Goal: Information Seeking & Learning: Compare options

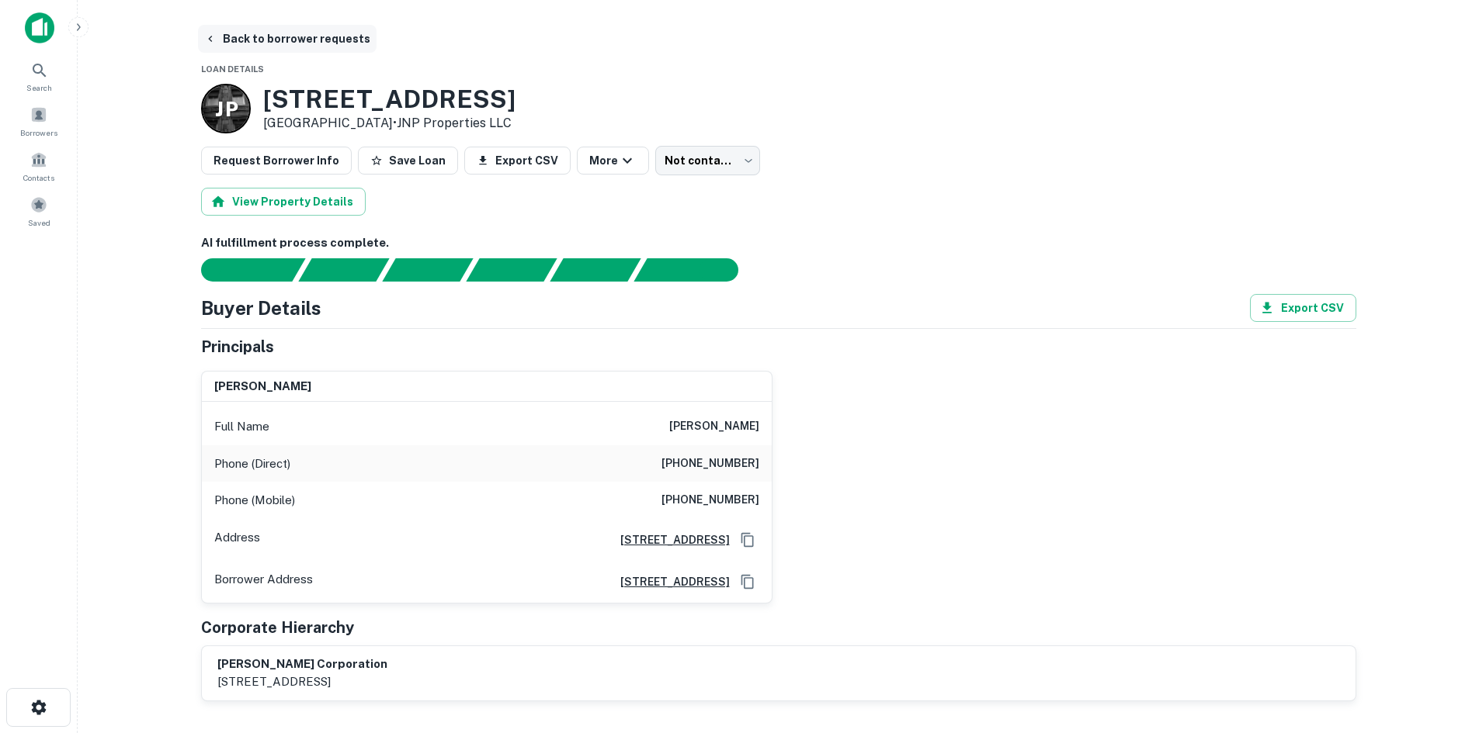
click at [326, 34] on button "Back to borrower requests" at bounding box center [287, 39] width 179 height 28
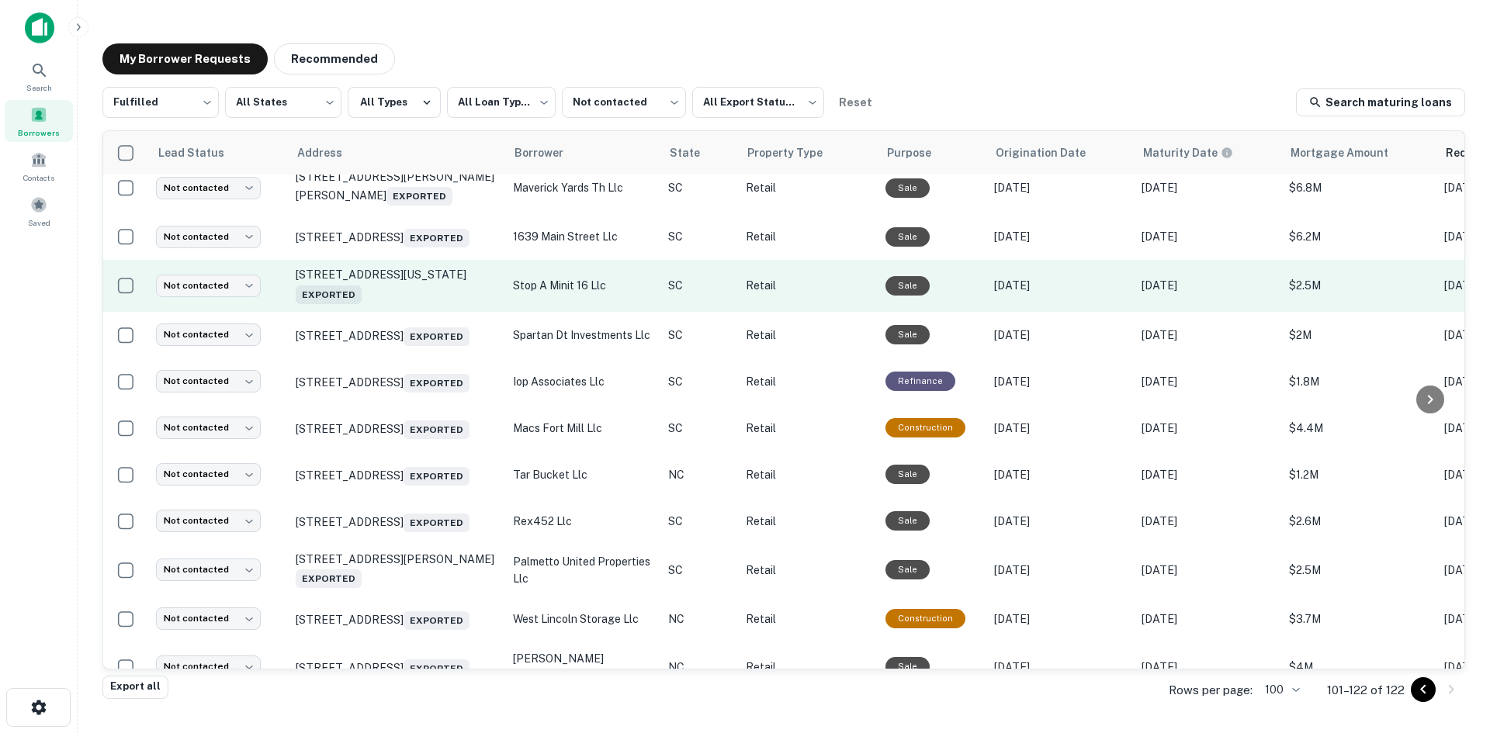
scroll to position [621, 0]
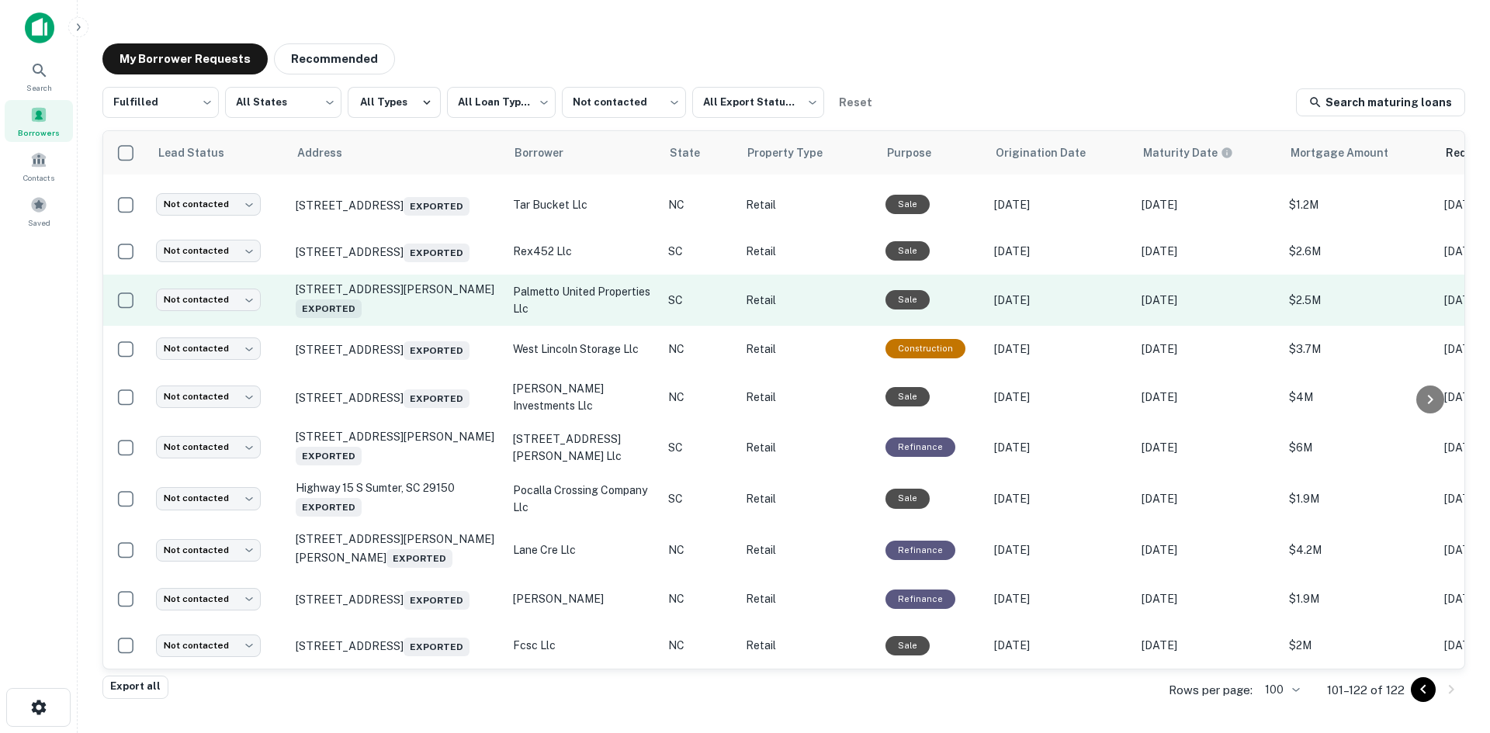
click at [418, 326] on td "13093 Highway 221 Woodruff, SC 29388 Exported" at bounding box center [396, 300] width 217 height 51
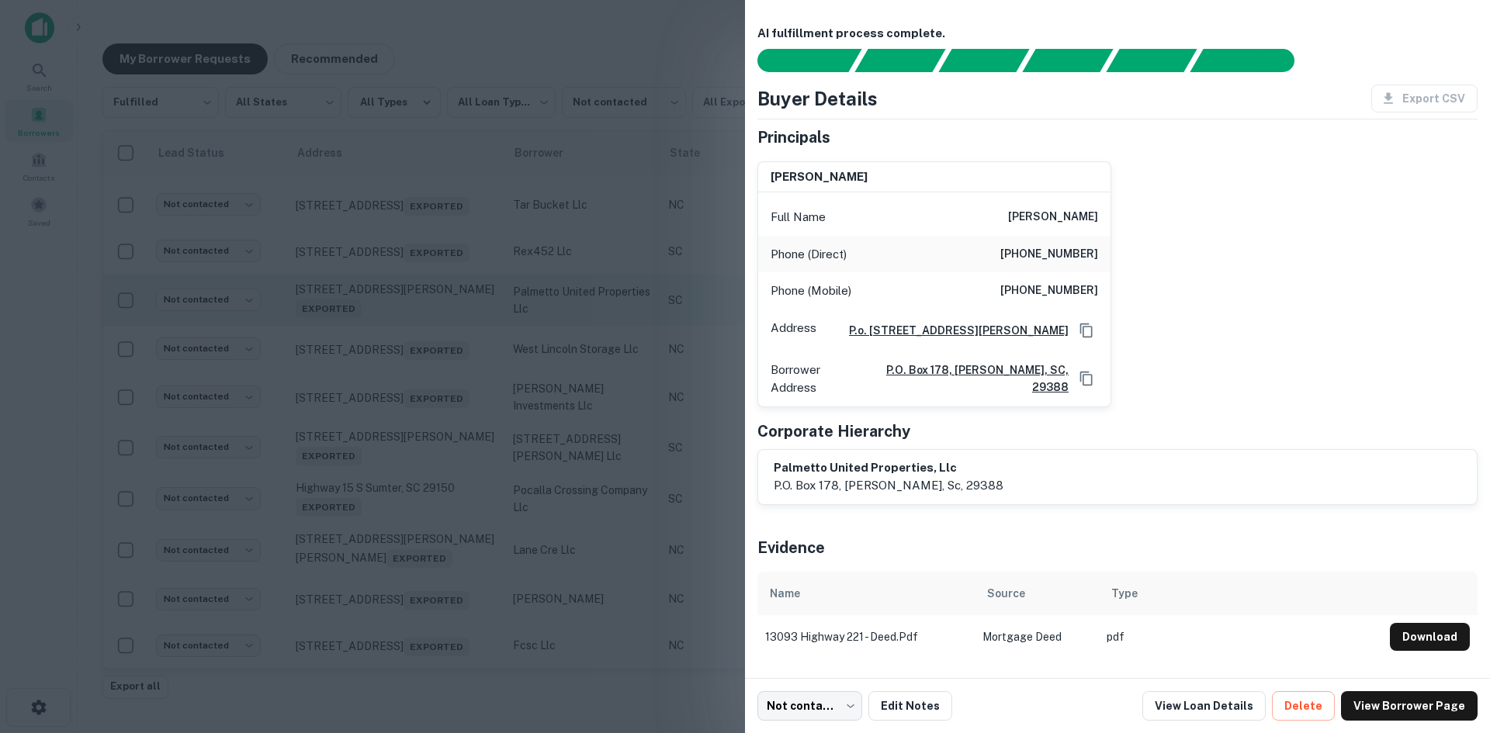
drag, startPoint x: 418, startPoint y: 335, endPoint x: 425, endPoint y: 334, distance: 7.9
click at [421, 335] on div at bounding box center [745, 366] width 1490 height 733
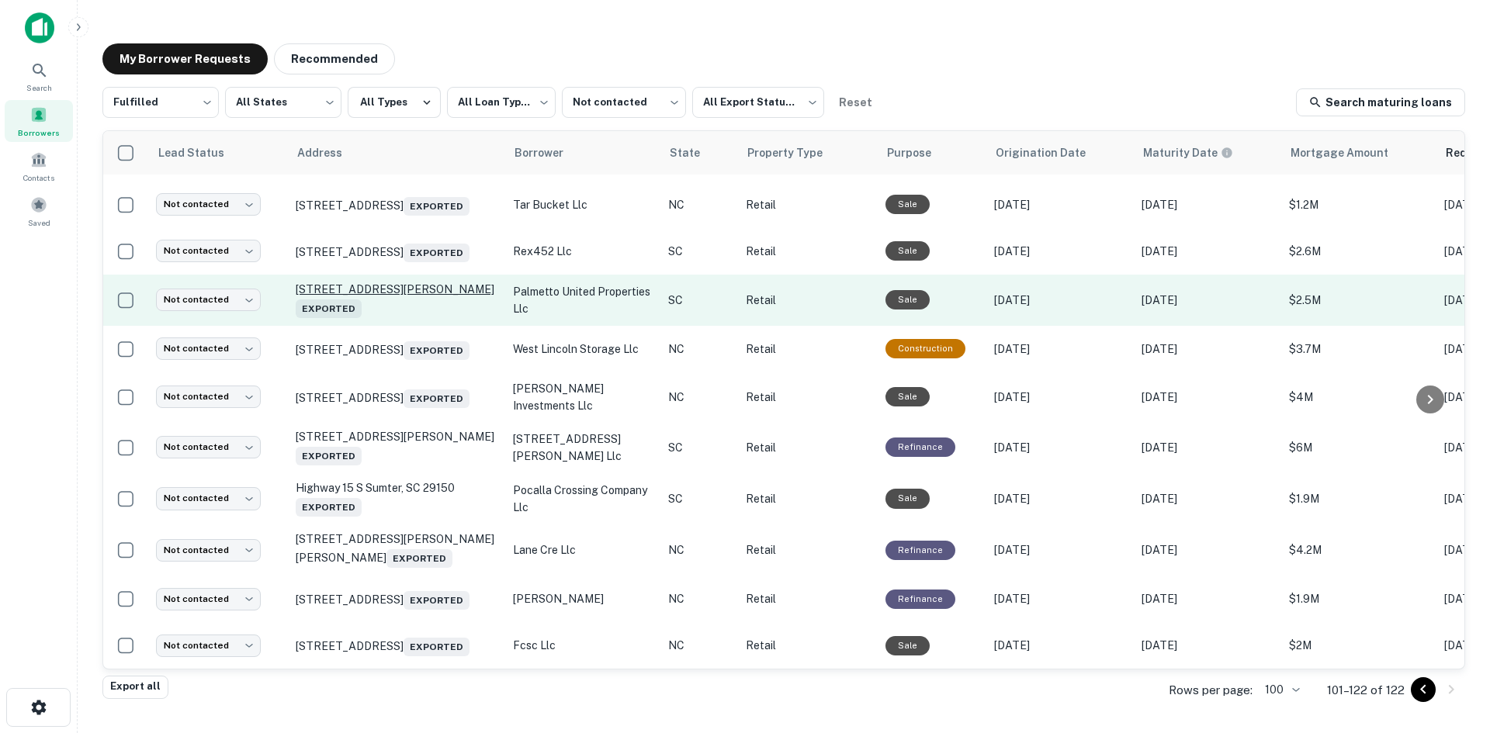
click at [426, 314] on p "13093 Highway 221 Woodruff, SC 29388 Exported" at bounding box center [397, 301] width 202 height 36
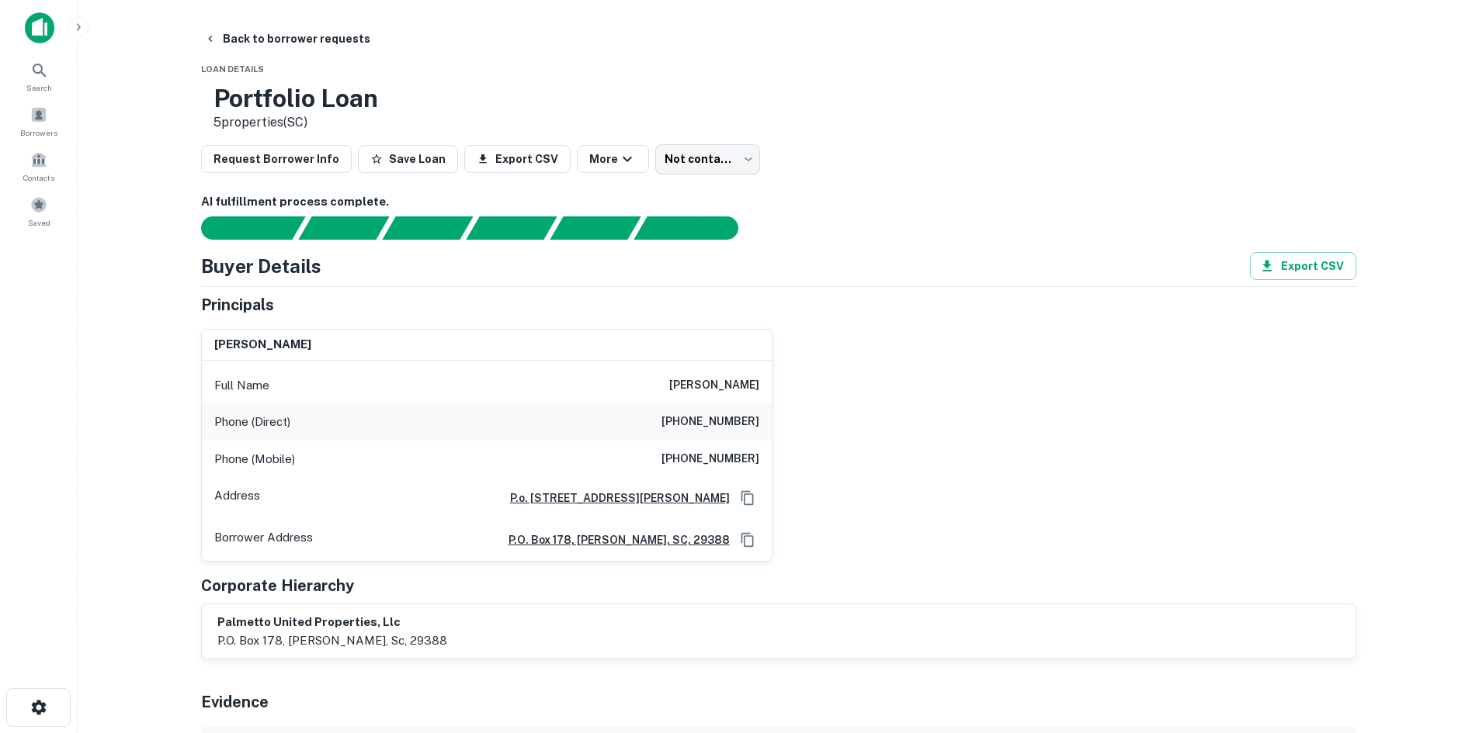
click at [702, 411] on div "Phone (Direct) (864) 969-9764" at bounding box center [487, 422] width 570 height 37
copy h6 "(864) 969-9764"
click at [691, 453] on h6 "(864) 978-6549" at bounding box center [710, 459] width 98 height 19
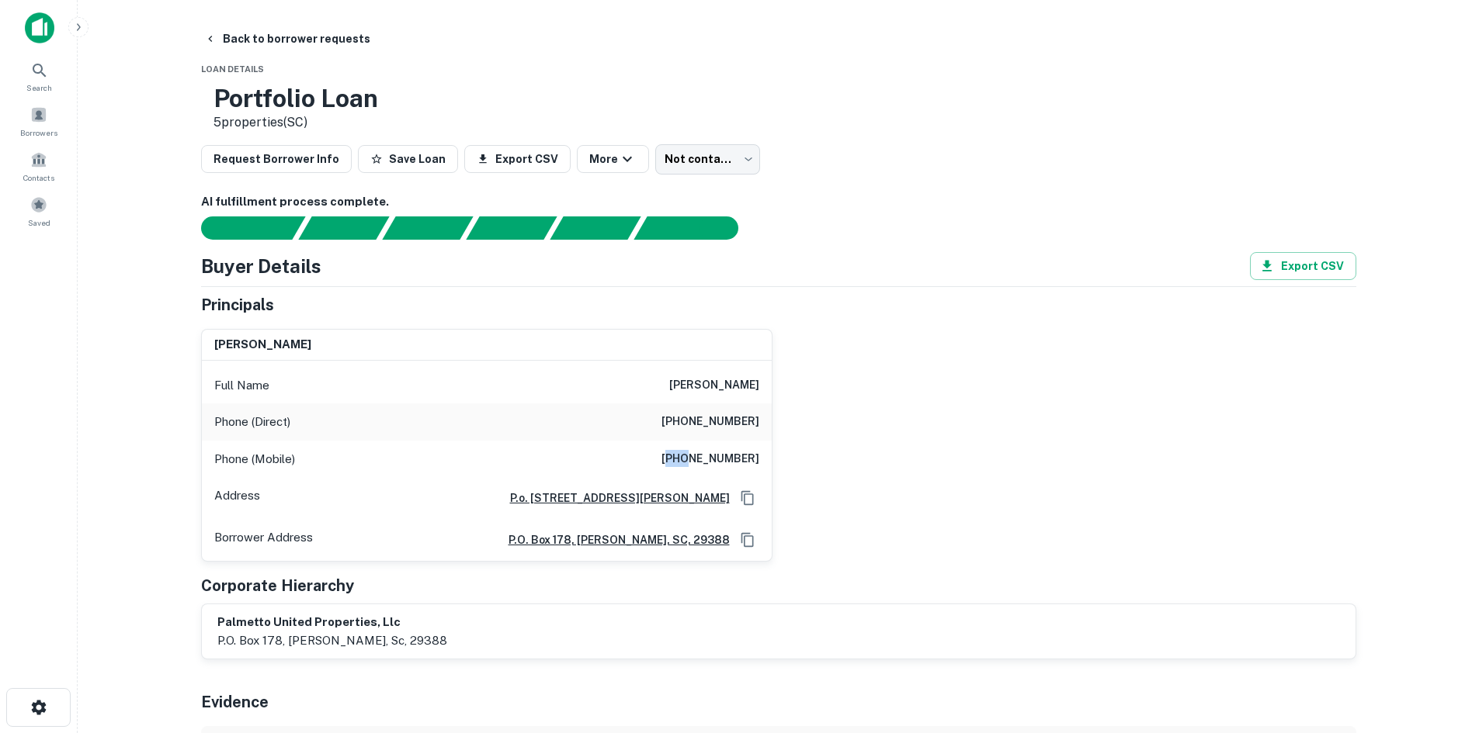
click at [691, 453] on h6 "(864) 978-6549" at bounding box center [710, 459] width 98 height 19
copy h6 "(864) 978-6549"
drag, startPoint x: 717, startPoint y: 397, endPoint x: 776, endPoint y: 392, distance: 59.2
click at [776, 392] on div "niles r. brown Full Name niles r. brown Phone (Direct) (864) 969-9764 Phone (Mo…" at bounding box center [772, 439] width 1167 height 245
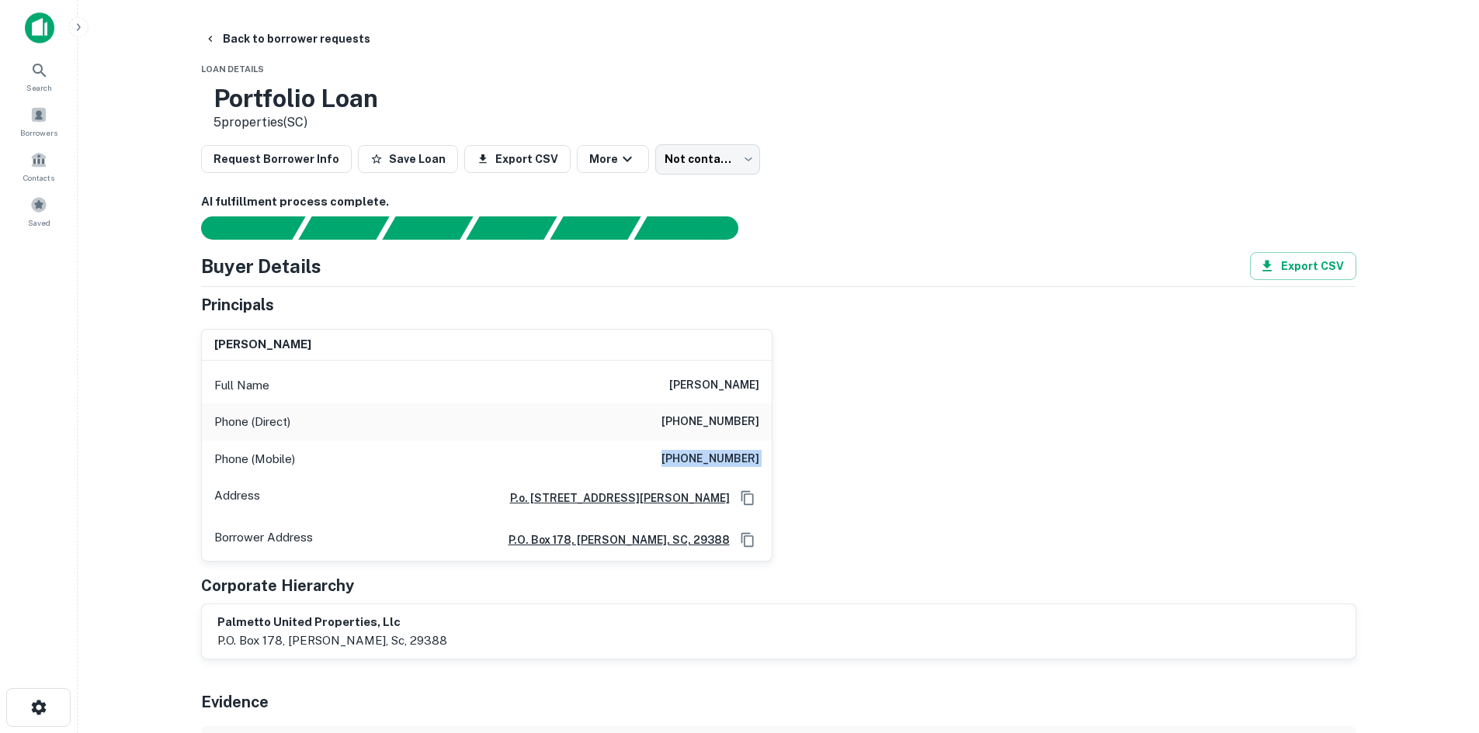
copy h6 "niles r. brown"
click at [260, 34] on button "Back to borrower requests" at bounding box center [287, 39] width 179 height 28
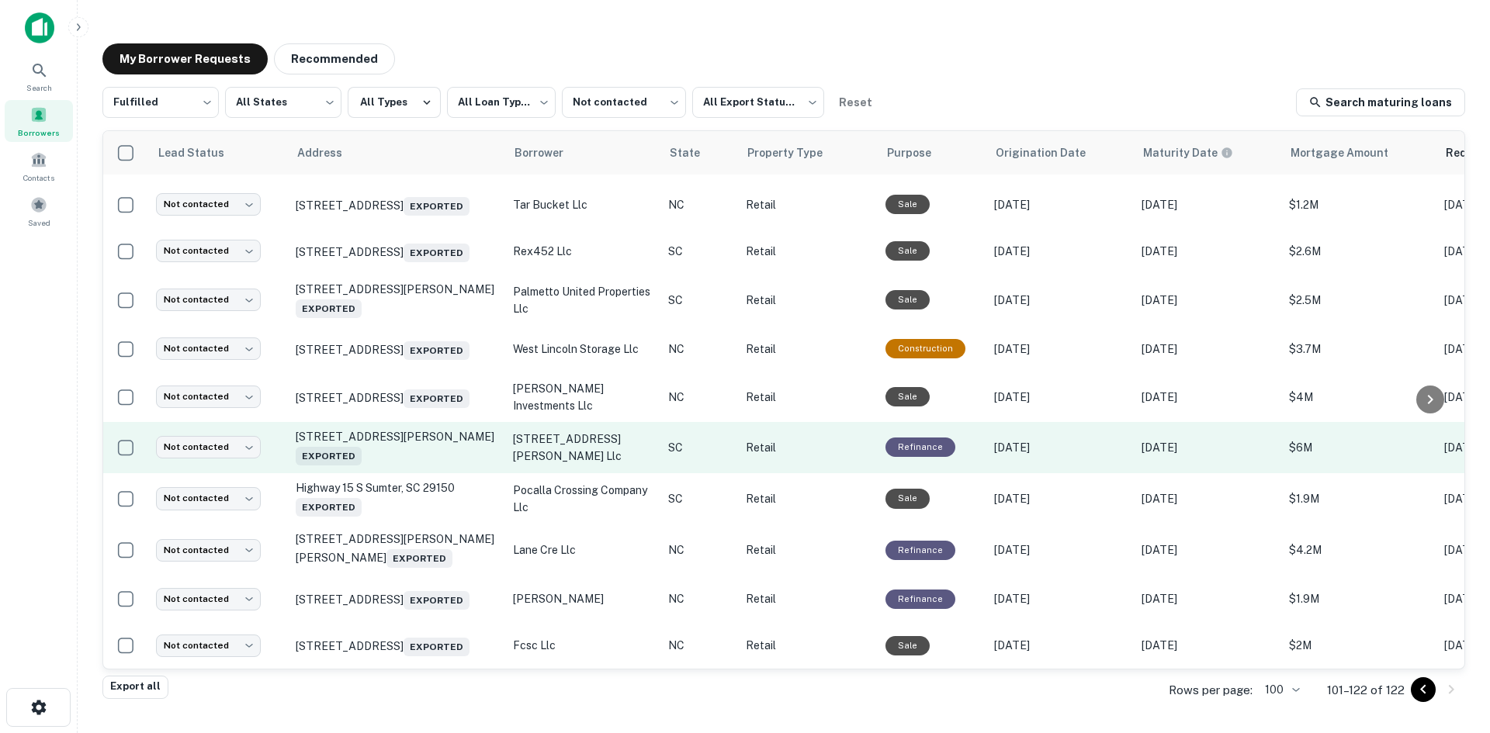
scroll to position [664, 0]
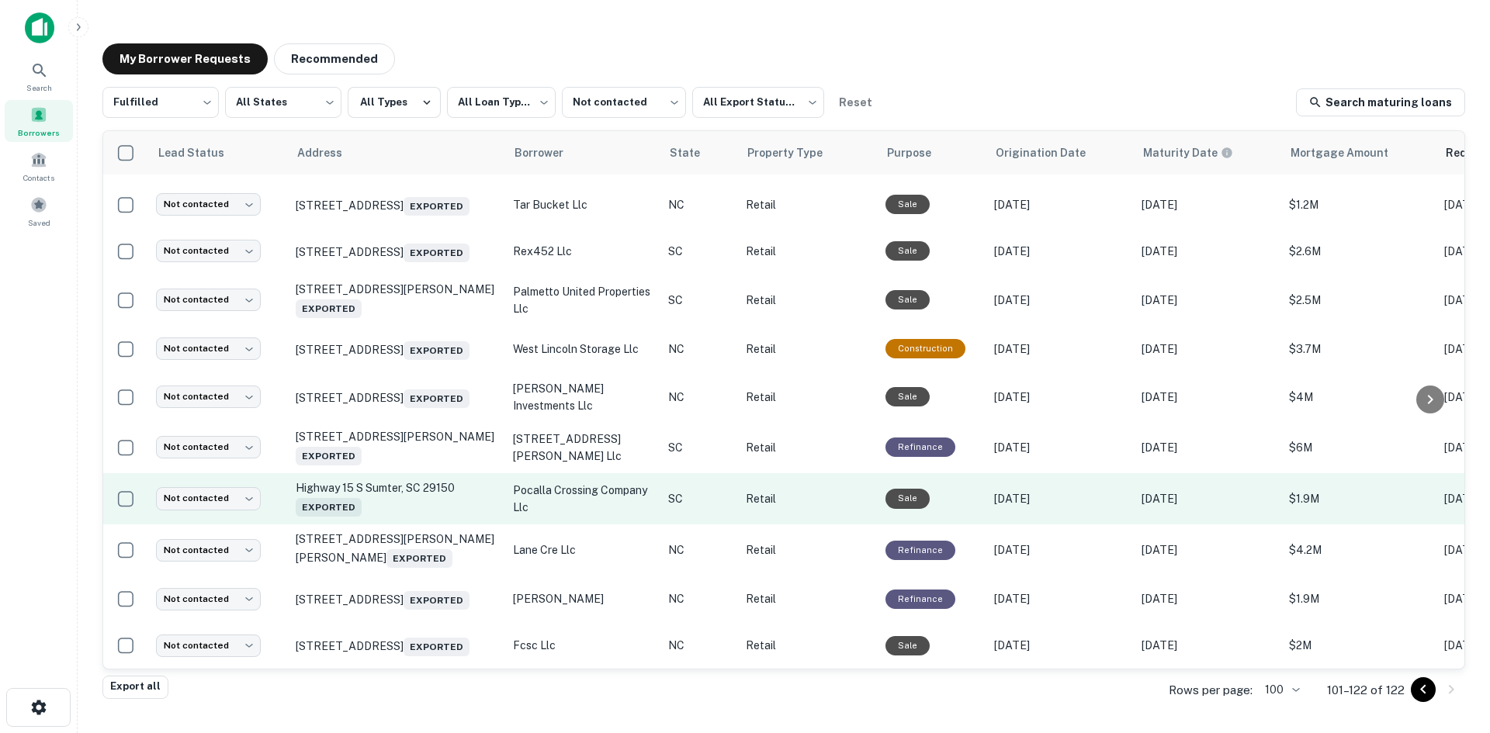
click at [387, 496] on td "Highway 15 S Sumter, SC 29150 Exported" at bounding box center [396, 498] width 217 height 51
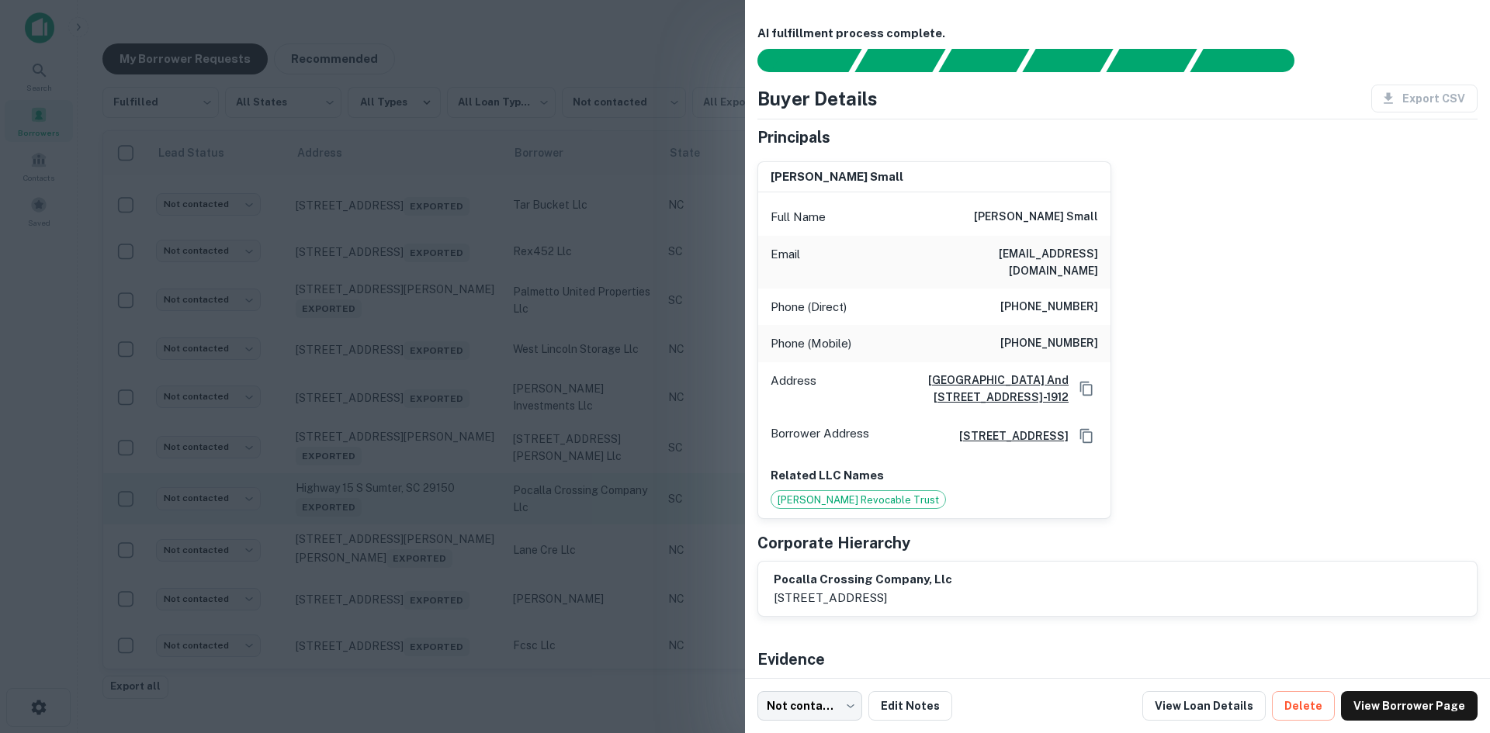
click at [387, 496] on div at bounding box center [745, 366] width 1490 height 733
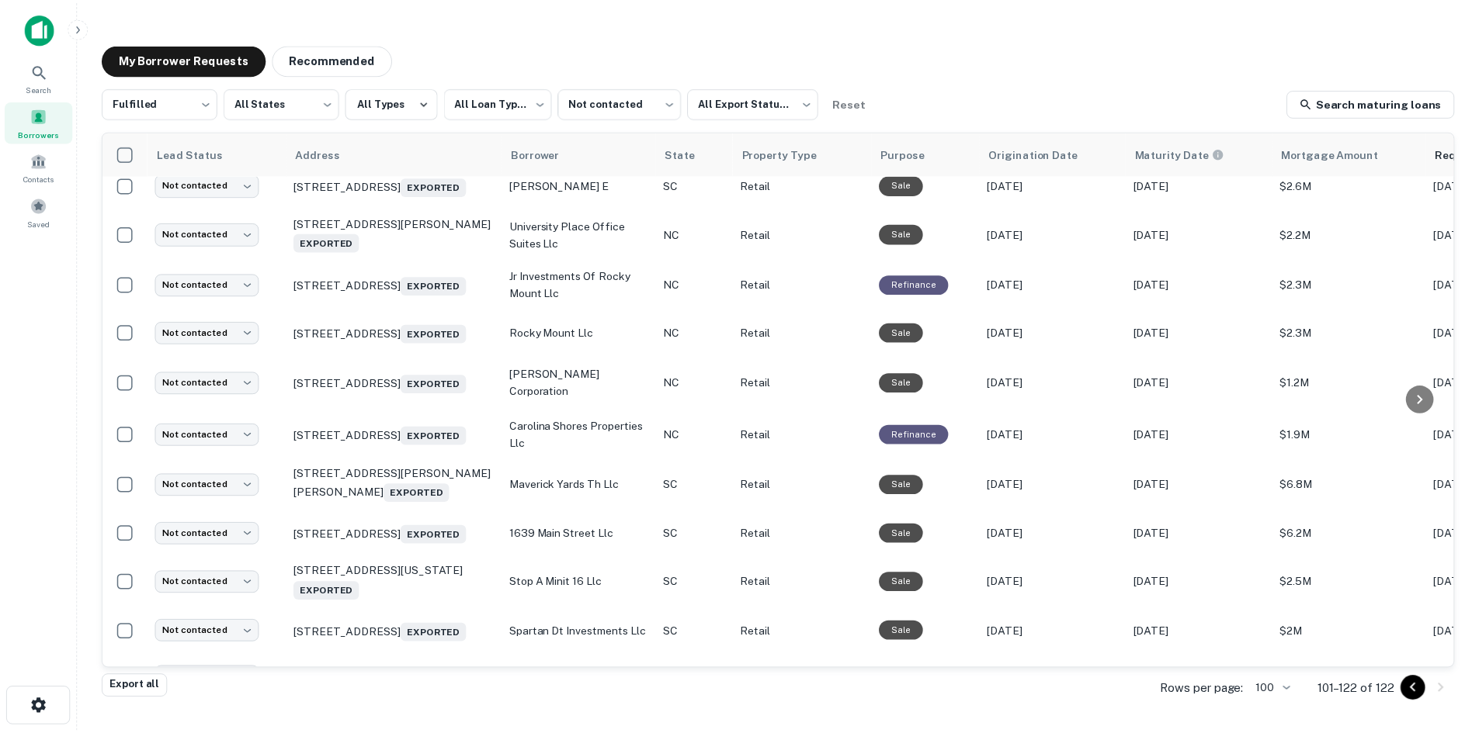
scroll to position [0, 0]
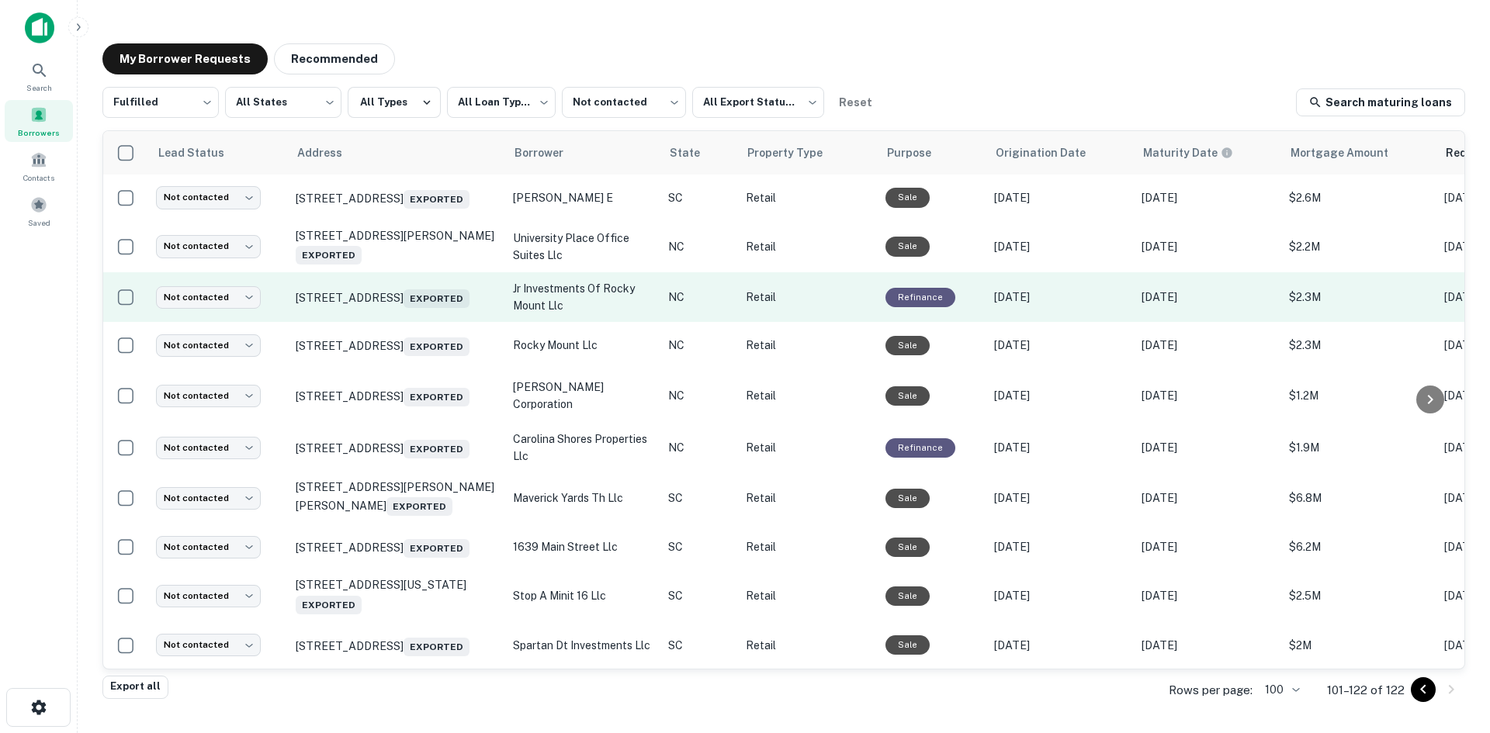
click at [416, 322] on td "109 Commerce Blvd Statesville, NC 28625 Exported" at bounding box center [396, 297] width 217 height 50
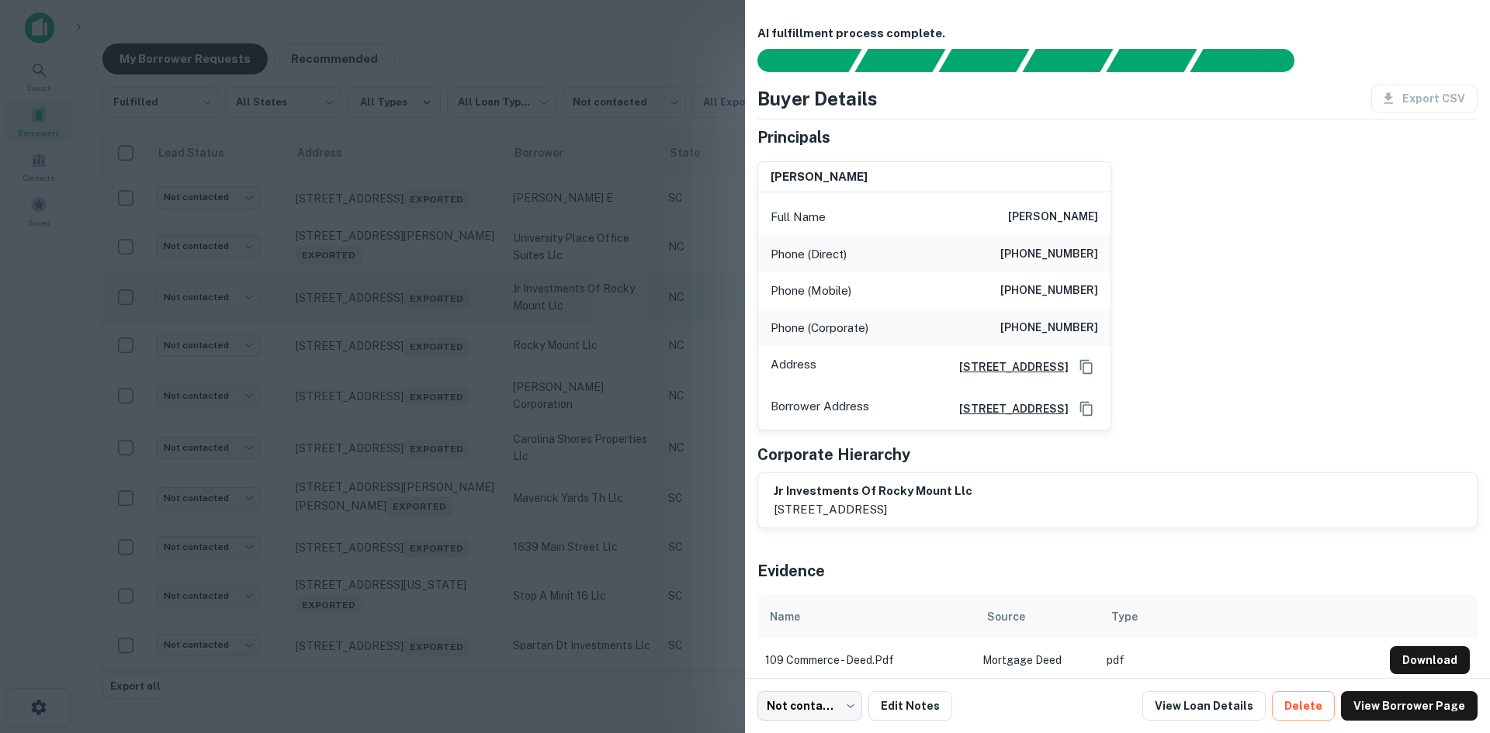
click at [416, 324] on div at bounding box center [745, 366] width 1490 height 733
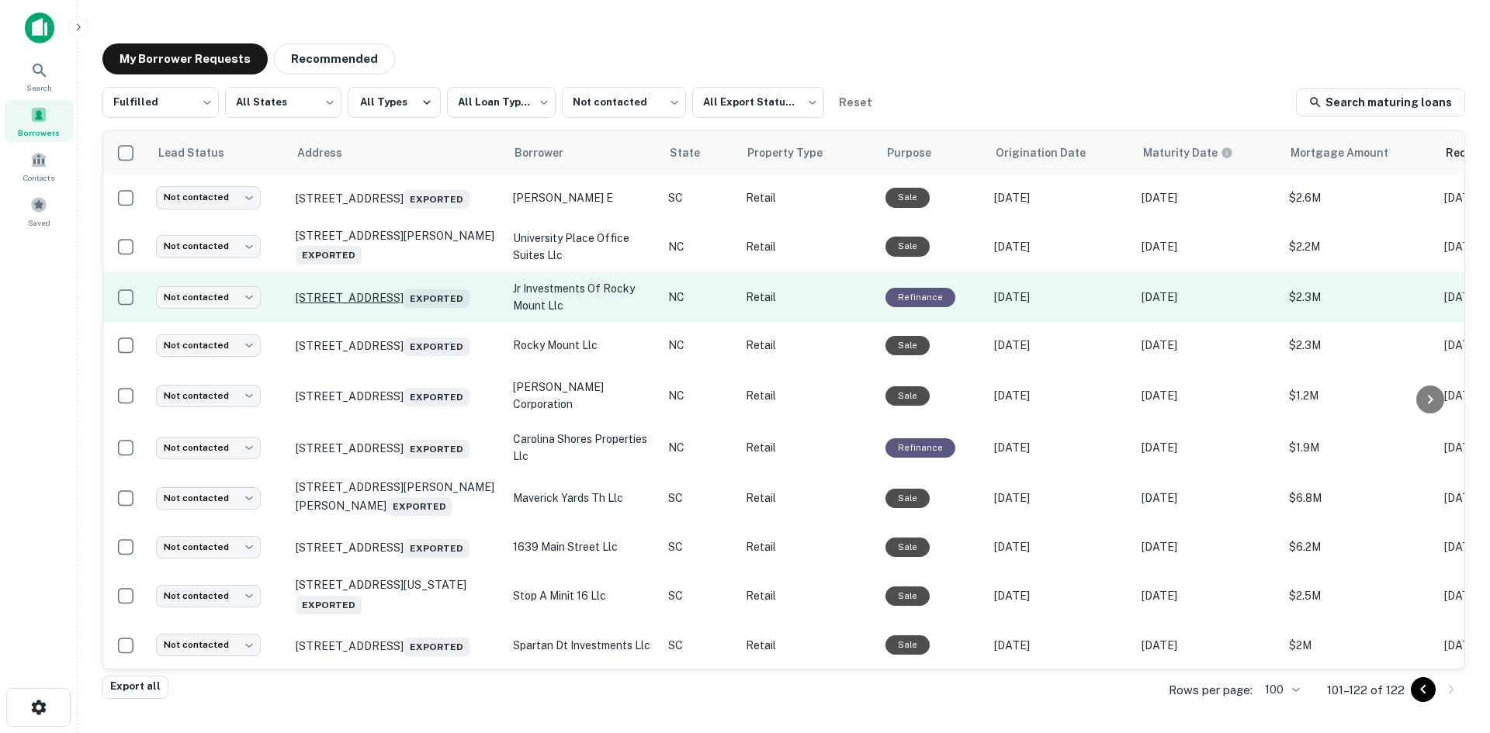
click at [409, 301] on p "109 Commerce Blvd Statesville, NC 28625 Exported" at bounding box center [397, 297] width 202 height 22
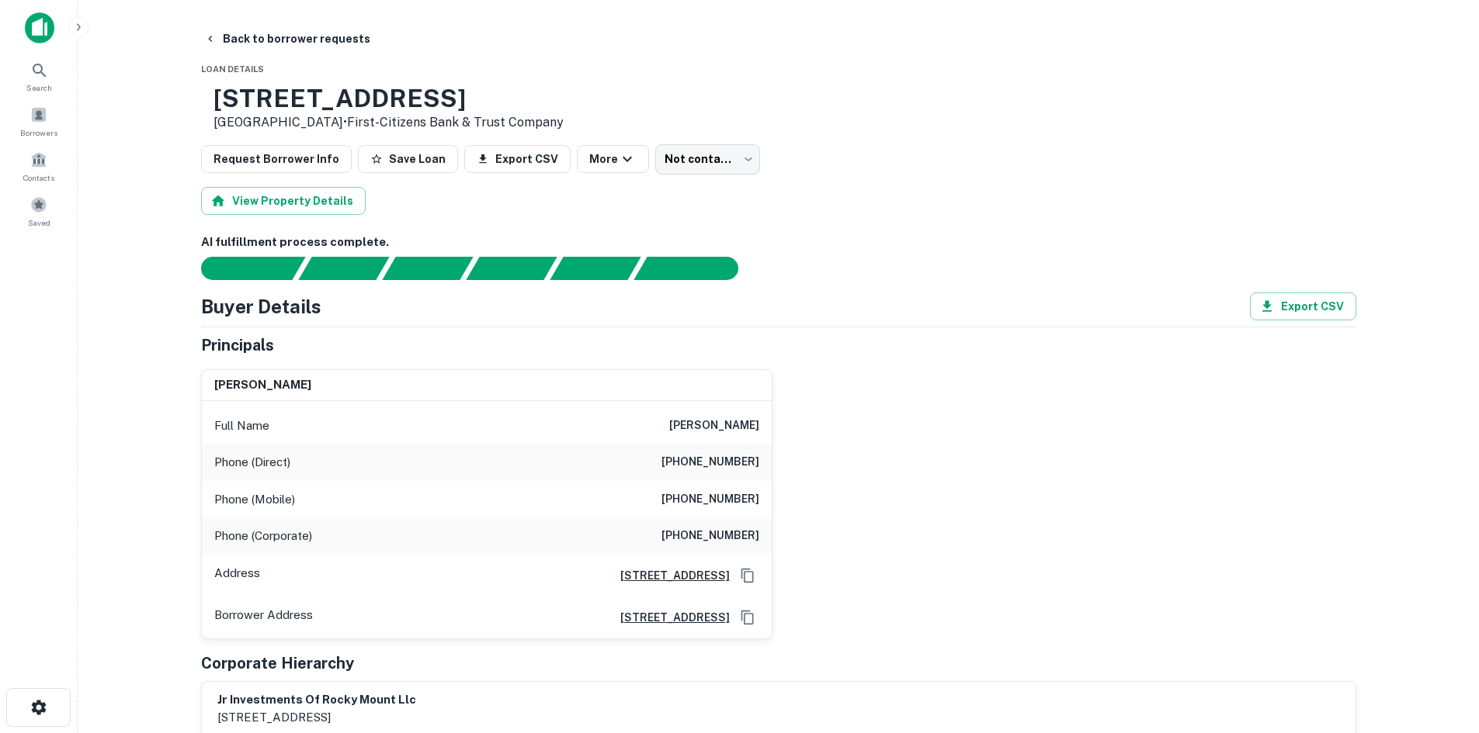
click at [751, 488] on div "Phone (Mobile) (252) 972-2244" at bounding box center [487, 499] width 570 height 37
copy h6 "(252) 972-2244"
click at [739, 466] on h6 "(828) 898-8325" at bounding box center [710, 462] width 98 height 19
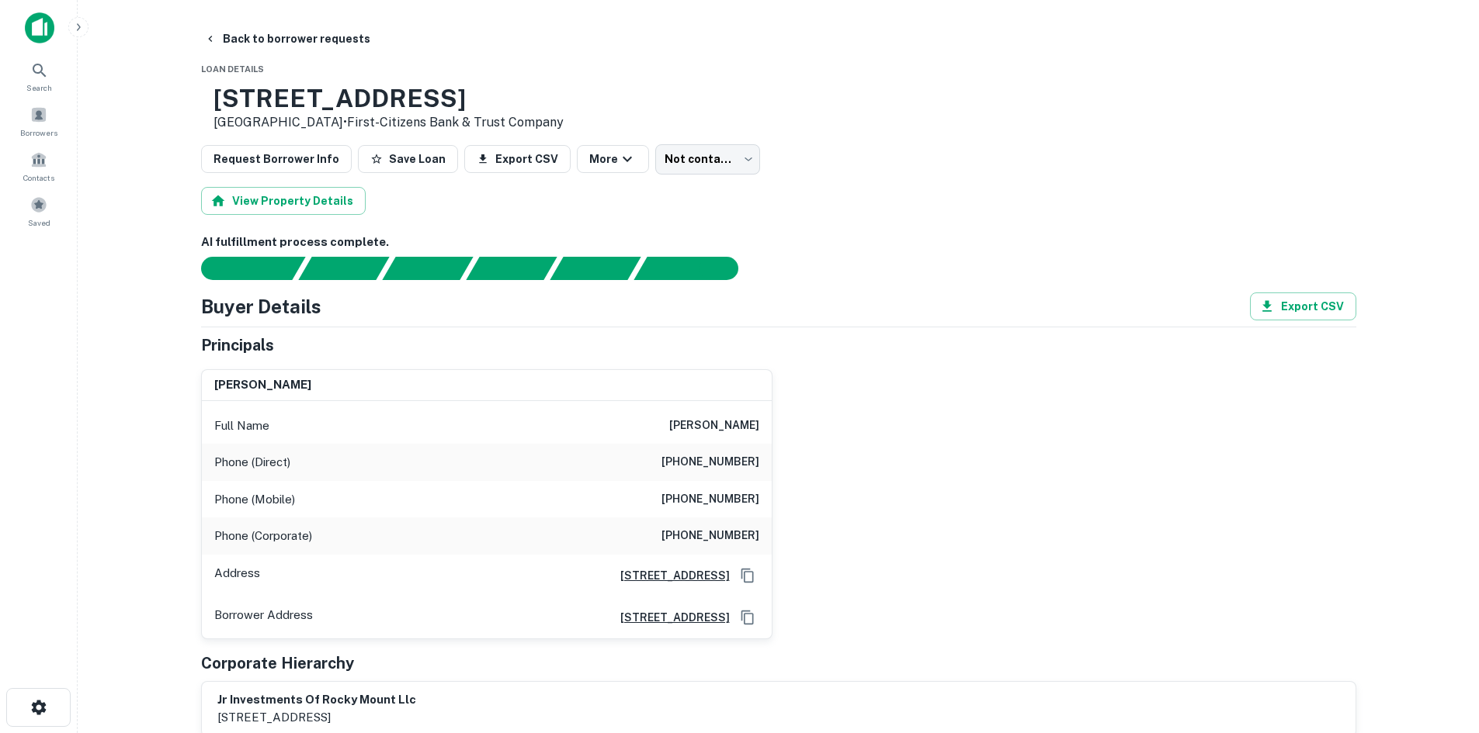
click at [739, 463] on h6 "(828) 898-8325" at bounding box center [710, 462] width 98 height 19
click at [741, 463] on h6 "(828) 898-8325" at bounding box center [710, 462] width 98 height 19
drag, startPoint x: 732, startPoint y: 497, endPoint x: 737, endPoint y: 483, distance: 15.0
click at [734, 497] on h6 "(252) 972-2244" at bounding box center [710, 500] width 98 height 19
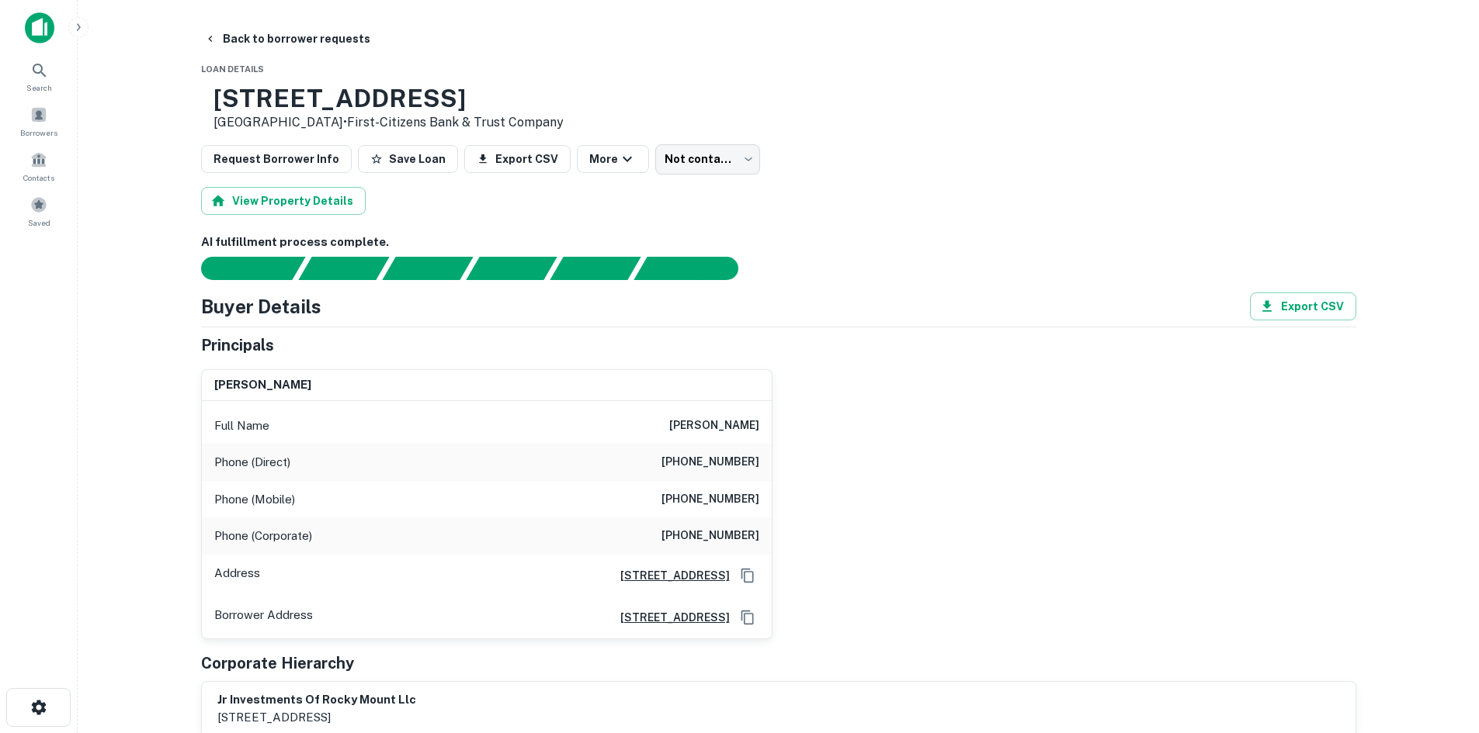
click at [744, 447] on div "Phone (Direct) (828) 898-8325" at bounding box center [487, 462] width 570 height 37
copy h6 "(828) 898-8325"
click at [708, 544] on h6 "(252) 231-8083" at bounding box center [710, 536] width 98 height 19
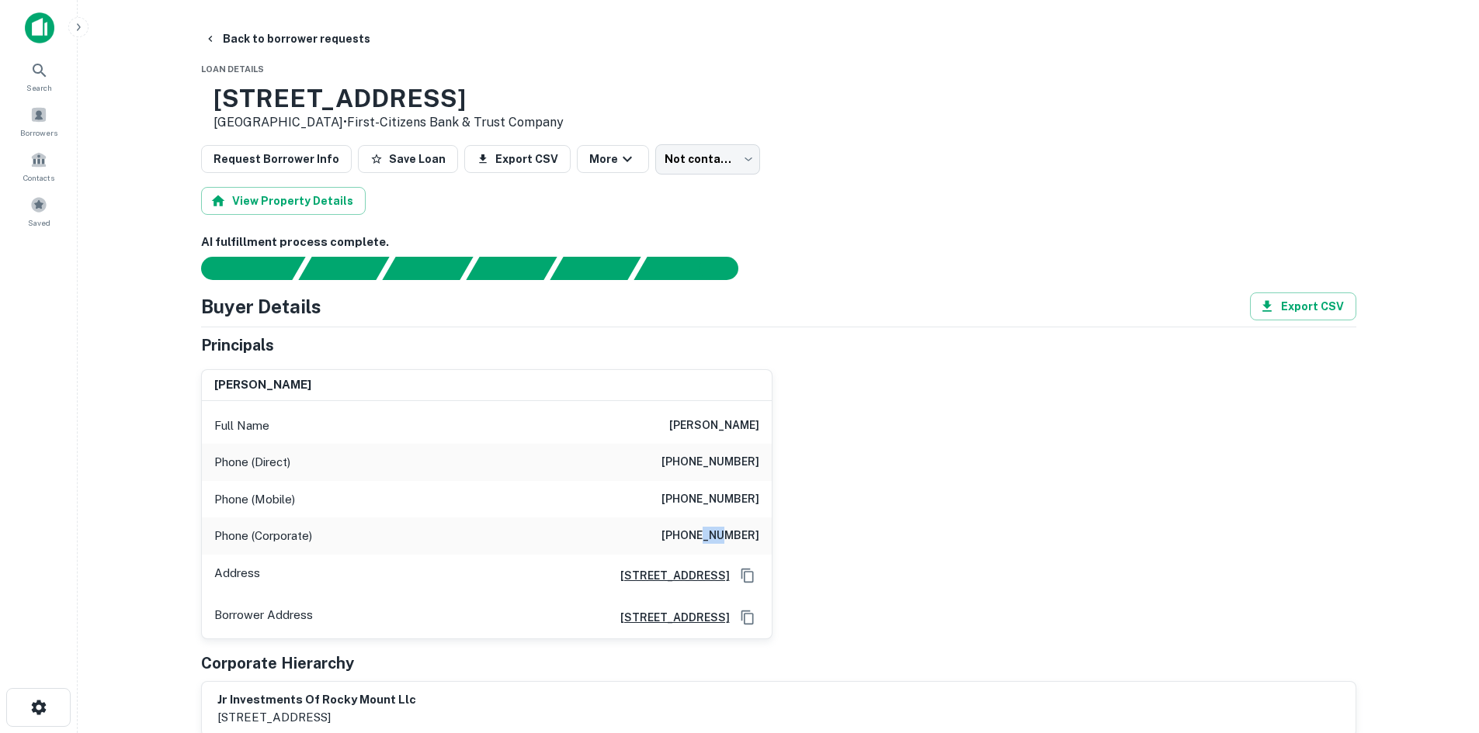
click at [708, 544] on h6 "(252) 231-8083" at bounding box center [710, 536] width 98 height 19
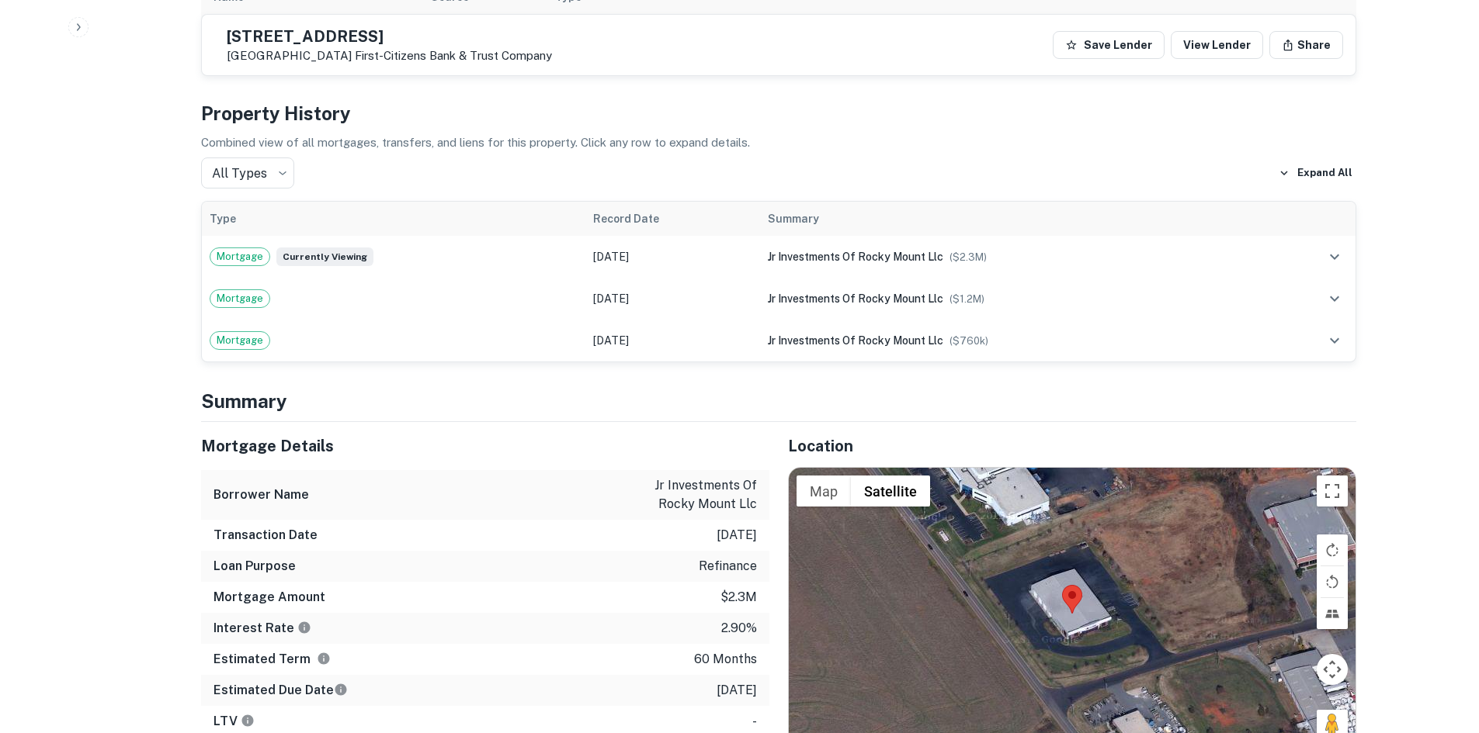
scroll to position [931, 0]
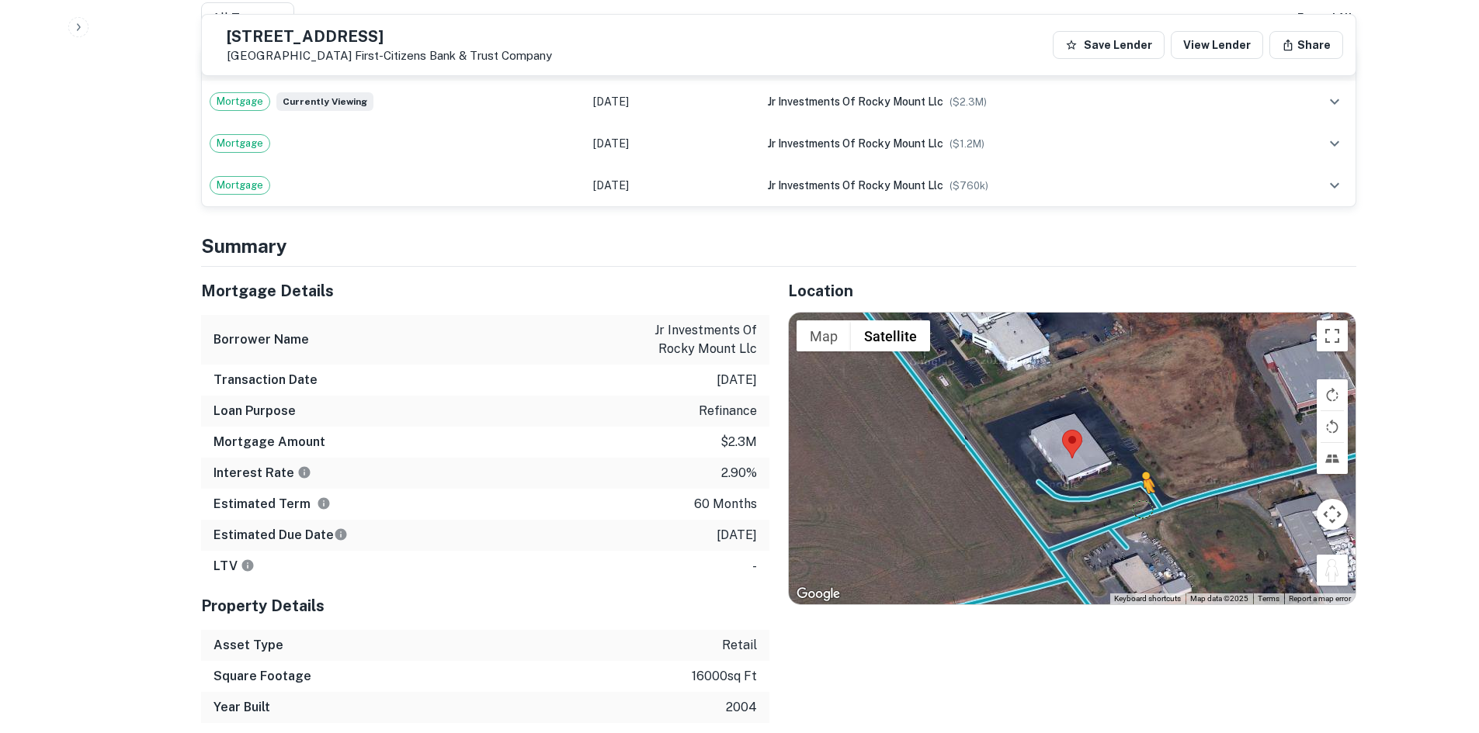
drag, startPoint x: 1337, startPoint y: 574, endPoint x: 1136, endPoint y: 511, distance: 210.1
click at [1136, 511] on div "To activate drag with keyboard, press Alt + Enter. Once in keyboard drag state,…" at bounding box center [1072, 459] width 567 height 292
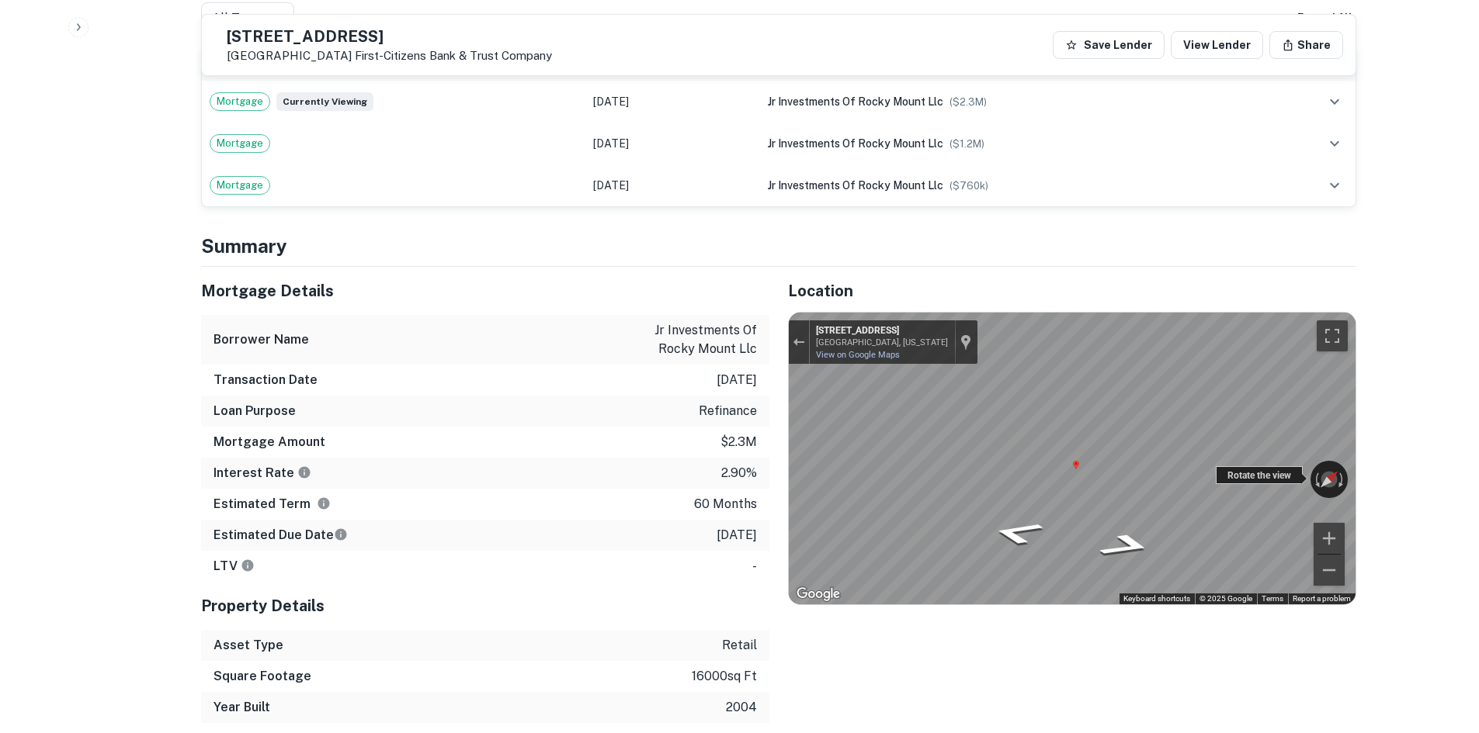
click at [1238, 480] on div "← Move left → Move right ↑ Move up ↓ Move down + Zoom in - Zoom out 114 Commerc…" at bounding box center [1072, 459] width 567 height 292
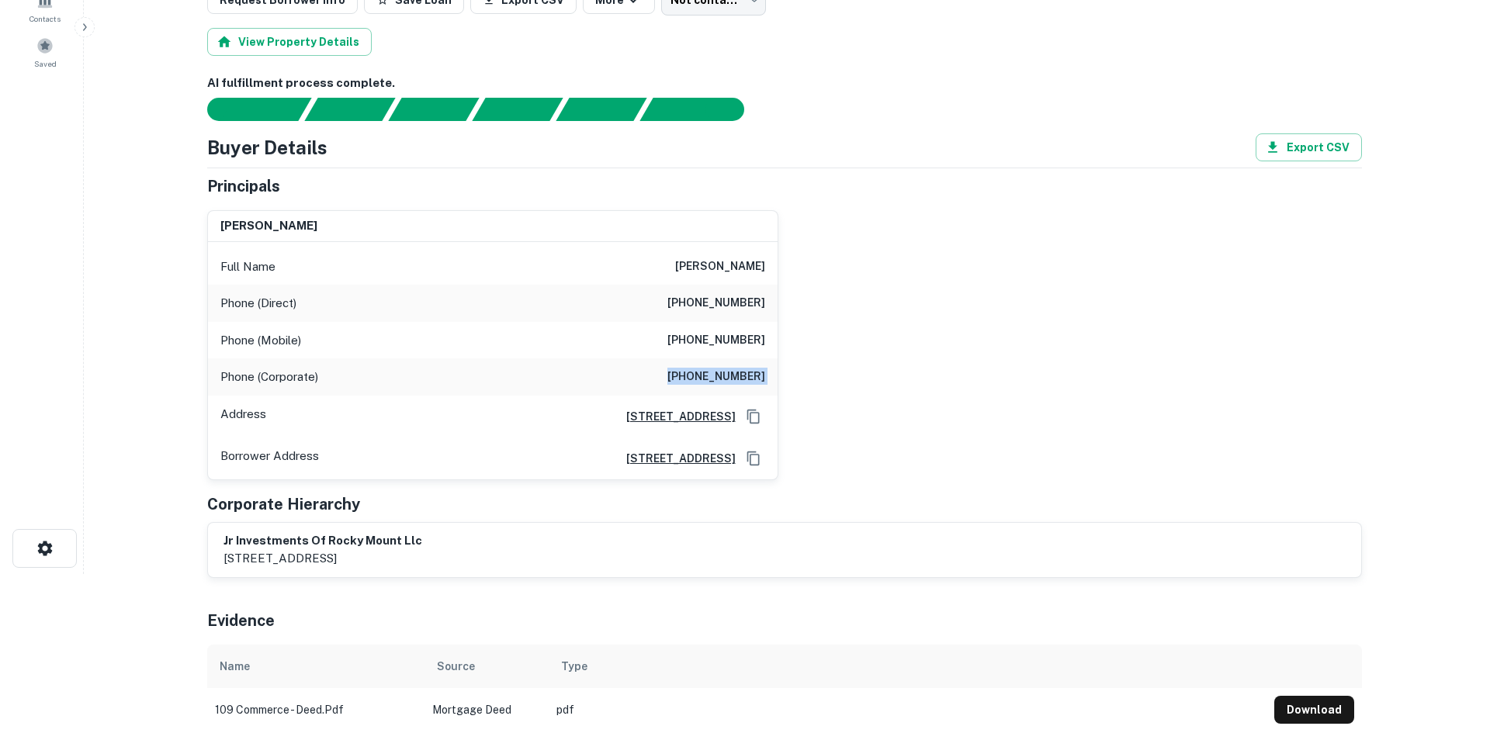
scroll to position [0, 0]
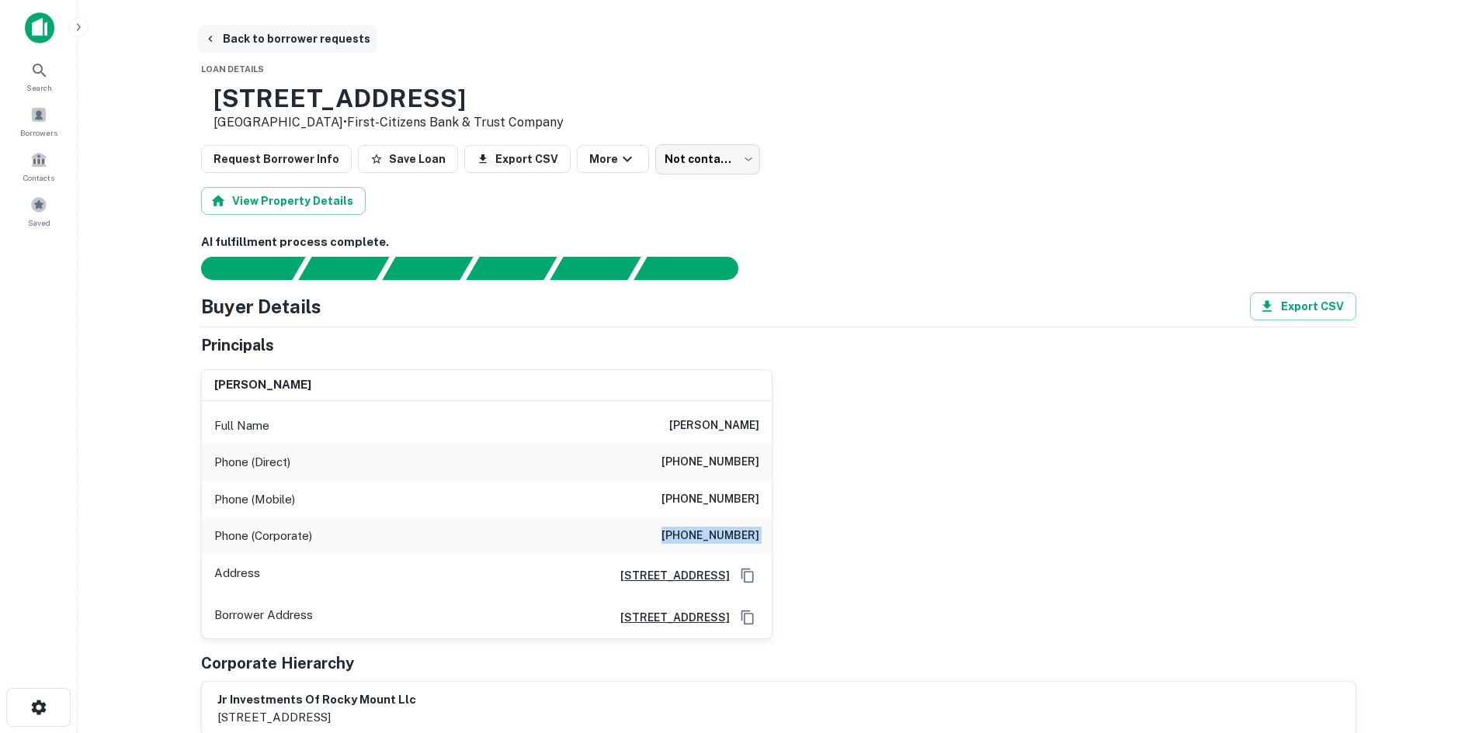
click at [332, 42] on button "Back to borrower requests" at bounding box center [287, 39] width 179 height 28
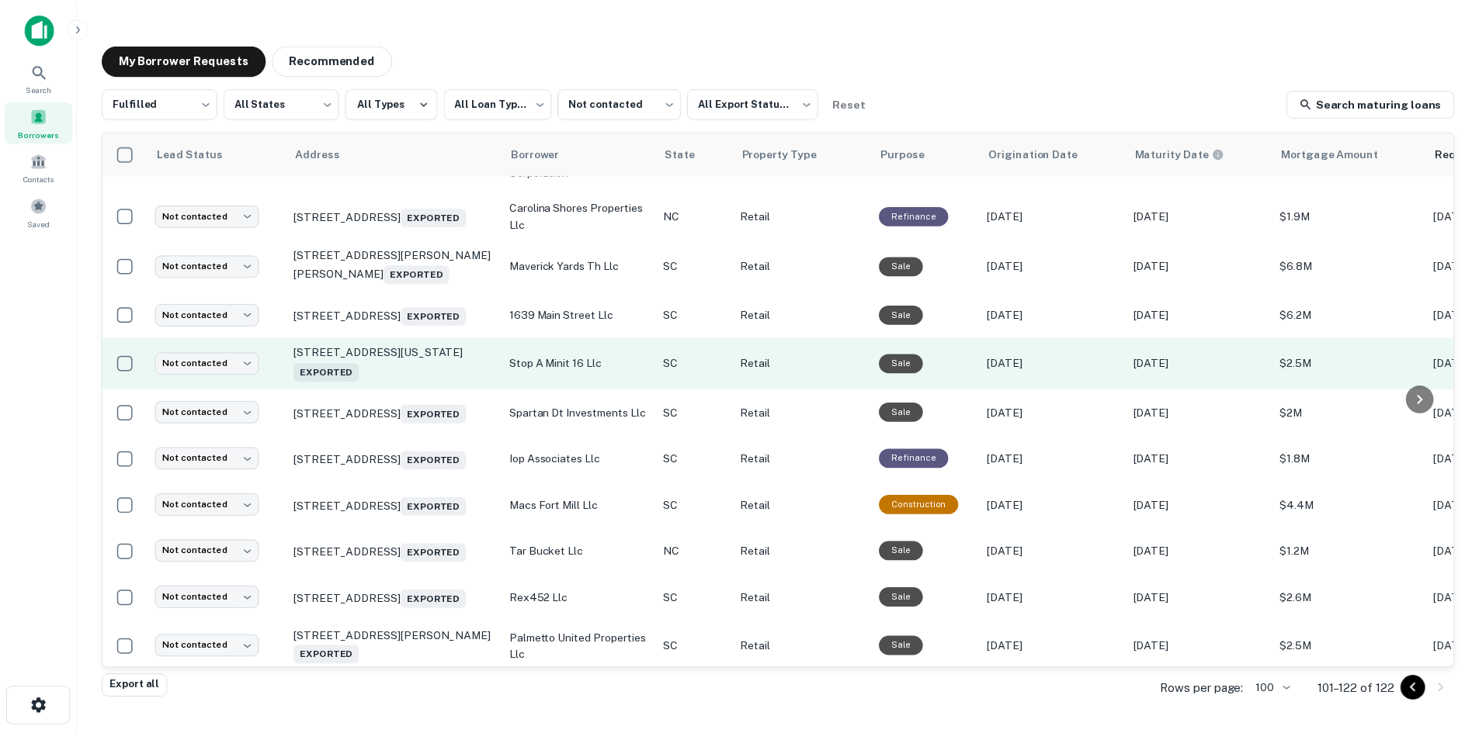
scroll to position [543, 0]
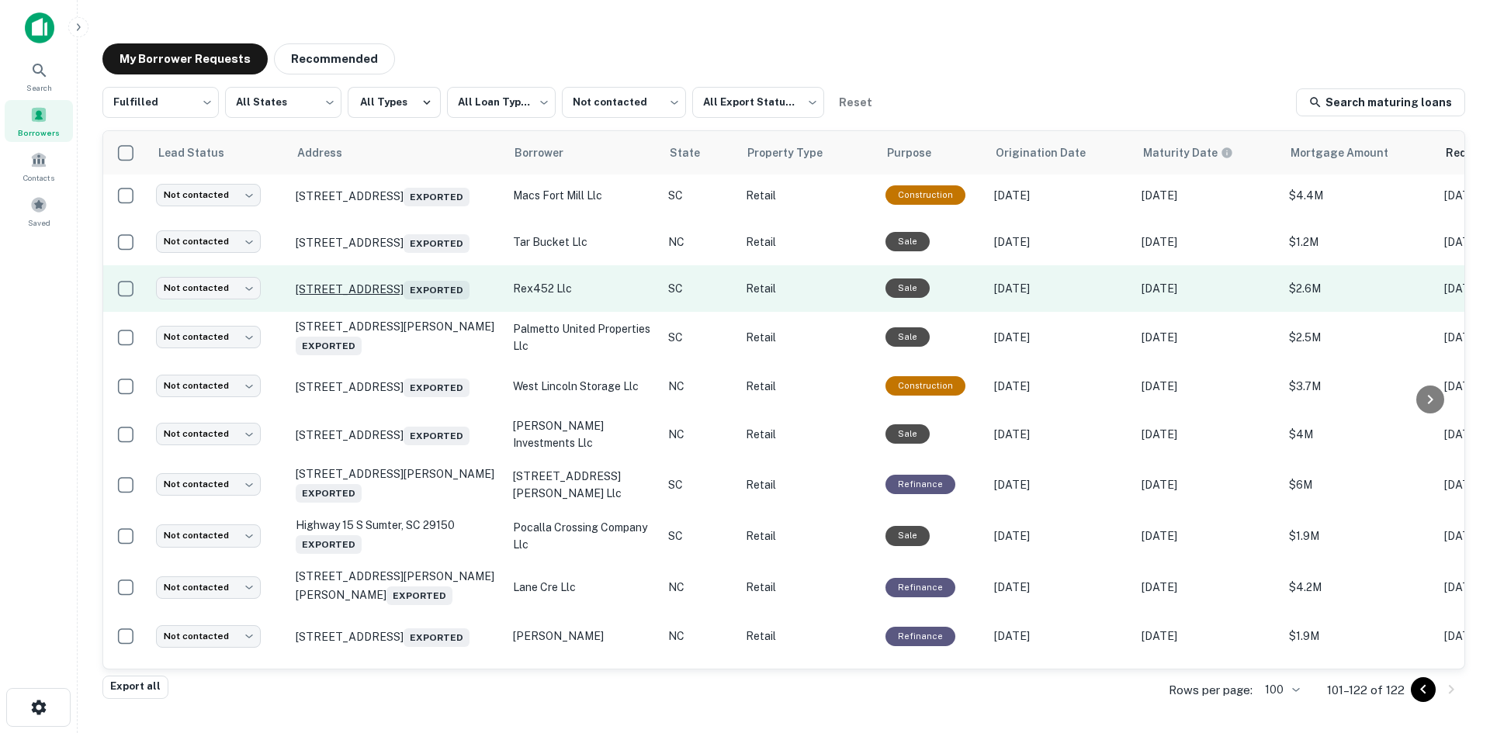
click at [410, 300] on p "354 Hyatt St Gaffney, SC 29341 Exported" at bounding box center [397, 289] width 202 height 22
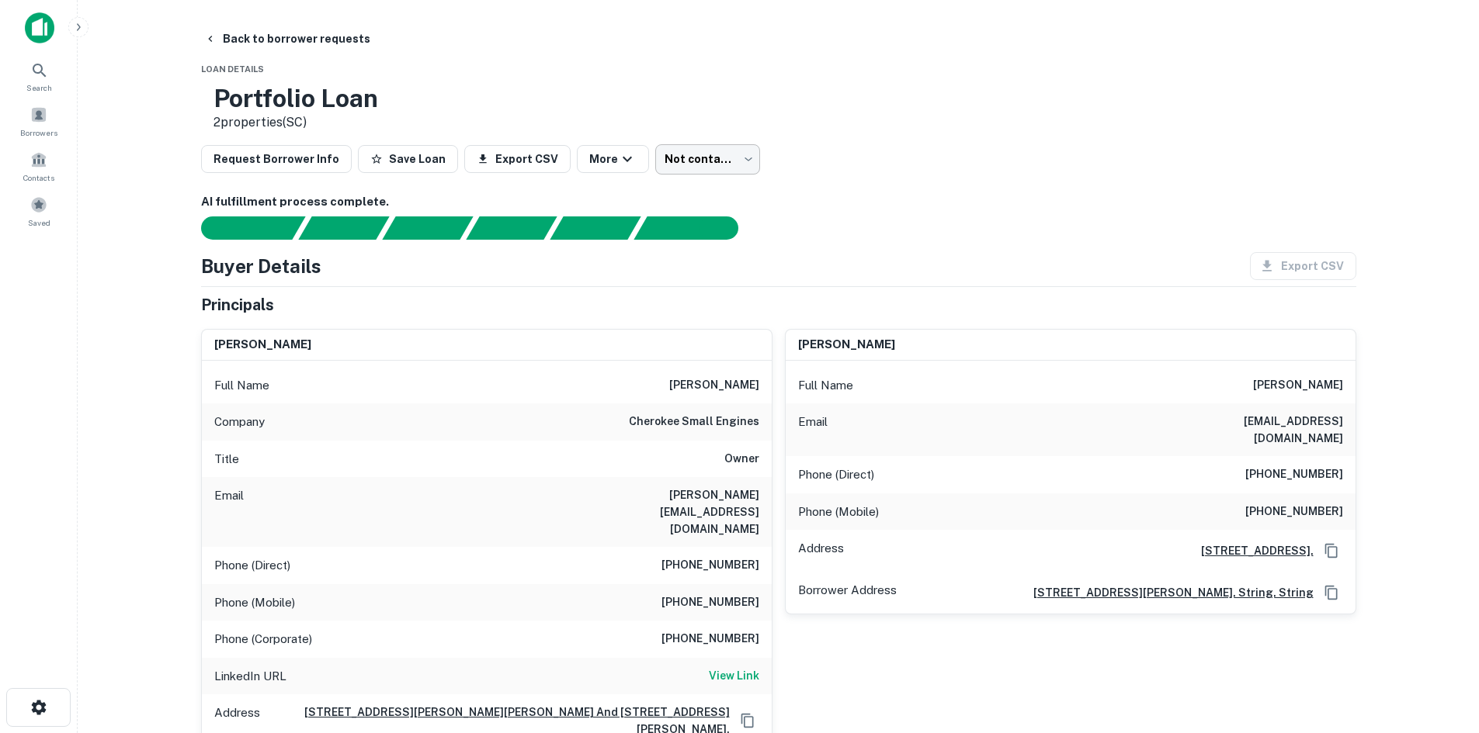
click at [677, 174] on body "Search Borrowers Contacts Saved Back to borrower requests Loan Details Portfoli…" at bounding box center [739, 366] width 1479 height 733
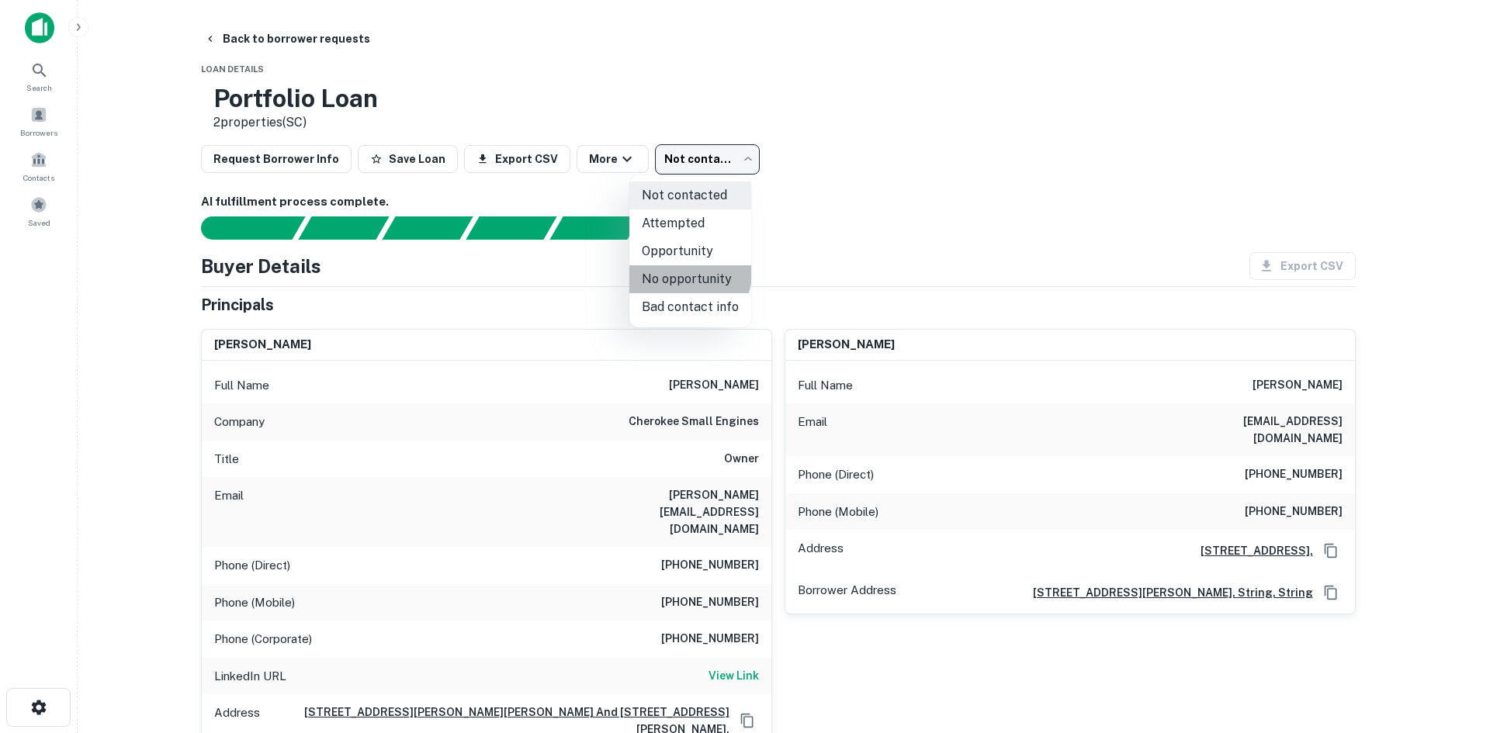
click at [681, 272] on li "No opportunity" at bounding box center [690, 279] width 122 height 28
type input "**********"
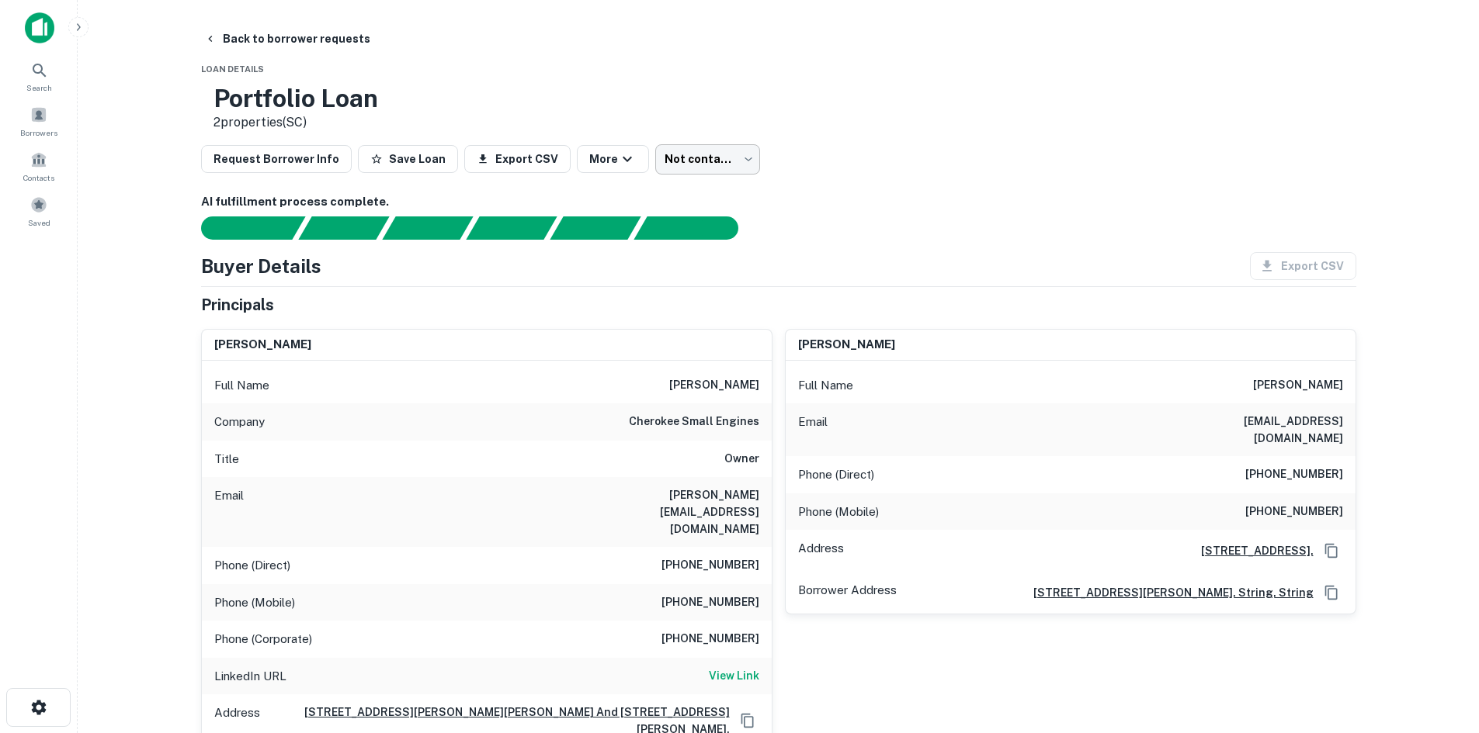
click at [651, 151] on body "Search Borrowers Contacts Saved Back to borrower requests Loan Details Portfoli…" at bounding box center [739, 366] width 1479 height 733
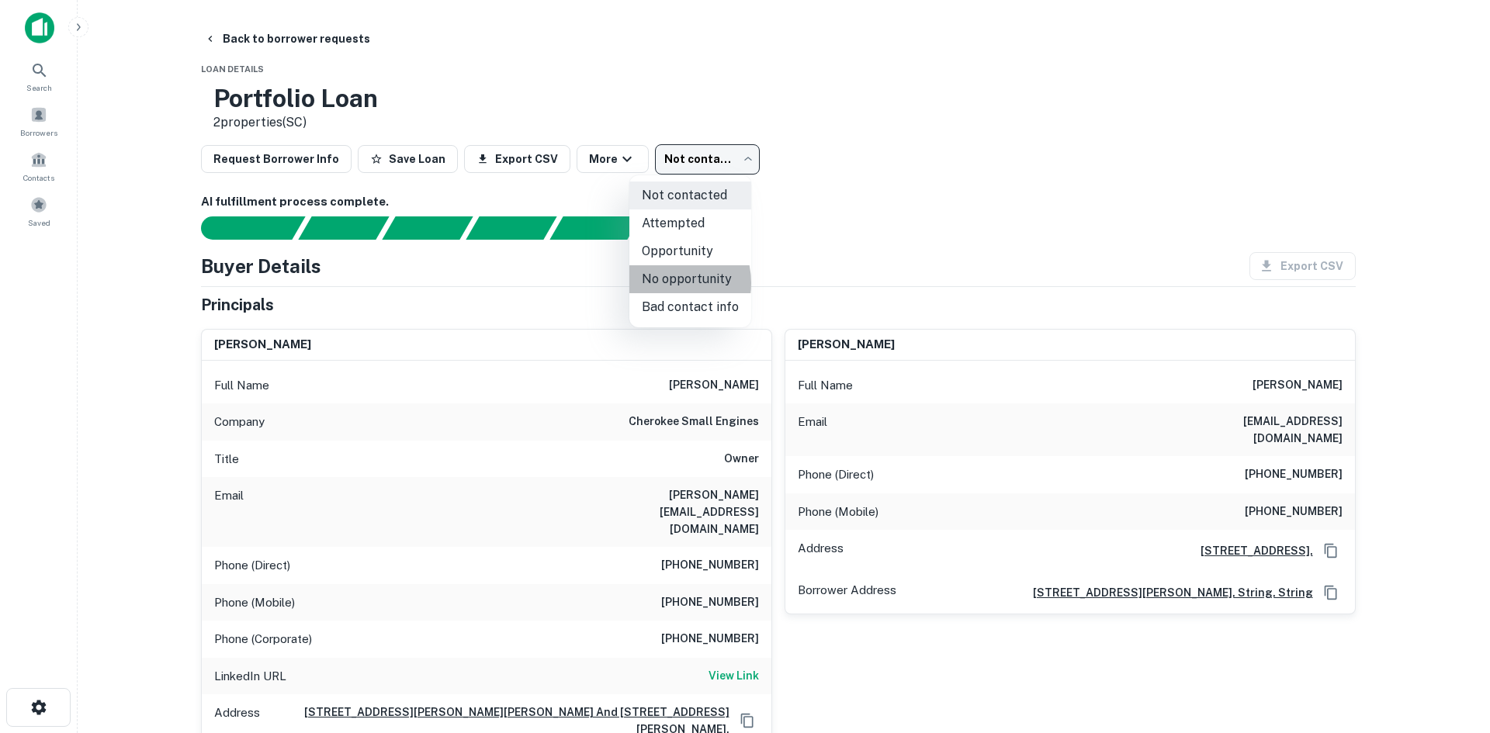
click at [664, 283] on li "No opportunity" at bounding box center [690, 279] width 122 height 28
type input "**********"
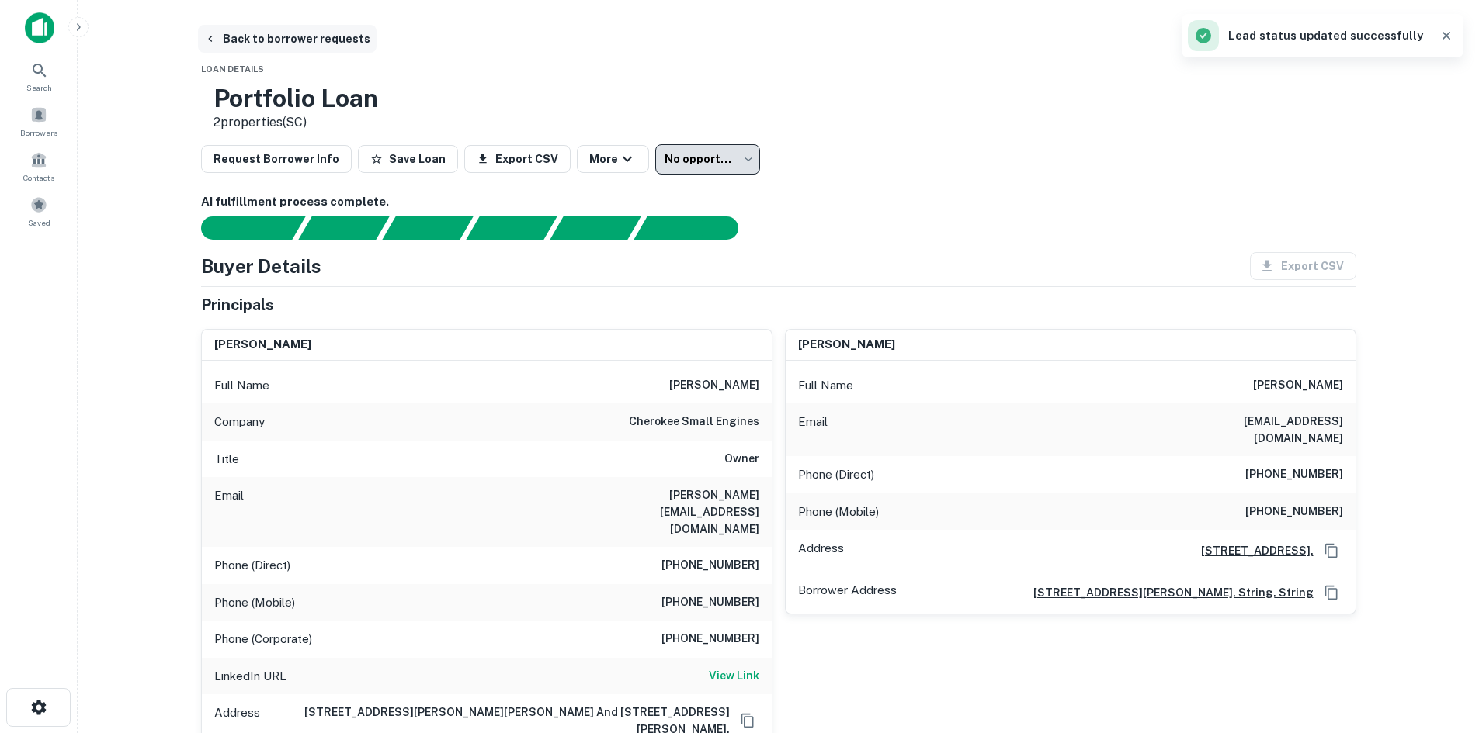
click at [313, 44] on button "Back to borrower requests" at bounding box center [287, 39] width 179 height 28
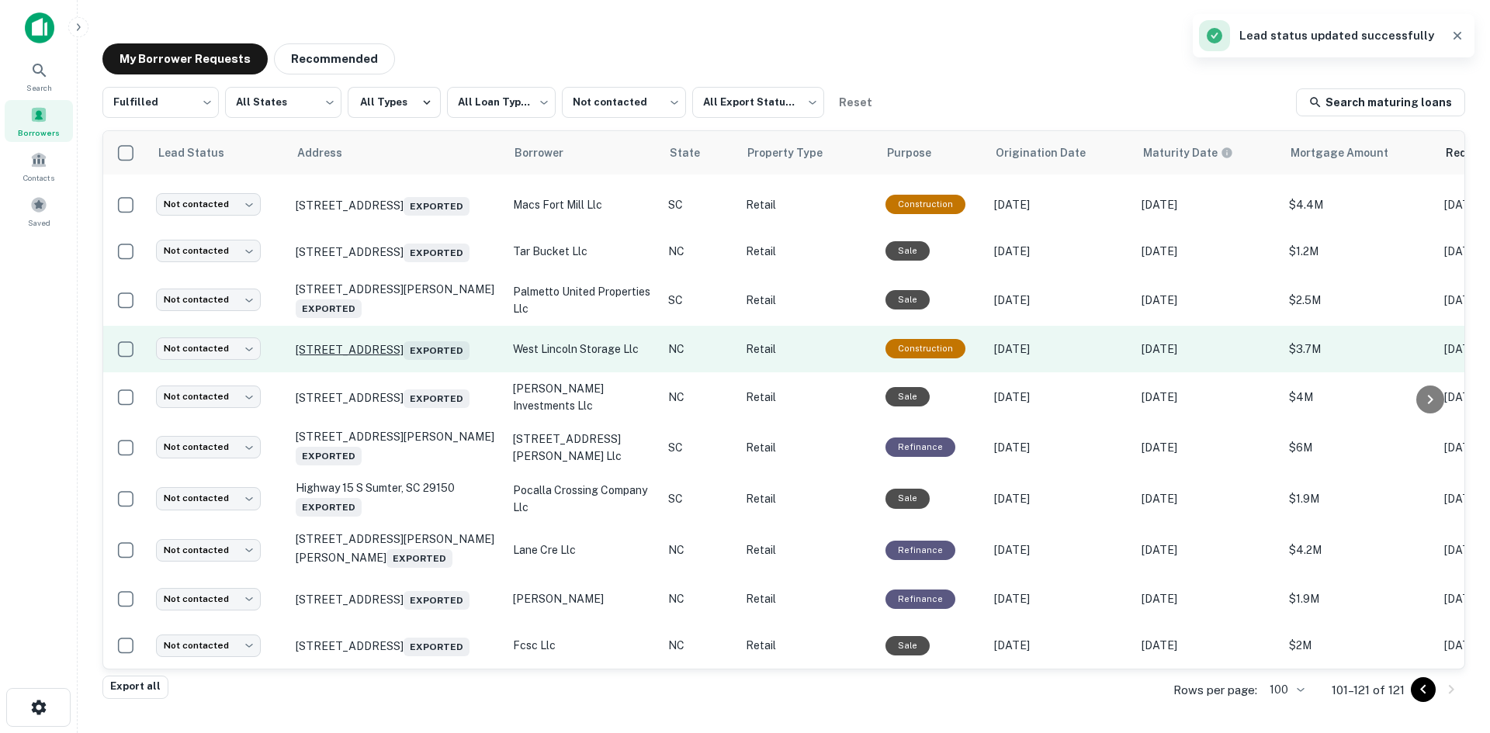
scroll to position [605, 0]
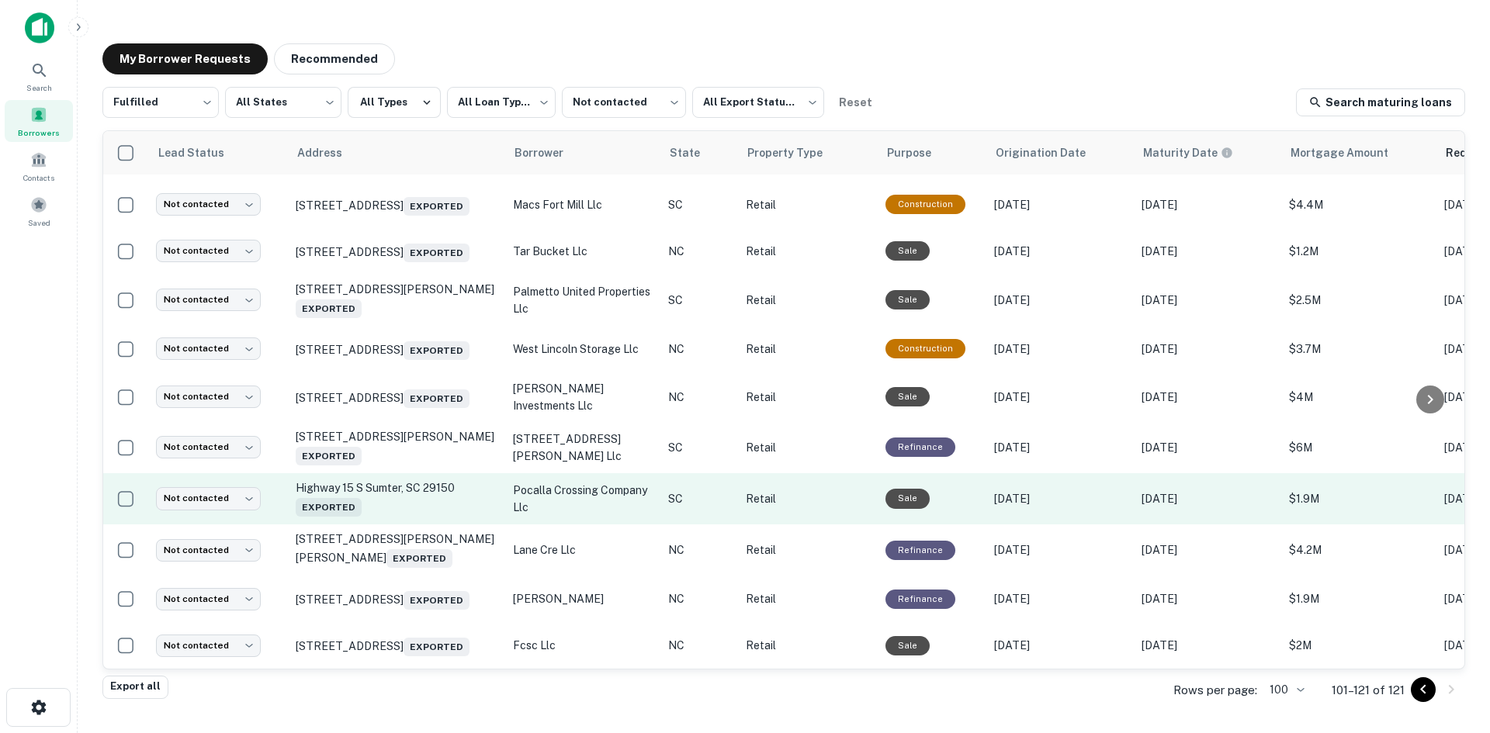
click at [407, 496] on td "Highway 15 S Sumter, SC 29150 Exported" at bounding box center [396, 498] width 217 height 51
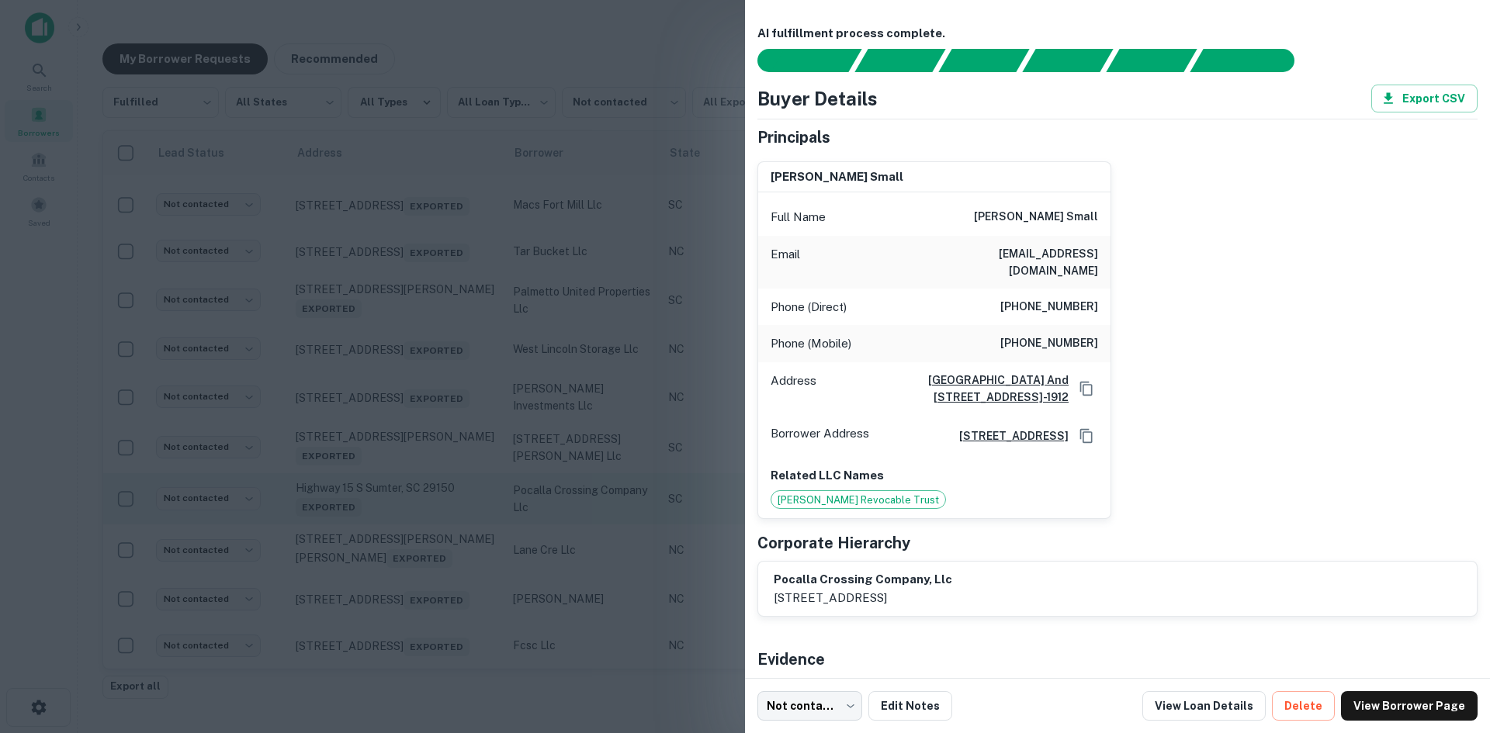
click at [407, 496] on div at bounding box center [745, 366] width 1490 height 733
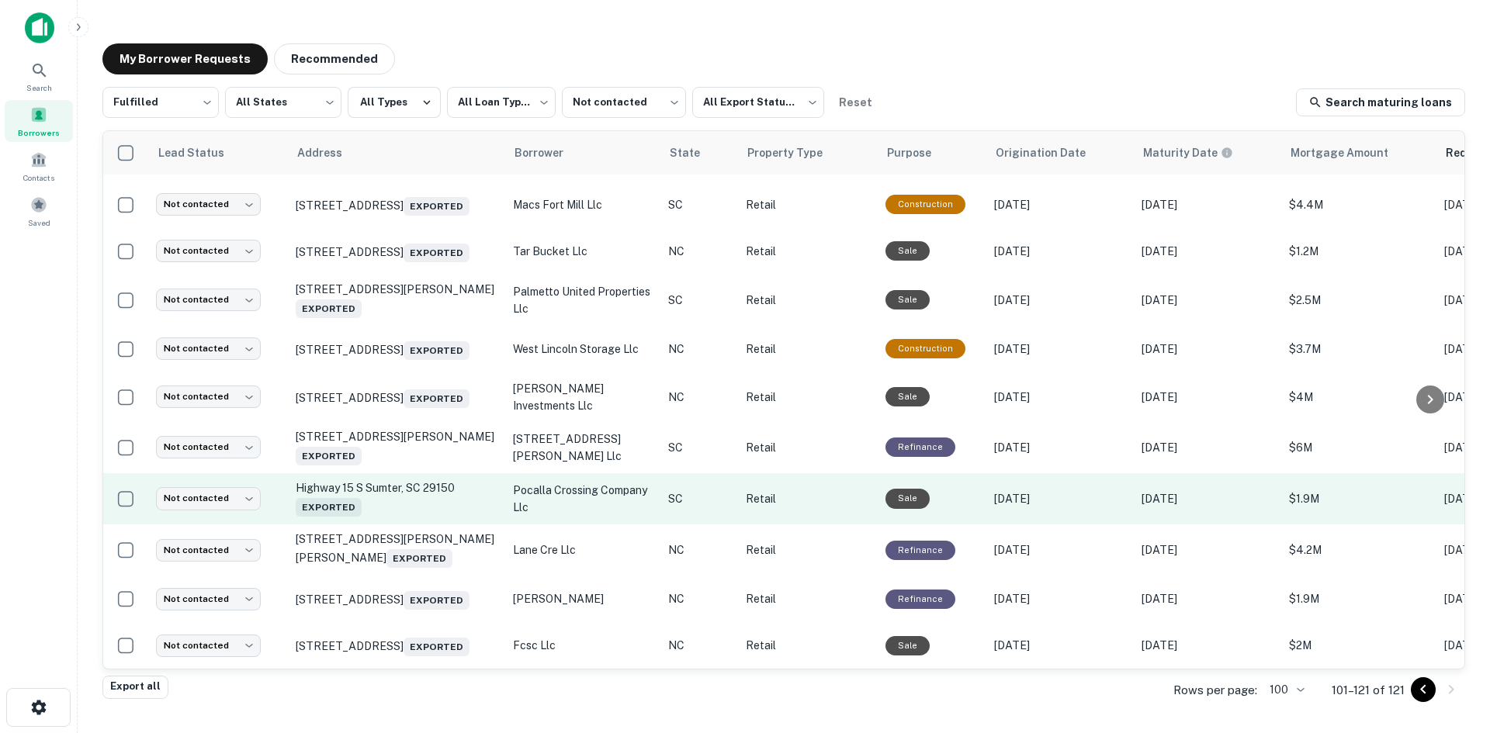
click at [221, 473] on td "Not contacted **** ​" at bounding box center [218, 498] width 140 height 51
click at [220, 473] on body "**********" at bounding box center [745, 366] width 1490 height 733
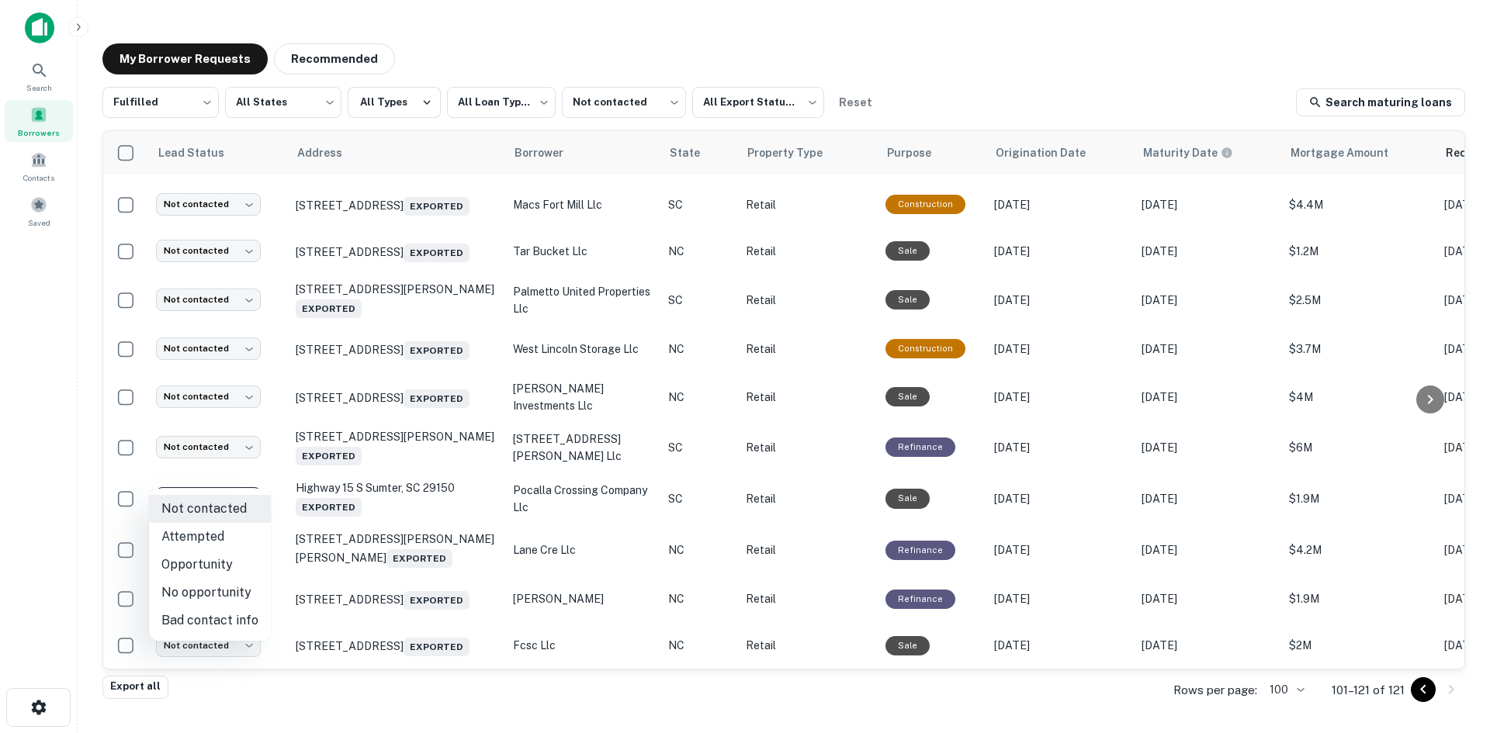
click at [231, 589] on li "No opportunity" at bounding box center [210, 593] width 122 height 28
type input "**********"
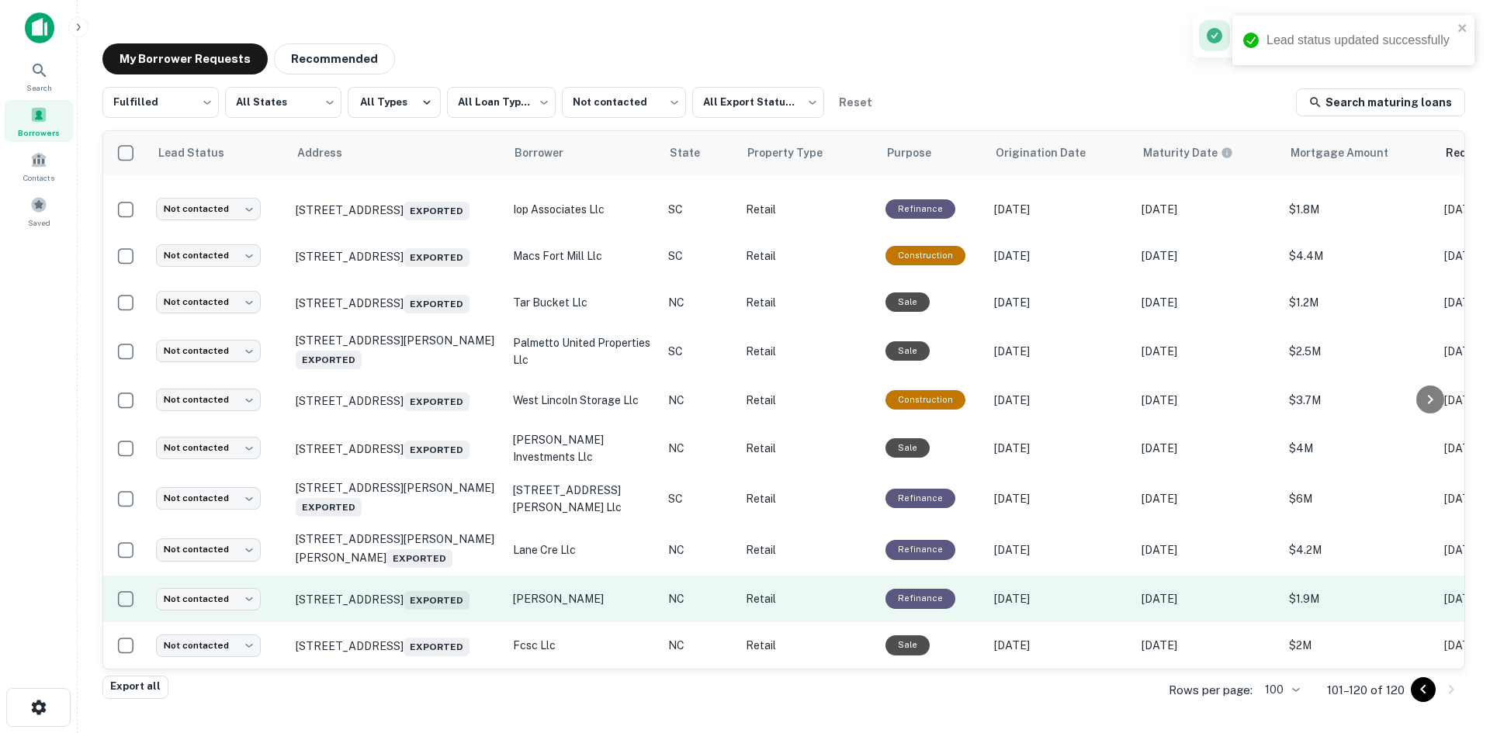
click at [424, 599] on td "1146 N New Hope Rd Gastonia, NC 28054 Exported" at bounding box center [396, 599] width 217 height 47
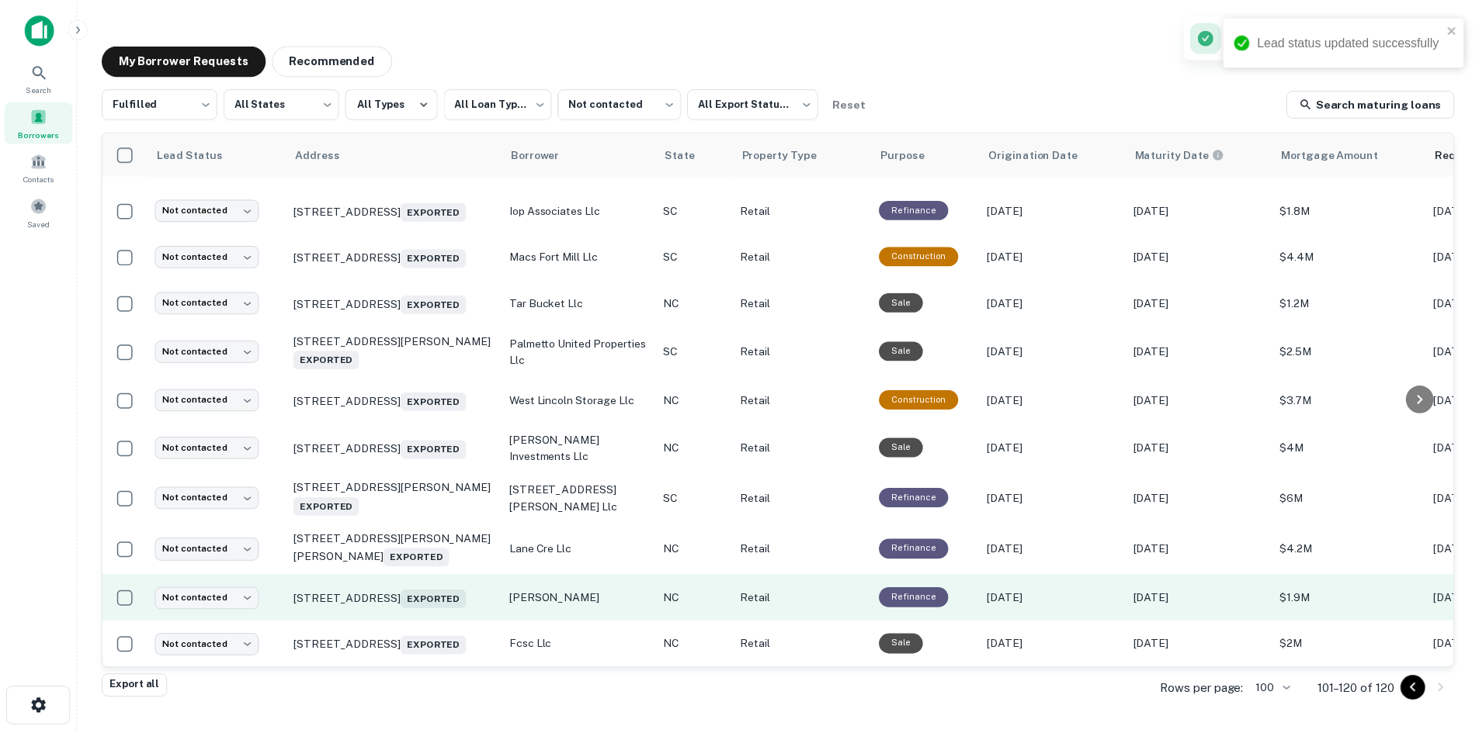
scroll to position [554, 0]
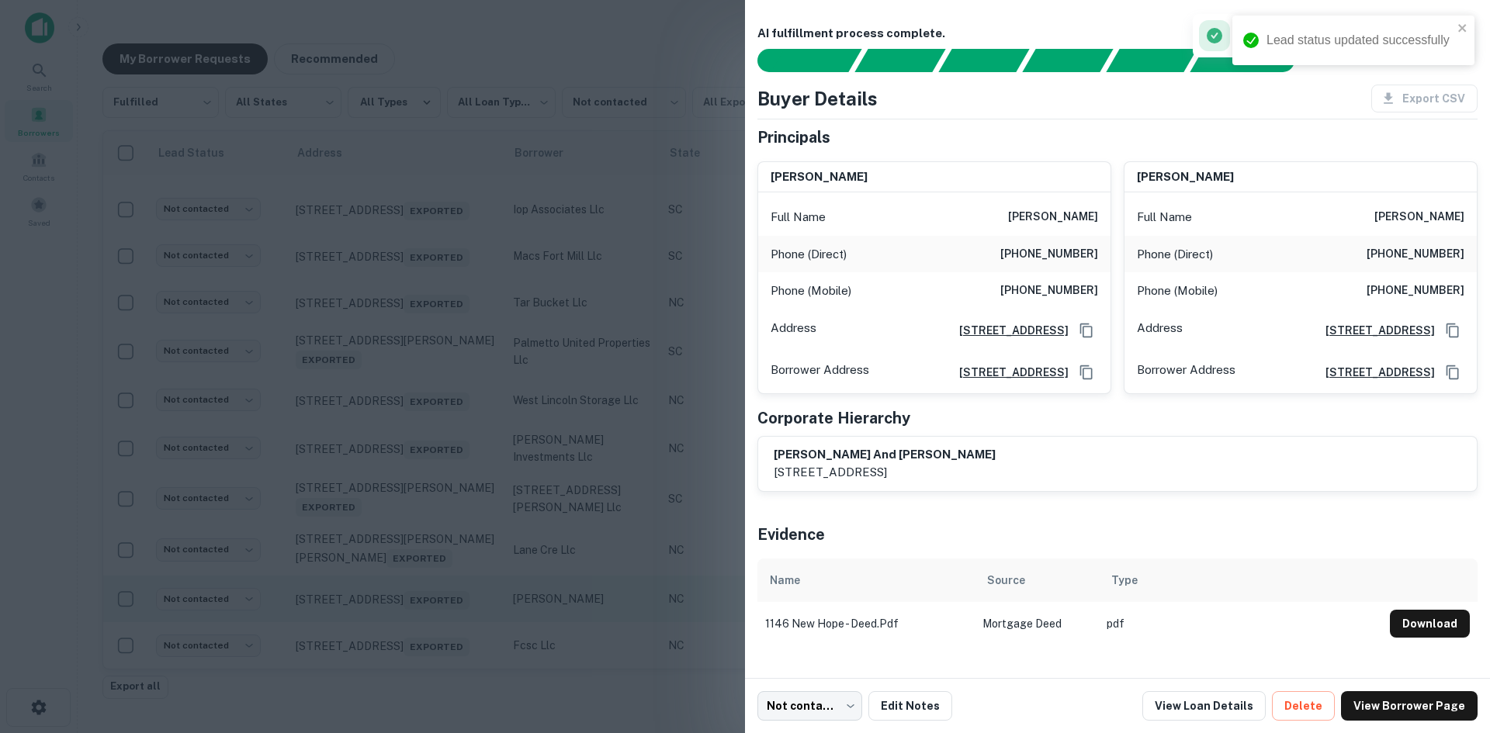
click at [424, 599] on div at bounding box center [745, 366] width 1490 height 733
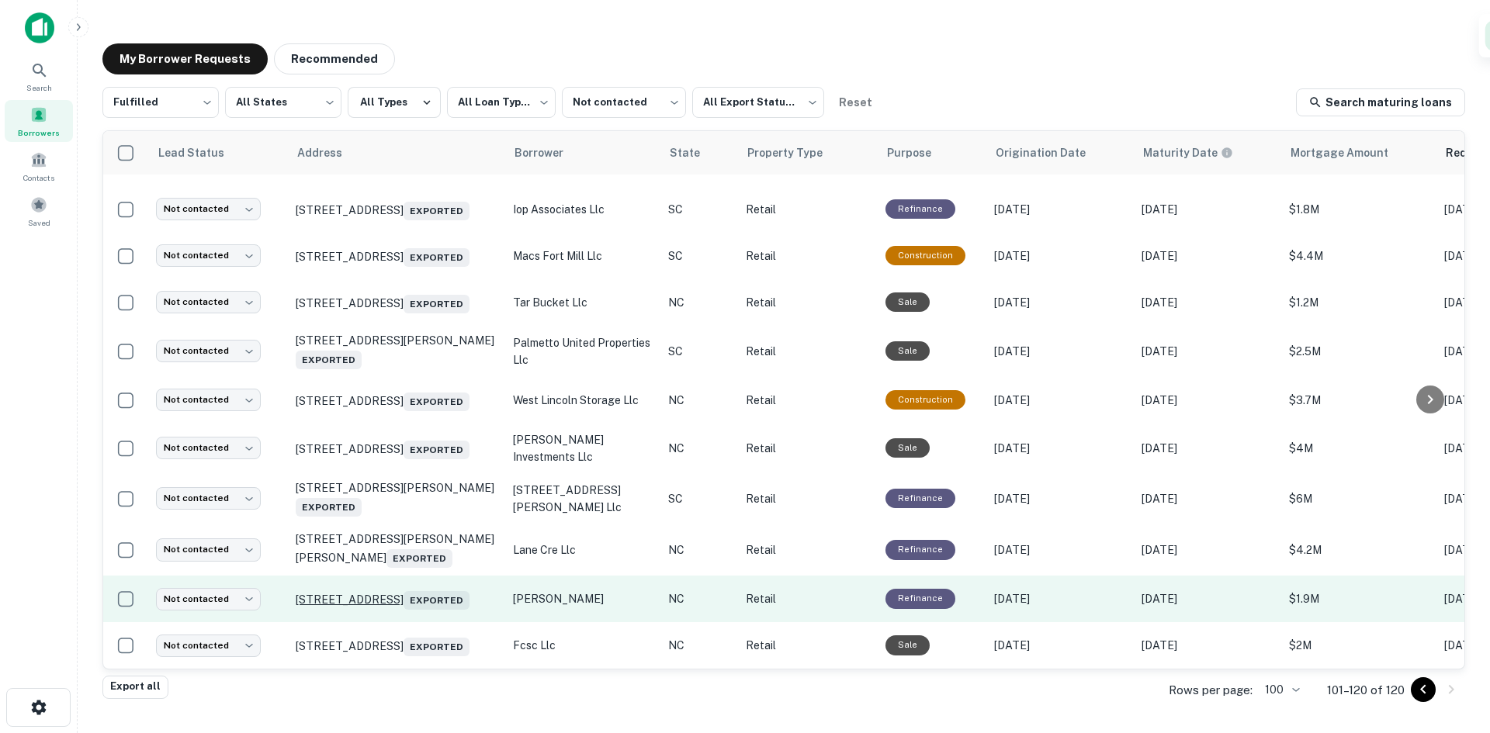
click at [423, 588] on p "1146 N New Hope Rd Gastonia, NC 28054 Exported" at bounding box center [397, 599] width 202 height 22
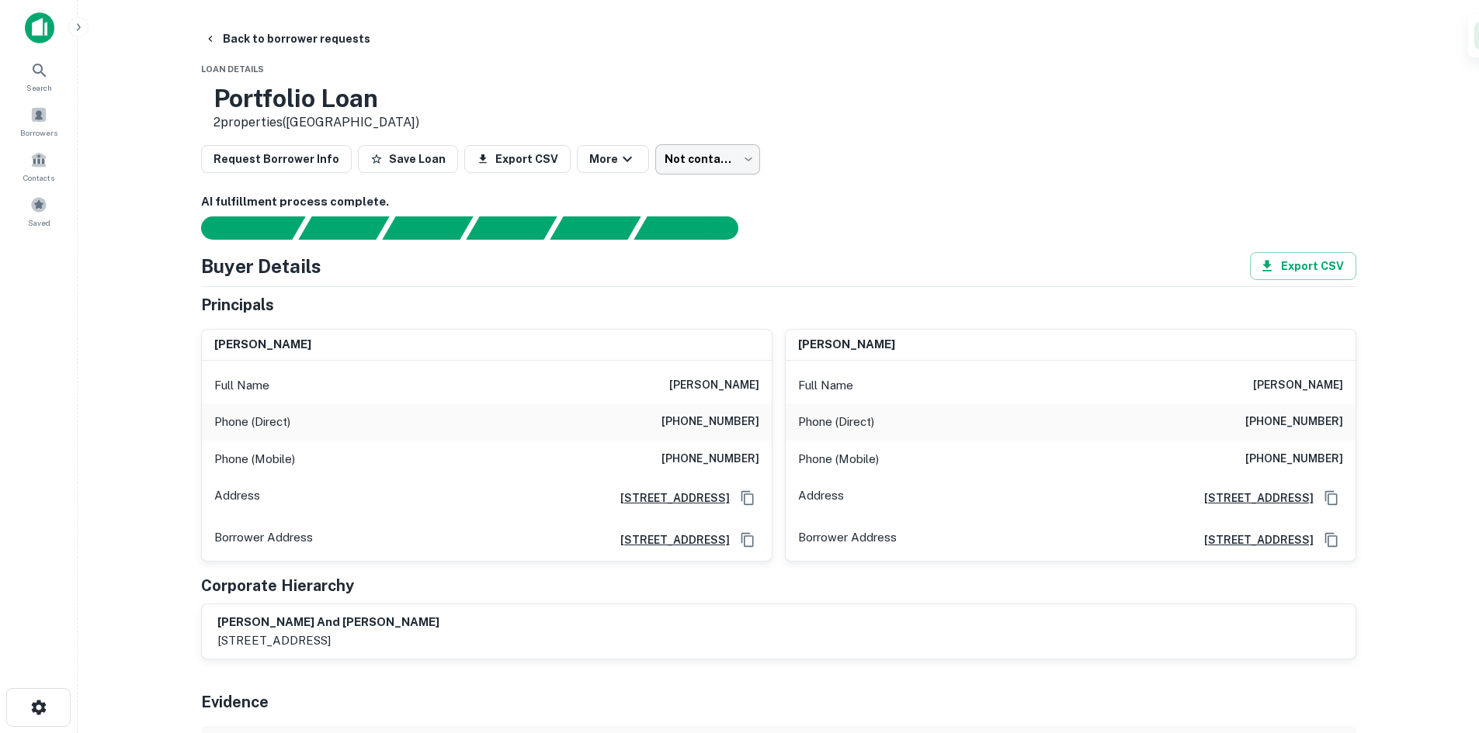
click at [665, 154] on body "Search Borrowers Contacts Saved Back to borrower requests Loan Details Portfoli…" at bounding box center [739, 366] width 1479 height 733
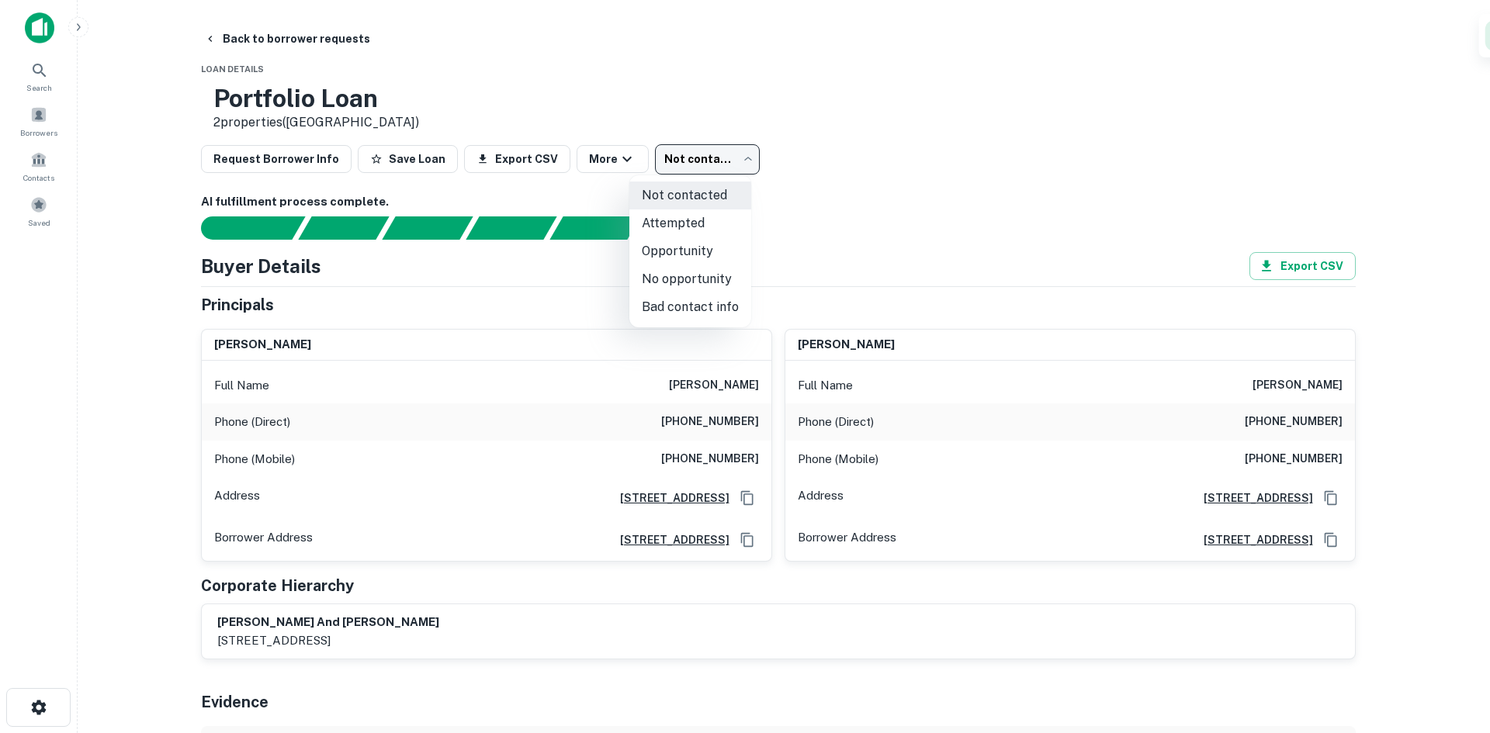
click at [660, 259] on li "Opportunity" at bounding box center [690, 252] width 122 height 28
type input "**********"
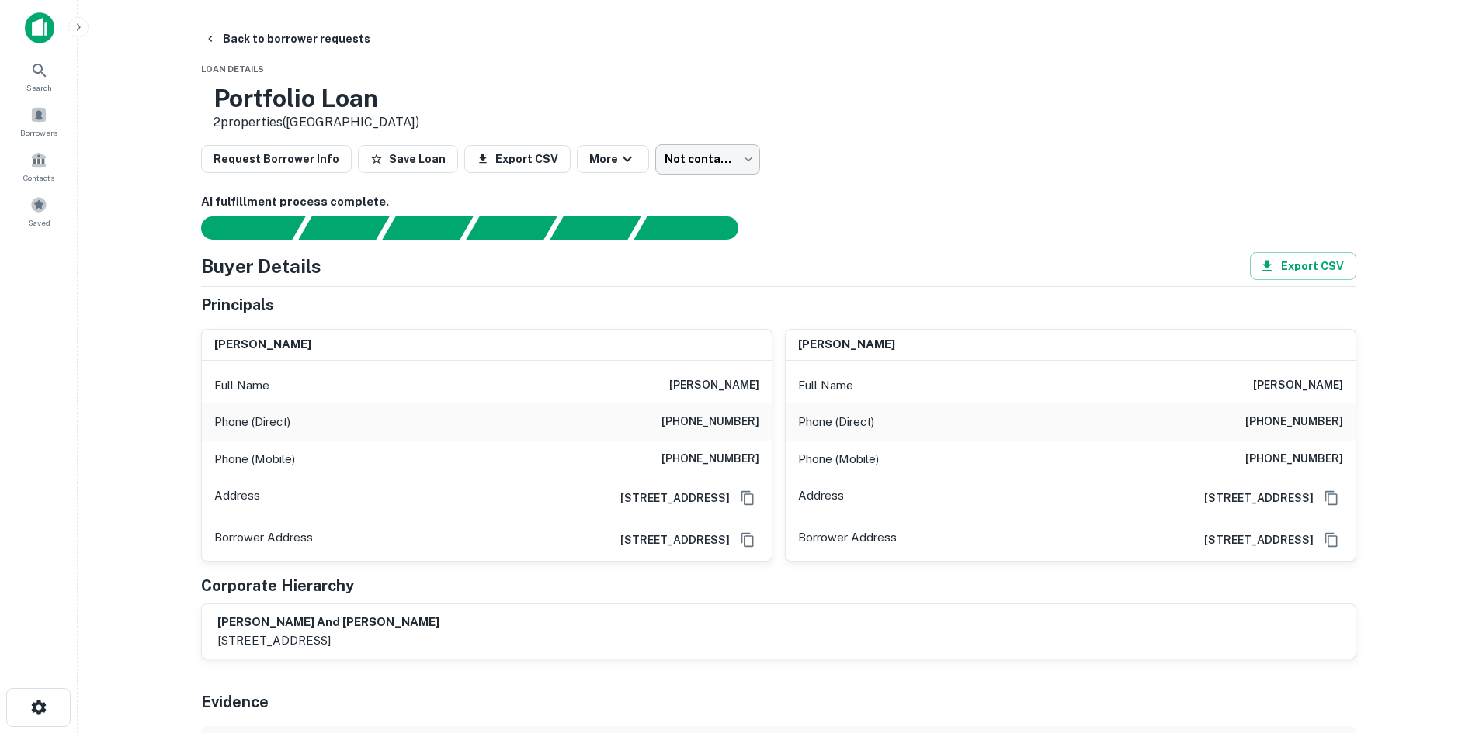
click at [679, 158] on body "Search Borrowers Contacts Saved Back to borrower requests Loan Details Portfoli…" at bounding box center [739, 366] width 1479 height 733
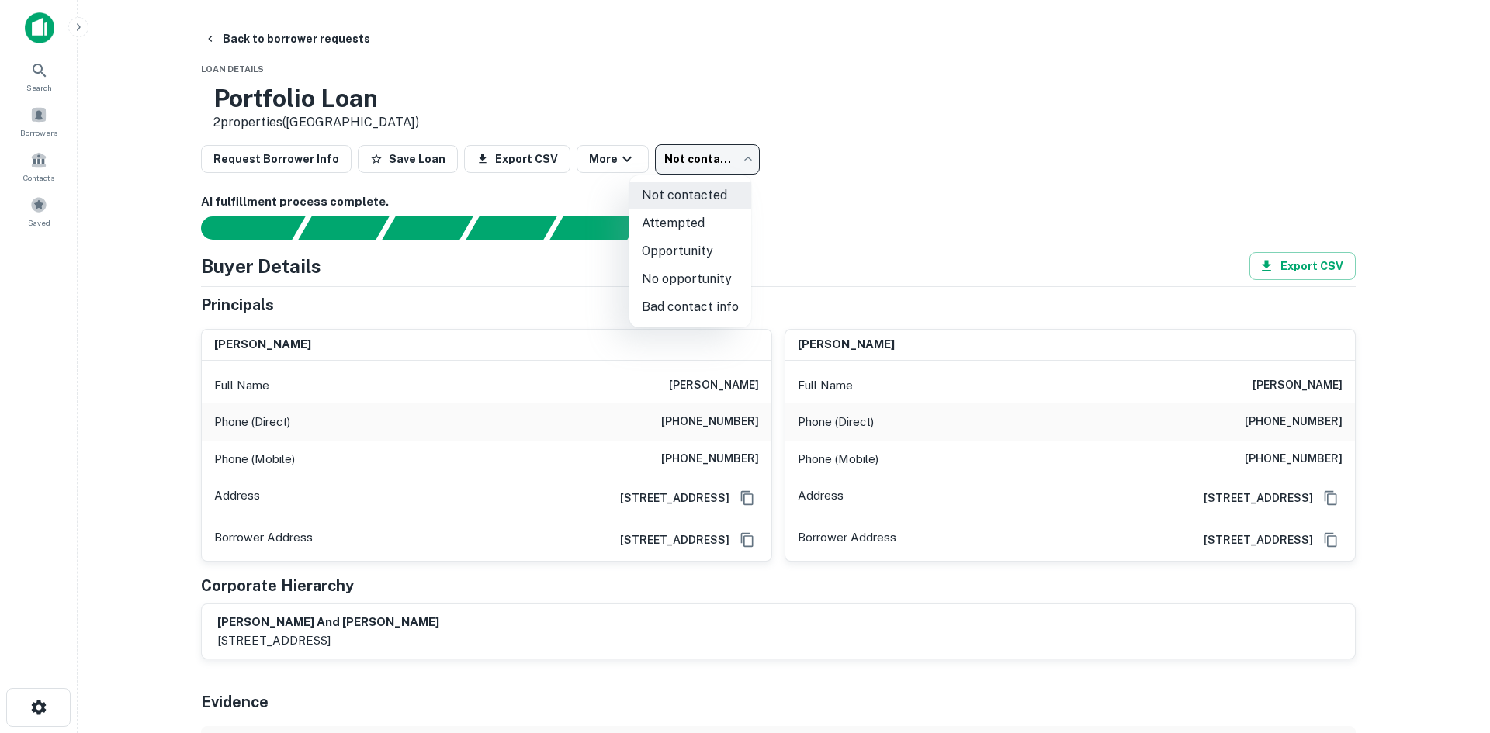
click at [684, 272] on li "No opportunity" at bounding box center [690, 279] width 122 height 28
type input "**********"
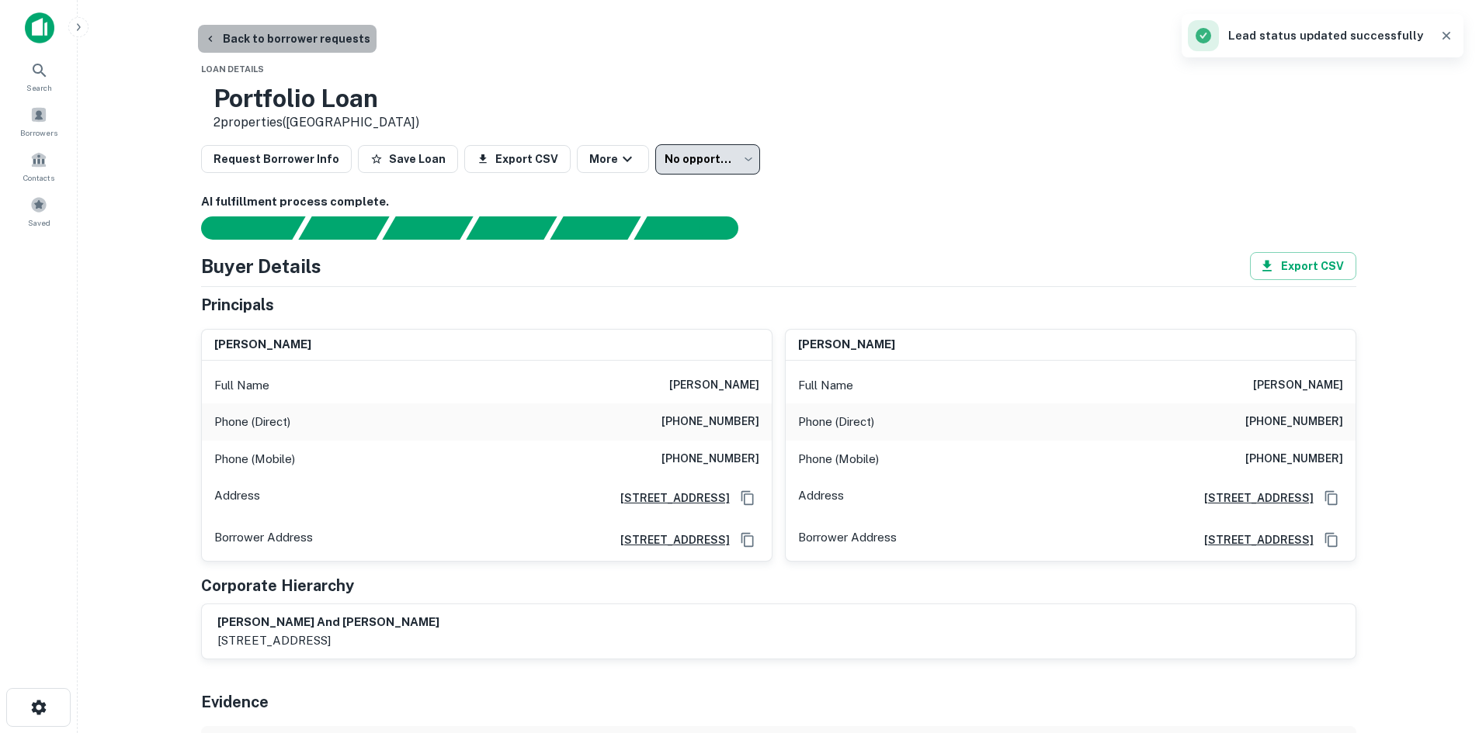
click at [298, 42] on button "Back to borrower requests" at bounding box center [287, 39] width 179 height 28
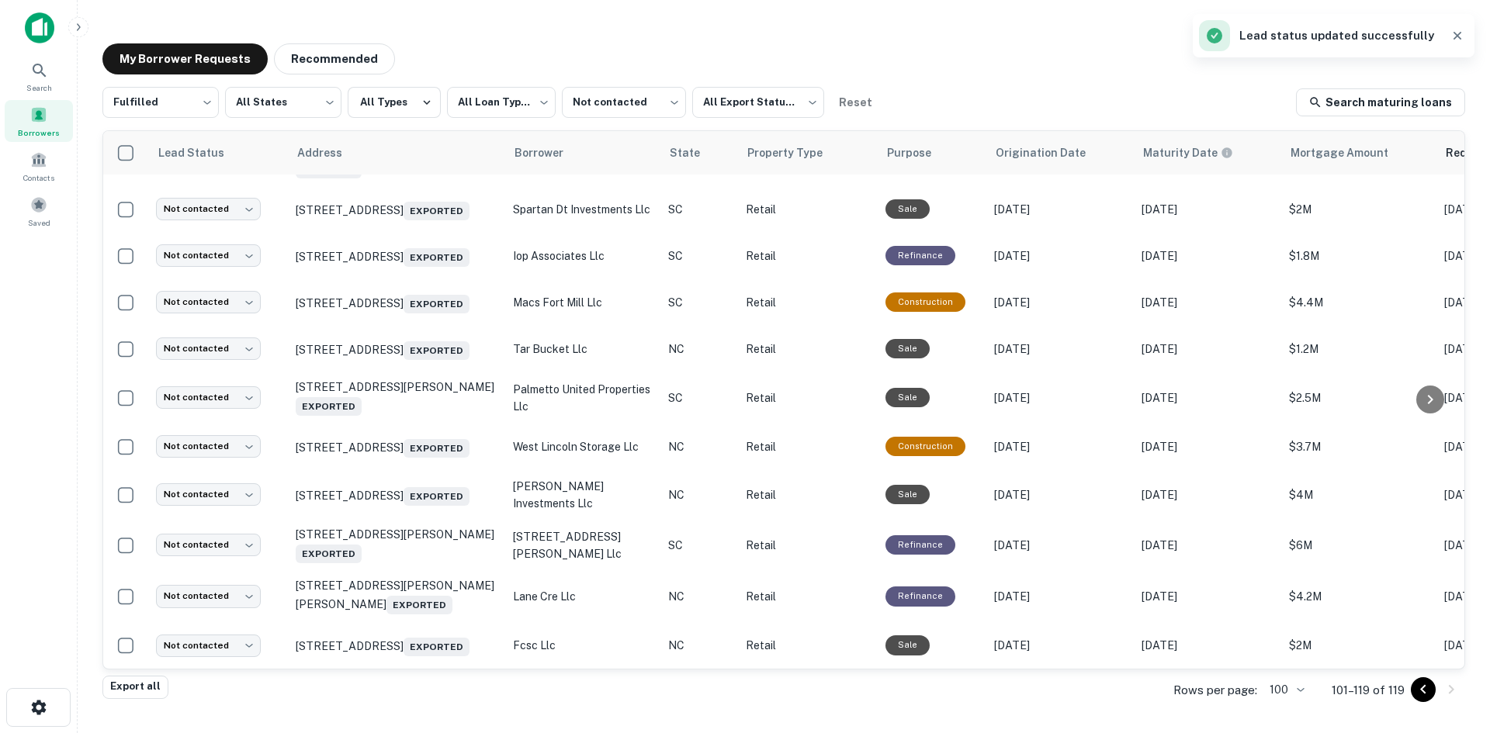
scroll to position [503, 0]
click at [1414, 691] on icon "Go to previous page" at bounding box center [1423, 690] width 19 height 19
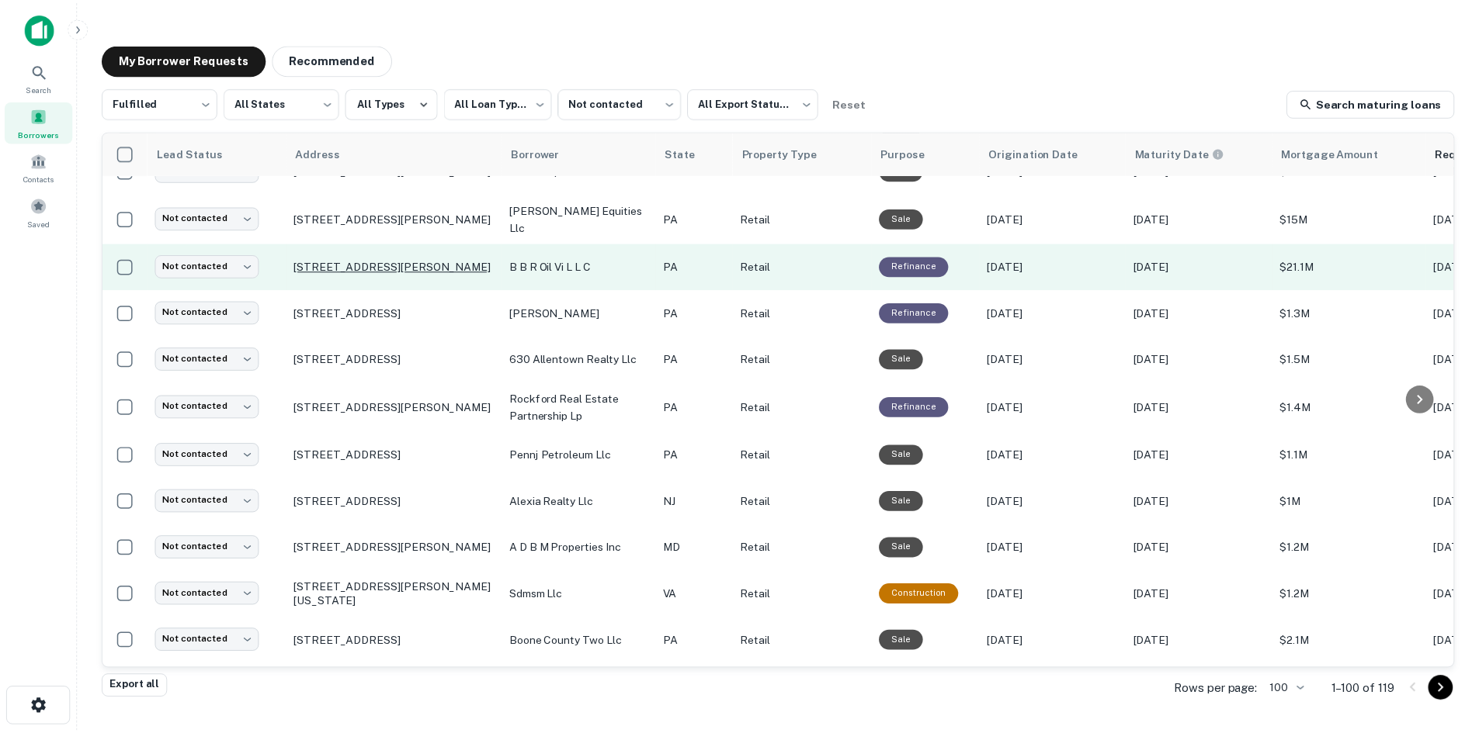
scroll to position [61, 0]
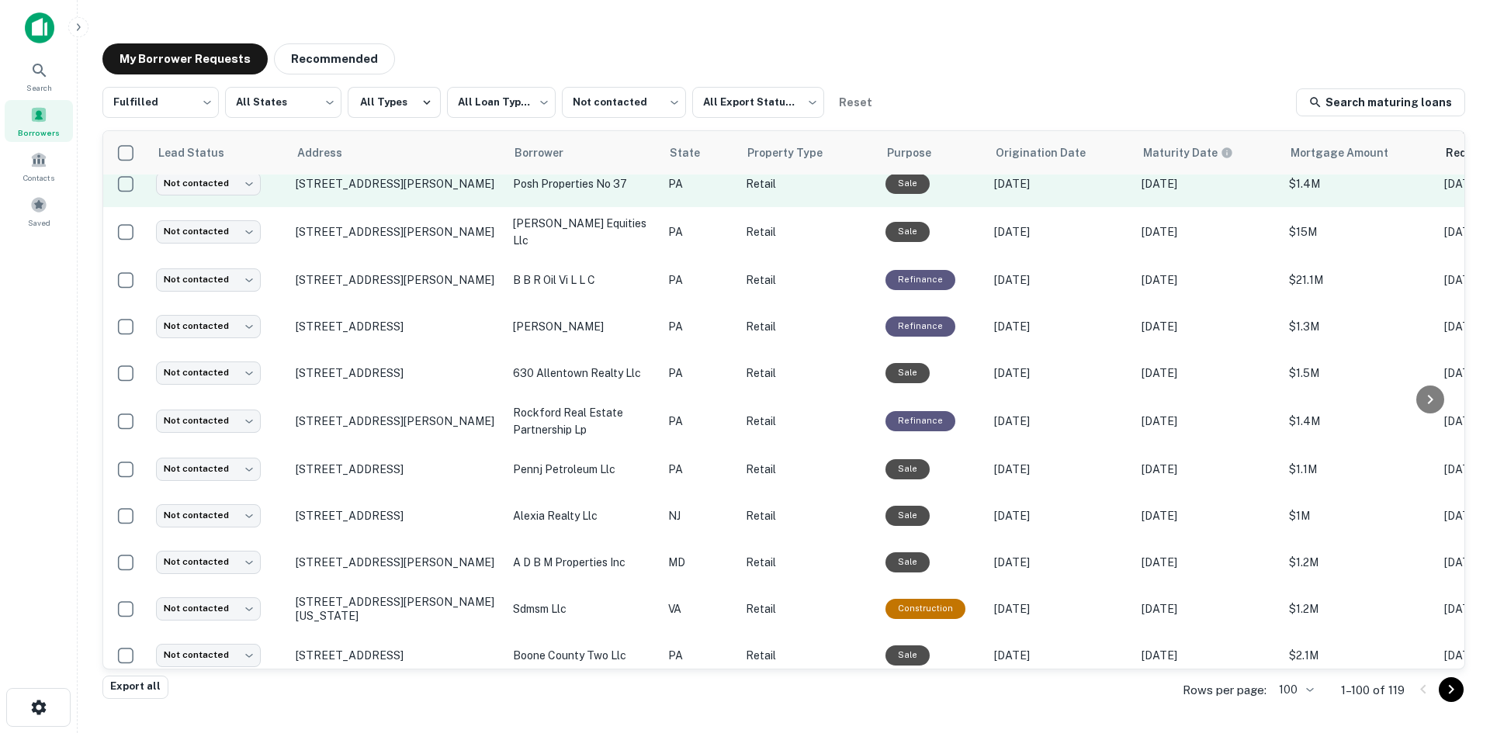
click at [380, 199] on td "1928 Hamilton St Allentown, PA 18104" at bounding box center [396, 184] width 217 height 47
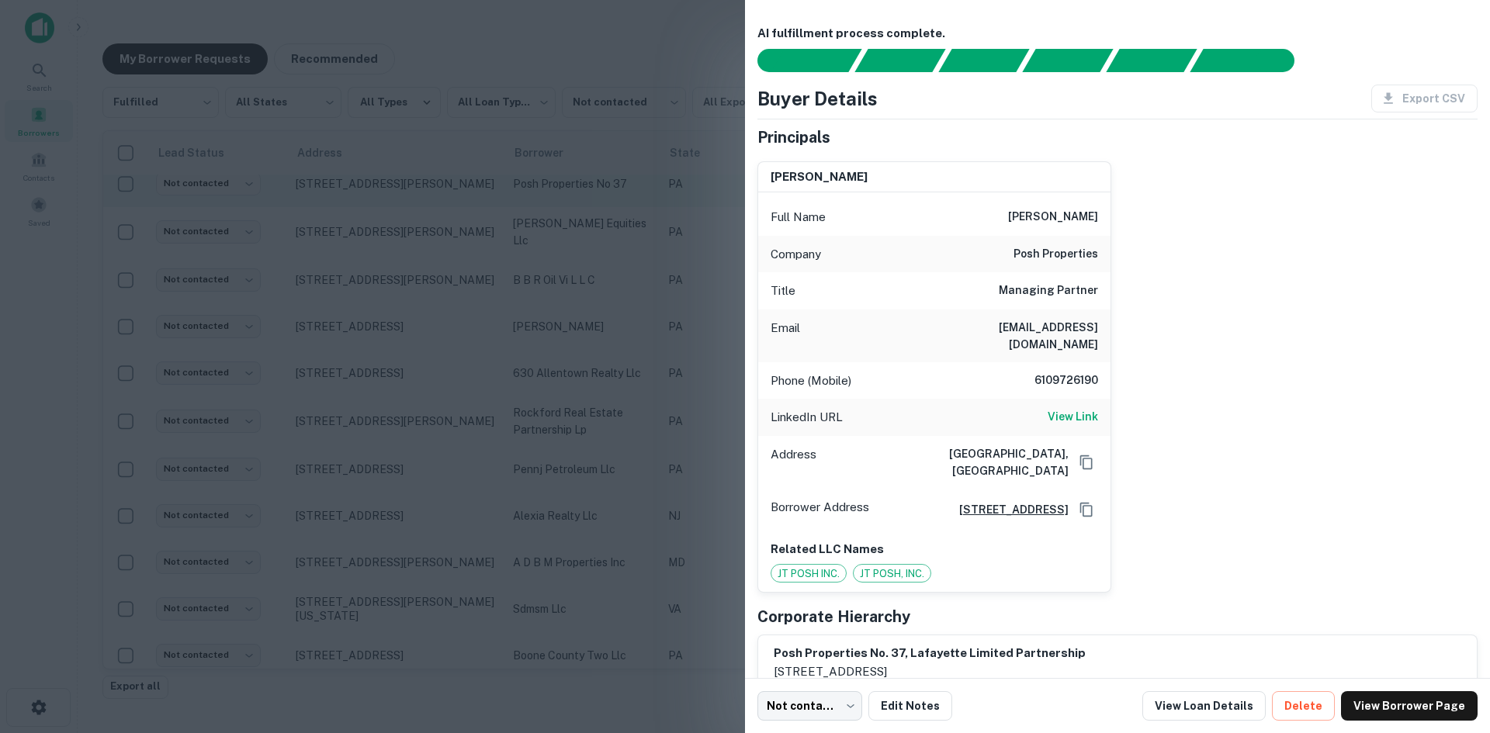
click at [380, 199] on div at bounding box center [745, 366] width 1490 height 733
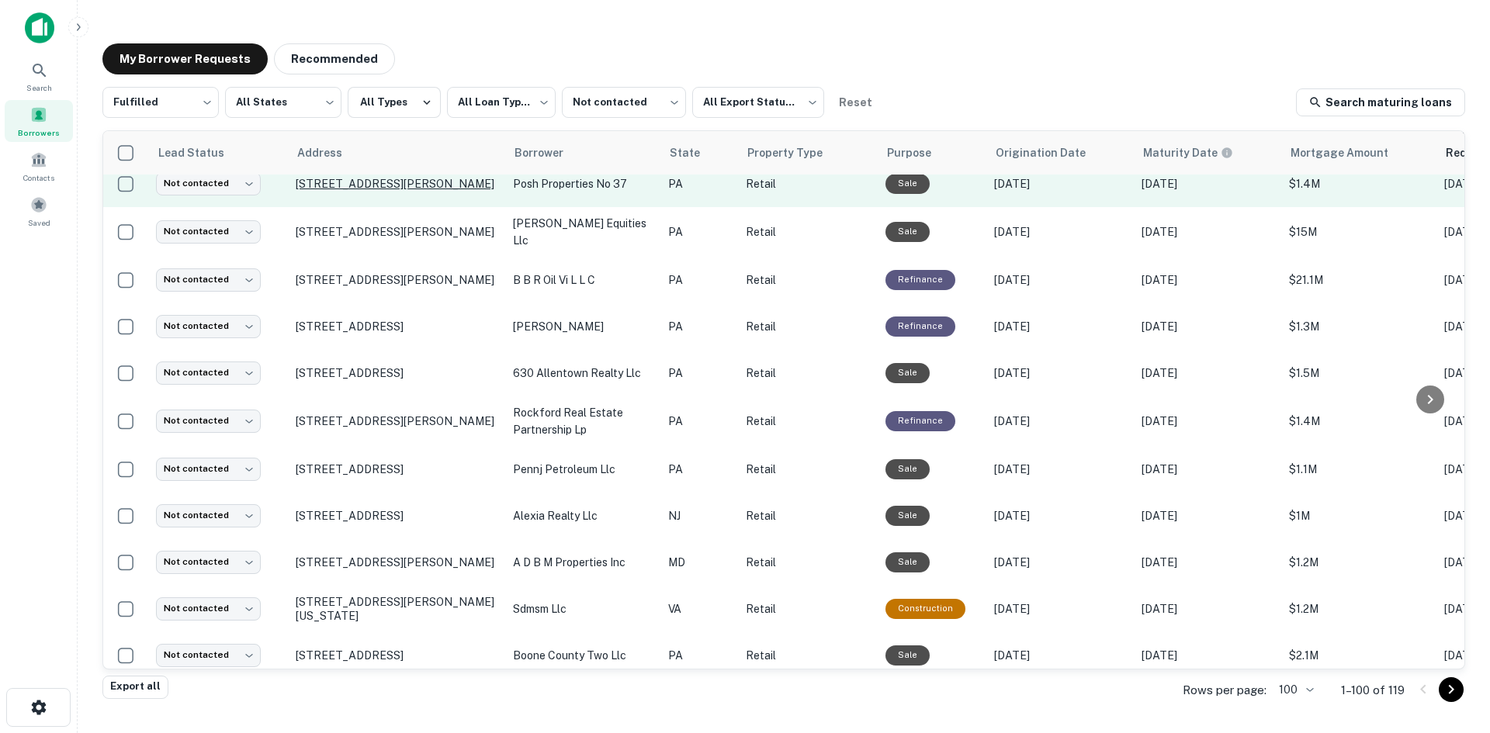
click at [379, 177] on p "1928 Hamilton St Allentown, PA 18104" at bounding box center [397, 184] width 202 height 14
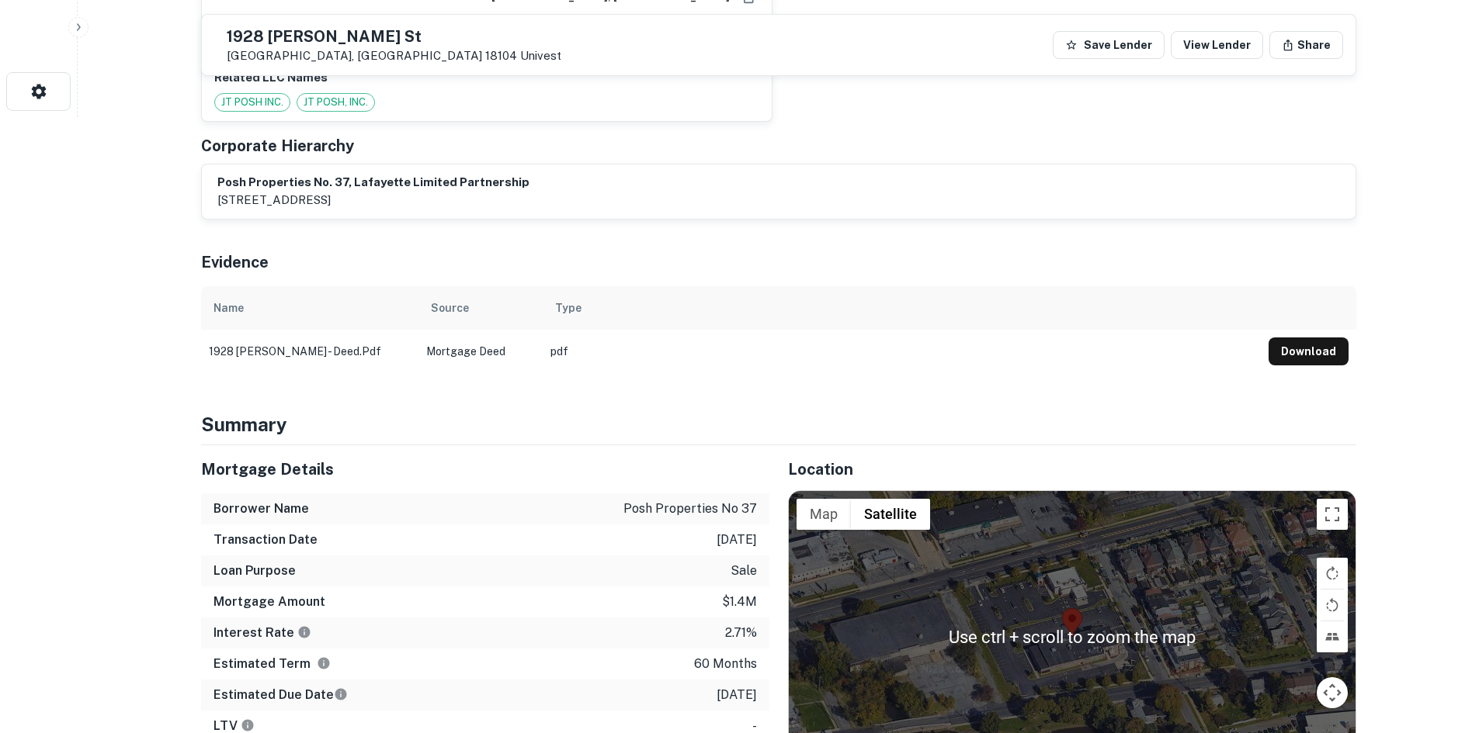
scroll to position [621, 0]
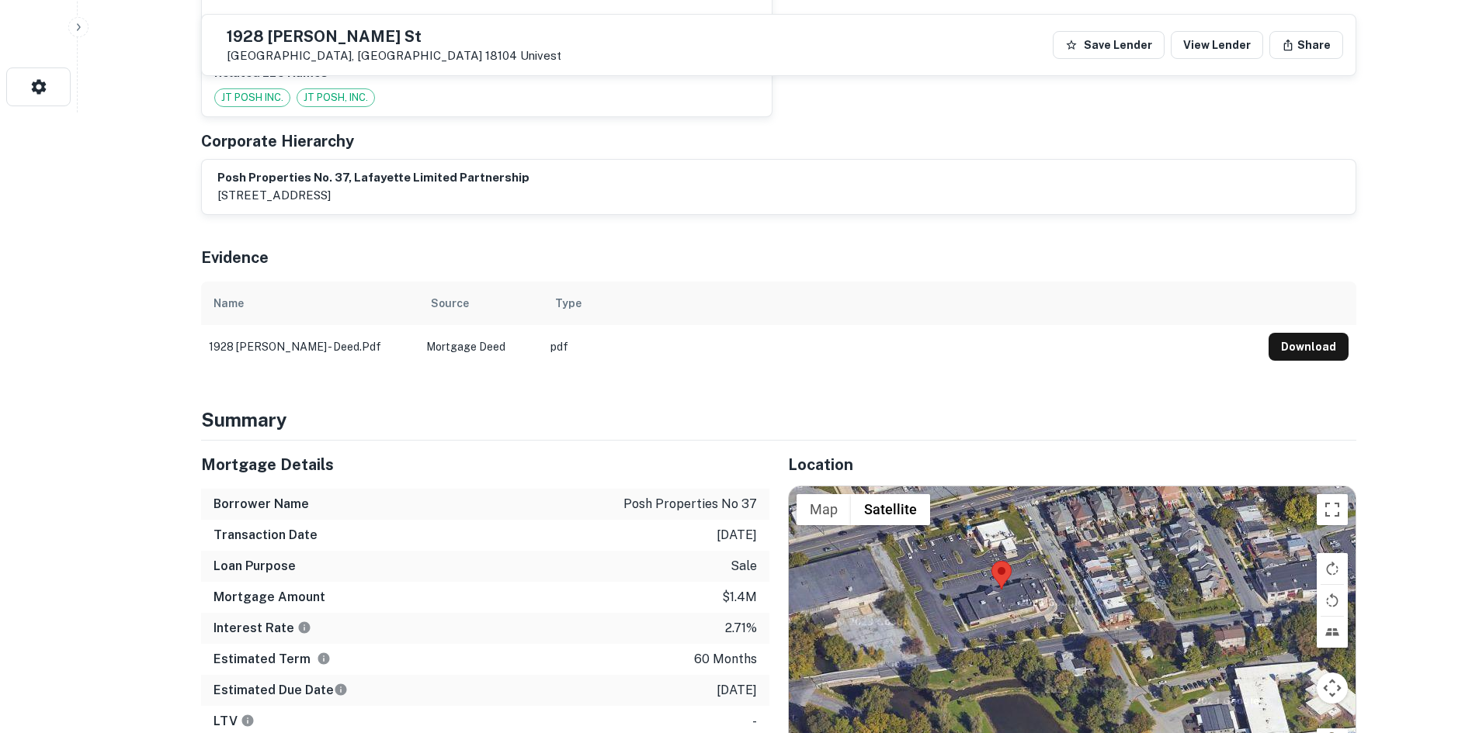
drag, startPoint x: 1337, startPoint y: 713, endPoint x: 1266, endPoint y: 670, distance: 82.5
click at [1266, 670] on div at bounding box center [1072, 633] width 567 height 292
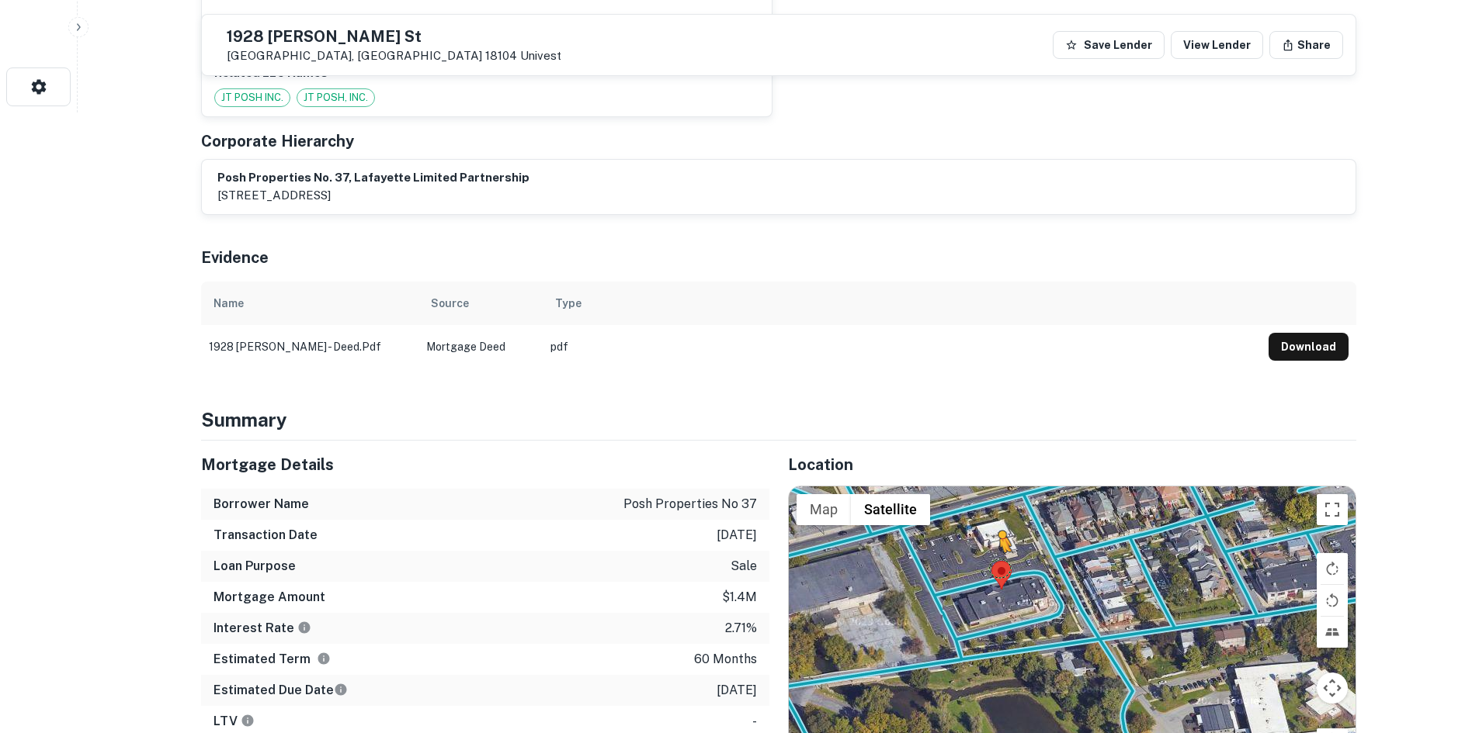
drag, startPoint x: 1340, startPoint y: 729, endPoint x: 995, endPoint y: 550, distance: 388.1
click at [997, 552] on div "To activate drag with keyboard, press Alt + Enter. Once in keyboard drag state,…" at bounding box center [1072, 633] width 567 height 292
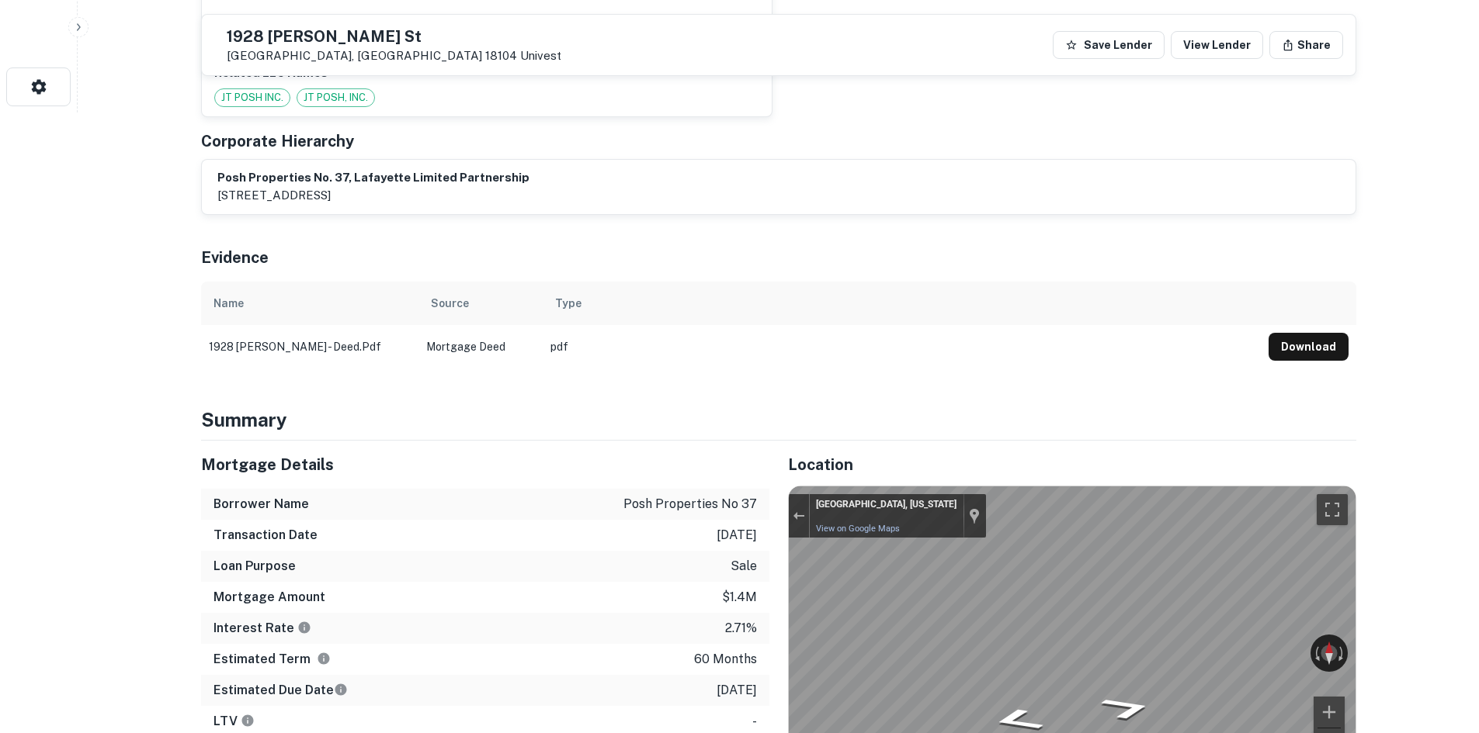
scroll to position [651, 0]
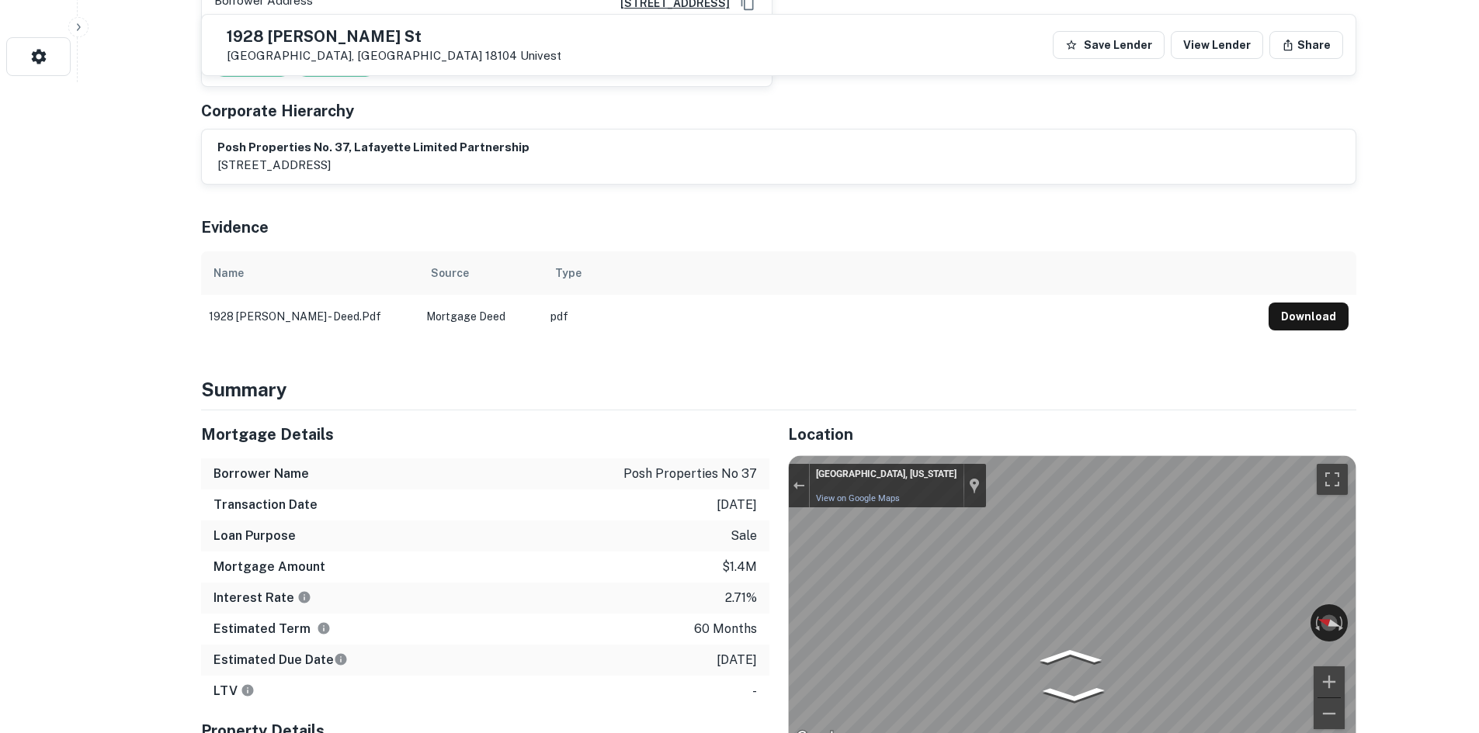
click at [759, 484] on div "Mortgage Details Borrower Name posh properties no 37 Transaction Date 1/12/2021…" at bounding box center [769, 630] width 1174 height 438
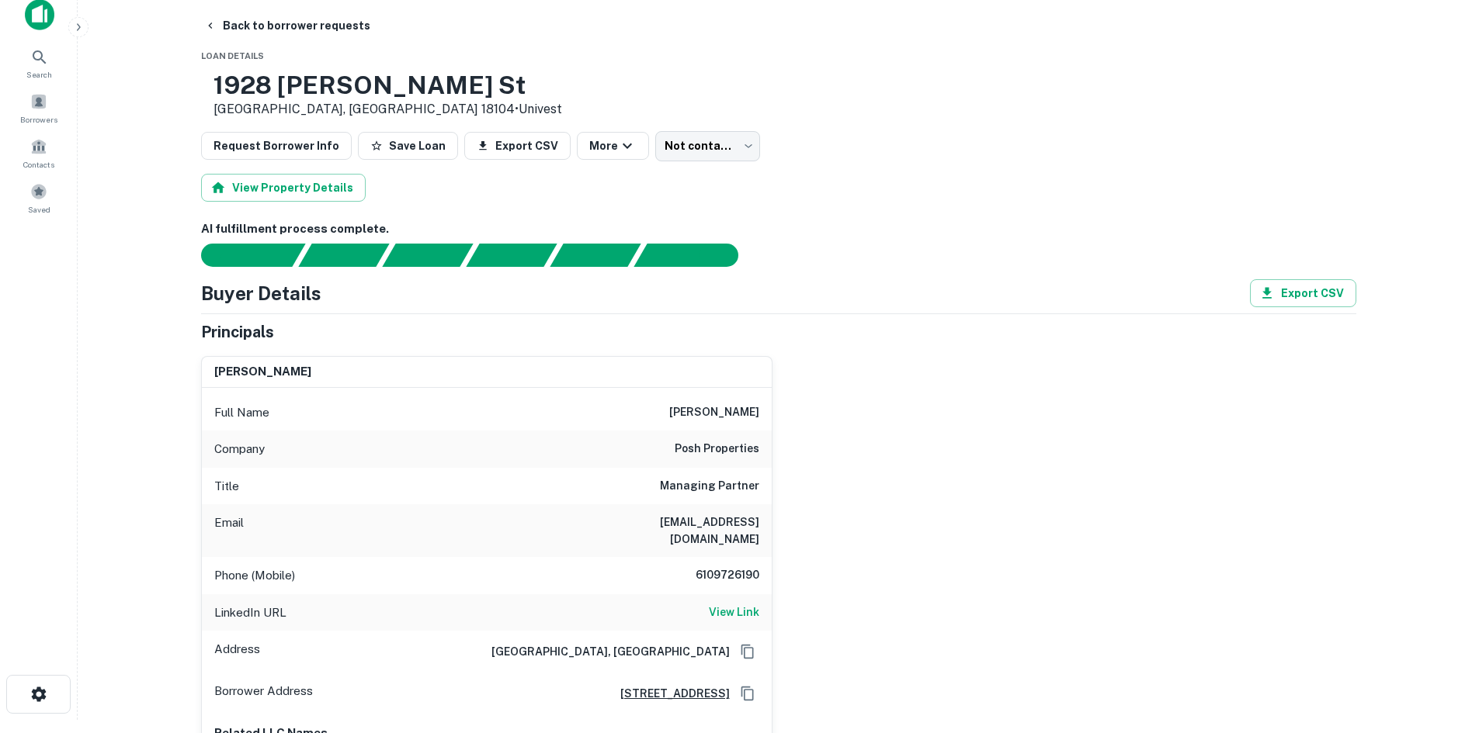
scroll to position [0, 0]
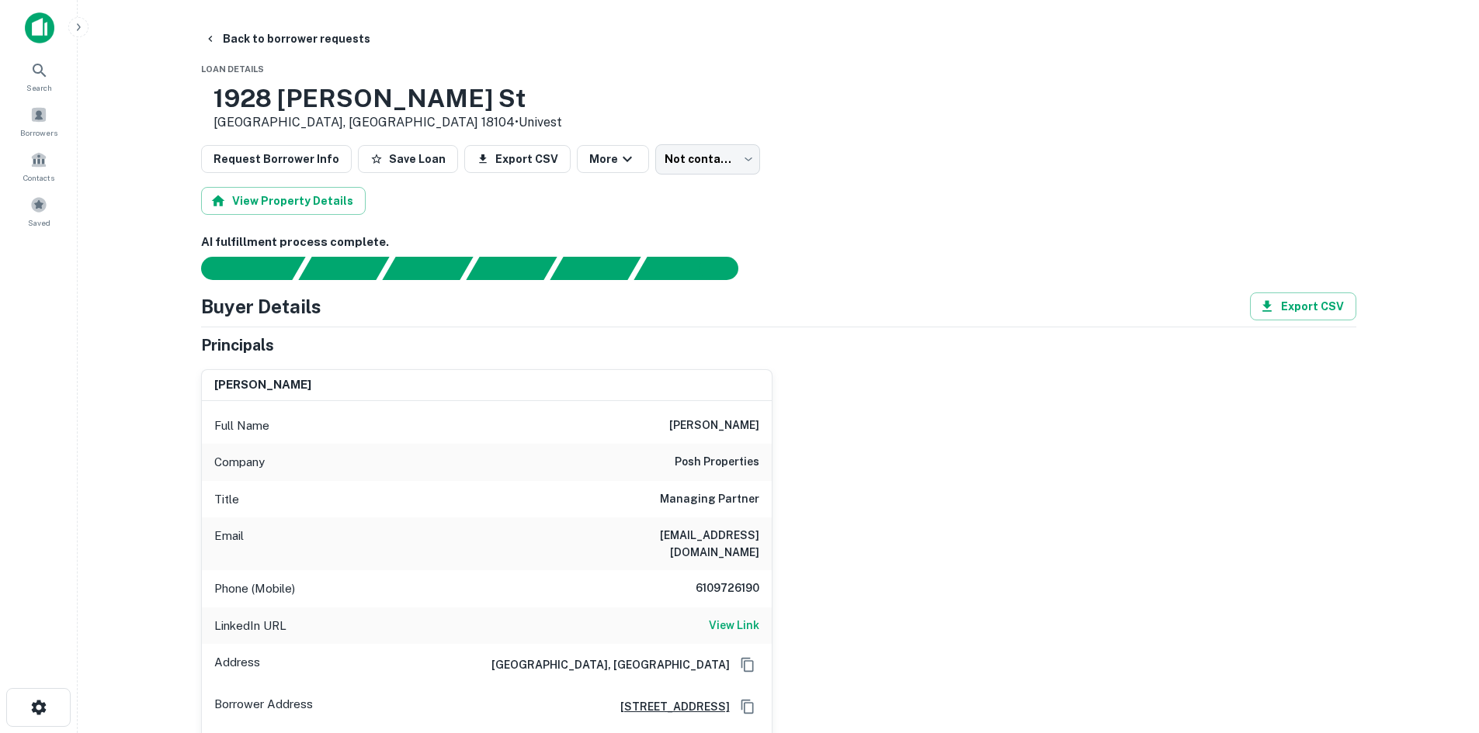
click at [736, 580] on h6 "6109726190" at bounding box center [712, 589] width 93 height 19
click at [737, 580] on h6 "6109726190" at bounding box center [712, 589] width 93 height 19
copy h6 "6109726190"
click at [734, 608] on div "LinkedIn URL View Link" at bounding box center [487, 626] width 570 height 37
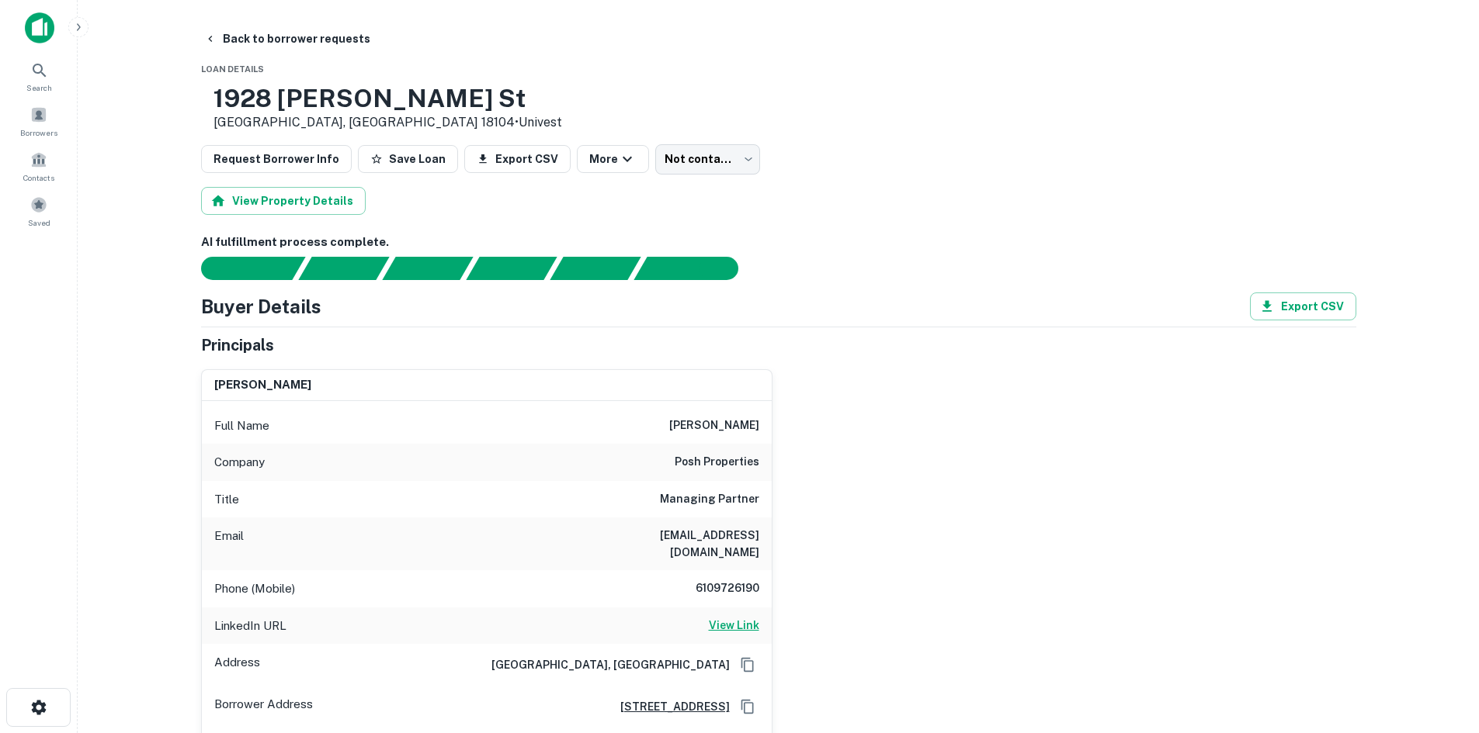
click at [739, 617] on h6 "View Link" at bounding box center [734, 625] width 50 height 17
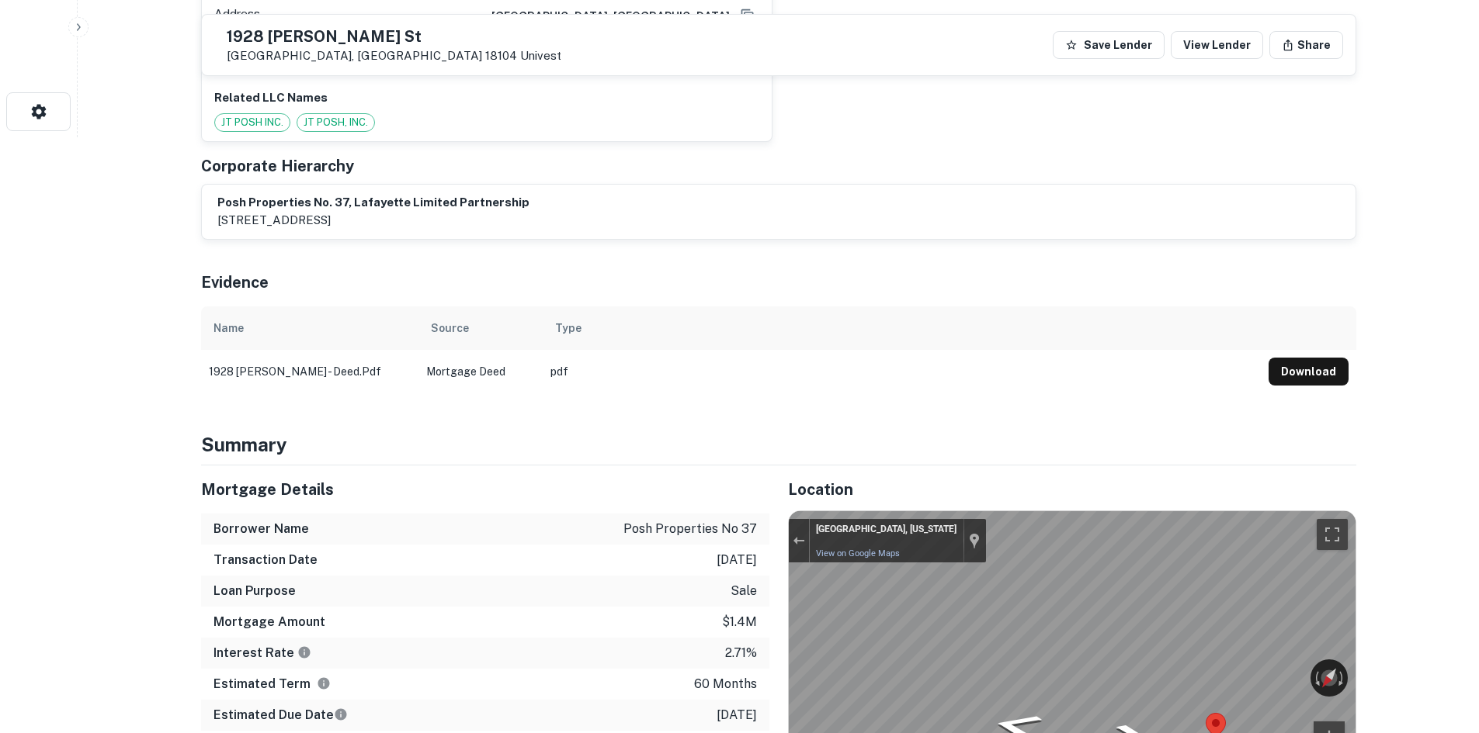
scroll to position [854, 0]
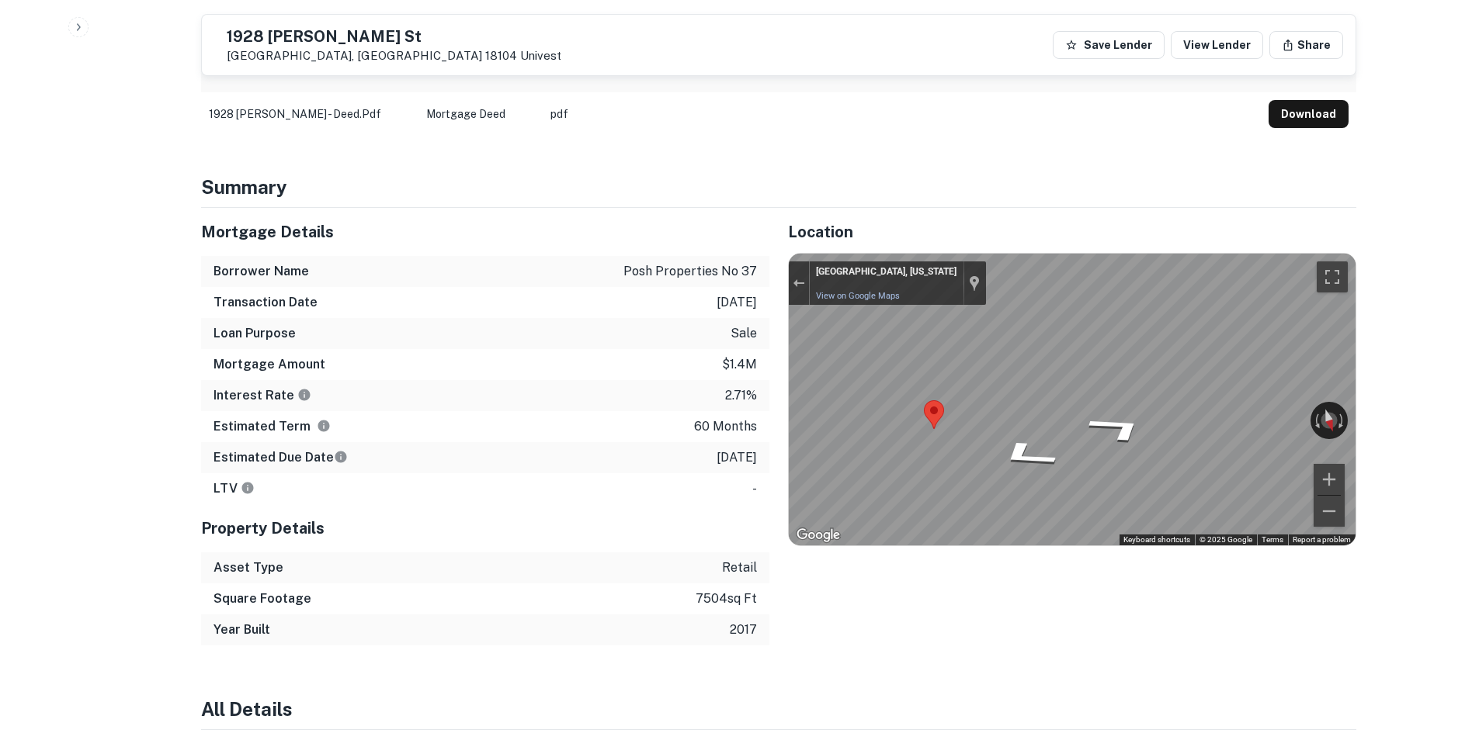
click at [609, 382] on div "Mortgage Details Borrower Name posh properties no 37 Transaction Date 1/12/2021…" at bounding box center [769, 427] width 1174 height 438
click at [1144, 475] on div "Map" at bounding box center [1072, 400] width 567 height 292
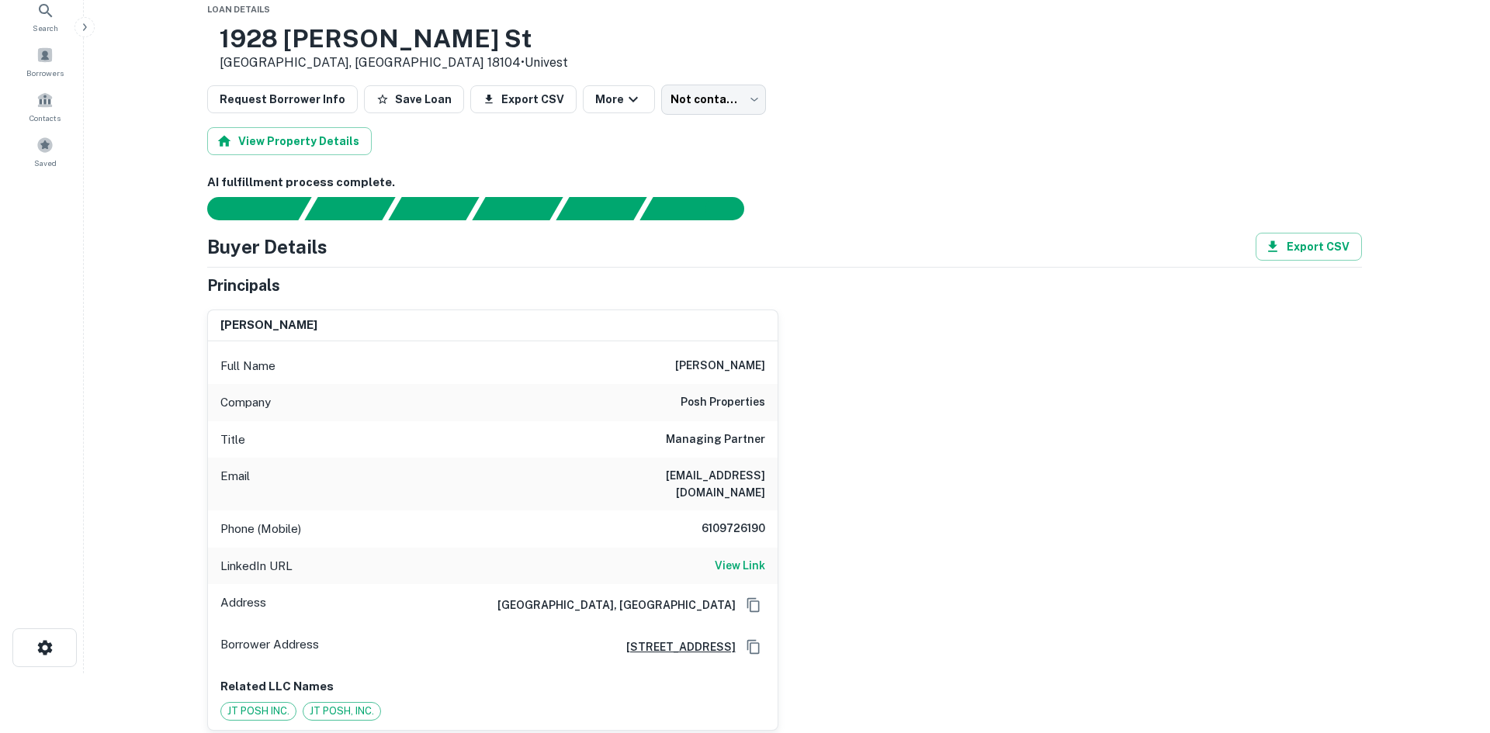
scroll to position [0, 0]
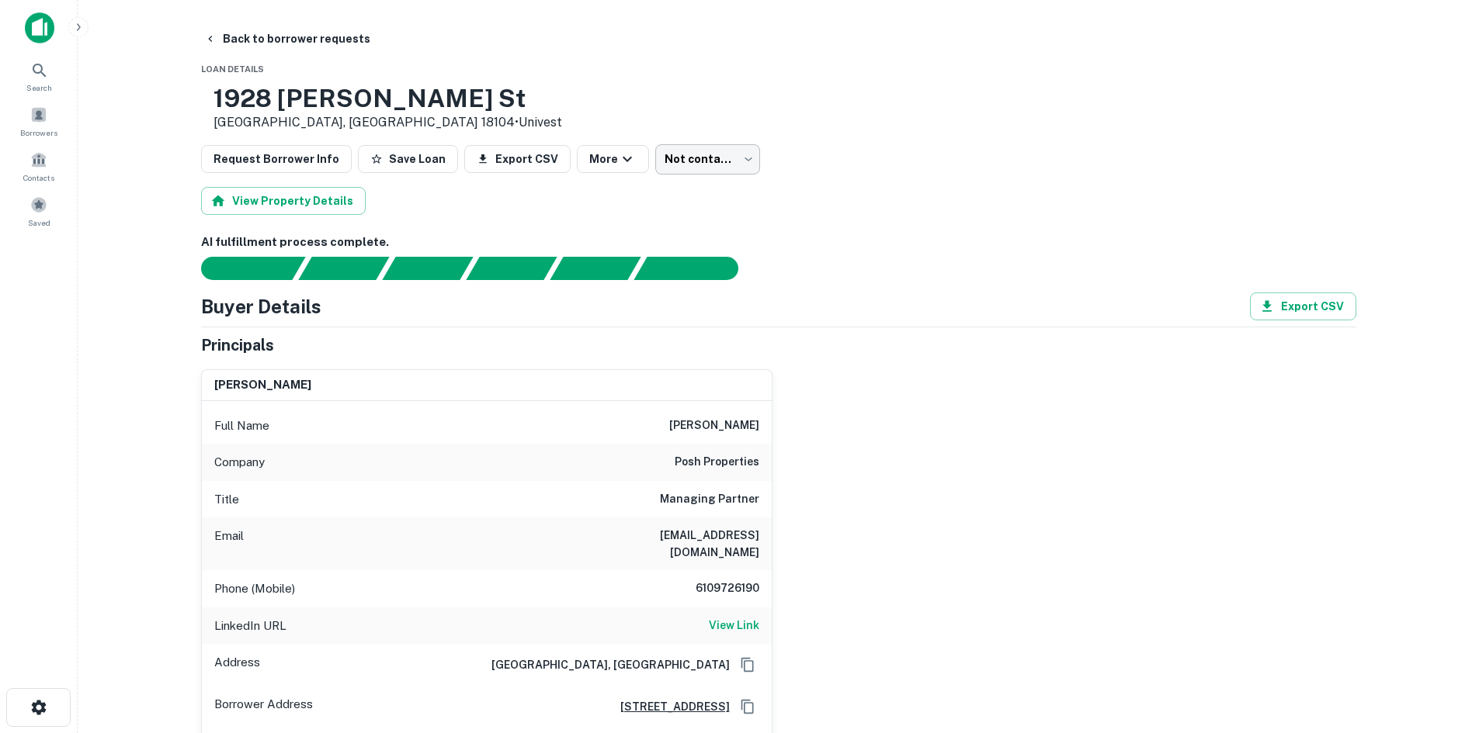
click at [681, 169] on body "Search Borrowers Contacts Saved Back to borrower requests Loan Details 1928 Ham…" at bounding box center [739, 366] width 1479 height 733
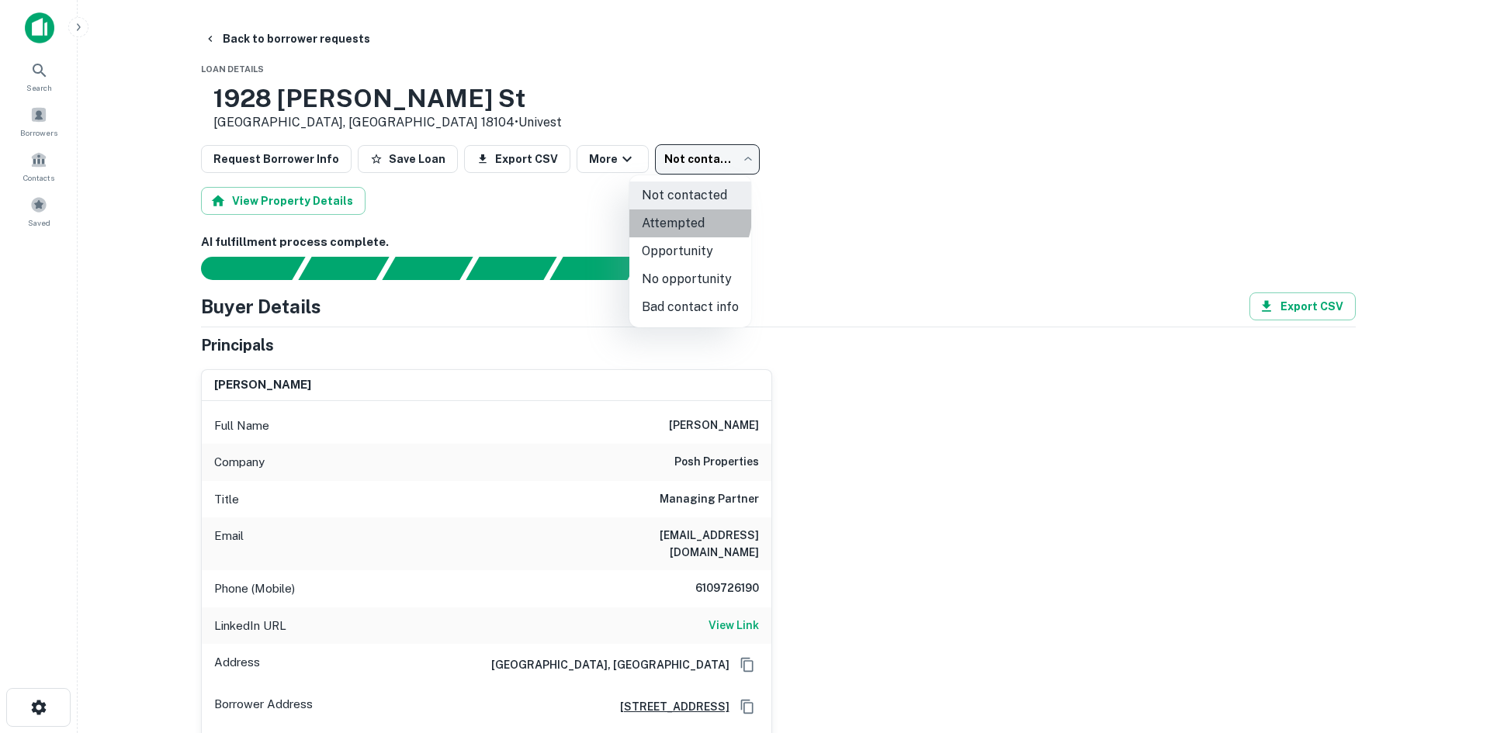
click at [687, 217] on li "Attempted" at bounding box center [690, 224] width 122 height 28
type input "*********"
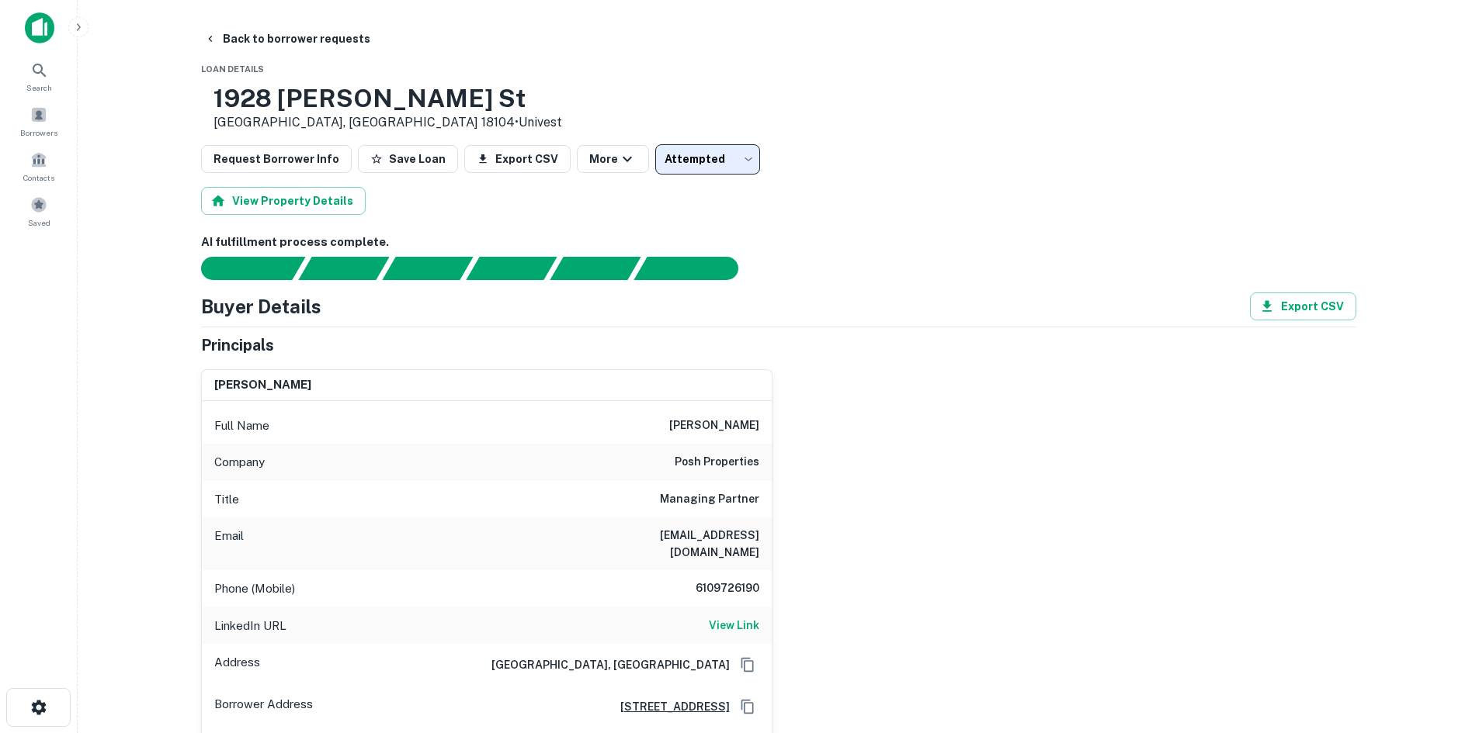
click at [686, 541] on h6 "joeposh@gmail.com" at bounding box center [666, 544] width 186 height 34
copy h6 "joeposh@gmail.com"
click at [303, 36] on button "Back to borrower requests" at bounding box center [287, 39] width 179 height 28
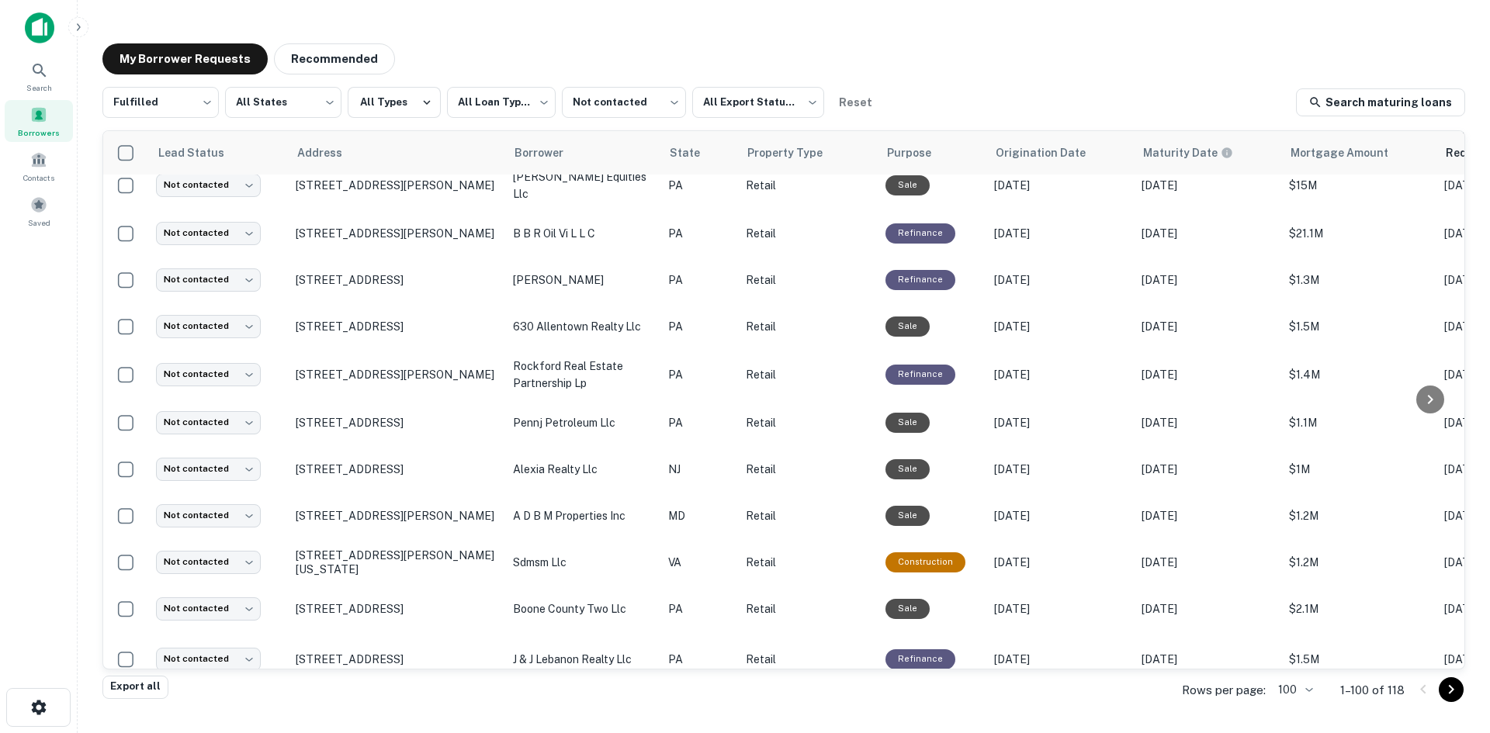
scroll to position [914, 0]
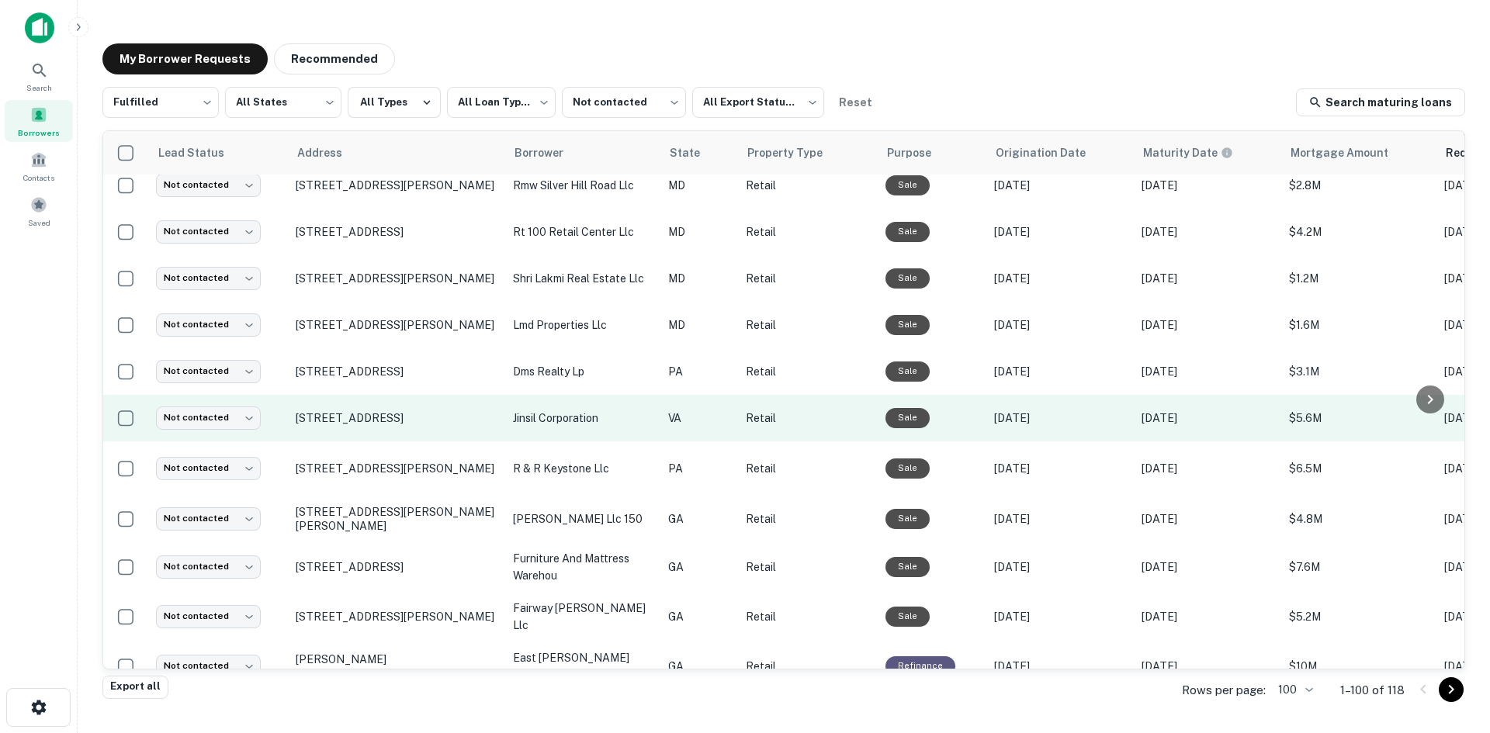
click at [413, 442] on td "13661 Route 50 Chantilly, VA 20151" at bounding box center [396, 418] width 217 height 47
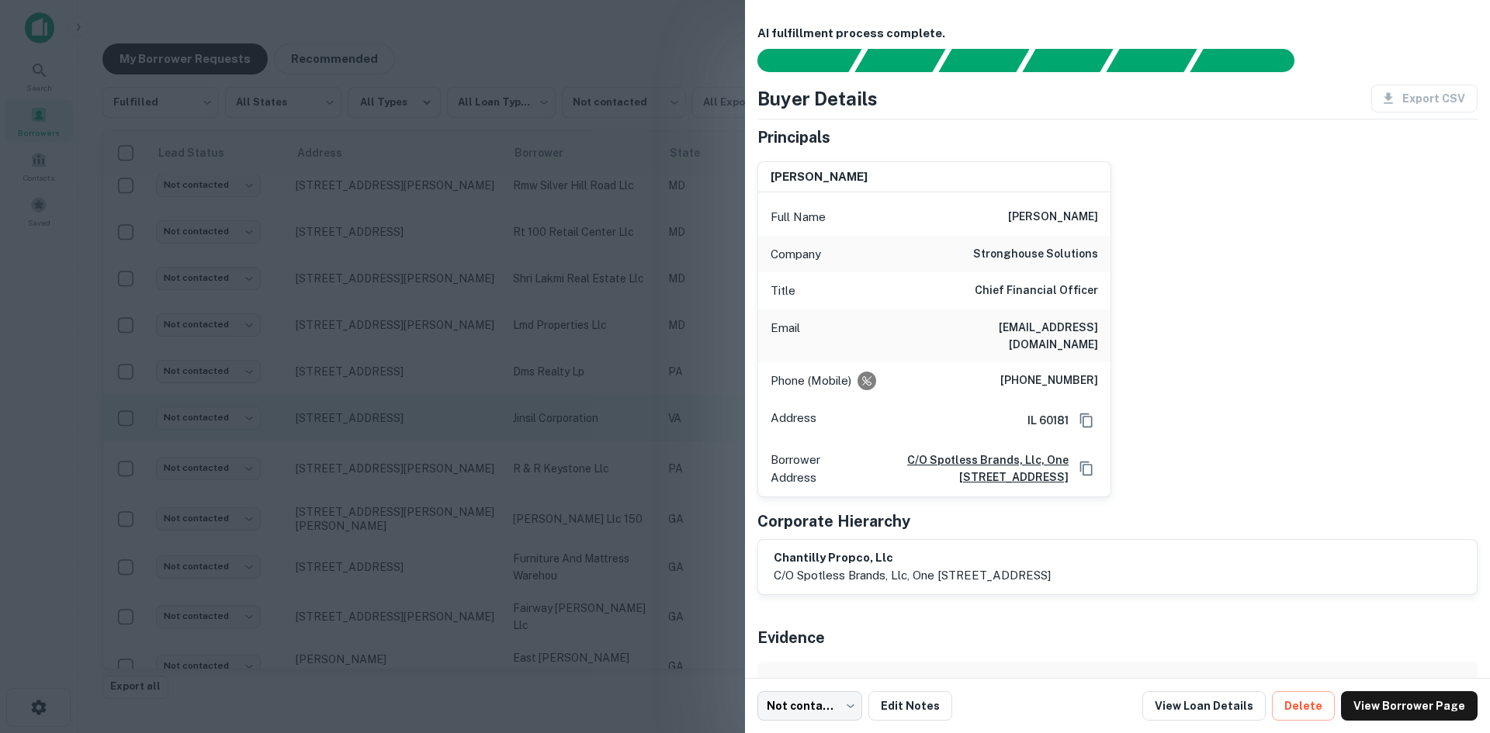
click at [413, 447] on div at bounding box center [745, 366] width 1490 height 733
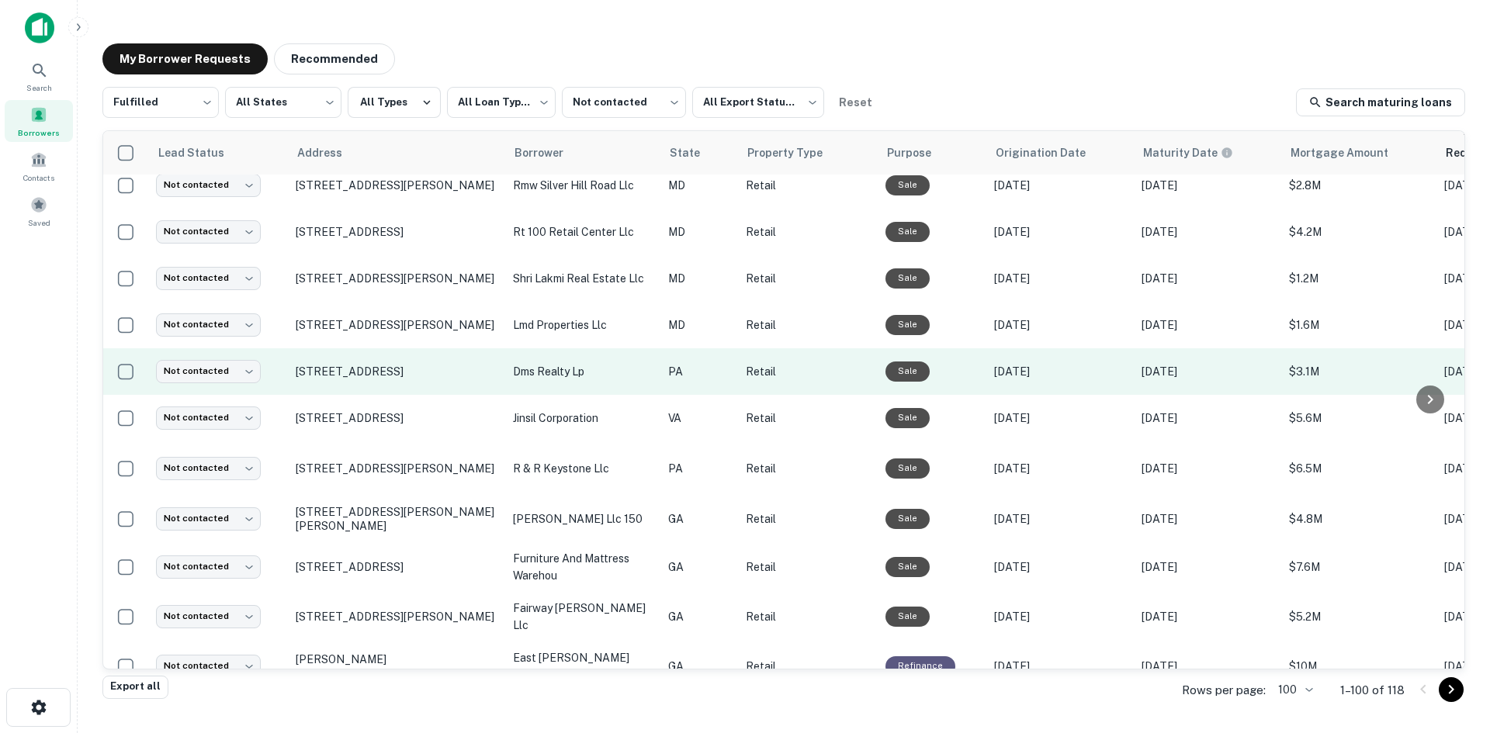
click at [399, 395] on td "2535 E Lincoln Hwy Coatesville, PA 19320" at bounding box center [396, 372] width 217 height 47
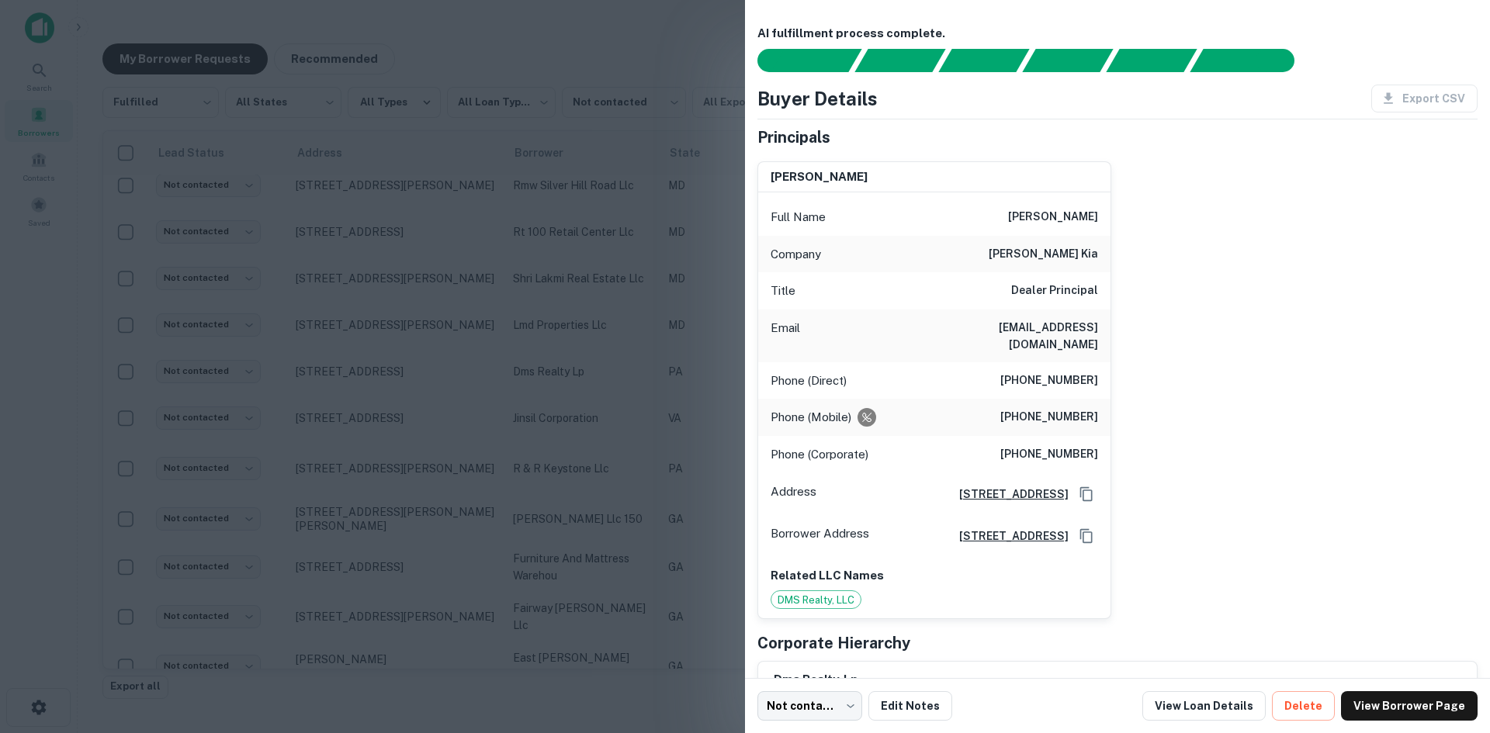
click at [401, 401] on div at bounding box center [745, 366] width 1490 height 733
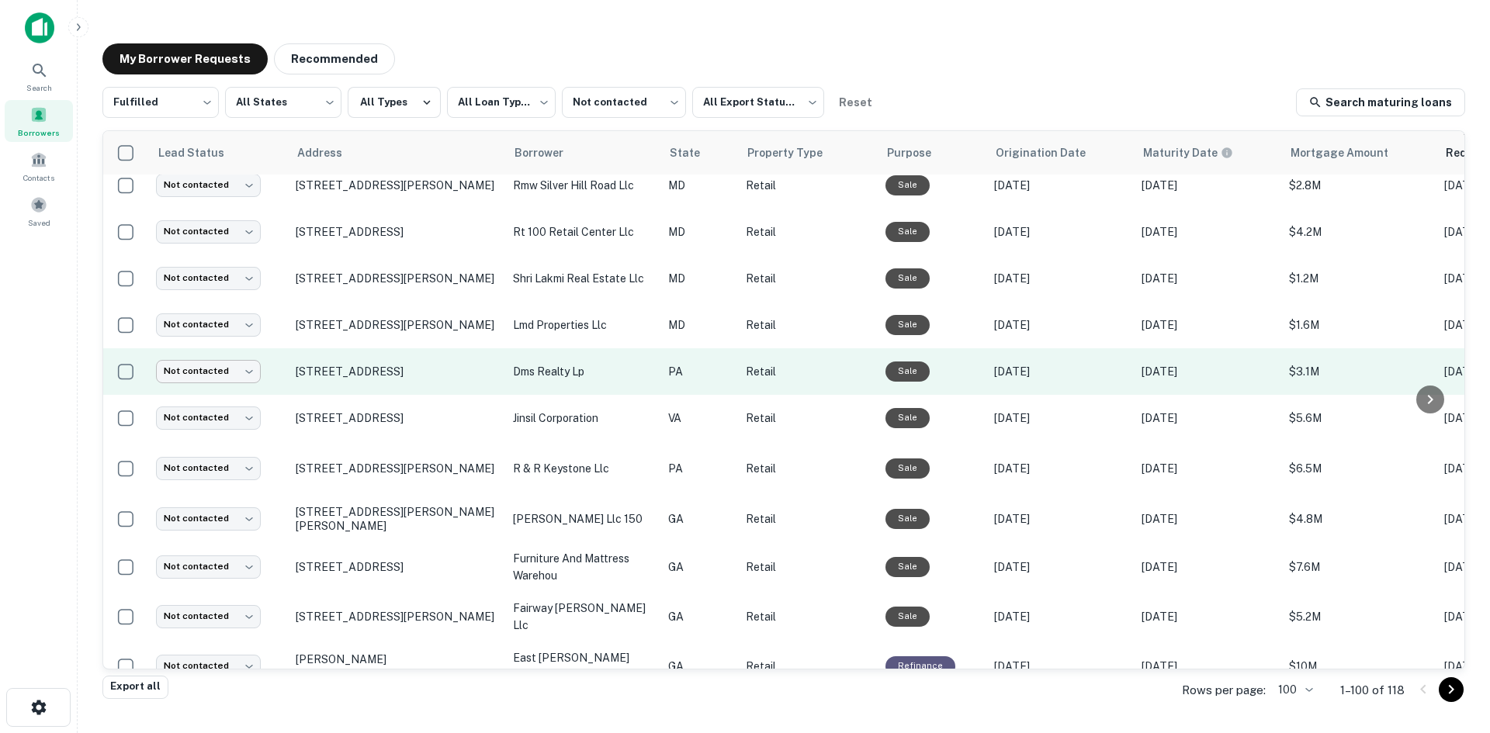
click at [194, 394] on body "**********" at bounding box center [745, 366] width 1490 height 733
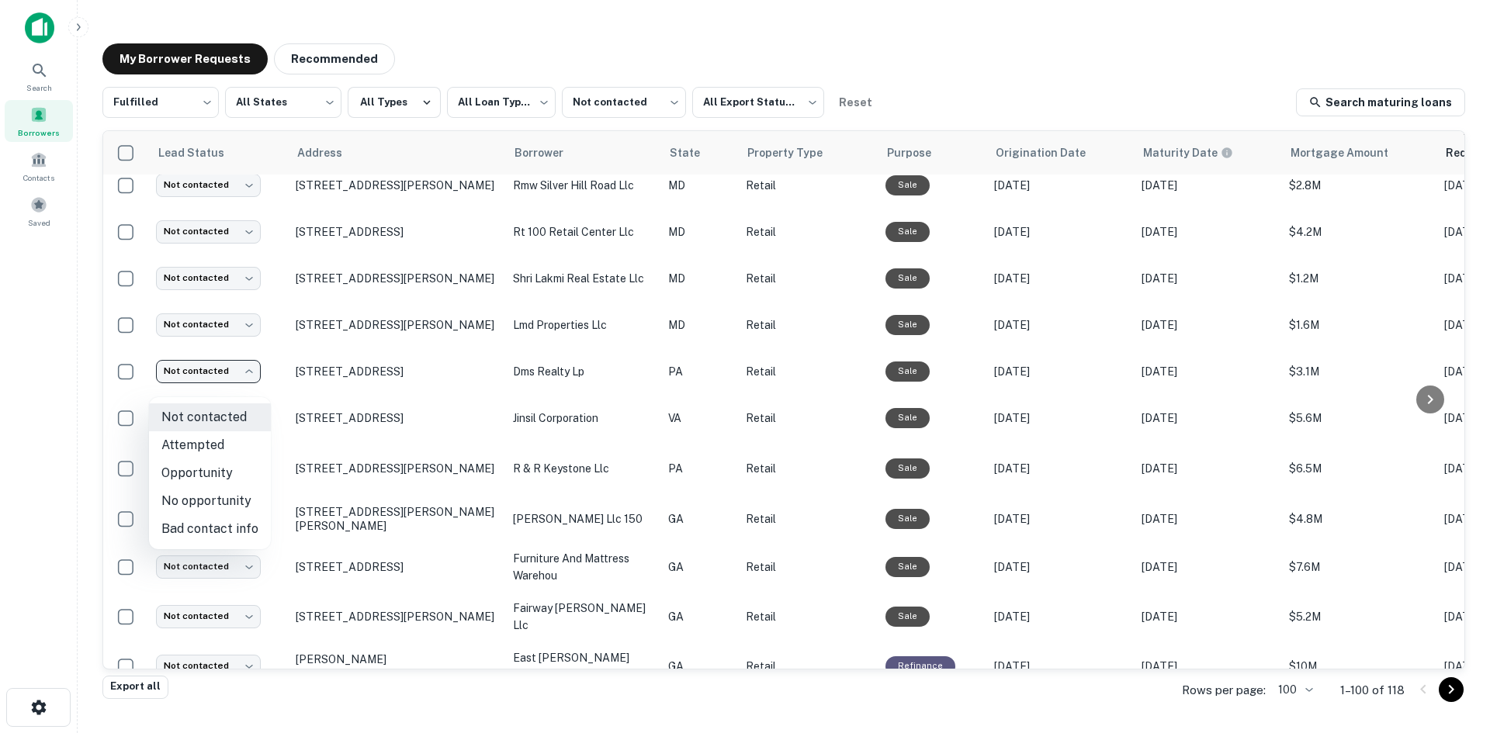
click at [227, 491] on li "No opportunity" at bounding box center [210, 501] width 122 height 28
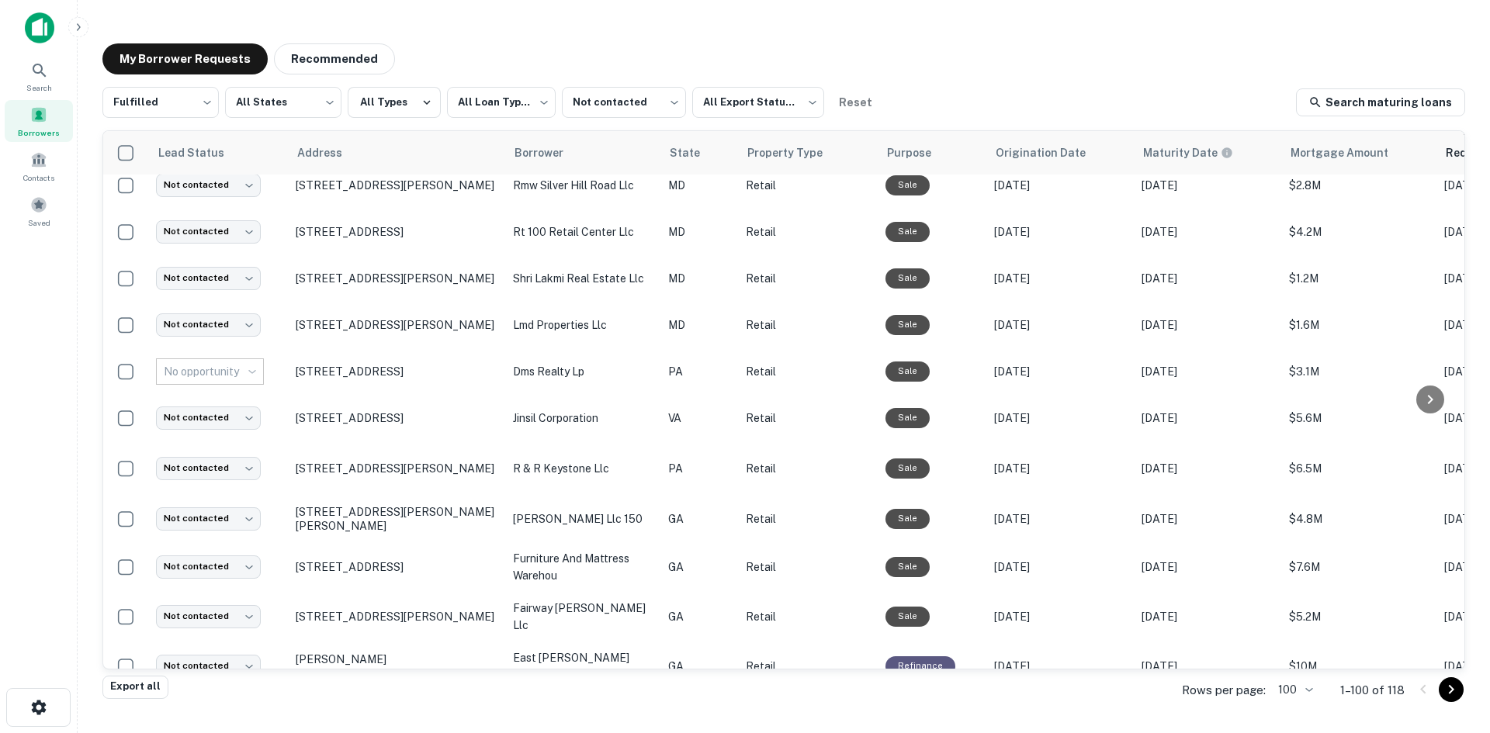
type input "**********"
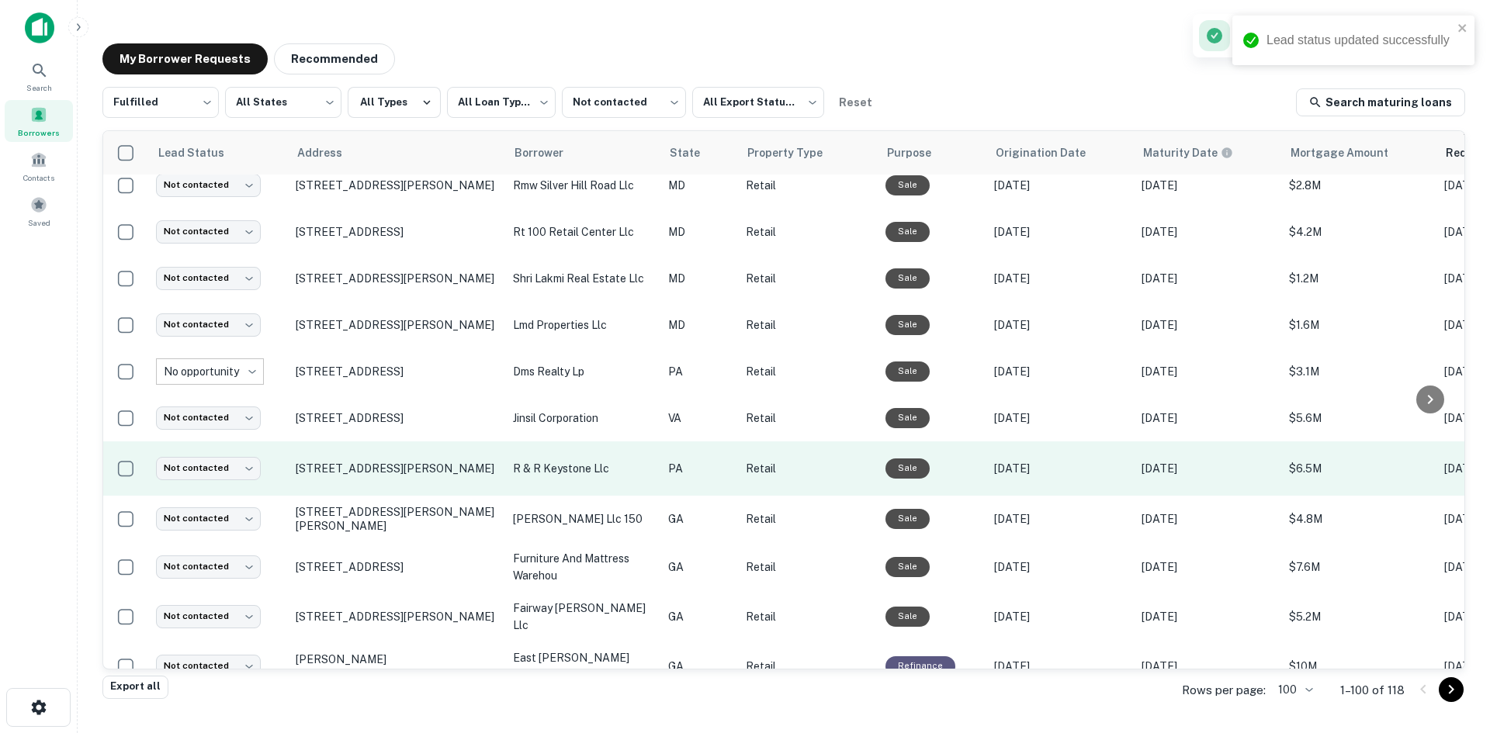
click at [310, 496] on td "8003 Old York Rd Elkins Park, PA 19027" at bounding box center [396, 469] width 217 height 54
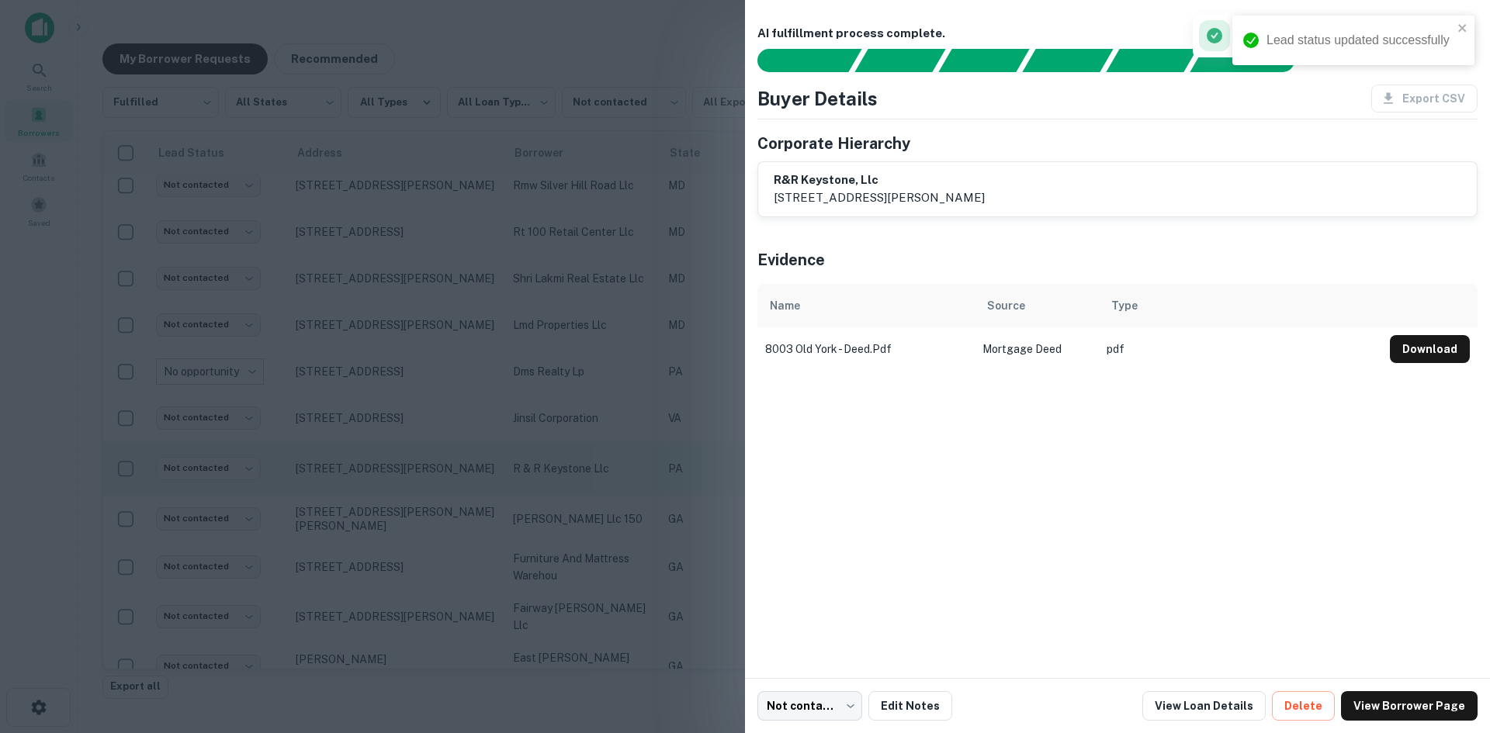
click at [310, 504] on div at bounding box center [745, 366] width 1490 height 733
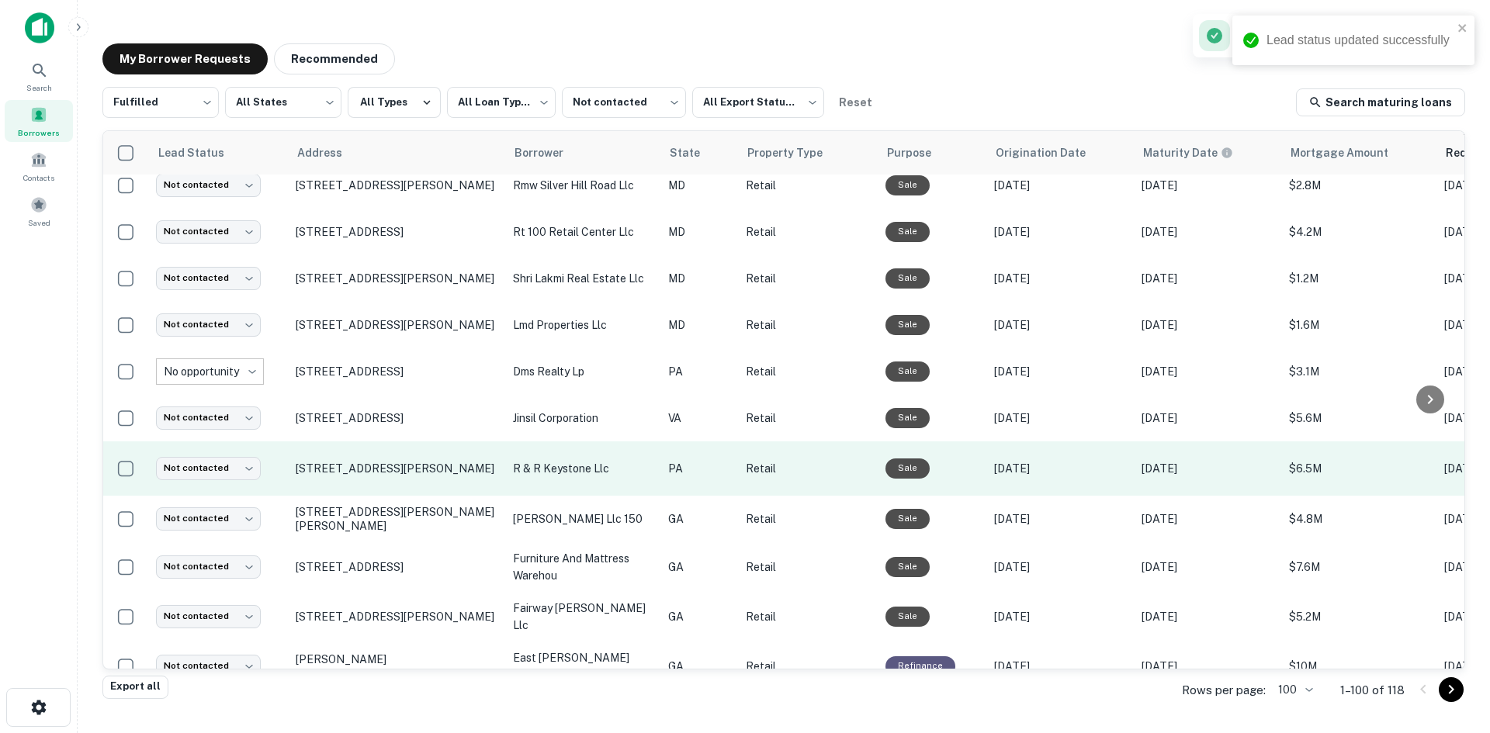
click at [317, 482] on td "8003 Old York Rd Elkins Park, PA 19027" at bounding box center [396, 469] width 217 height 54
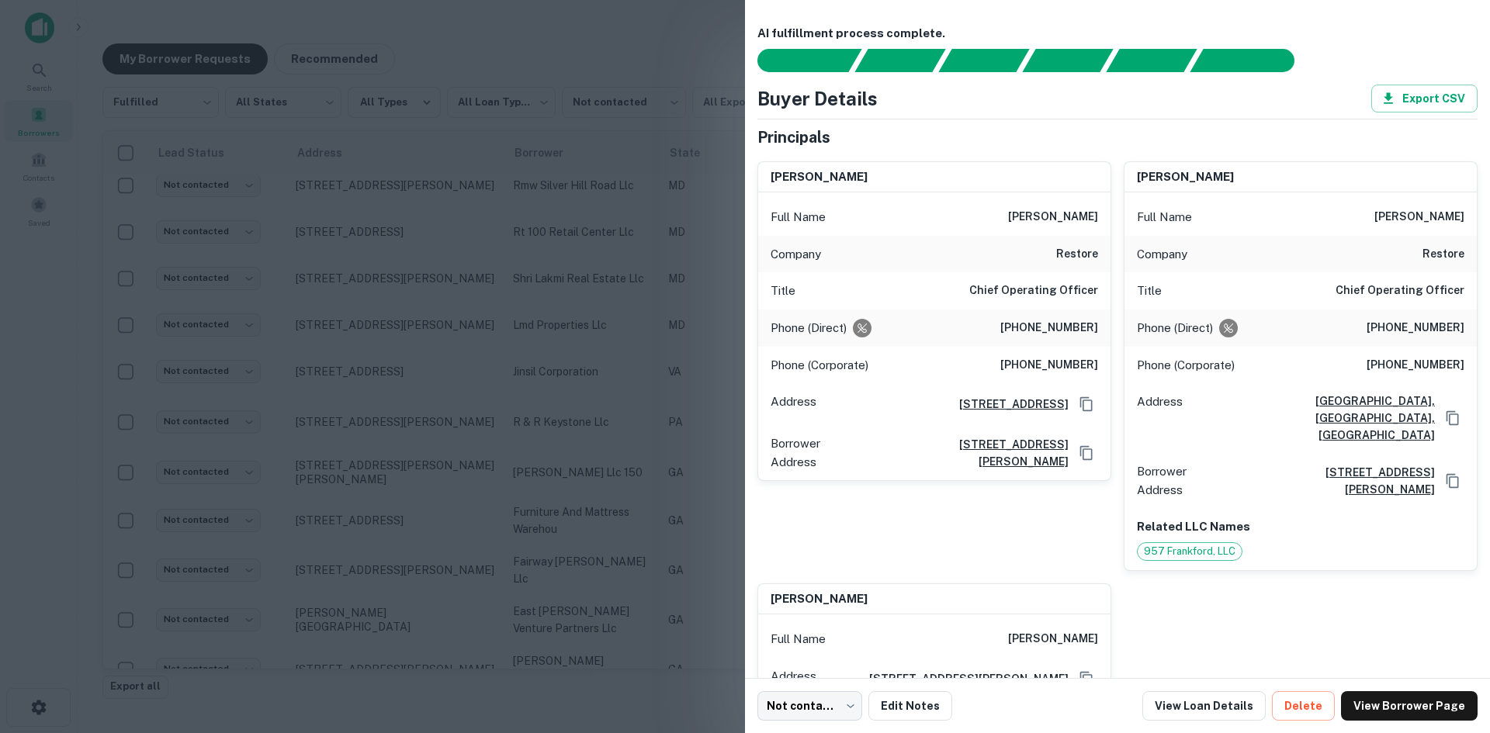
click at [595, 445] on div at bounding box center [745, 366] width 1490 height 733
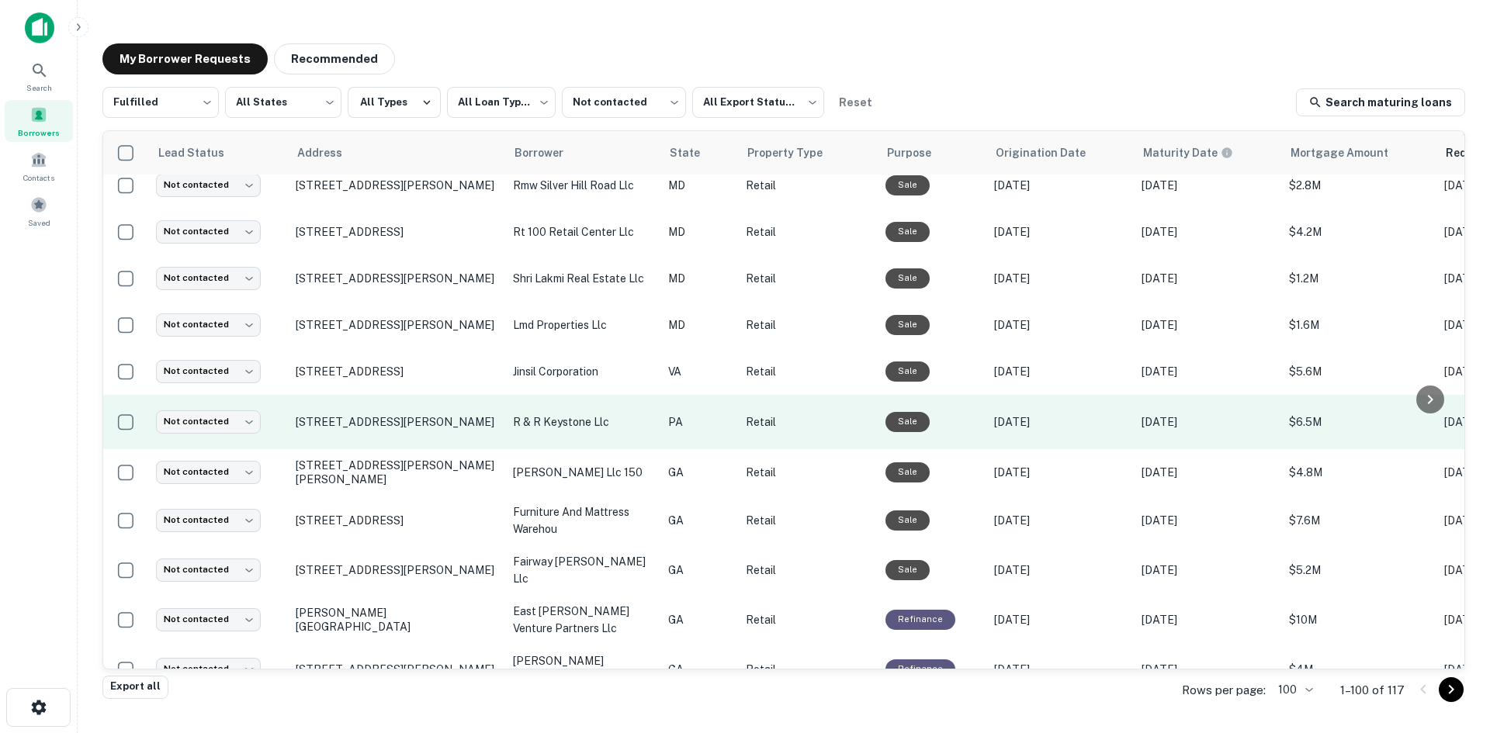
click at [390, 449] on td "8003 Old York Rd Elkins Park, PA 19027" at bounding box center [396, 422] width 217 height 54
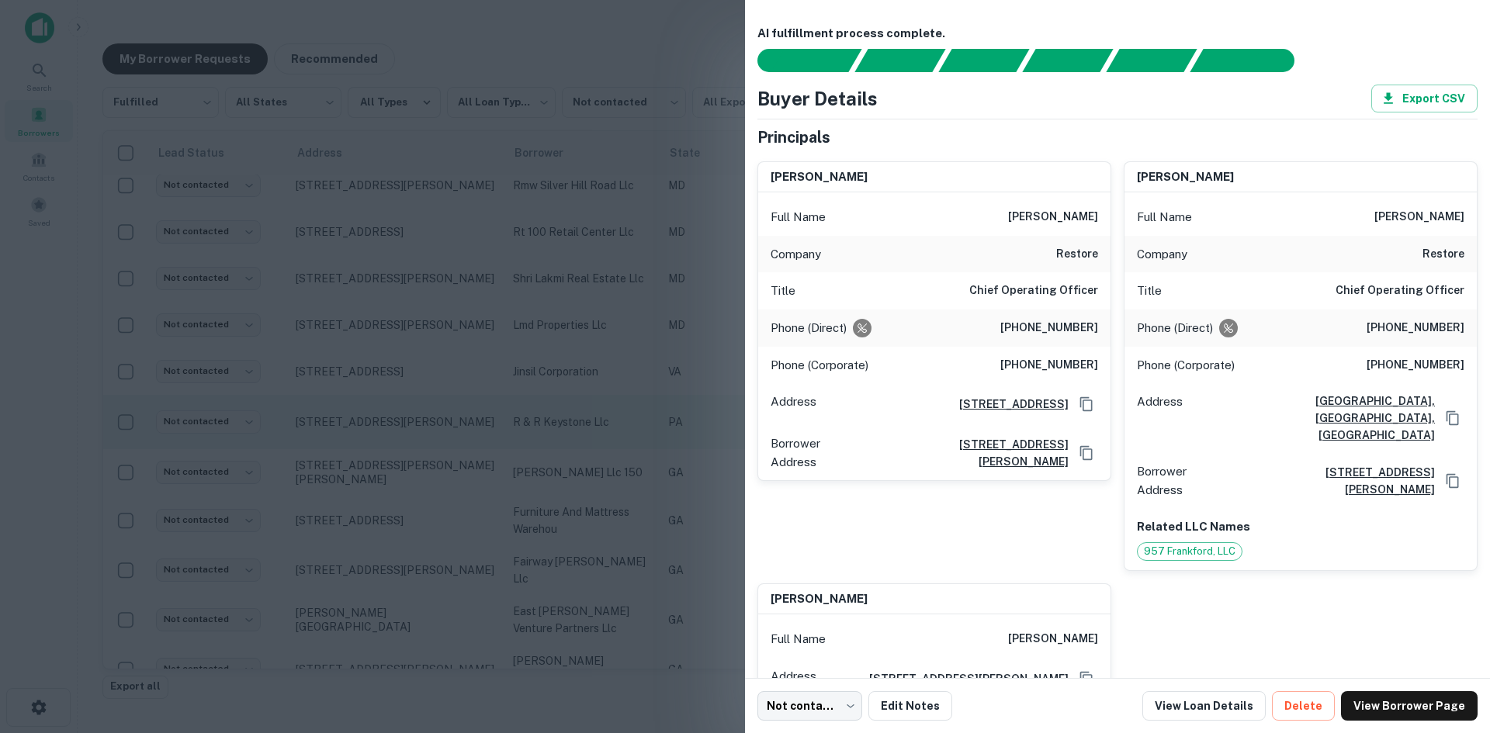
click at [390, 475] on div at bounding box center [745, 366] width 1490 height 733
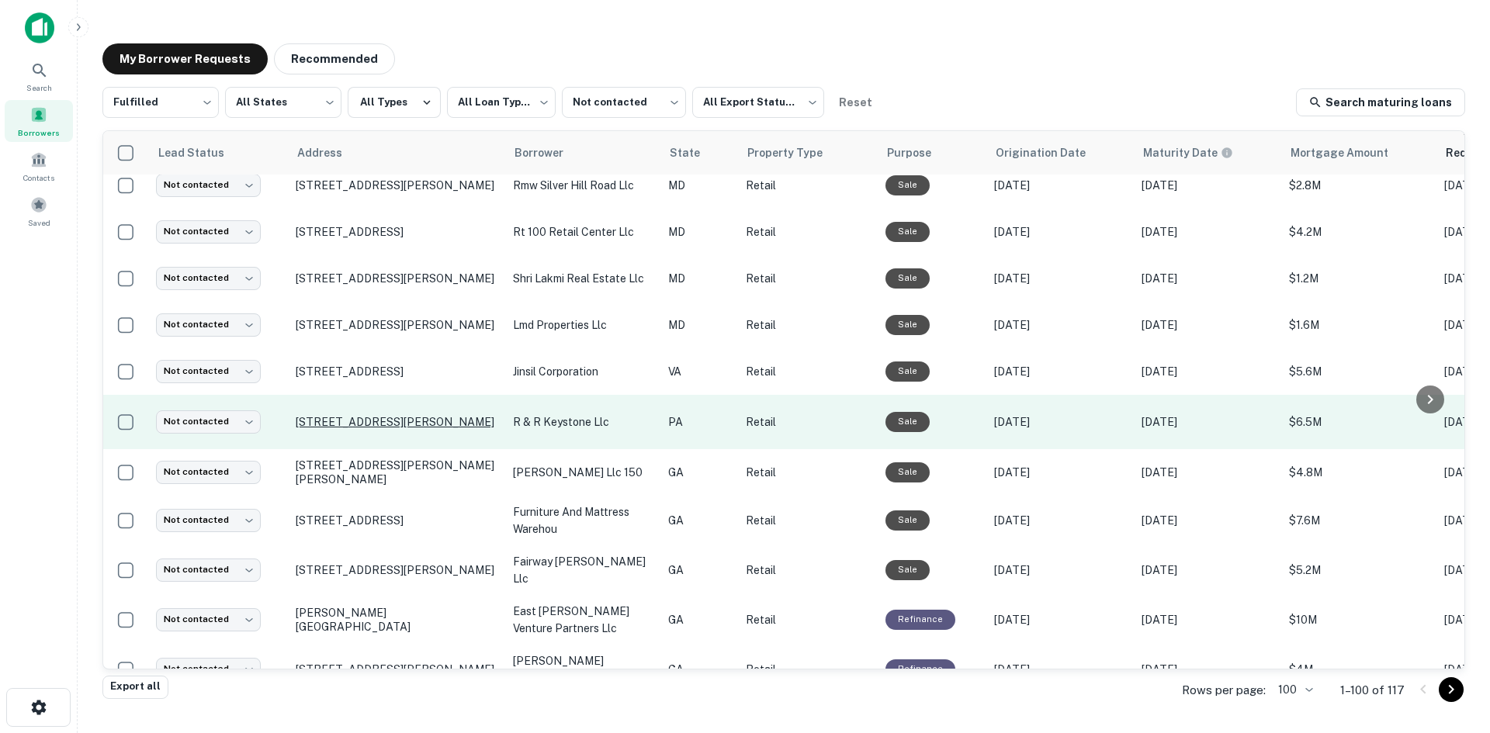
click at [390, 429] on p "8003 Old York Rd Elkins Park, PA 19027" at bounding box center [397, 422] width 202 height 14
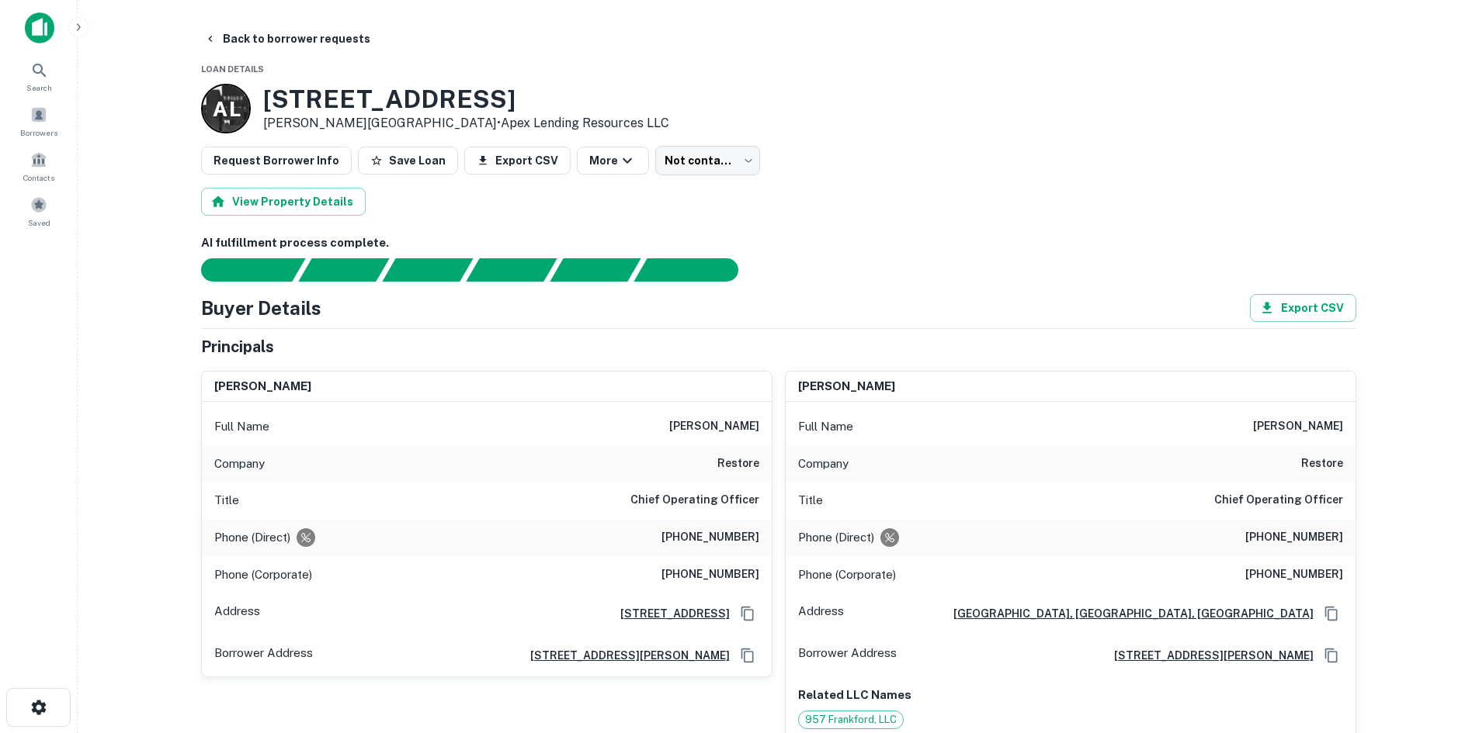
click at [706, 529] on h6 "(843) 602-0395" at bounding box center [710, 538] width 98 height 19
copy h6 "(843) 602-0395"
click at [722, 543] on h6 "(843) 602-0395" at bounding box center [710, 538] width 98 height 19
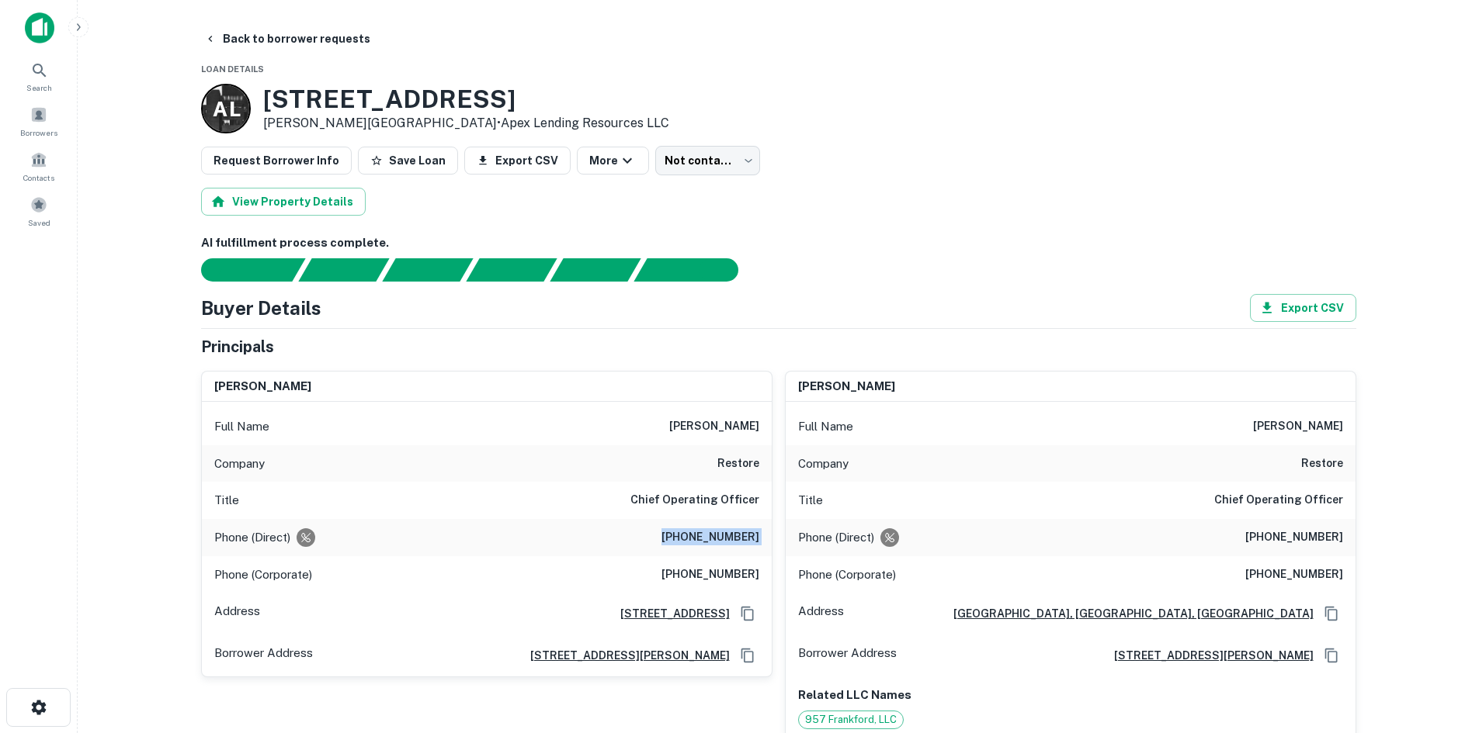
click at [719, 541] on h6 "(843) 602-0395" at bounding box center [710, 538] width 98 height 19
click at [720, 539] on h6 "(843) 602-0395" at bounding box center [710, 538] width 98 height 19
click at [586, 529] on div "Phone (Direct) (843) 602-0395" at bounding box center [487, 537] width 570 height 37
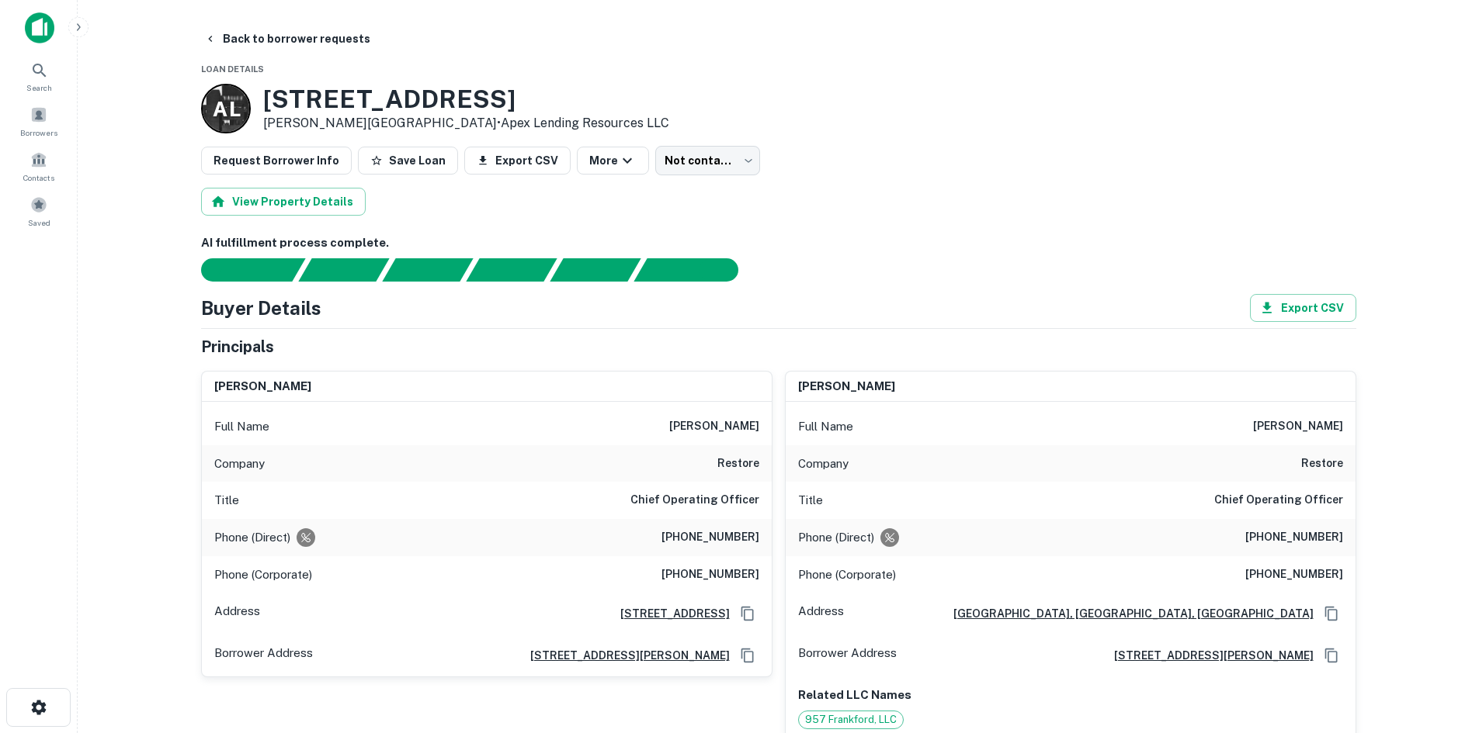
click at [691, 542] on h6 "(843) 602-0395" at bounding box center [710, 538] width 98 height 19
copy h6 "(843) 602-0395"
click at [737, 419] on h6 "vipul patel" at bounding box center [714, 427] width 90 height 19
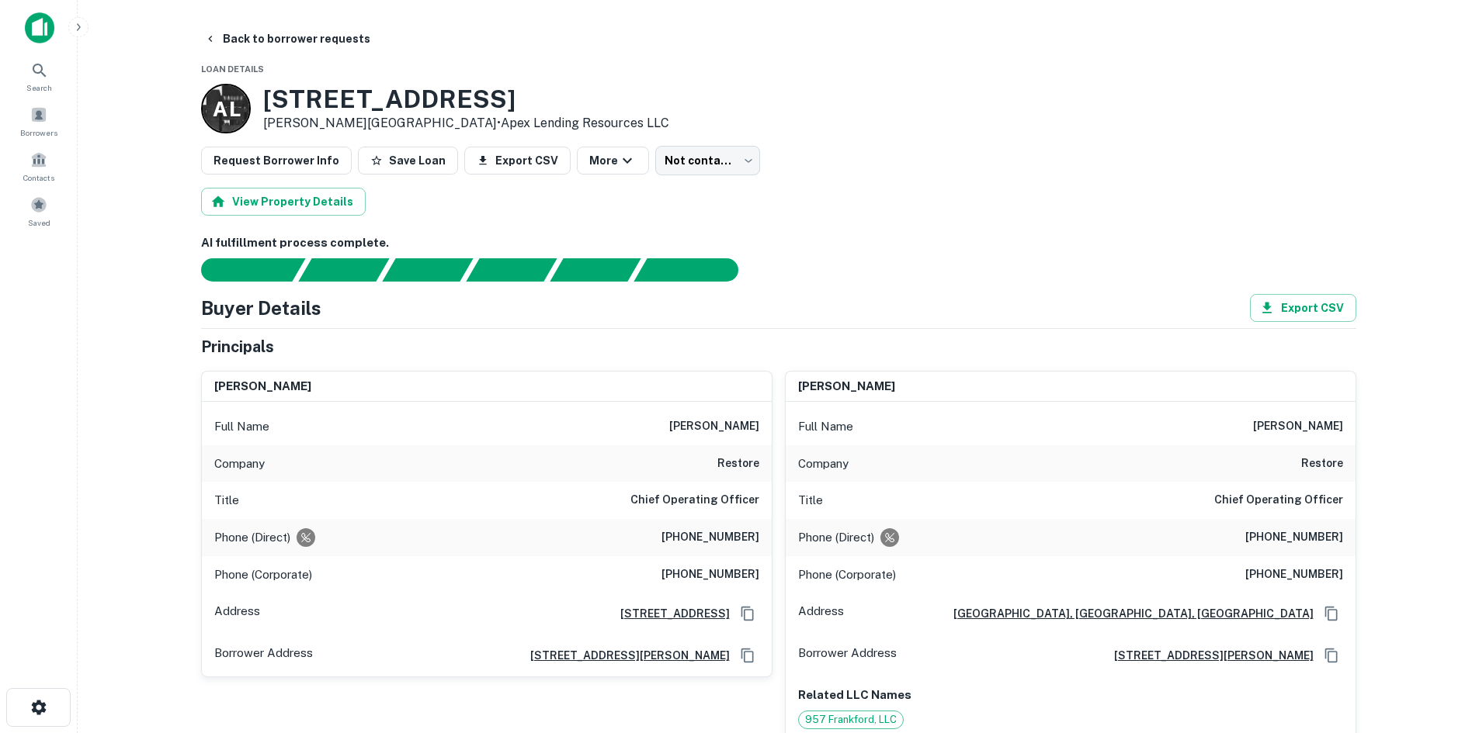
click at [733, 418] on h6 "vipul patel" at bounding box center [714, 427] width 90 height 19
click at [737, 418] on h6 "vipul patel" at bounding box center [714, 427] width 90 height 19
click at [737, 419] on h6 "vipul patel" at bounding box center [714, 427] width 90 height 19
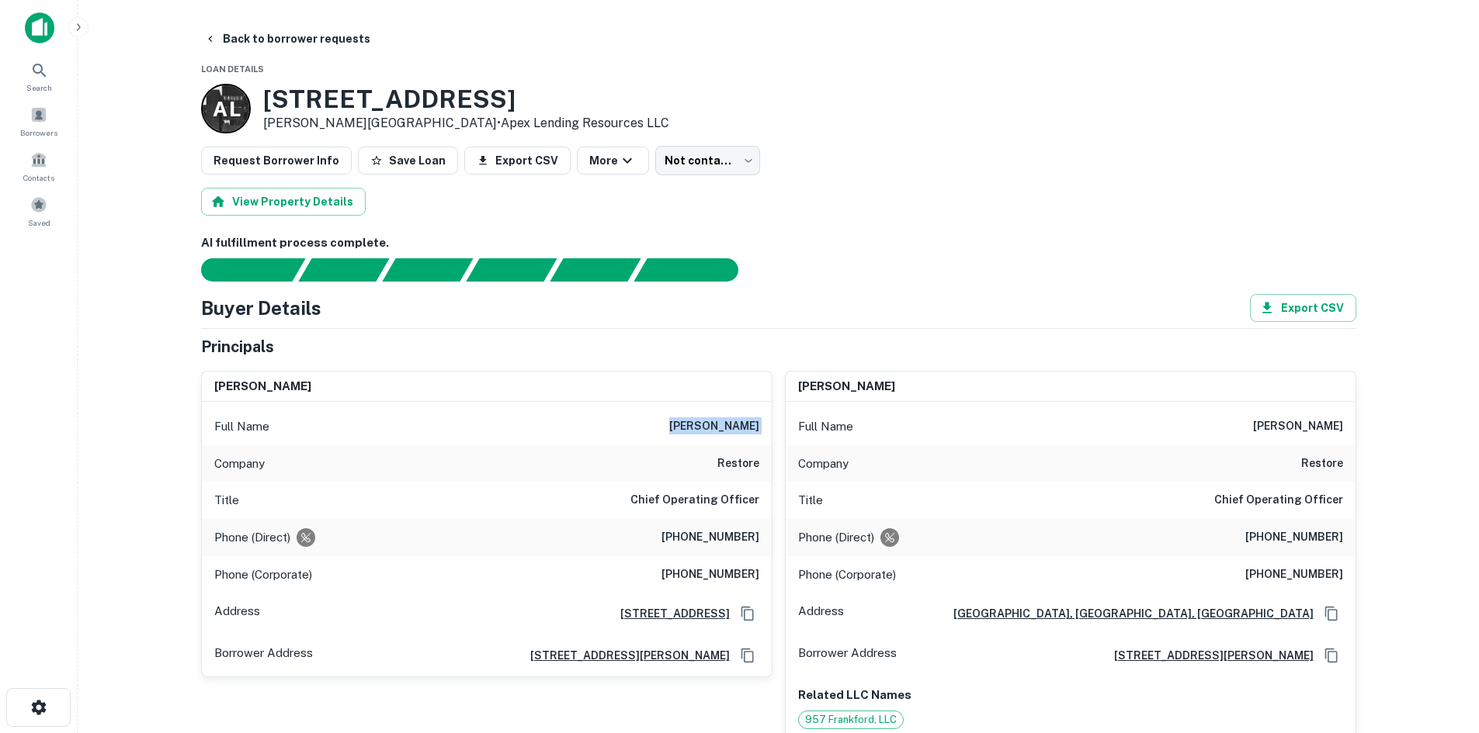
click at [737, 419] on h6 "vipul patel" at bounding box center [714, 427] width 90 height 19
click at [679, 420] on div "Full Name vipul patel" at bounding box center [487, 426] width 570 height 37
drag, startPoint x: 684, startPoint y: 420, endPoint x: 764, endPoint y: 468, distance: 93.3
click at [764, 468] on div "Full Name vipul patel Company restore Title Chief Operating Officer Phone (Dire…" at bounding box center [487, 539] width 570 height 275
copy div "vipul patel Company restore"
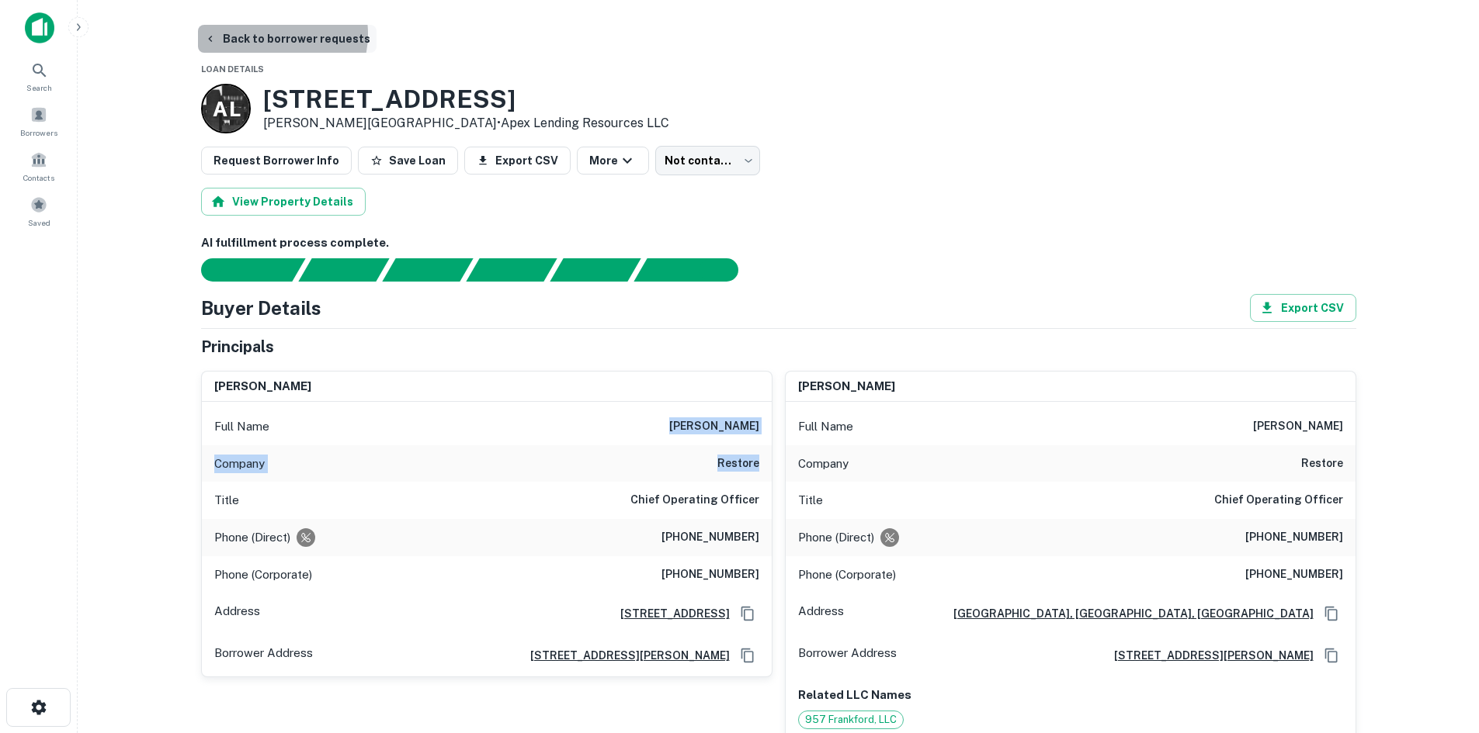
click at [272, 34] on button "Back to borrower requests" at bounding box center [287, 39] width 179 height 28
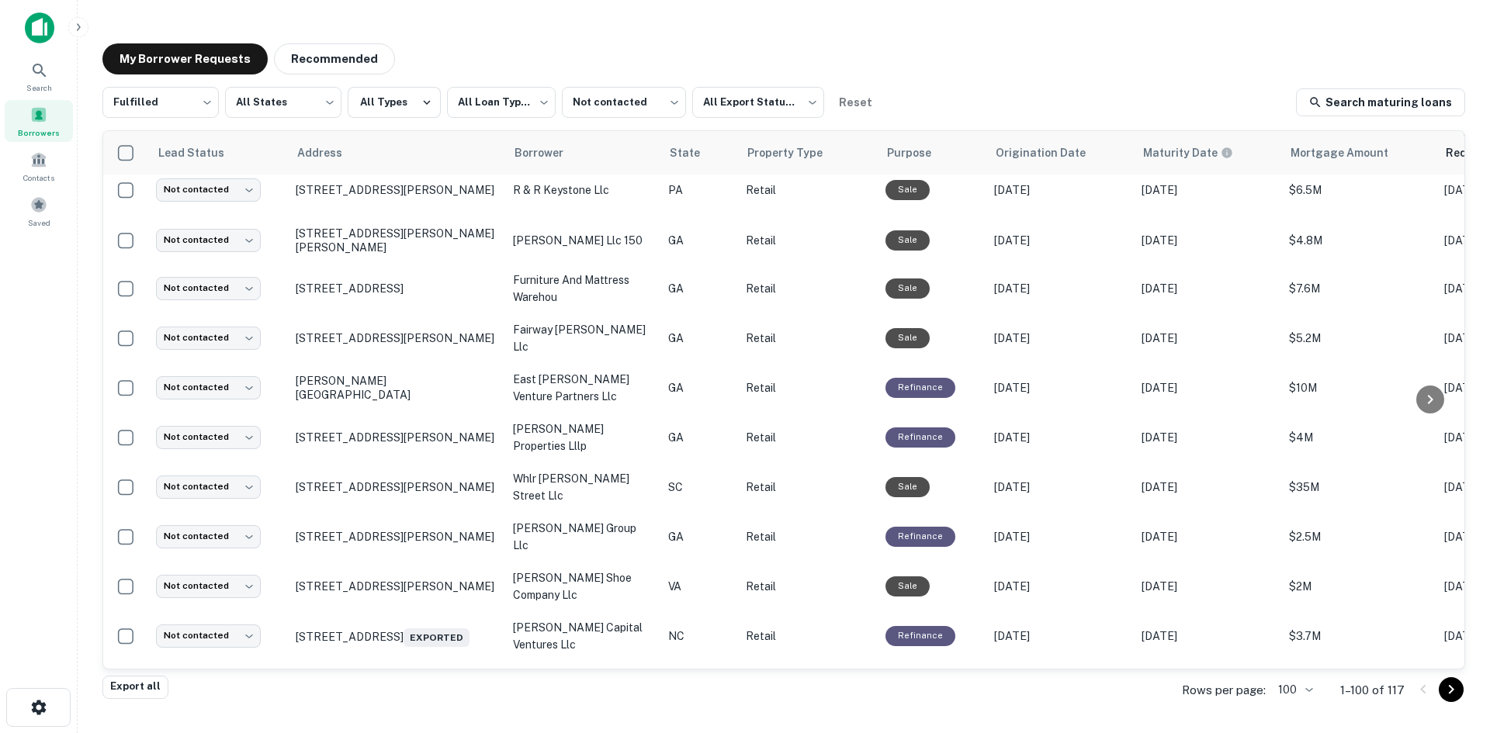
scroll to position [1147, 0]
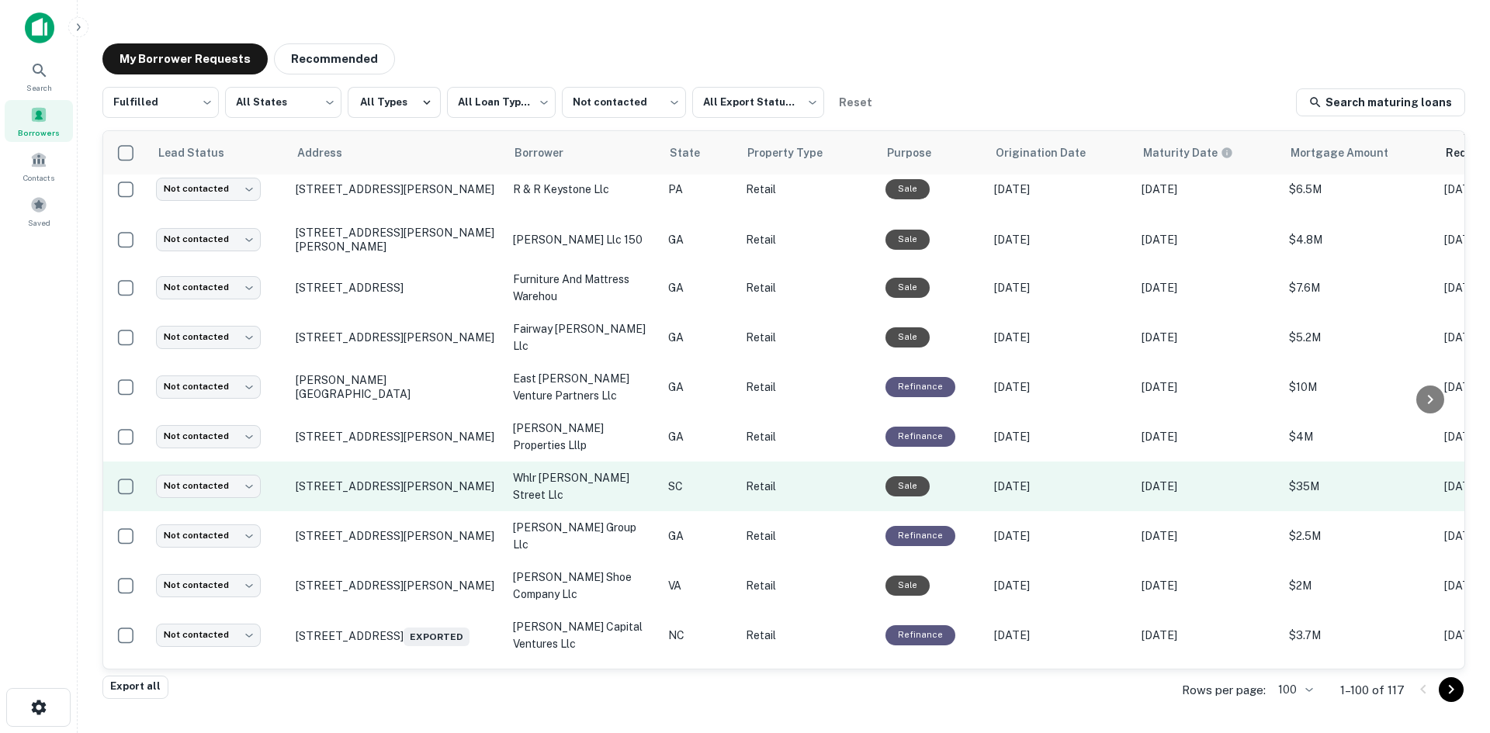
click at [326, 512] on td "[STREET_ADDRESS][PERSON_NAME]" at bounding box center [396, 487] width 217 height 50
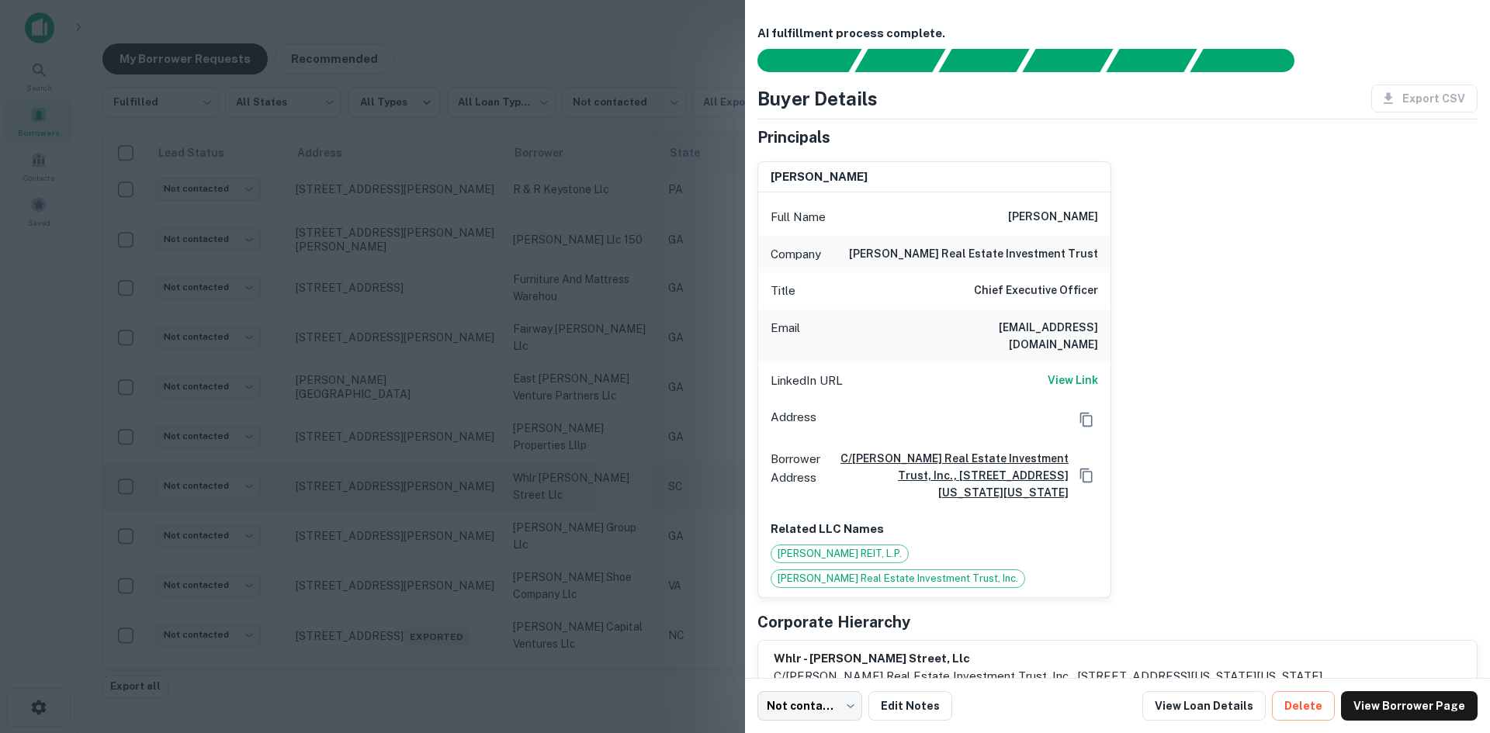
click at [326, 527] on div at bounding box center [745, 366] width 1490 height 733
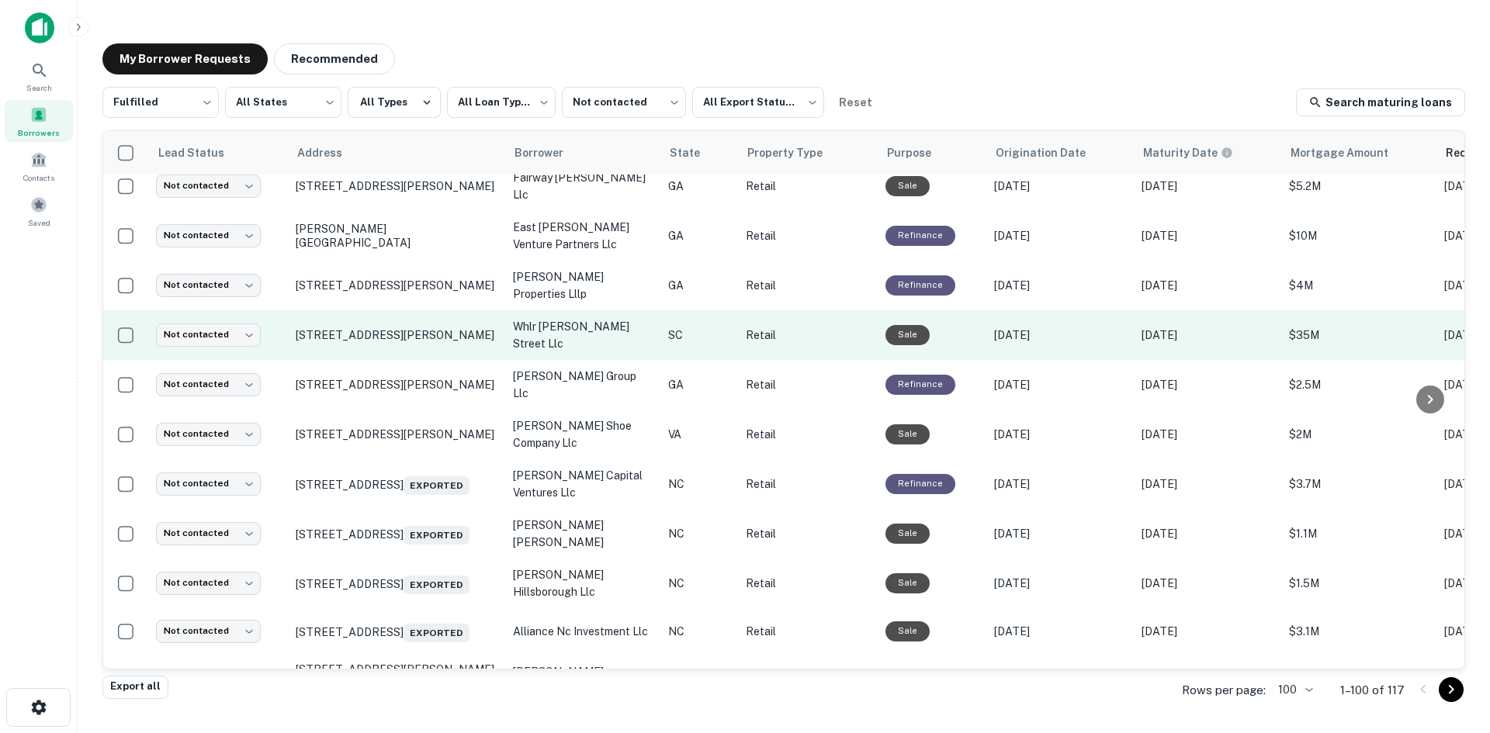
scroll to position [1302, 0]
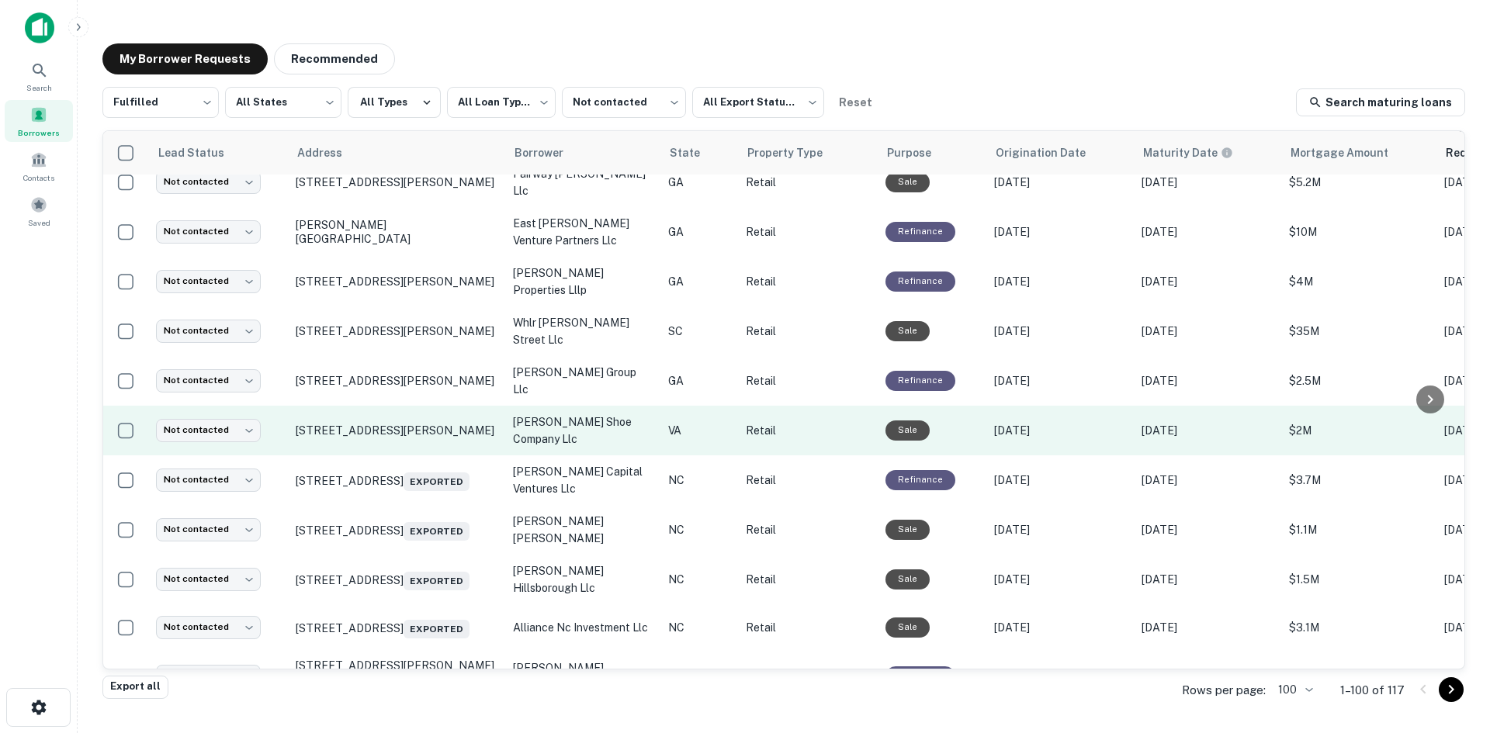
click at [386, 456] on td "224 Industrial Dr Gretna, VA 24557" at bounding box center [396, 431] width 217 height 50
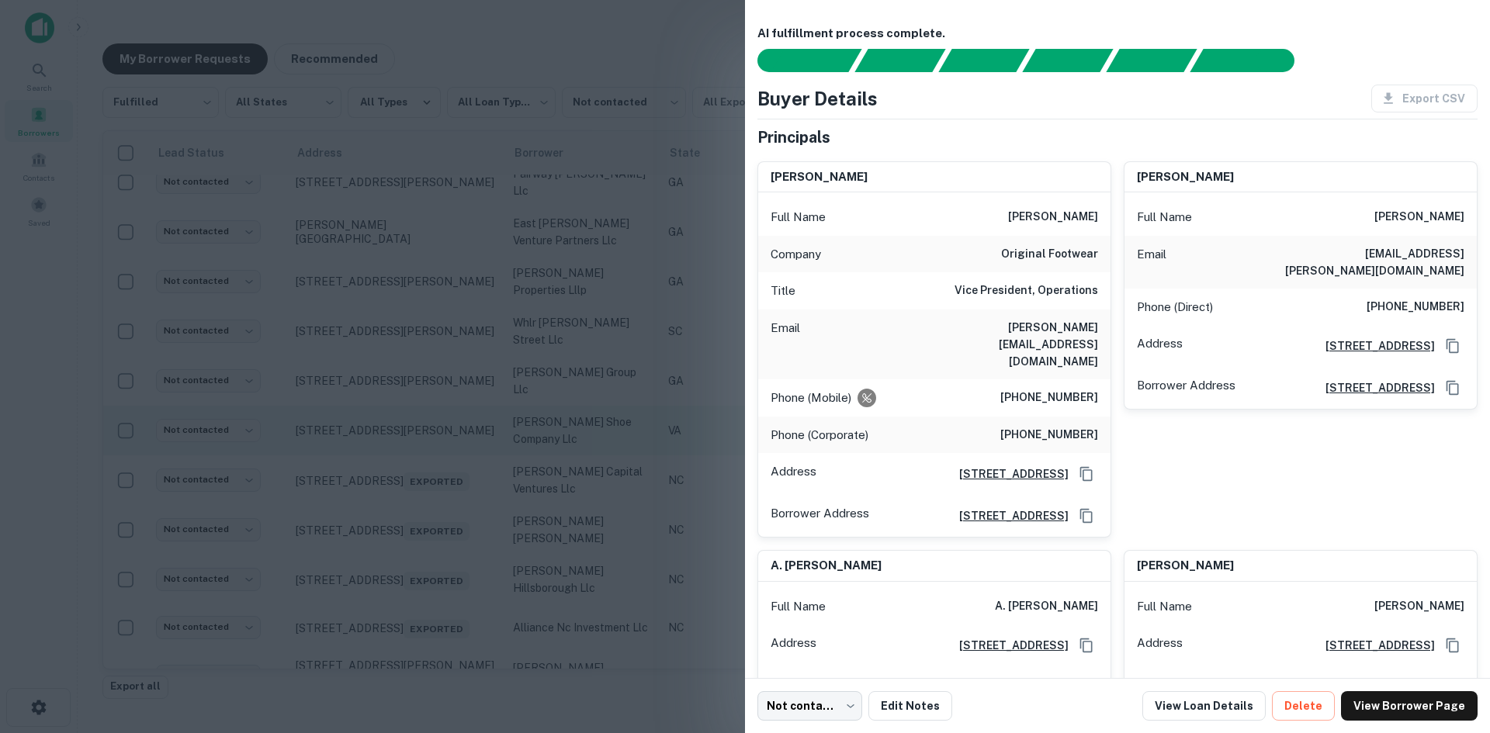
click at [386, 470] on div at bounding box center [745, 366] width 1490 height 733
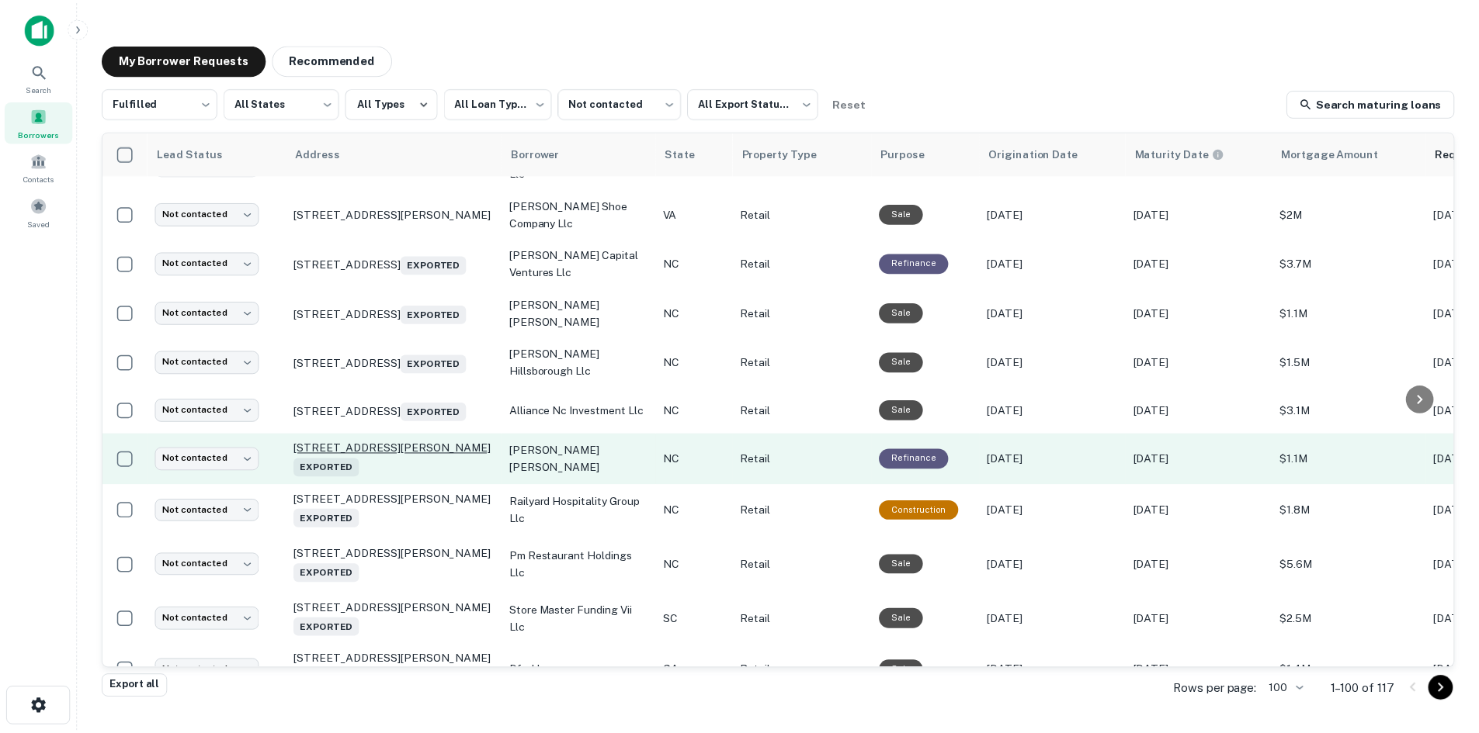
scroll to position [1535, 0]
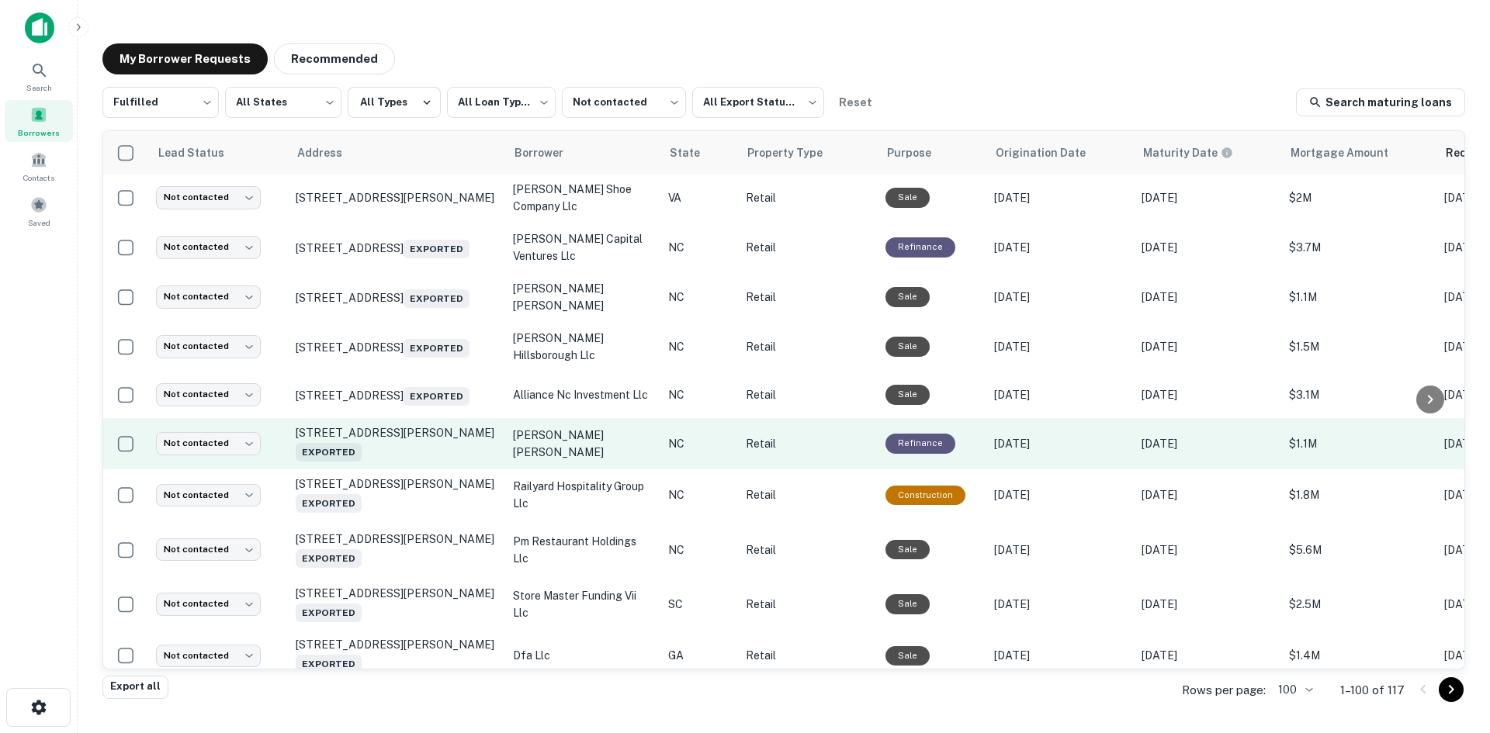
click at [425, 470] on td "912 Moye Blvd Greenville, NC 27834 Exported" at bounding box center [396, 443] width 217 height 51
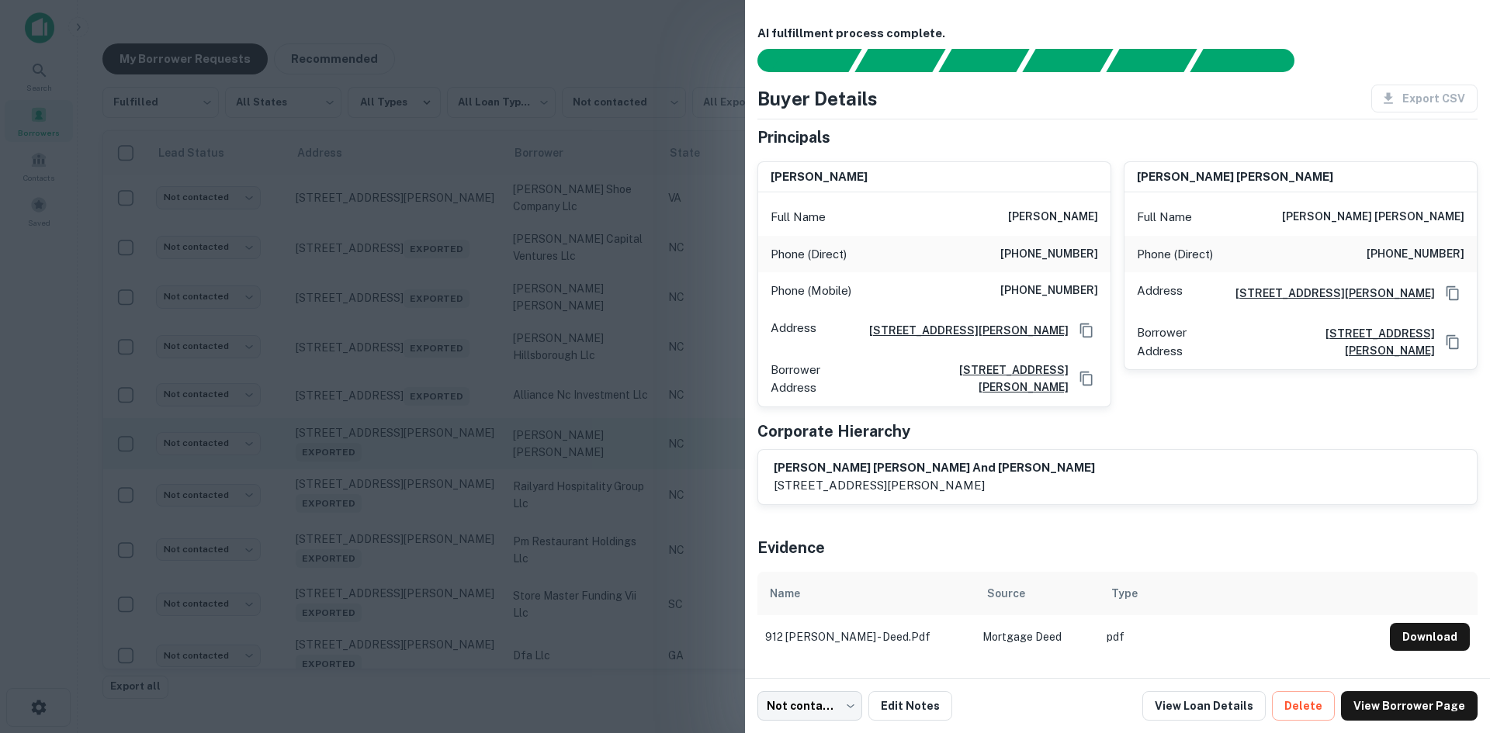
click at [425, 500] on div at bounding box center [745, 366] width 1490 height 733
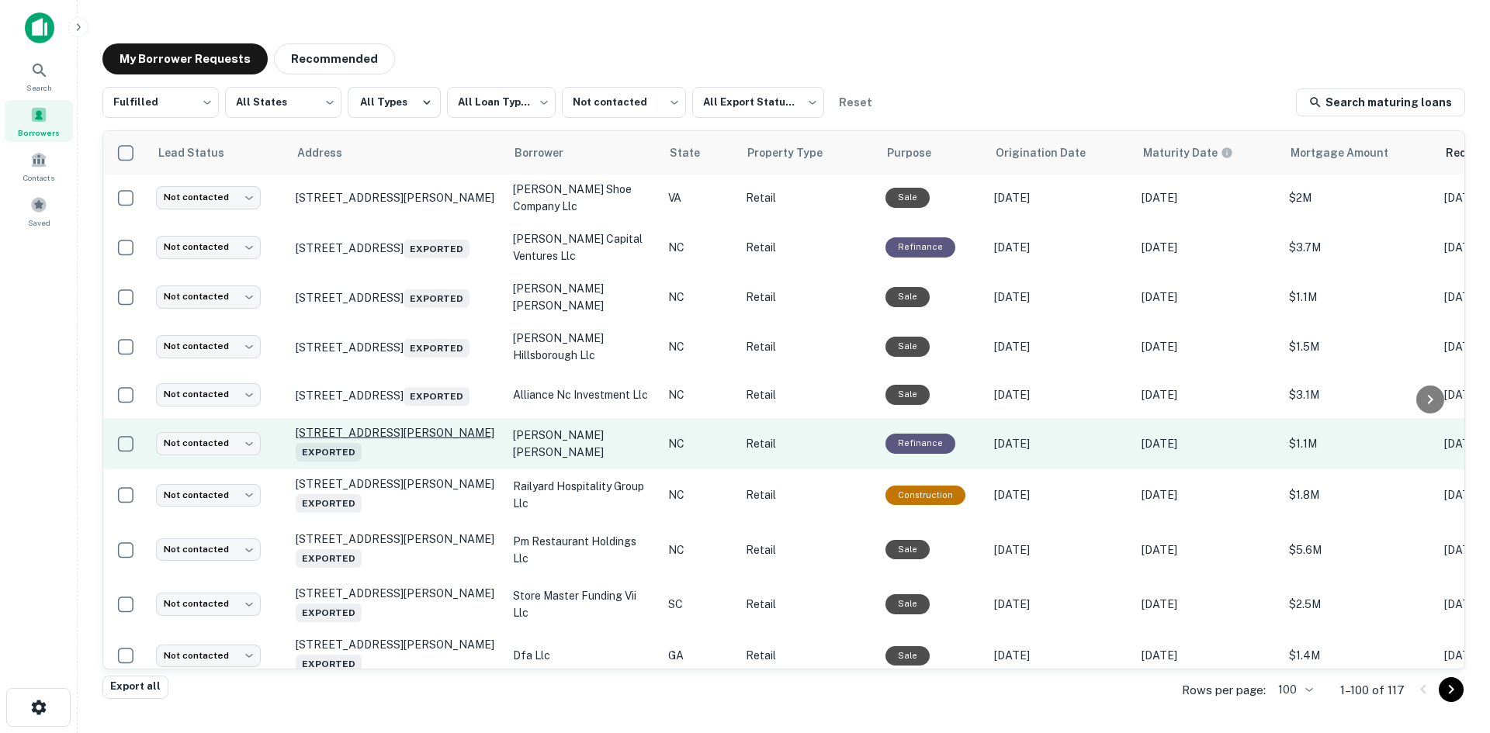
click at [417, 462] on p "912 Moye Blvd Greenville, NC 27834 Exported" at bounding box center [397, 444] width 202 height 36
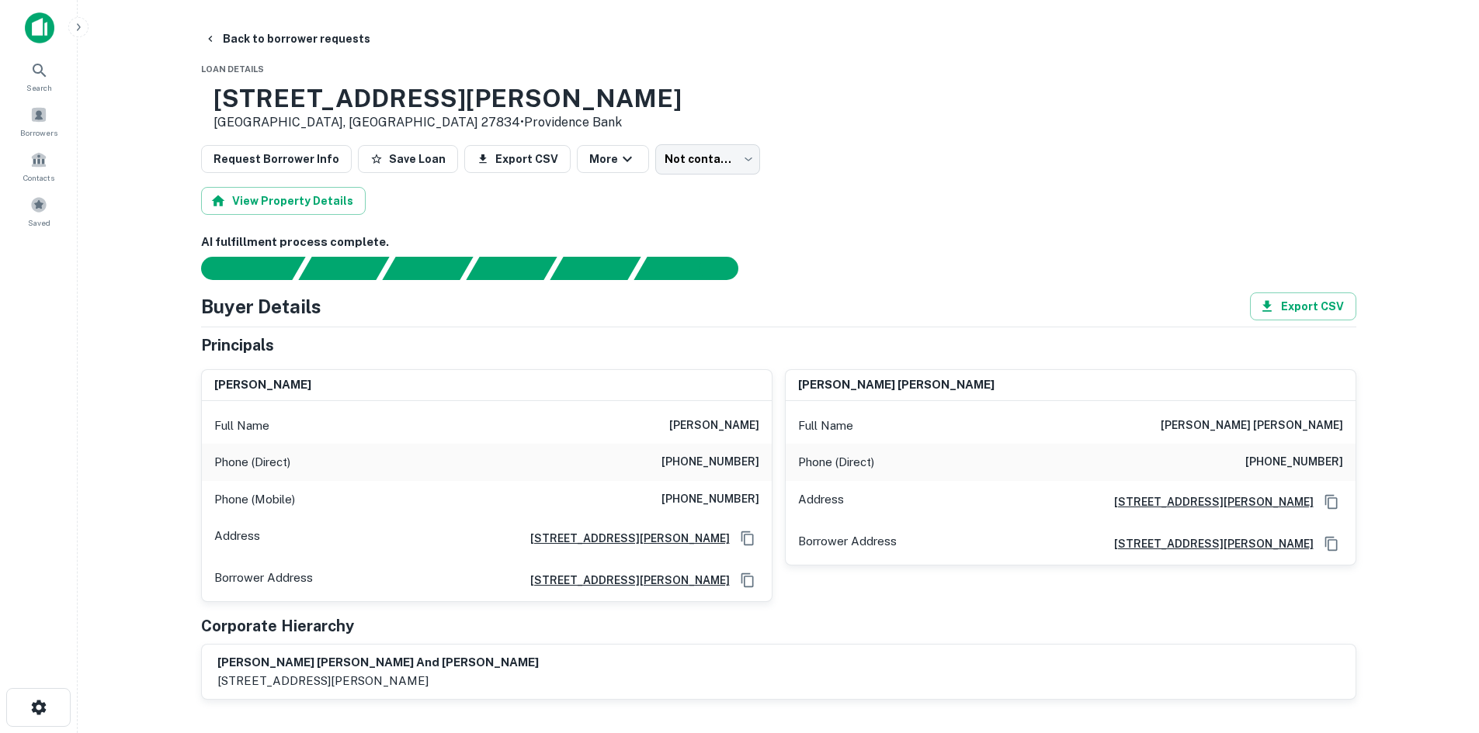
click at [702, 475] on div "Phone (Direct) (901) 758-0851" at bounding box center [487, 462] width 570 height 37
drag, startPoint x: 733, startPoint y: 516, endPoint x: 734, endPoint y: 500, distance: 16.3
click at [733, 516] on div "Phone (Mobile) (252) 902-9276" at bounding box center [487, 499] width 570 height 37
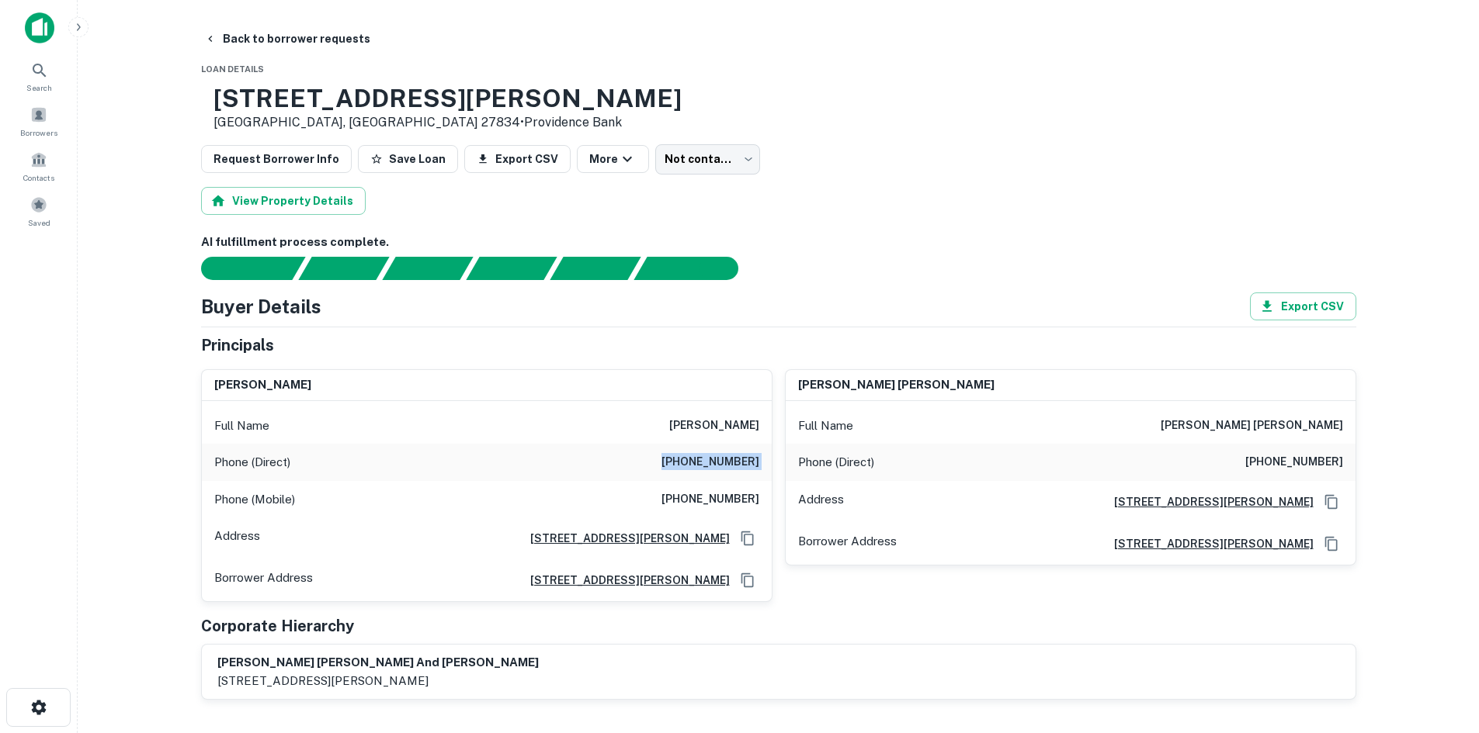
click at [733, 516] on div "Phone (Mobile) (252) 902-9276" at bounding box center [487, 499] width 570 height 37
click at [733, 512] on div "Phone (Mobile) (252) 902-9276" at bounding box center [487, 499] width 570 height 37
click at [734, 508] on h6 "(252) 902-9276" at bounding box center [710, 500] width 98 height 19
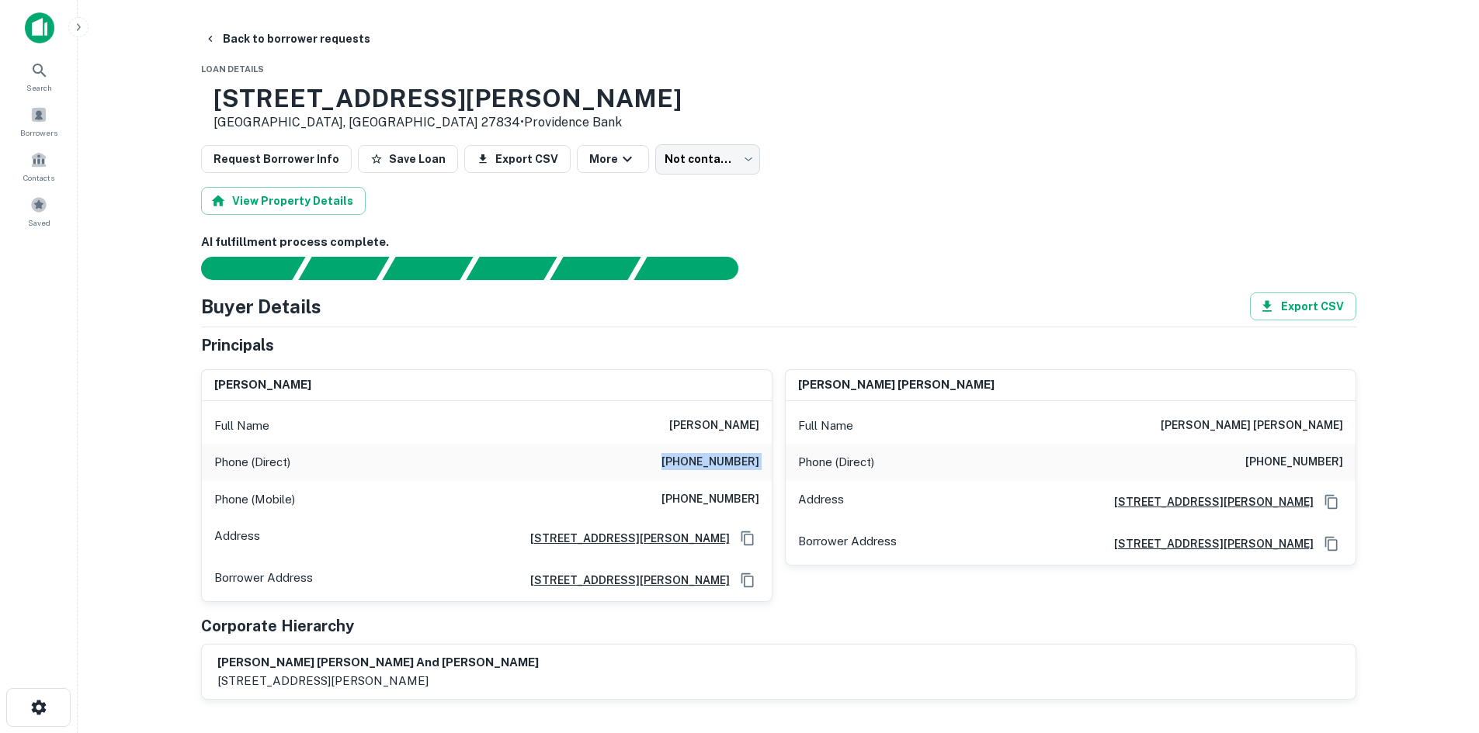
click at [734, 508] on h6 "(252) 902-9276" at bounding box center [710, 500] width 98 height 19
click at [734, 500] on h6 "(252) 902-9276" at bounding box center [710, 500] width 98 height 19
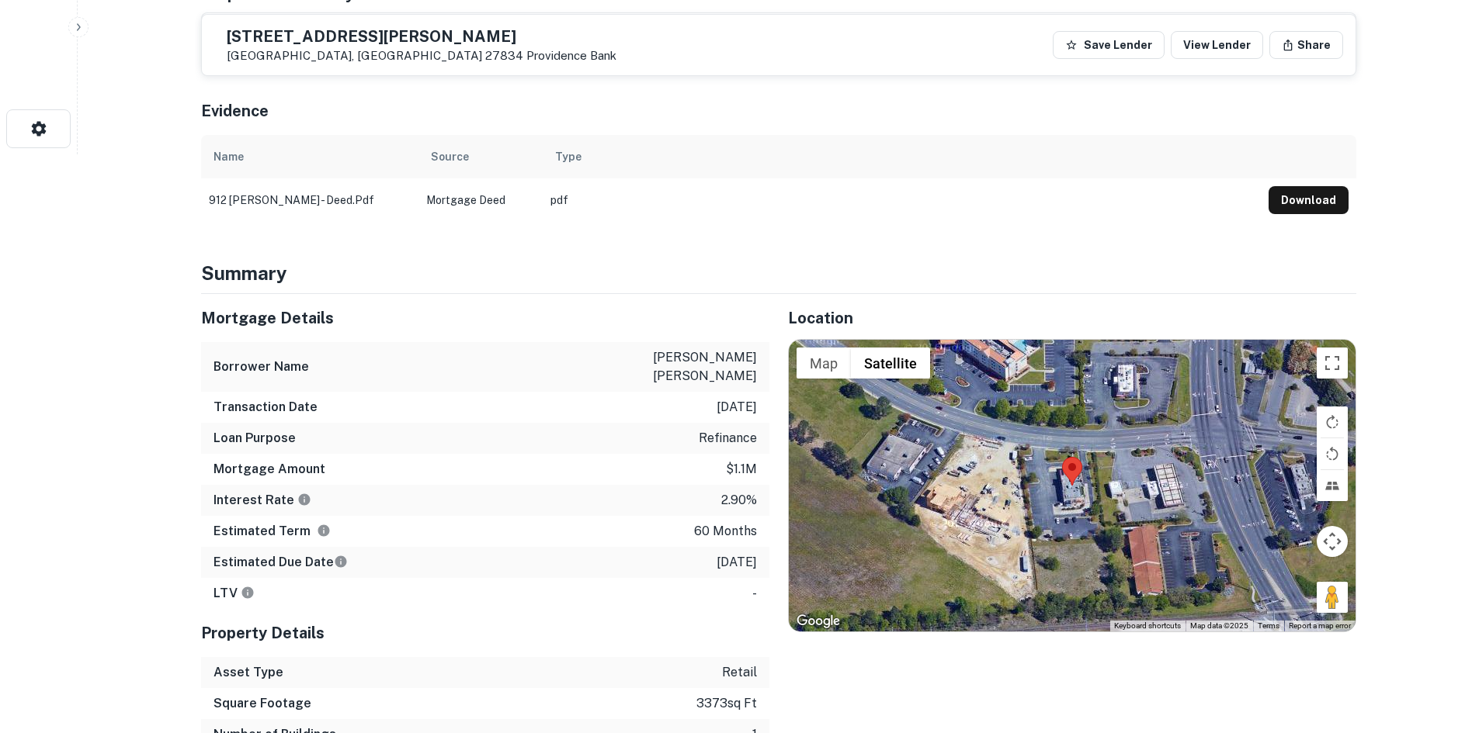
scroll to position [699, 0]
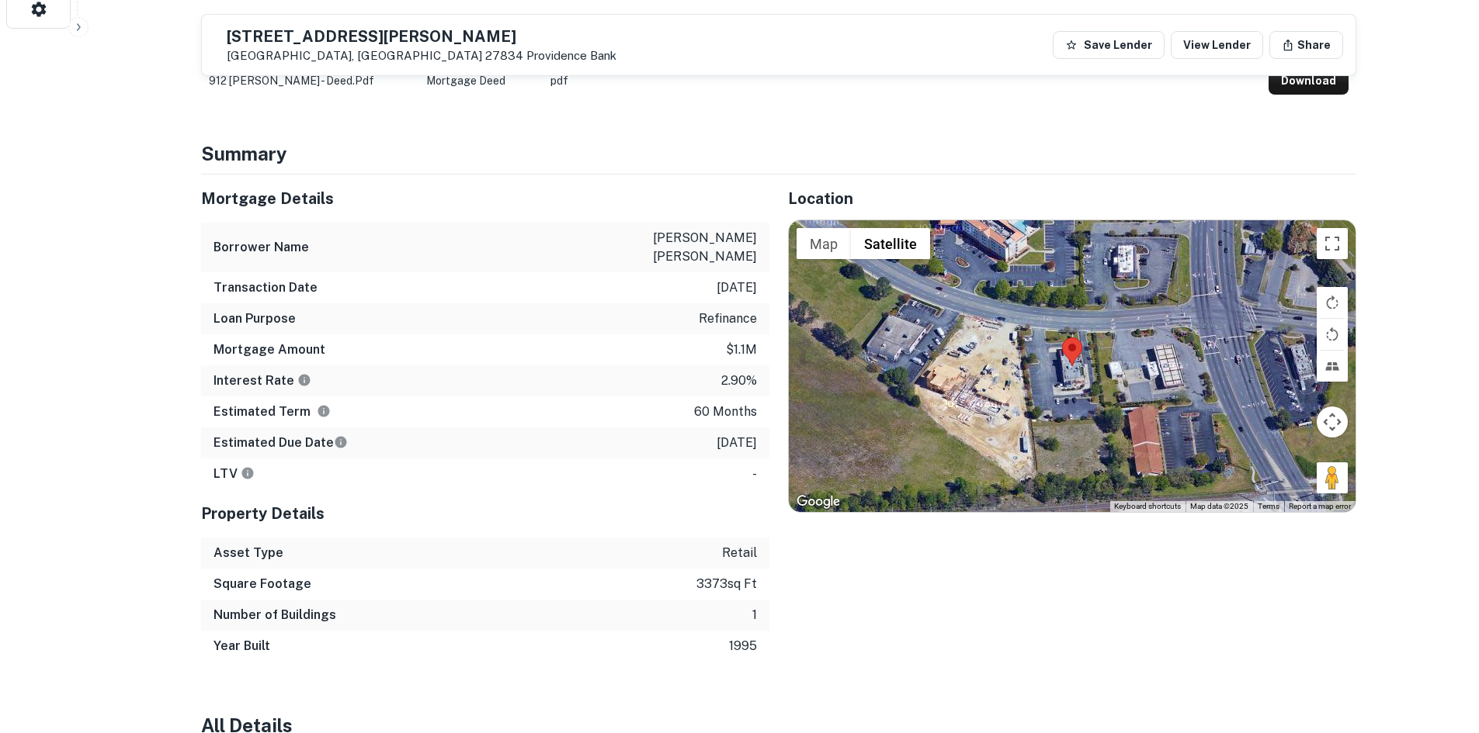
drag, startPoint x: 1322, startPoint y: 491, endPoint x: 1148, endPoint y: 420, distance: 187.7
click at [1058, 355] on div "Map Terrain Satellite Labels Keyboard shortcuts Map Data Map data ©2025 Map dat…" at bounding box center [1072, 366] width 567 height 292
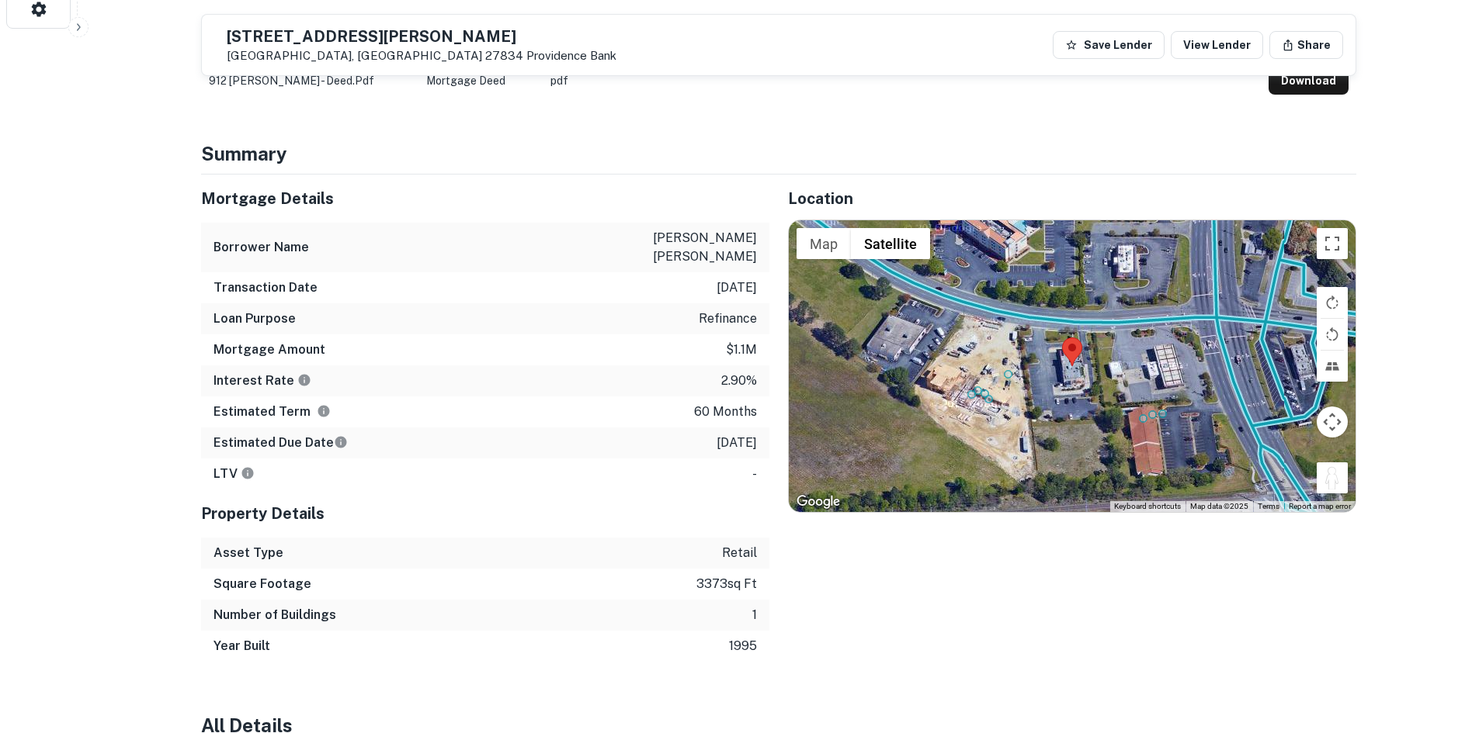
click at [1062, 327] on div "To activate drag with keyboard, press Alt + Enter. Once in keyboard drag state,…" at bounding box center [1072, 366] width 567 height 292
click at [1153, 448] on div "To activate drag with keyboard, press Alt + Enter. Once in keyboard drag state,…" at bounding box center [1072, 366] width 567 height 292
click at [1330, 456] on div "To activate drag with keyboard, press Alt + Enter. Once in keyboard drag state,…" at bounding box center [1072, 366] width 567 height 292
click at [1328, 477] on button "Drag Pegman onto the map to open Street View" at bounding box center [1331, 478] width 31 height 31
drag, startPoint x: 1329, startPoint y: 453, endPoint x: 993, endPoint y: 358, distance: 349.2
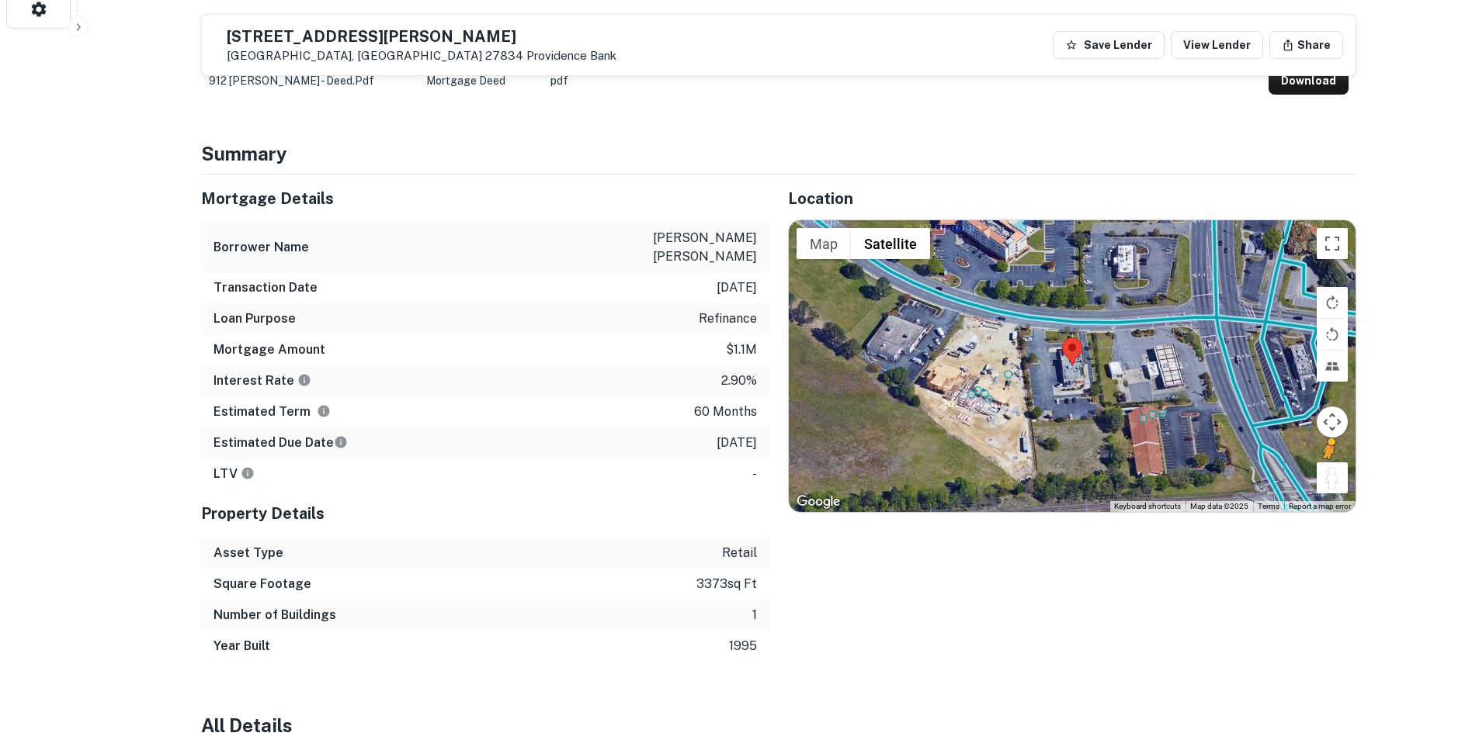
click at [993, 358] on div "To activate drag with keyboard, press Alt + Enter. Once in keyboard drag state,…" at bounding box center [1072, 366] width 567 height 292
click at [1332, 487] on button "Drag Pegman onto the map to open Street View" at bounding box center [1331, 478] width 31 height 31
drag, startPoint x: 1326, startPoint y: 471, endPoint x: 1271, endPoint y: 449, distance: 59.2
click at [1271, 449] on div "To activate drag with keyboard, press Alt + Enter. Once in keyboard drag state,…" at bounding box center [1072, 366] width 567 height 292
drag, startPoint x: 1324, startPoint y: 454, endPoint x: 1242, endPoint y: 480, distance: 86.4
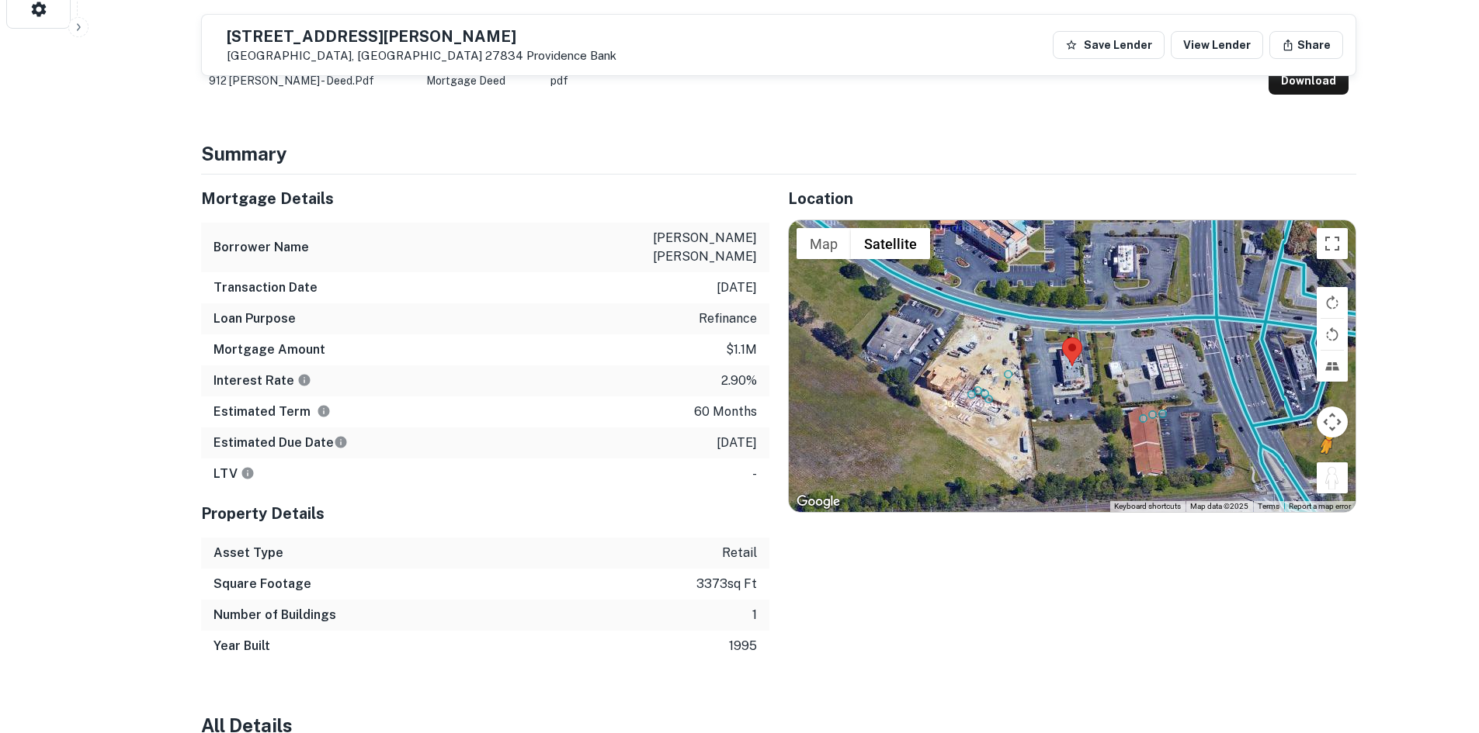
click at [1203, 489] on div "To activate drag with keyboard, press Alt + Enter. Once in keyboard drag state,…" at bounding box center [1072, 366] width 567 height 292
drag, startPoint x: 1329, startPoint y: 476, endPoint x: 1243, endPoint y: 491, distance: 87.5
click at [1285, 470] on div "To activate drag with keyboard, press Alt + Enter. Once in keyboard drag state,…" at bounding box center [1072, 366] width 567 height 292
click at [1243, 491] on div "To activate drag with keyboard, press Alt + Enter. Once in keyboard drag state,…" at bounding box center [1072, 366] width 567 height 292
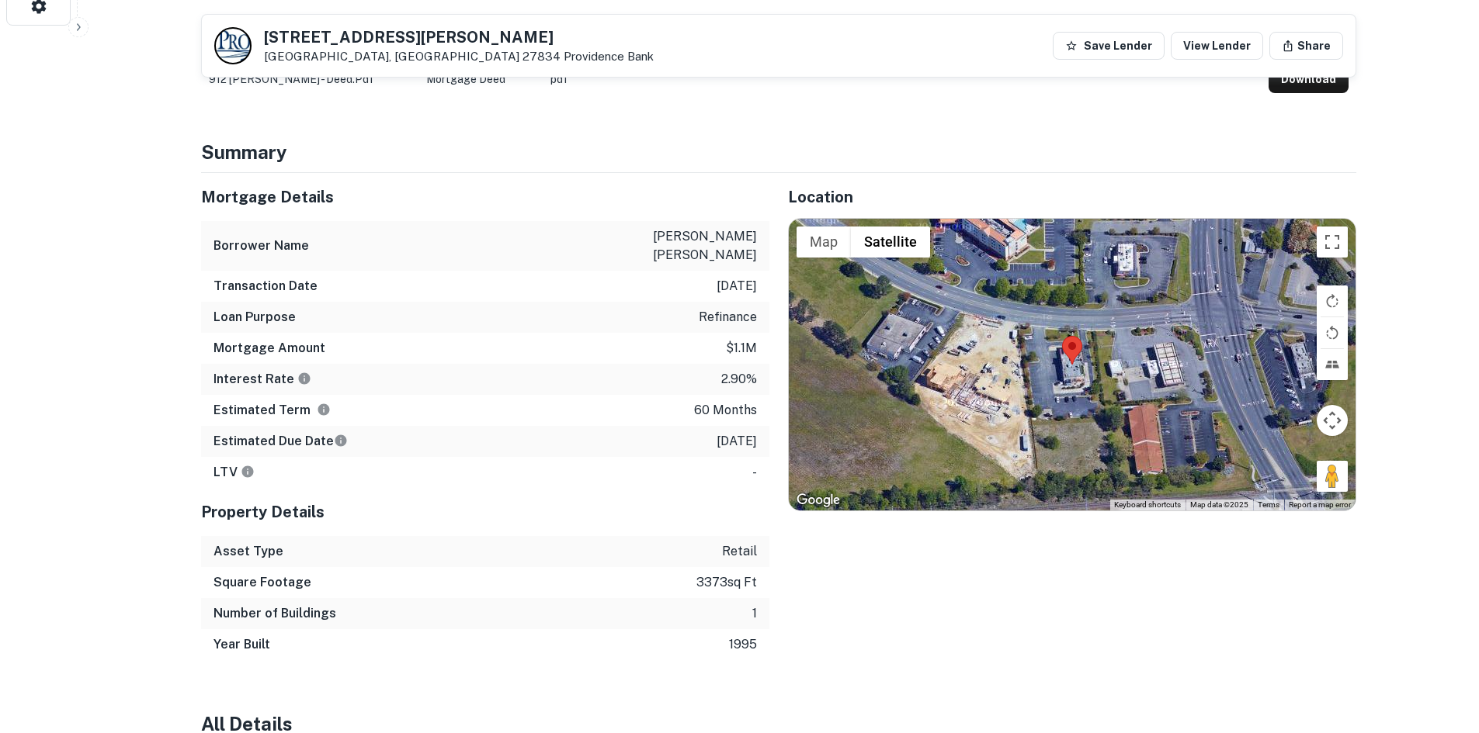
scroll to position [699, 0]
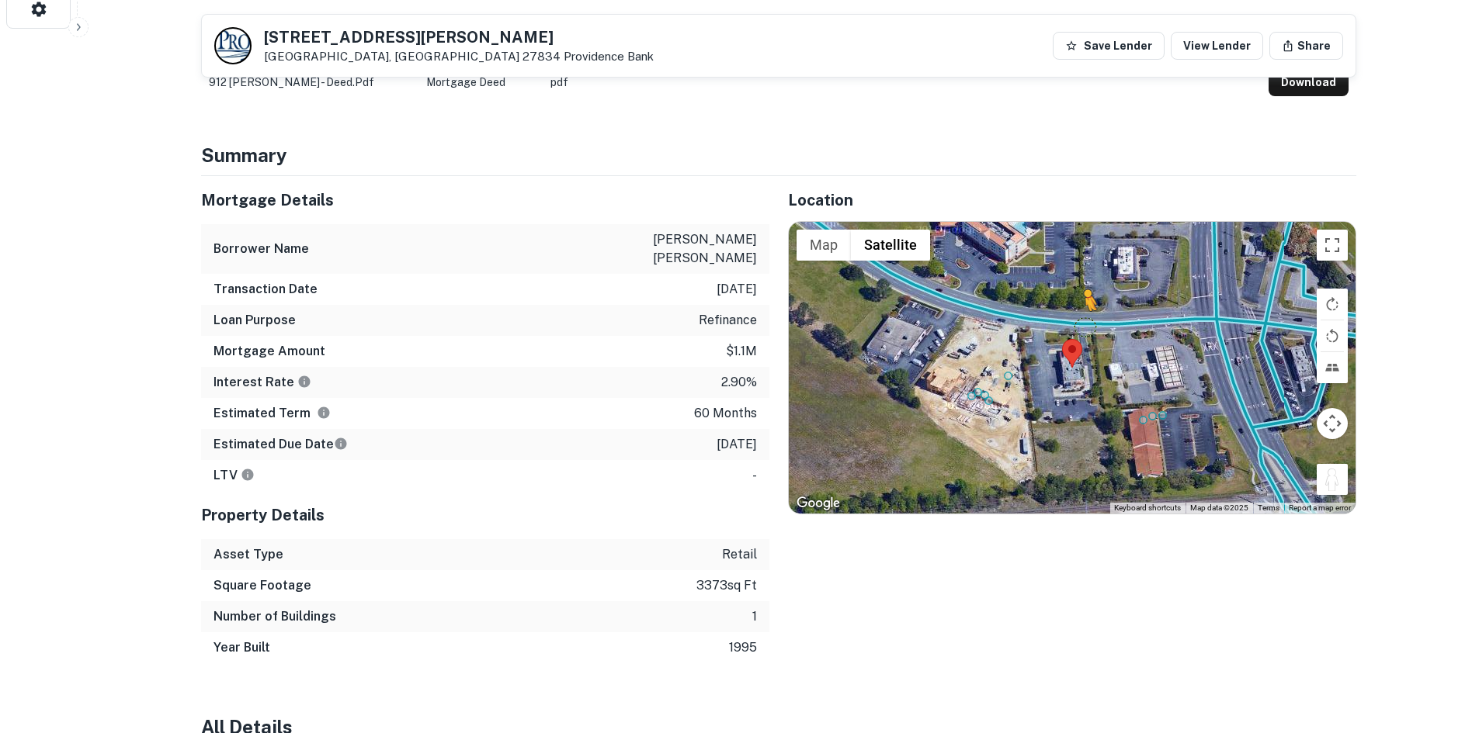
drag, startPoint x: 1336, startPoint y: 480, endPoint x: 1081, endPoint y: 333, distance: 294.2
click at [1081, 333] on div "To activate drag with keyboard, press Alt + Enter. Once in keyboard drag state,…" at bounding box center [1072, 368] width 567 height 292
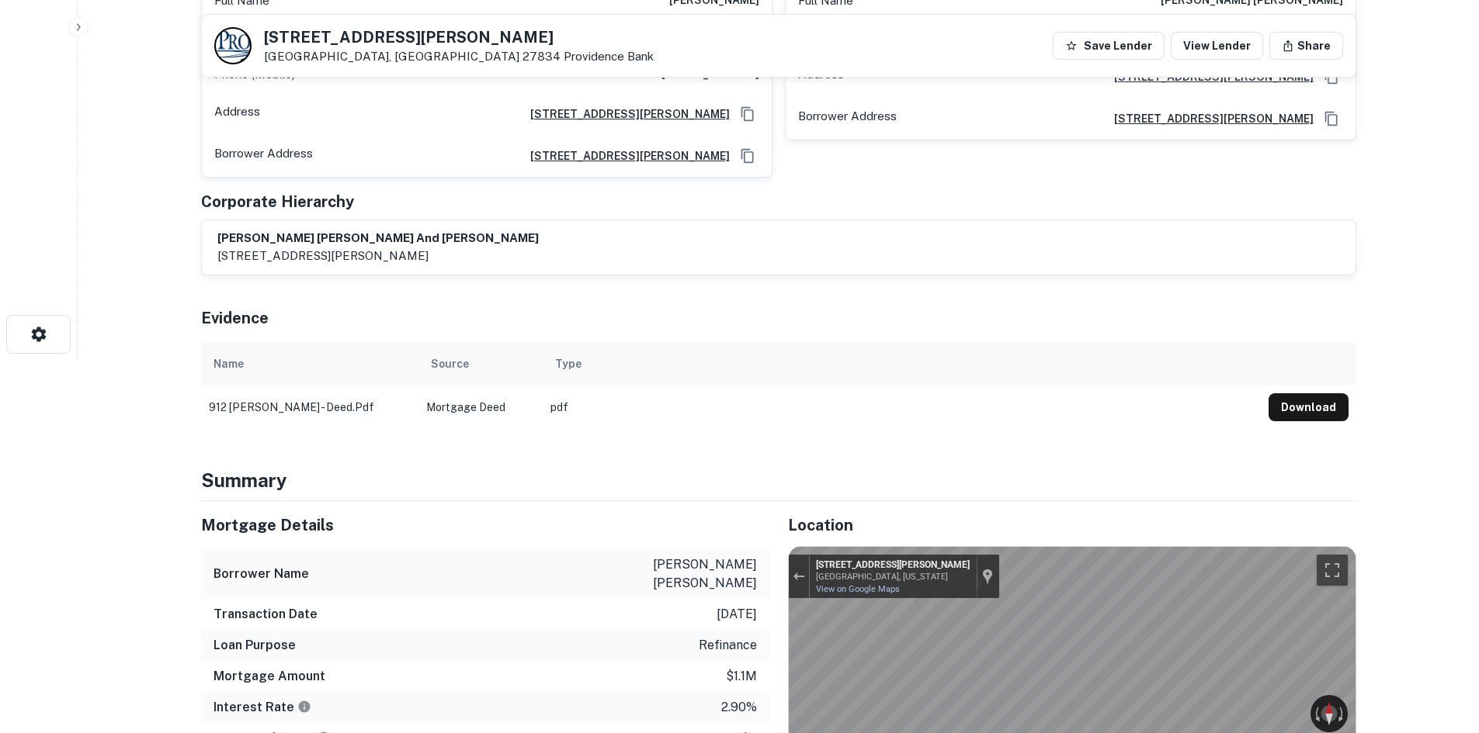
scroll to position [233, 0]
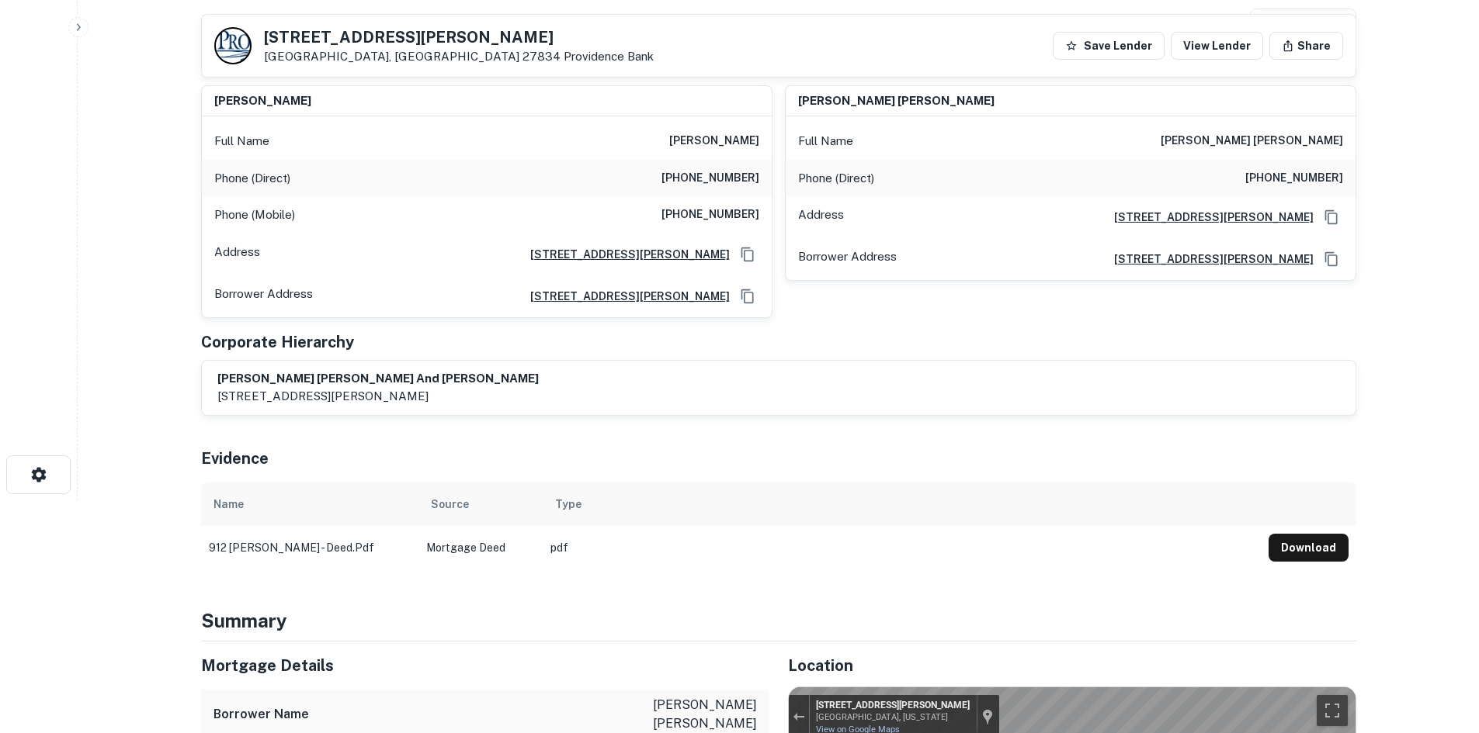
click at [737, 179] on h6 "[PHONE_NUMBER]" at bounding box center [710, 178] width 98 height 19
copy h6 "[PHONE_NUMBER]"
click at [746, 206] on h6 "[PHONE_NUMBER]" at bounding box center [710, 215] width 98 height 19
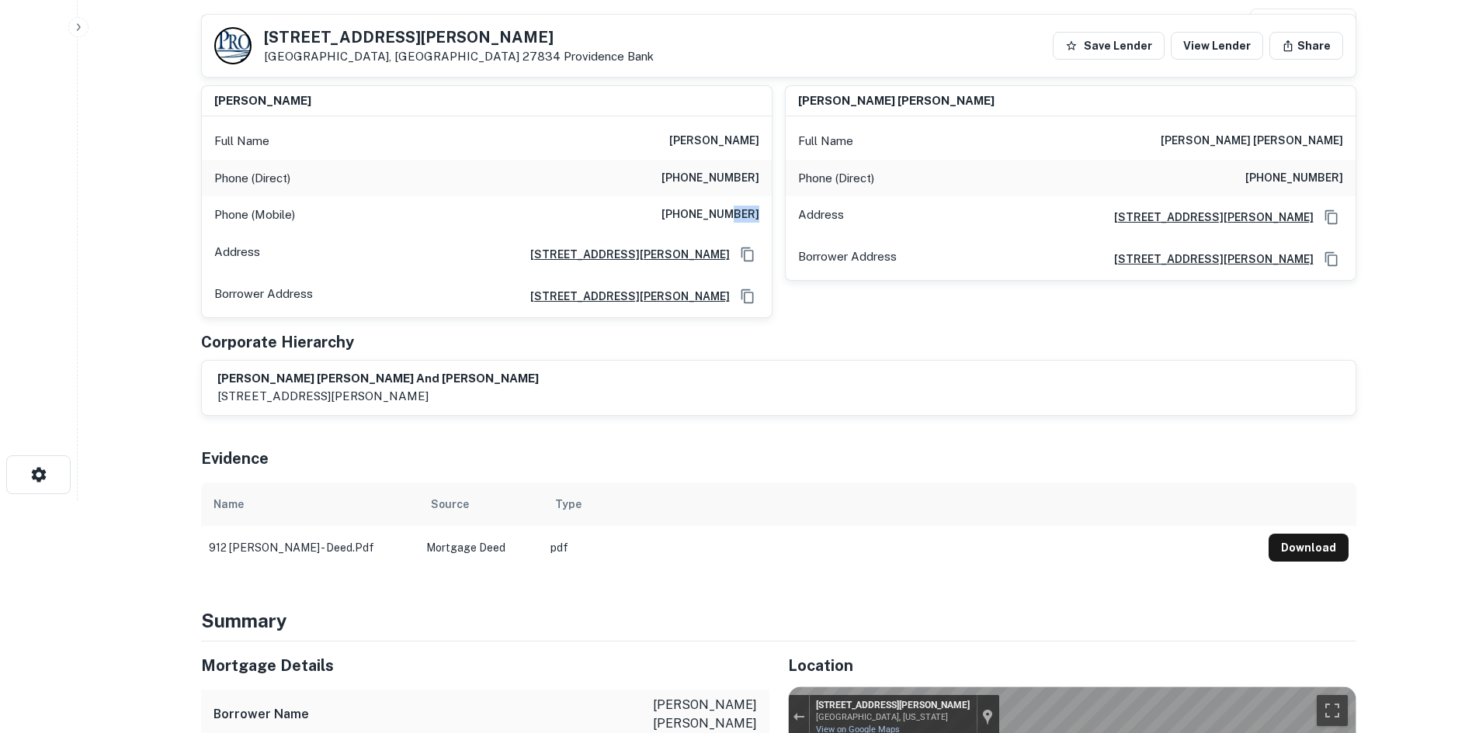
click at [746, 206] on h6 "(252) 902-9276" at bounding box center [710, 215] width 98 height 19
copy h6 "(252) 902-9276"
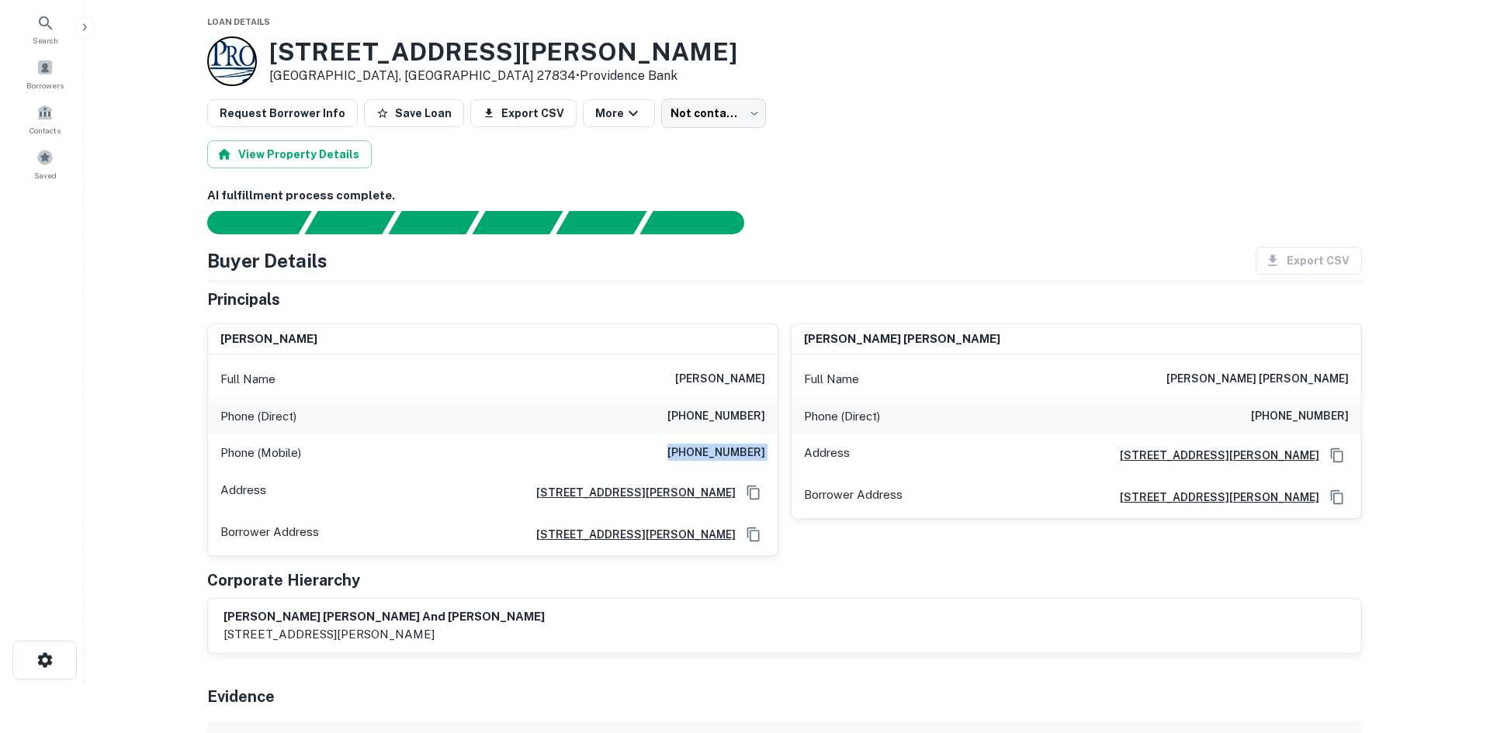
scroll to position [0, 0]
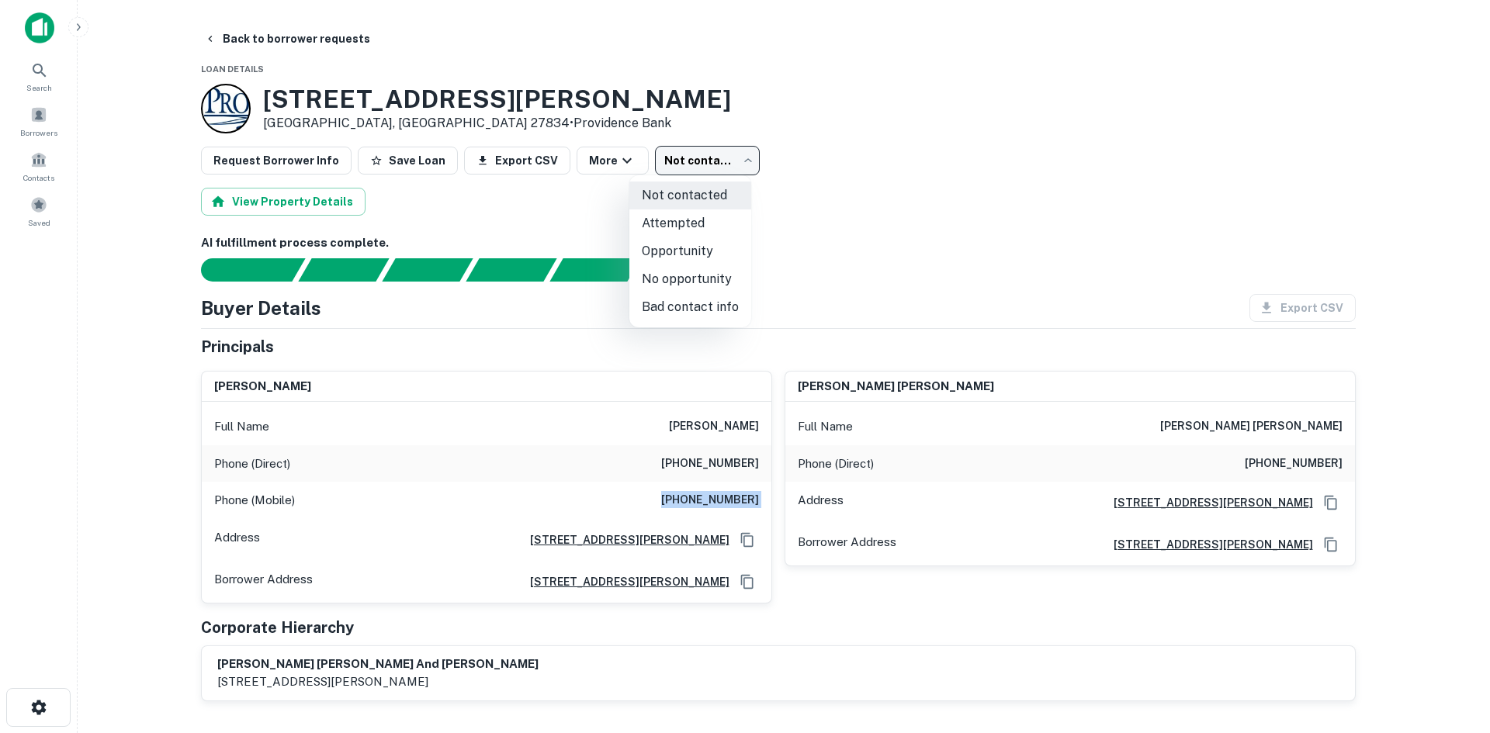
click at [671, 175] on body "Search Borrowers Contacts Saved Back to borrower requests Loan Details 912 Moye…" at bounding box center [745, 366] width 1490 height 733
click at [664, 227] on li "Attempted" at bounding box center [690, 224] width 122 height 28
type input "*********"
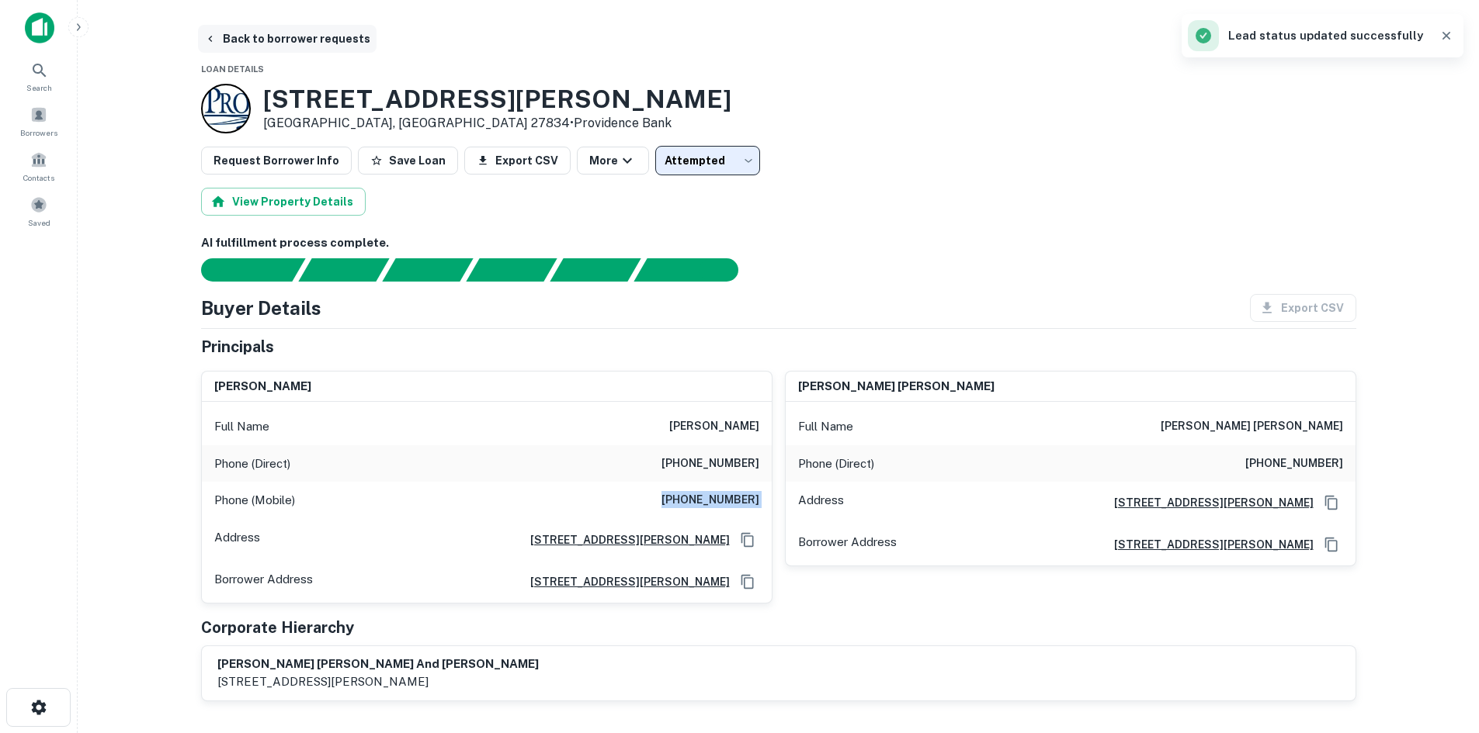
click at [294, 40] on button "Back to borrower requests" at bounding box center [287, 39] width 179 height 28
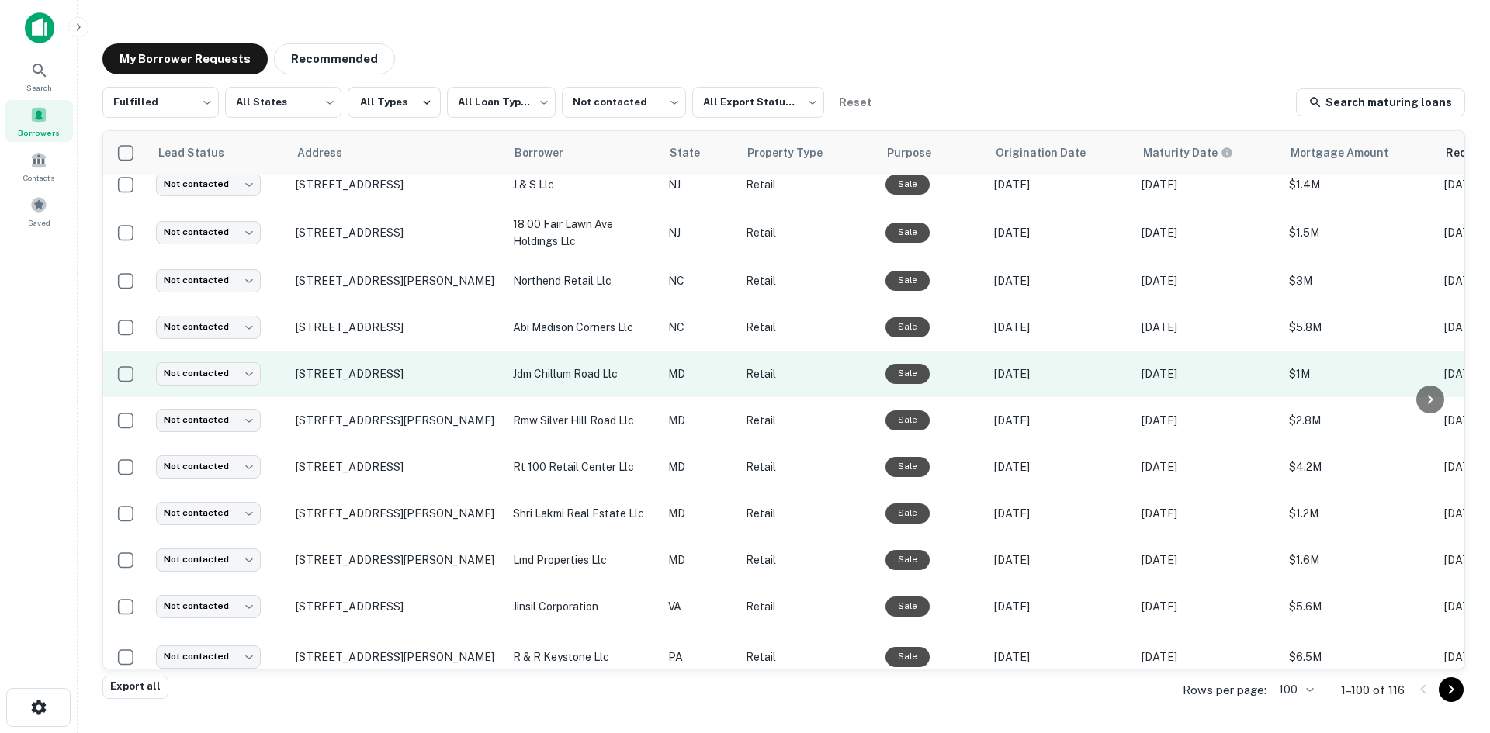
scroll to position [681, 0]
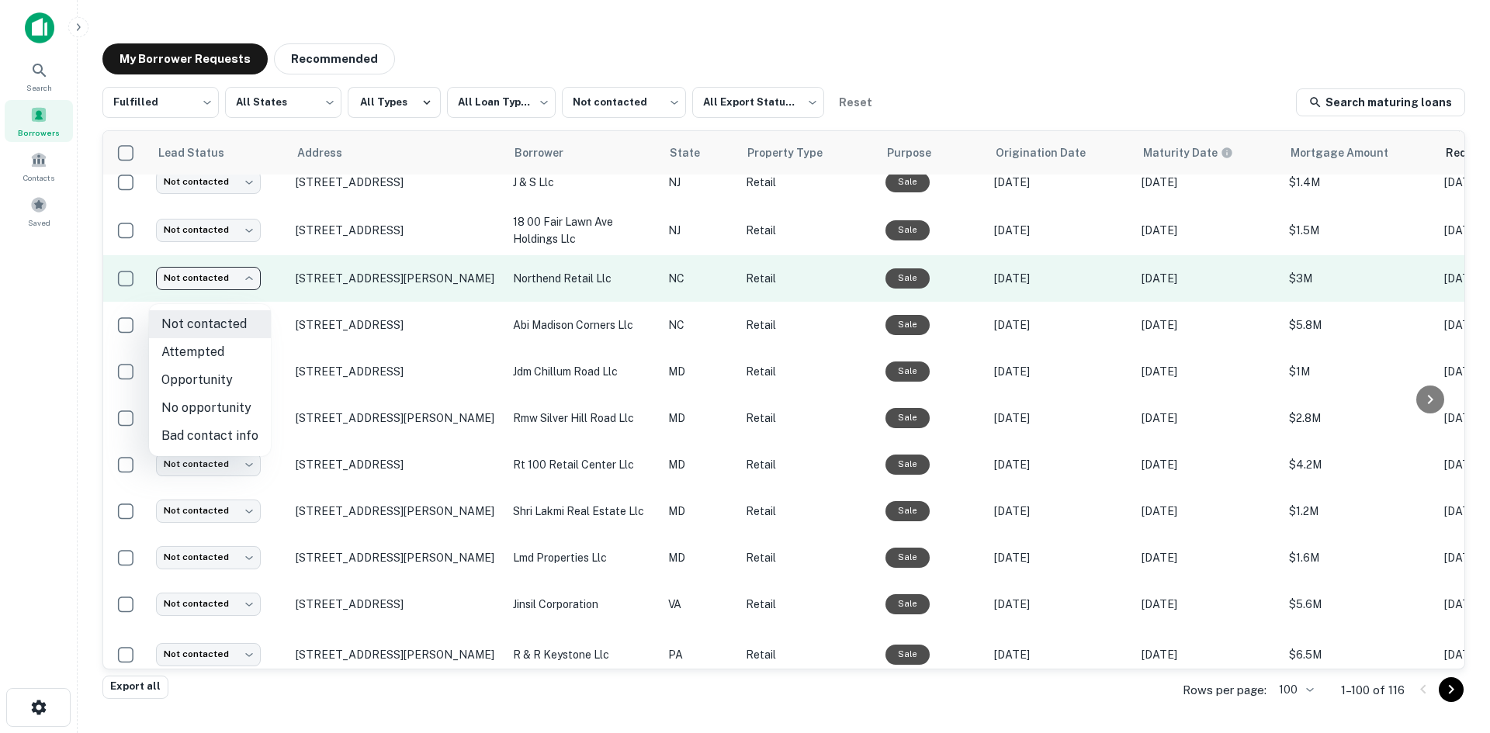
click at [235, 294] on body "**********" at bounding box center [745, 366] width 1490 height 733
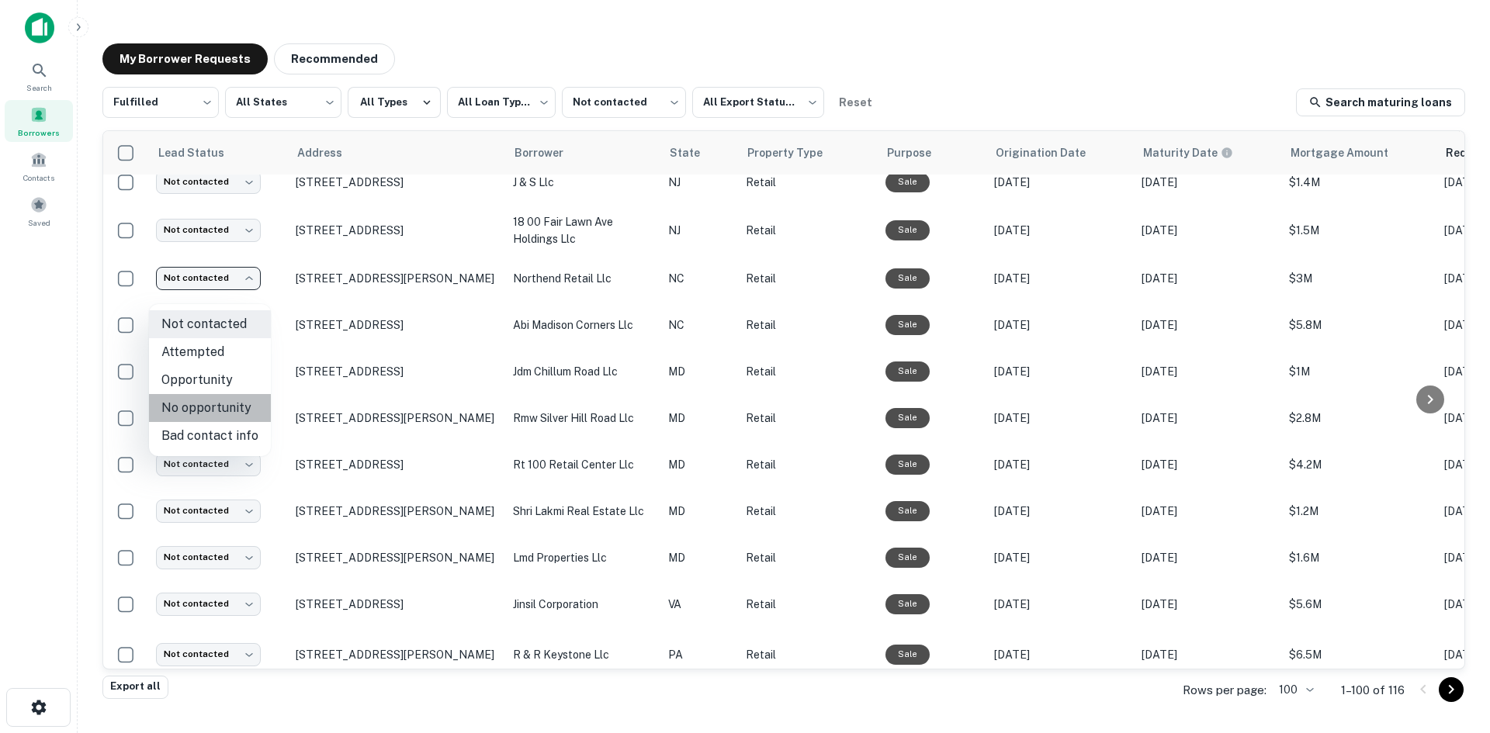
click at [231, 402] on li "No opportunity" at bounding box center [210, 408] width 122 height 28
type input "**********"
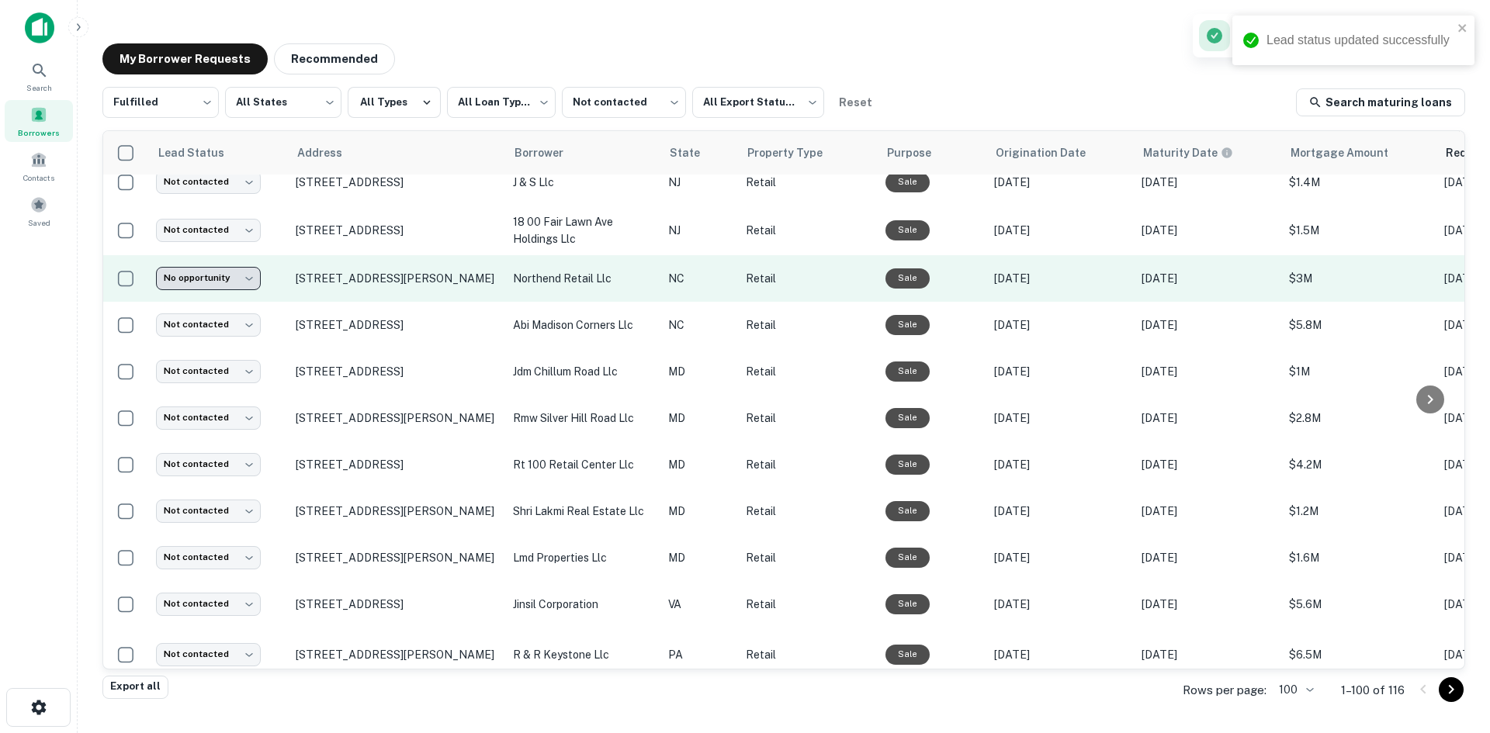
click at [349, 302] on td "2729 N Tryon St # N Charlotte, NC 28206" at bounding box center [396, 278] width 217 height 47
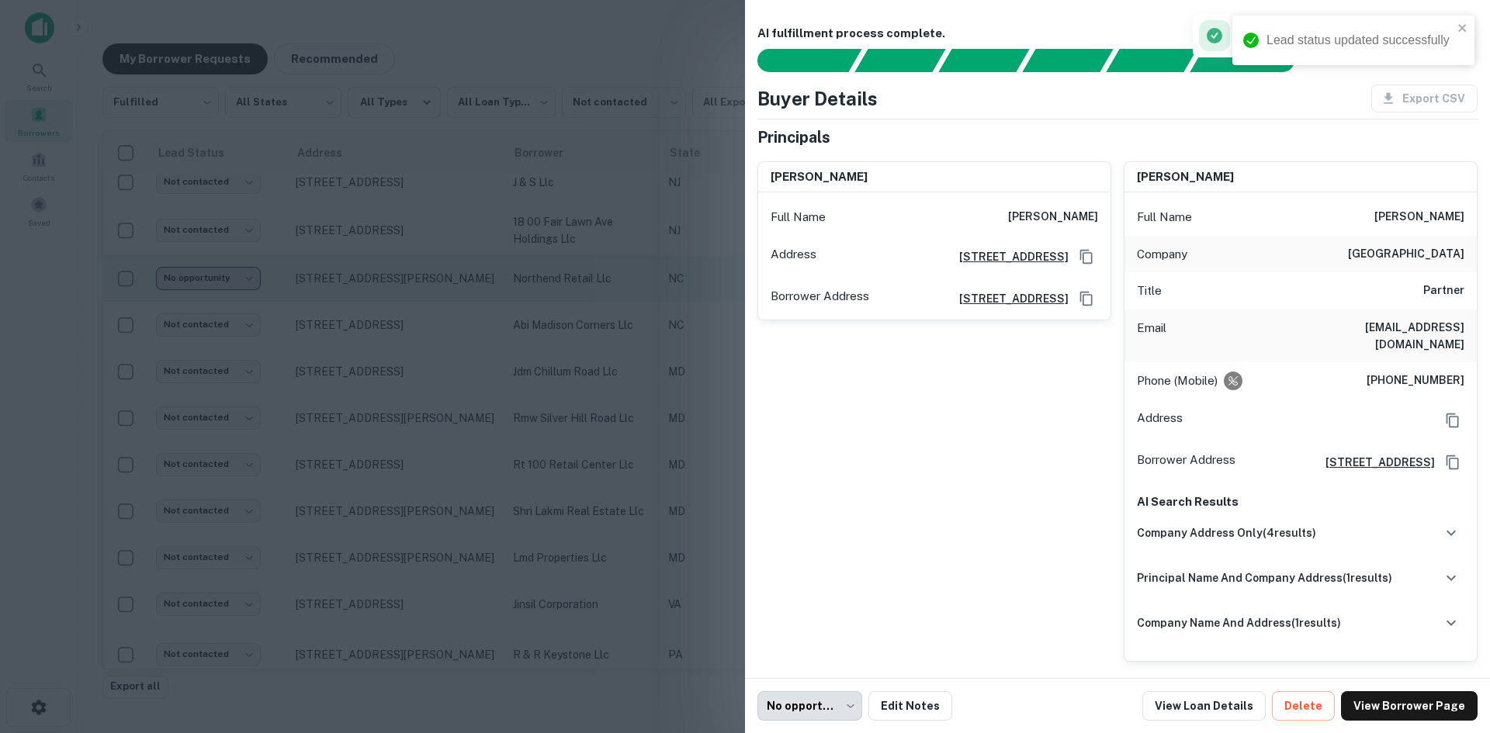
click at [349, 312] on div at bounding box center [745, 366] width 1490 height 733
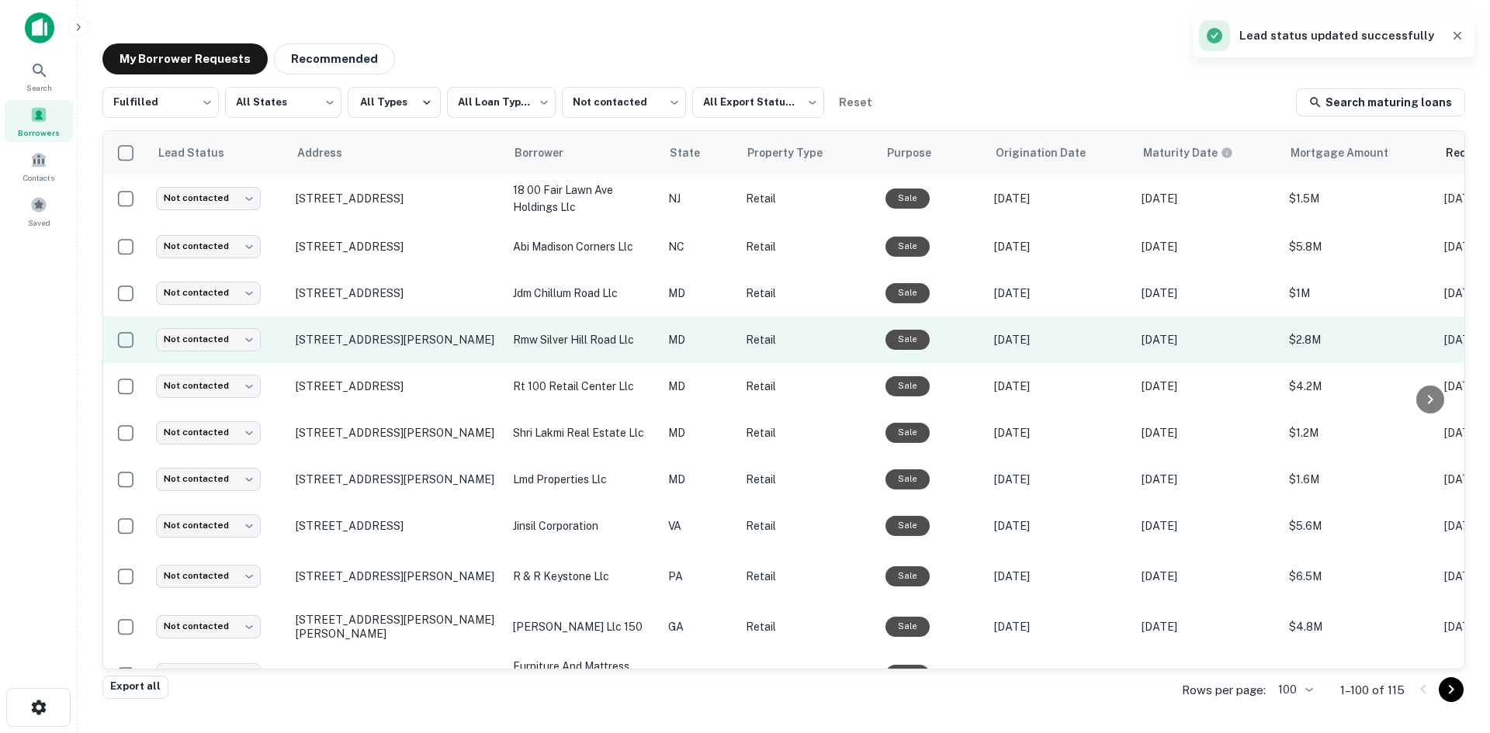
scroll to position [759, 0]
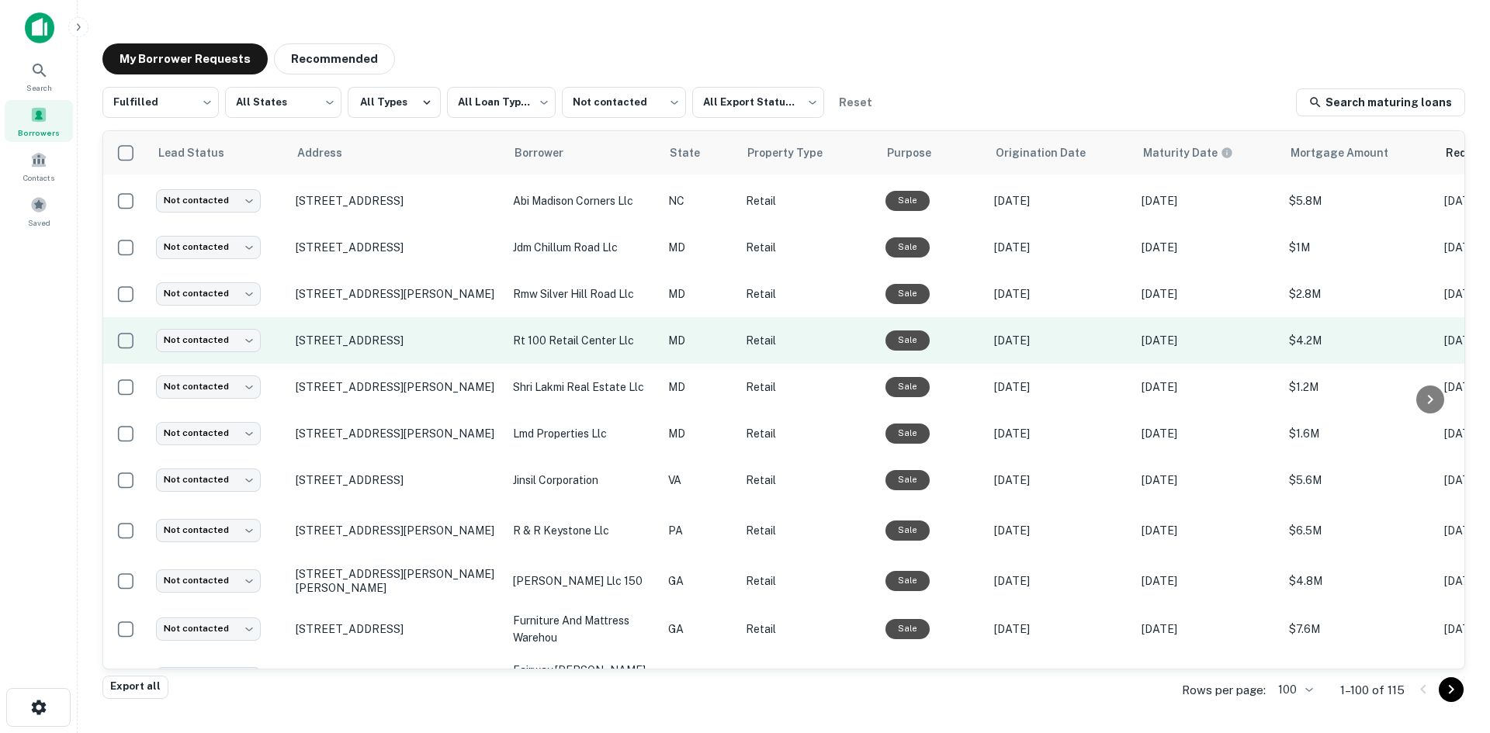
click at [362, 364] on td "28 Magothy Beach Rd Pasadena, MD 21122" at bounding box center [396, 340] width 217 height 47
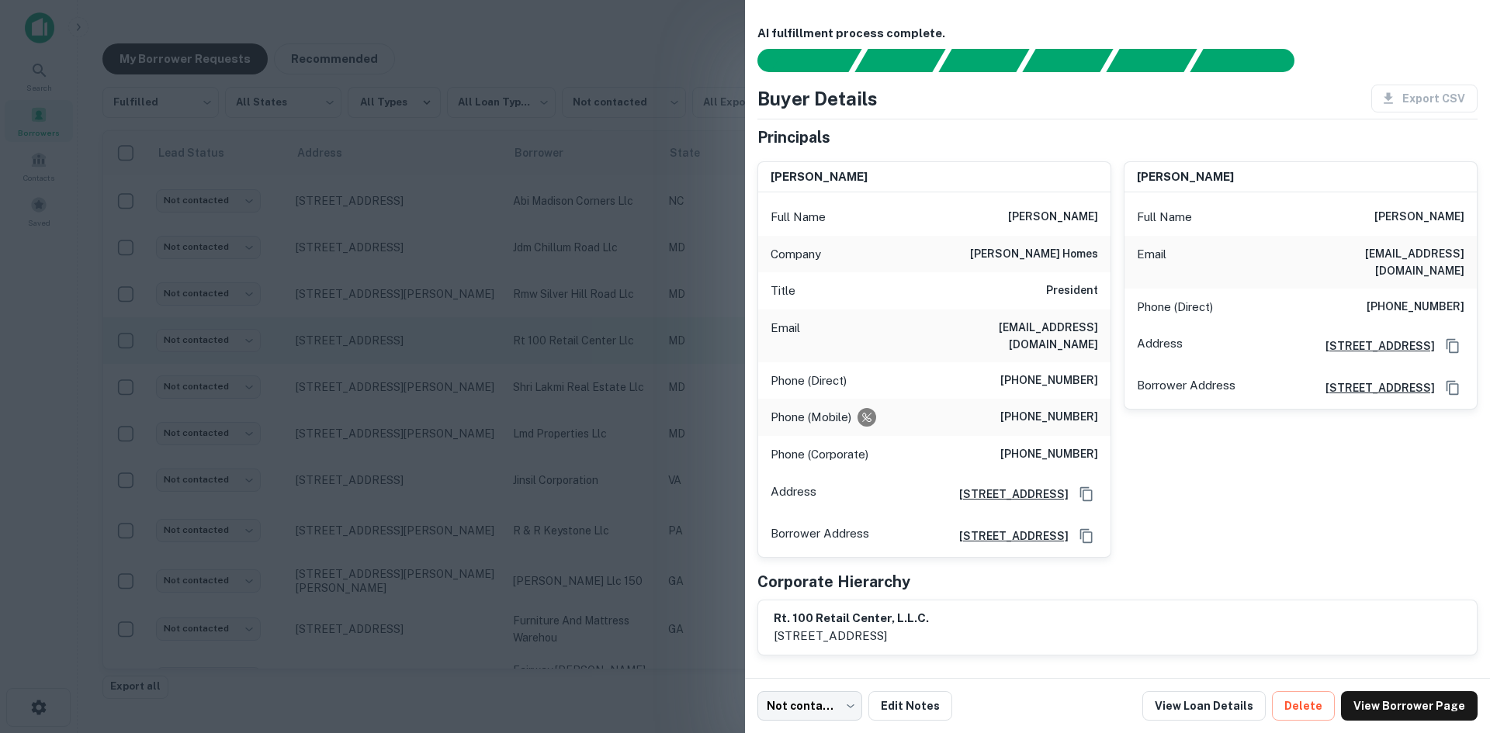
click at [362, 374] on div at bounding box center [745, 366] width 1490 height 733
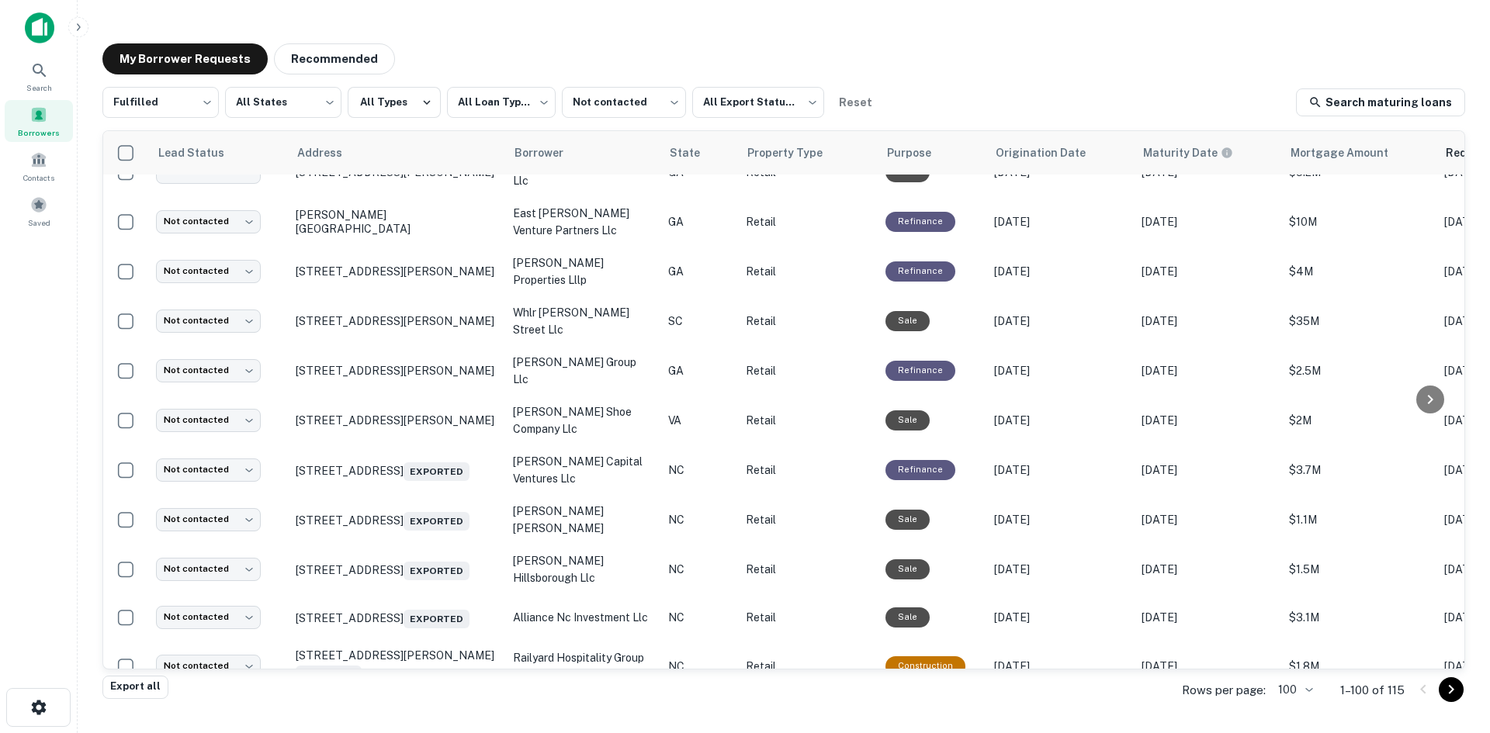
scroll to position [1302, 0]
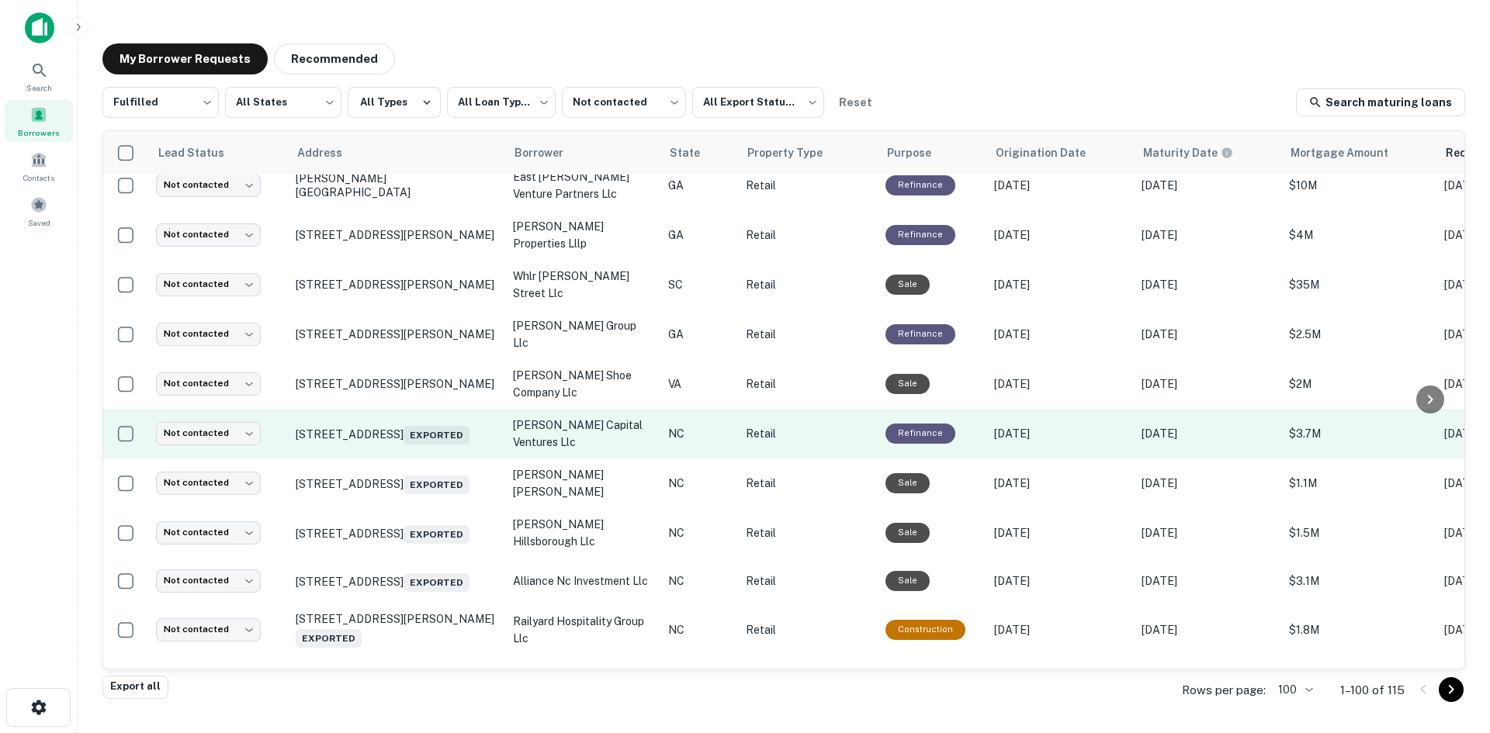
click at [377, 459] on td "1628 S Main St Wake Forest, NC 27587 Exported" at bounding box center [396, 434] width 217 height 50
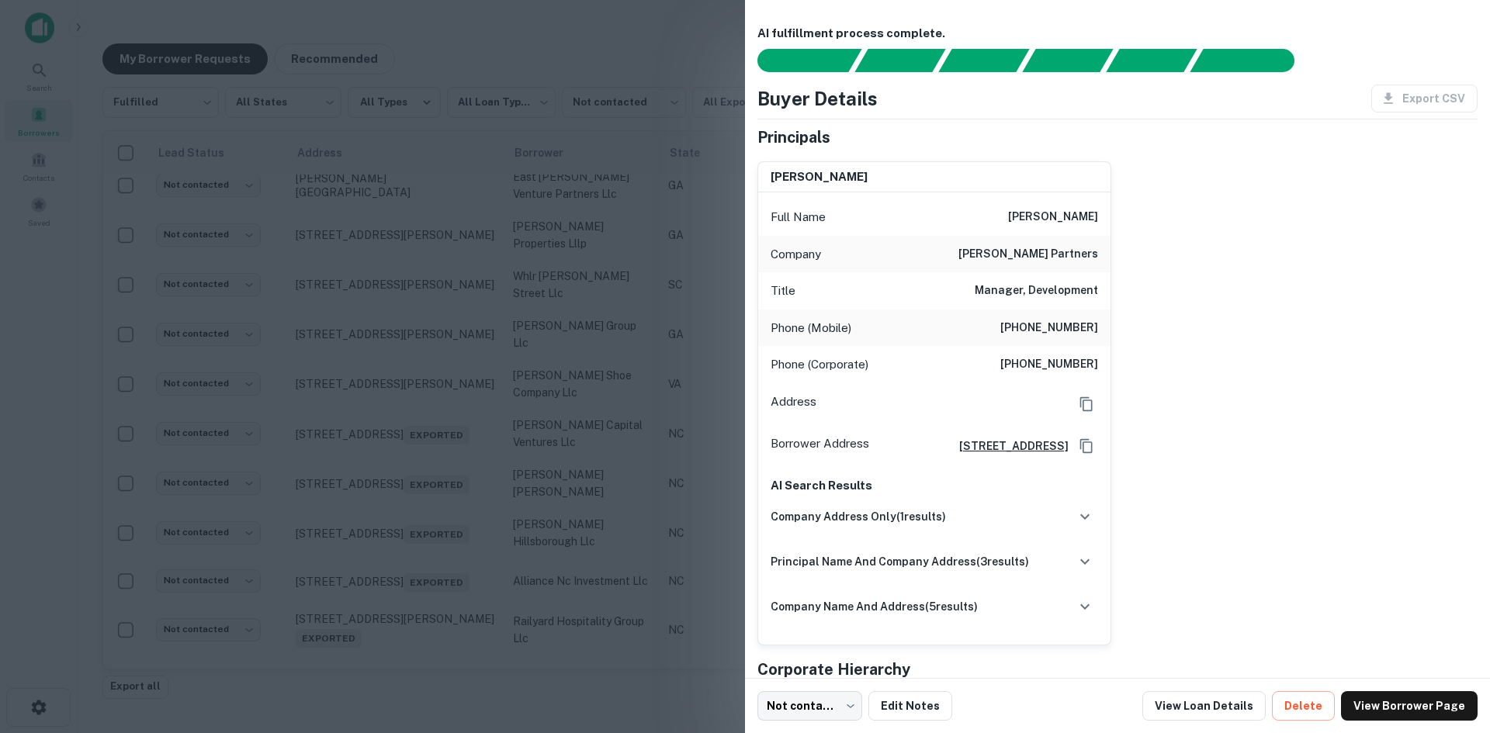
click at [375, 466] on div at bounding box center [745, 366] width 1490 height 733
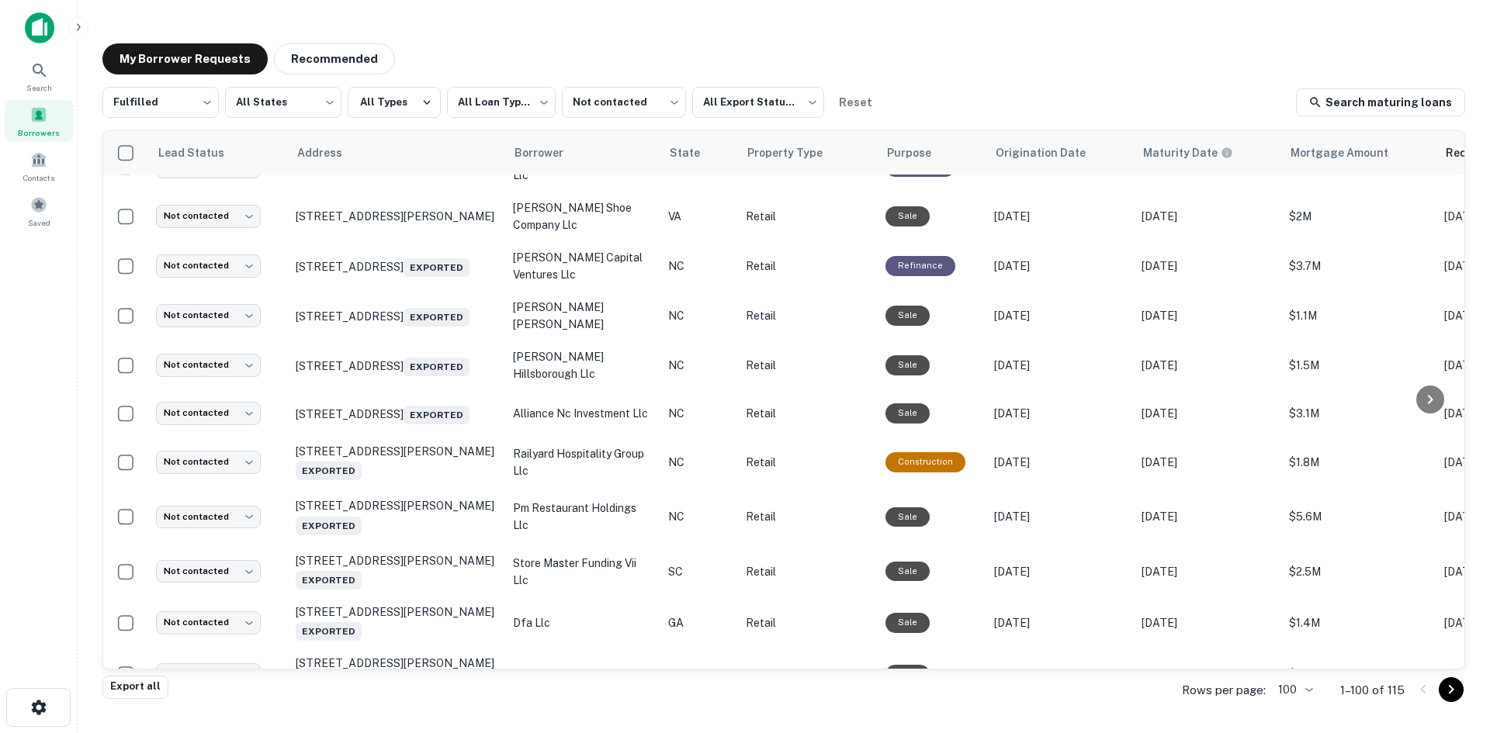
scroll to position [1691, 0]
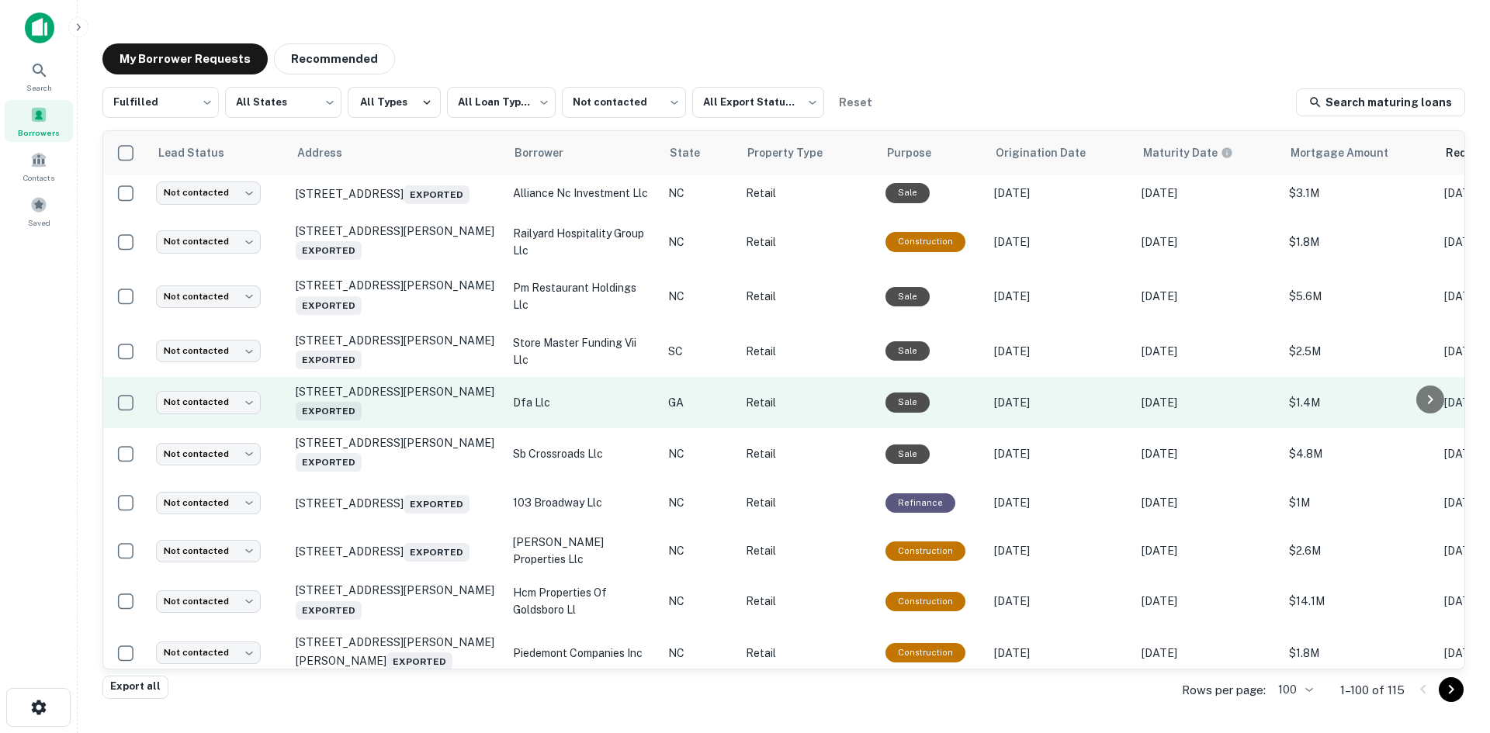
click at [401, 428] on td "1363 Dean Forest Rd Savannah, GA 31405 Exported" at bounding box center [396, 402] width 217 height 51
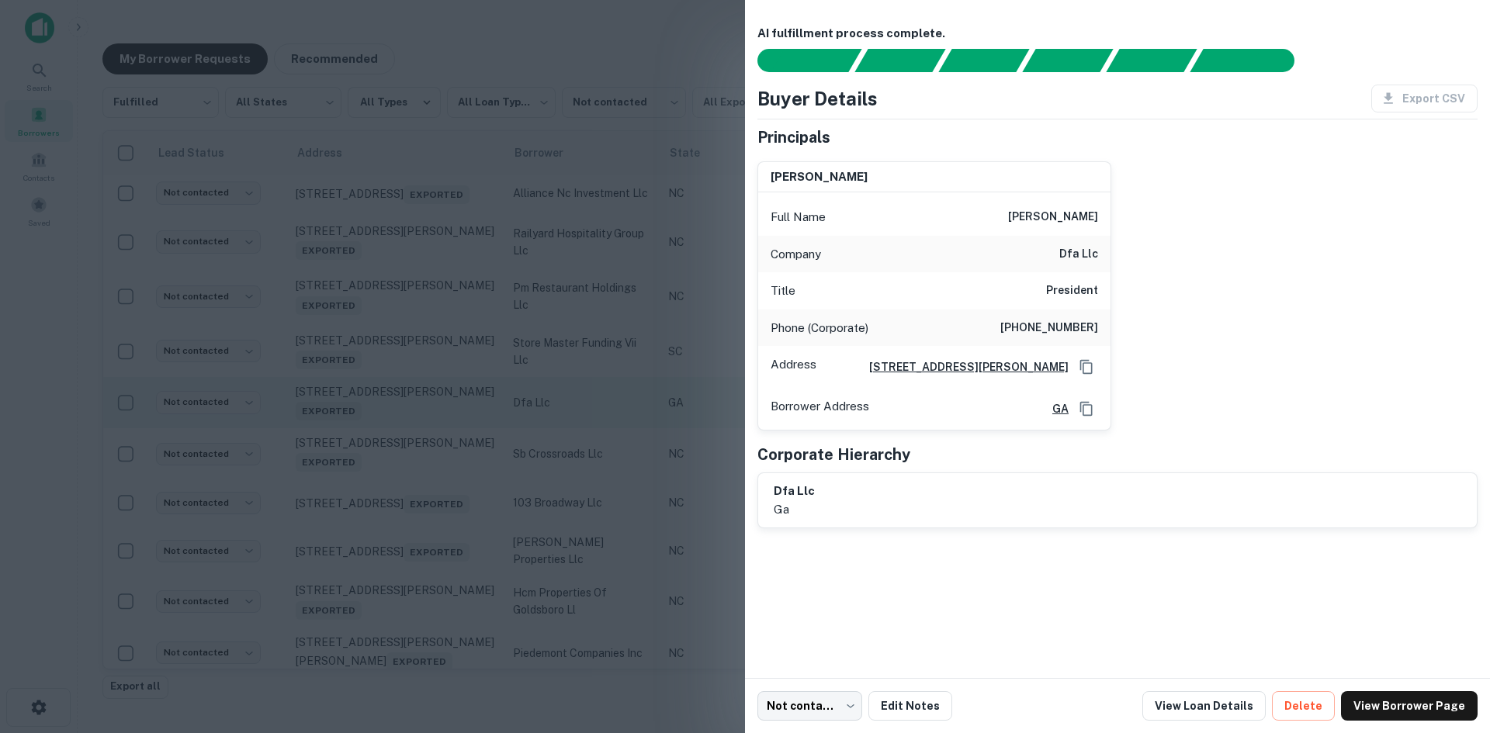
click at [401, 449] on div at bounding box center [745, 366] width 1490 height 733
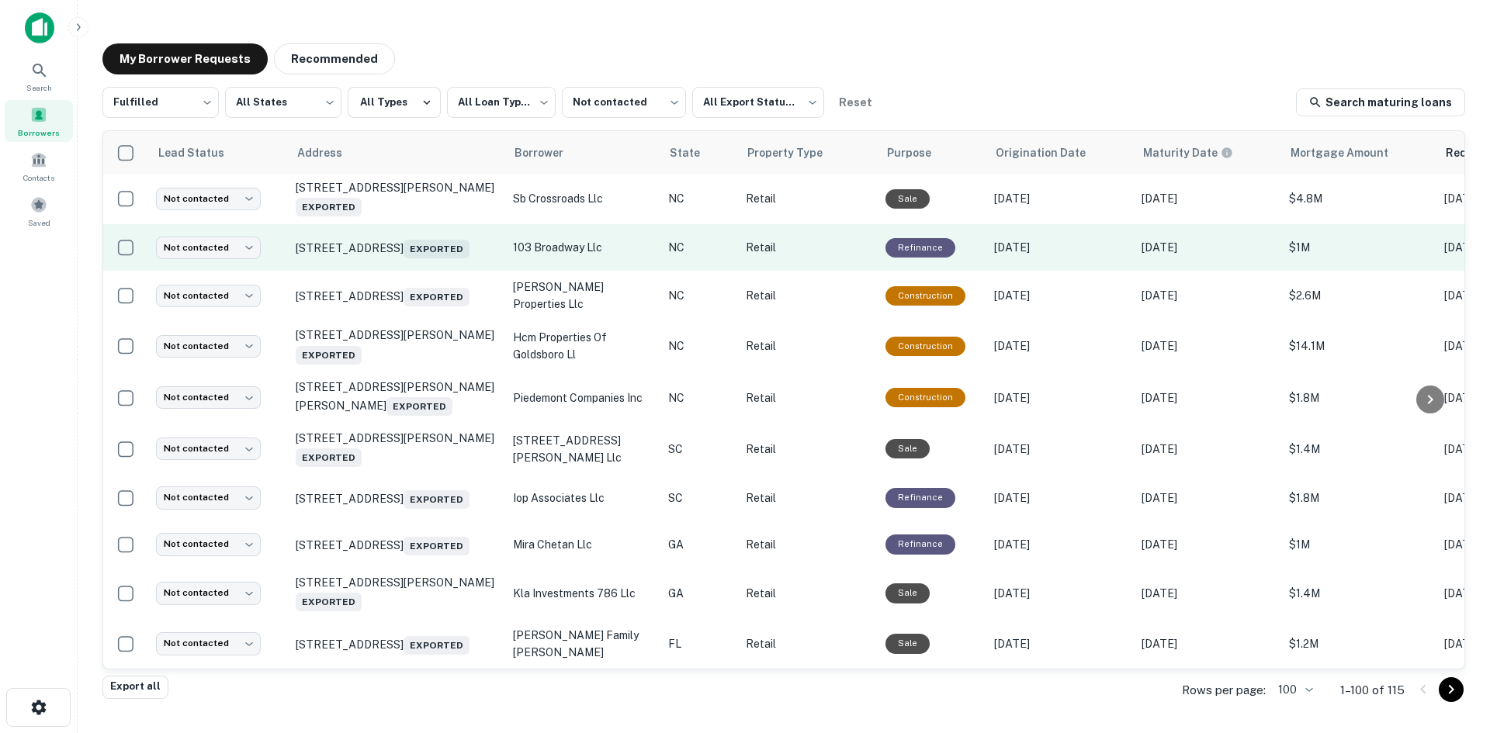
scroll to position [2001, 0]
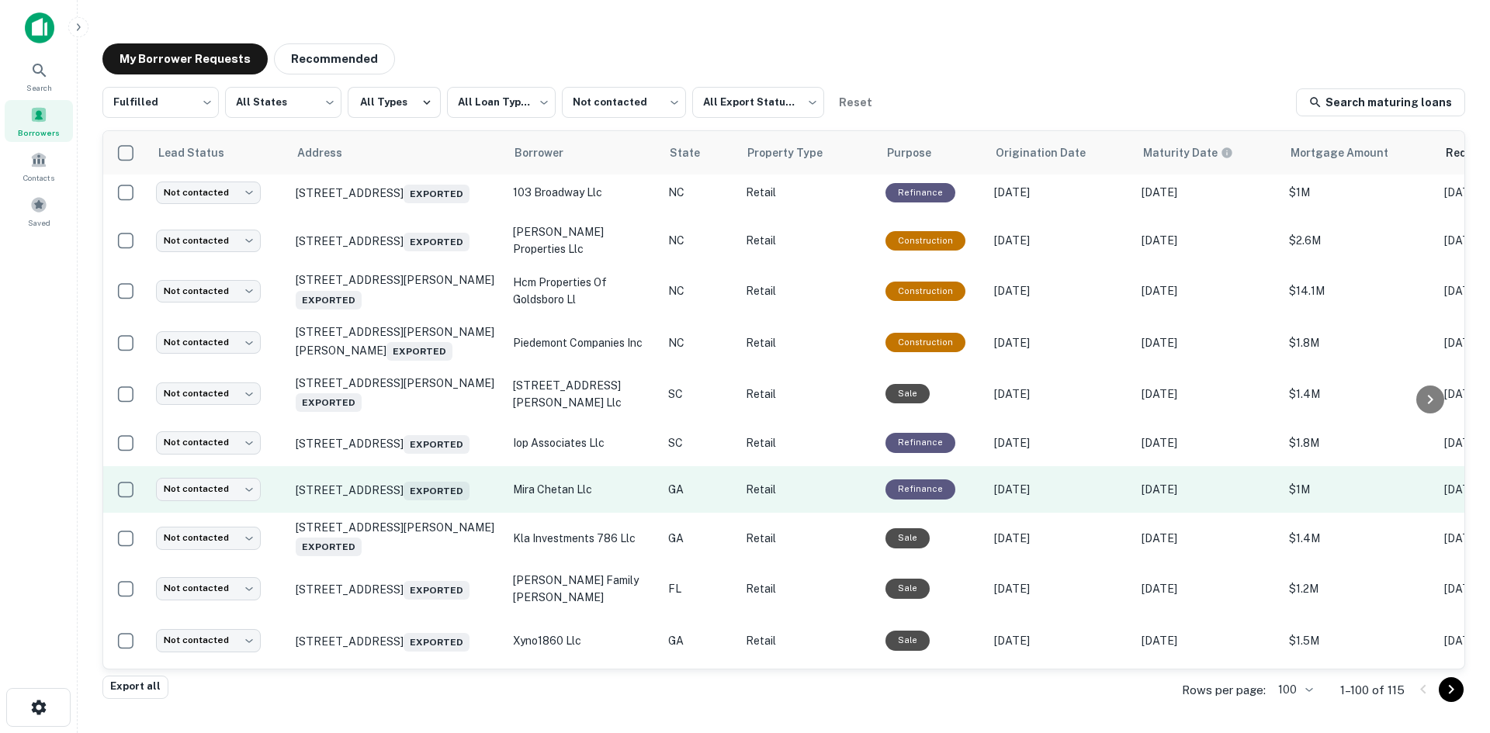
click at [405, 513] on td "9509 Highway 98 W Commerce, GA 30530 Exported" at bounding box center [396, 489] width 217 height 47
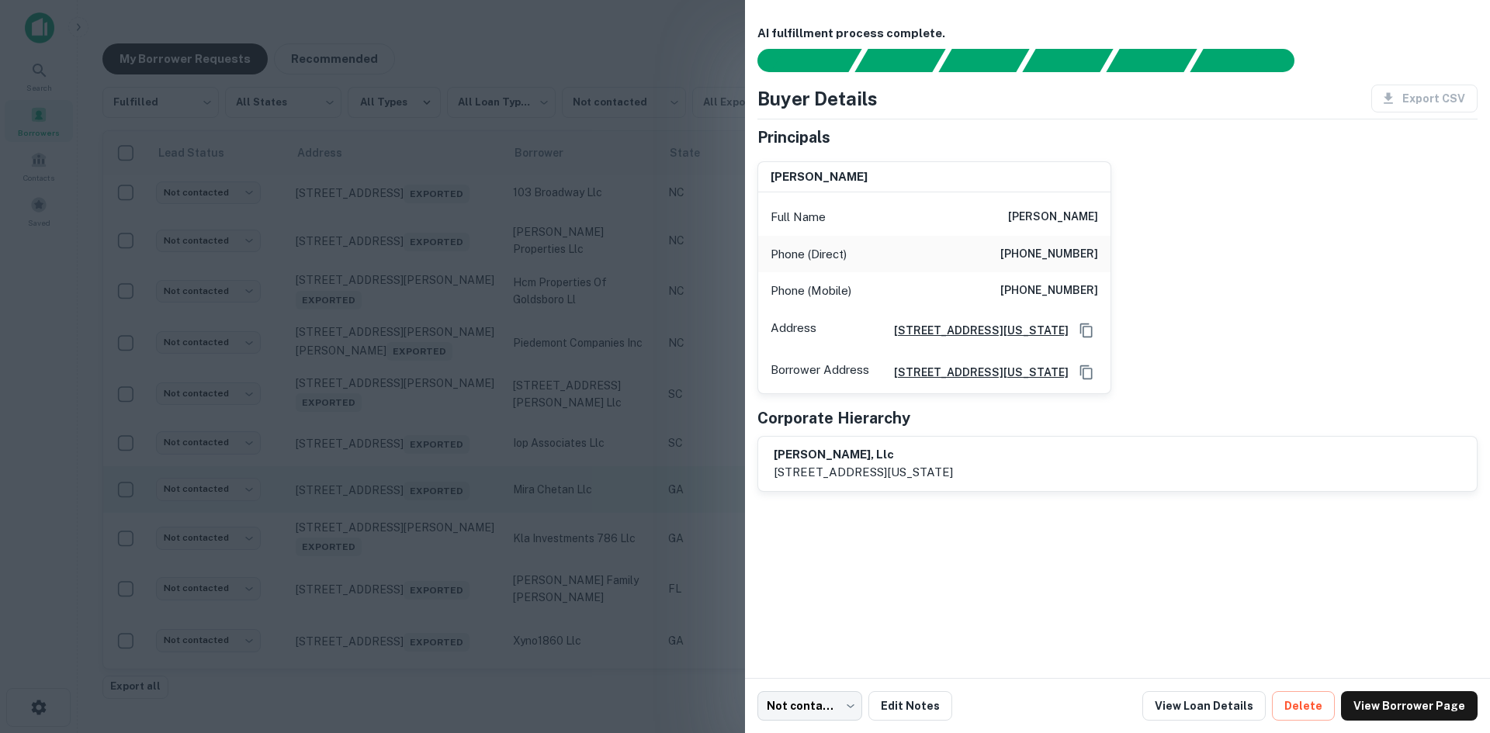
click at [405, 548] on div at bounding box center [745, 366] width 1490 height 733
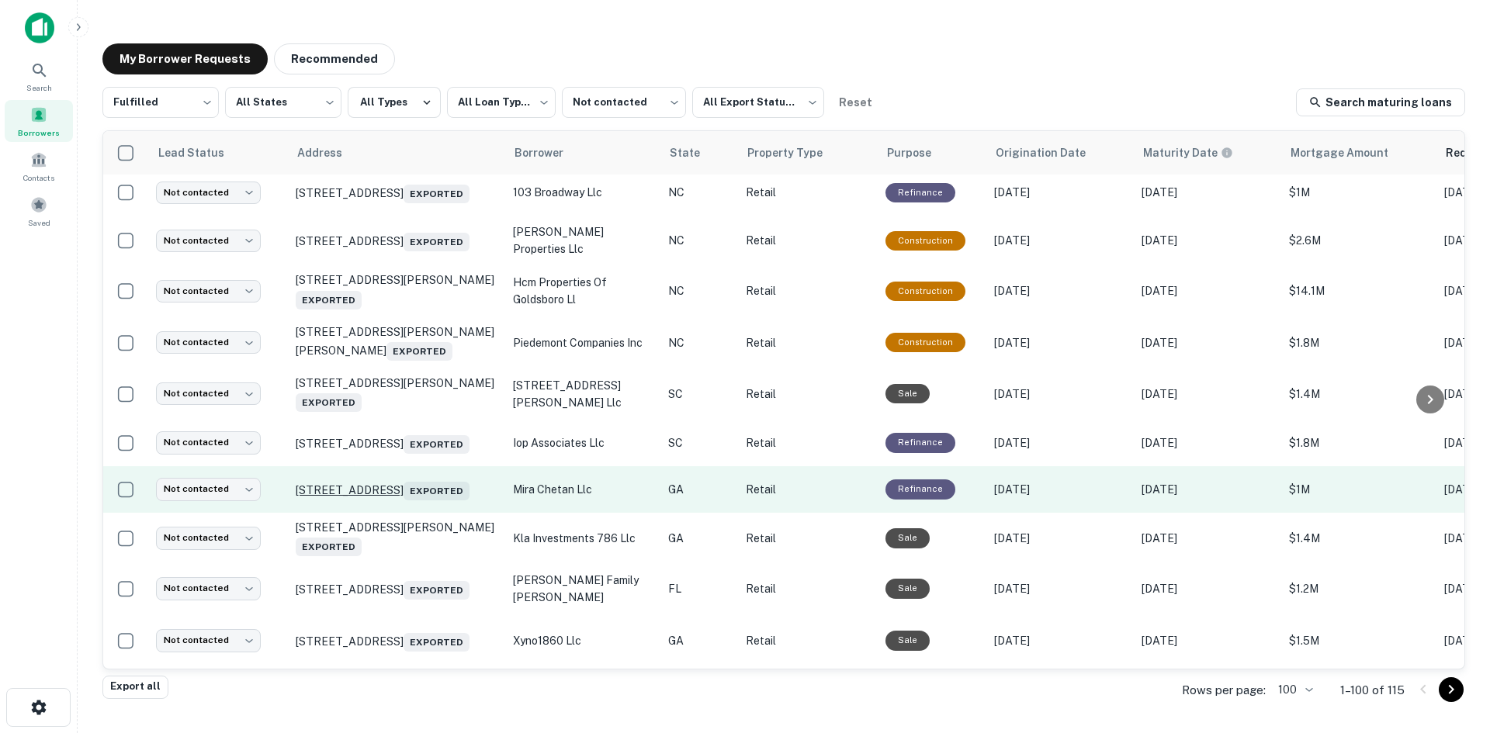
click at [419, 501] on p "9509 Highway 98 W Commerce, GA 30530 Exported" at bounding box center [397, 490] width 202 height 22
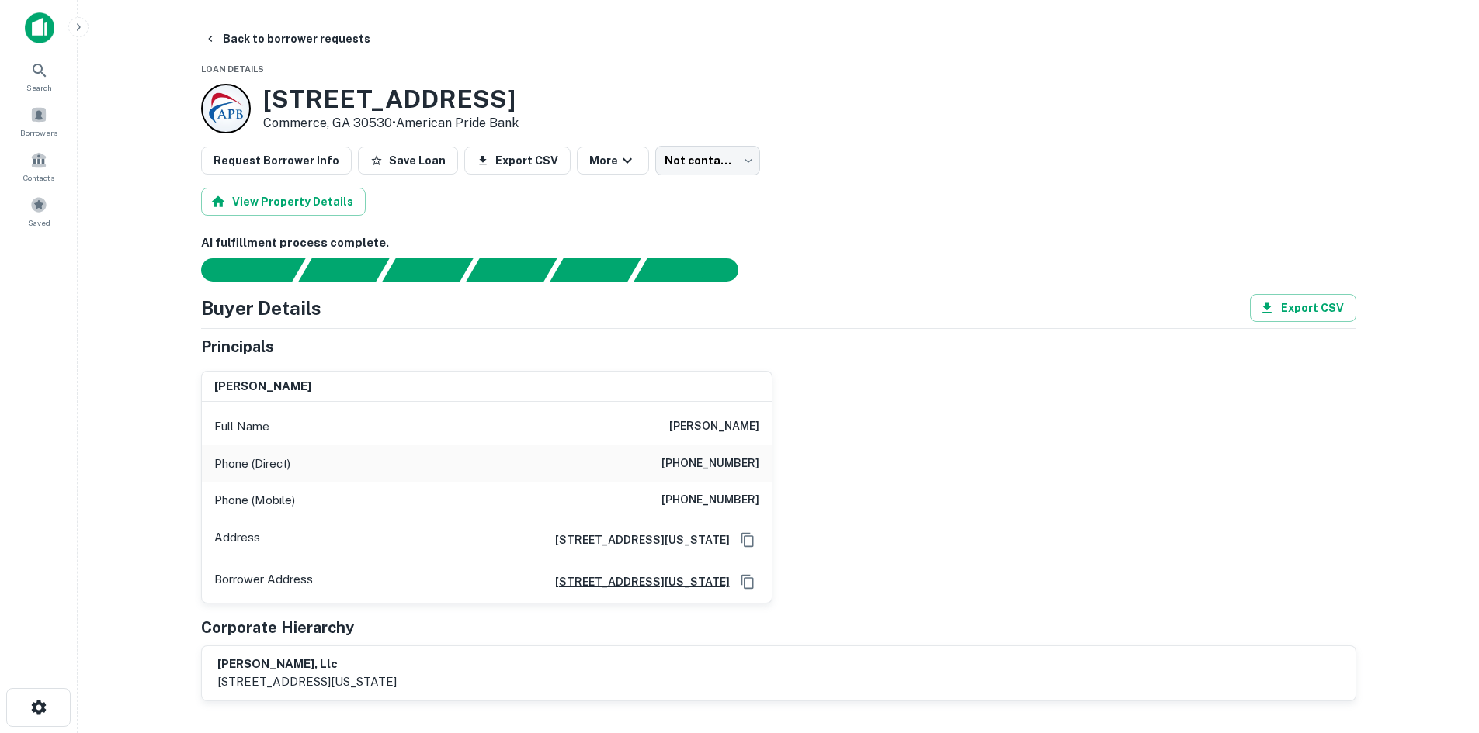
click at [688, 469] on h6 "(678) 753-0850" at bounding box center [710, 464] width 98 height 19
click at [687, 477] on div "Phone (Direct) (678) 753-0850" at bounding box center [487, 464] width 570 height 37
click at [692, 472] on h6 "(678) 753-0850" at bounding box center [710, 464] width 98 height 19
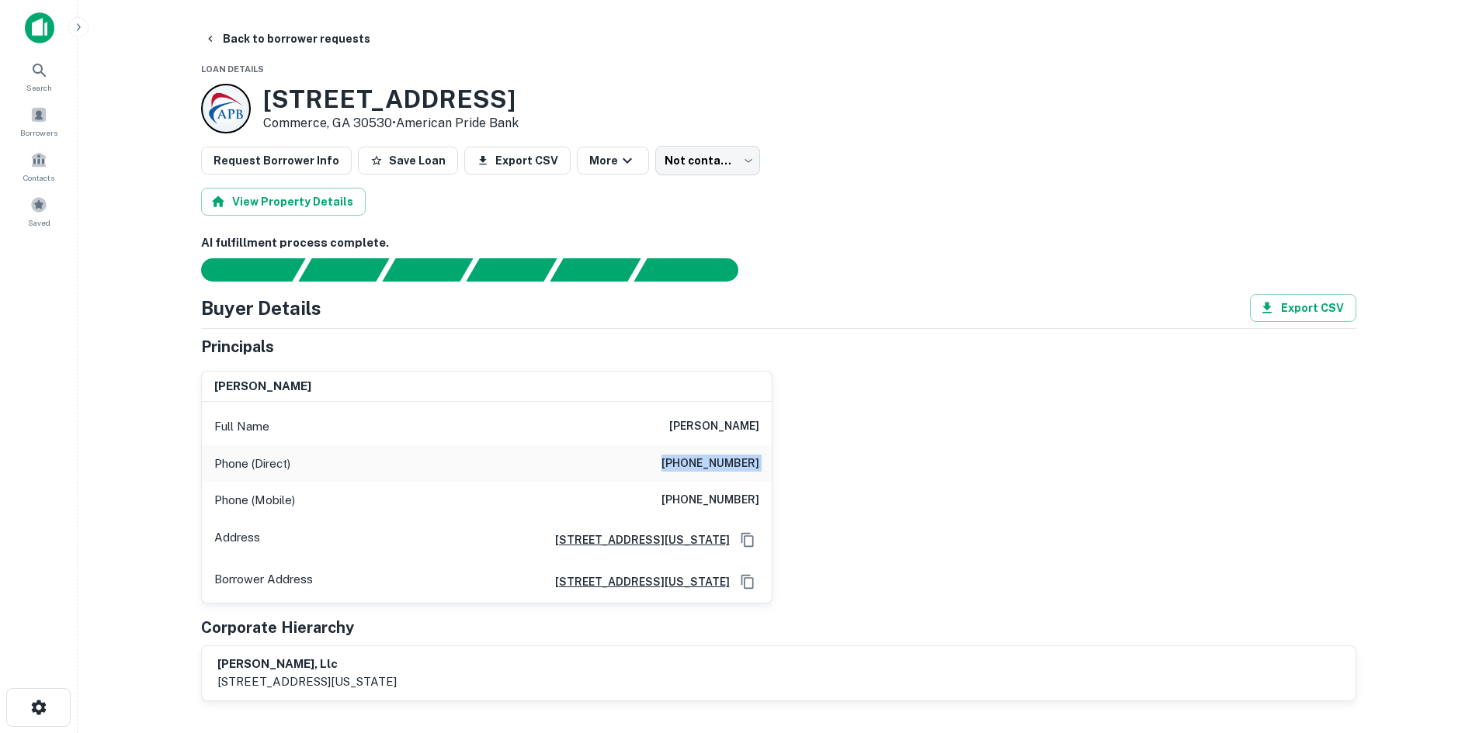
click at [692, 472] on h6 "(678) 753-0850" at bounding box center [710, 464] width 98 height 19
copy h6 "(678) 753-0850"
click at [704, 492] on h6 "(706) 296-6517" at bounding box center [710, 500] width 98 height 19
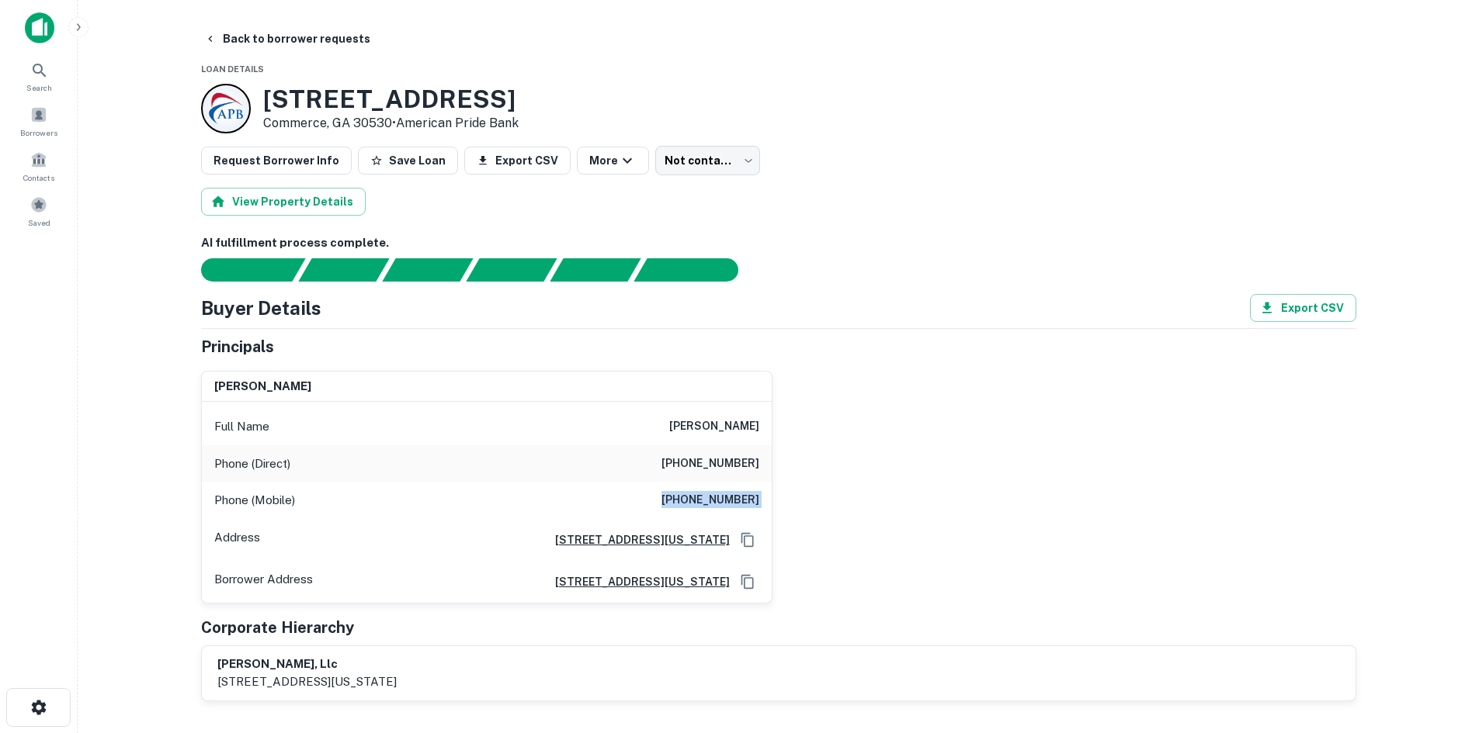
copy h6 "(706) 296-6517"
click at [283, 36] on button "Back to borrower requests" at bounding box center [287, 39] width 179 height 28
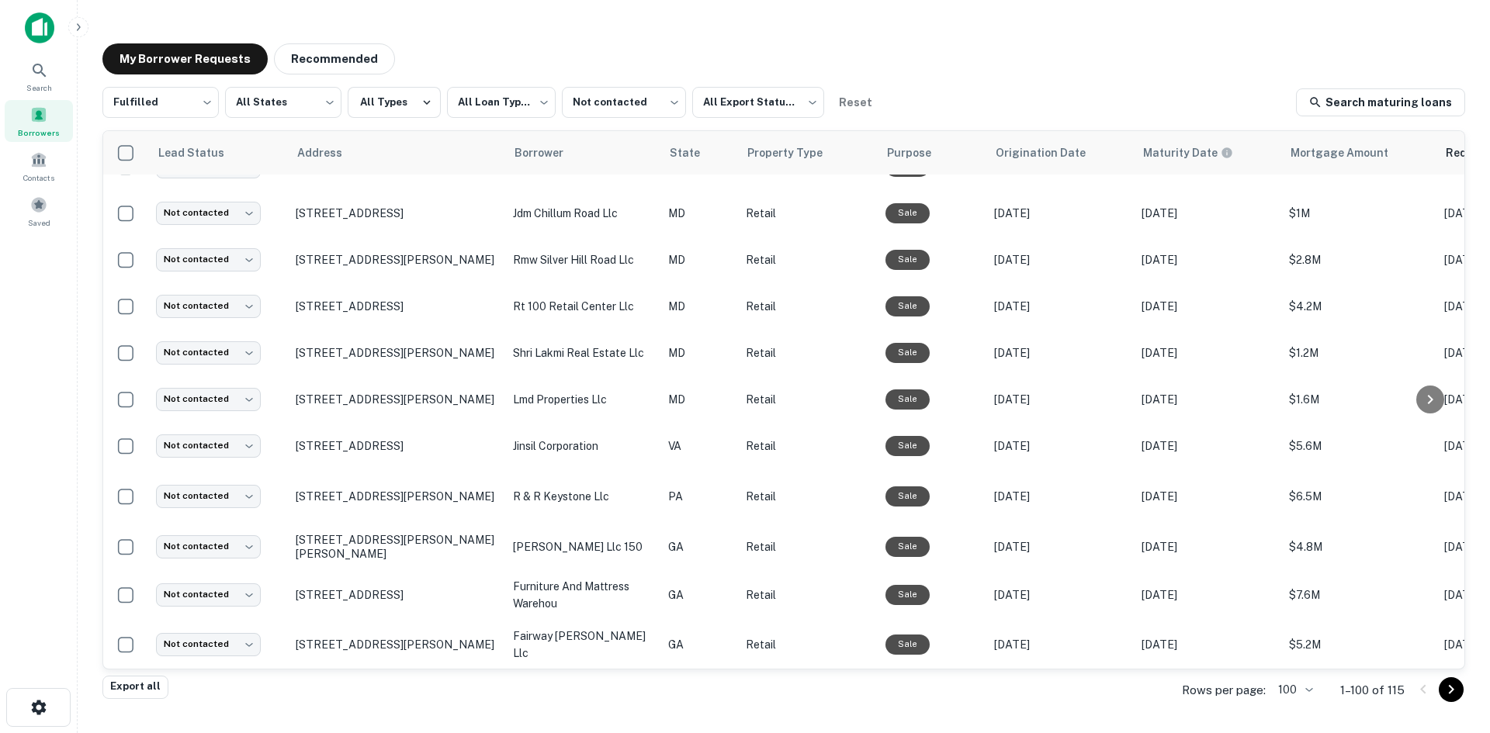
scroll to position [837, 0]
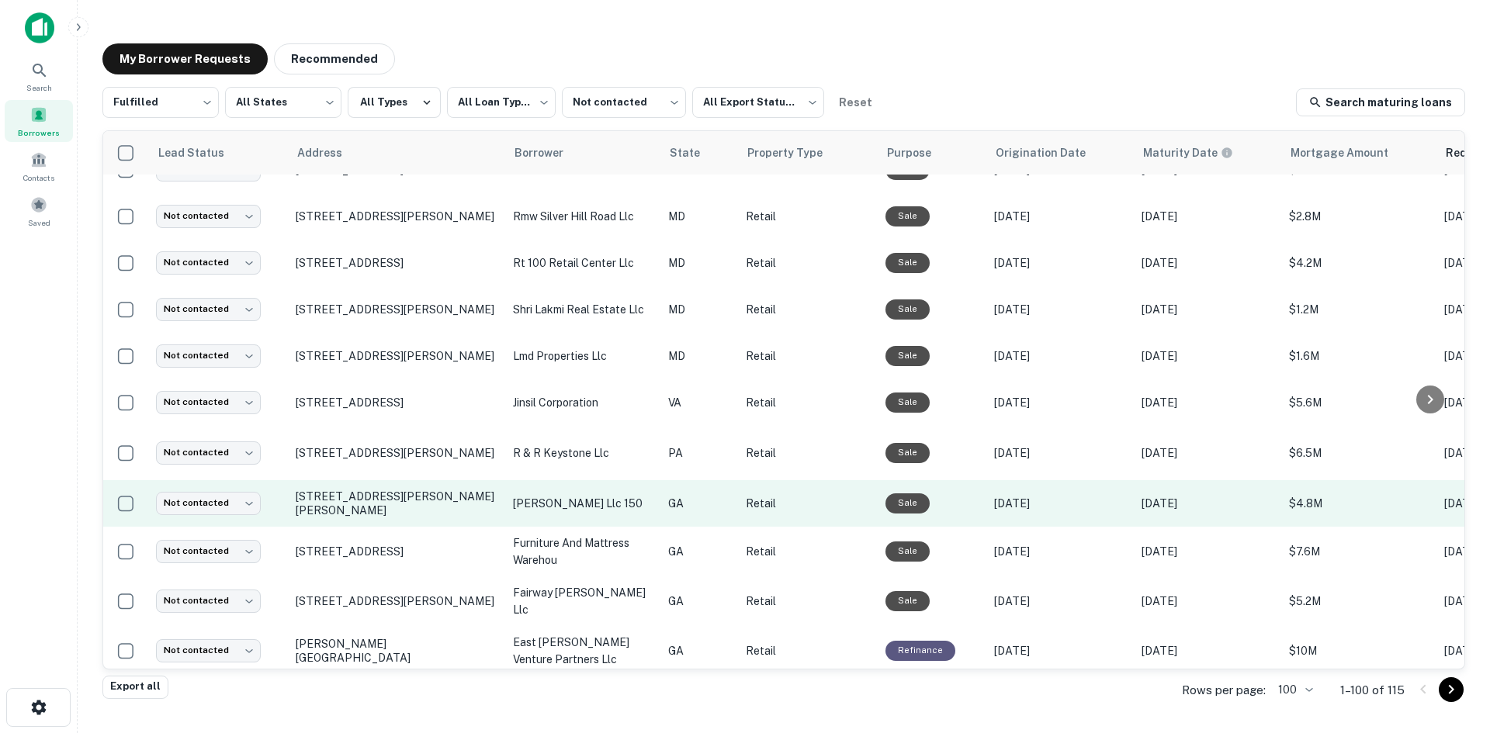
click at [375, 527] on td "3400 Busbee Dr Nw Kennesaw, GA 30144" at bounding box center [396, 503] width 217 height 47
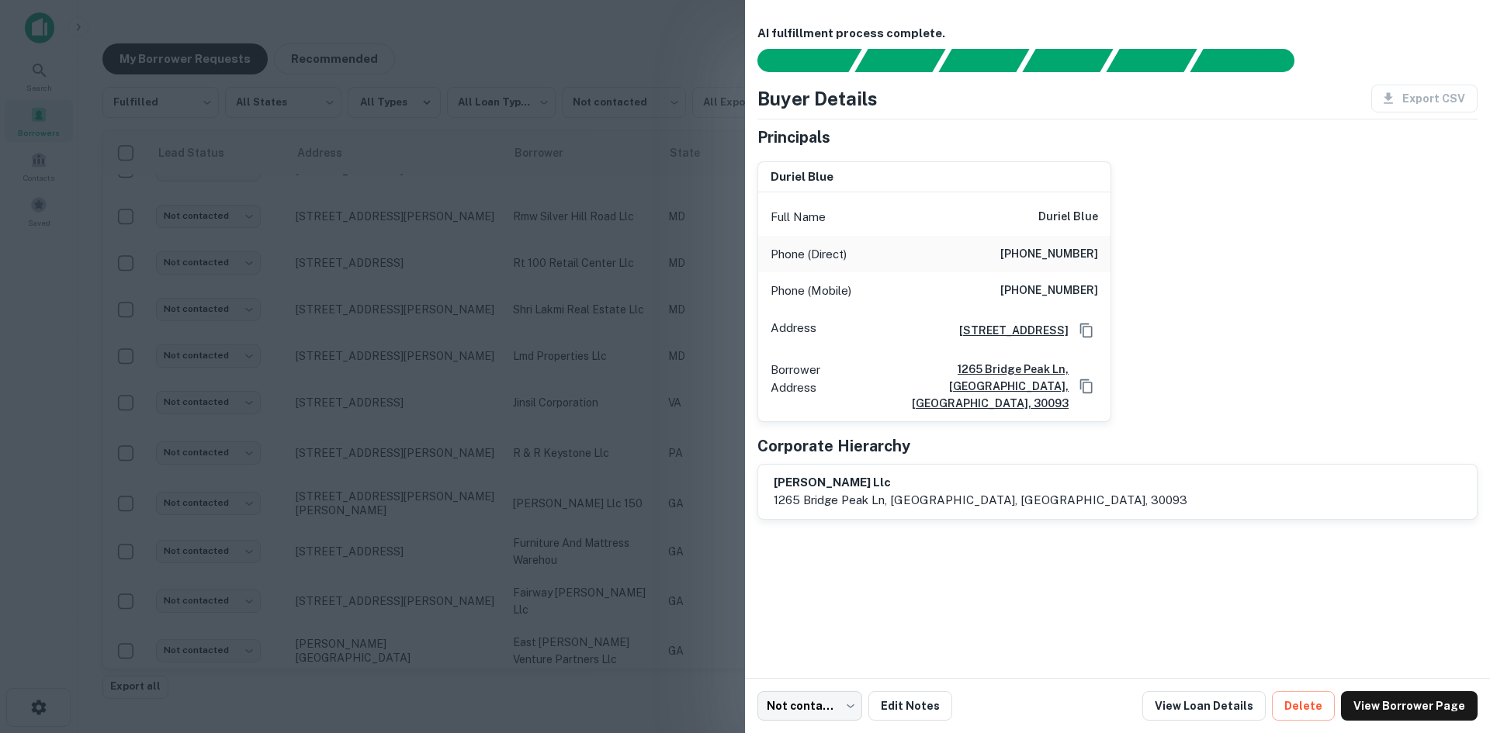
click at [376, 537] on div at bounding box center [745, 366] width 1490 height 733
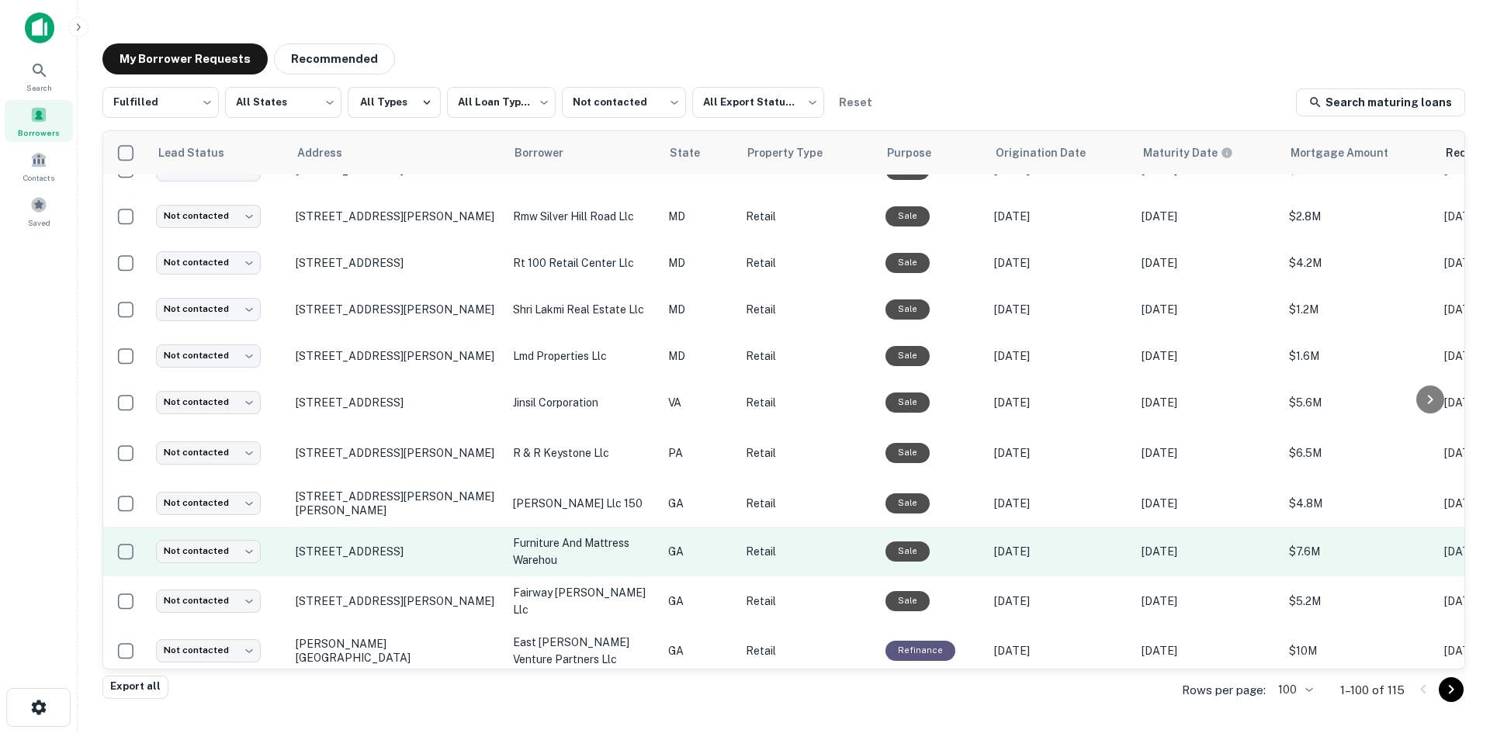
click at [355, 577] on td "140 Piedmont Rd Ne Marietta, GA 30066" at bounding box center [396, 552] width 217 height 50
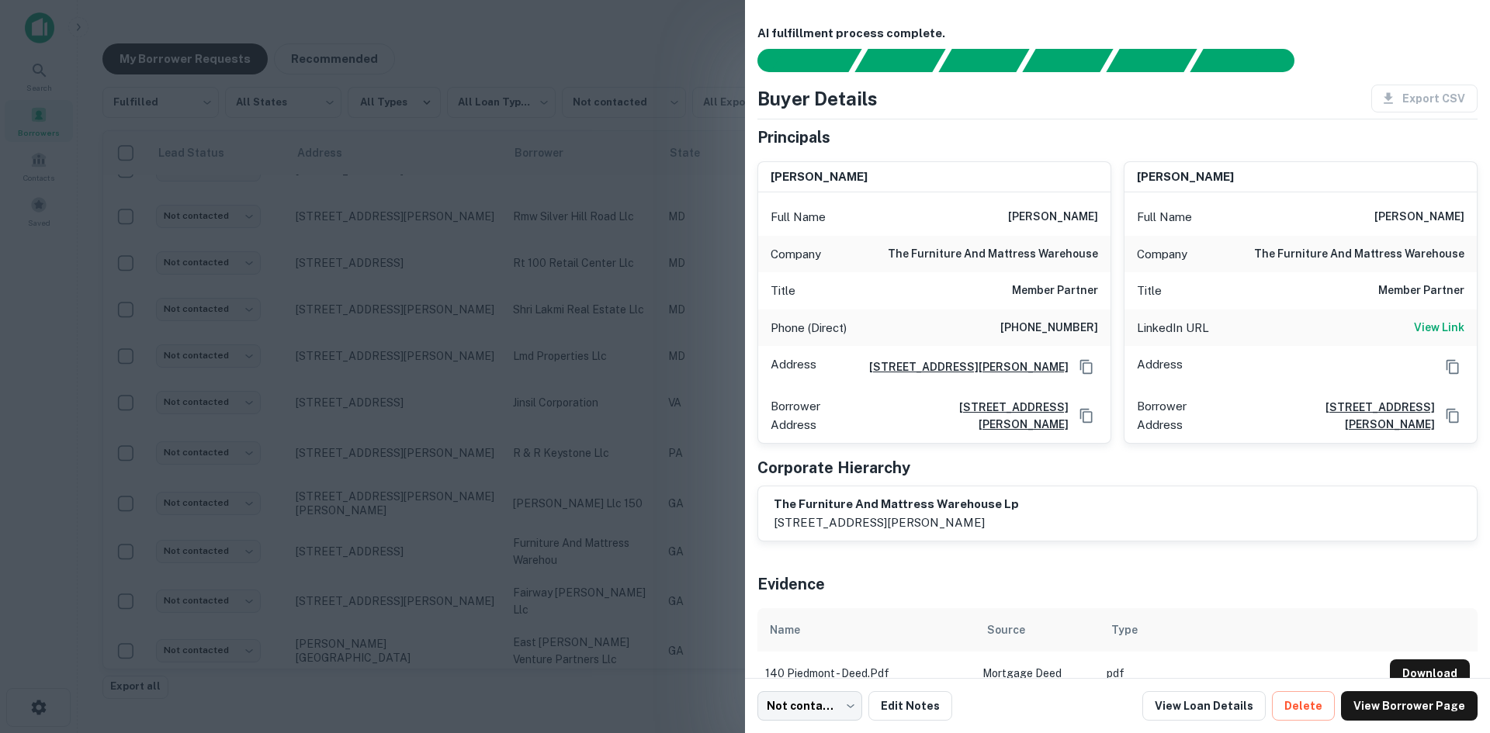
click at [355, 602] on div at bounding box center [745, 366] width 1490 height 733
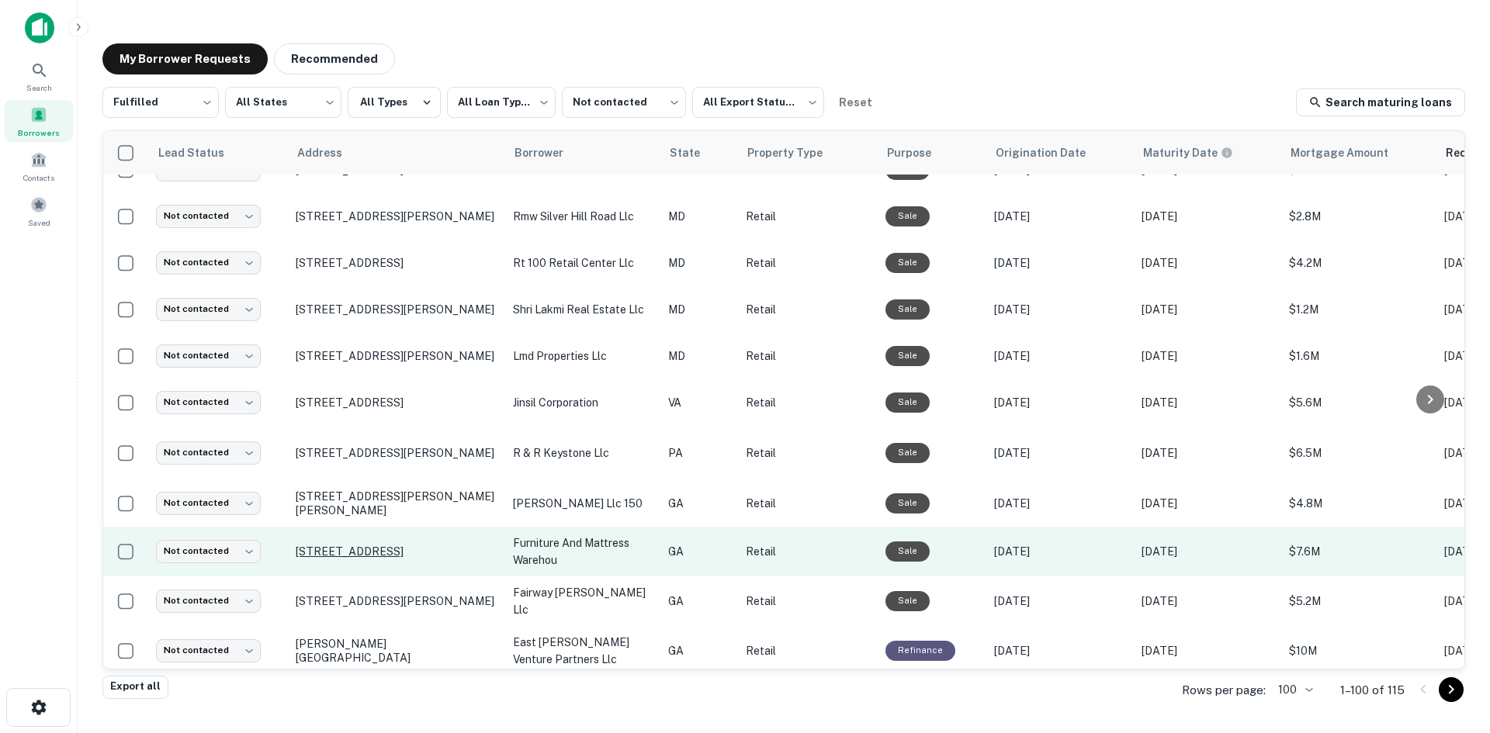
click at [360, 559] on p "140 Piedmont Rd Ne Marietta, GA 30066" at bounding box center [397, 552] width 202 height 14
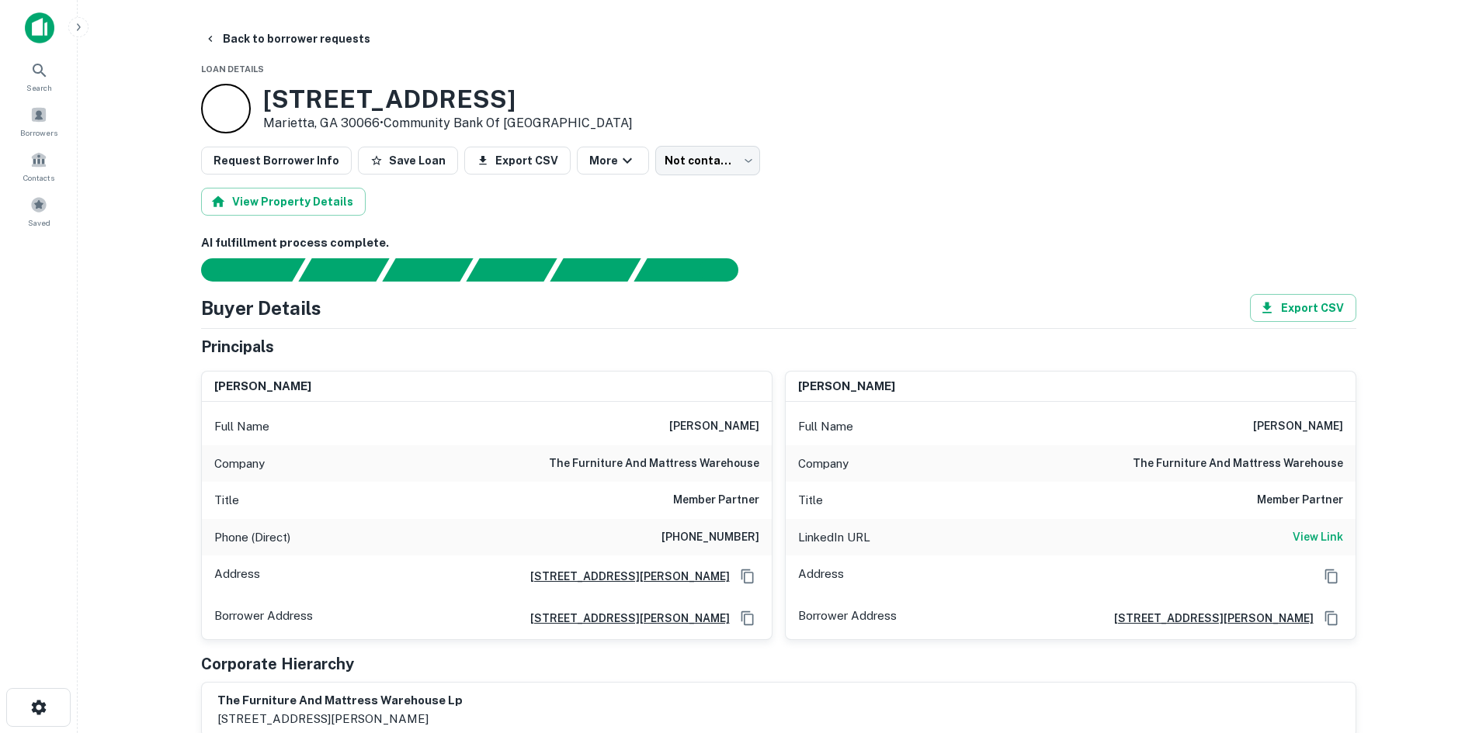
click at [688, 536] on h6 "(770) 565-9386" at bounding box center [710, 538] width 98 height 19
copy h6 "(770) 565-9386"
click at [681, 423] on h6 "hamed abdullah" at bounding box center [714, 427] width 90 height 19
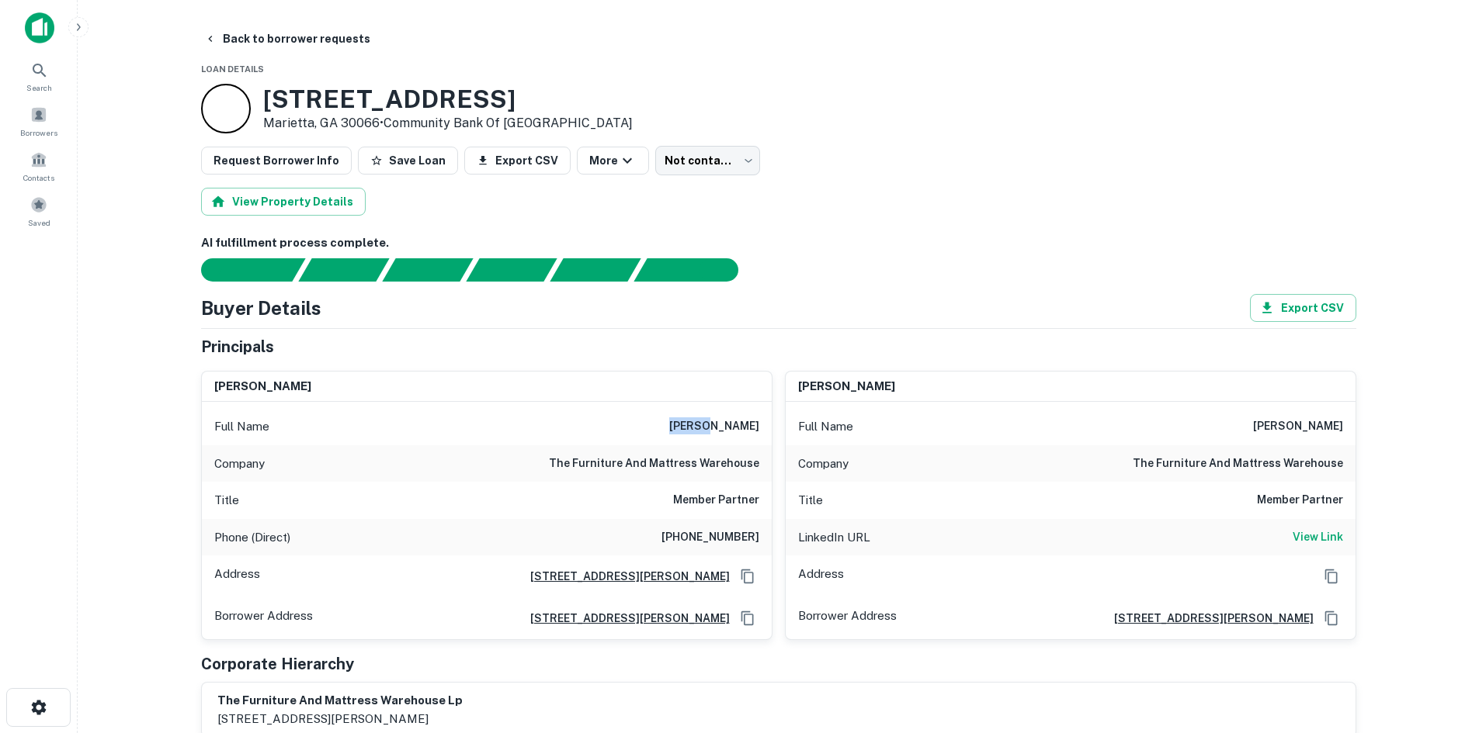
click at [681, 423] on h6 "hamed abdullah" at bounding box center [714, 427] width 90 height 19
copy h6 "hamed abdullah"
click at [299, 49] on button "Back to borrower requests" at bounding box center [287, 39] width 179 height 28
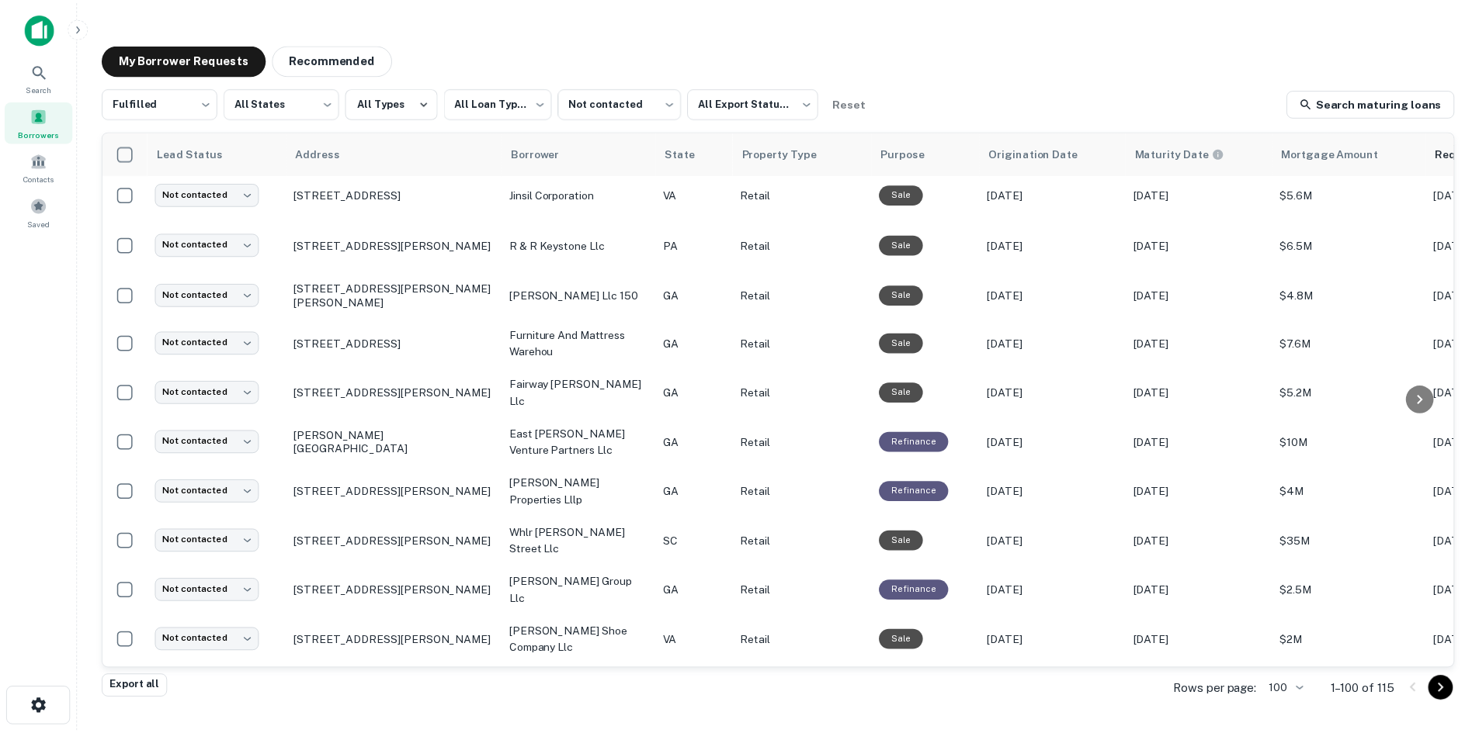
scroll to position [1070, 0]
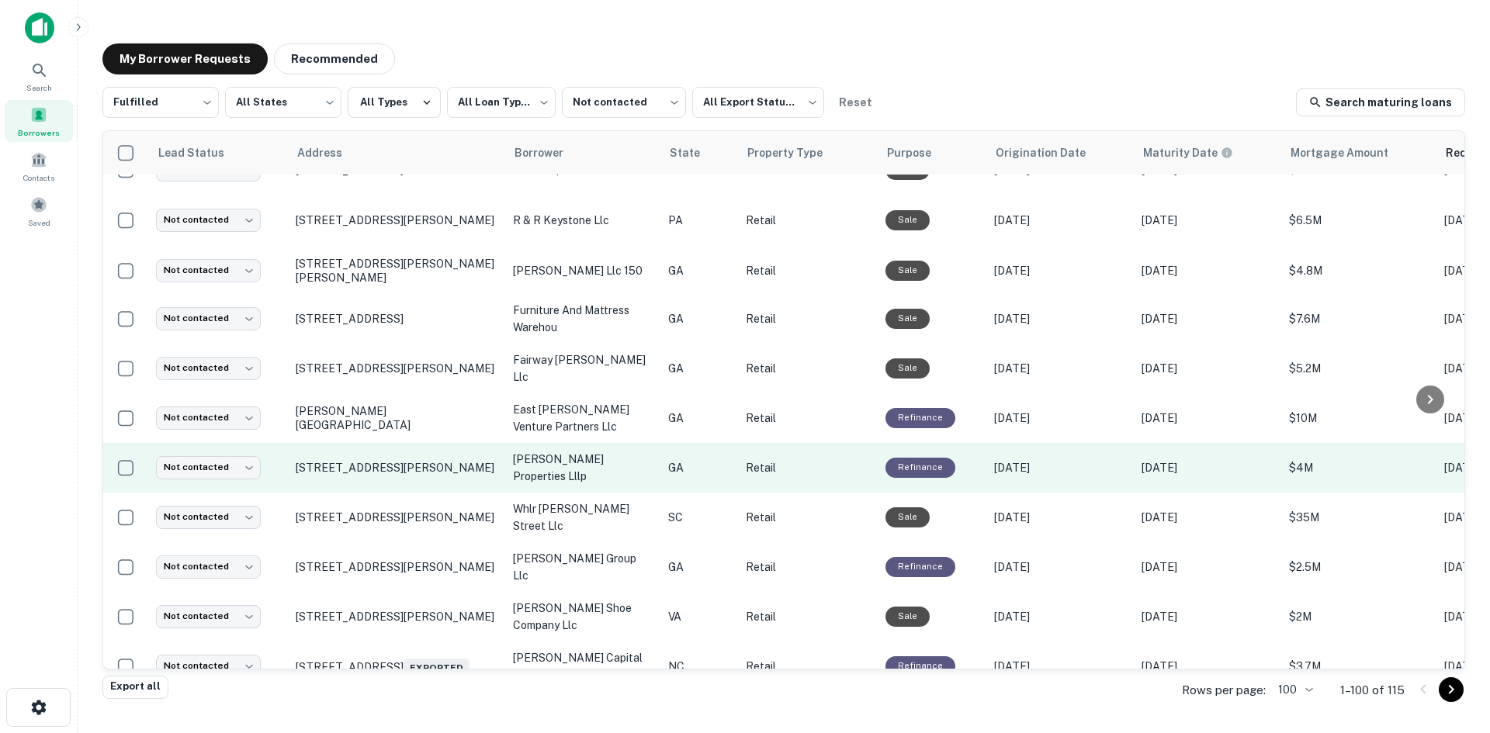
click at [477, 493] on td "94 Cobb Pkwy N Marietta, GA 30062" at bounding box center [396, 468] width 217 height 50
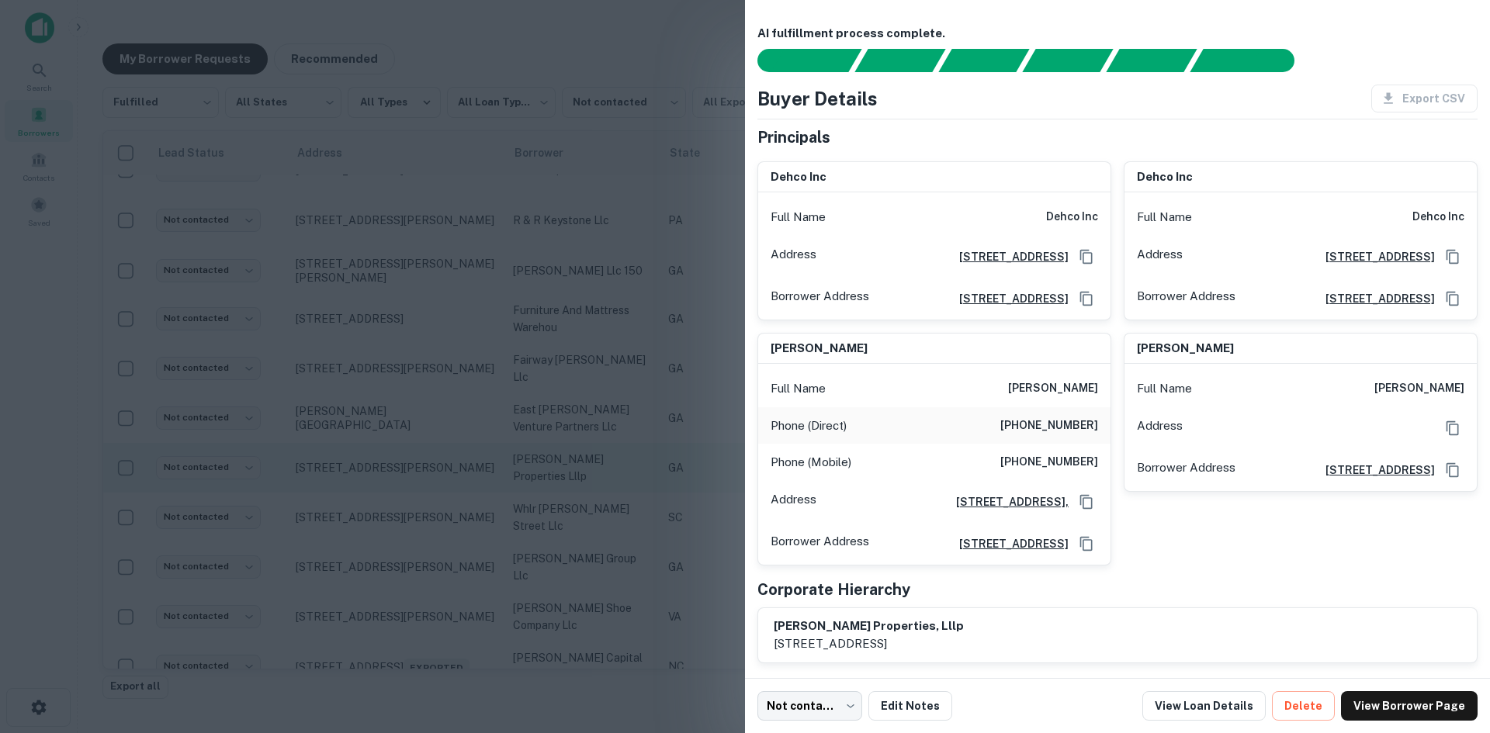
click at [477, 517] on div at bounding box center [745, 366] width 1490 height 733
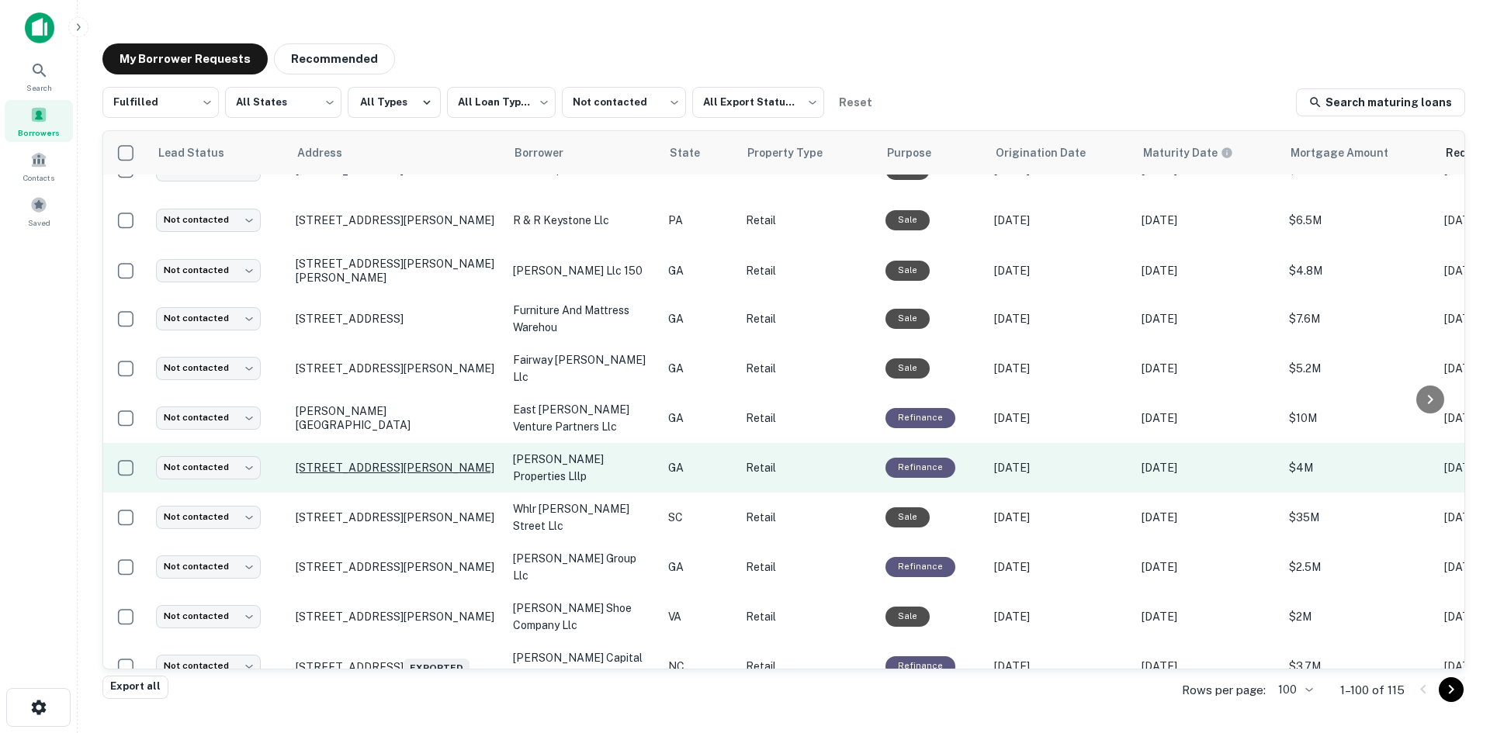
click at [466, 475] on p "94 Cobb Pkwy N Marietta, GA 30062" at bounding box center [397, 468] width 202 height 14
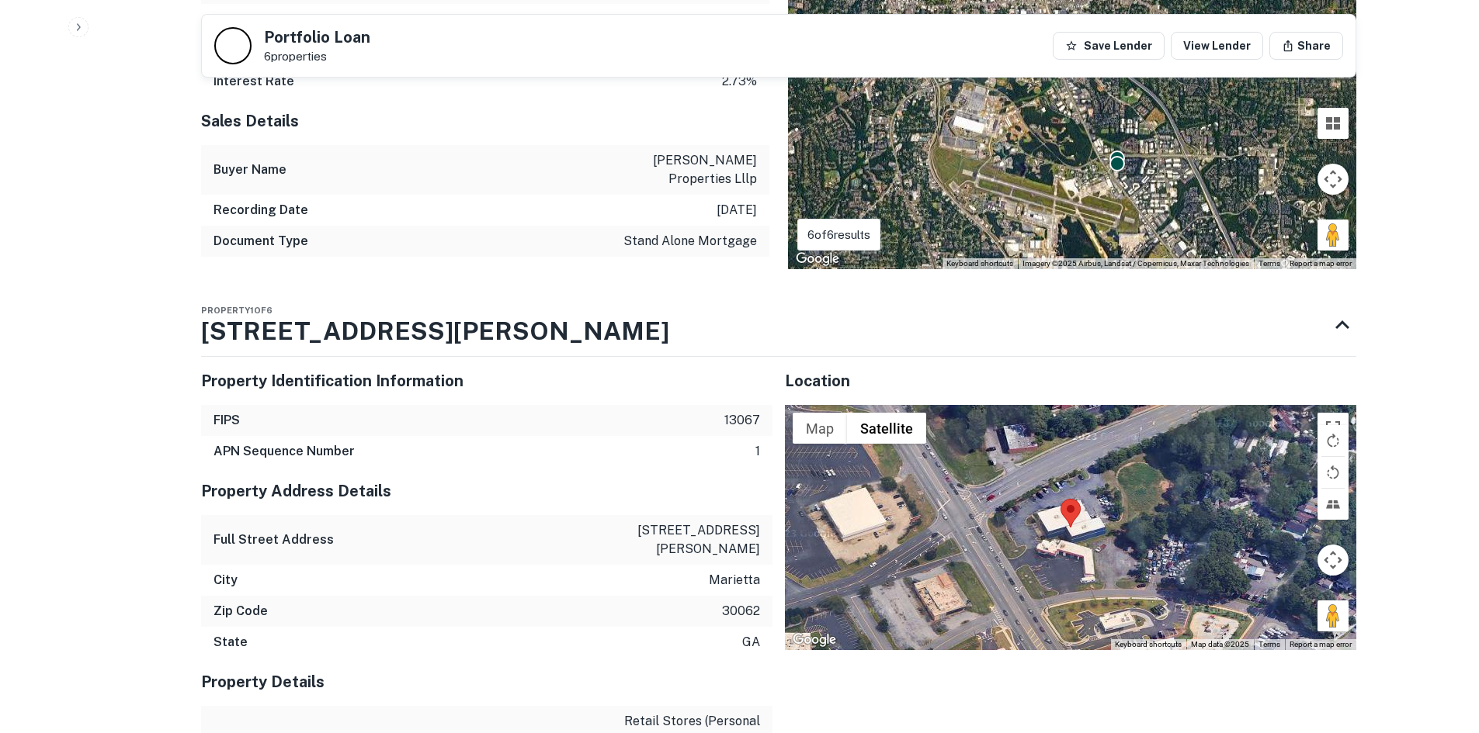
scroll to position [1630, 0]
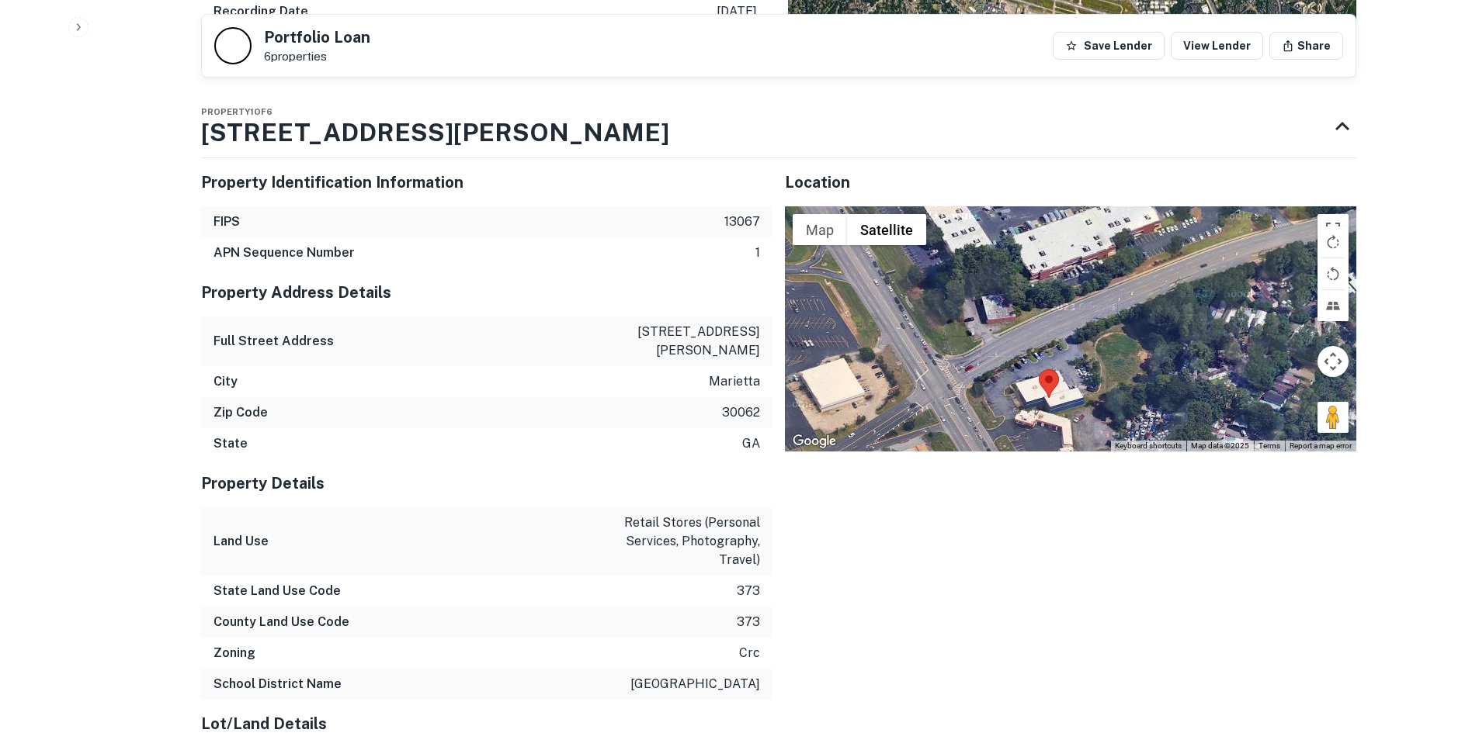
drag, startPoint x: 1309, startPoint y: 390, endPoint x: 1317, endPoint y: 473, distance: 83.5
click at [1302, 475] on div "Location ← Move left → Move right ↑ Move up ↓ Move down + Zoom in - Zoom out Ho…" at bounding box center [1064, 690] width 584 height 1088
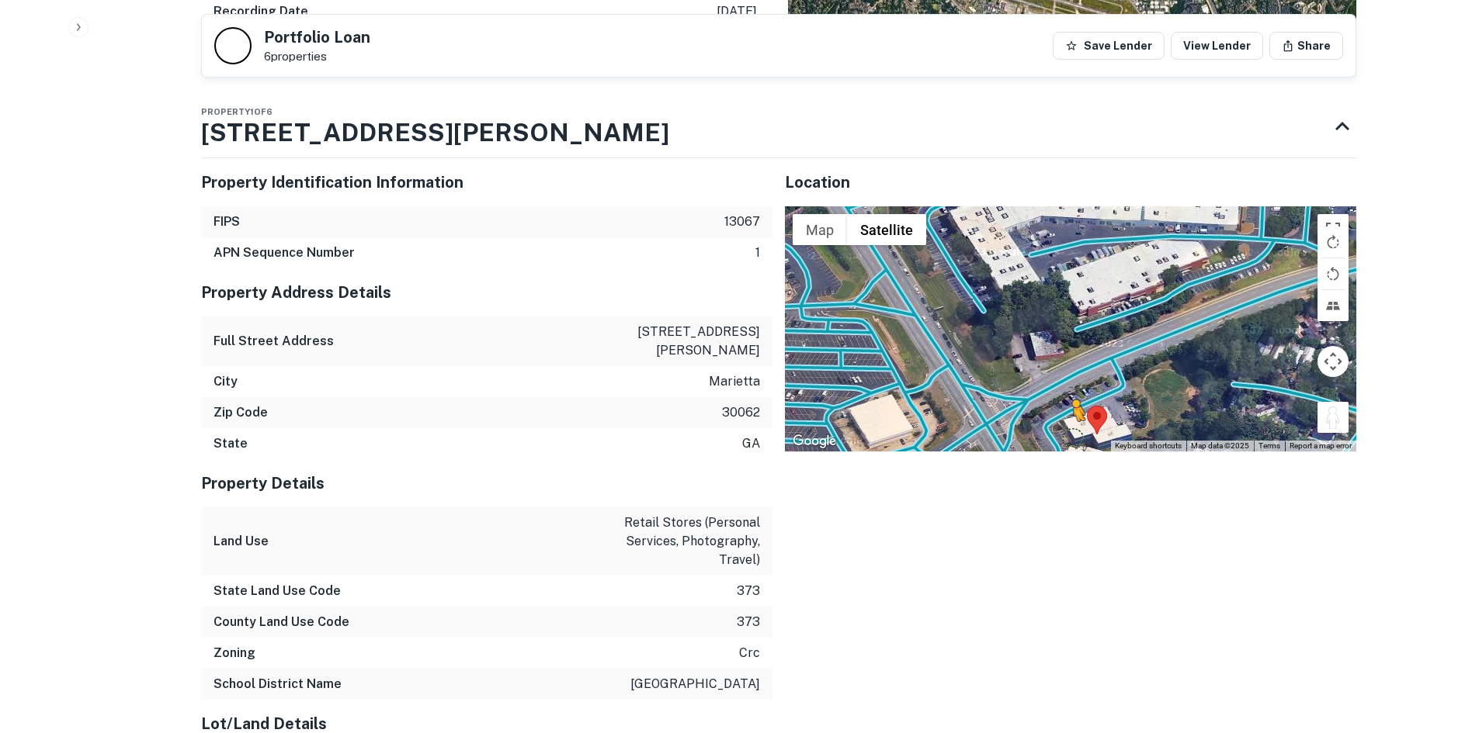
drag, startPoint x: 1333, startPoint y: 389, endPoint x: 1067, endPoint y: 403, distance: 266.6
click at [1067, 403] on div "To activate drag with keyboard, press Alt + Enter. Once in keyboard drag state,…" at bounding box center [1070, 328] width 571 height 245
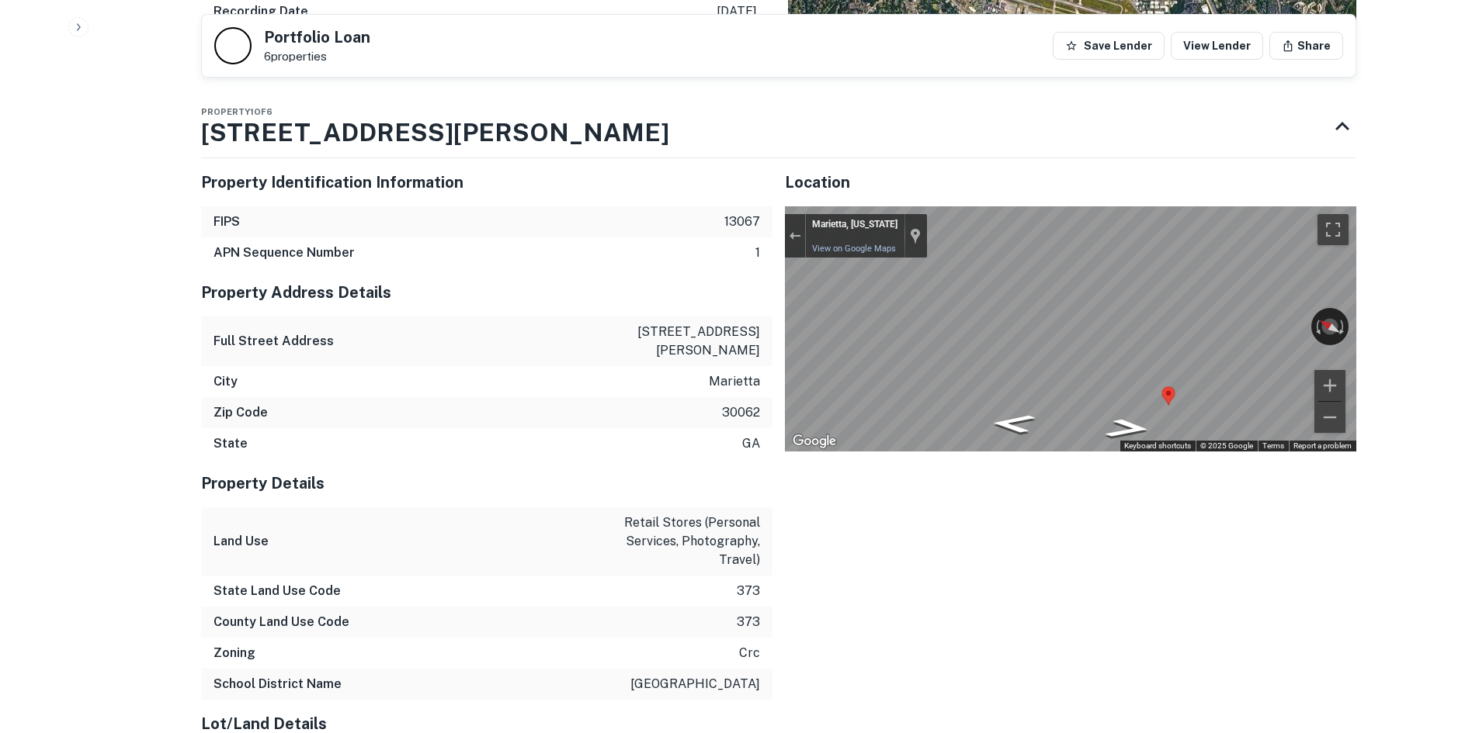
click at [808, 402] on div "← Move left → Move right ↑ Move up ↓ Move down + Zoom in - Zoom out Marietta, G…" at bounding box center [1070, 328] width 571 height 245
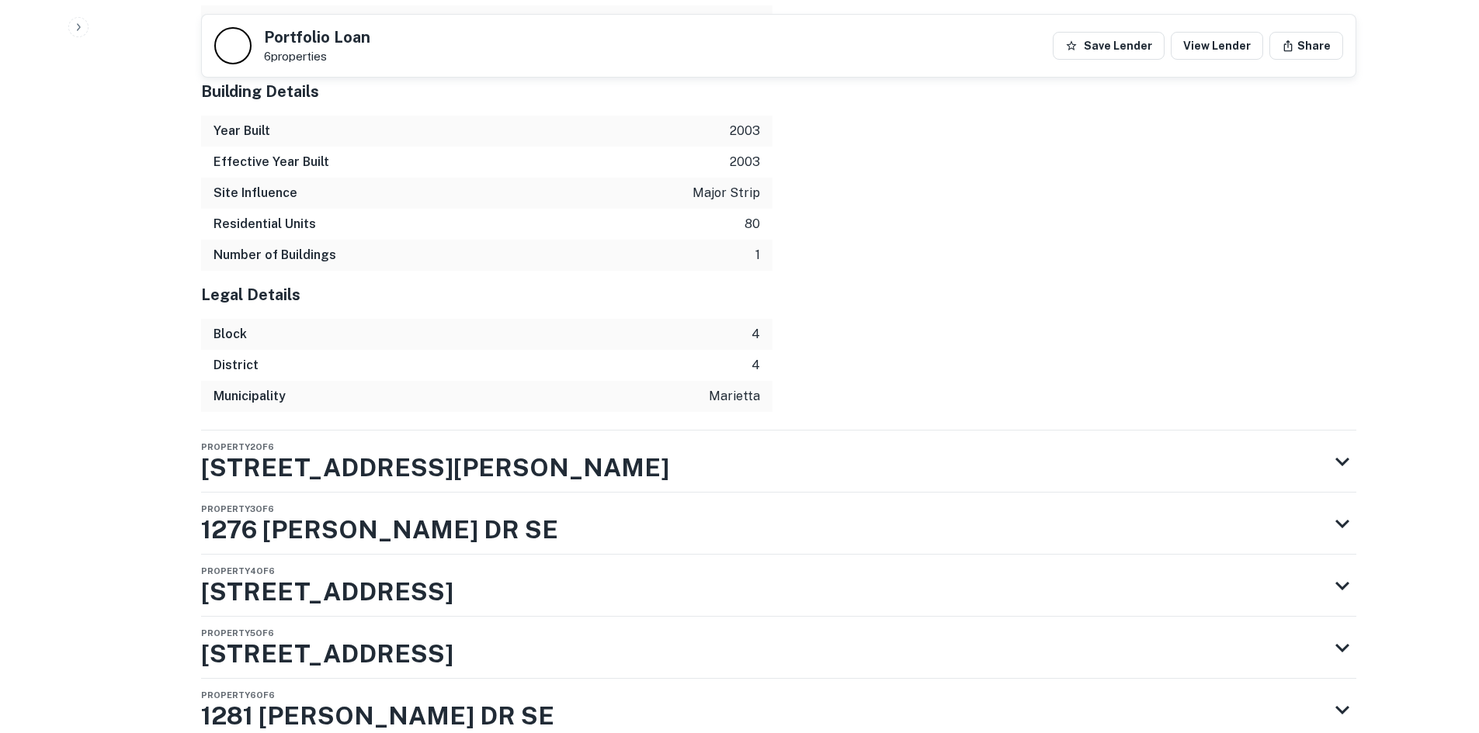
scroll to position [2497, 0]
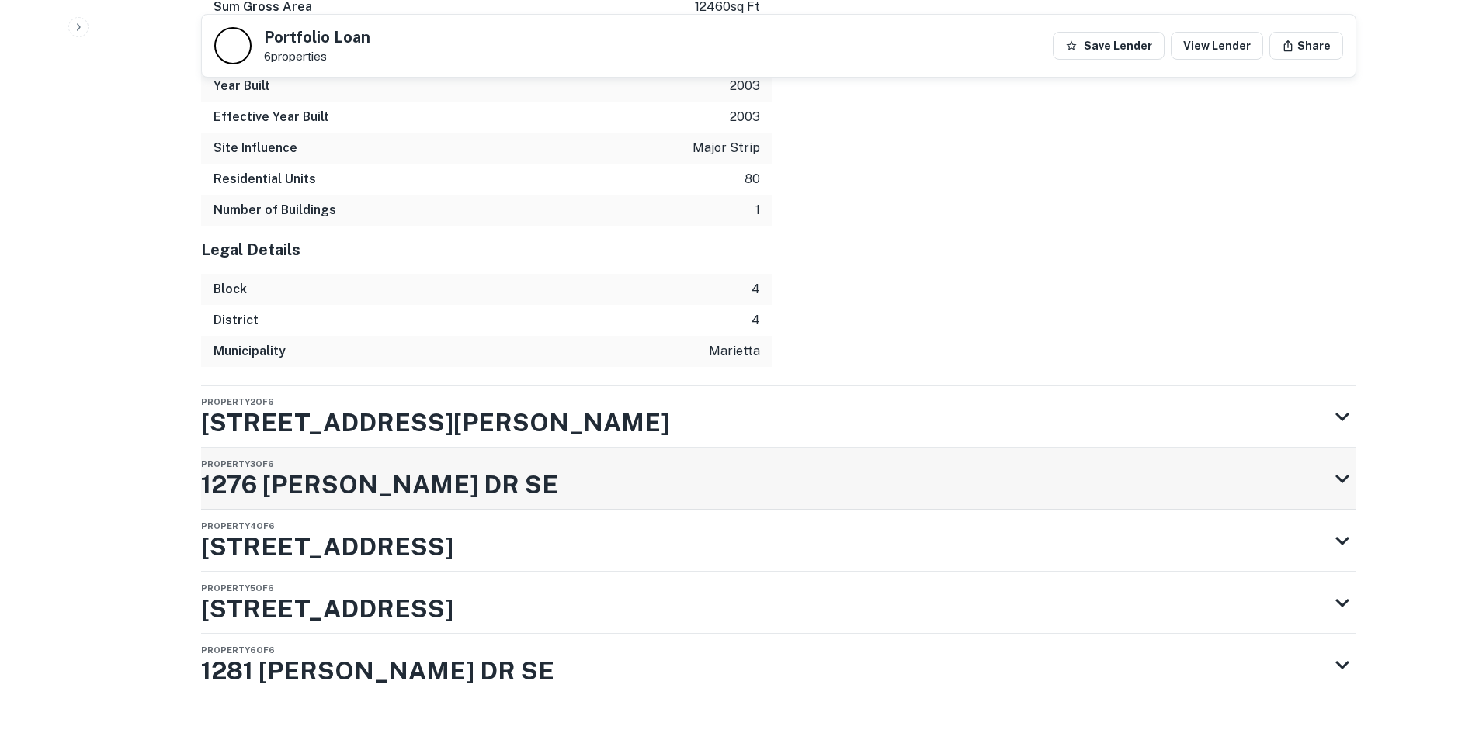
click at [896, 466] on div "Property 3 of 6 1276 FRANKLIN DR SE" at bounding box center [764, 479] width 1127 height 62
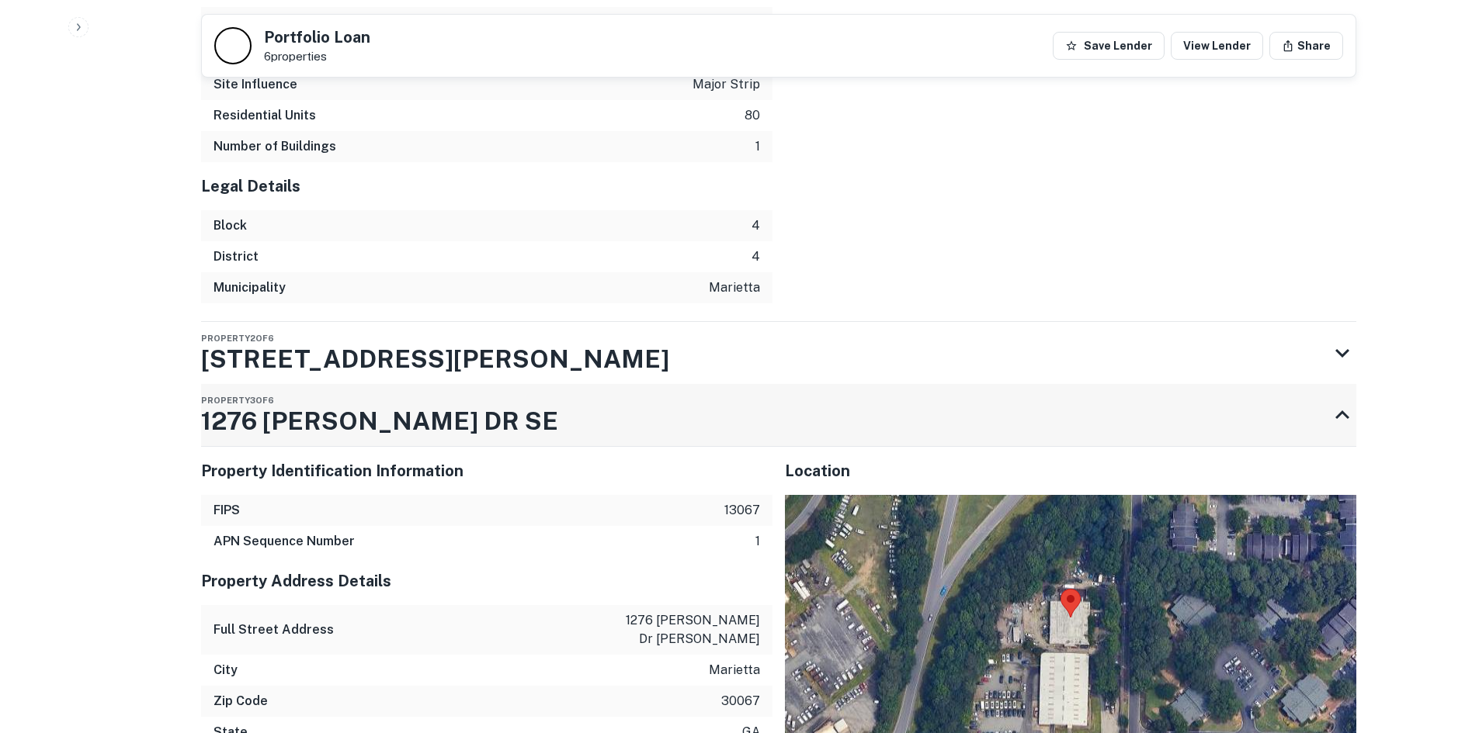
scroll to position [2652, 0]
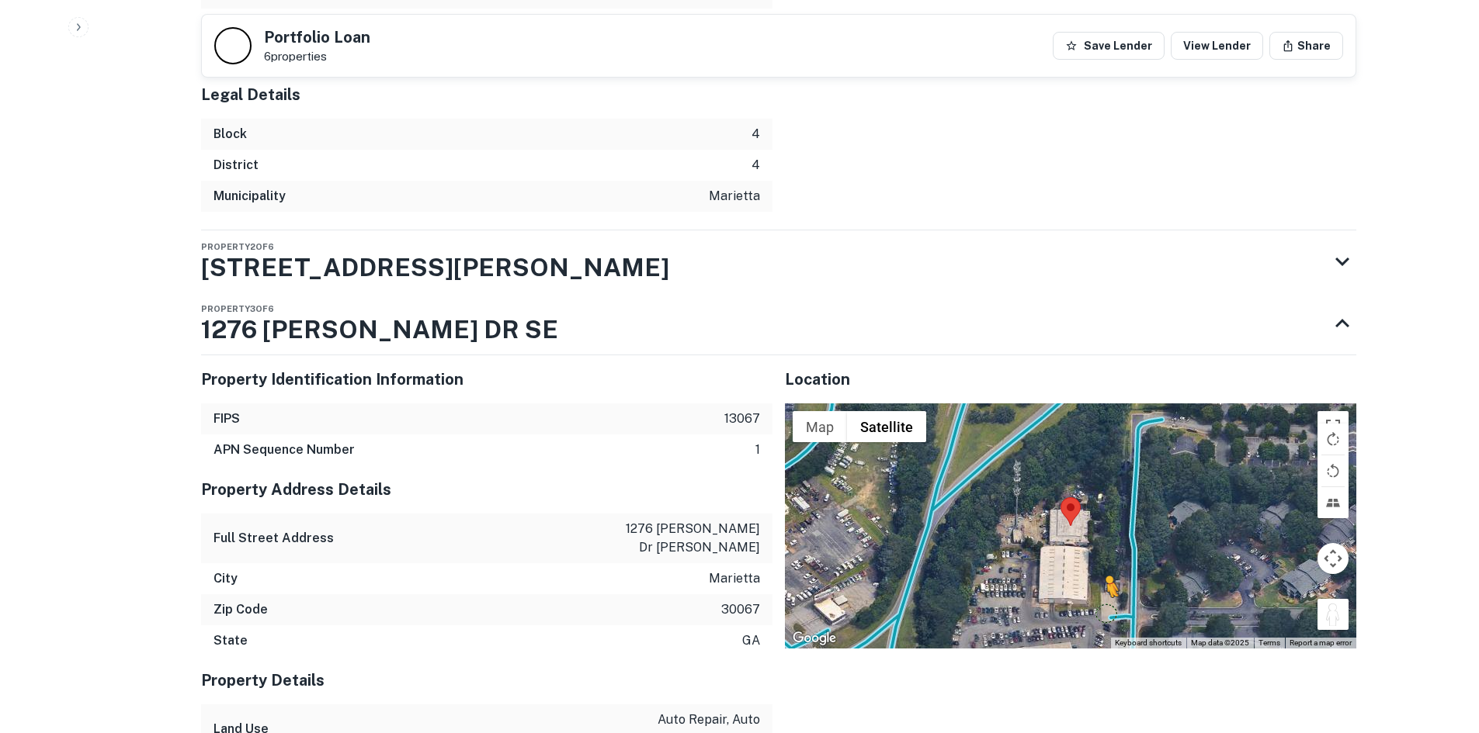
drag, startPoint x: 1333, startPoint y: 578, endPoint x: 1100, endPoint y: 574, distance: 232.9
click at [1100, 574] on div "To activate drag with keyboard, press Alt + Enter. Once in keyboard drag state,…" at bounding box center [1070, 526] width 571 height 245
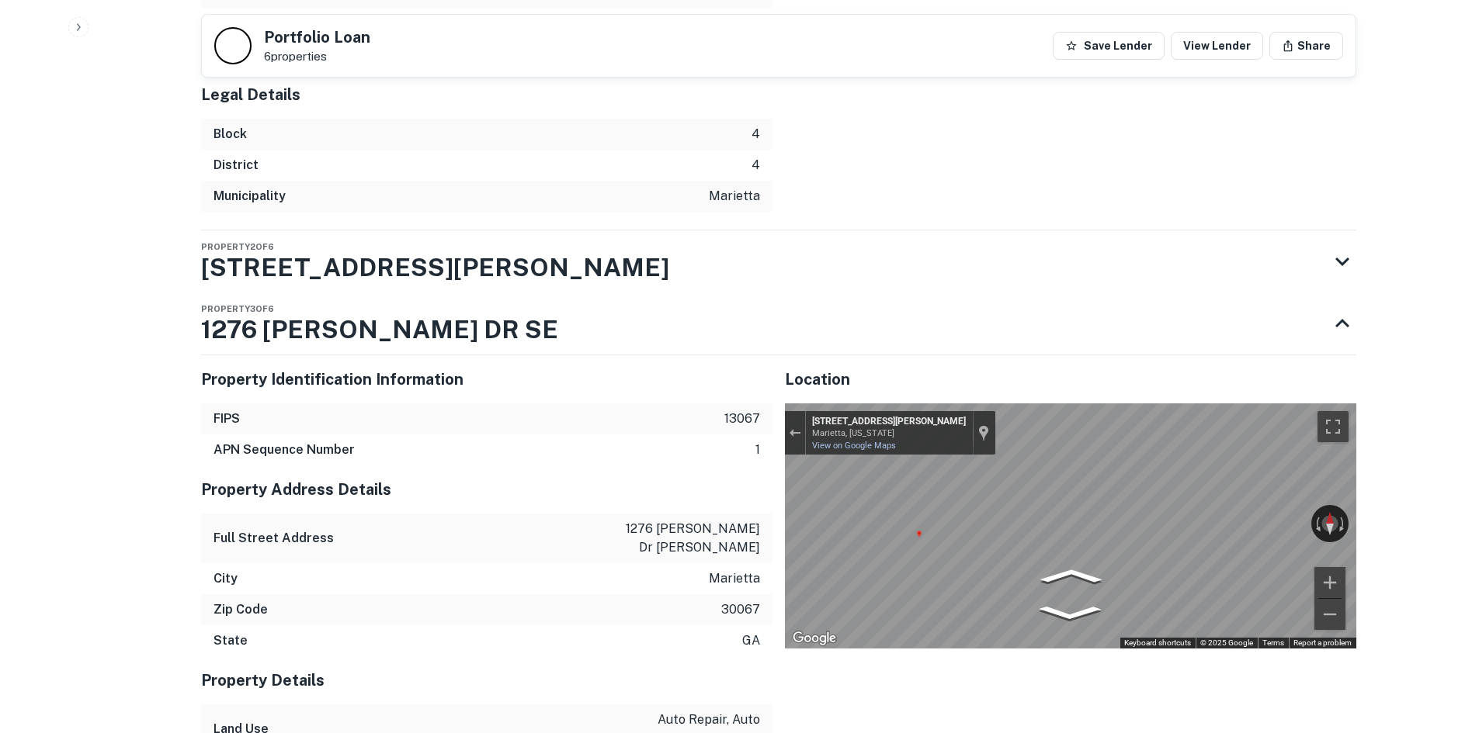
click at [1180, 543] on div "Map" at bounding box center [1070, 526] width 571 height 245
click at [650, 293] on div "Property 3 of 6 1276 FRANKLIN DR SE" at bounding box center [764, 324] width 1127 height 62
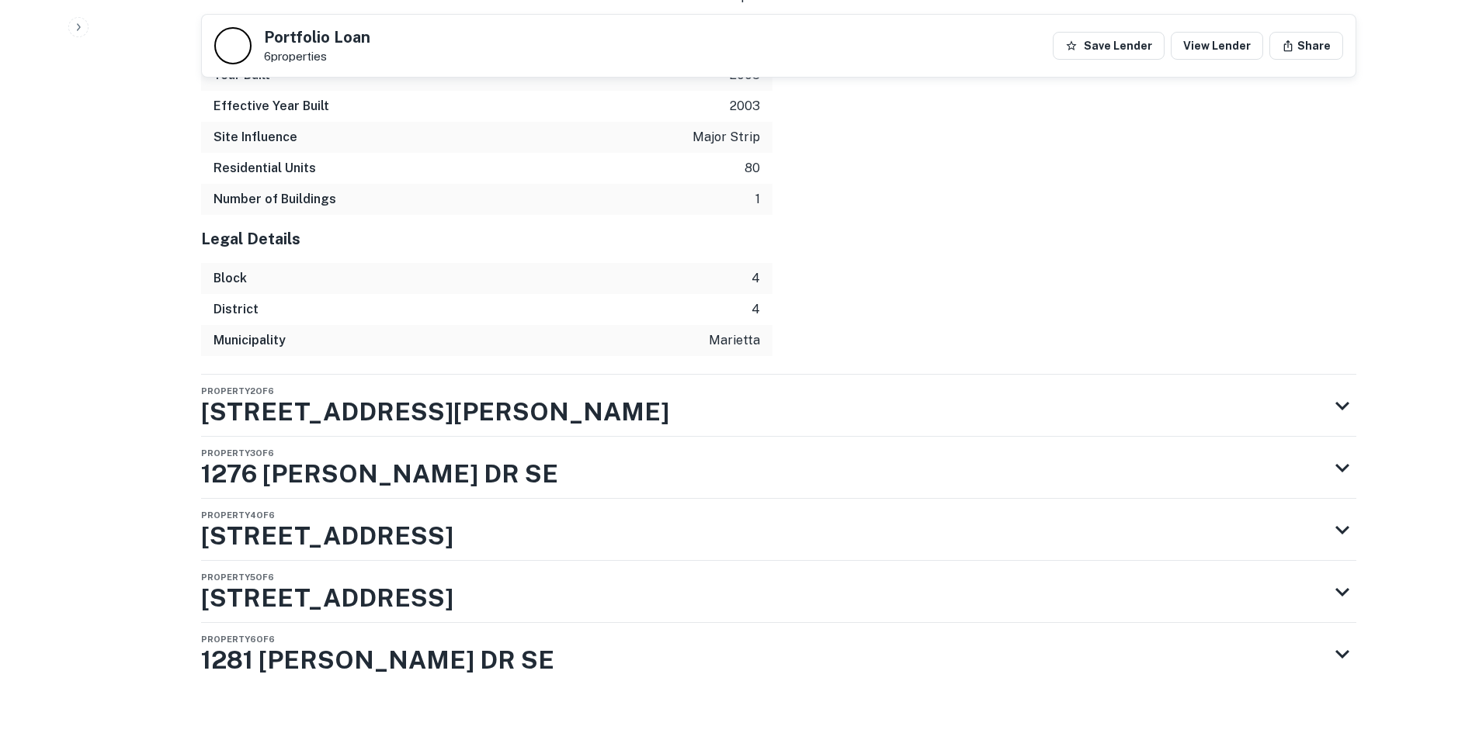
scroll to position [2497, 0]
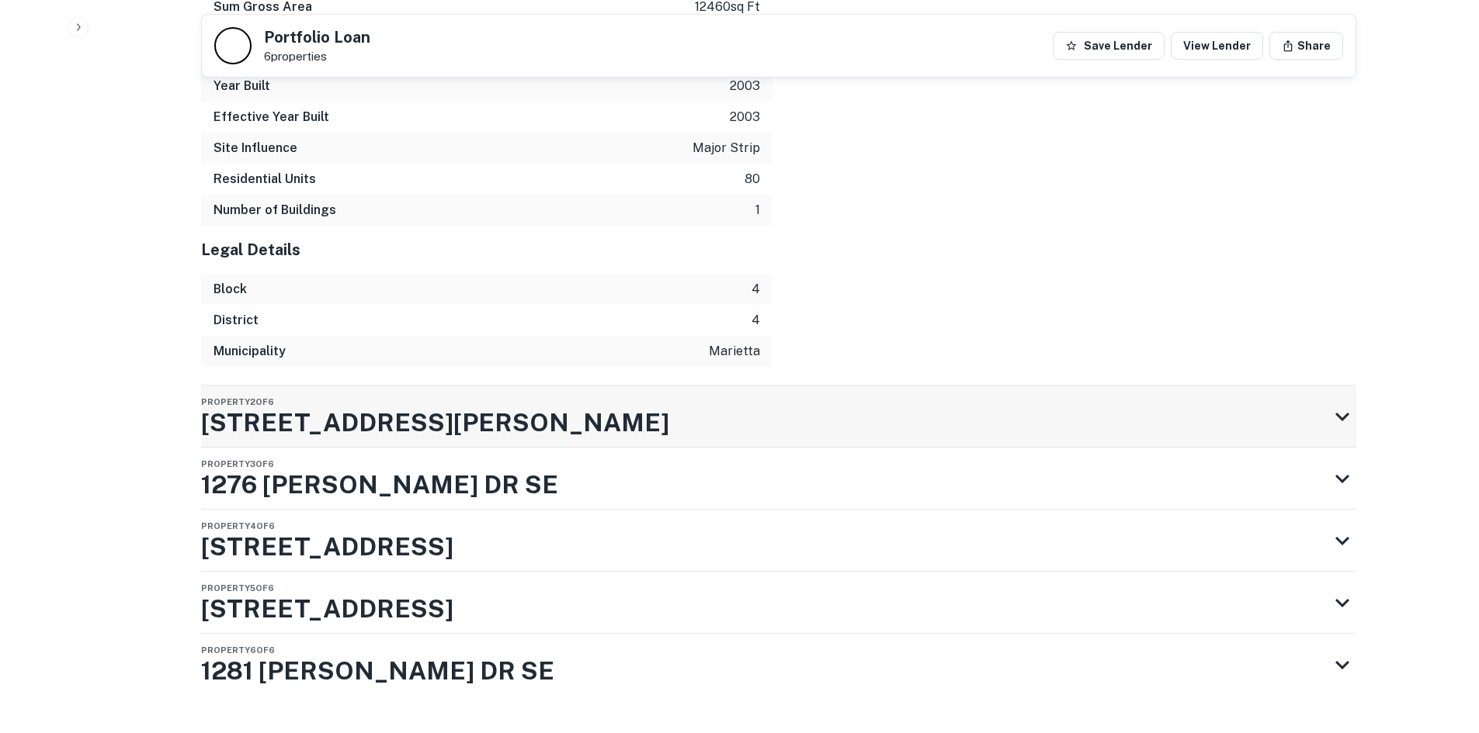
click at [654, 386] on div "Property 2 of 6 316 COBB PKWY S" at bounding box center [764, 417] width 1127 height 62
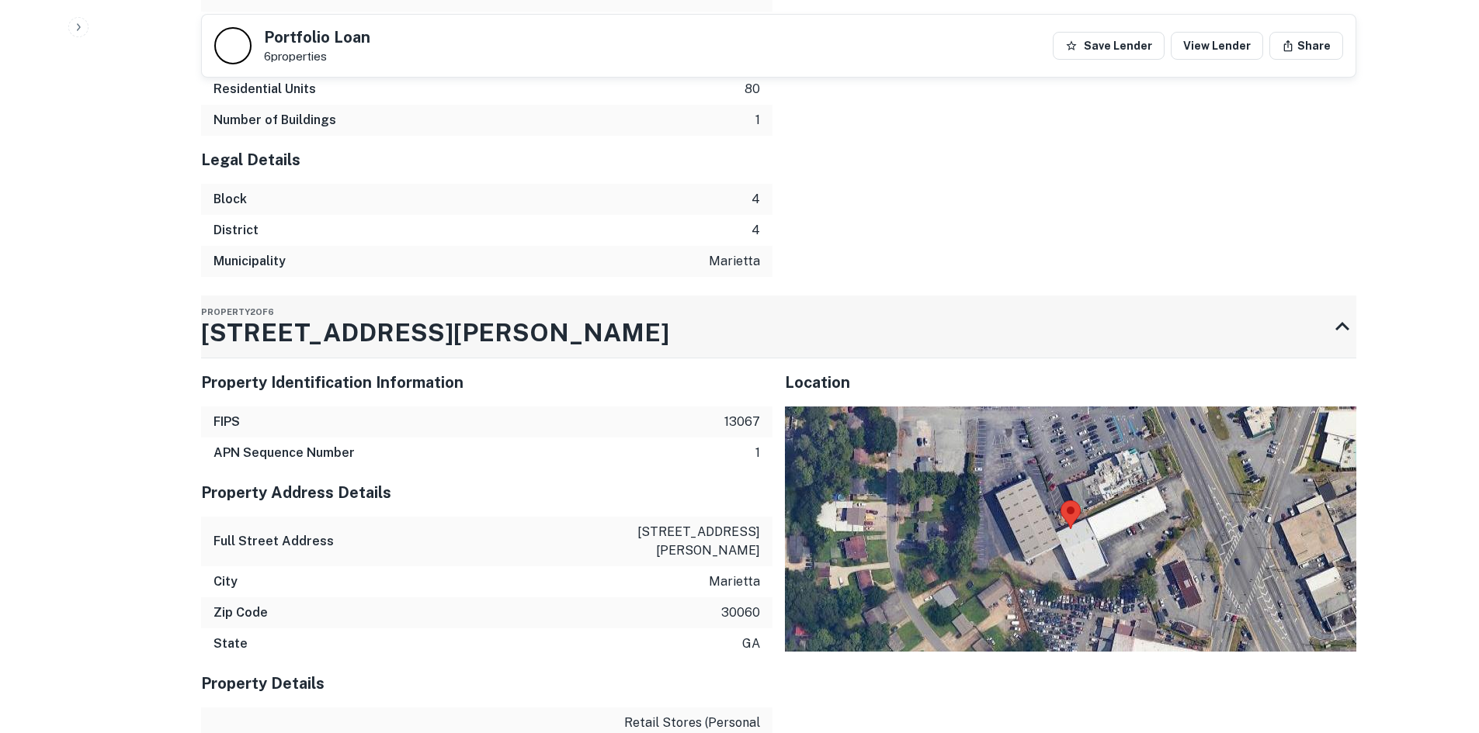
scroll to position [2652, 0]
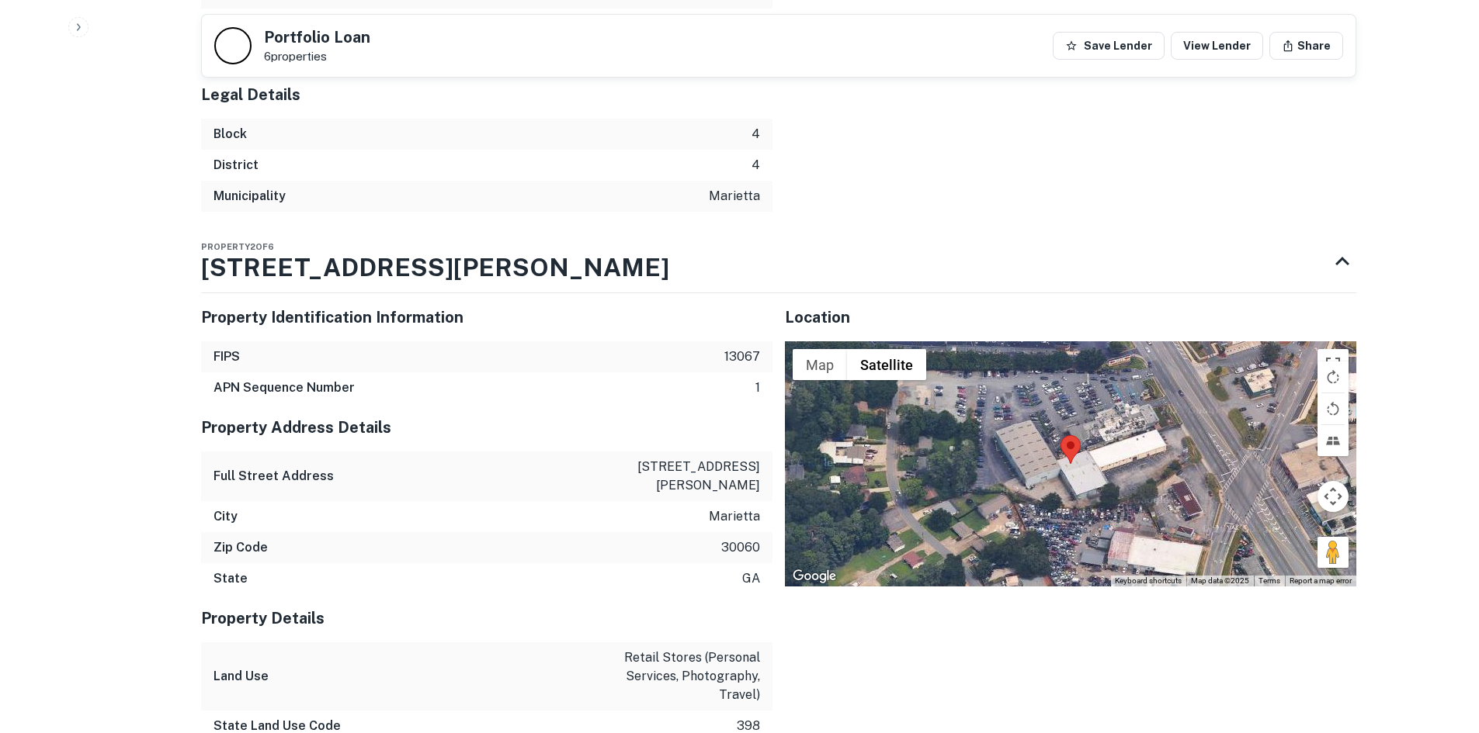
drag, startPoint x: 1319, startPoint y: 514, endPoint x: 1106, endPoint y: 414, distance: 235.1
click at [1106, 414] on div "Map Terrain Satellite Labels Keyboard shortcuts Map Data Map data ©2025 Map dat…" at bounding box center [1070, 464] width 571 height 245
drag, startPoint x: 1364, startPoint y: 515, endPoint x: 1348, endPoint y: 509, distance: 16.7
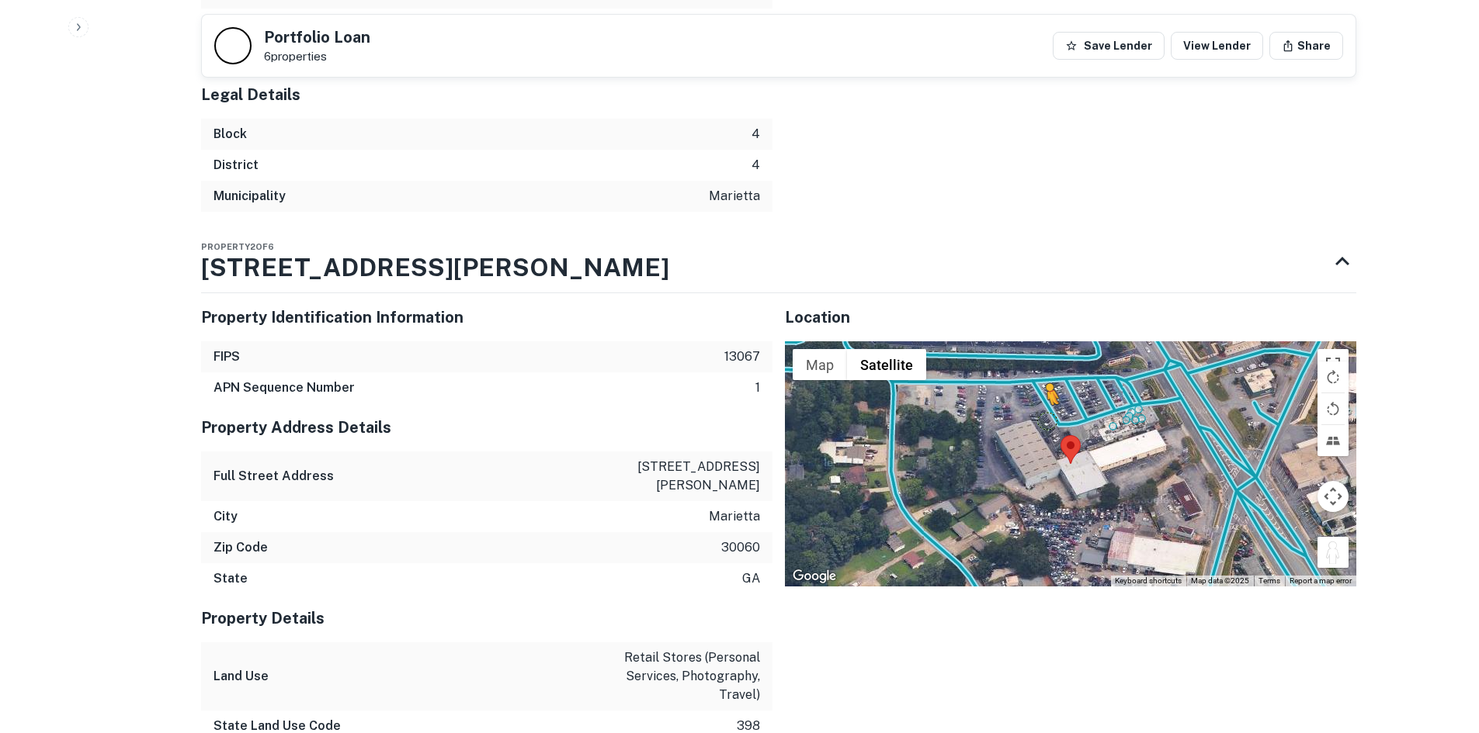
drag, startPoint x: 1340, startPoint y: 520, endPoint x: 1041, endPoint y: 385, distance: 327.9
click at [1039, 387] on div "To activate drag with keyboard, press Alt + Enter. Once in keyboard drag state,…" at bounding box center [1070, 464] width 571 height 245
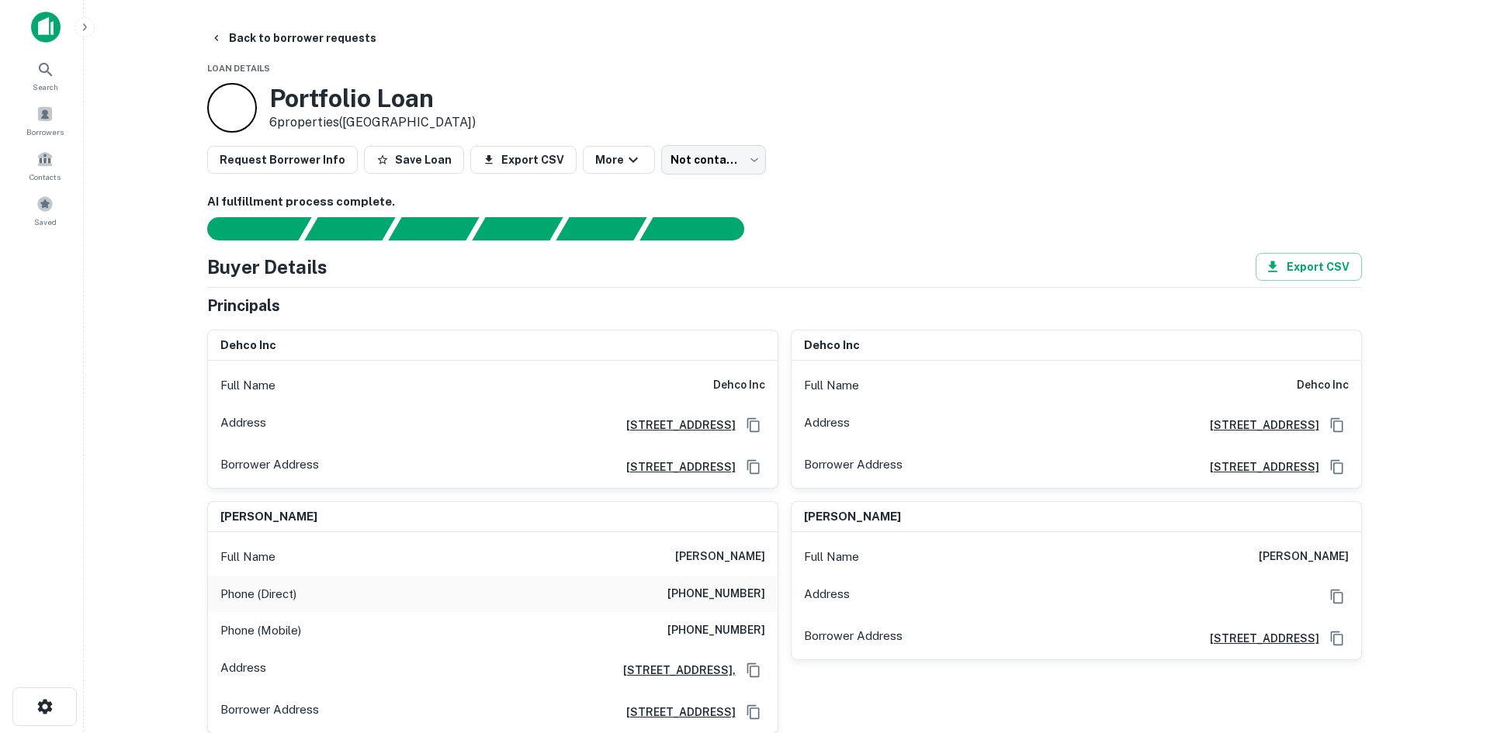
scroll to position [0, 0]
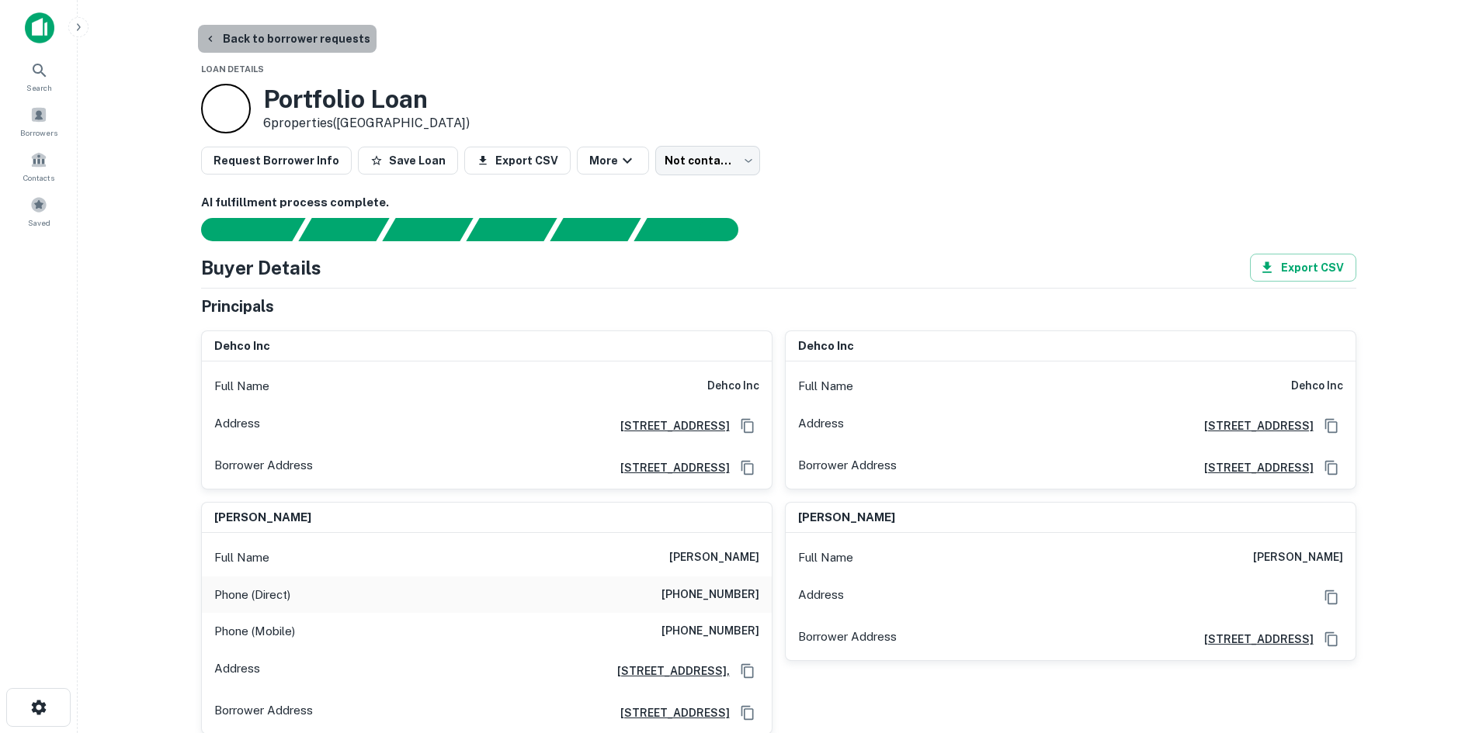
click at [307, 37] on button "Back to borrower requests" at bounding box center [287, 39] width 179 height 28
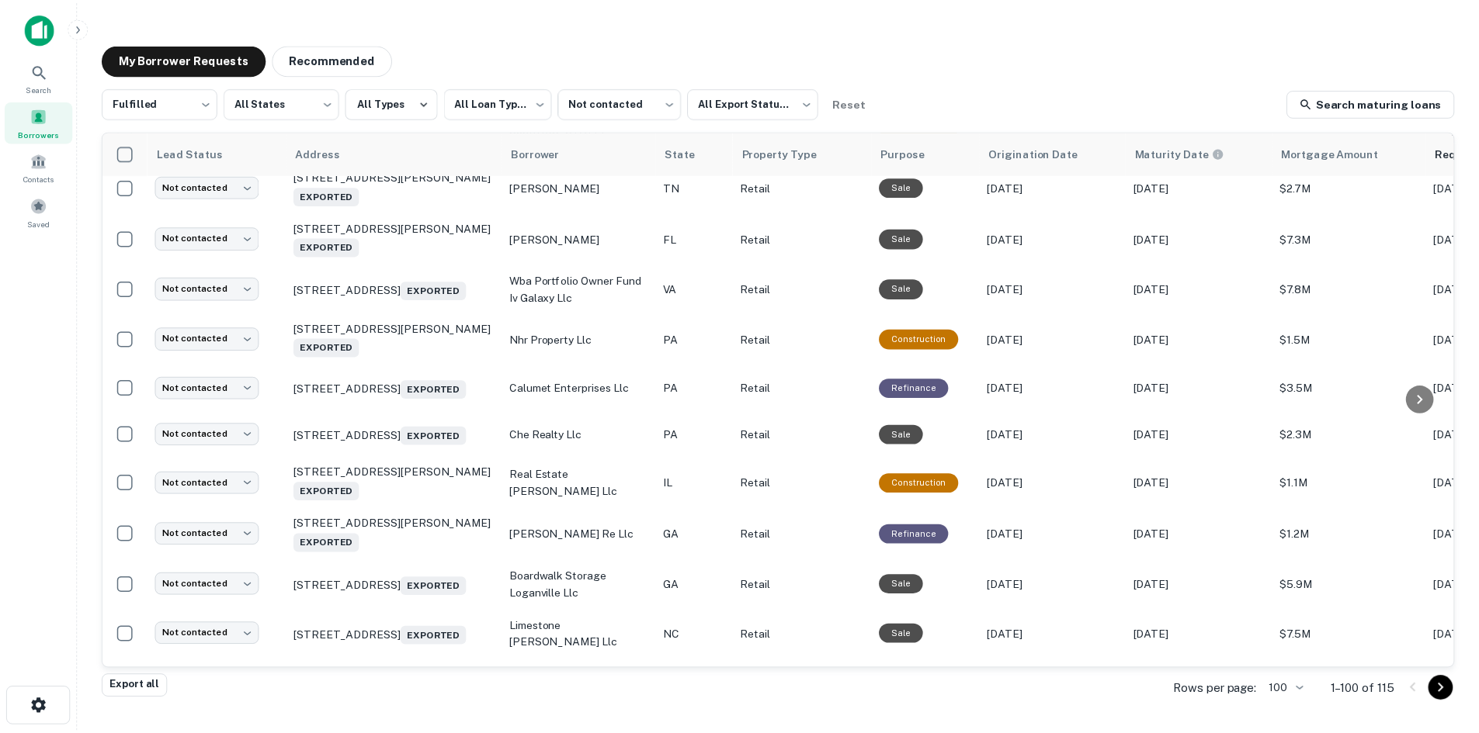
scroll to position [3320, 0]
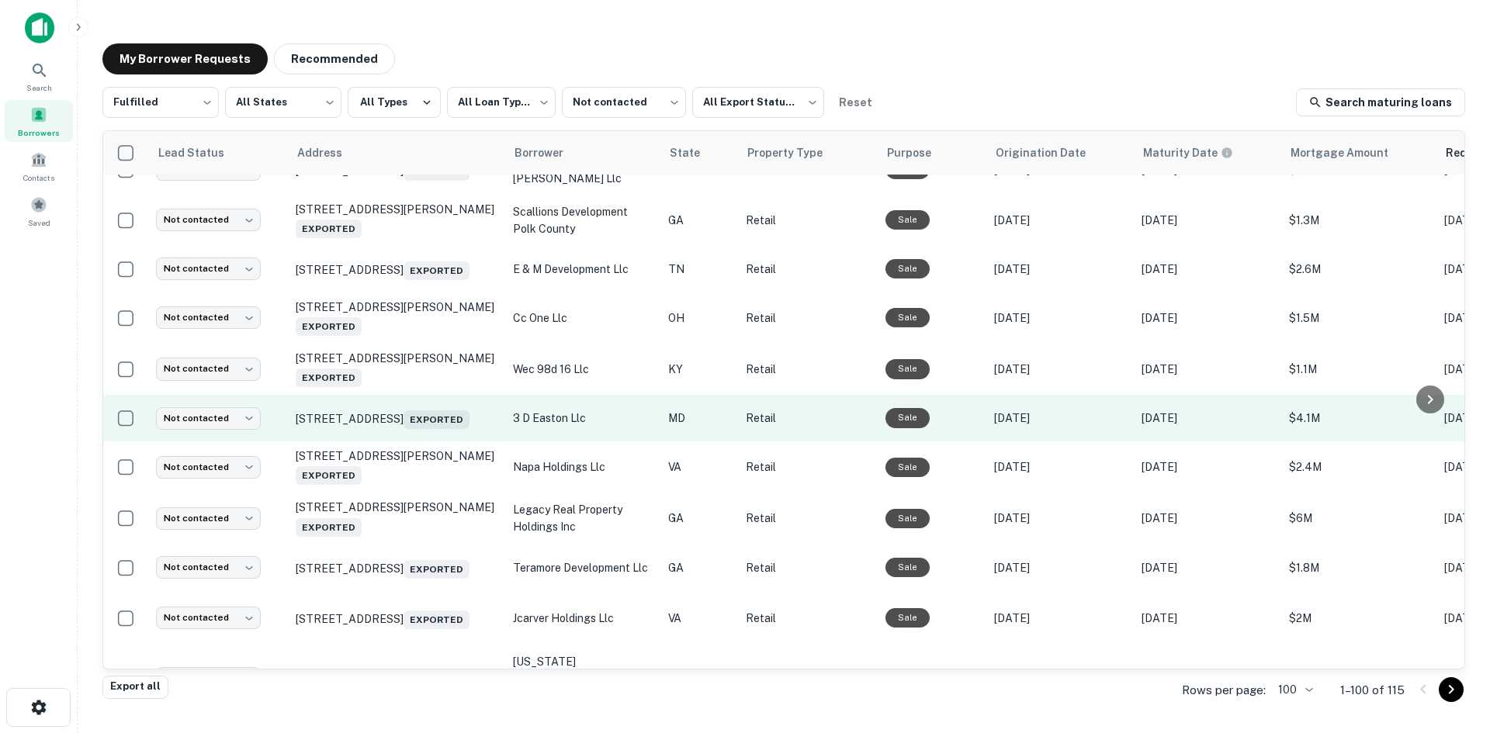
click at [452, 442] on td "8174 Ocean Gtwy Easton, MD 21601 Exported" at bounding box center [396, 418] width 217 height 47
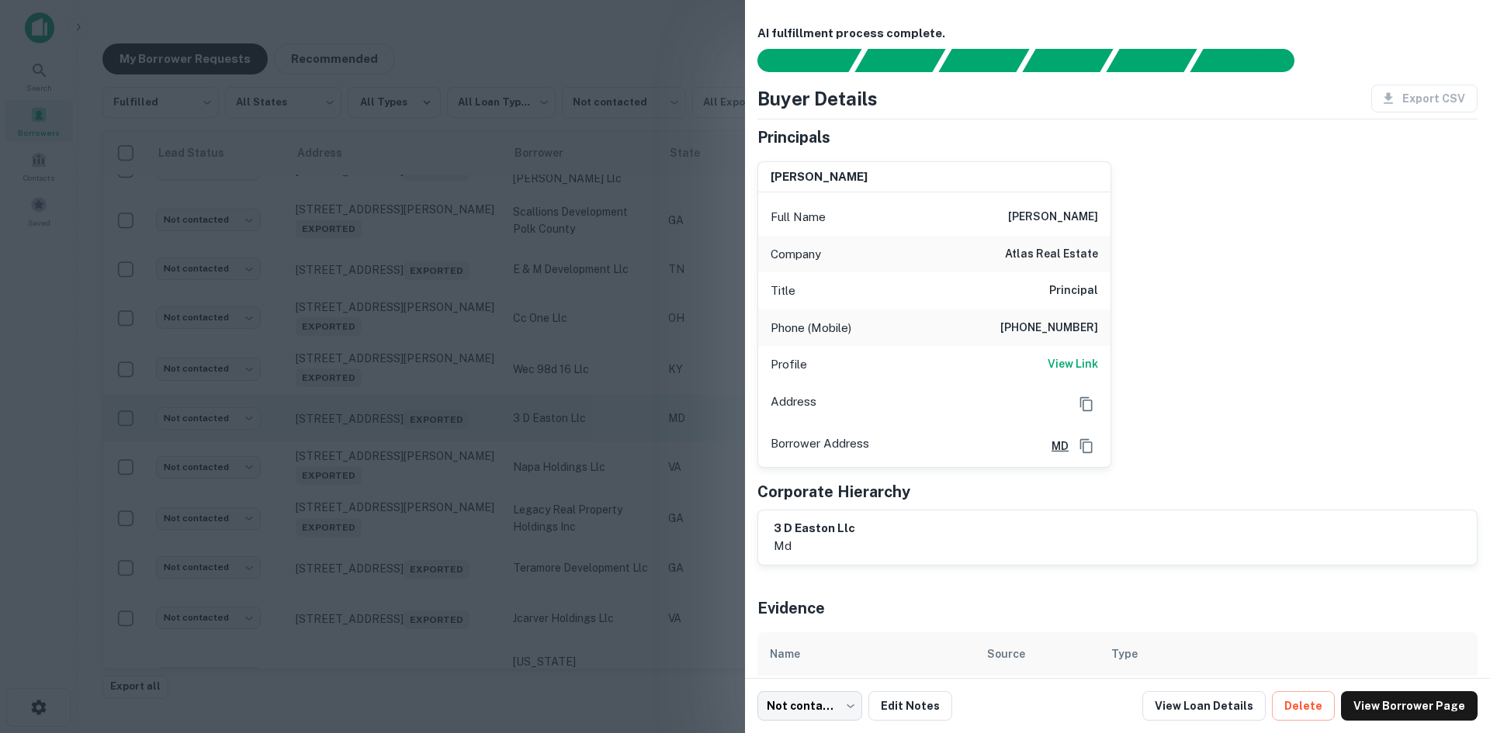
click at [452, 536] on div at bounding box center [745, 366] width 1490 height 733
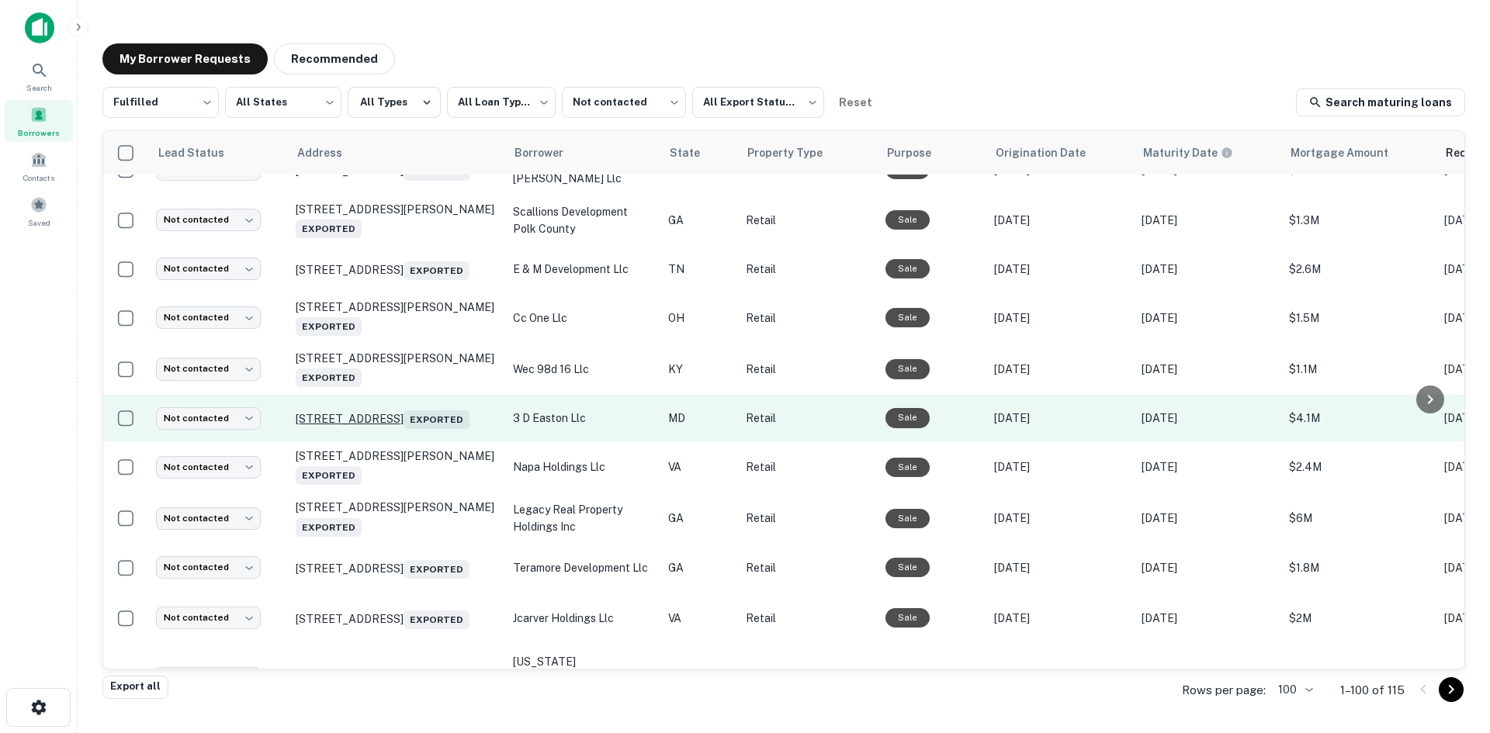
click at [452, 429] on p "8174 Ocean Gtwy Easton, MD 21601 Exported" at bounding box center [397, 418] width 202 height 22
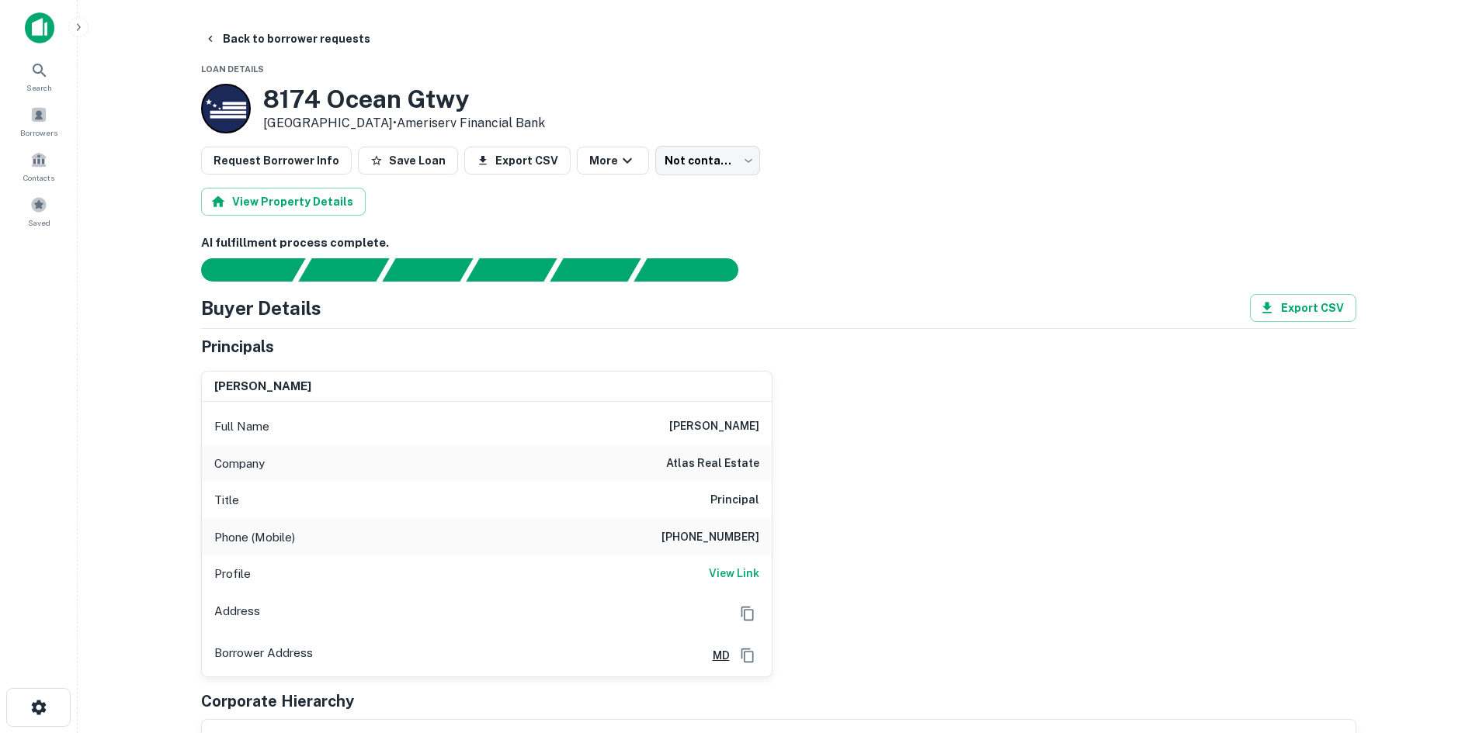
click at [718, 544] on h6 "(301) 694-8444" at bounding box center [710, 538] width 98 height 19
copy h6 "(301) 694-8444"
click at [797, 374] on div "edward scott Full Name edward scott Company atlas real estate Title Principal P…" at bounding box center [772, 518] width 1167 height 319
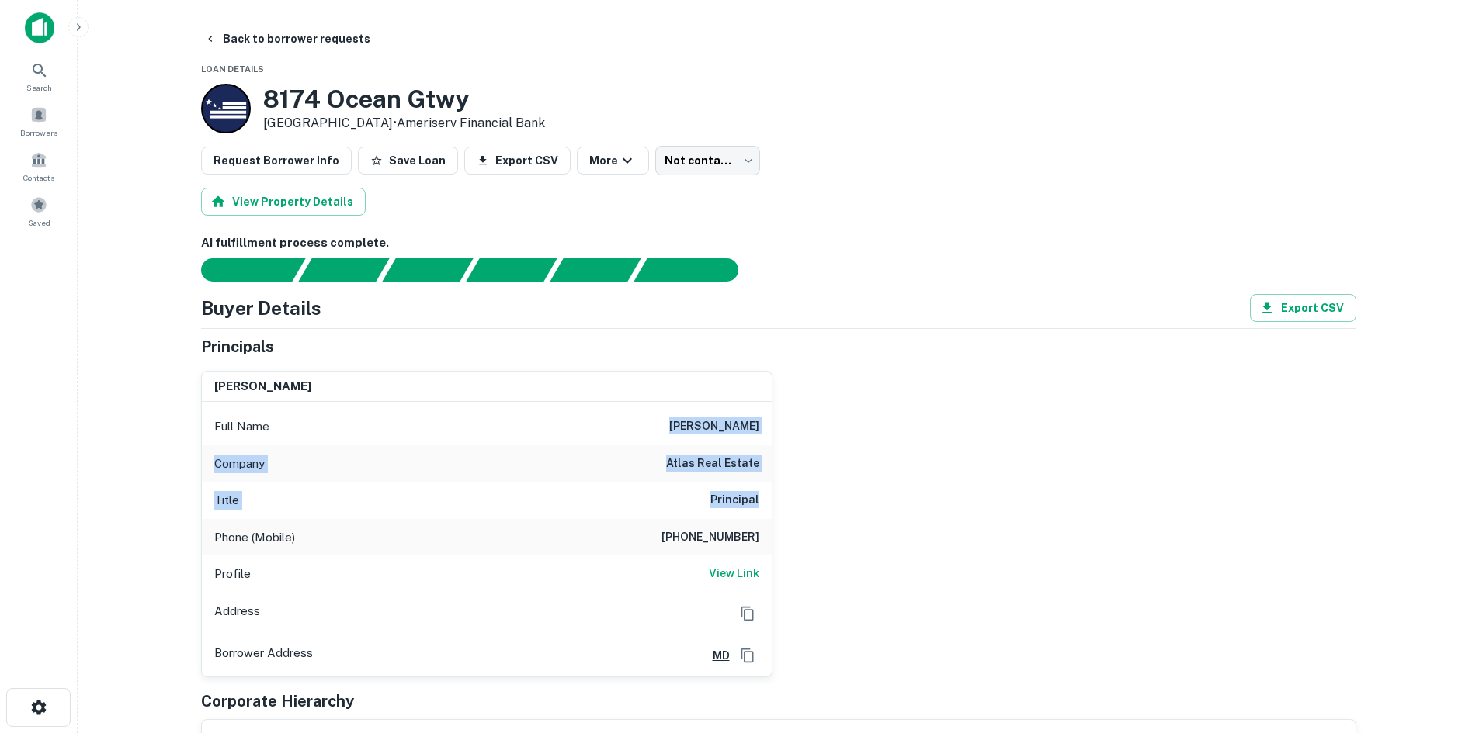
drag, startPoint x: 671, startPoint y: 423, endPoint x: 807, endPoint y: 487, distance: 150.0
click at [807, 487] on div "edward scott Full Name edward scott Company atlas real estate Title Principal P…" at bounding box center [772, 518] width 1167 height 319
copy div "edward scott Company atlas real estate Title Principal"
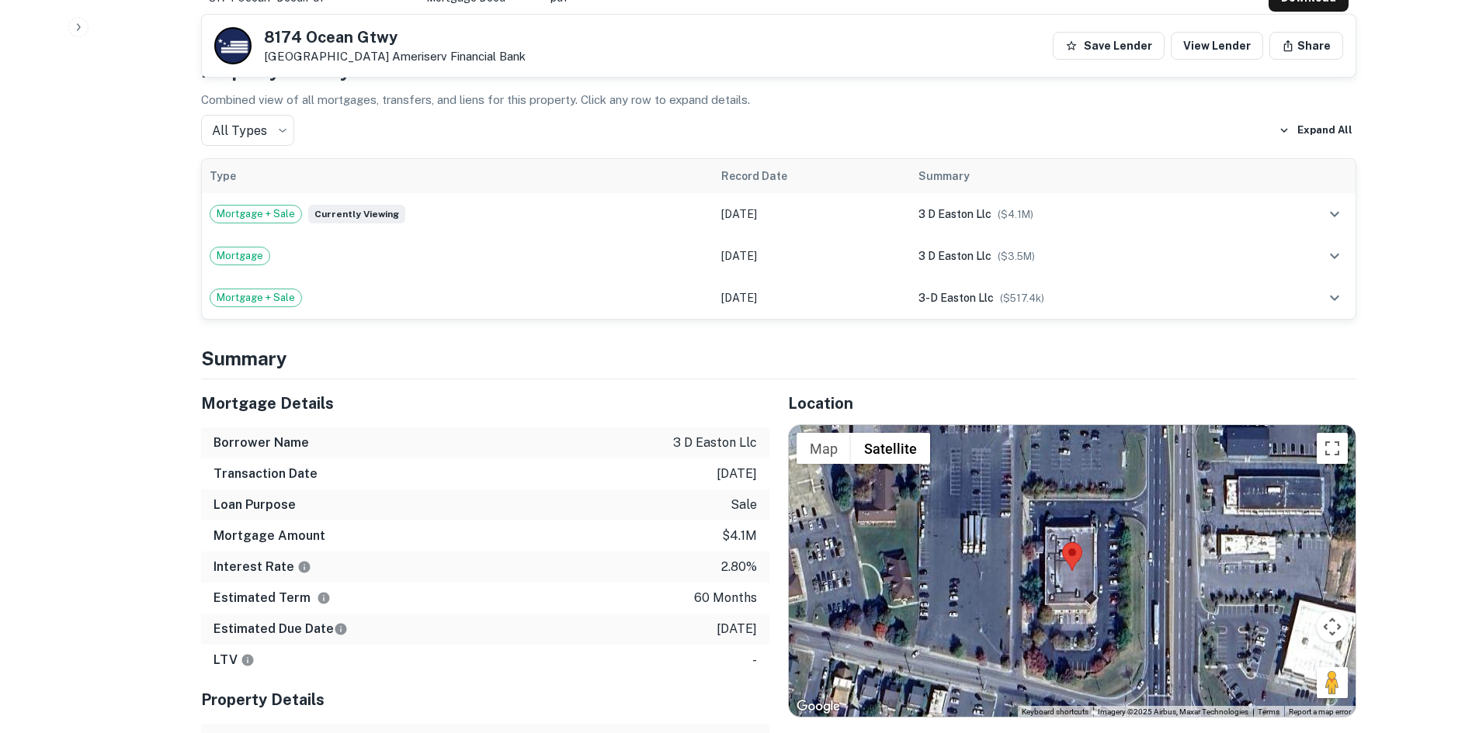
scroll to position [931, 0]
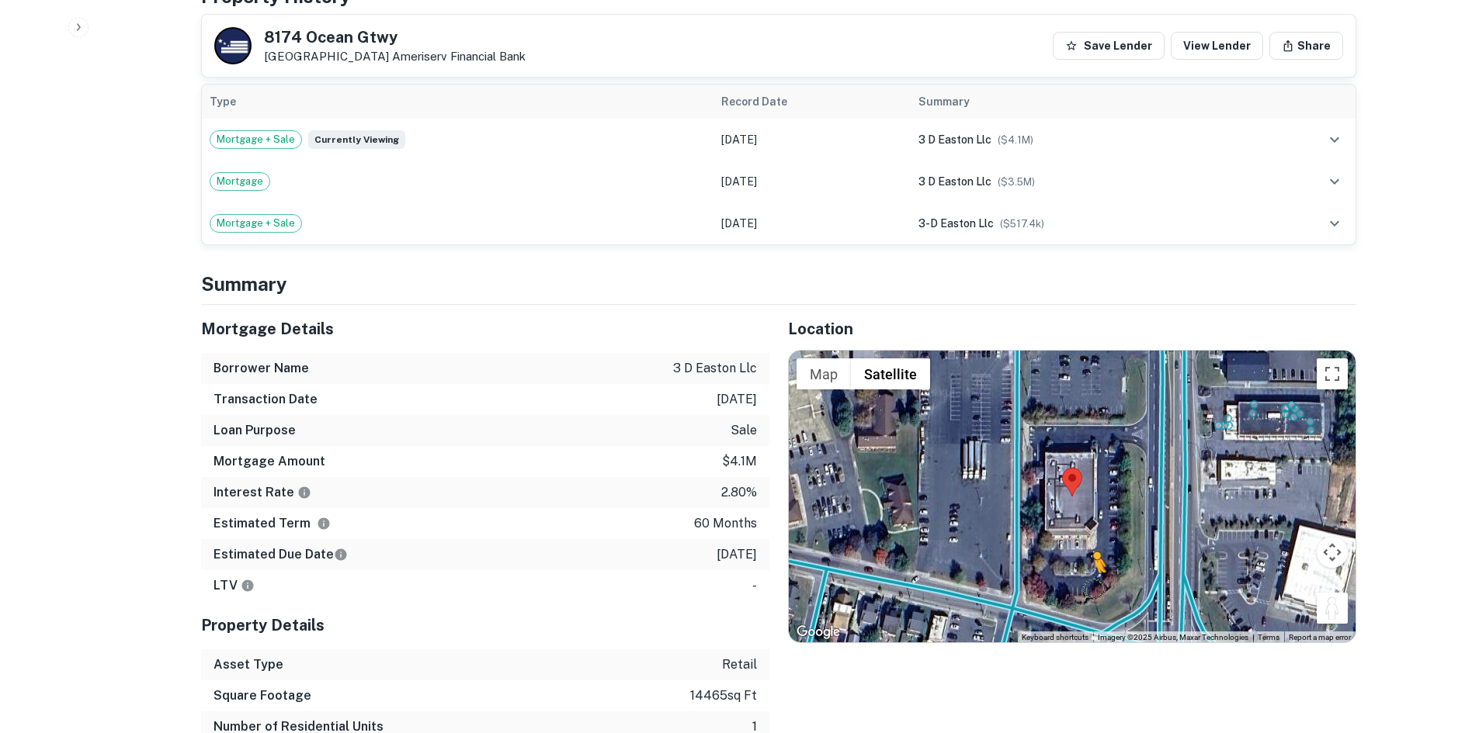
drag, startPoint x: 1330, startPoint y: 603, endPoint x: 1066, endPoint y: 605, distance: 264.7
click at [1066, 606] on div "To activate drag with keyboard, press Alt + Enter. Once in keyboard drag state,…" at bounding box center [1072, 497] width 567 height 292
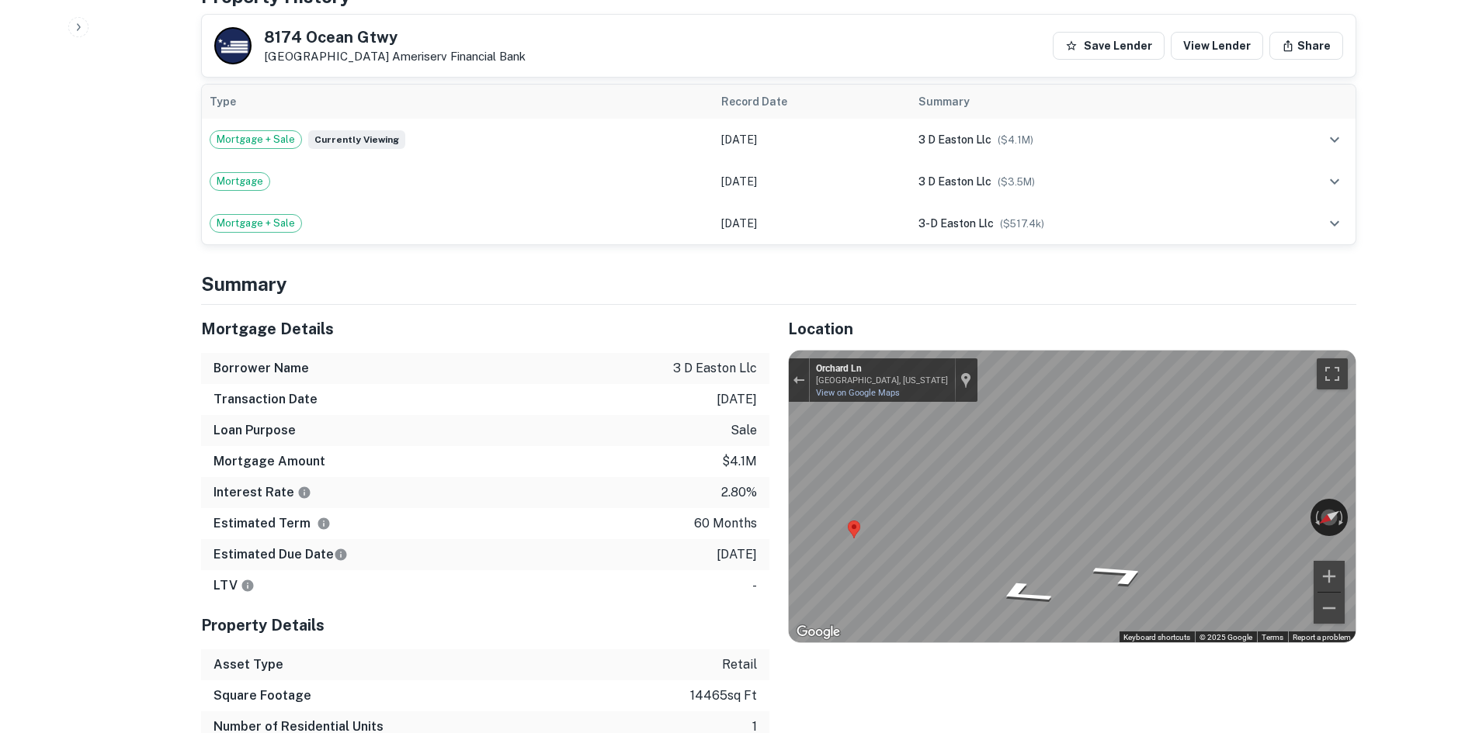
click at [651, 512] on div "Mortgage Details Borrower Name 3 d easton llc Transaction Date 12/10/2020 Loan …" at bounding box center [769, 539] width 1174 height 469
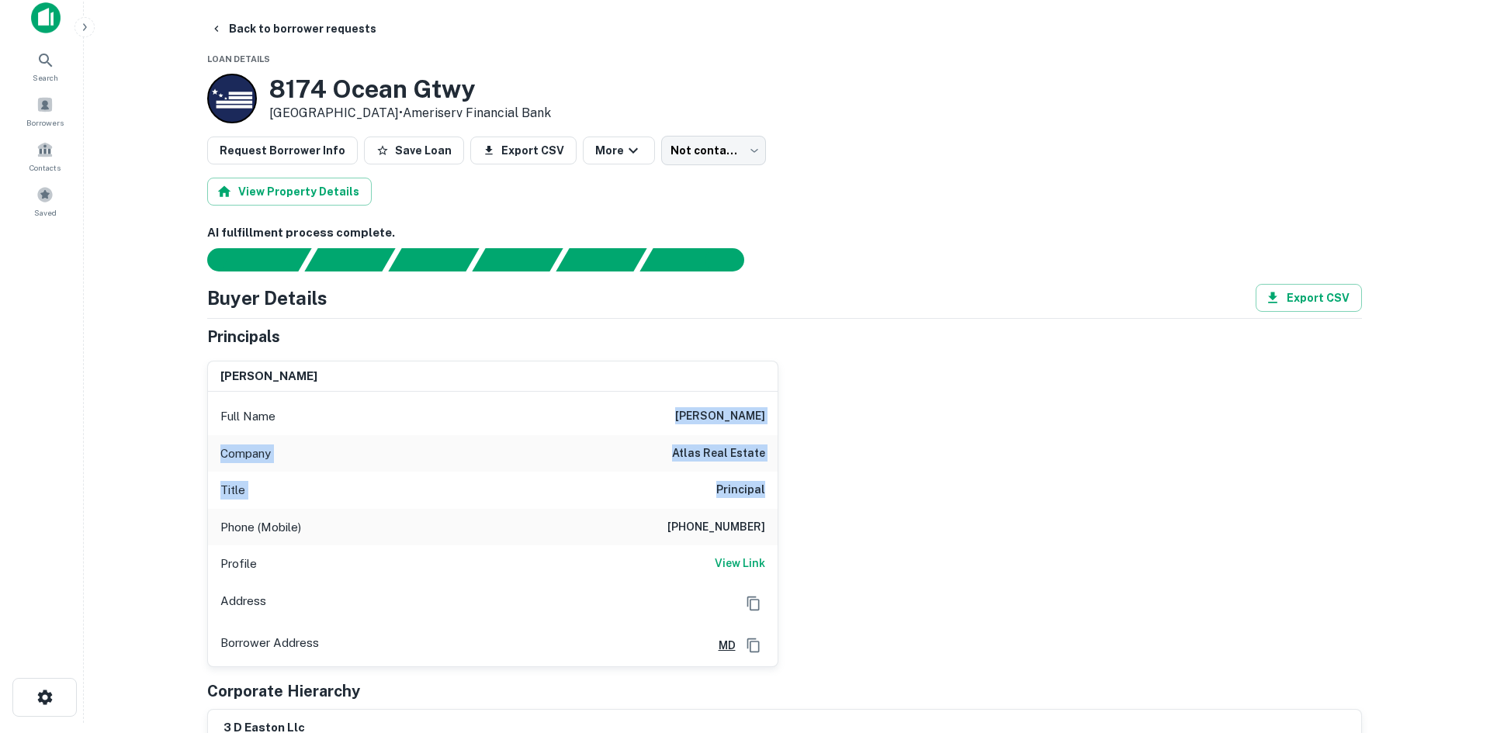
scroll to position [0, 0]
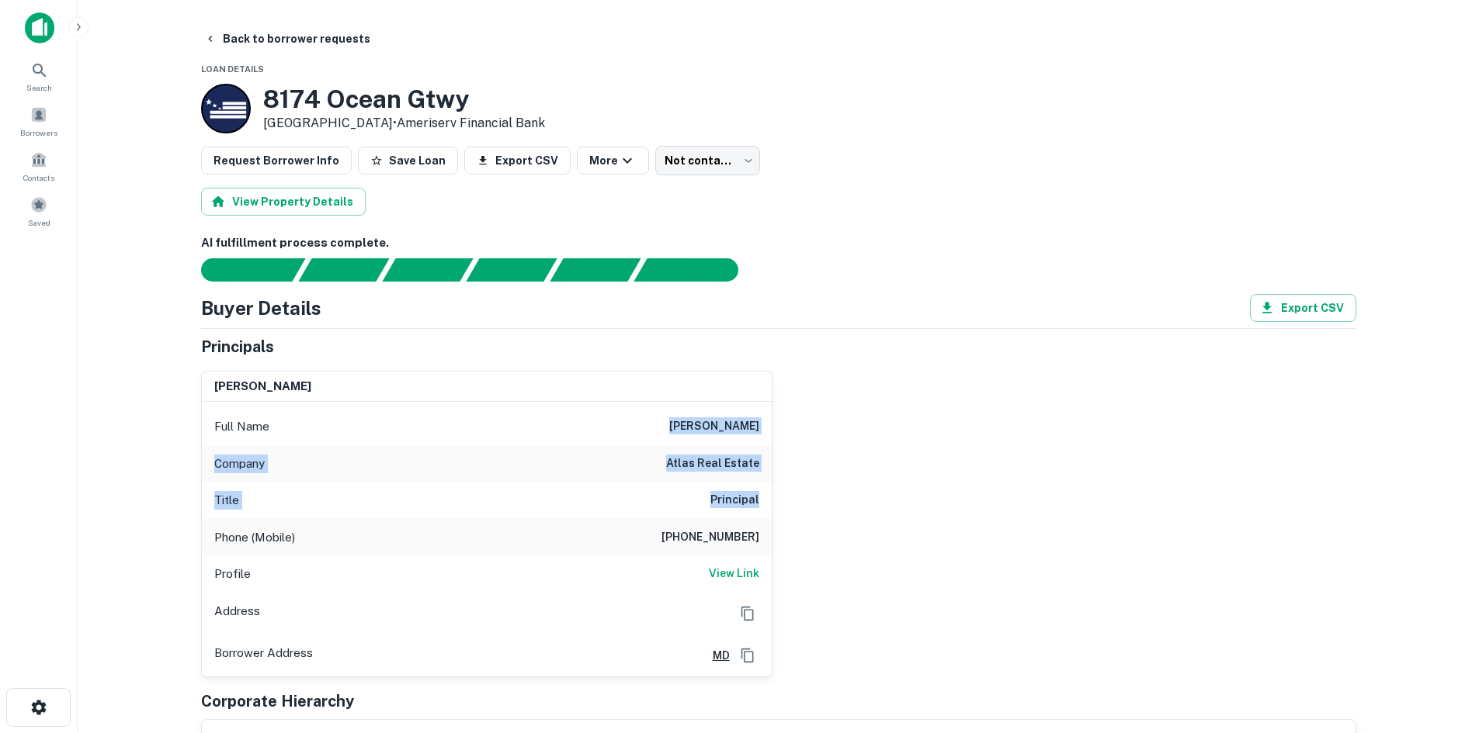
click at [654, 480] on div "Company atlas real estate" at bounding box center [487, 464] width 570 height 37
click at [655, 442] on div "Full Name edward scott" at bounding box center [487, 426] width 570 height 37
click at [685, 471] on h6 "atlas real estate" at bounding box center [712, 464] width 93 height 19
click at [687, 470] on h6 "atlas real estate" at bounding box center [712, 464] width 93 height 19
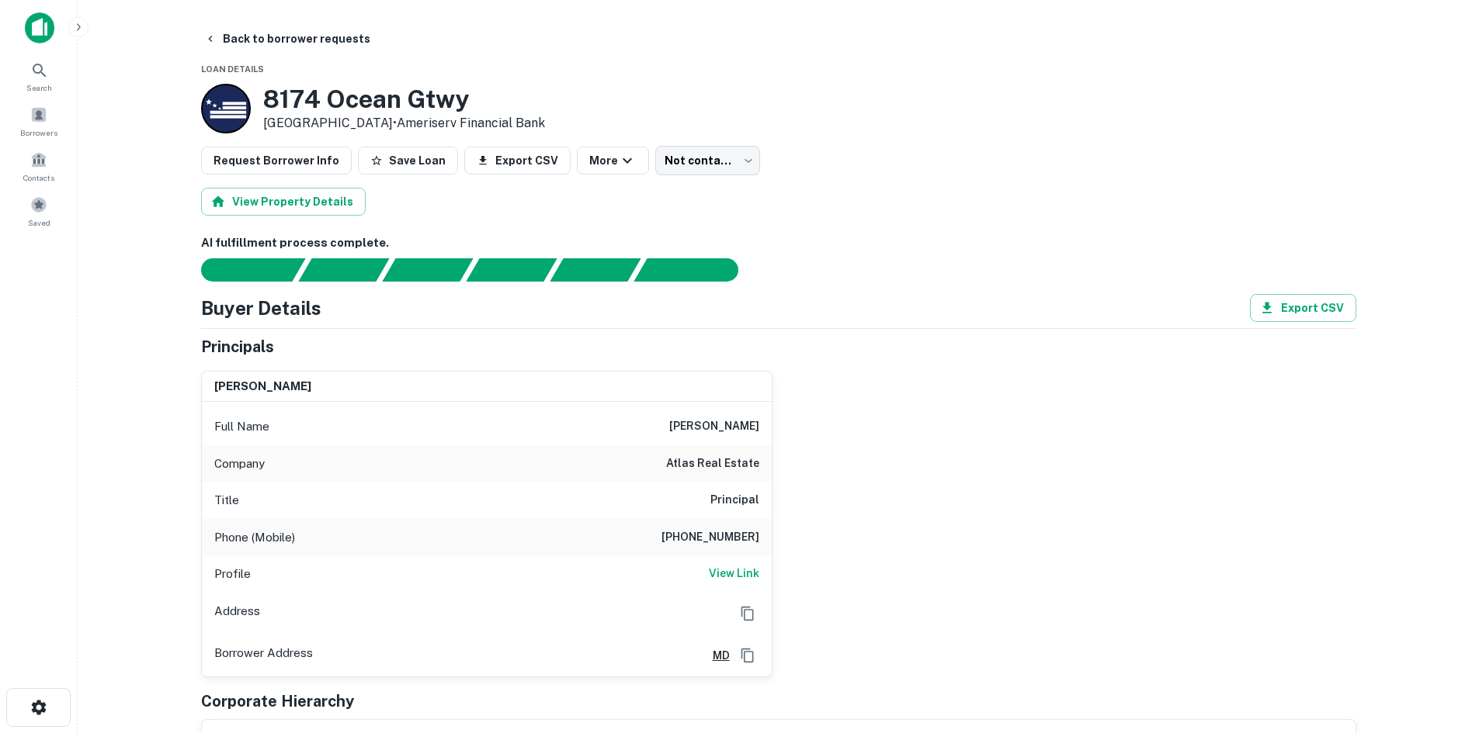
click at [704, 529] on h6 "(301) 694-8444" at bounding box center [710, 538] width 98 height 19
copy h6 "(301) 694-8444"
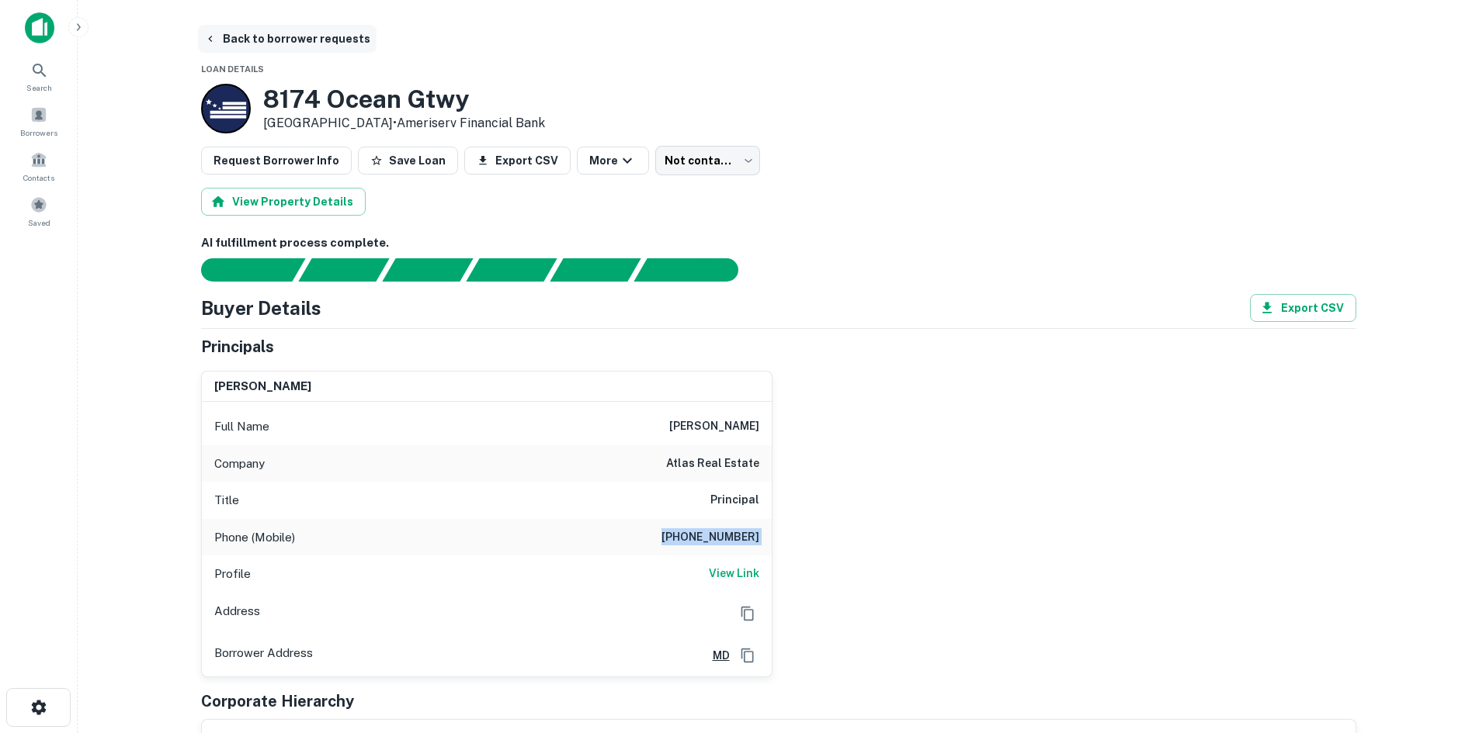
click at [306, 31] on button "Back to borrower requests" at bounding box center [287, 39] width 179 height 28
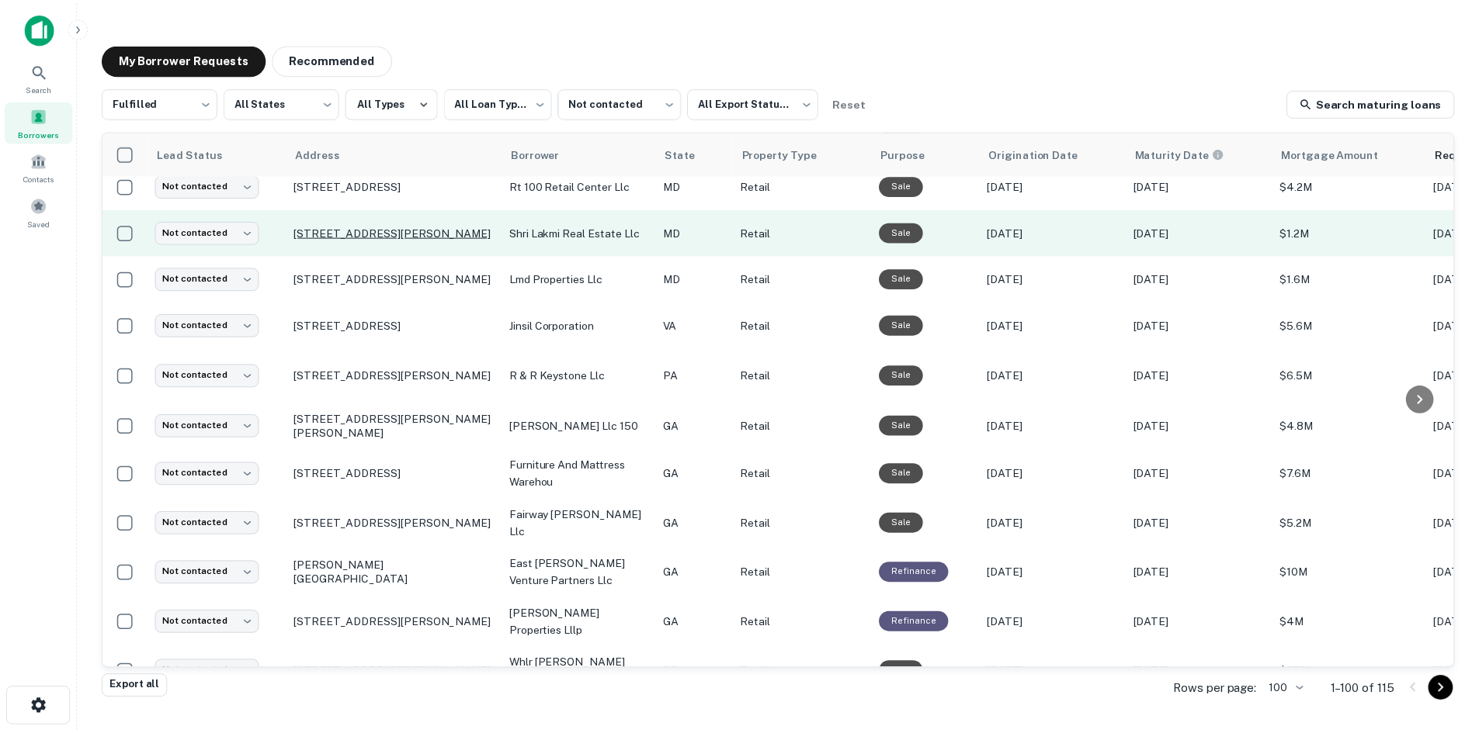
scroll to position [1380, 0]
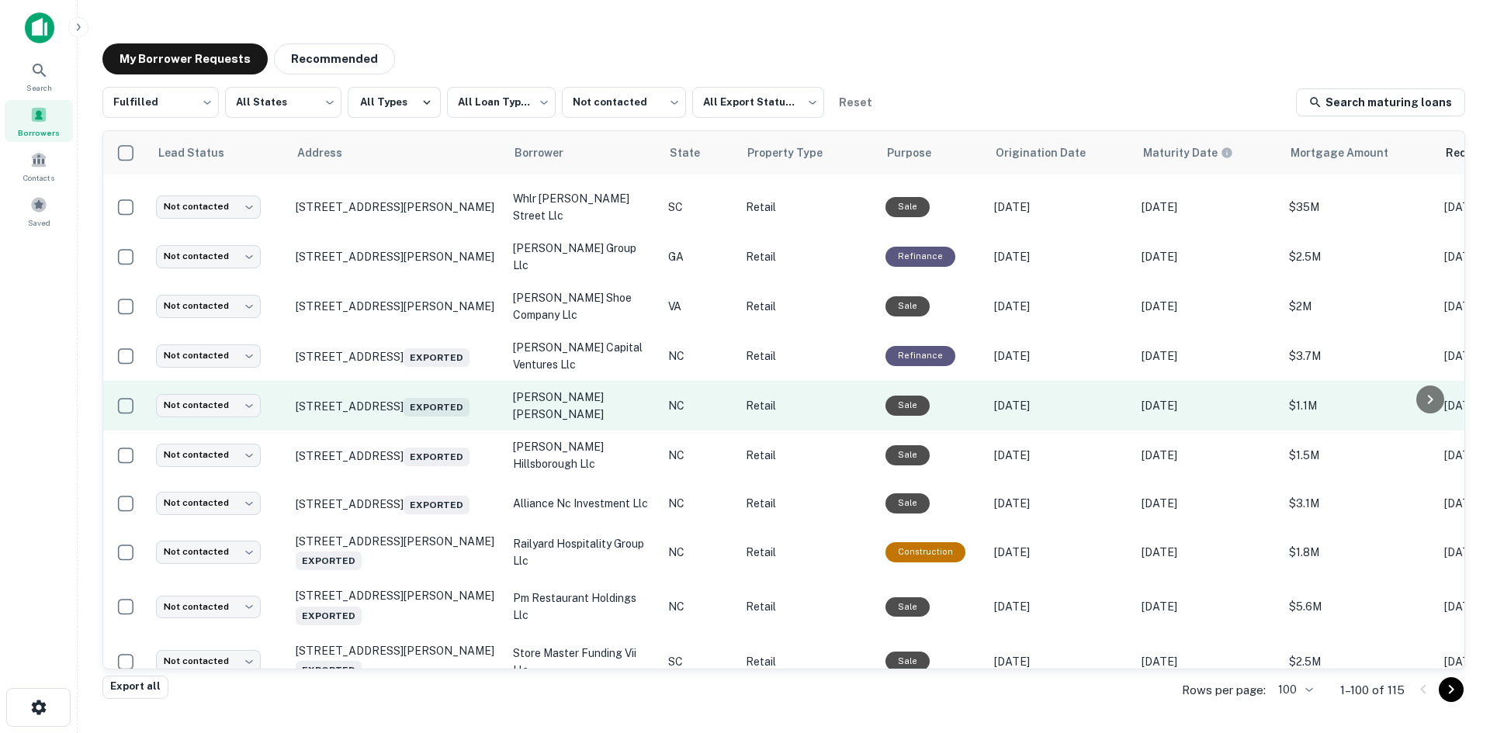
click at [437, 431] on td "3115 Raleigh Road Pkwy W Wilson, NC 27896 Exported" at bounding box center [396, 406] width 217 height 50
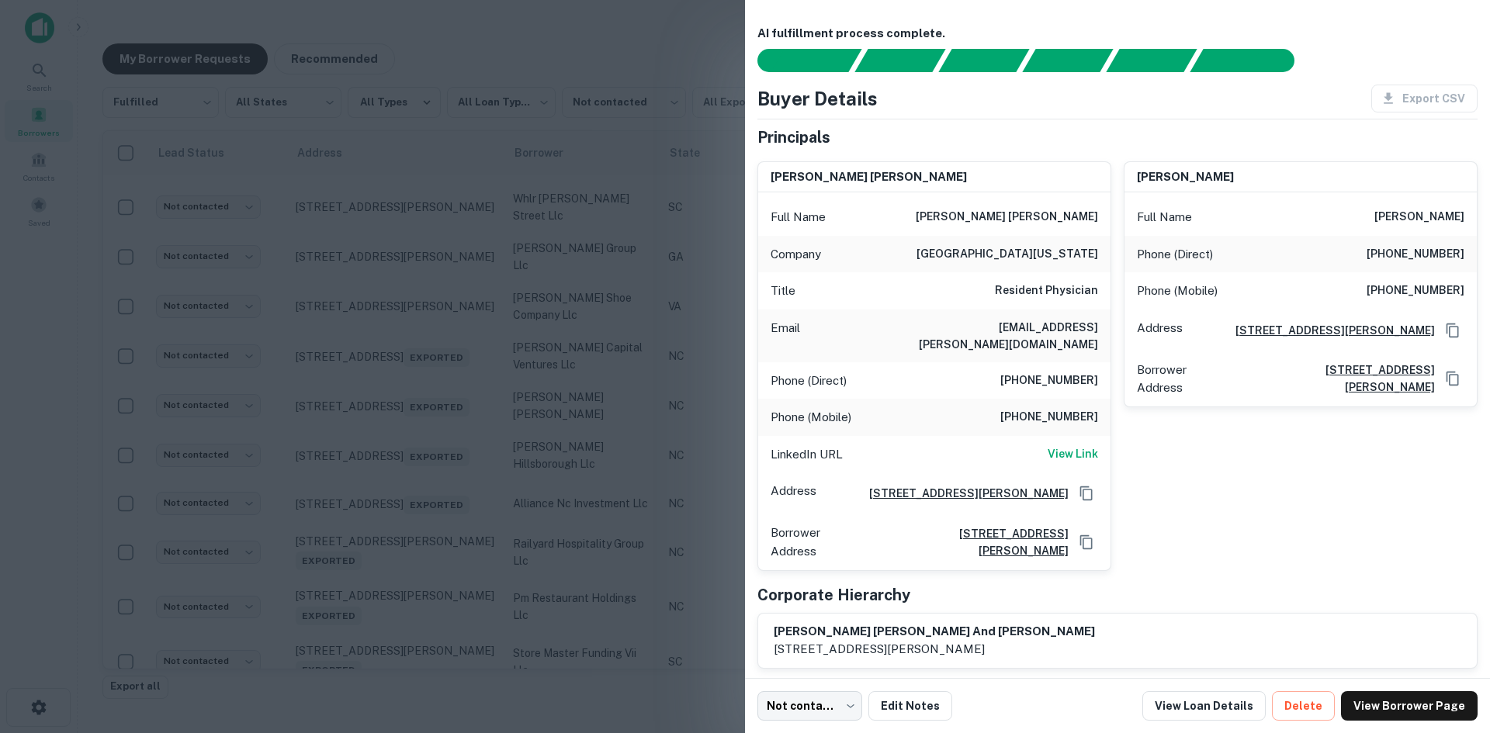
click at [442, 421] on div at bounding box center [745, 366] width 1490 height 733
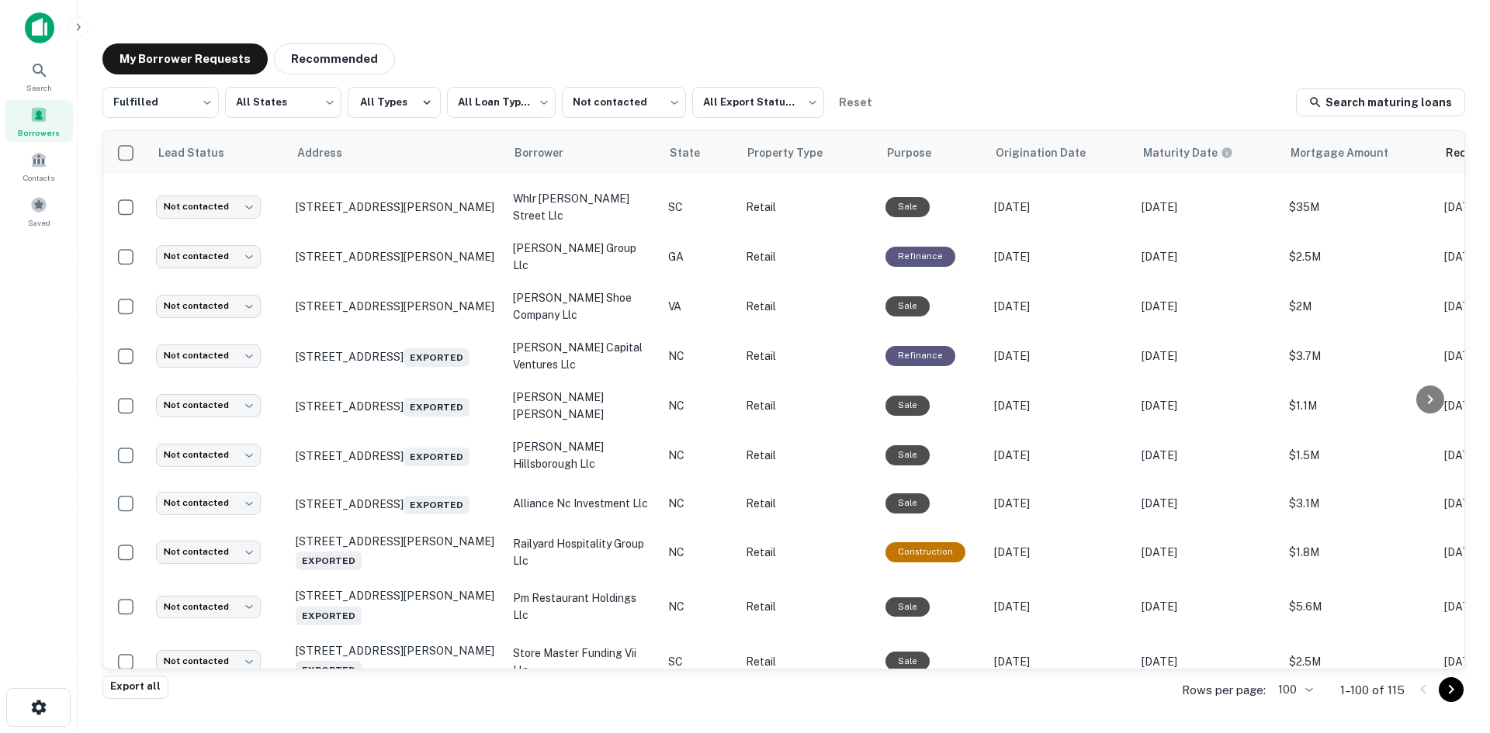
click at [442, 417] on p "3115 Raleigh Road Pkwy W Wilson, NC 27896 Exported" at bounding box center [397, 406] width 202 height 22
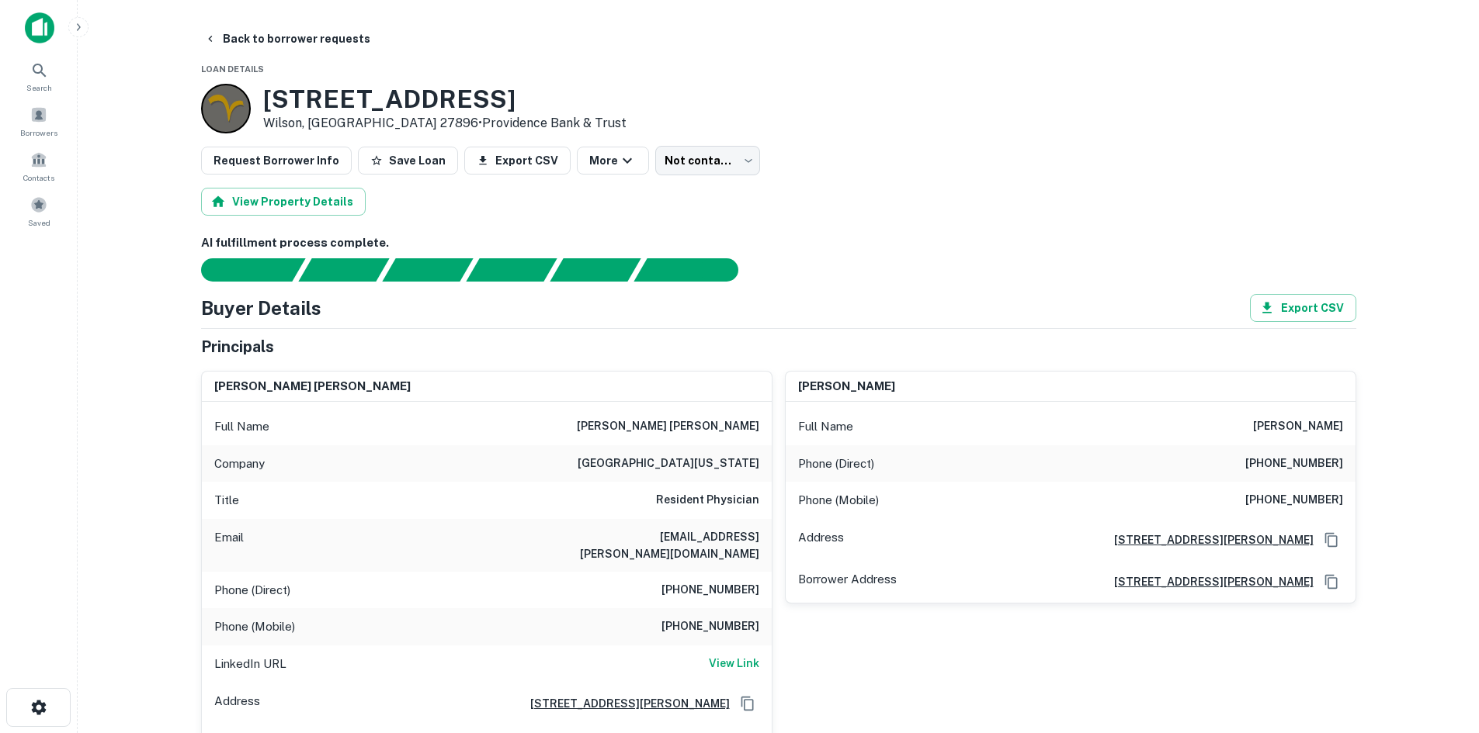
click at [1287, 470] on h6 "(252) 321-6052" at bounding box center [1294, 464] width 98 height 19
copy h6 "(252) 321-6052"
click at [1330, 501] on h6 "(252) 917-7386" at bounding box center [1294, 500] width 98 height 19
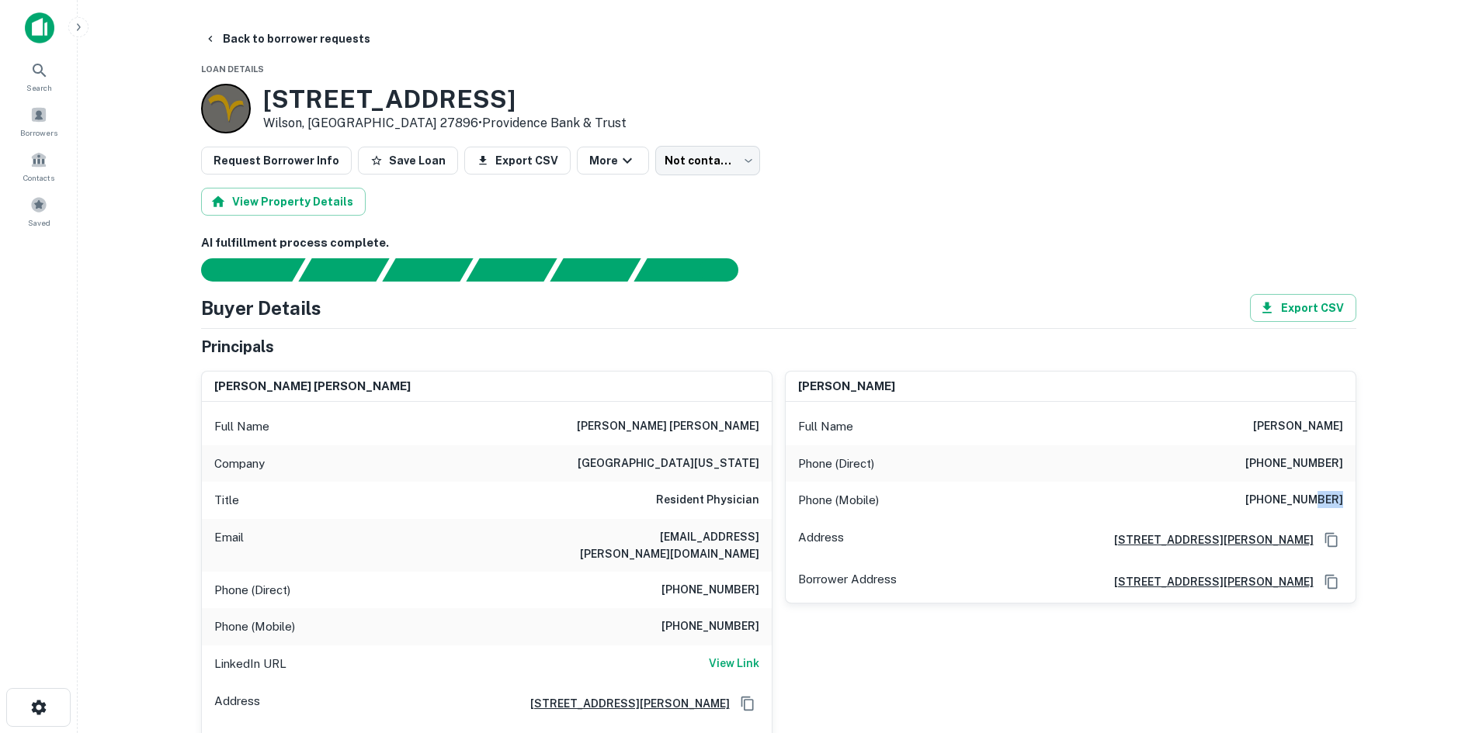
click at [1330, 501] on h6 "(252) 917-7386" at bounding box center [1294, 500] width 98 height 19
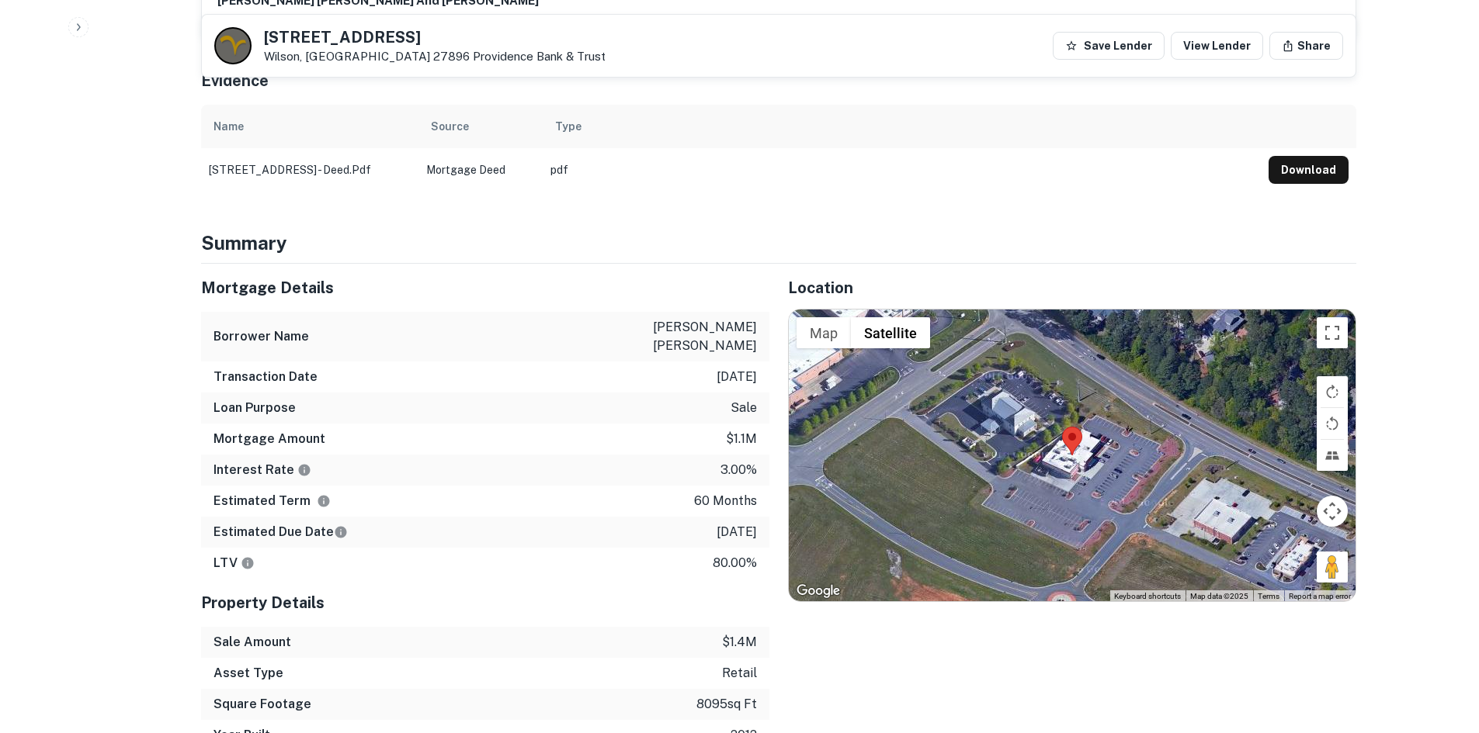
scroll to position [776, 0]
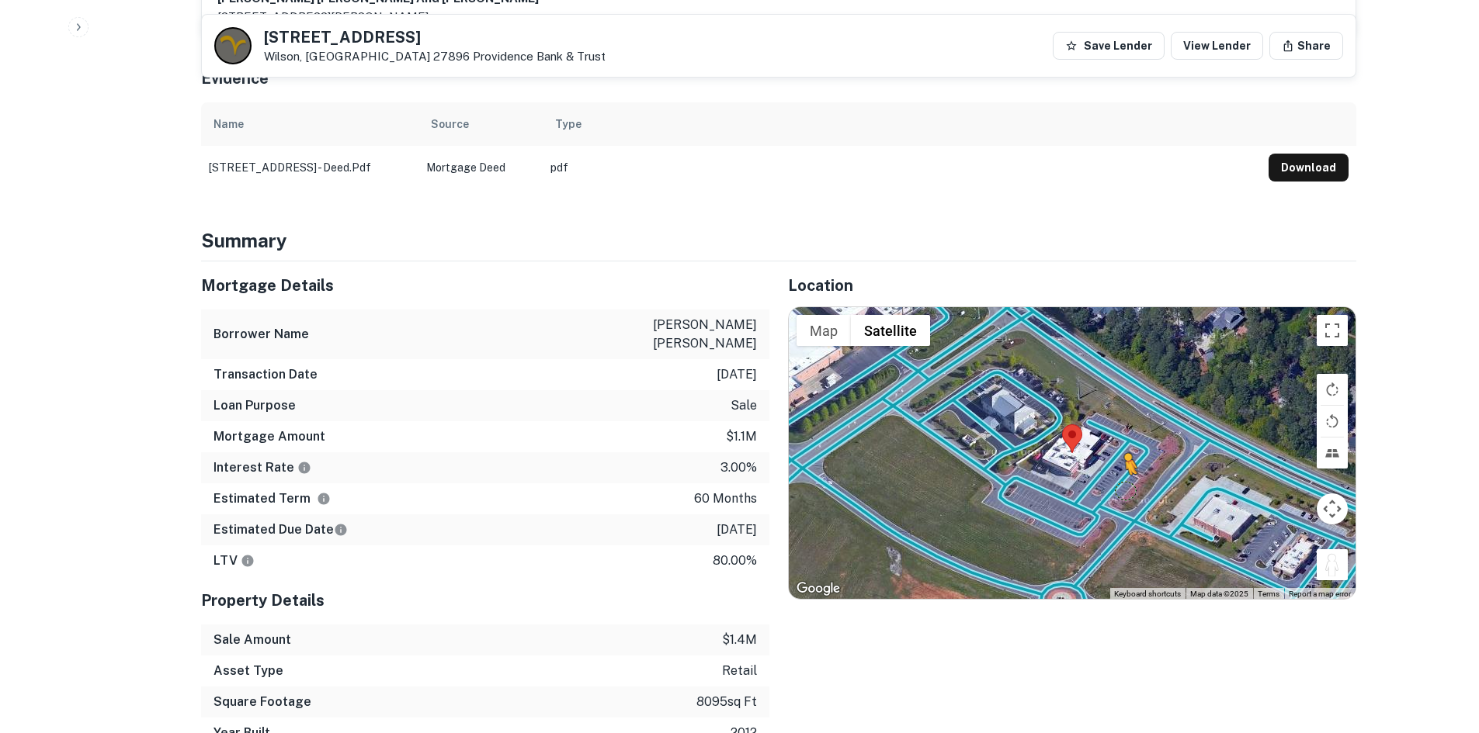
drag, startPoint x: 1344, startPoint y: 558, endPoint x: 1098, endPoint y: 463, distance: 264.4
click at [1098, 463] on div "To activate drag with keyboard, press Alt + Enter. Once in keyboard drag state,…" at bounding box center [1072, 453] width 567 height 292
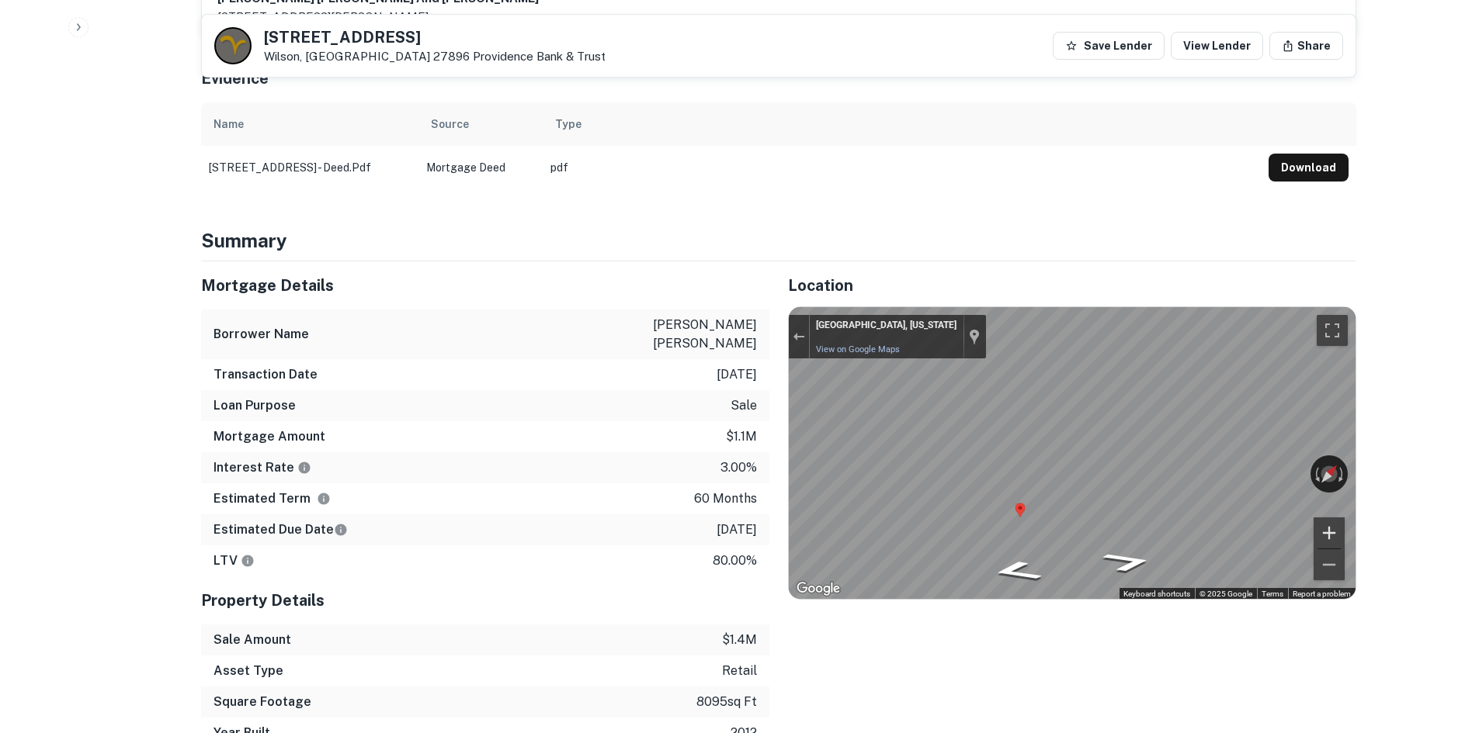
click at [1321, 511] on div "← Move left → Move right ↑ Move up ↓ Move down + Zoom in - Zoom out Wilson, Nor…" at bounding box center [1072, 453] width 567 height 292
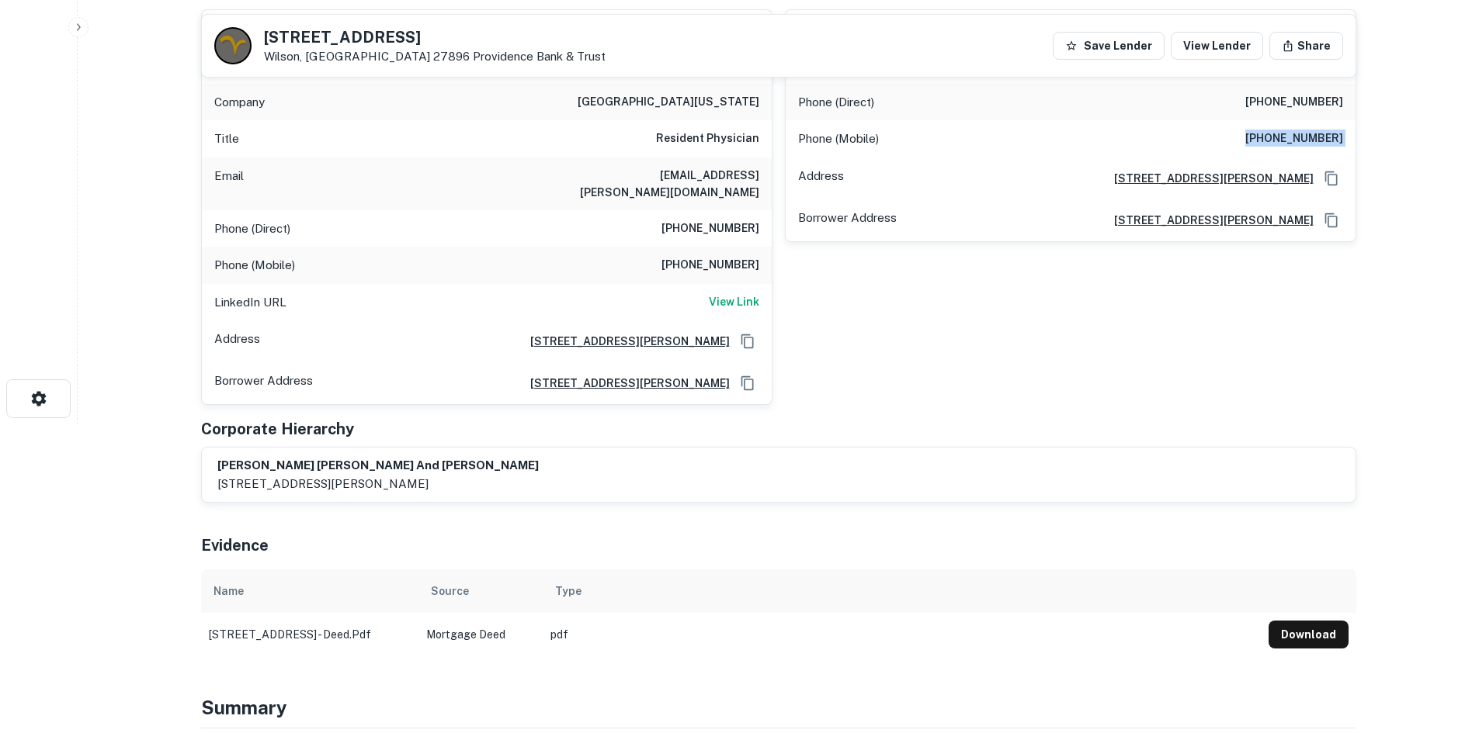
scroll to position [155, 0]
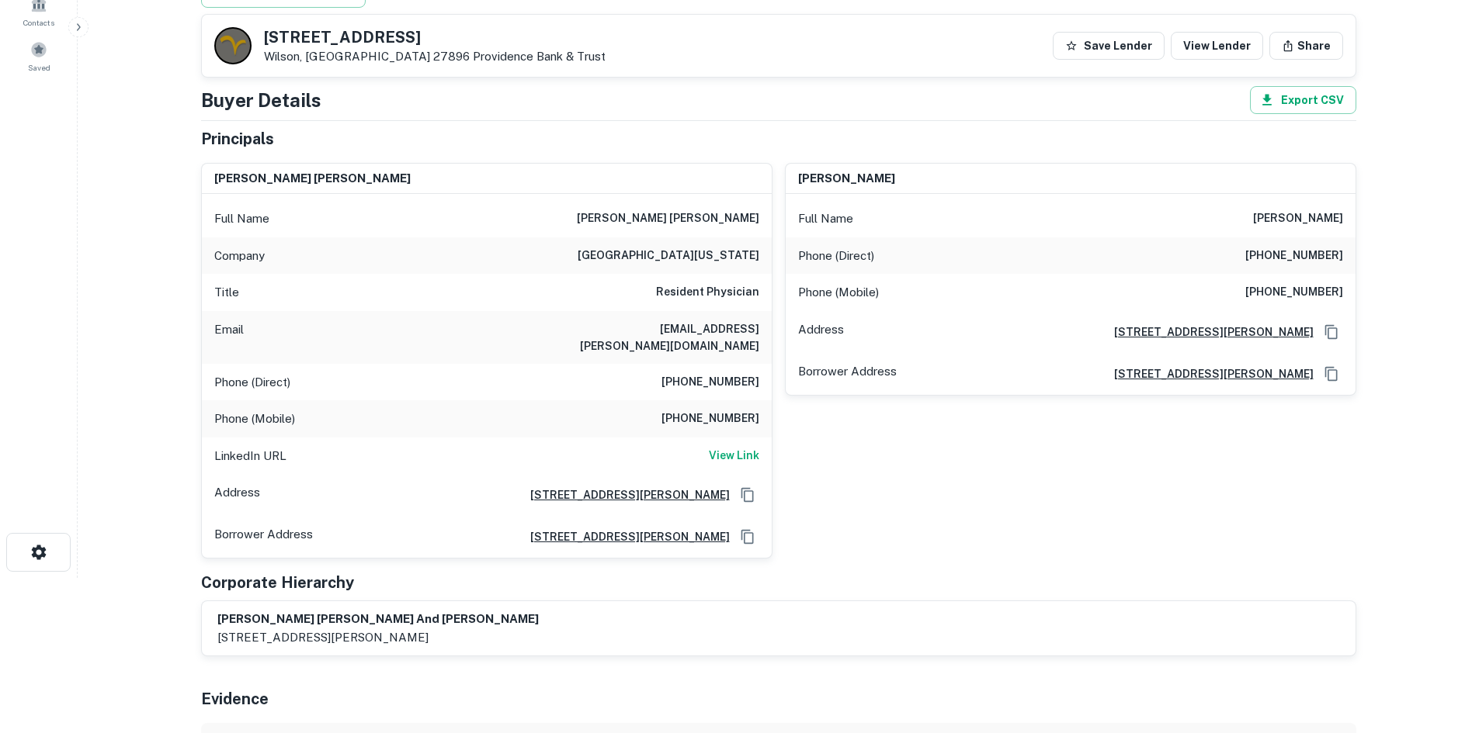
click at [722, 375] on h6 "(830) 980-5844" at bounding box center [710, 382] width 98 height 19
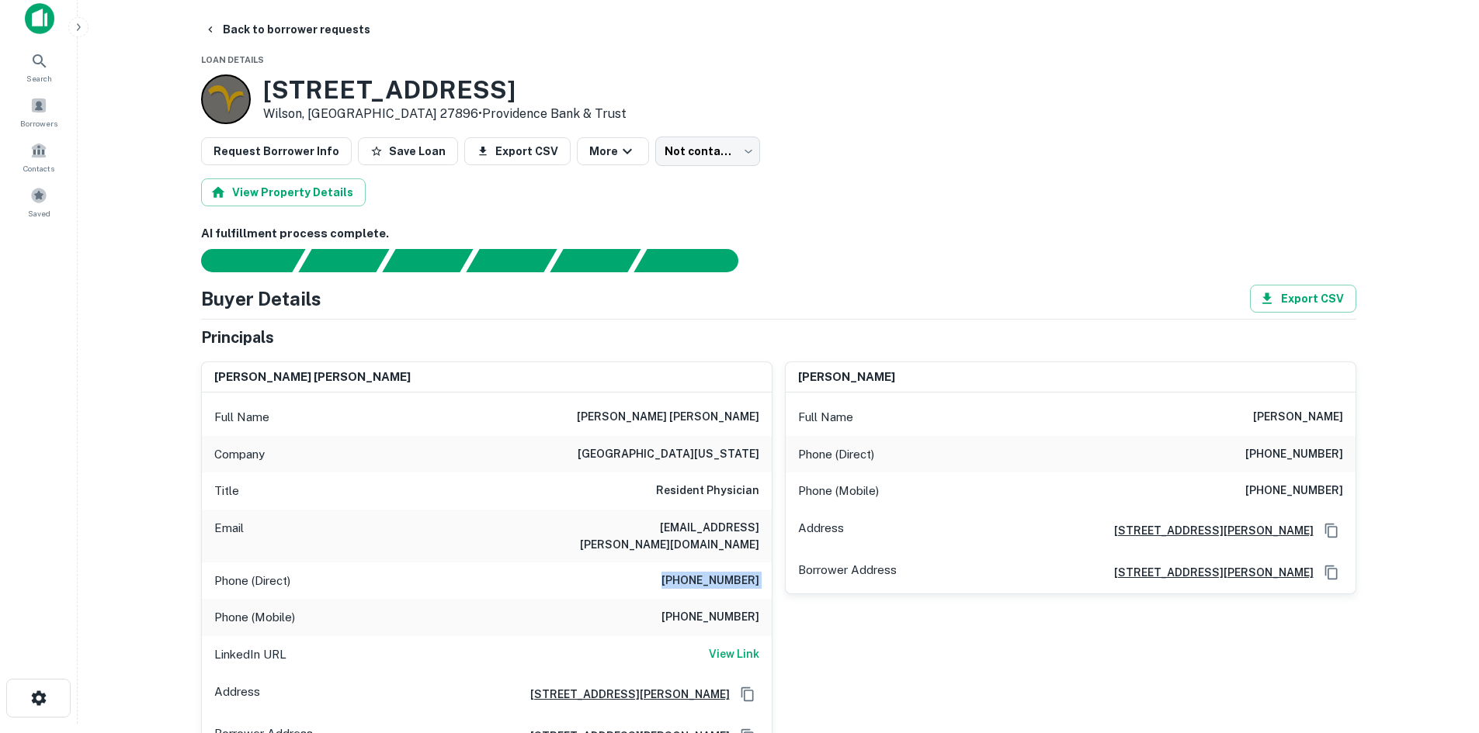
scroll to position [0, 0]
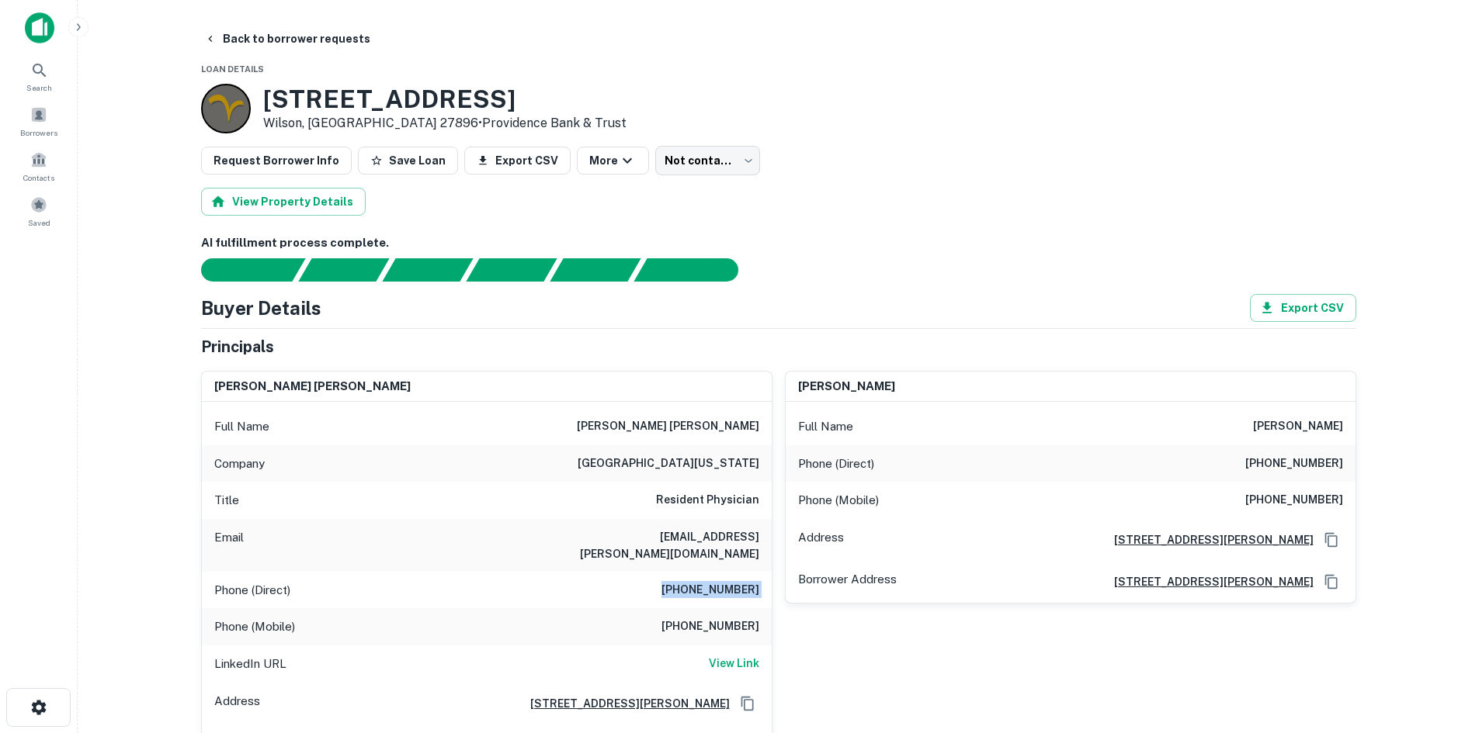
click at [716, 581] on h6 "(830) 980-5844" at bounding box center [710, 590] width 98 height 19
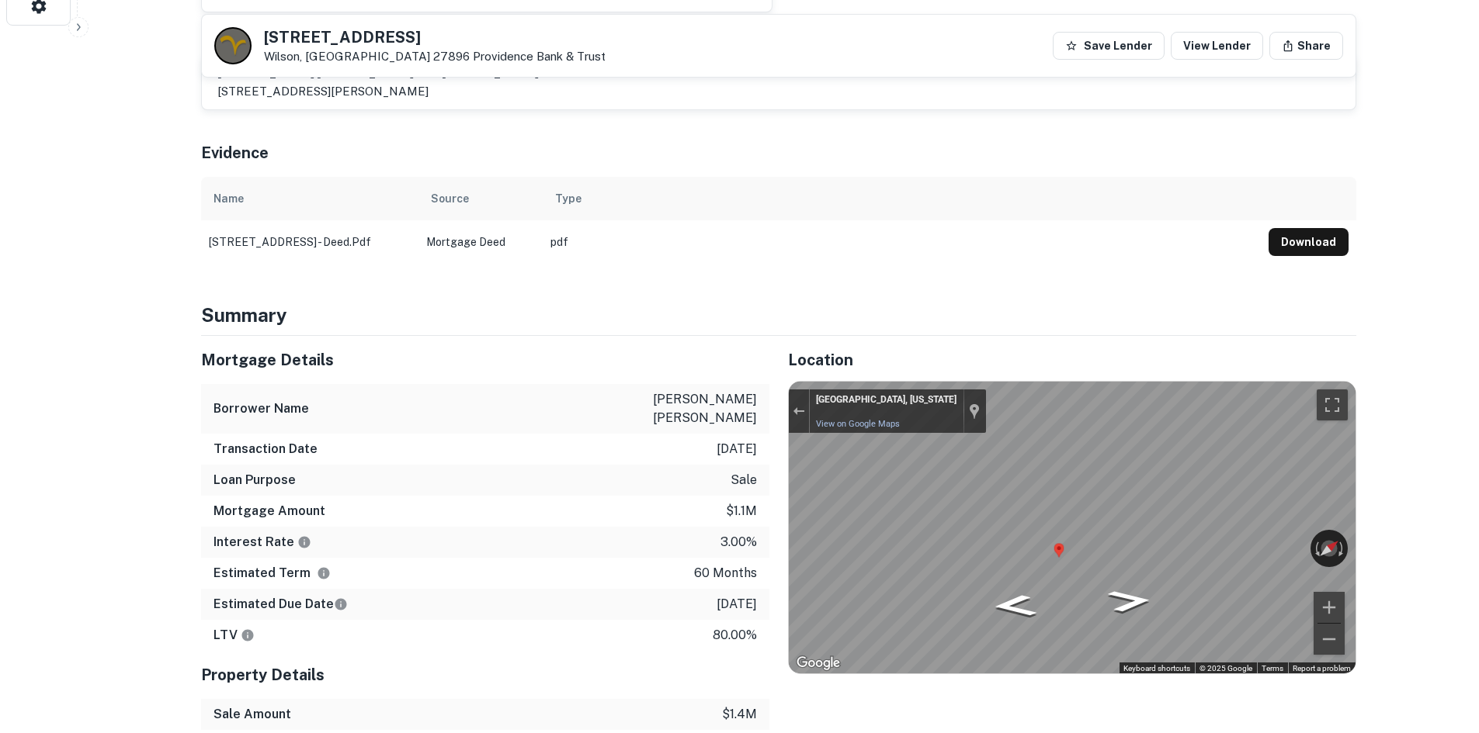
scroll to position [776, 0]
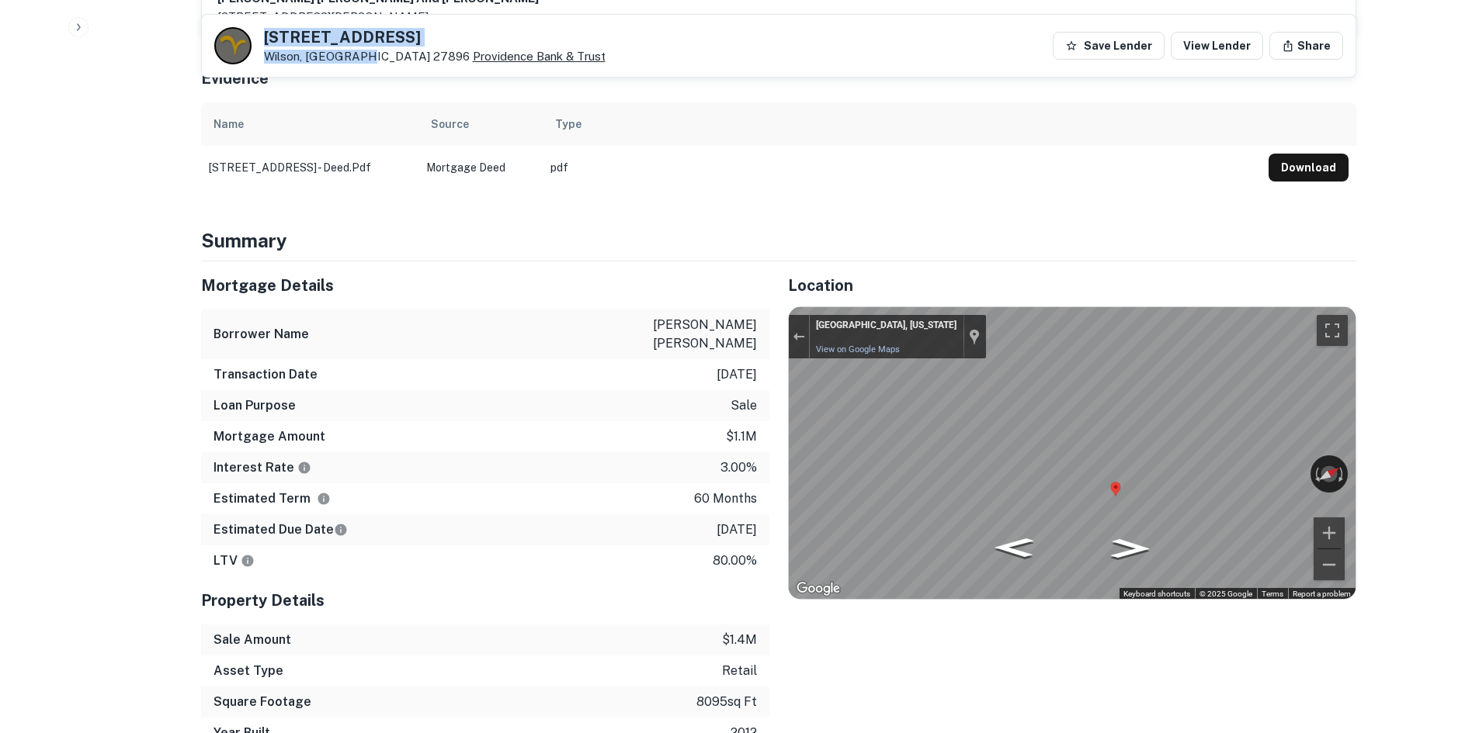
drag, startPoint x: 261, startPoint y: 34, endPoint x: 363, endPoint y: 53, distance: 104.1
click at [363, 53] on div "3115 RALEIGH ROAD PKWY W Wilson, NC 27896 Providence Bank & Trust" at bounding box center [409, 45] width 391 height 37
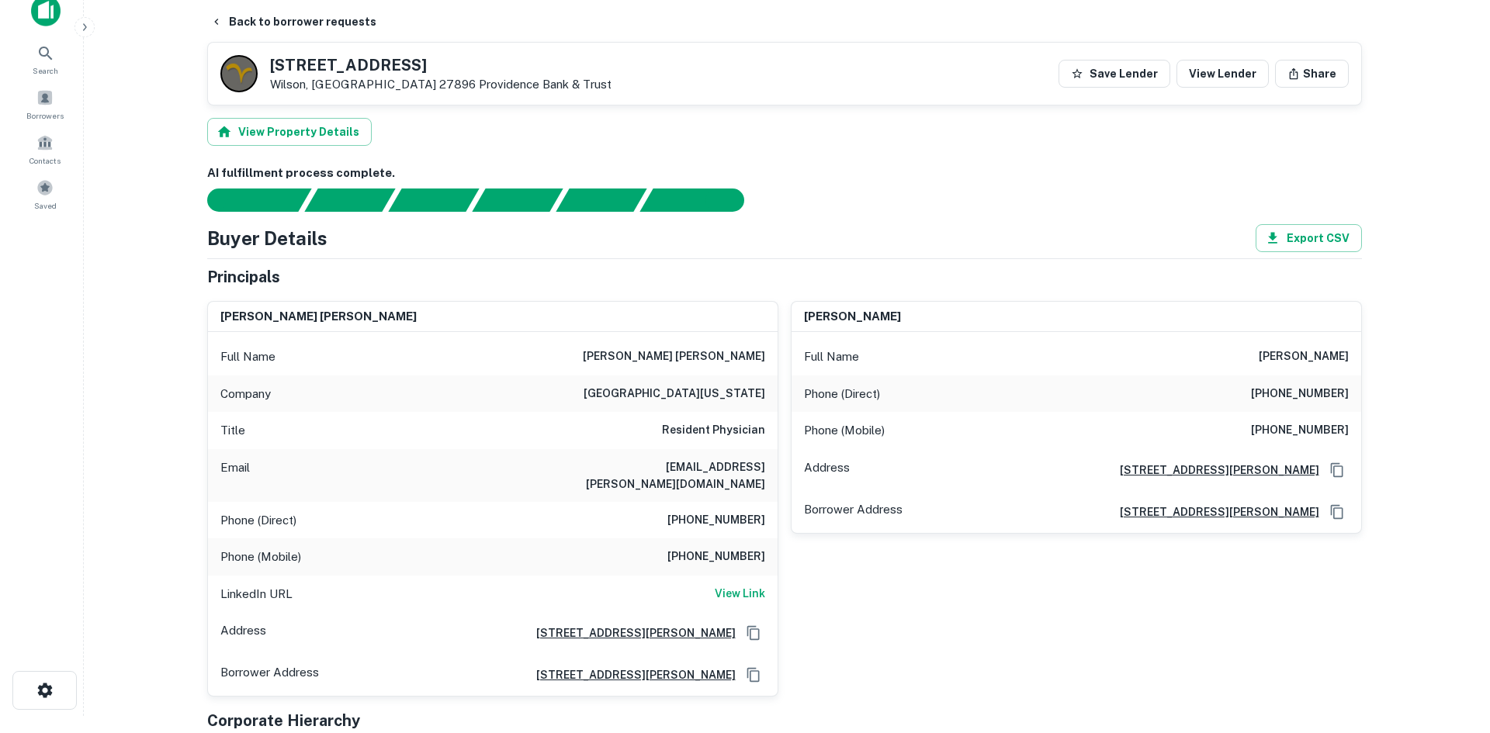
scroll to position [0, 0]
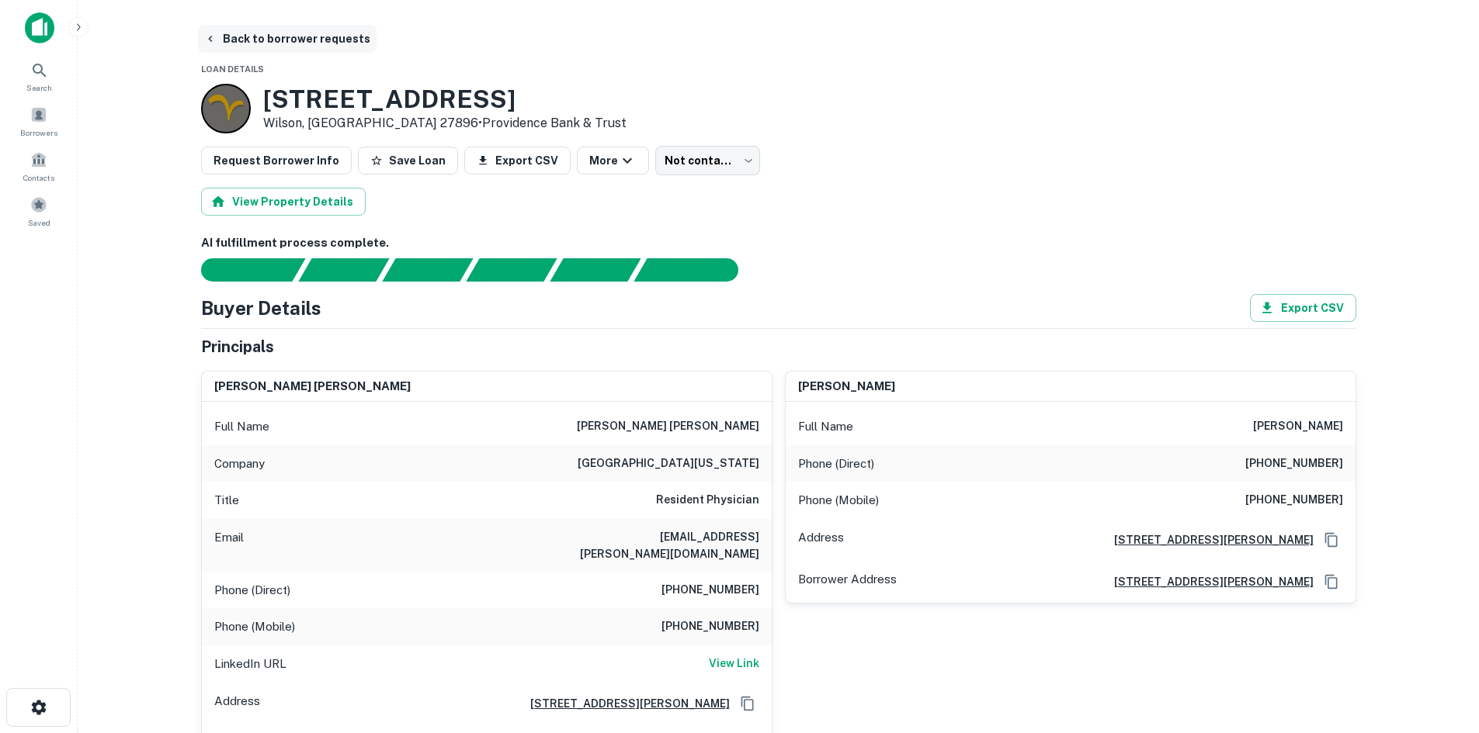
click at [324, 43] on button "Back to borrower requests" at bounding box center [287, 39] width 179 height 28
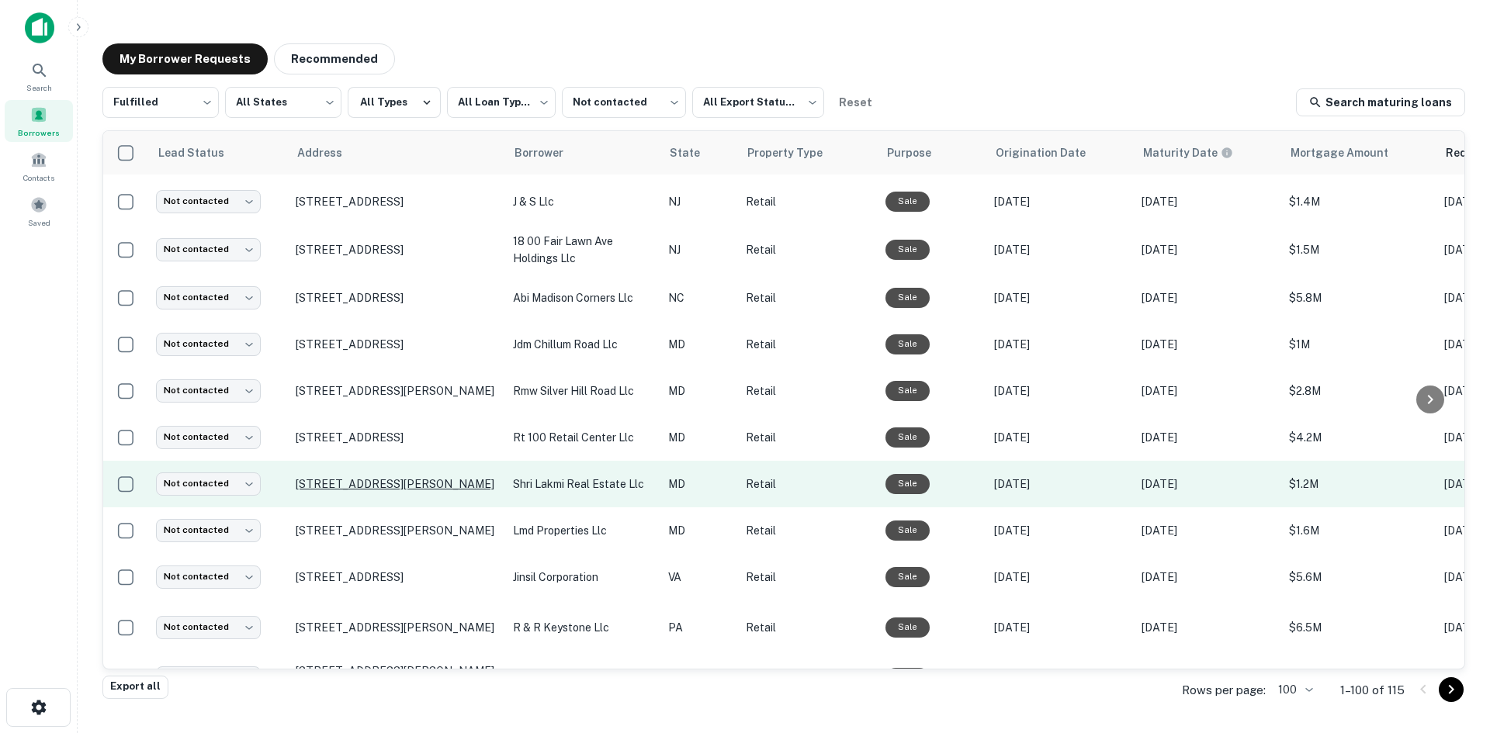
scroll to position [759, 0]
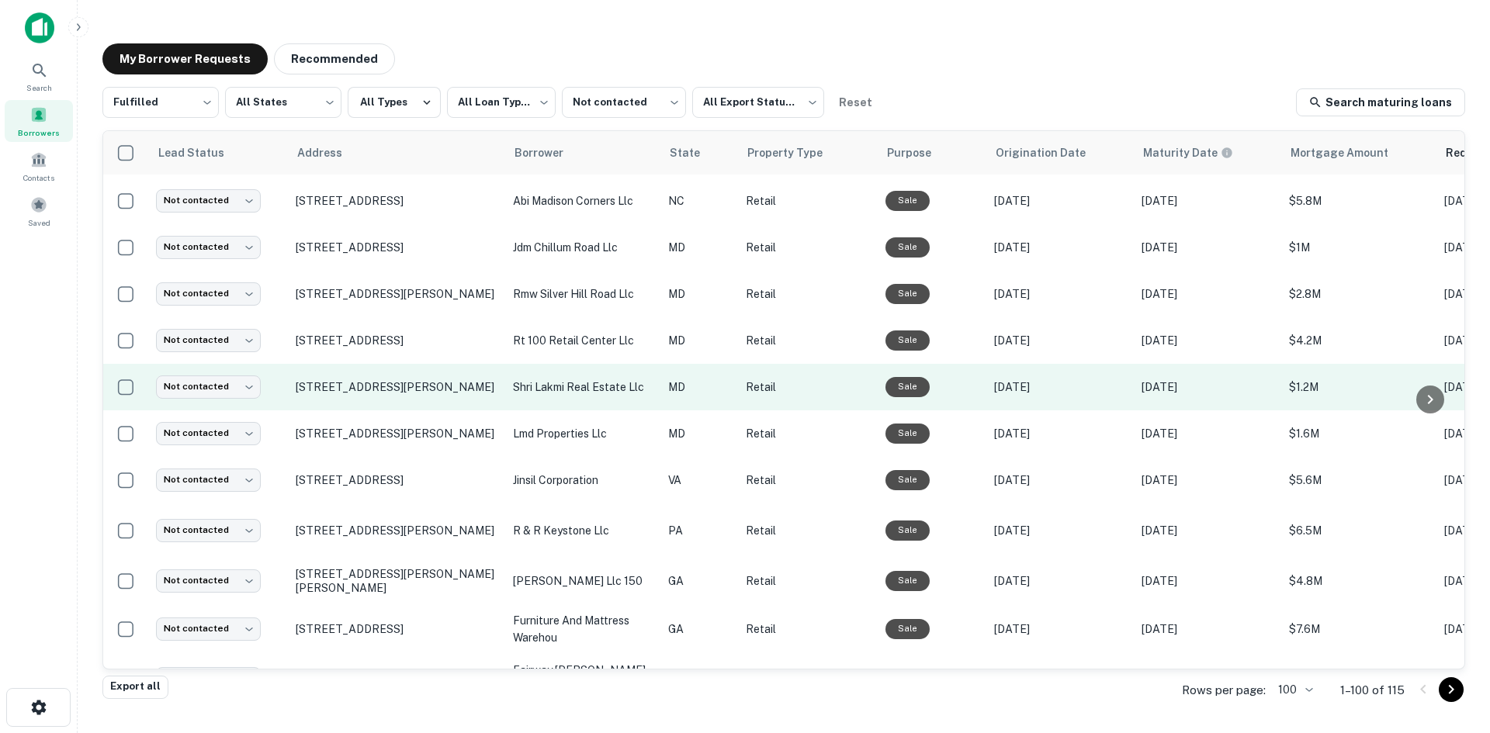
click at [406, 411] on td "21730 Great Mills Rd Lexington Park, MD 20653" at bounding box center [396, 387] width 217 height 47
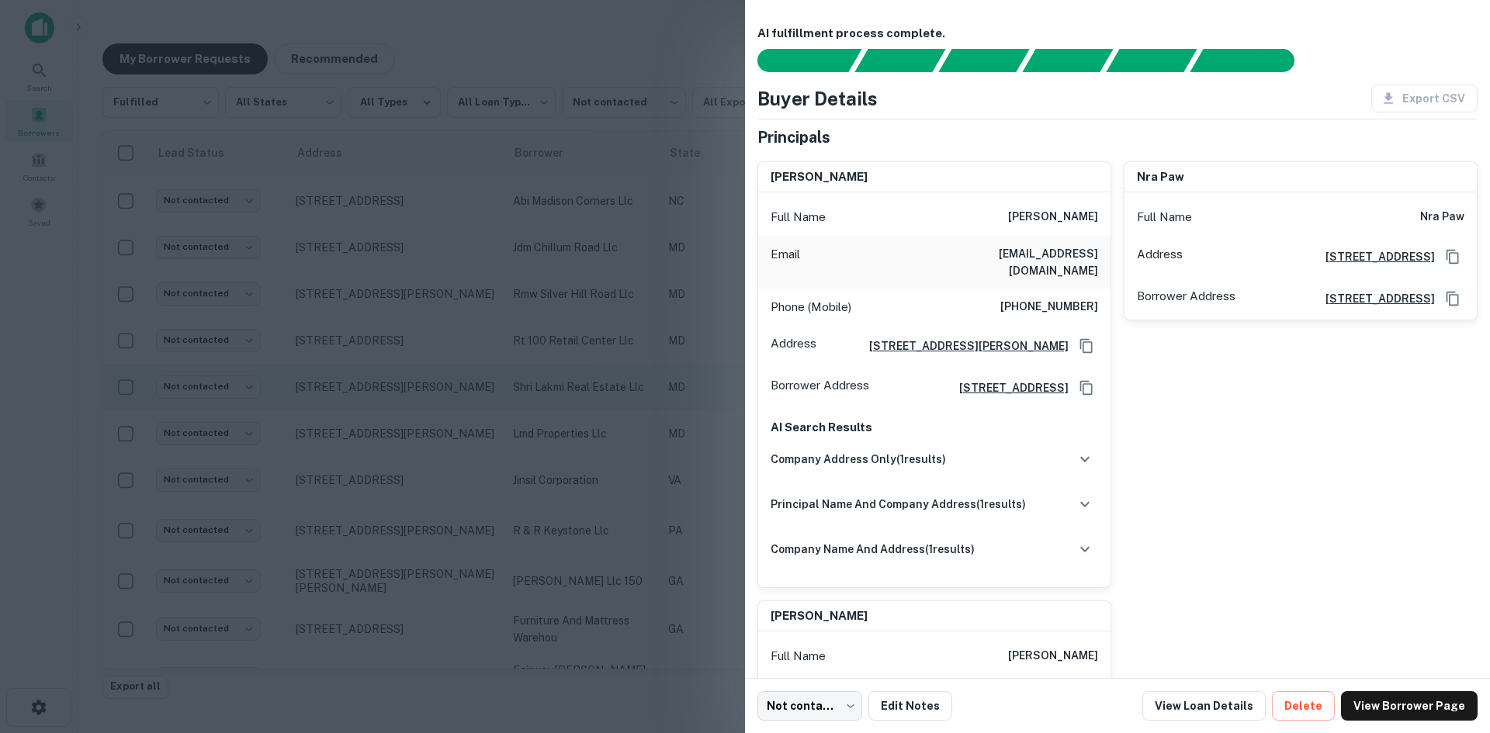
click at [406, 420] on div at bounding box center [745, 366] width 1490 height 733
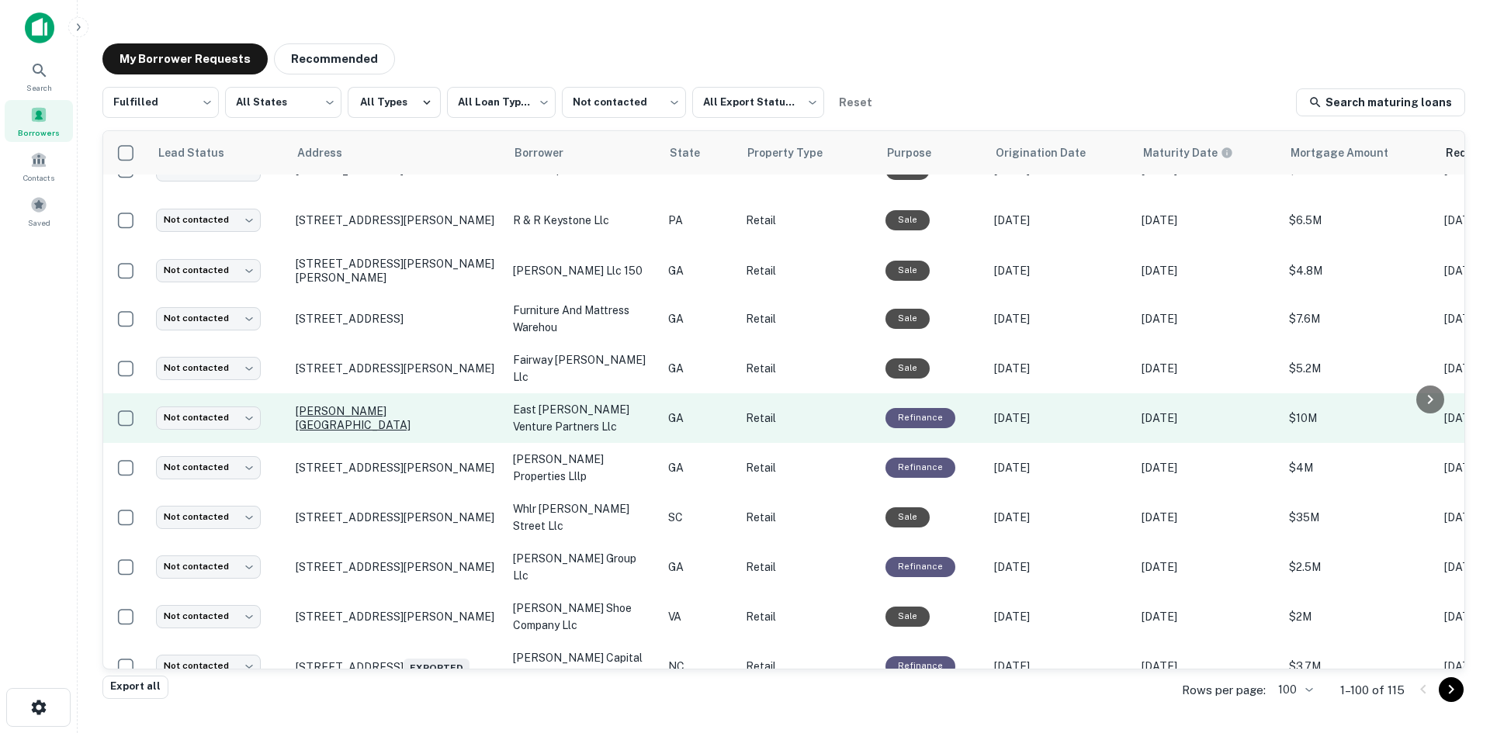
scroll to position [1225, 0]
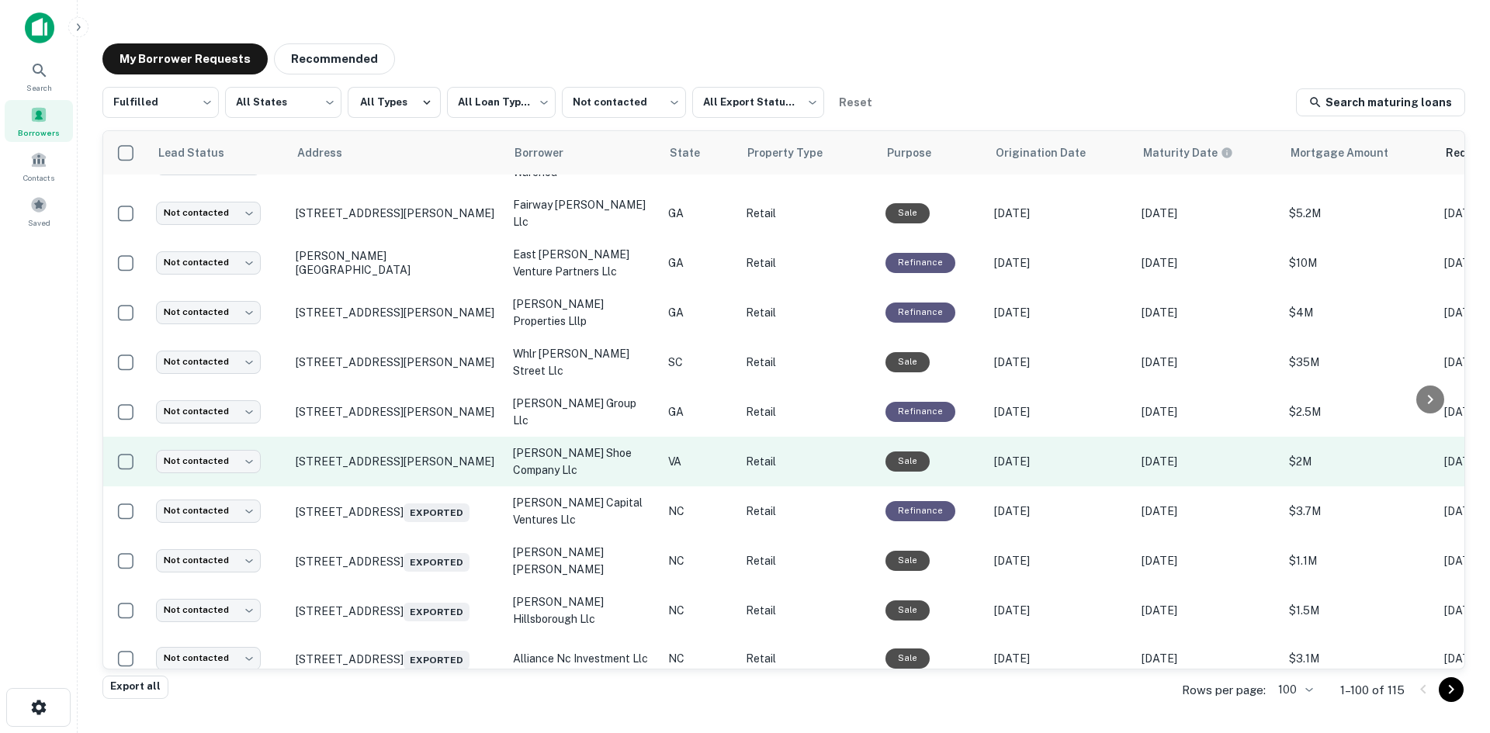
click at [427, 487] on td "224 Industrial Dr Gretna, VA 24557" at bounding box center [396, 462] width 217 height 50
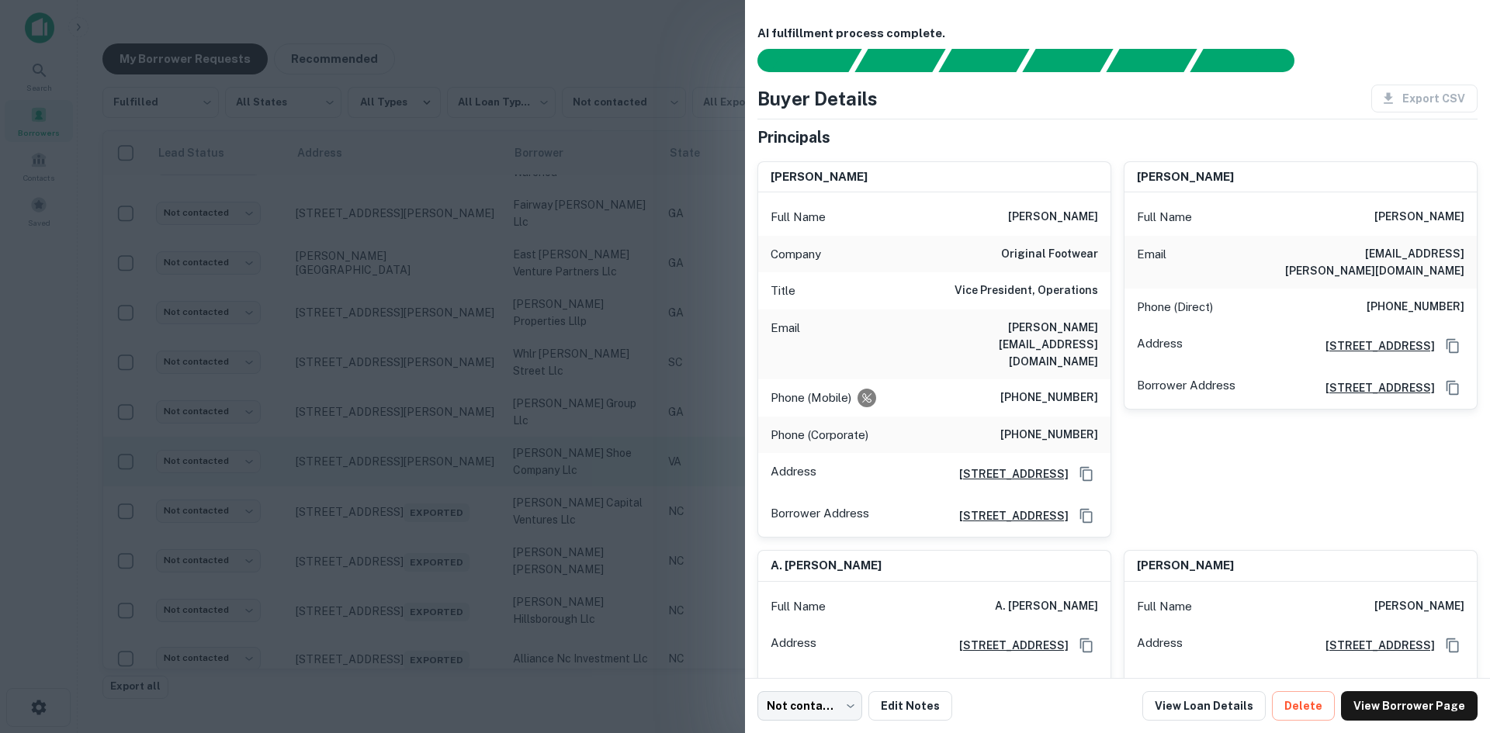
click at [427, 490] on div at bounding box center [745, 366] width 1490 height 733
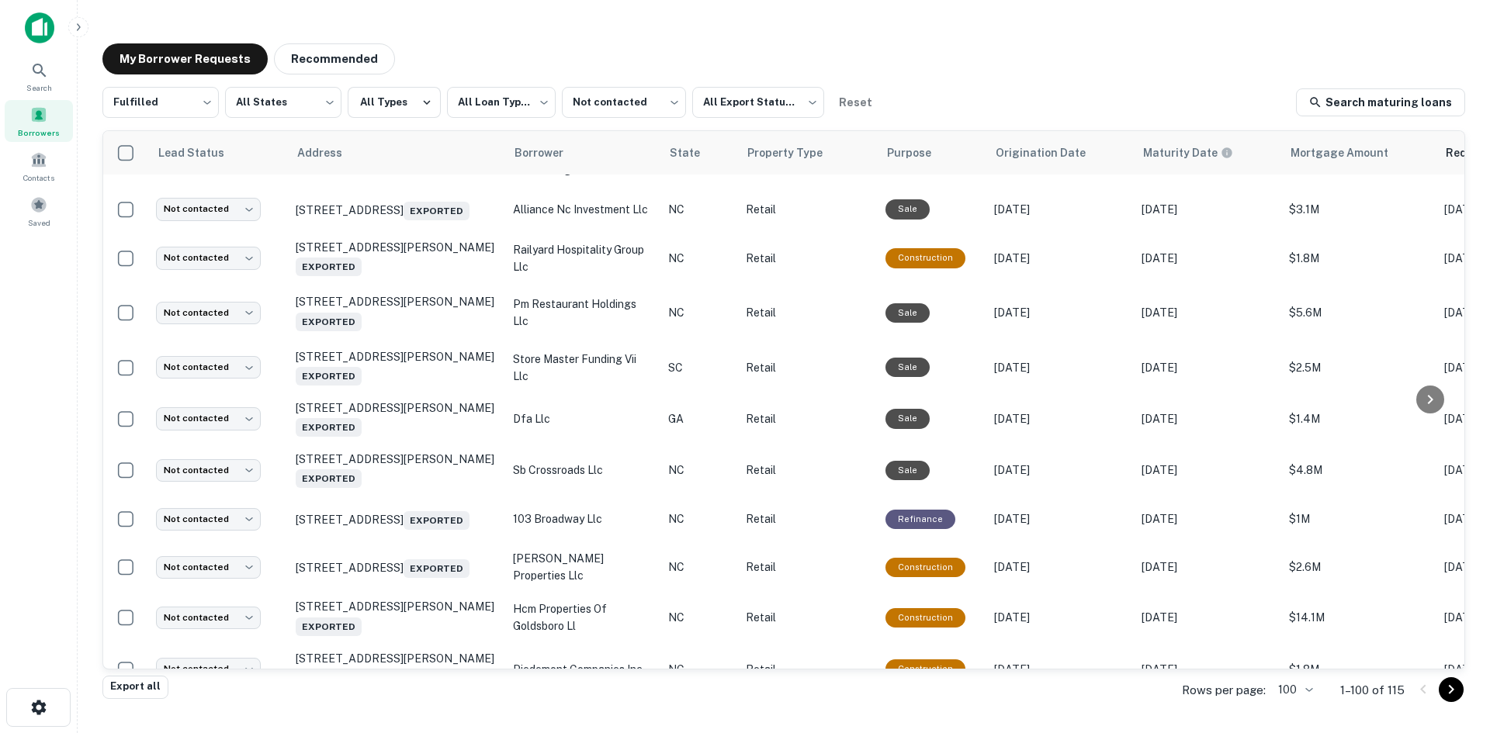
scroll to position [1691, 0]
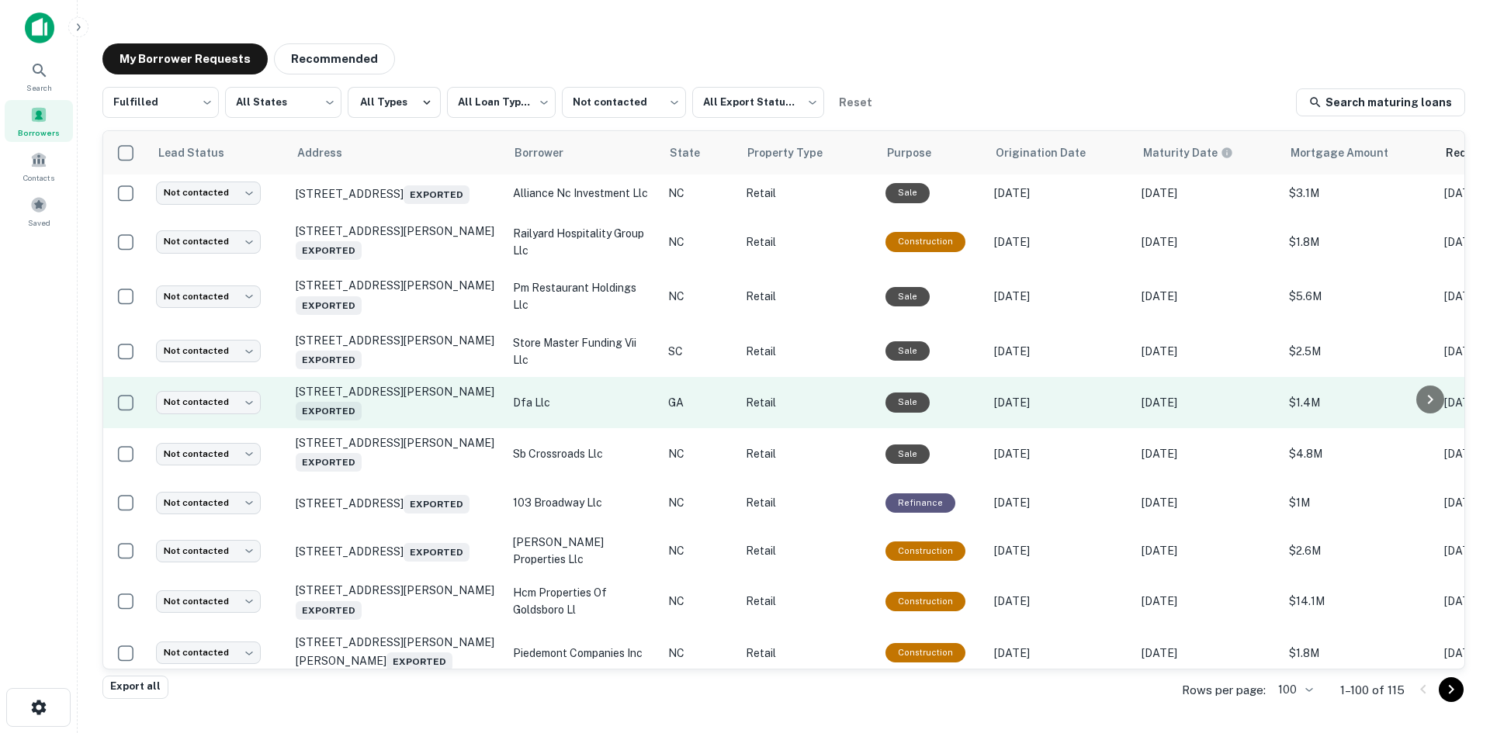
click at [452, 428] on td "1363 Dean Forest Rd Savannah, GA 31405 Exported" at bounding box center [396, 402] width 217 height 51
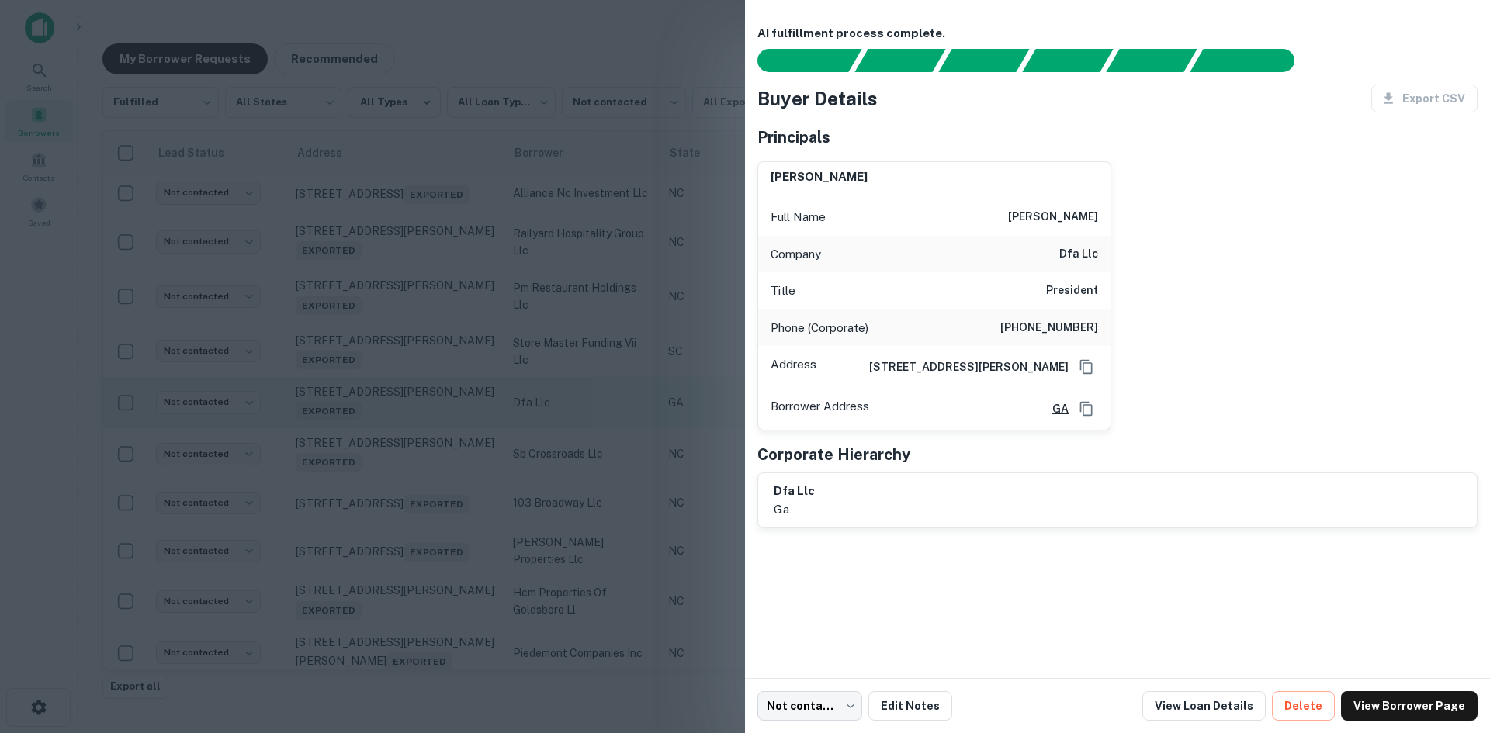
click at [452, 446] on div at bounding box center [745, 366] width 1490 height 733
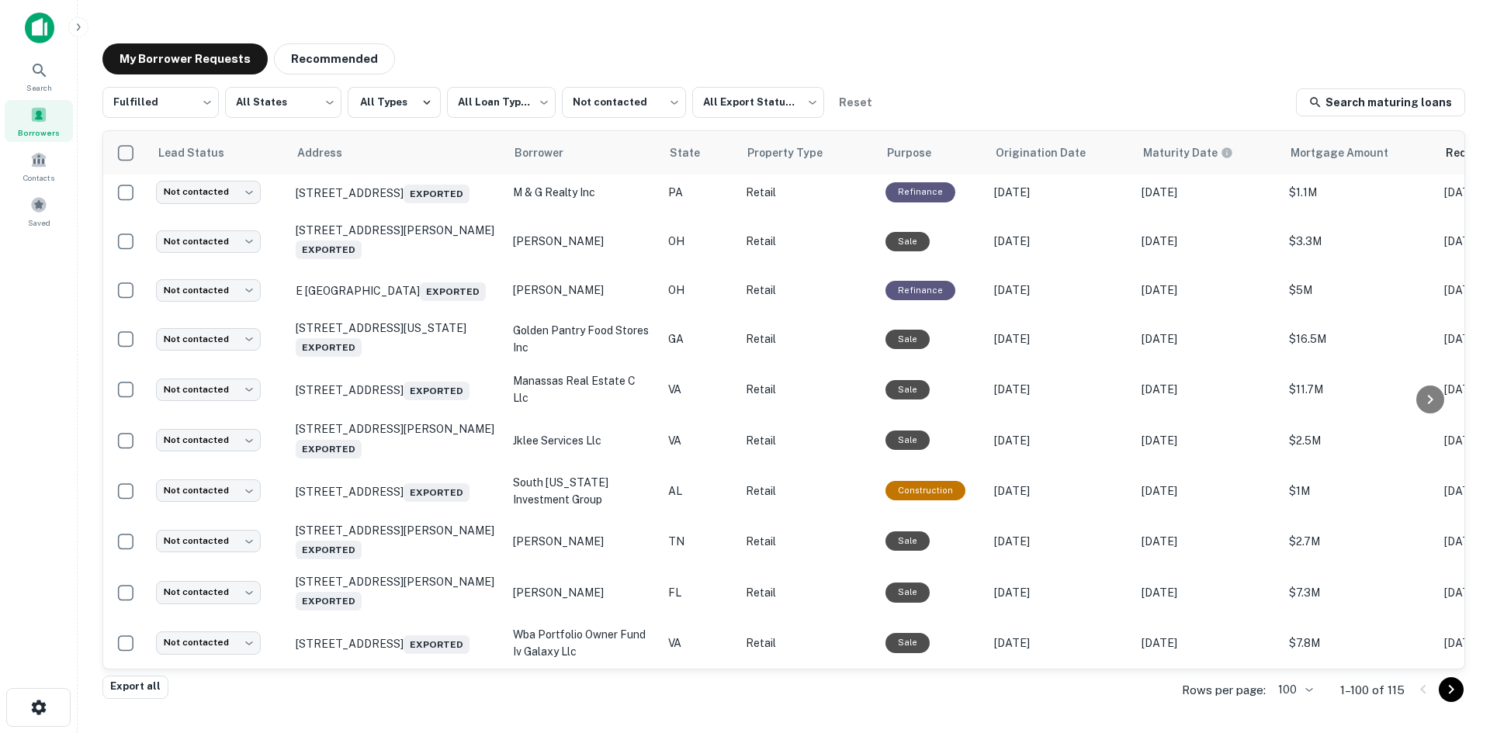
scroll to position [2311, 0]
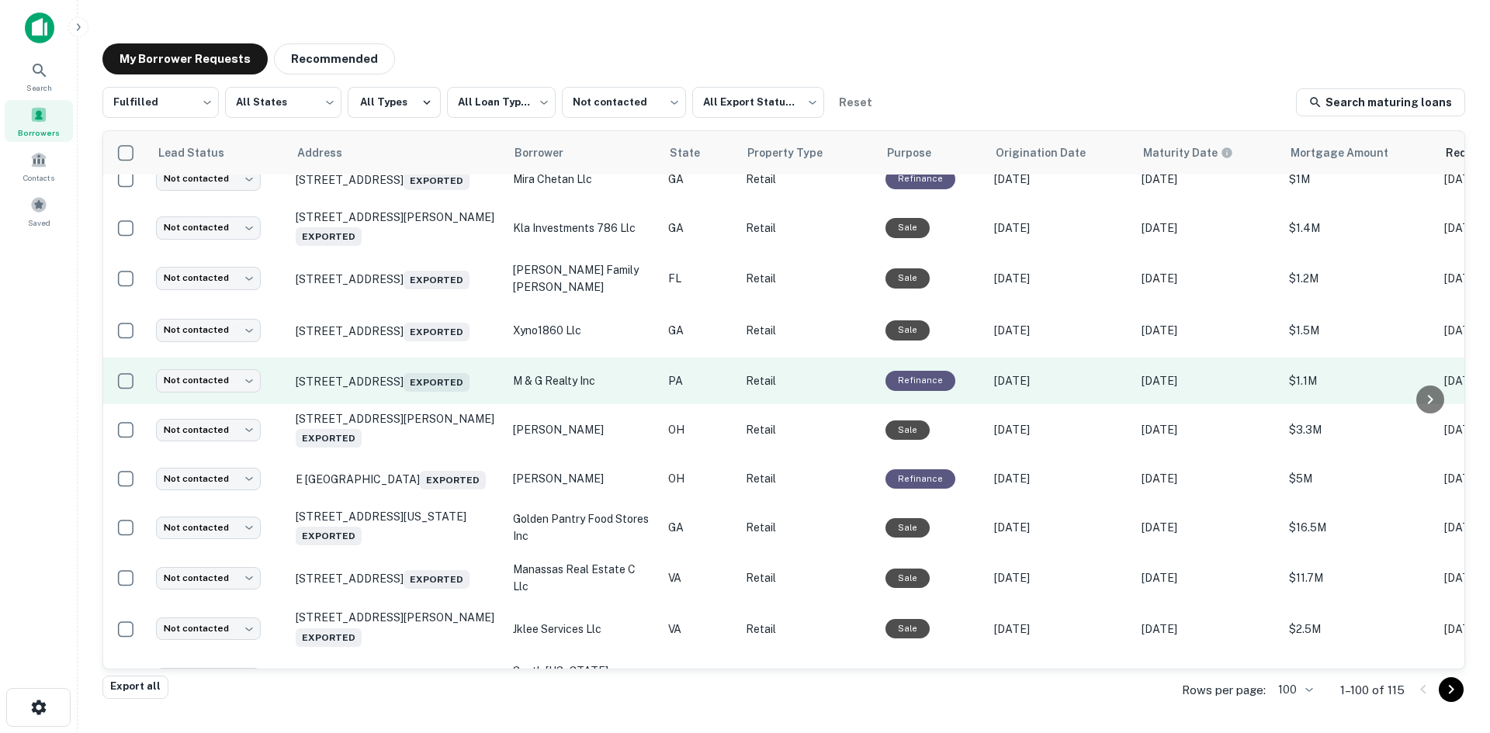
click at [412, 404] on td "1655 W Cumberland St Lebanon, PA 17042 Exported" at bounding box center [396, 381] width 217 height 47
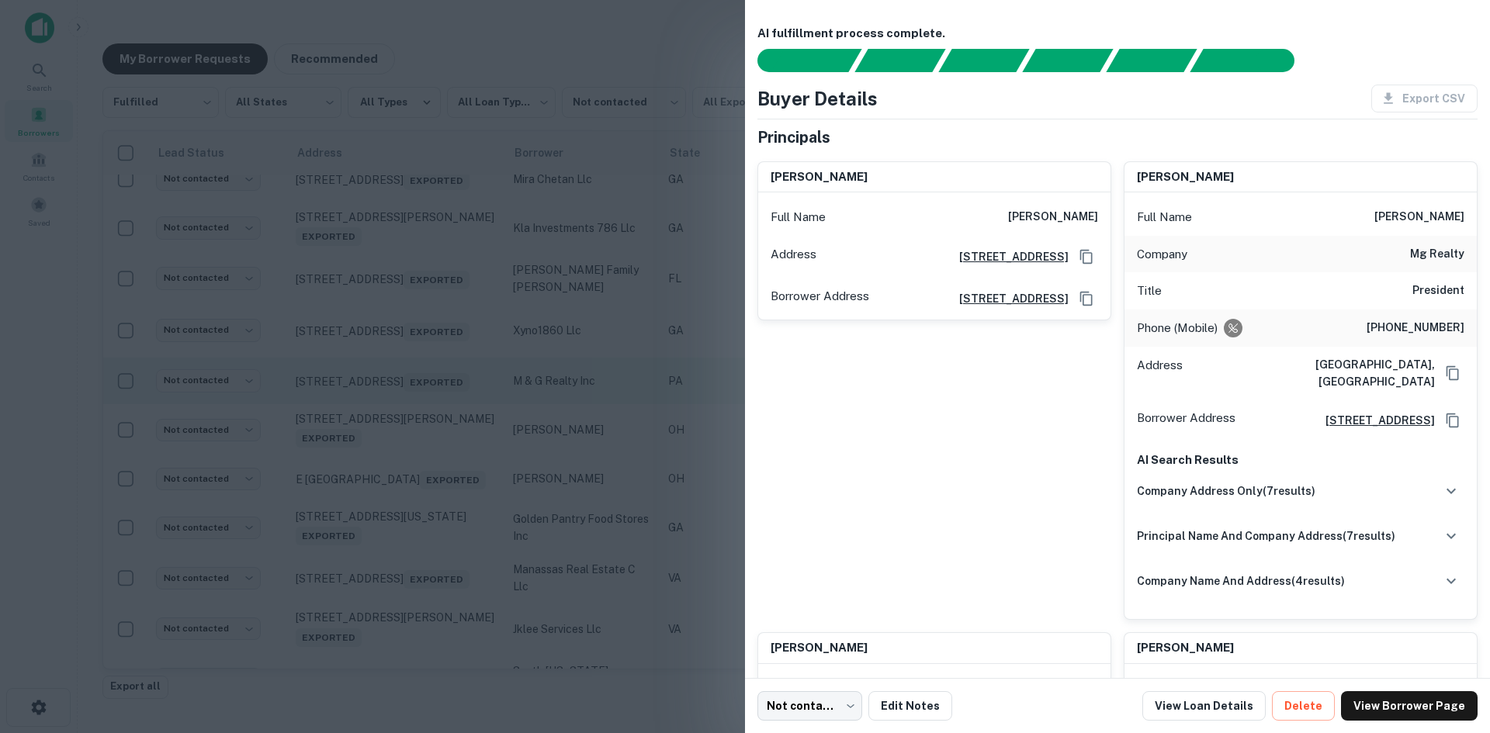
click at [412, 456] on div at bounding box center [745, 366] width 1490 height 733
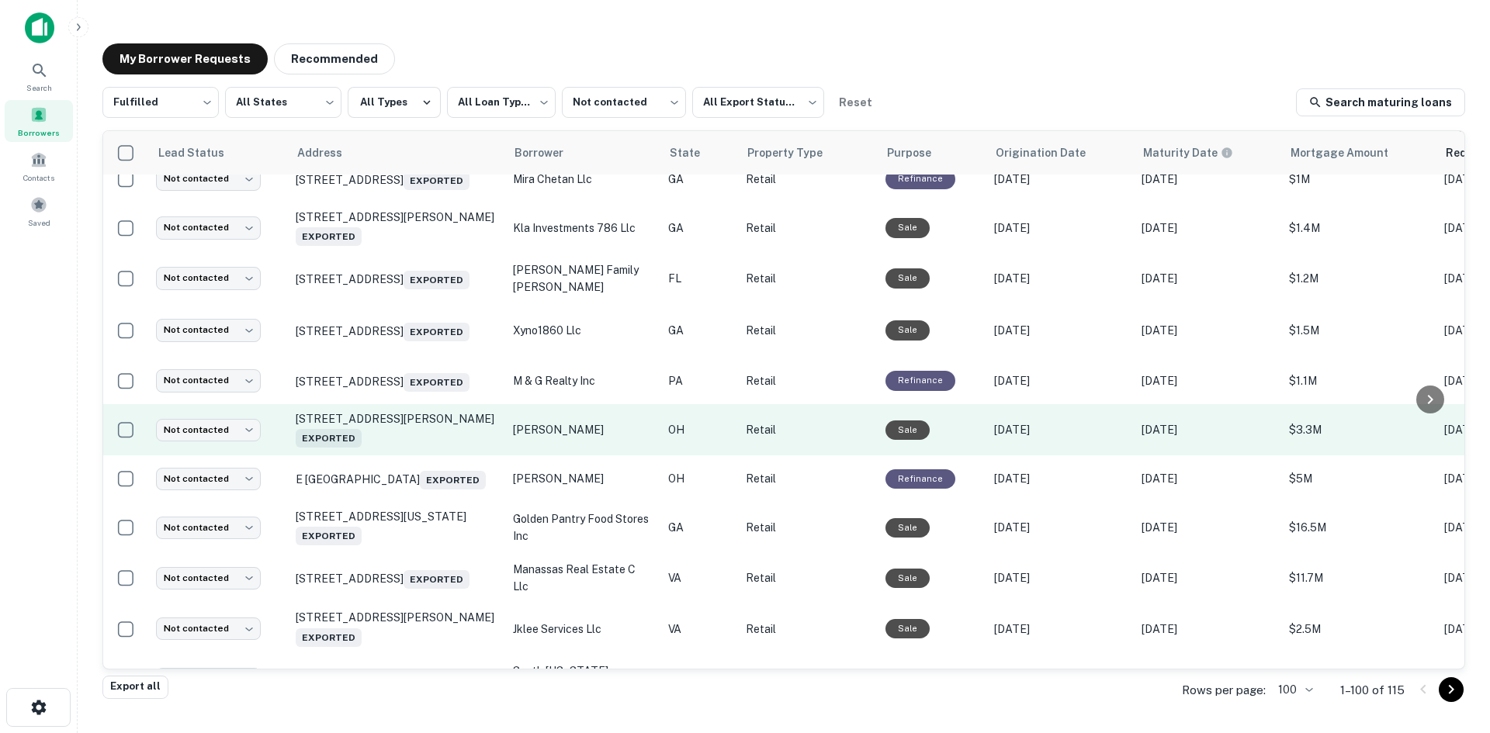
click at [441, 456] on td "217 W Emmitt Ave Waverly, OH 45690 Exported" at bounding box center [396, 429] width 217 height 51
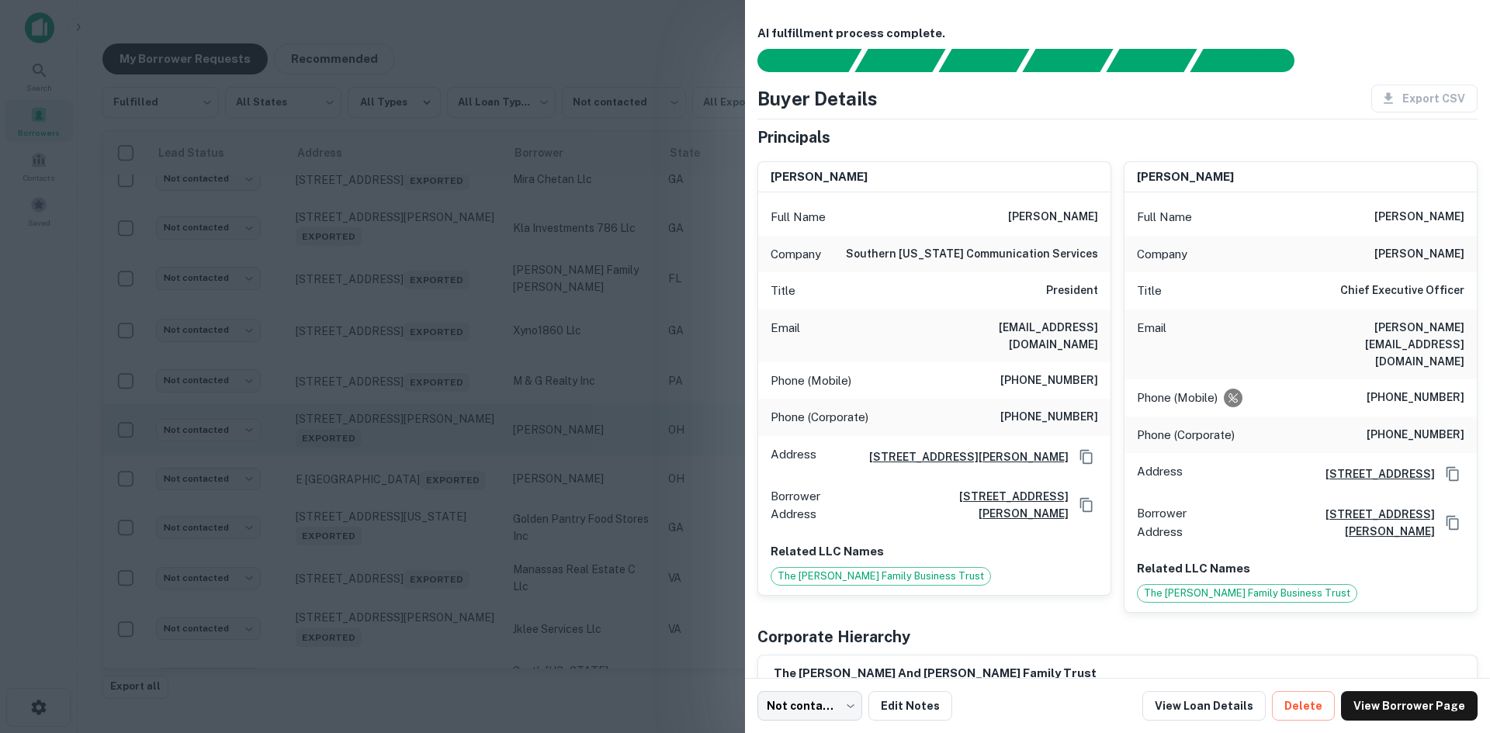
click at [441, 504] on div at bounding box center [745, 366] width 1490 height 733
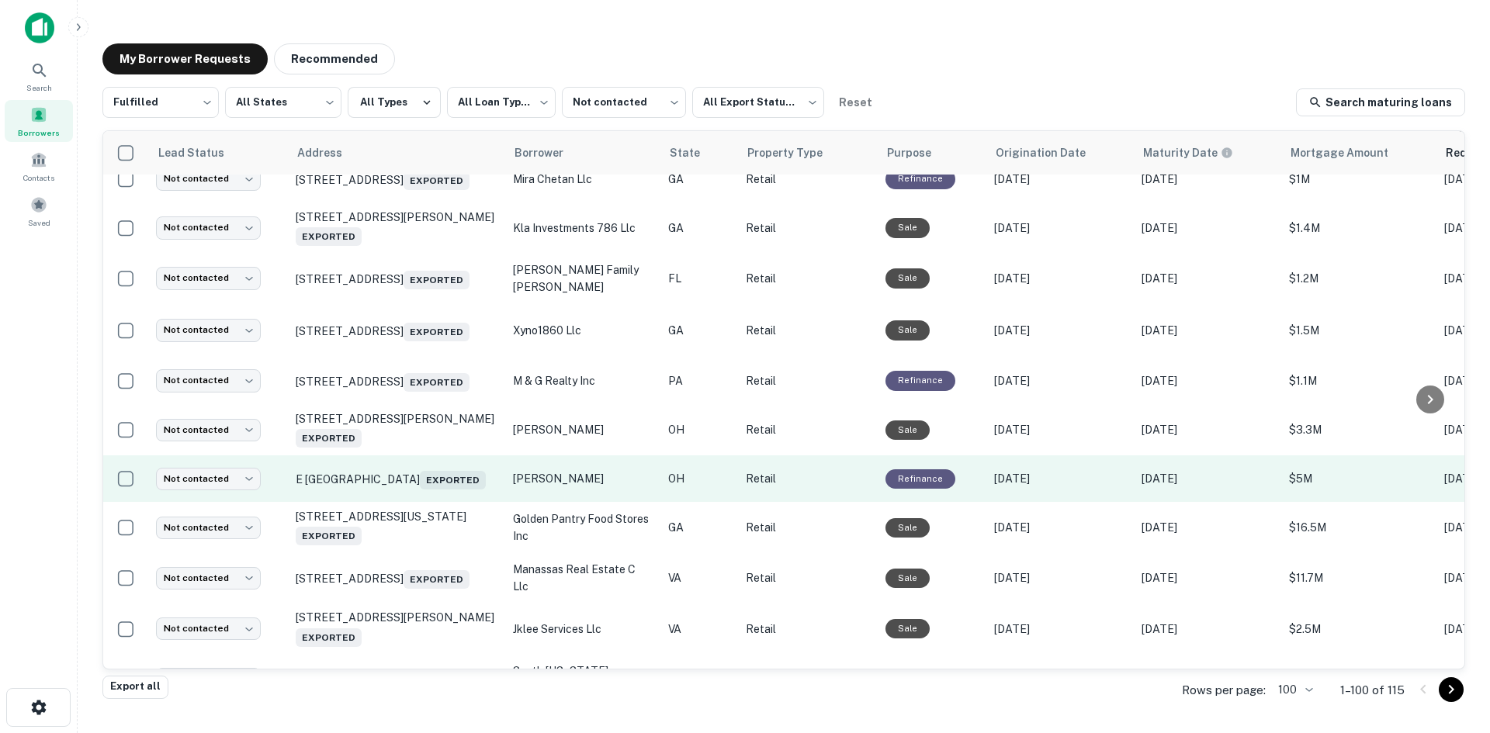
click at [444, 502] on td "E Fifth St Marysville, OH 43040 Exported" at bounding box center [396, 479] width 217 height 47
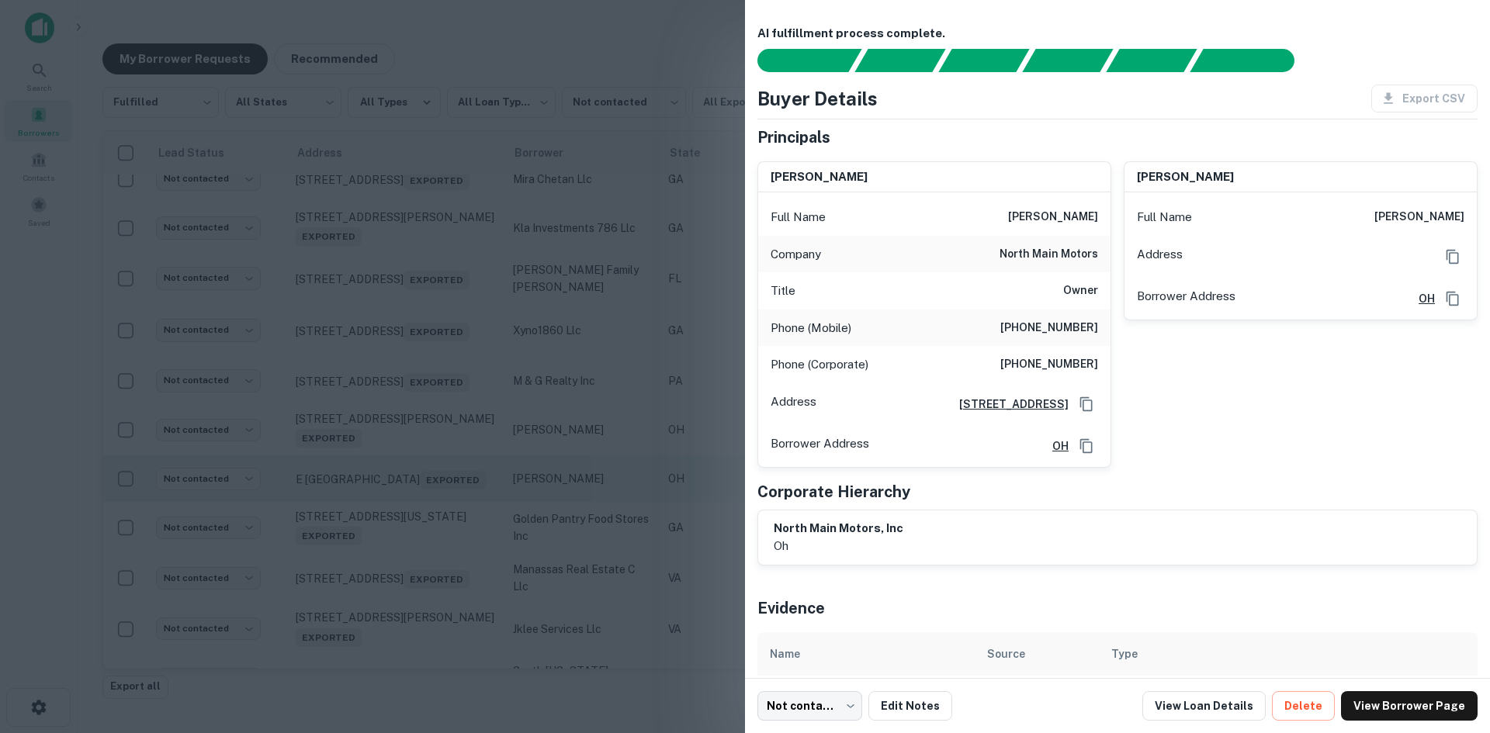
click at [444, 557] on div at bounding box center [745, 366] width 1490 height 733
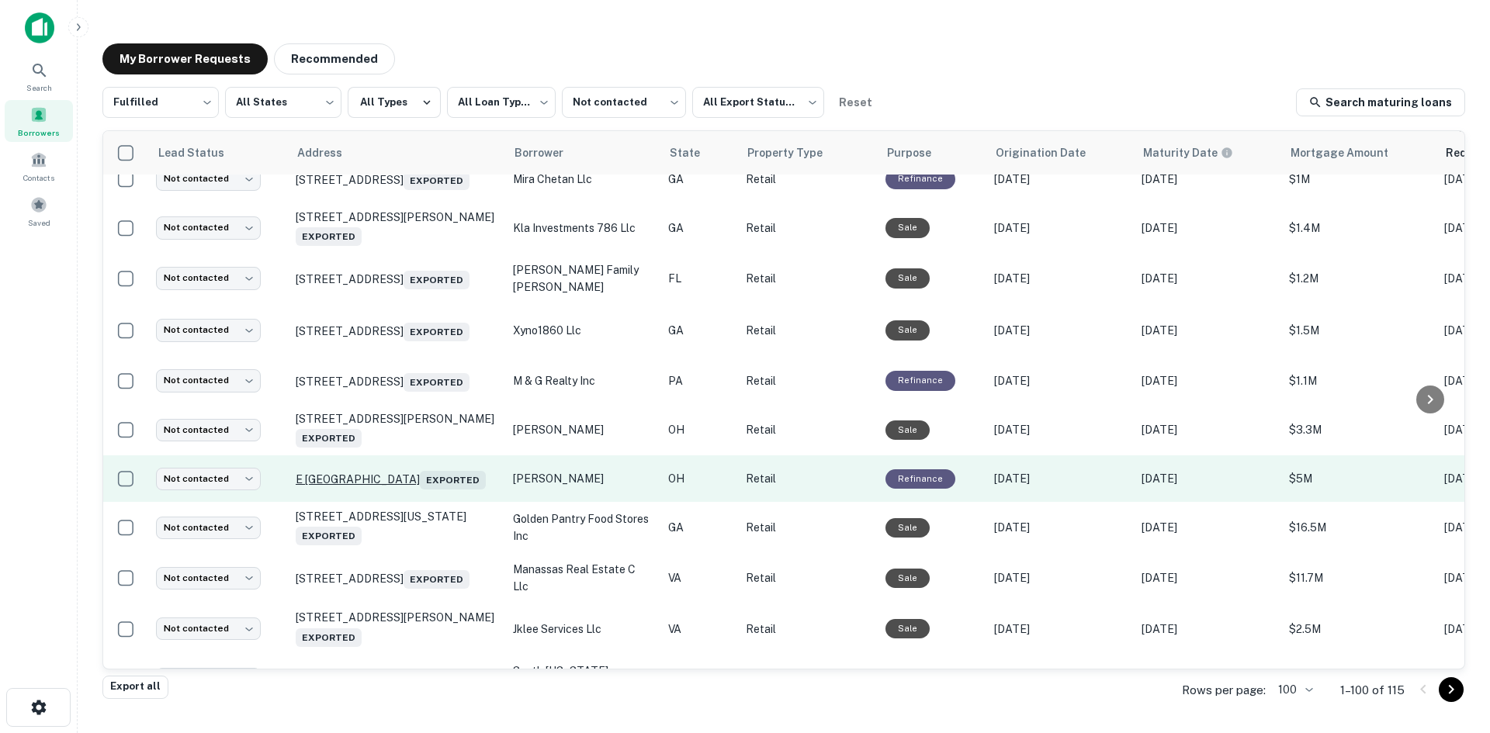
scroll to position [2389, 0]
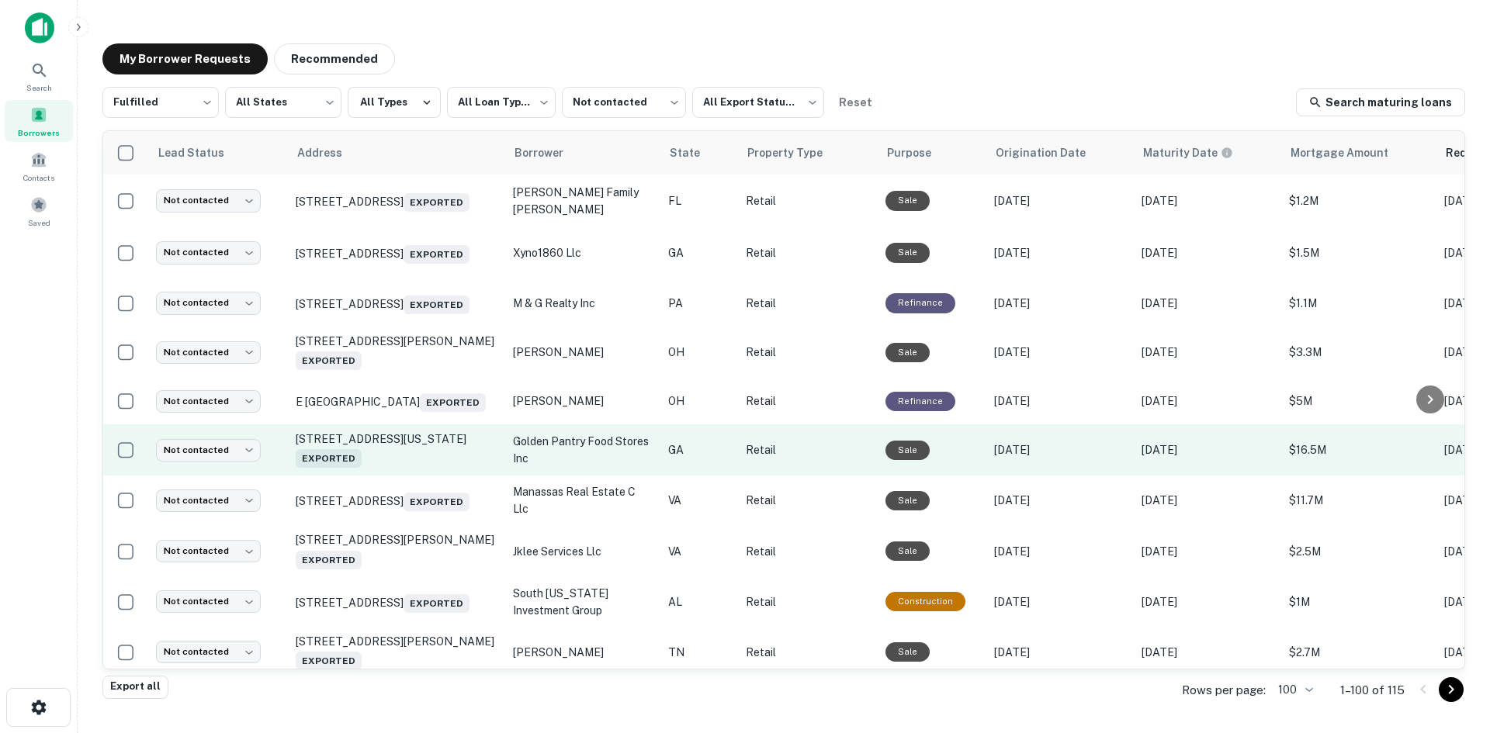
click at [418, 476] on td "620 N Washington St Lincolnton, GA 30817 Exported" at bounding box center [396, 450] width 217 height 51
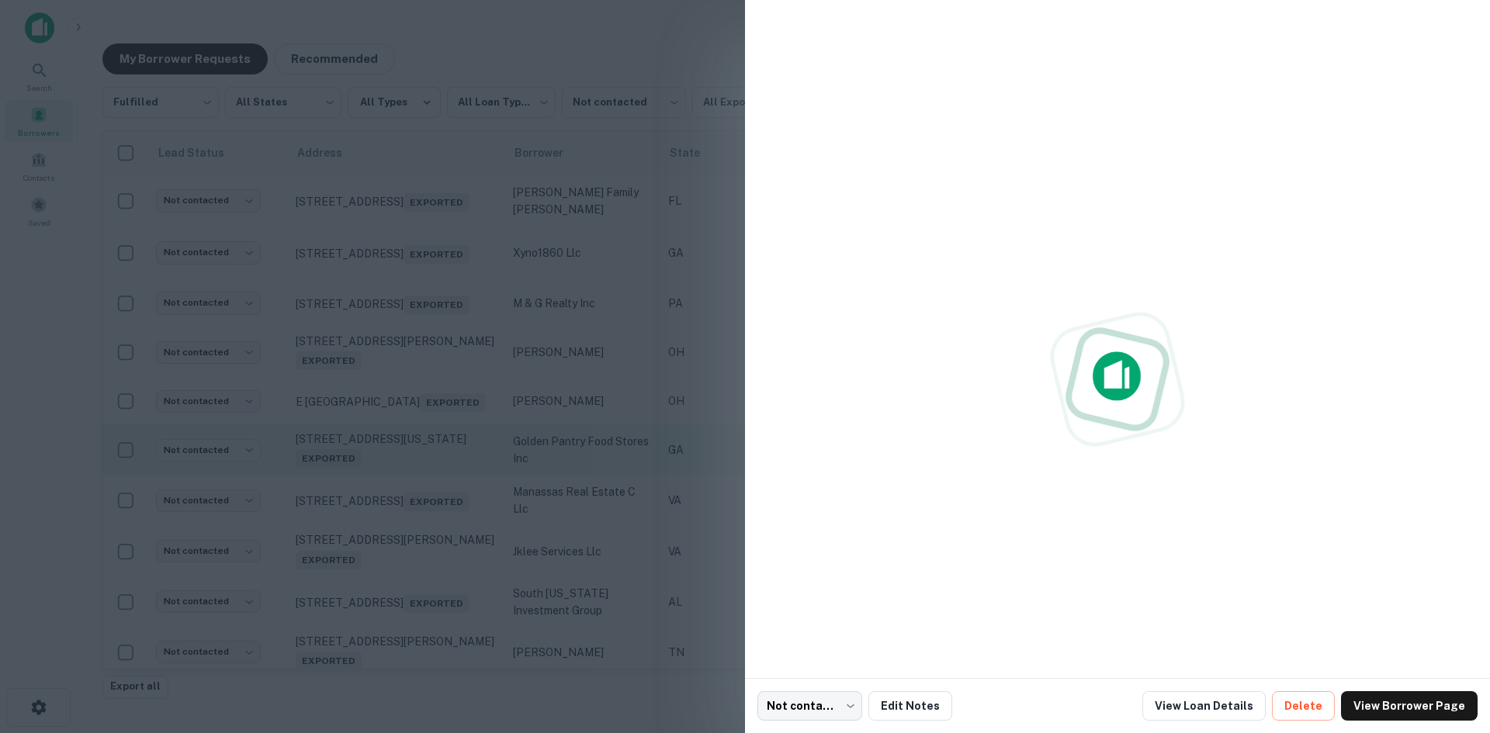
scroll to position [2467, 0]
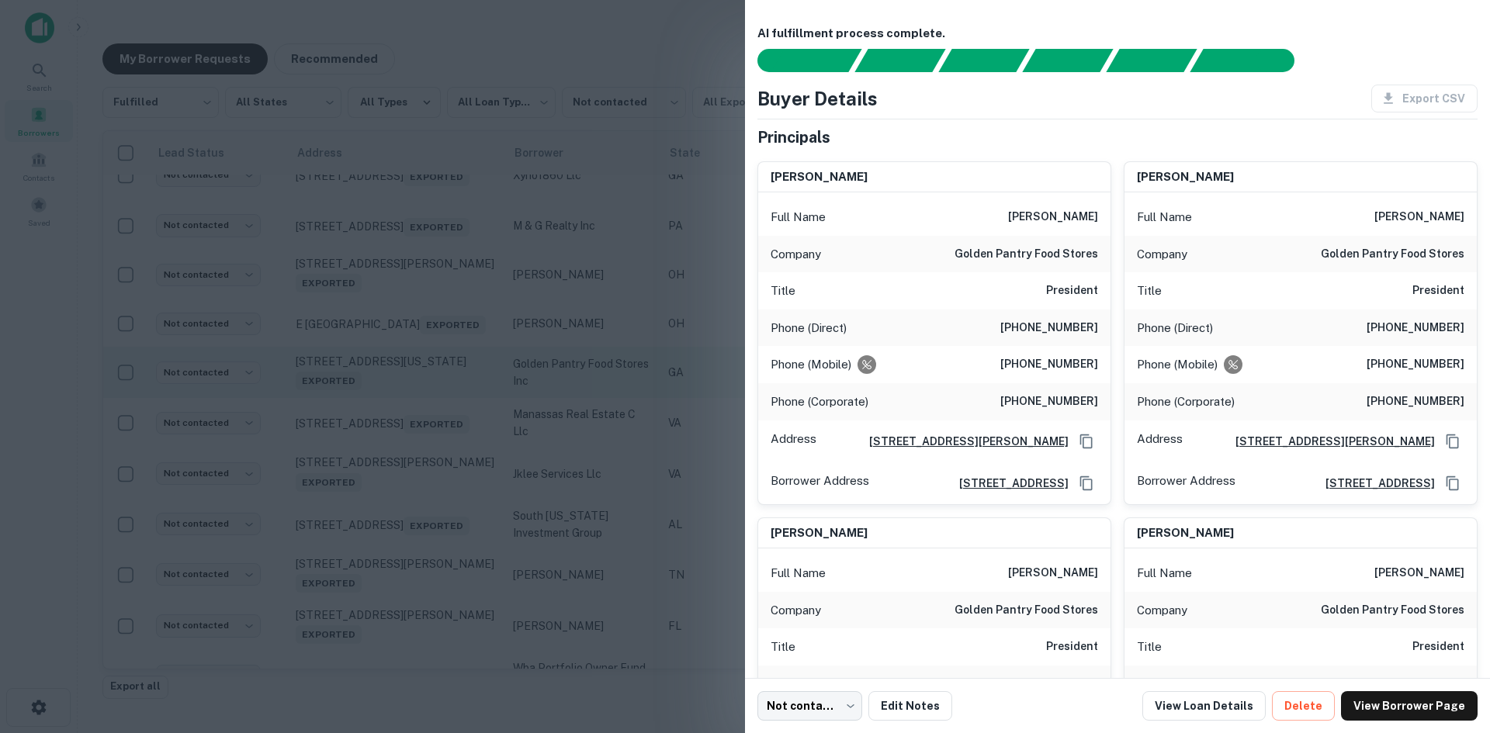
click at [418, 530] on div at bounding box center [745, 366] width 1490 height 733
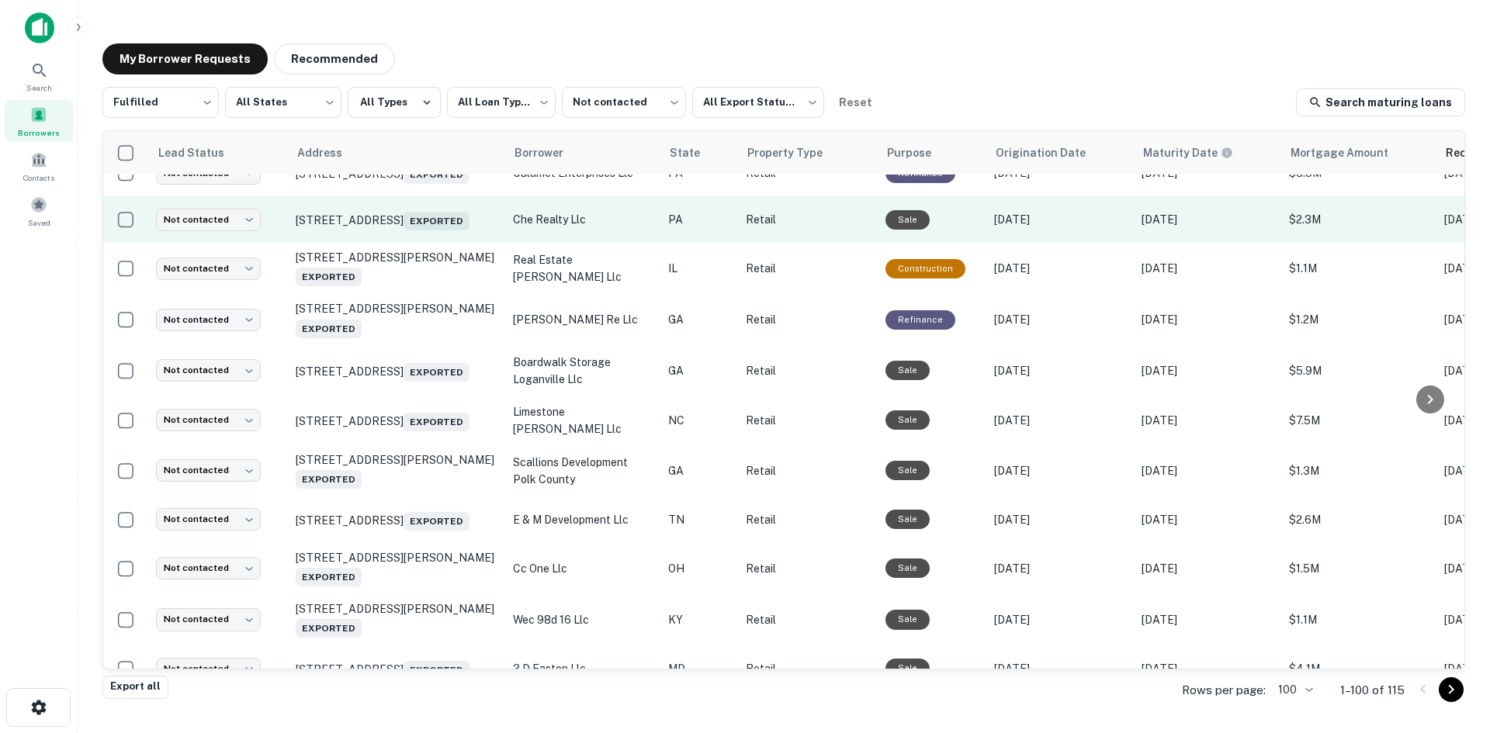
scroll to position [3088, 0]
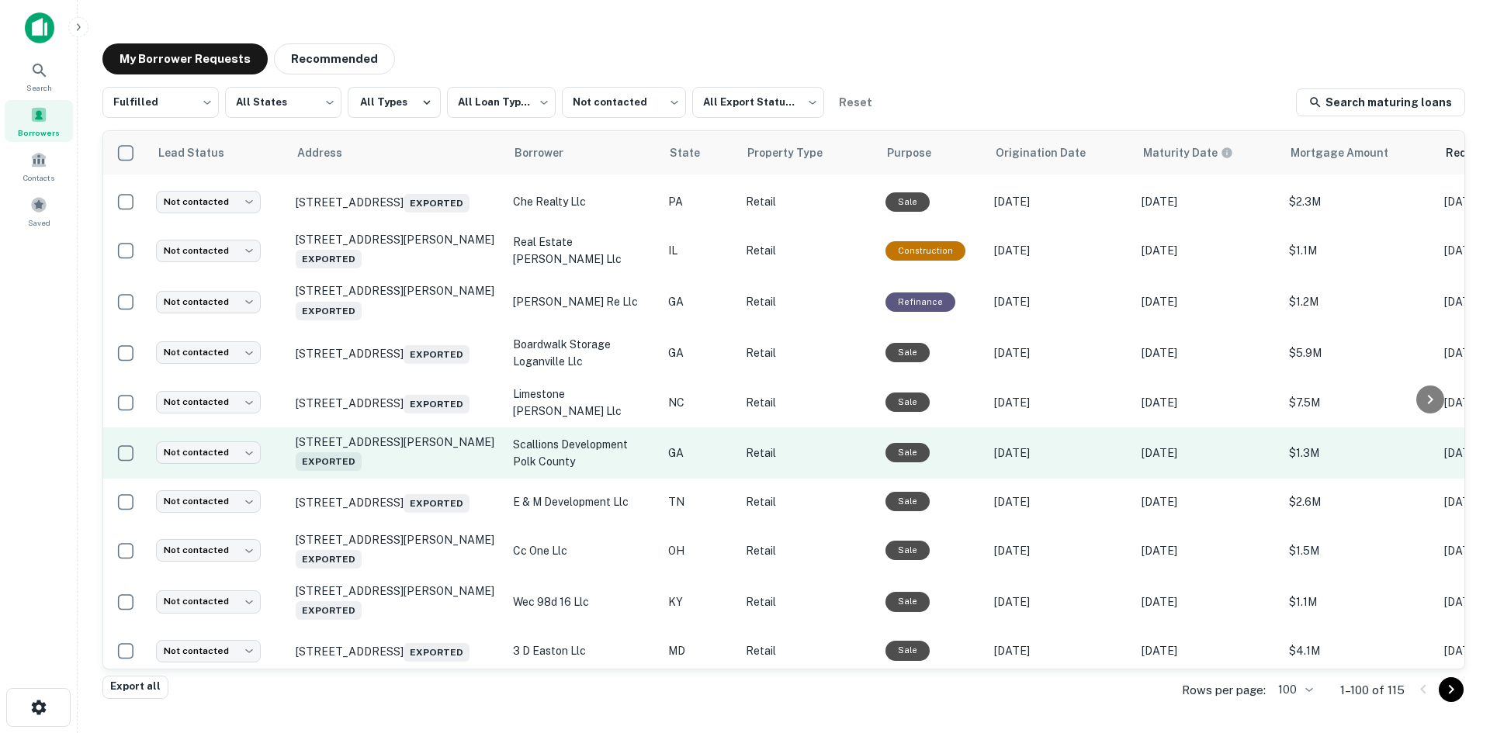
click at [449, 479] on td "648 Jones Ave Rockmart, GA 30153 Exported" at bounding box center [396, 453] width 217 height 51
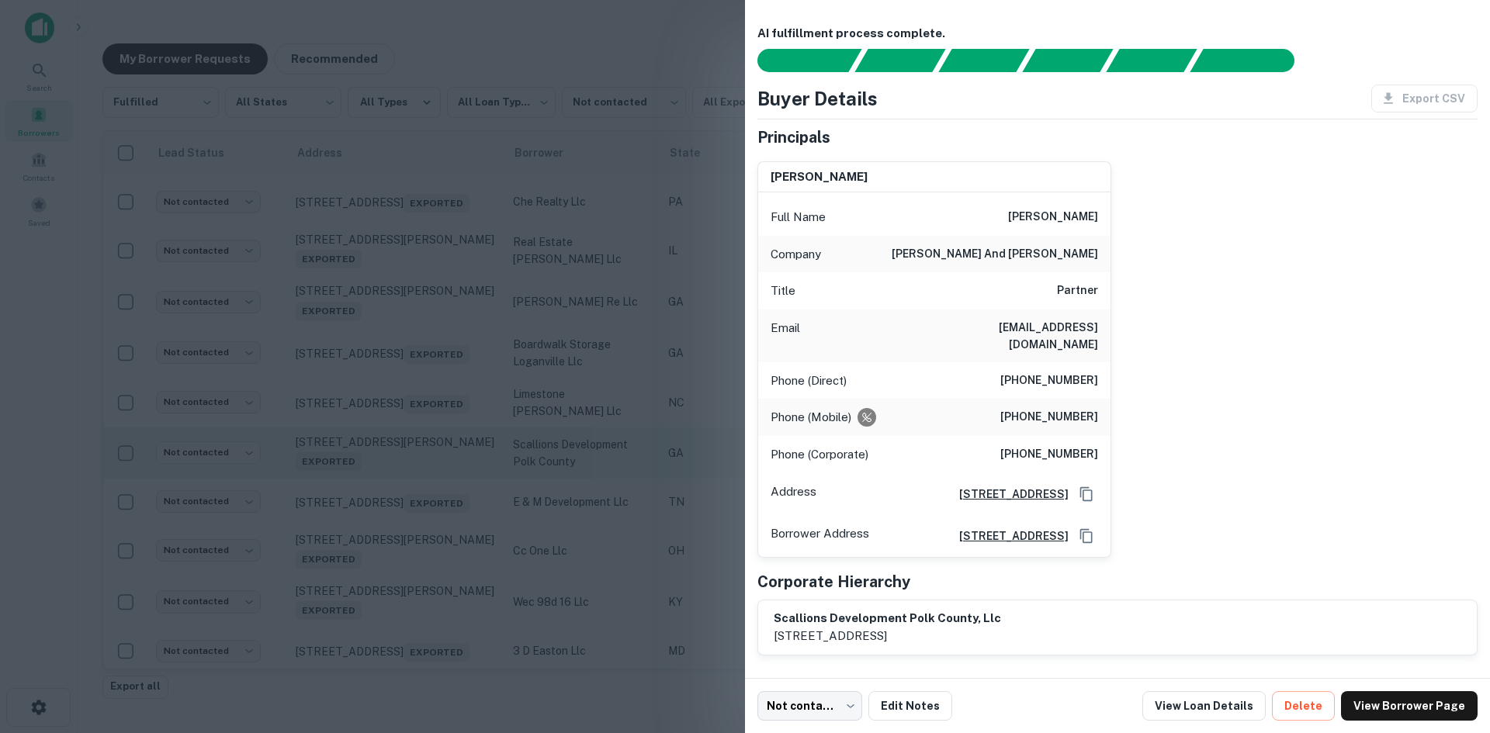
click at [449, 560] on div at bounding box center [745, 366] width 1490 height 733
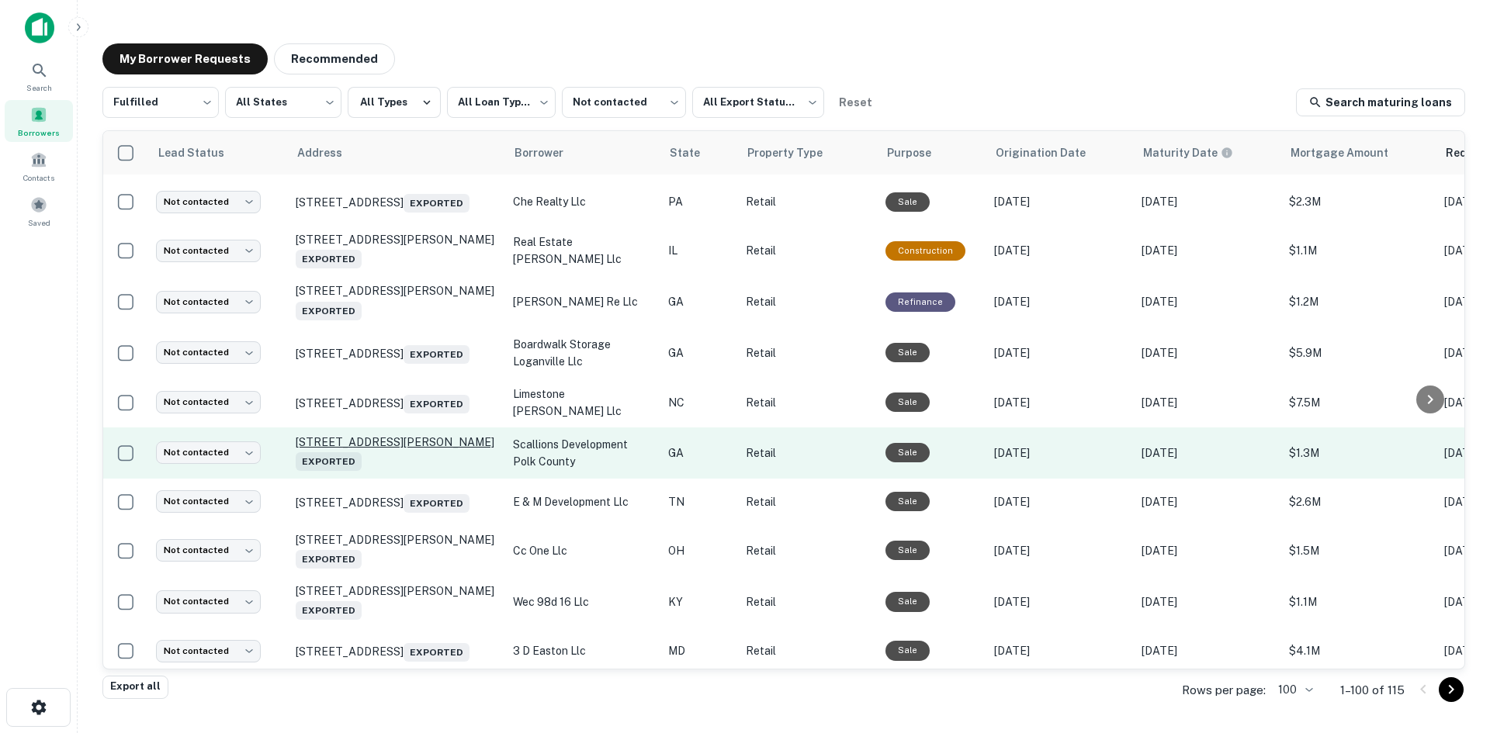
click at [433, 471] on p "648 Jones Ave Rockmart, GA 30153 Exported" at bounding box center [397, 453] width 202 height 36
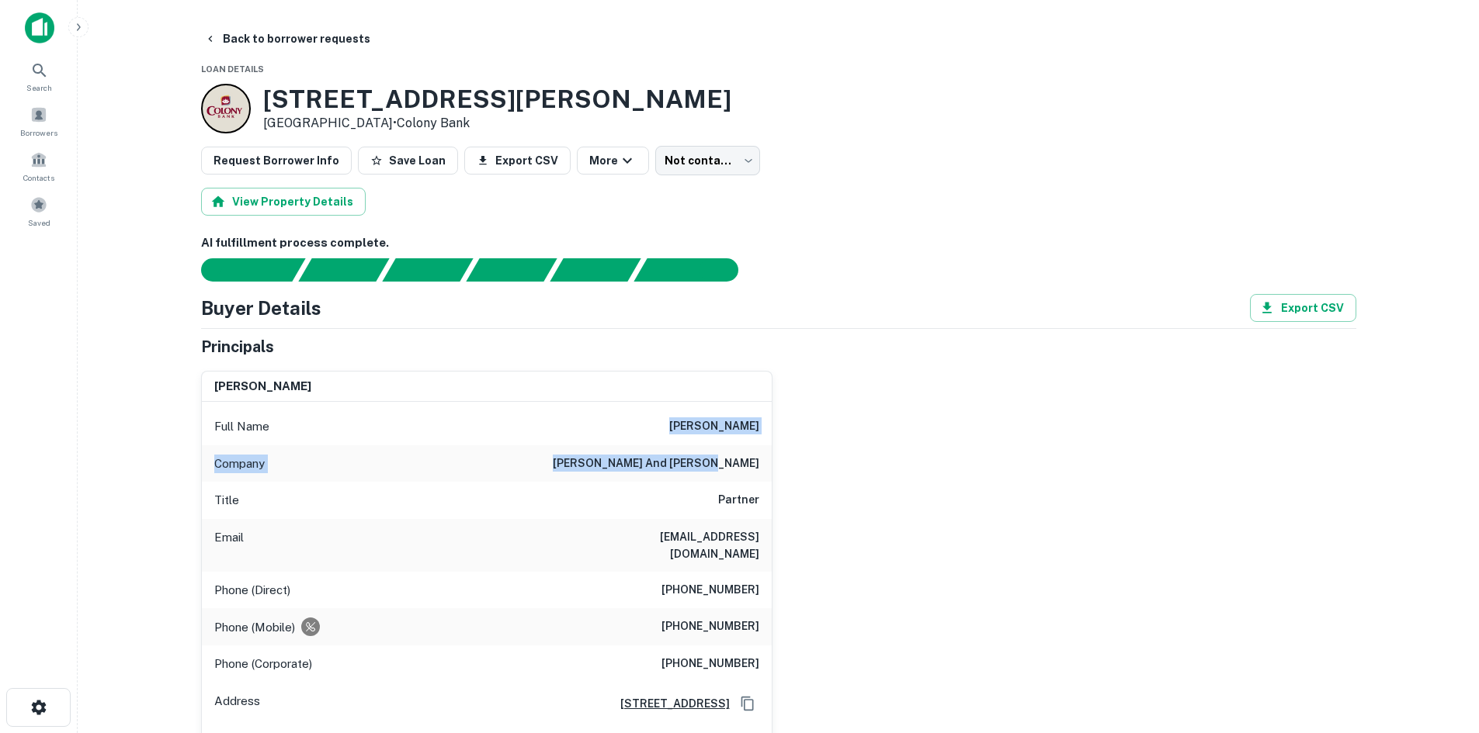
drag, startPoint x: 677, startPoint y: 423, endPoint x: 767, endPoint y: 453, distance: 95.0
click at [767, 453] on div "Full Name brad m. wolfe Company slutzky, wolfe and bailey Title Partner Email b…" at bounding box center [487, 584] width 570 height 365
click at [274, 42] on button "Back to borrower requests" at bounding box center [287, 39] width 179 height 28
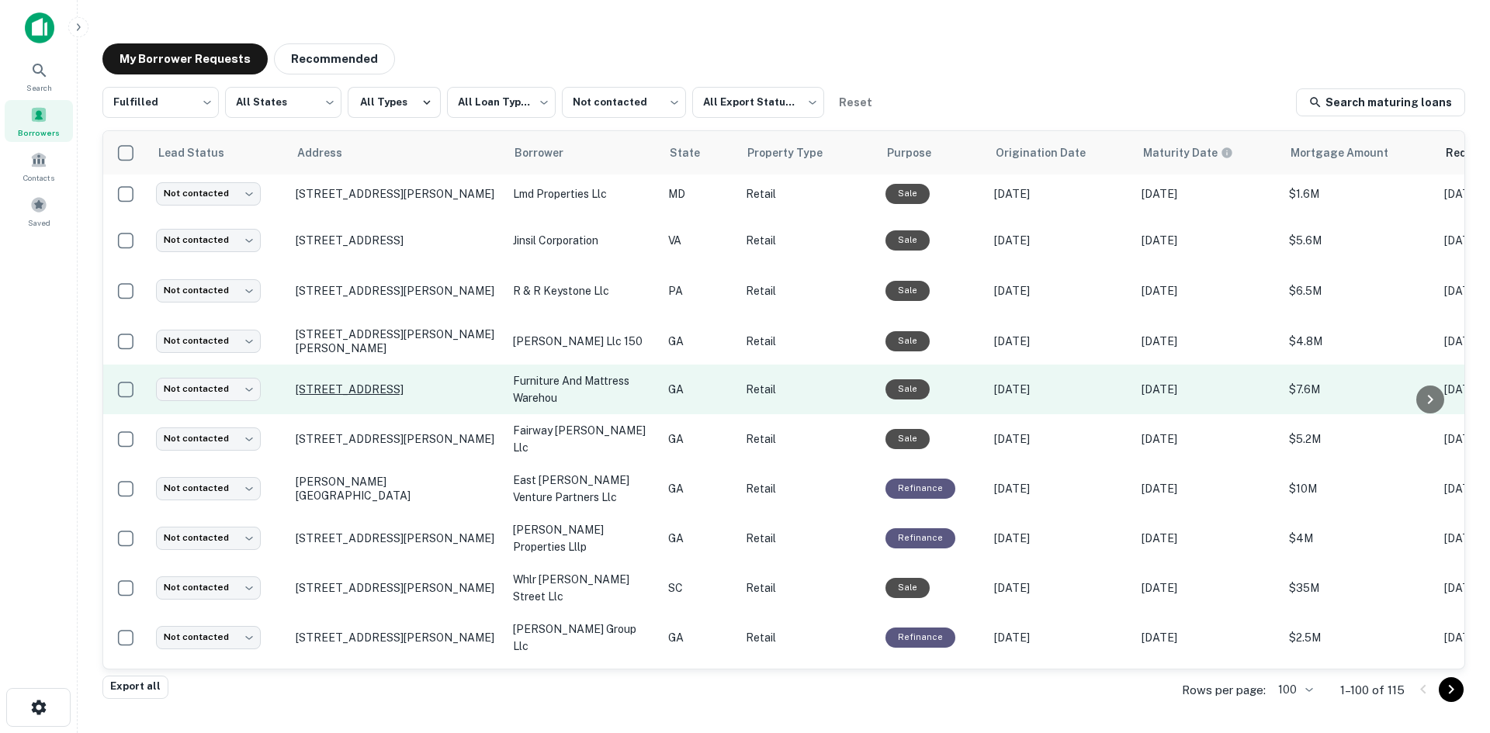
scroll to position [1147, 0]
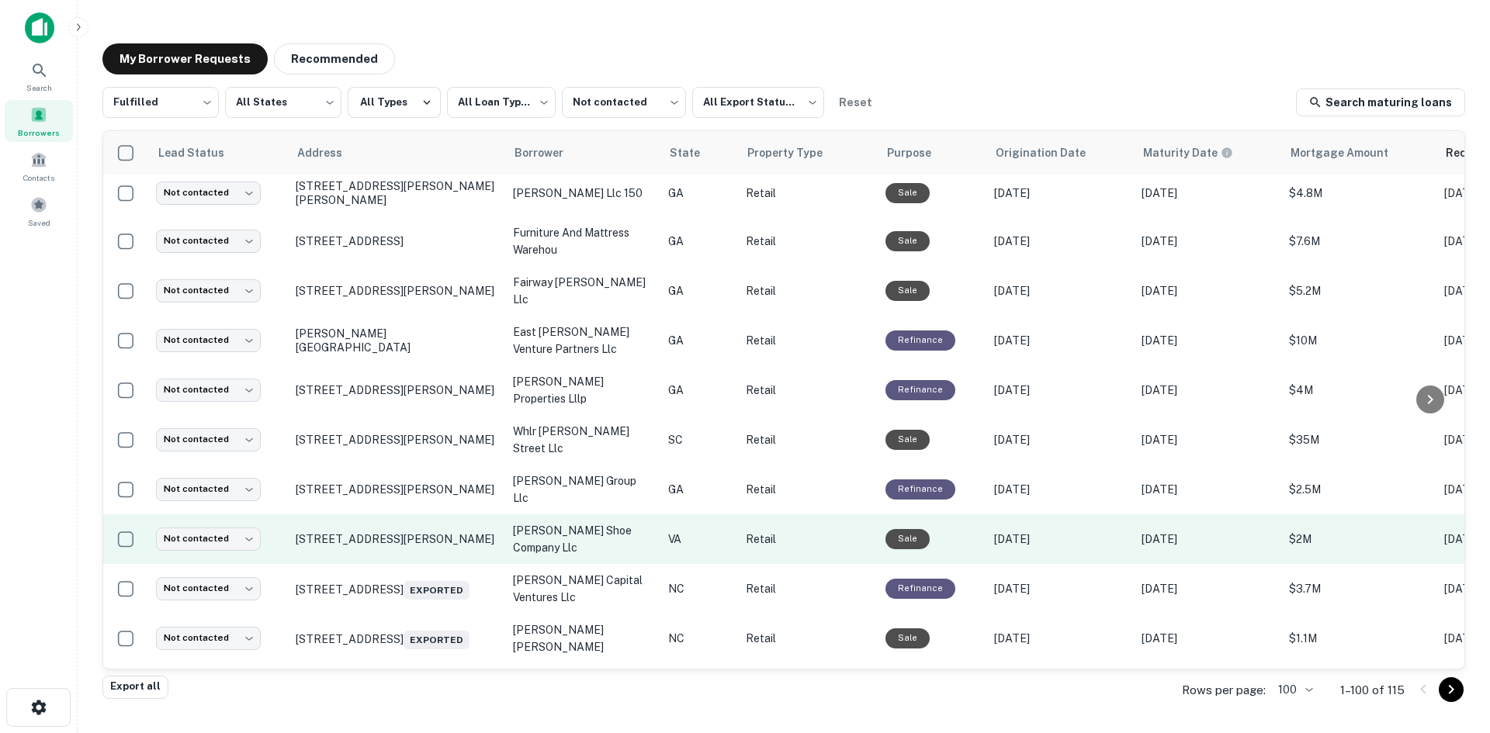
click at [435, 564] on td "224 Industrial Dr Gretna, VA 24557" at bounding box center [396, 540] width 217 height 50
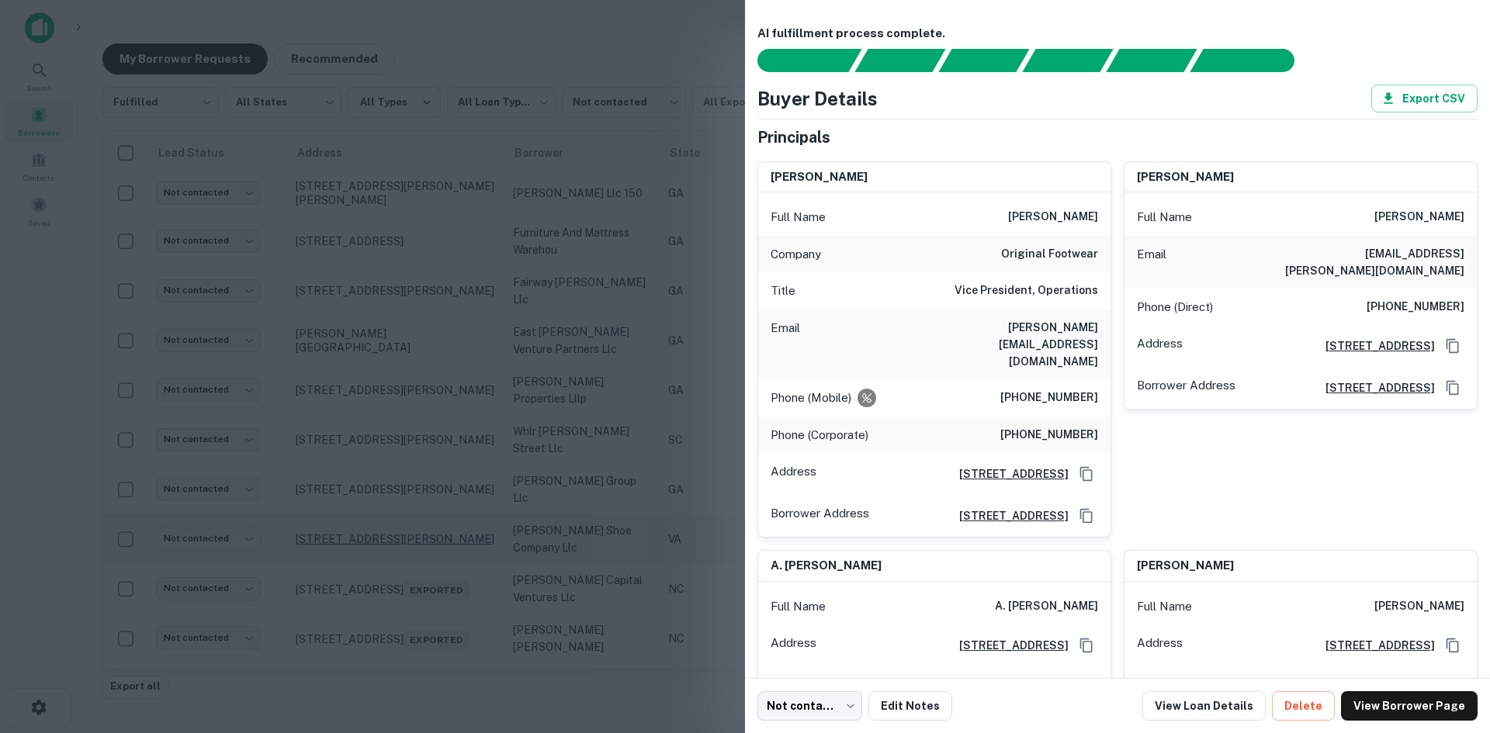
click at [432, 566] on div at bounding box center [745, 366] width 1490 height 733
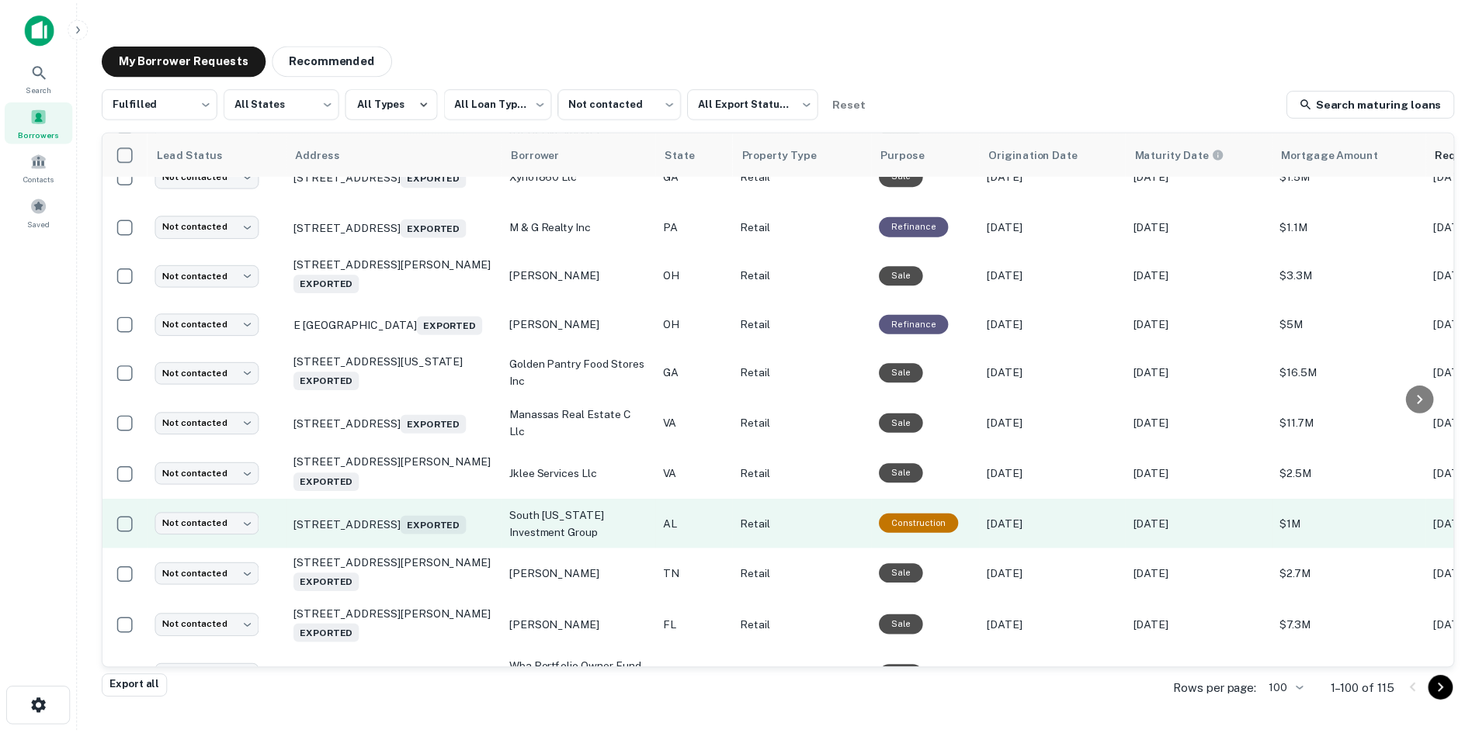
scroll to position [2544, 0]
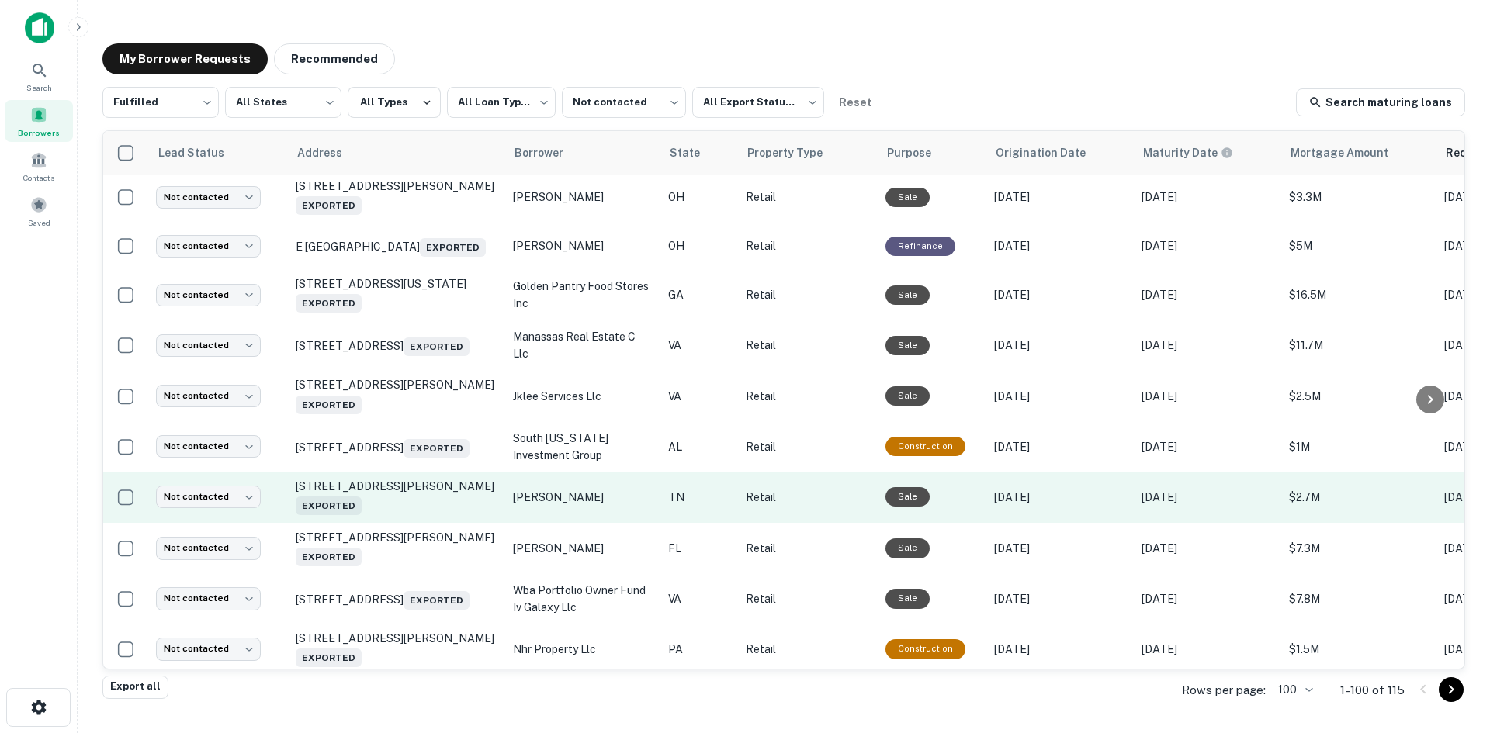
click at [406, 523] on td "1220 Graduate Dr Sevierville, TN 37862 Exported" at bounding box center [396, 497] width 217 height 51
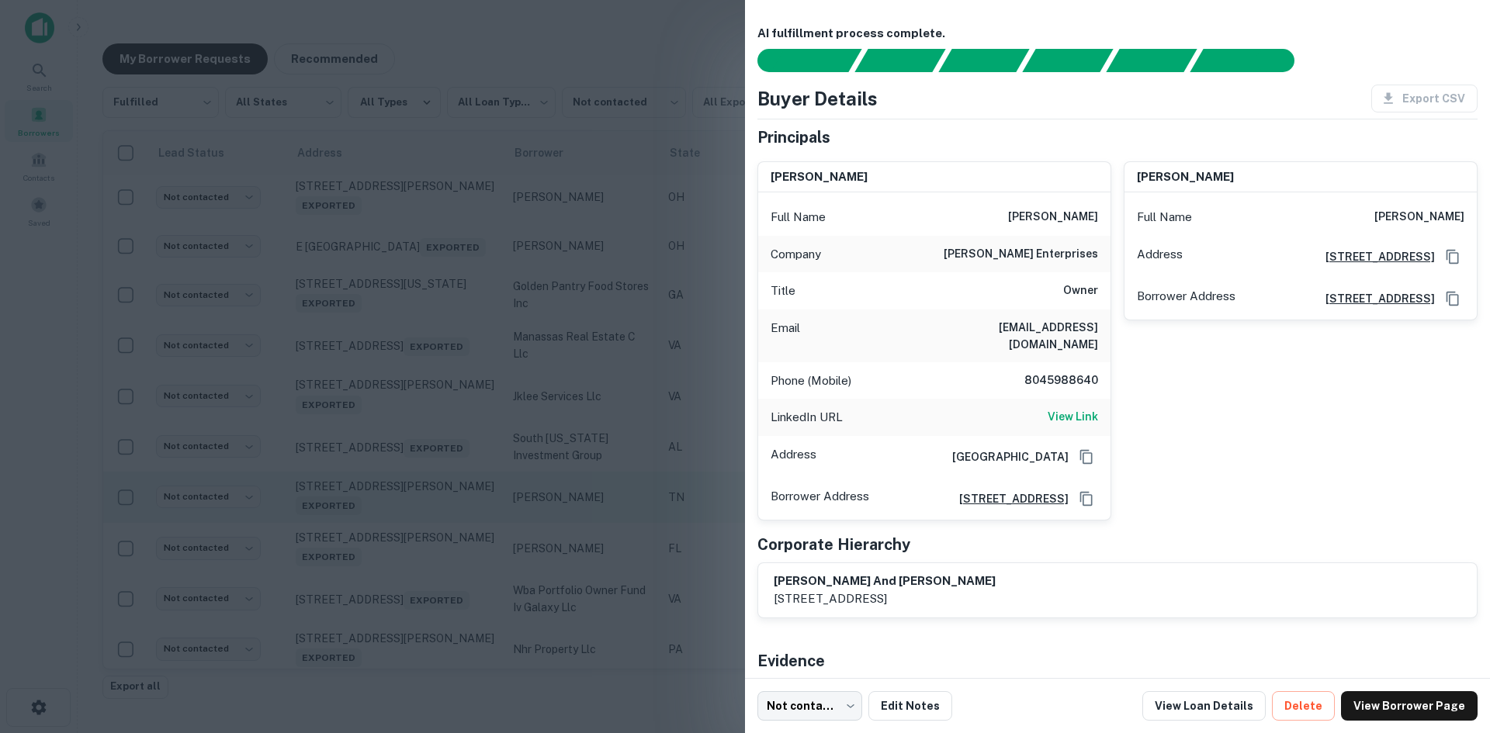
click at [406, 578] on div at bounding box center [745, 366] width 1490 height 733
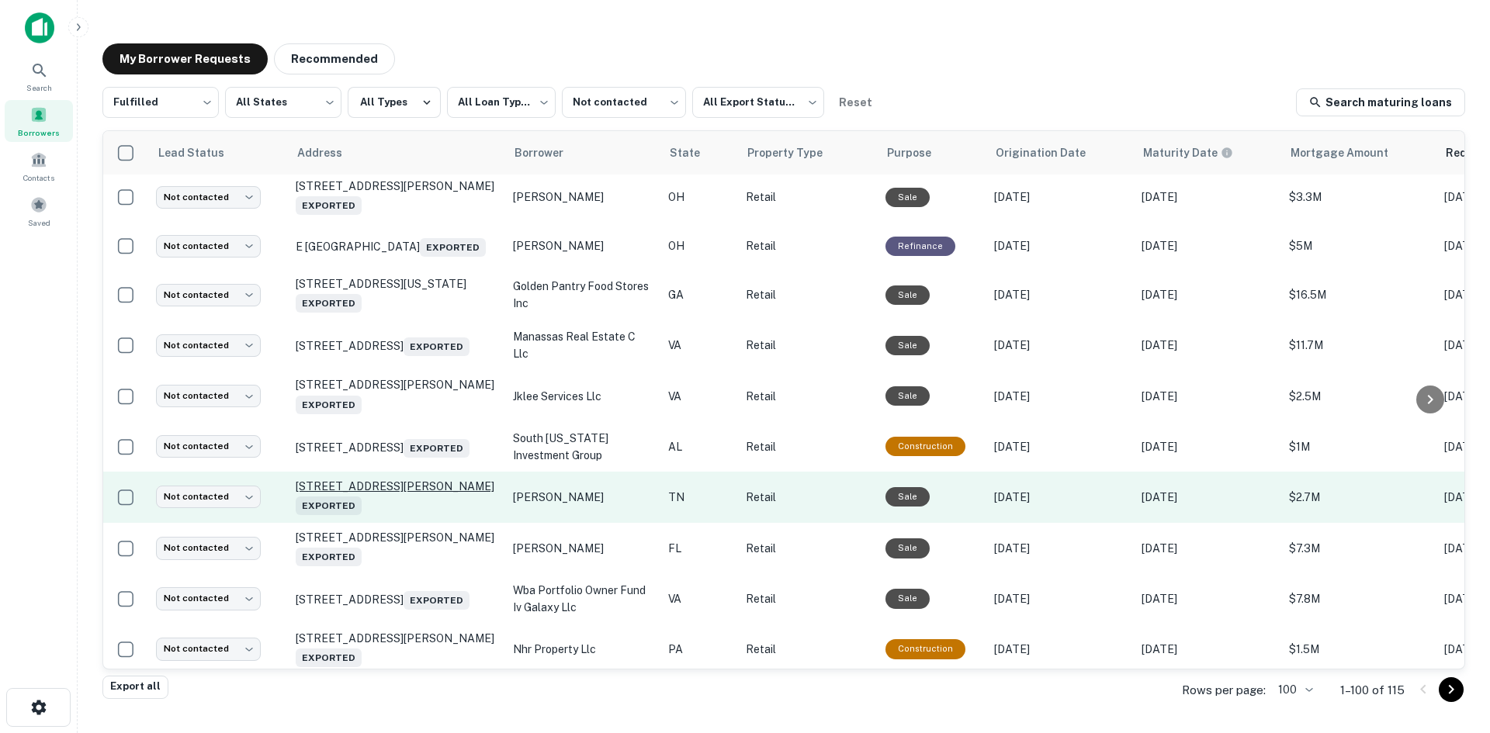
click at [409, 515] on p "1220 Graduate Dr Sevierville, TN 37862 Exported" at bounding box center [397, 498] width 202 height 36
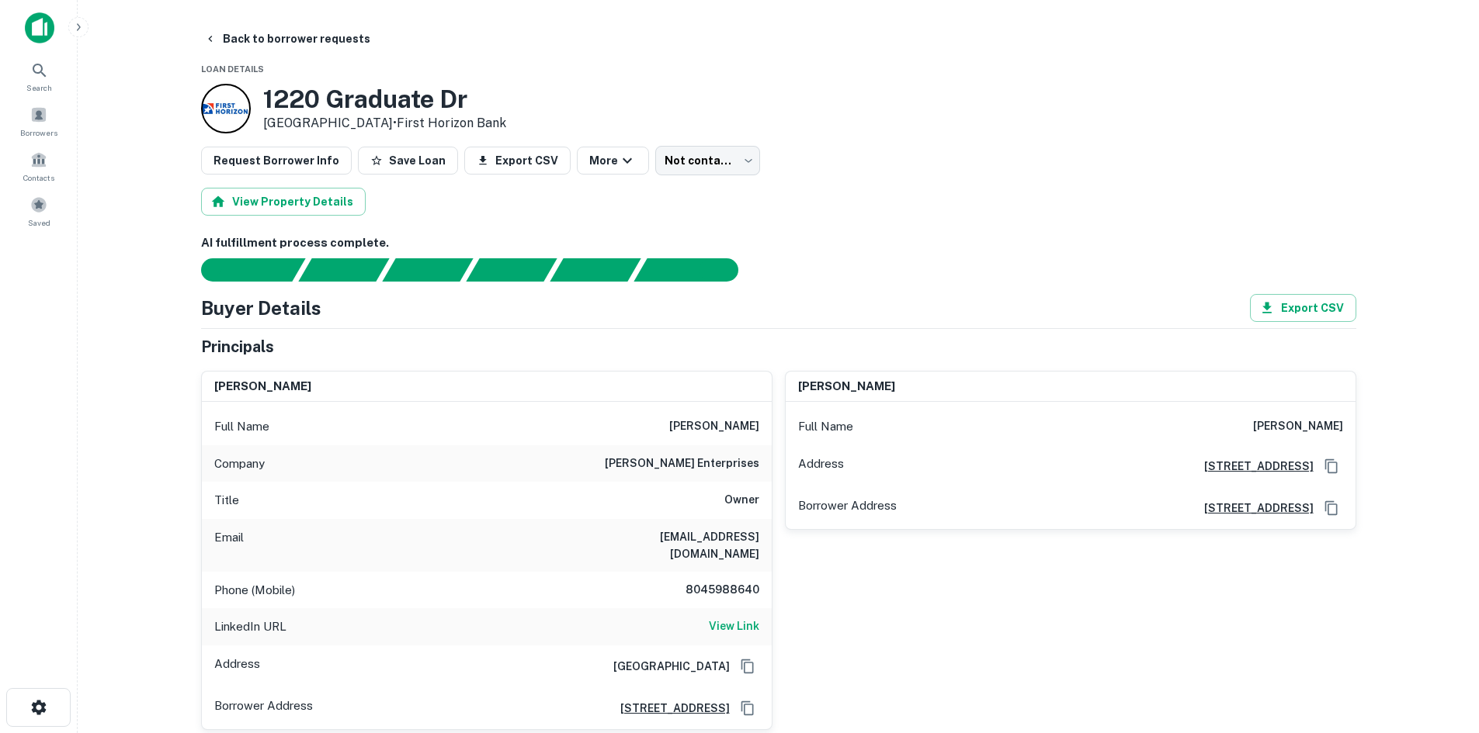
click at [673, 468] on h6 "layman enterprises" at bounding box center [682, 464] width 154 height 19
click at [675, 432] on div "Full Name steve layman" at bounding box center [487, 426] width 570 height 37
drag, startPoint x: 675, startPoint y: 421, endPoint x: 765, endPoint y: 470, distance: 102.8
click at [765, 470] on div "Full Name steve layman Company layman enterprises Title Owner Email stevendlaym…" at bounding box center [487, 566] width 570 height 328
click at [719, 163] on body "Search Borrowers Contacts Saved Back to borrower requests Loan Details 1220 Gra…" at bounding box center [739, 366] width 1479 height 733
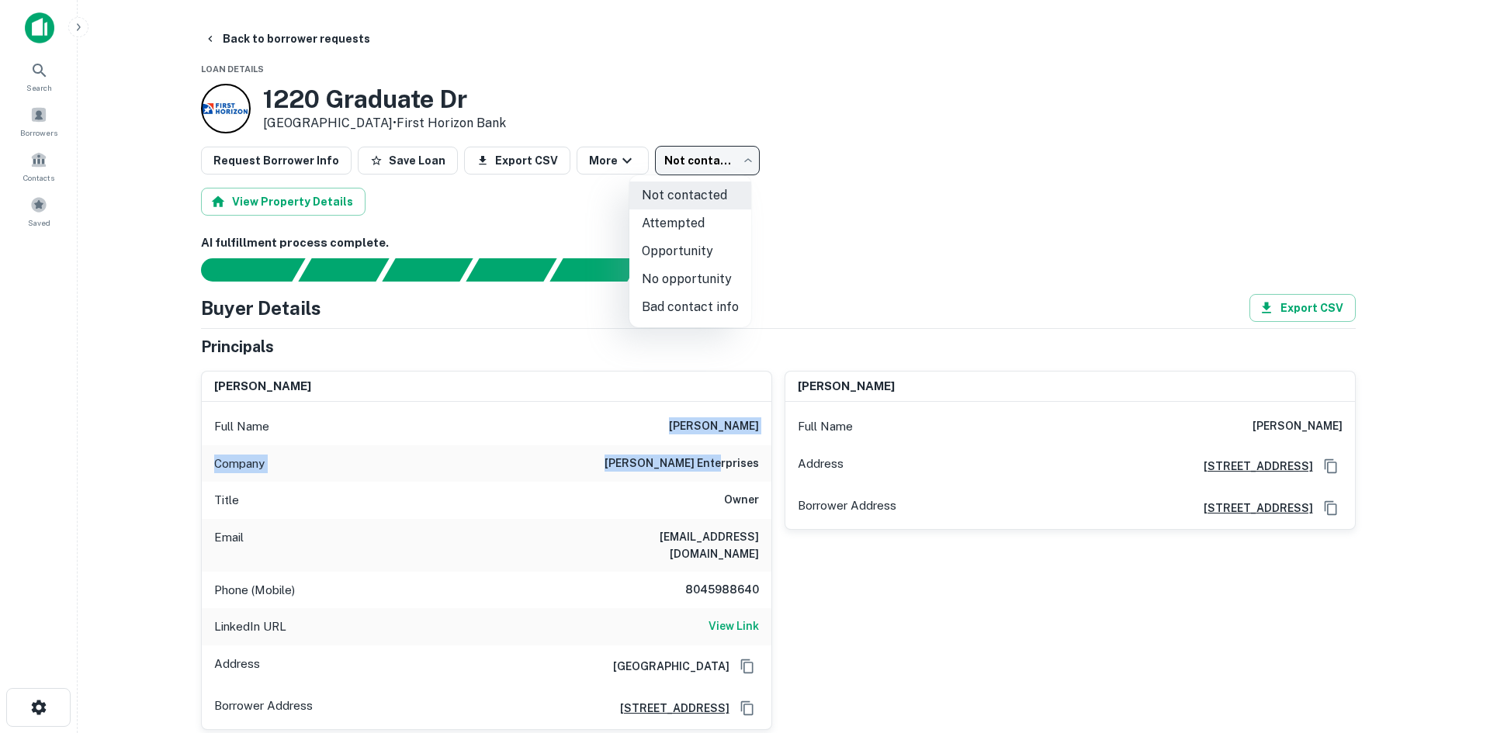
click at [713, 275] on li "No opportunity" at bounding box center [690, 279] width 122 height 28
type input "**********"
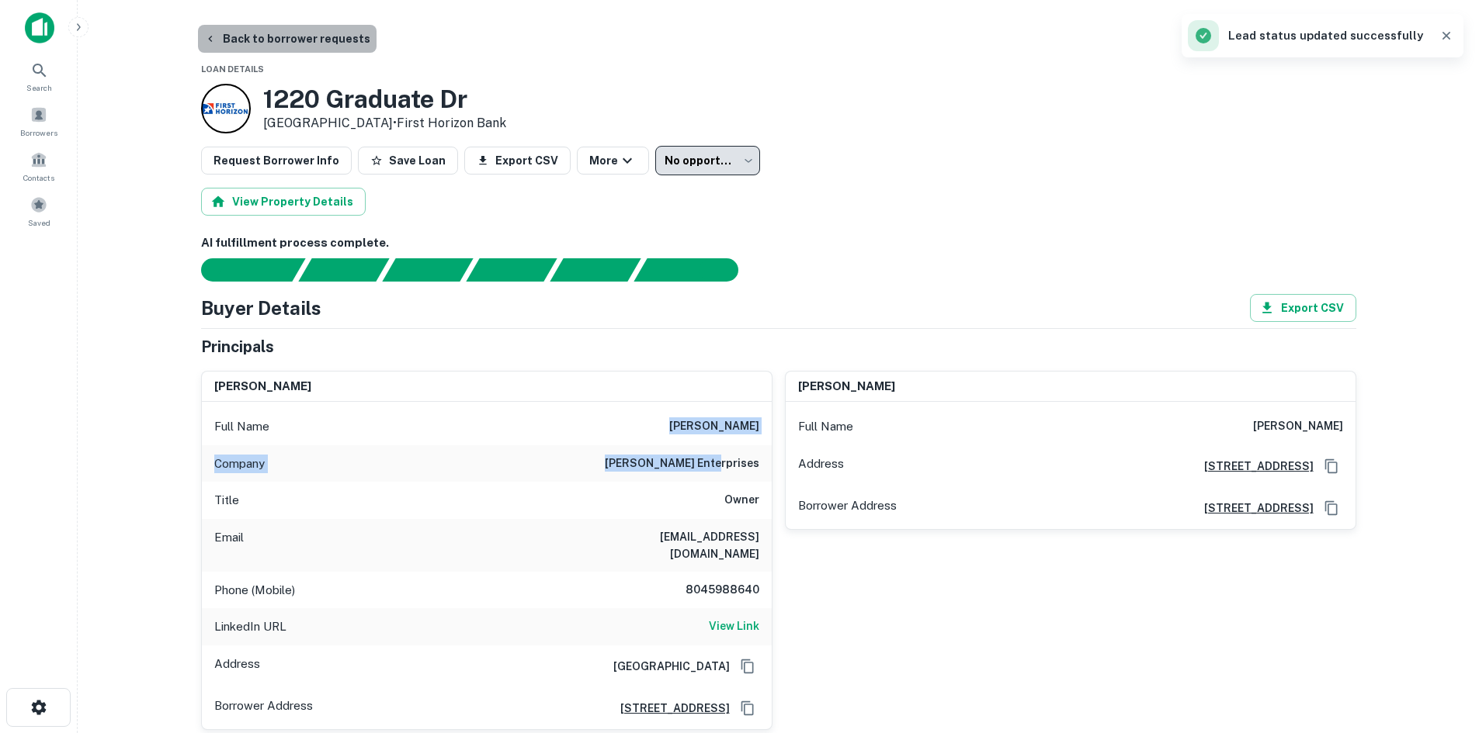
click at [322, 45] on button "Back to borrower requests" at bounding box center [287, 39] width 179 height 28
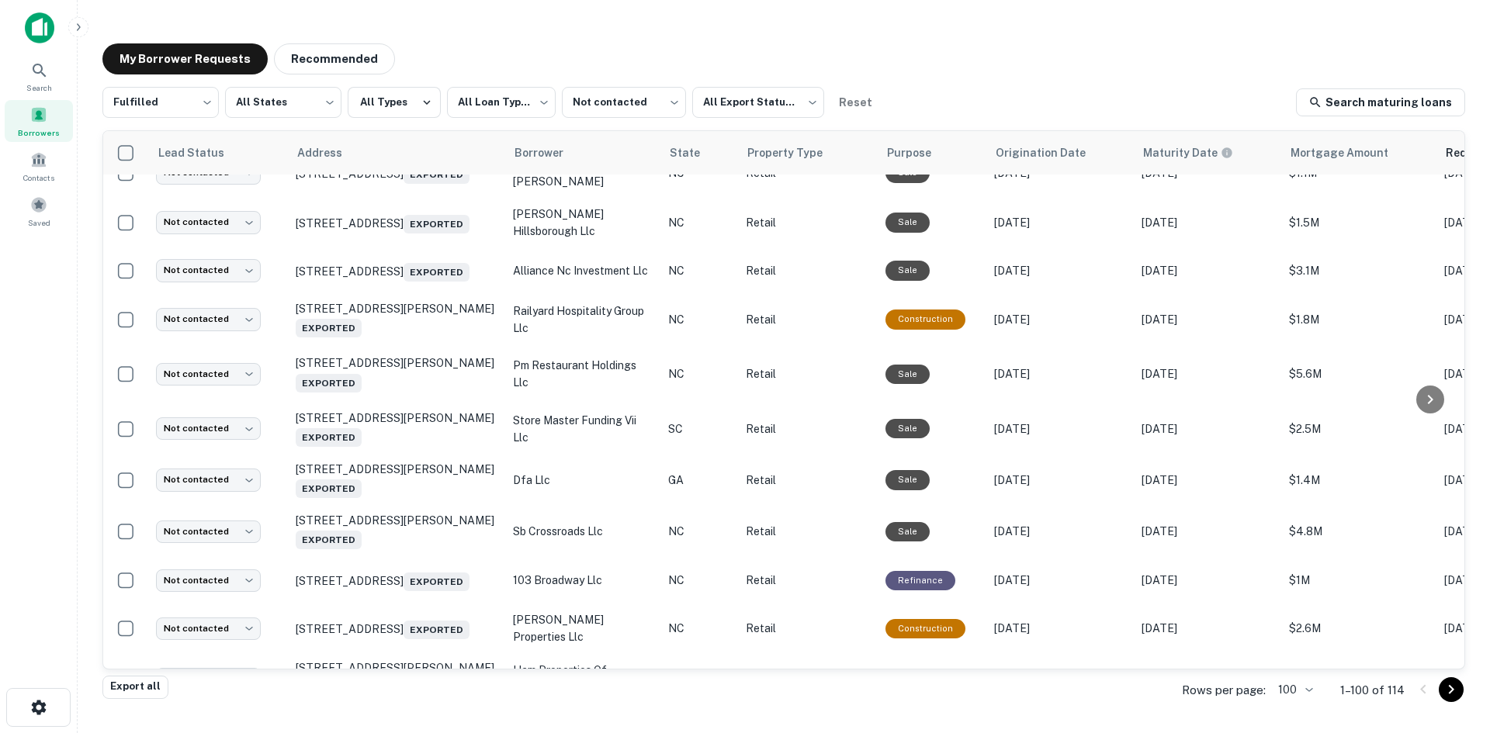
scroll to position [2079, 0]
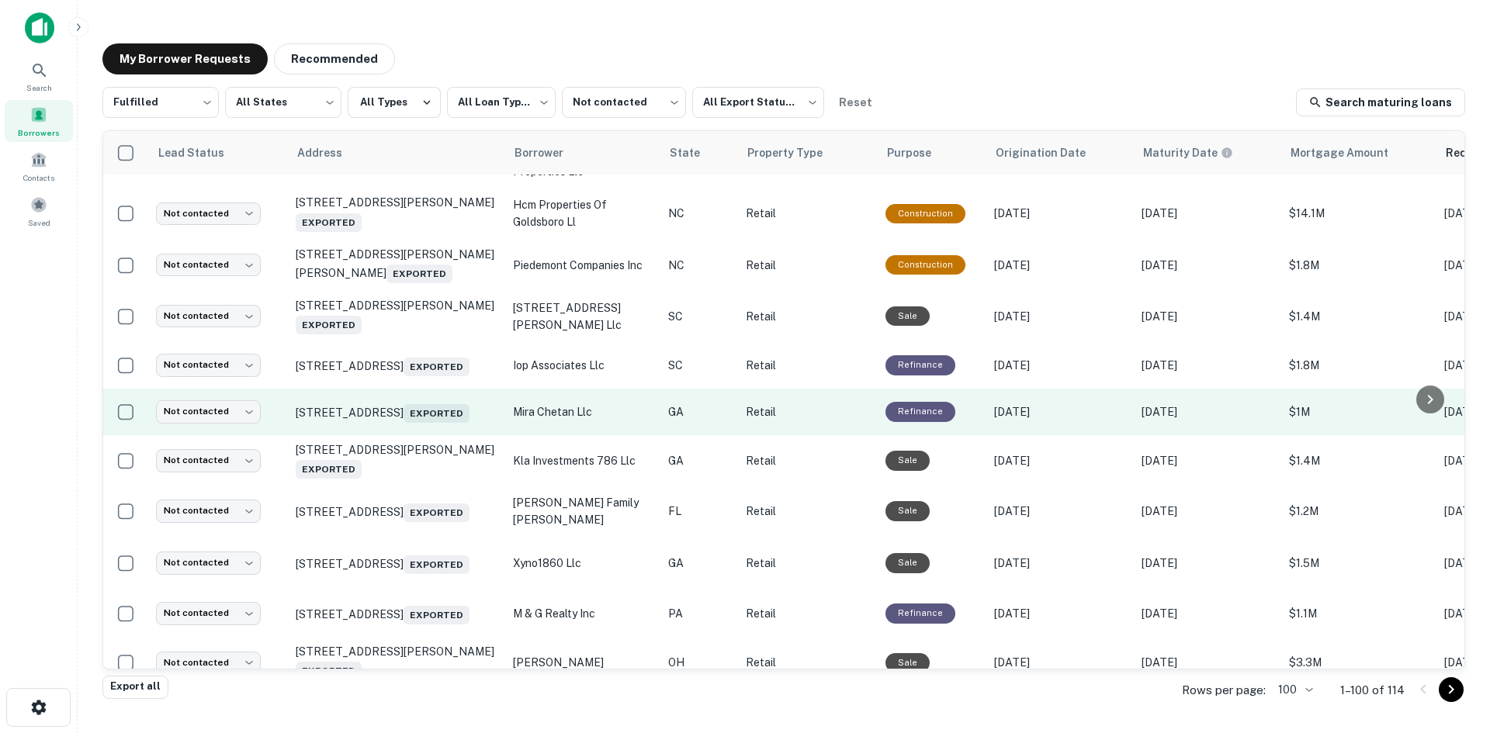
click at [410, 435] on td "9509 Highway 98 W Commerce, GA 30530 Exported" at bounding box center [396, 412] width 217 height 47
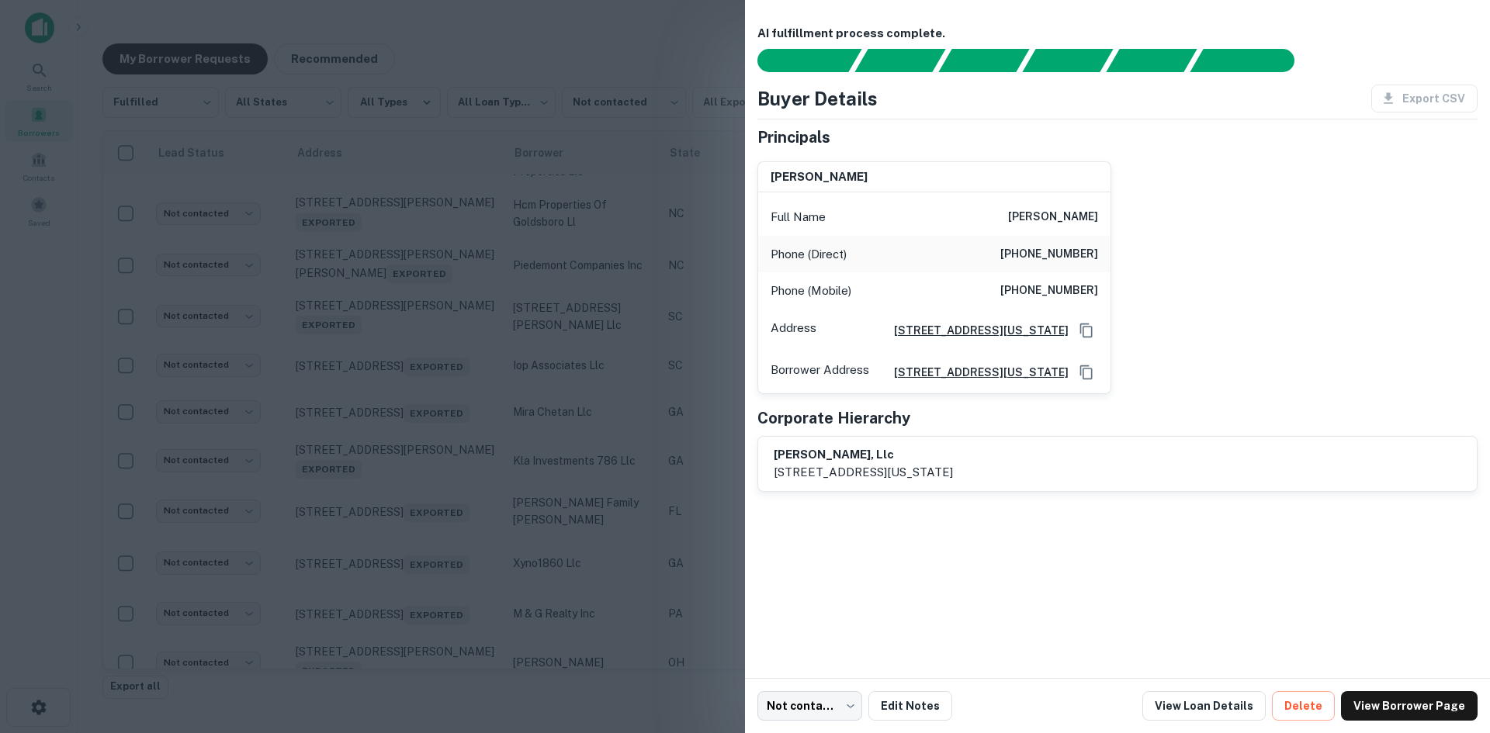
click at [438, 459] on div at bounding box center [745, 366] width 1490 height 733
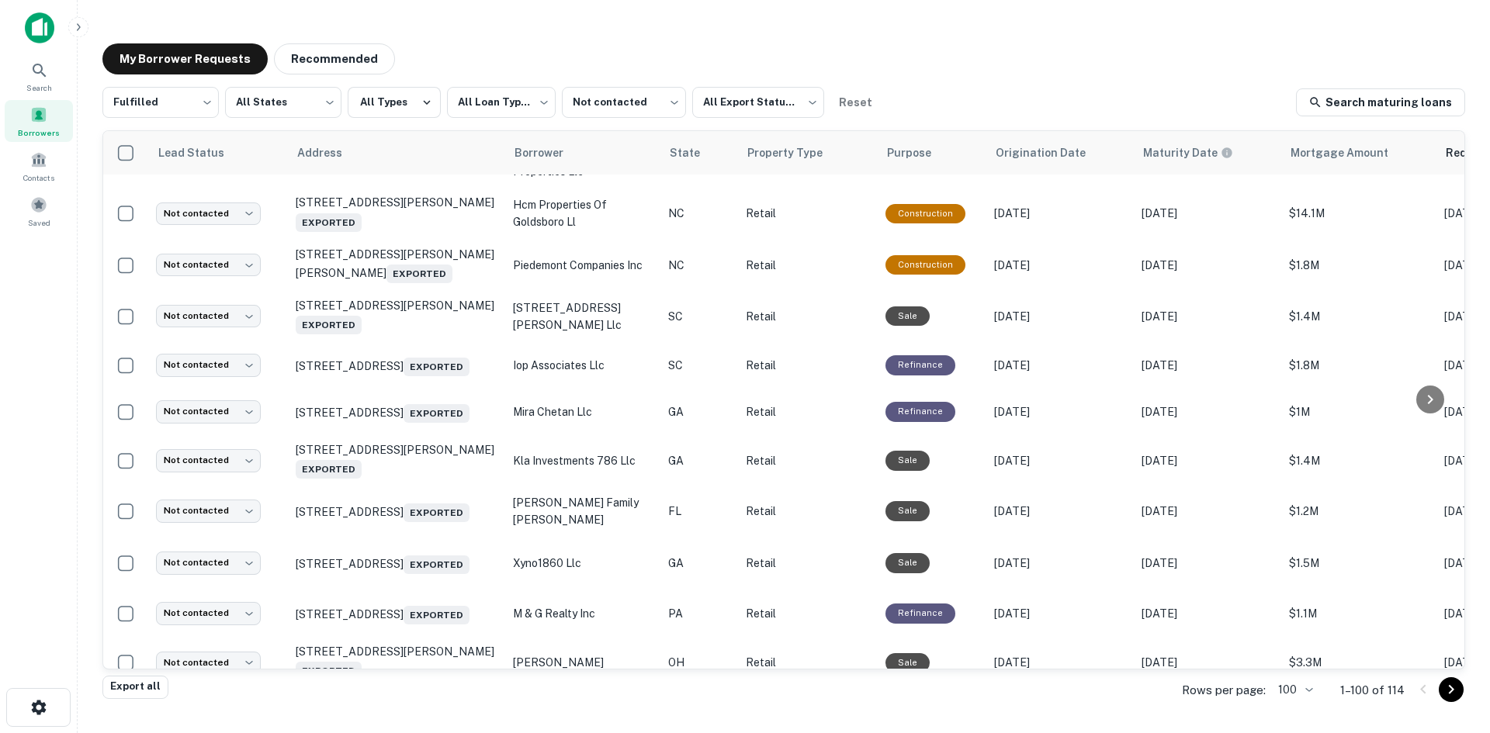
scroll to position [2544, 0]
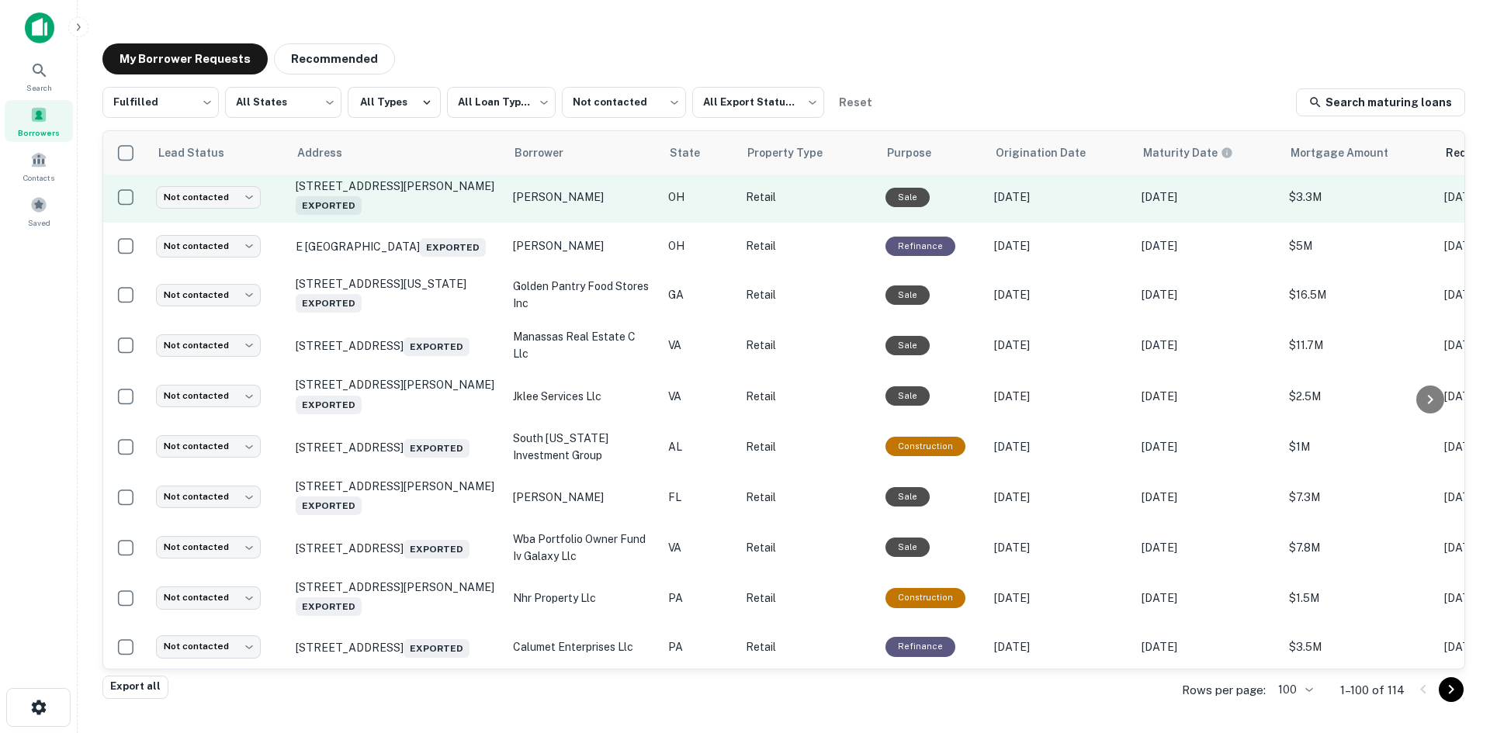
click at [465, 223] on td "217 W Emmitt Ave Waverly, OH 45690 Exported" at bounding box center [396, 197] width 217 height 51
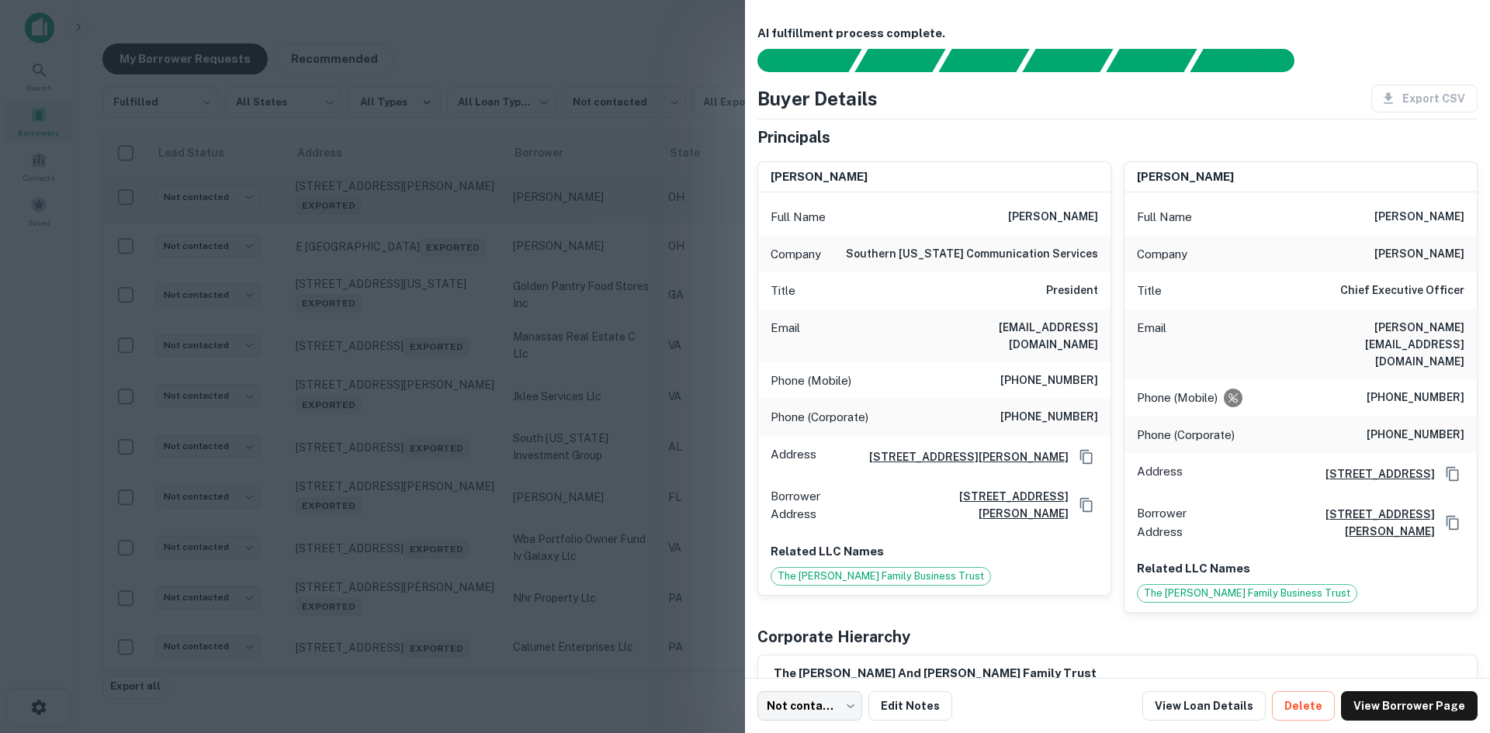
click at [465, 270] on div at bounding box center [745, 366] width 1490 height 733
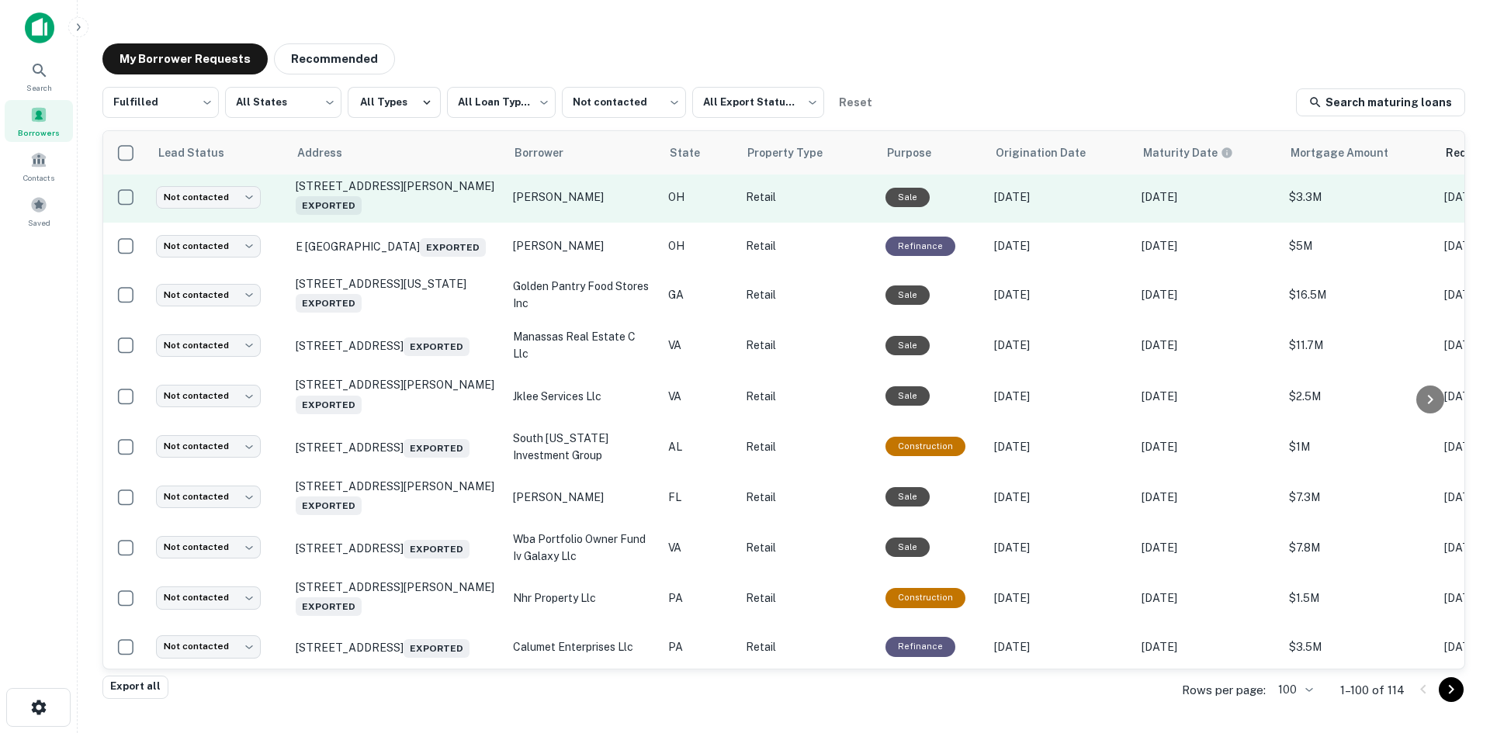
scroll to position [2932, 0]
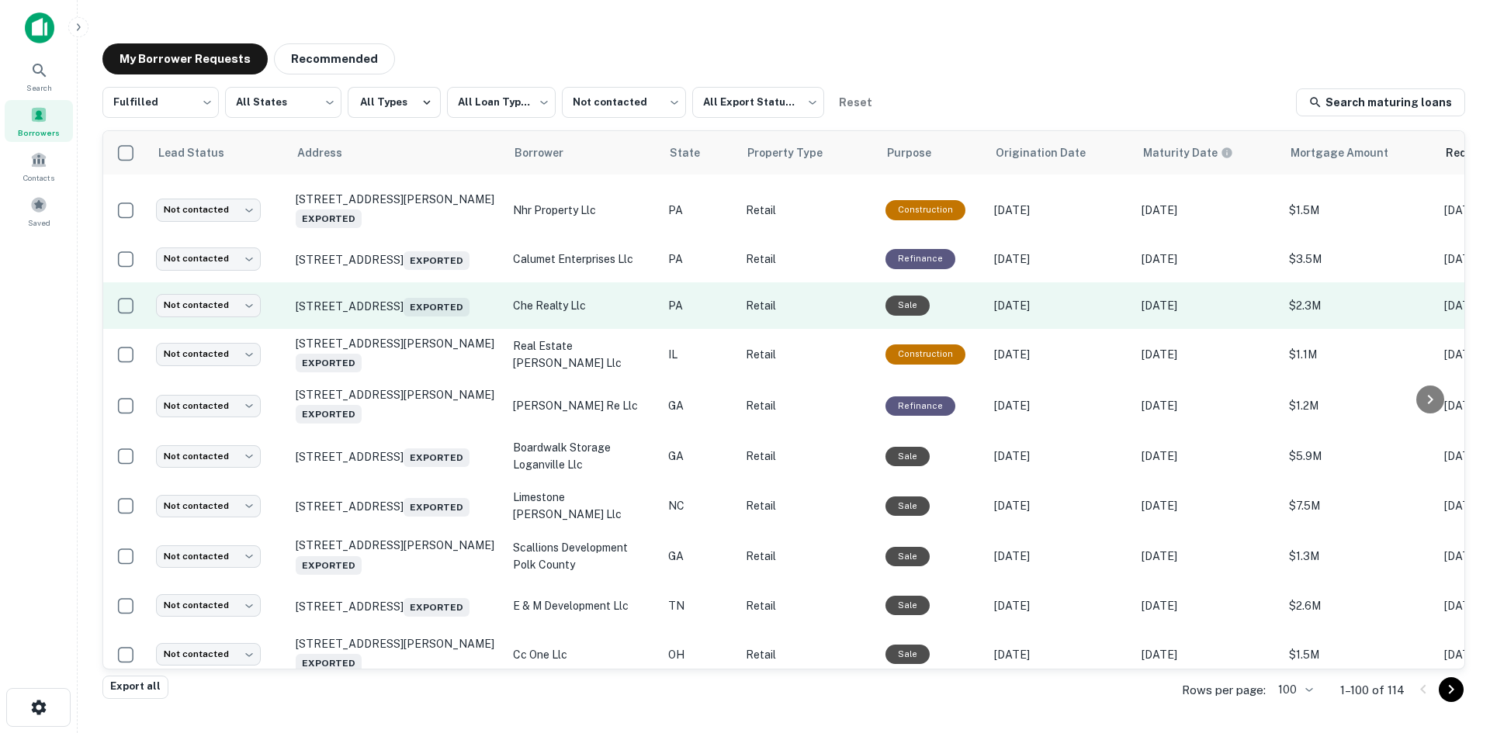
click at [473, 329] on td "8282 State Route 22 New Alexandria, PA 15670 Exported" at bounding box center [396, 306] width 217 height 47
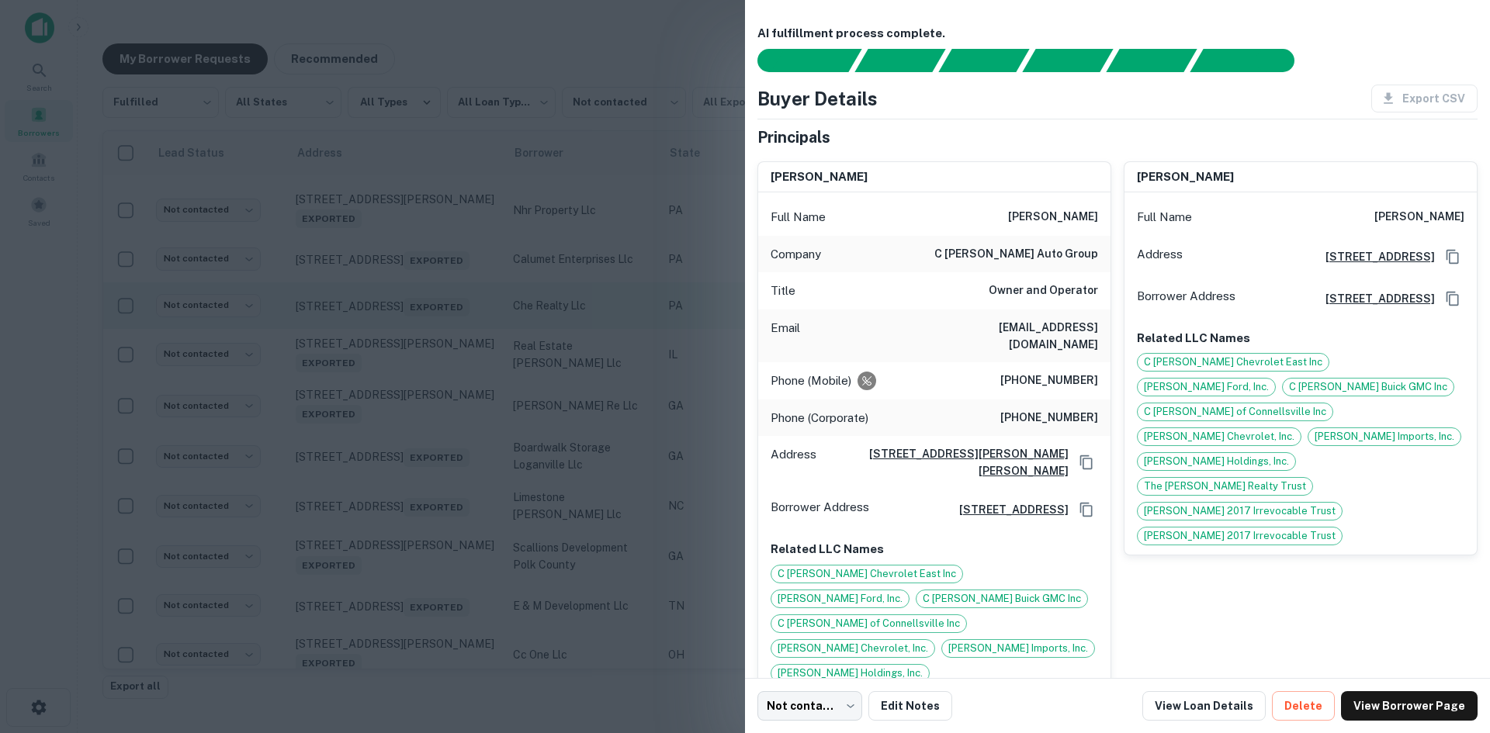
click at [473, 405] on div at bounding box center [745, 366] width 1490 height 733
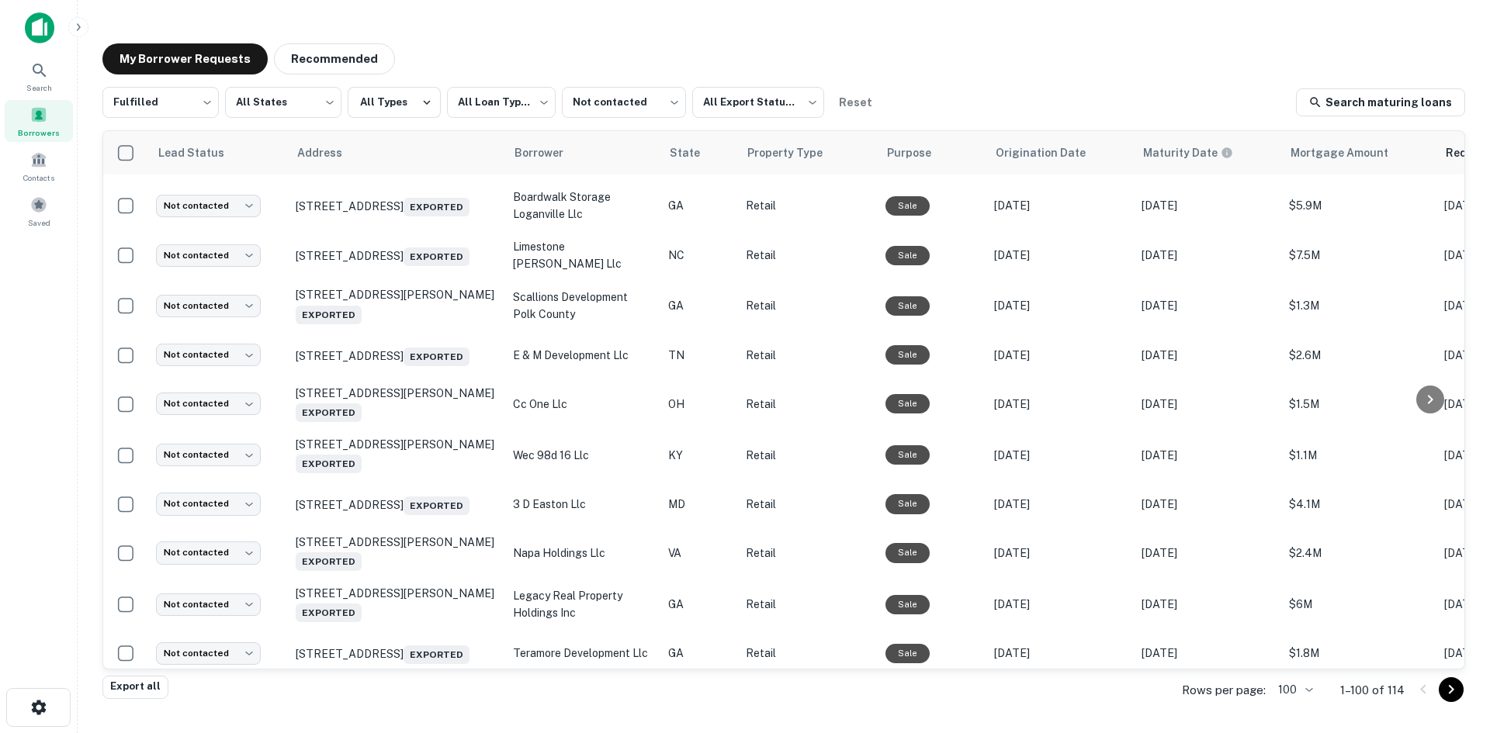
scroll to position [3398, 0]
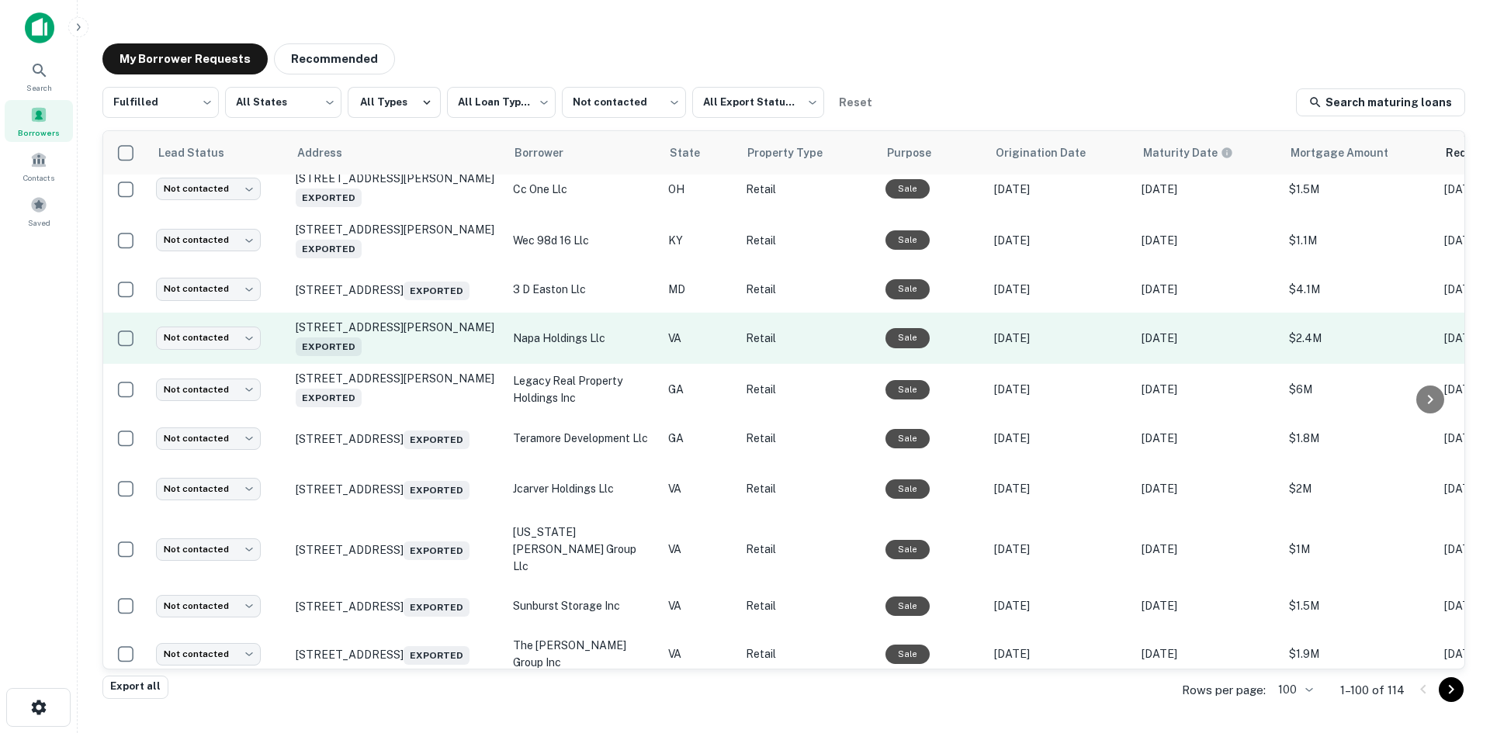
click at [450, 364] on td "281 Industrial Dr Gretna, VA 24557 Exported" at bounding box center [396, 338] width 217 height 51
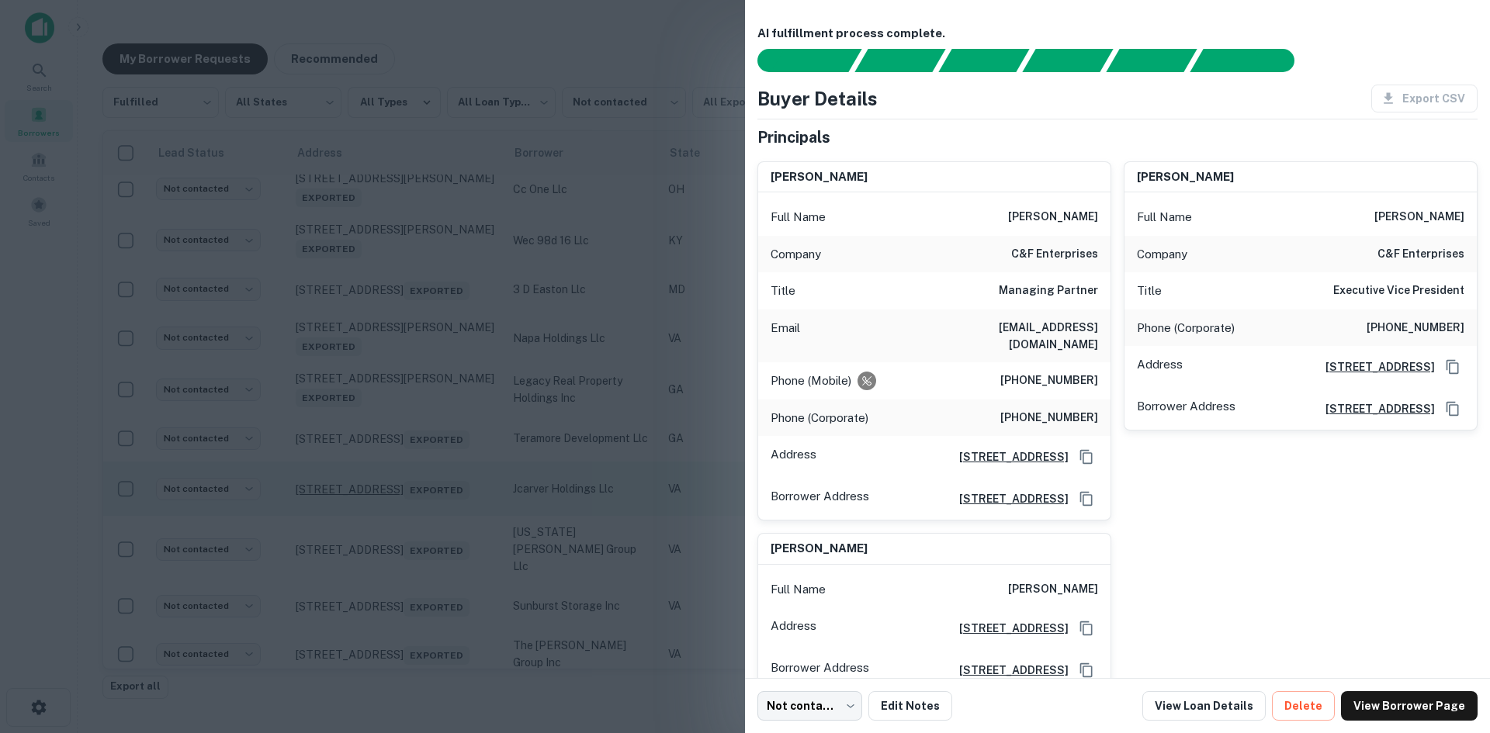
click at [412, 473] on div at bounding box center [745, 366] width 1490 height 733
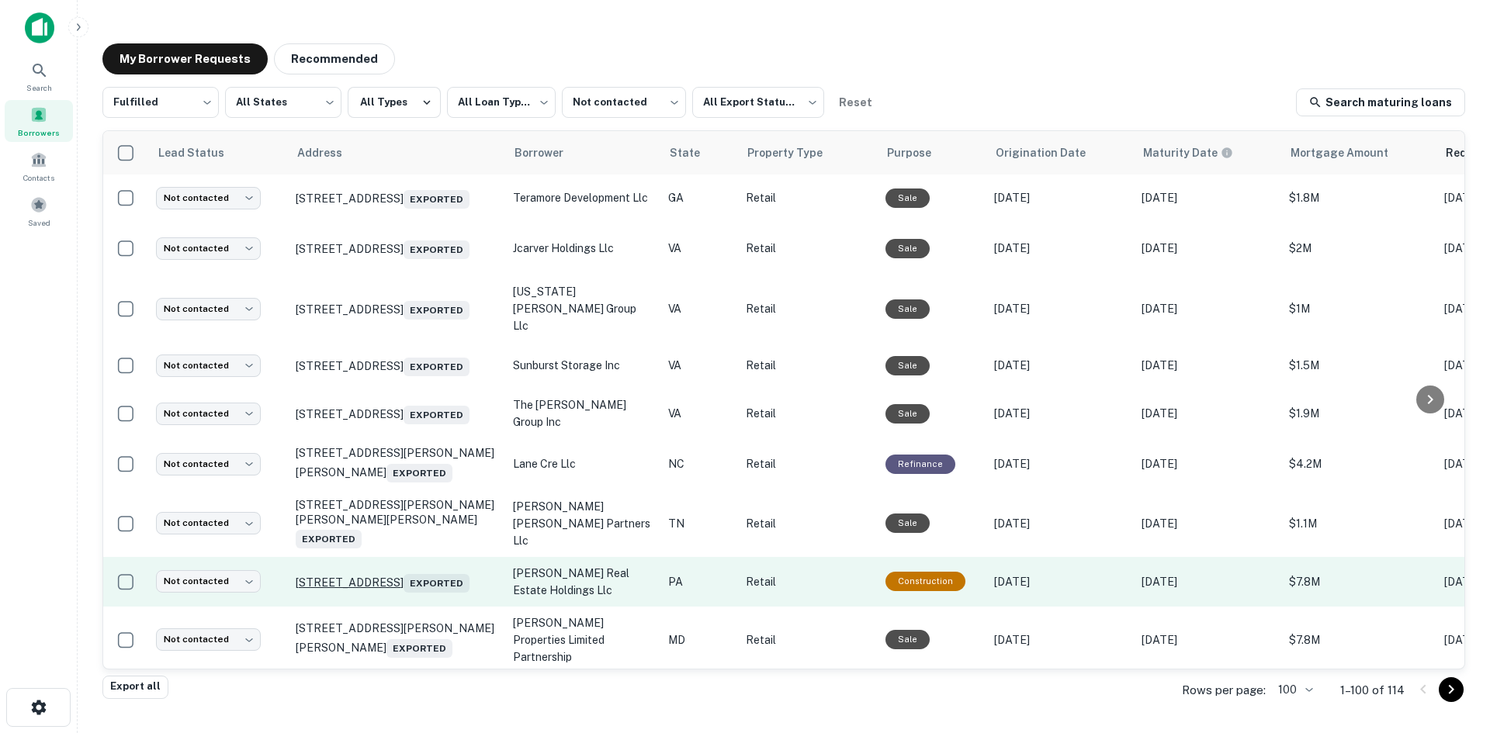
scroll to position [3786, 0]
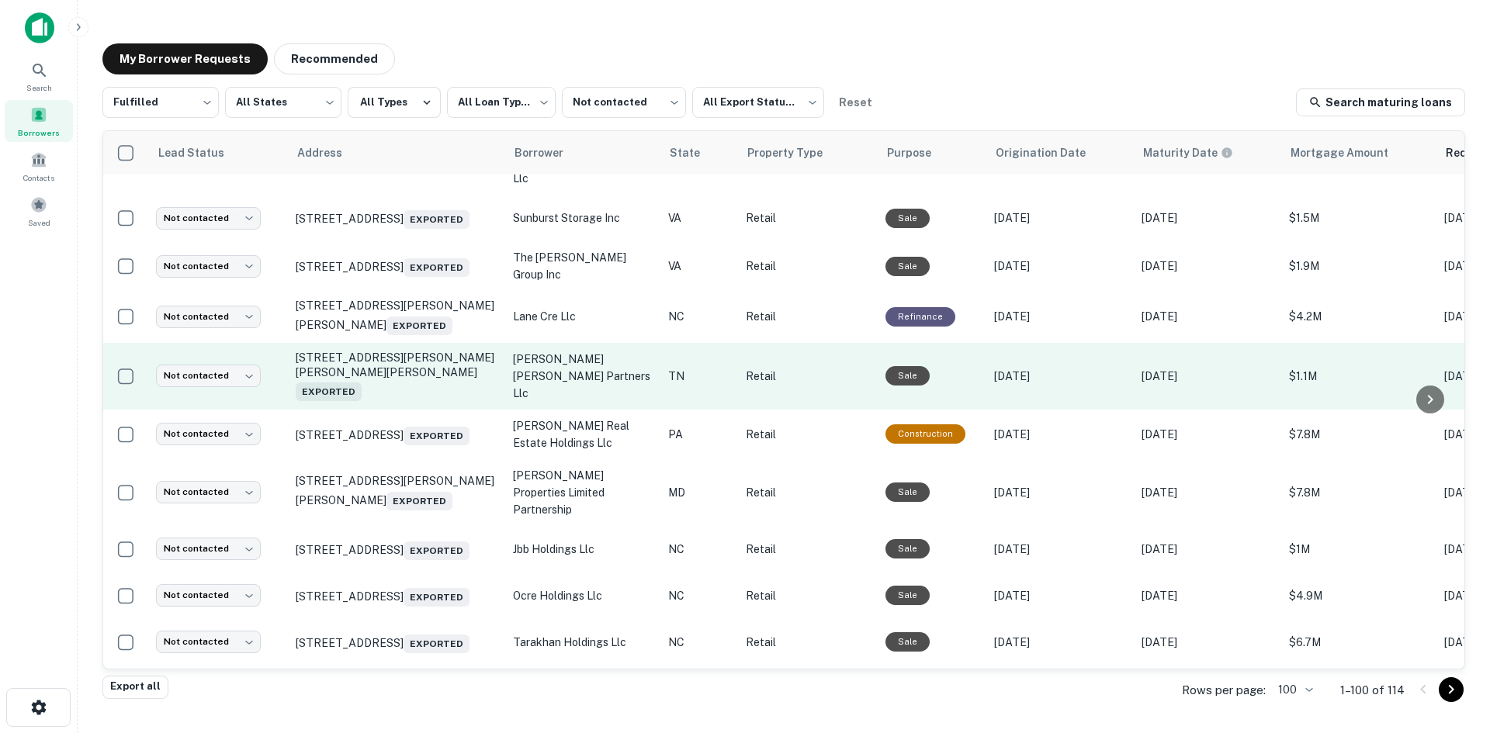
click at [433, 410] on td "6208 Hixson Pike Hixson, TN 37343 Exported" at bounding box center [396, 376] width 217 height 67
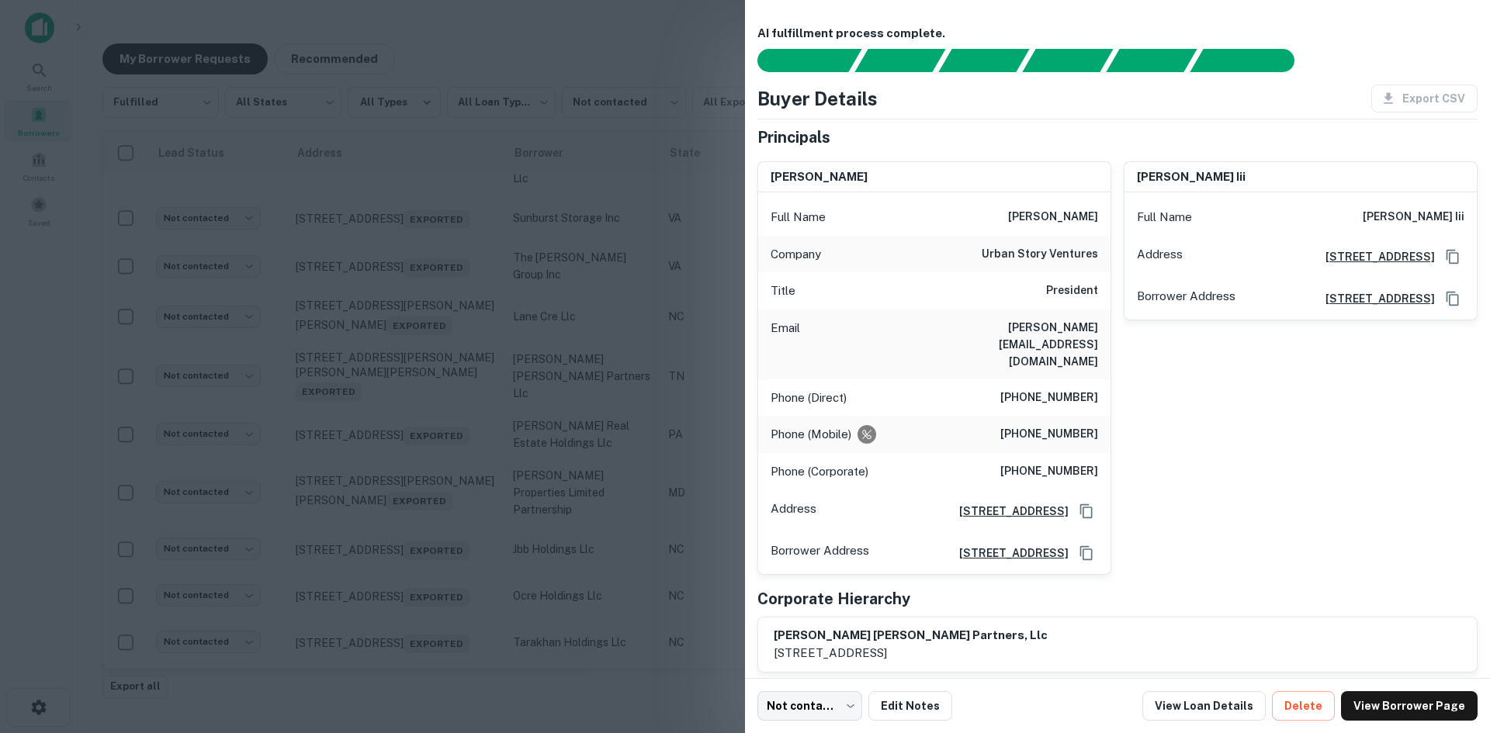
click at [436, 470] on div at bounding box center [745, 366] width 1490 height 733
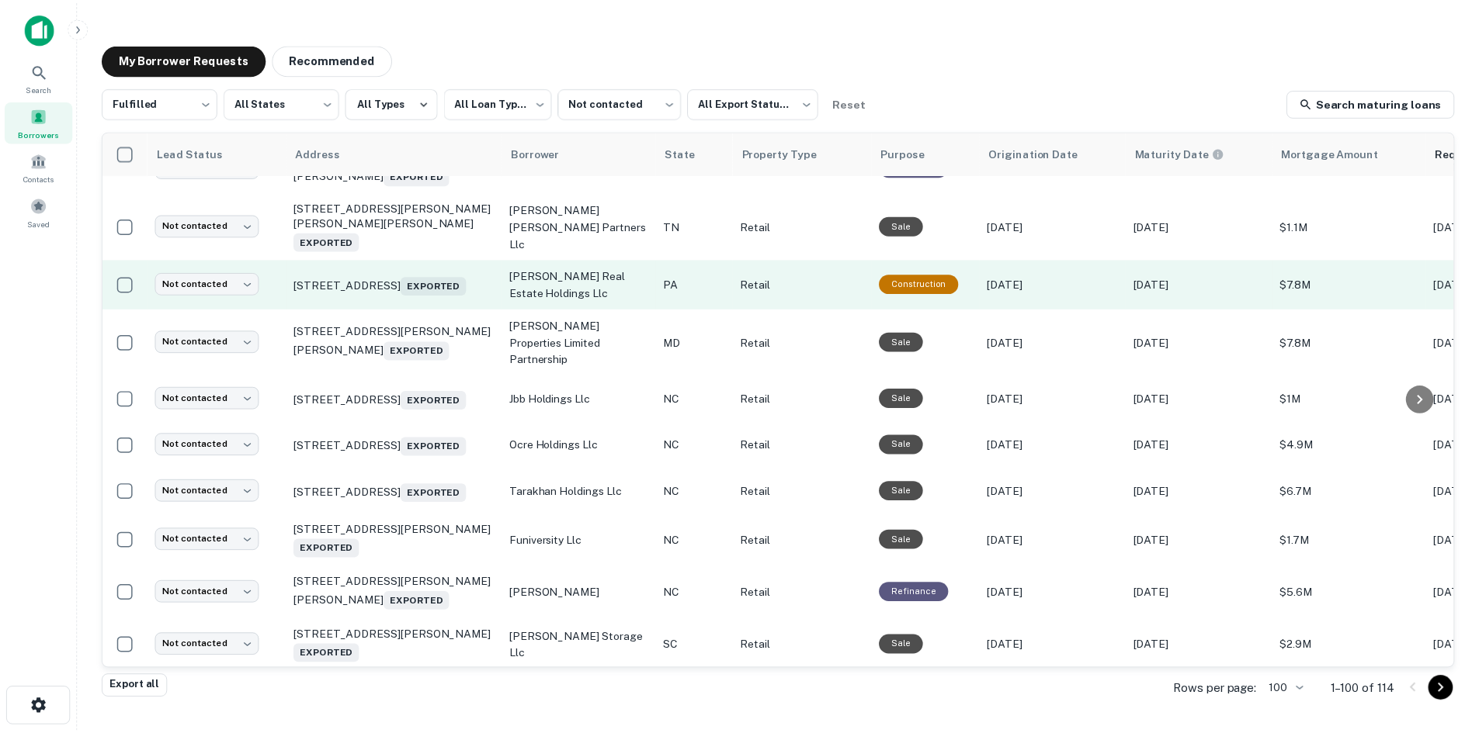
scroll to position [3941, 0]
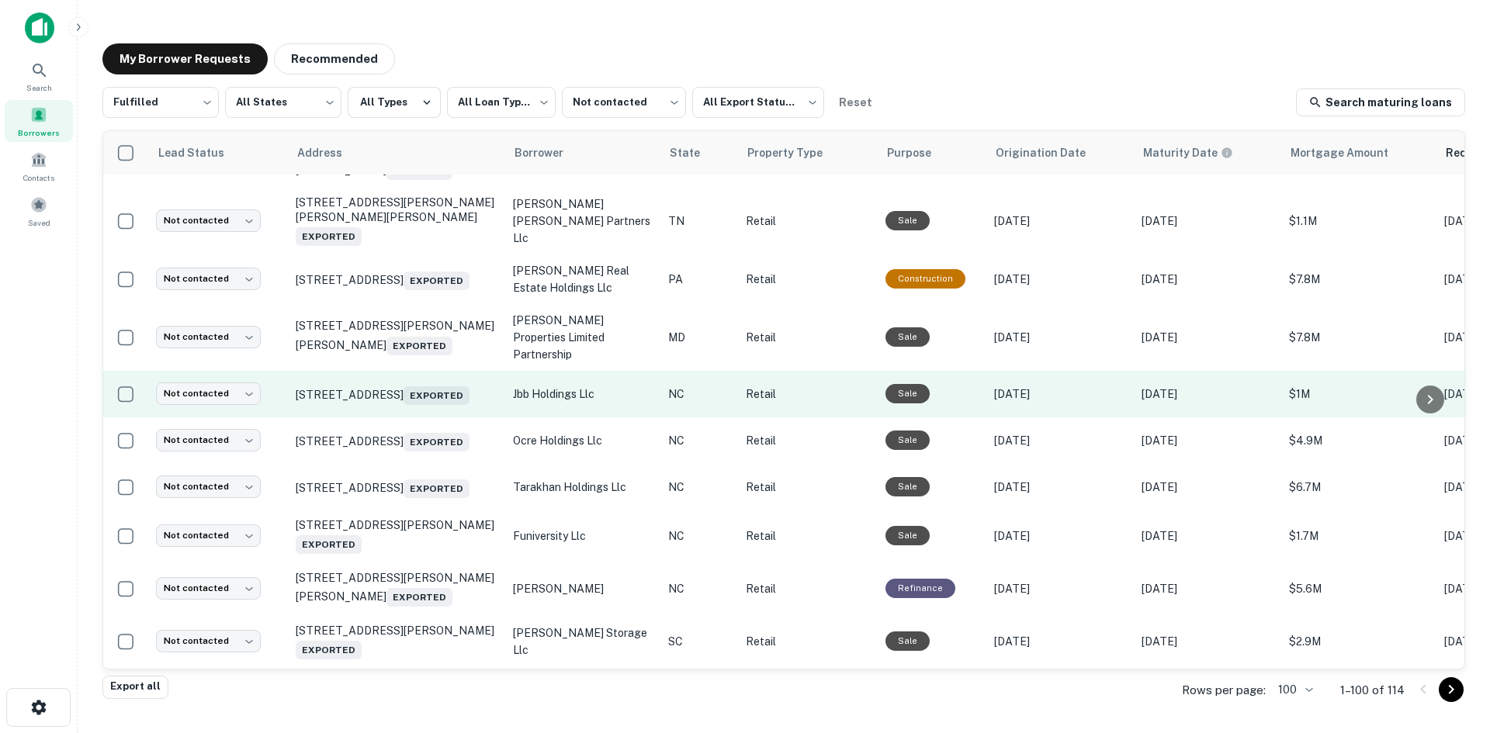
click at [432, 418] on td "16140 Cascade Loop Huntersville, NC 28078 Exported" at bounding box center [396, 394] width 217 height 47
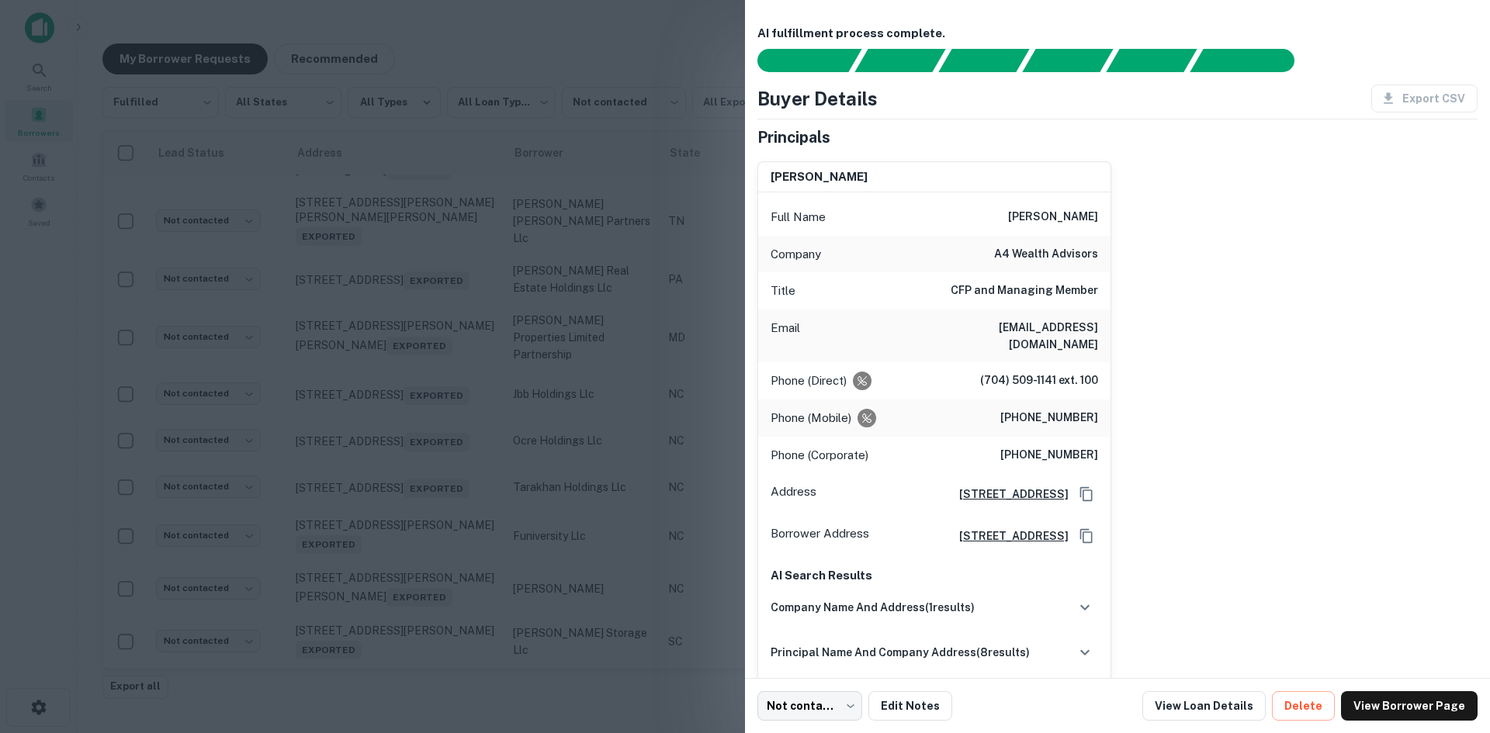
click at [430, 485] on div at bounding box center [745, 366] width 1490 height 733
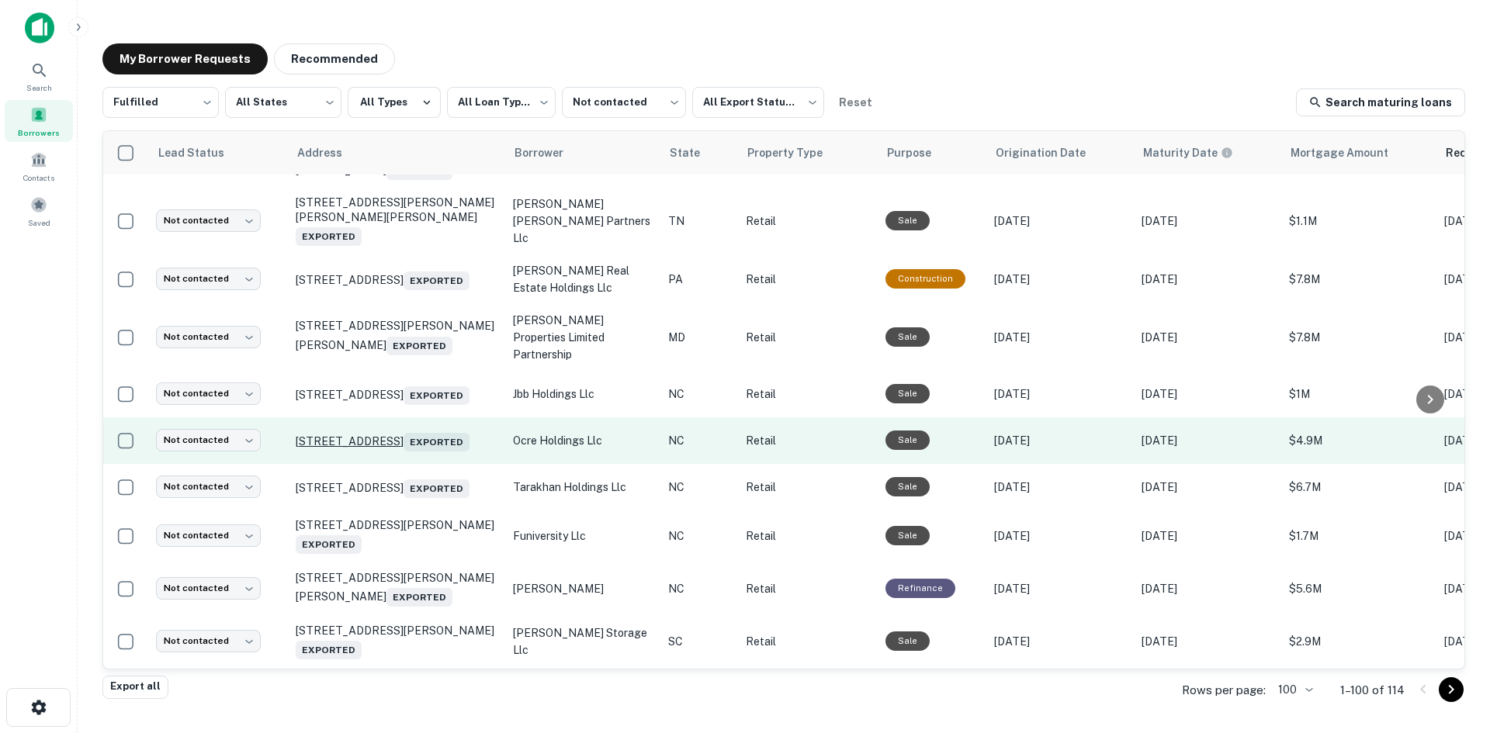
click at [428, 452] on p "10315 Hamptons Park Dr Huntersville, NC 28078 Exported" at bounding box center [397, 441] width 202 height 22
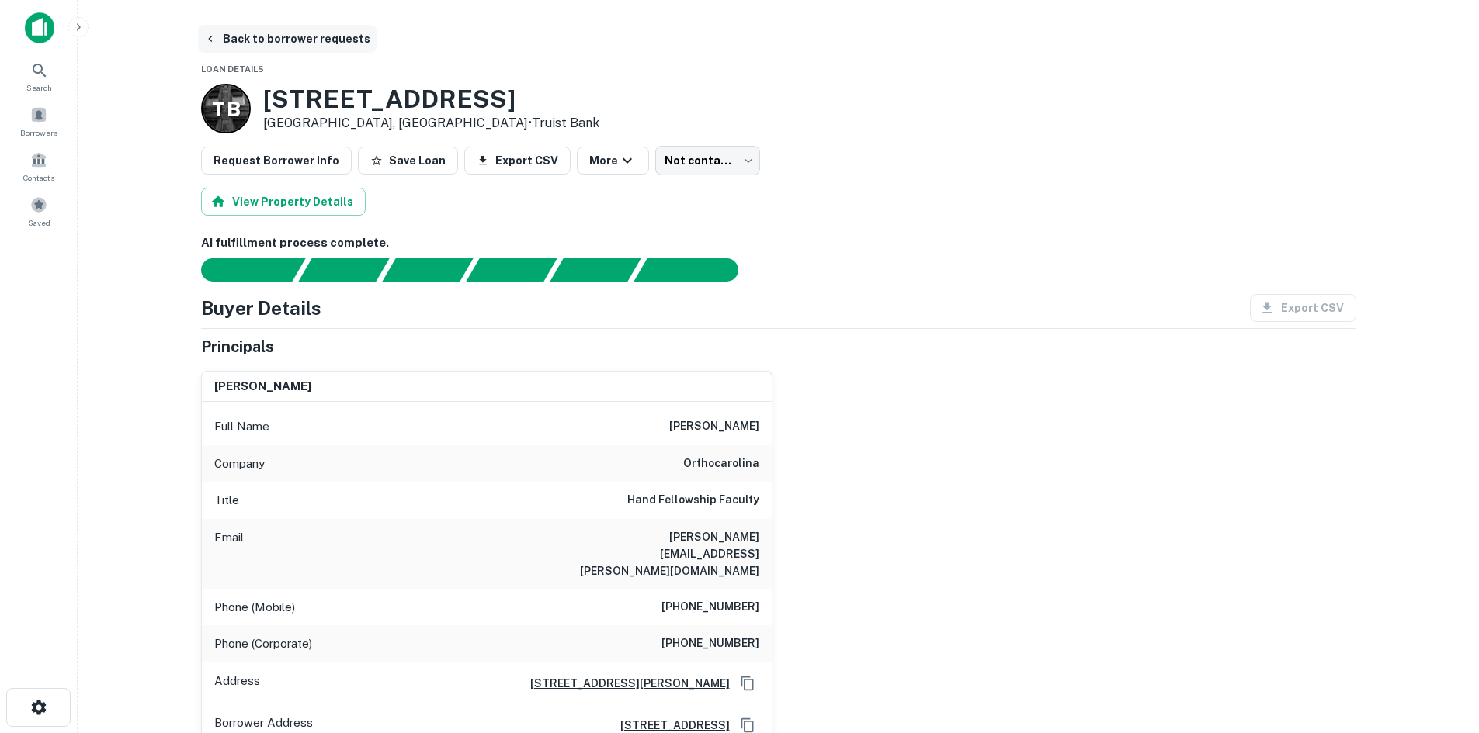
click at [354, 45] on button "Back to borrower requests" at bounding box center [287, 39] width 179 height 28
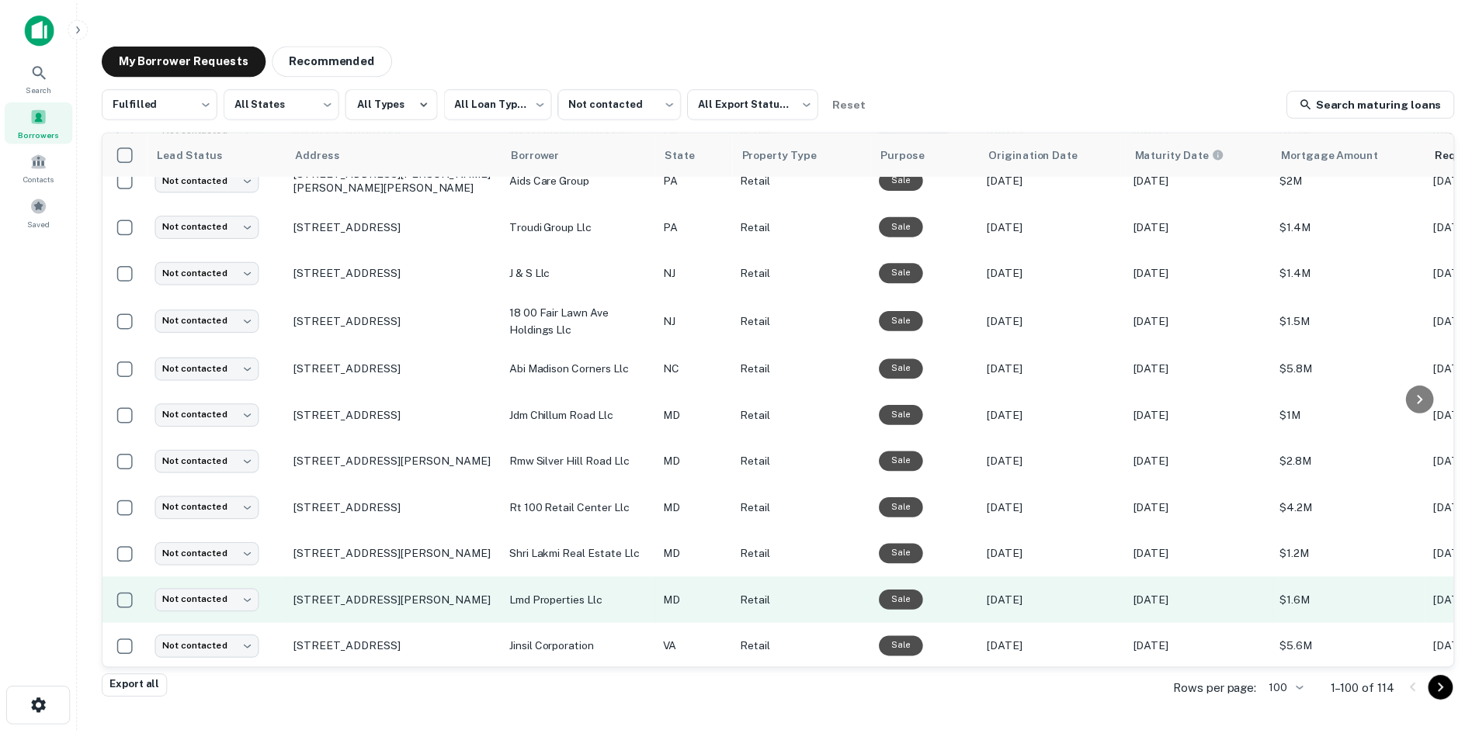
scroll to position [681, 0]
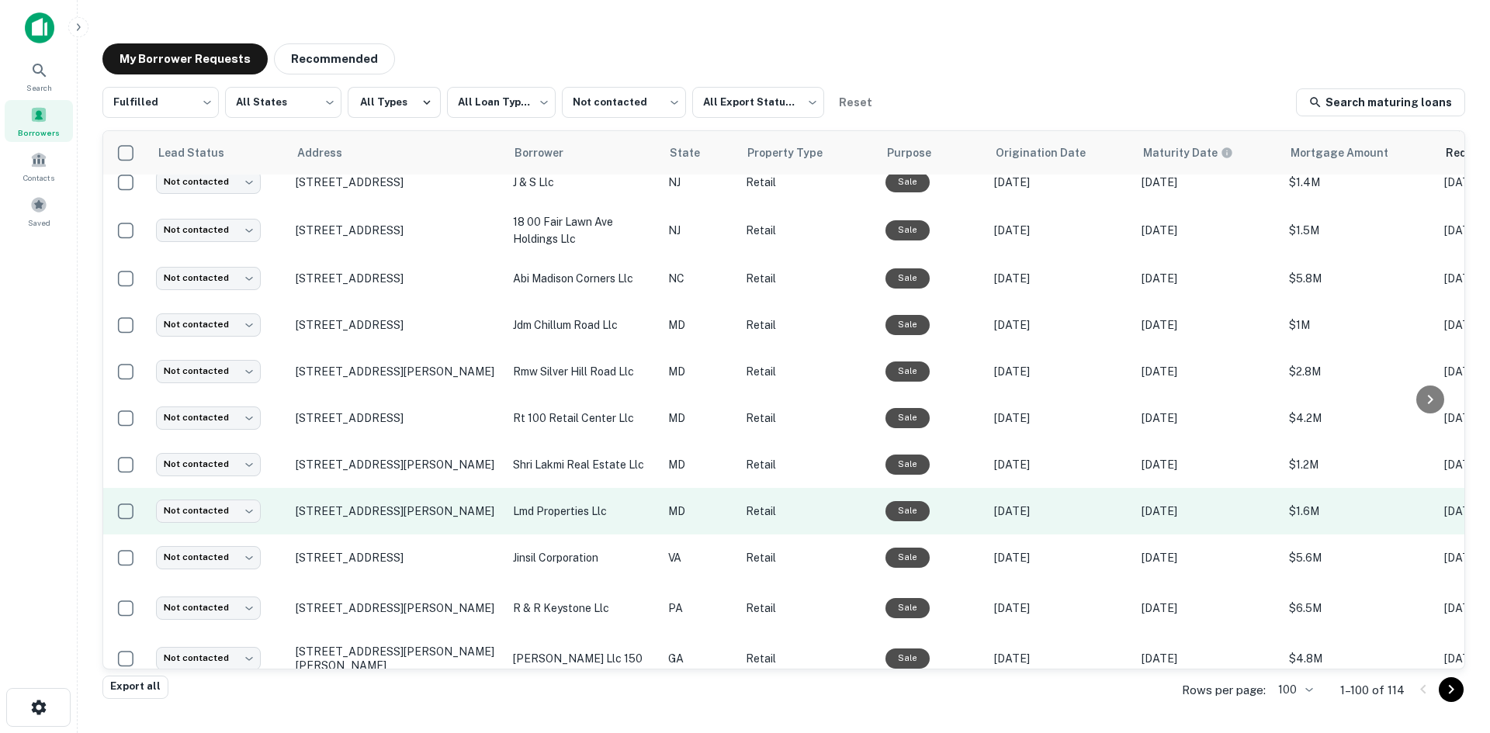
click at [457, 535] on td "105 E North Pointe Dr Salisbury, MD 21804" at bounding box center [396, 511] width 217 height 47
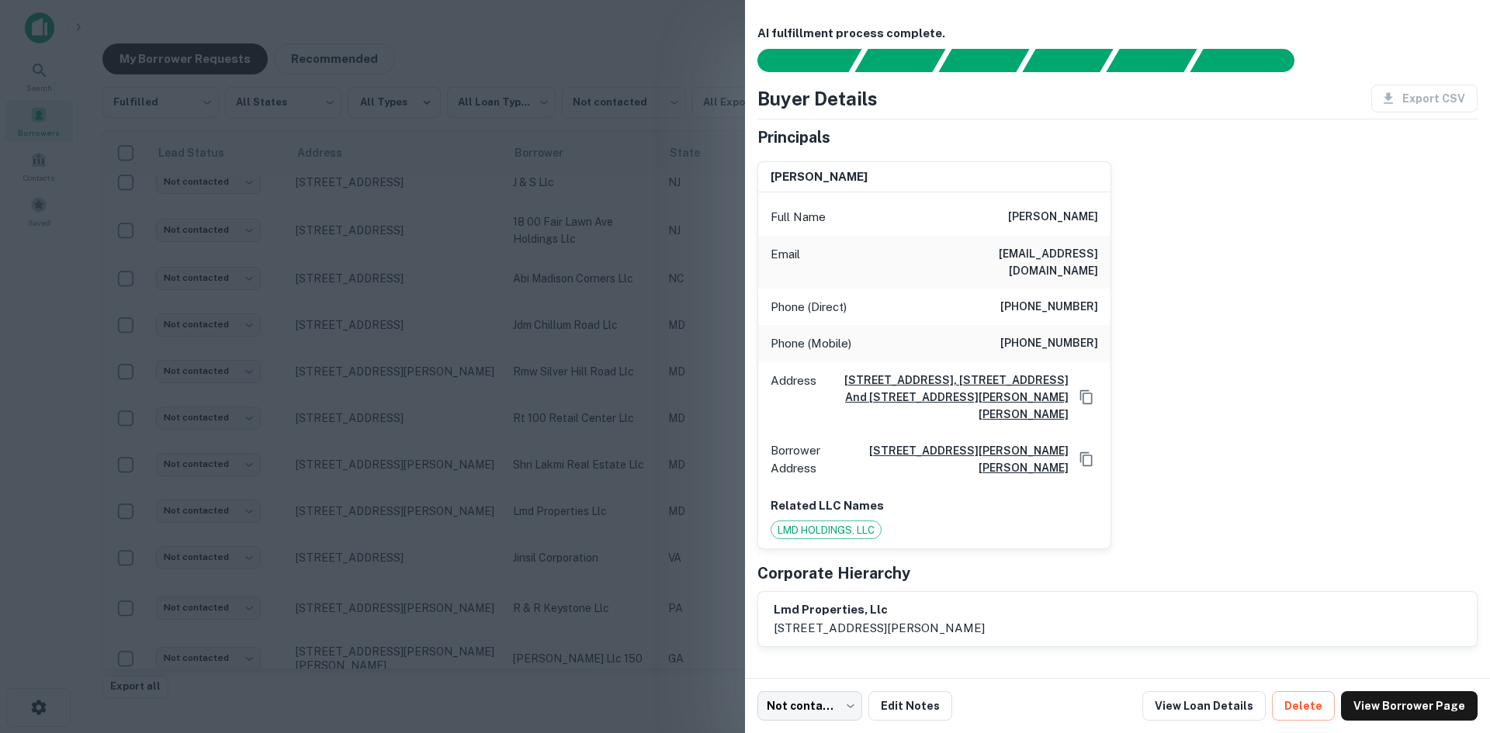
click at [572, 456] on div at bounding box center [745, 366] width 1490 height 733
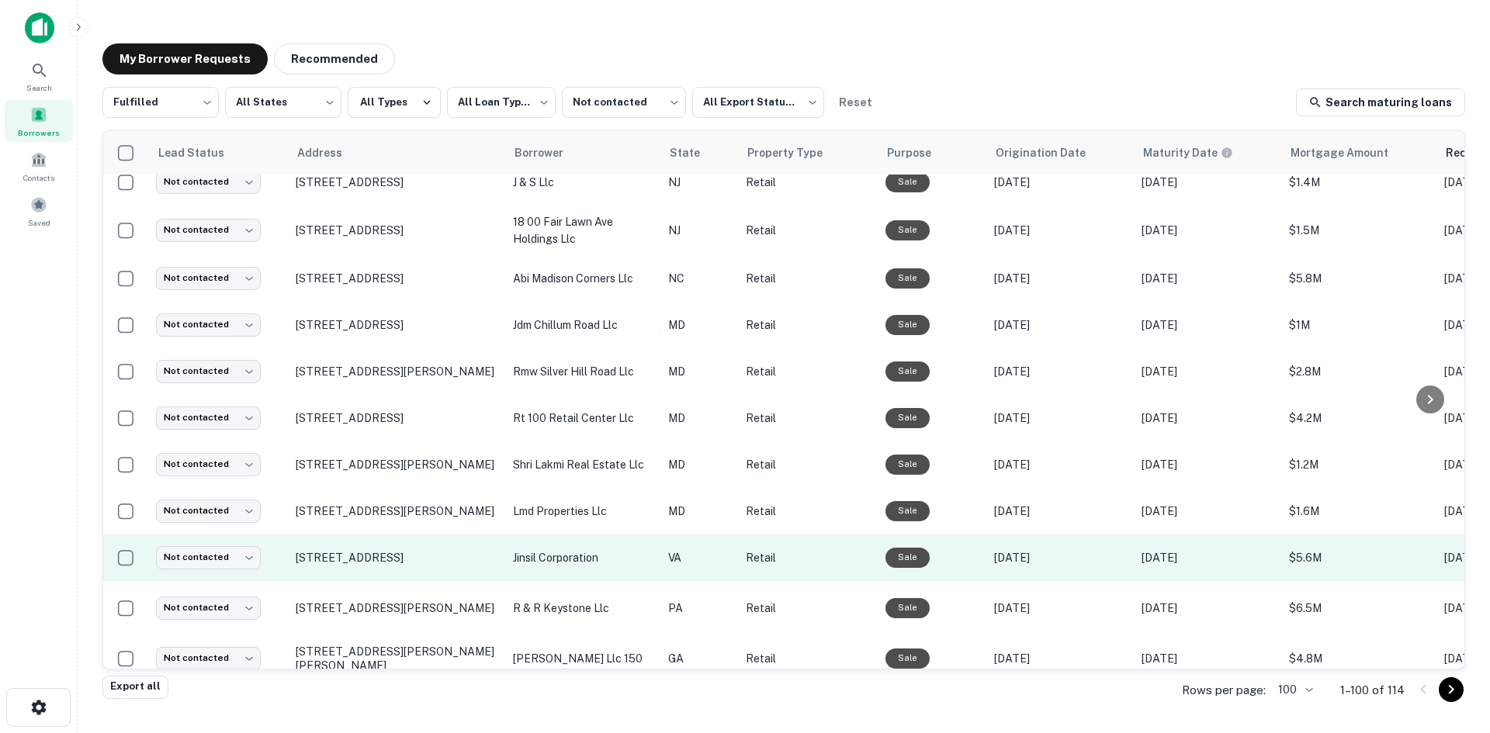
click at [465, 581] on td "13661 Route 50 Chantilly, VA 20151" at bounding box center [396, 558] width 217 height 47
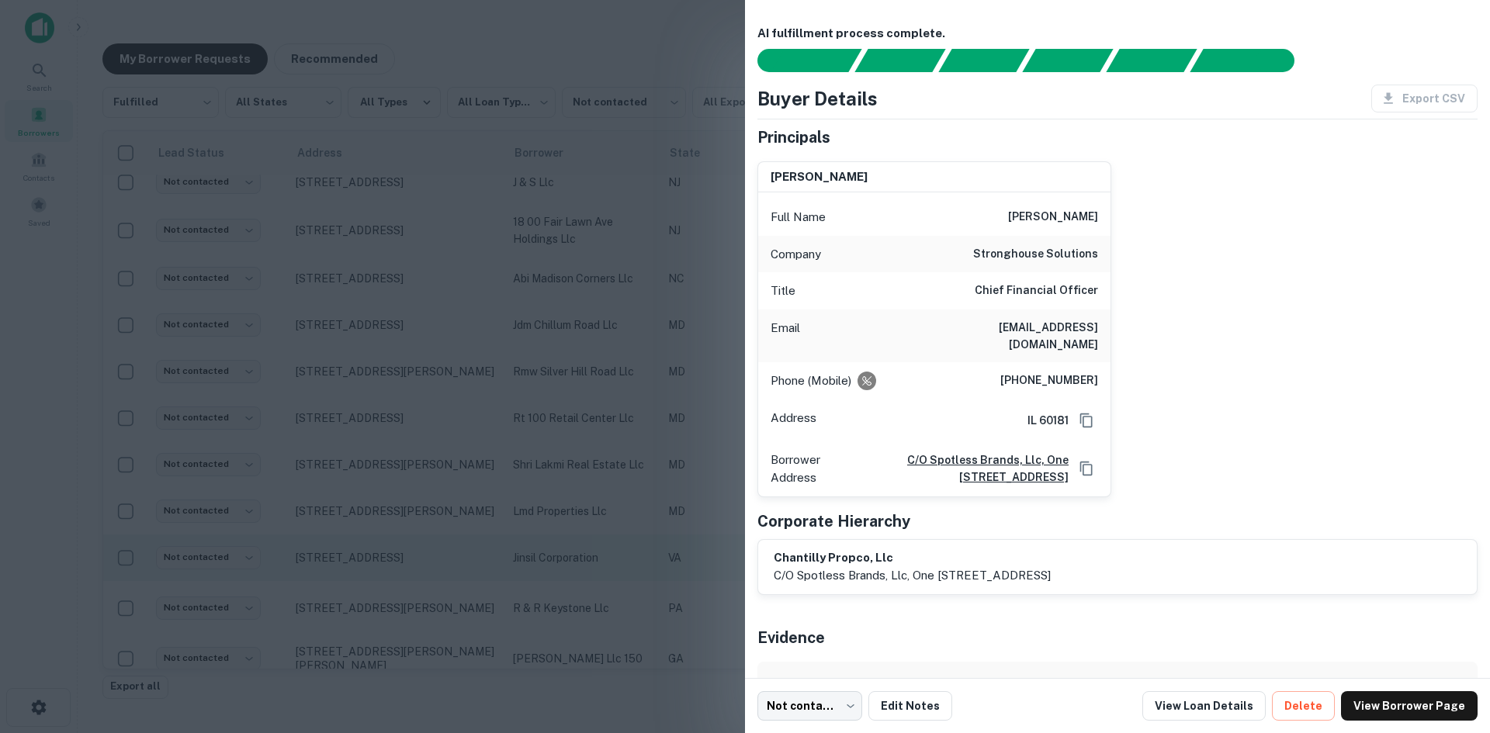
click at [465, 585] on div at bounding box center [745, 366] width 1490 height 733
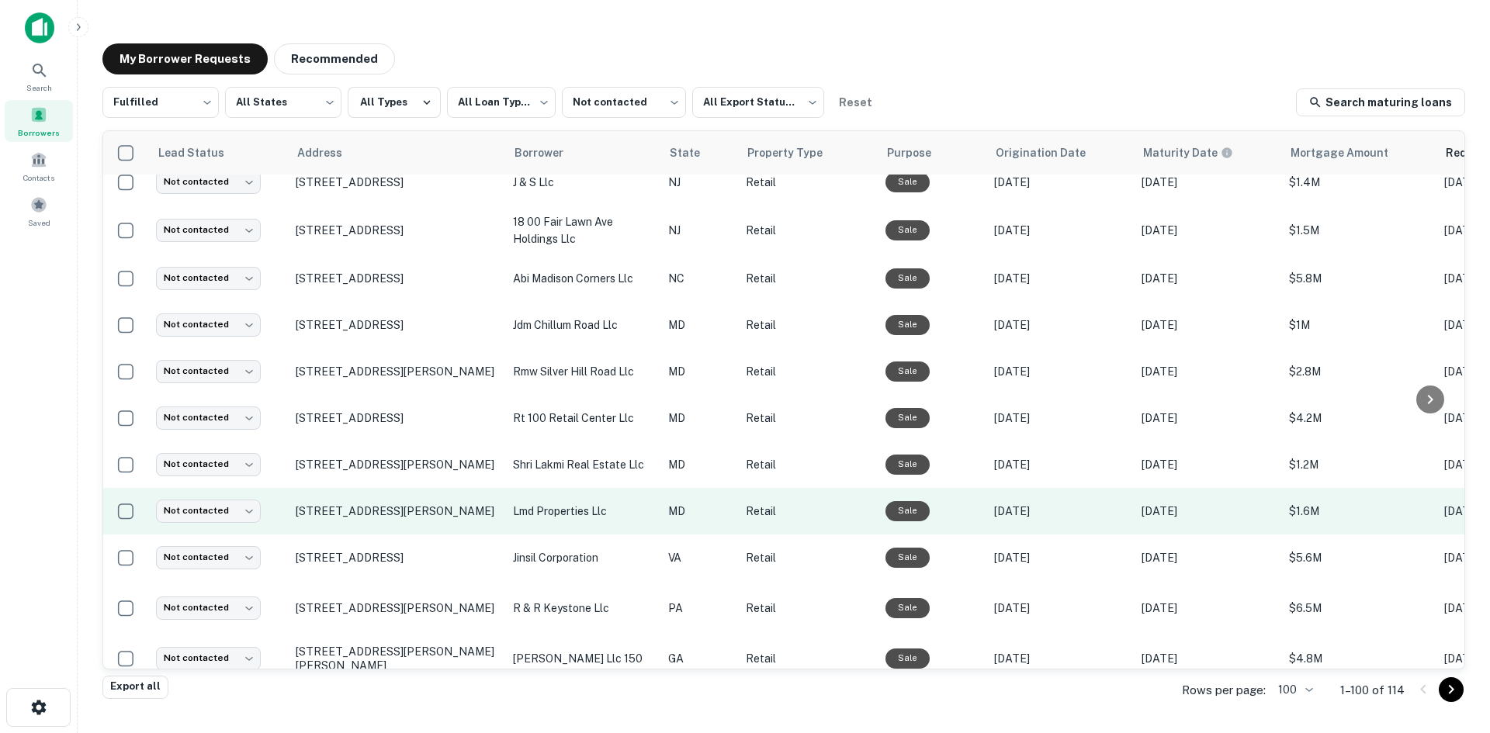
click at [448, 535] on td "105 E North Pointe Dr Salisbury, MD 21804" at bounding box center [396, 511] width 217 height 47
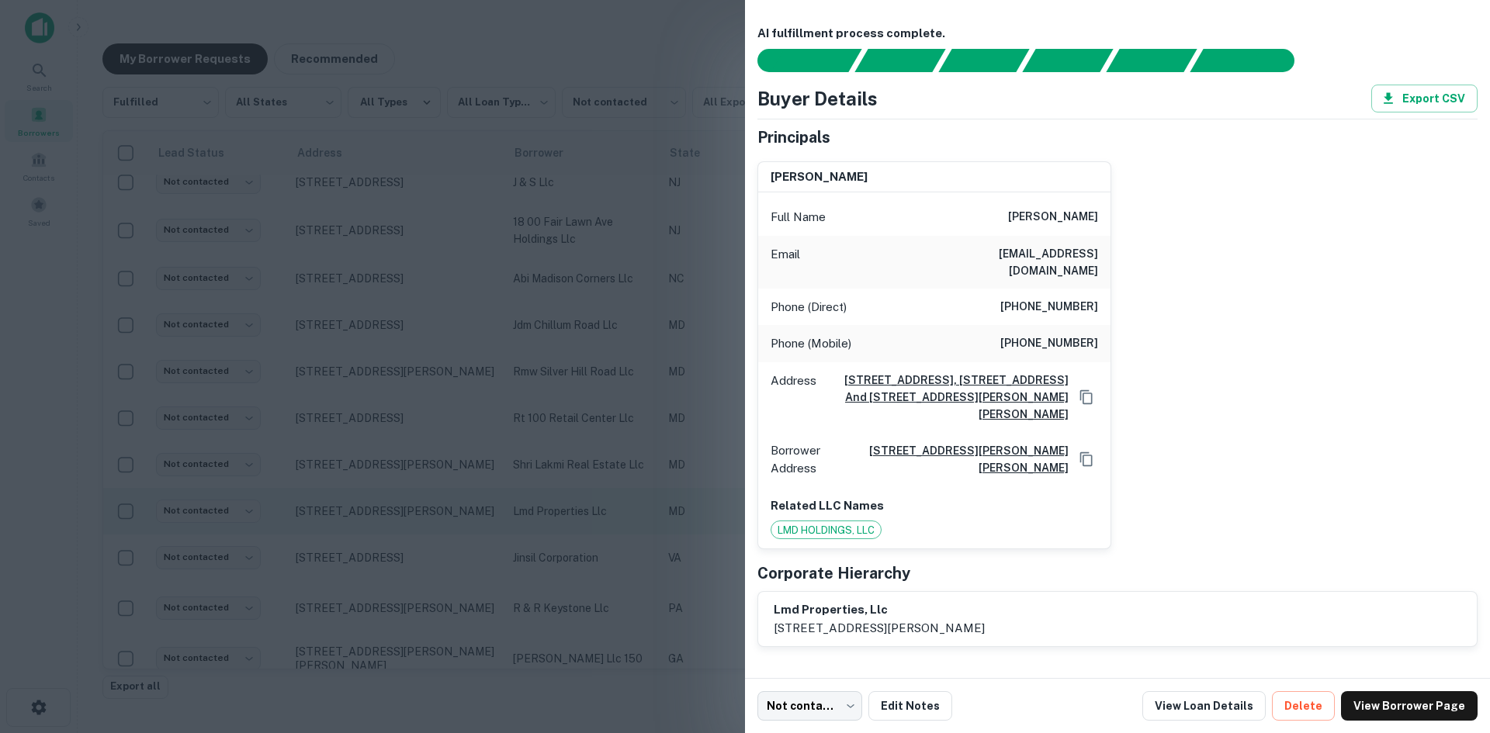
click at [448, 540] on div at bounding box center [745, 366] width 1490 height 733
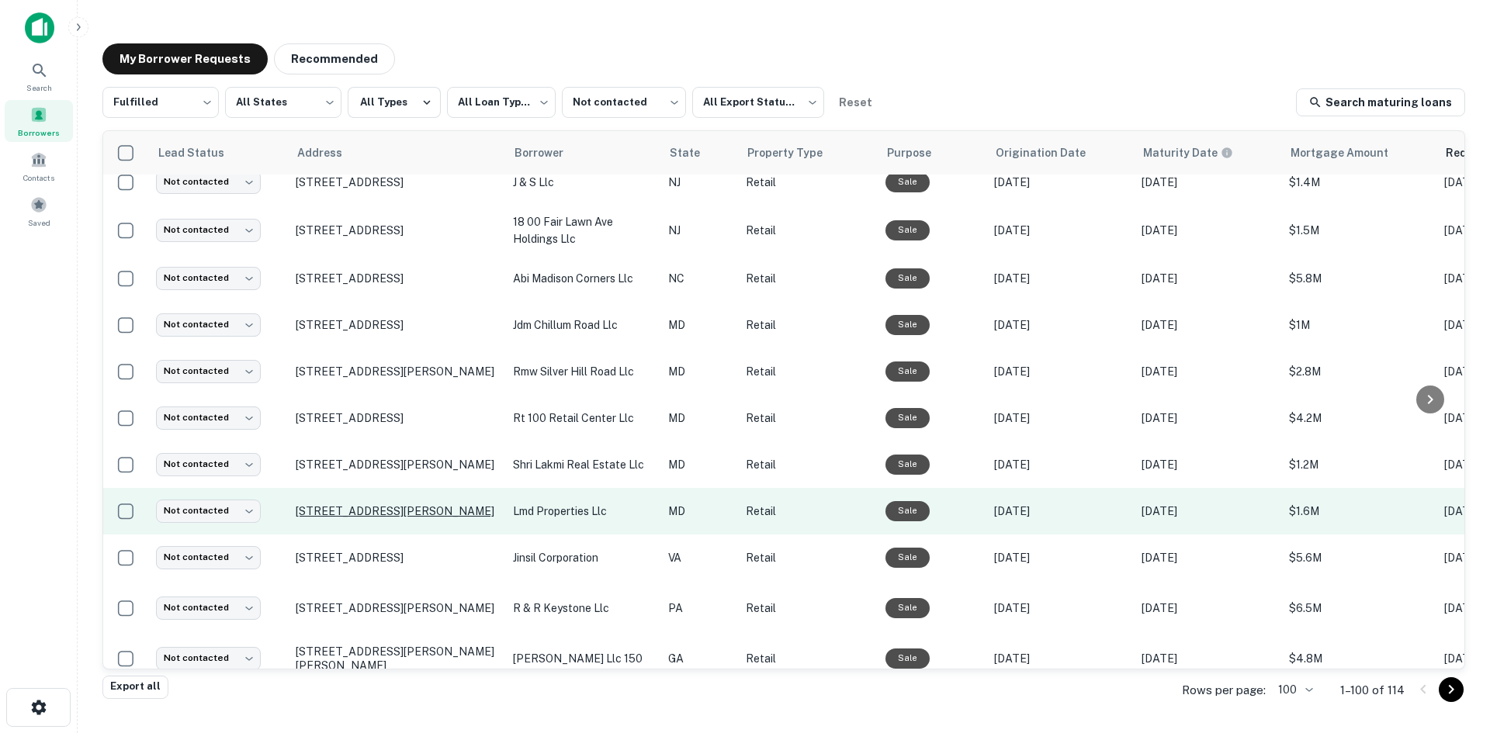
click at [448, 518] on p "105 E North Pointe Dr Salisbury, MD 21804" at bounding box center [397, 512] width 202 height 14
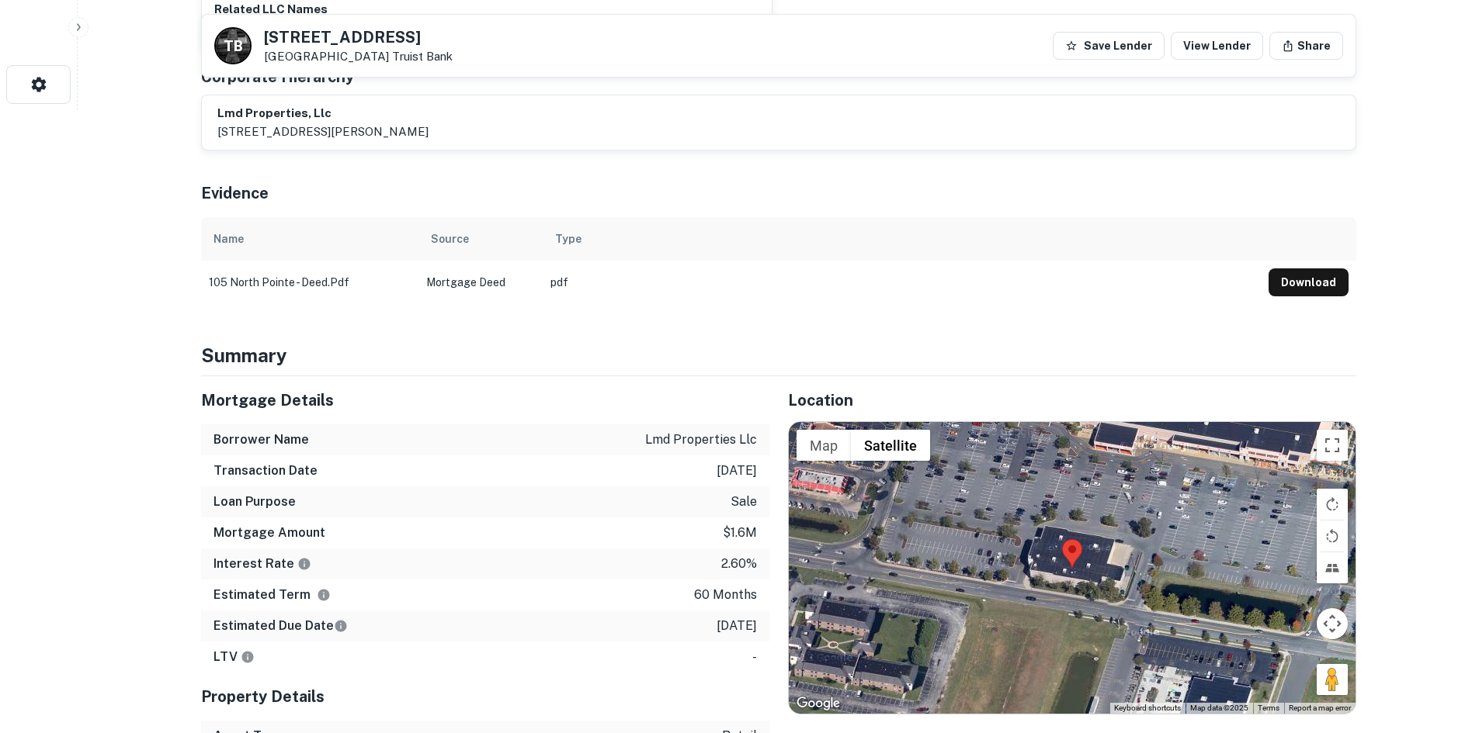
scroll to position [699, 0]
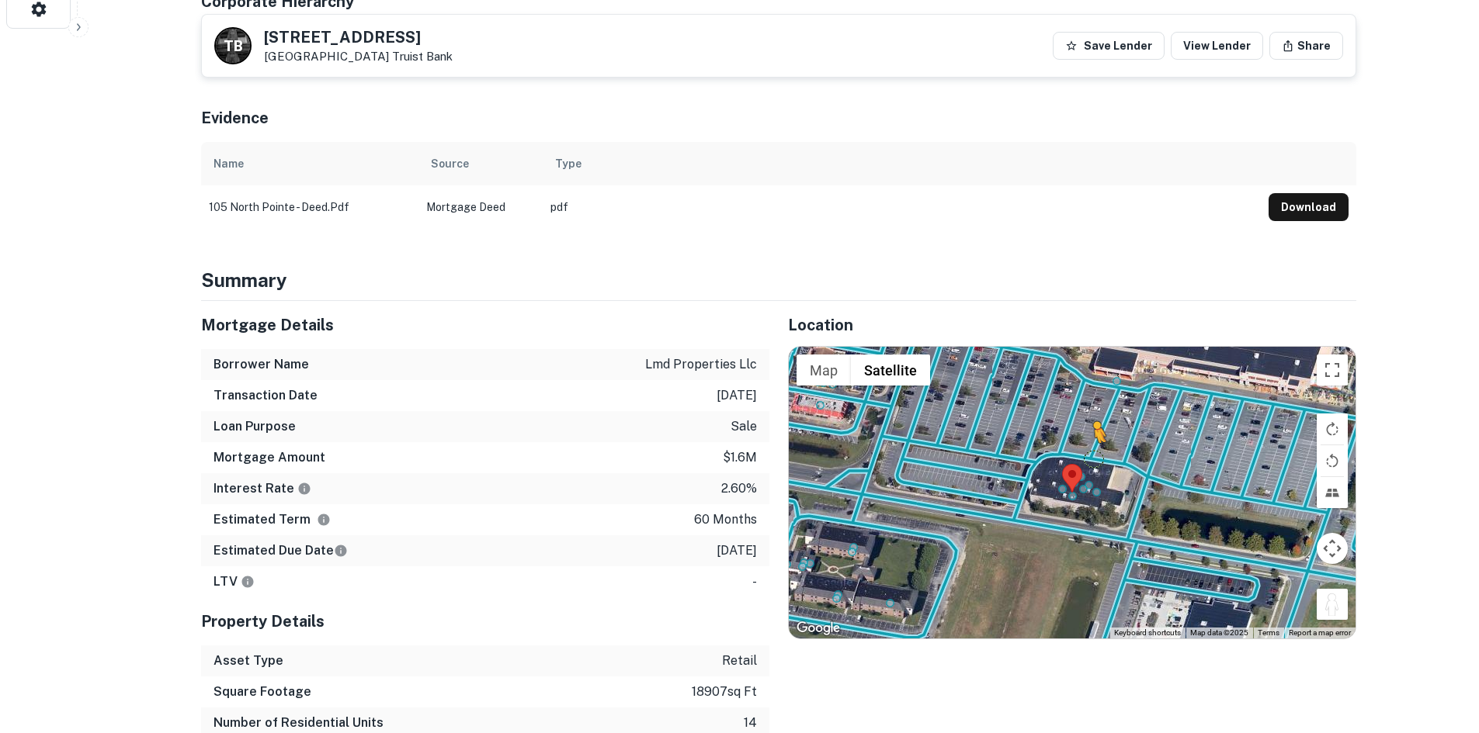
drag, startPoint x: 1324, startPoint y: 585, endPoint x: 1082, endPoint y: 430, distance: 287.7
click at [1082, 430] on div "To activate drag with keyboard, press Alt + Enter. Once in keyboard drag state,…" at bounding box center [1072, 493] width 567 height 292
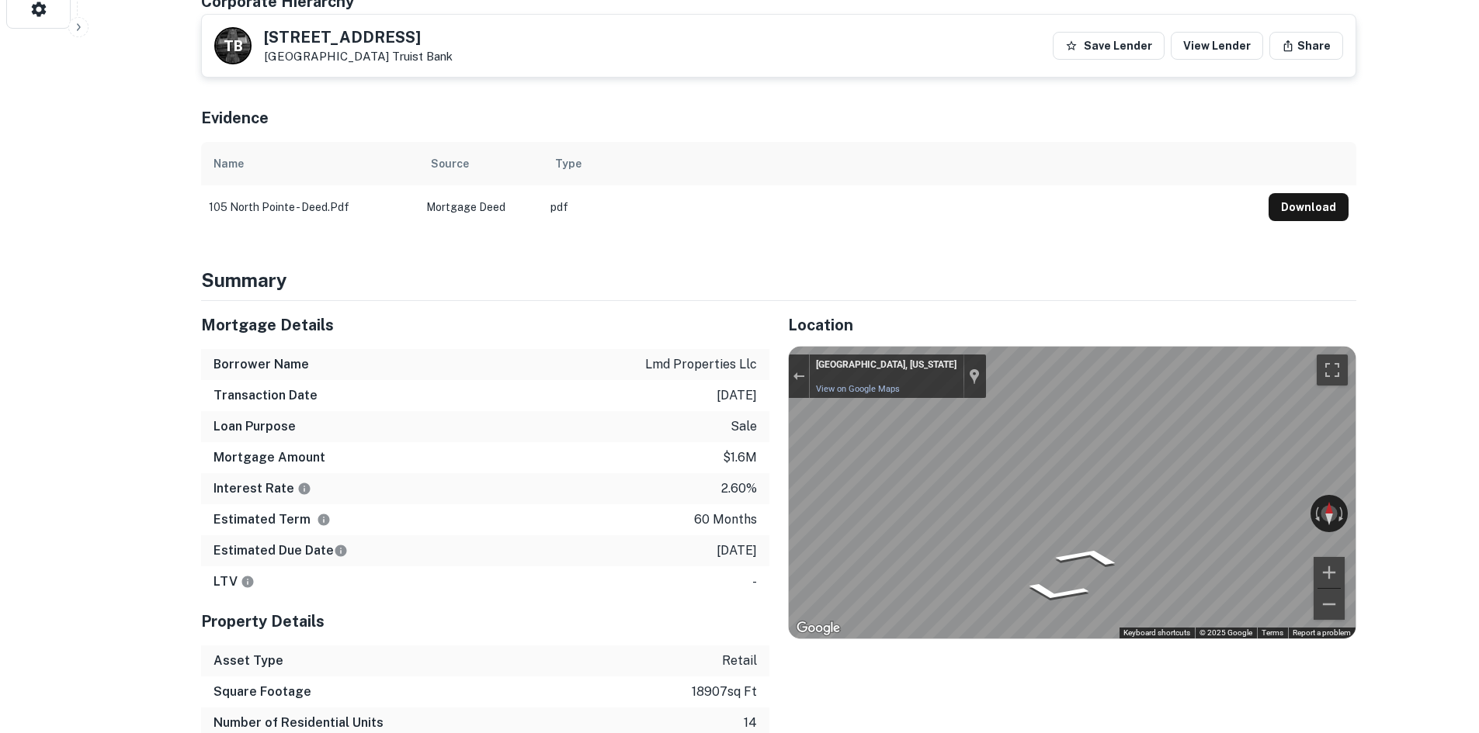
click at [683, 467] on div "Mortgage Details Borrower Name lmd properties llc Transaction Date 1/27/2021 Lo…" at bounding box center [769, 551] width 1174 height 500
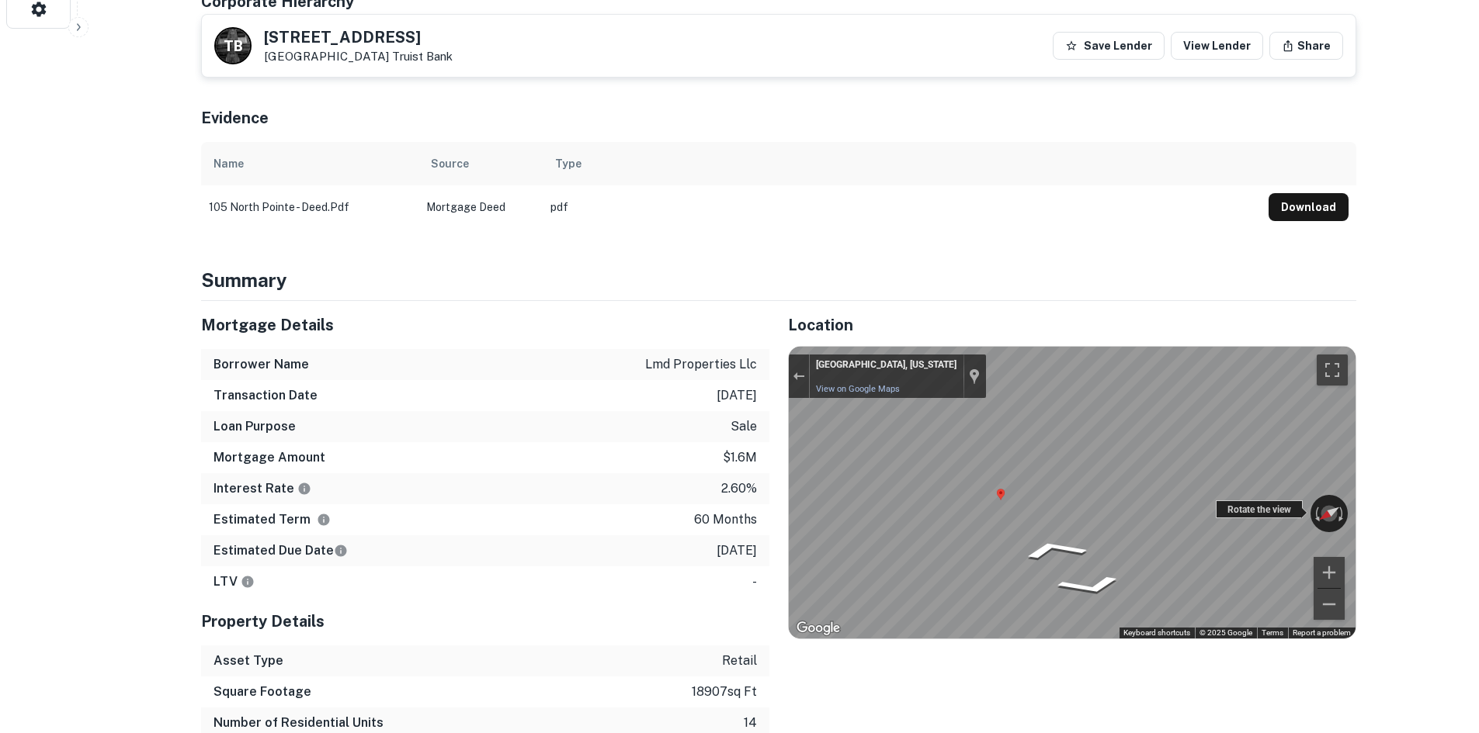
click at [1228, 487] on div "← Move left → Move right ↑ Move up ↓ Move down + Zoom in - Zoom out Salisbury, …" at bounding box center [1072, 493] width 567 height 292
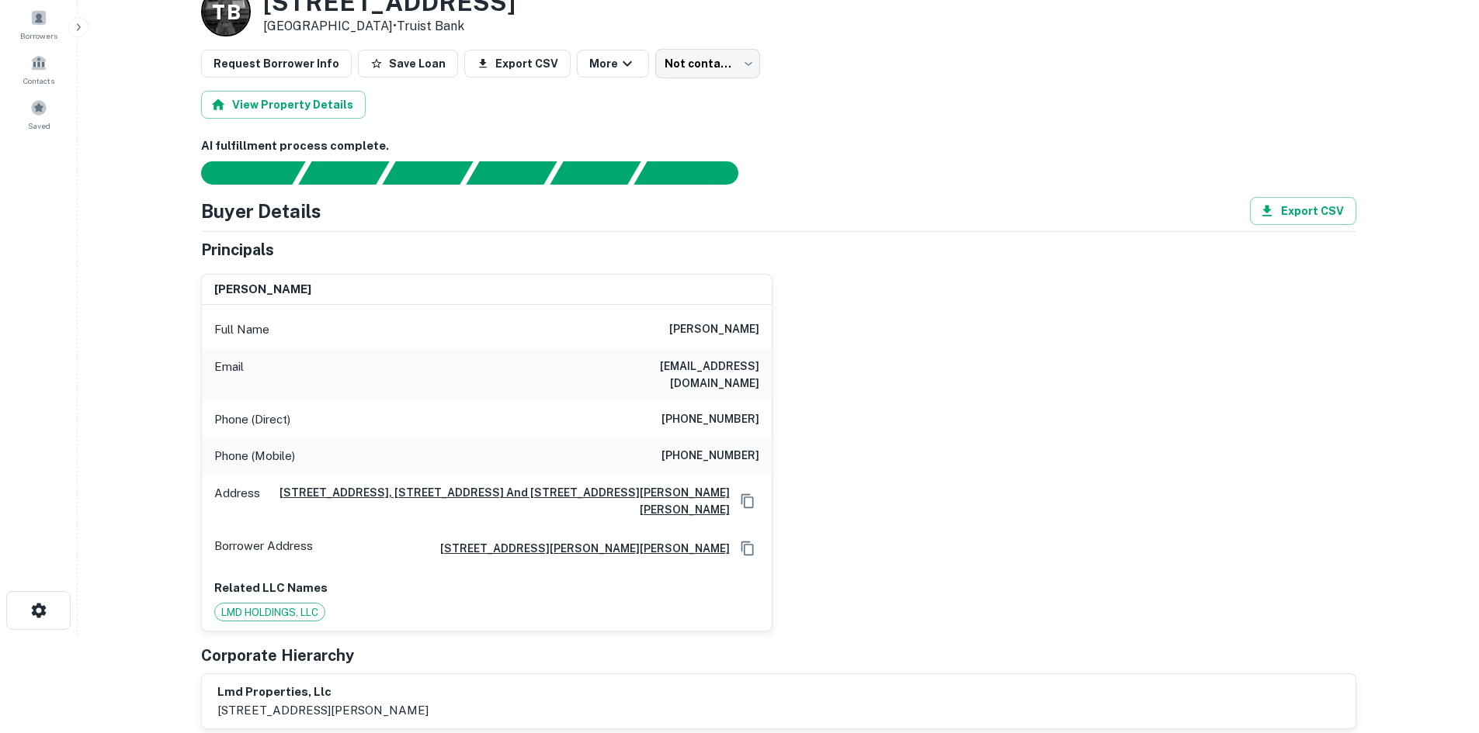
scroll to position [0, 0]
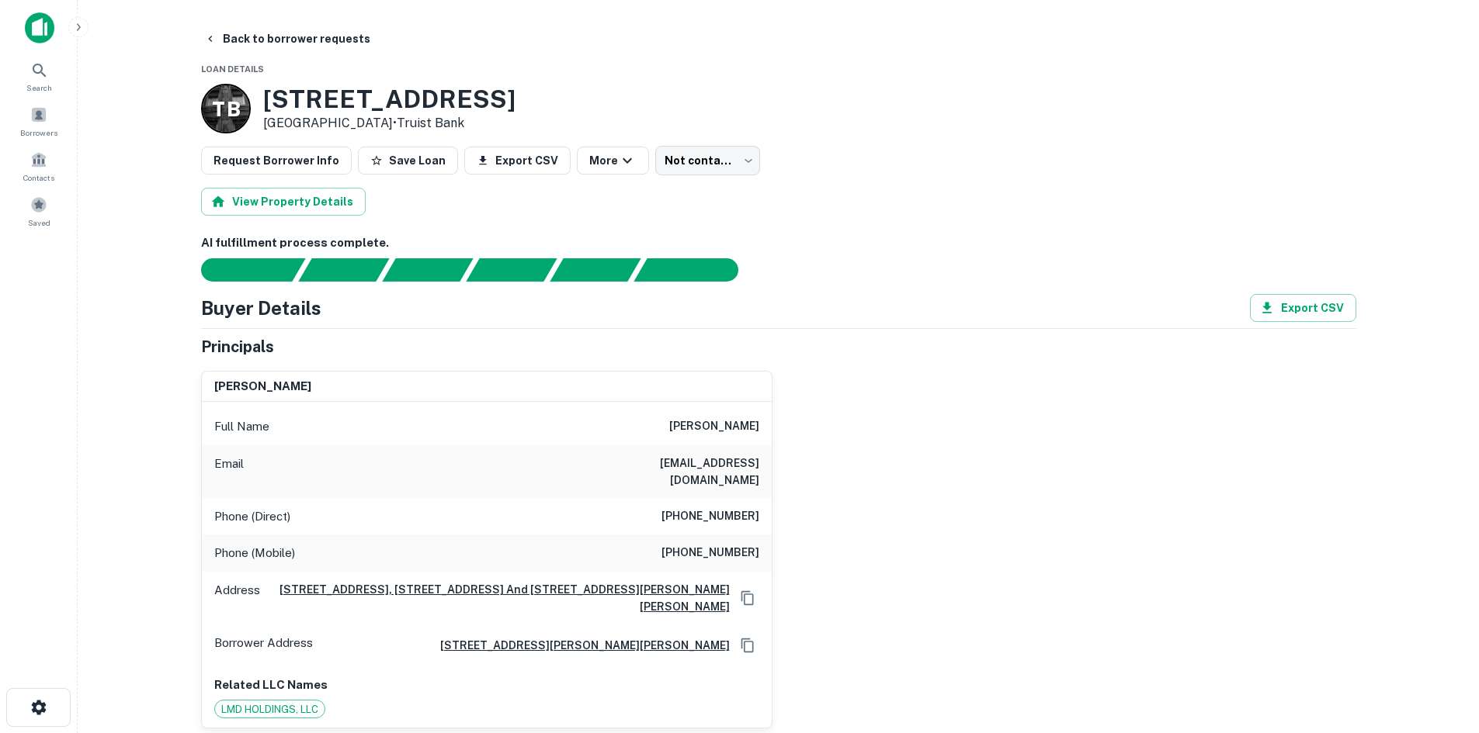
click at [692, 508] on h6 "(410) 956-2002" at bounding box center [710, 517] width 98 height 19
click at [694, 544] on h6 "(410) 868-9600" at bounding box center [710, 553] width 98 height 19
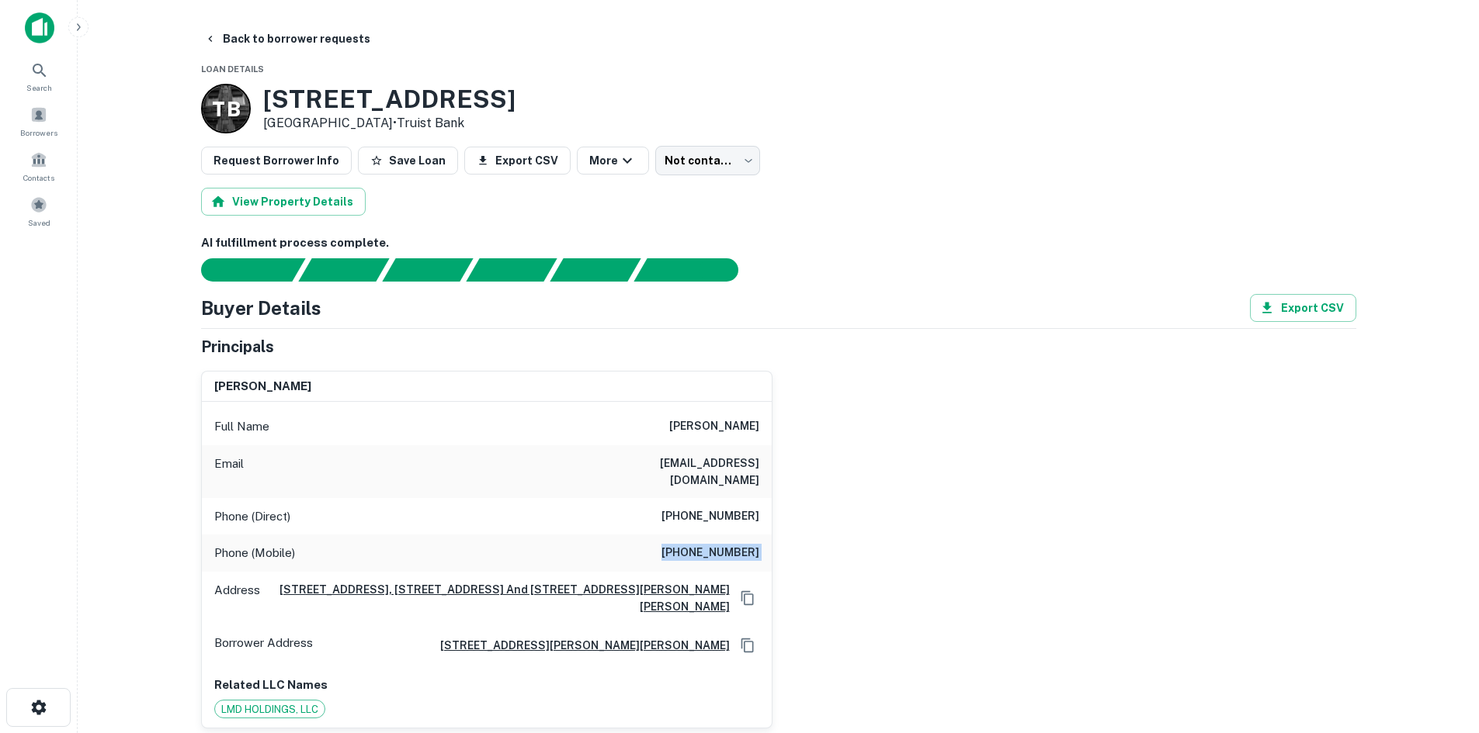
click at [694, 544] on h6 "(410) 868-9600" at bounding box center [710, 553] width 98 height 19
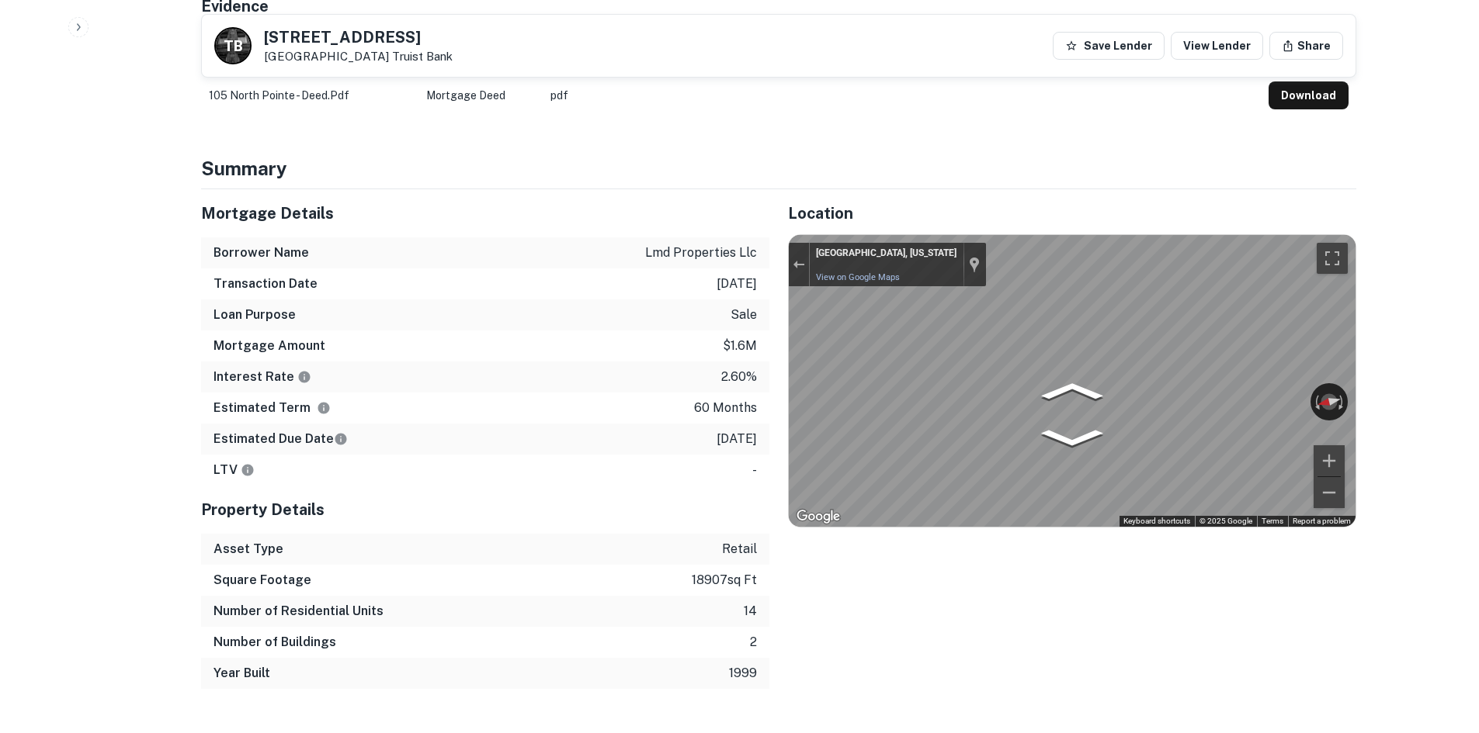
scroll to position [854, 0]
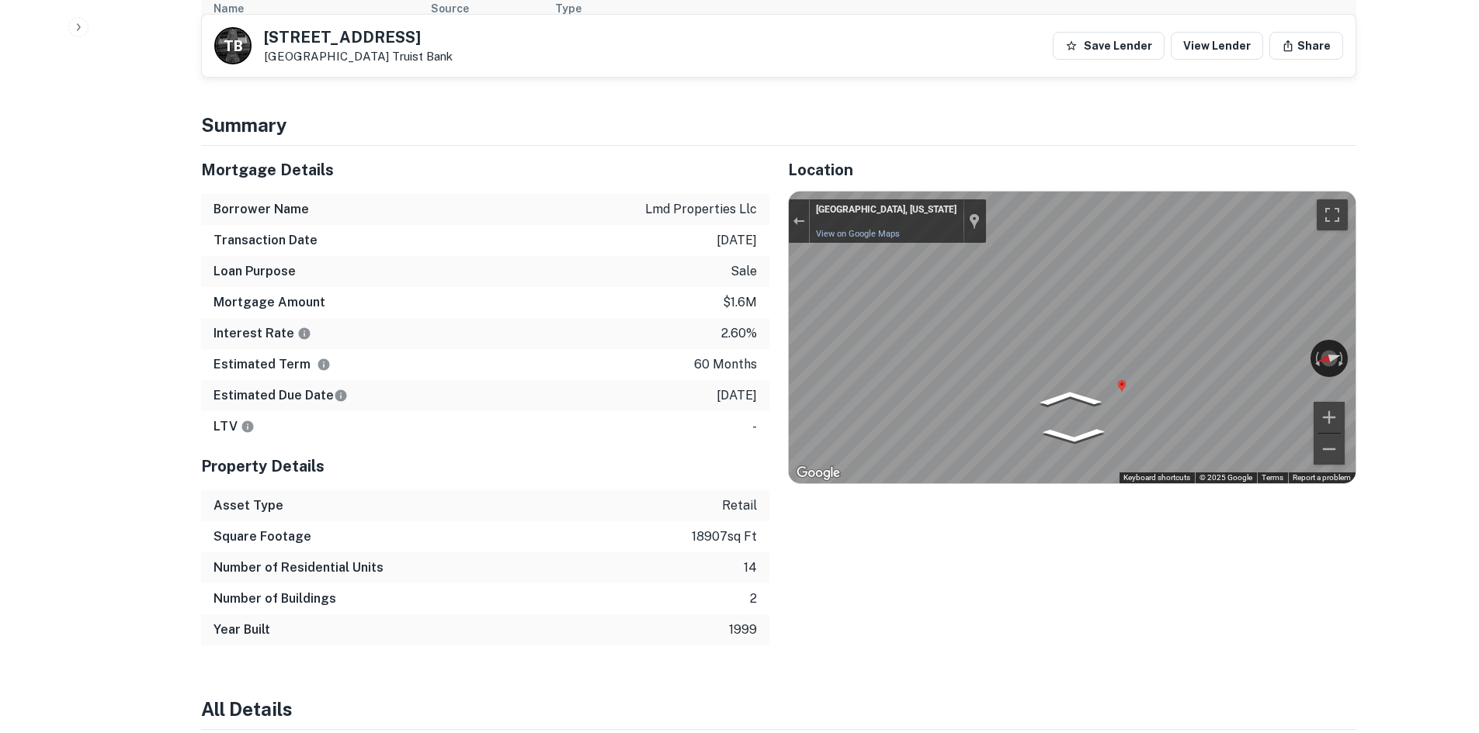
click at [1111, 490] on div "Location ← Move left → Move right ↑ Move up ↓ Move down + Zoom in - Zoom out Ho…" at bounding box center [1062, 396] width 587 height 500
click at [754, 150] on div "Mortgage Details Borrower Name lmd properties llc Transaction Date 1/27/2021 Lo…" at bounding box center [769, 396] width 1174 height 500
click at [993, 90] on div "Back to borrower requests T B 105 E North Pointe Dr Salisbury, MD 21804 Truist …" at bounding box center [778, 742] width 1192 height 3143
click at [1130, 509] on div "Location ← Move left → Move right ↑ Move up ↓ Move down + Zoom in - Zoom out Ho…" at bounding box center [1062, 396] width 587 height 500
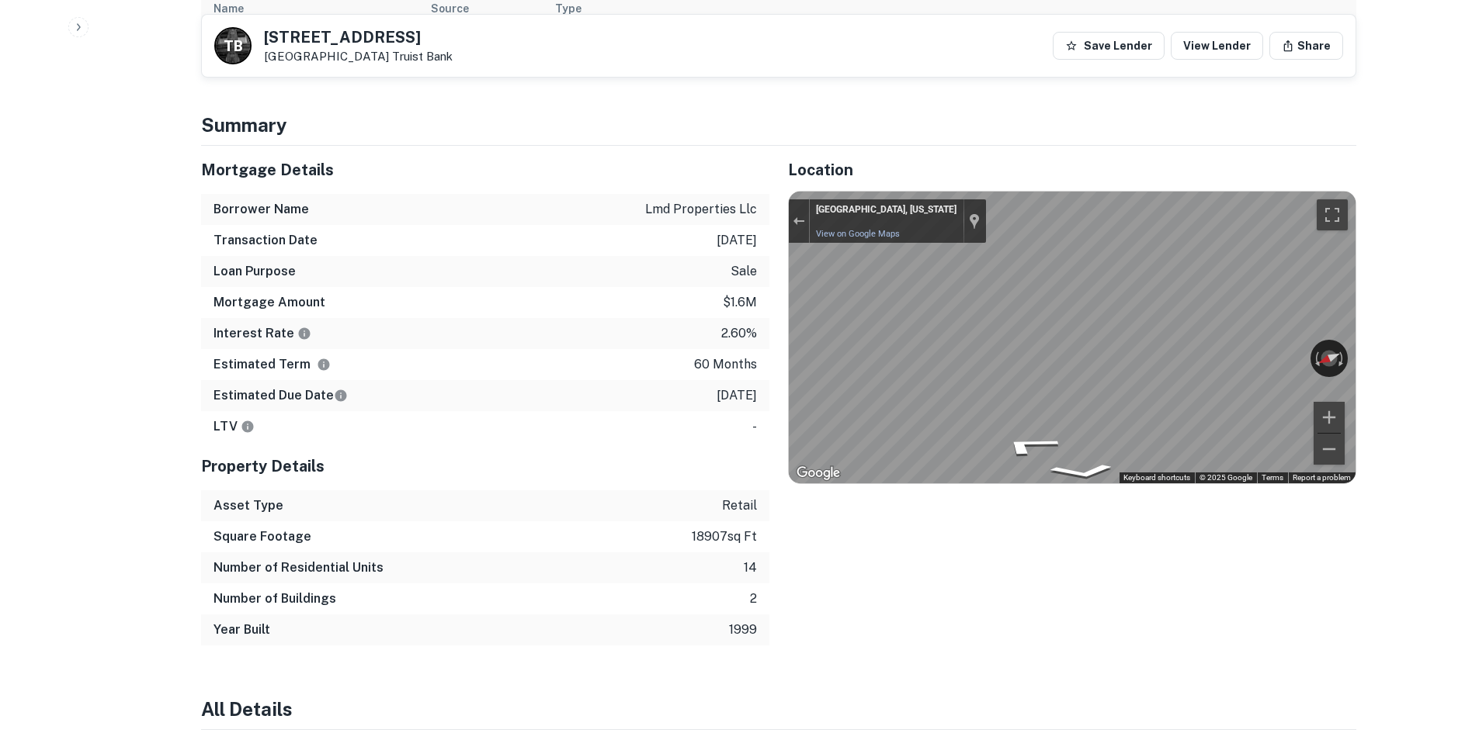
click at [1131, 539] on div "Location ← Move left → Move right ↑ Move up ↓ Move down + Zoom in - Zoom out Ho…" at bounding box center [1062, 396] width 587 height 500
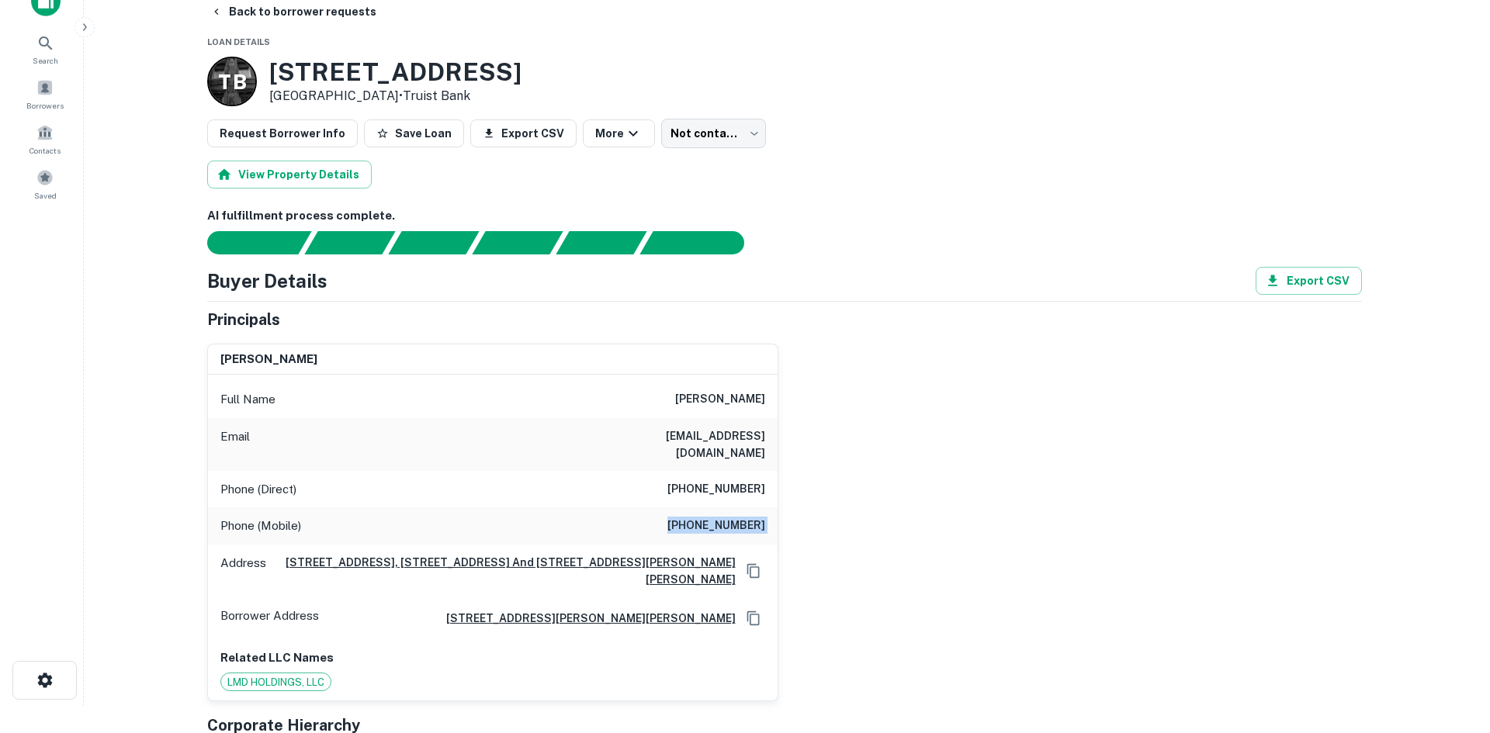
scroll to position [0, 0]
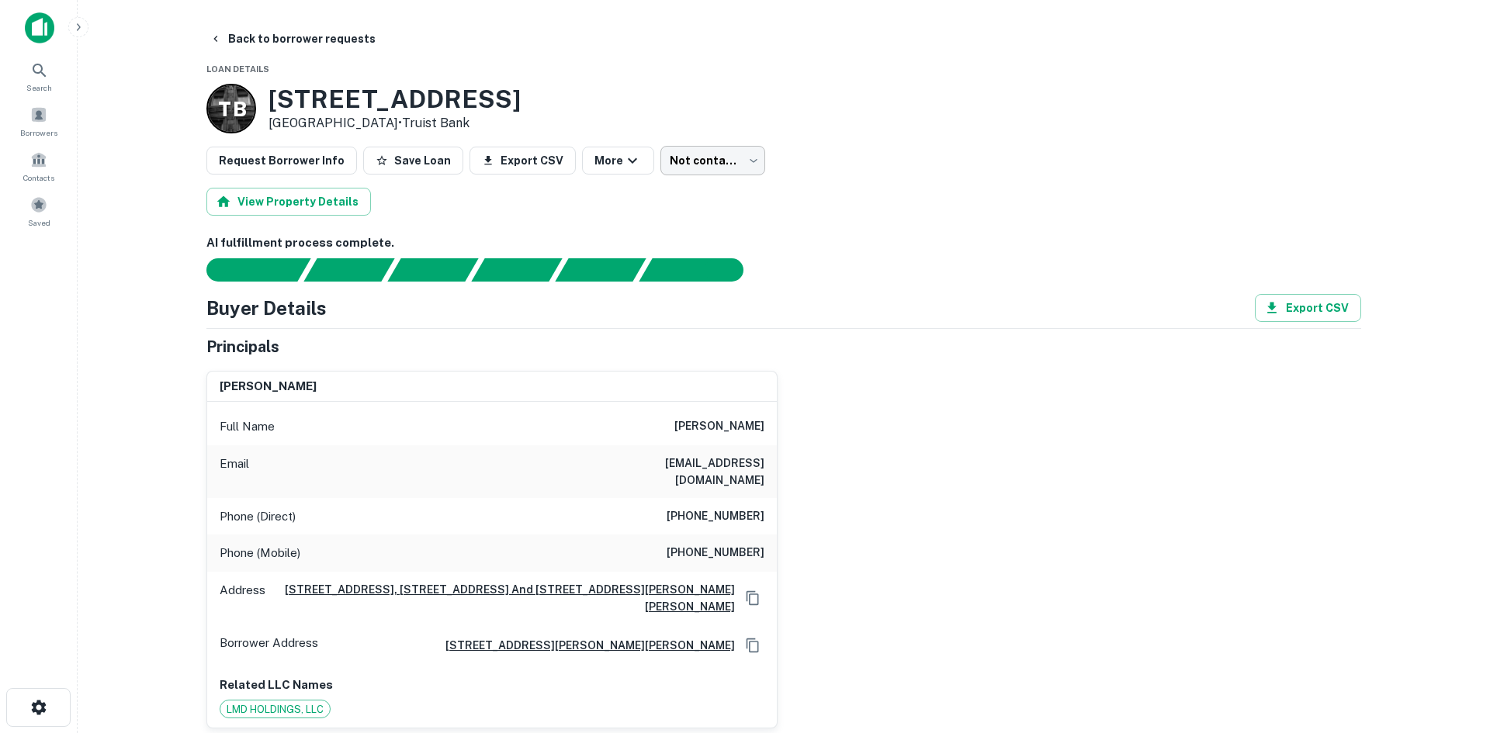
click at [671, 175] on body "Search Borrowers Contacts Saved Back to borrower requests Loan Details T B 105 …" at bounding box center [745, 366] width 1490 height 733
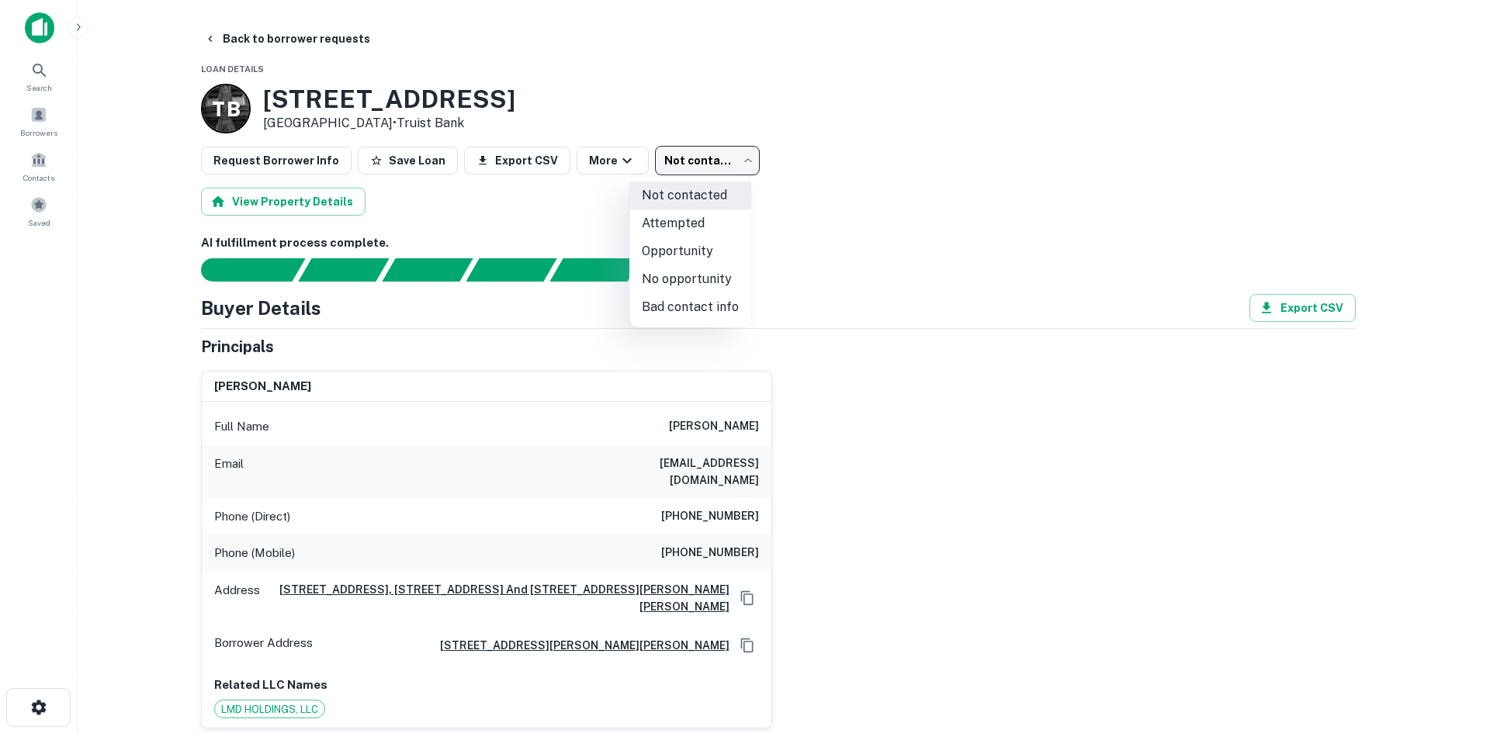
click at [678, 235] on li "Attempted" at bounding box center [690, 224] width 122 height 28
type input "*********"
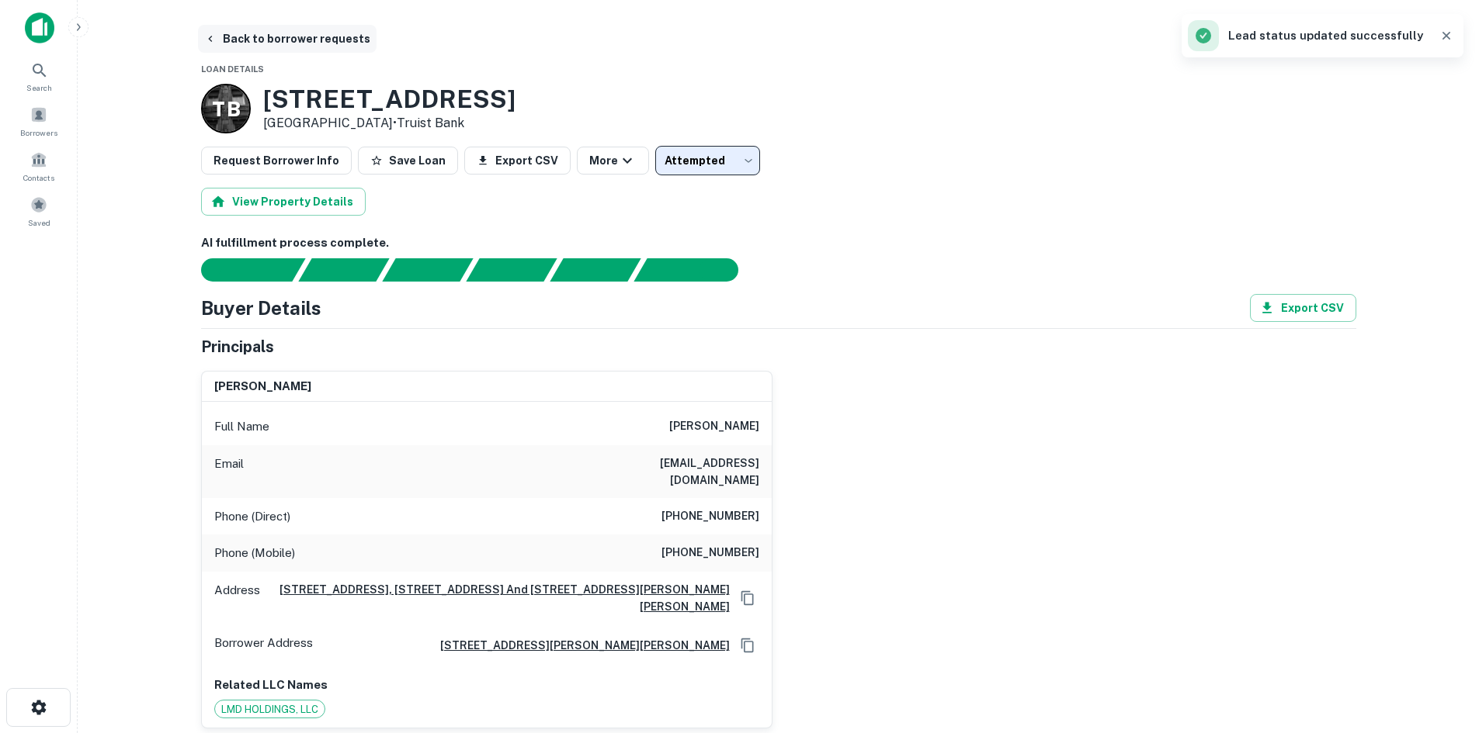
click at [255, 46] on button "Back to borrower requests" at bounding box center [287, 39] width 179 height 28
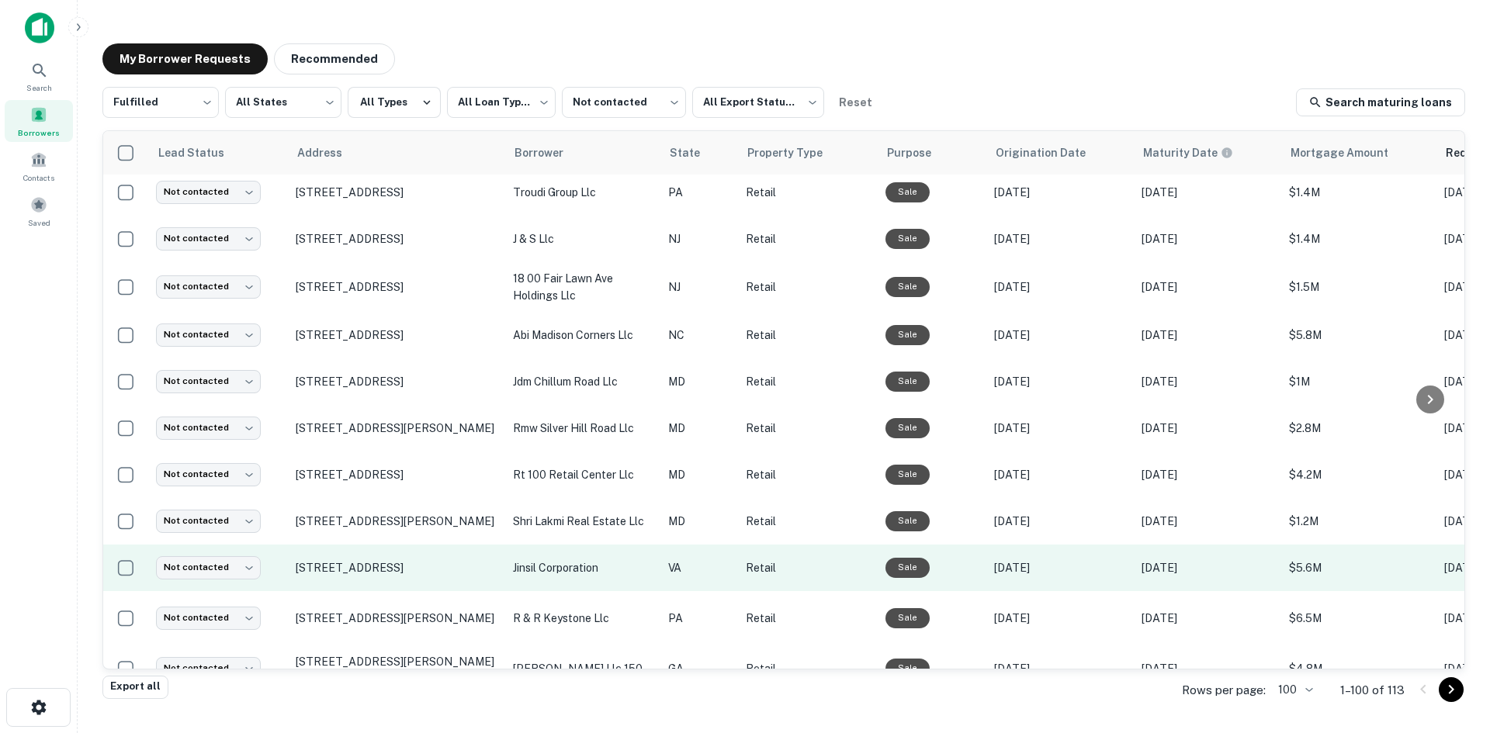
scroll to position [759, 0]
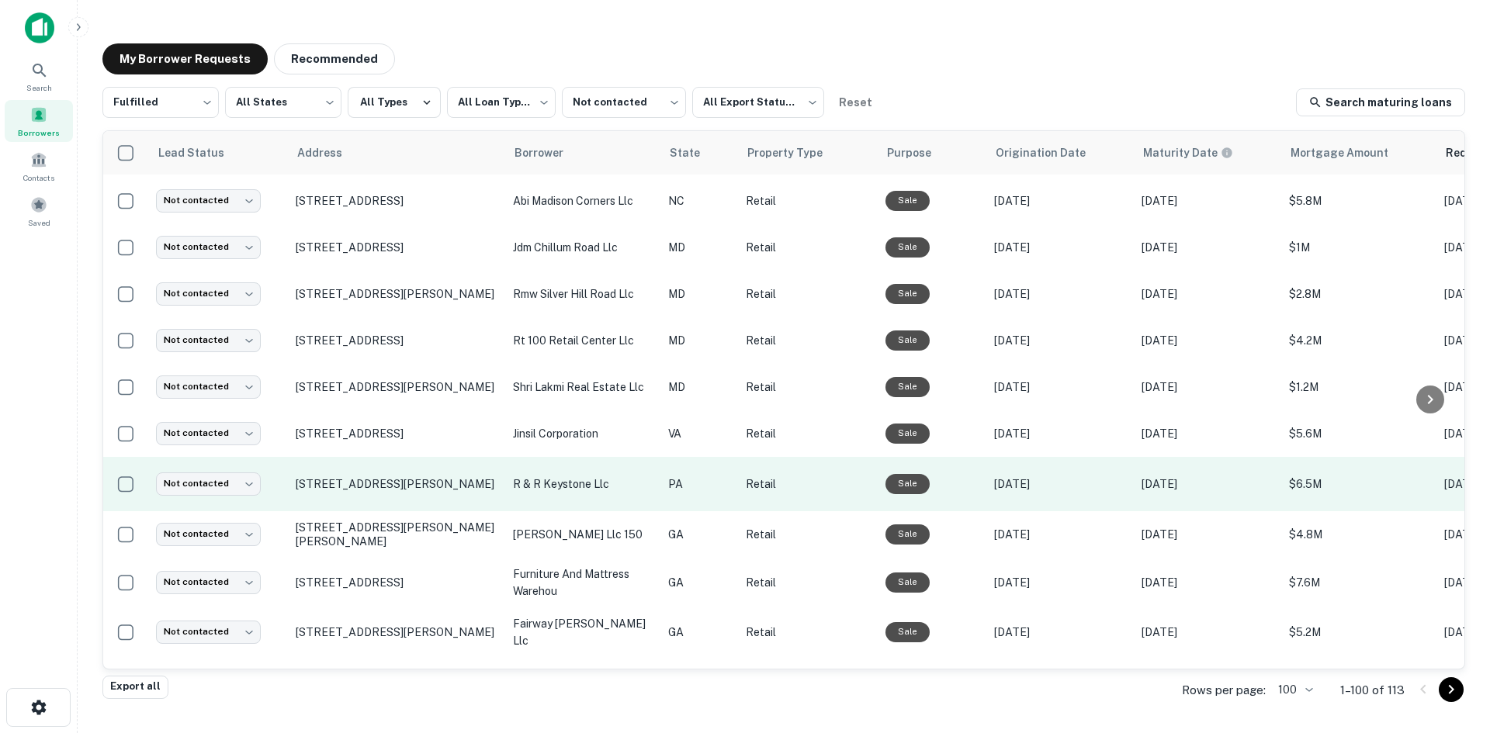
click at [405, 512] on td "8003 Old York Rd Elkins Park, PA 19027" at bounding box center [396, 484] width 217 height 54
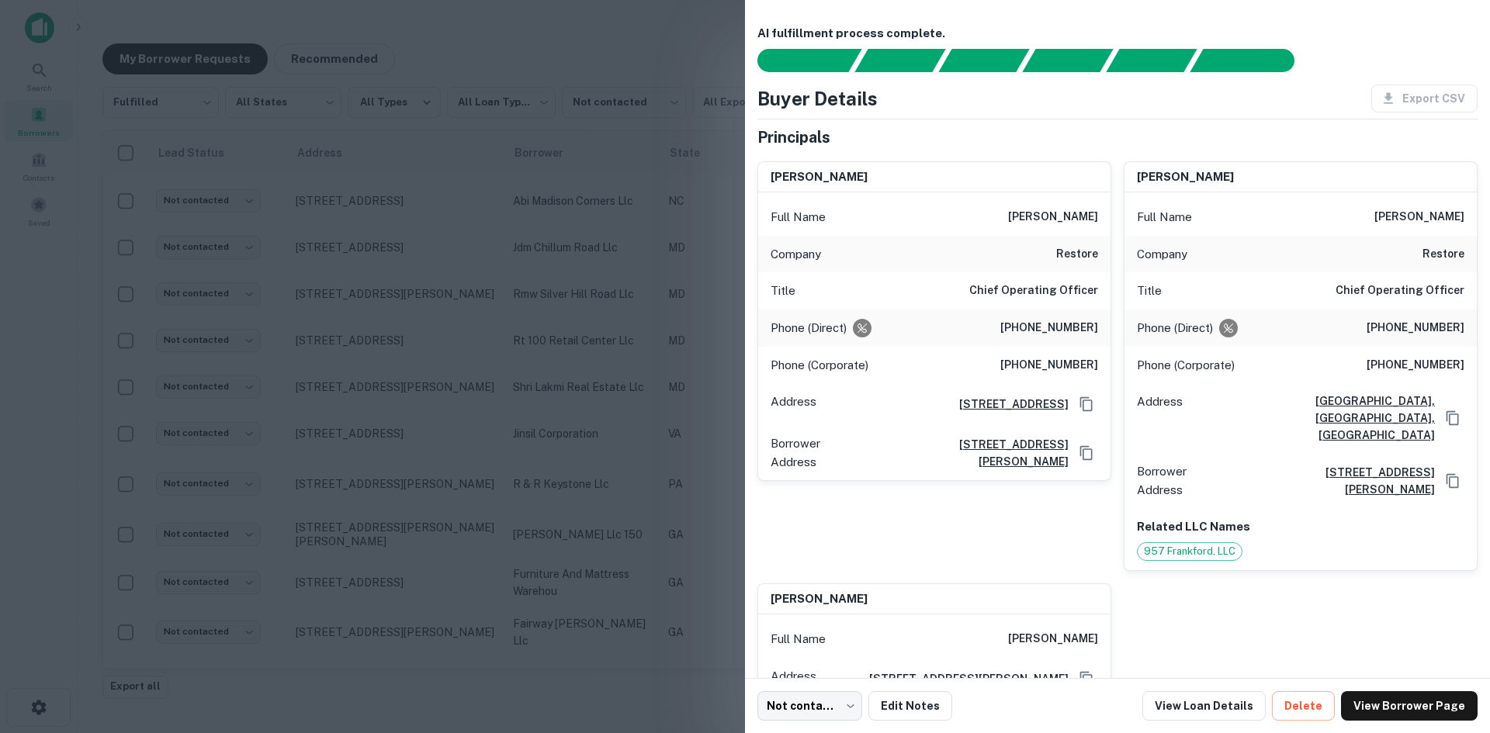
click at [399, 517] on div at bounding box center [745, 366] width 1490 height 733
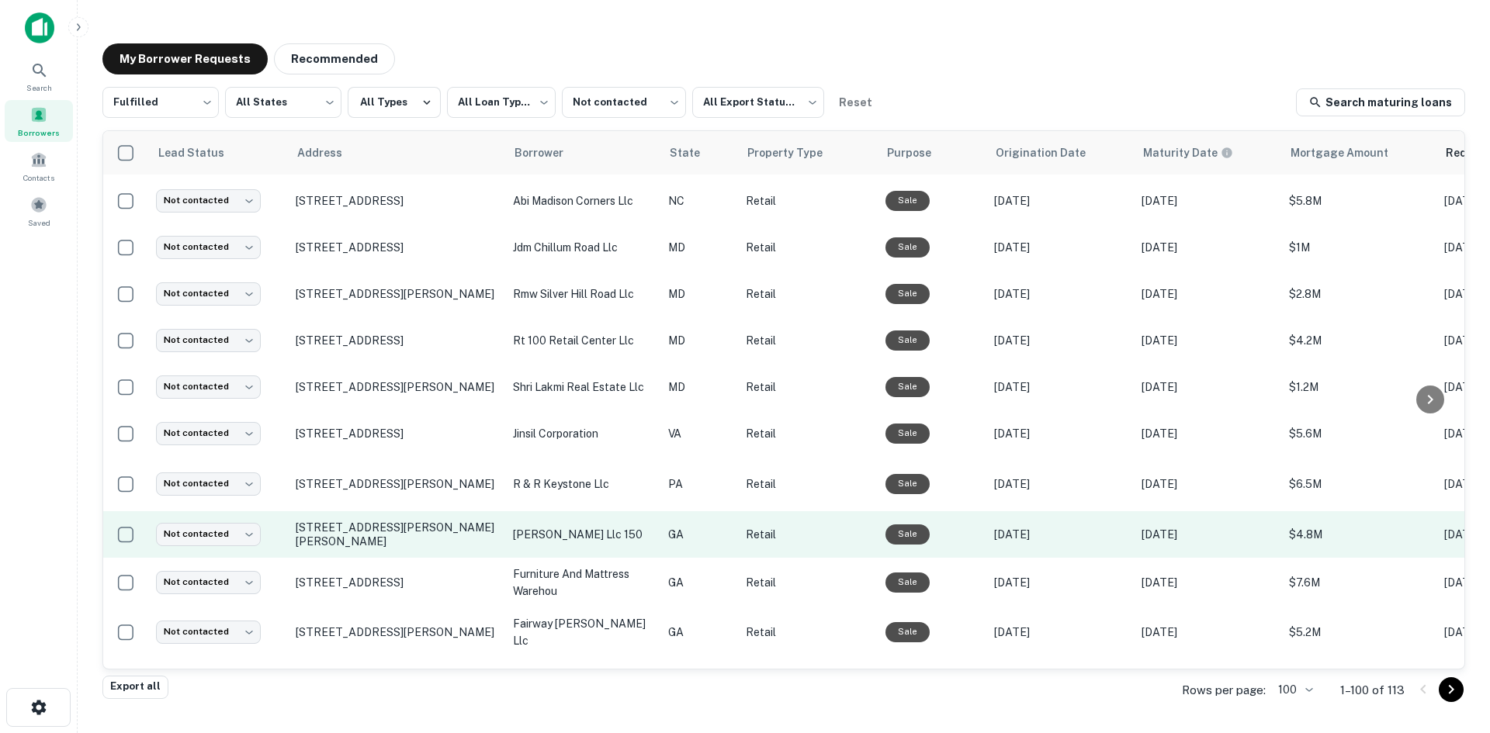
click at [388, 558] on td "3400 Busbee Dr Nw Kennesaw, GA 30144" at bounding box center [396, 535] width 217 height 47
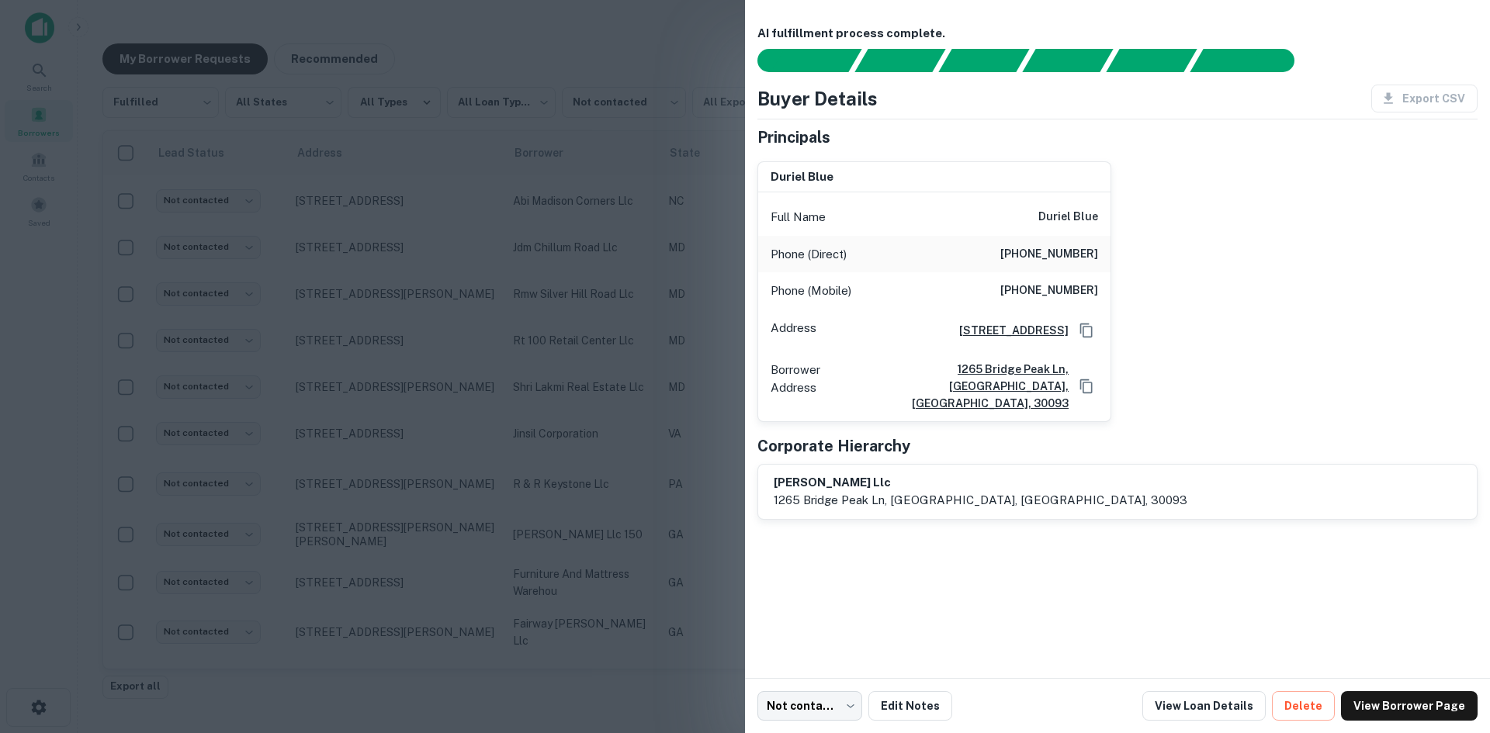
click at [458, 331] on div at bounding box center [745, 366] width 1490 height 733
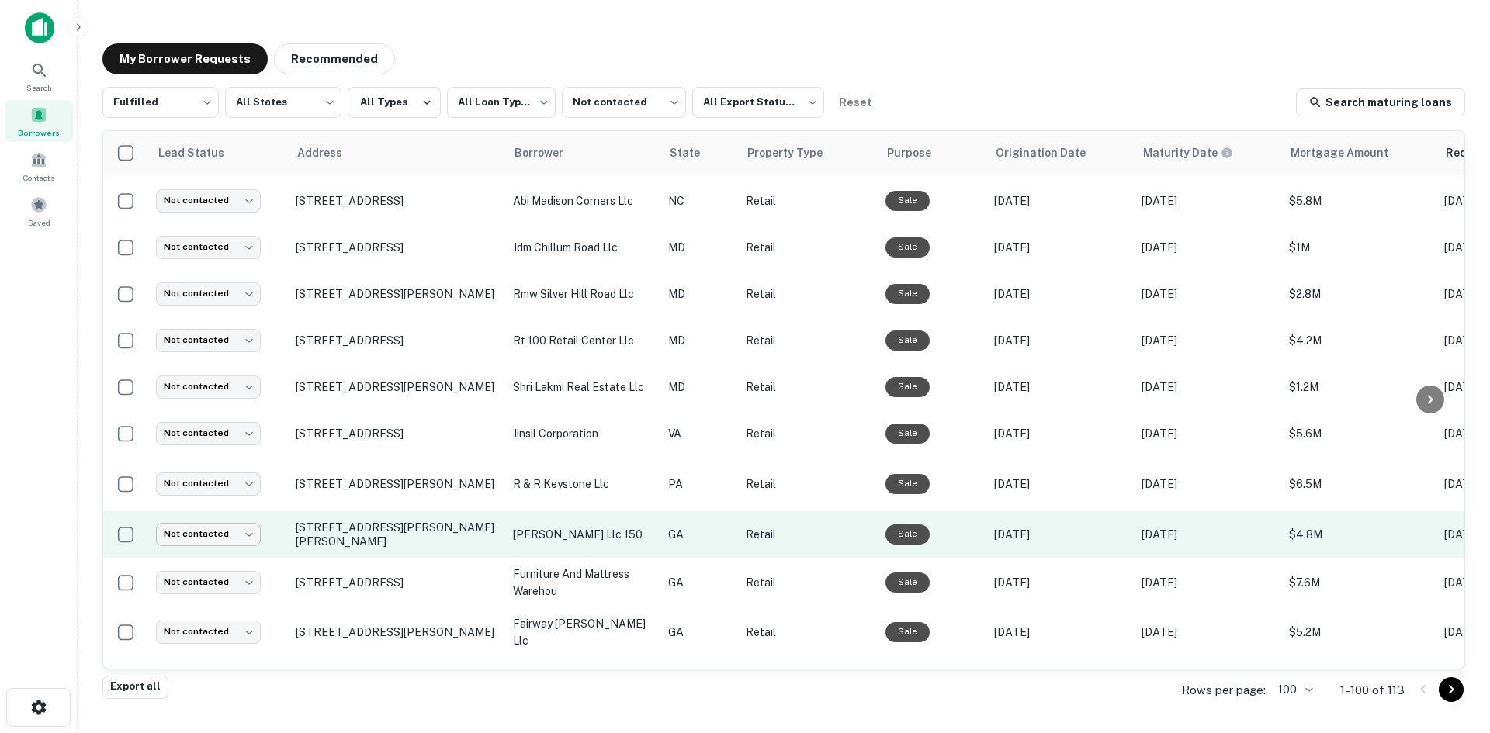
click at [259, 563] on body "**********" at bounding box center [745, 366] width 1490 height 733
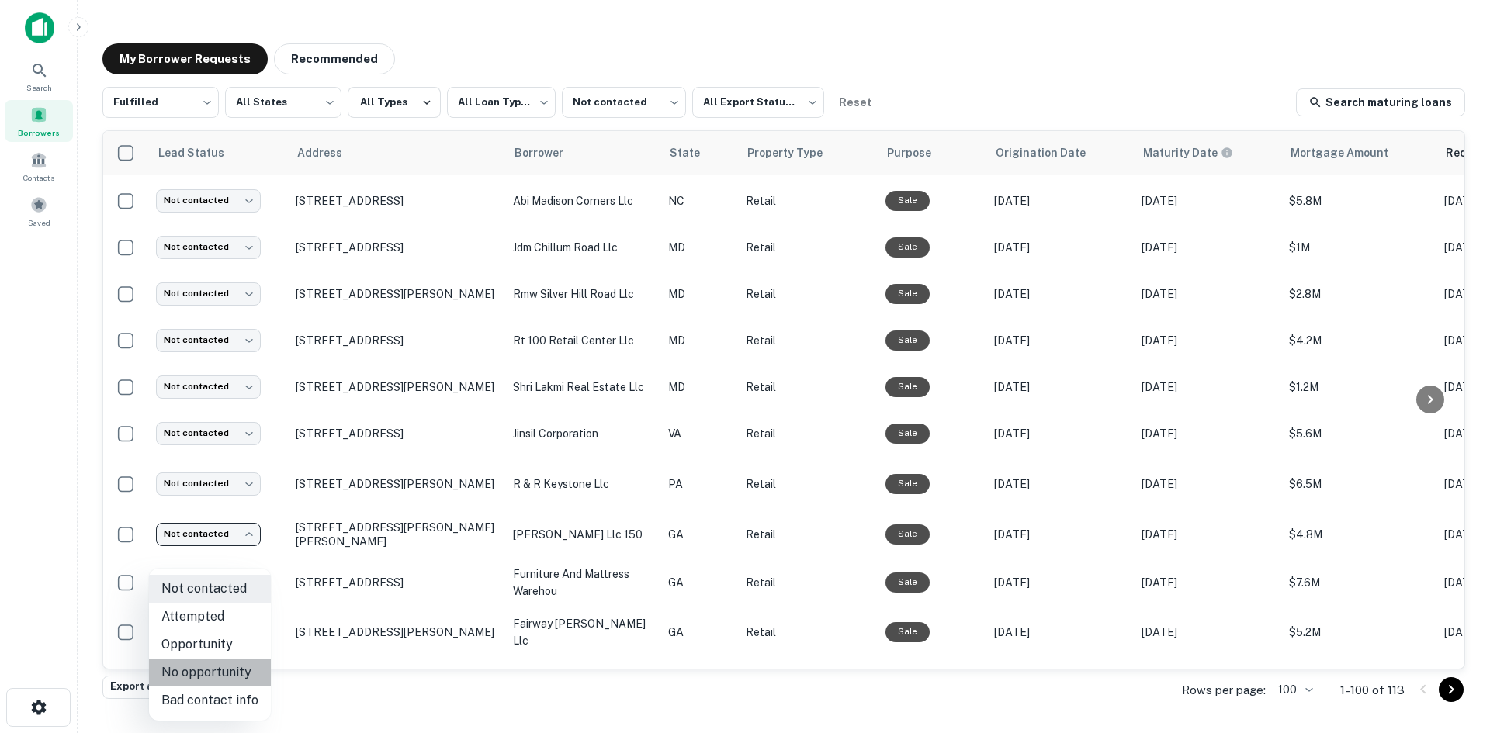
click at [242, 668] on li "No opportunity" at bounding box center [210, 673] width 122 height 28
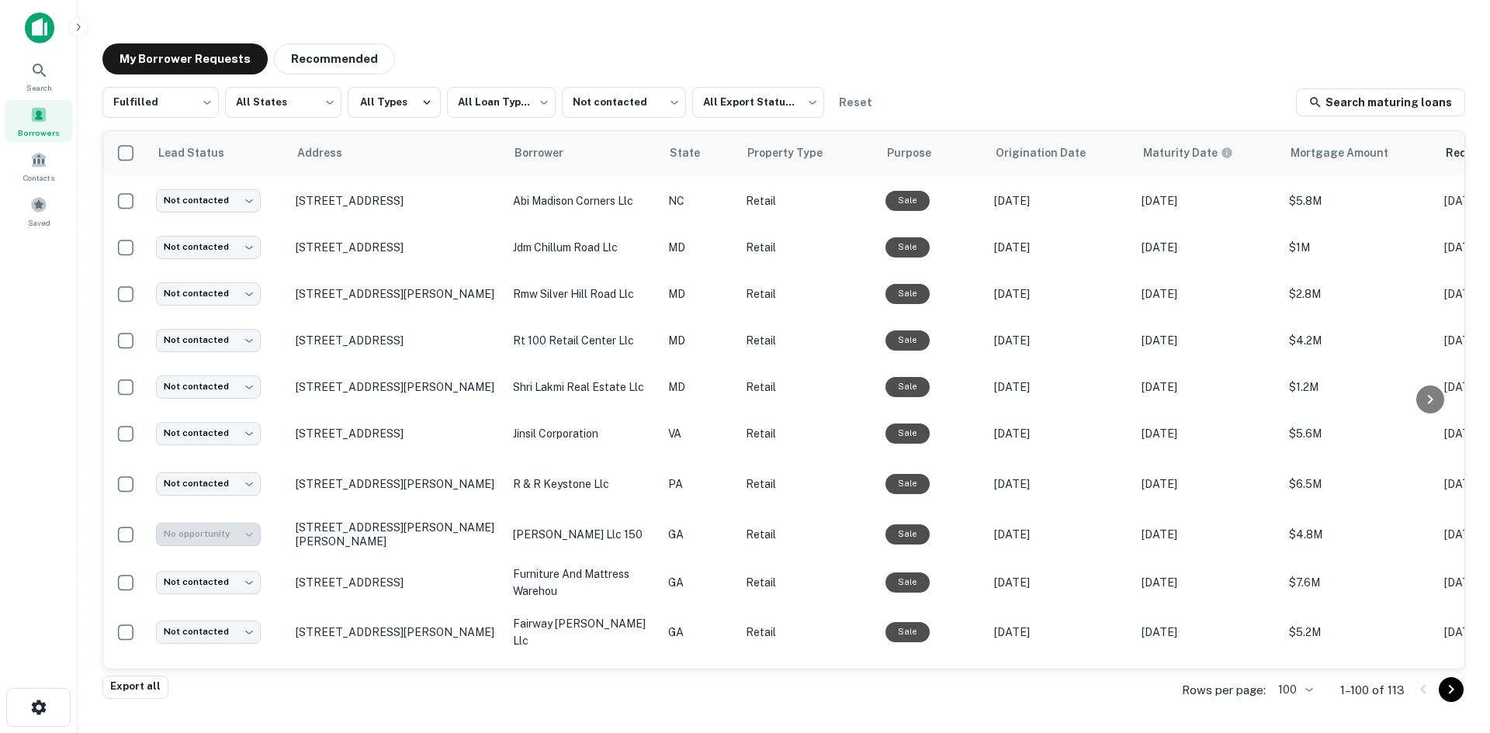
type input "**********"
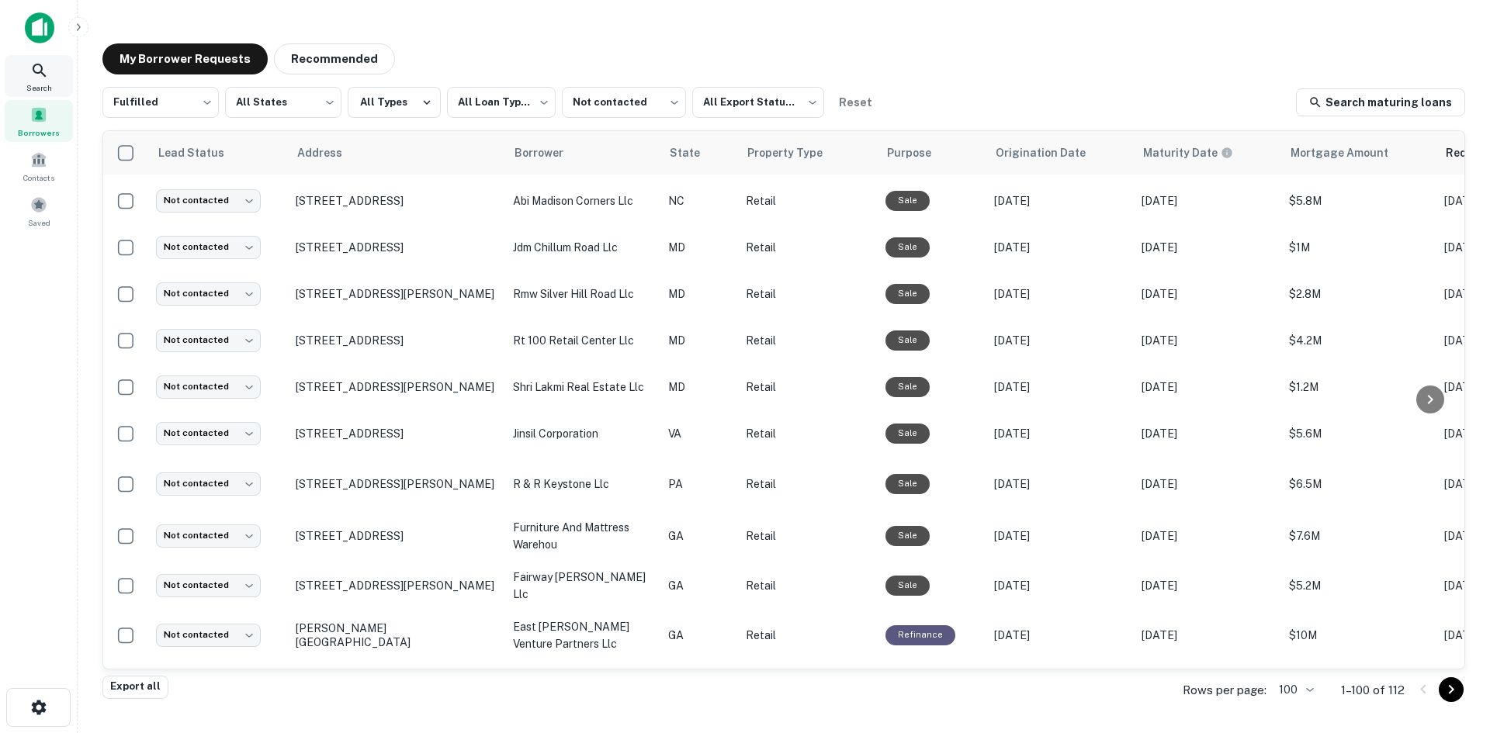
click at [47, 81] on div "Search" at bounding box center [39, 76] width 68 height 42
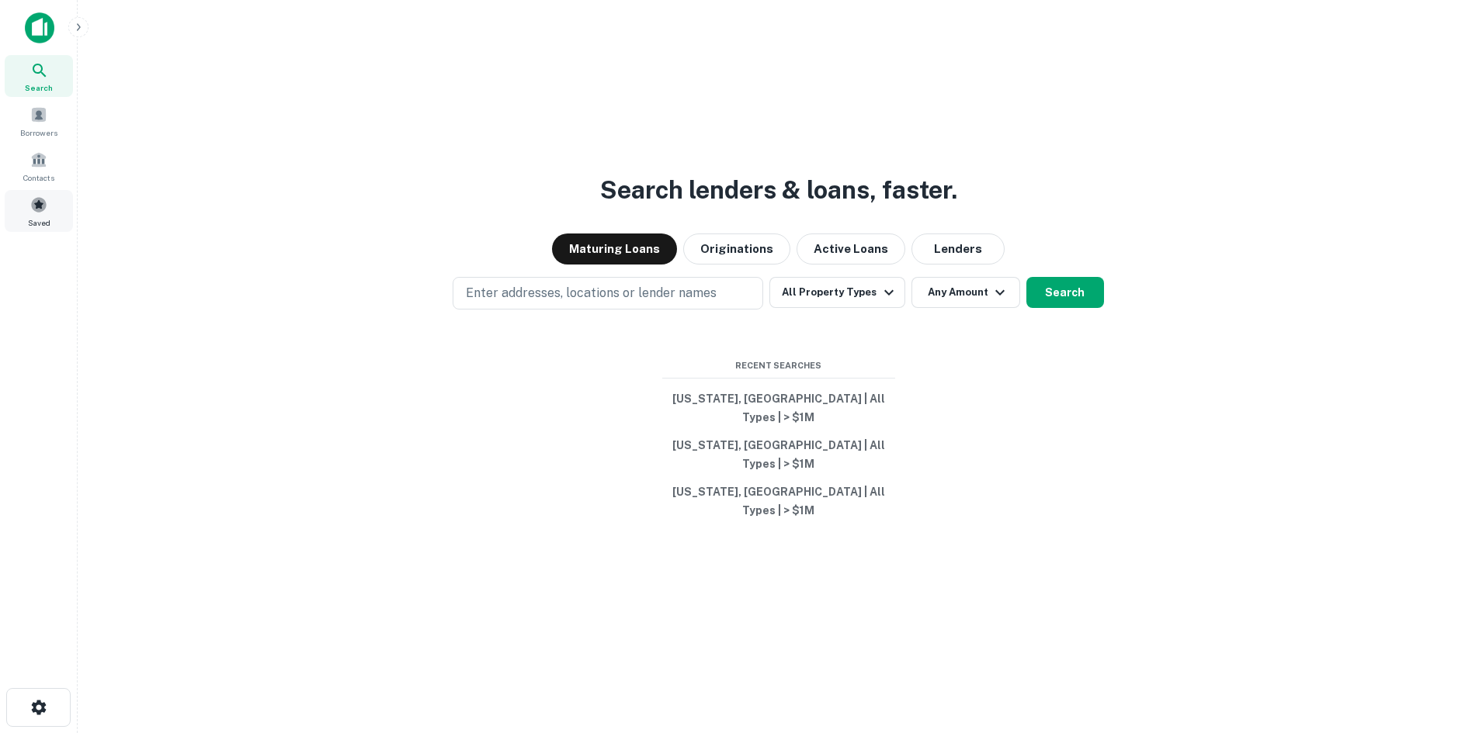
click at [27, 216] on div "Saved" at bounding box center [39, 211] width 68 height 42
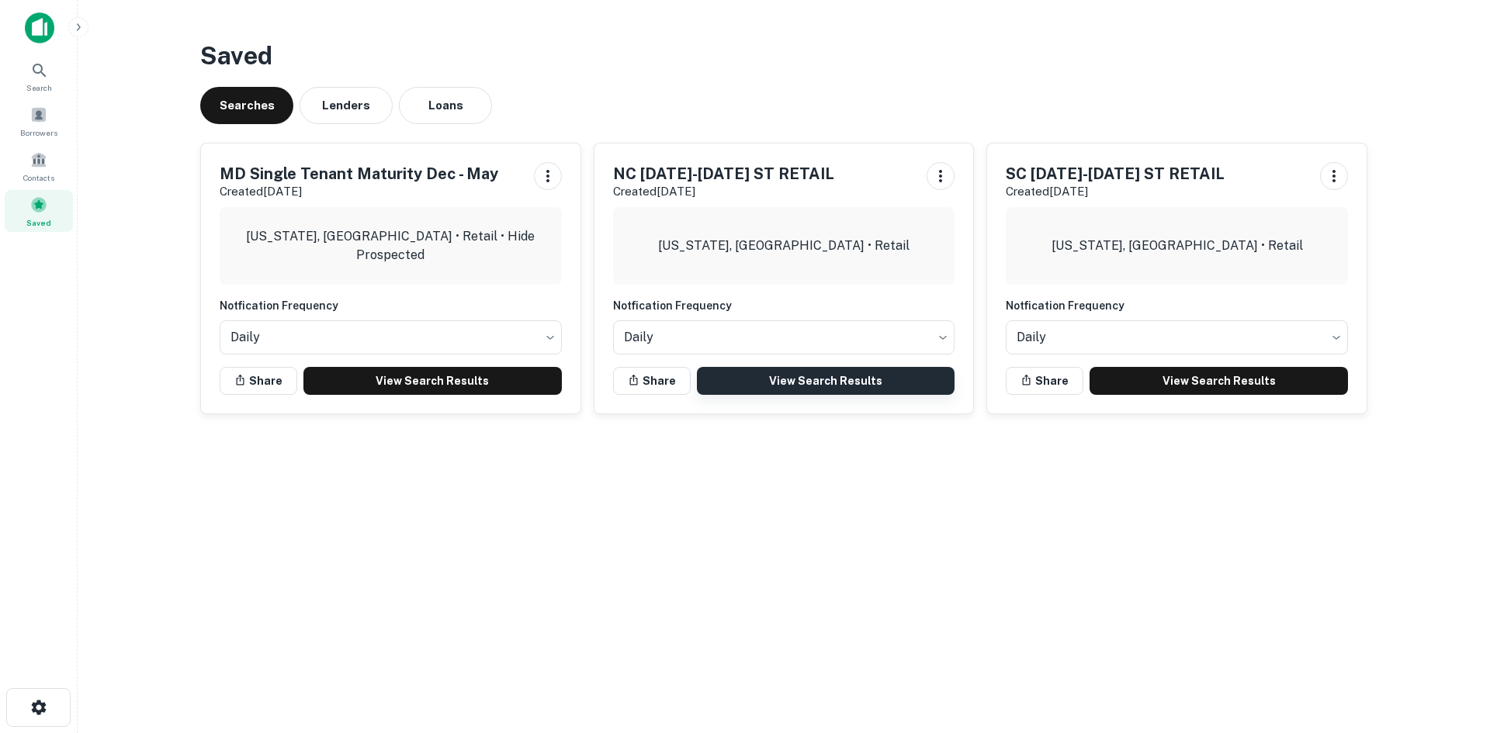
click at [872, 382] on link "View Search Results" at bounding box center [826, 381] width 258 height 28
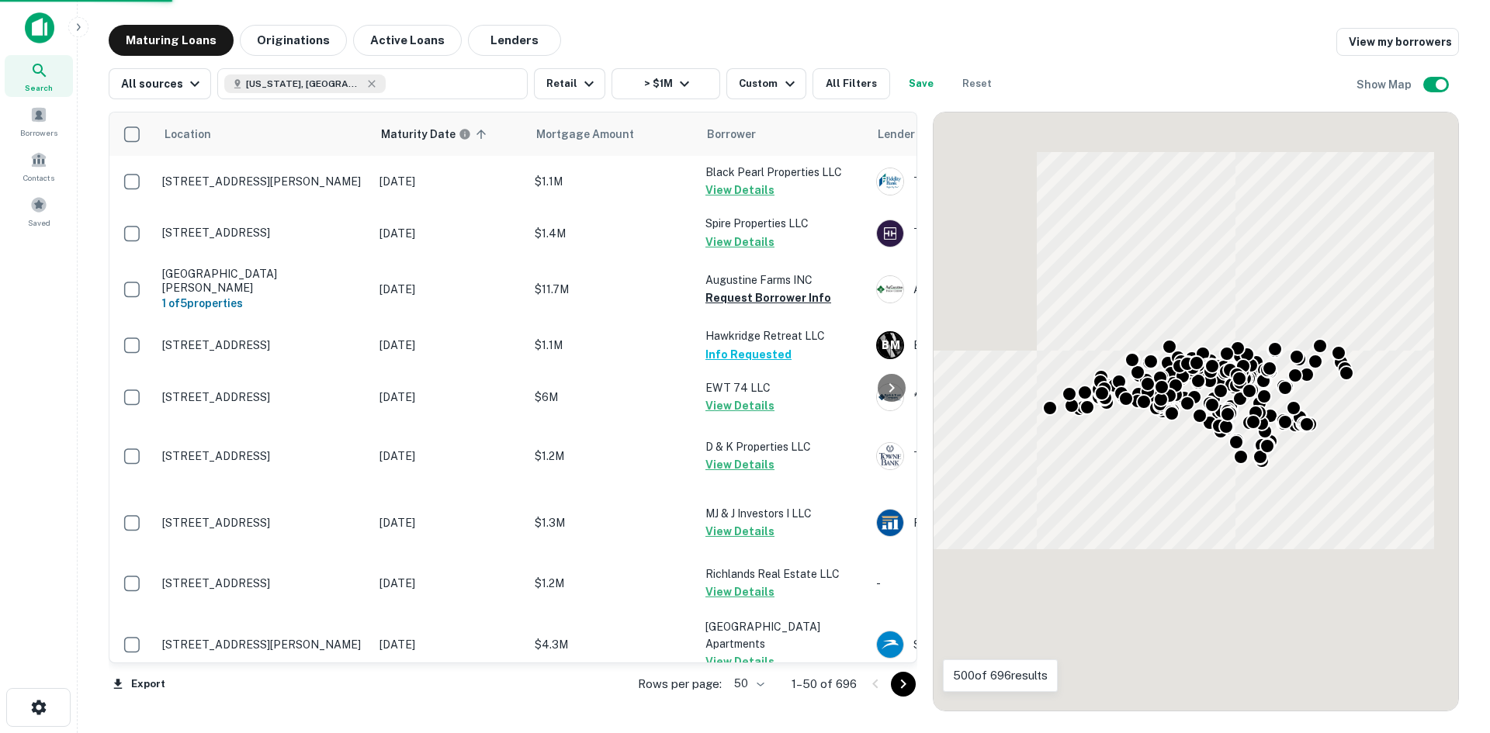
click at [751, 684] on body "Search Borrowers Contacts Saved Maturing Loans Originations Active Loans Lender…" at bounding box center [745, 366] width 1490 height 733
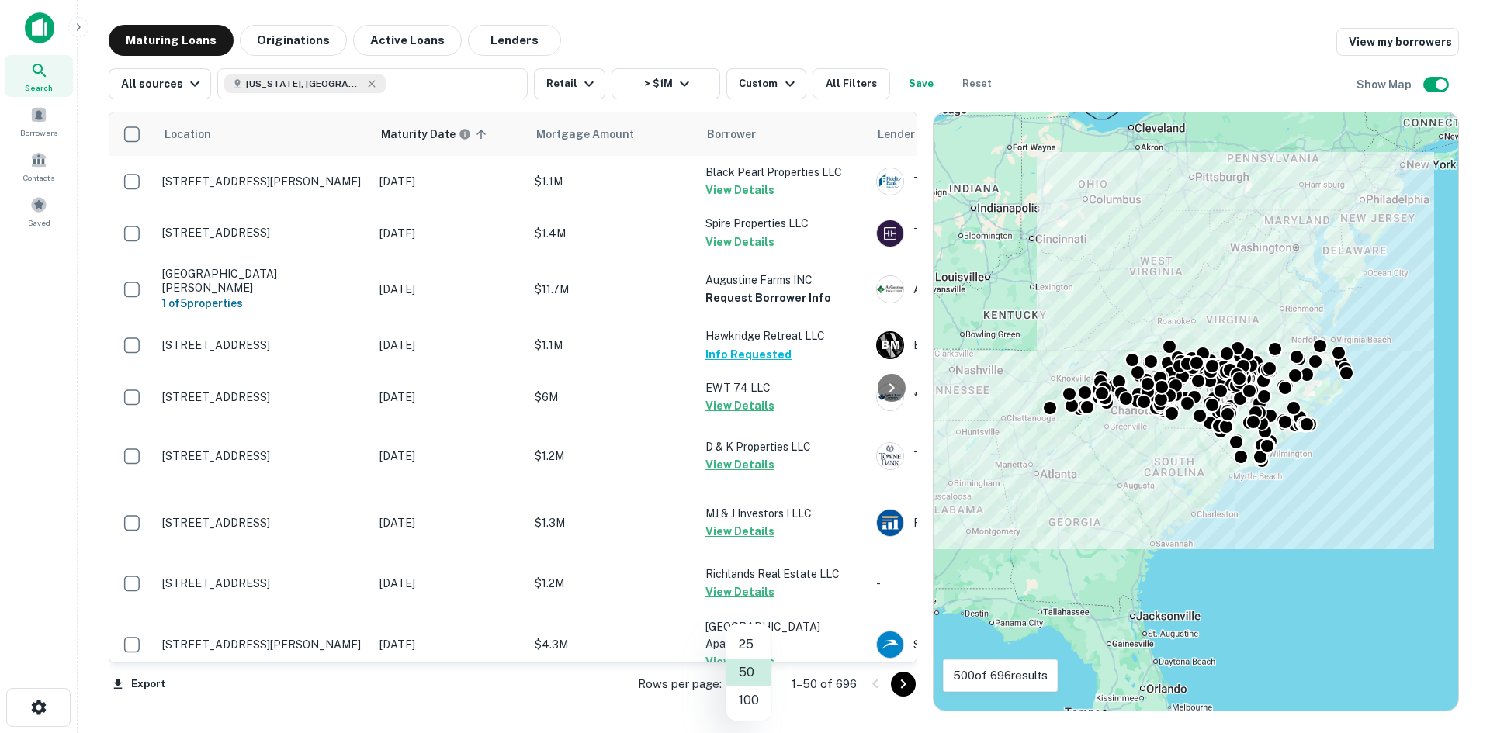
click at [743, 699] on li "100" at bounding box center [749, 701] width 45 height 28
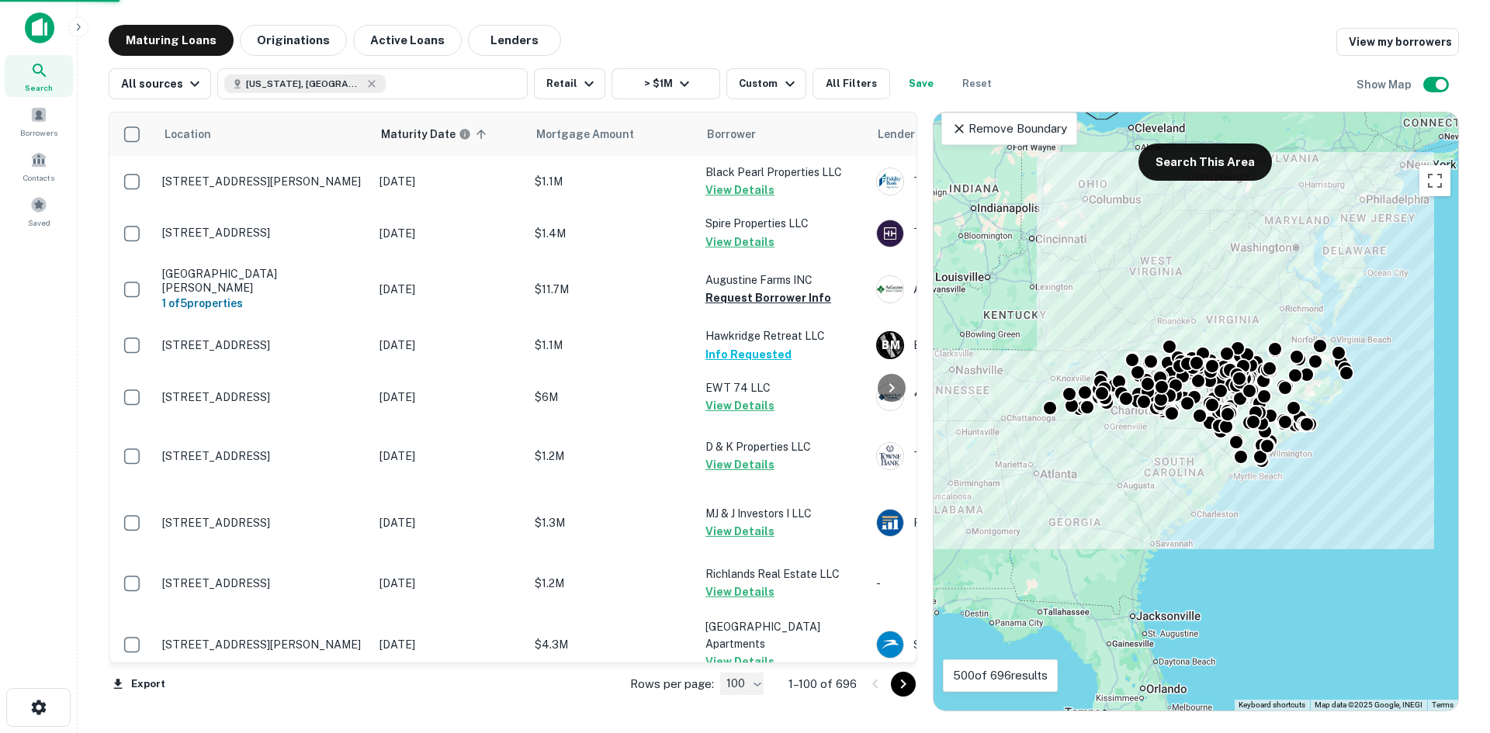
type input "***"
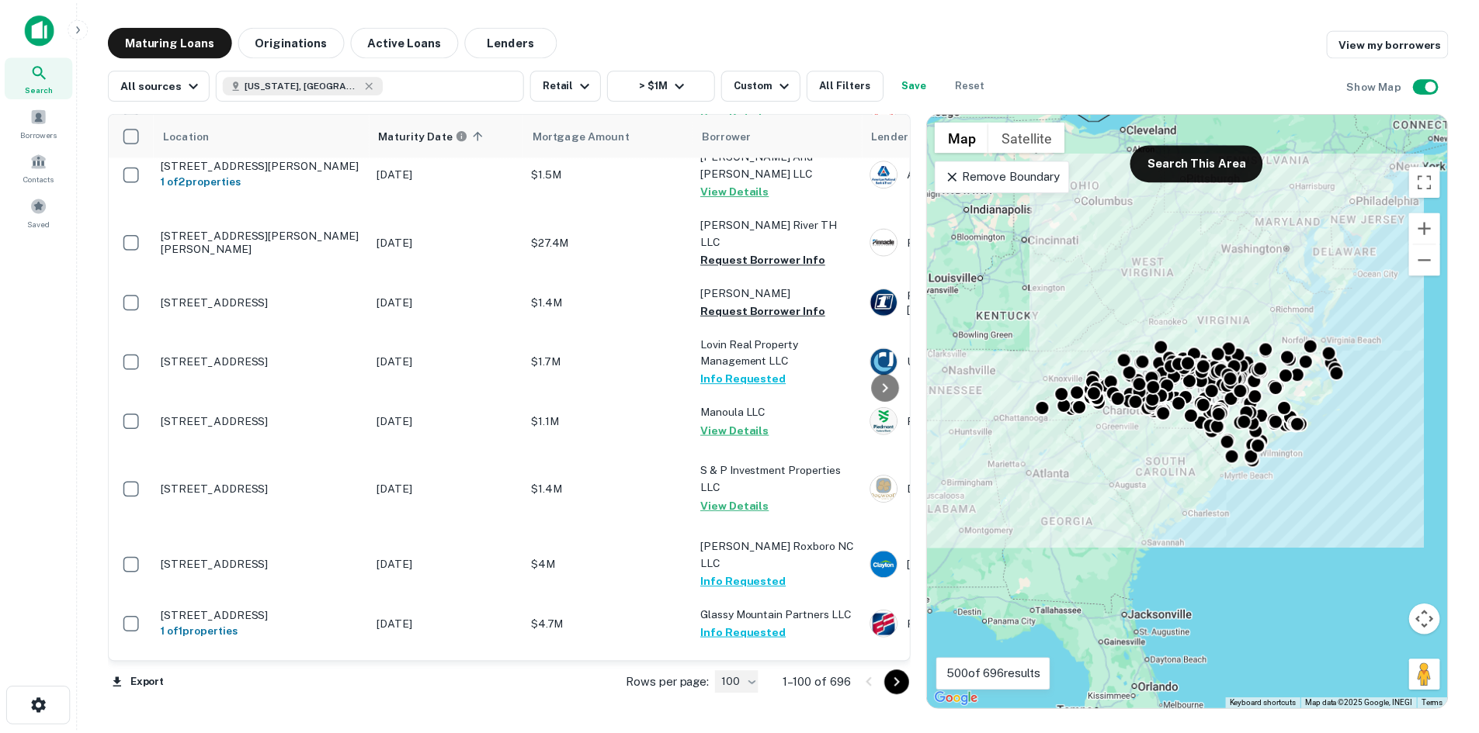
scroll to position [1863, 0]
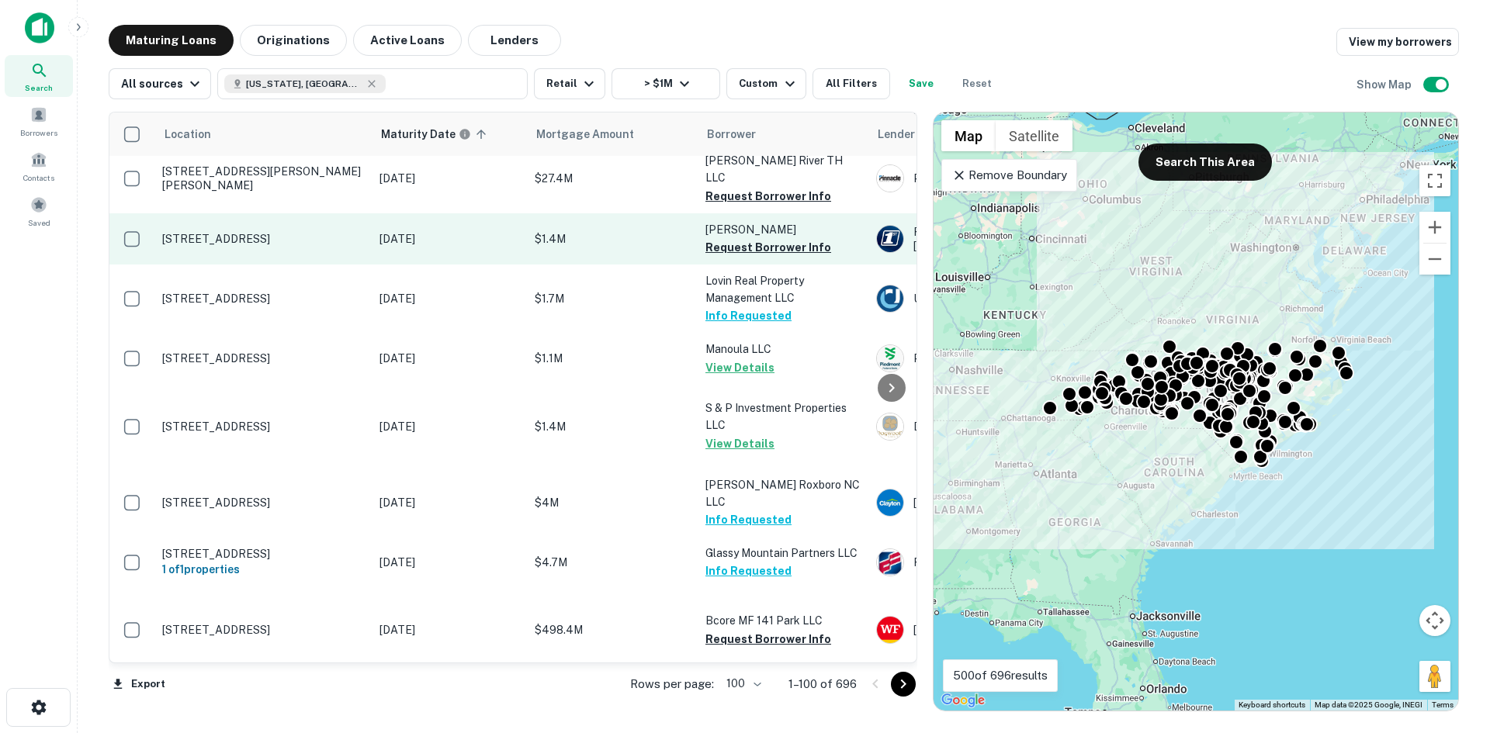
click at [268, 246] on p "916 Gum Branch Rd Jacksonville, NC 28540" at bounding box center [263, 239] width 202 height 14
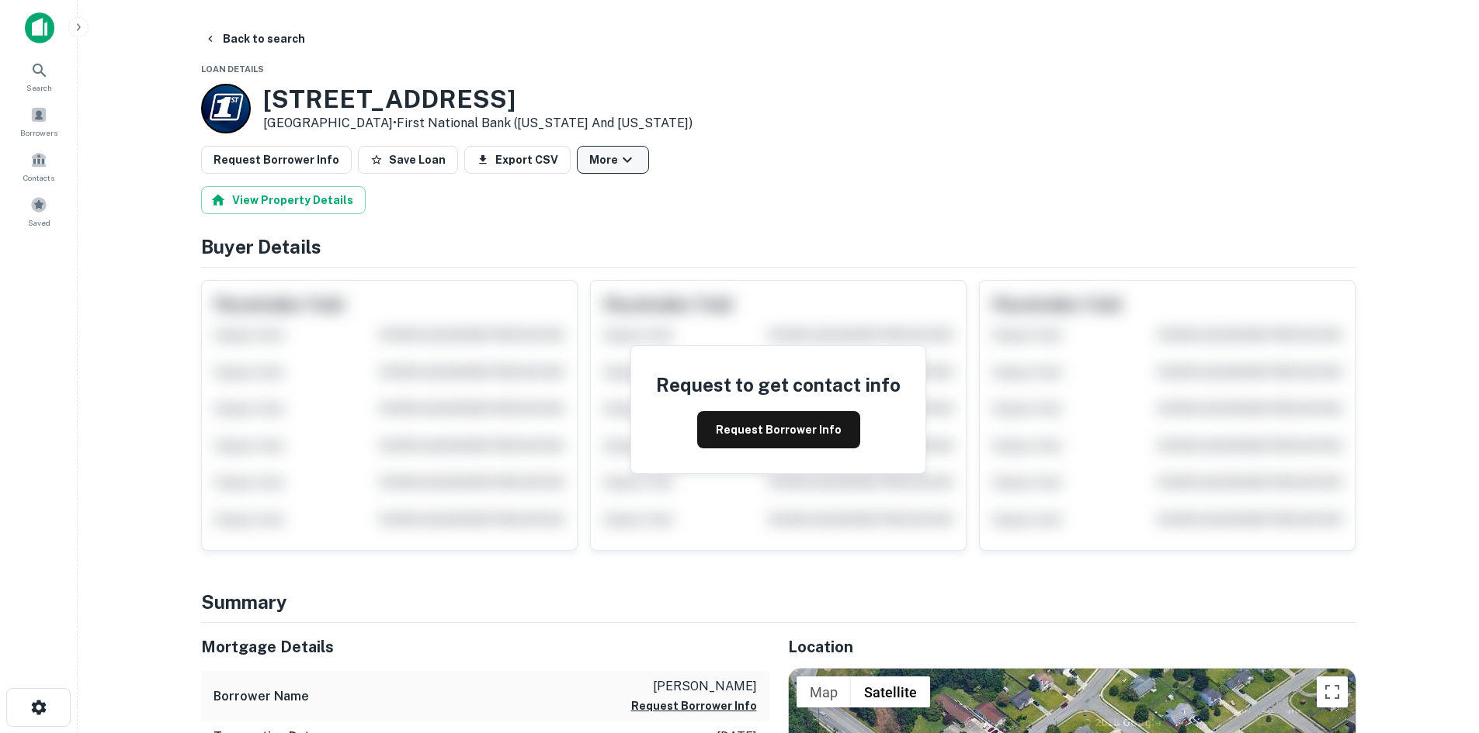
click at [577, 151] on button "More" at bounding box center [613, 160] width 72 height 28
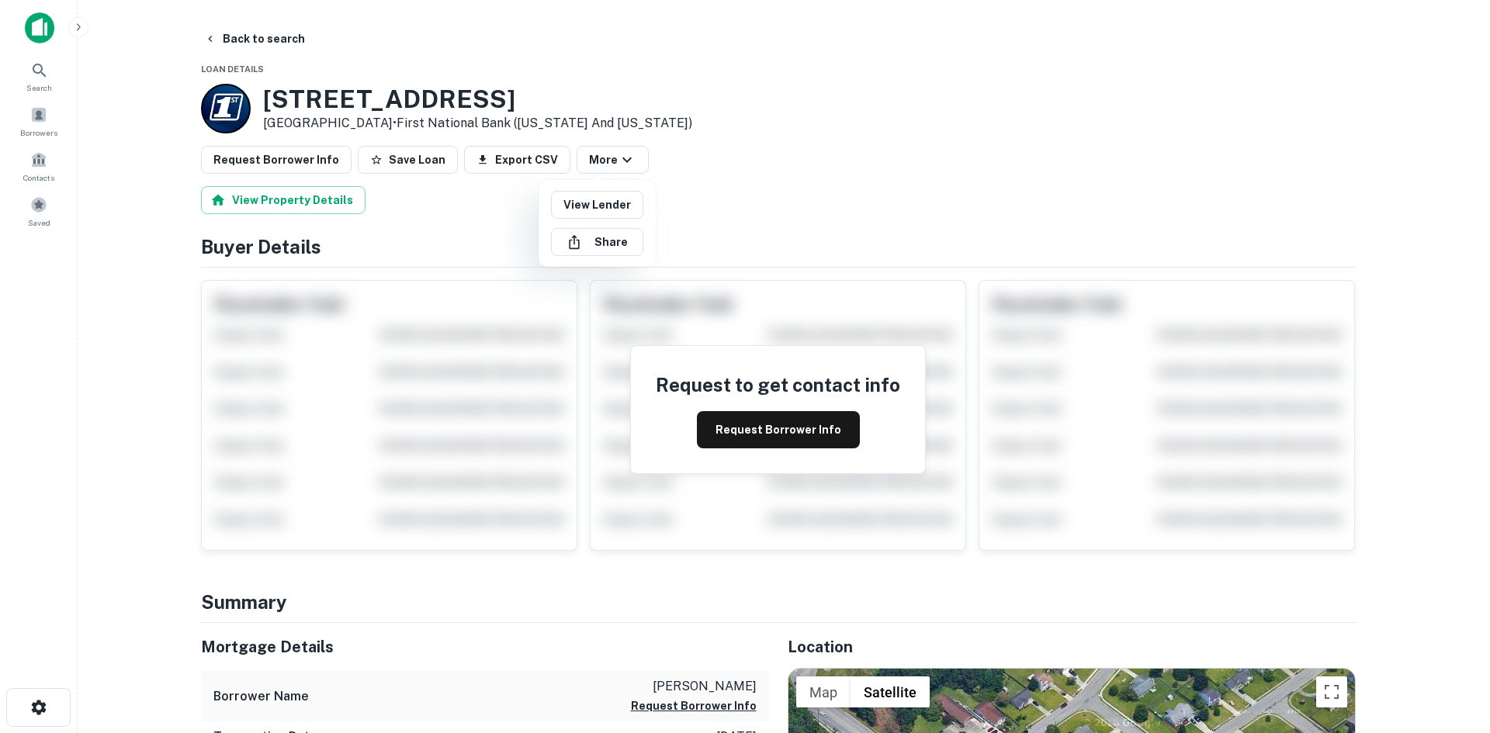
click at [587, 135] on div at bounding box center [745, 366] width 1490 height 733
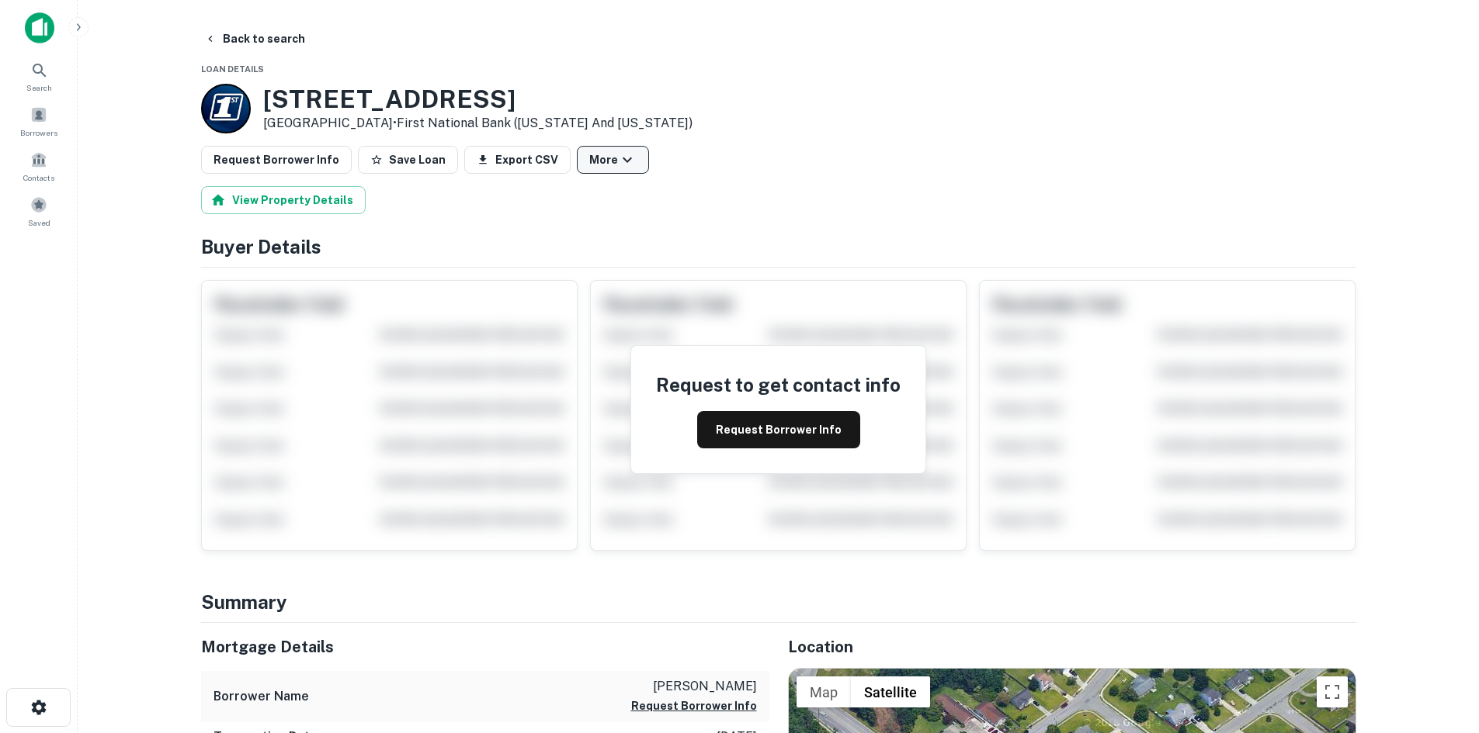
click at [601, 151] on button "More" at bounding box center [613, 160] width 72 height 28
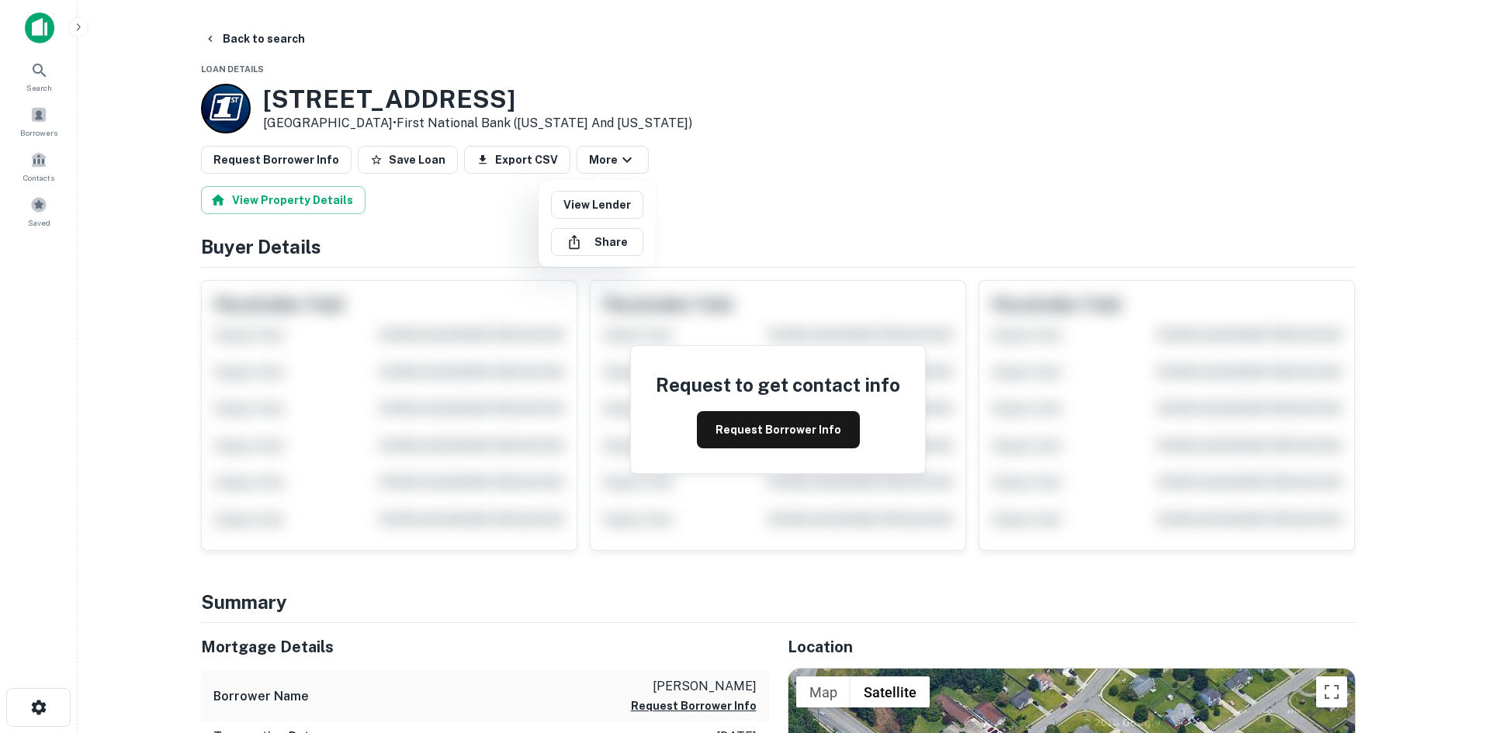
click at [577, 130] on div at bounding box center [745, 366] width 1490 height 733
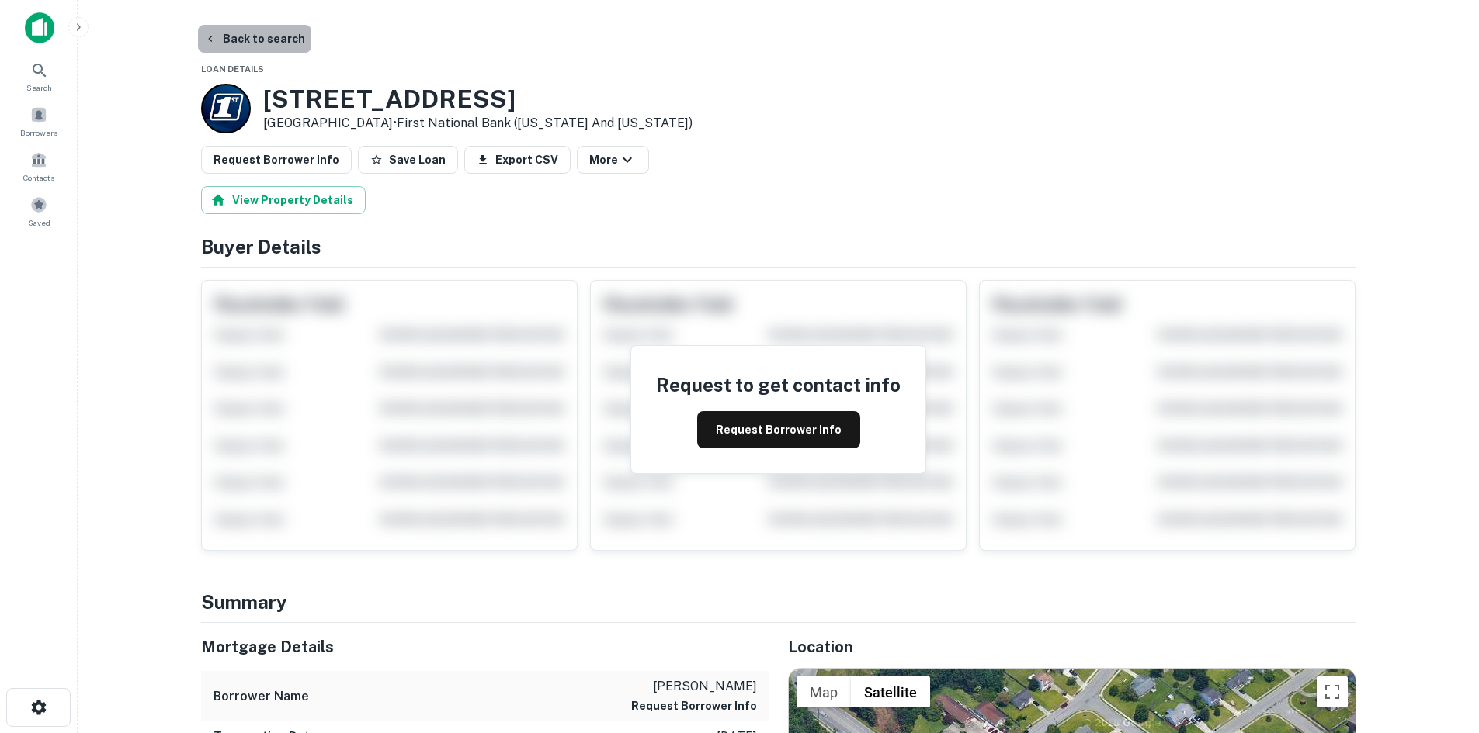
click at [261, 50] on button "Back to search" at bounding box center [254, 39] width 113 height 28
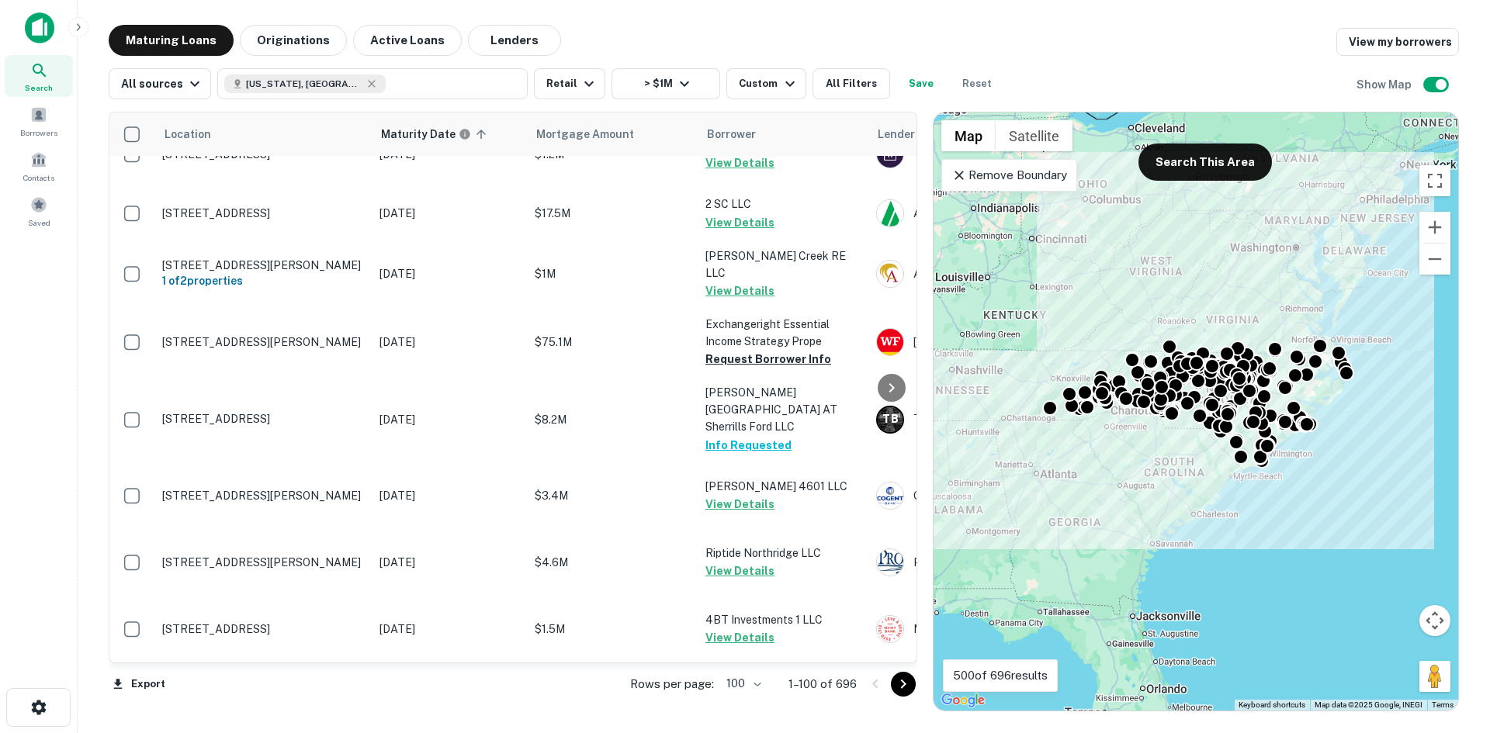
scroll to position [6469, 0]
click at [895, 684] on icon "Go to next page" at bounding box center [903, 684] width 19 height 19
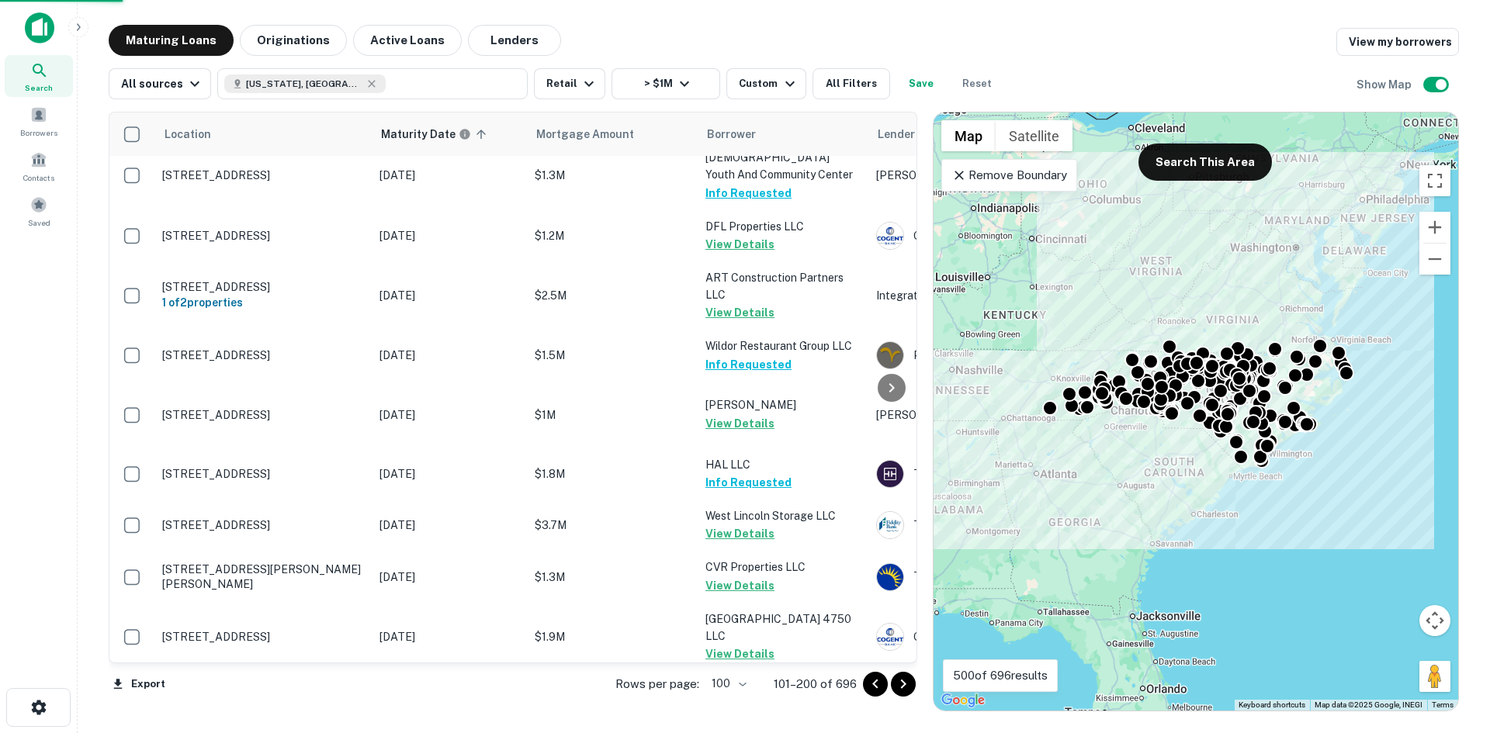
scroll to position [5767, 0]
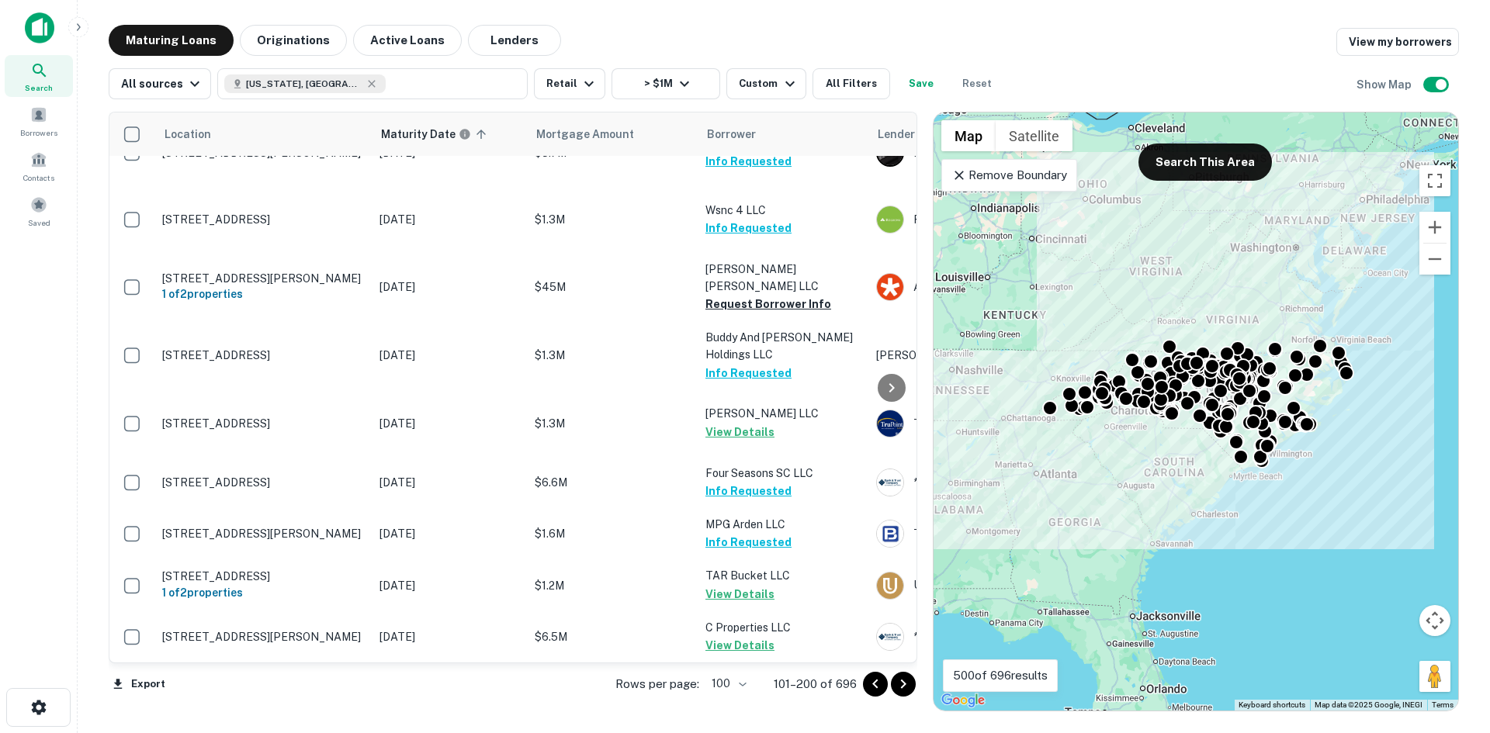
drag, startPoint x: 907, startPoint y: 681, endPoint x: 844, endPoint y: 664, distance: 64.4
click at [907, 681] on icon "Go to next page" at bounding box center [903, 684] width 19 height 19
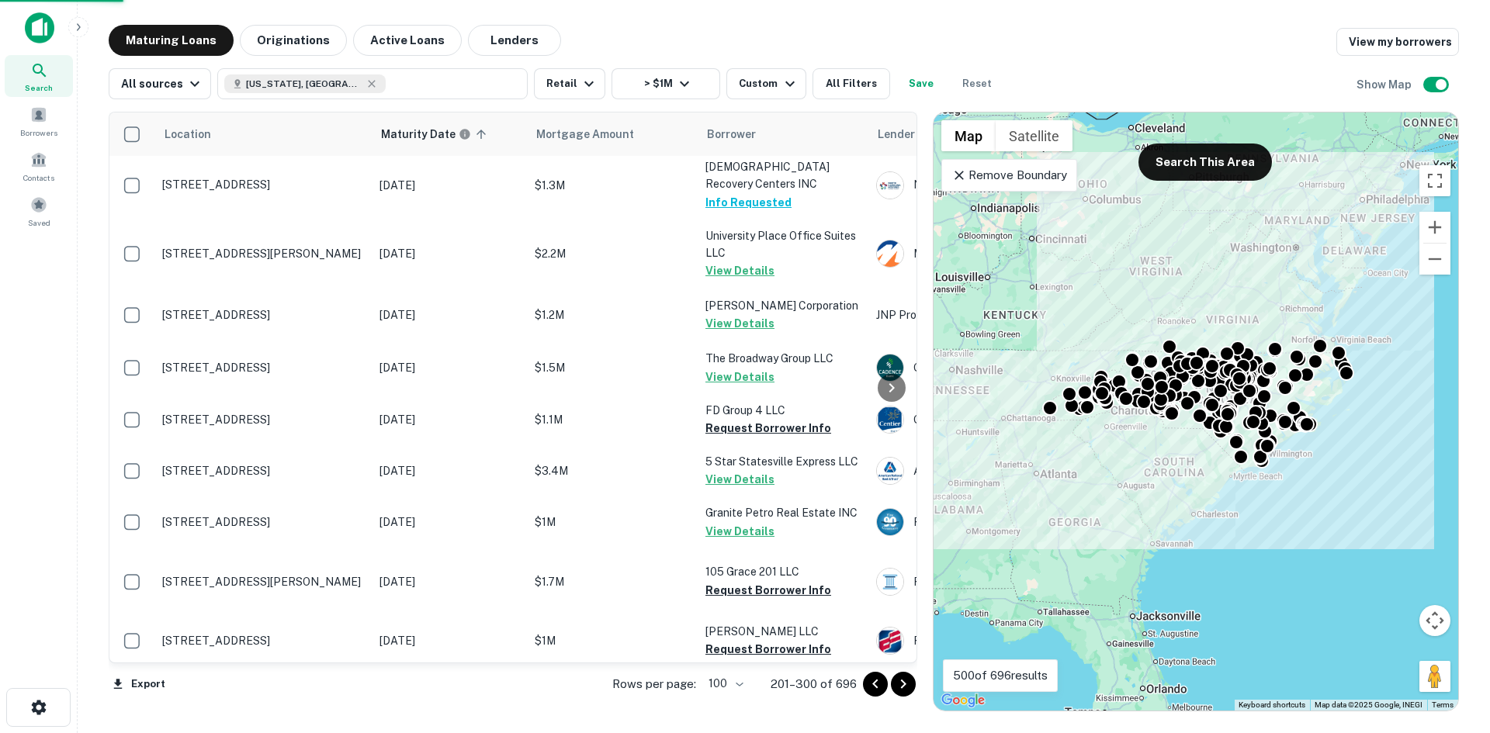
scroll to position [6240, 0]
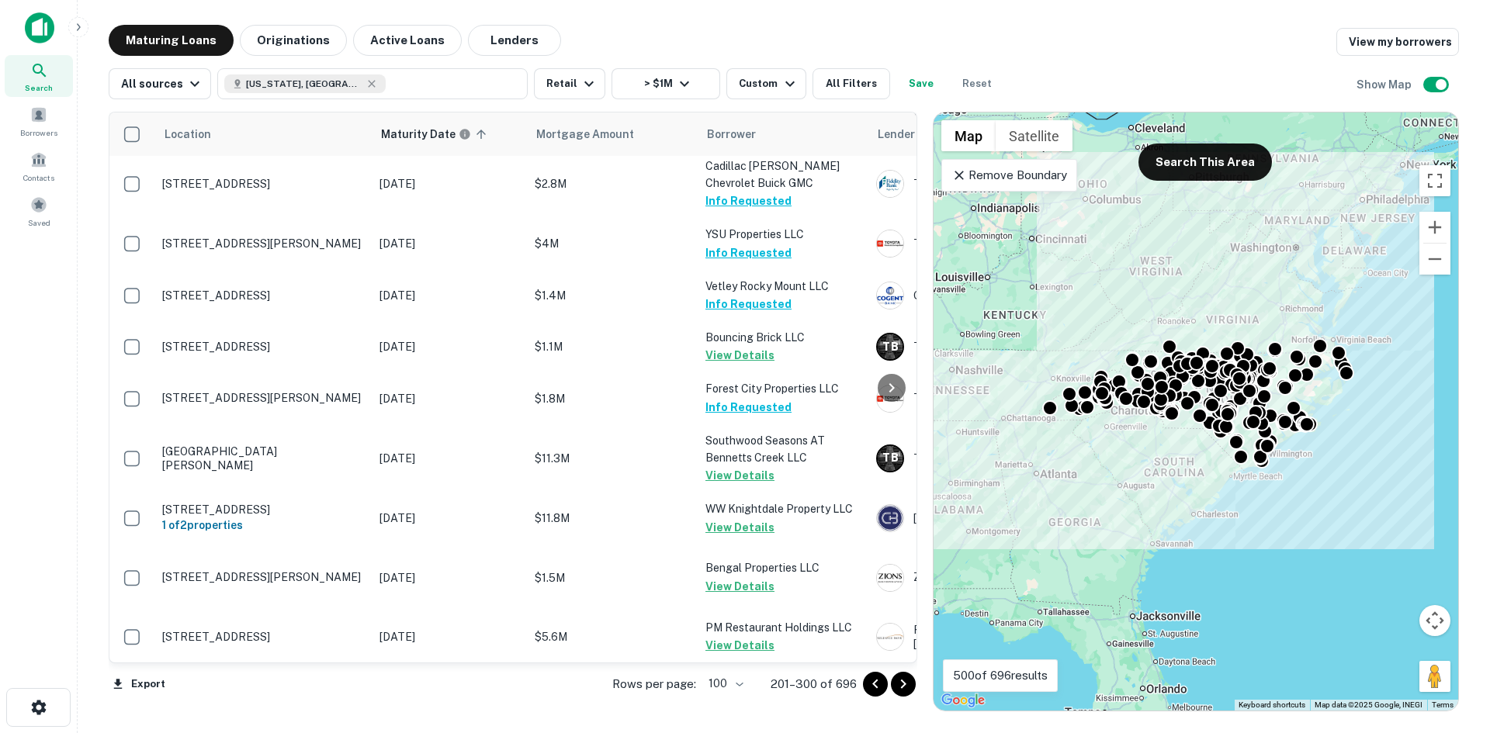
click at [892, 686] on button "Go to next page" at bounding box center [903, 684] width 25 height 25
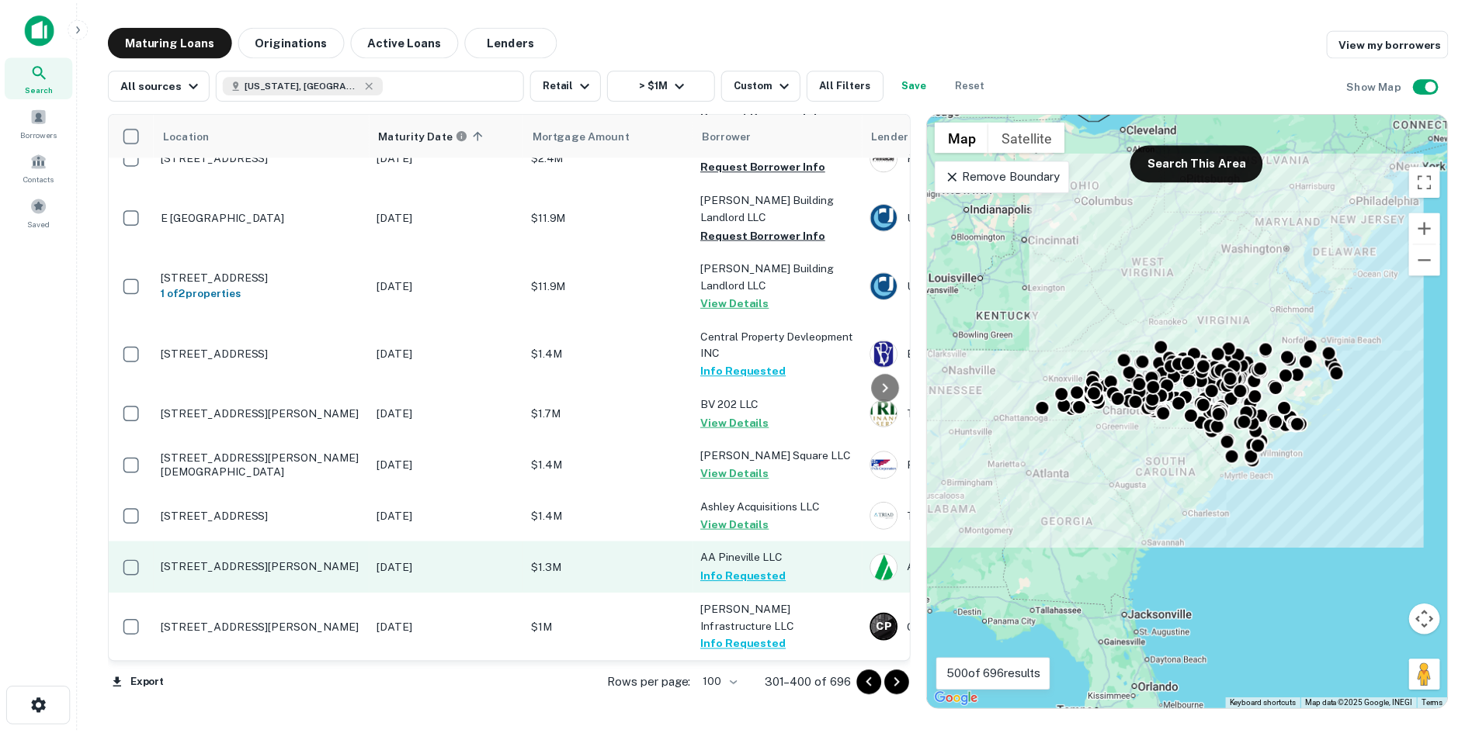
scroll to position [6249, 0]
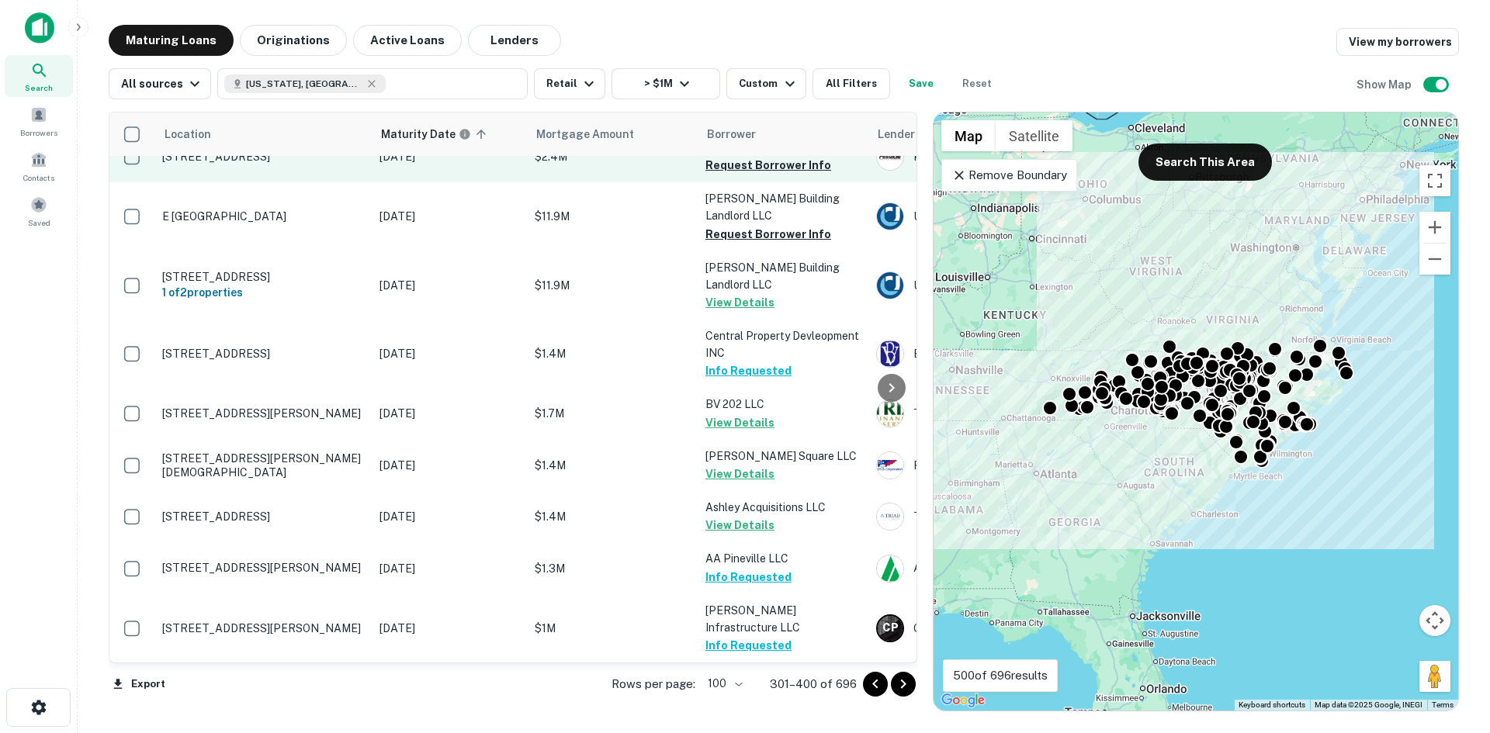
click at [325, 164] on p "601 Edgewood St Kernersville, NC 27284" at bounding box center [263, 157] width 202 height 14
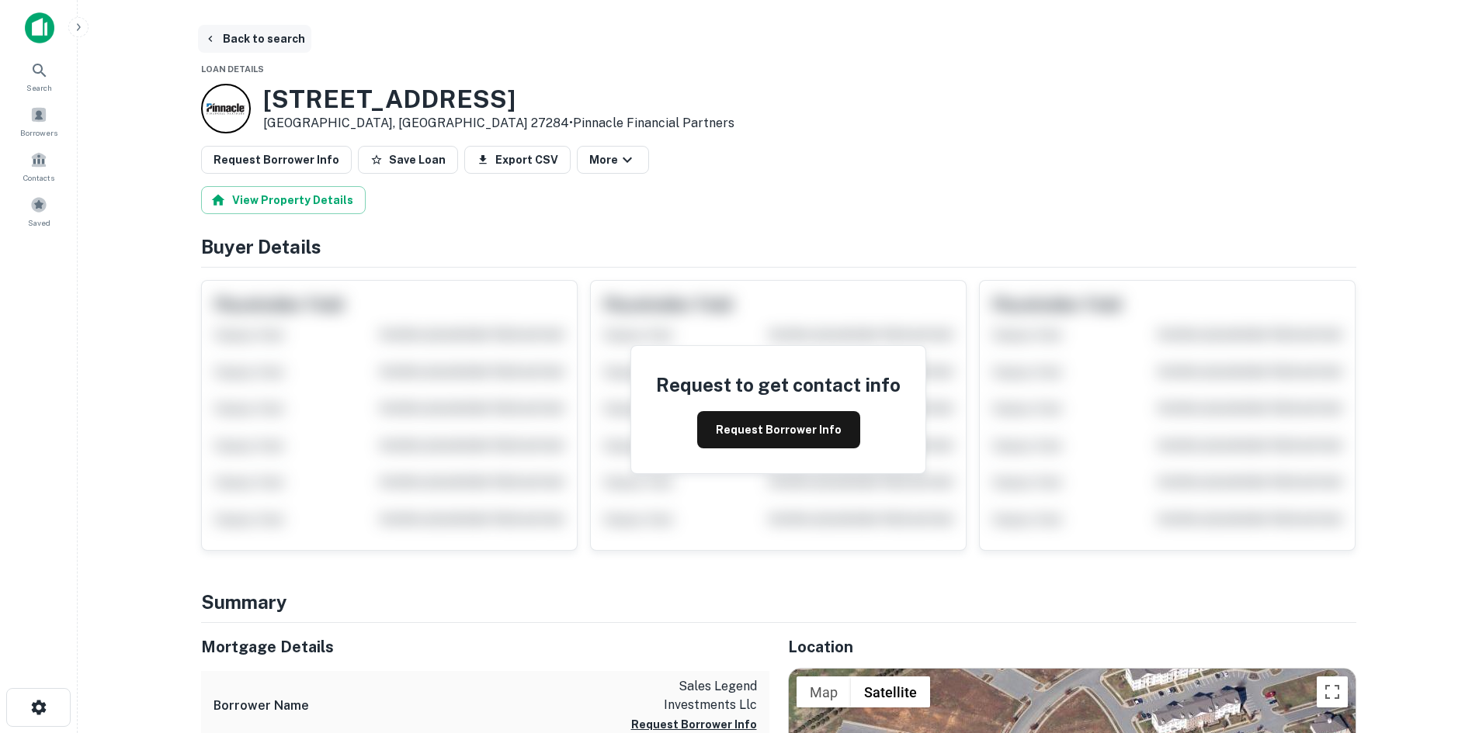
click at [210, 32] on button "Back to search" at bounding box center [254, 39] width 113 height 28
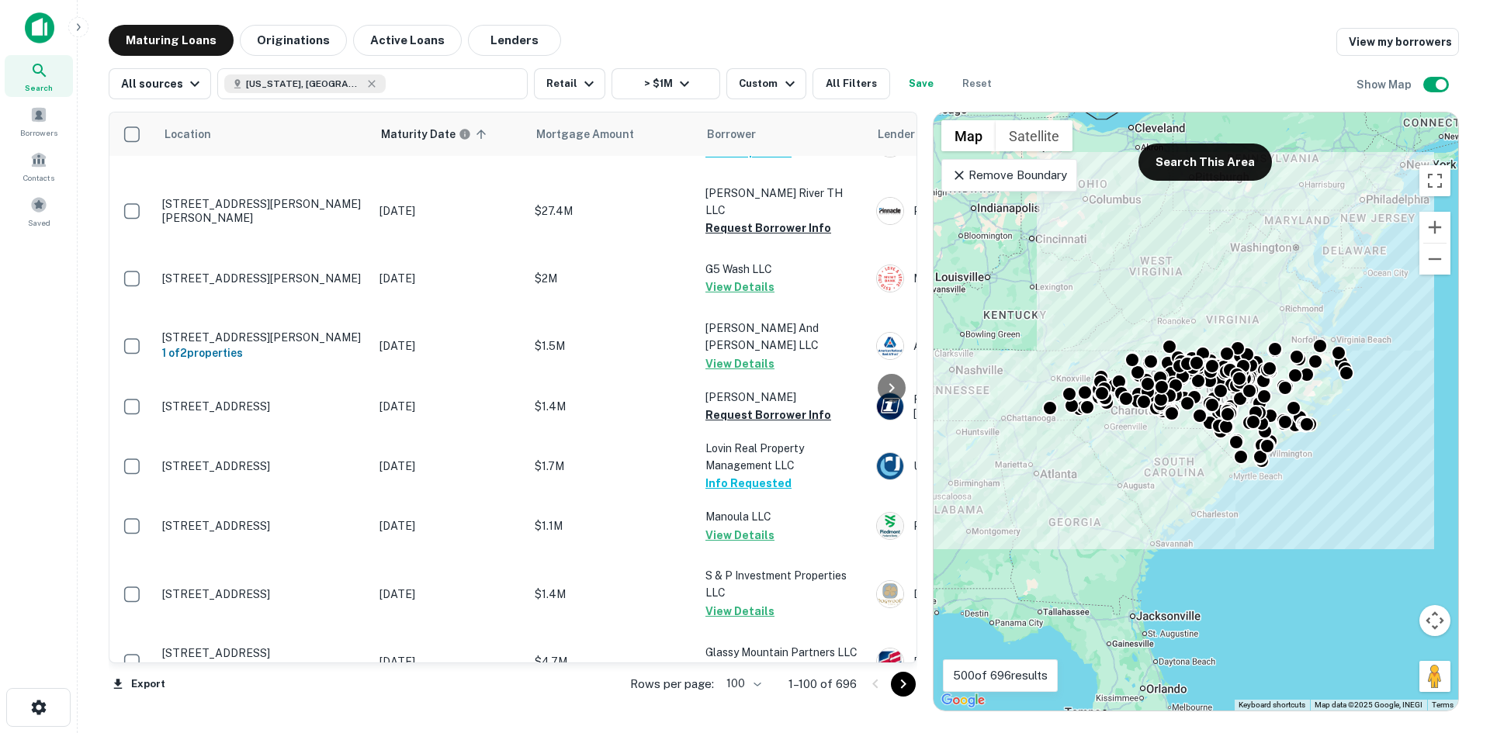
scroll to position [1708, 0]
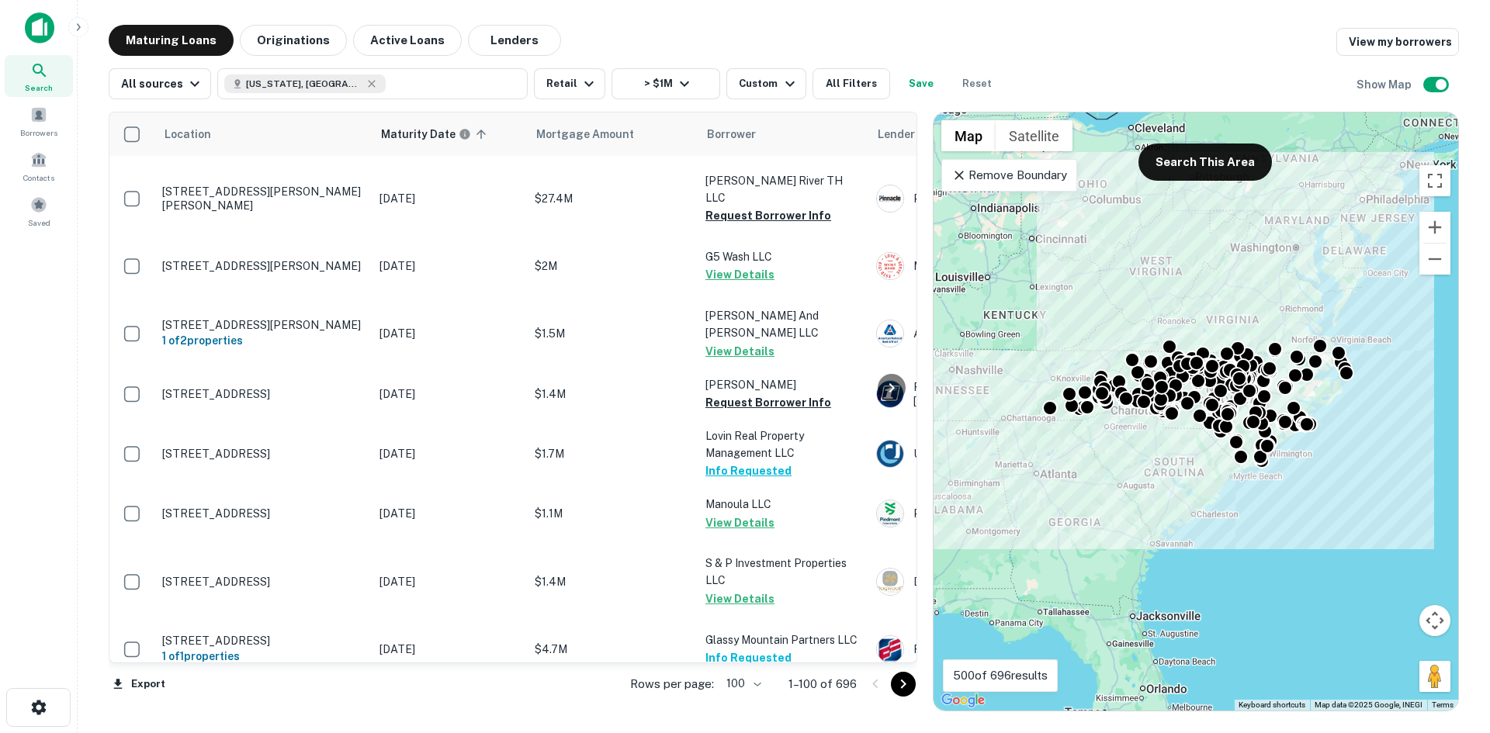
click at [894, 688] on icon "Go to next page" at bounding box center [903, 684] width 19 height 19
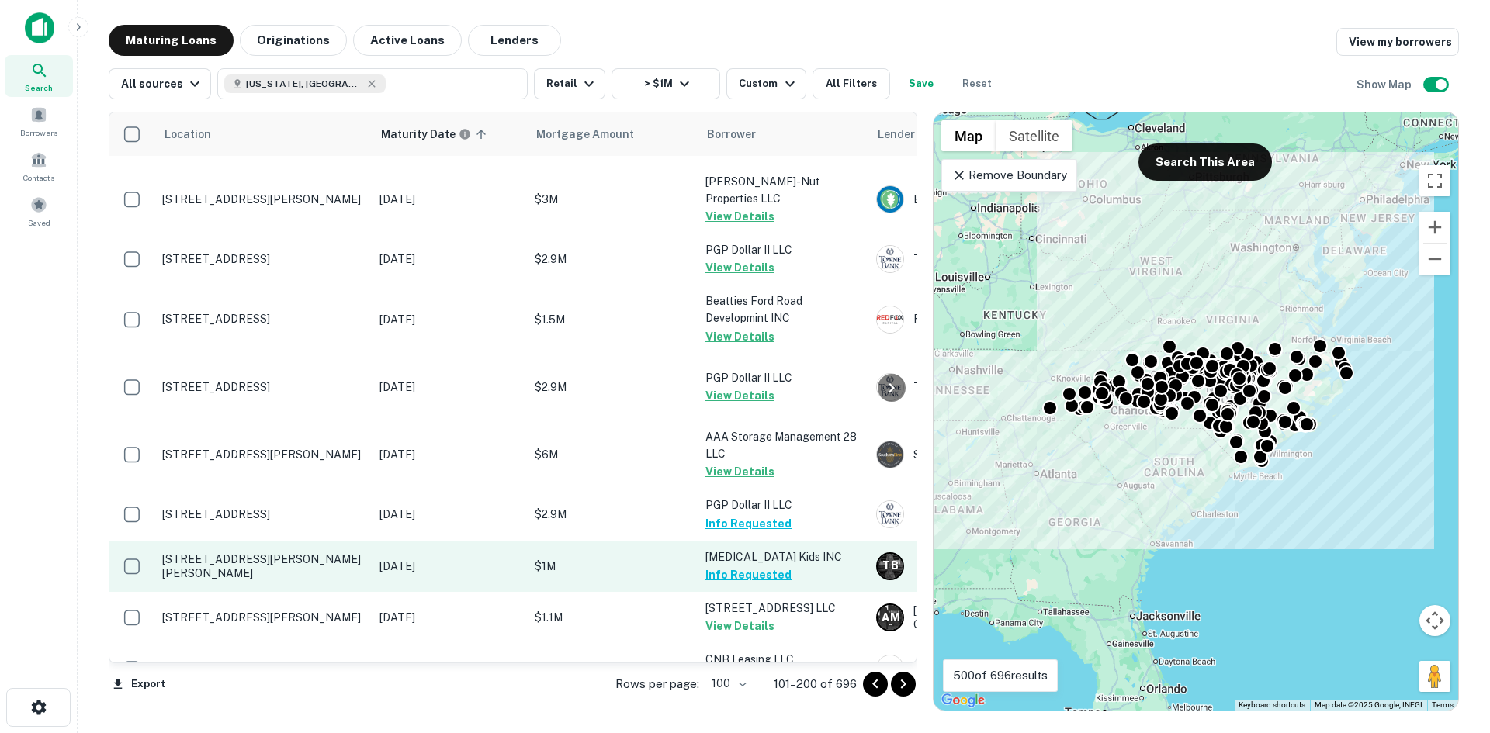
scroll to position [4657, 0]
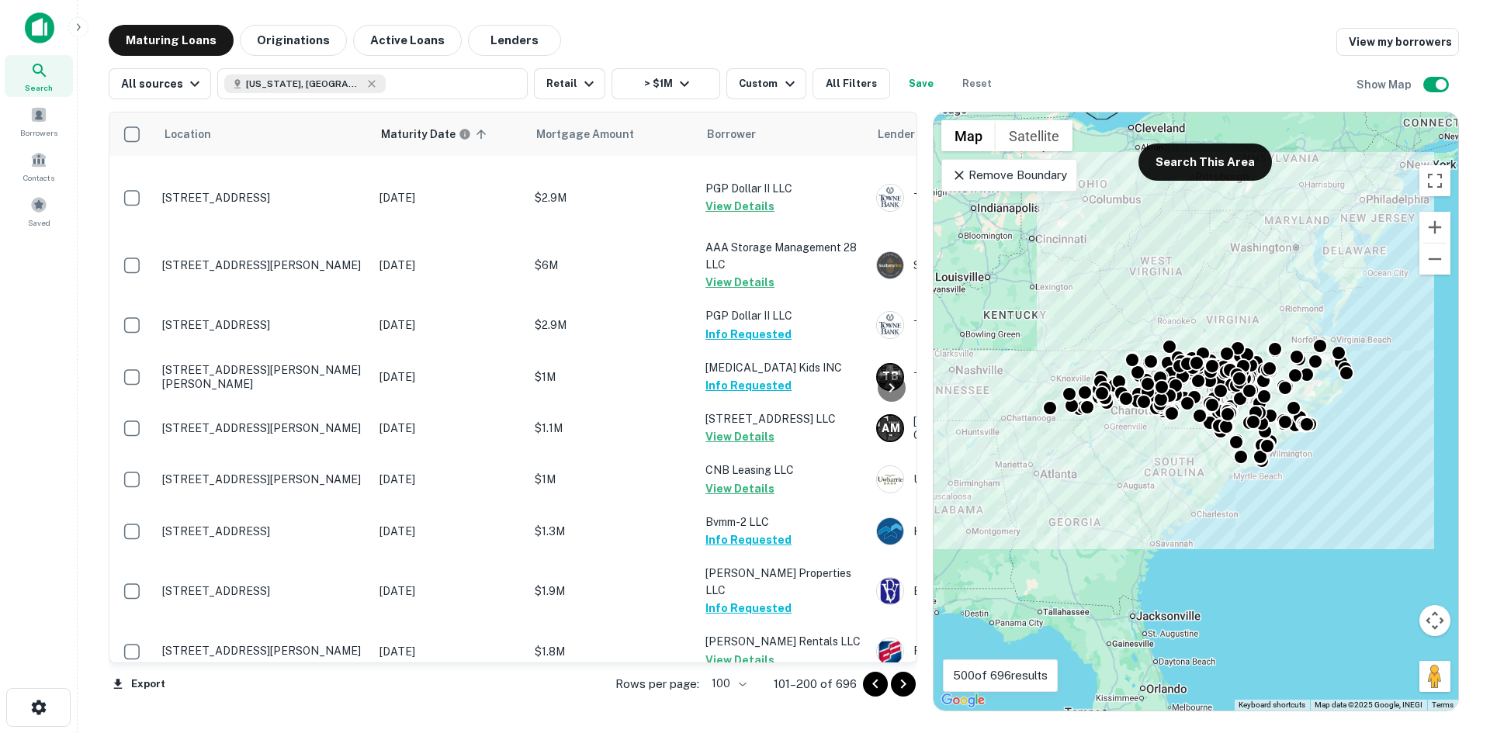
click at [899, 685] on icon "Go to next page" at bounding box center [903, 684] width 19 height 19
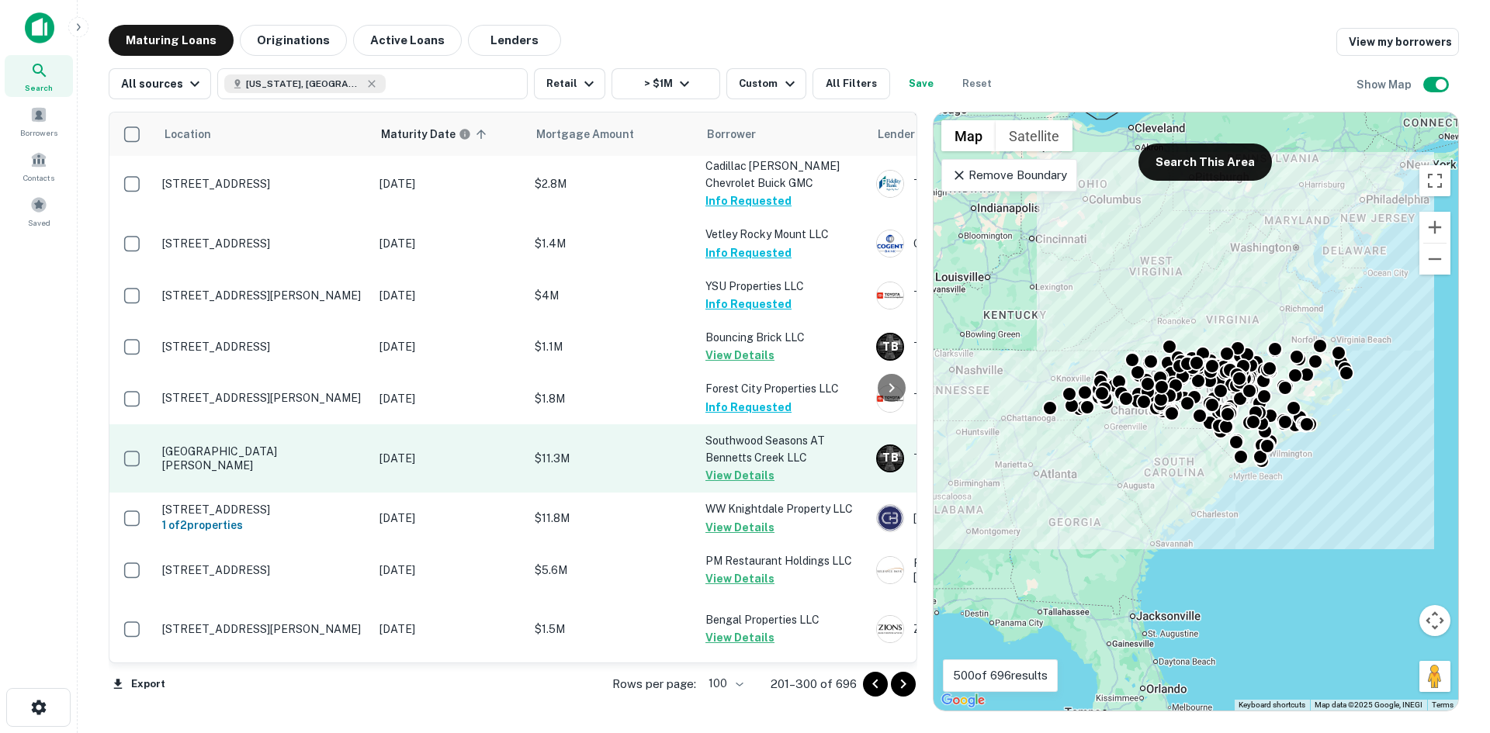
scroll to position [6240, 0]
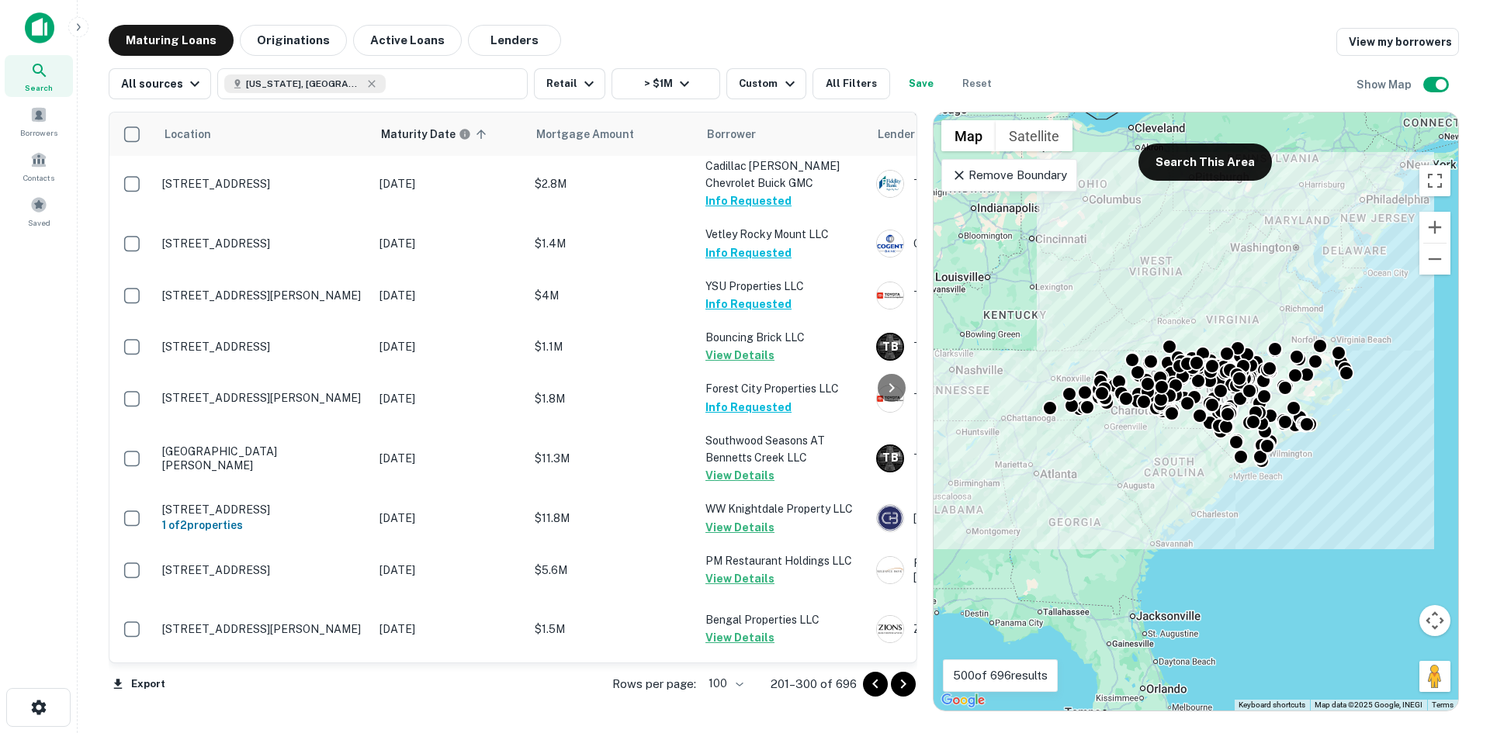
click at [914, 690] on button "Go to next page" at bounding box center [903, 684] width 25 height 25
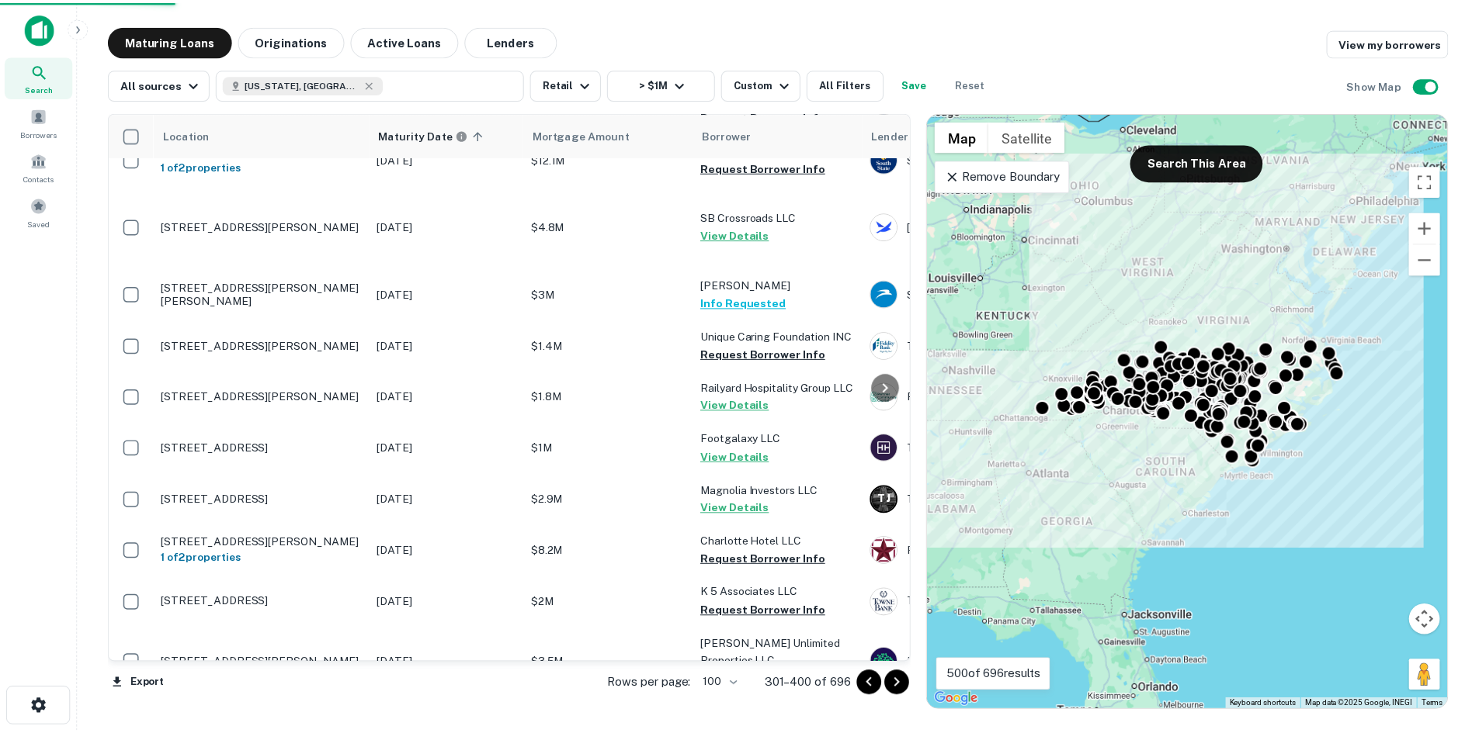
scroll to position [6240, 0]
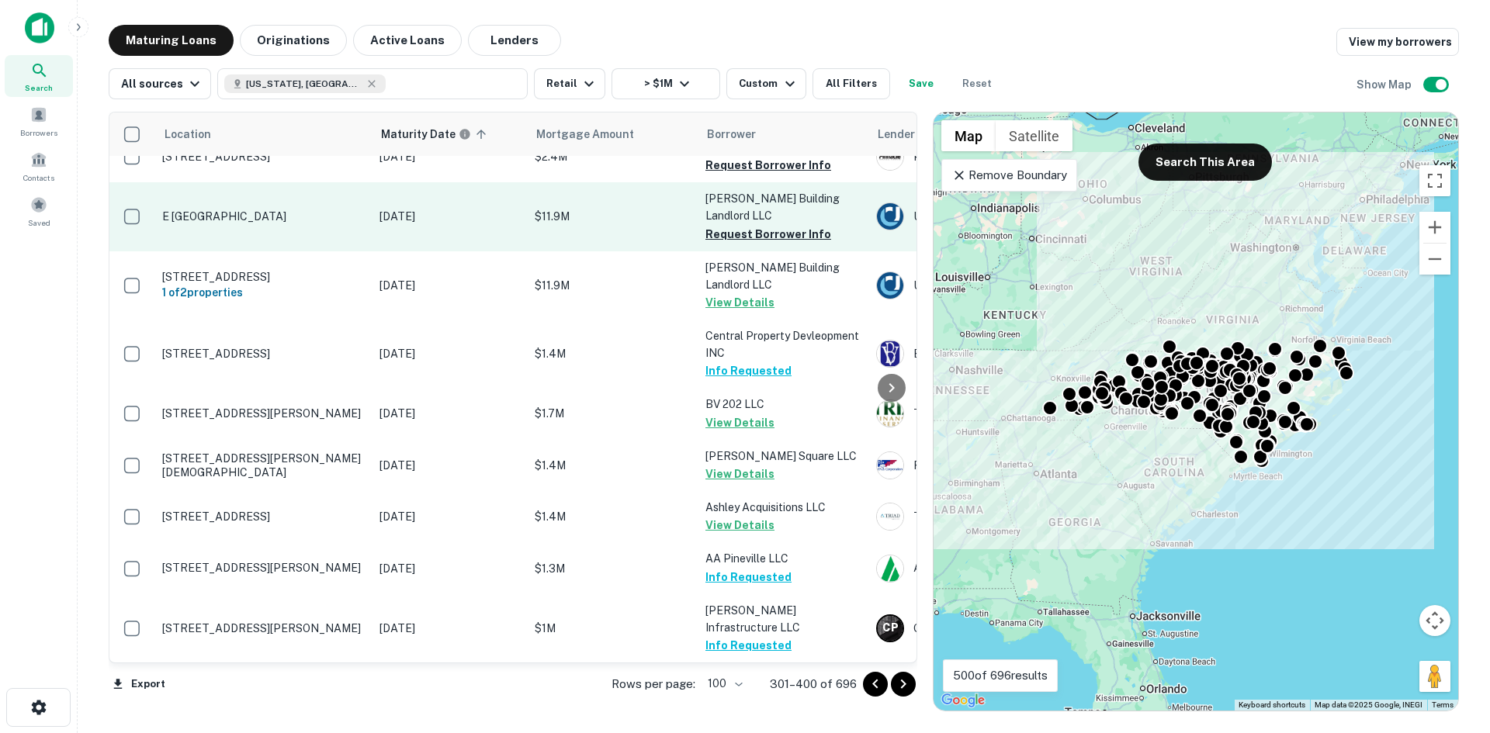
click at [341, 224] on p "E Independence Bv Charlotte, NC 28205" at bounding box center [263, 217] width 202 height 14
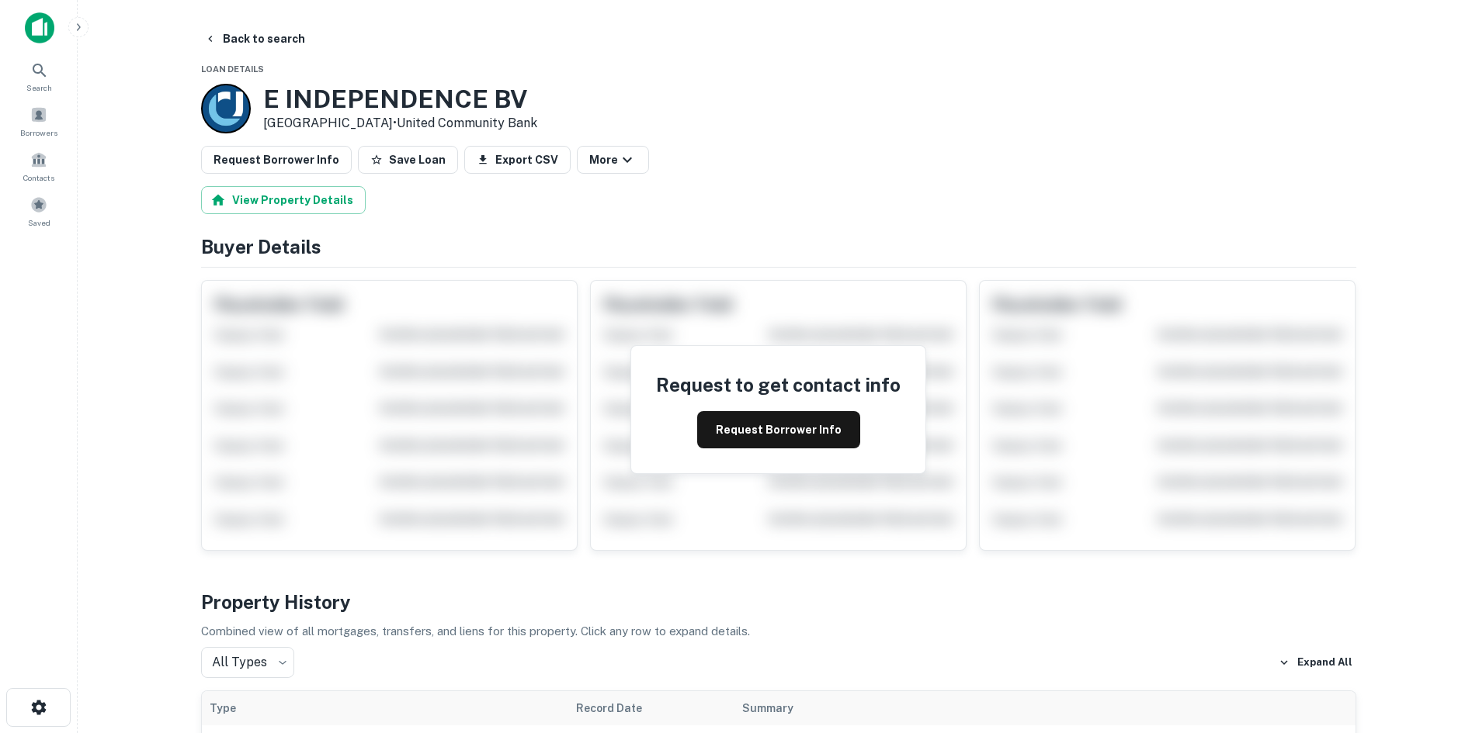
scroll to position [388, 0]
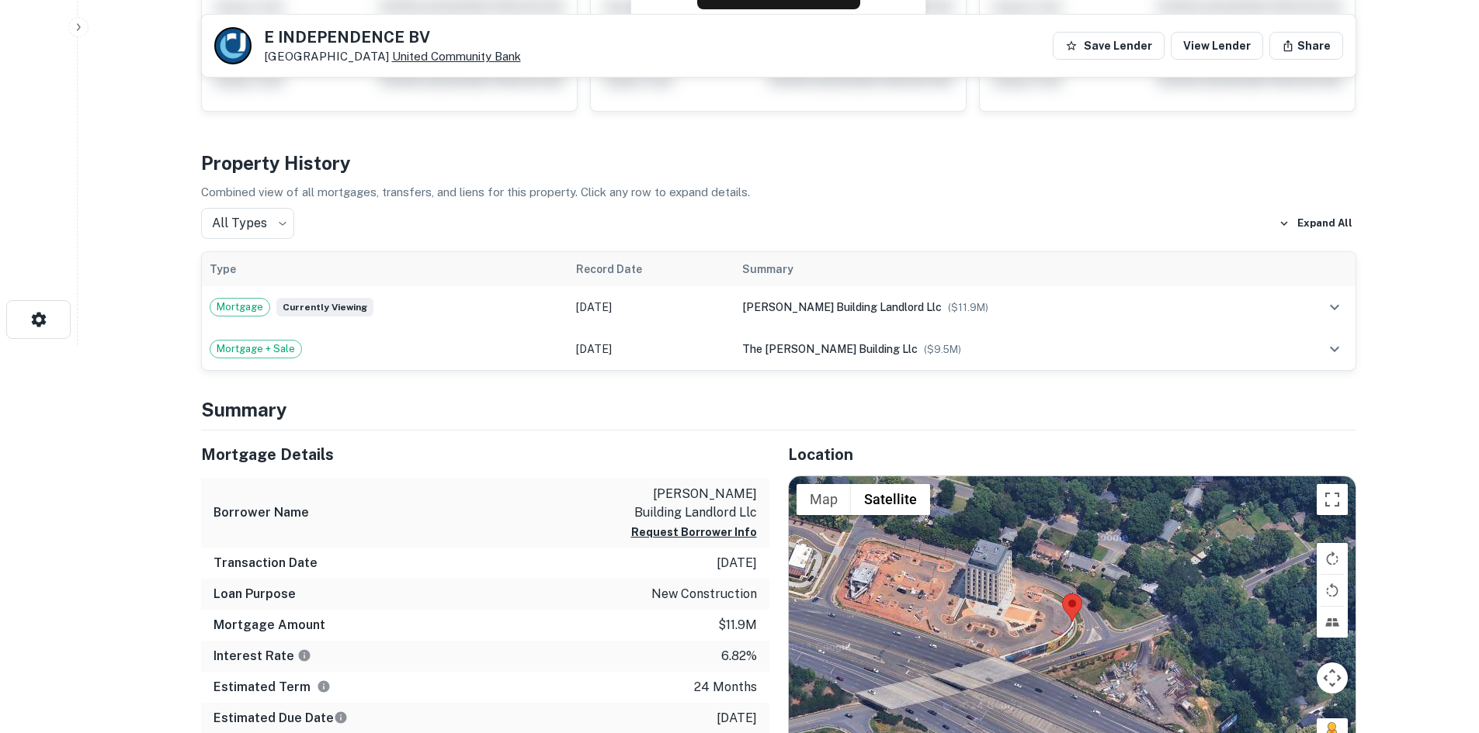
drag, startPoint x: 261, startPoint y: 41, endPoint x: 377, endPoint y: 55, distance: 117.3
click at [377, 55] on div "E INDEPENDENCE BV Charlotte, NC 28205 United Community Bank" at bounding box center [367, 45] width 307 height 37
copy div "E INDEPENDENCE BV Charlotte, NC 28205"
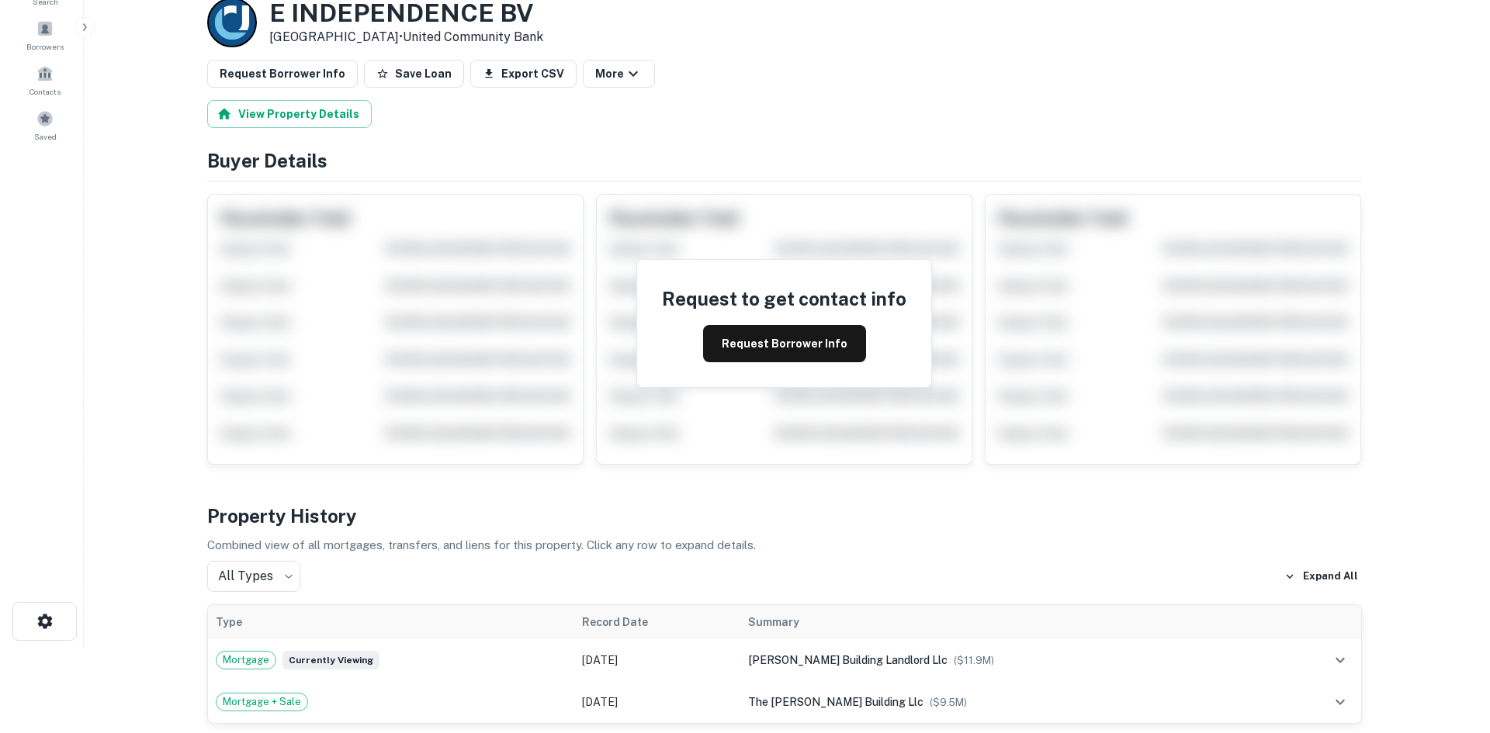
scroll to position [0, 0]
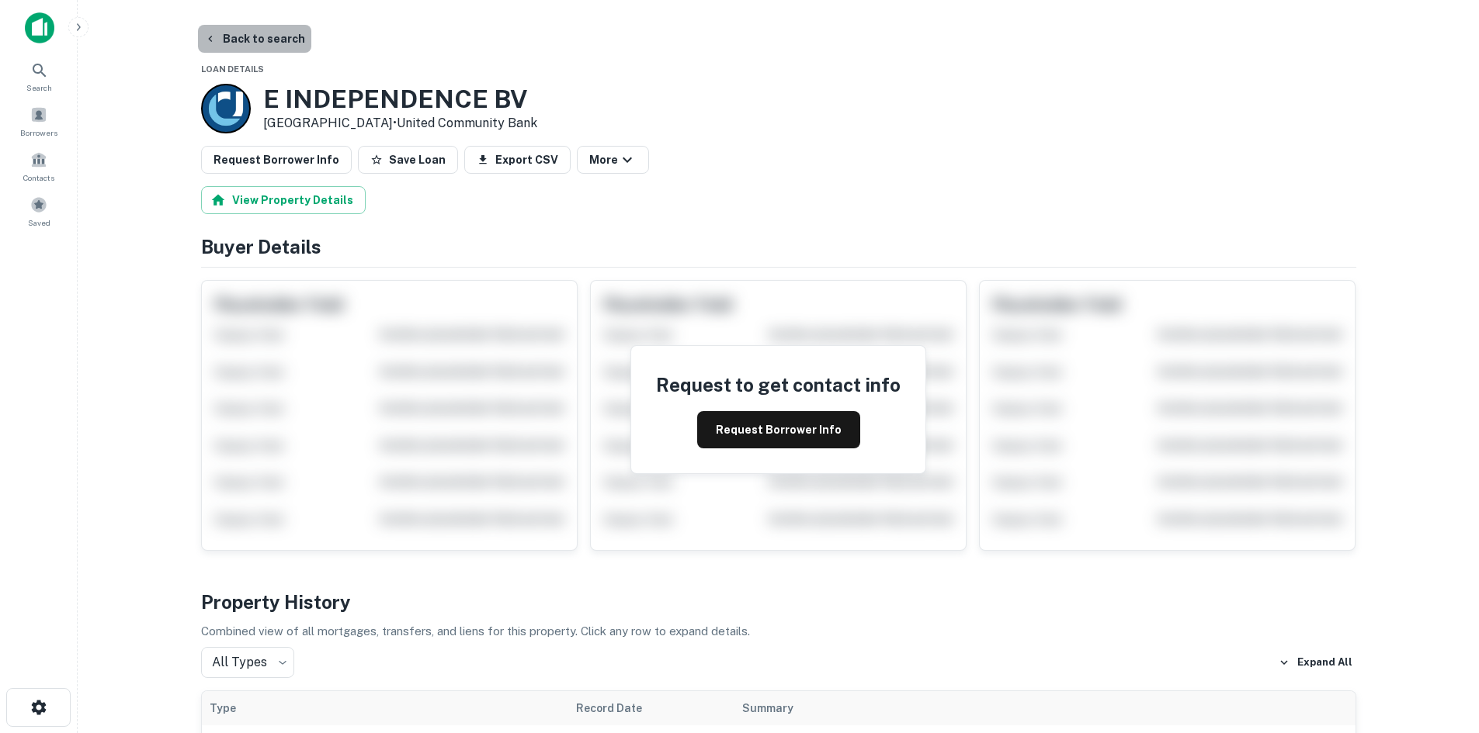
click at [287, 47] on button "Back to search" at bounding box center [254, 39] width 113 height 28
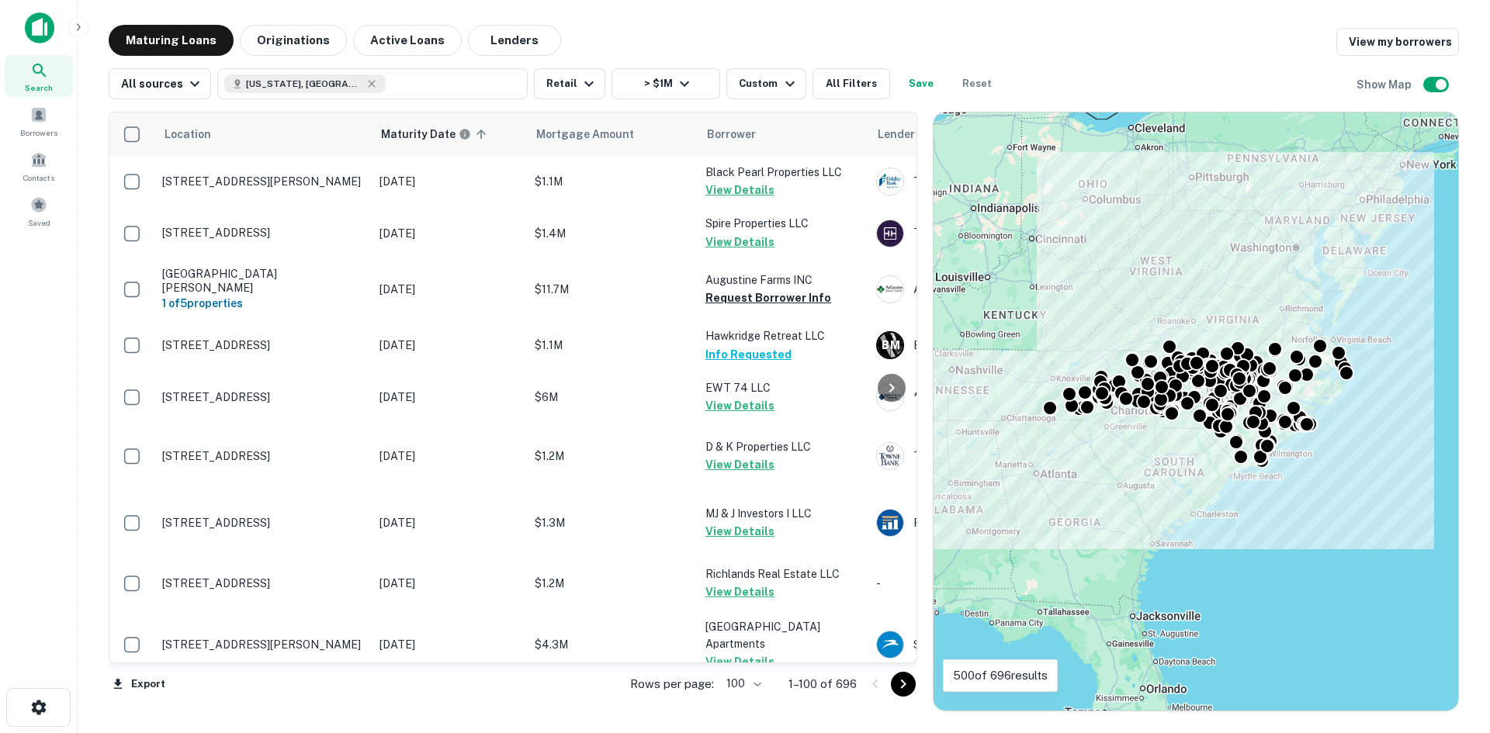
click at [906, 689] on icon "Go to next page" at bounding box center [903, 684] width 19 height 19
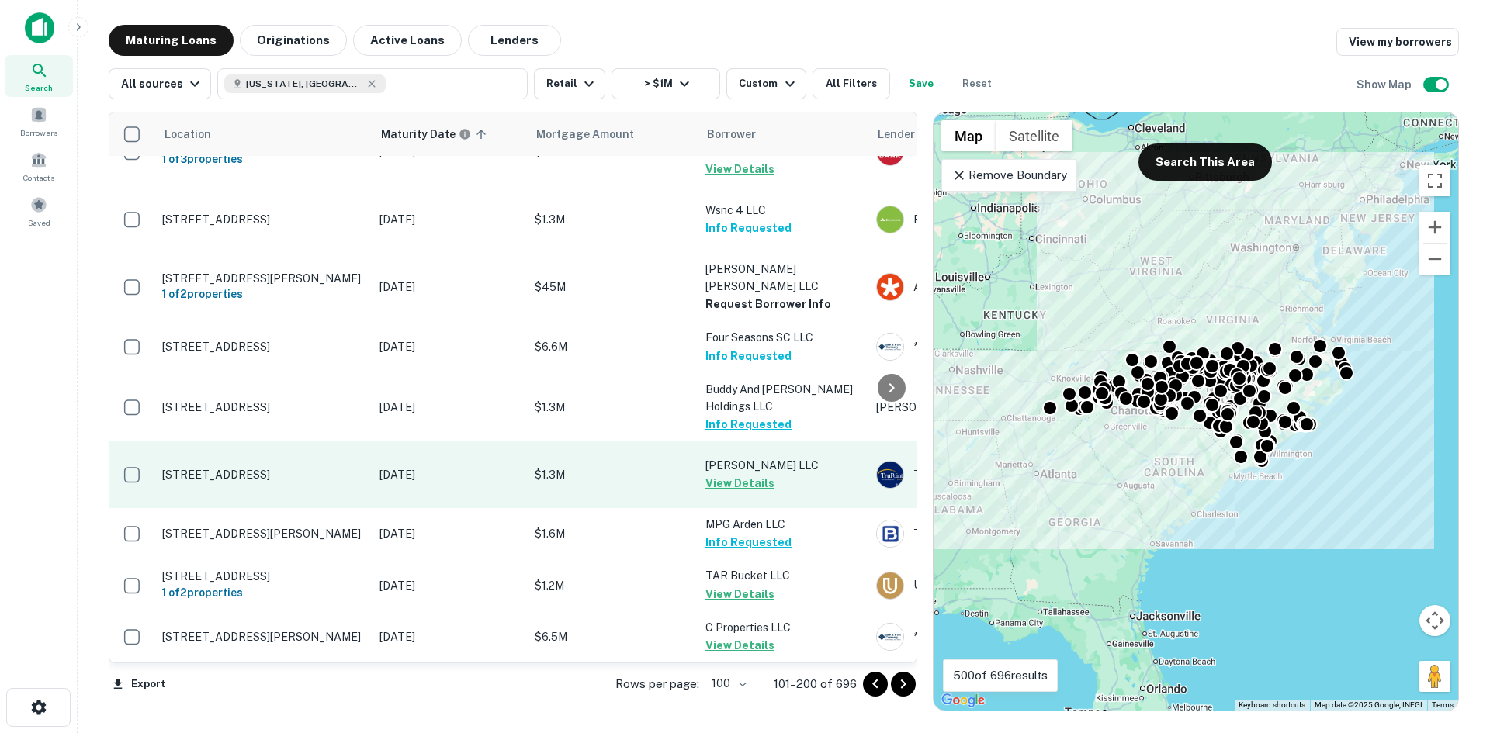
scroll to position [5767, 0]
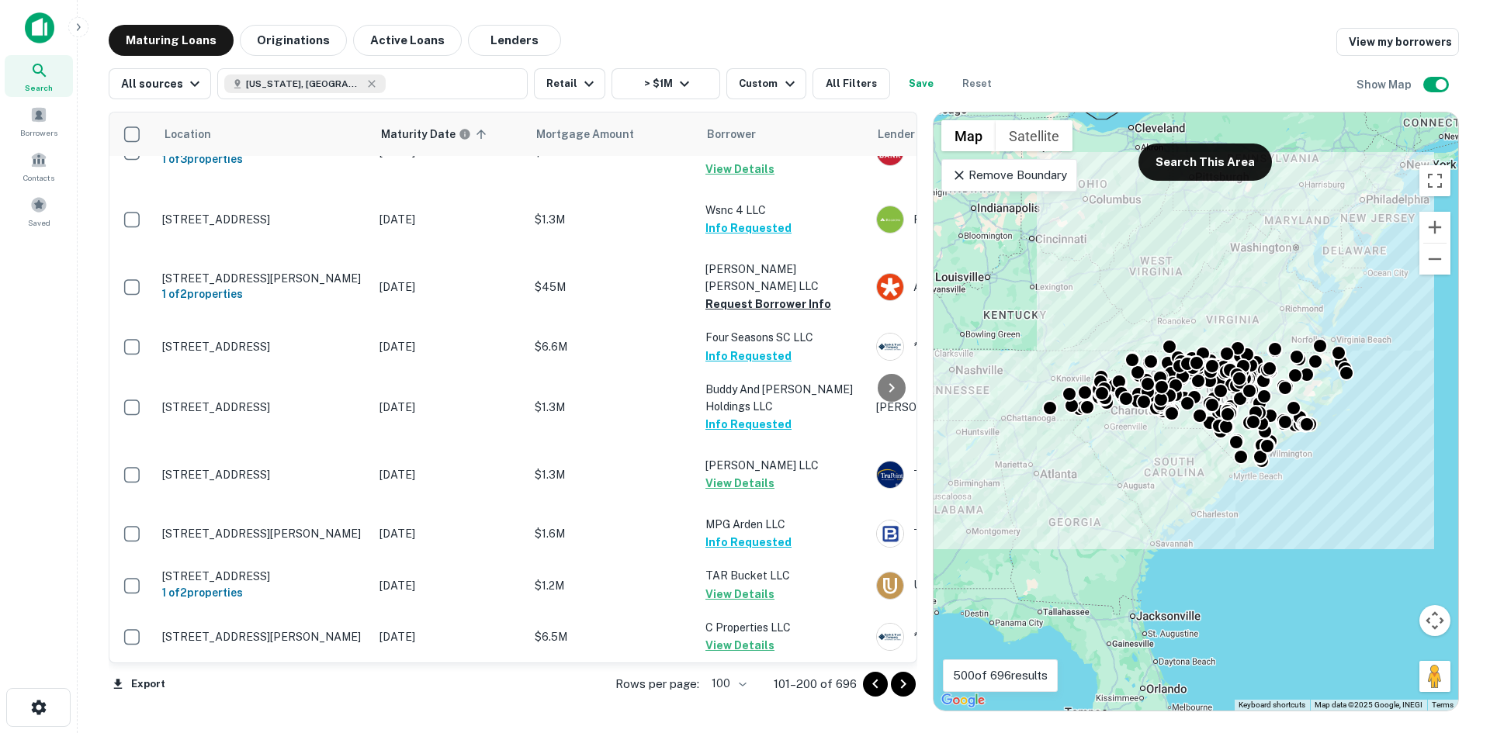
click at [900, 690] on icon "Go to next page" at bounding box center [903, 684] width 19 height 19
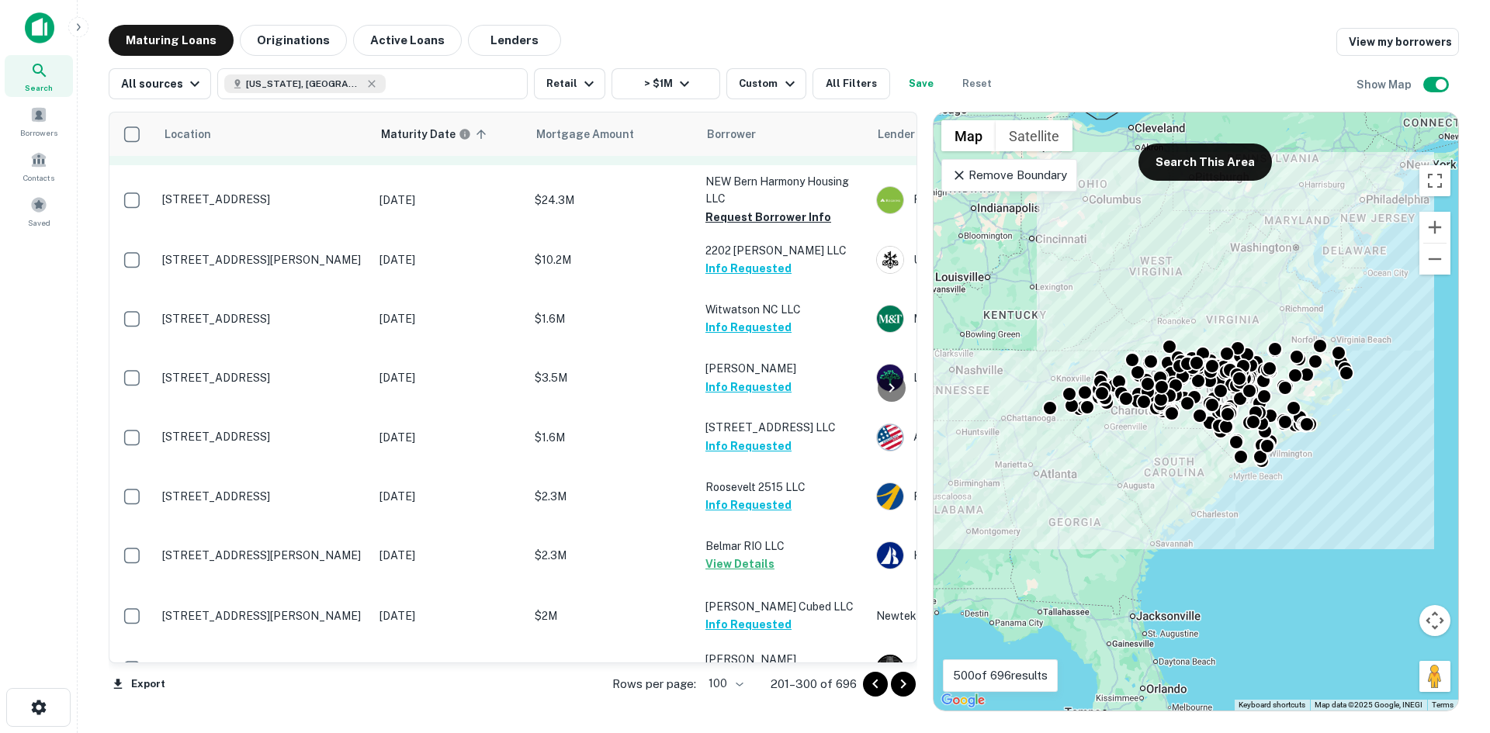
scroll to position [1420, 0]
click at [45, 209] on span at bounding box center [38, 204] width 17 height 17
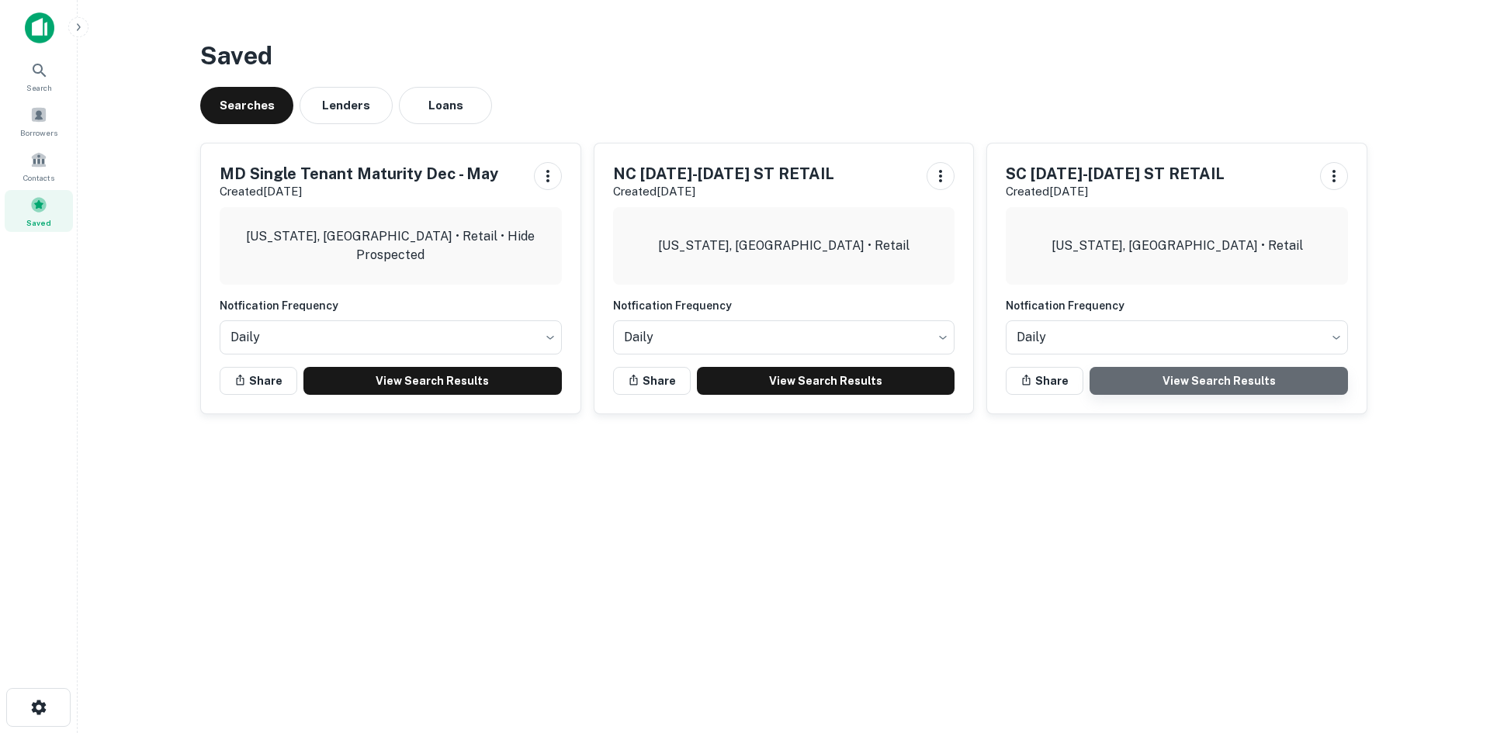
click at [1145, 380] on link "View Search Results" at bounding box center [1219, 381] width 258 height 28
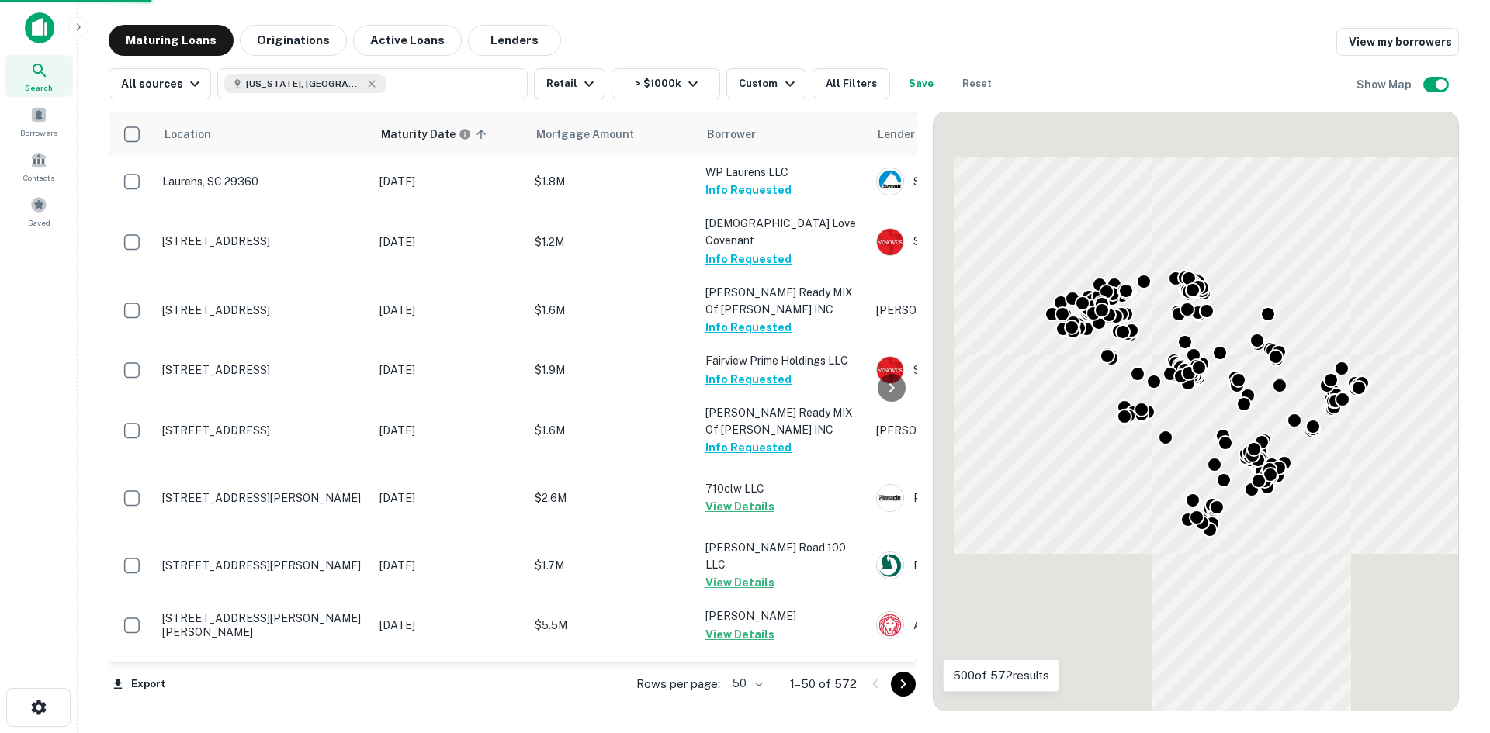
click at [744, 688] on body "Search Borrowers Contacts Saved Maturing Loans Originations Active Loans Lender…" at bounding box center [745, 366] width 1490 height 733
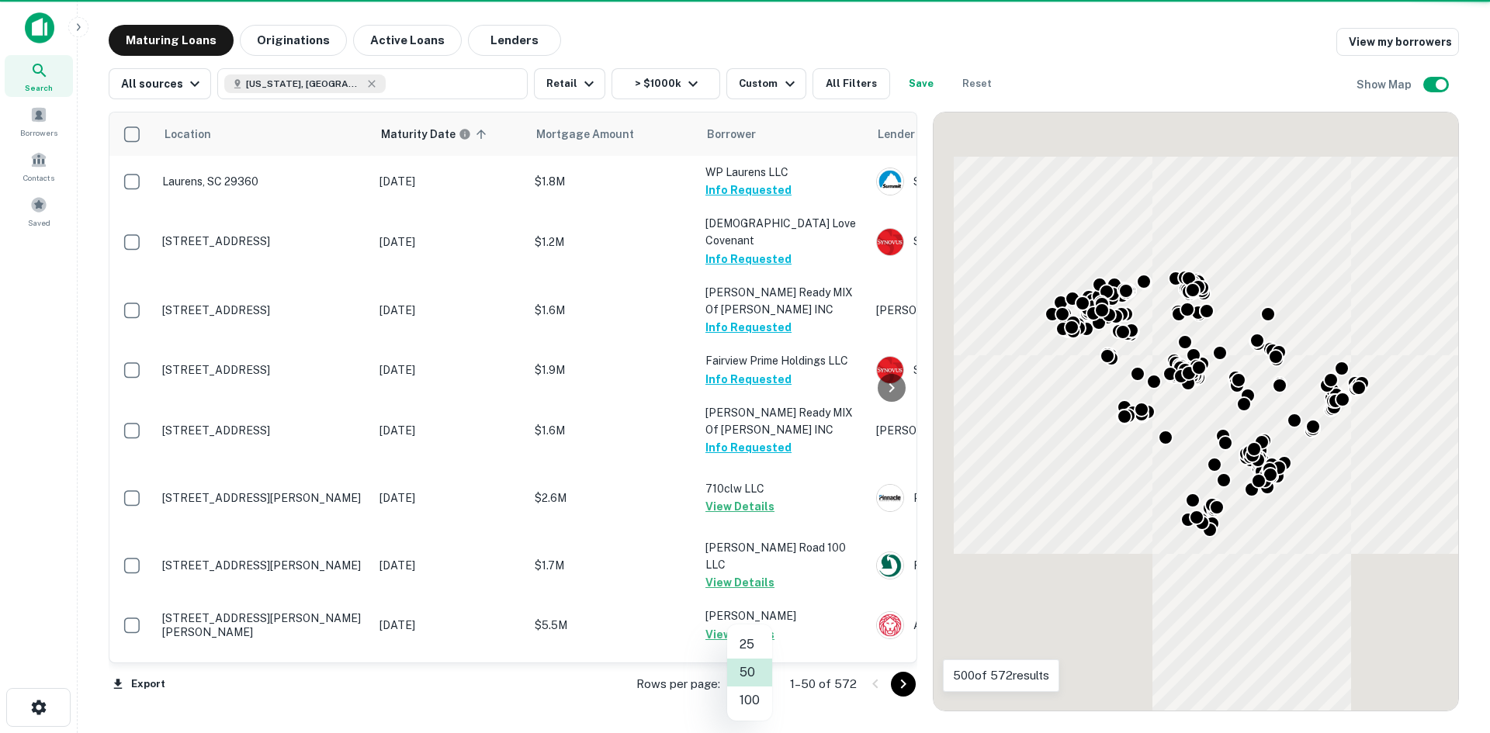
click at [751, 700] on li "100" at bounding box center [749, 701] width 45 height 28
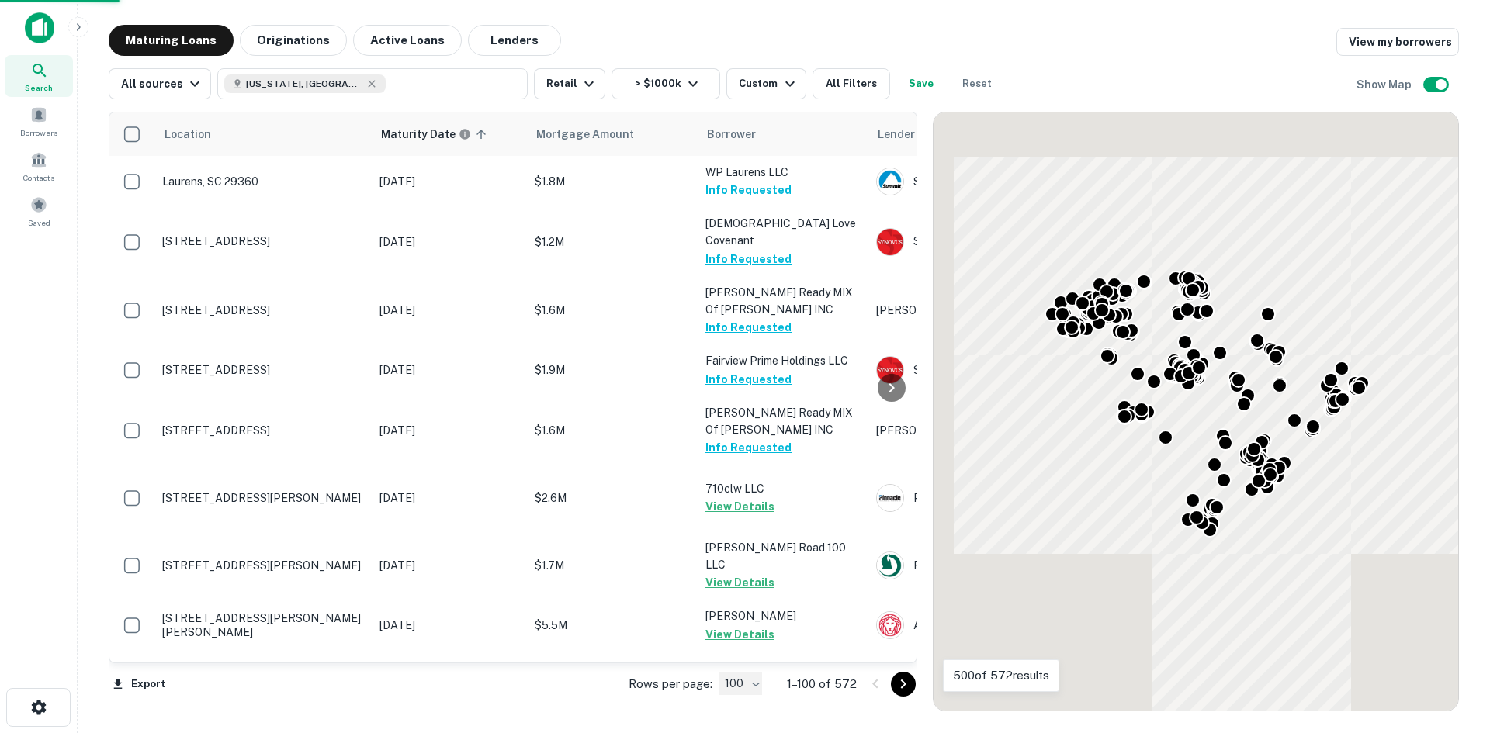
type input "***"
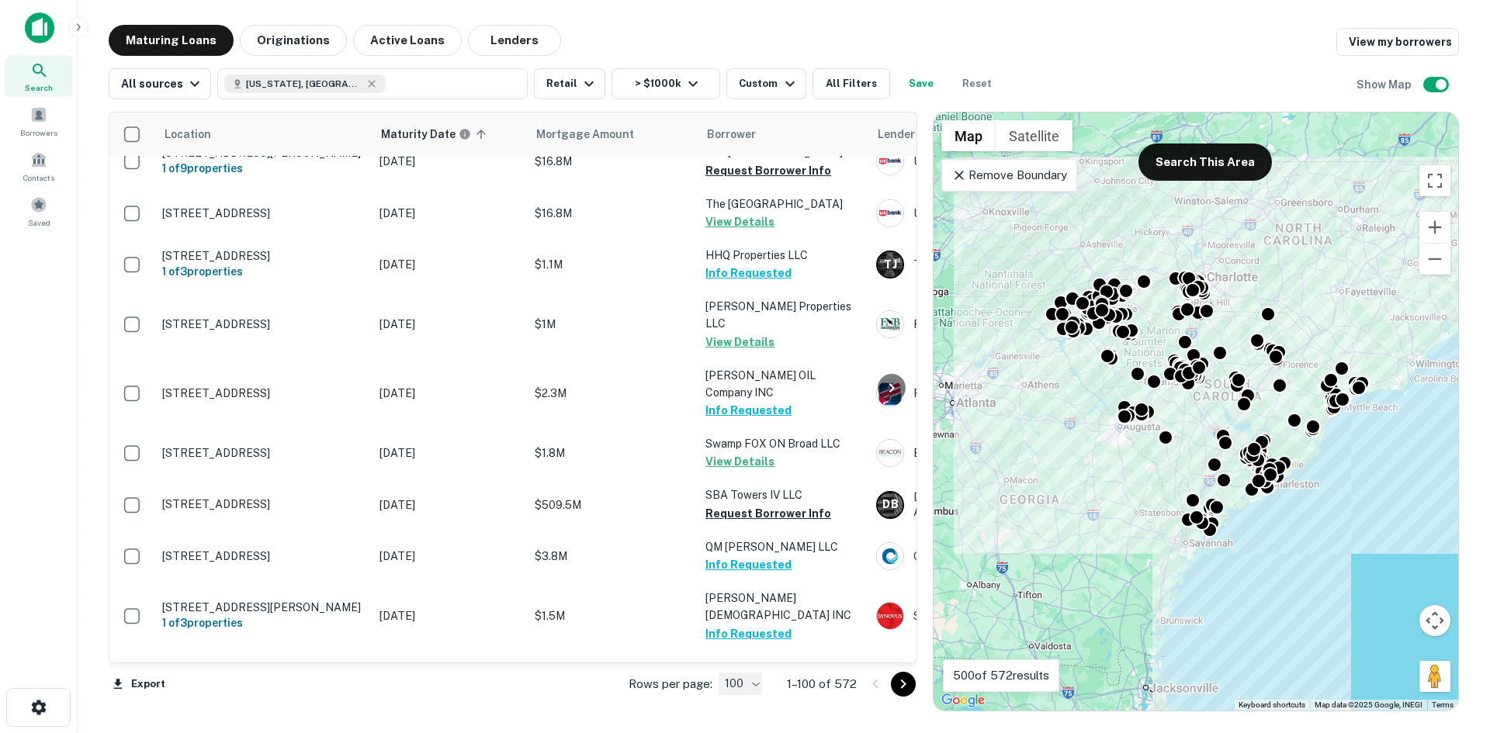
scroll to position [931, 0]
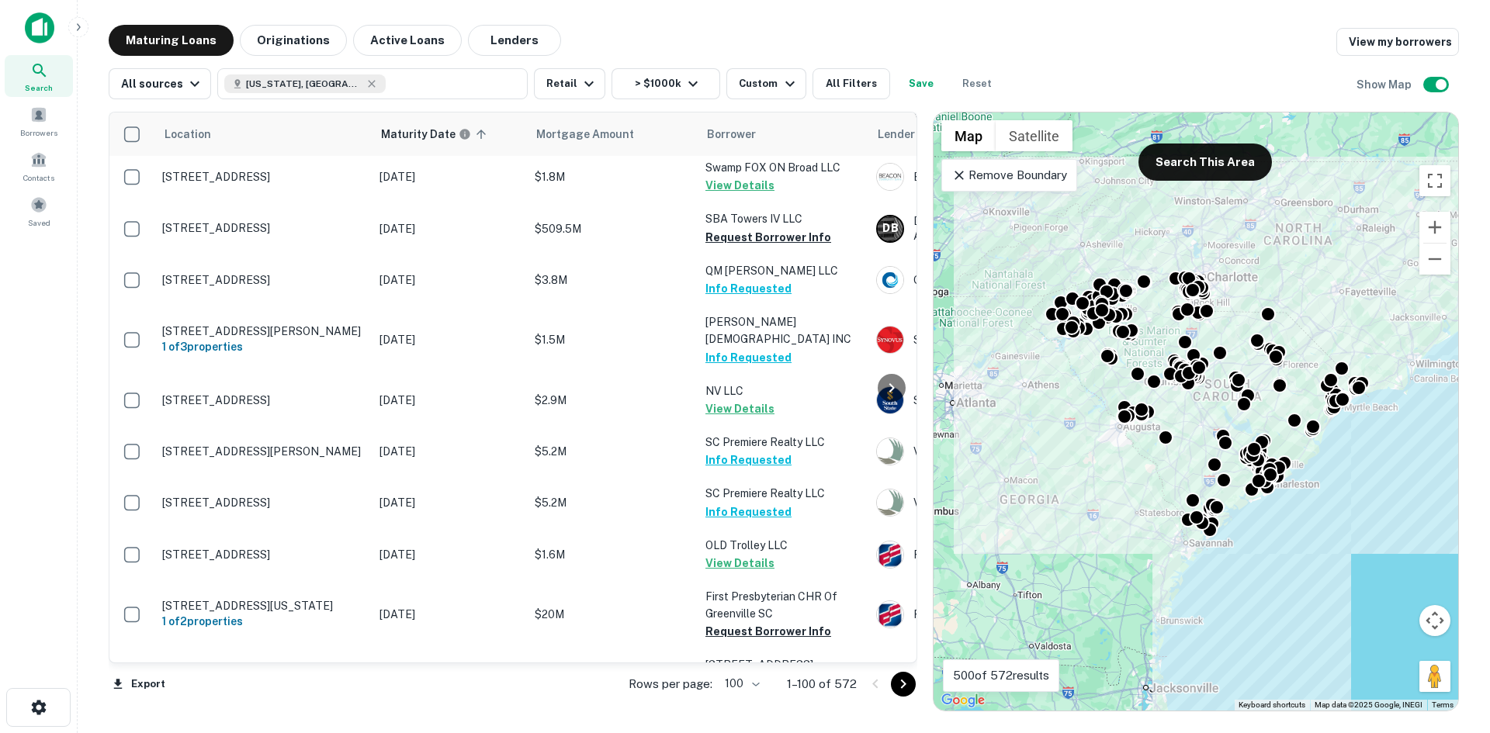
click at [903, 686] on icon "Go to next page" at bounding box center [903, 684] width 19 height 19
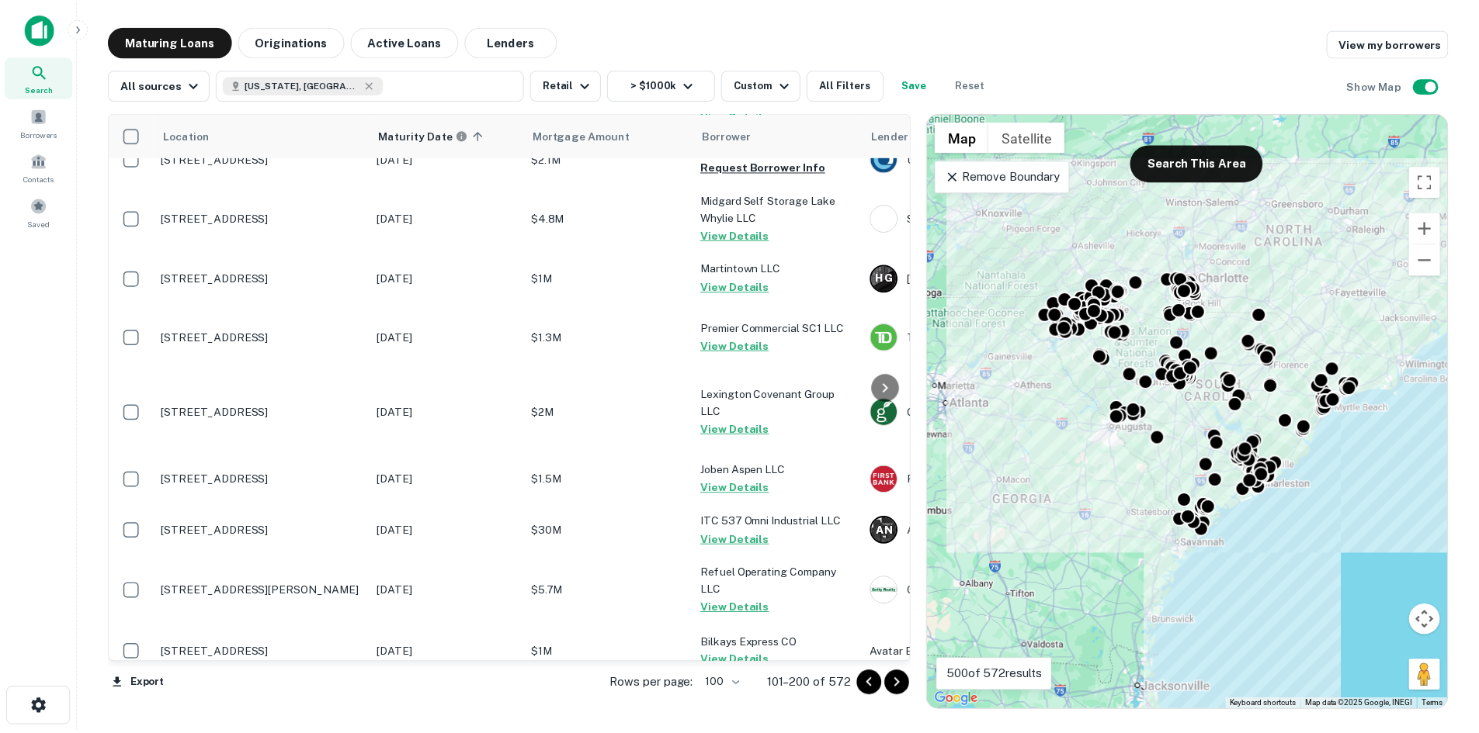
scroll to position [3570, 0]
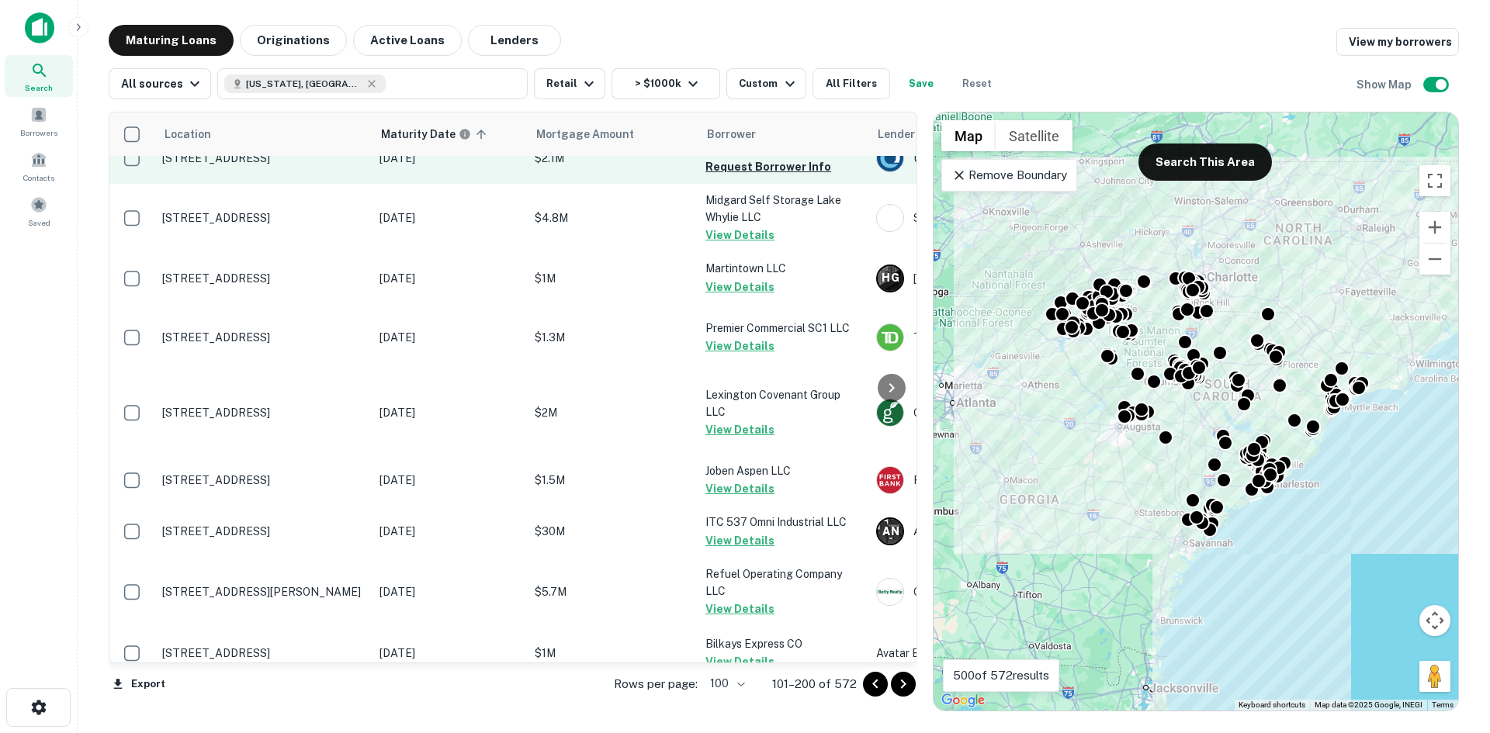
click at [320, 165] on p "106 E Ashley Ave Folly Beach, SC 29439" at bounding box center [263, 158] width 202 height 14
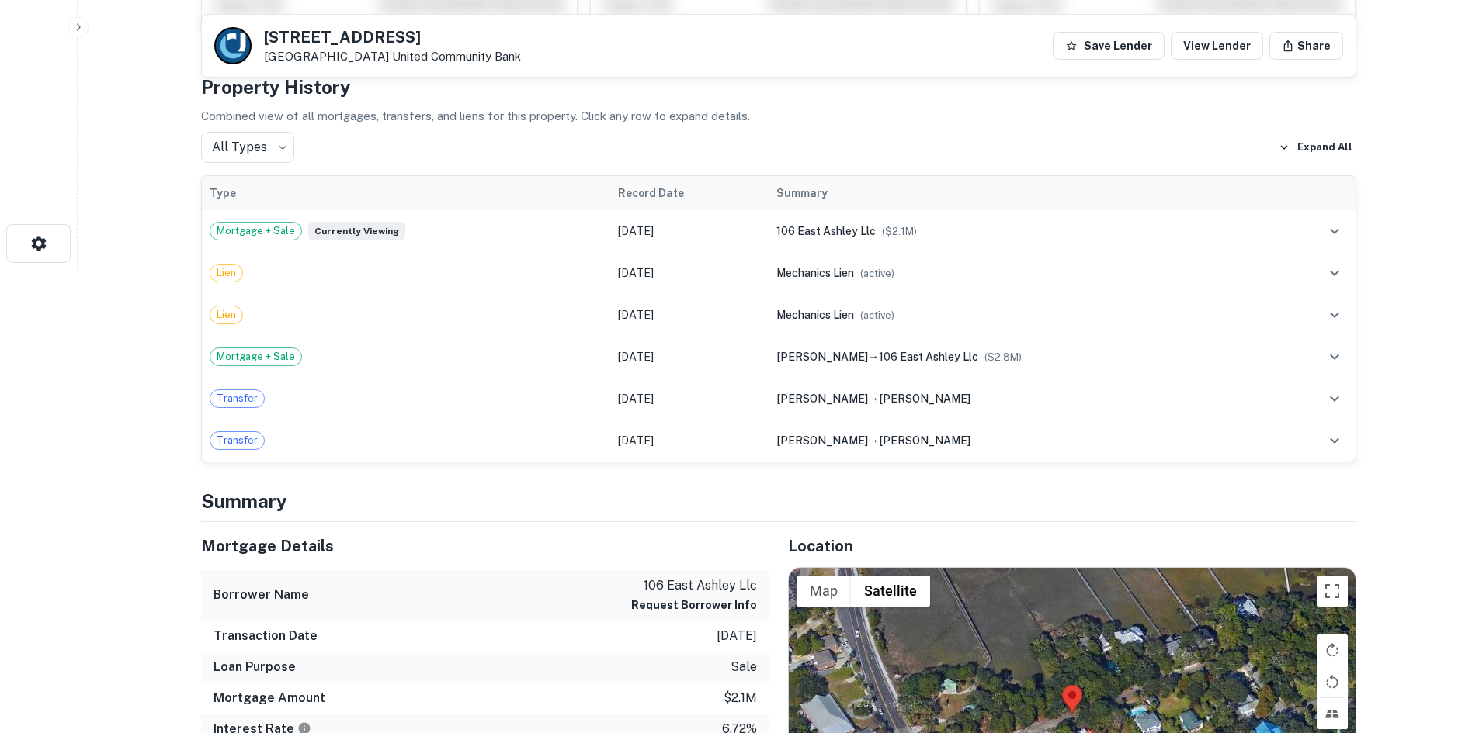
scroll to position [699, 0]
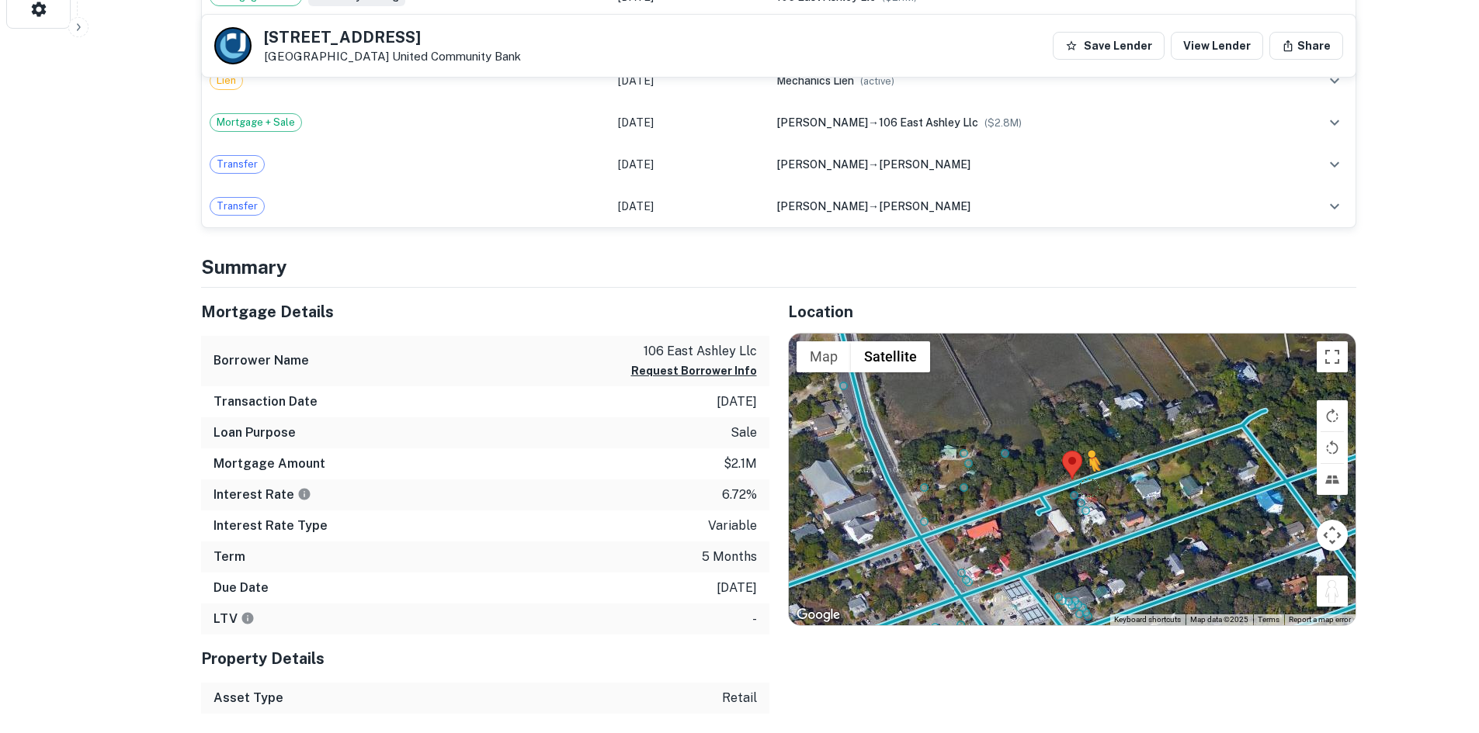
drag, startPoint x: 1330, startPoint y: 591, endPoint x: 1073, endPoint y: 479, distance: 280.2
click at [1073, 479] on div "To activate drag with keyboard, press Alt + Enter. Once in keyboard drag state,…" at bounding box center [1072, 480] width 567 height 292
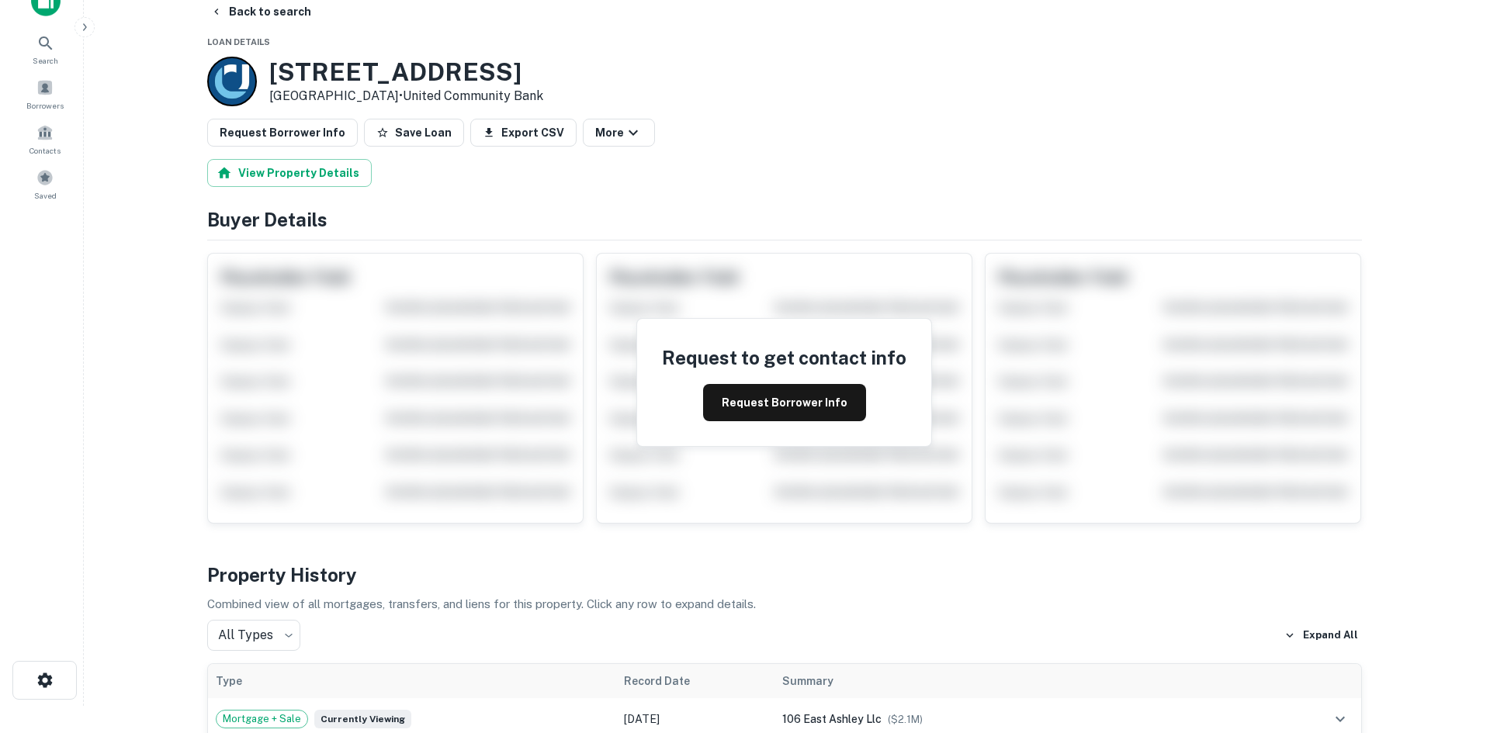
scroll to position [0, 0]
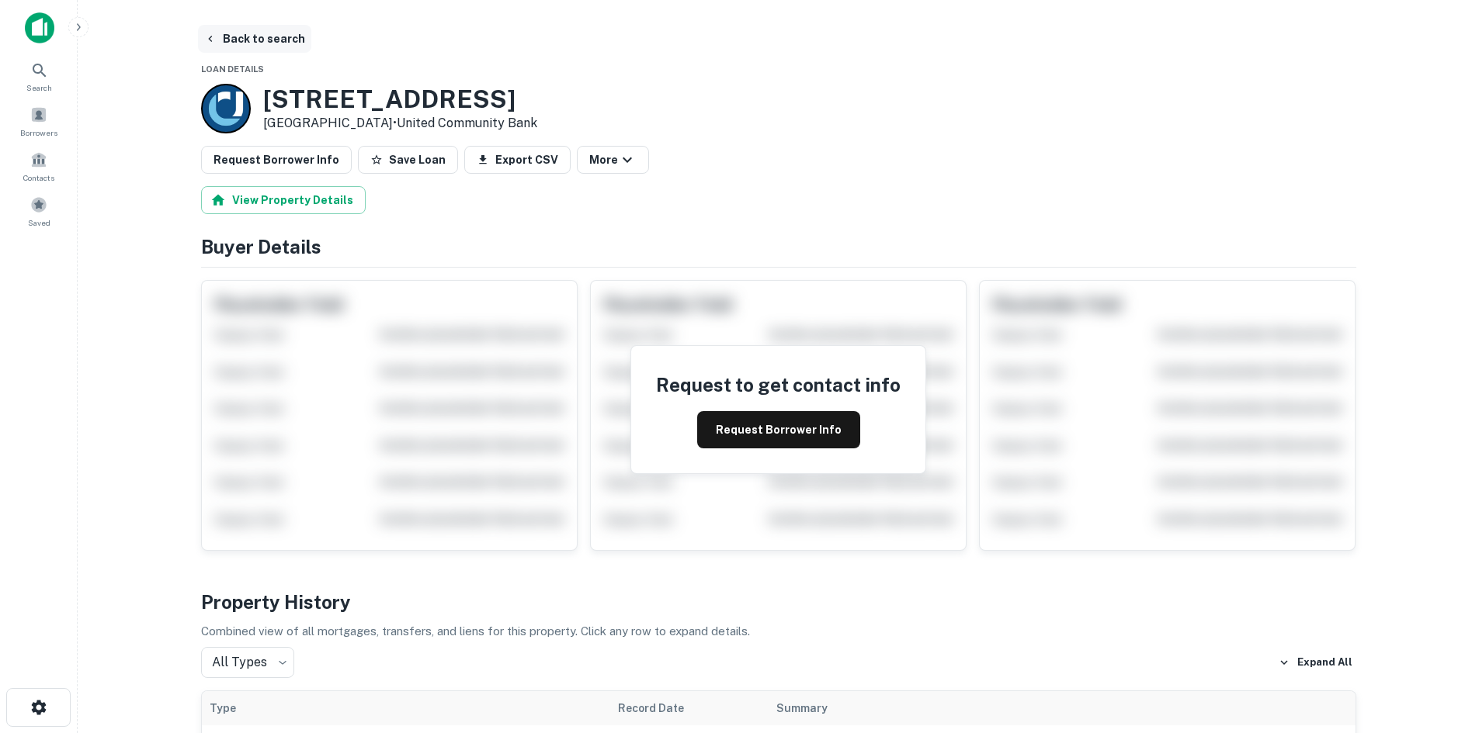
click at [283, 36] on button "Back to search" at bounding box center [254, 39] width 113 height 28
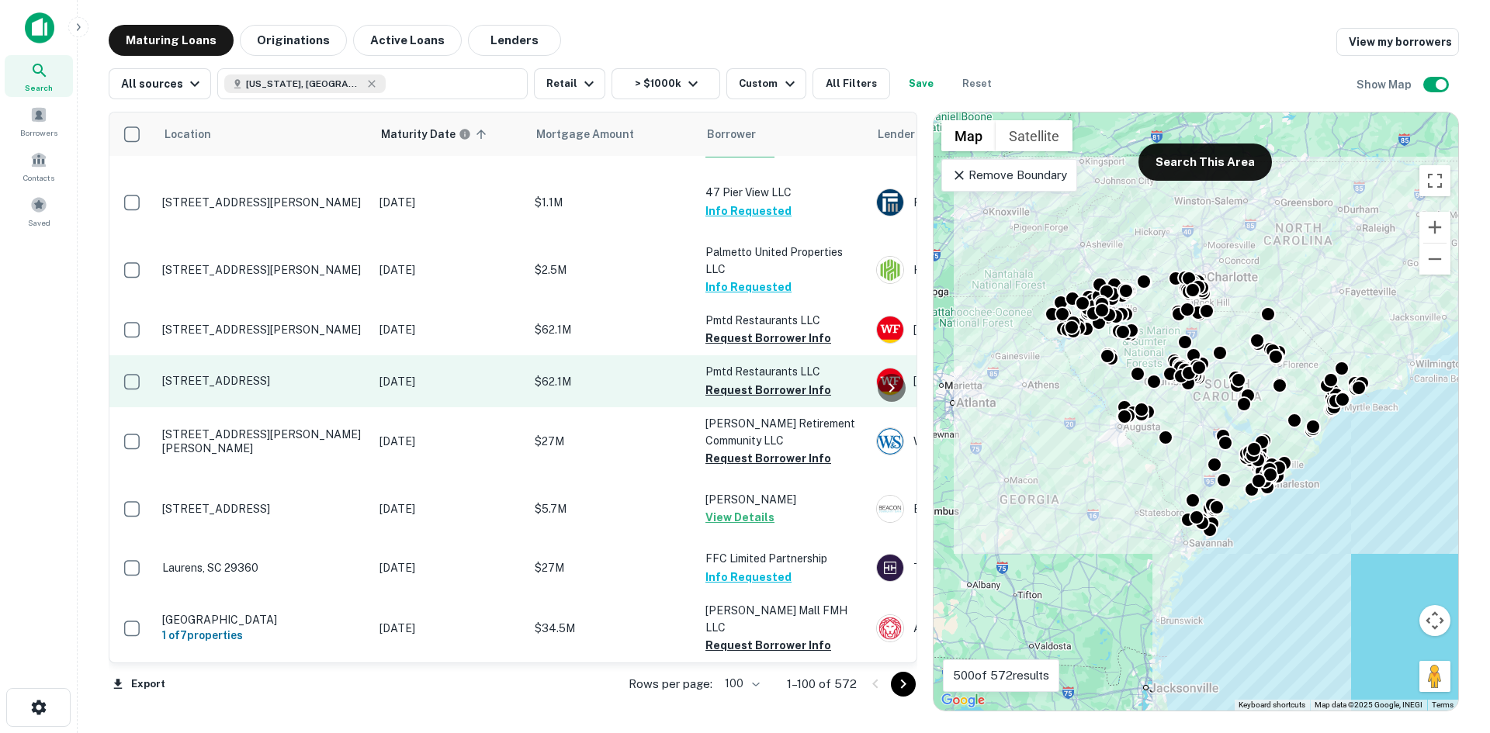
scroll to position [5821, 0]
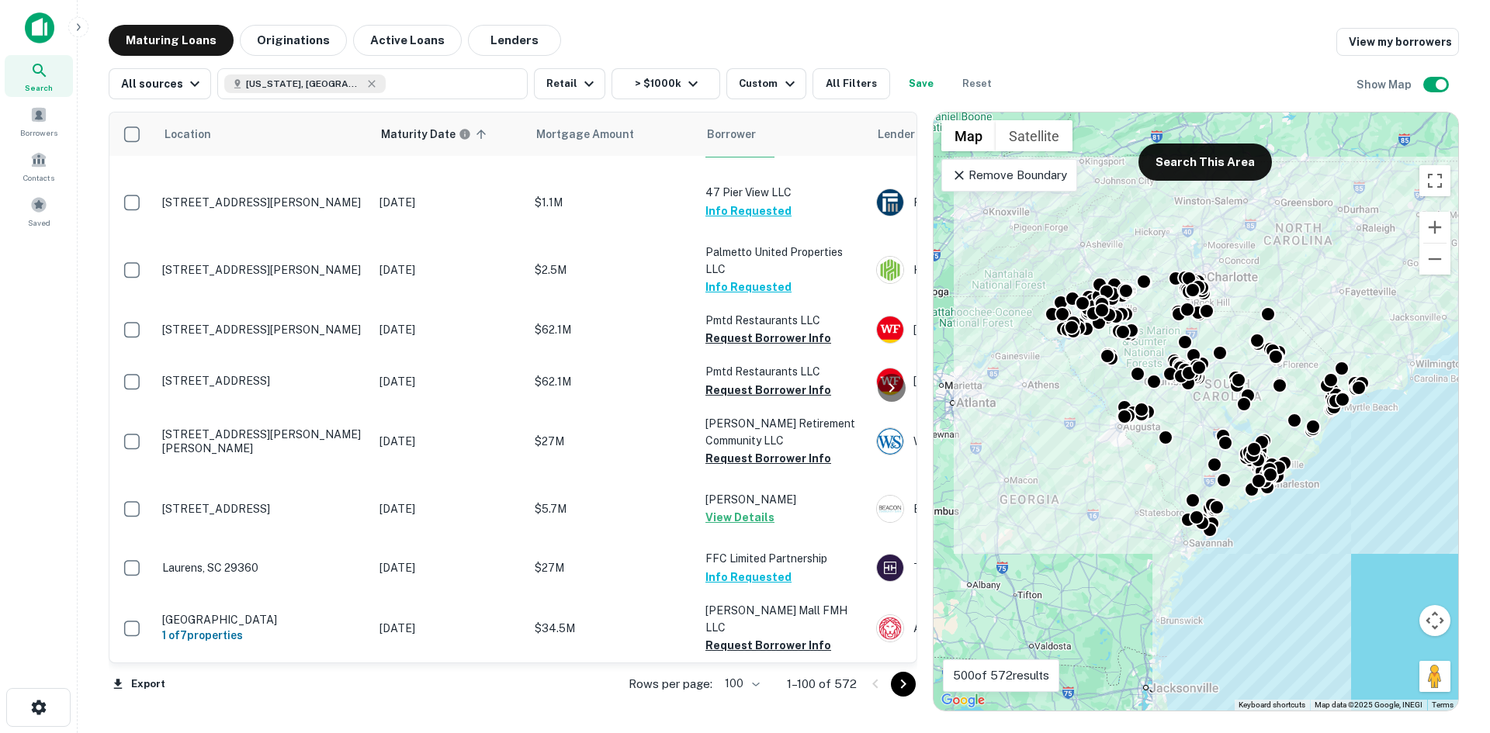
click at [892, 684] on button "Go to next page" at bounding box center [903, 684] width 25 height 25
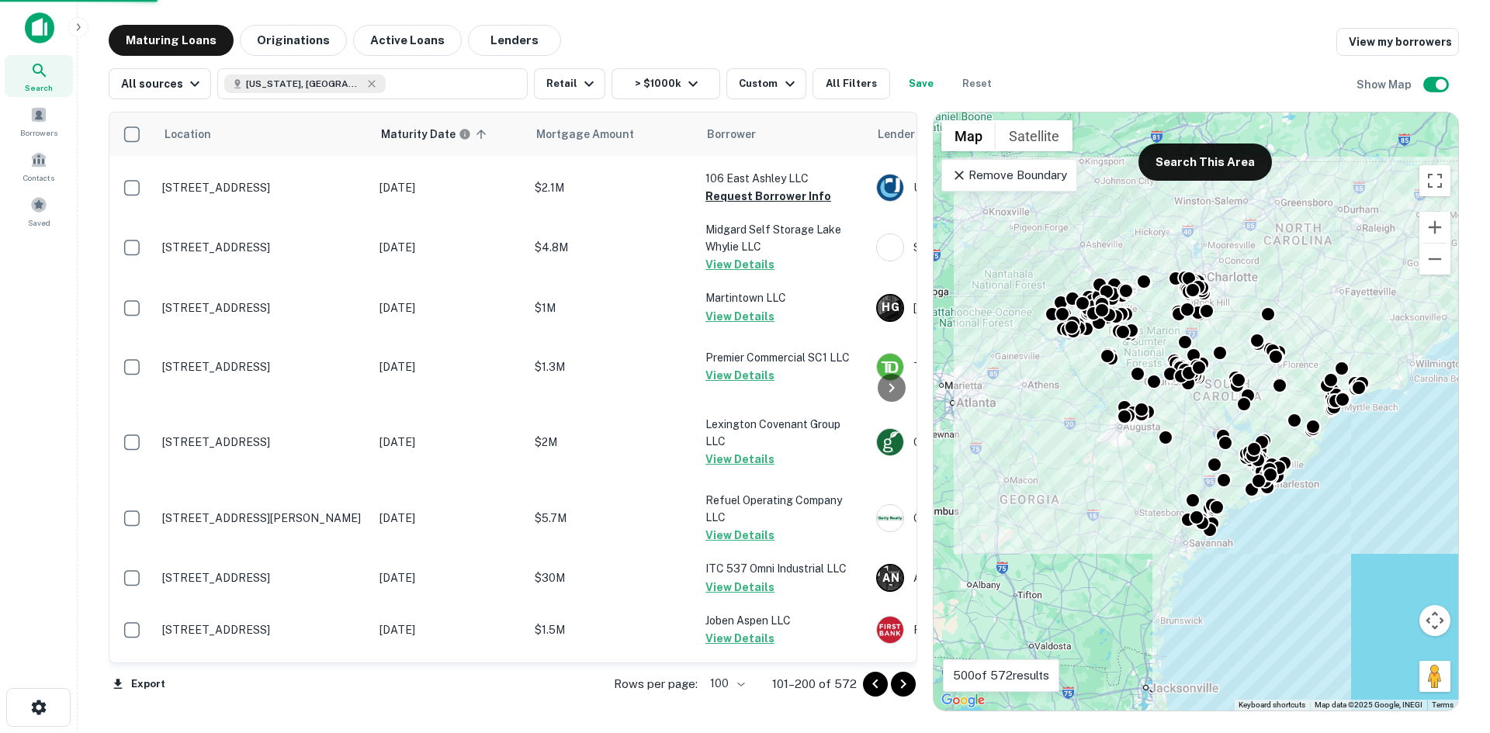
scroll to position [5776, 0]
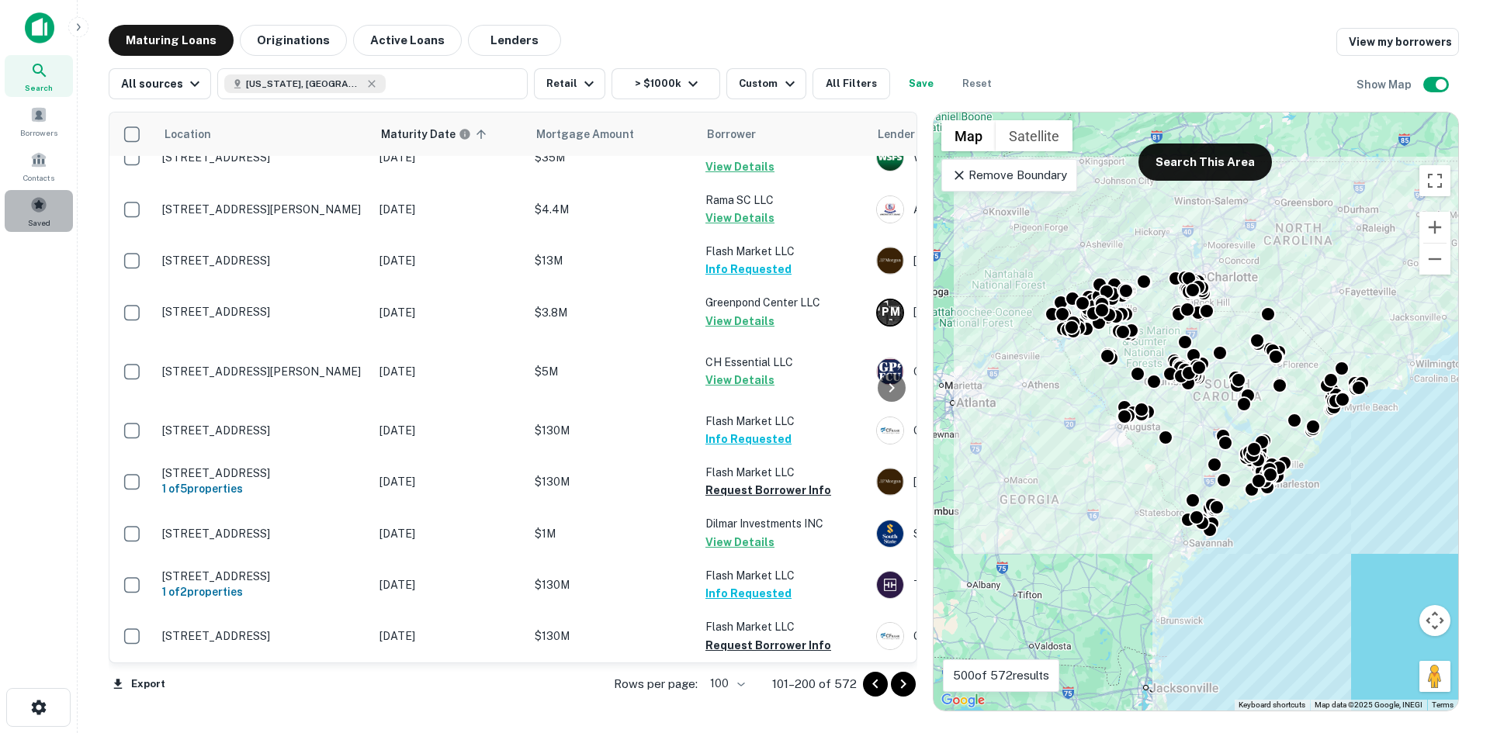
click at [43, 230] on div "Saved" at bounding box center [39, 211] width 68 height 42
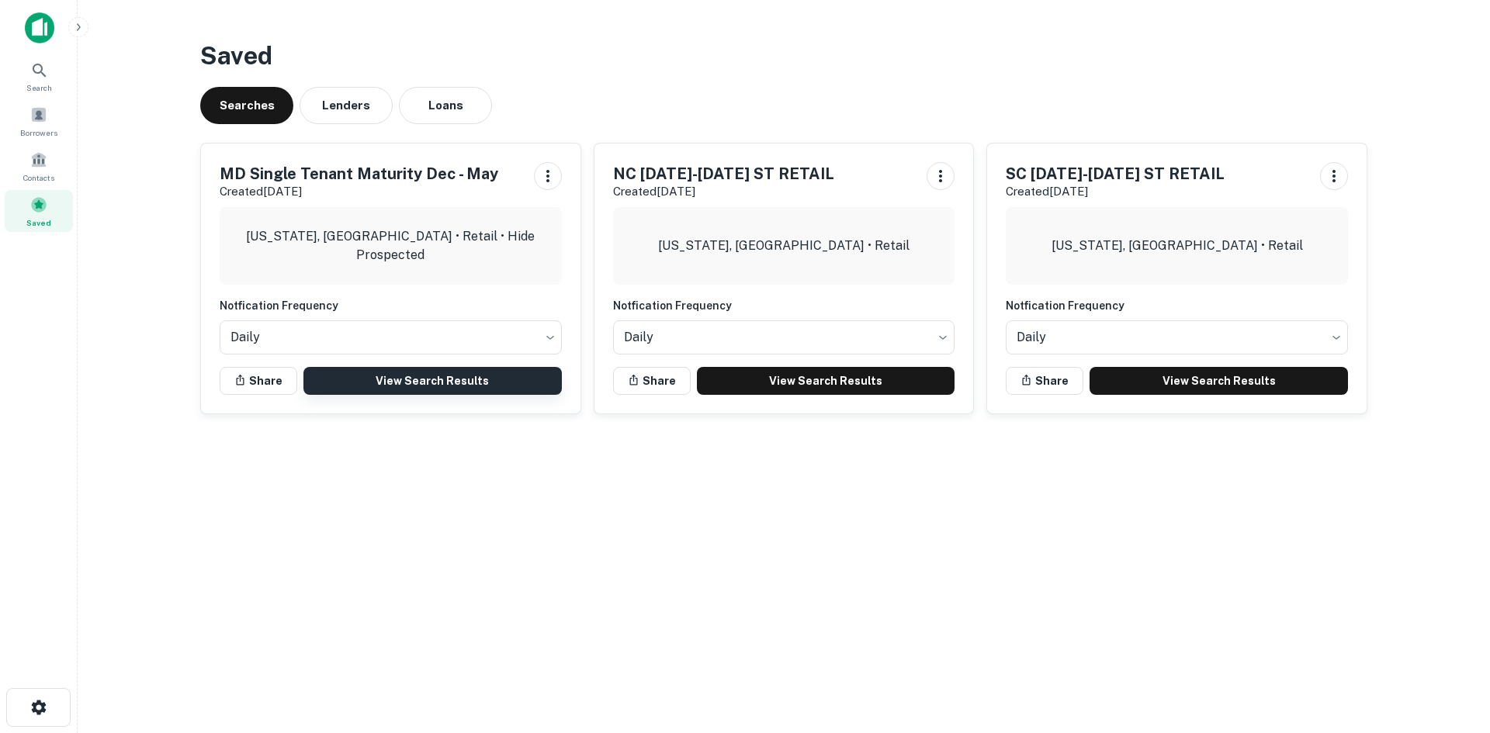
click at [473, 383] on link "View Search Results" at bounding box center [432, 381] width 258 height 28
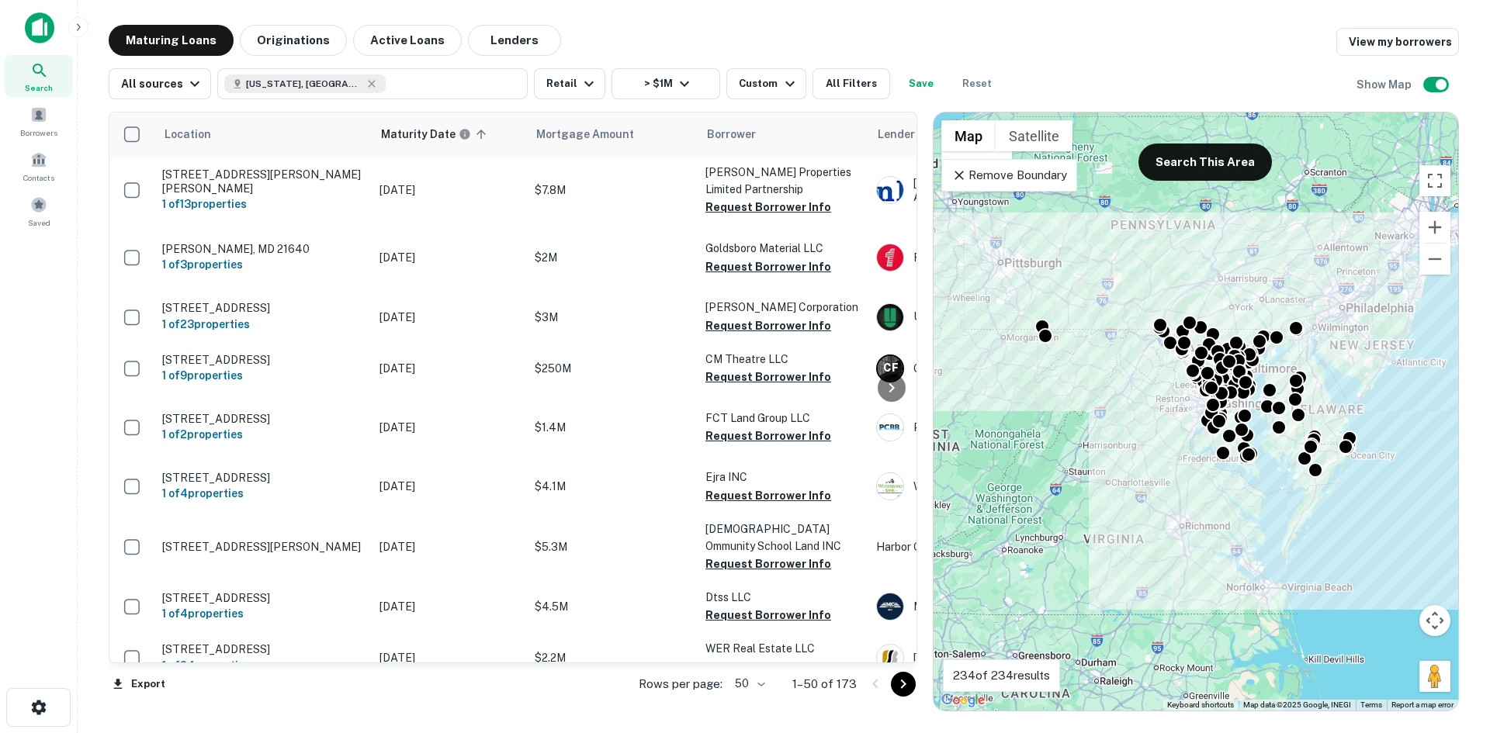
drag, startPoint x: 1041, startPoint y: 172, endPoint x: 1049, endPoint y: 196, distance: 26.3
click at [1041, 172] on p "Remove Boundary" at bounding box center [1010, 175] width 116 height 19
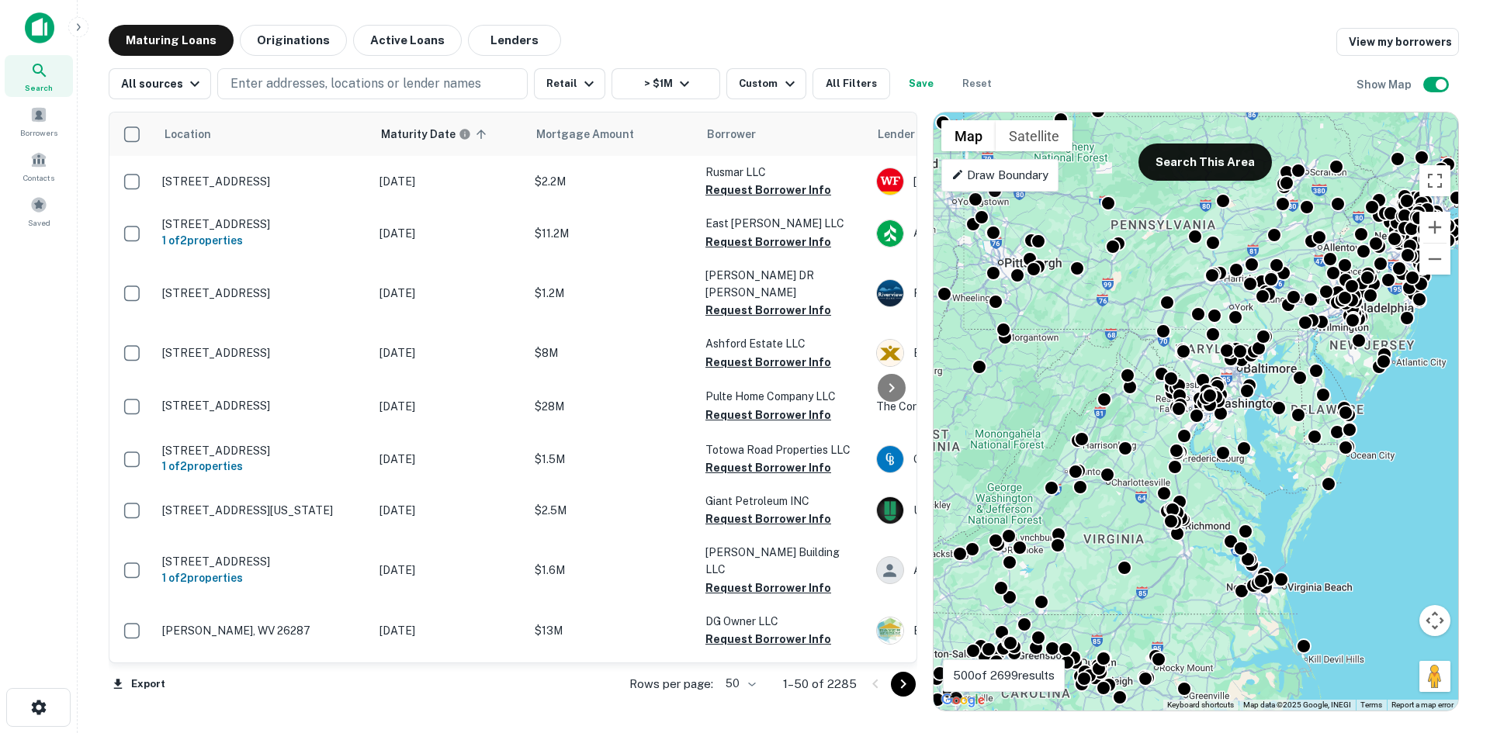
click at [1037, 176] on p "Draw Boundary" at bounding box center [1000, 175] width 97 height 19
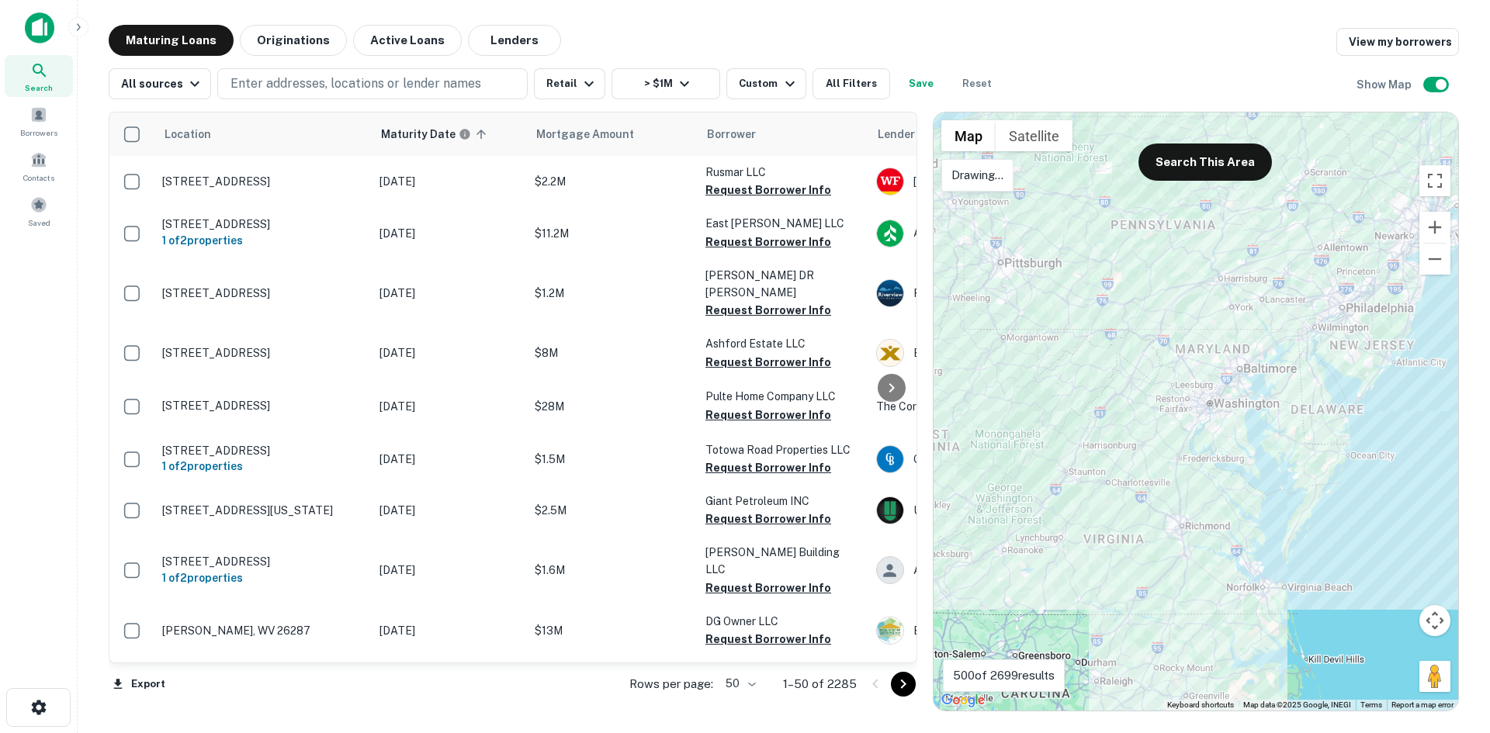
drag, startPoint x: 1434, startPoint y: 330, endPoint x: 1367, endPoint y: 284, distance: 80.9
click at [1367, 284] on div at bounding box center [1196, 412] width 525 height 598
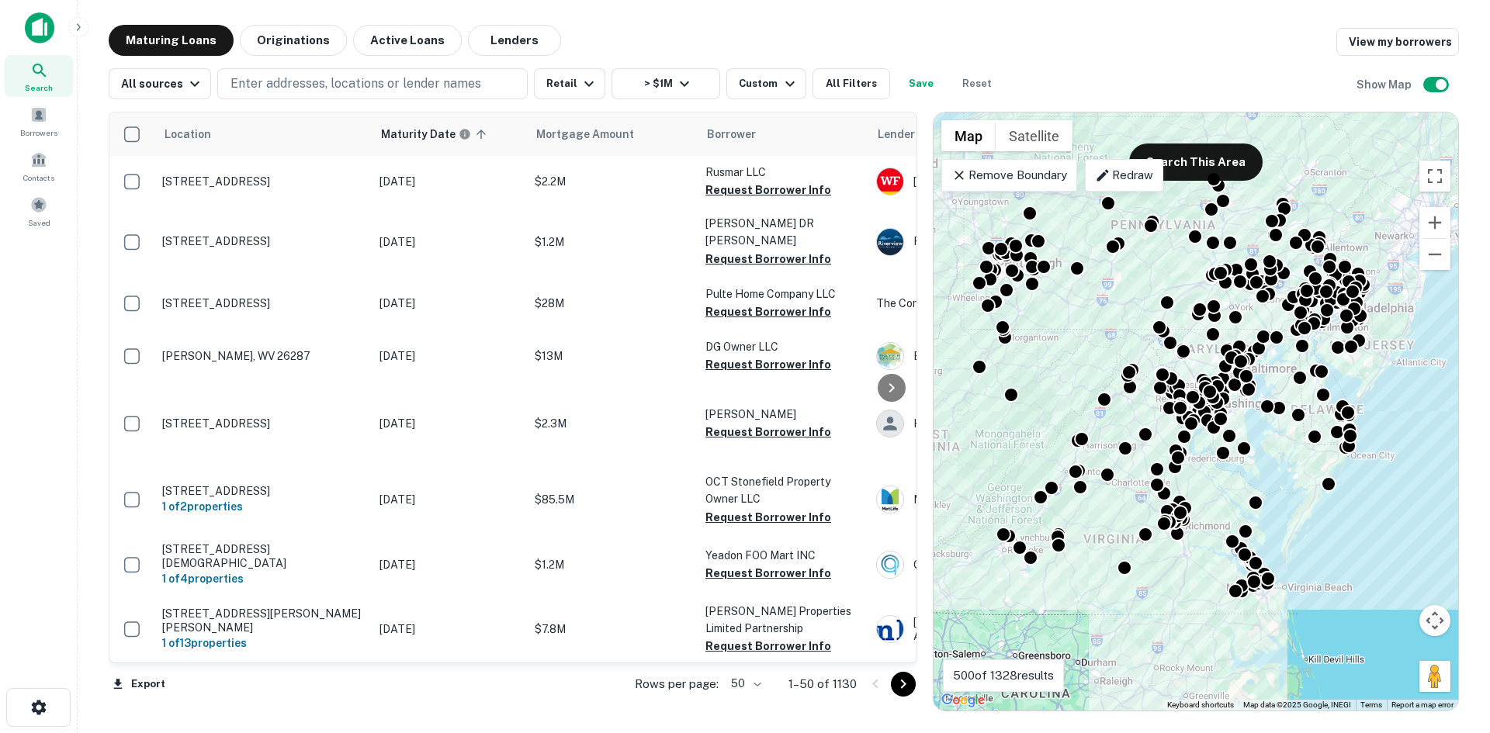
click at [762, 677] on body "Search Borrowers Contacts Saved Maturing Loans Originations Active Loans Lender…" at bounding box center [745, 366] width 1490 height 733
click at [758, 692] on li "100" at bounding box center [746, 701] width 45 height 28
type input "***"
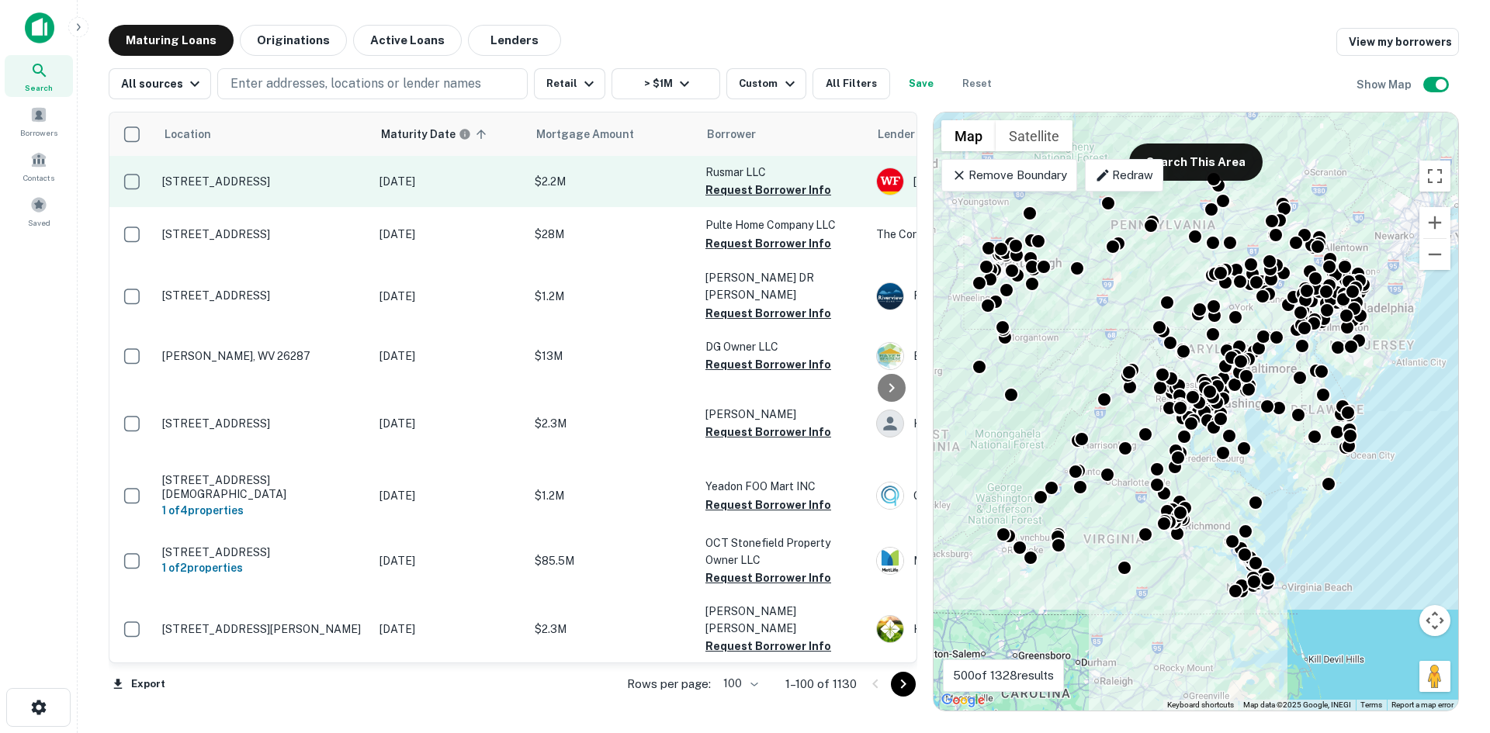
click at [321, 197] on td "148 Burnetts Way Suffolk, VA 23434" at bounding box center [262, 181] width 217 height 51
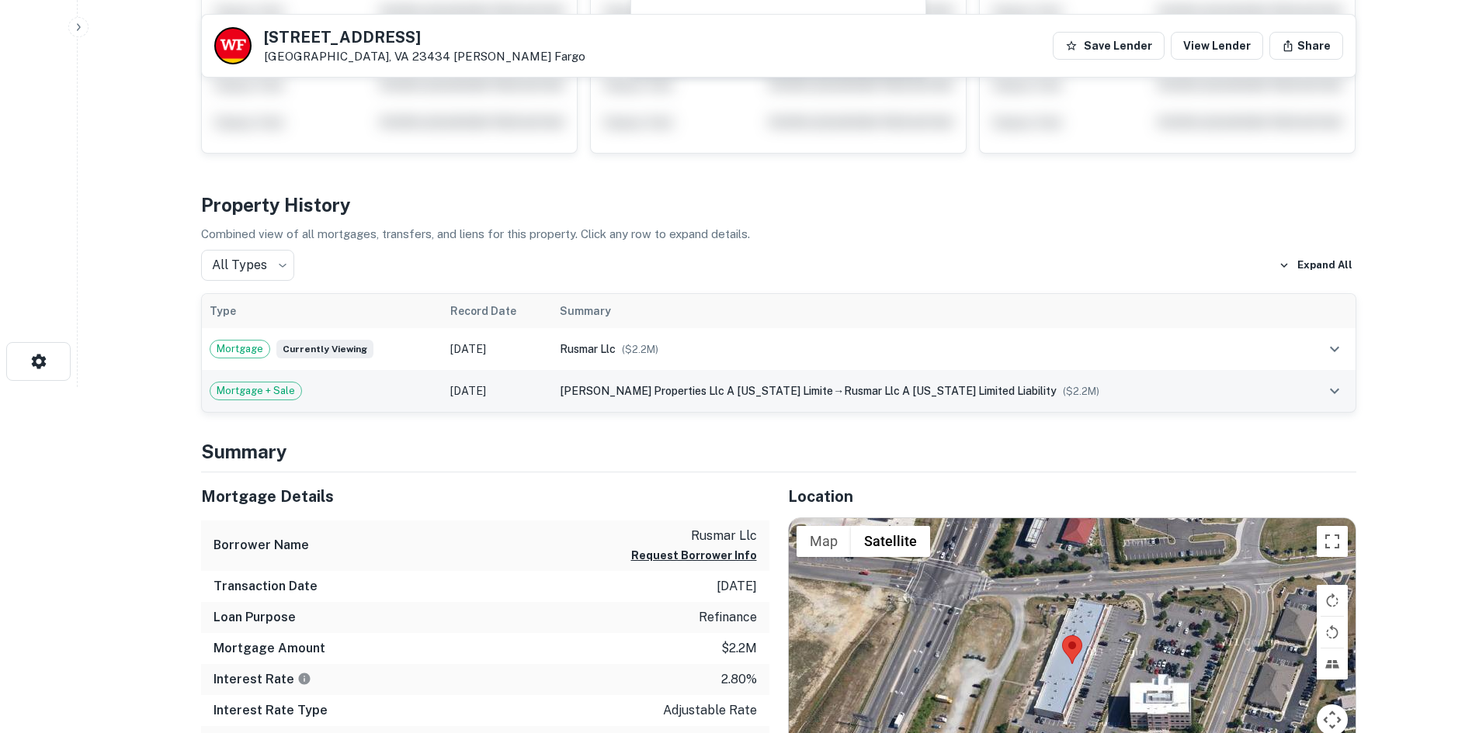
scroll to position [543, 0]
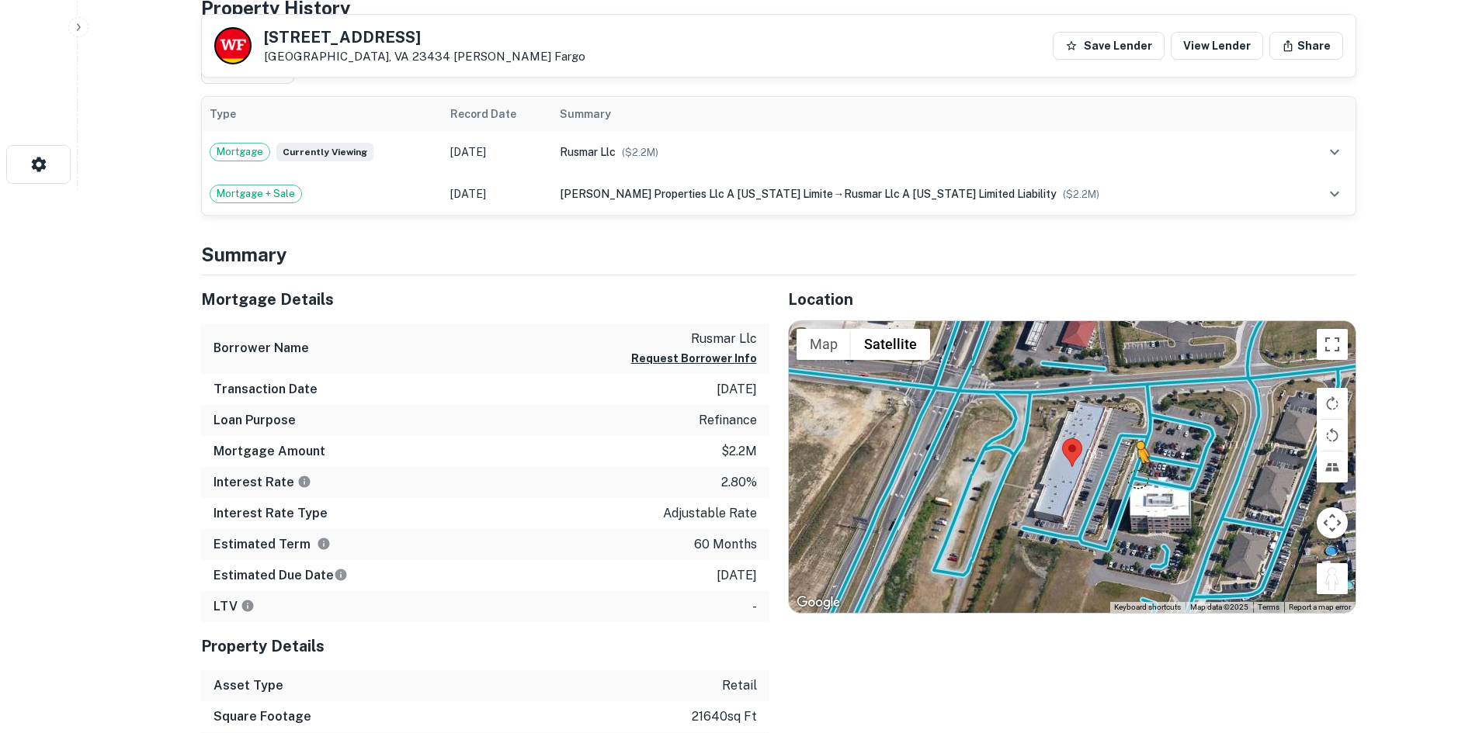
drag, startPoint x: 1340, startPoint y: 588, endPoint x: 1111, endPoint y: 472, distance: 256.9
click at [1111, 472] on div "To activate drag with keyboard, press Alt + Enter. Once in keyboard drag state,…" at bounding box center [1072, 467] width 567 height 292
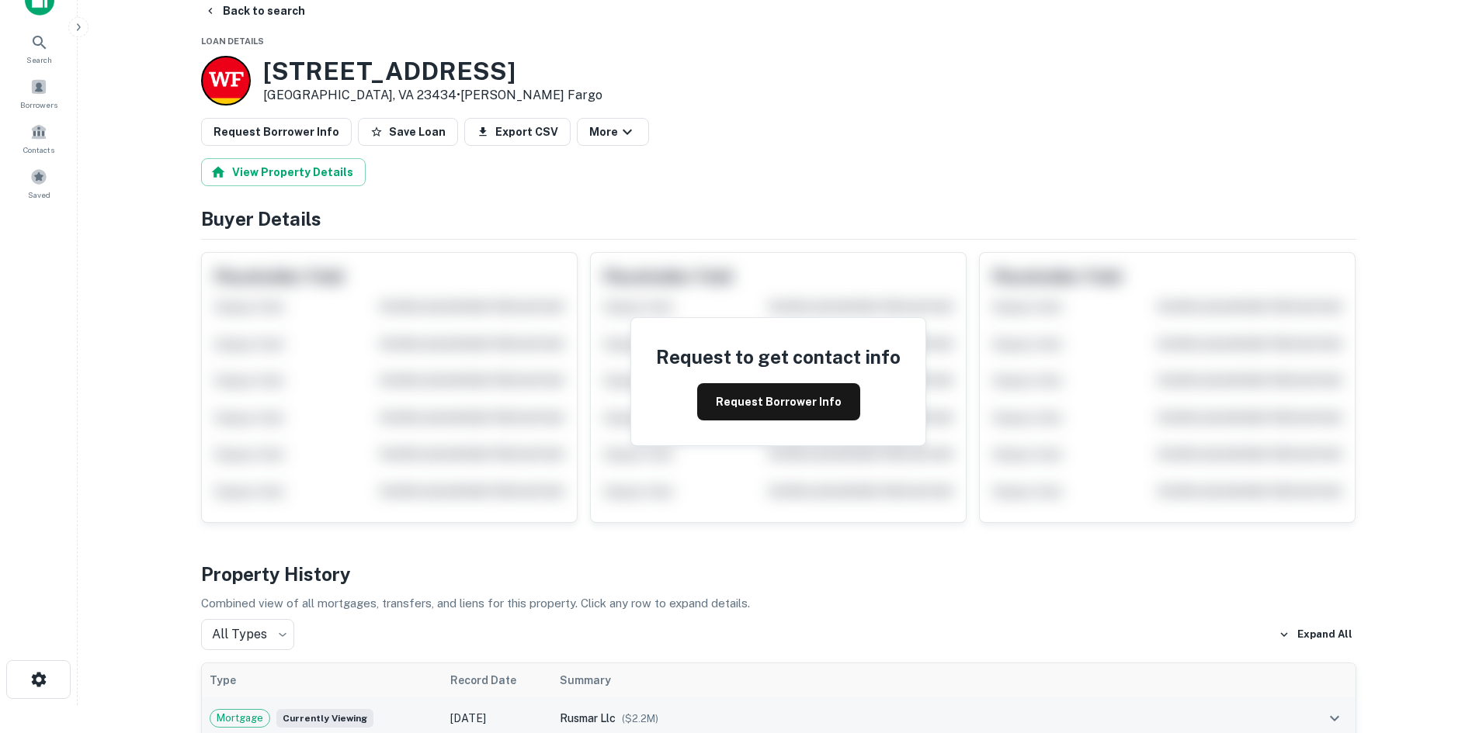
scroll to position [0, 0]
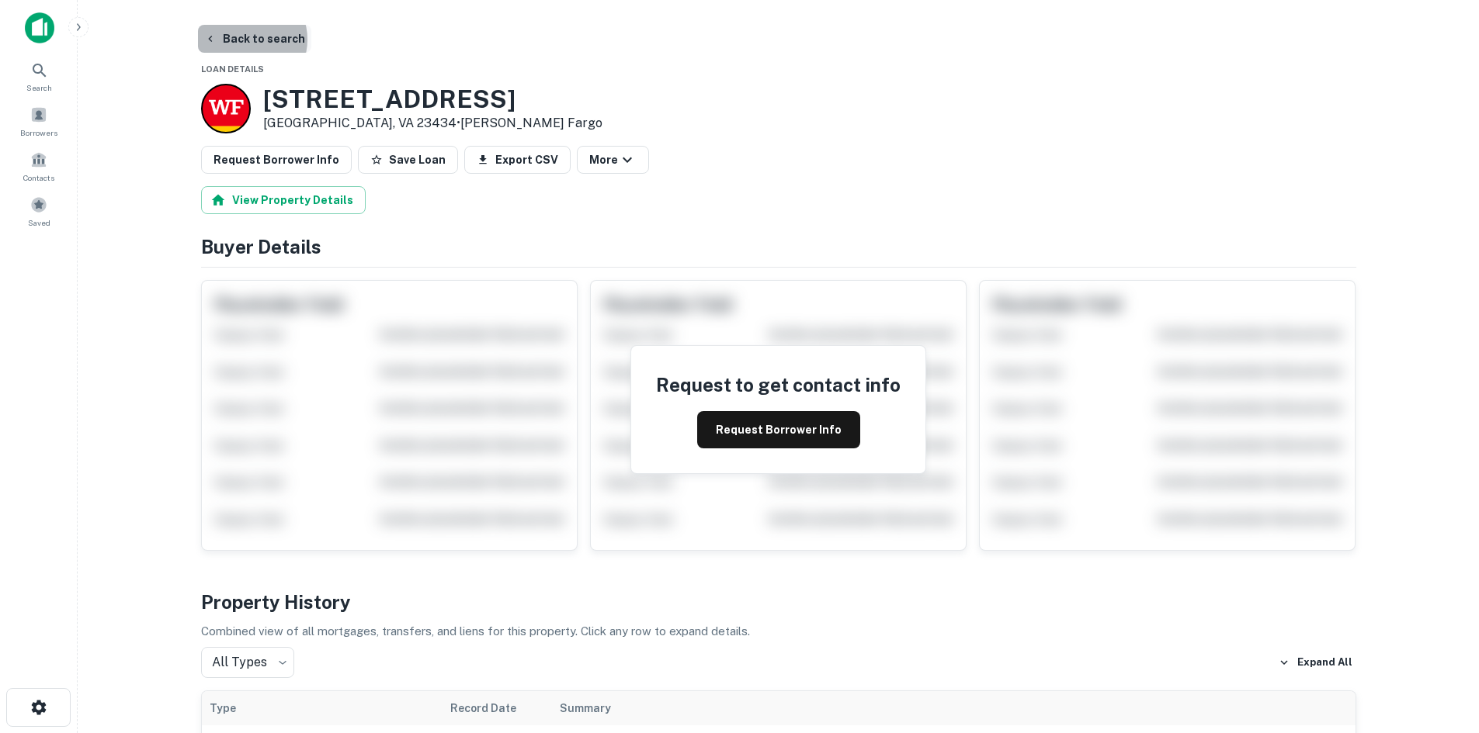
click at [245, 40] on button "Back to search" at bounding box center [254, 39] width 113 height 28
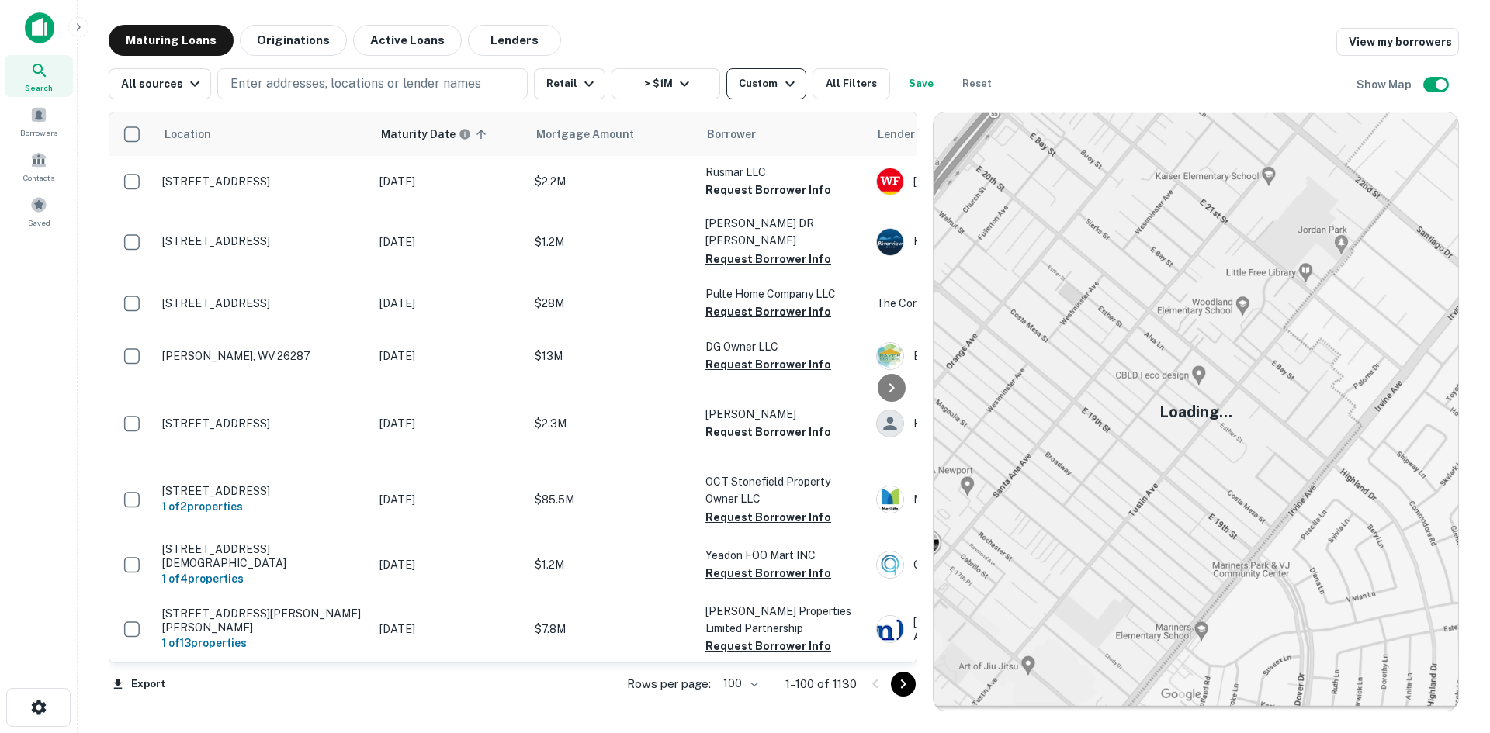
click at [781, 92] on icon "button" at bounding box center [790, 84] width 19 height 19
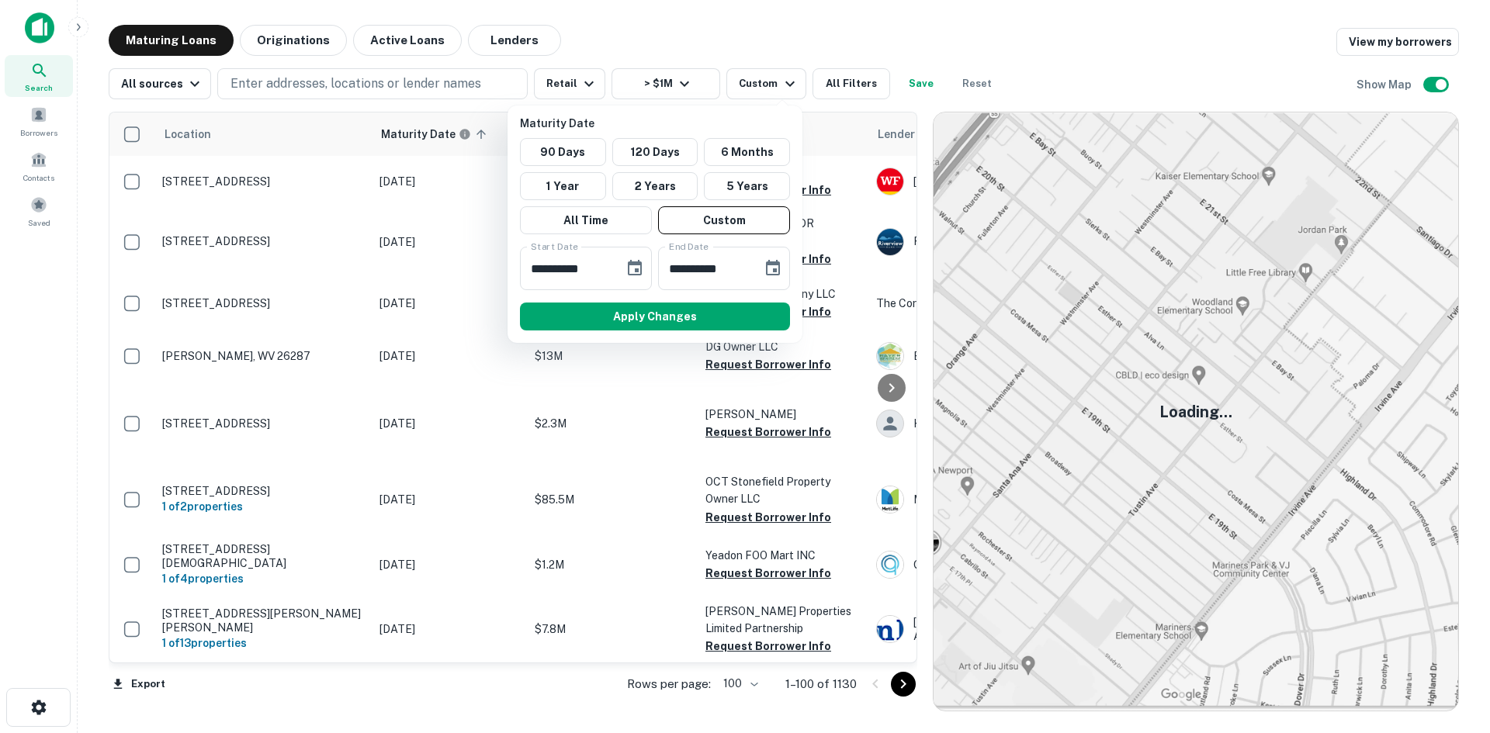
click at [653, 260] on div "**********" at bounding box center [655, 268] width 283 height 43
click at [637, 265] on icon "Choose date, selected date is Nov 30, 2025" at bounding box center [635, 268] width 14 height 16
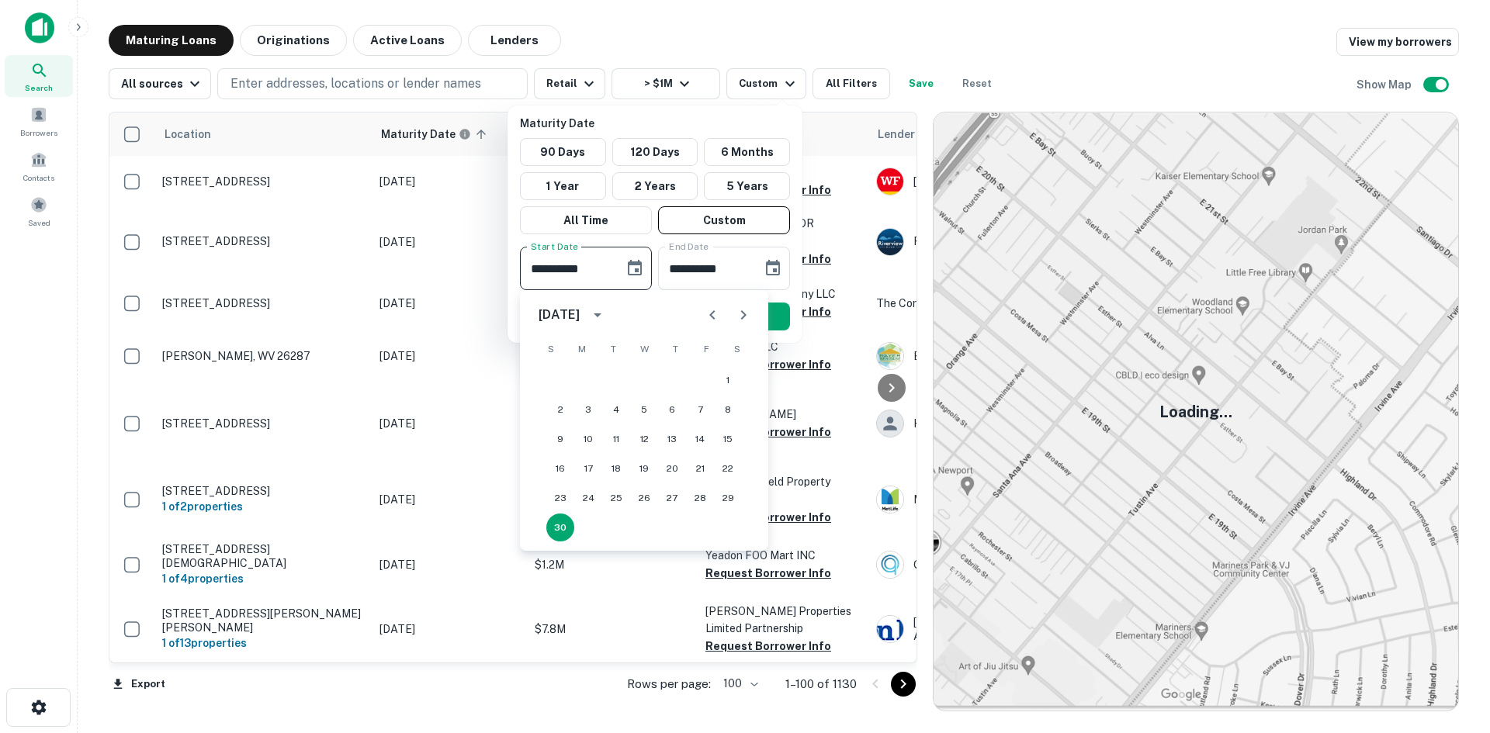
click at [740, 315] on icon "Next month" at bounding box center [743, 315] width 19 height 19
click at [639, 494] on button "31" at bounding box center [644, 498] width 28 height 28
type input "**********"
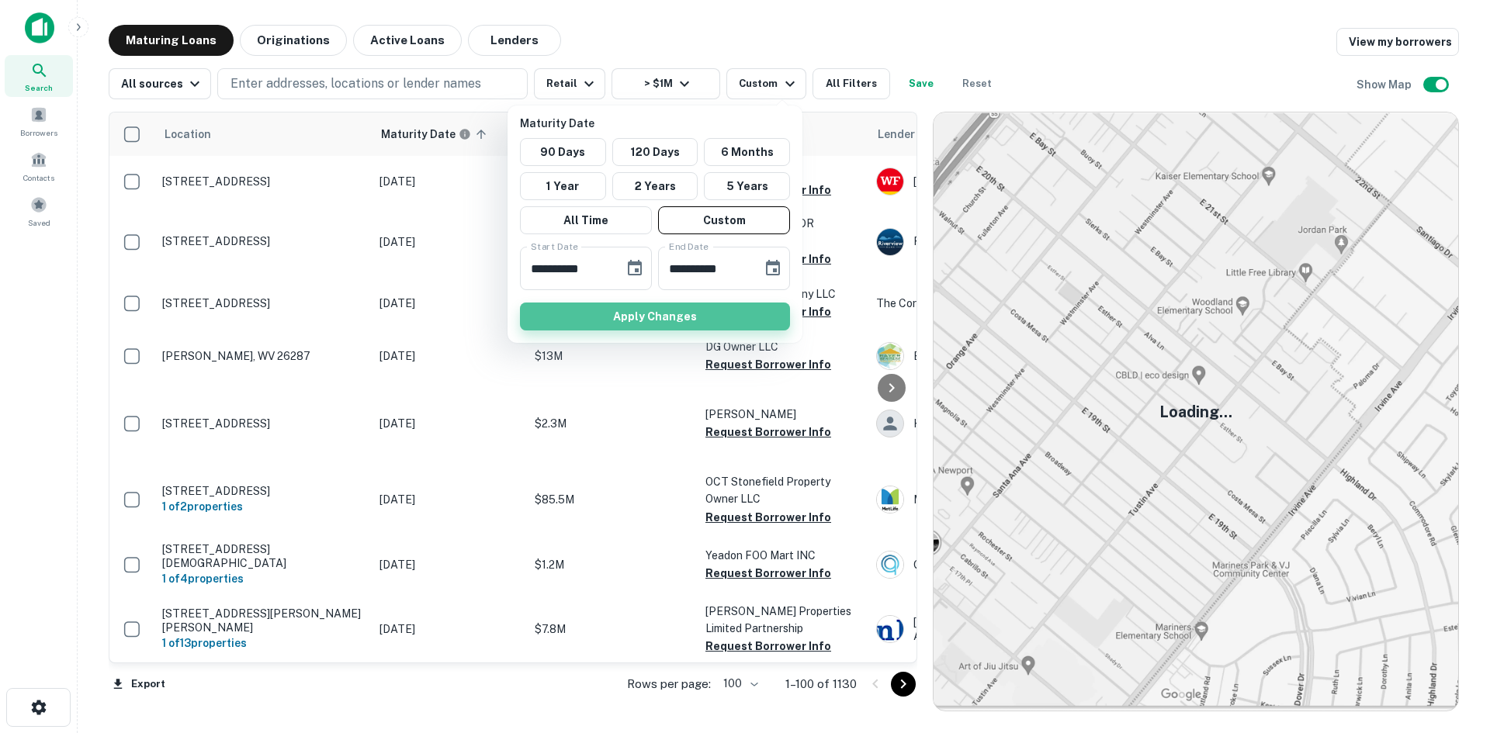
click at [610, 325] on button "Apply Changes" at bounding box center [655, 317] width 270 height 28
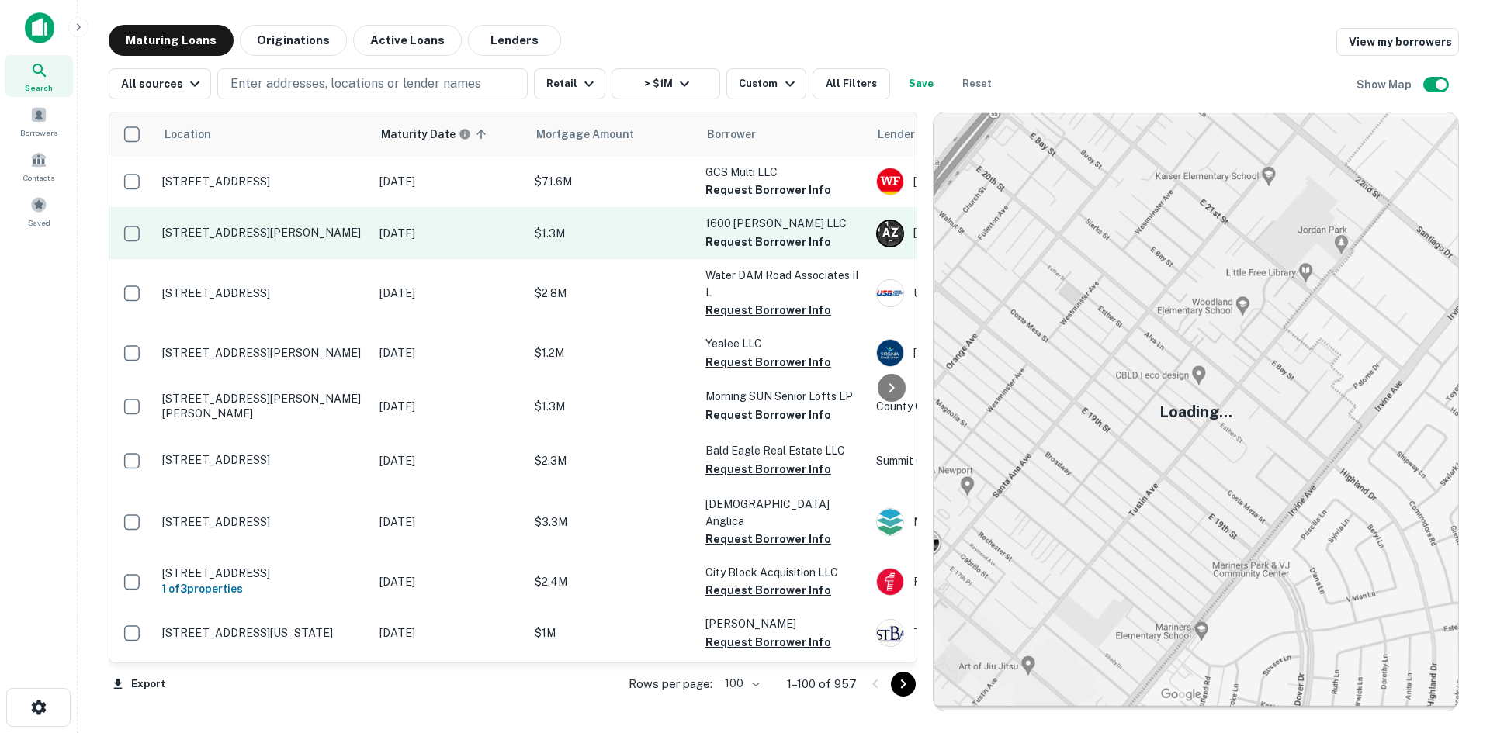
click at [298, 252] on td "1614 Cecil B Moore Ave Philadelphia, PA 19121" at bounding box center [262, 232] width 217 height 51
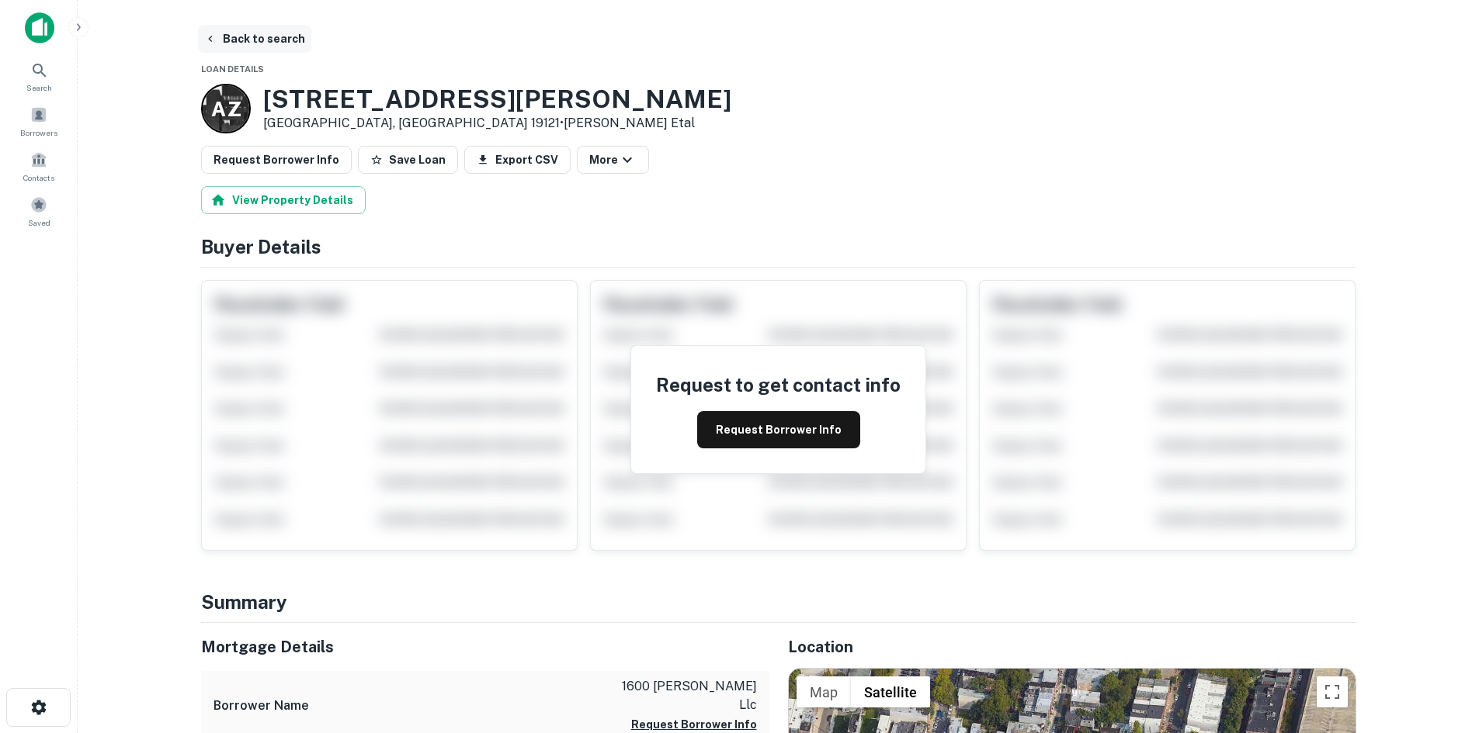
click at [224, 37] on button "Back to search" at bounding box center [254, 39] width 113 height 28
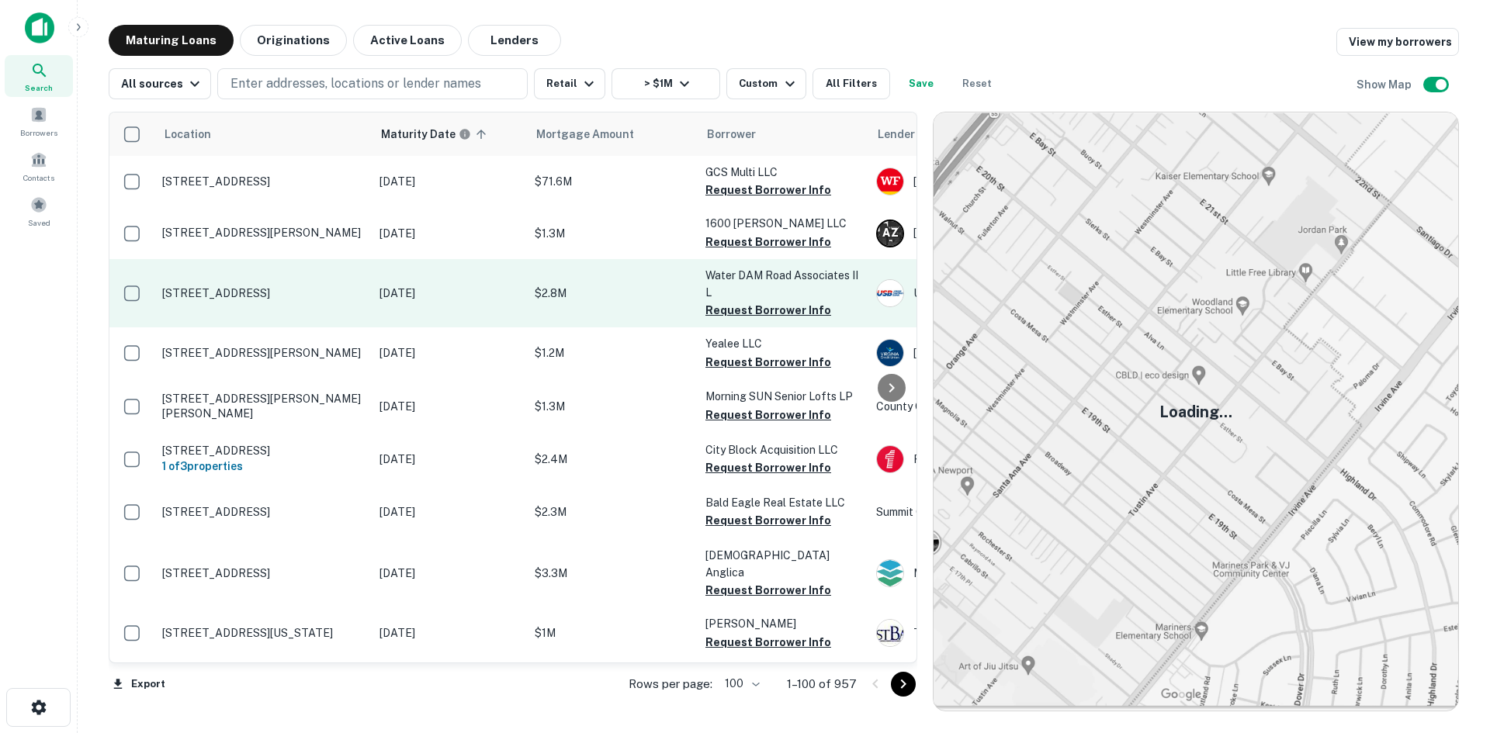
click at [312, 328] on td "784 Waterdam Rd Canonsburg, PA 15317" at bounding box center [262, 293] width 217 height 68
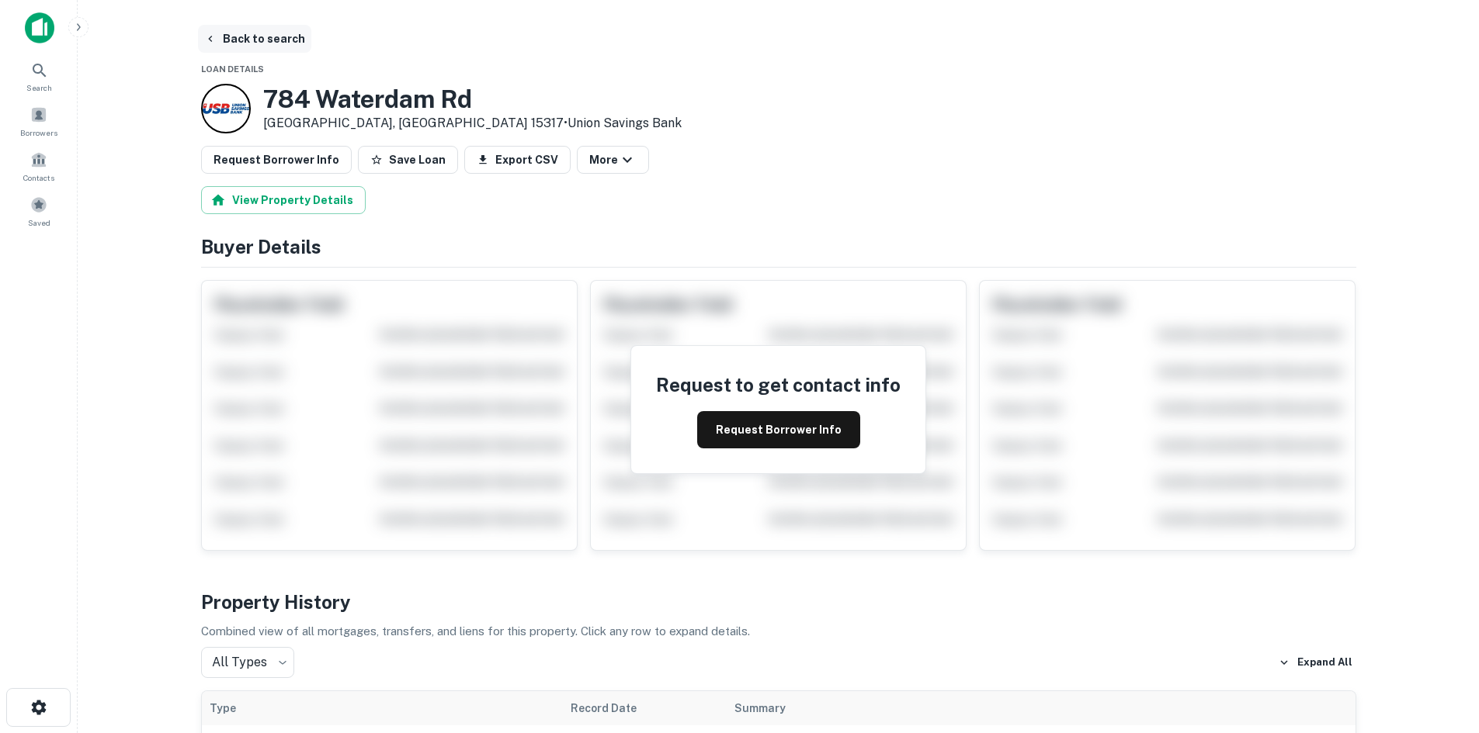
click at [252, 43] on button "Back to search" at bounding box center [254, 39] width 113 height 28
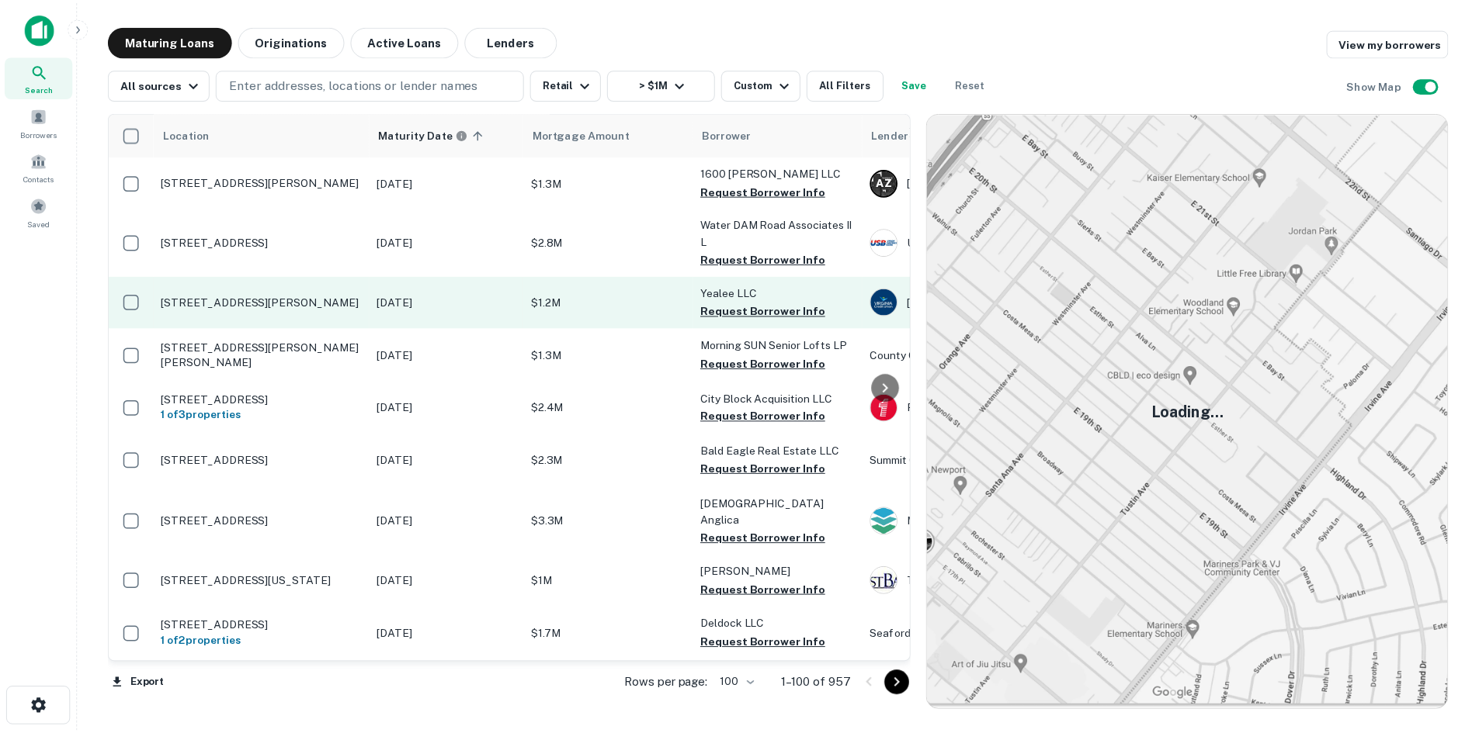
scroll to position [78, 0]
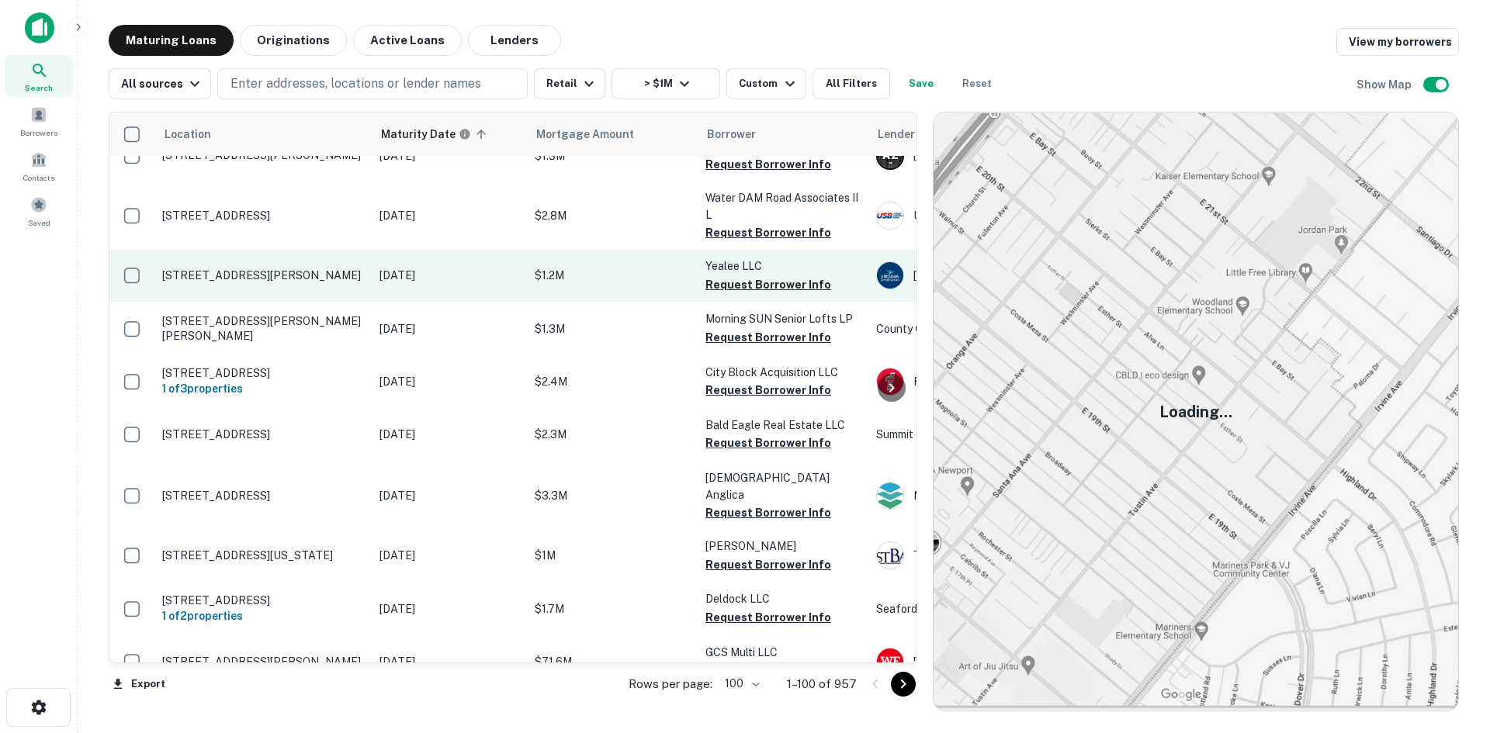
click at [290, 301] on td "3091 Orange Rd Aroda, VA 22709" at bounding box center [262, 275] width 217 height 51
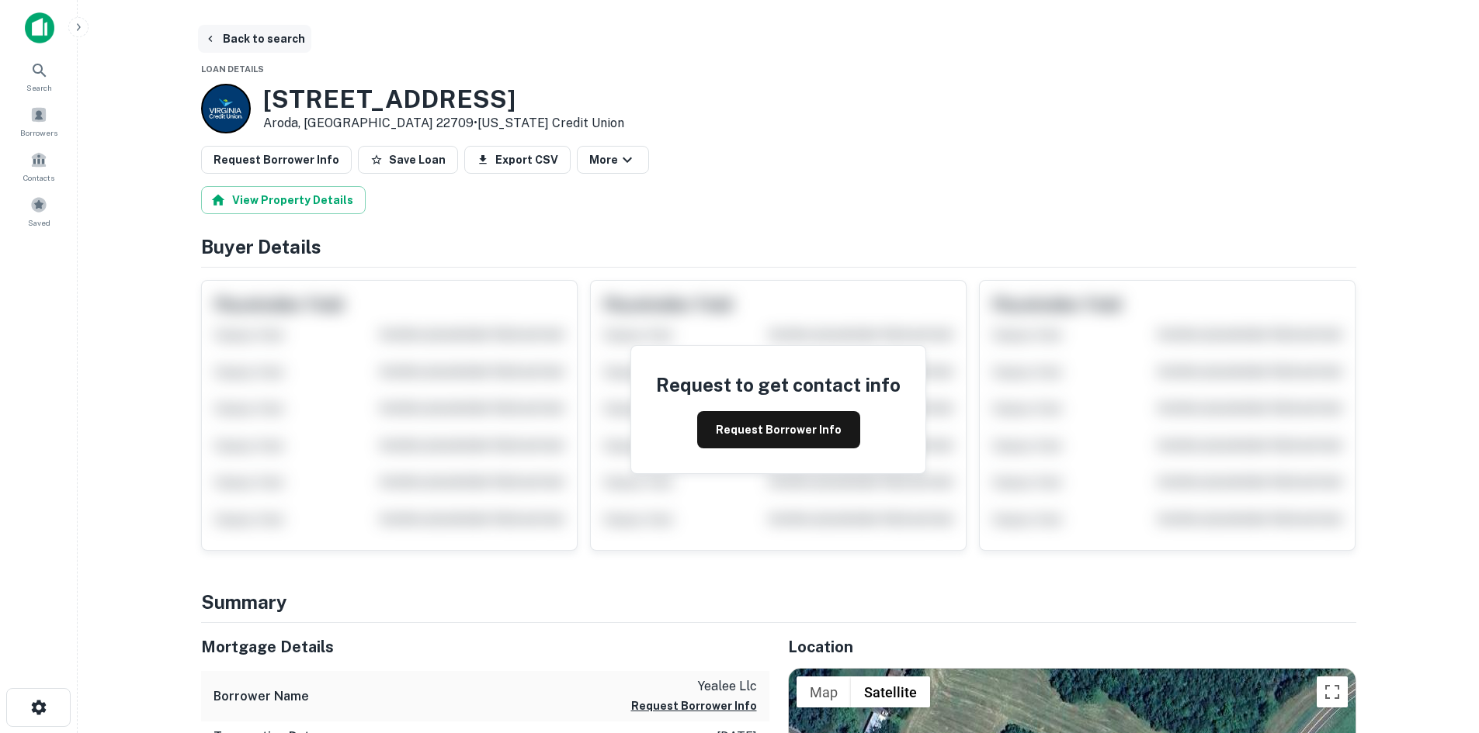
click at [273, 33] on button "Back to search" at bounding box center [254, 39] width 113 height 28
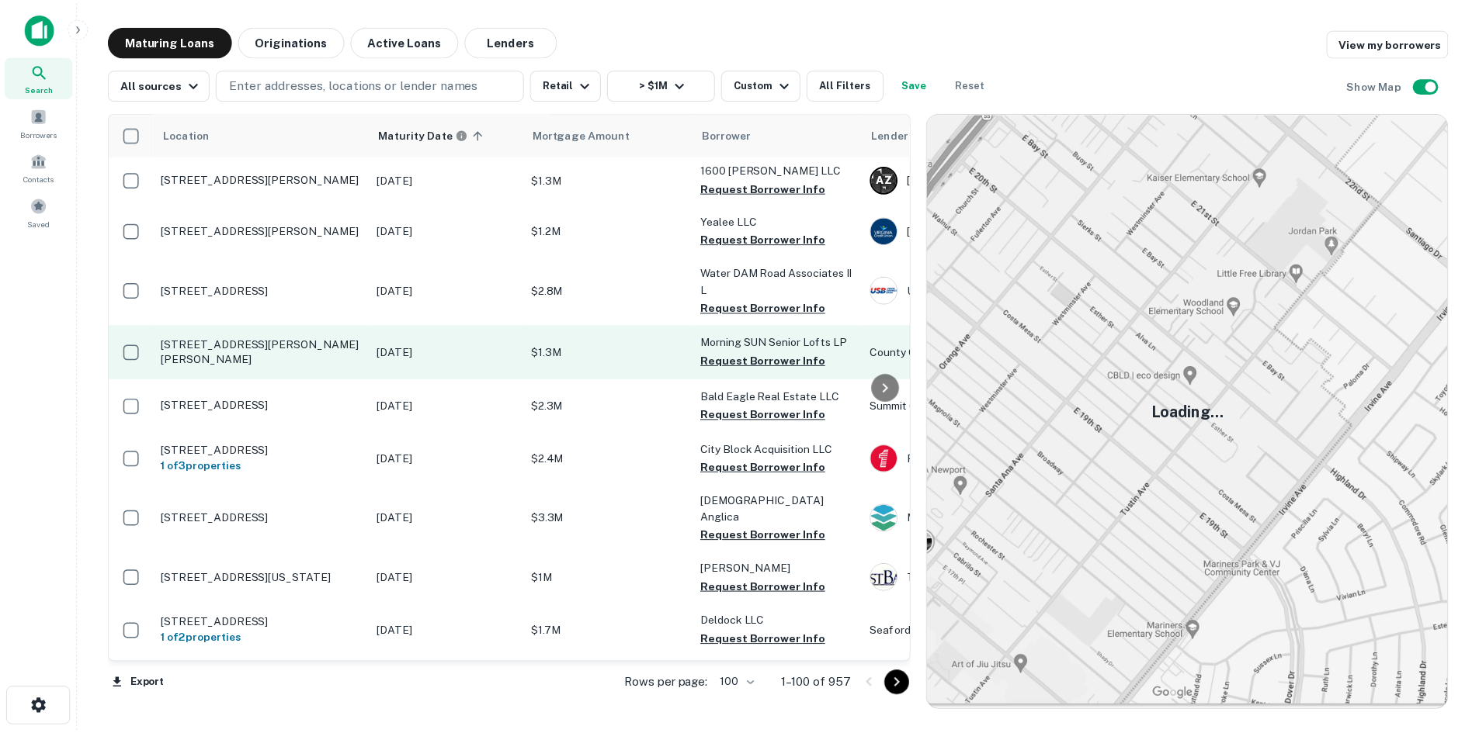
scroll to position [78, 0]
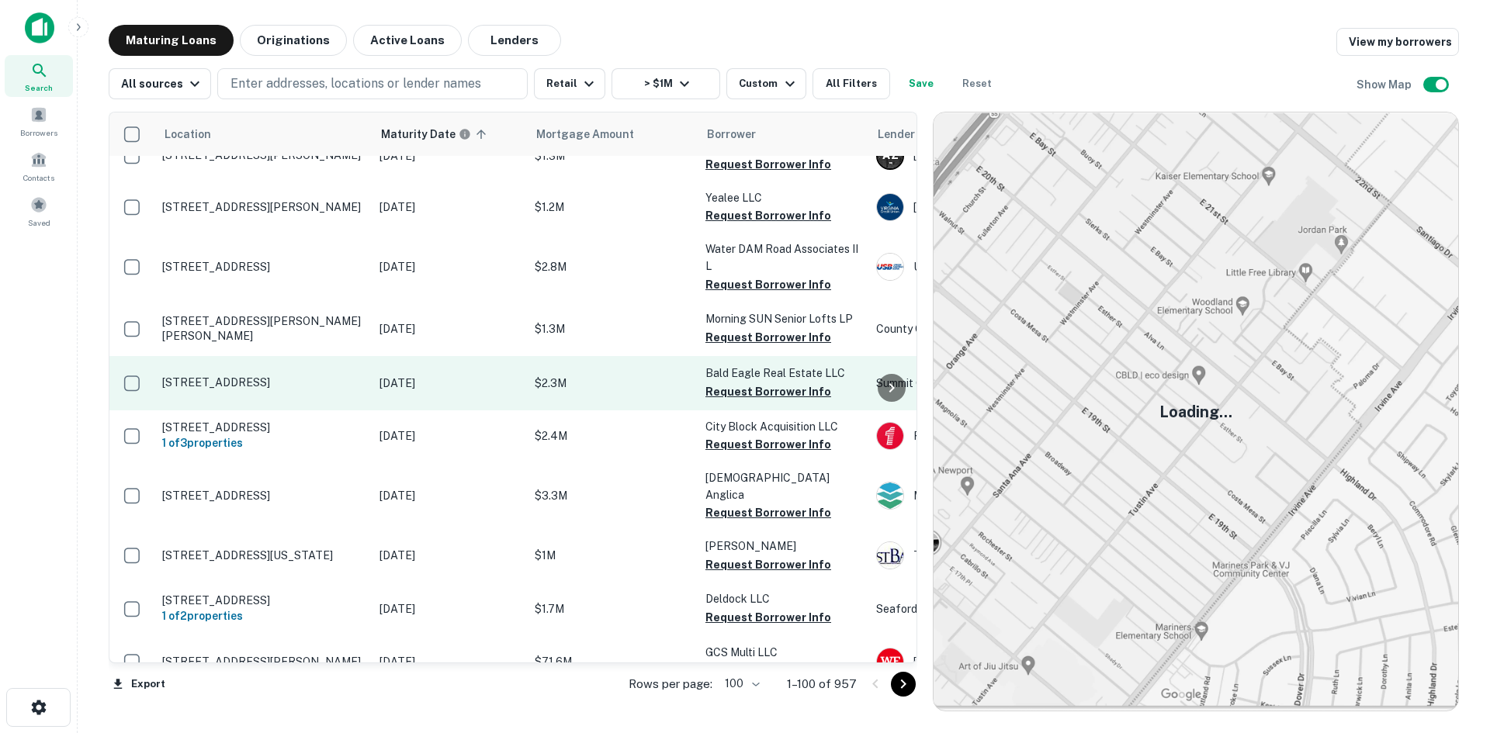
click at [295, 411] on td "629 Cedar Creek Grade Winchester, VA 22601" at bounding box center [262, 383] width 217 height 54
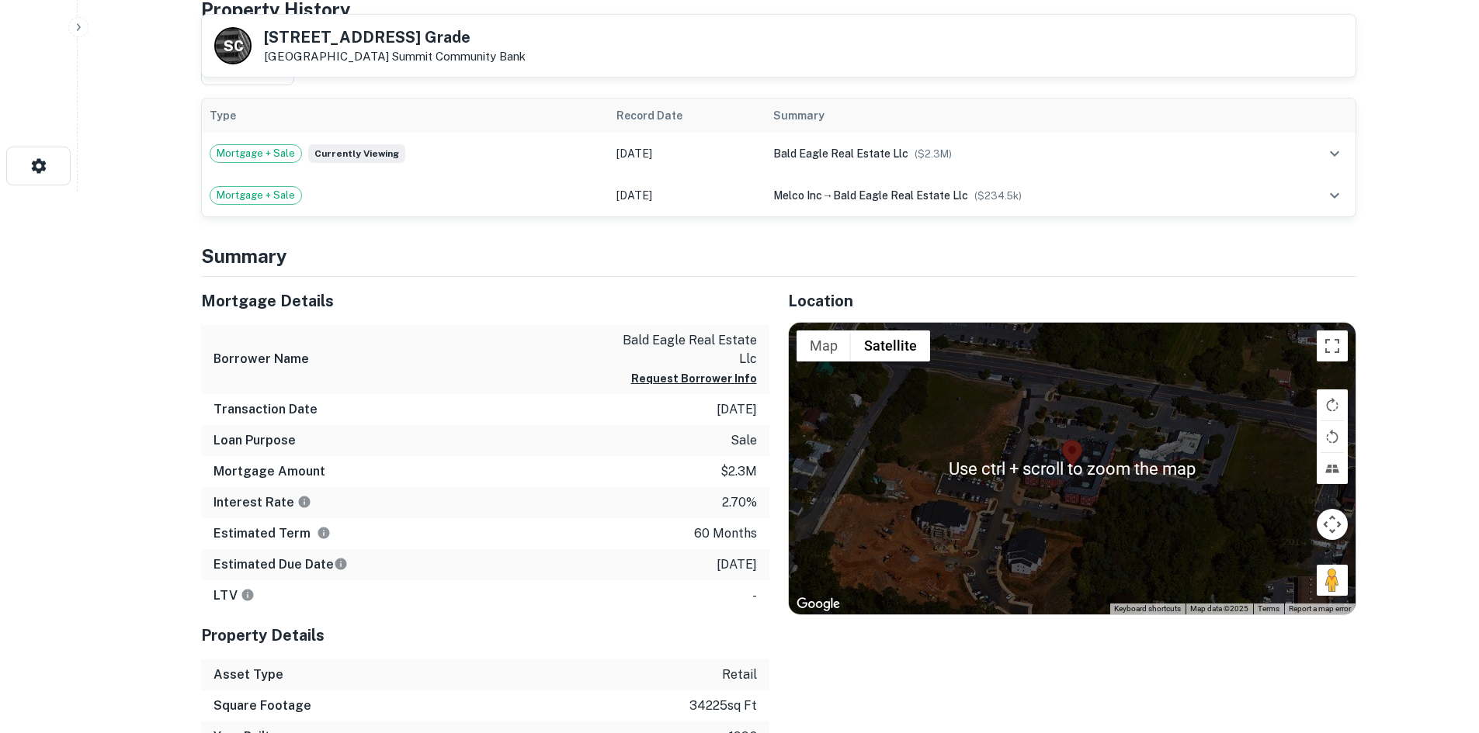
scroll to position [621, 0]
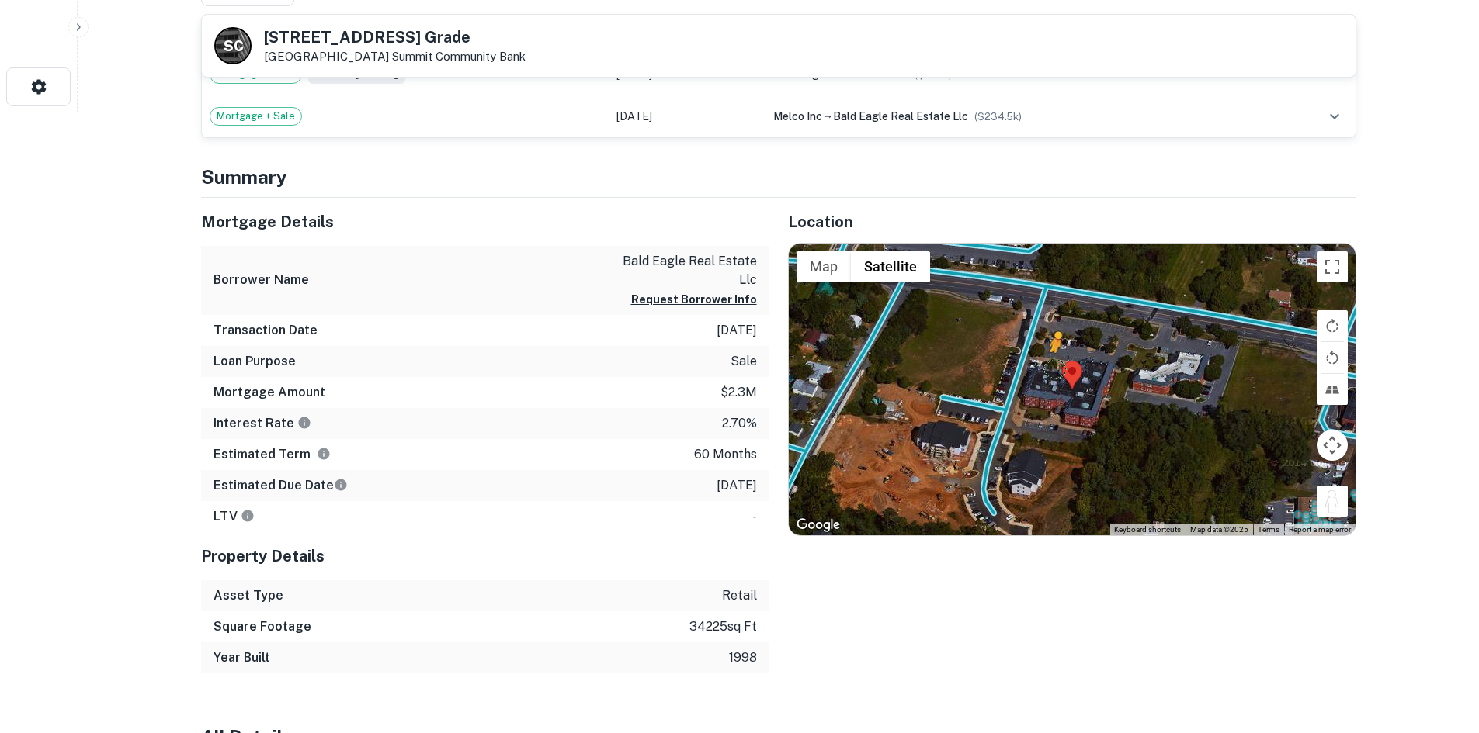
drag, startPoint x: 1337, startPoint y: 515, endPoint x: 1025, endPoint y: 367, distance: 346.2
click at [1025, 367] on div "To activate drag with keyboard, press Alt + Enter. Once in keyboard drag state,…" at bounding box center [1072, 390] width 567 height 292
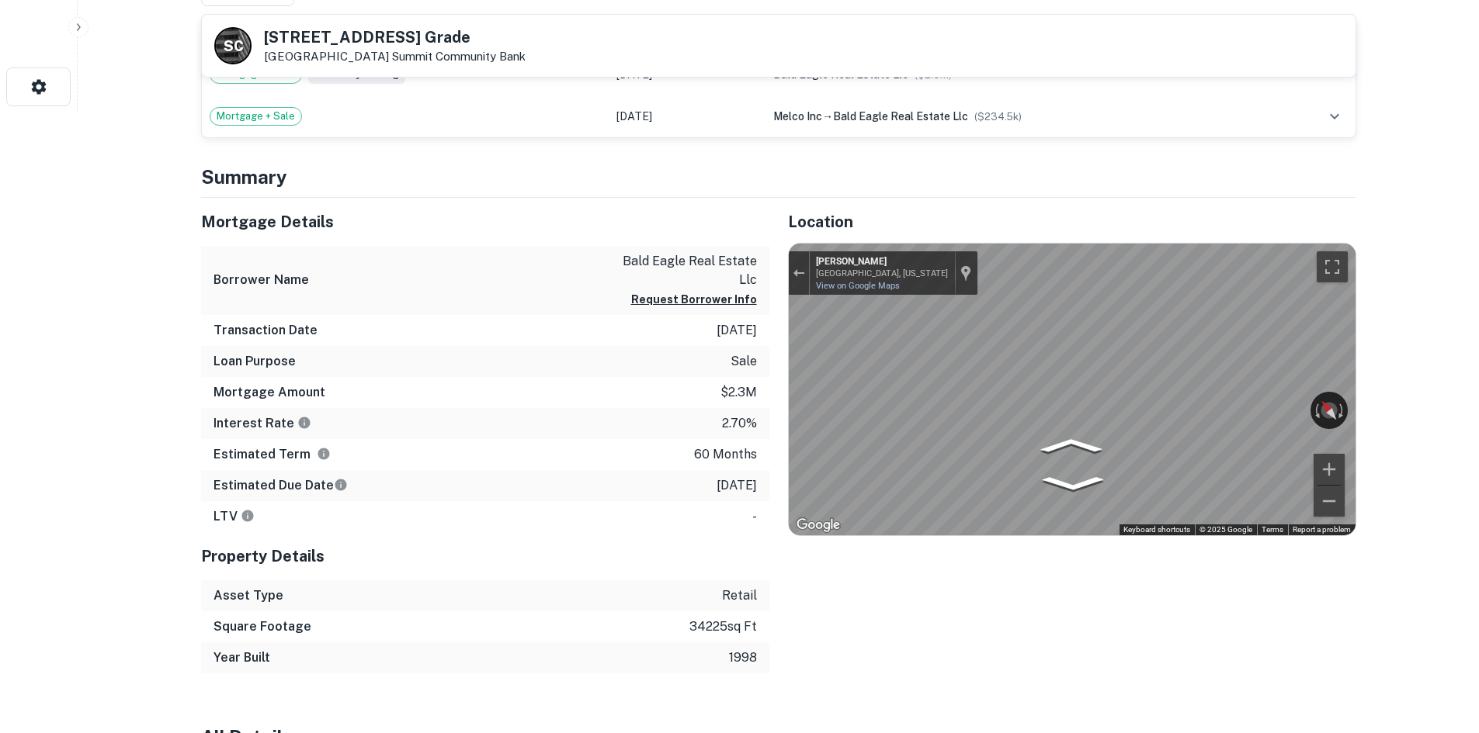
click at [637, 310] on div "Mortgage Details Borrower Name bald eagle real estate llc Request Borrower Info…" at bounding box center [769, 436] width 1174 height 476
click at [727, 557] on div "Mortgage Details Borrower Name bald eagle real estate llc Request Borrower Info…" at bounding box center [769, 436] width 1174 height 476
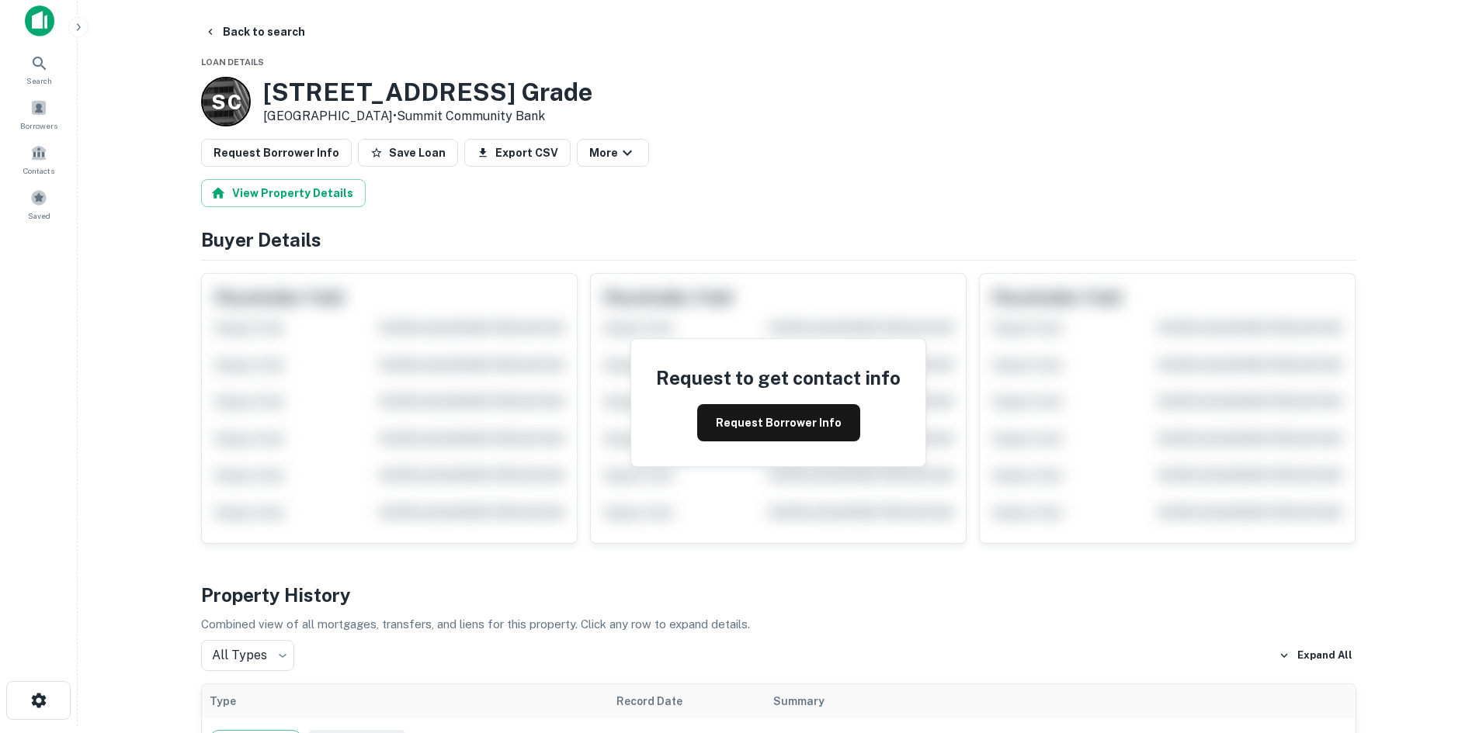
scroll to position [0, 0]
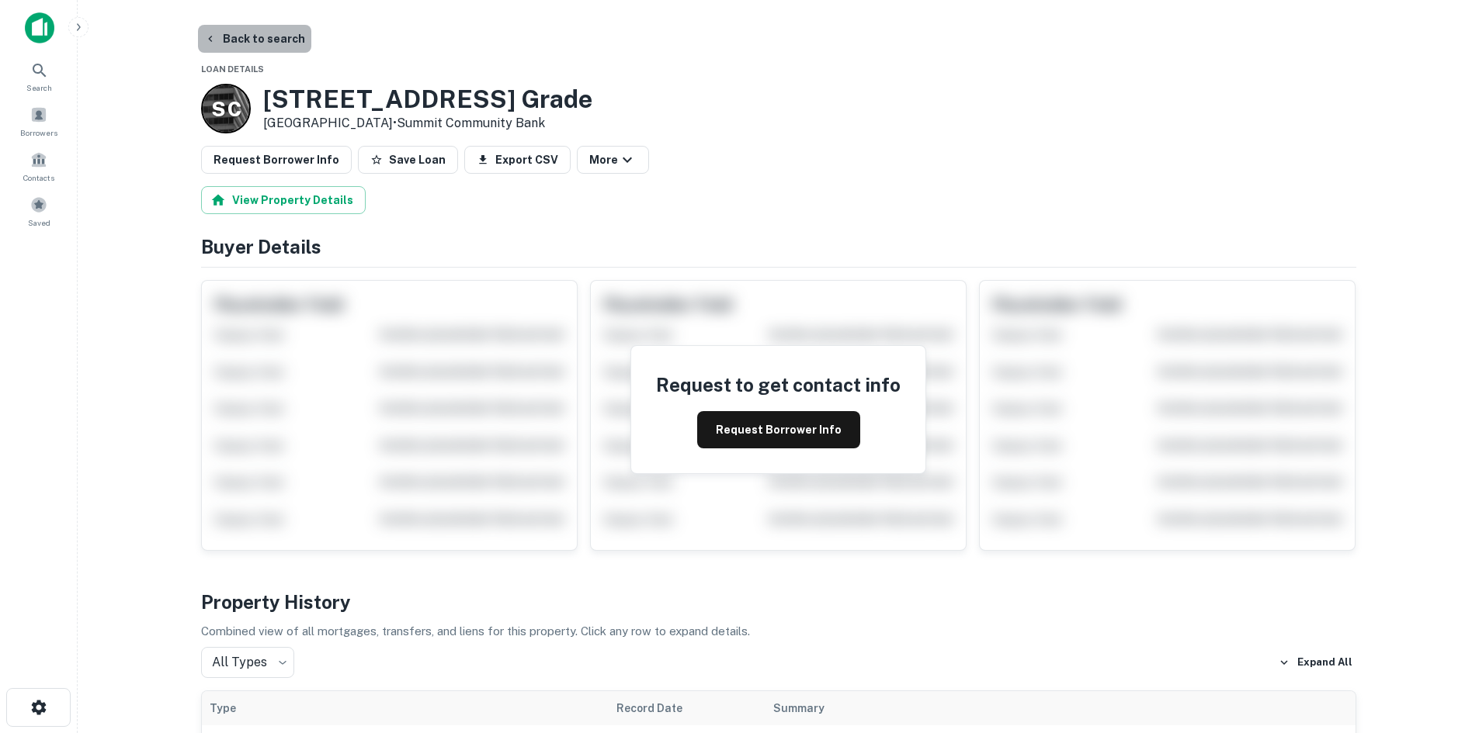
click at [275, 37] on button "Back to search" at bounding box center [254, 39] width 113 height 28
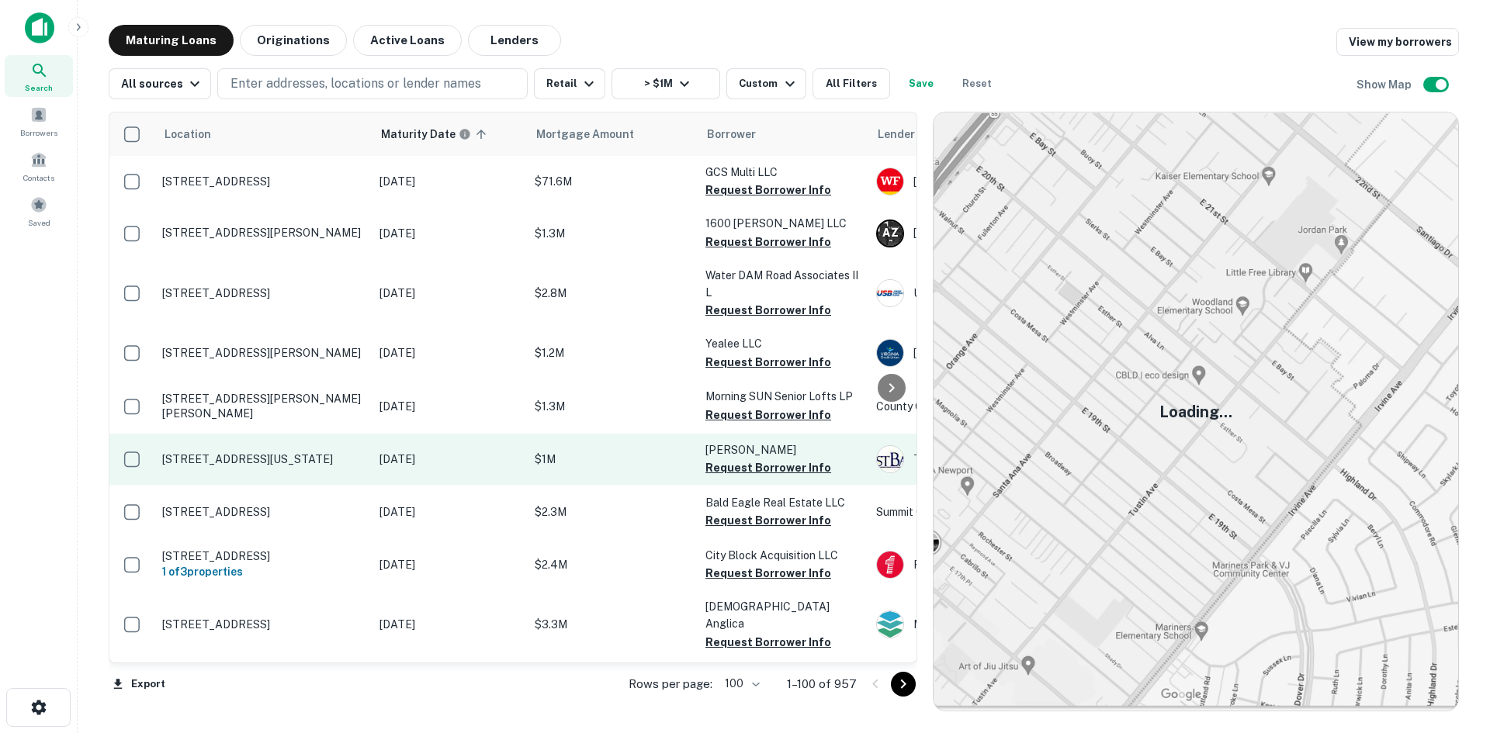
click at [342, 485] on td "1131 5th St Nw Washington, DC 20001" at bounding box center [262, 459] width 217 height 51
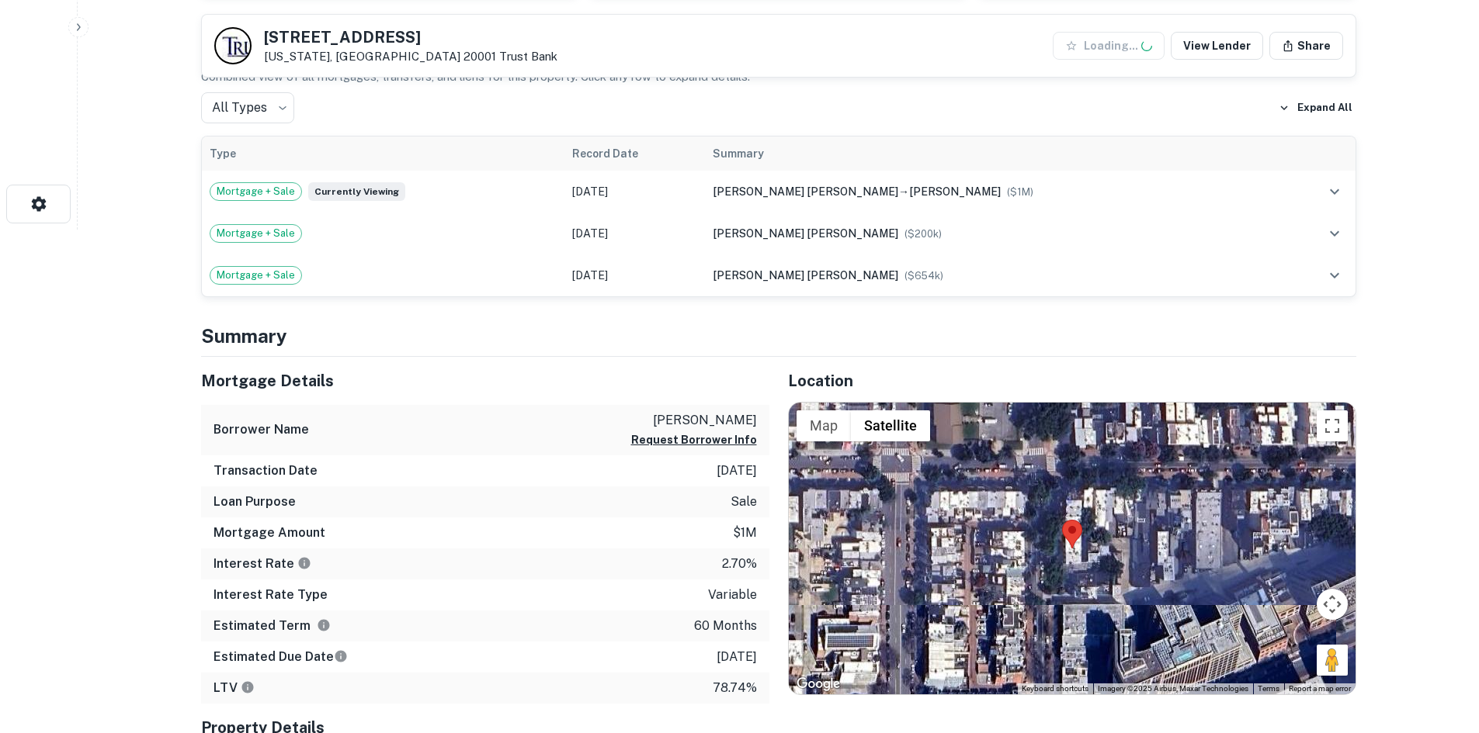
scroll to position [621, 0]
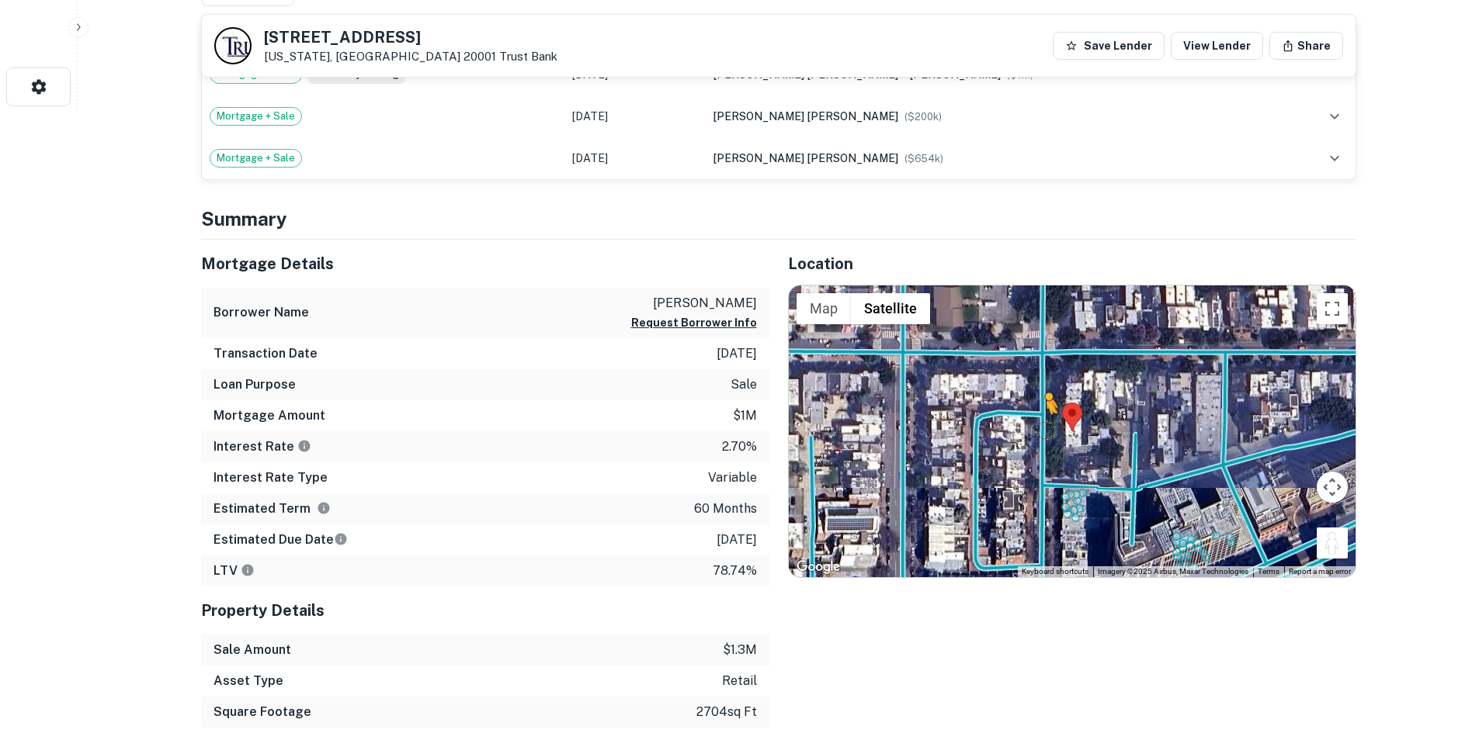
drag, startPoint x: 1323, startPoint y: 545, endPoint x: 1045, endPoint y: 429, distance: 301.0
click at [1045, 429] on div "To activate drag with keyboard, press Alt + Enter. Once in keyboard drag state,…" at bounding box center [1072, 432] width 567 height 292
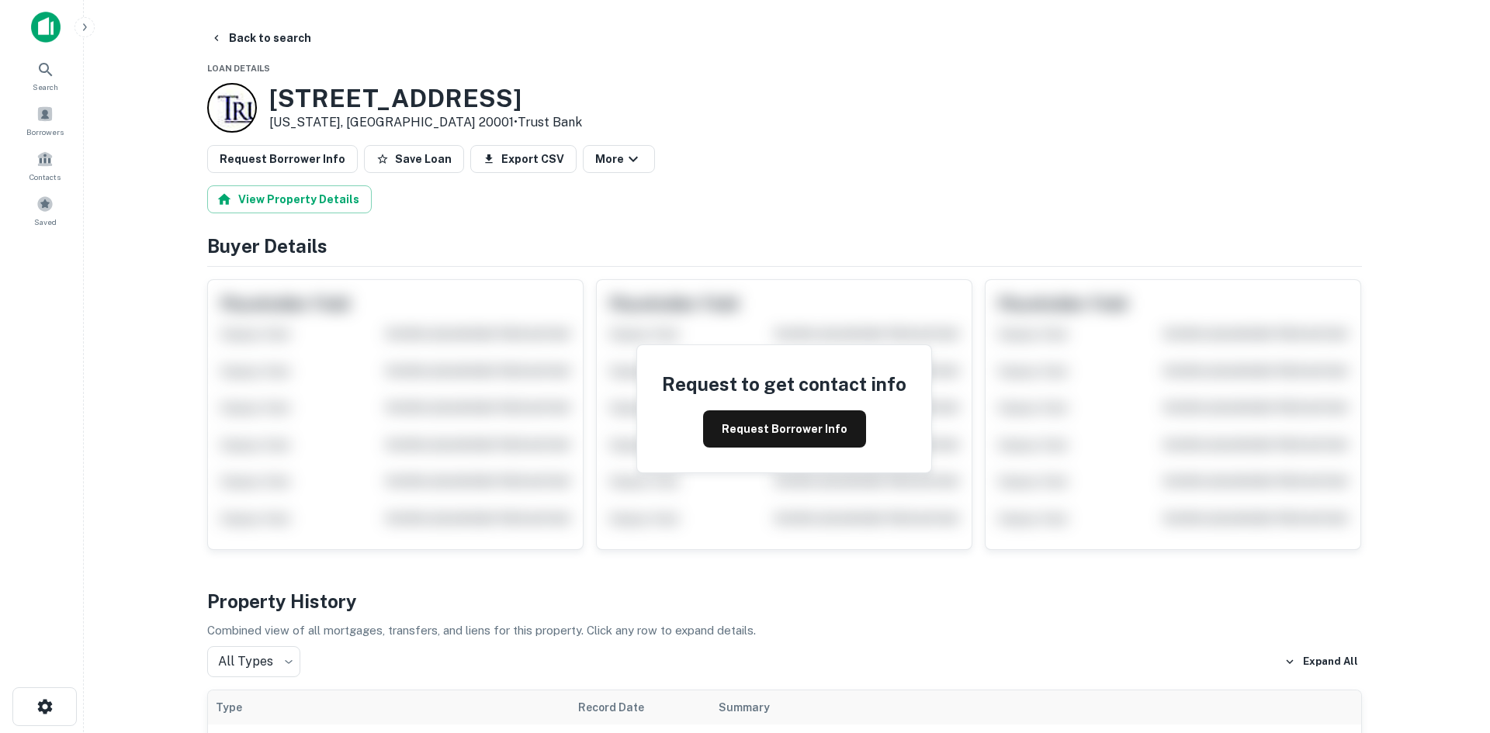
scroll to position [0, 0]
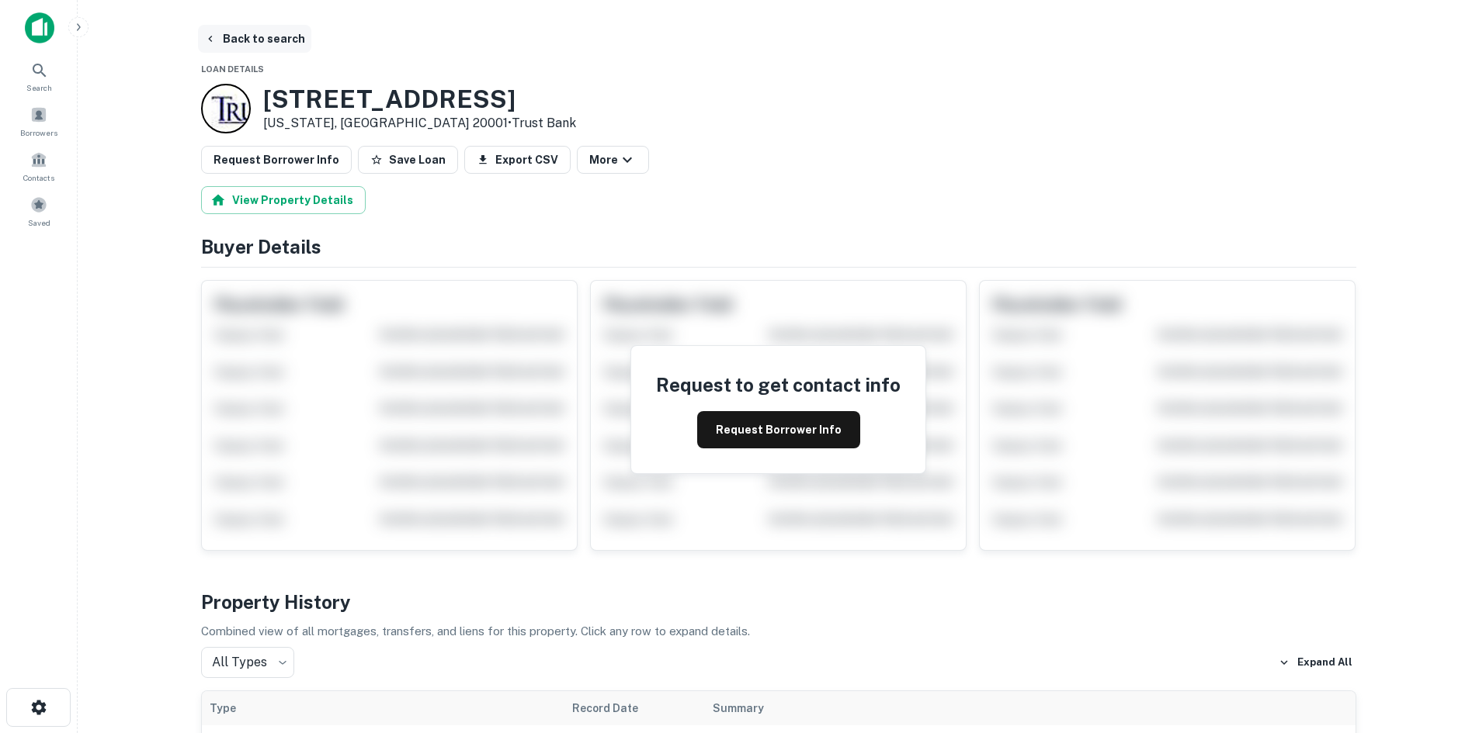
click at [284, 51] on button "Back to search" at bounding box center [254, 39] width 113 height 28
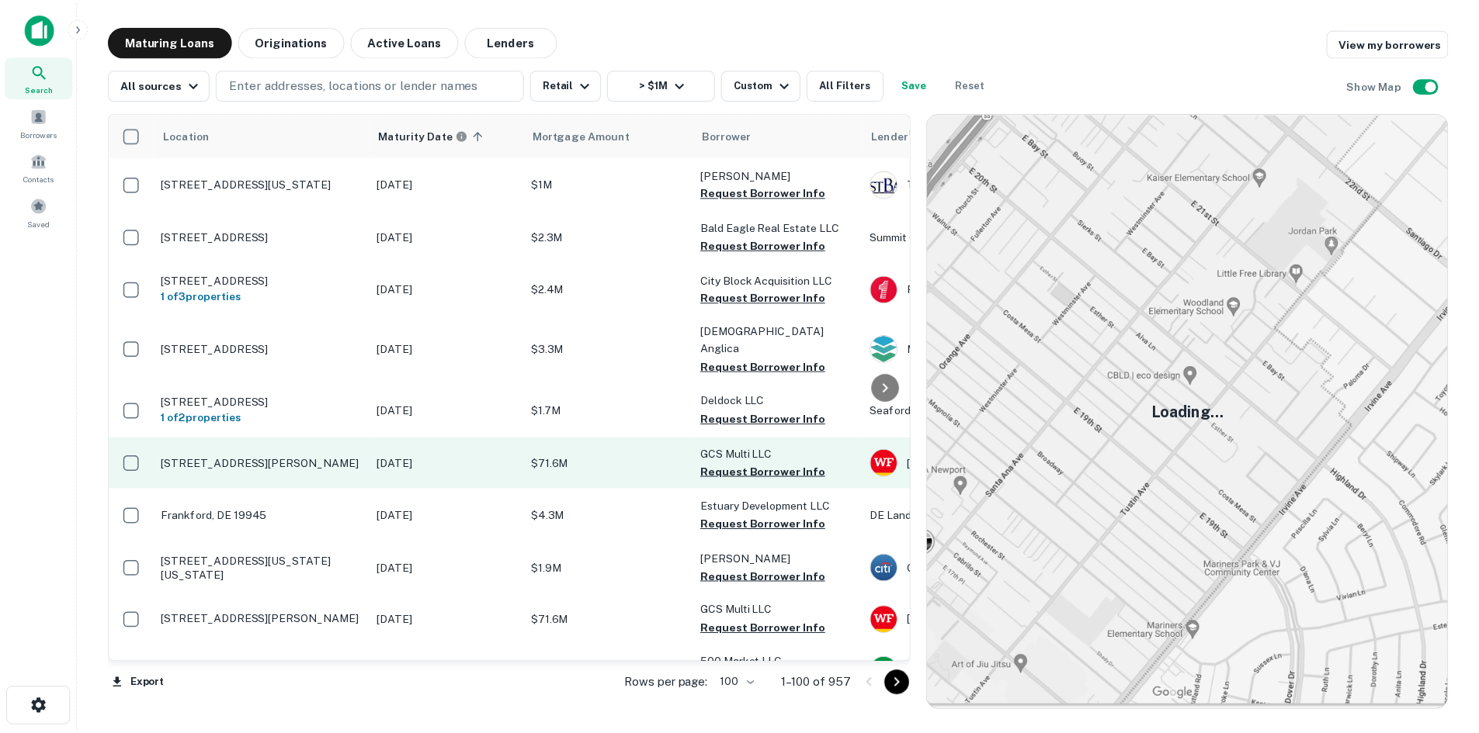
scroll to position [310, 0]
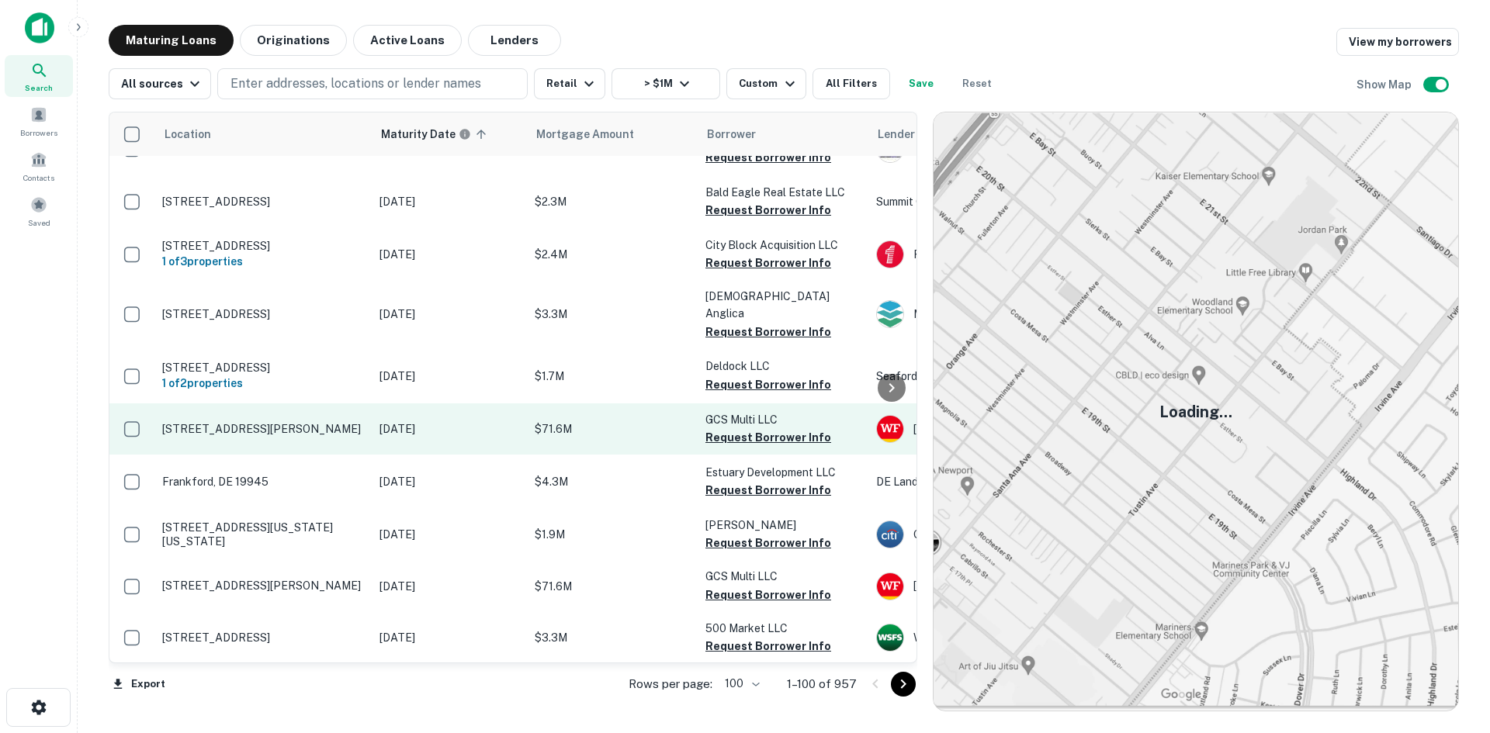
click at [291, 436] on p "[STREET_ADDRESS][PERSON_NAME]" at bounding box center [263, 429] width 202 height 14
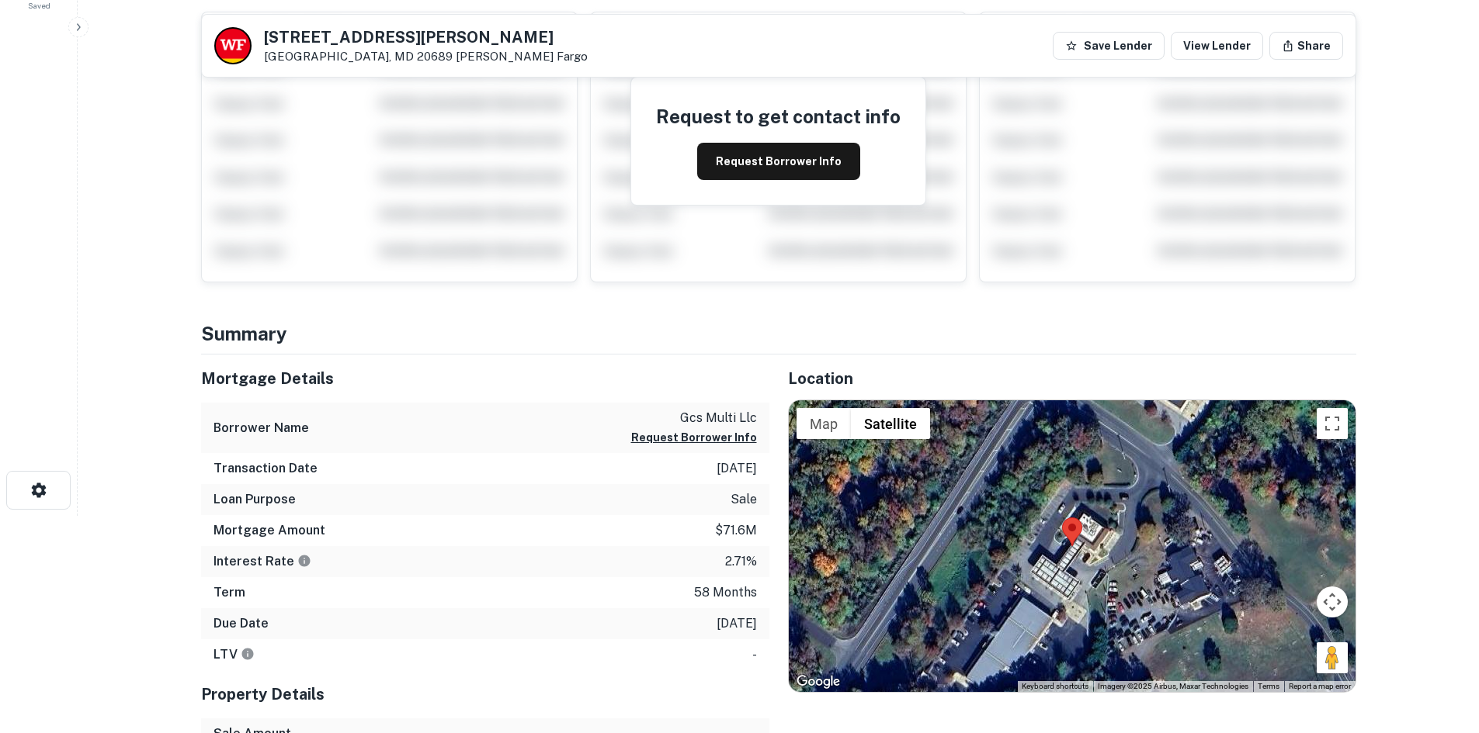
scroll to position [233, 0]
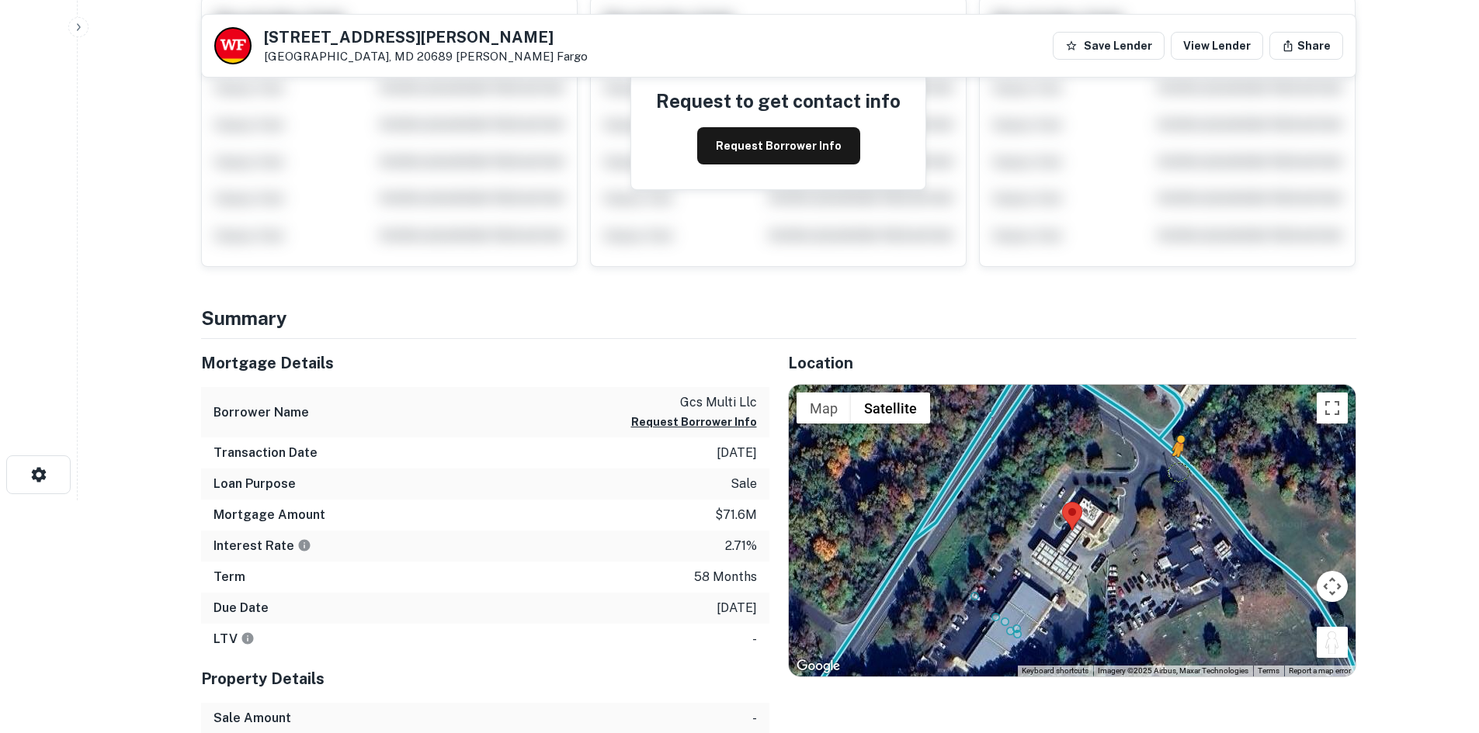
drag, startPoint x: 1337, startPoint y: 647, endPoint x: 1142, endPoint y: 440, distance: 284.4
click at [1142, 440] on div "To activate drag with keyboard, press Alt + Enter. Once in keyboard drag state,…" at bounding box center [1072, 531] width 567 height 292
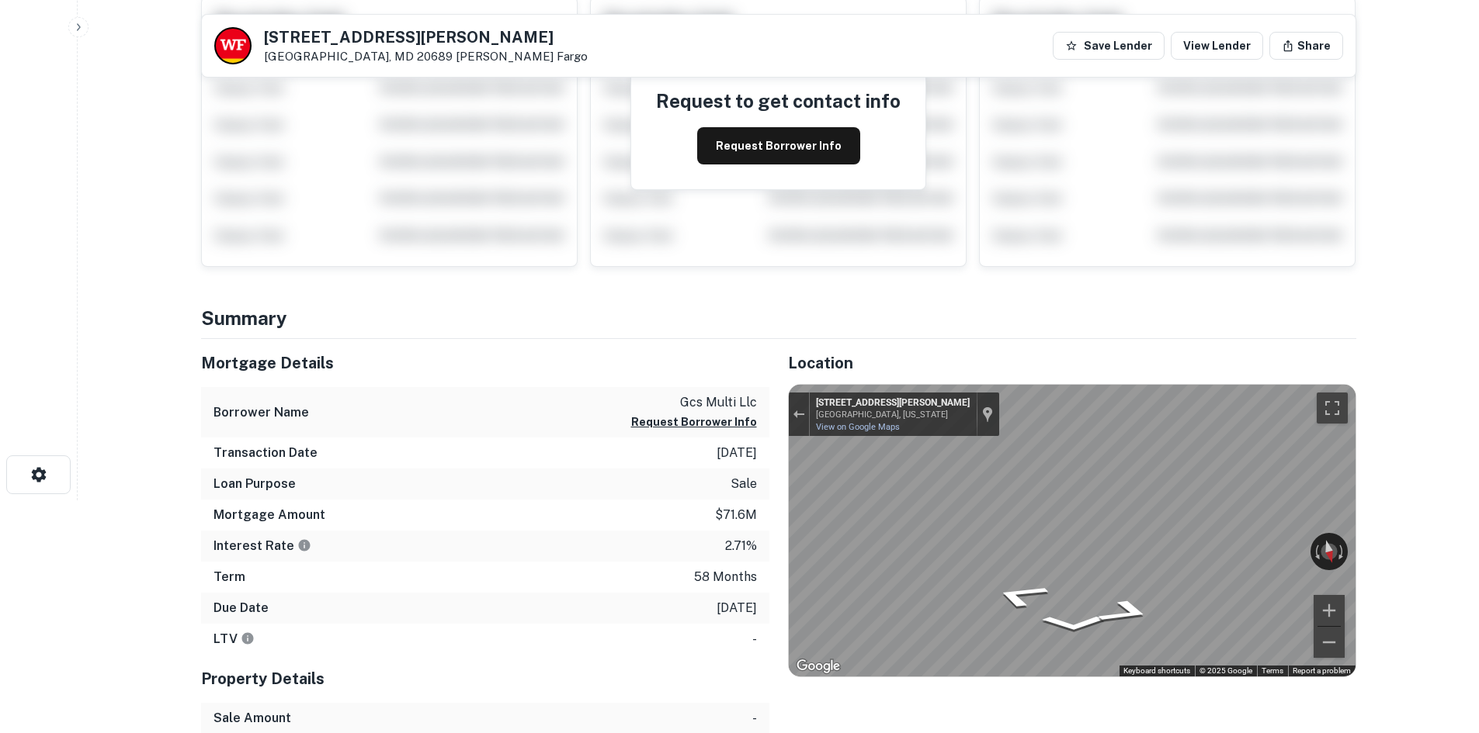
click at [932, 380] on div "Location ← Move left → Move right ↑ Move up ↓ Move down + Zoom in - Zoom out Ho…" at bounding box center [1062, 598] width 587 height 519
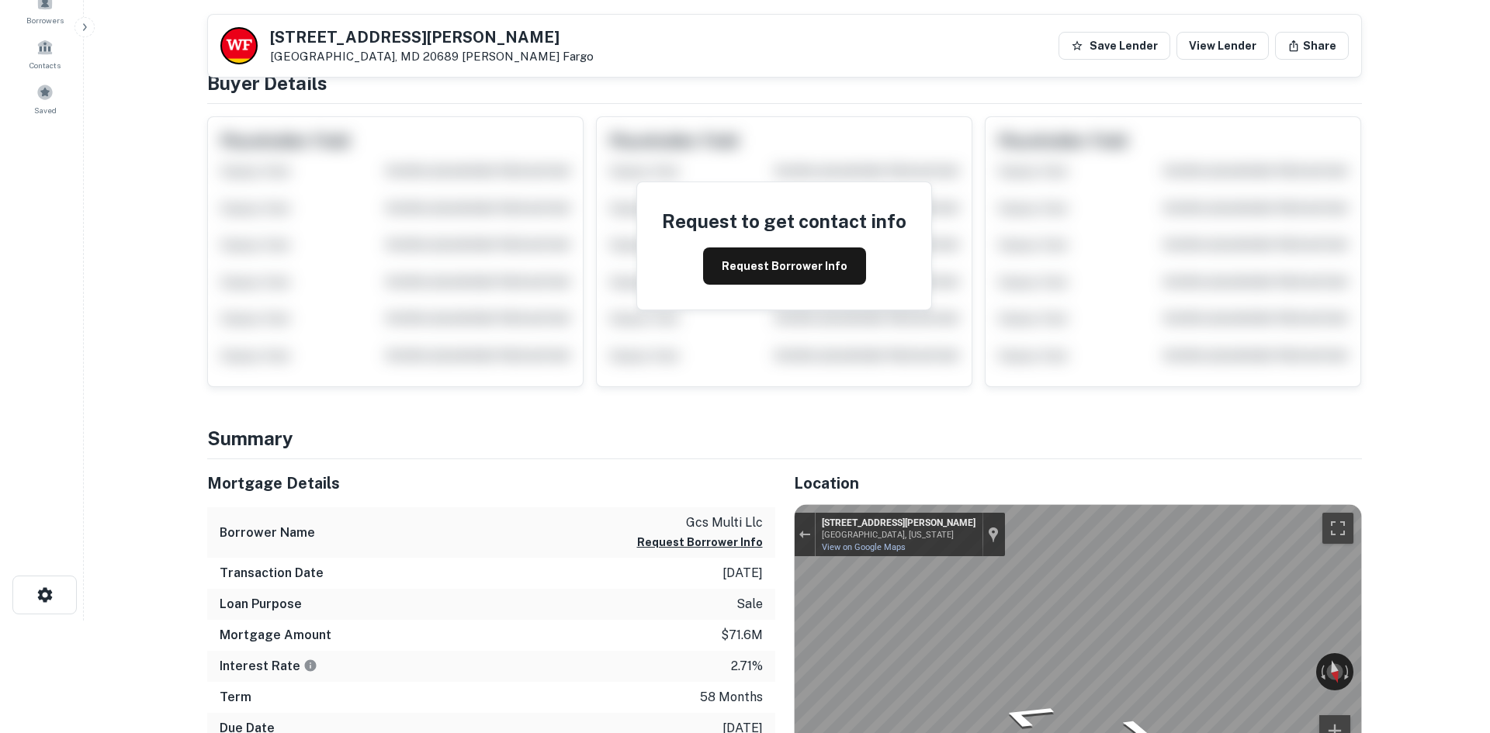
scroll to position [0, 0]
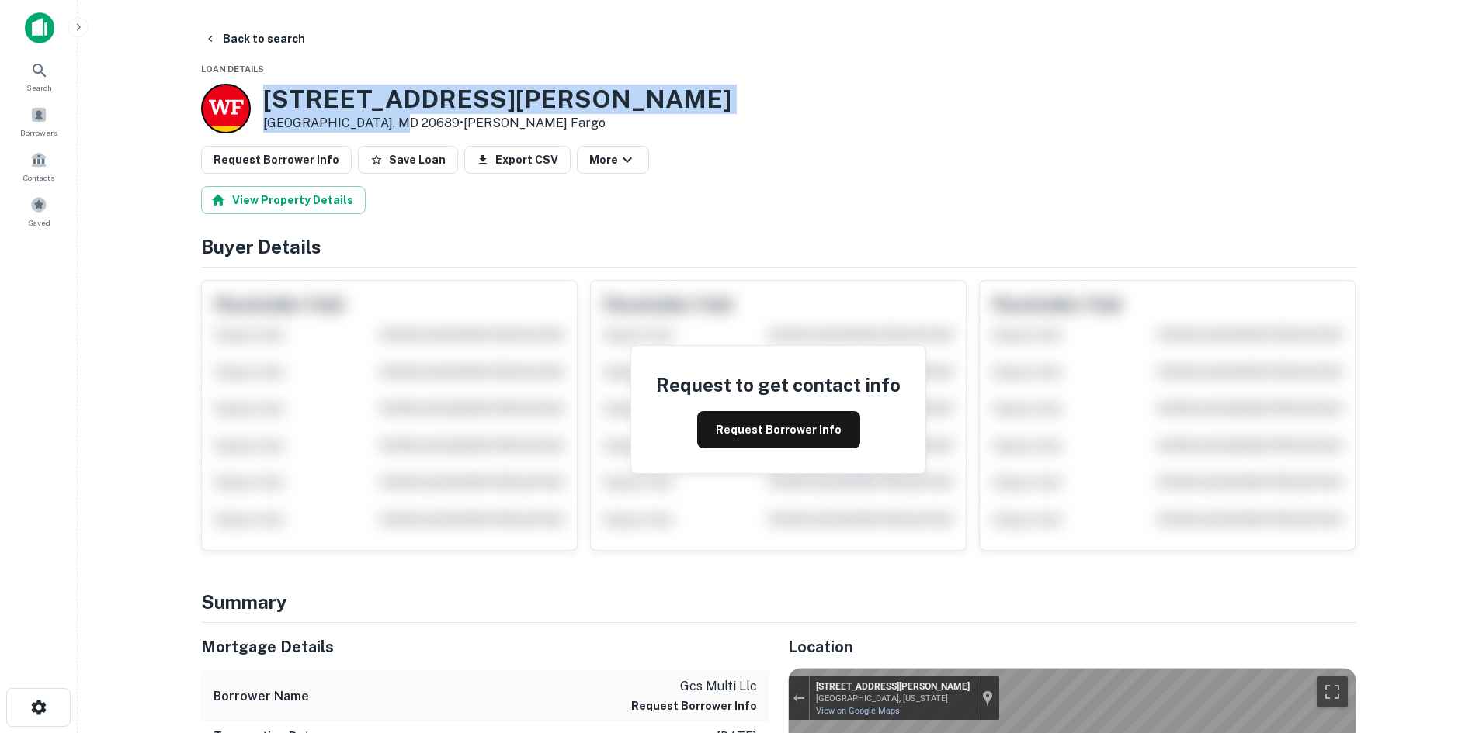
drag, startPoint x: 259, startPoint y: 101, endPoint x: 395, endPoint y: 117, distance: 136.8
click at [395, 117] on div "35 Dalrymple Rd Sunderland, MD 20689 • Wells Fargo" at bounding box center [466, 109] width 530 height 50
copy div "[STREET_ADDRESS][PERSON_NAME]"
click at [314, 168] on button "Request Borrower Info" at bounding box center [276, 160] width 151 height 28
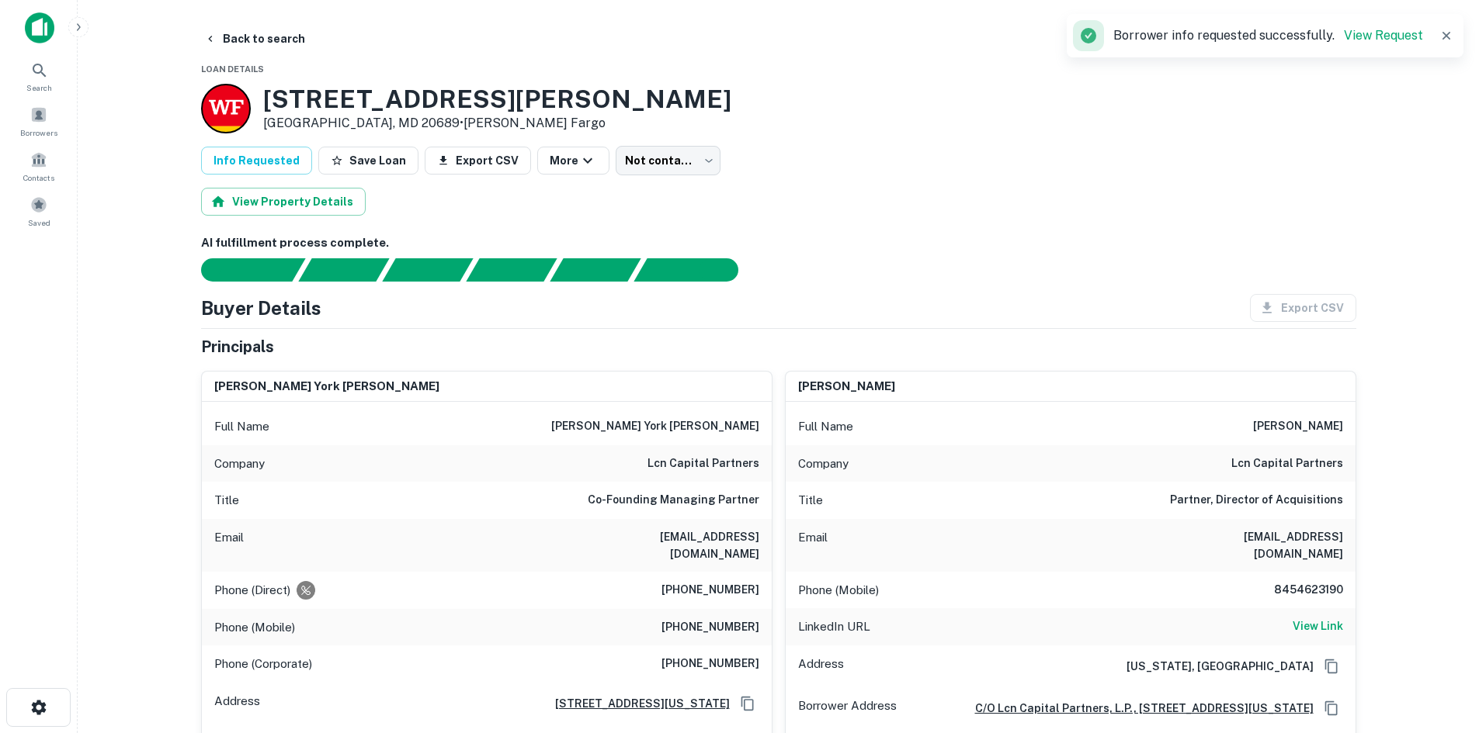
click at [659, 151] on body "Search Borrowers Contacts Saved Back to search Loan Details 35 Dalrymple Rd Sun…" at bounding box center [739, 366] width 1479 height 733
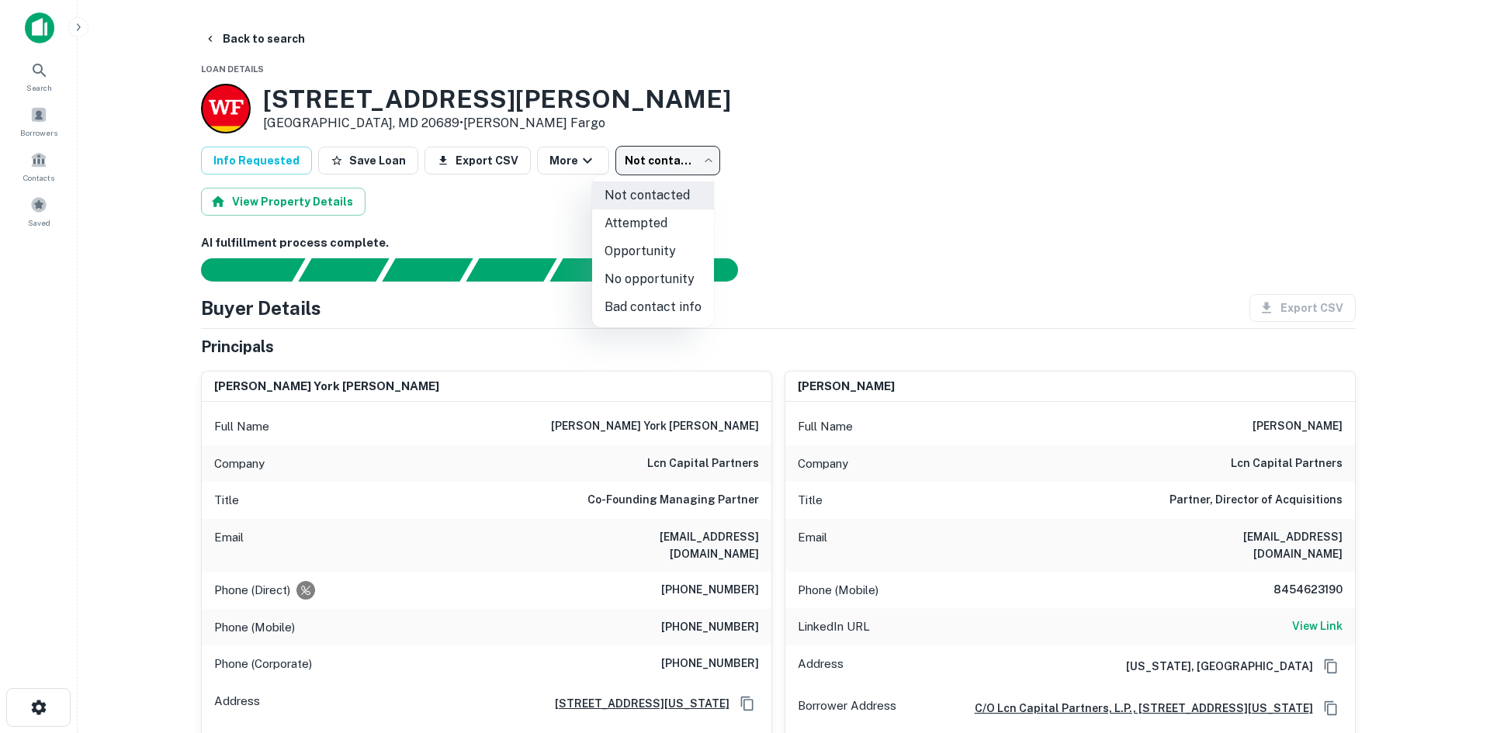
click at [647, 276] on li "No opportunity" at bounding box center [653, 279] width 122 height 28
type input "**********"
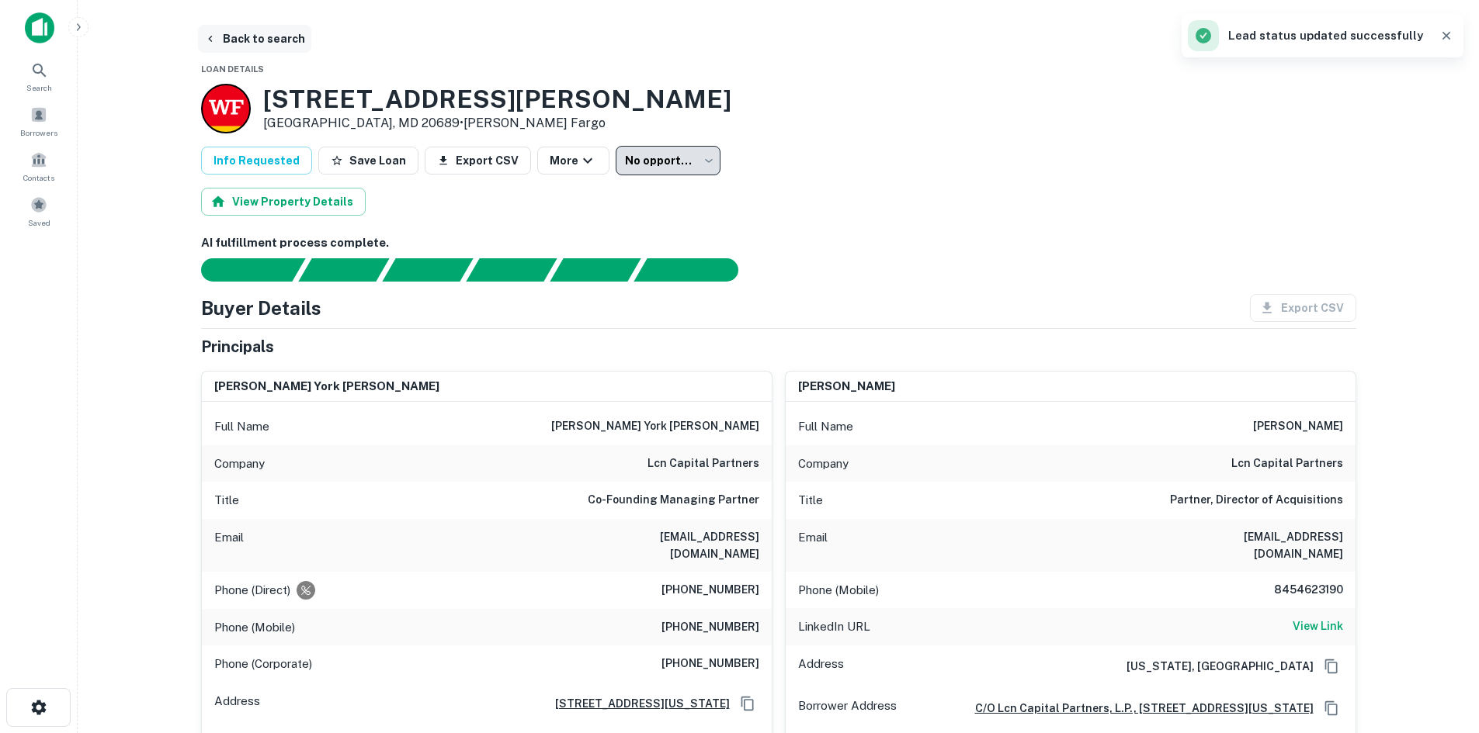
click at [244, 41] on button "Back to search" at bounding box center [254, 39] width 113 height 28
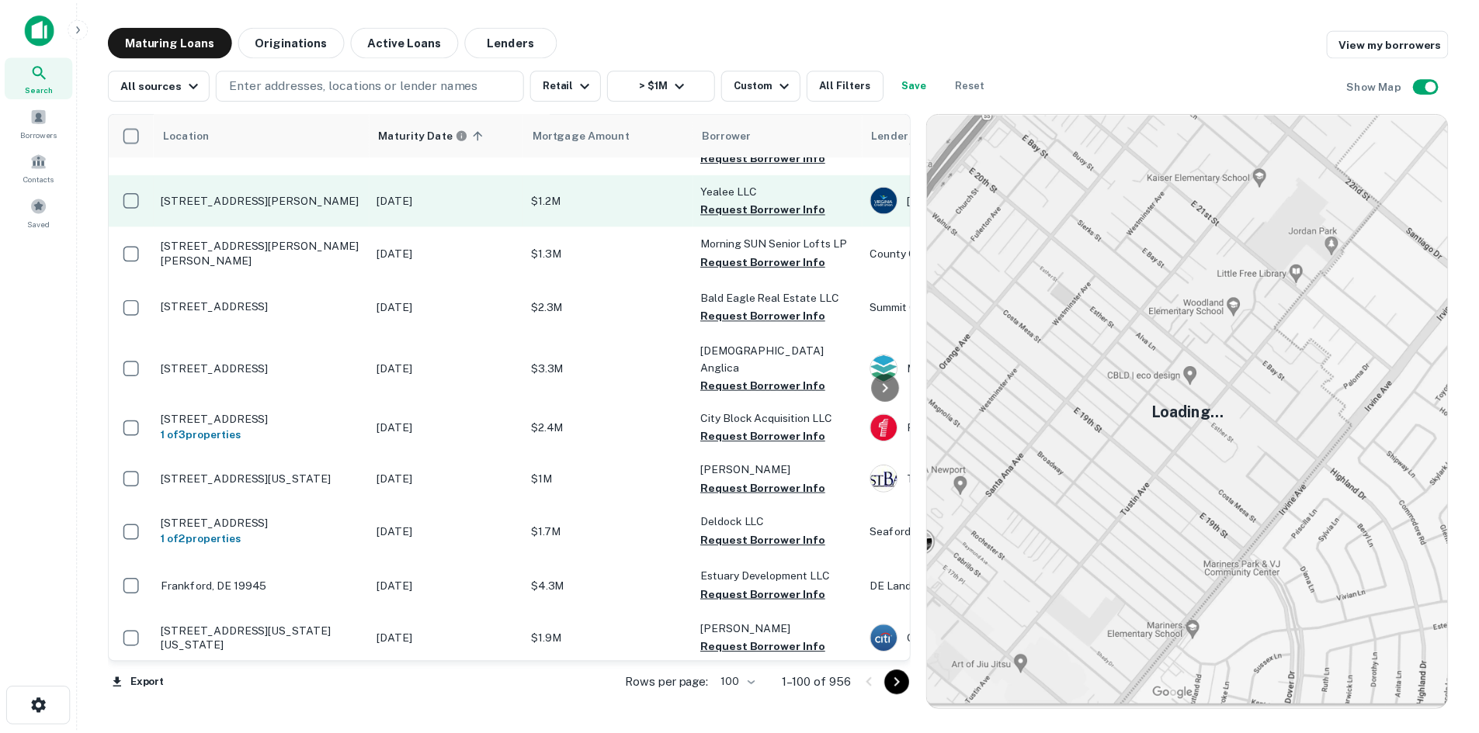
scroll to position [155, 0]
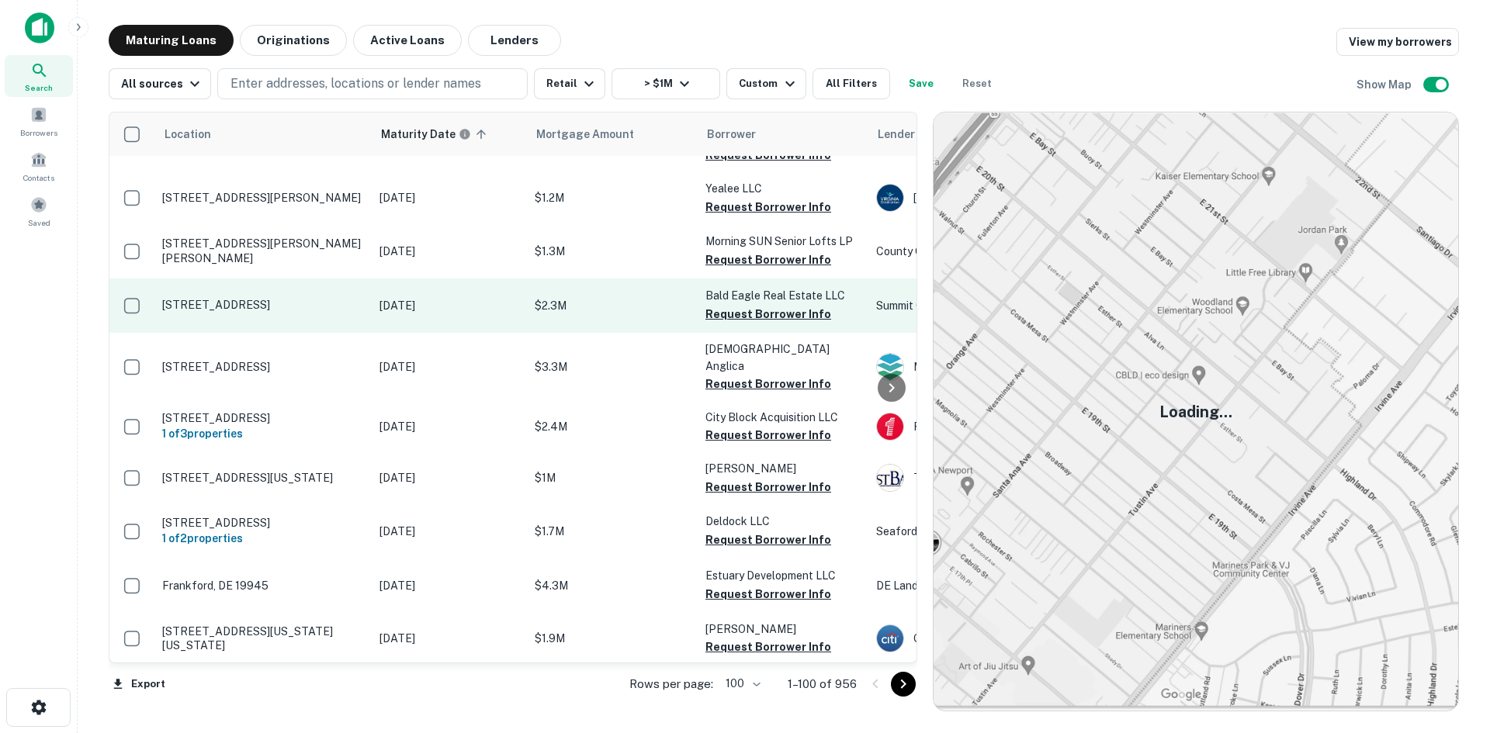
click at [274, 333] on td "629 Cedar Creek Grade Winchester, VA 22601" at bounding box center [262, 306] width 217 height 54
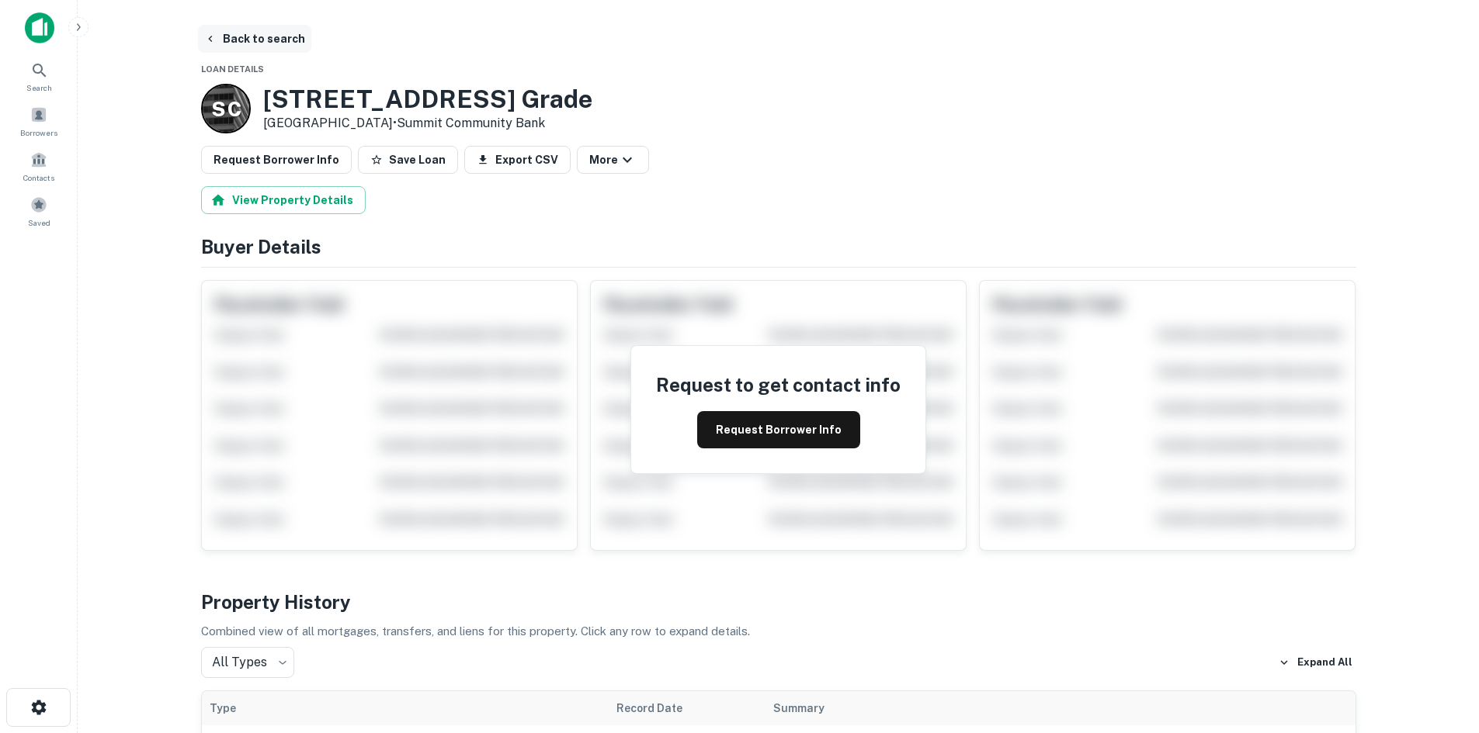
click at [242, 28] on button "Back to search" at bounding box center [254, 39] width 113 height 28
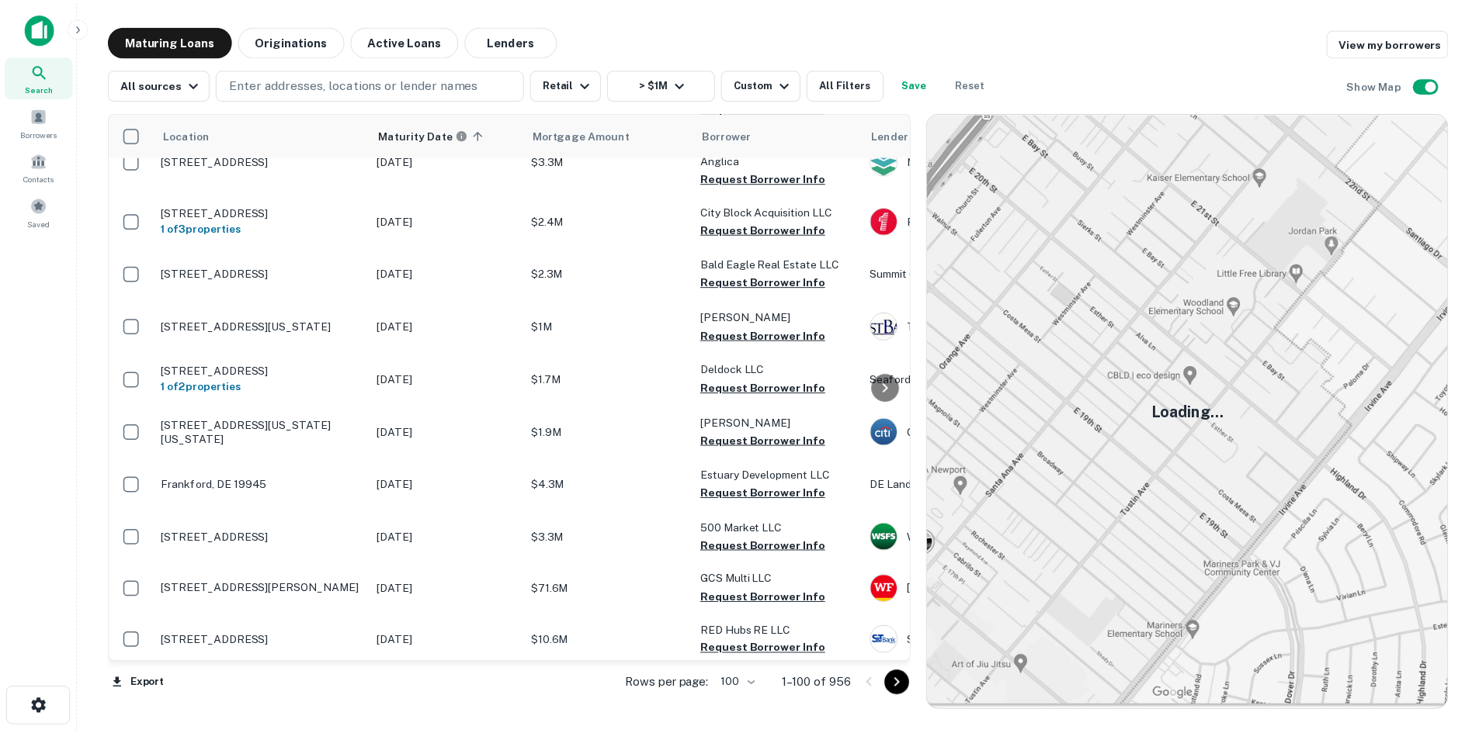
scroll to position [388, 0]
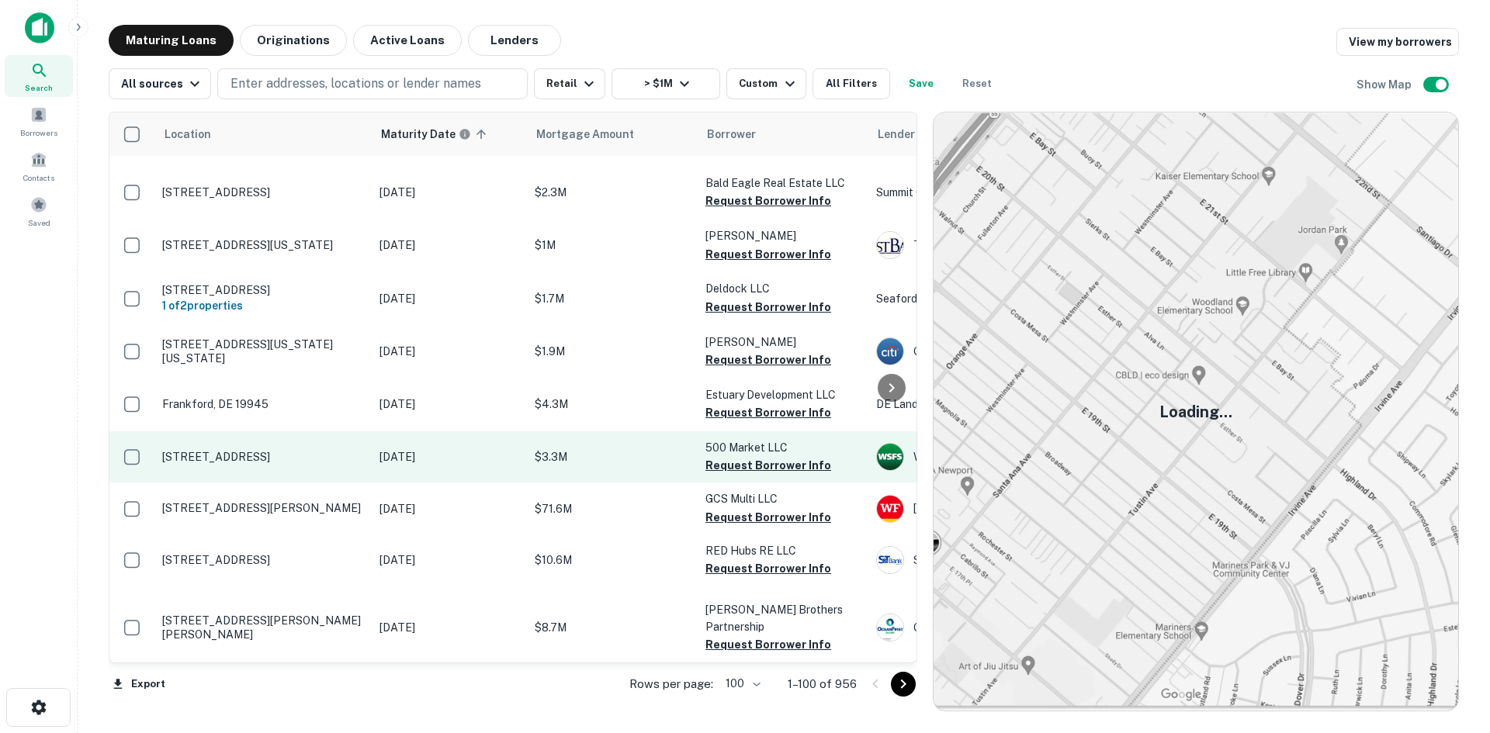
click at [304, 483] on td "500 N Market St Wilmington, DE 19801" at bounding box center [262, 457] width 217 height 51
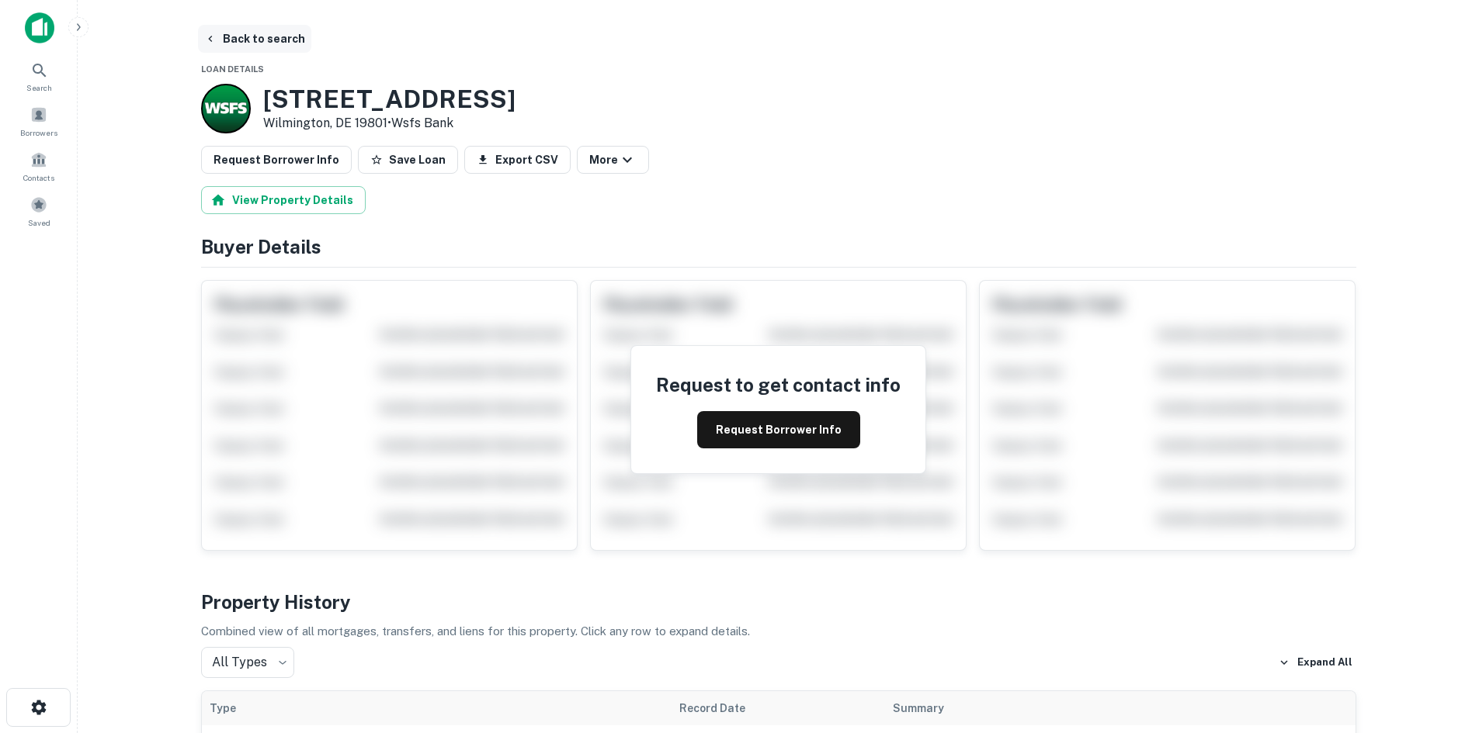
click at [245, 50] on button "Back to search" at bounding box center [254, 39] width 113 height 28
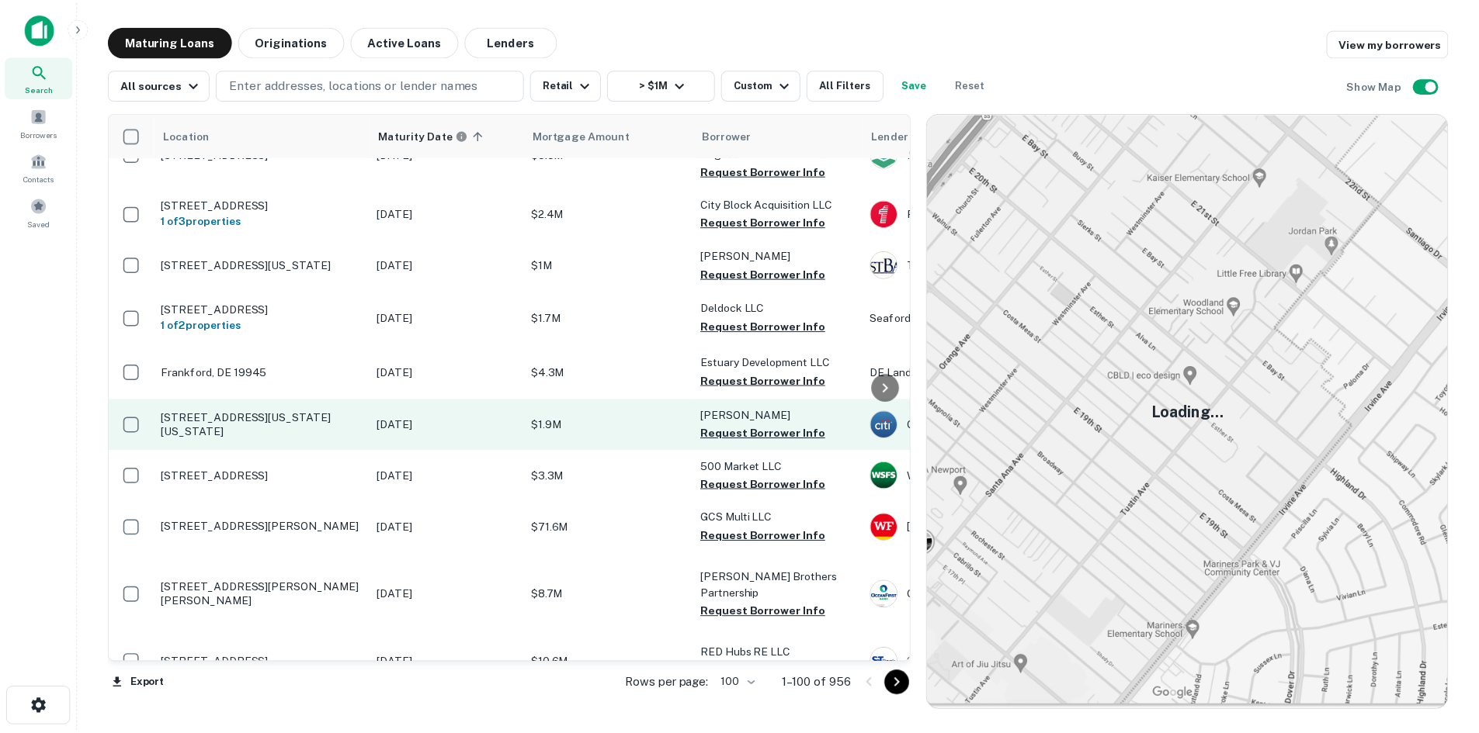
scroll to position [466, 0]
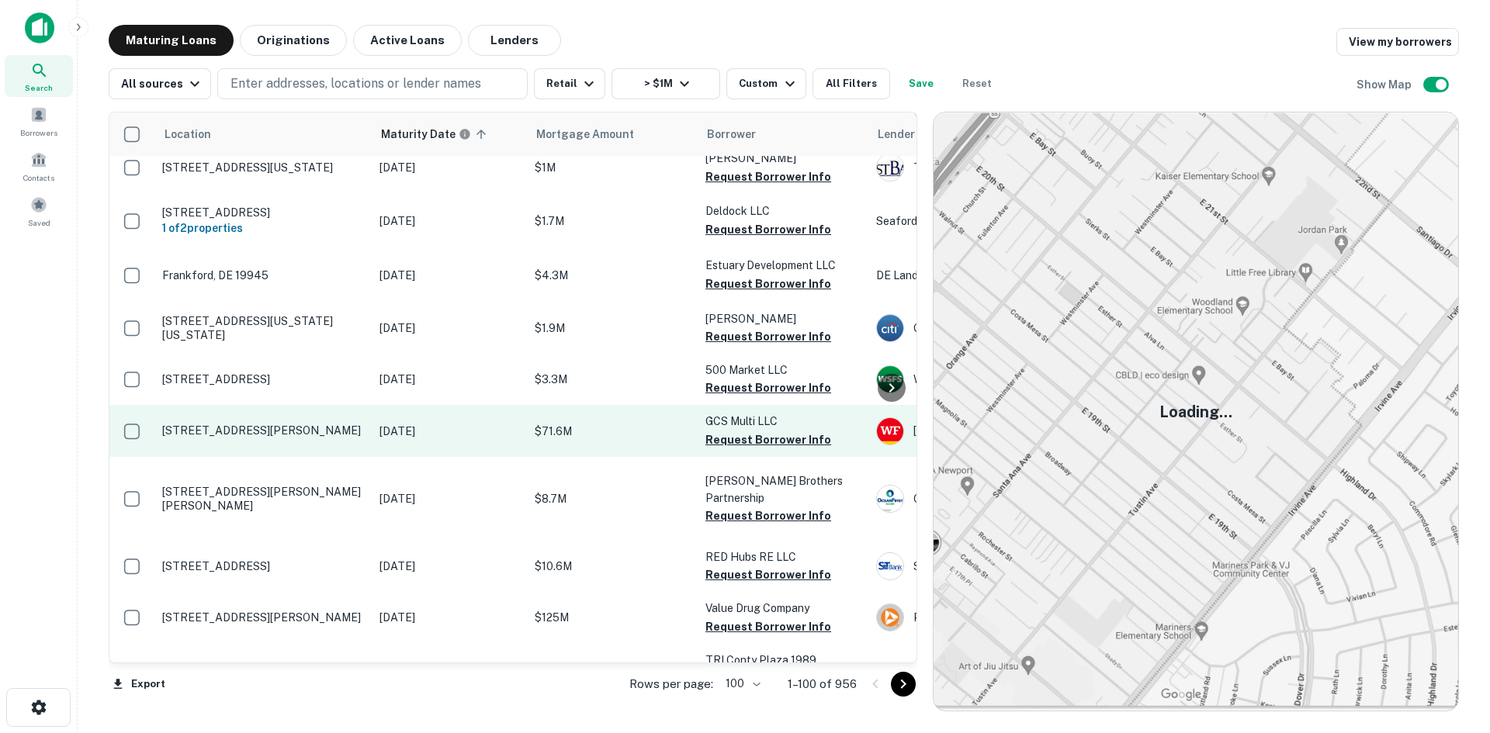
click at [314, 456] on td "[STREET_ADDRESS][PERSON_NAME]" at bounding box center [262, 430] width 217 height 51
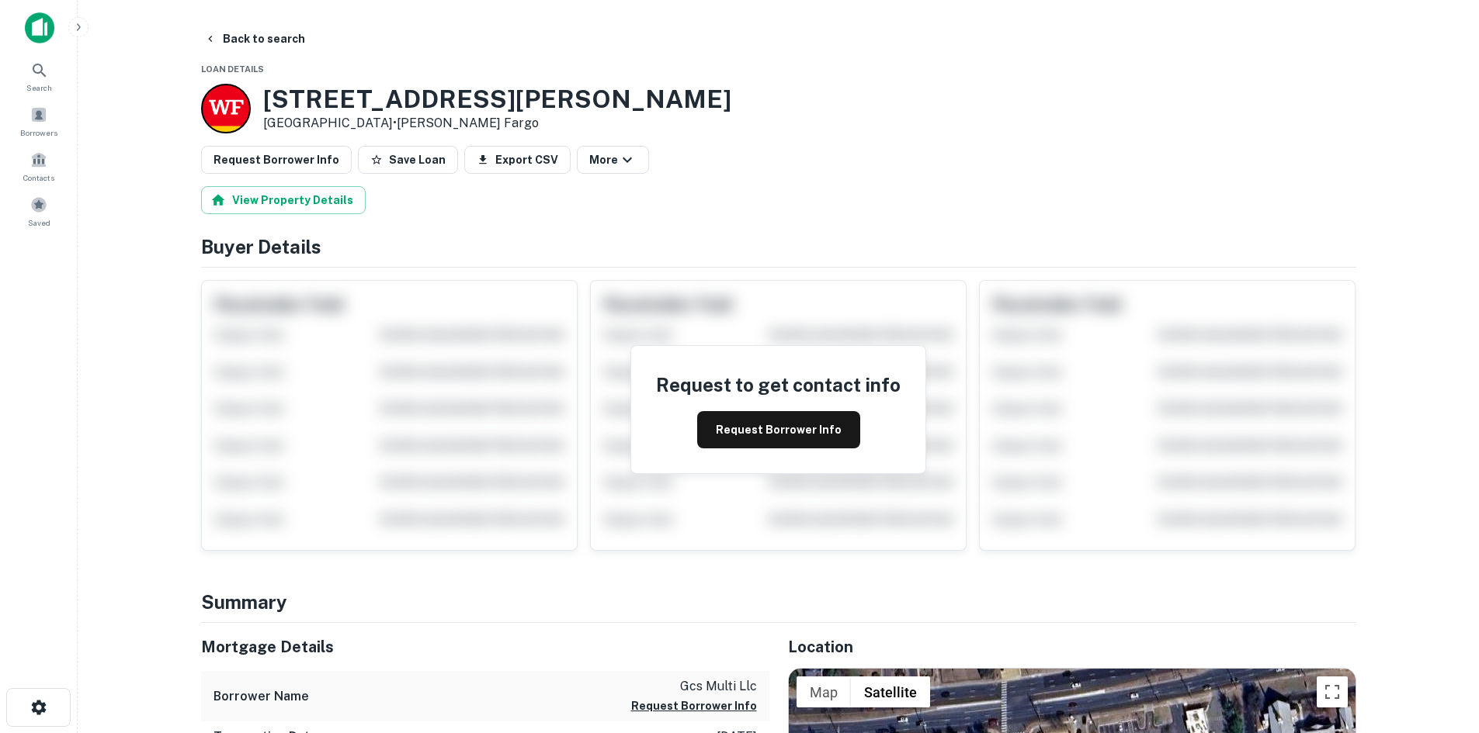
scroll to position [233, 0]
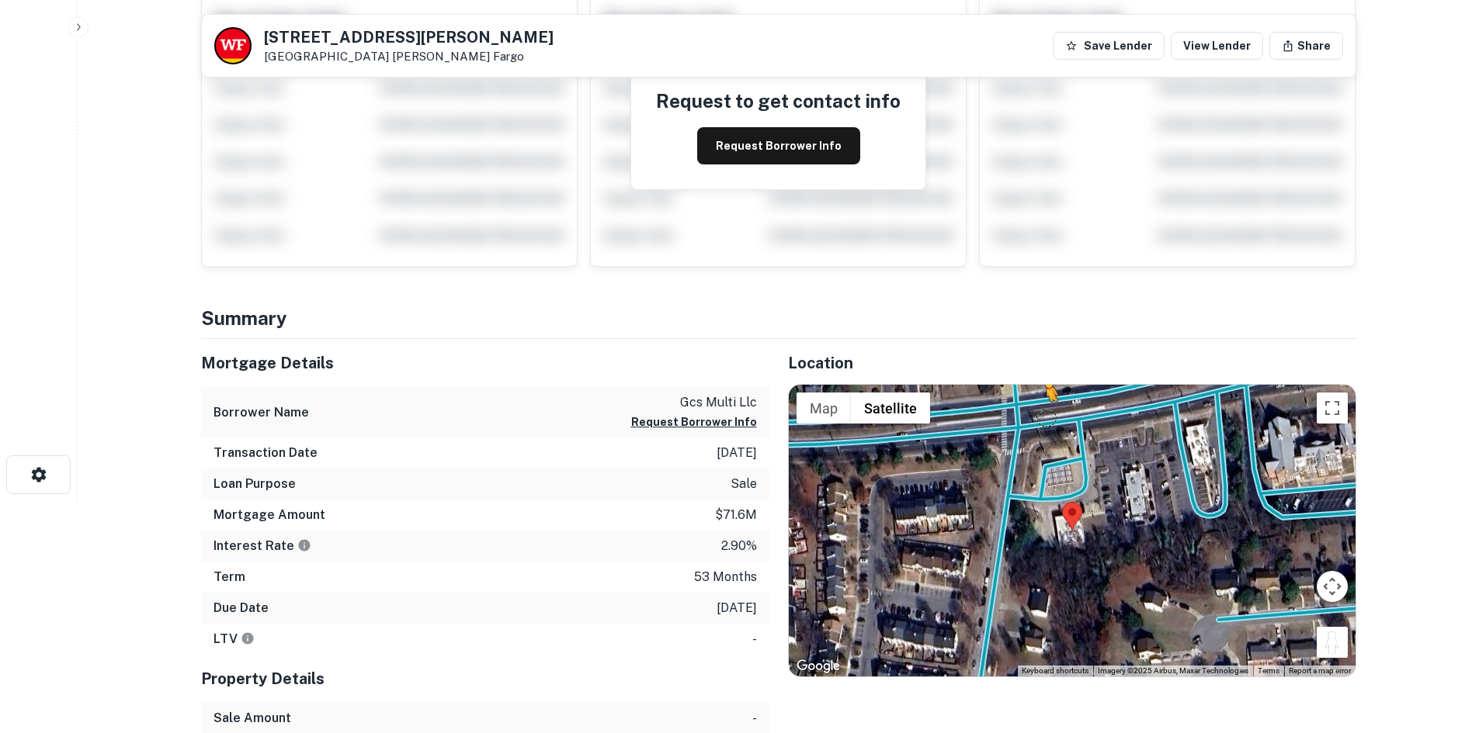
drag, startPoint x: 1329, startPoint y: 641, endPoint x: 1045, endPoint y: 423, distance: 358.2
click at [1045, 423] on div "To activate drag with keyboard, press Alt + Enter. Once in keyboard drag state,…" at bounding box center [1072, 531] width 567 height 292
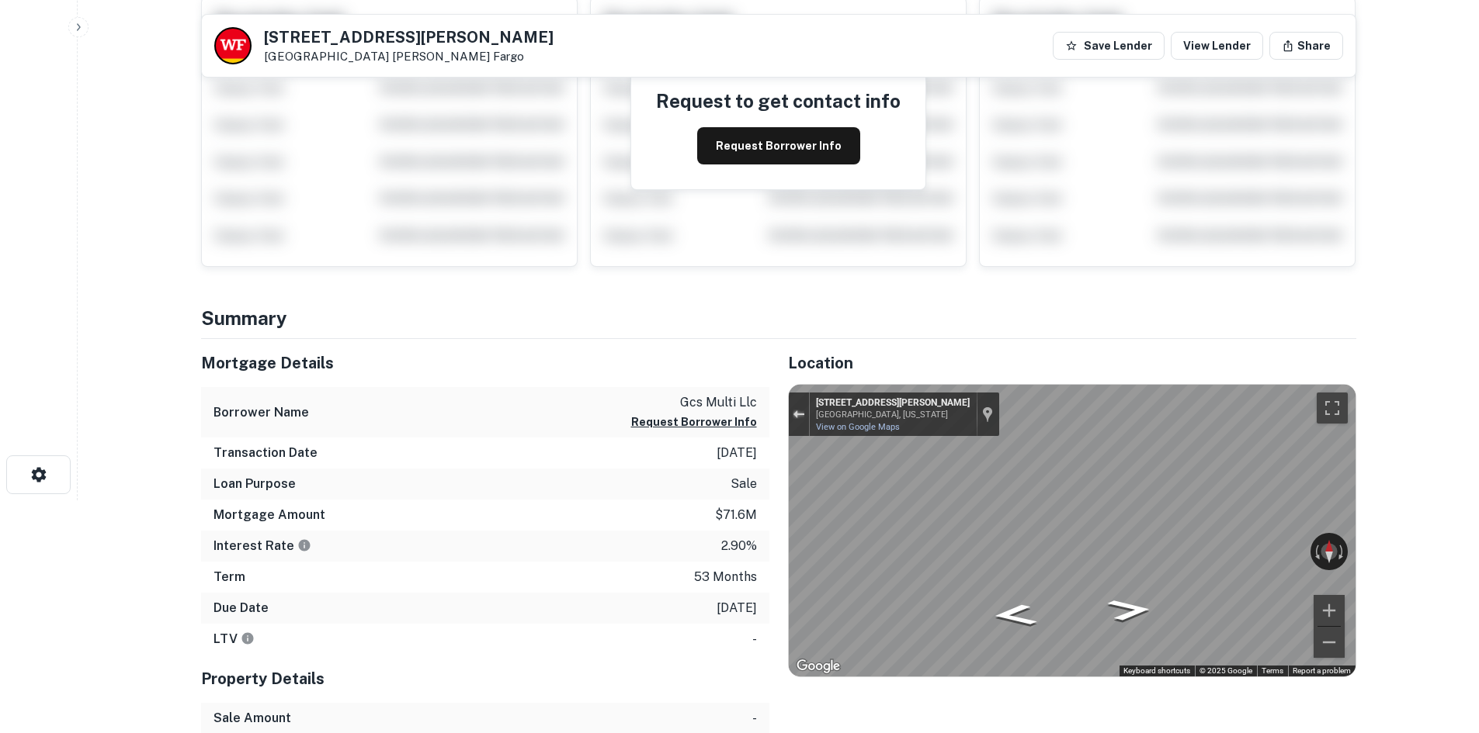
click at [820, 404] on div "← Move left → Move right ↑ Move up ↓ Move down + Zoom in - Zoom out 5345 Silver…" at bounding box center [1072, 531] width 567 height 292
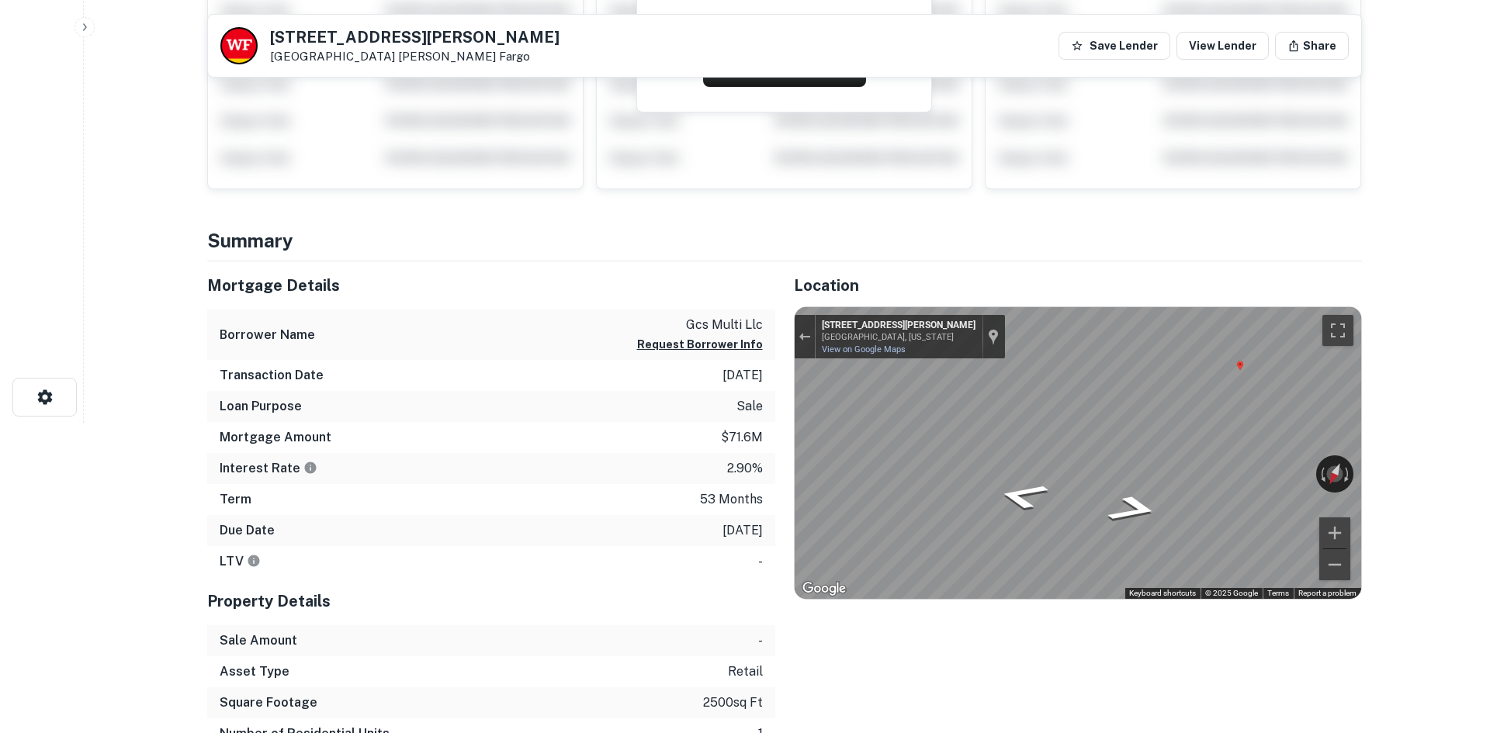
scroll to position [0, 0]
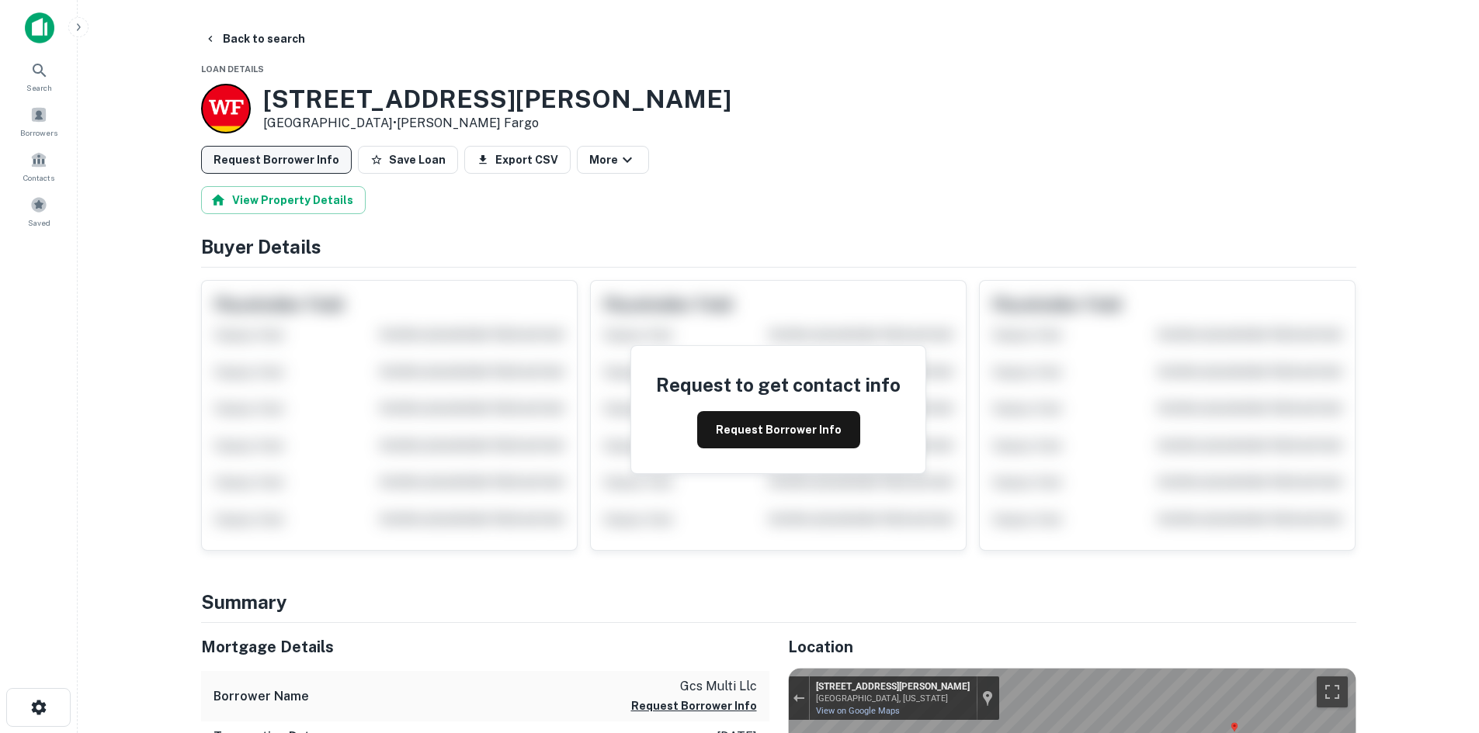
click at [310, 155] on button "Request Borrower Info" at bounding box center [276, 160] width 151 height 28
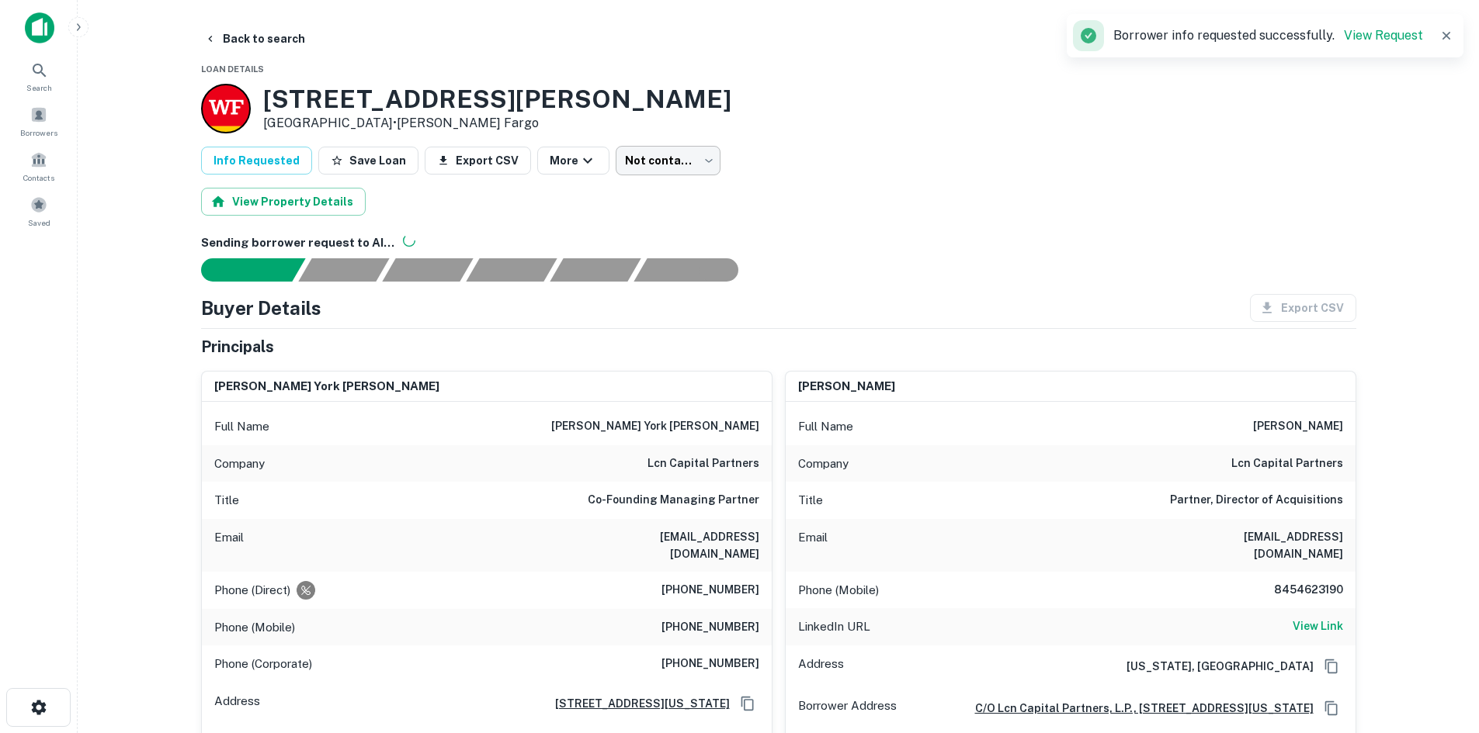
click at [629, 168] on body "Search Borrowers Contacts Saved Back to search Loan Details 5401 Silver Hill Rd…" at bounding box center [739, 366] width 1479 height 733
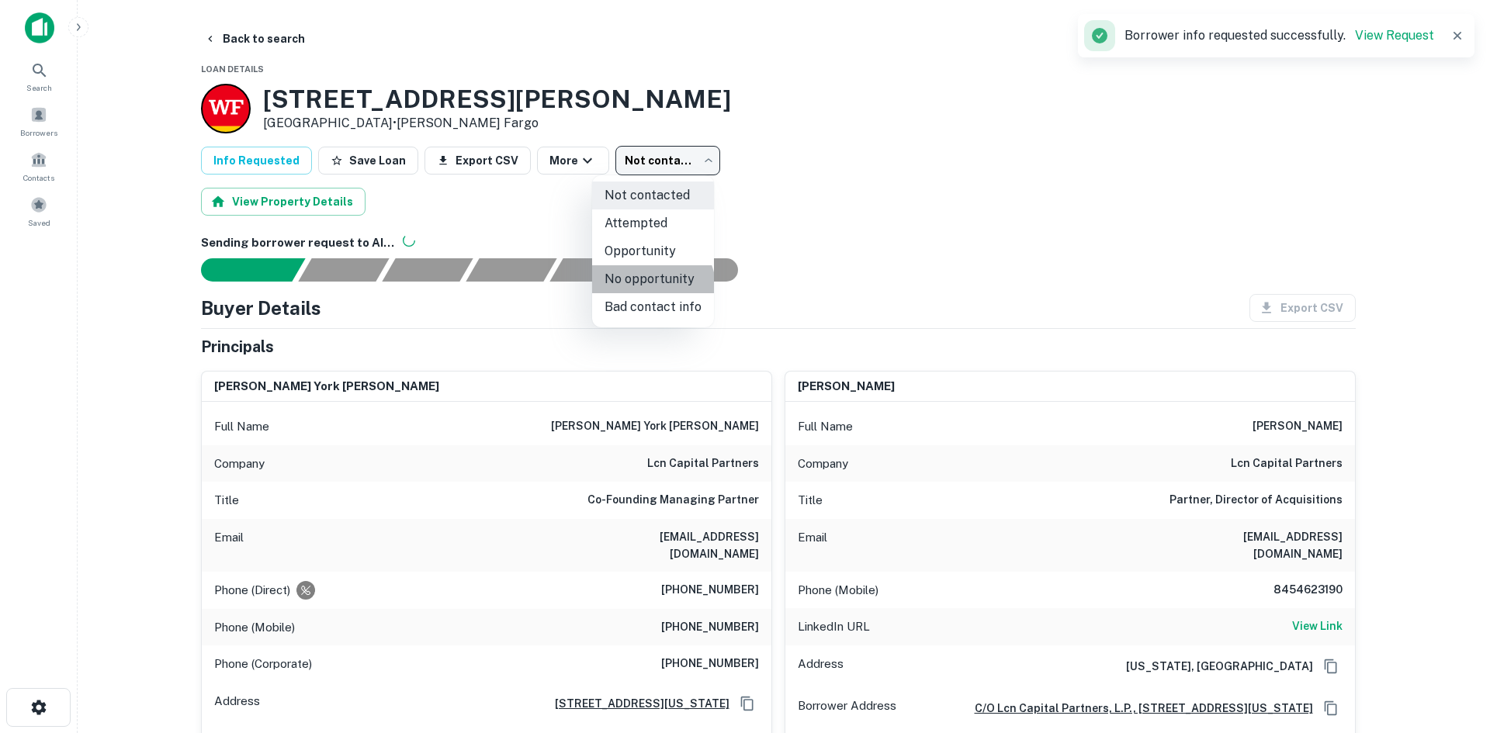
click at [641, 291] on li "No opportunity" at bounding box center [653, 279] width 122 height 28
type input "**********"
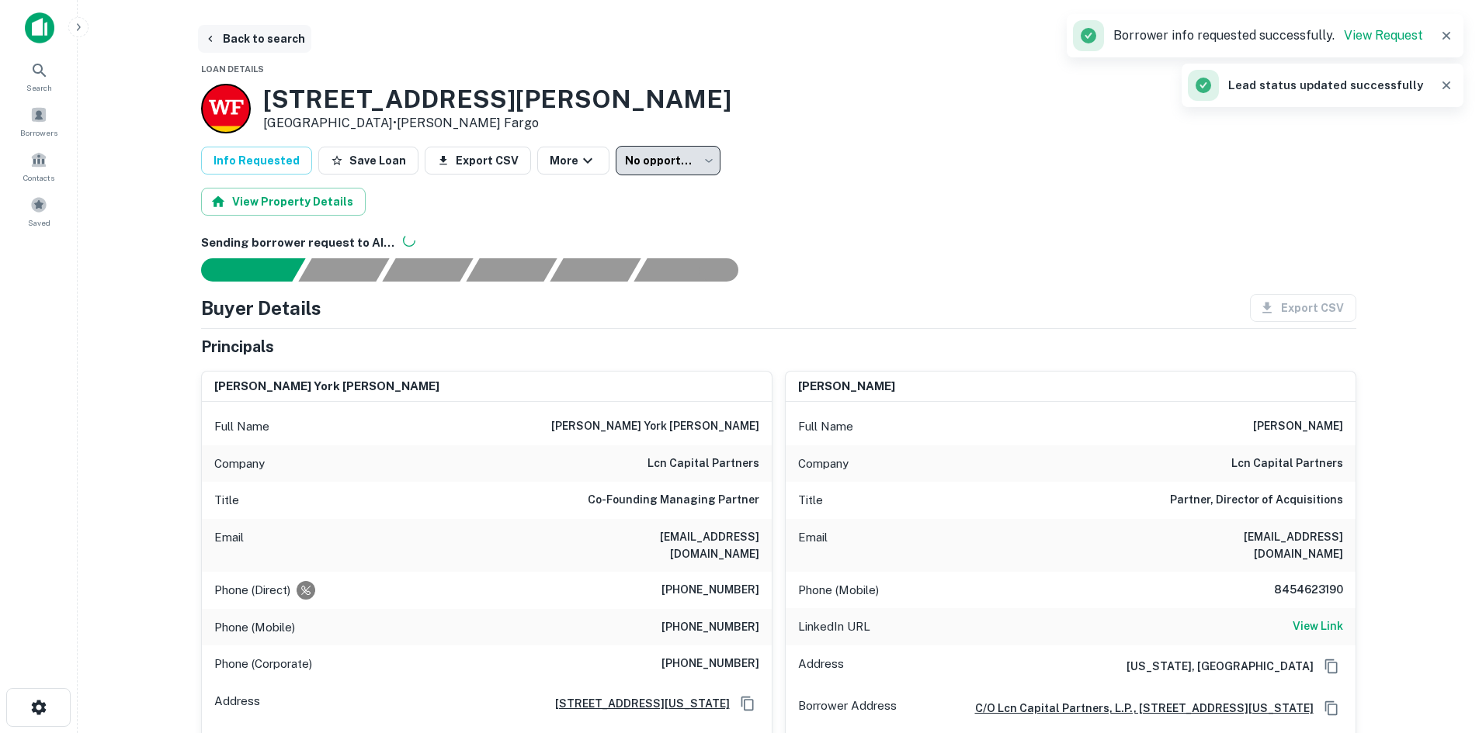
click at [266, 38] on button "Back to search" at bounding box center [254, 39] width 113 height 28
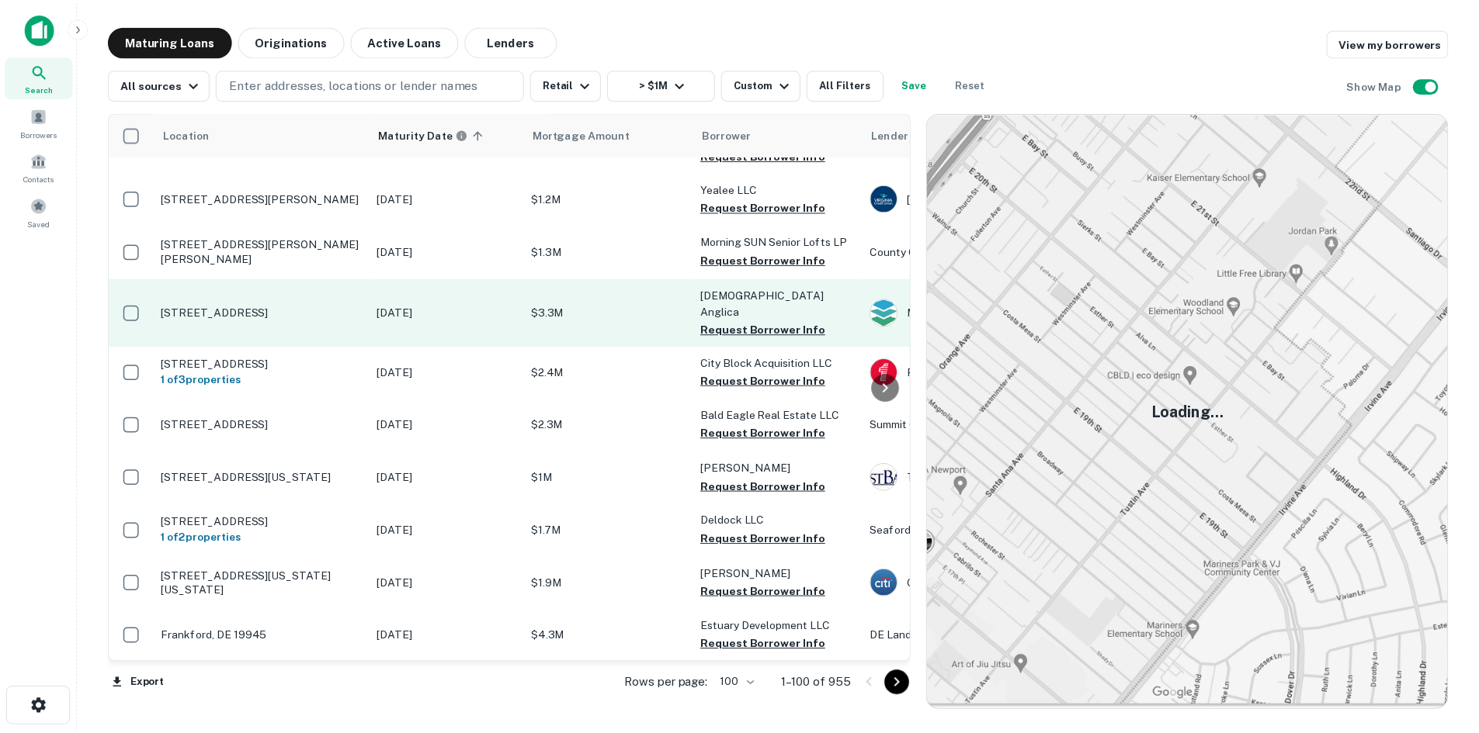
scroll to position [233, 0]
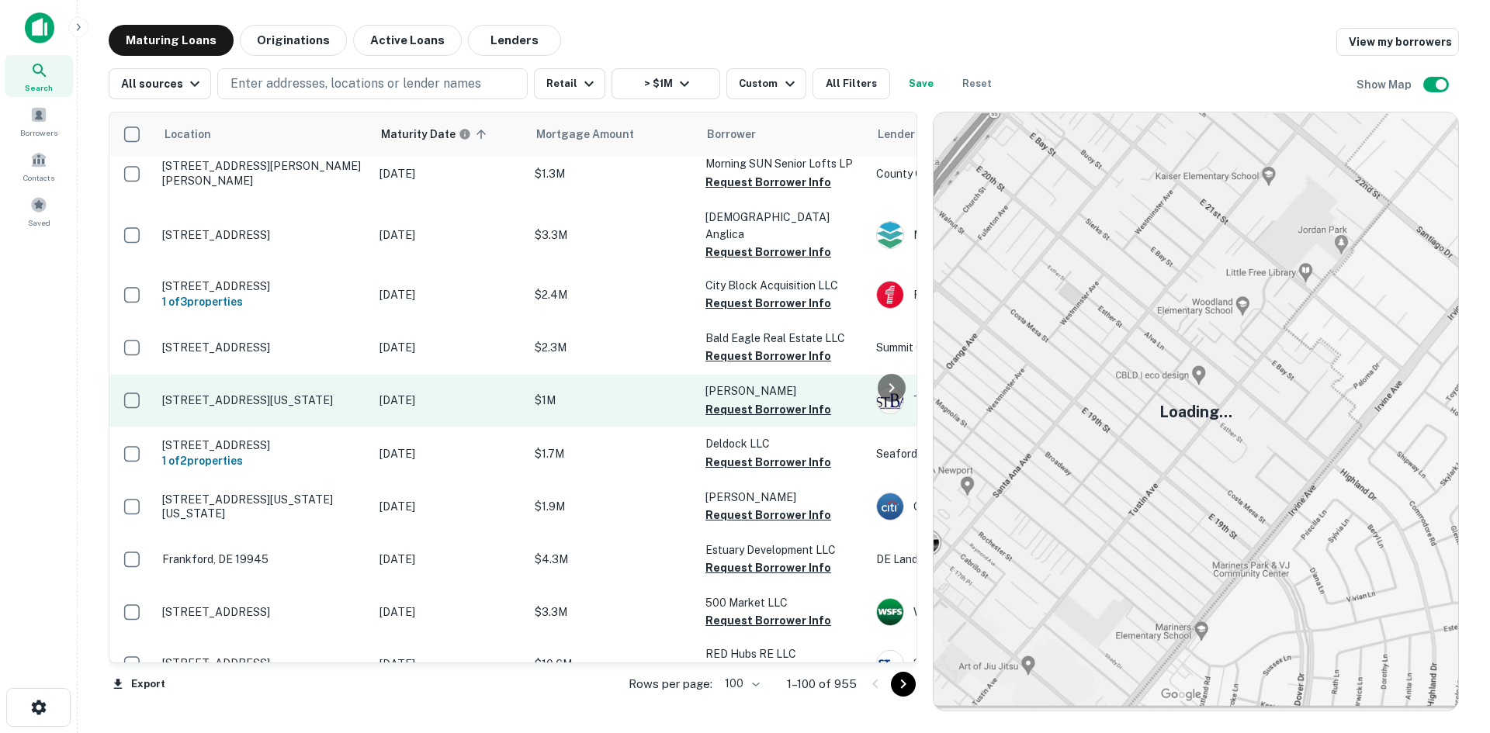
click at [341, 426] on td "1131 5th St Nw Washington, DC 20001" at bounding box center [262, 400] width 217 height 51
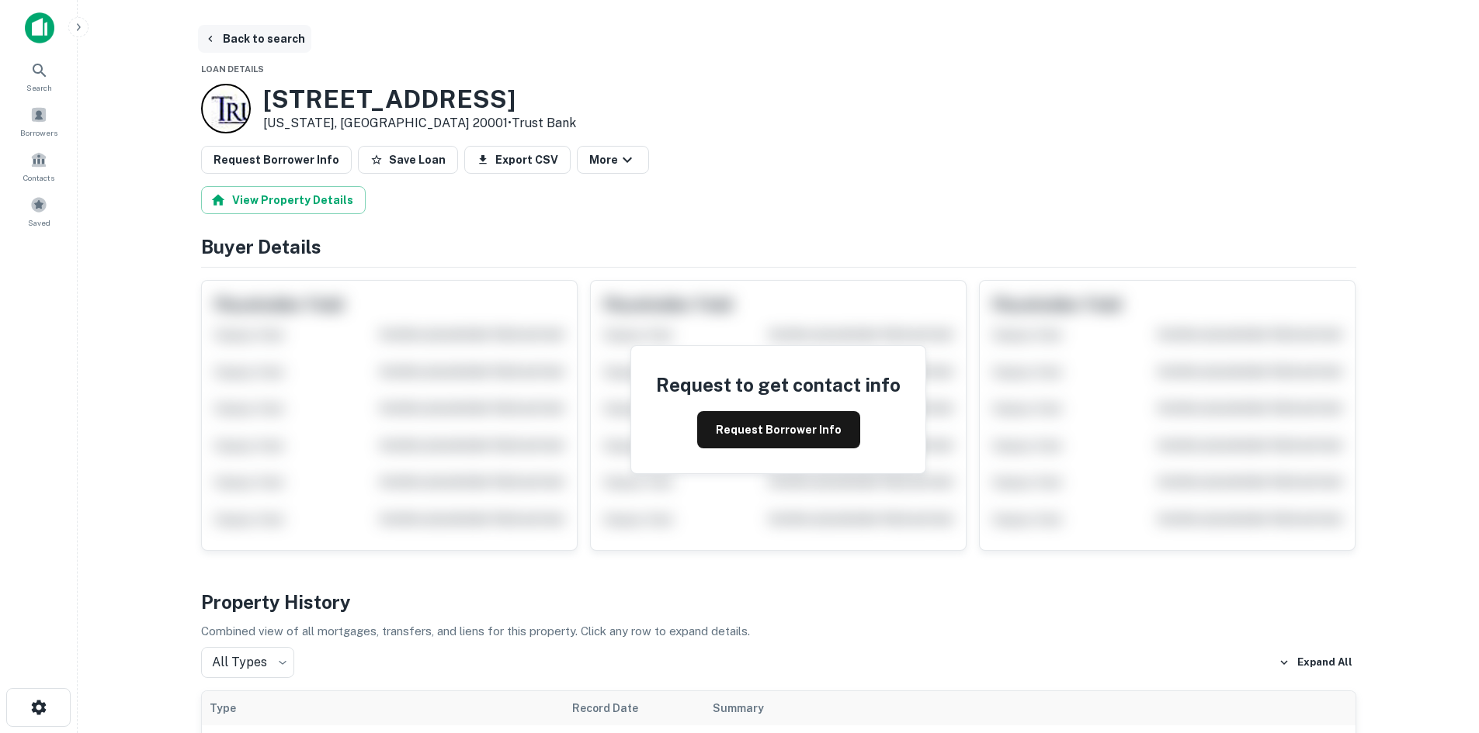
click at [272, 32] on button "Back to search" at bounding box center [254, 39] width 113 height 28
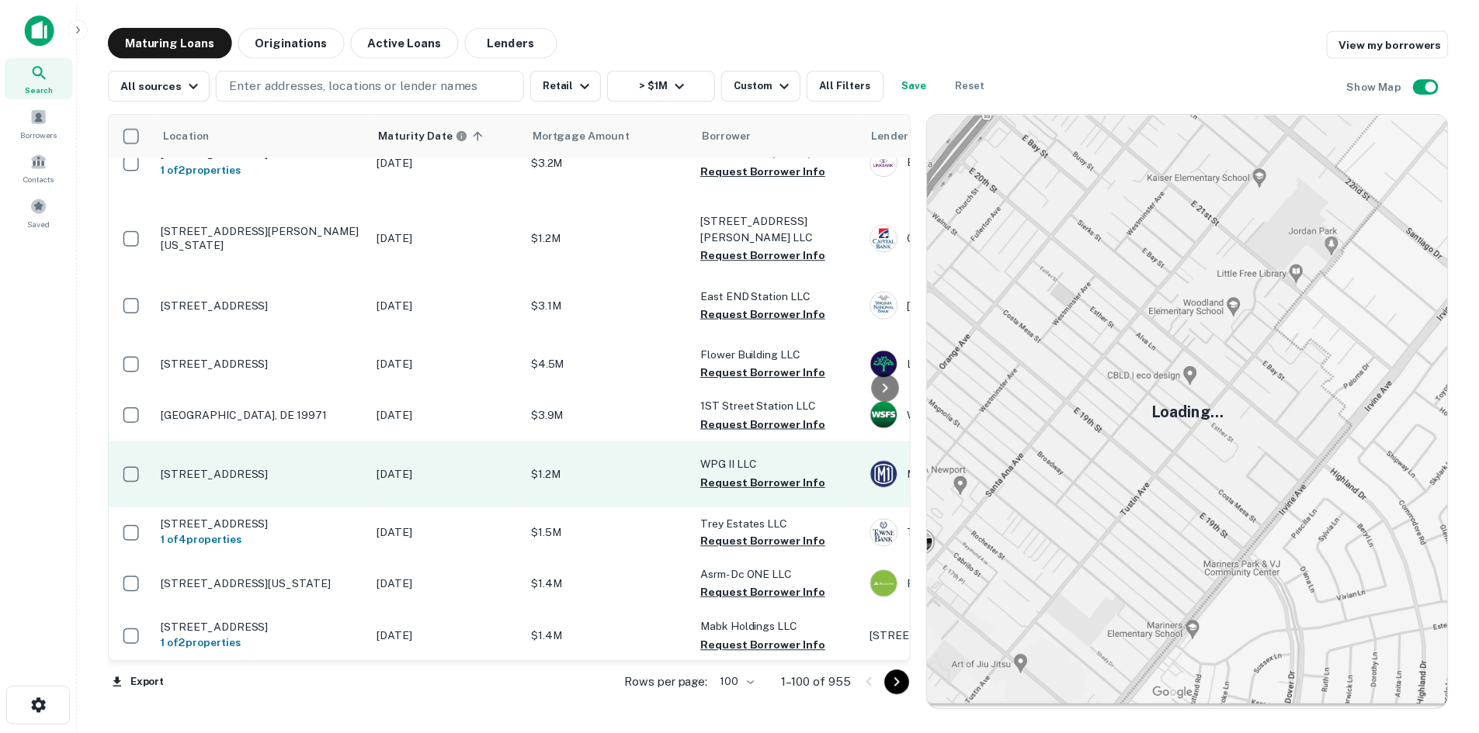
scroll to position [2173, 0]
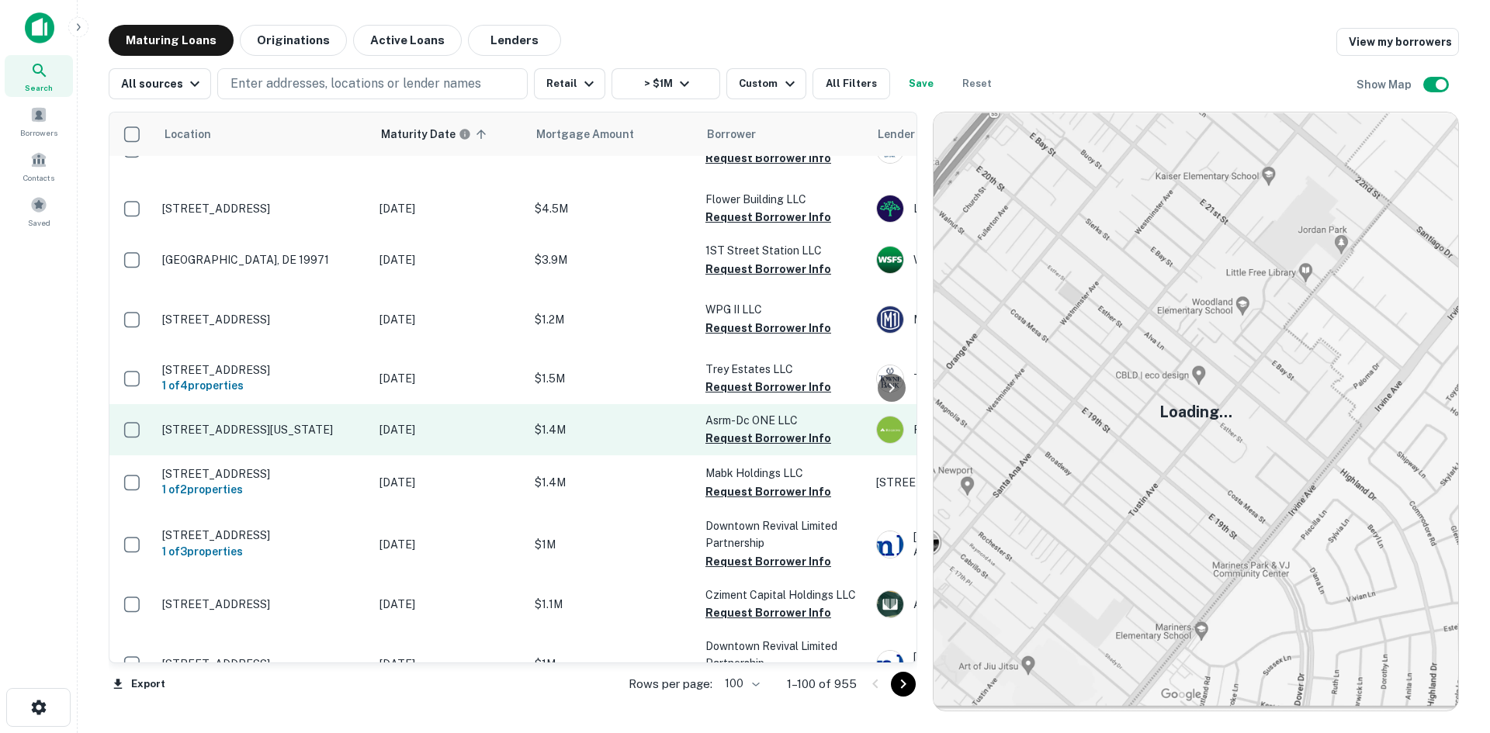
click at [335, 456] on td "726 7th St Se Washington, DC 20003" at bounding box center [262, 429] width 217 height 51
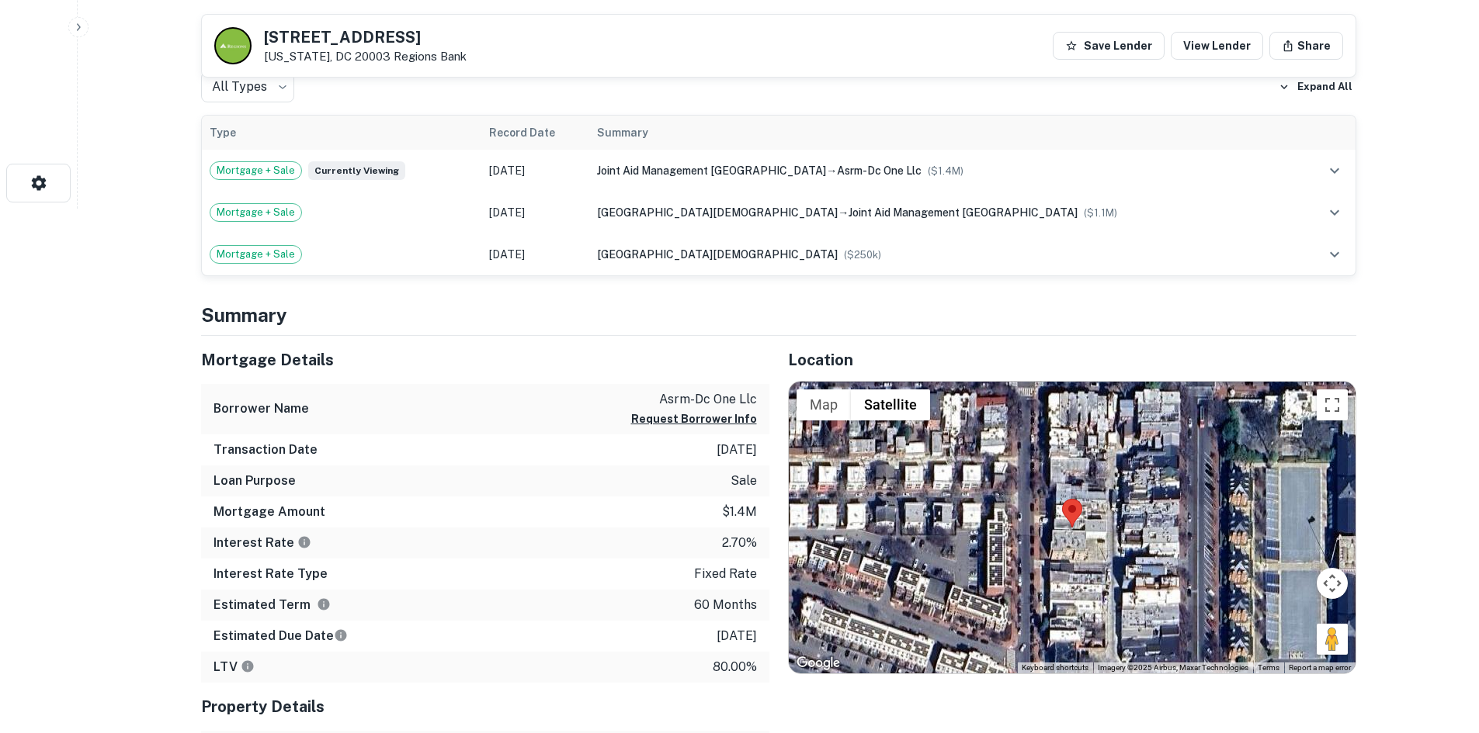
scroll to position [621, 0]
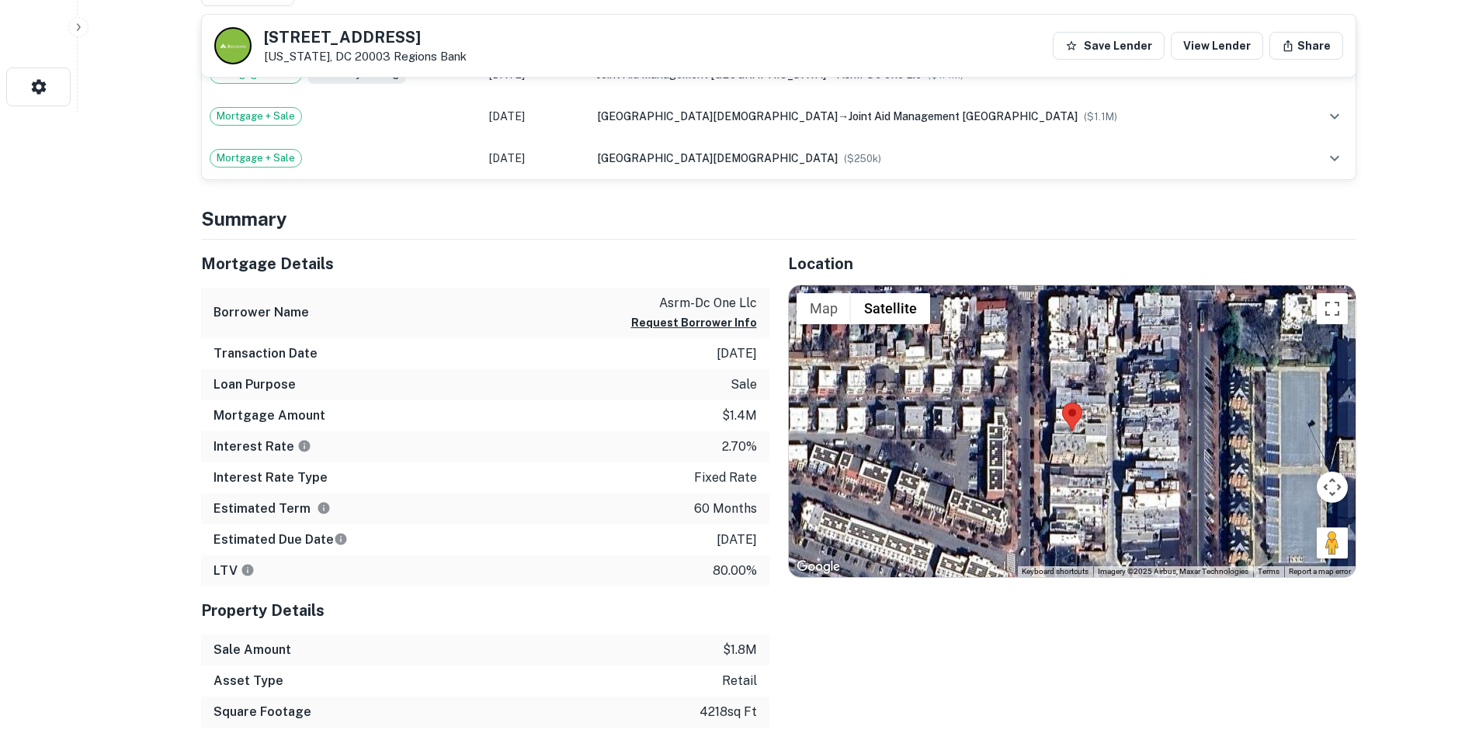
drag, startPoint x: 1320, startPoint y: 551, endPoint x: 1082, endPoint y: 446, distance: 260.6
click at [1057, 446] on div "Map Terrain Satellite Labels Keyboard shortcuts Map Data Imagery ©2025 Airbus, …" at bounding box center [1072, 432] width 567 height 292
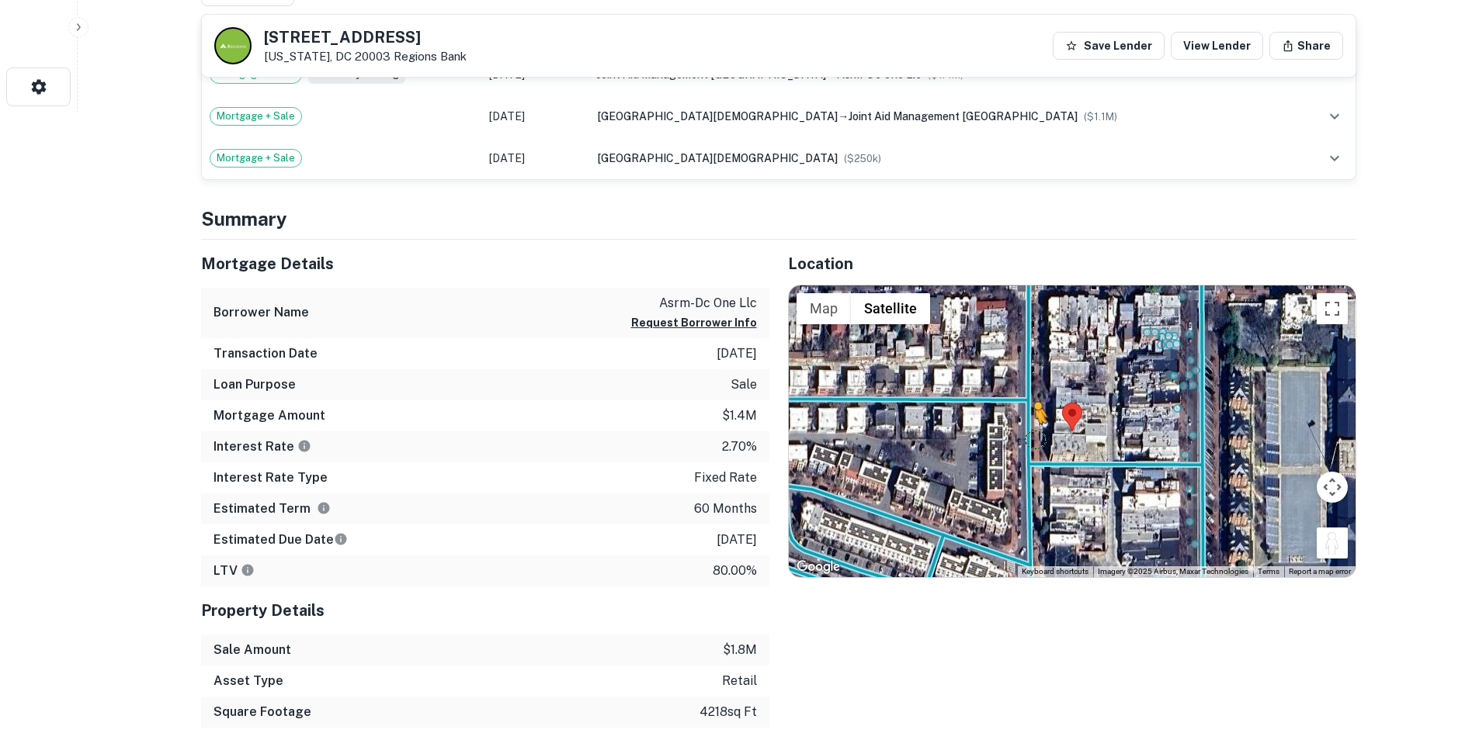
drag, startPoint x: 1292, startPoint y: 536, endPoint x: 1030, endPoint y: 439, distance: 279.3
click at [1030, 439] on div "To activate drag with keyboard, press Alt + Enter. Once in keyboard drag state,…" at bounding box center [1072, 432] width 567 height 292
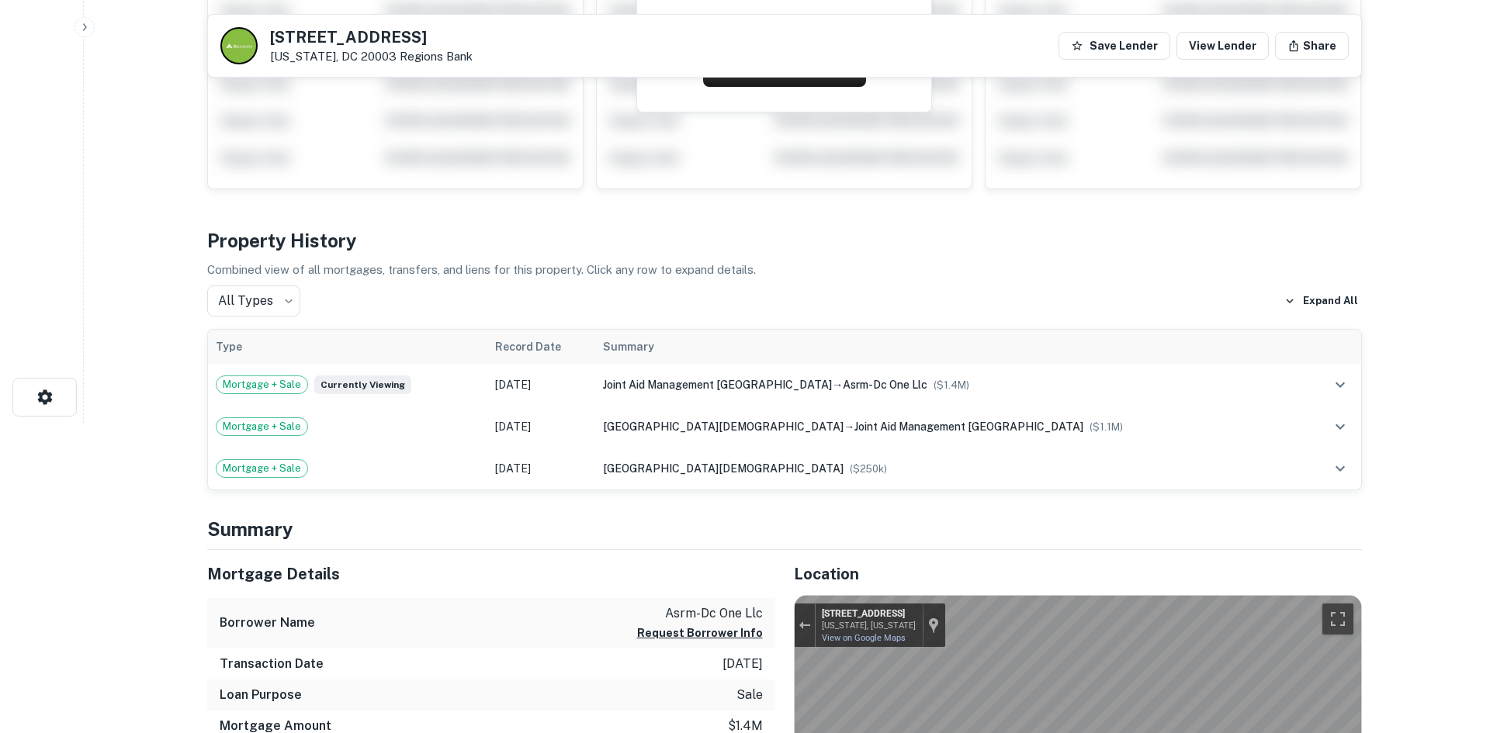
scroll to position [0, 0]
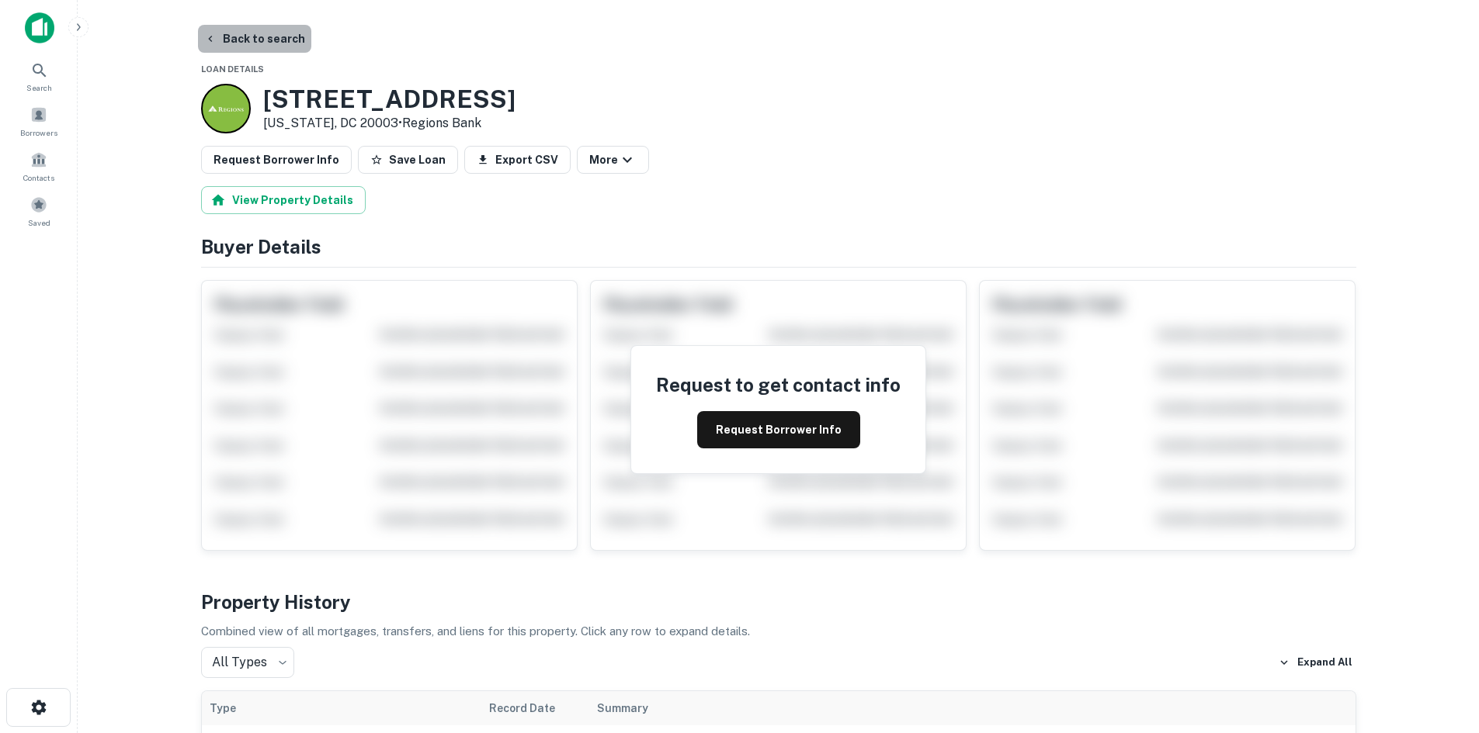
click at [276, 42] on button "Back to search" at bounding box center [254, 39] width 113 height 28
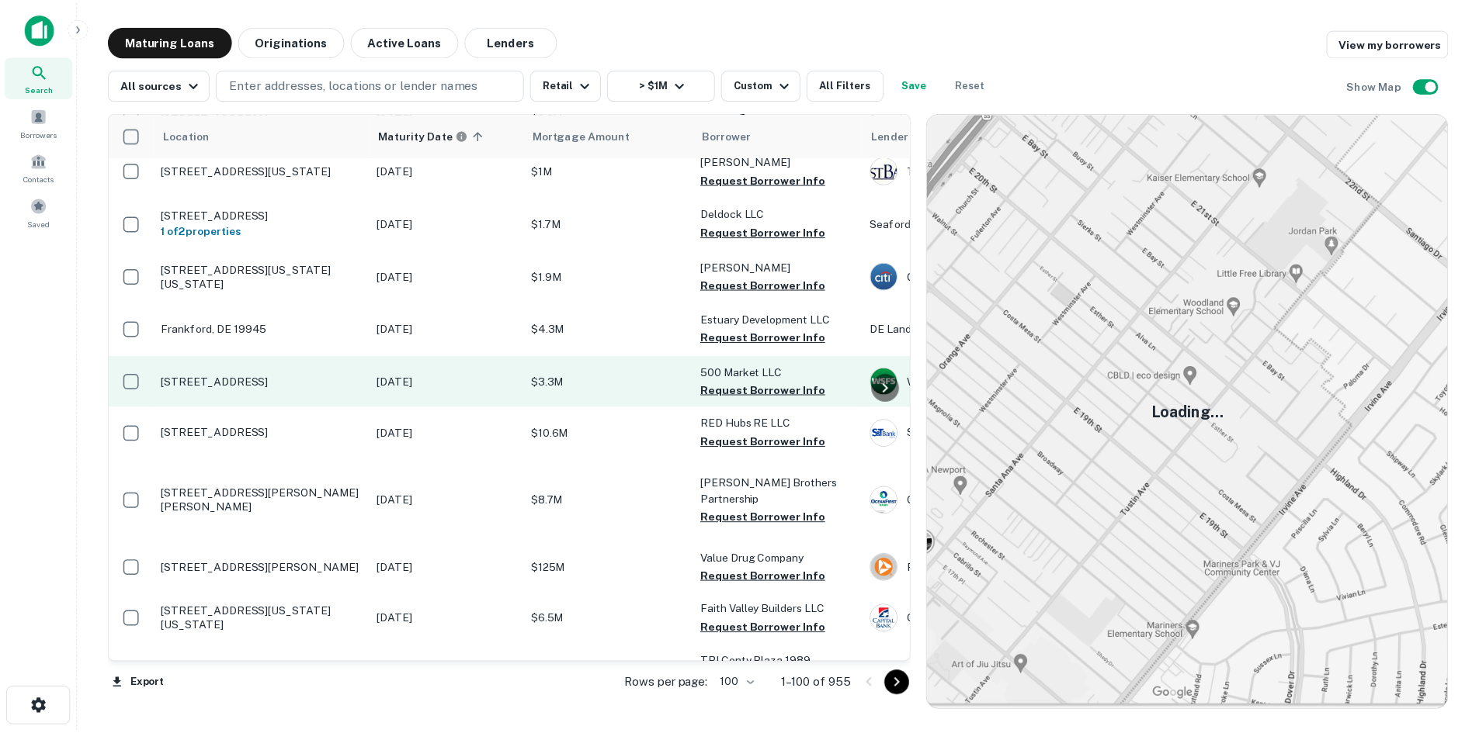
scroll to position [466, 0]
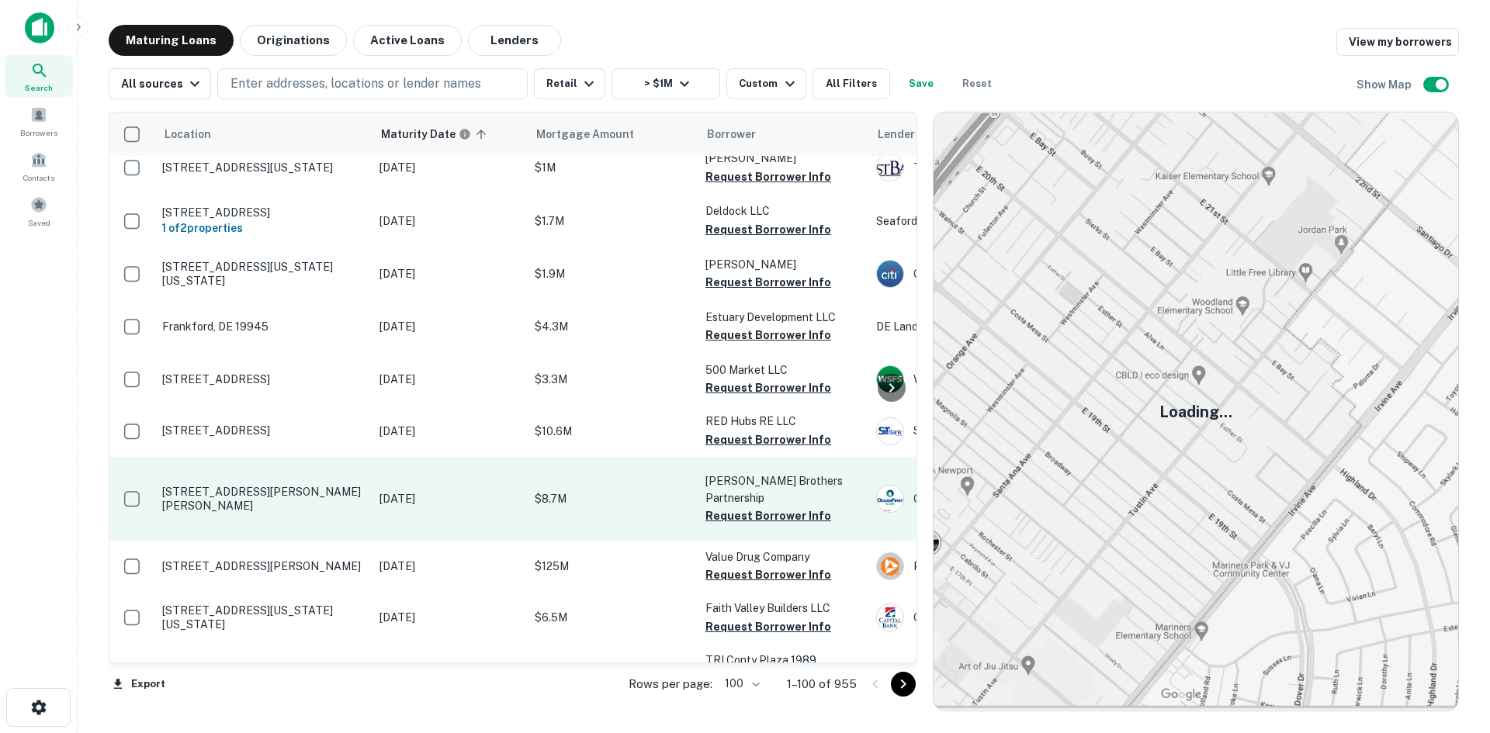
click at [322, 513] on p "1139 Ben Franklin Hwy W Douglassville, PA 19518" at bounding box center [263, 499] width 202 height 28
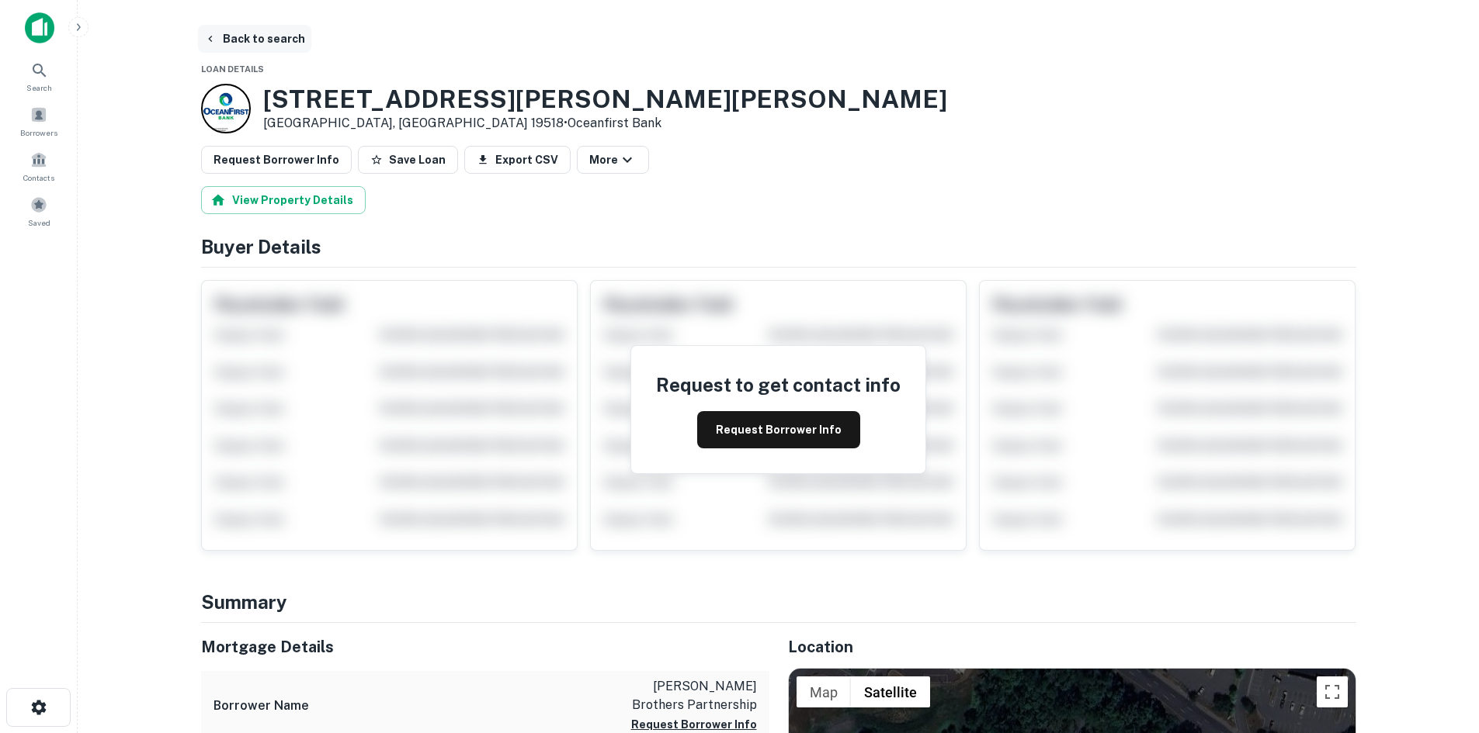
click at [268, 33] on button "Back to search" at bounding box center [254, 39] width 113 height 28
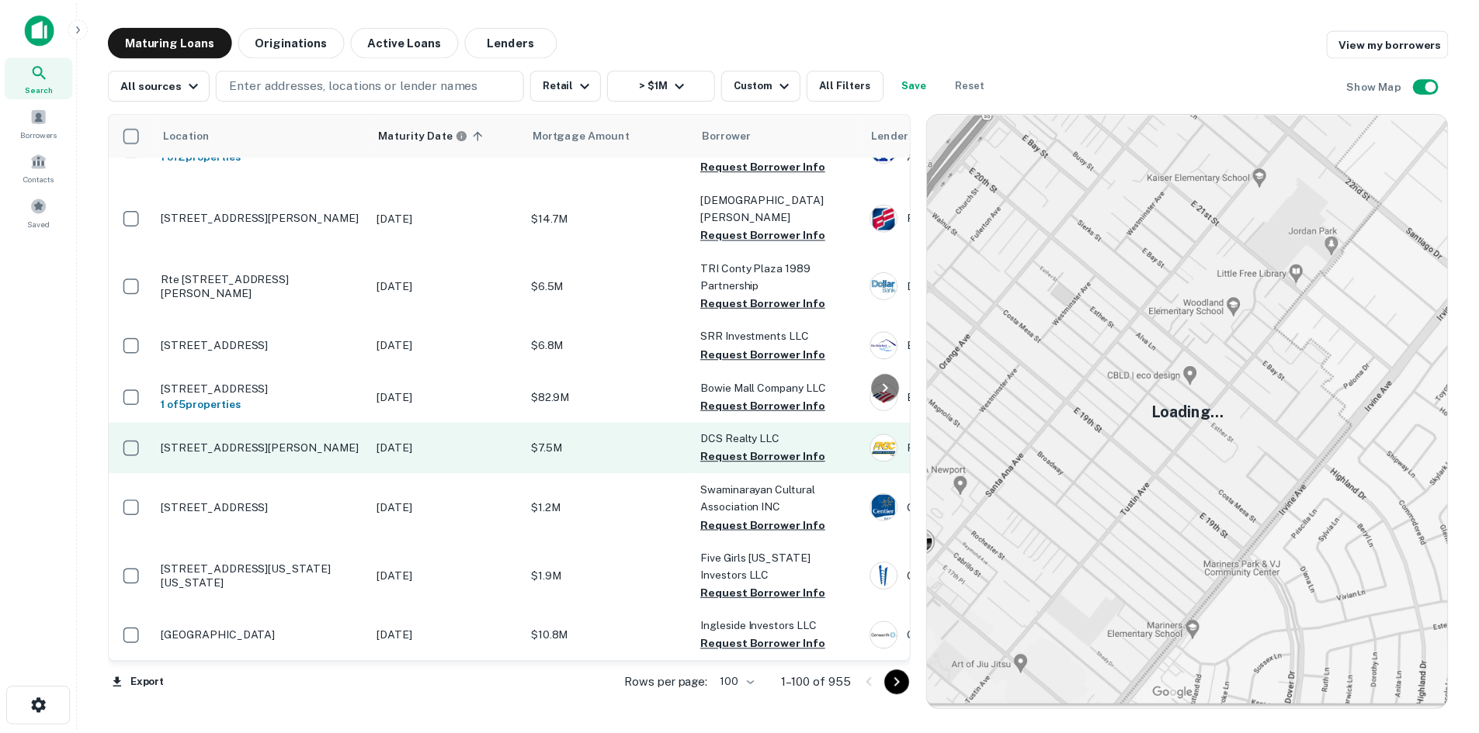
scroll to position [1397, 0]
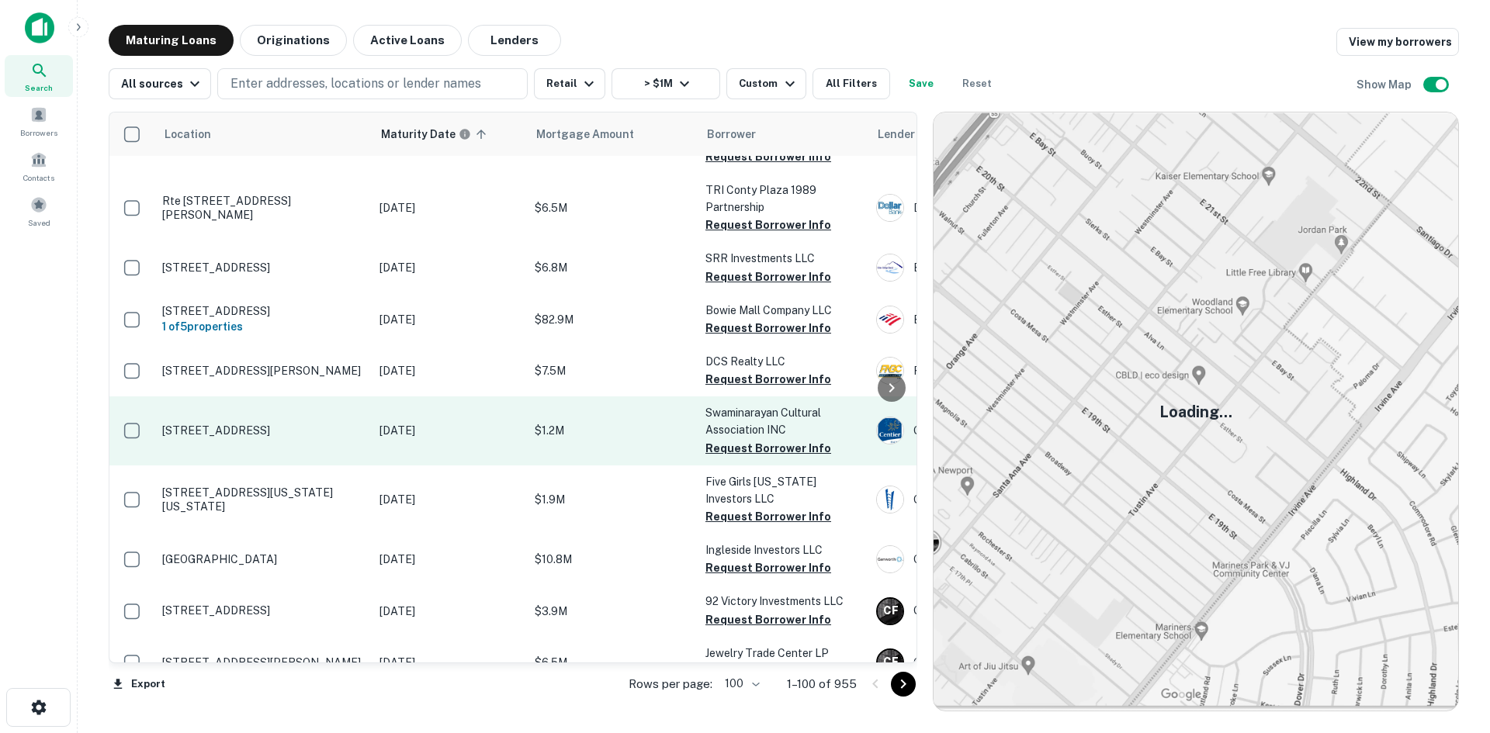
click at [291, 465] on td "4731 Bethlehem Pike Telford, PA 18969" at bounding box center [262, 431] width 217 height 68
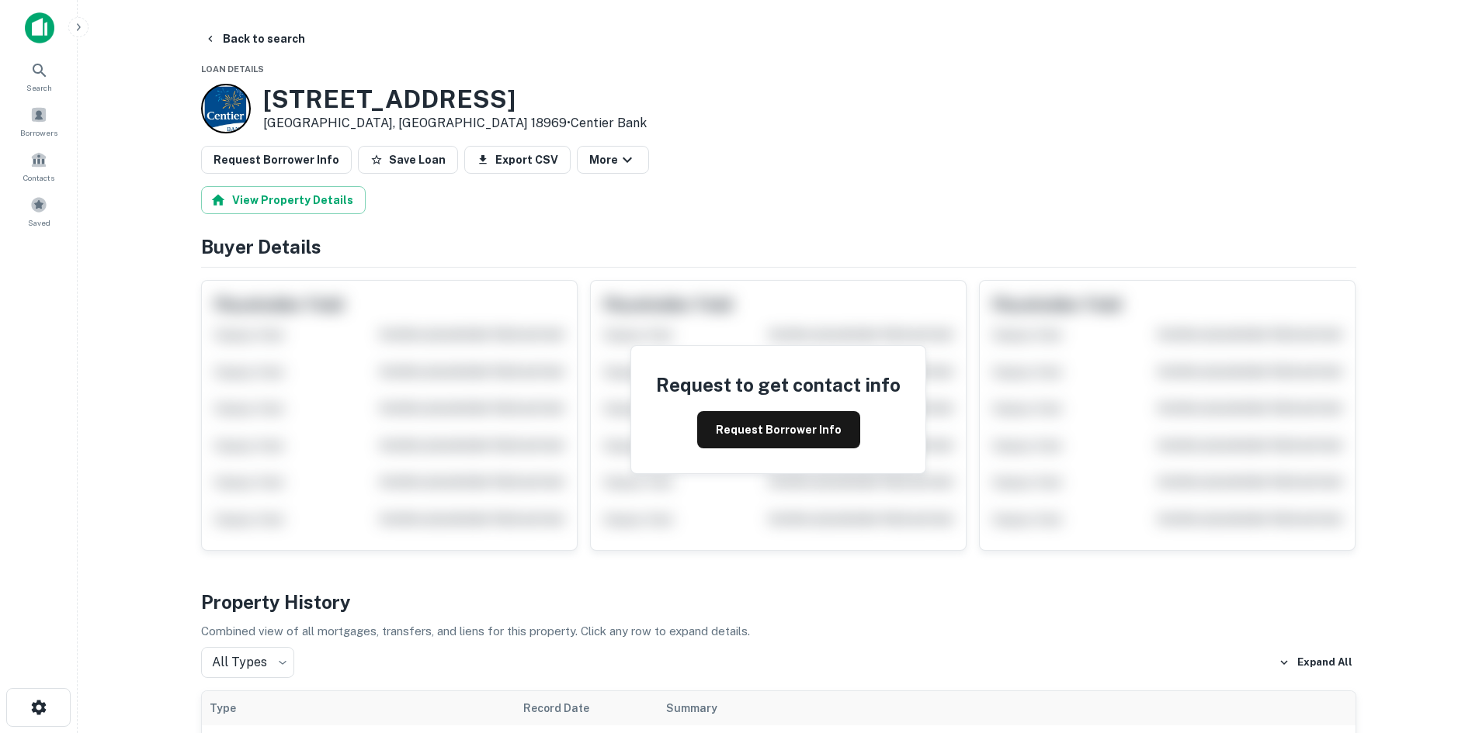
drag, startPoint x: 266, startPoint y: 14, endPoint x: 377, endPoint y: 59, distance: 119.8
click at [371, 110] on h3 "4731 Bethlehem Pike" at bounding box center [454, 99] width 383 height 29
drag, startPoint x: 265, startPoint y: 99, endPoint x: 364, endPoint y: 120, distance: 100.9
click at [364, 120] on div "4731 Bethlehem Pike Telford, PA 18969 • Centier Bank" at bounding box center [454, 109] width 383 height 48
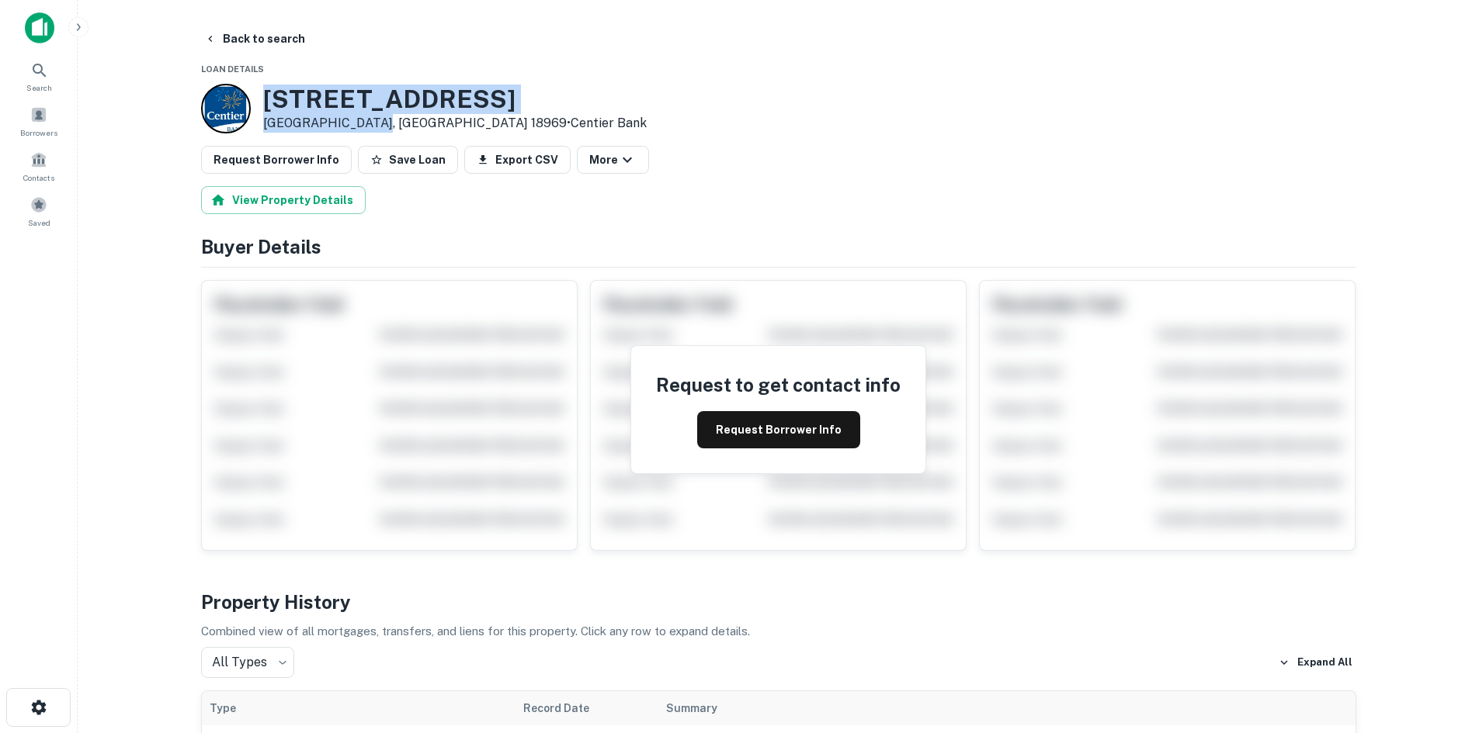
copy div "4731 Bethlehem Pike Telford, PA 18969"
click at [578, 169] on button "More" at bounding box center [613, 160] width 72 height 28
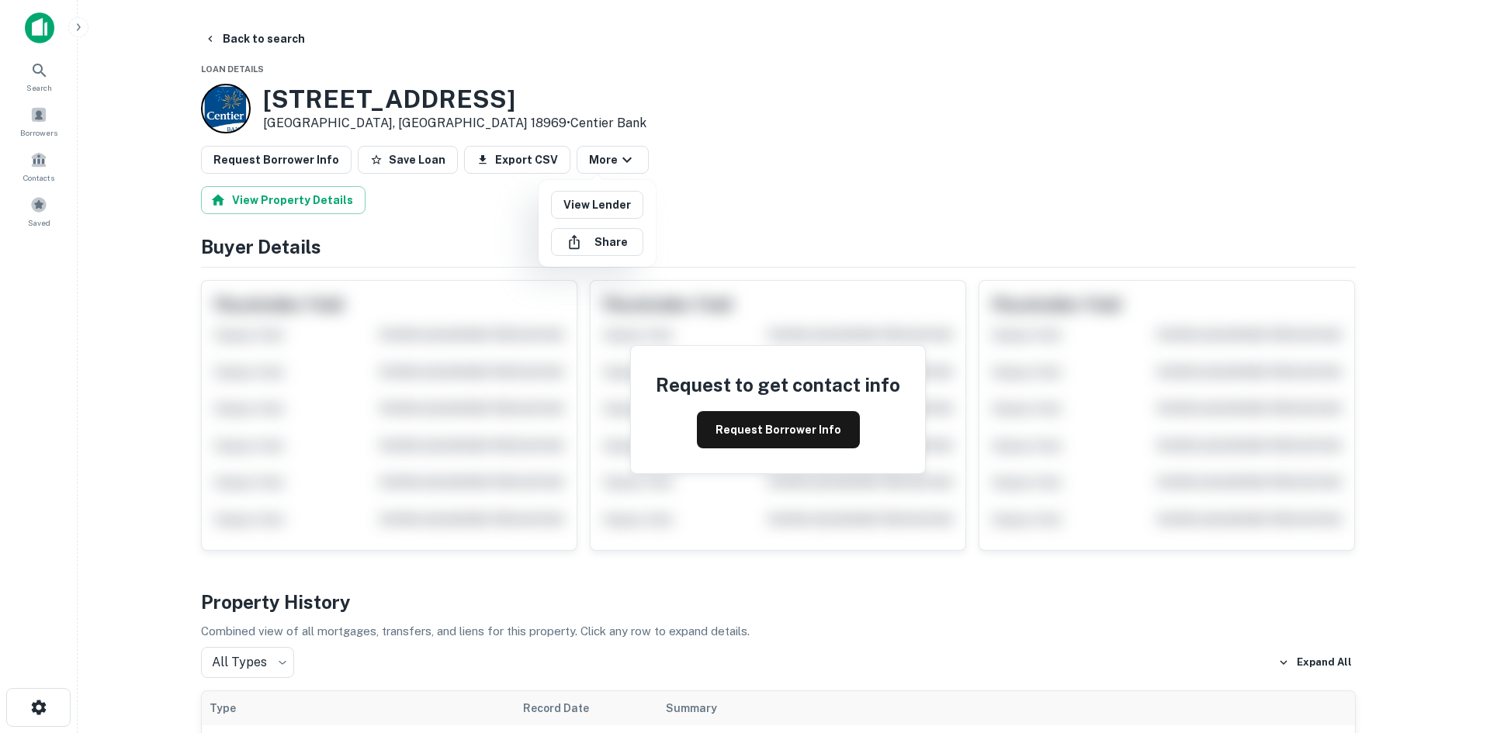
click at [323, 47] on div at bounding box center [745, 366] width 1490 height 733
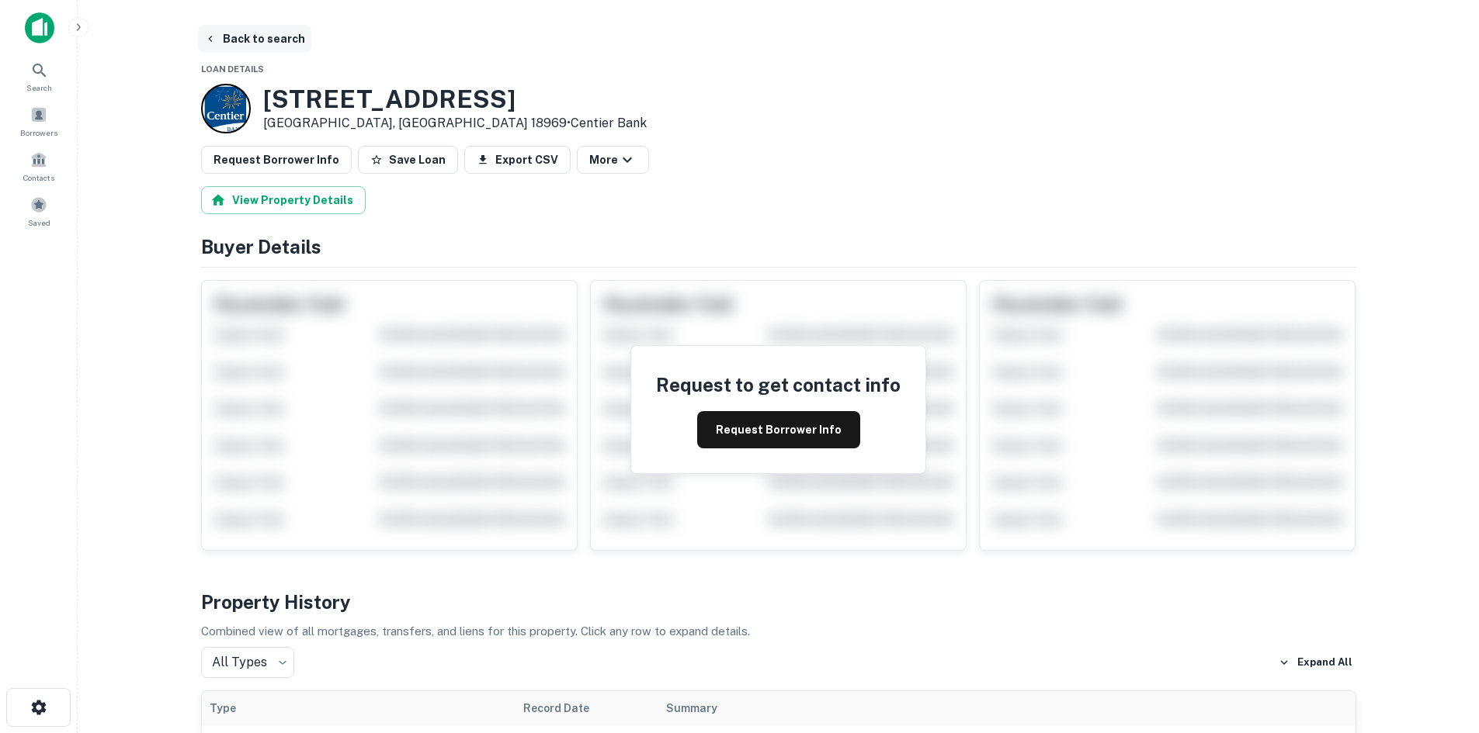
click at [273, 36] on button "Back to search" at bounding box center [254, 39] width 113 height 28
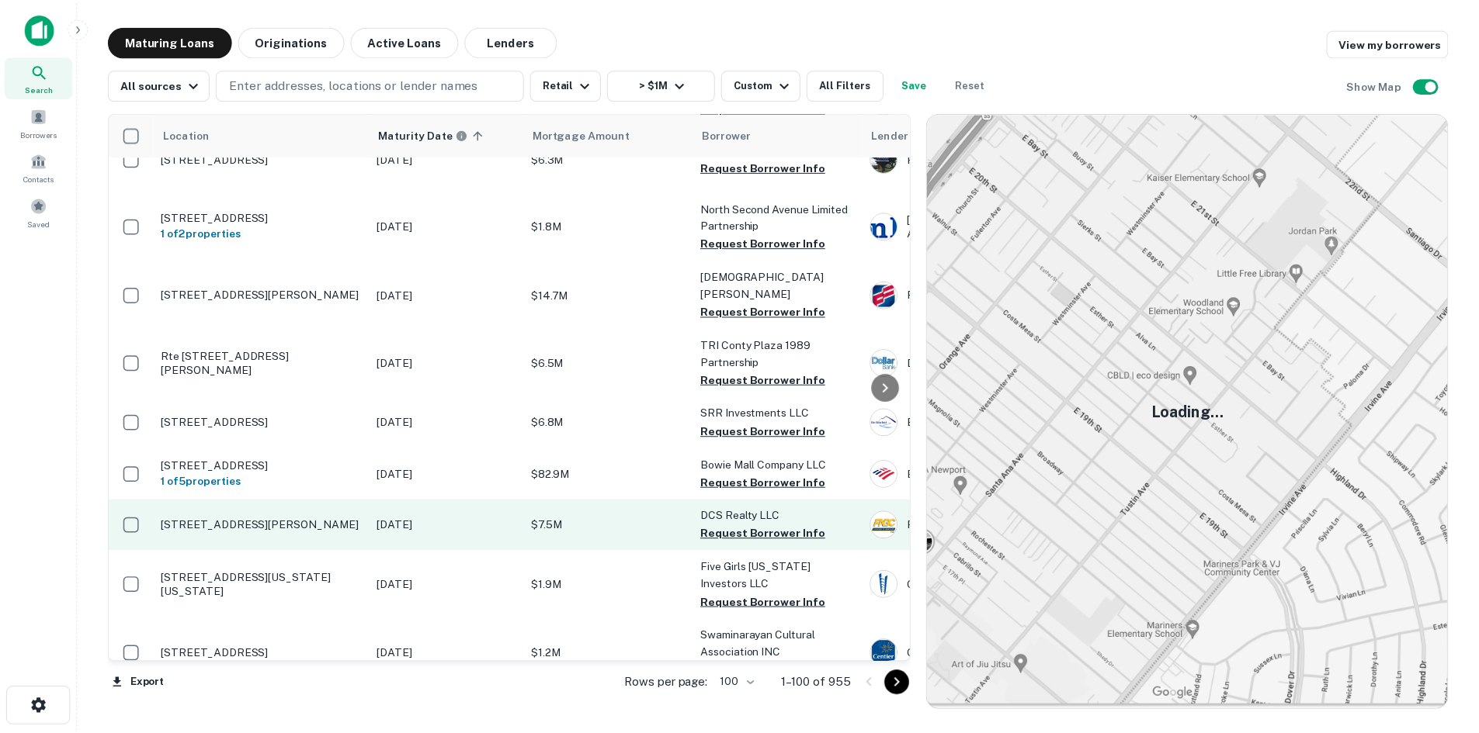
scroll to position [1320, 0]
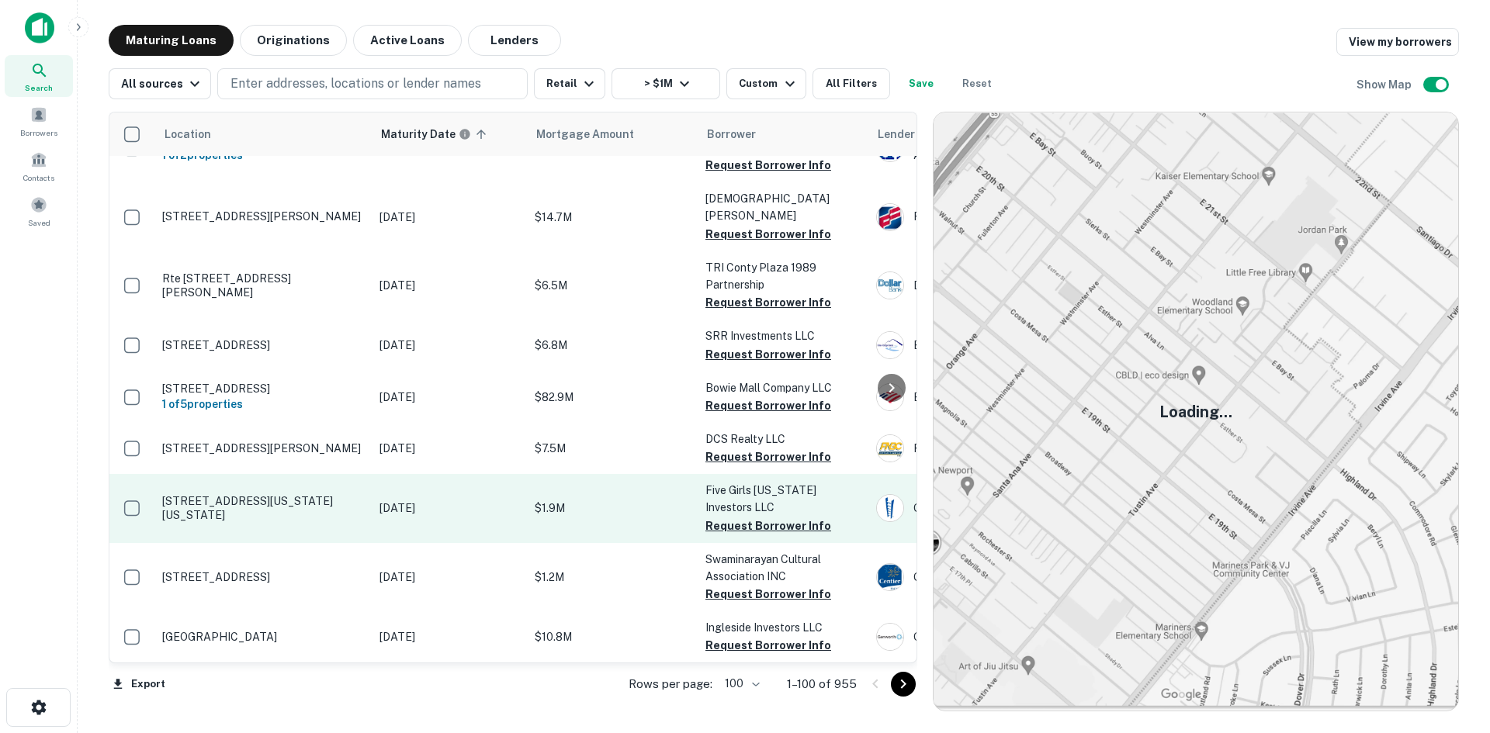
click at [244, 522] on p "[STREET_ADDRESS][US_STATE][US_STATE]" at bounding box center [263, 508] width 202 height 28
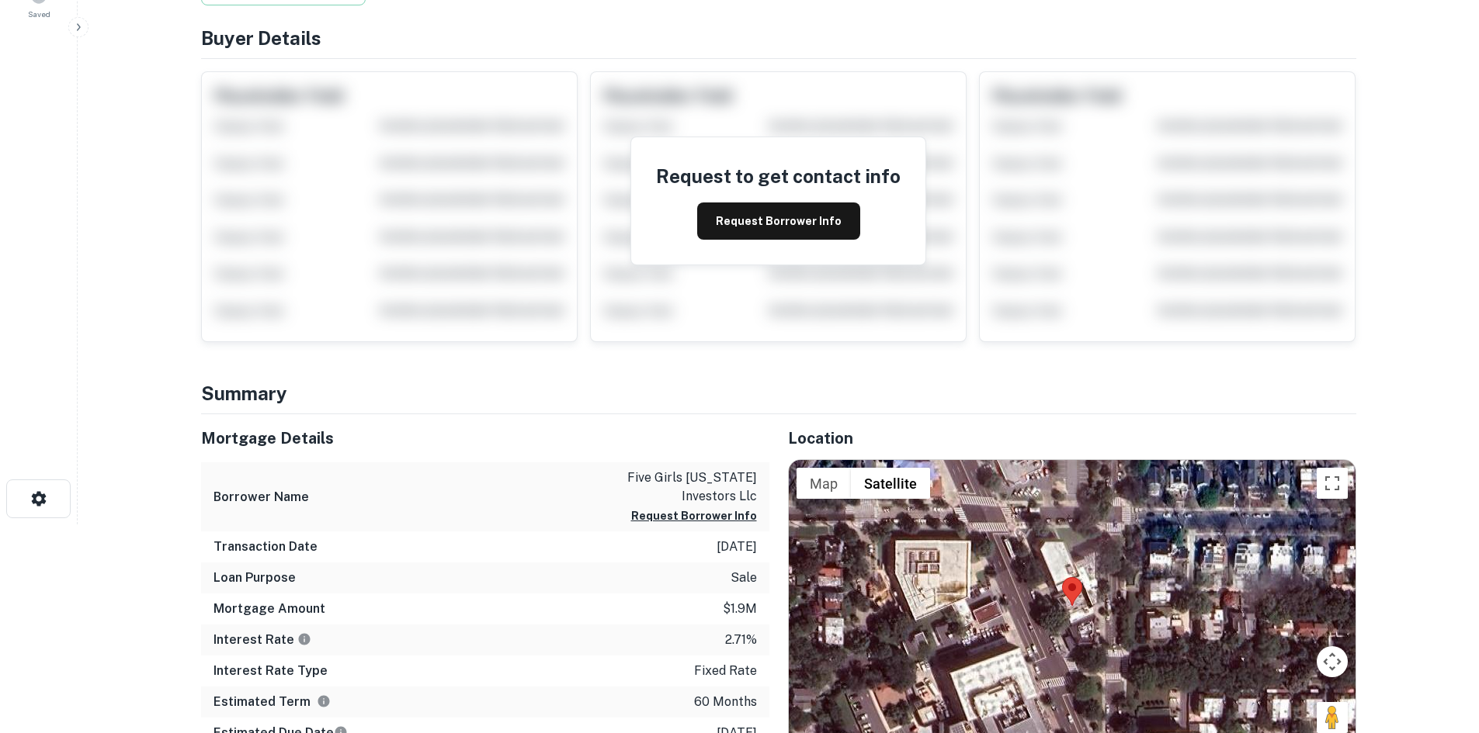
scroll to position [310, 0]
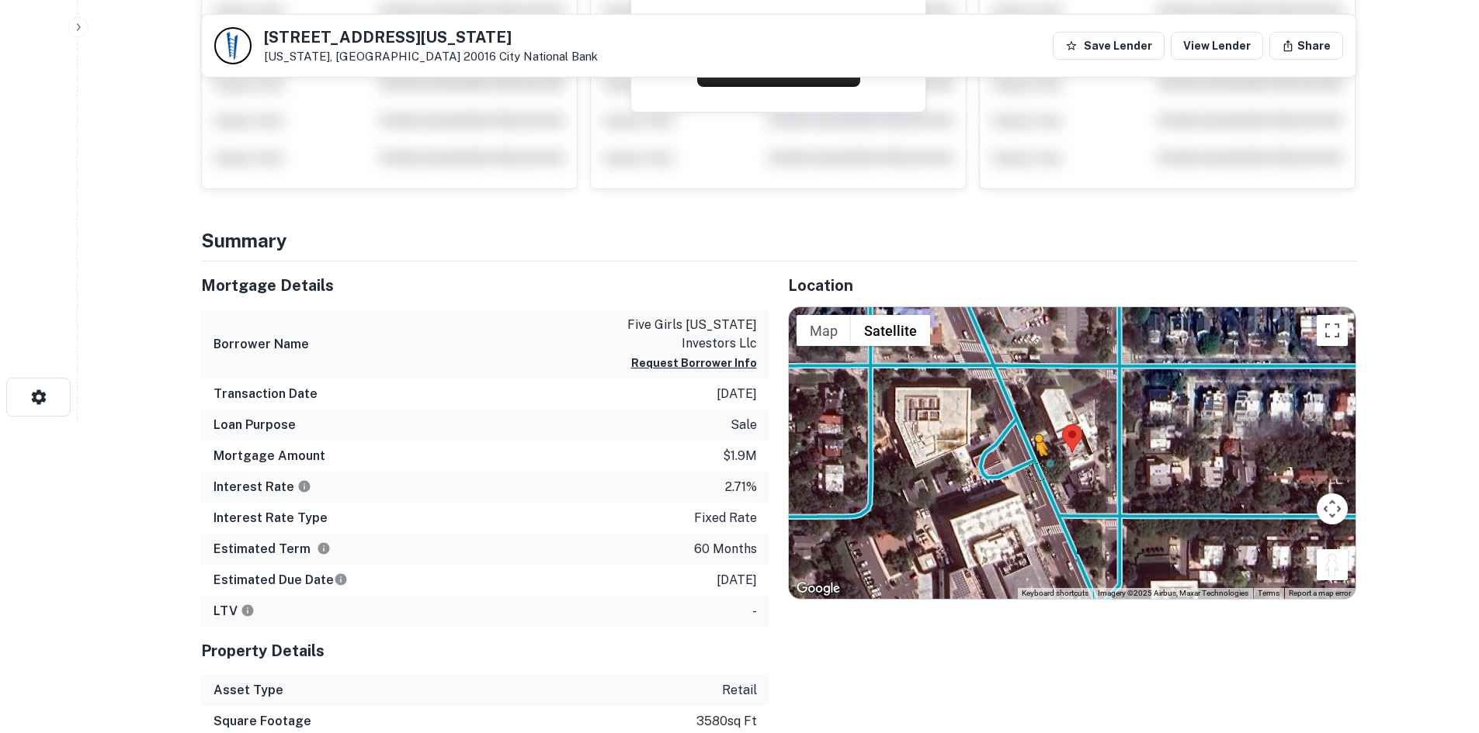
drag, startPoint x: 1336, startPoint y: 573, endPoint x: 1032, endPoint y: 471, distance: 320.1
click at [1032, 471] on div "To activate drag with keyboard, press Alt + Enter. Once in keyboard drag state,…" at bounding box center [1072, 453] width 567 height 292
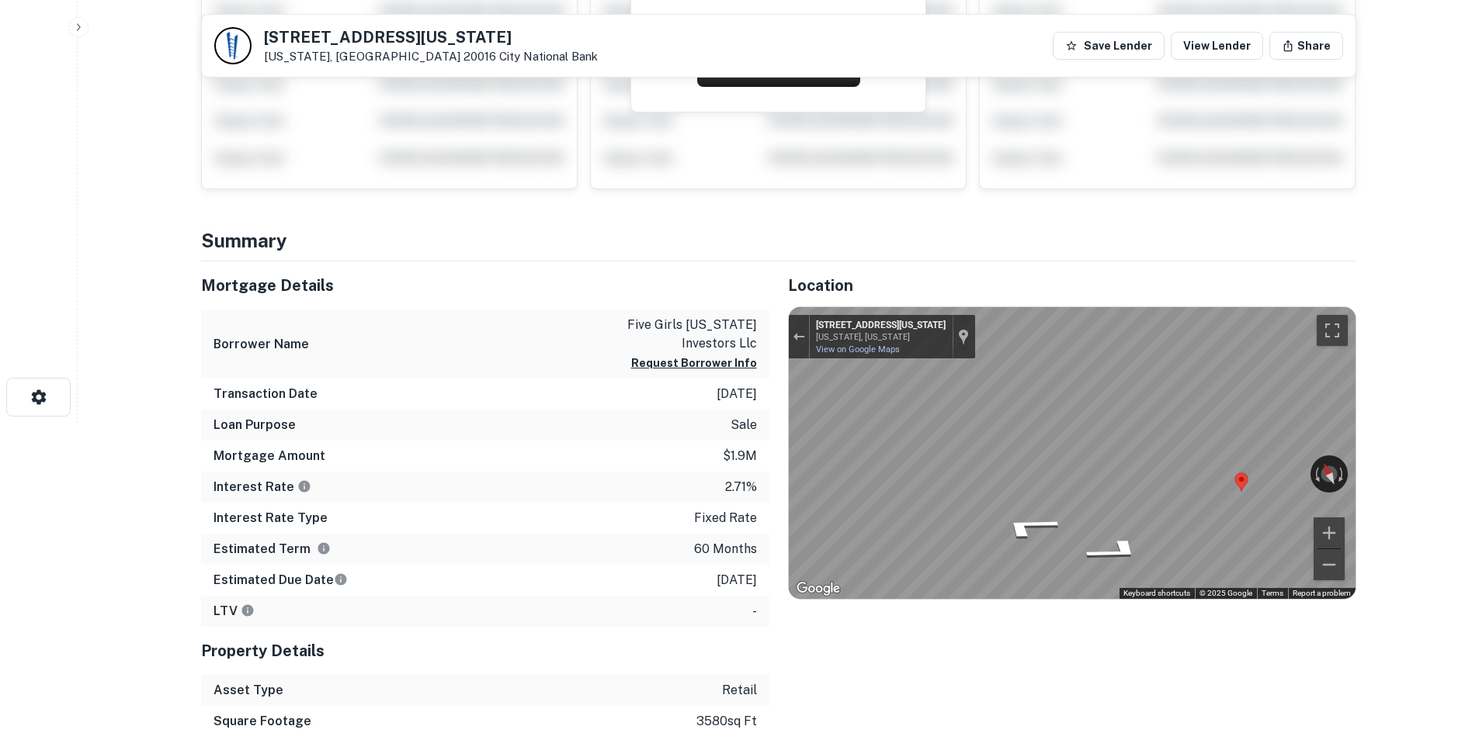
click at [660, 439] on div "Mortgage Details Borrower Name five girls wisconsin investors llc Request Borro…" at bounding box center [769, 546] width 1174 height 569
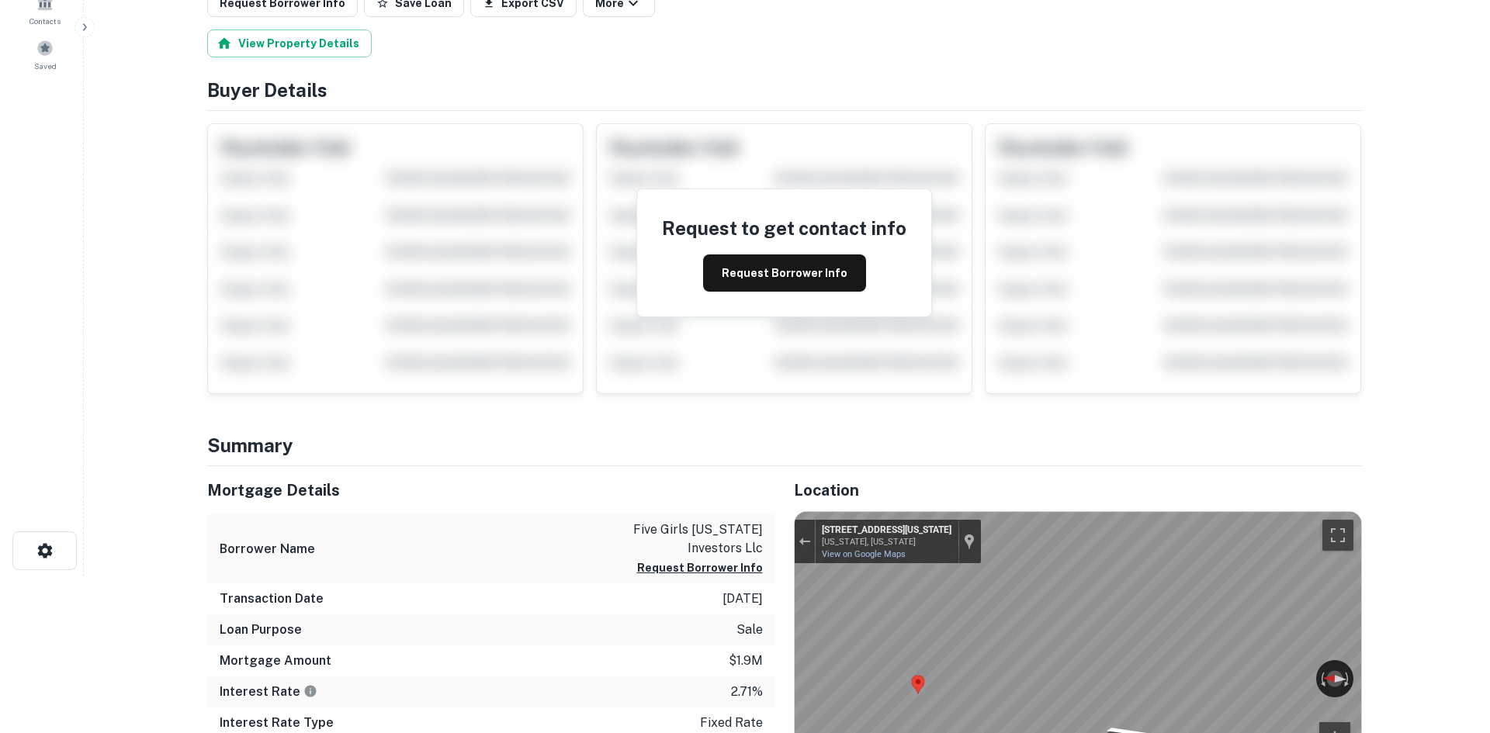
scroll to position [0, 0]
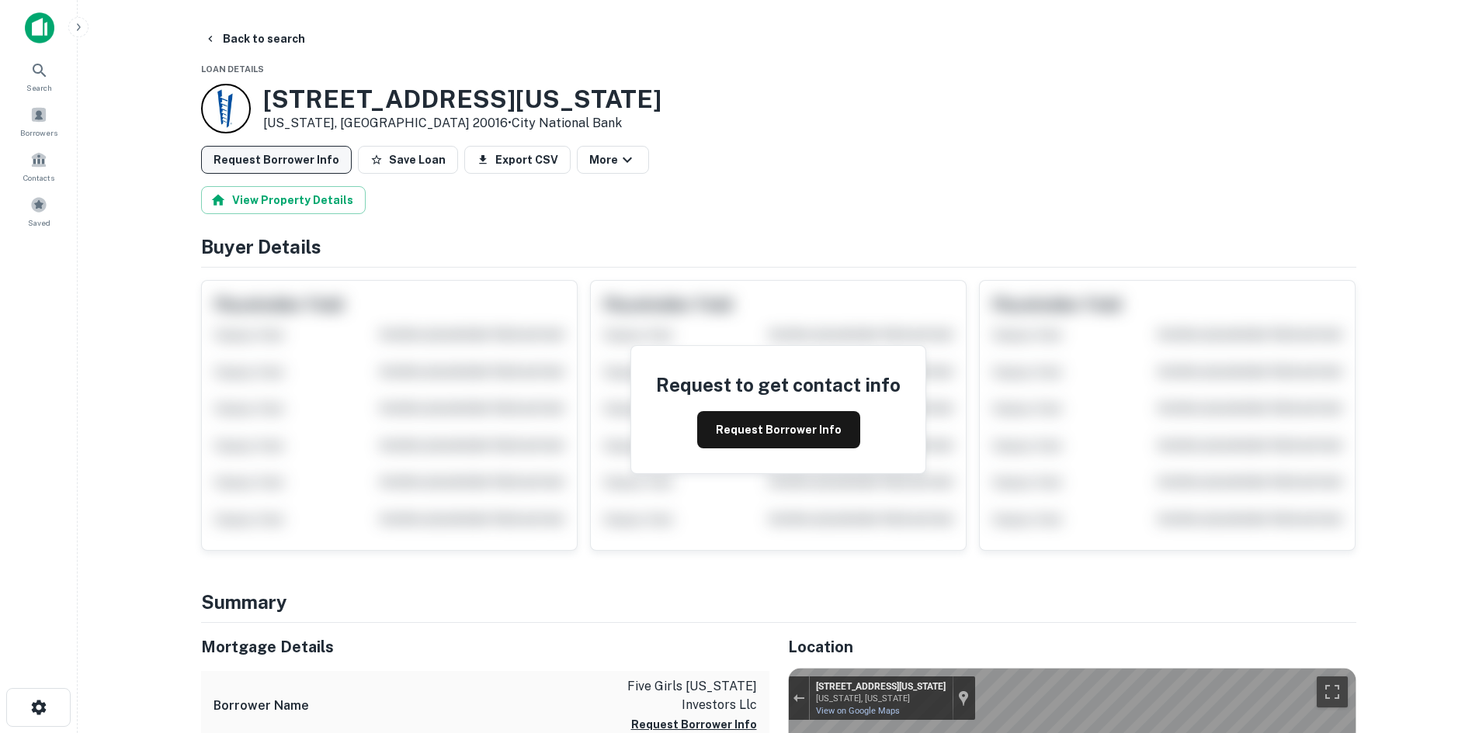
click at [278, 165] on button "Request Borrower Info" at bounding box center [276, 160] width 151 height 28
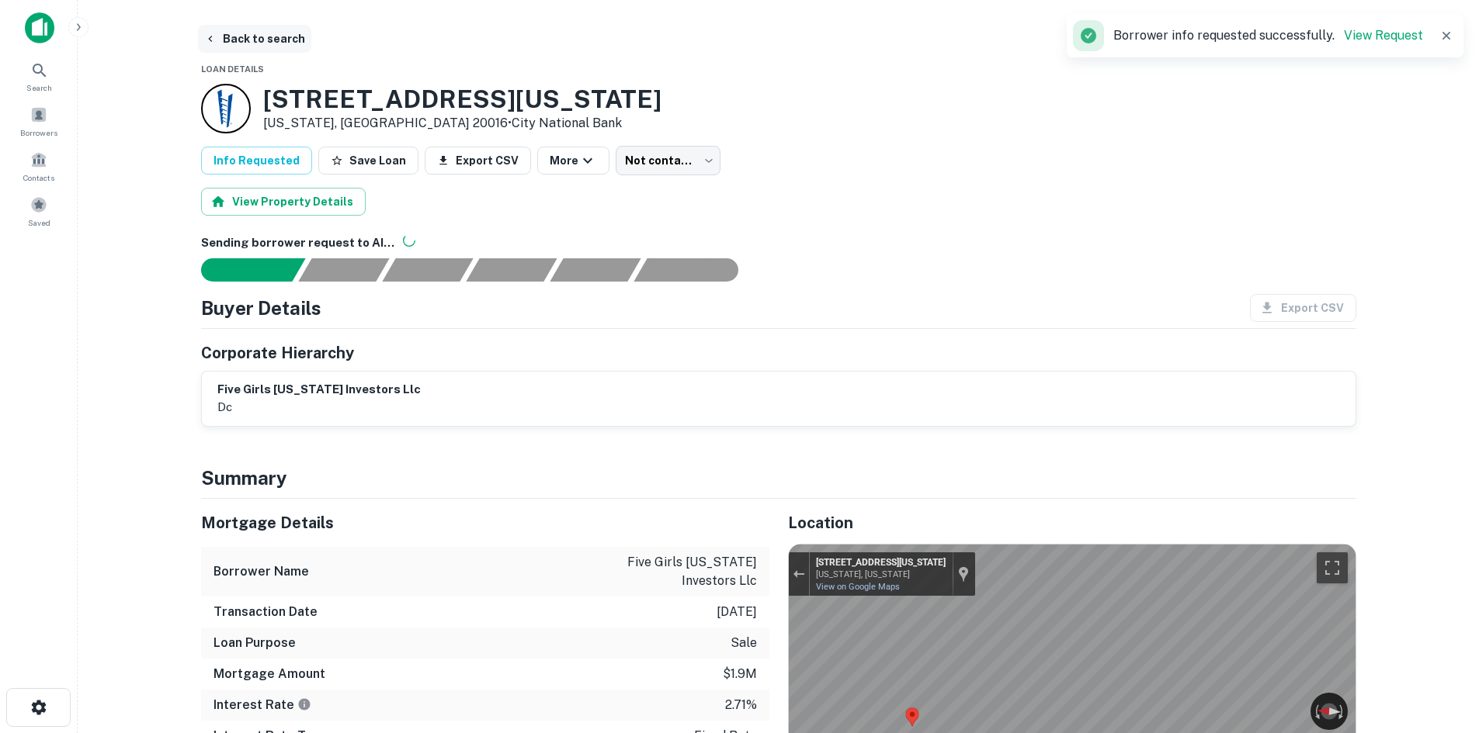
click at [269, 39] on button "Back to search" at bounding box center [254, 39] width 113 height 28
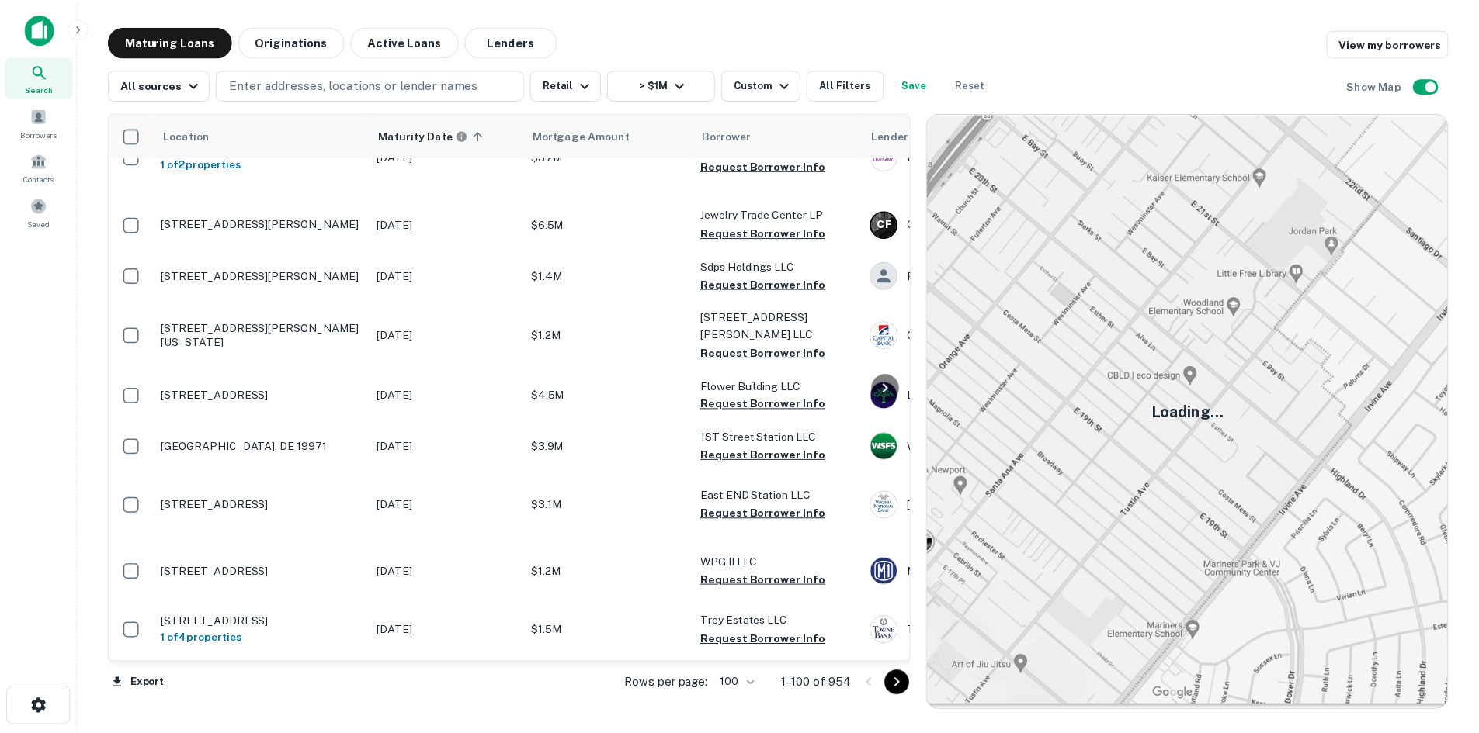
scroll to position [1945, 0]
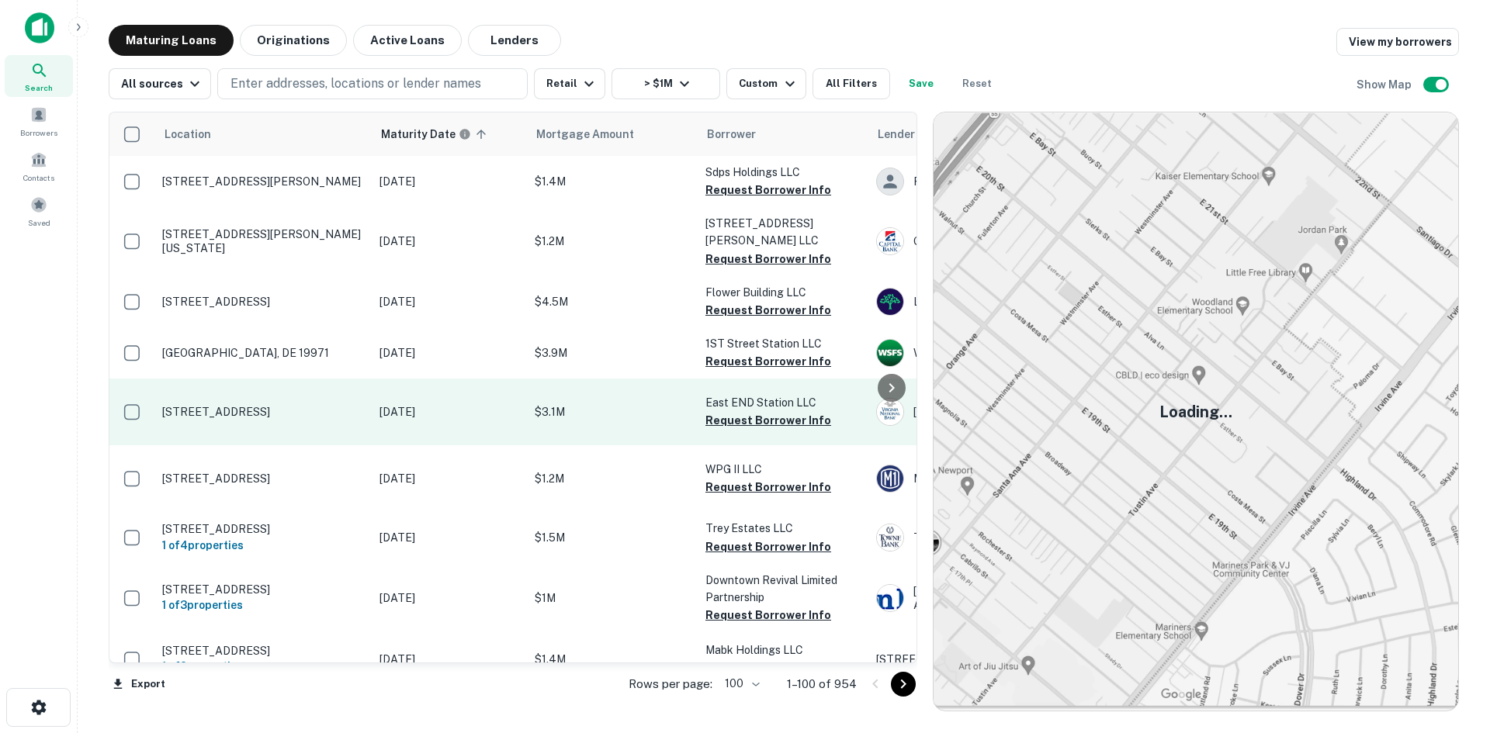
click at [274, 446] on td "[STREET_ADDRESS]" at bounding box center [262, 412] width 217 height 67
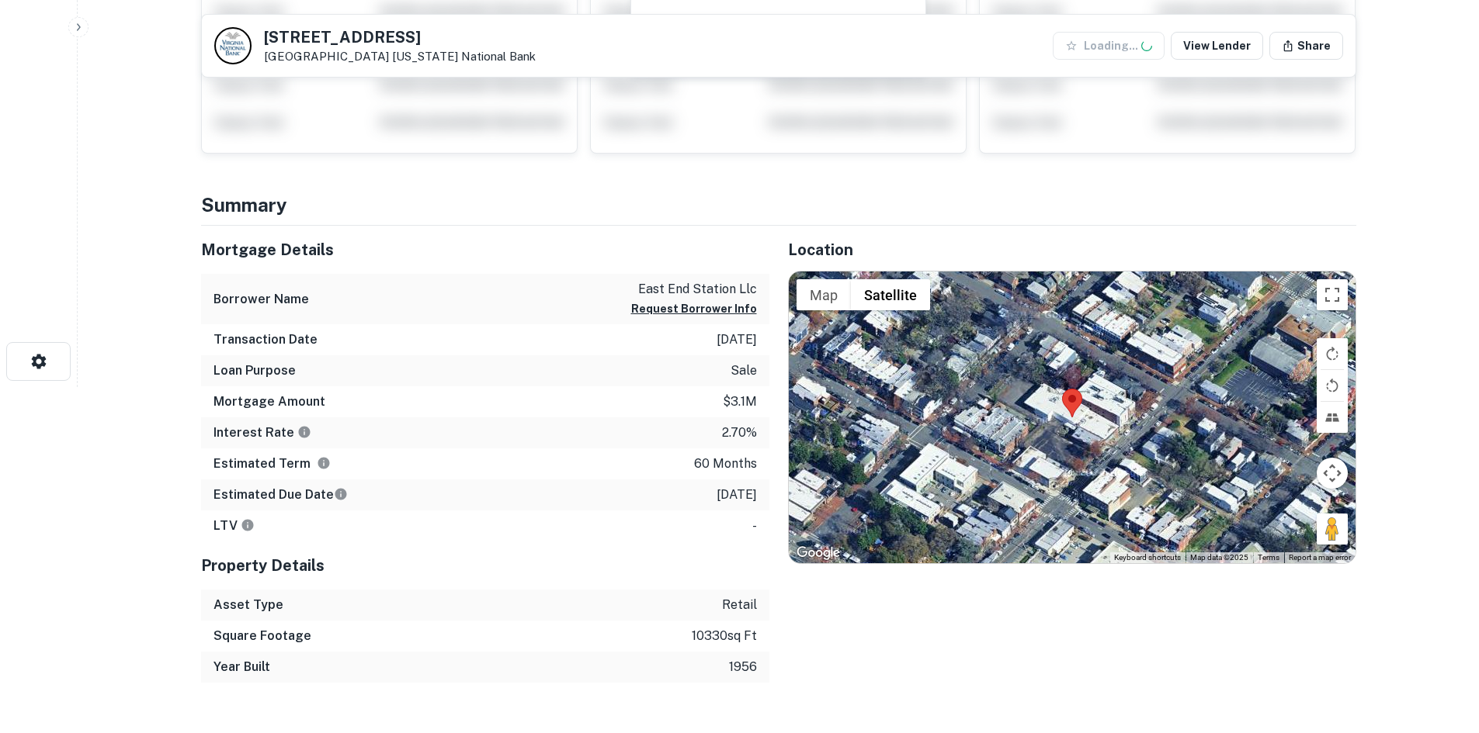
scroll to position [388, 0]
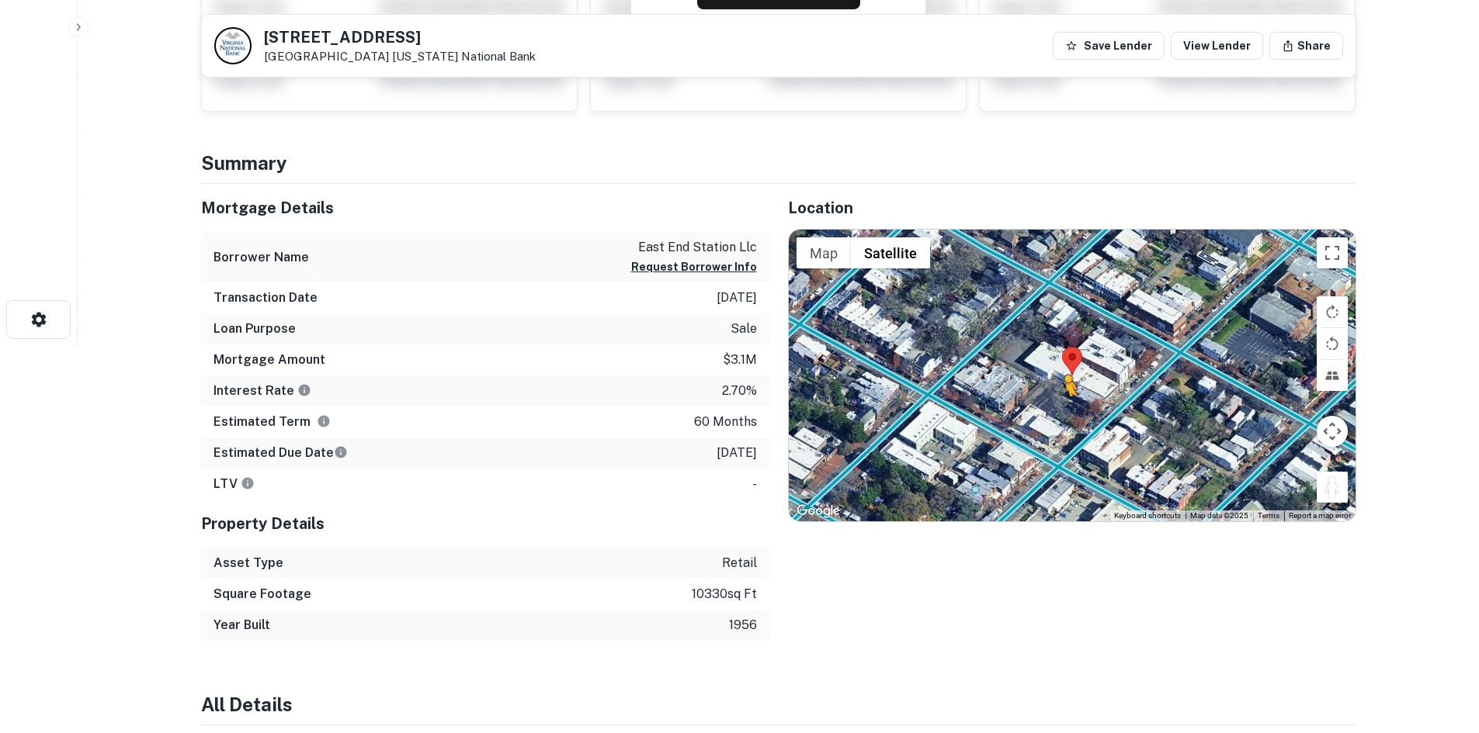
drag, startPoint x: 1333, startPoint y: 484, endPoint x: 1059, endPoint y: 407, distance: 284.6
click at [1059, 407] on div "To activate drag with keyboard, press Alt + Enter. Once in keyboard drag state,…" at bounding box center [1072, 376] width 567 height 292
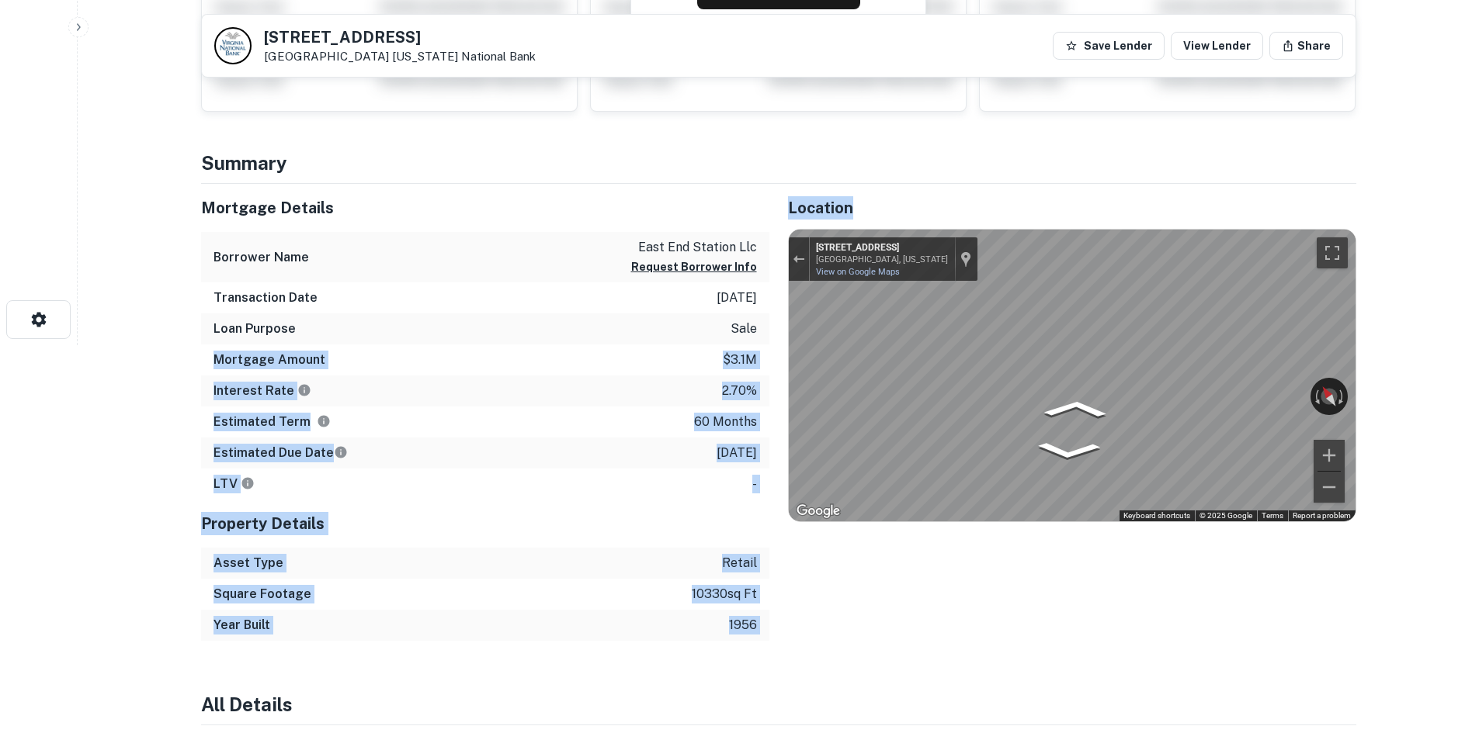
click at [1136, 385] on div "Mortgage Details Borrower Name east end station llc Request Borrower Info Trans…" at bounding box center [769, 412] width 1174 height 457
drag, startPoint x: 783, startPoint y: 305, endPoint x: 1365, endPoint y: 415, distance: 591.7
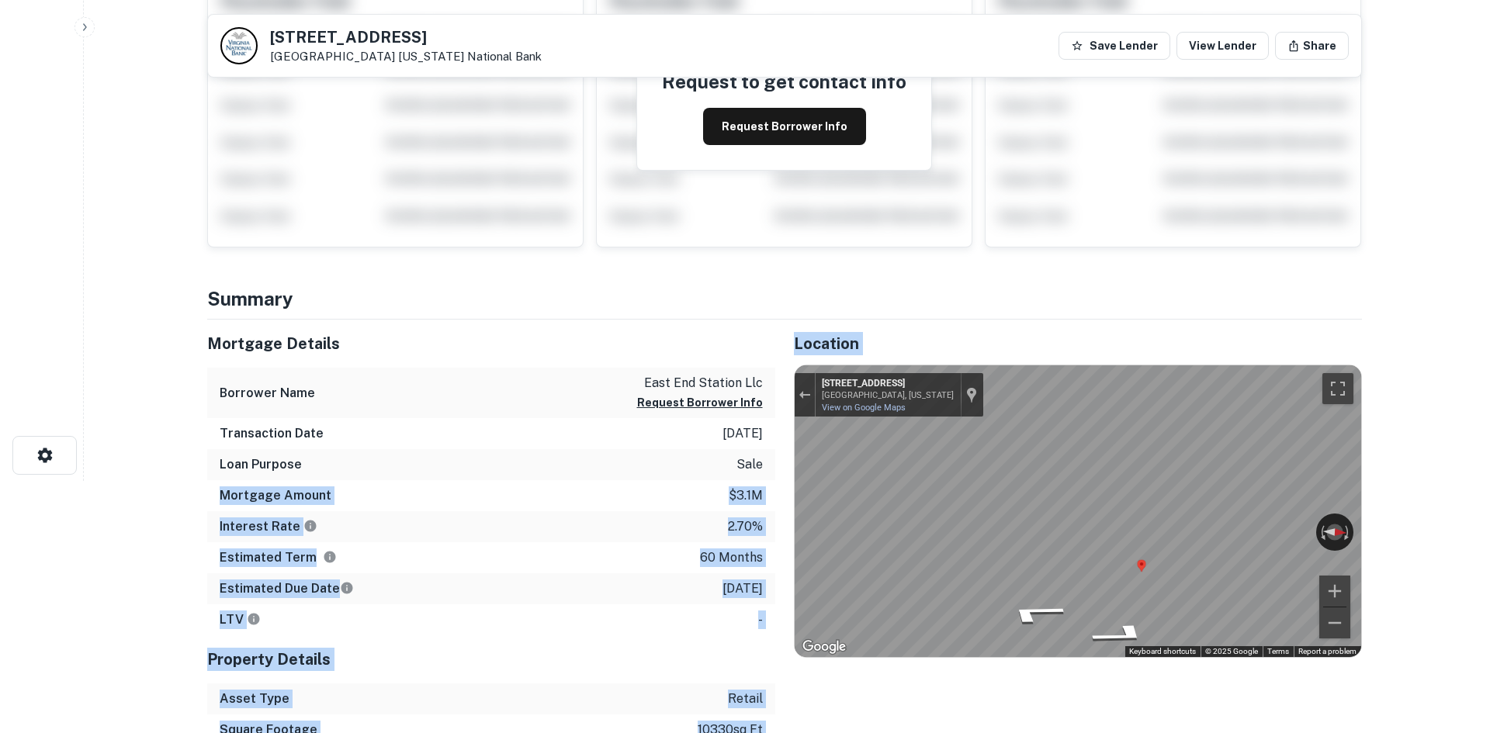
scroll to position [0, 0]
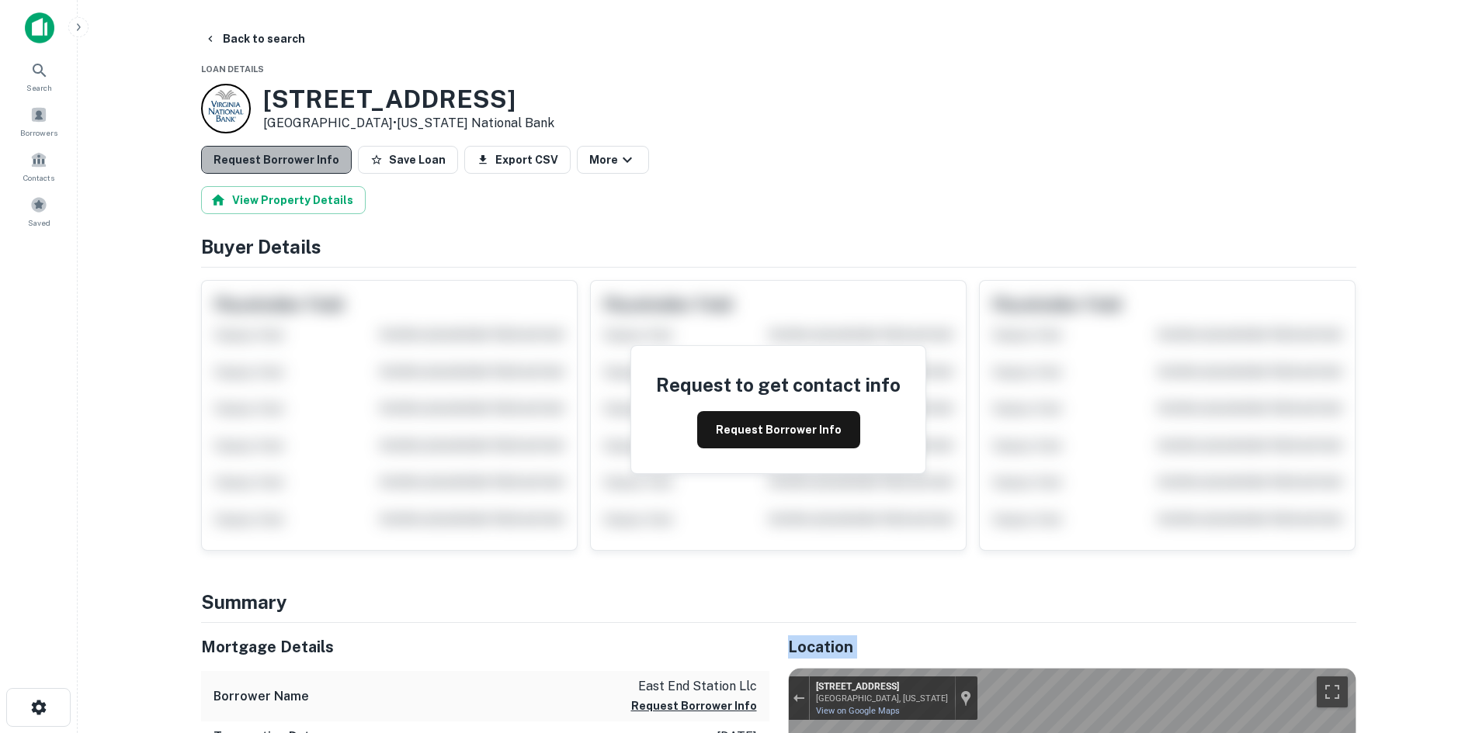
click at [336, 165] on button "Request Borrower Info" at bounding box center [276, 160] width 151 height 28
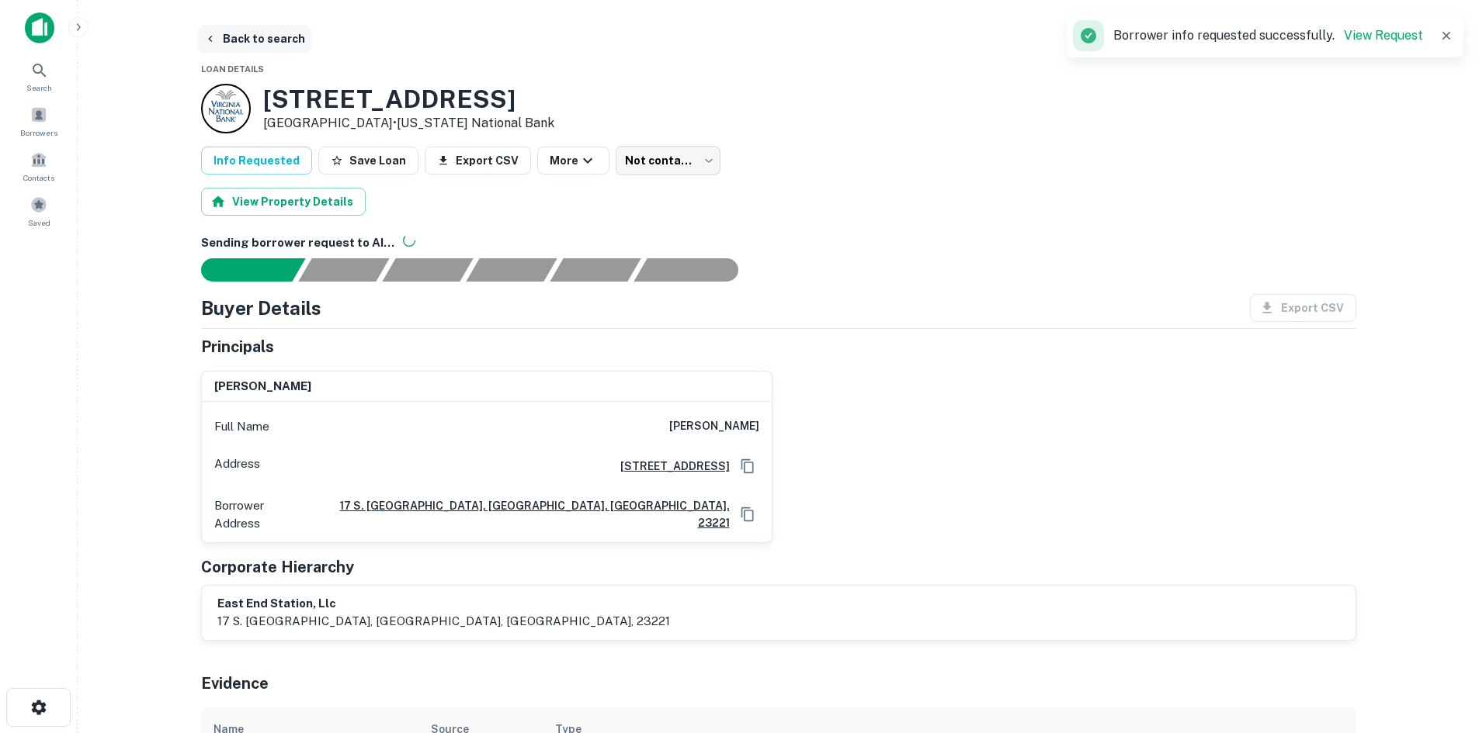
click at [283, 44] on button "Back to search" at bounding box center [254, 39] width 113 height 28
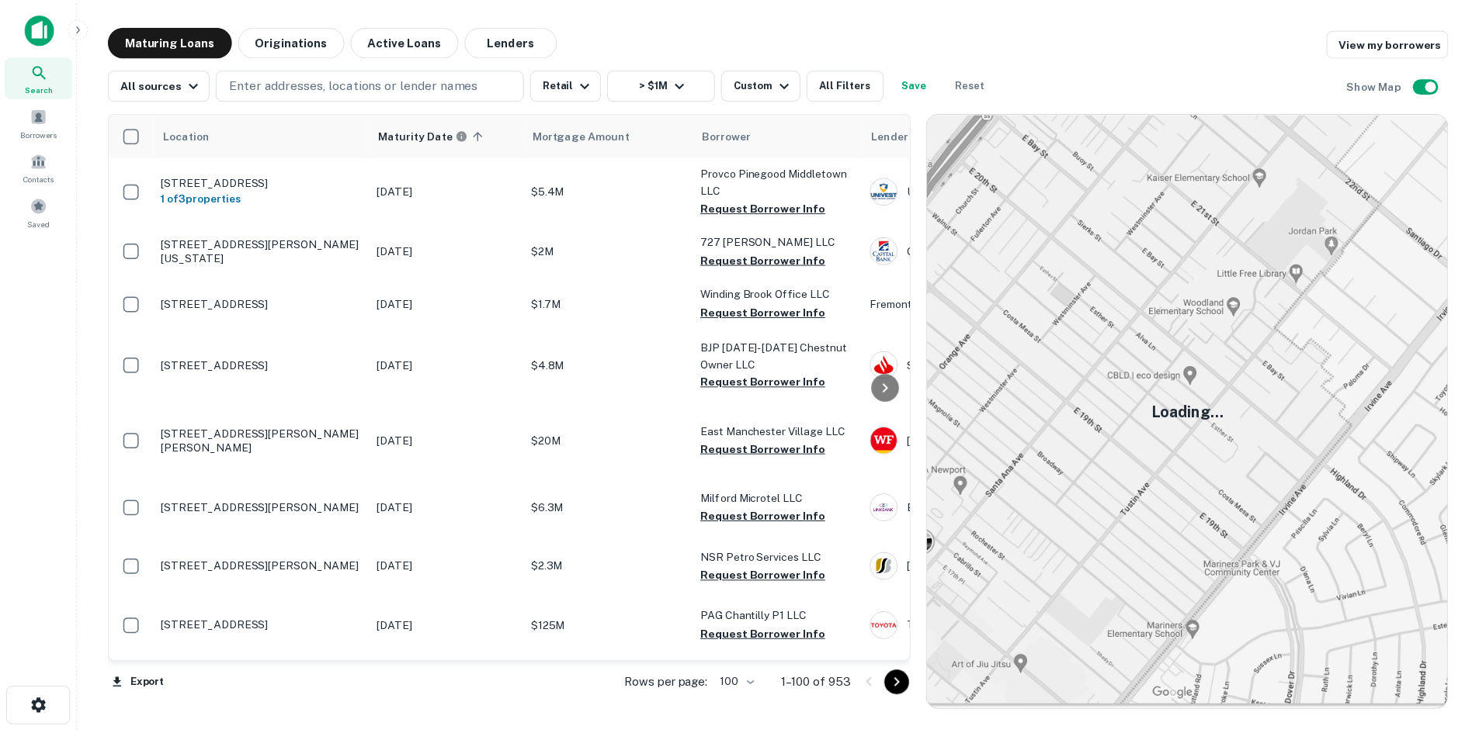
scroll to position [3260, 0]
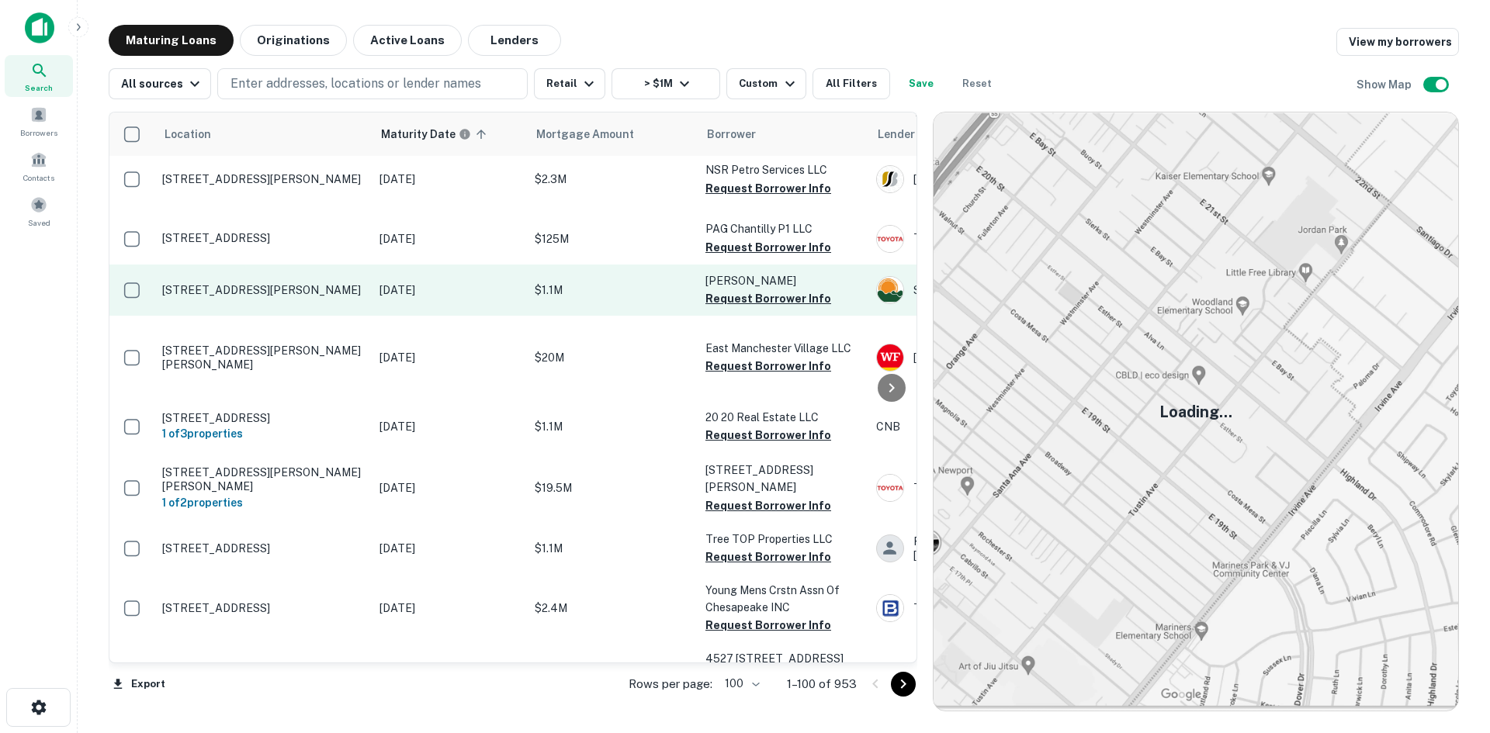
click at [364, 316] on td "206-210 Culbertson Ave Greensburg, PA 15601" at bounding box center [262, 290] width 217 height 51
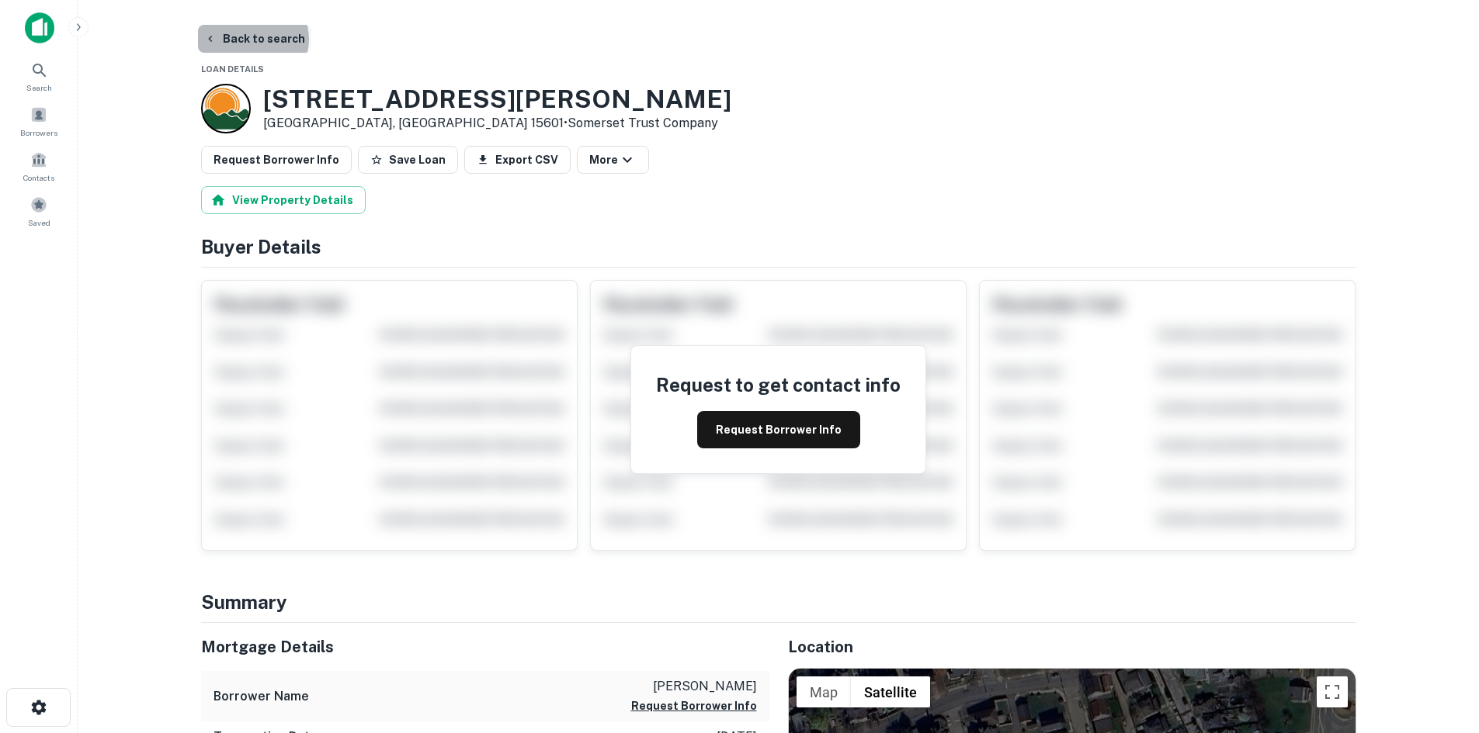
click at [251, 39] on button "Back to search" at bounding box center [254, 39] width 113 height 28
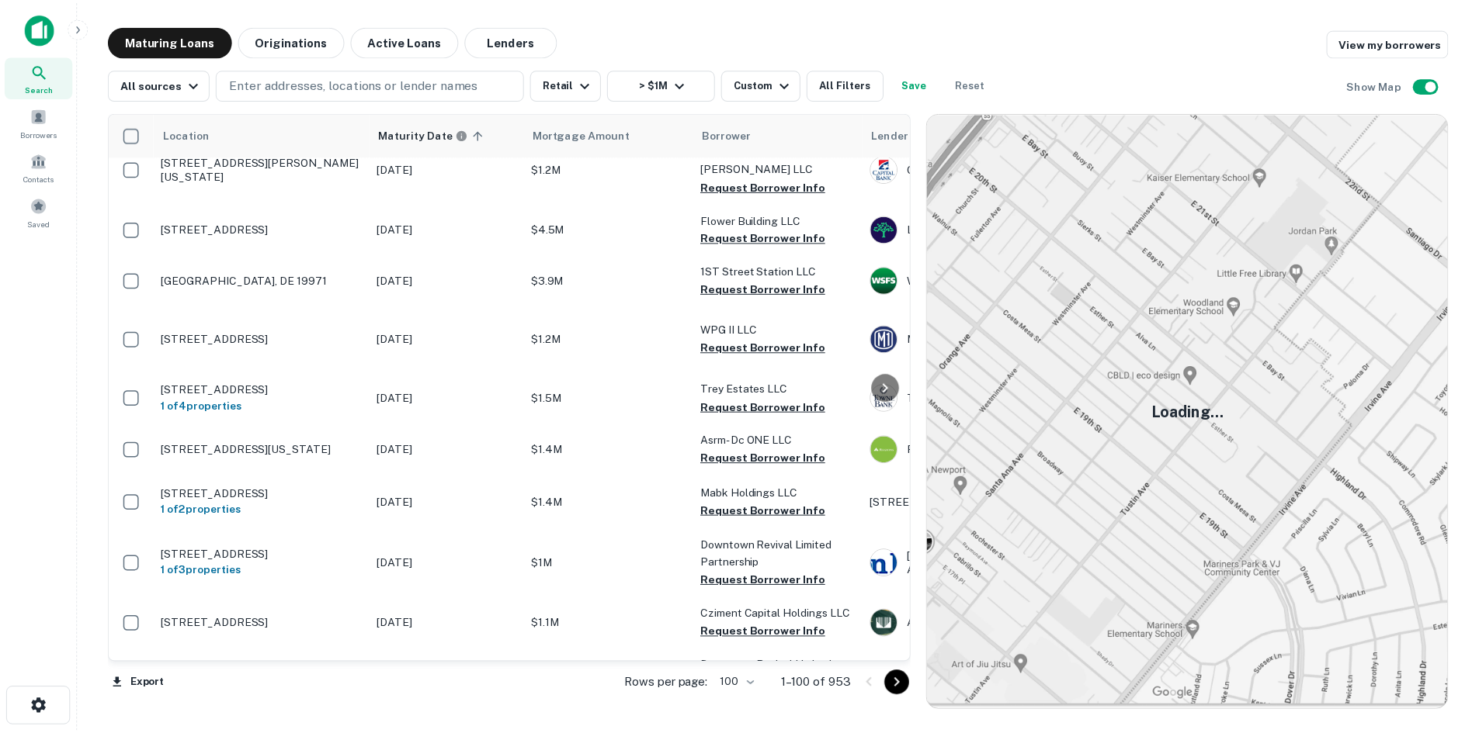
scroll to position [2096, 0]
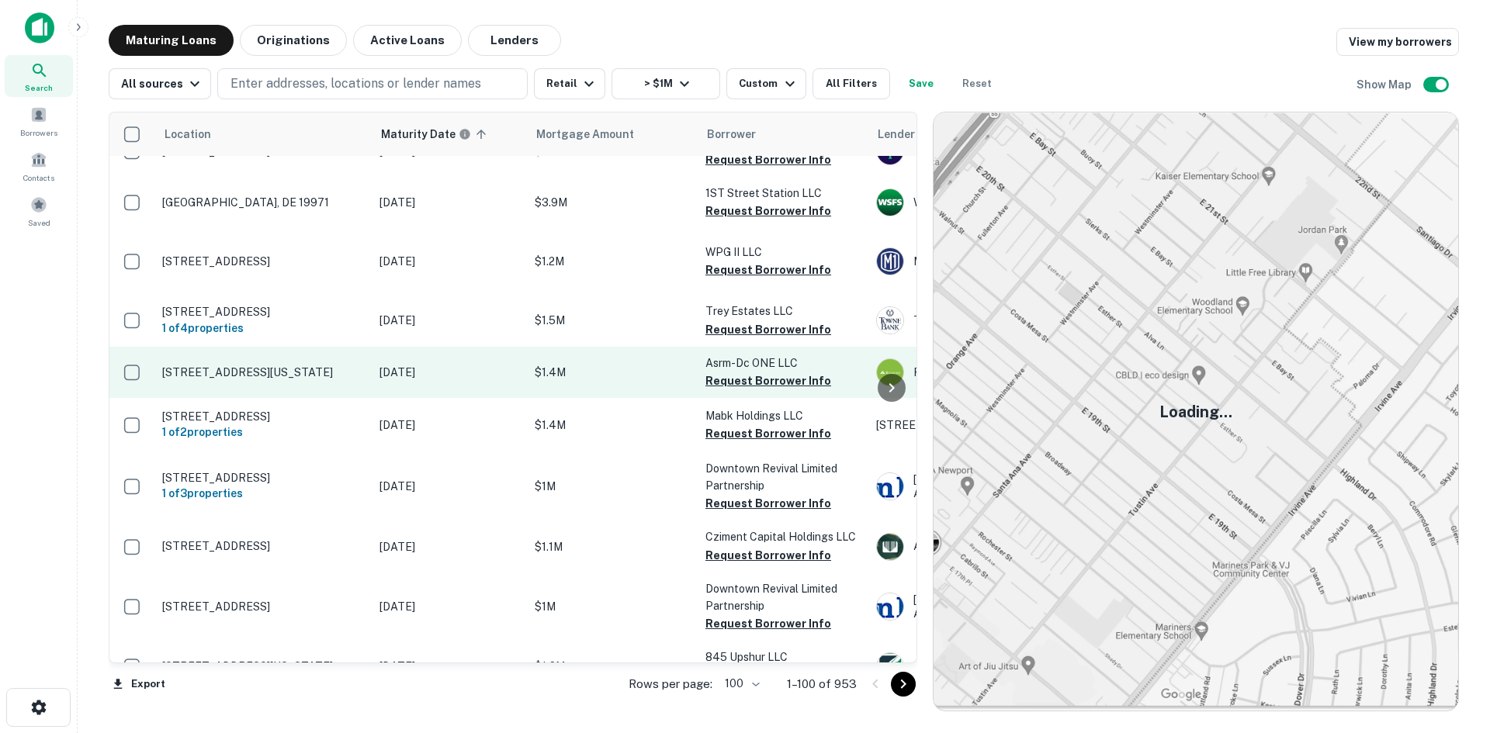
click at [338, 398] on td "726 7th St Se Washington, DC 20003" at bounding box center [262, 372] width 217 height 51
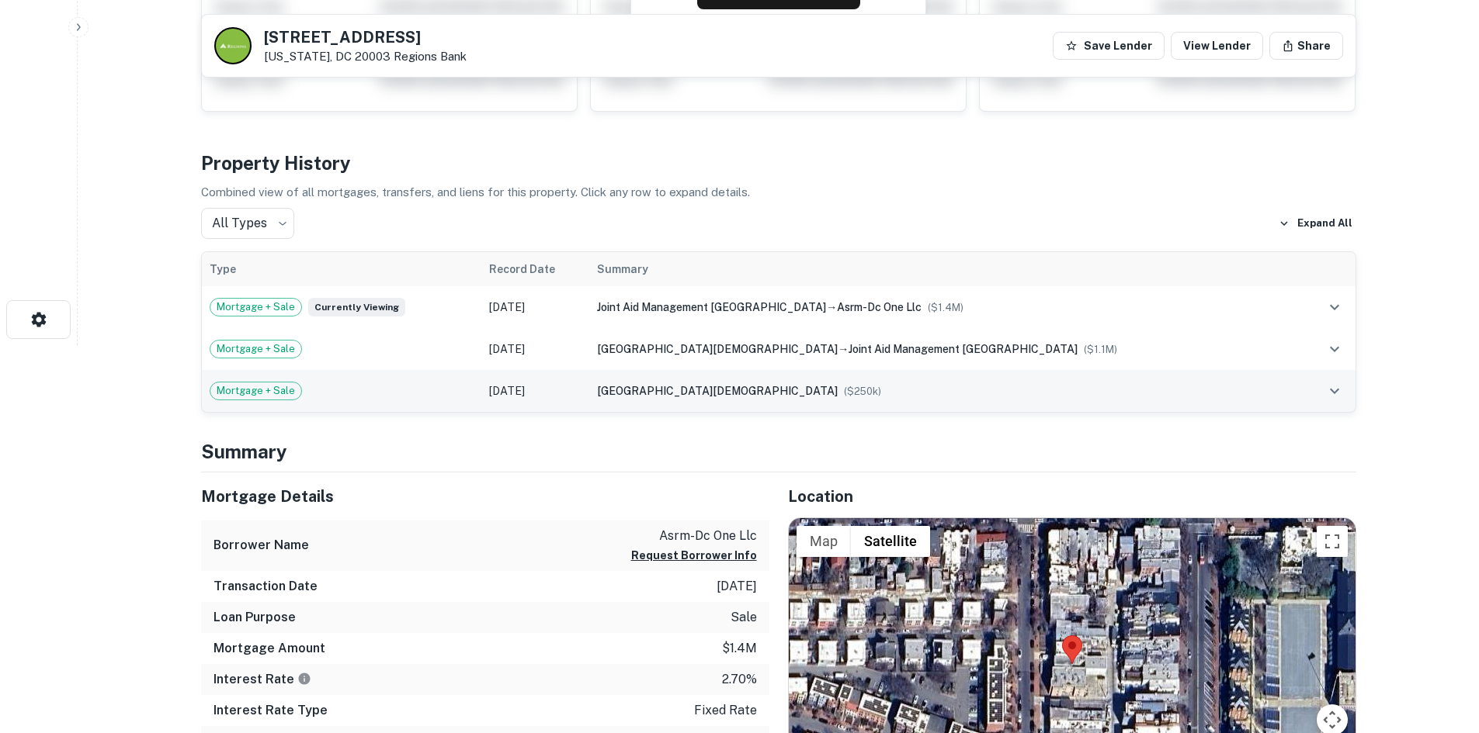
scroll to position [543, 0]
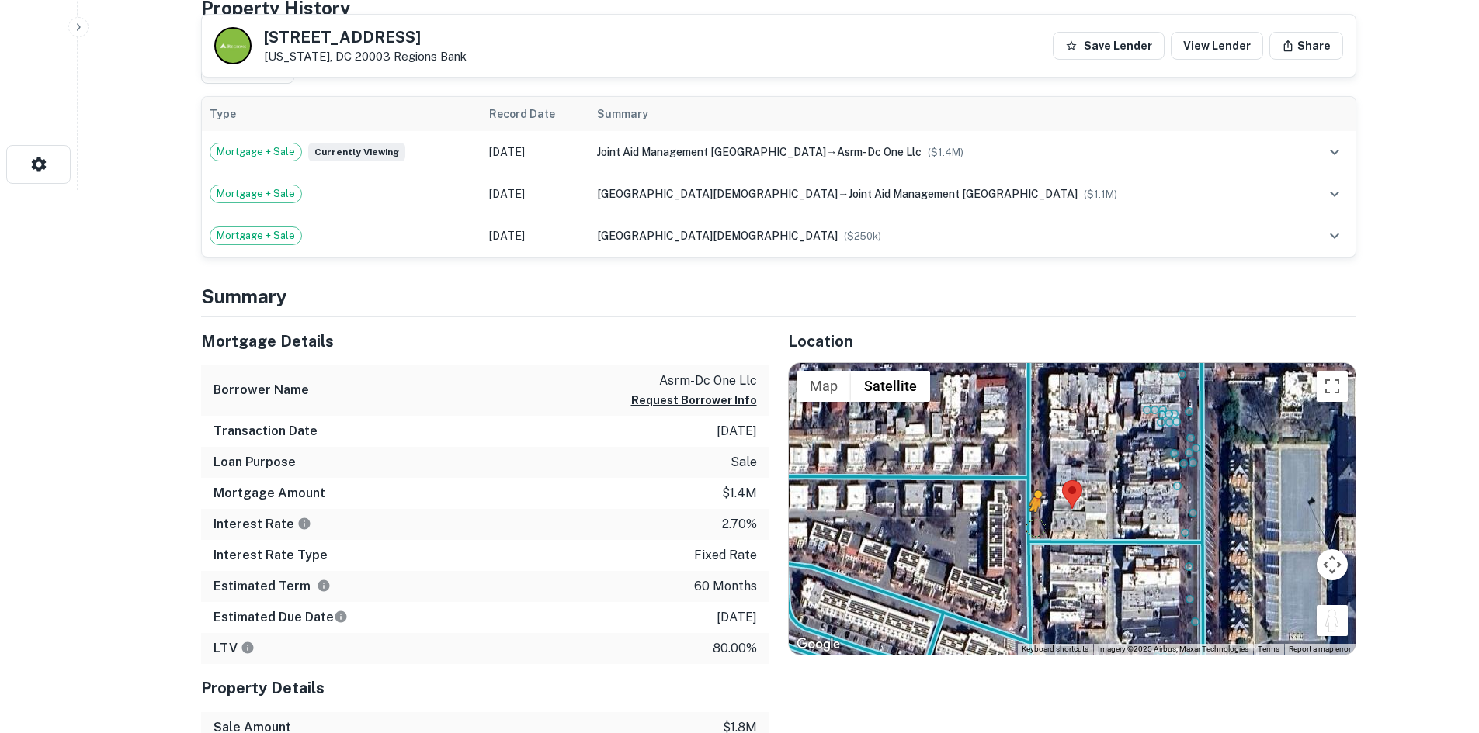
drag, startPoint x: 1334, startPoint y: 622, endPoint x: 1024, endPoint y: 510, distance: 330.2
click at [1024, 510] on div "To activate drag with keyboard, press Alt + Enter. Once in keyboard drag state,…" at bounding box center [1072, 509] width 567 height 292
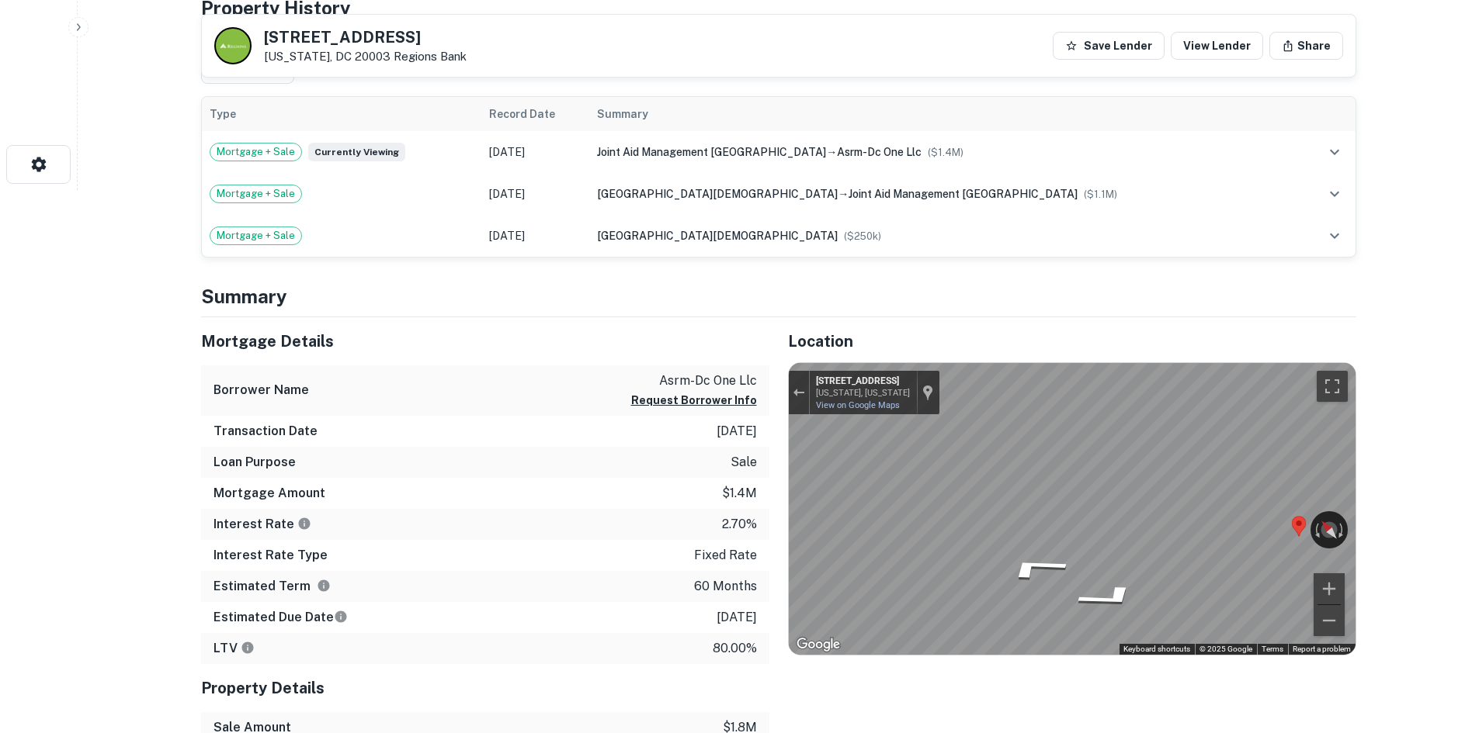
click at [752, 469] on div "Mortgage Details Borrower Name asrm-dc one llc Request Borrower Info Transactio…" at bounding box center [769, 607] width 1174 height 581
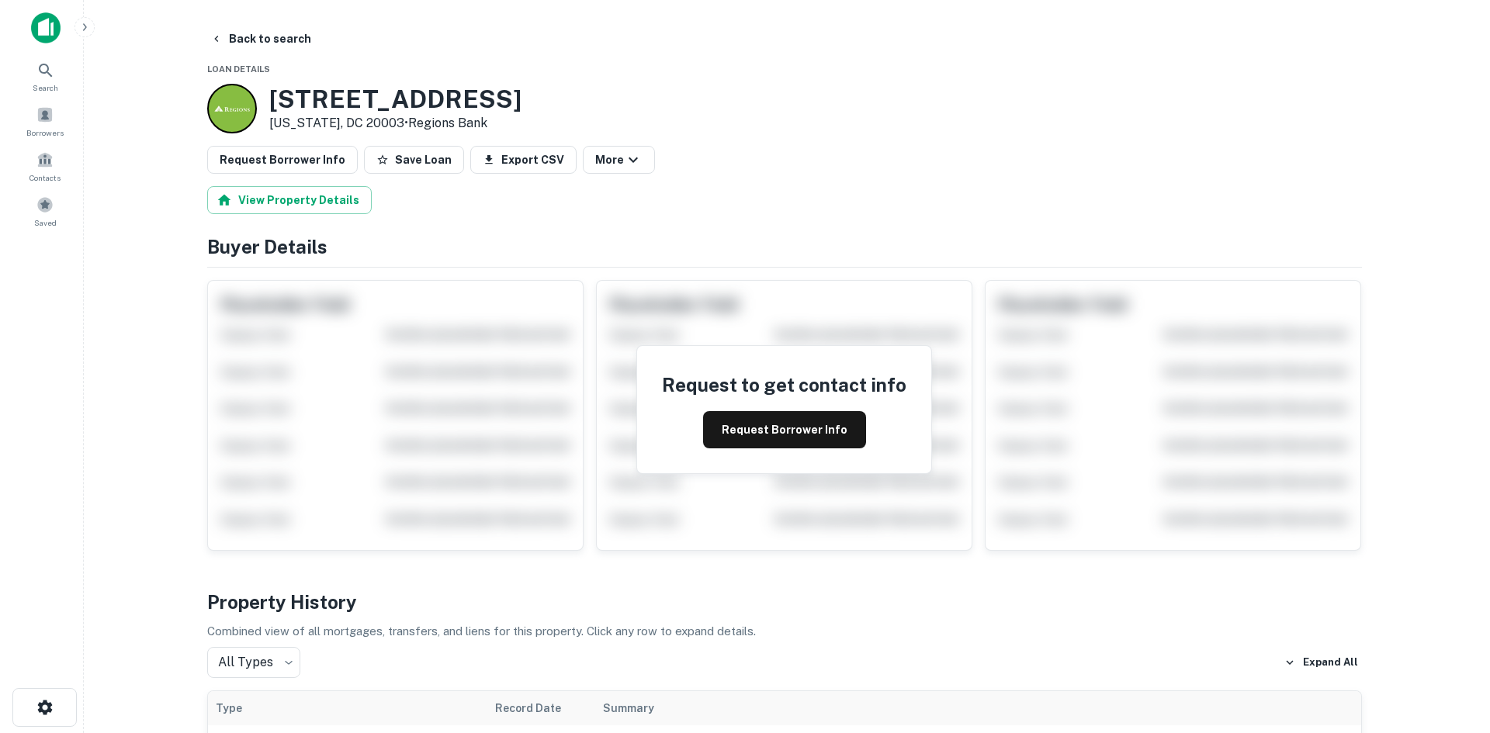
scroll to position [0, 0]
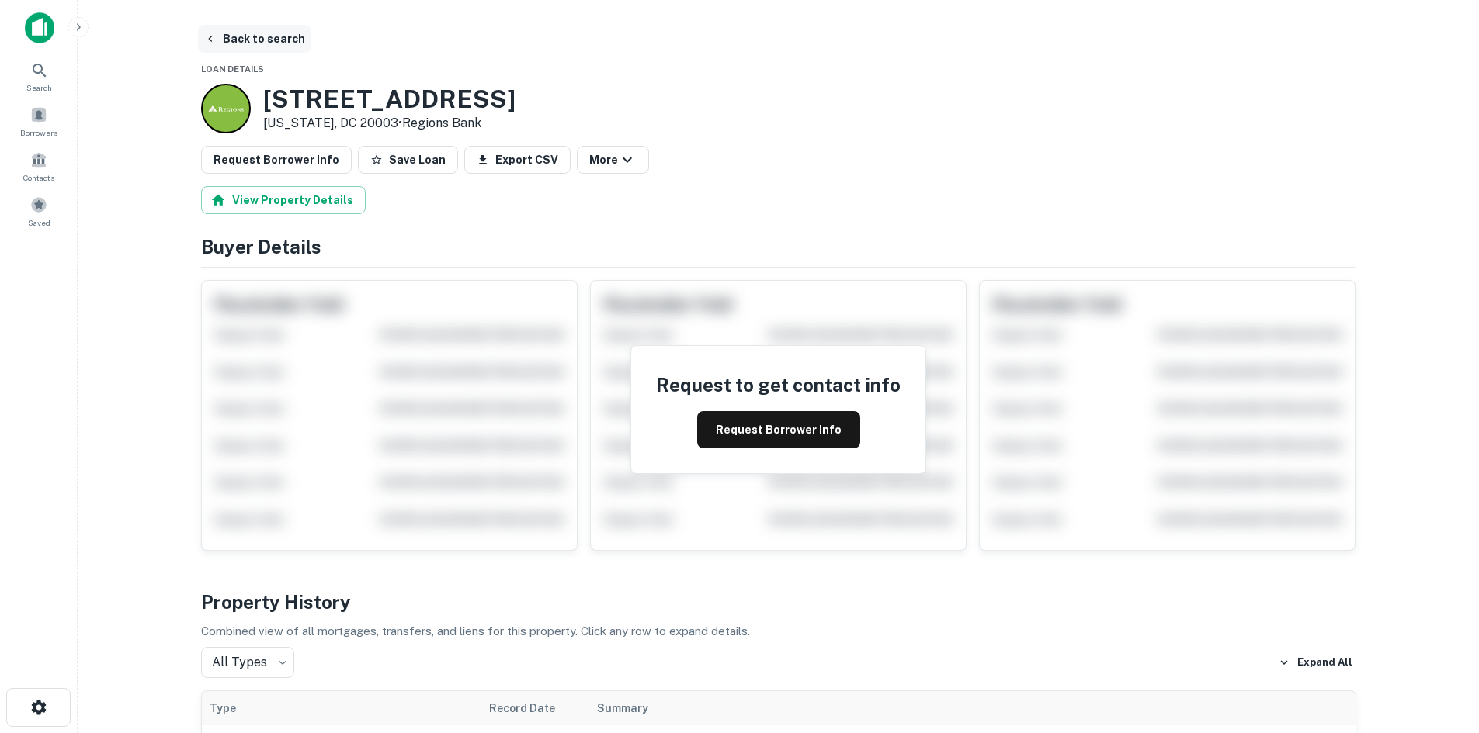
click at [236, 47] on button "Back to search" at bounding box center [254, 39] width 113 height 28
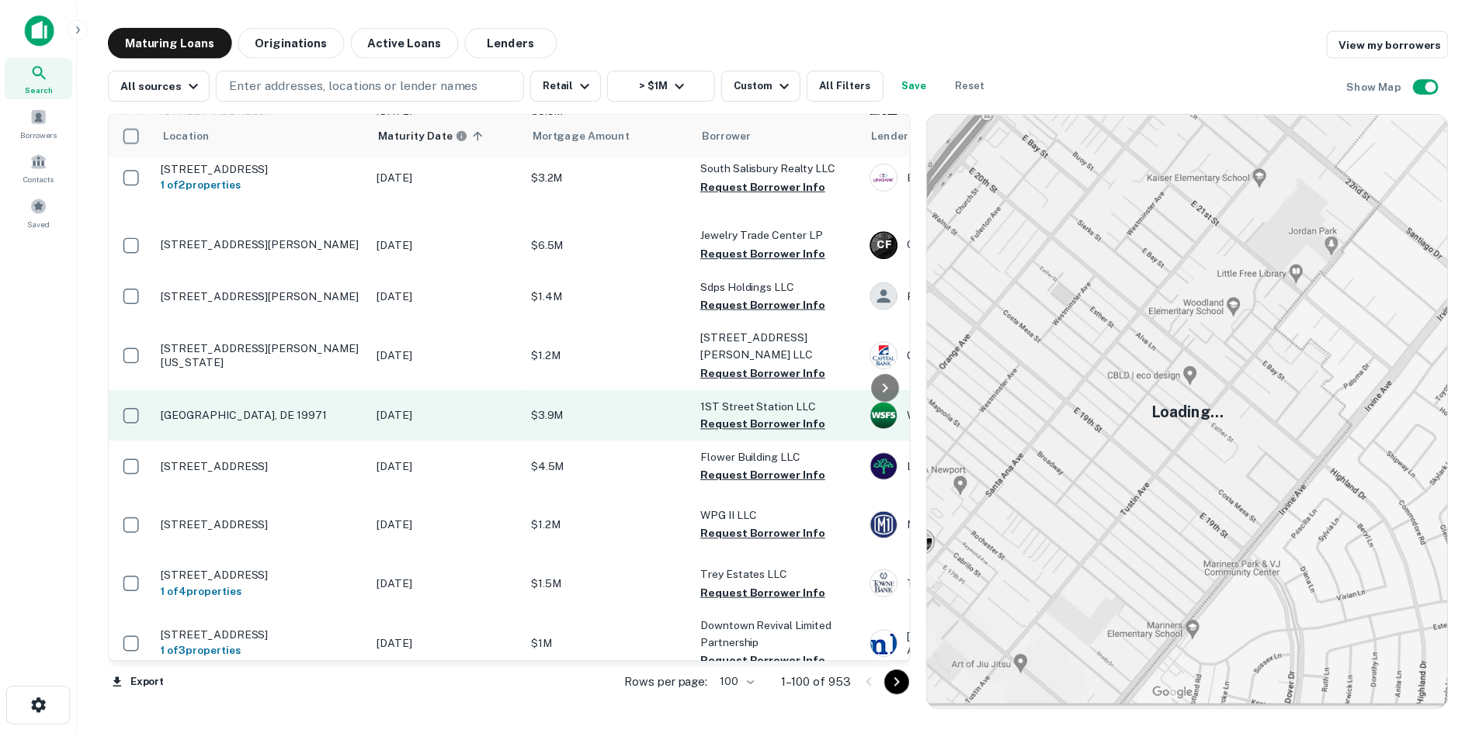
scroll to position [1832, 0]
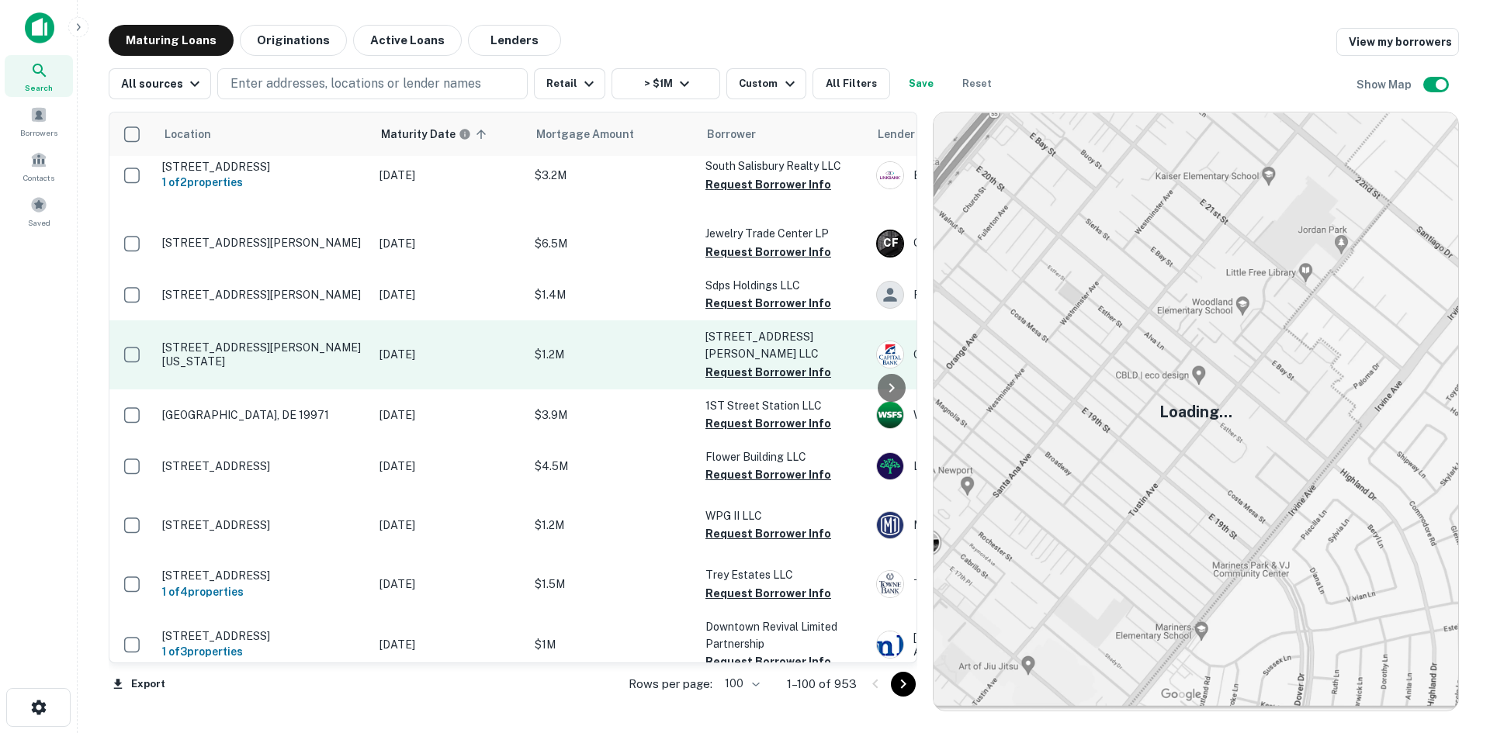
click at [238, 369] on p "[STREET_ADDRESS][PERSON_NAME][US_STATE]" at bounding box center [263, 355] width 202 height 28
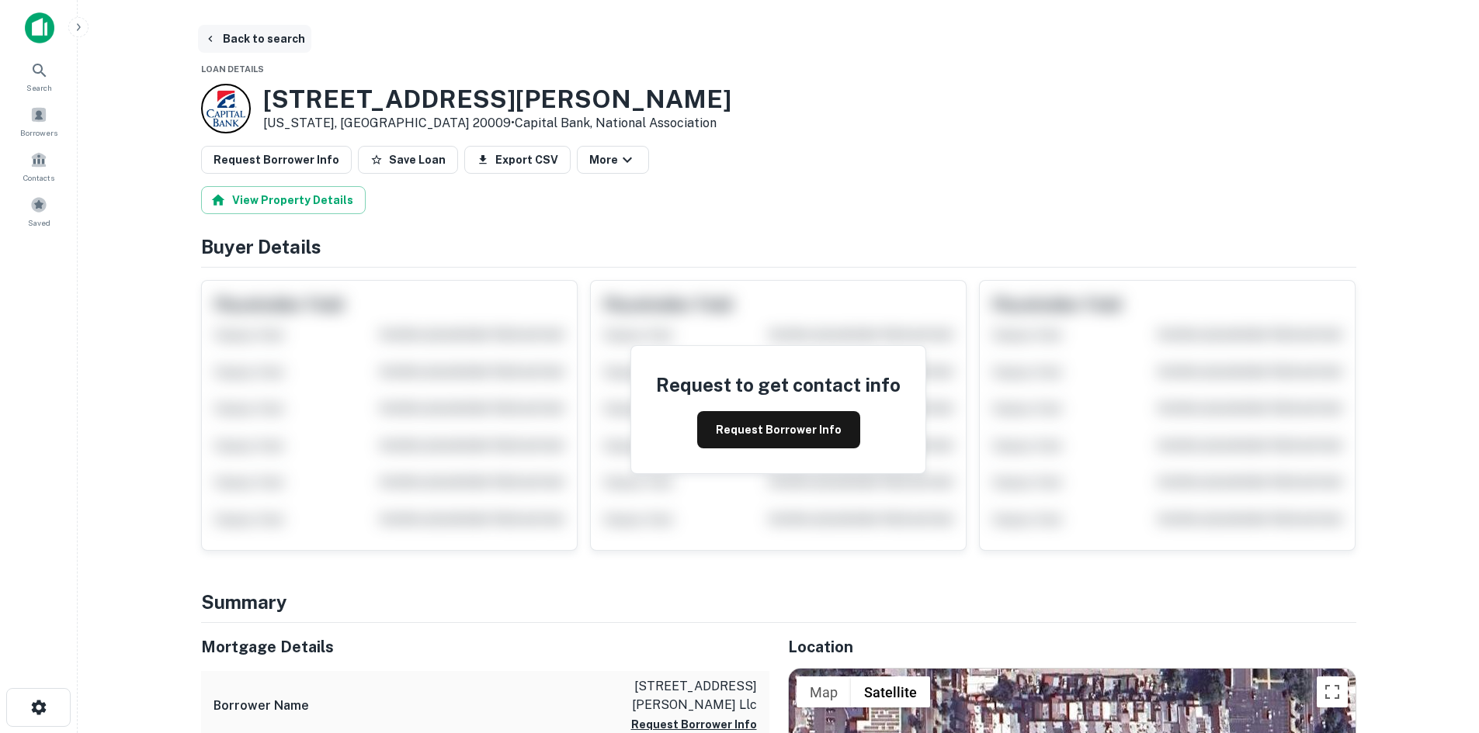
click at [221, 28] on button "Back to search" at bounding box center [254, 39] width 113 height 28
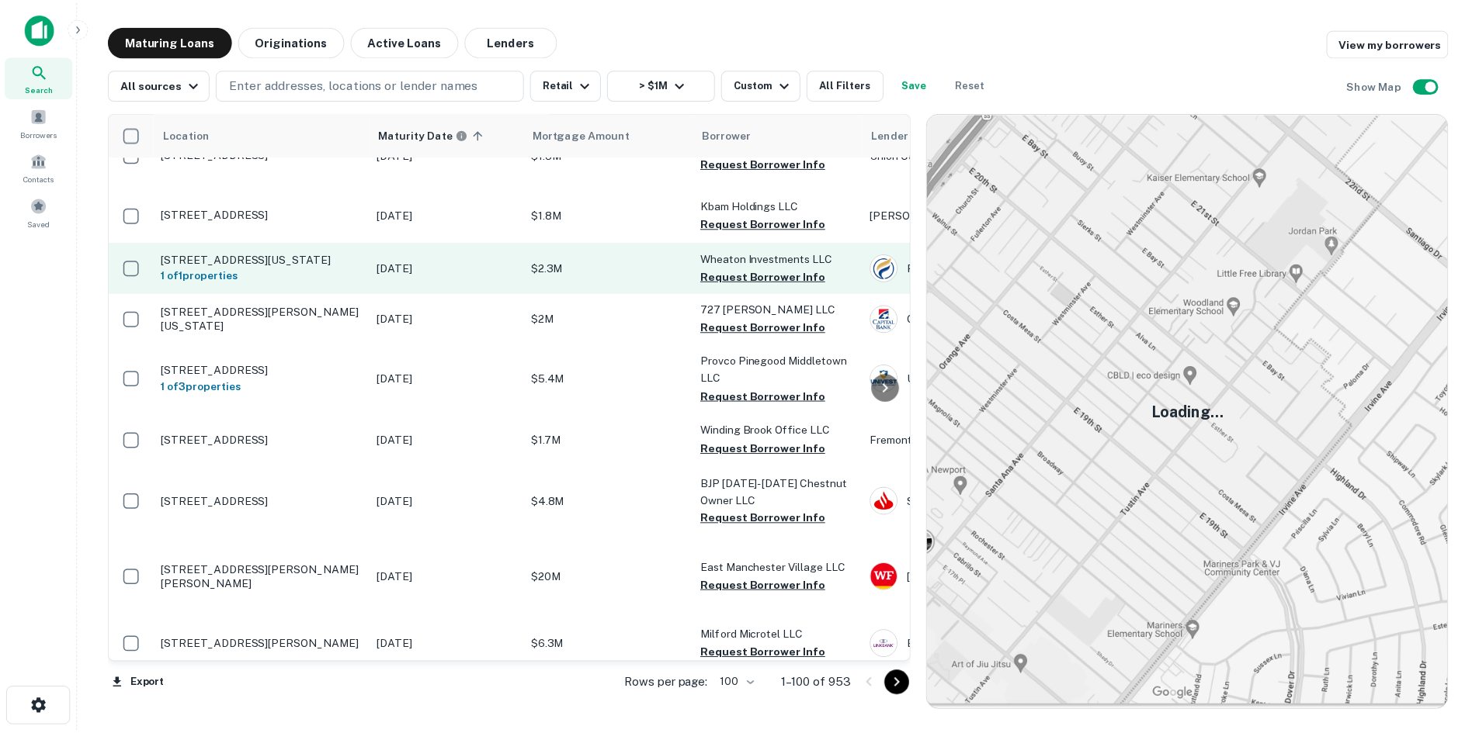
scroll to position [2872, 0]
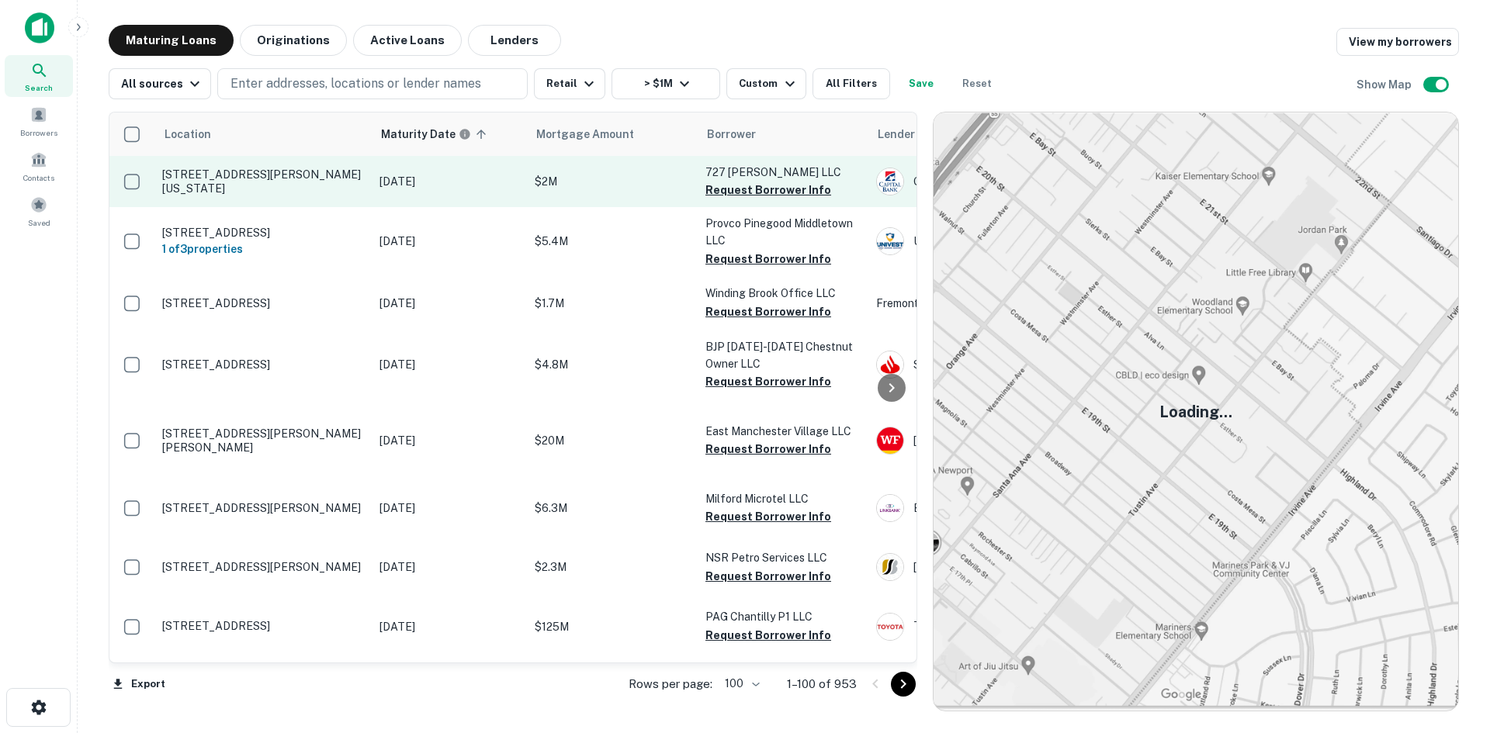
click at [329, 196] on p "727 Kenyon St Nw Washington, DC 20010" at bounding box center [263, 182] width 202 height 28
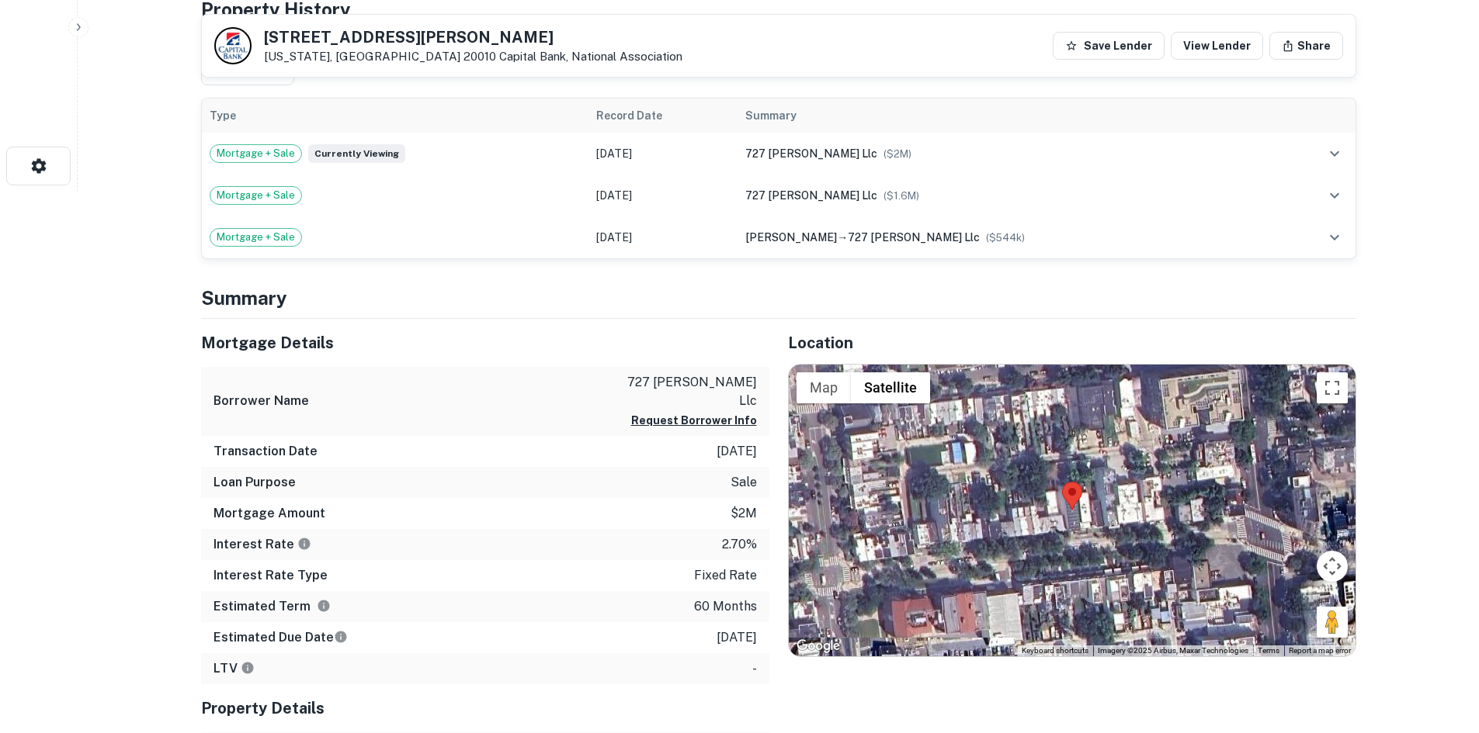
scroll to position [543, 0]
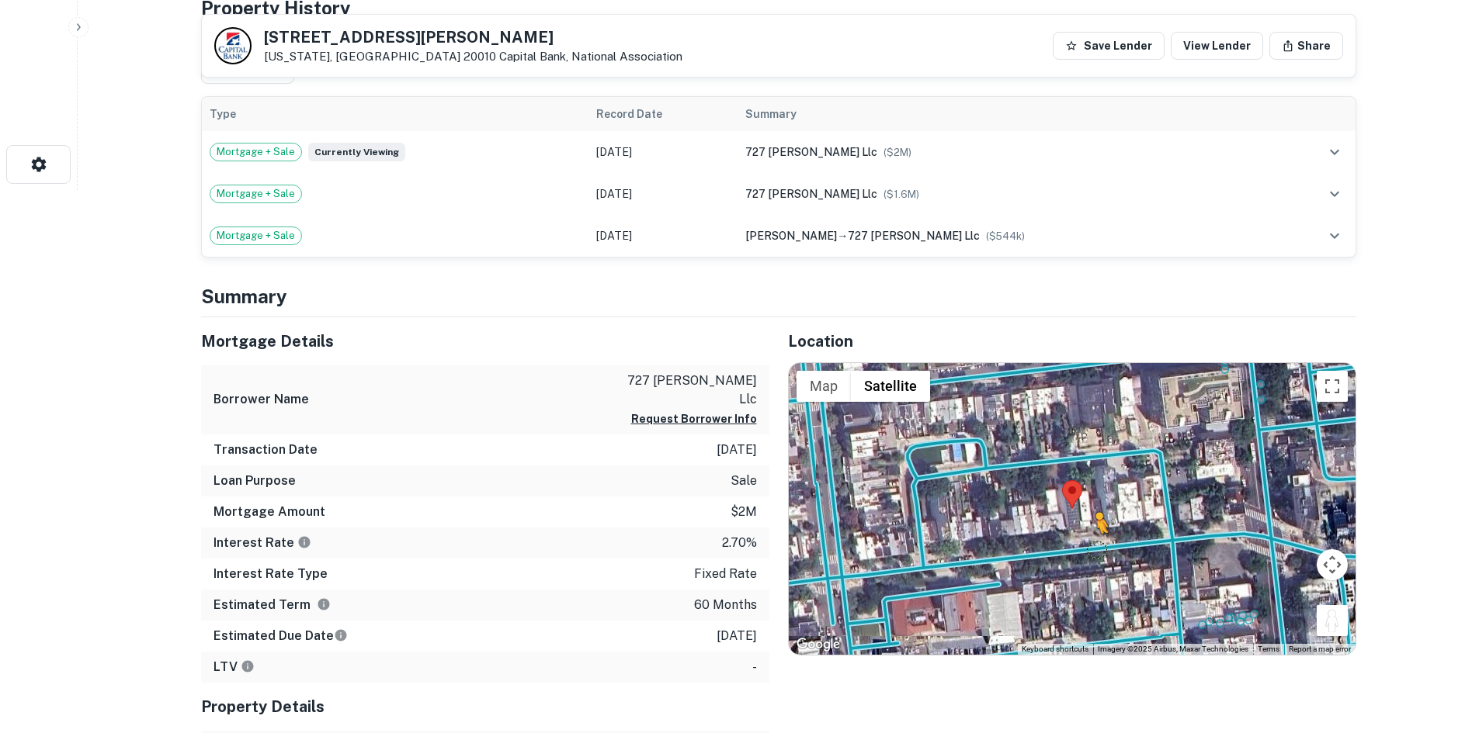
drag, startPoint x: 1333, startPoint y: 619, endPoint x: 1097, endPoint y: 550, distance: 245.9
click at [1097, 550] on div "To activate drag with keyboard, press Alt + Enter. Once in keyboard drag state,…" at bounding box center [1072, 509] width 567 height 292
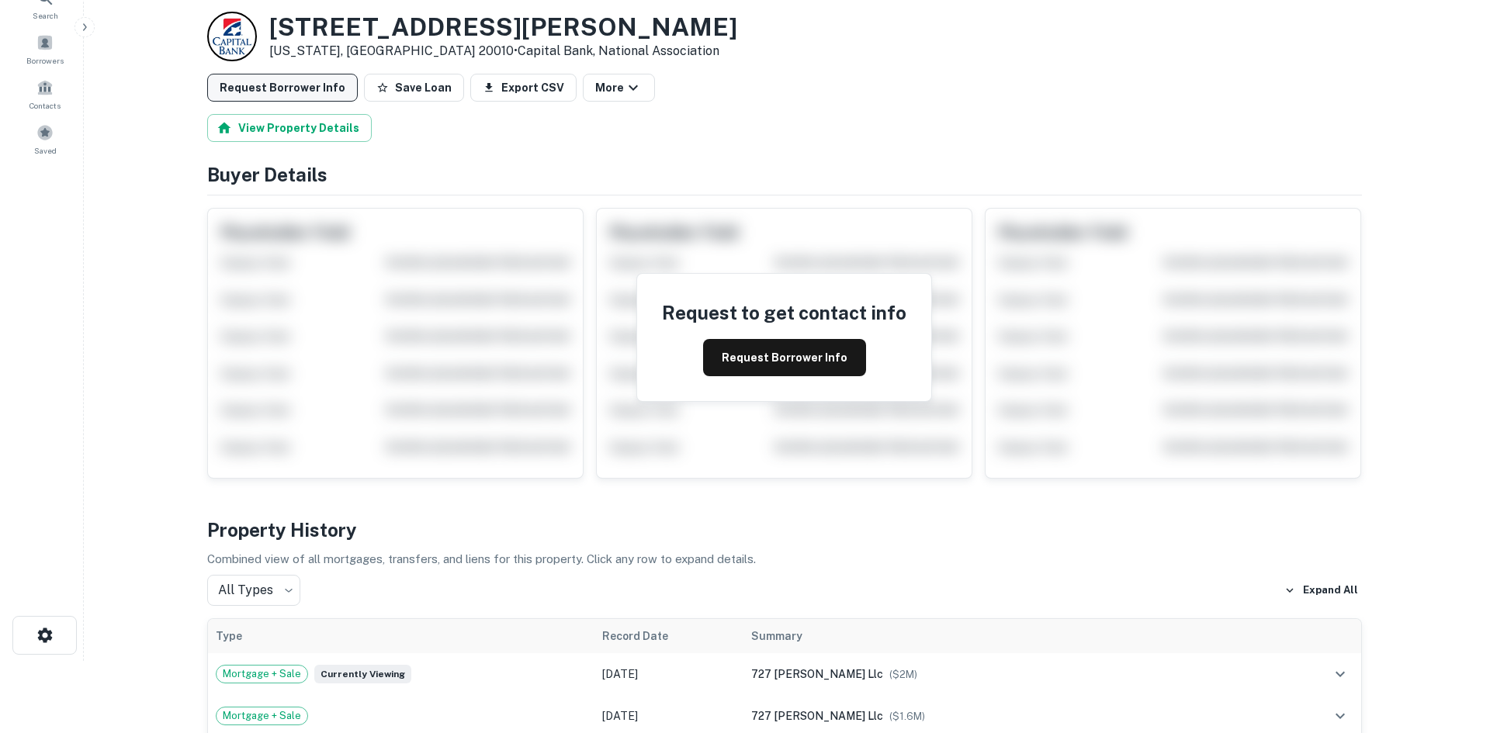
scroll to position [0, 0]
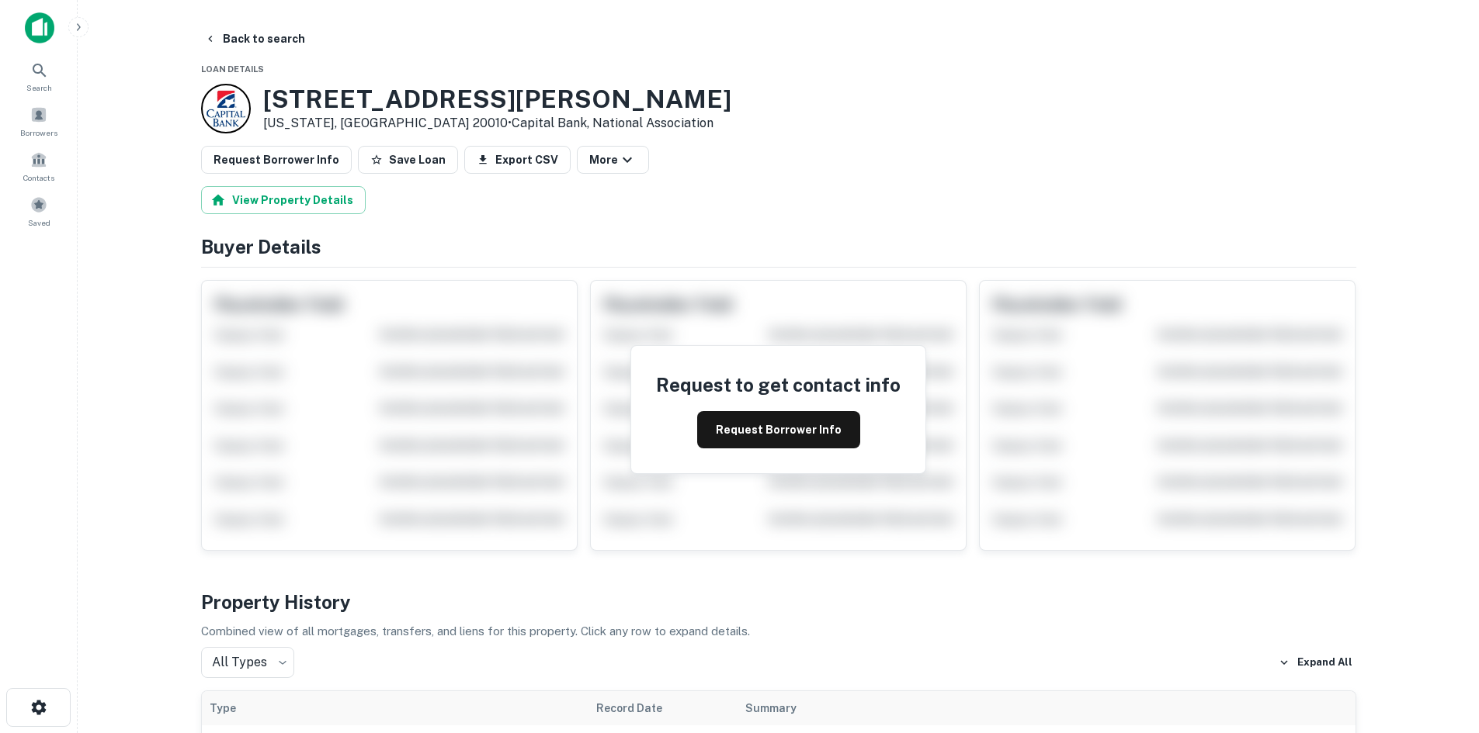
click at [281, 15] on main "Back to search Loan Details 727 Kenyon St NW Washington, DC 20010 • Capital Ban…" at bounding box center [778, 366] width 1401 height 733
click at [276, 24] on main "Back to search Loan Details 727 Kenyon St NW Washington, DC 20010 • Capital Ban…" at bounding box center [778, 366] width 1401 height 733
click at [271, 33] on button "Back to search" at bounding box center [254, 39] width 113 height 28
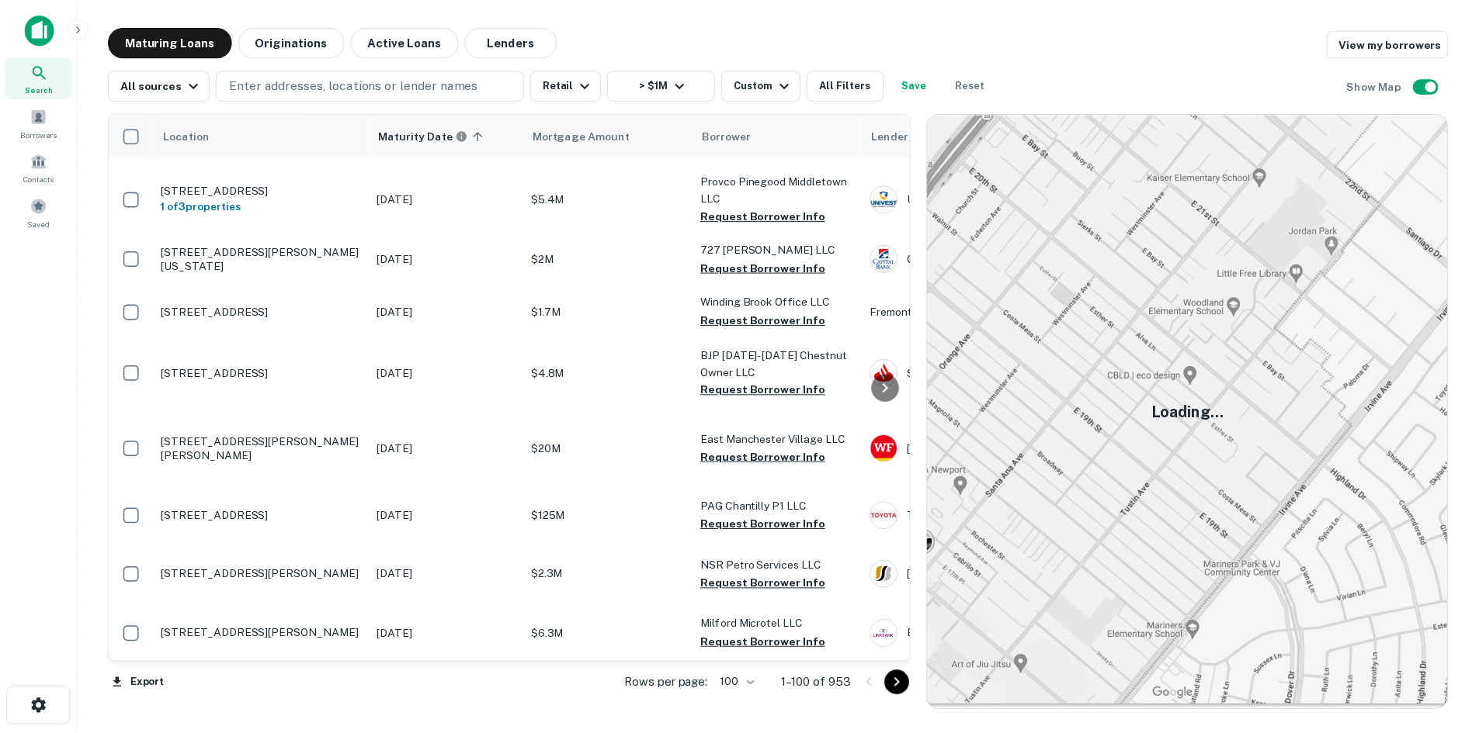
scroll to position [2872, 0]
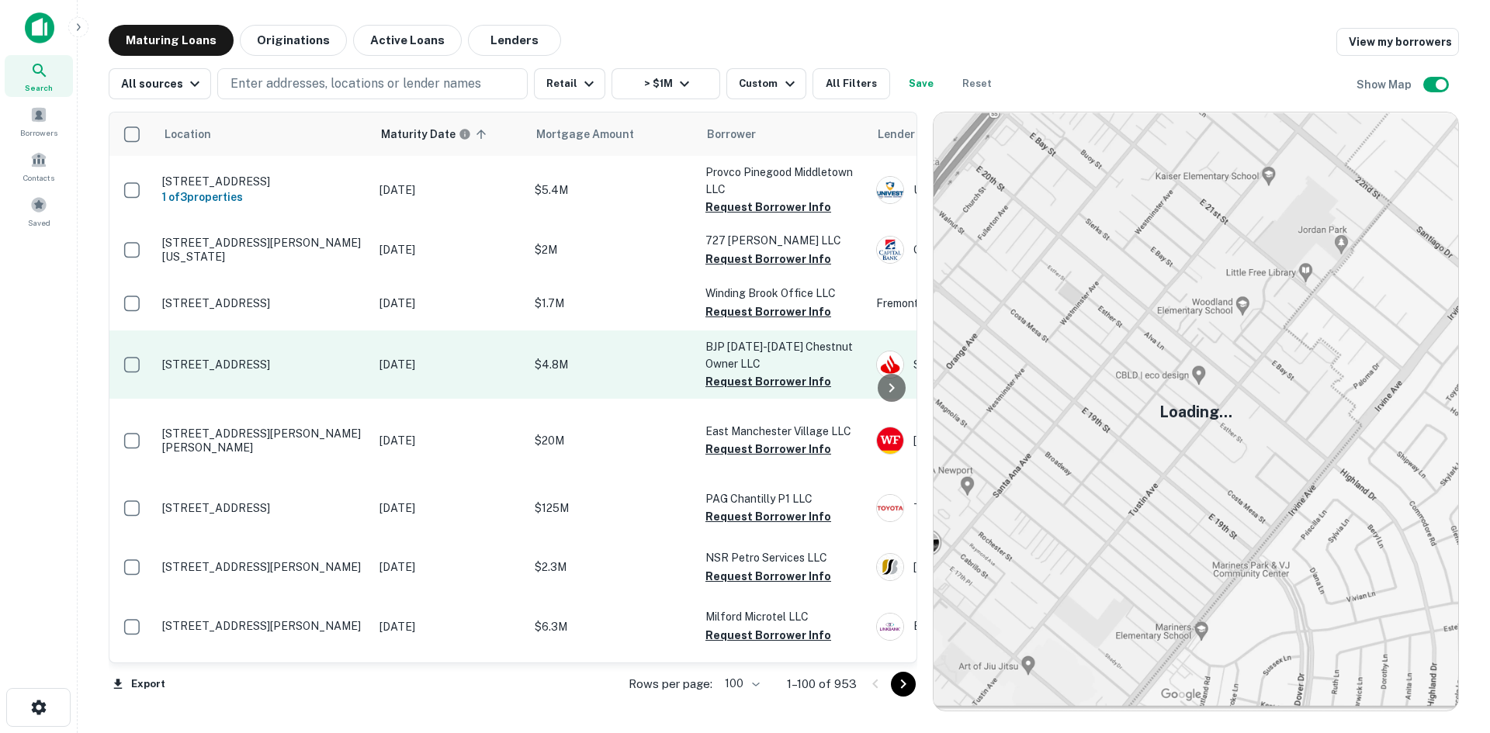
click at [355, 372] on p "1110 Chestnut St Philadelphia, PA 19107" at bounding box center [263, 365] width 202 height 14
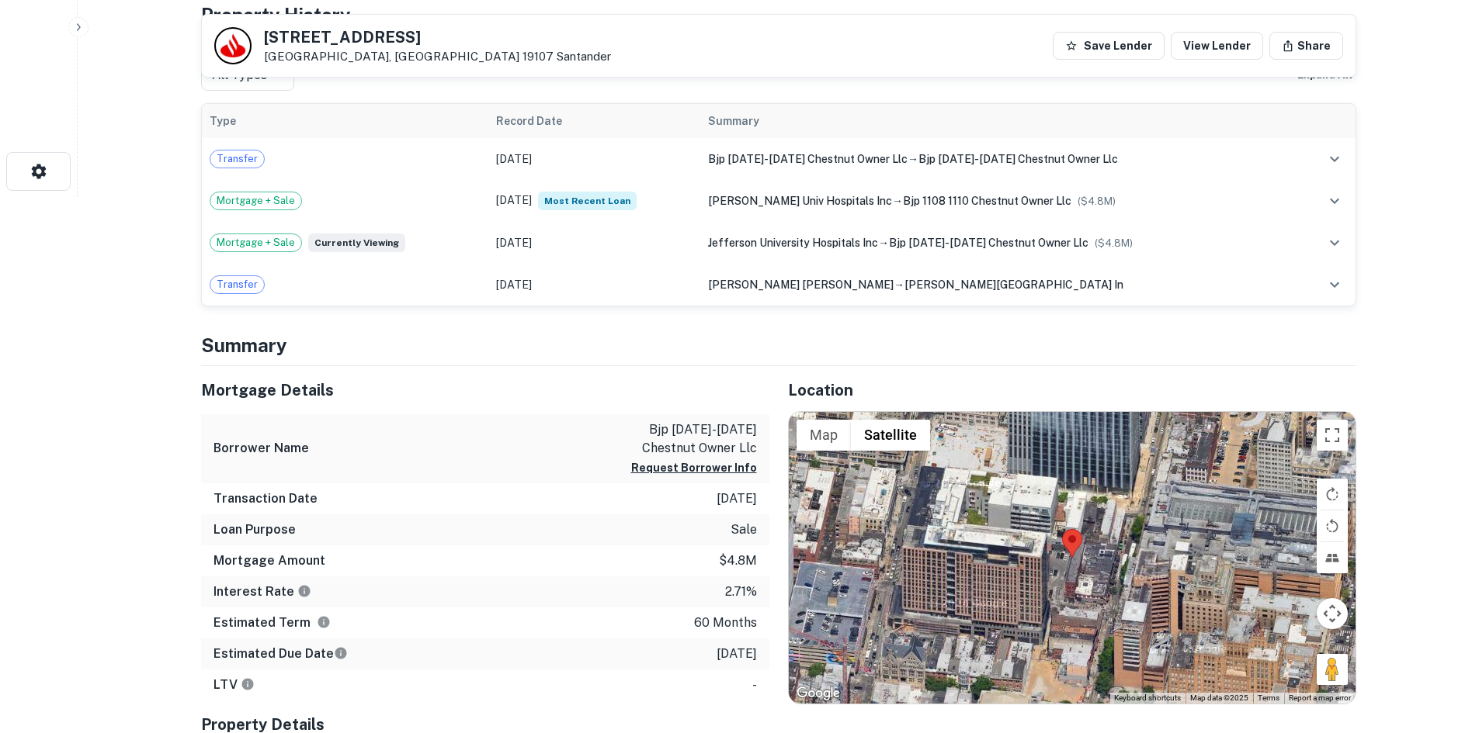
scroll to position [543, 0]
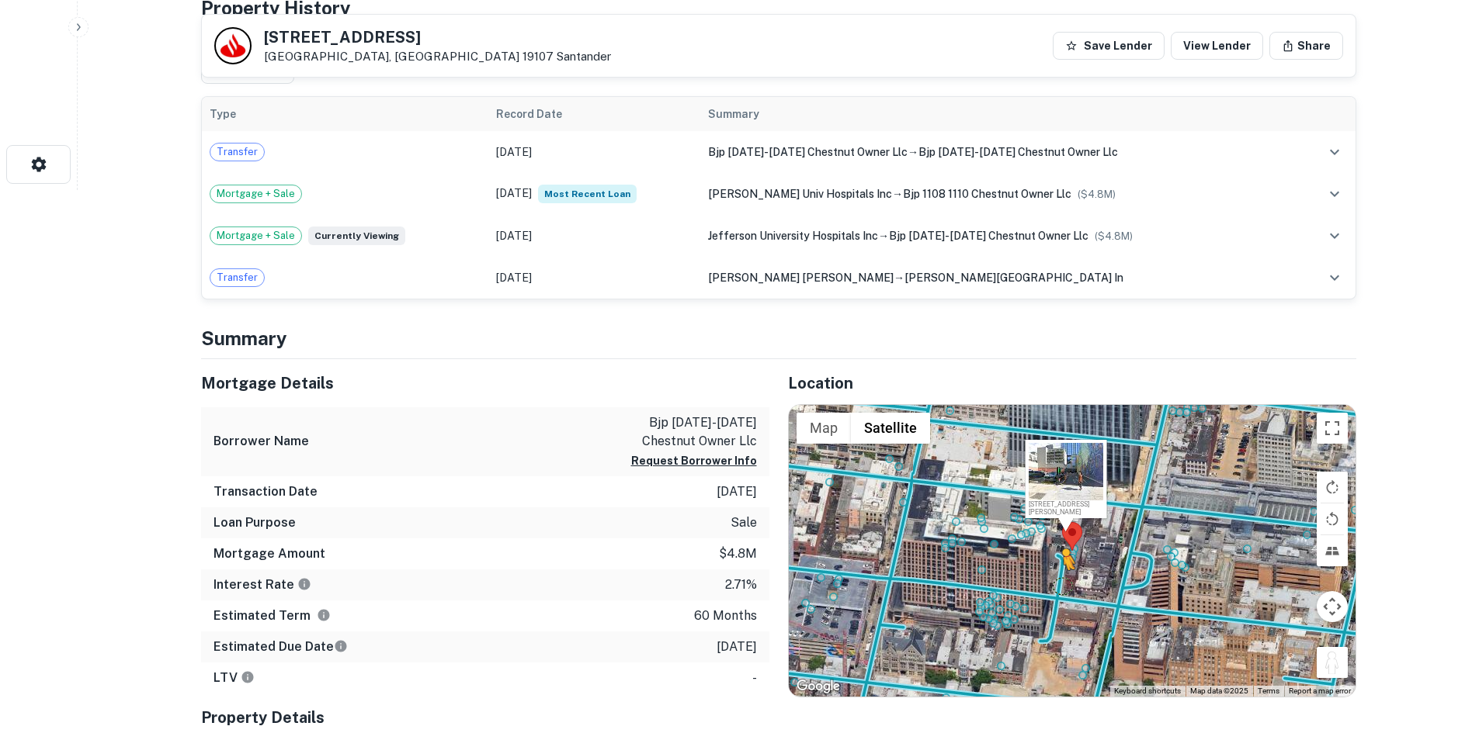
drag, startPoint x: 1339, startPoint y: 673, endPoint x: 1052, endPoint y: 581, distance: 301.4
click at [1052, 581] on div "To activate drag with keyboard, press Alt + Enter. Once in keyboard drag state,…" at bounding box center [1072, 551] width 567 height 292
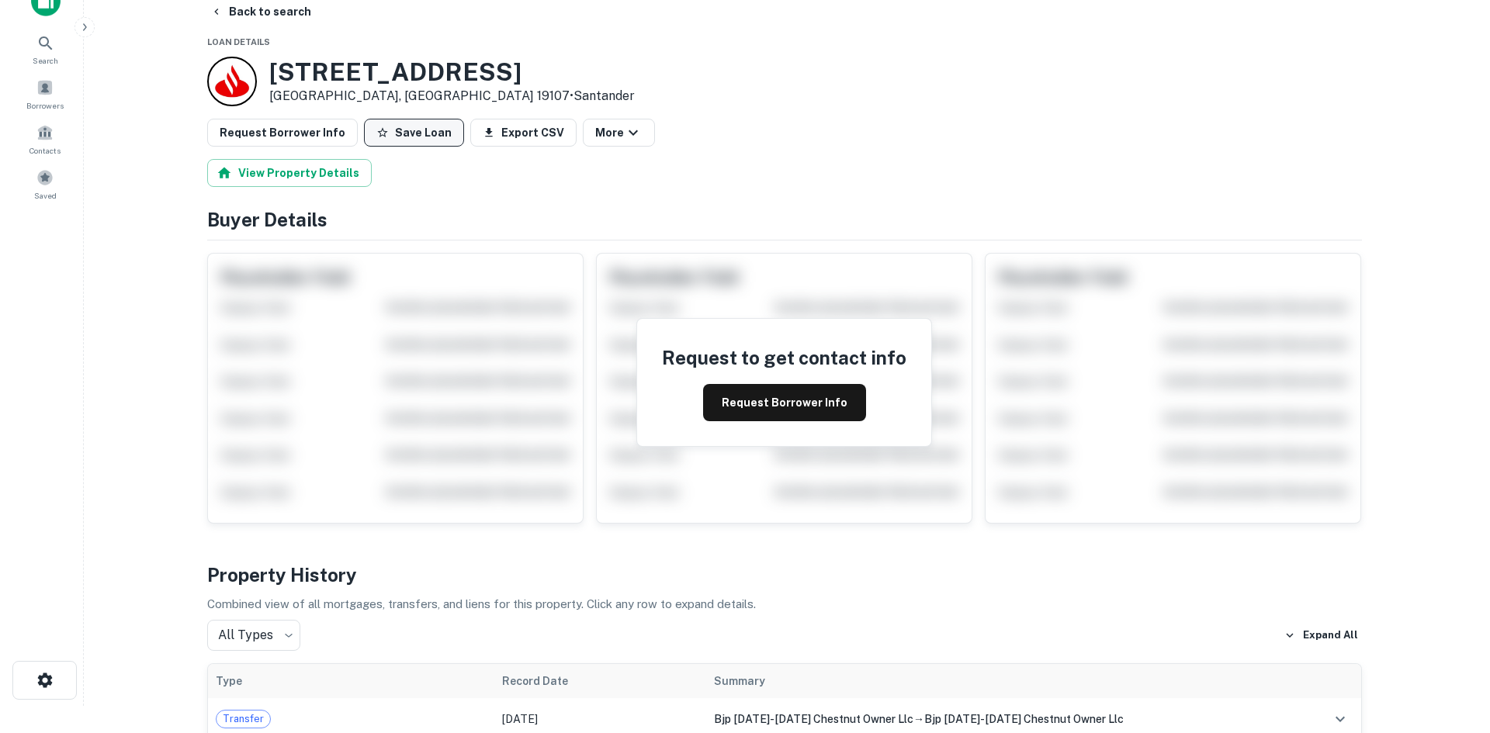
scroll to position [0, 0]
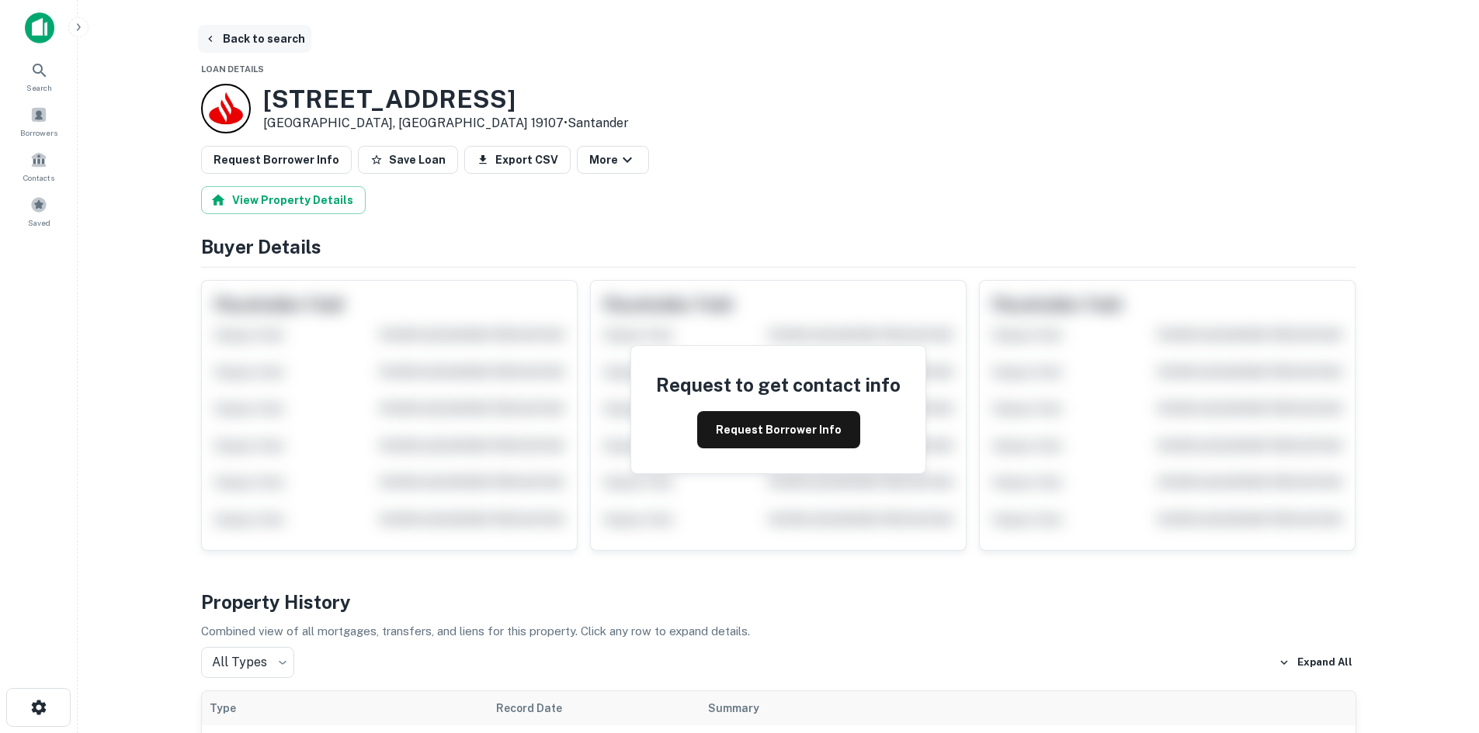
click at [265, 42] on button "Back to search" at bounding box center [254, 39] width 113 height 28
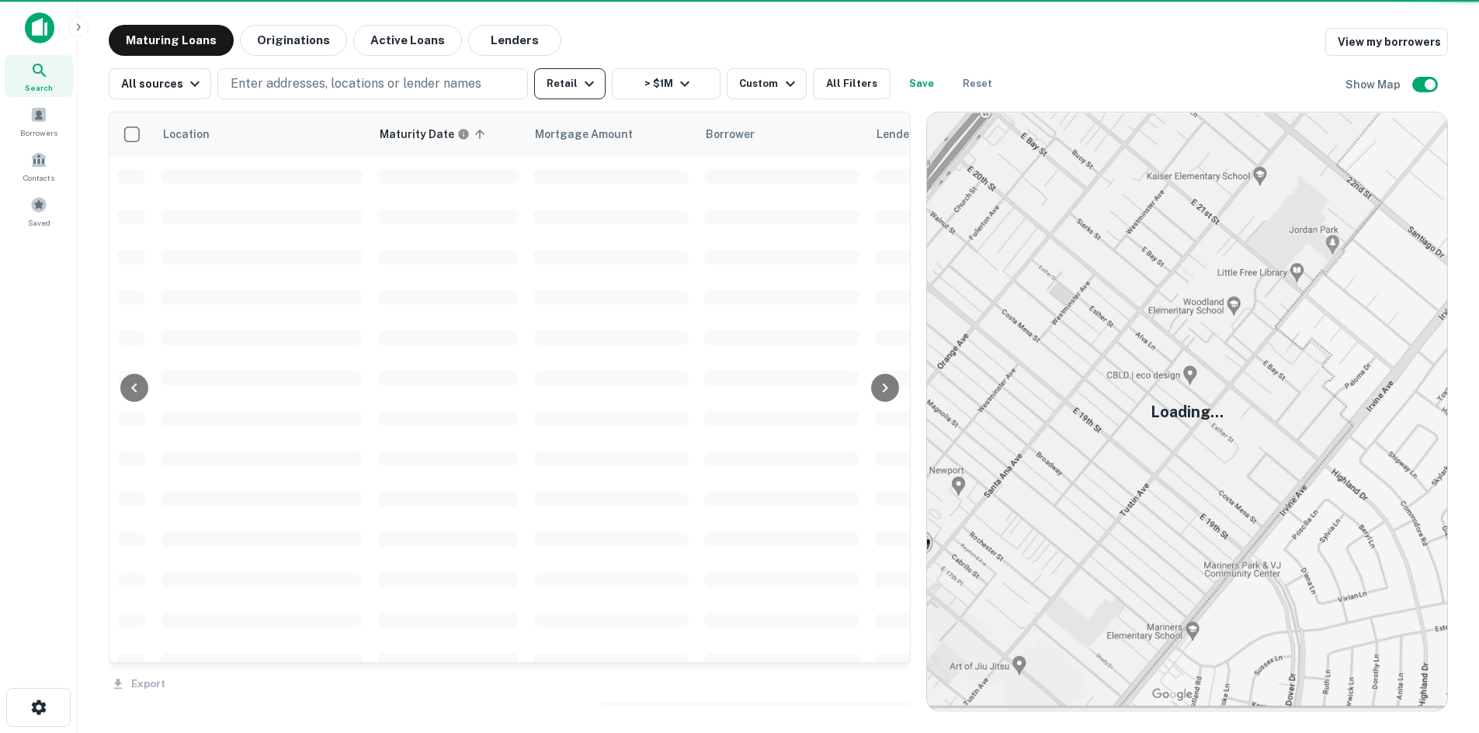
click at [584, 96] on button "Retail" at bounding box center [569, 83] width 71 height 31
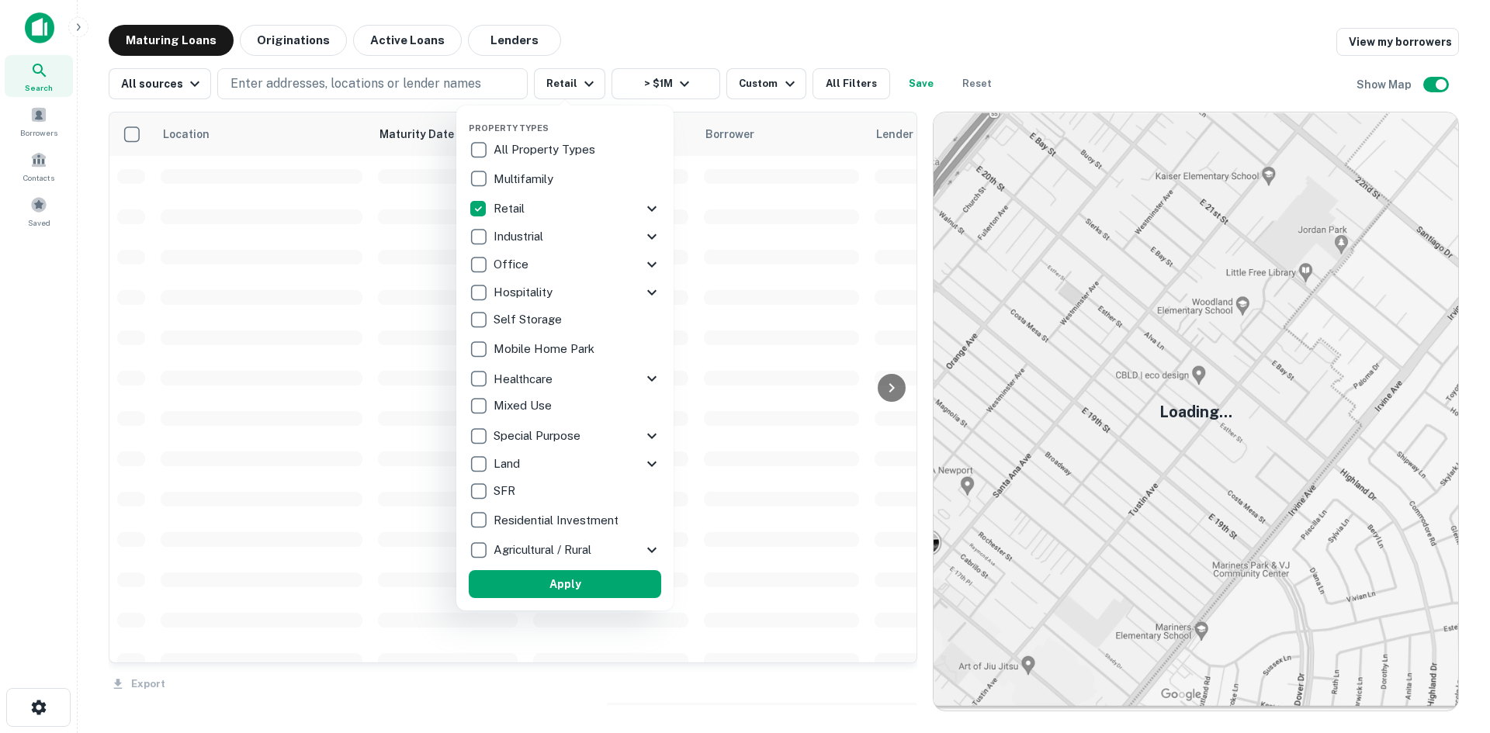
click at [593, 85] on div at bounding box center [745, 366] width 1490 height 733
click at [646, 208] on div "Property Types All Property Types Multifamily Retail Storefront Auto Shop Bar S…" at bounding box center [564, 358] width 217 height 505
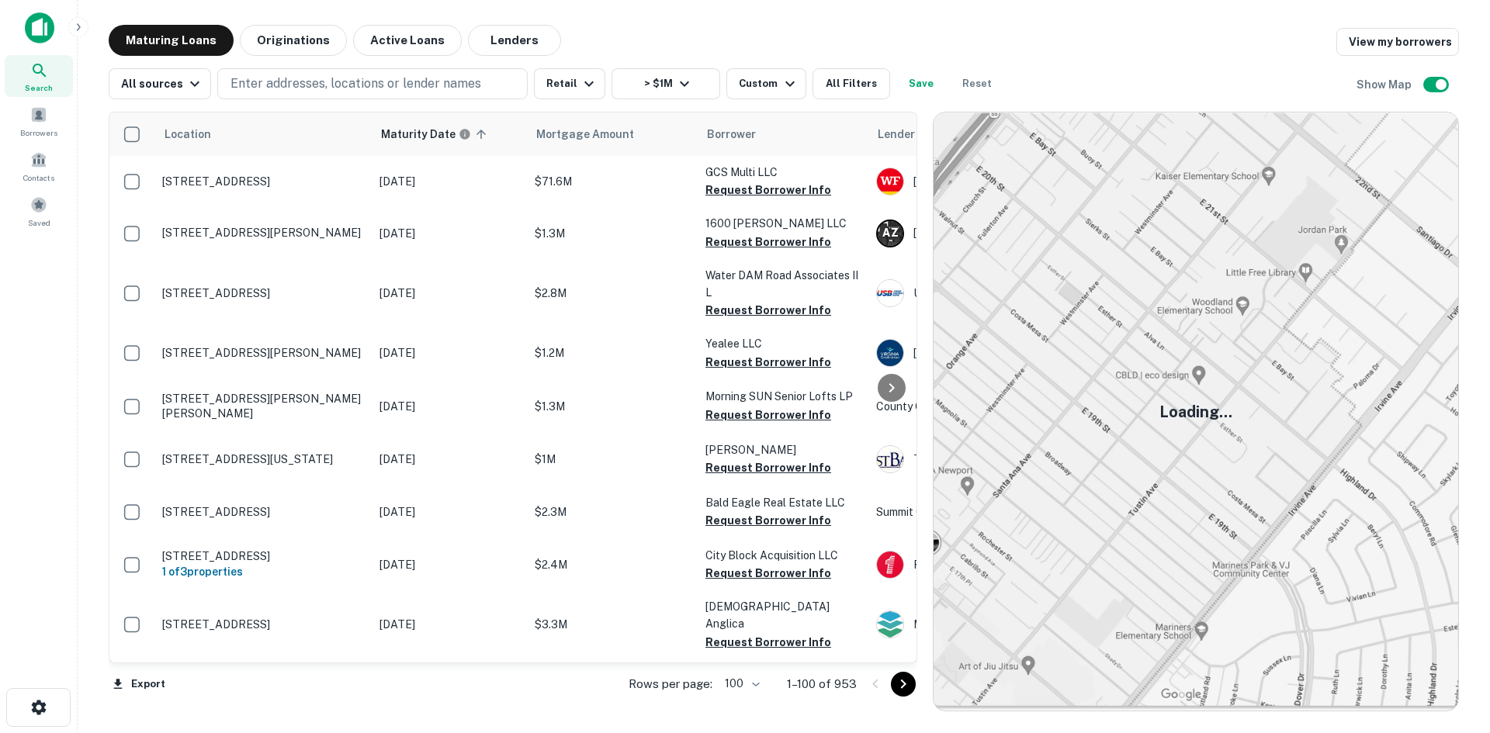
click at [567, 88] on div at bounding box center [745, 366] width 1490 height 733
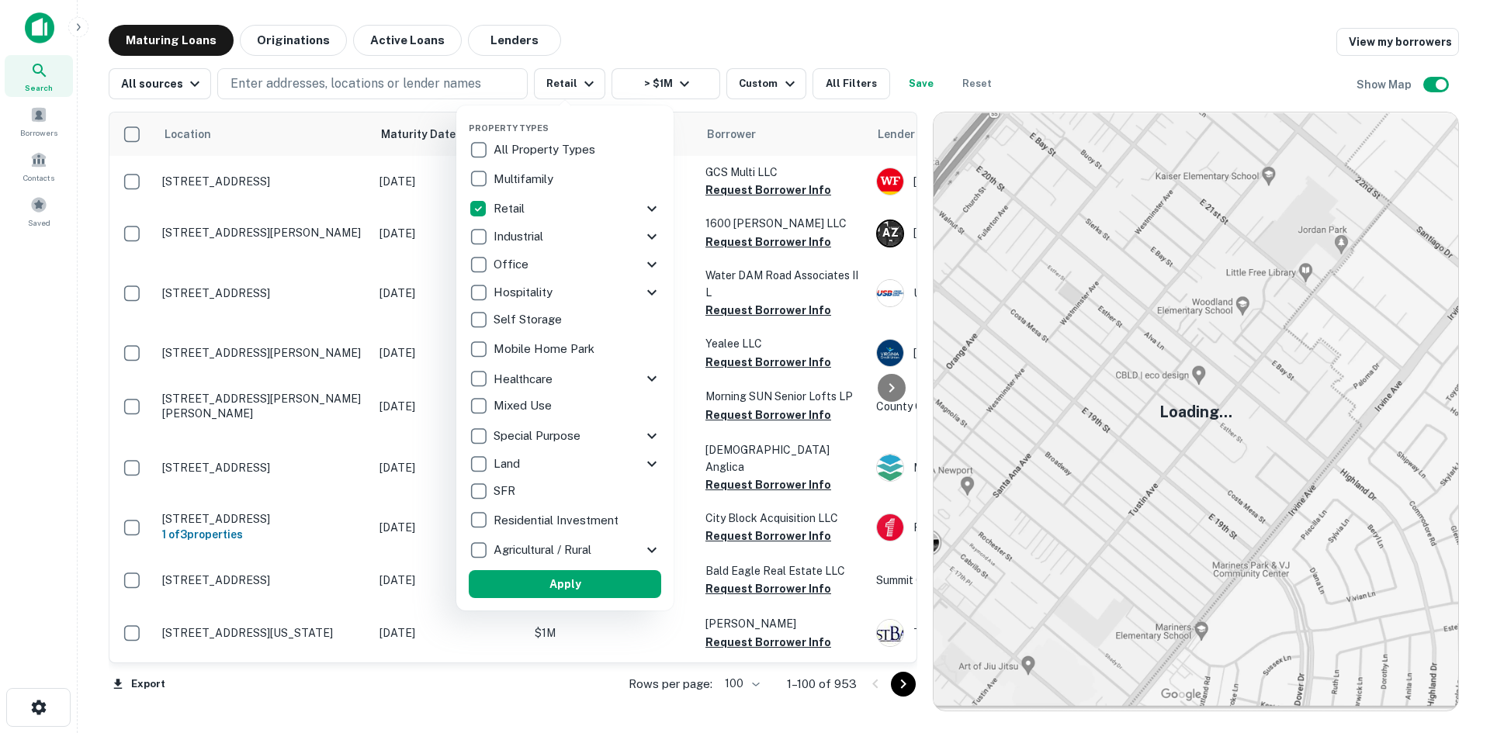
click at [655, 209] on icon at bounding box center [651, 208] width 9 height 5
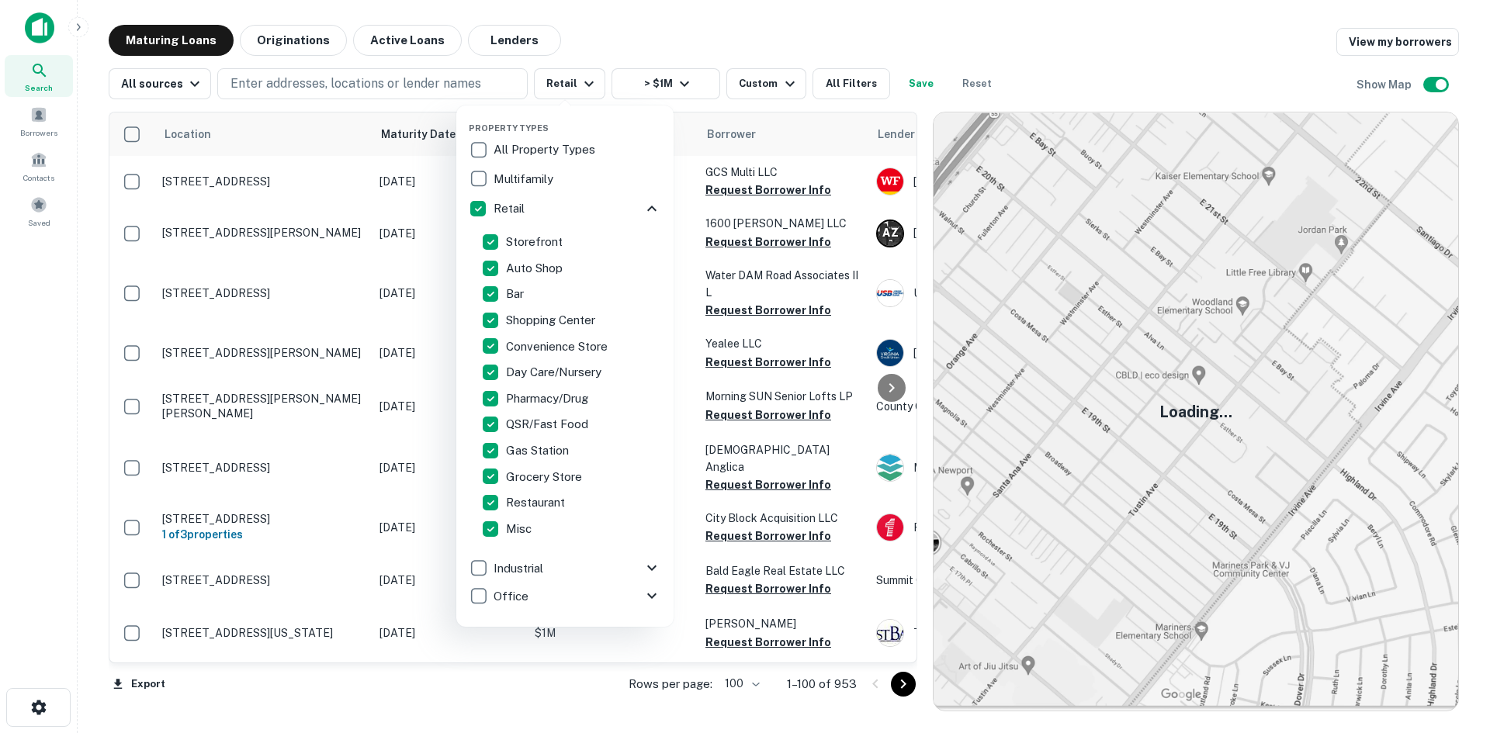
click at [508, 534] on p "Misc" at bounding box center [520, 529] width 29 height 19
click at [750, 17] on div at bounding box center [745, 366] width 1490 height 733
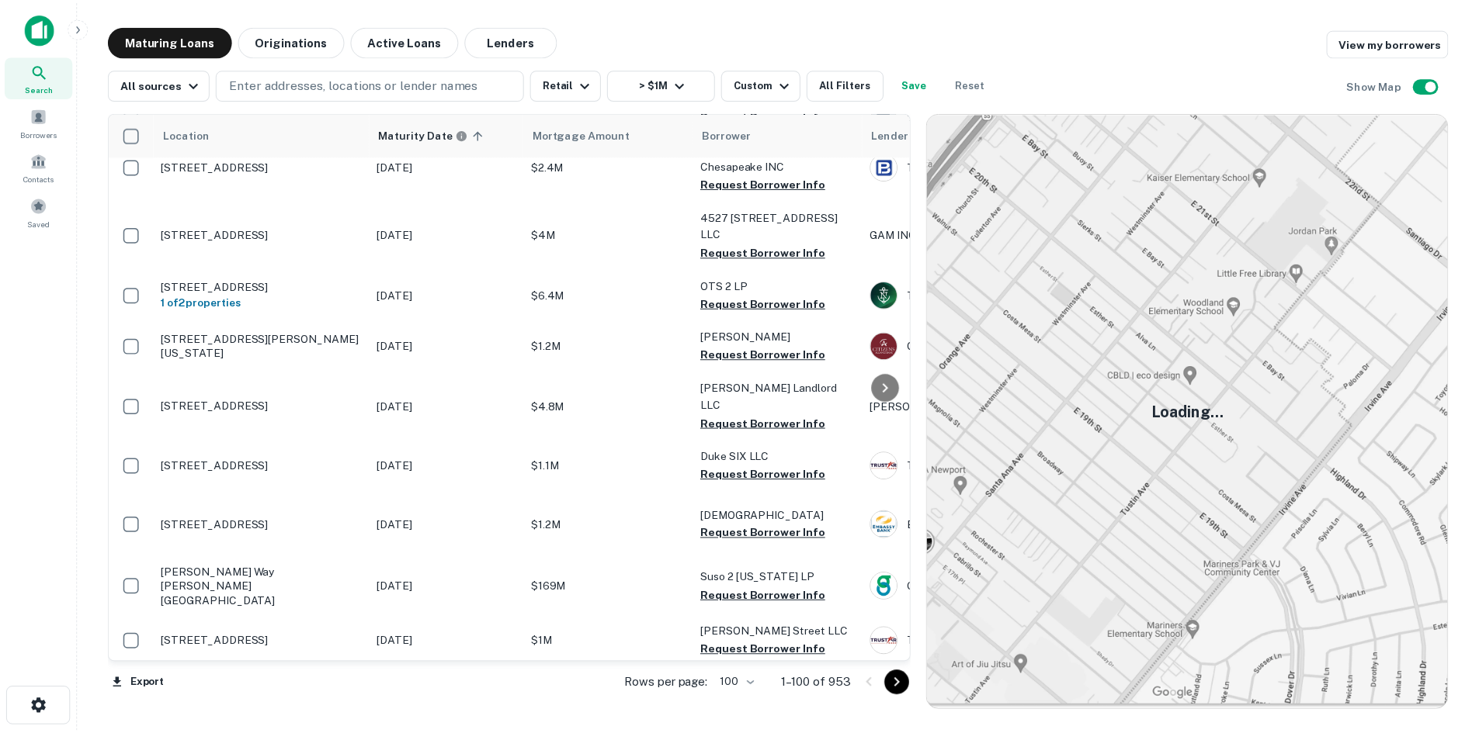
scroll to position [3726, 0]
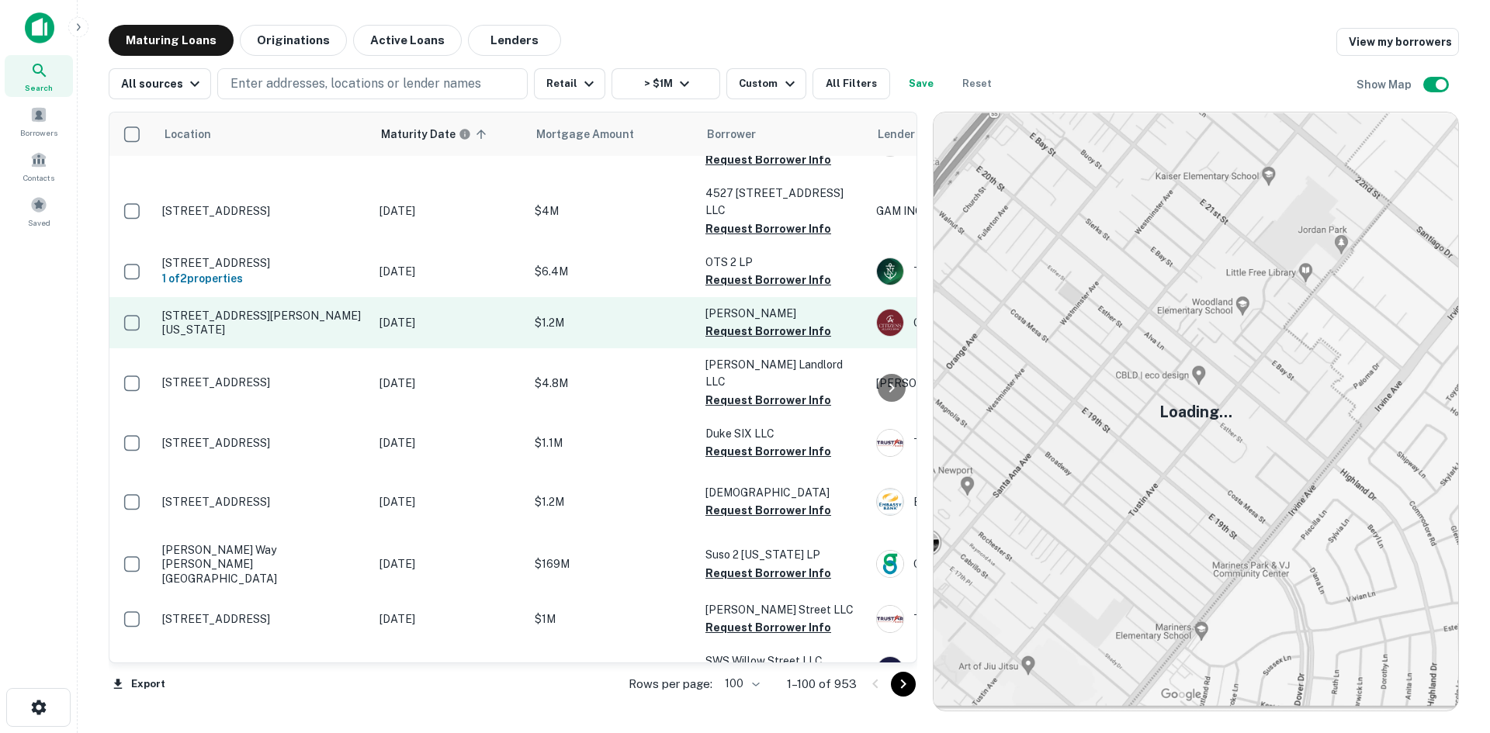
click at [276, 349] on td "[STREET_ADDRESS][PERSON_NAME][US_STATE]" at bounding box center [262, 322] width 217 height 51
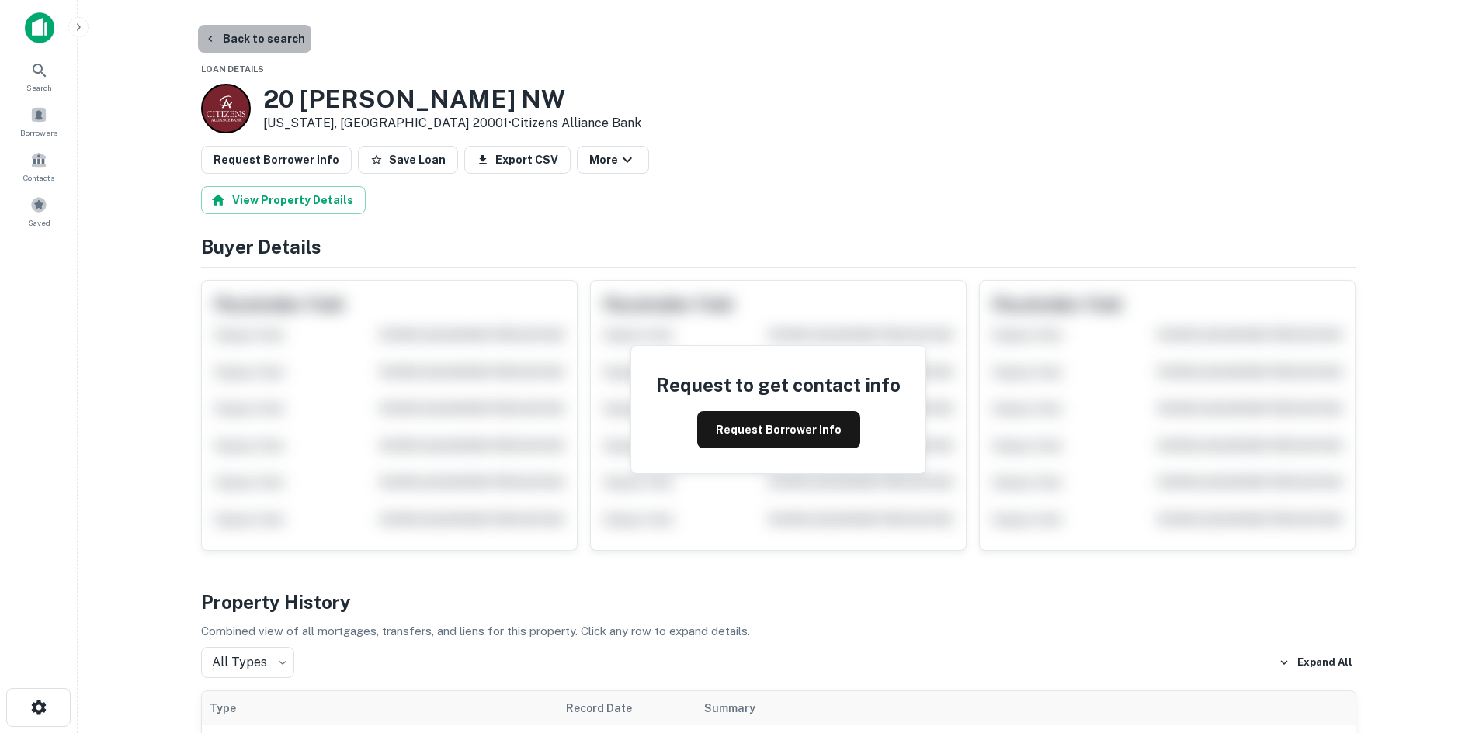
click at [262, 50] on button "Back to search" at bounding box center [254, 39] width 113 height 28
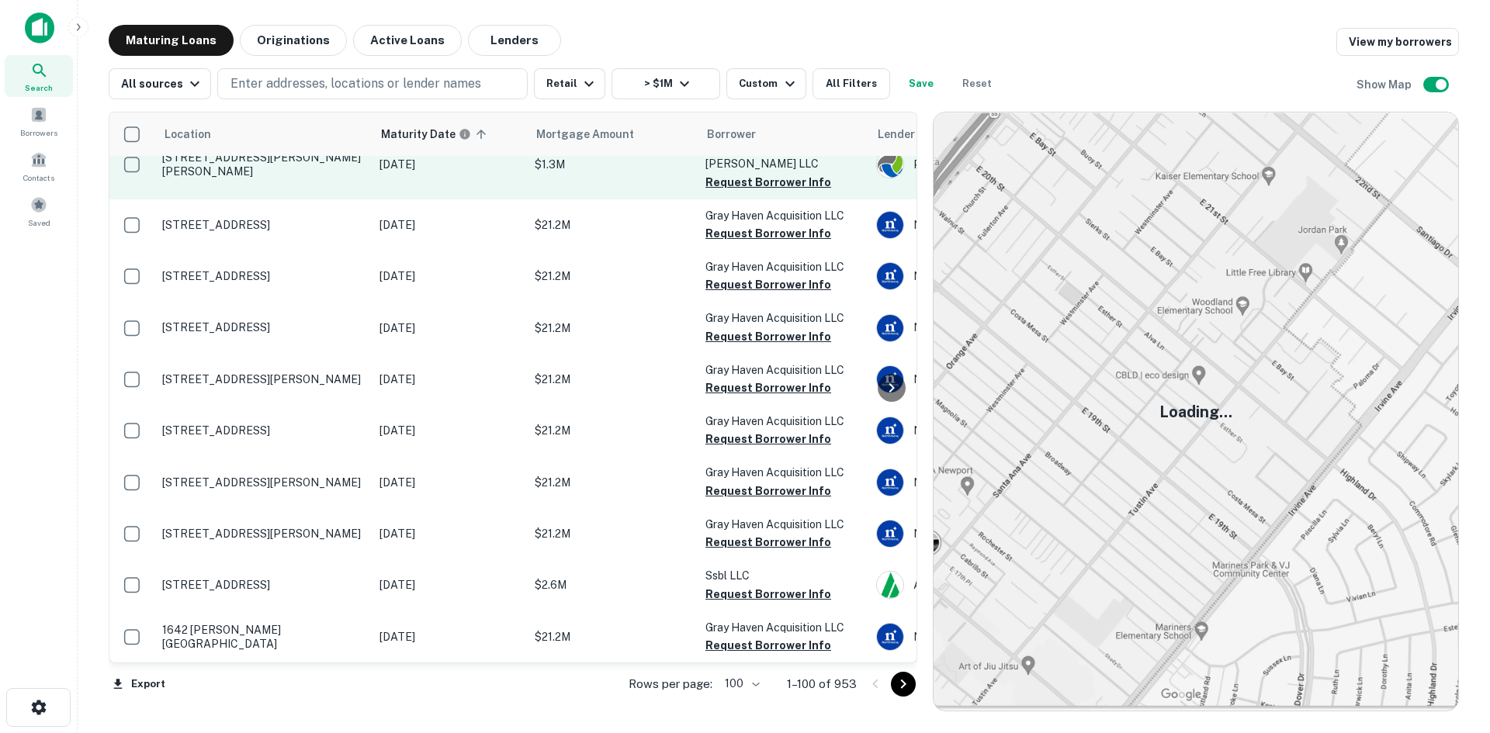
scroll to position [5561, 0]
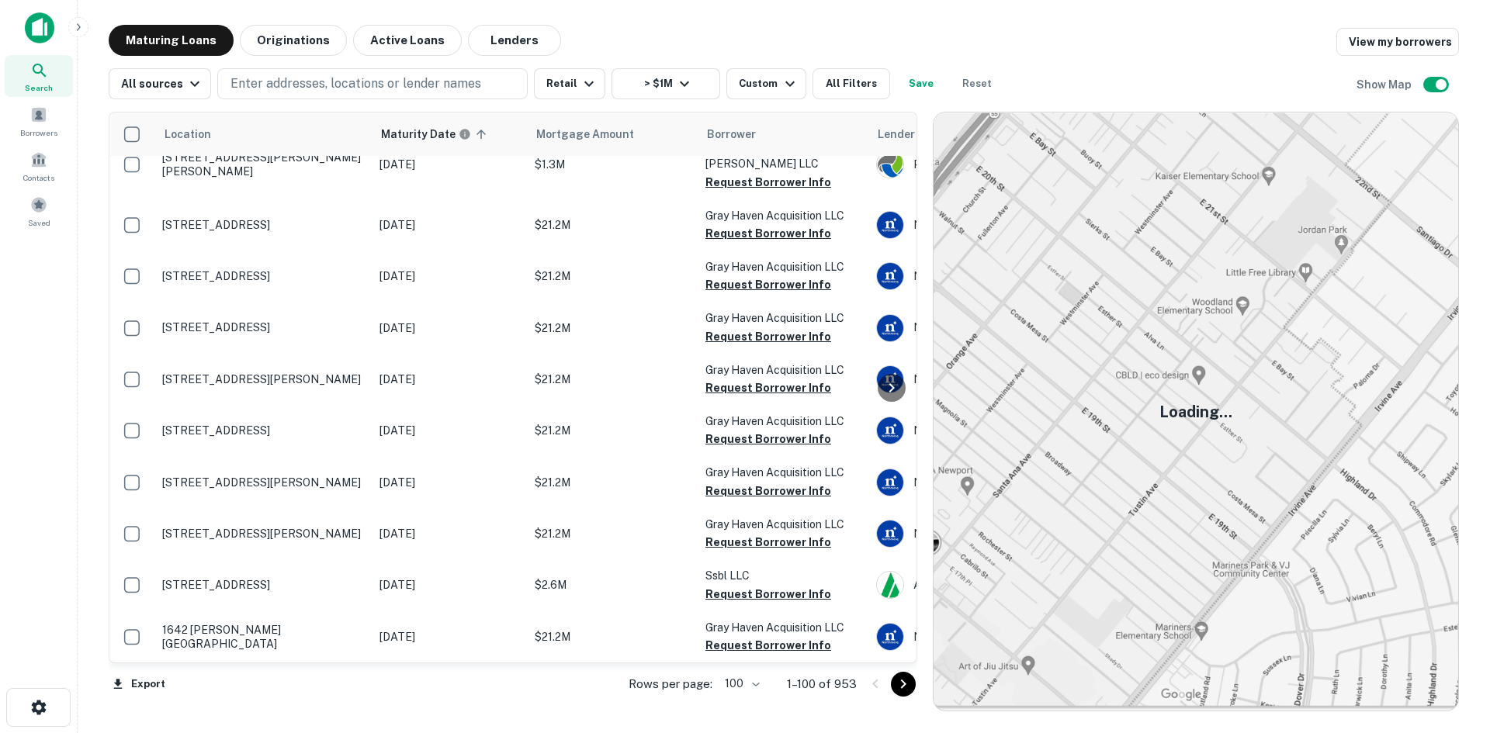
click at [903, 688] on icon "Go to next page" at bounding box center [903, 684] width 19 height 19
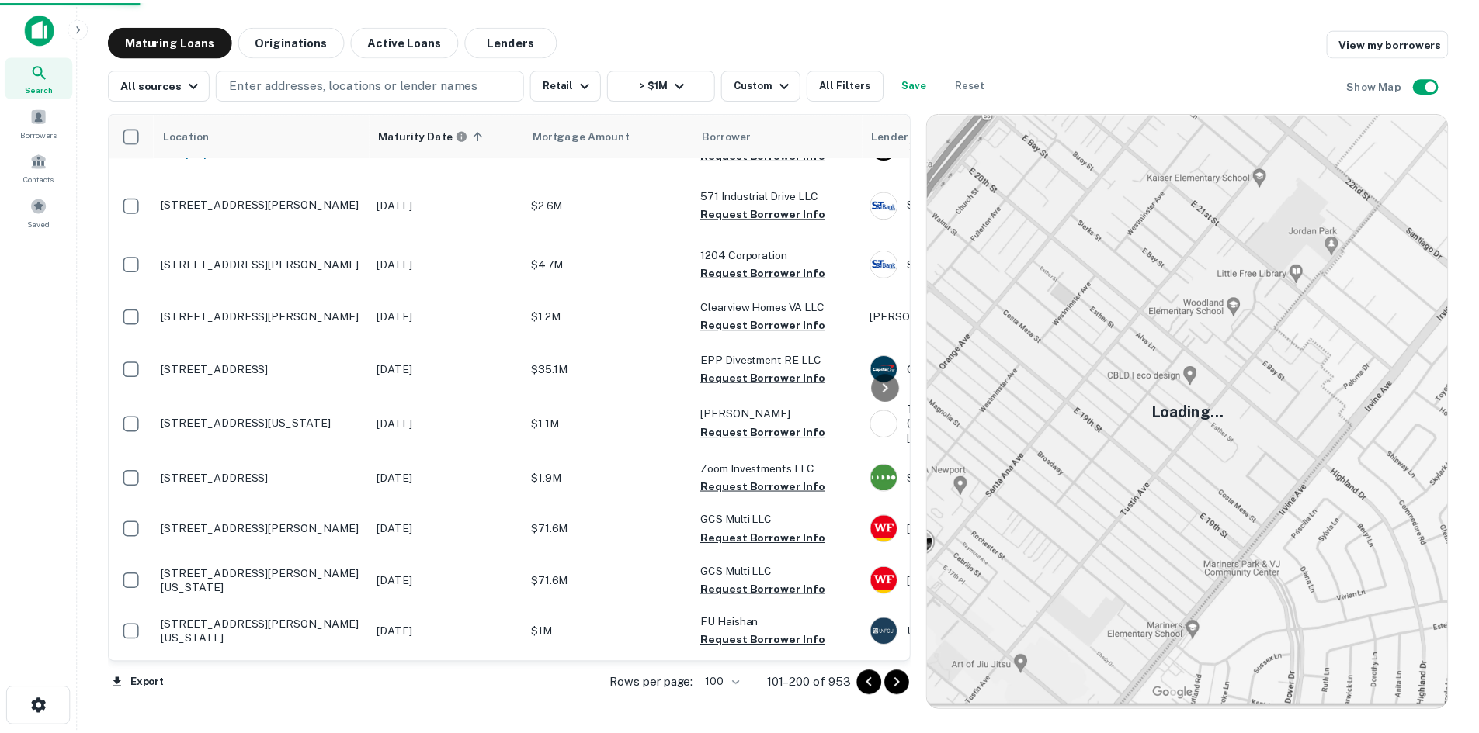
scroll to position [5558, 0]
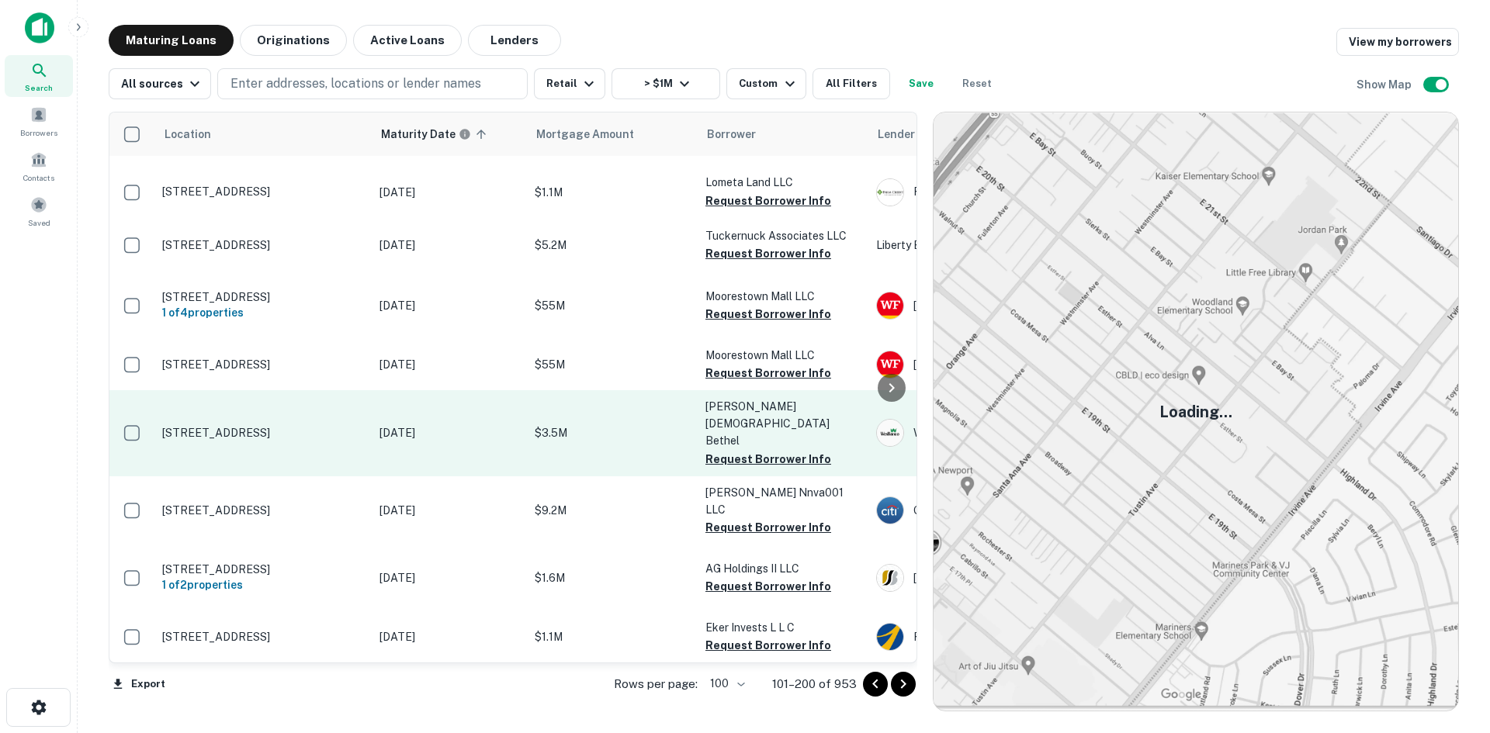
click at [224, 426] on p "[STREET_ADDRESS]" at bounding box center [263, 433] width 202 height 14
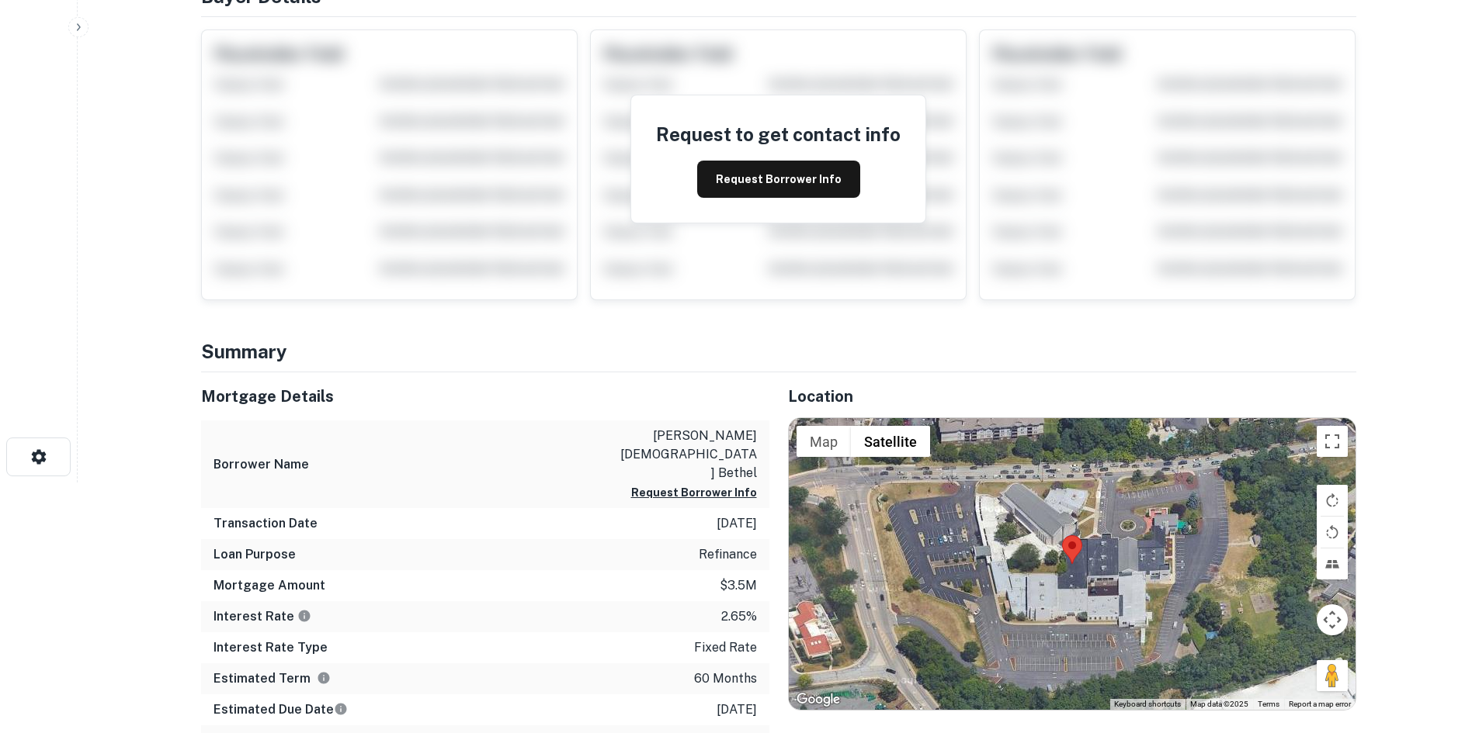
scroll to position [388, 0]
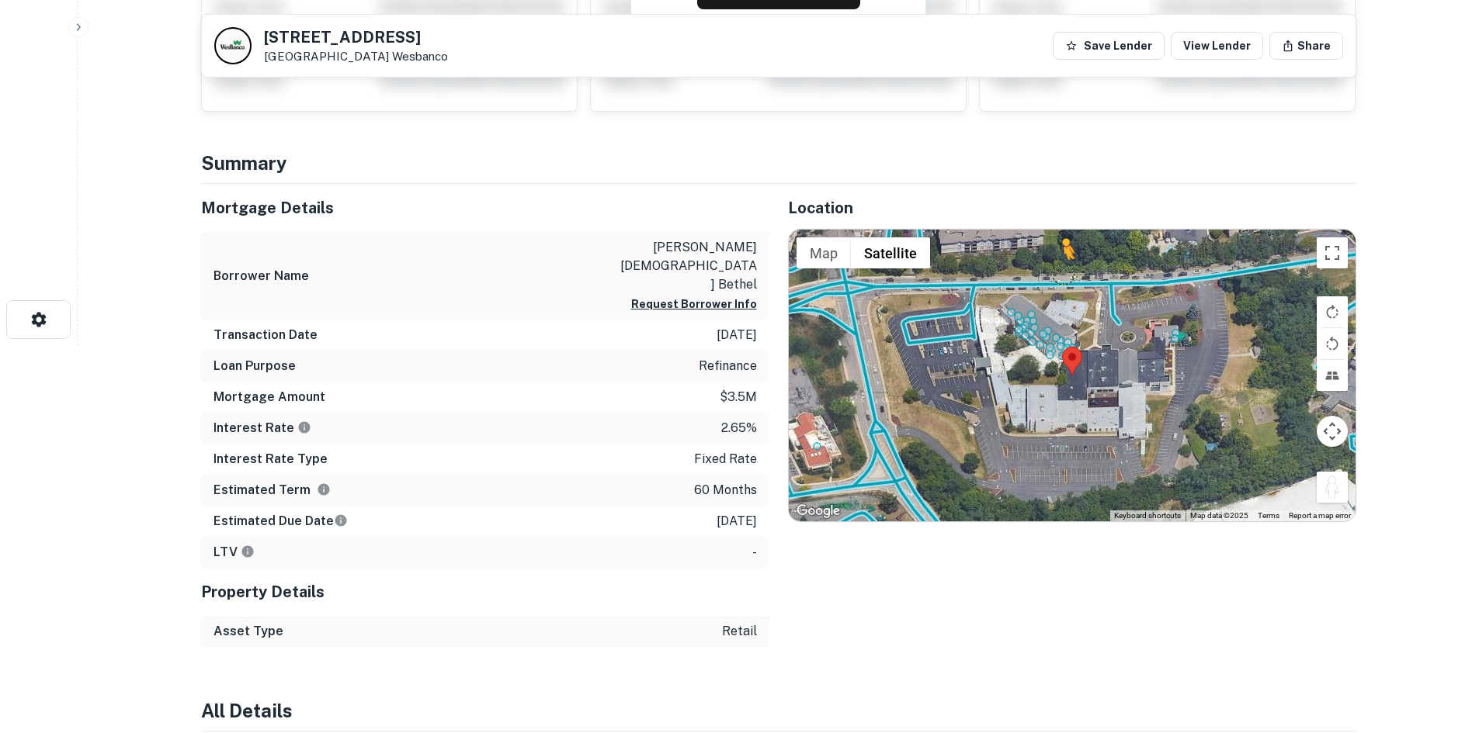
drag, startPoint x: 1324, startPoint y: 490, endPoint x: 1055, endPoint y: 276, distance: 344.1
click at [1055, 276] on div "To activate drag with keyboard, press Alt + Enter. Once in keyboard drag state,…" at bounding box center [1072, 376] width 567 height 292
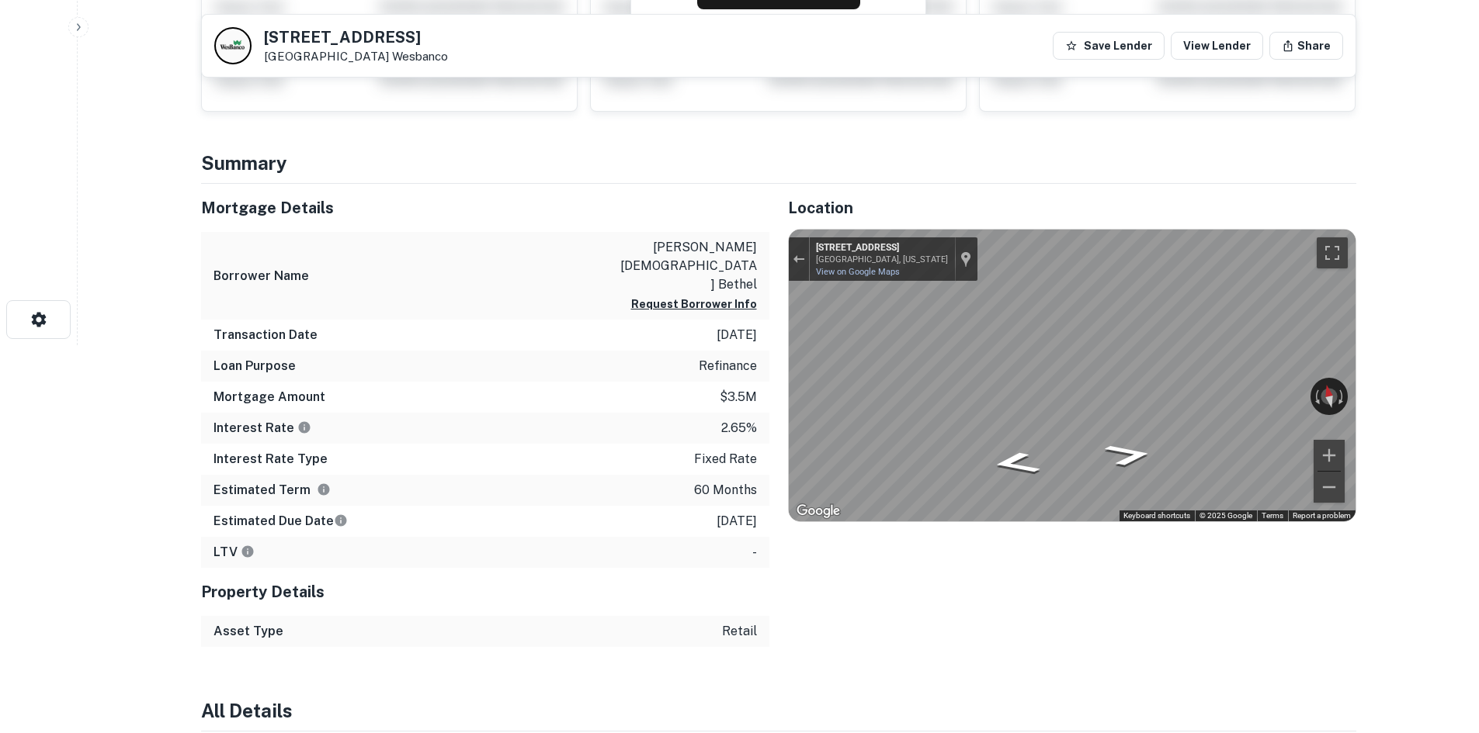
click at [685, 322] on div "Mortgage Details Borrower Name [PERSON_NAME][DEMOGRAPHIC_DATA] bethel Request B…" at bounding box center [769, 415] width 1174 height 463
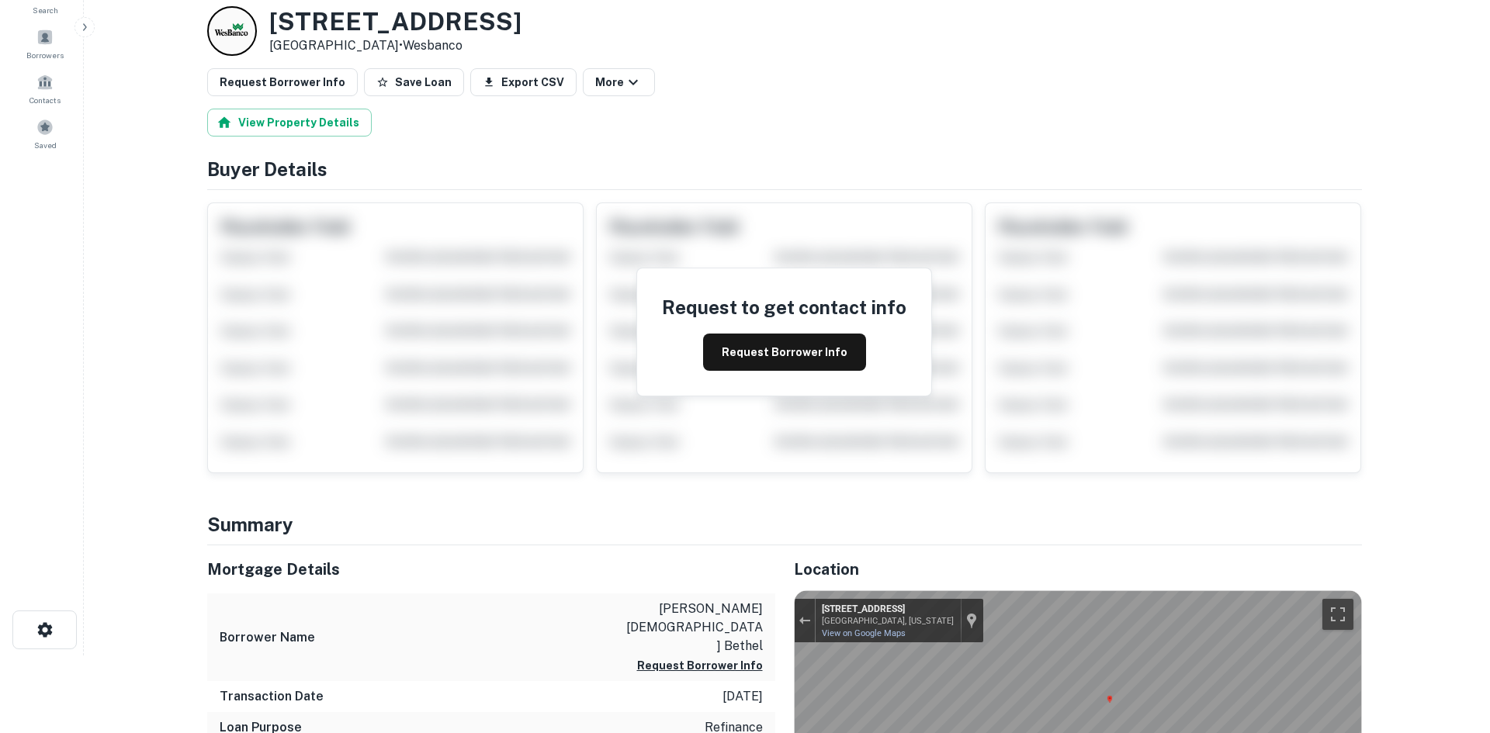
scroll to position [0, 0]
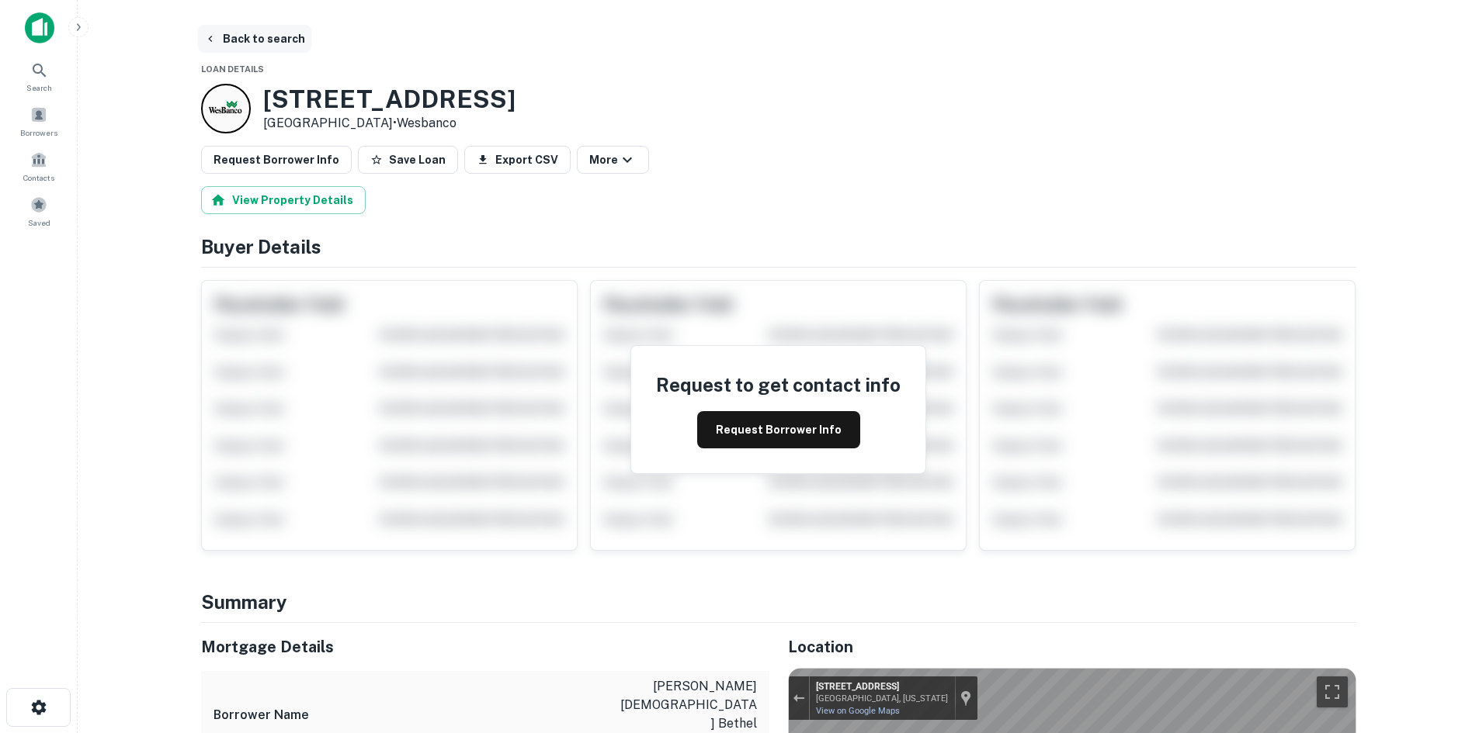
click at [270, 47] on button "Back to search" at bounding box center [254, 39] width 113 height 28
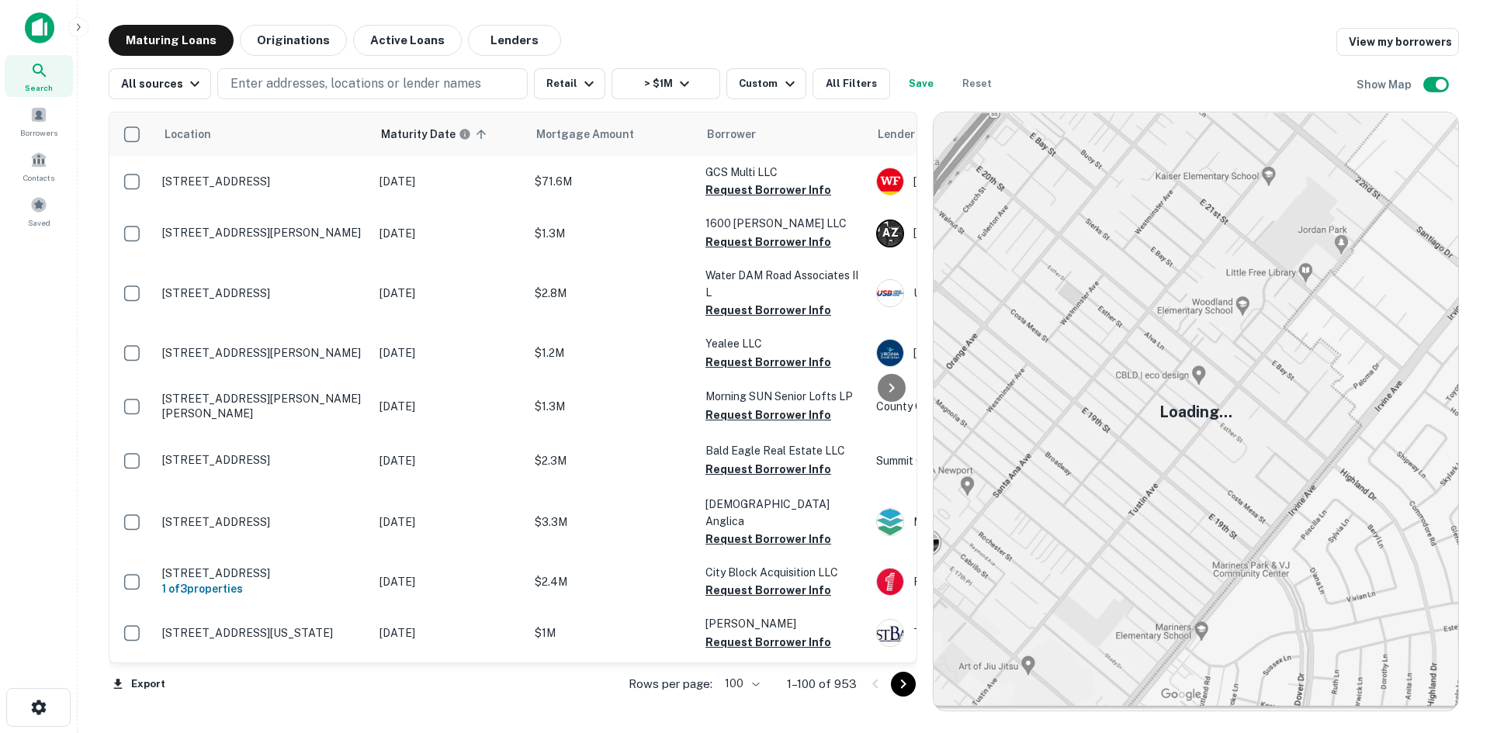
click at [900, 685] on icon "Go to next page" at bounding box center [903, 684] width 19 height 19
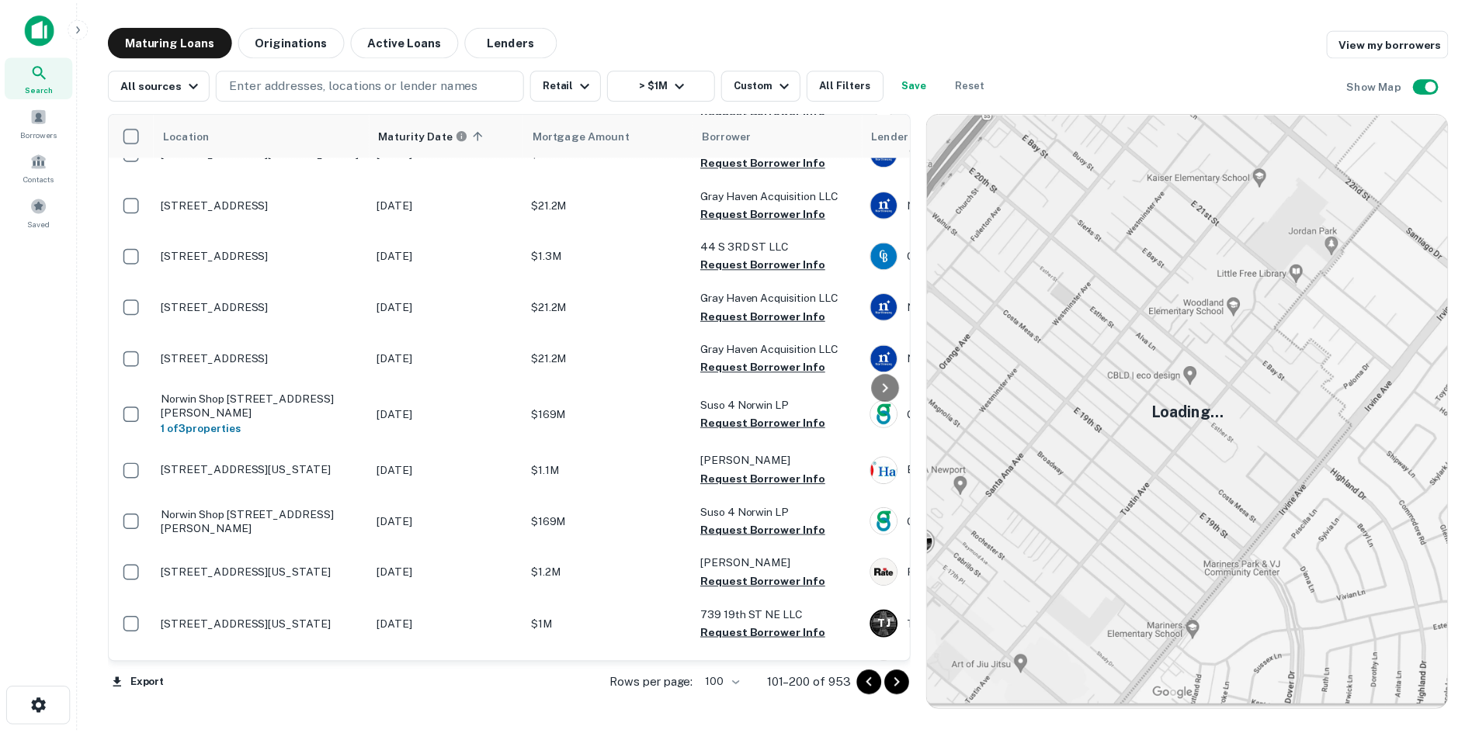
scroll to position [1009, 0]
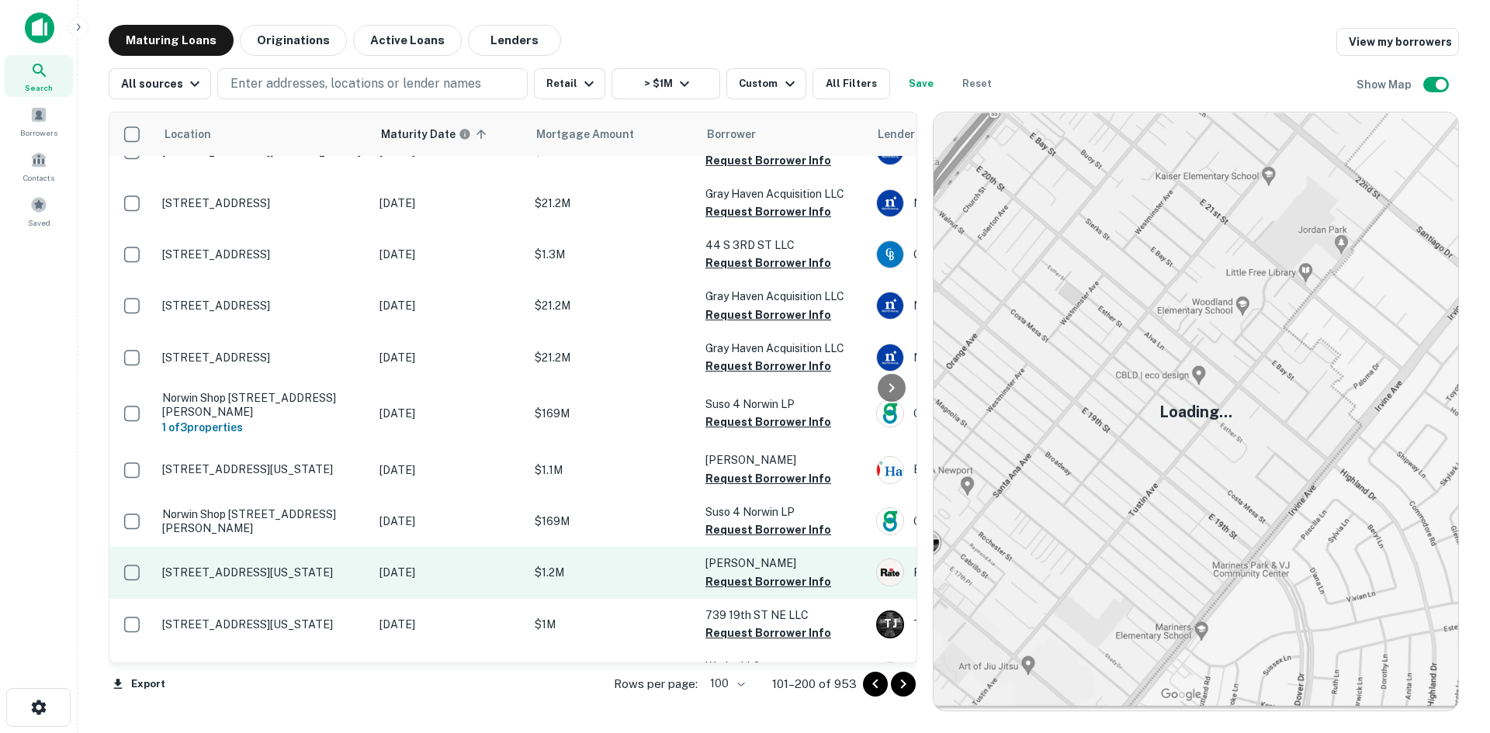
click at [342, 566] on p "[STREET_ADDRESS][US_STATE]" at bounding box center [263, 573] width 202 height 14
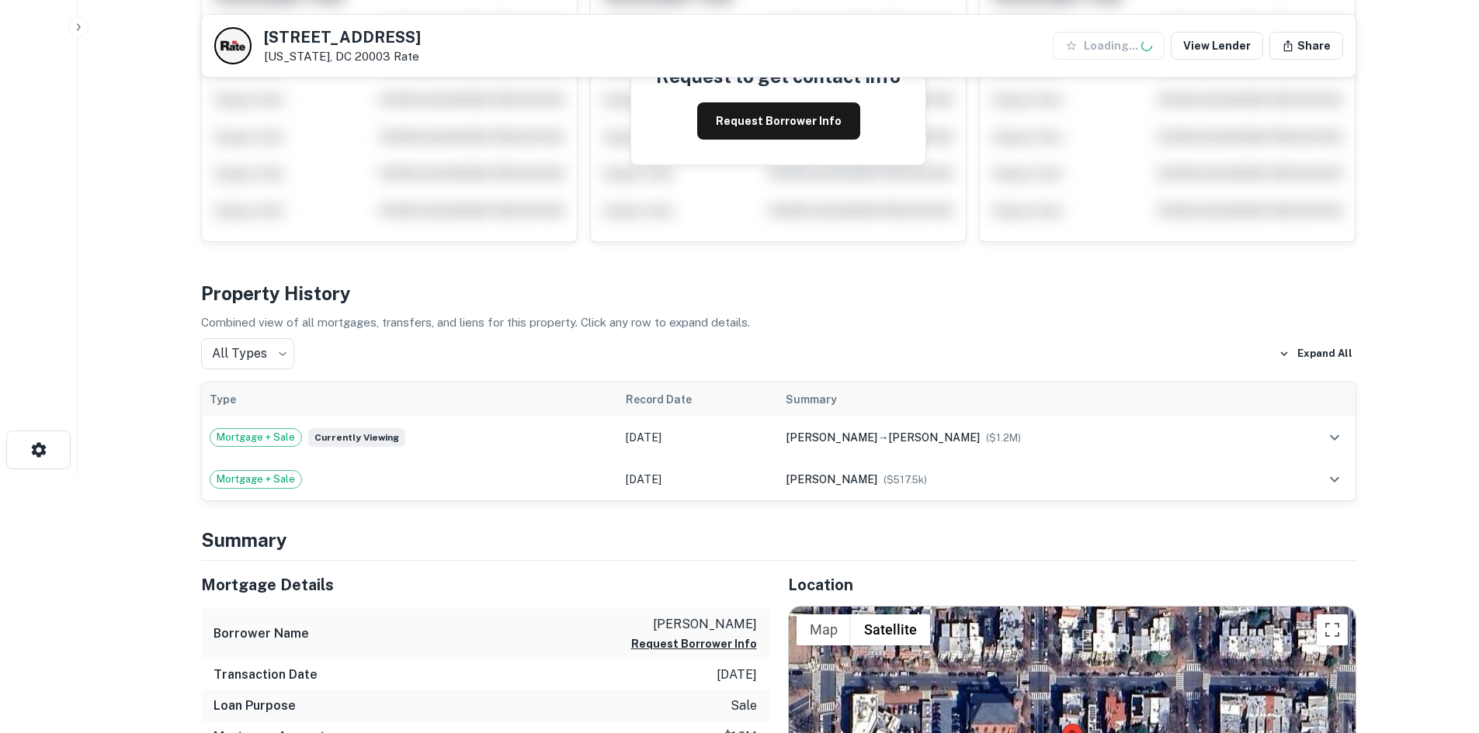
scroll to position [543, 0]
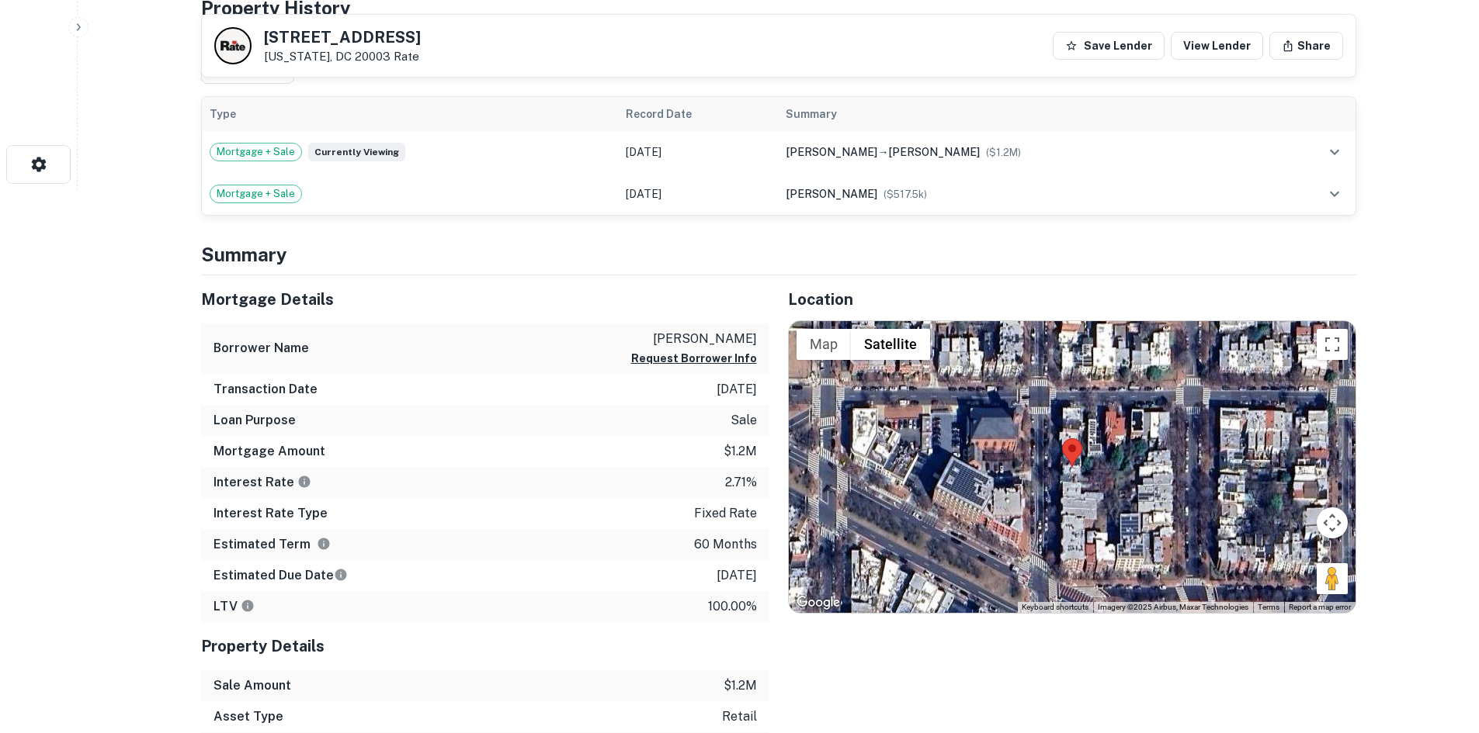
drag, startPoint x: 1322, startPoint y: 574, endPoint x: 1064, endPoint y: 473, distance: 276.7
click at [1064, 473] on div "Map Terrain Satellite Labels Keyboard shortcuts Map Data Imagery ©2025 Airbus, …" at bounding box center [1072, 467] width 567 height 292
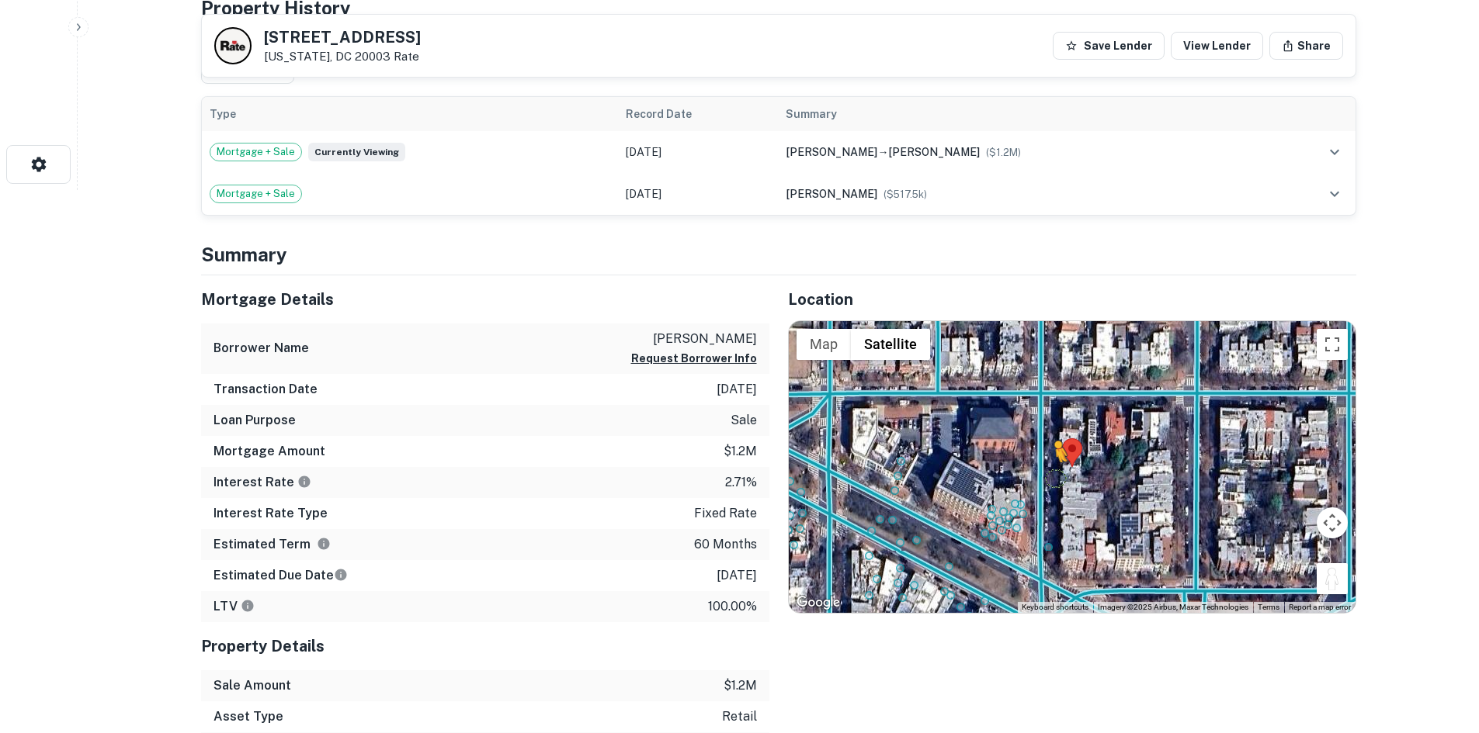
drag, startPoint x: 1337, startPoint y: 591, endPoint x: 1046, endPoint y: 474, distance: 314.5
click at [1046, 474] on div "To activate drag with keyboard, press Alt + Enter. Once in keyboard drag state,…" at bounding box center [1072, 467] width 567 height 292
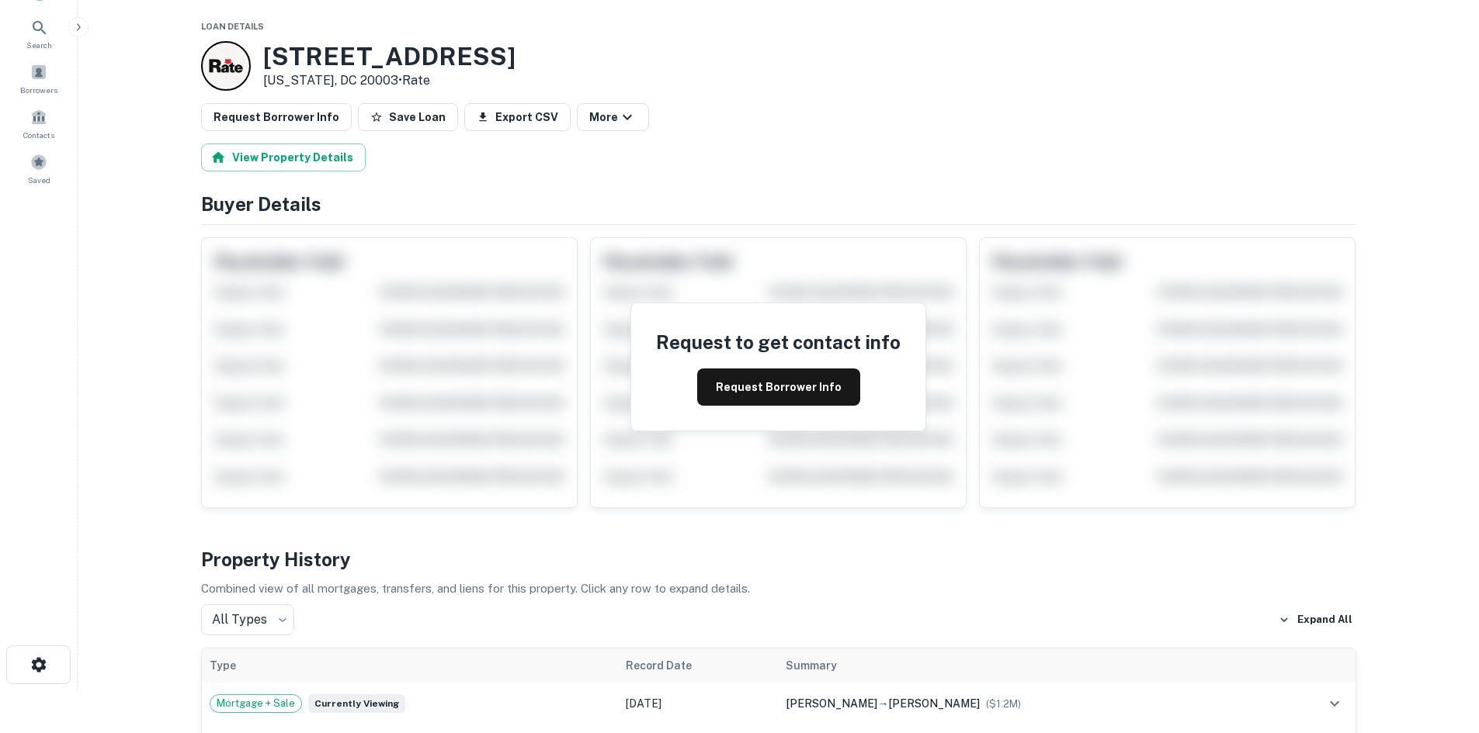
scroll to position [0, 0]
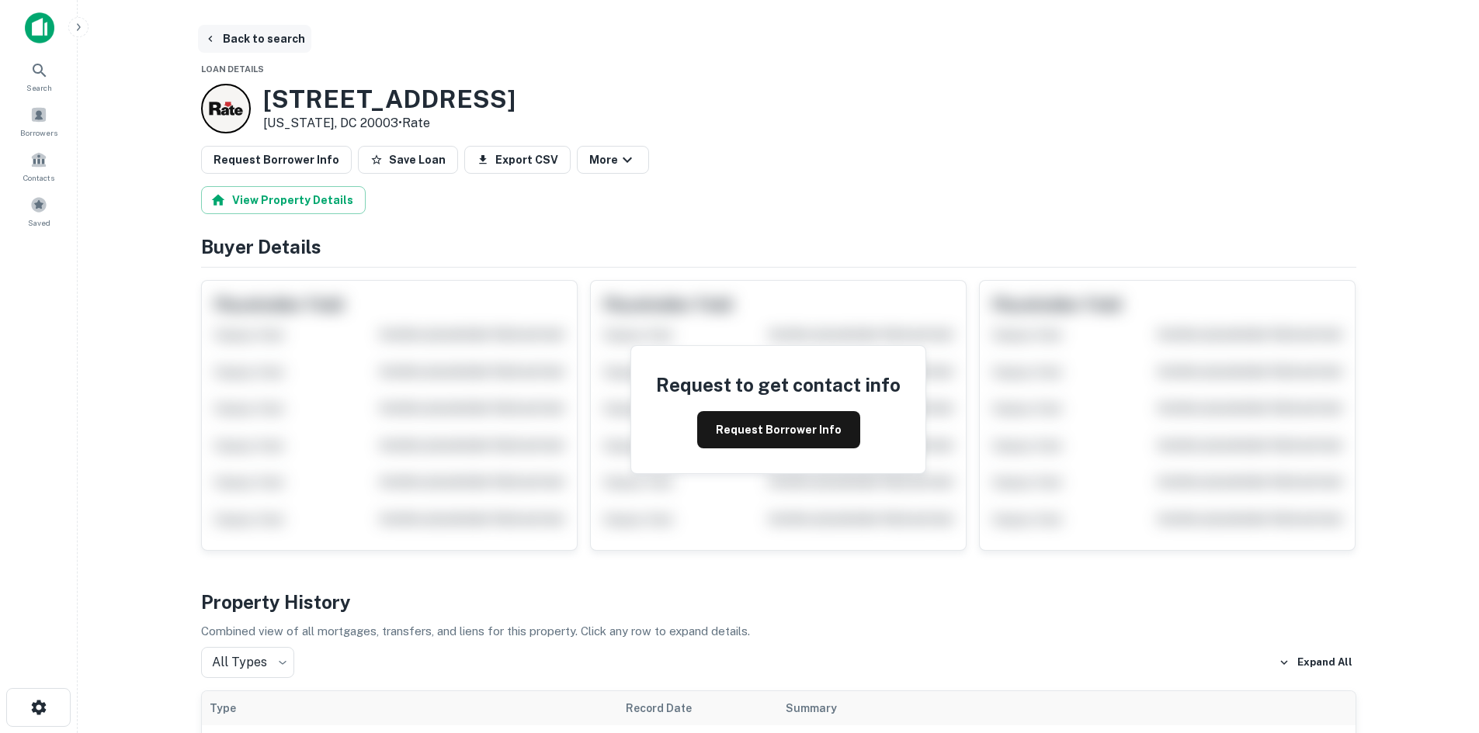
click at [276, 50] on button "Back to search" at bounding box center [254, 39] width 113 height 28
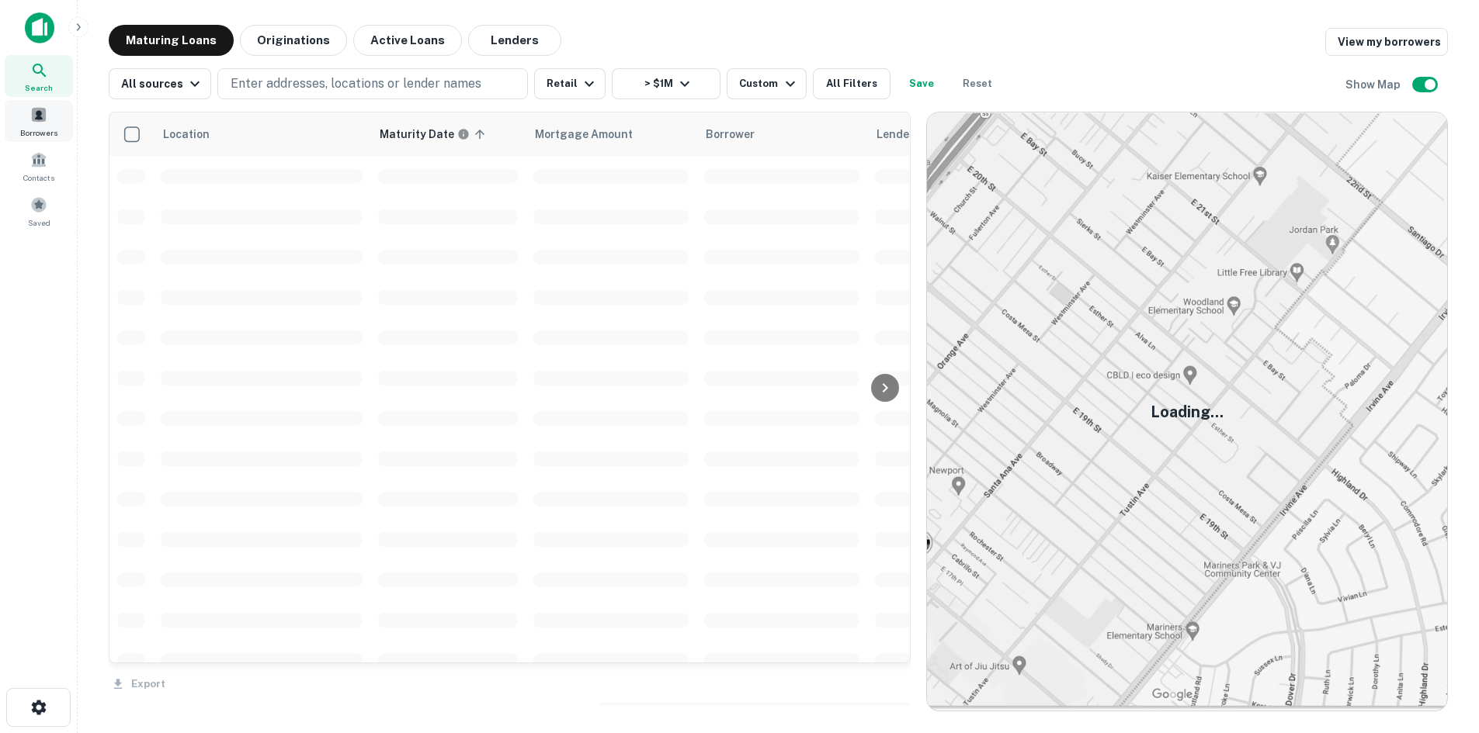
click at [41, 134] on span "Borrowers" at bounding box center [38, 133] width 37 height 12
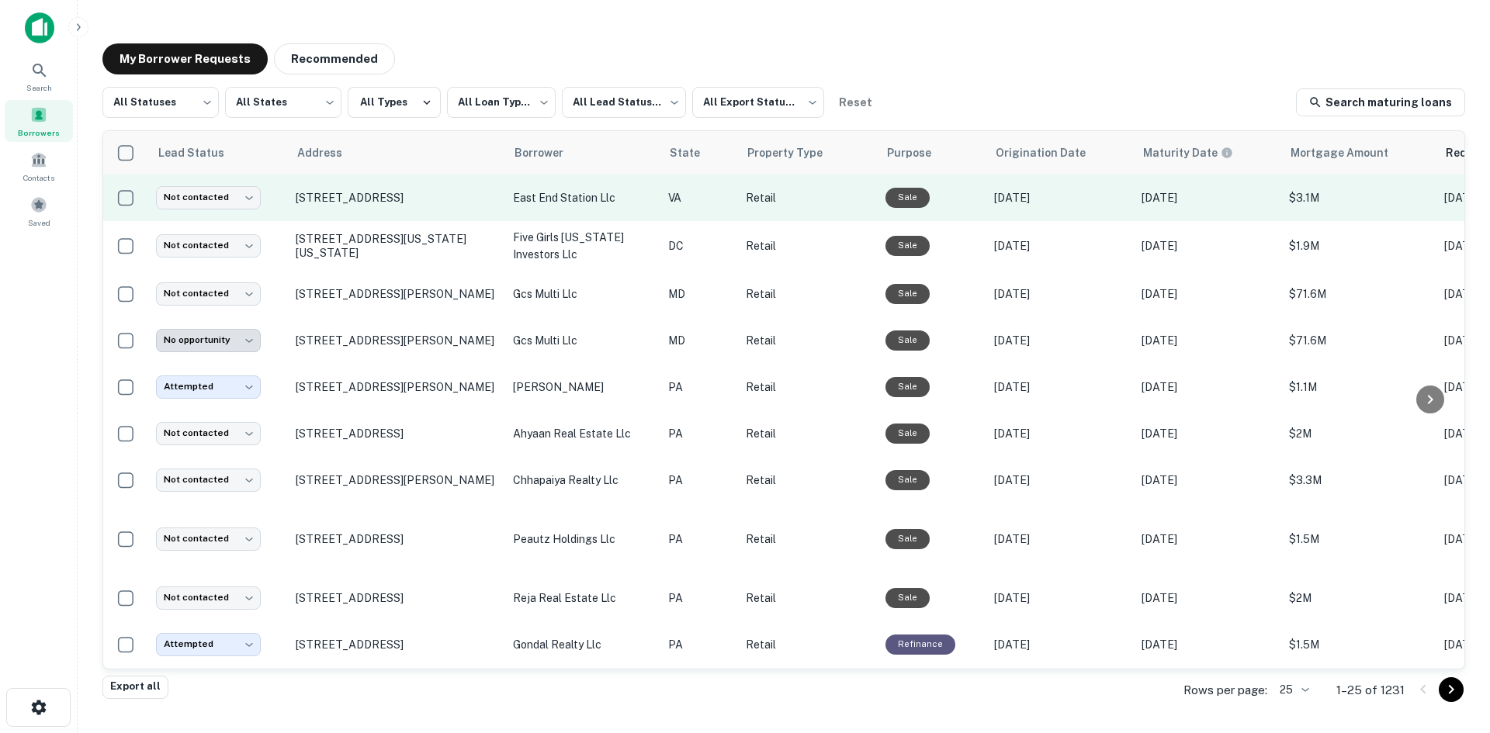
click at [435, 218] on td "[STREET_ADDRESS]" at bounding box center [396, 198] width 217 height 47
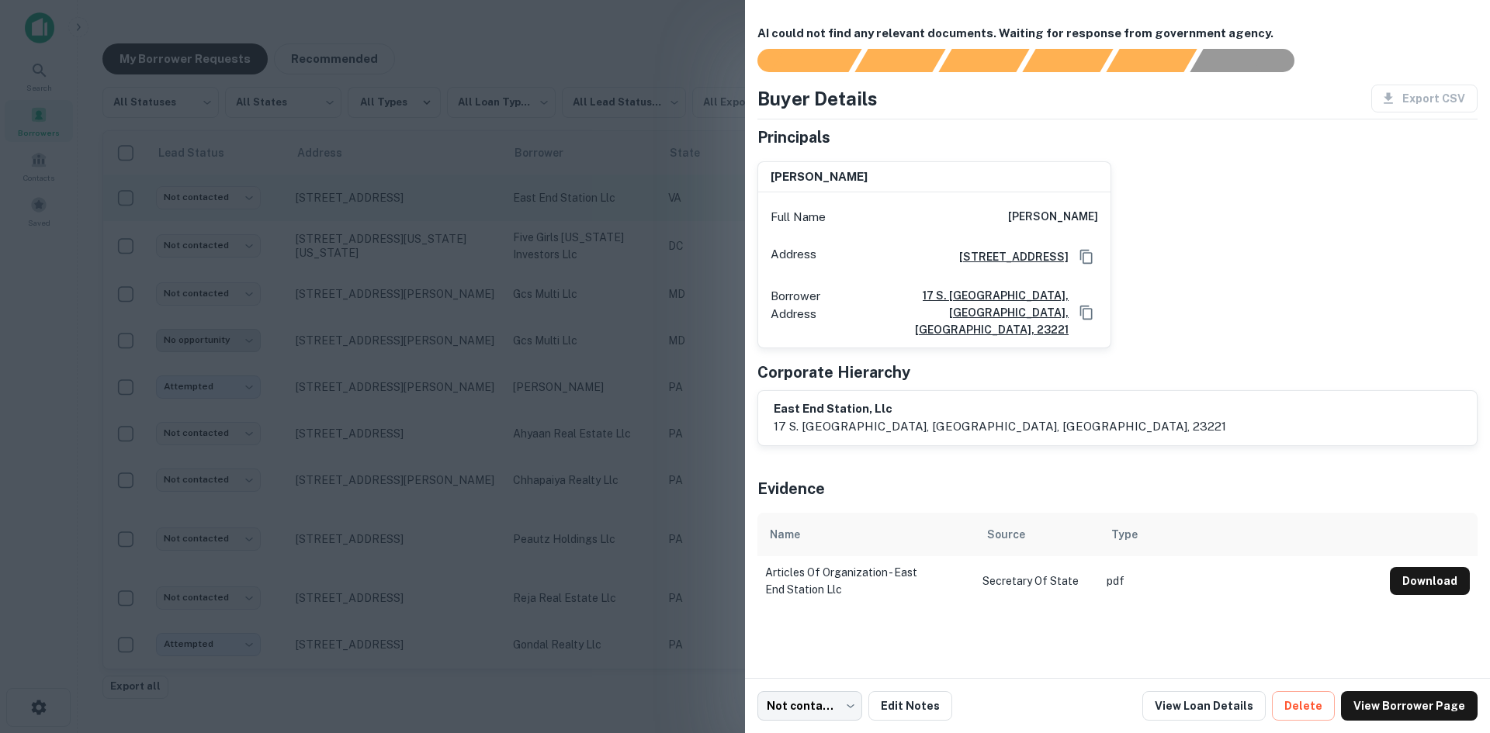
click at [435, 218] on div at bounding box center [745, 366] width 1490 height 733
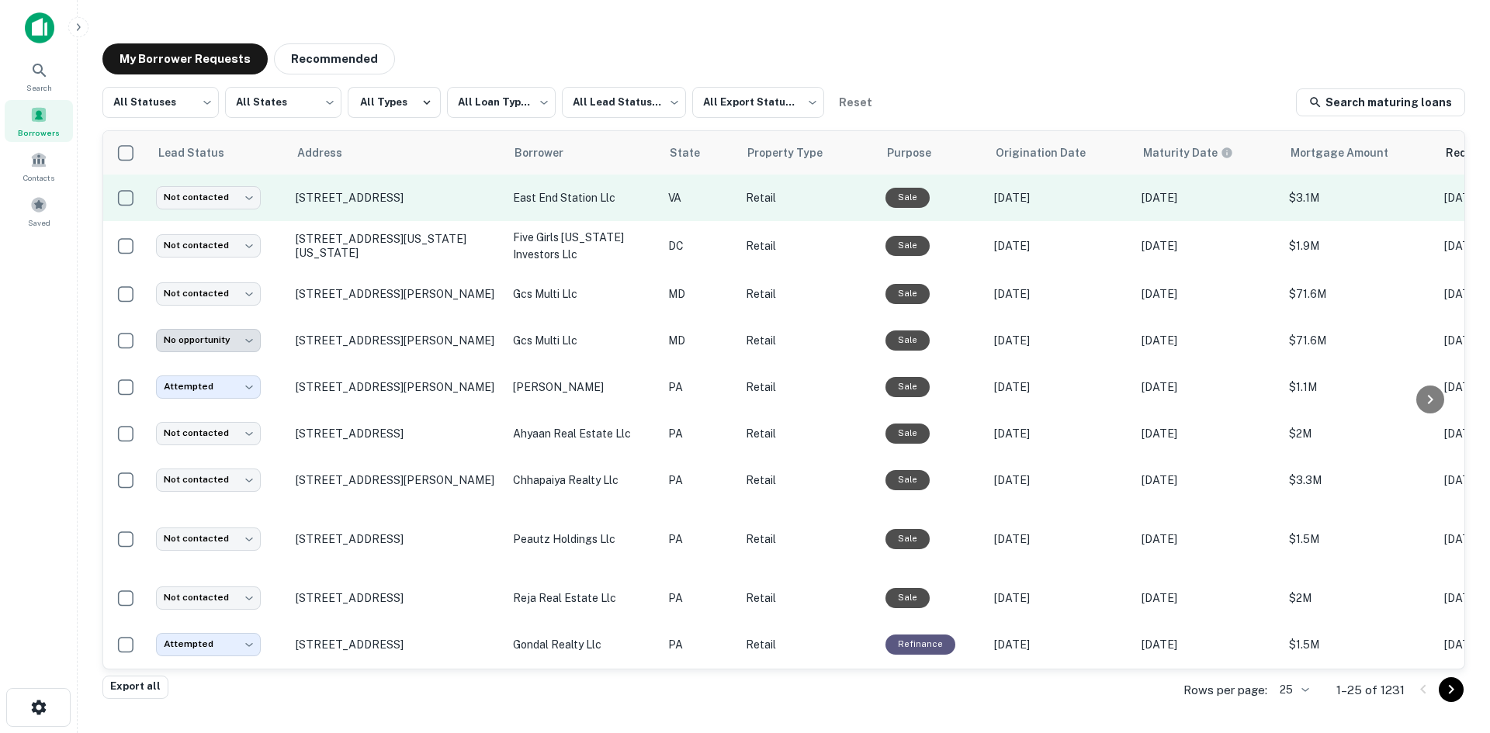
click at [427, 206] on td "[STREET_ADDRESS]" at bounding box center [396, 198] width 217 height 47
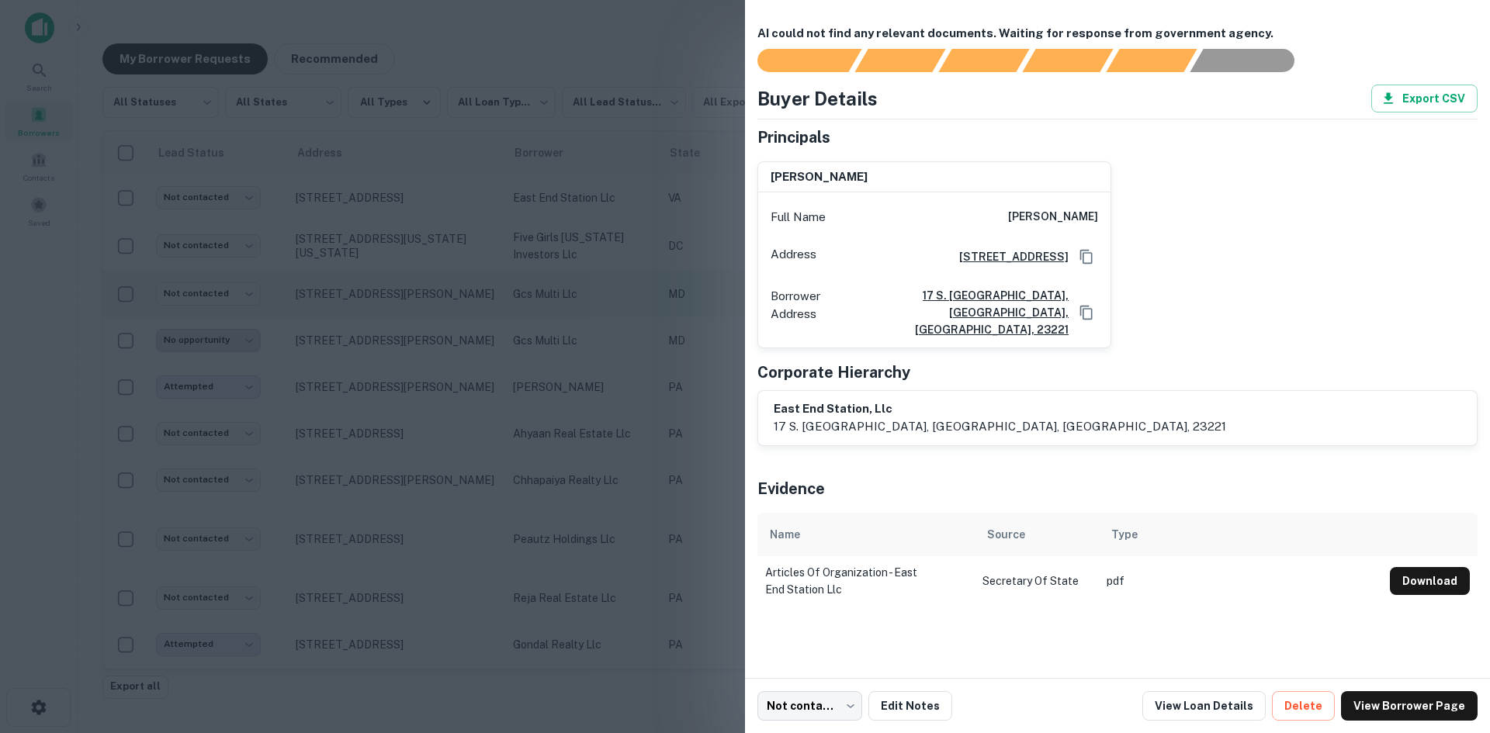
click at [328, 322] on div at bounding box center [745, 366] width 1490 height 733
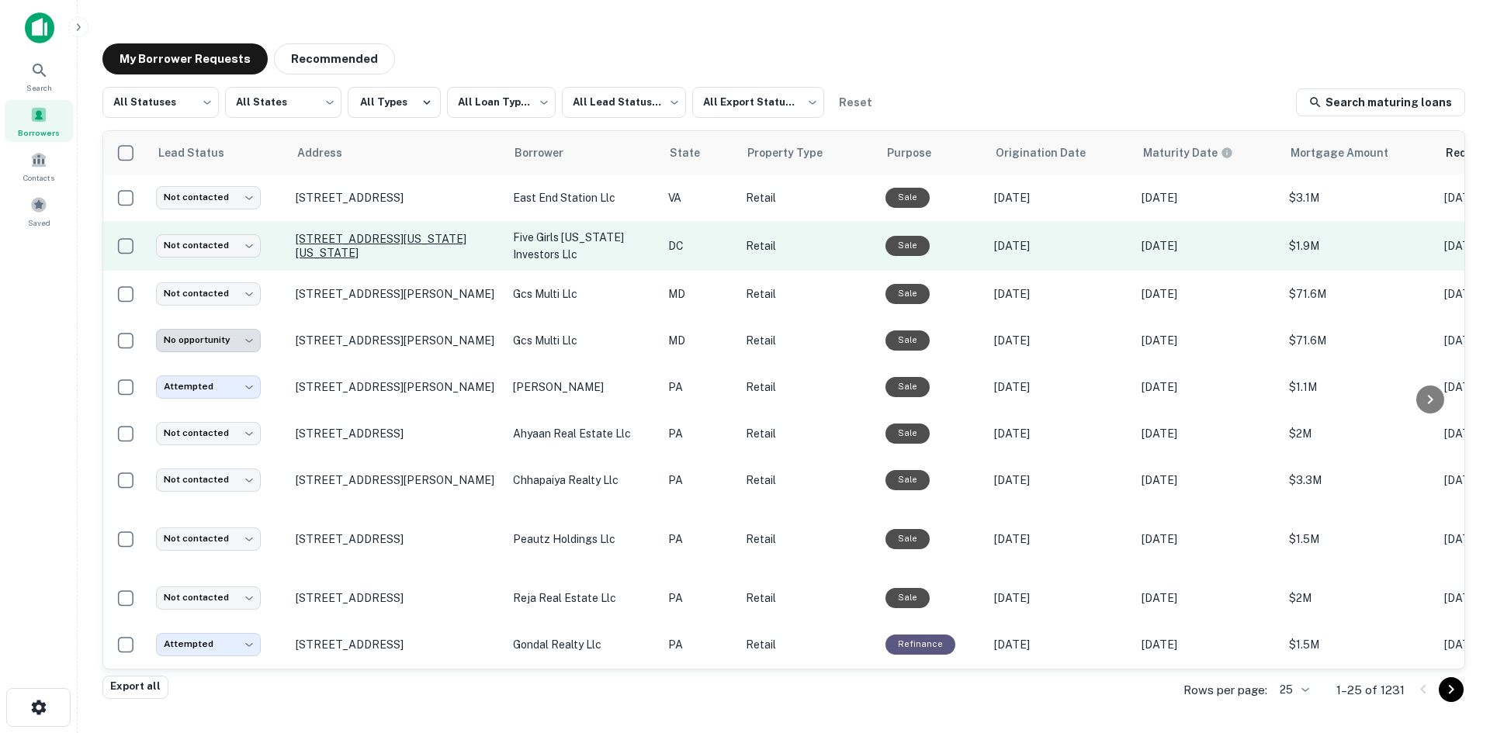
click at [372, 258] on p "[STREET_ADDRESS][US_STATE][US_STATE]" at bounding box center [397, 246] width 202 height 28
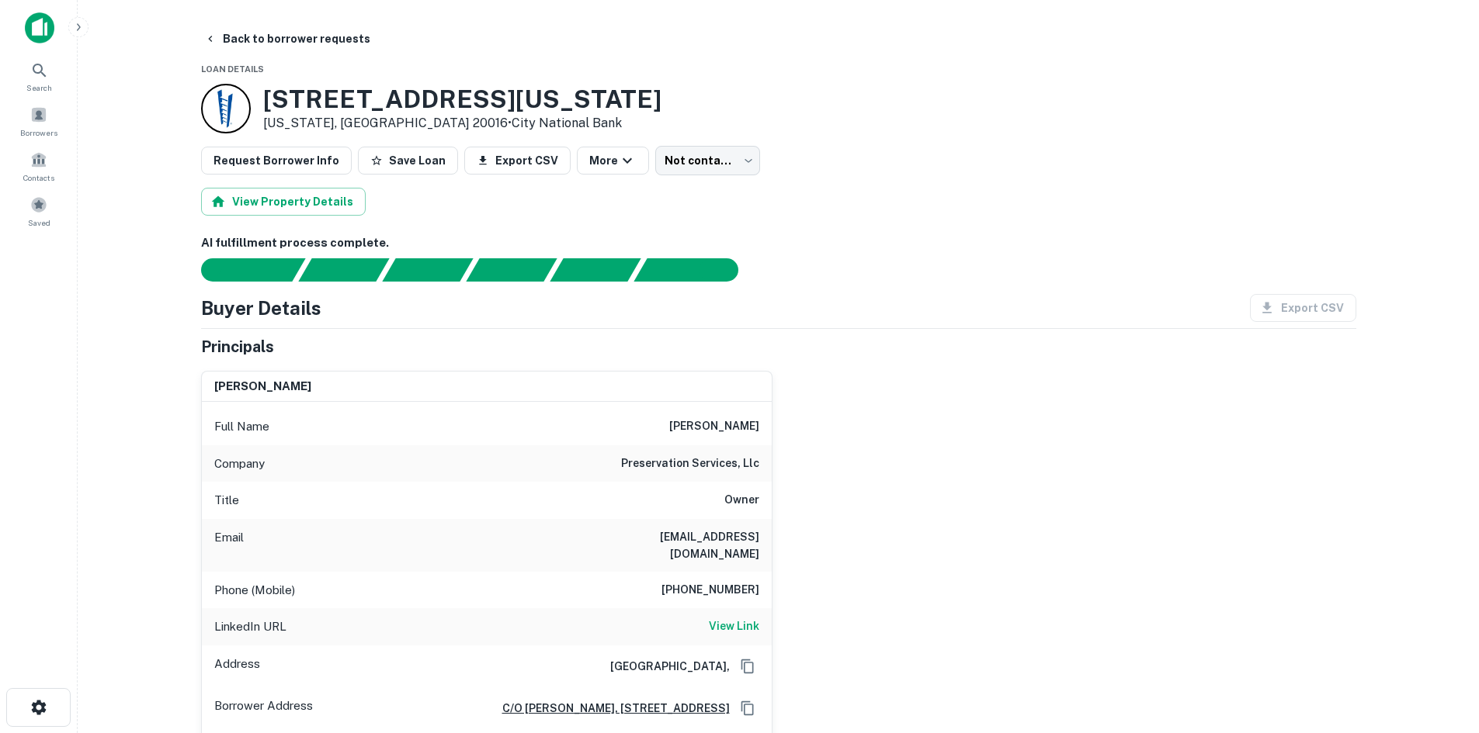
scroll to position [78, 0]
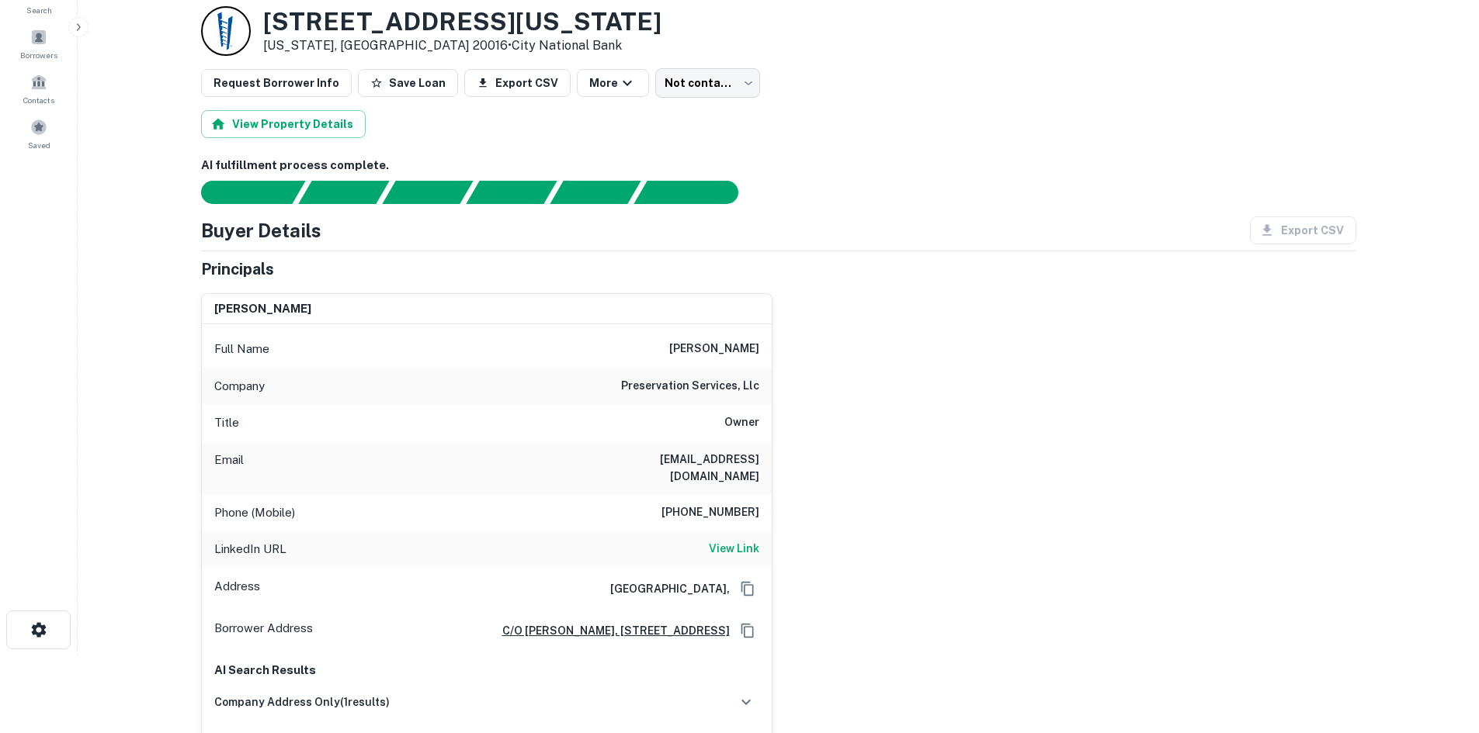
click at [636, 359] on div "Full Name [PERSON_NAME]" at bounding box center [487, 349] width 570 height 37
drag, startPoint x: 636, startPoint y: 359, endPoint x: 790, endPoint y: 401, distance: 159.1
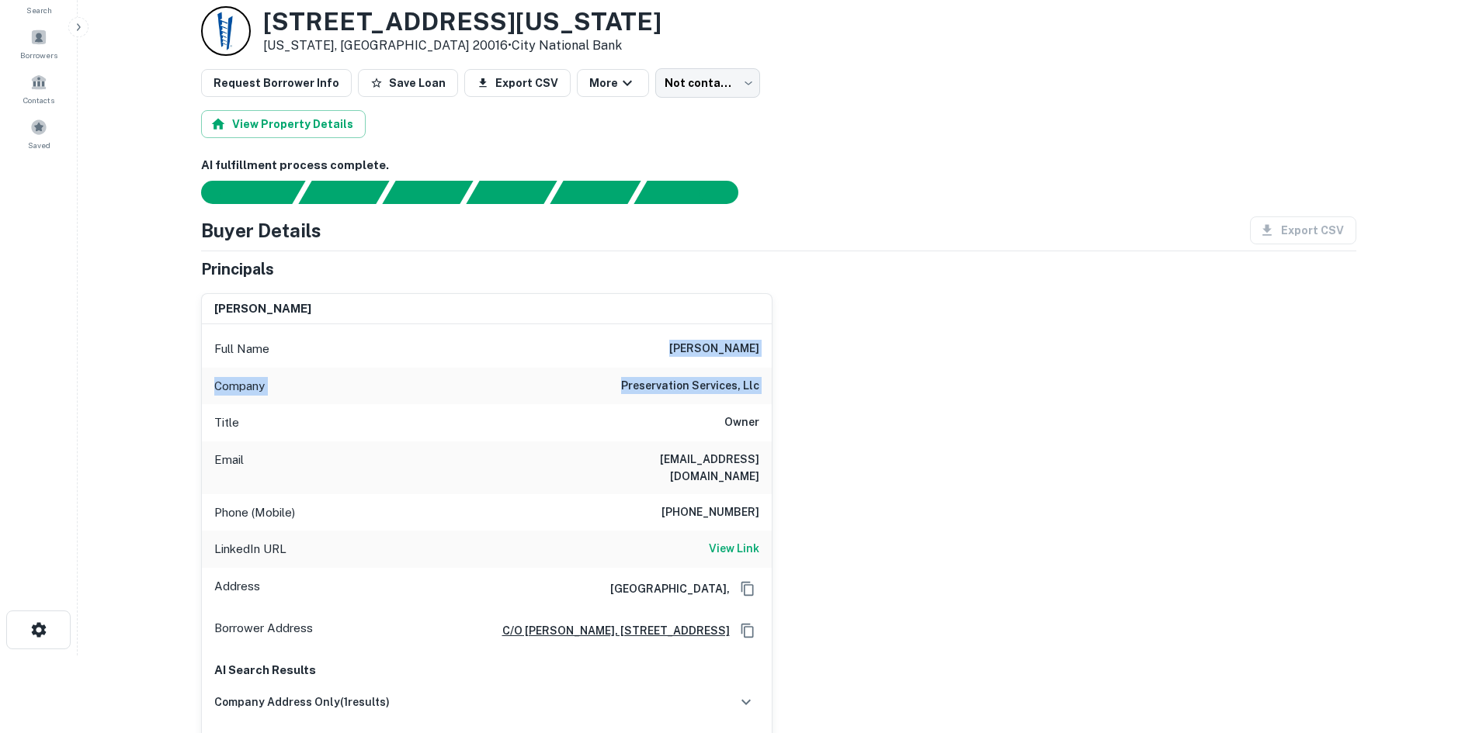
click at [790, 401] on div "[PERSON_NAME] Full Name [PERSON_NAME] Company preservation services, llc Title …" at bounding box center [772, 533] width 1167 height 505
click at [715, 494] on div "Phone (Mobile) [PHONE_NUMBER]" at bounding box center [487, 512] width 570 height 37
copy h6 "[PHONE_NUMBER]"
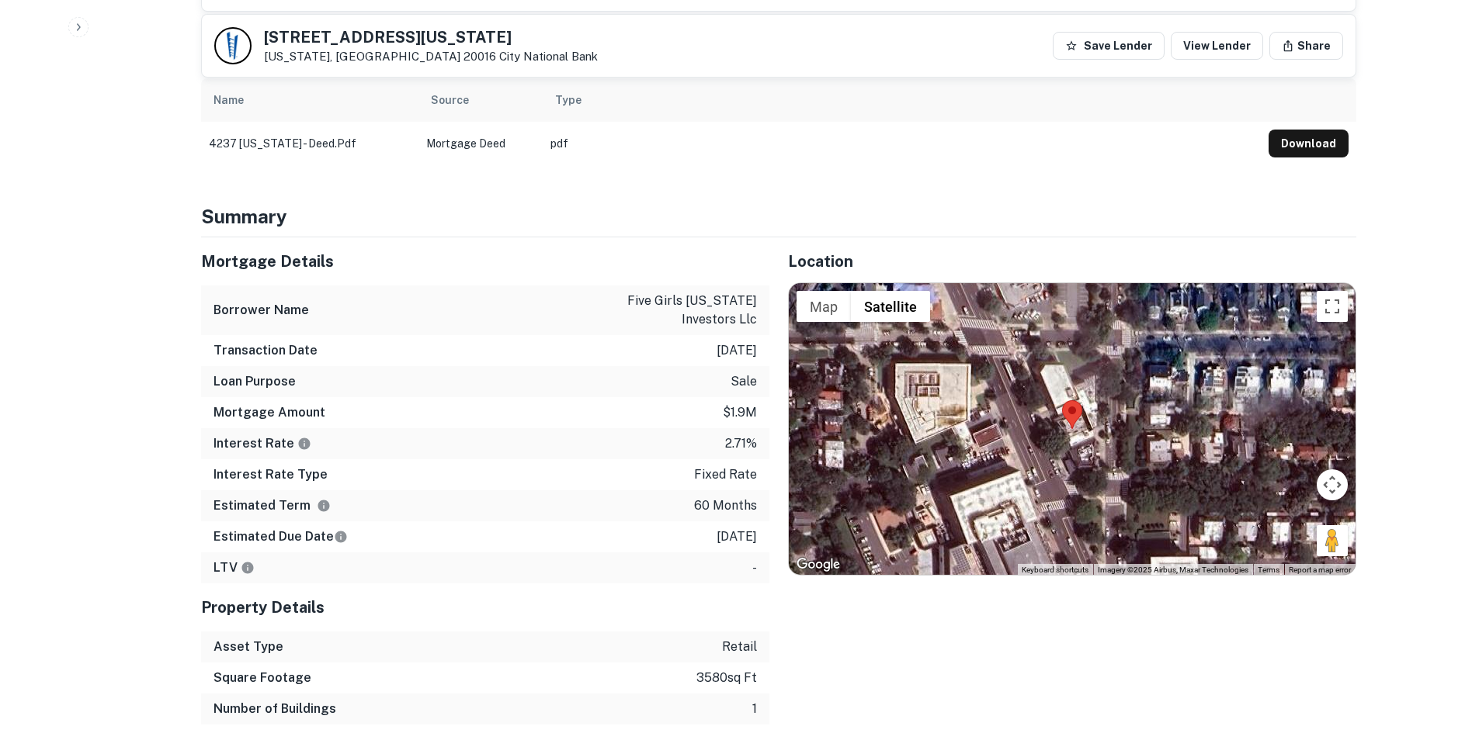
scroll to position [931, 0]
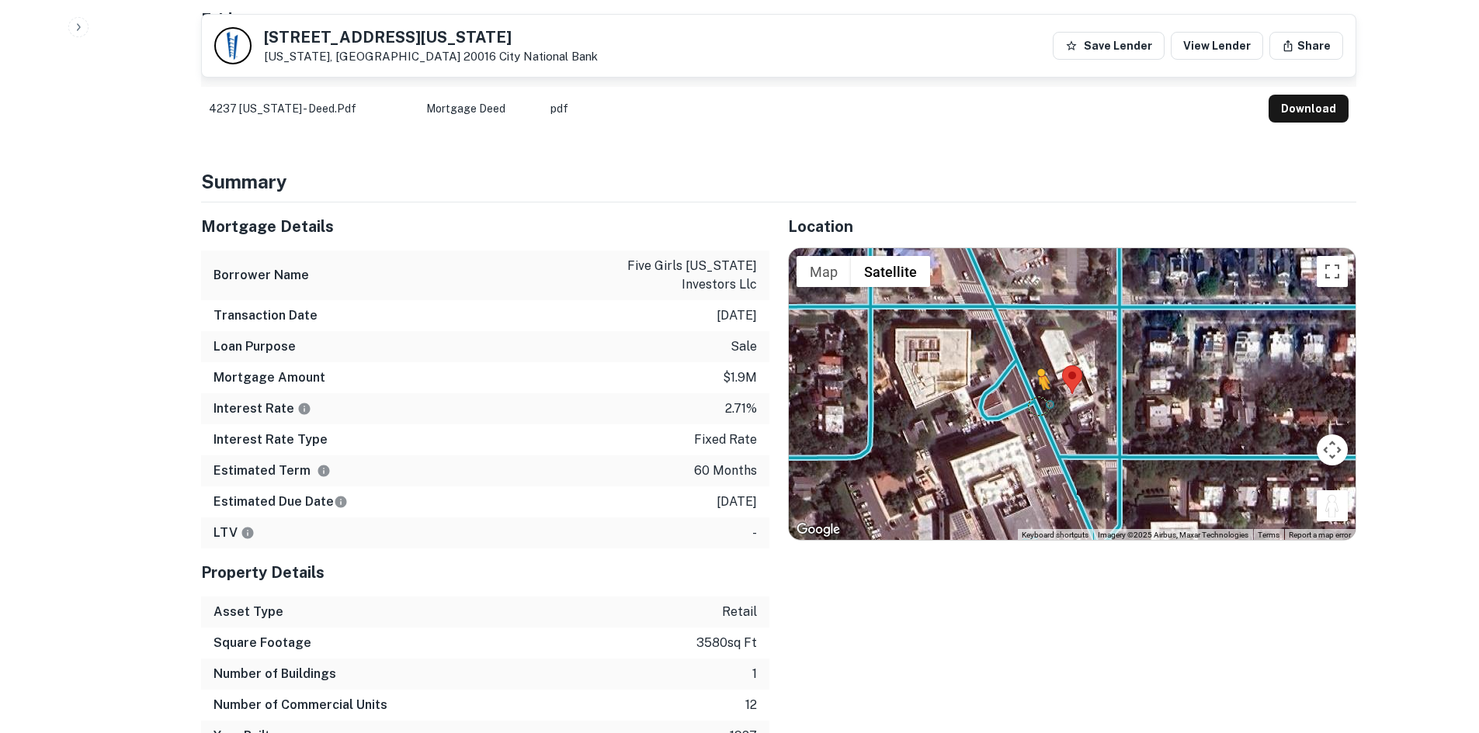
drag, startPoint x: 1337, startPoint y: 511, endPoint x: 1037, endPoint y: 403, distance: 319.2
click at [1037, 403] on div "To activate drag with keyboard, press Alt + Enter. Once in keyboard drag state,…" at bounding box center [1072, 394] width 567 height 292
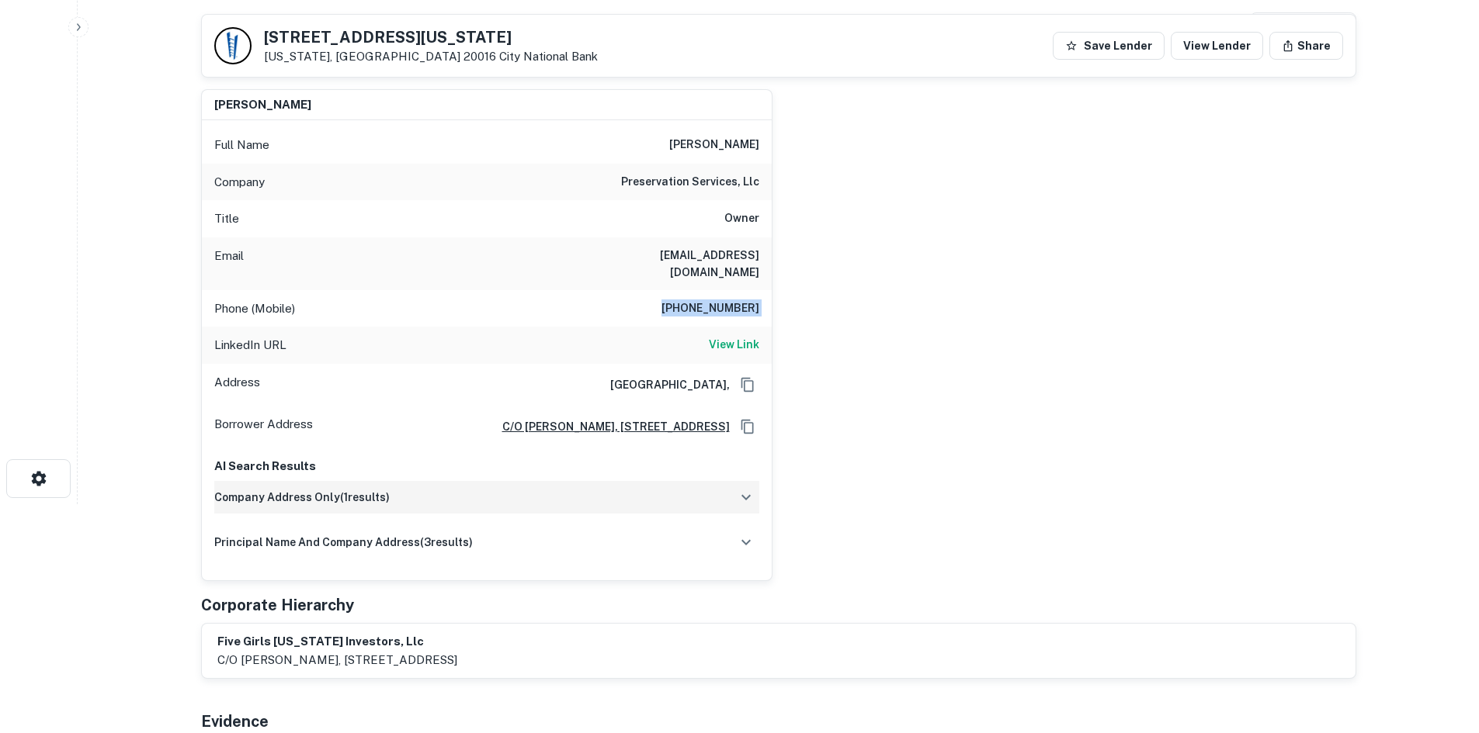
scroll to position [78, 0]
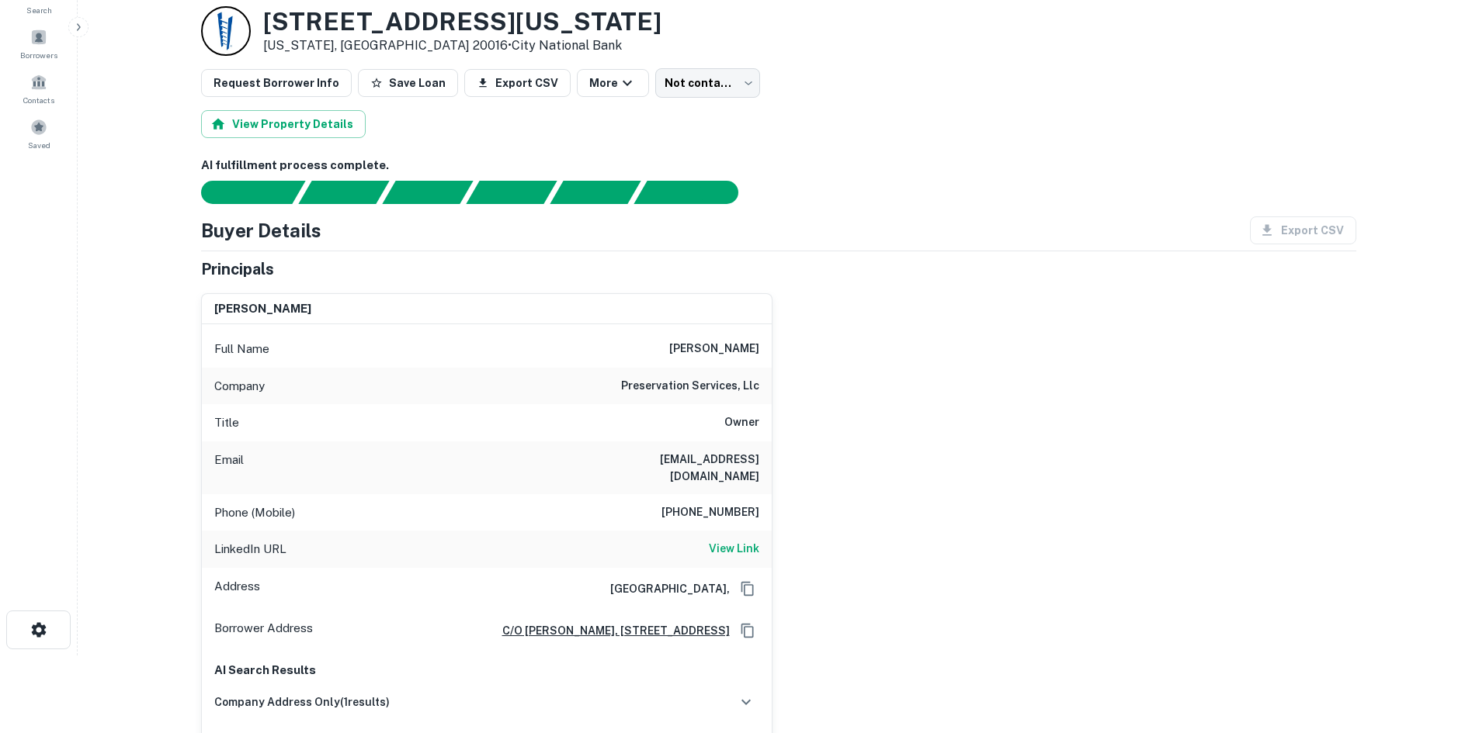
click at [685, 352] on h6 "[PERSON_NAME]" at bounding box center [714, 349] width 90 height 19
copy h6 "[PERSON_NAME]"
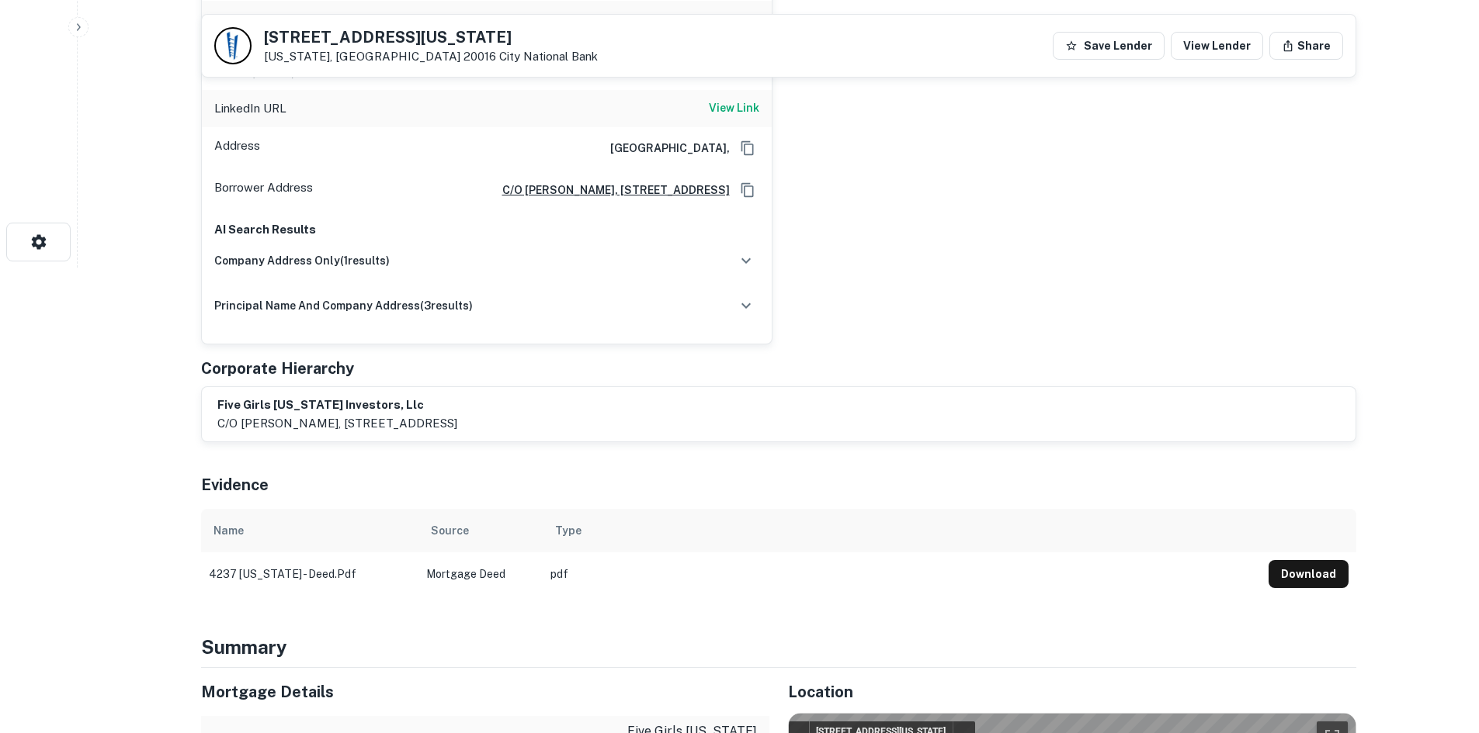
scroll to position [854, 0]
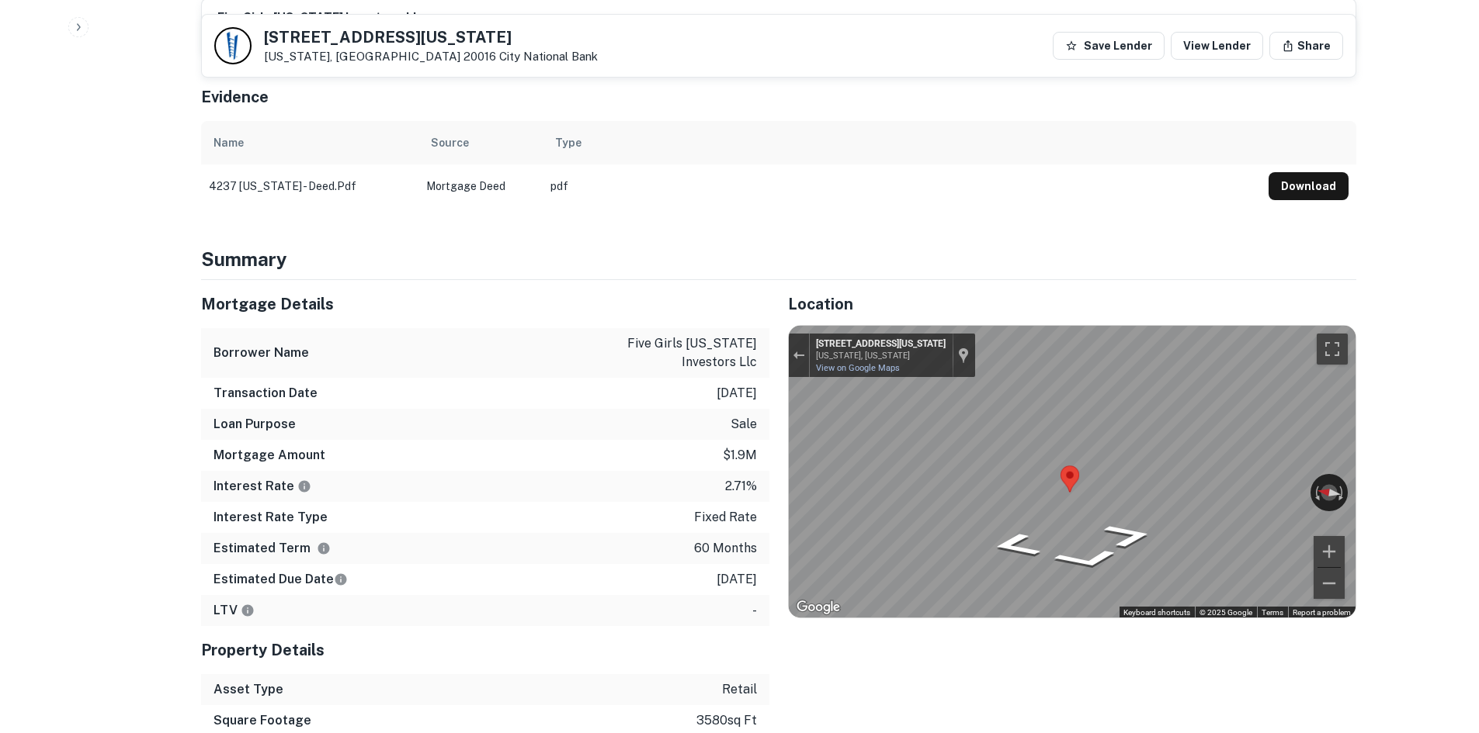
click at [1035, 468] on div "Map" at bounding box center [1072, 472] width 567 height 292
click at [695, 395] on div "Mortgage Details Borrower Name five girls [US_STATE] investors llc Transaction …" at bounding box center [769, 555] width 1174 height 550
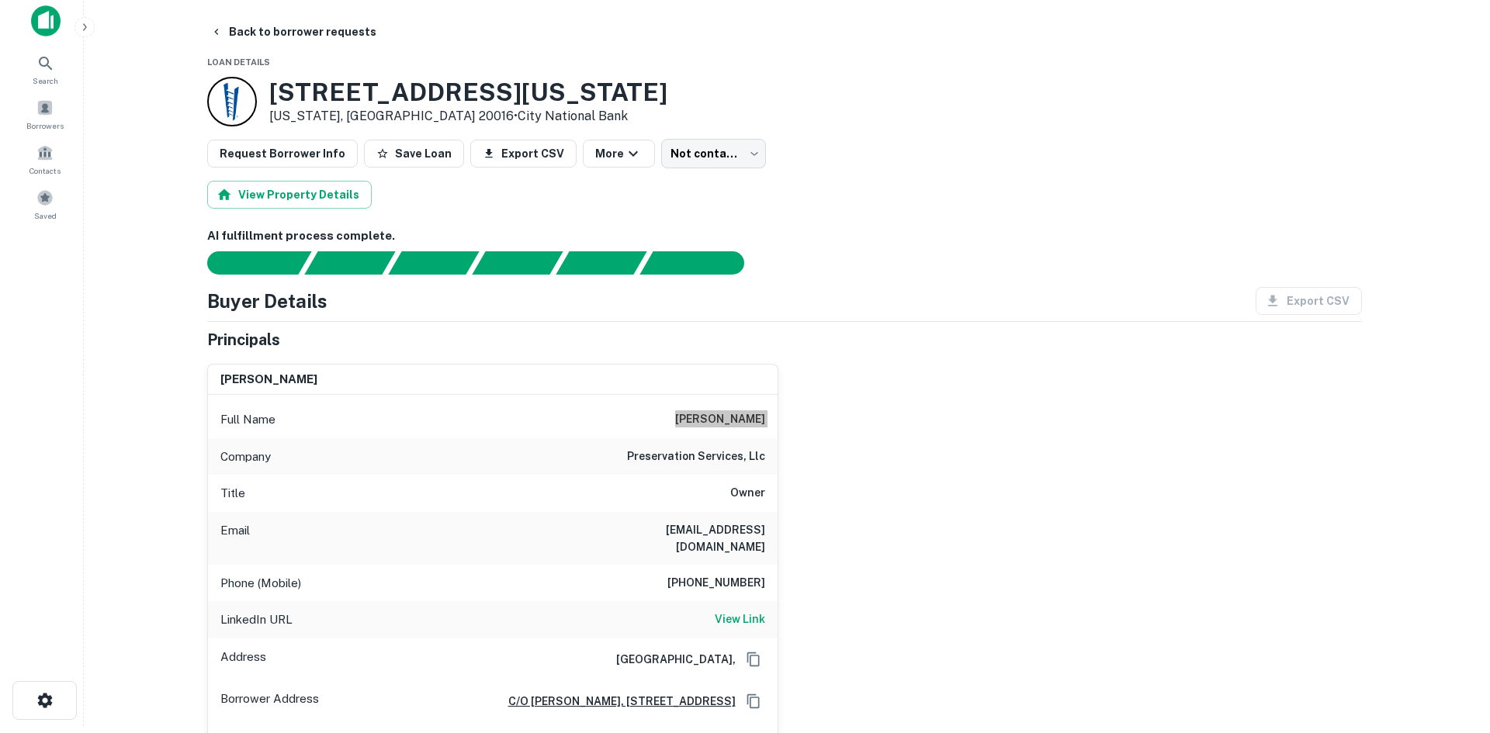
scroll to position [0, 0]
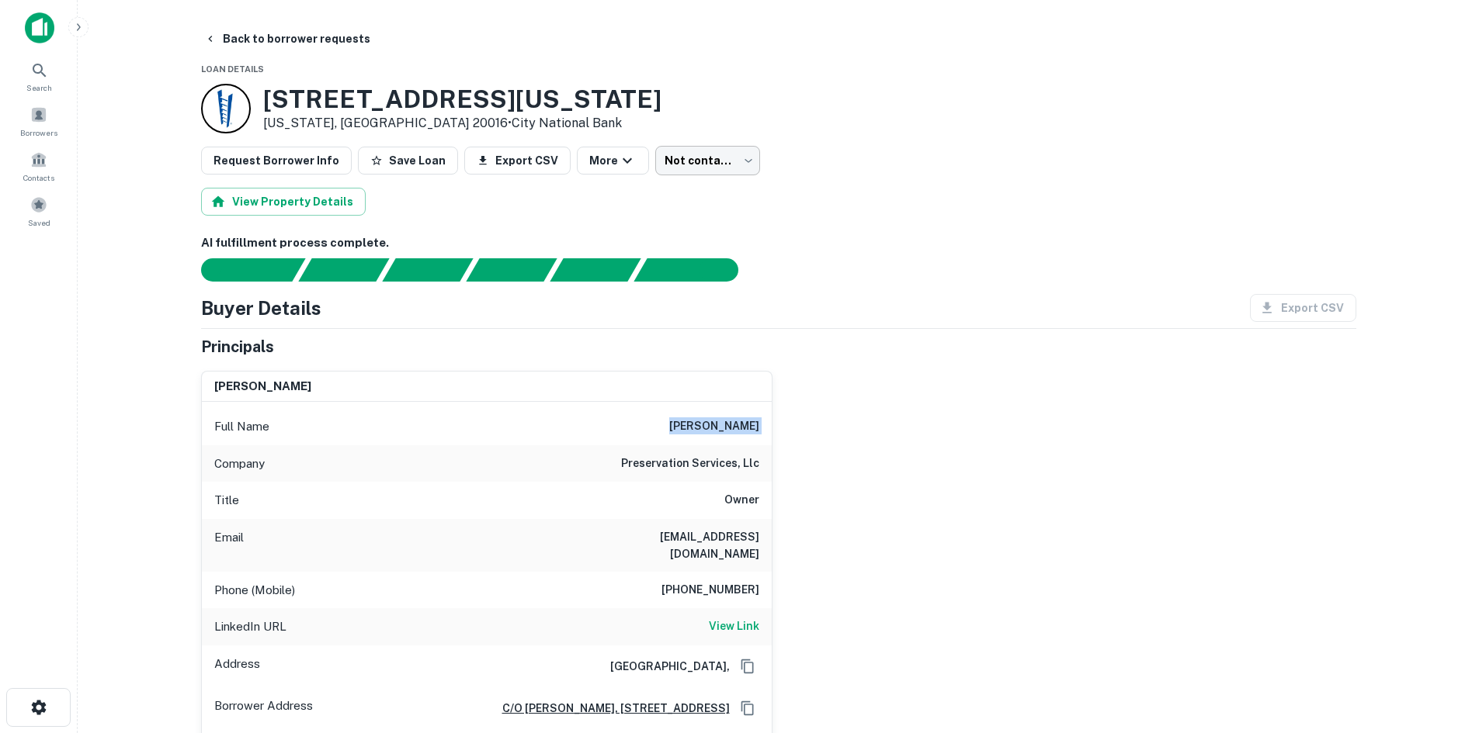
click at [670, 166] on body "Search Borrowers Contacts Saved Back to borrower requests Loan Details [STREET_…" at bounding box center [739, 366] width 1479 height 733
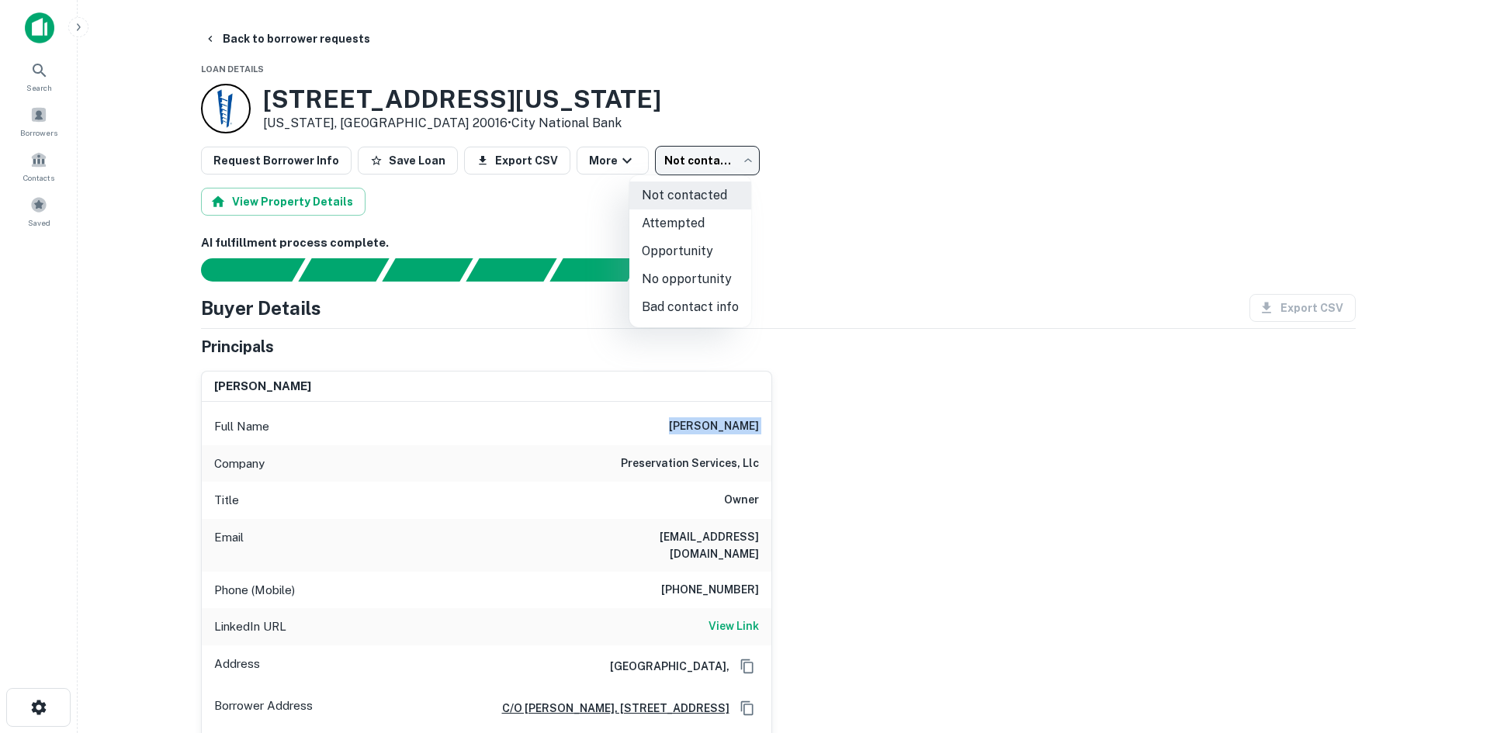
click at [661, 232] on li "Attempted" at bounding box center [690, 224] width 122 height 28
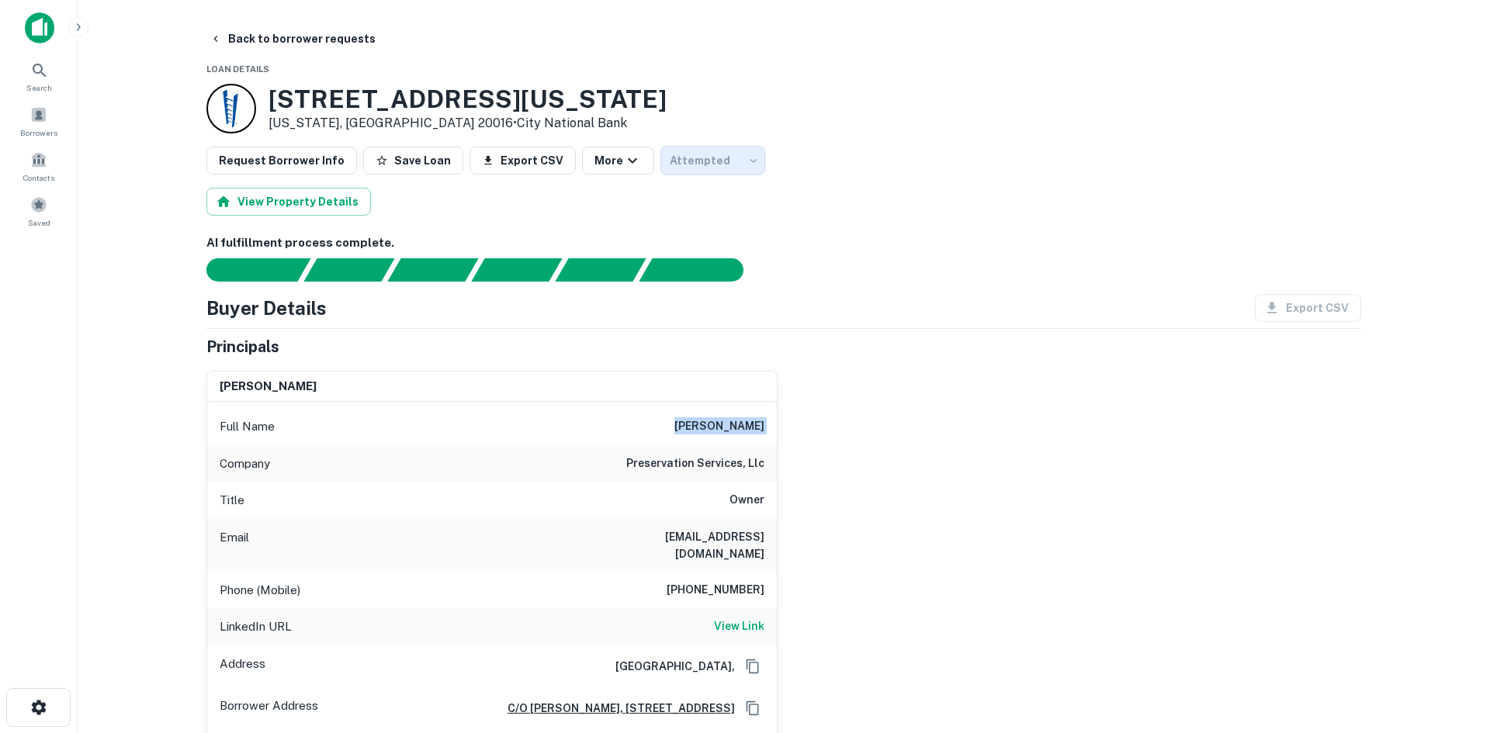
type input "*********"
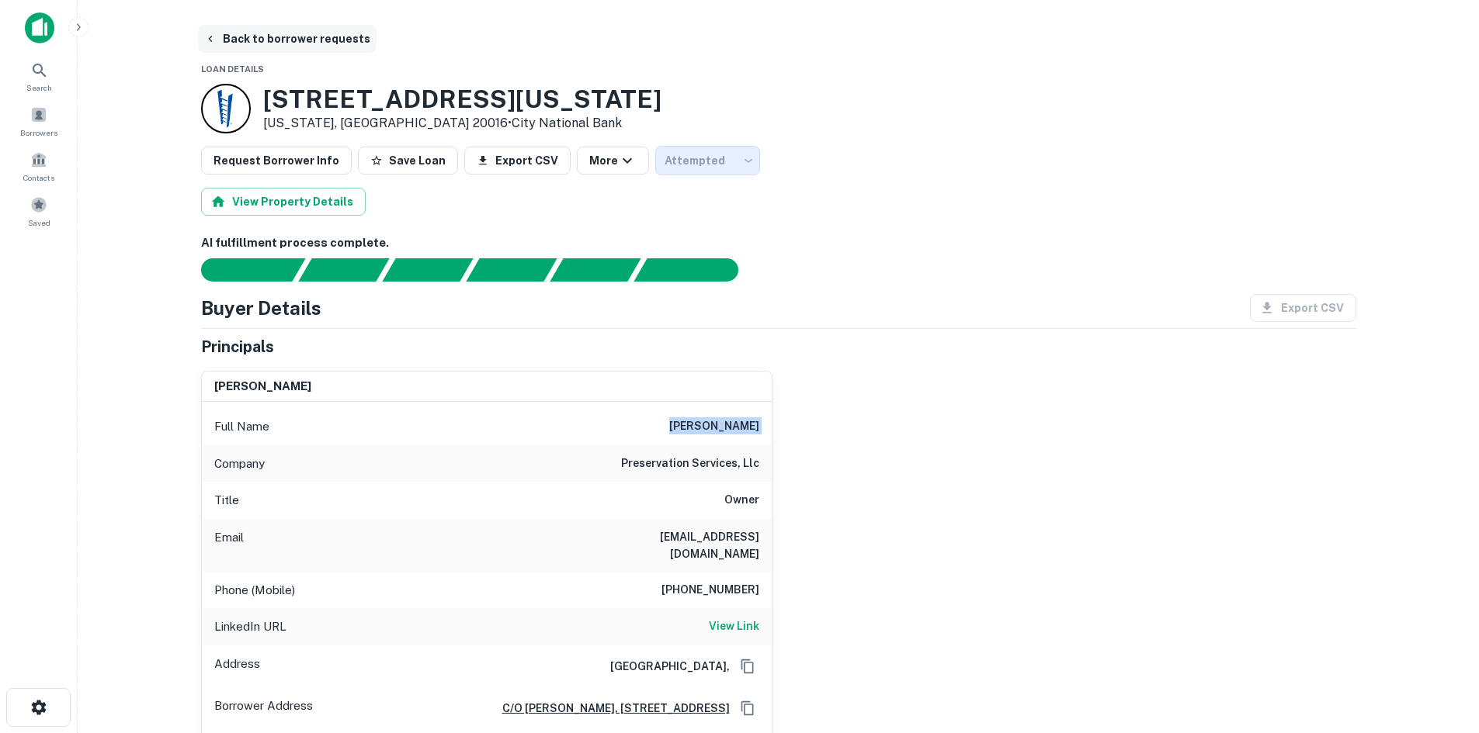
click at [314, 39] on button "Back to borrower requests" at bounding box center [287, 39] width 179 height 28
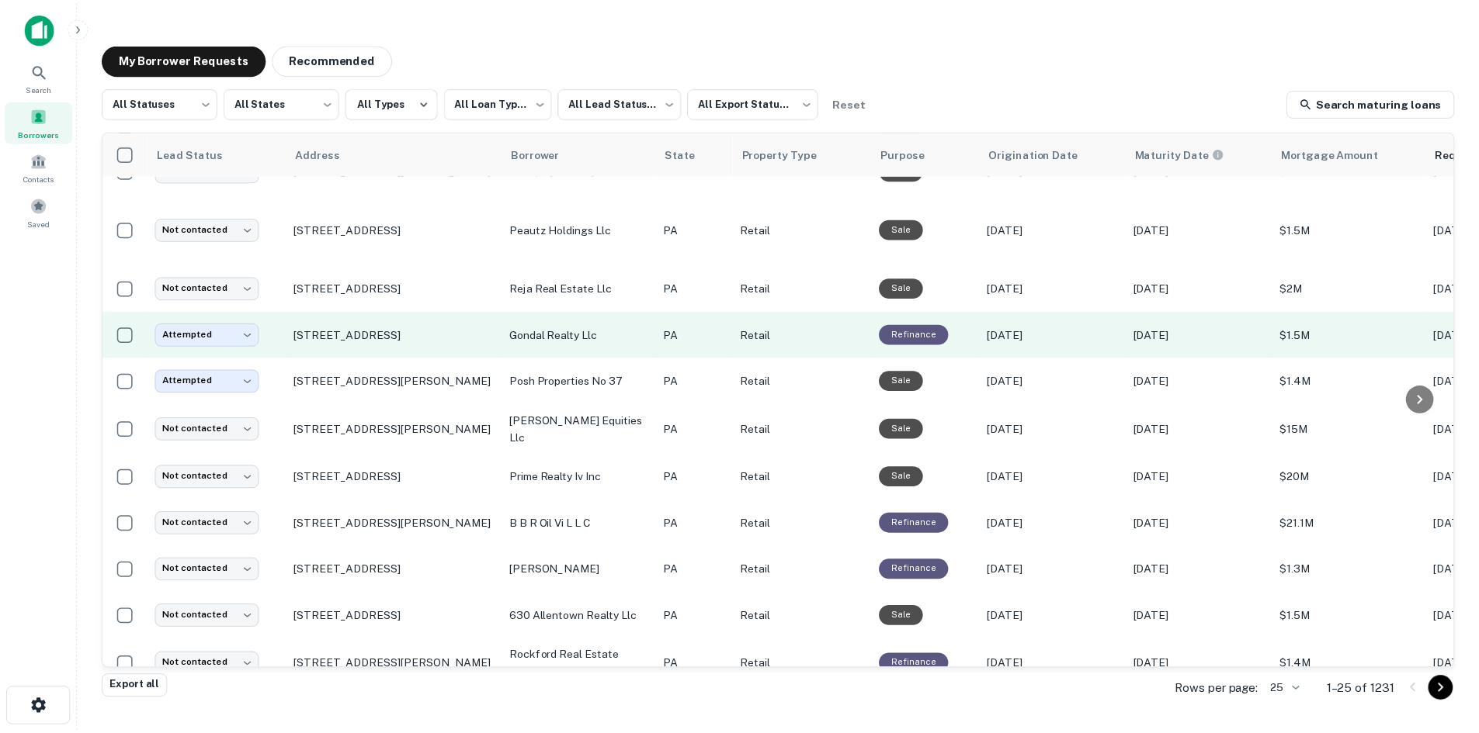
scroll to position [388, 0]
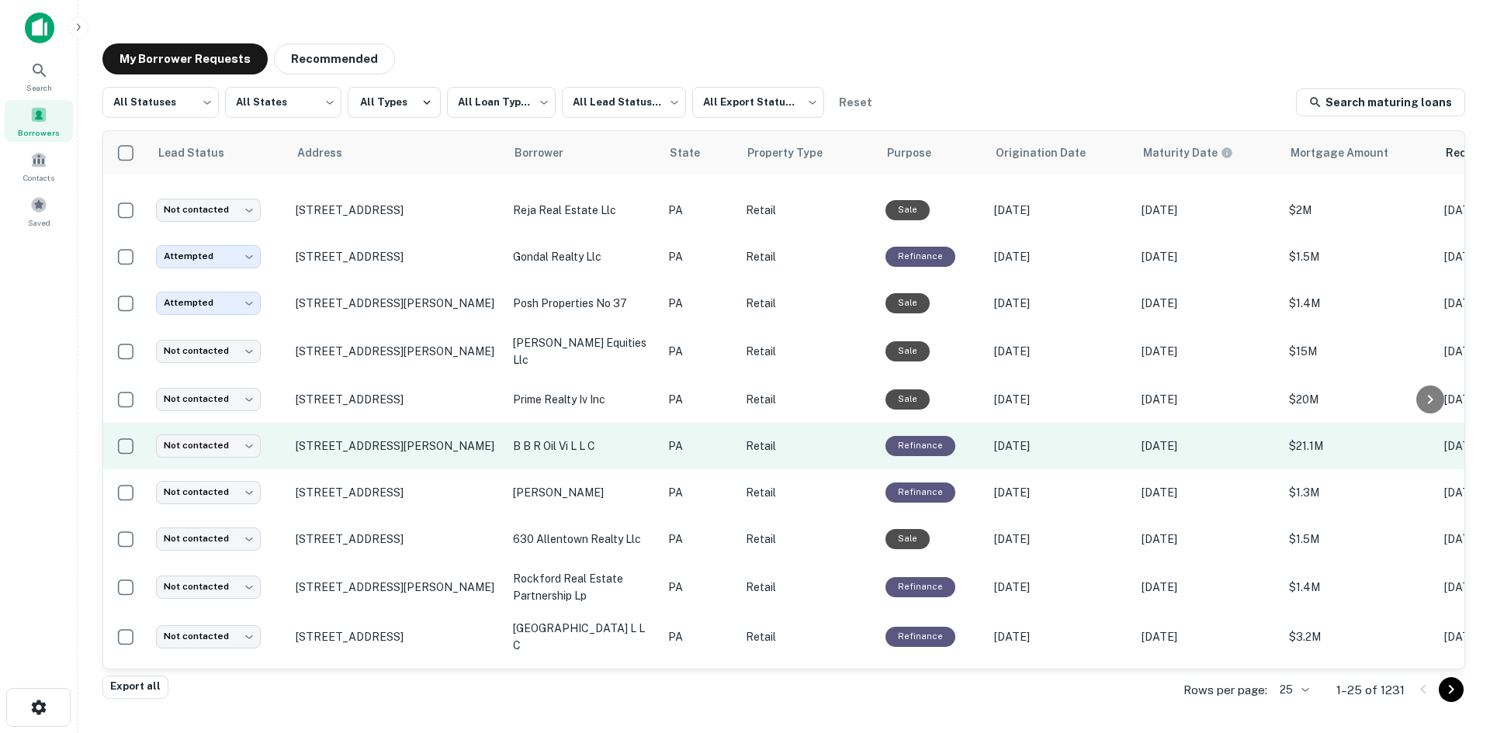
click at [407, 443] on td "[STREET_ADDRESS][PERSON_NAME]" at bounding box center [396, 446] width 217 height 47
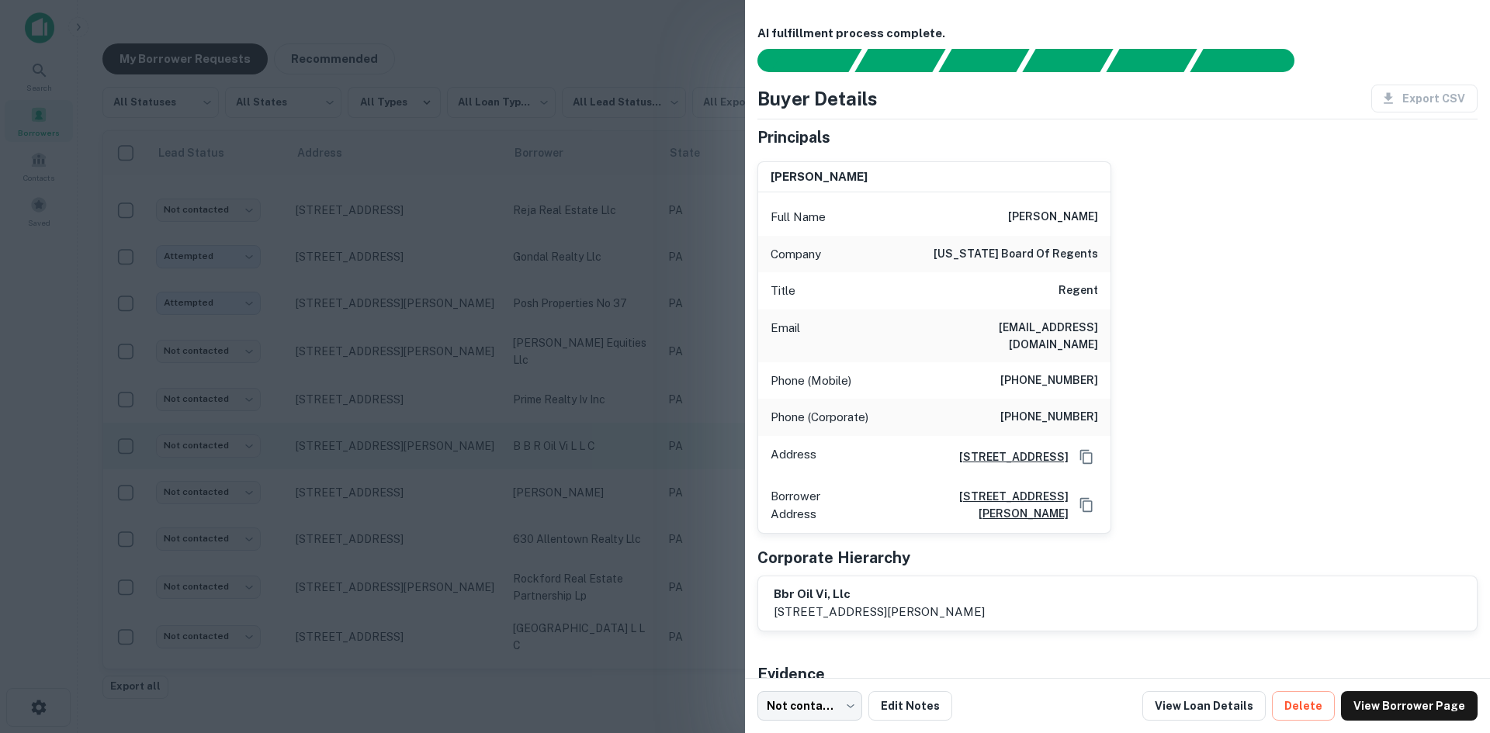
click at [407, 443] on div at bounding box center [745, 366] width 1490 height 733
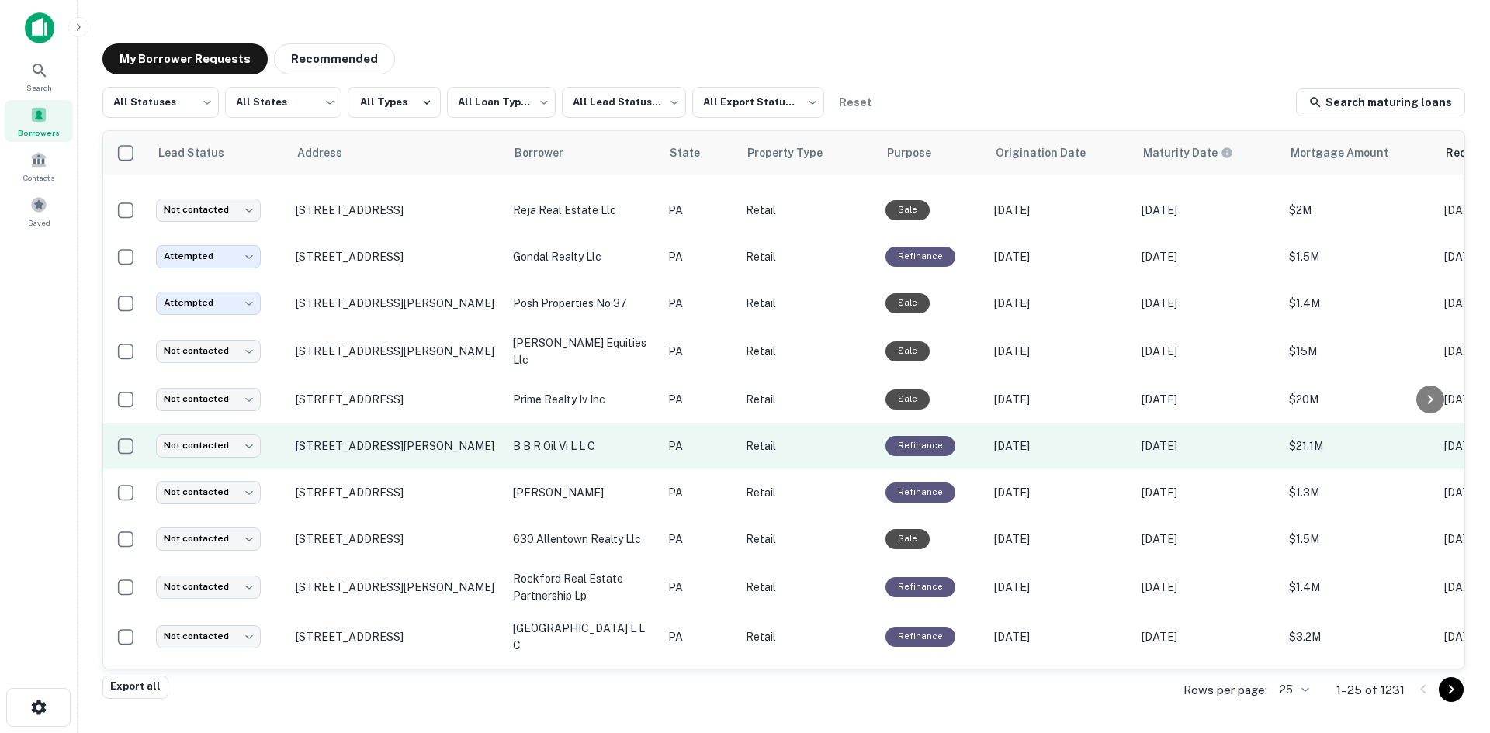
click at [382, 439] on p "[STREET_ADDRESS][PERSON_NAME]" at bounding box center [397, 446] width 202 height 14
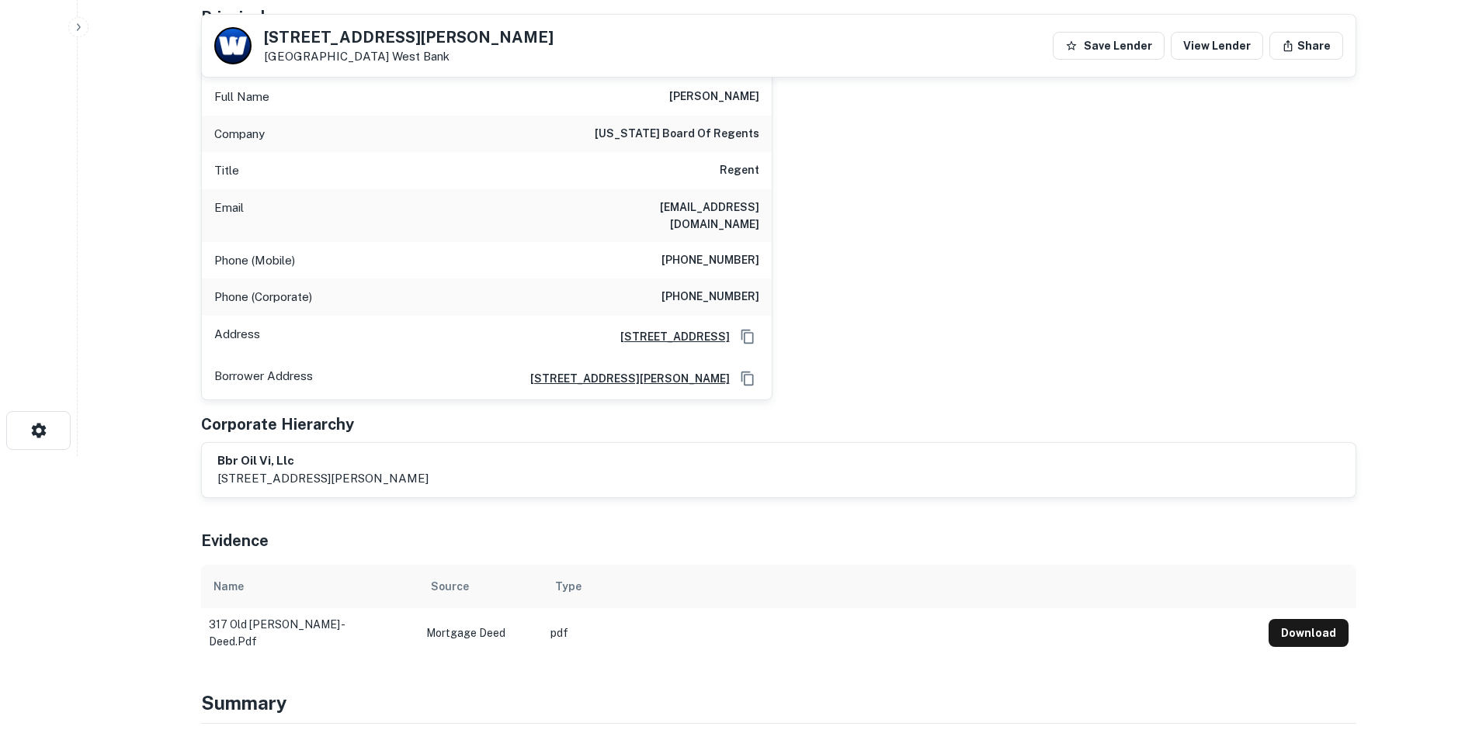
scroll to position [155, 0]
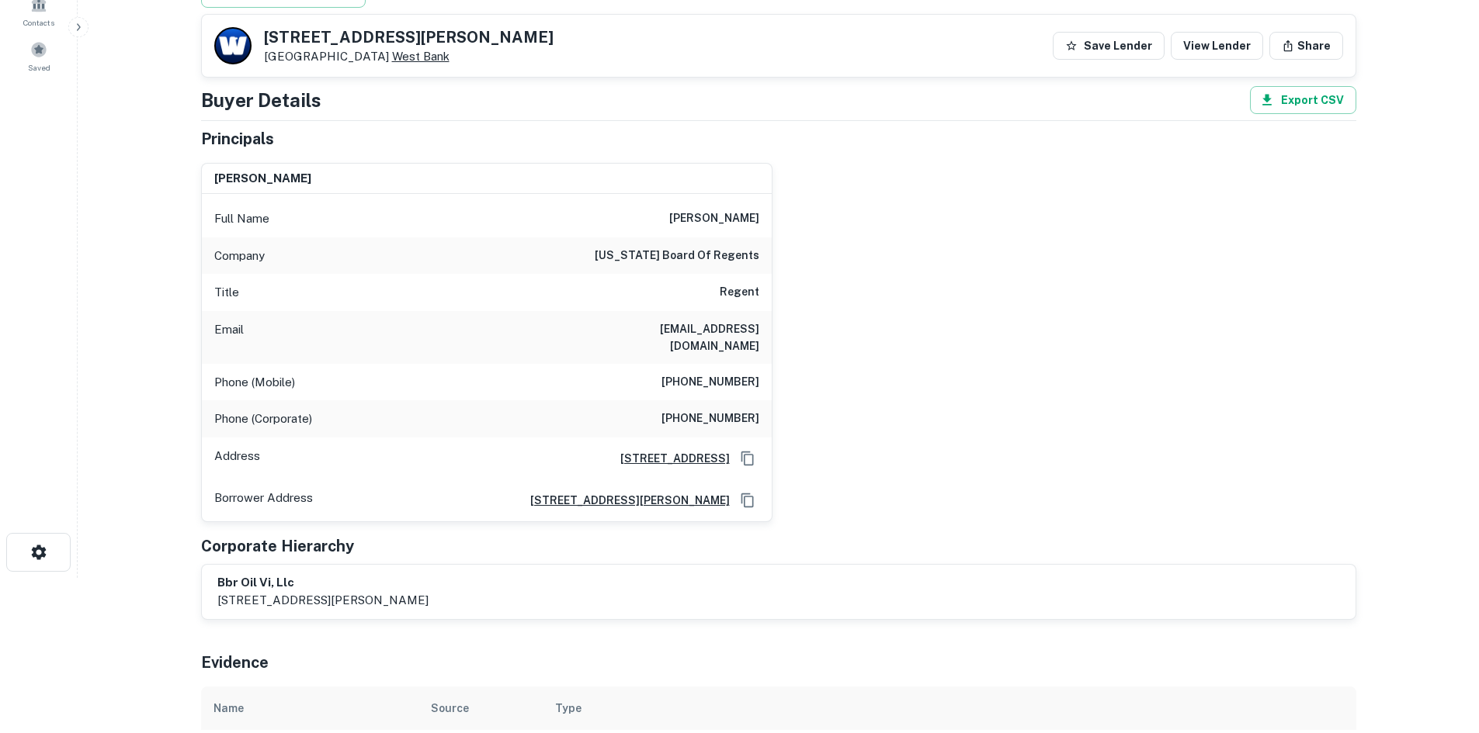
drag, startPoint x: 258, startPoint y: 27, endPoint x: 386, endPoint y: 53, distance: 129.8
click at [386, 53] on div "[STREET_ADDRESS][PERSON_NAME] [GEOGRAPHIC_DATA]" at bounding box center [383, 45] width 339 height 37
click at [392, 53] on link "West Bank" at bounding box center [420, 56] width 57 height 13
click at [624, 322] on div "Email [EMAIL_ADDRESS][DOMAIN_NAME]" at bounding box center [487, 337] width 570 height 53
drag, startPoint x: 664, startPoint y: 367, endPoint x: 761, endPoint y: 363, distance: 96.3
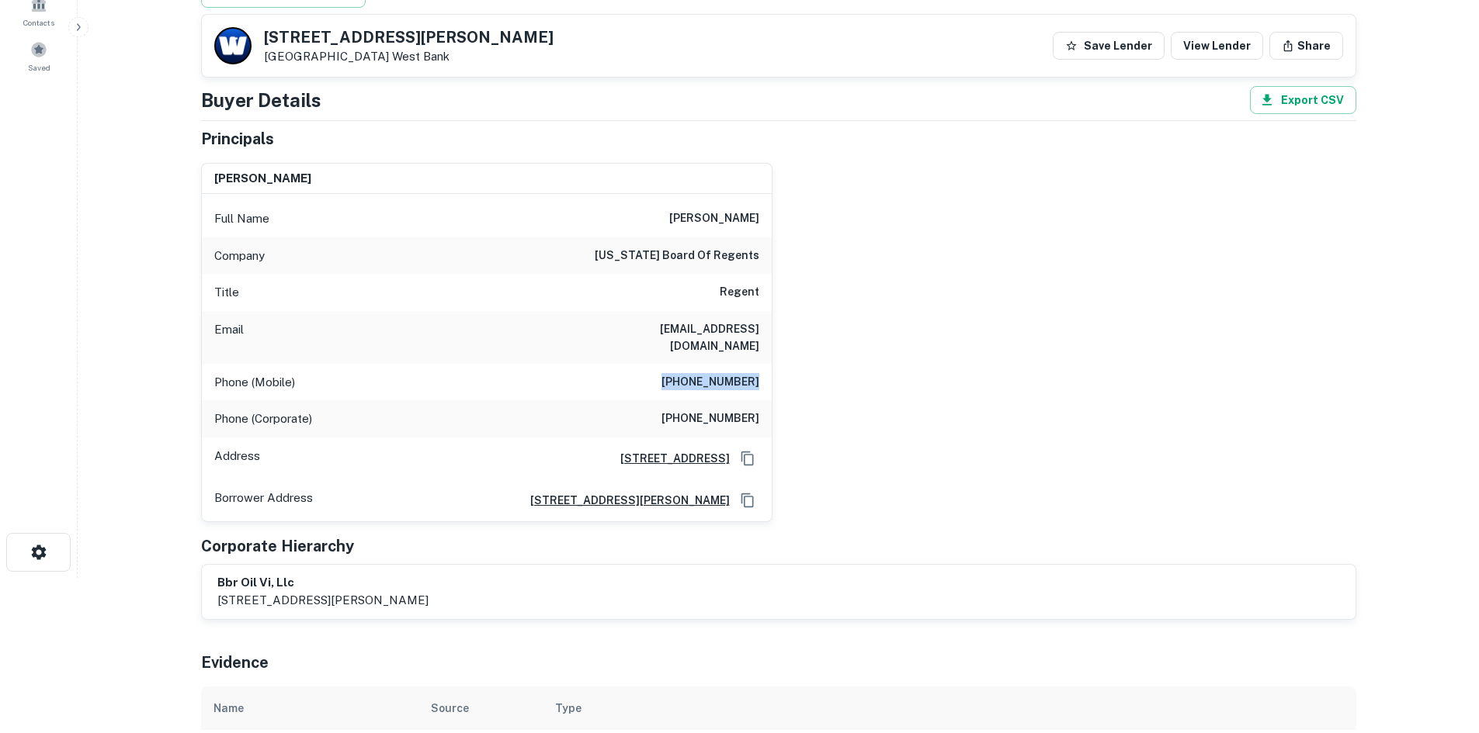
click at [761, 364] on div "Phone (Mobile) [PHONE_NUMBER]" at bounding box center [487, 382] width 570 height 37
copy h6 "[PHONE_NUMBER]"
click at [731, 410] on h6 "[PHONE_NUMBER]" at bounding box center [710, 419] width 98 height 19
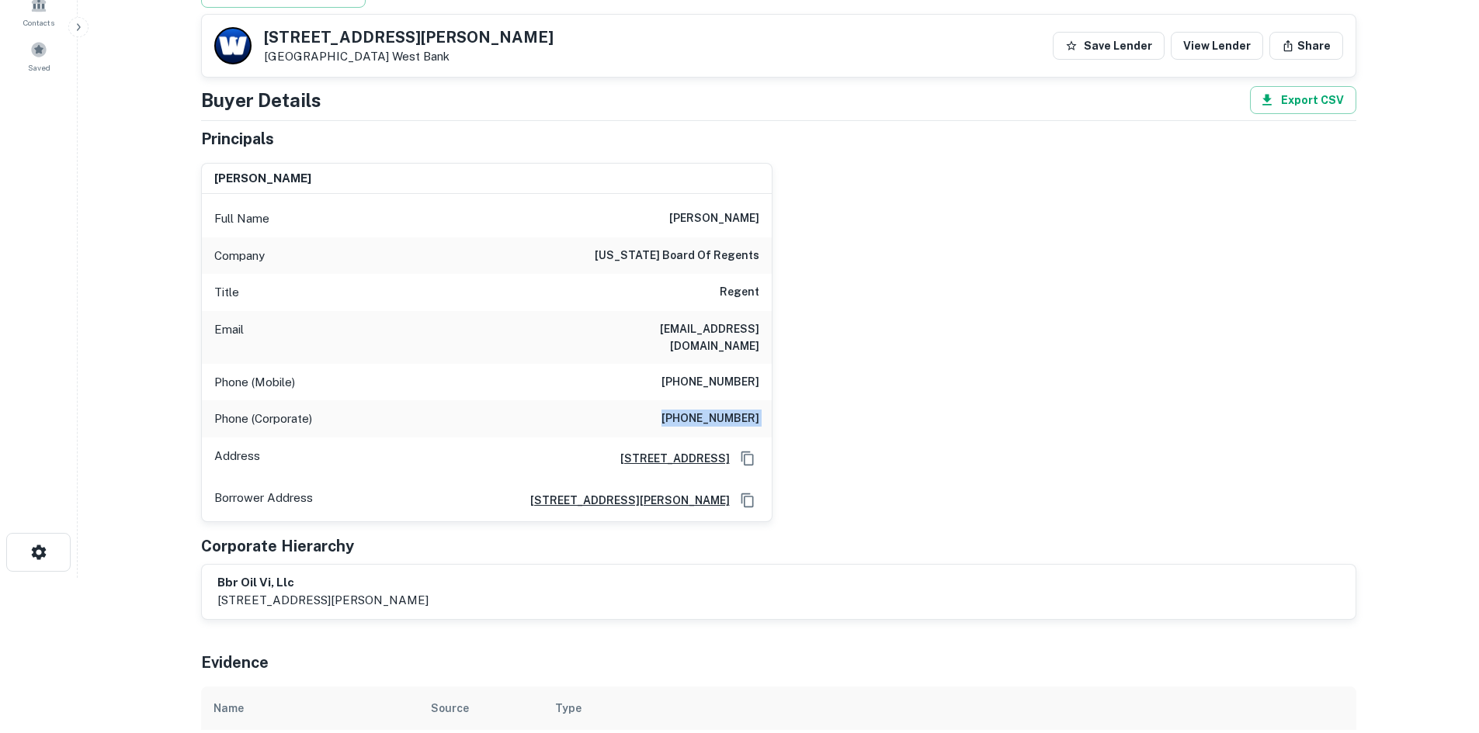
copy h6 "[PHONE_NUMBER]"
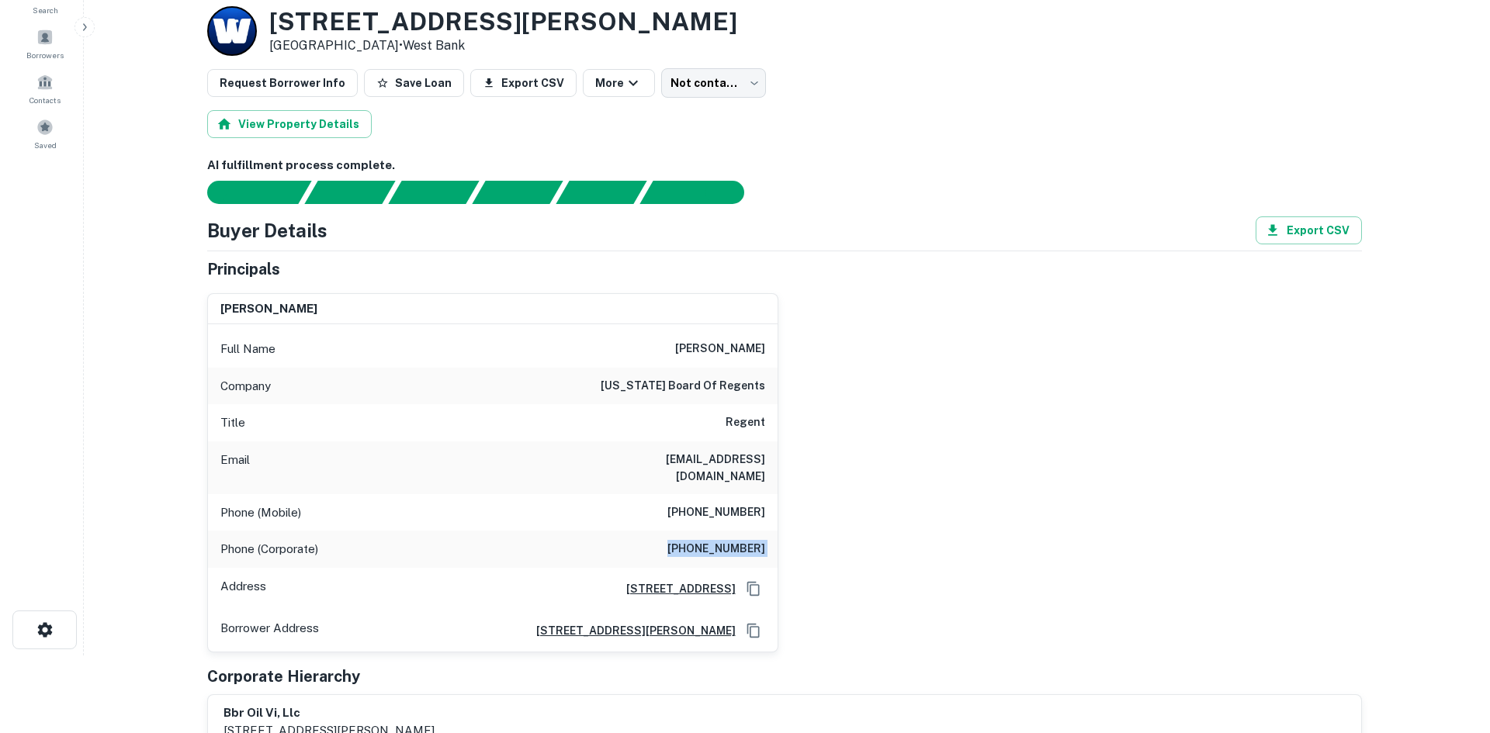
scroll to position [0, 0]
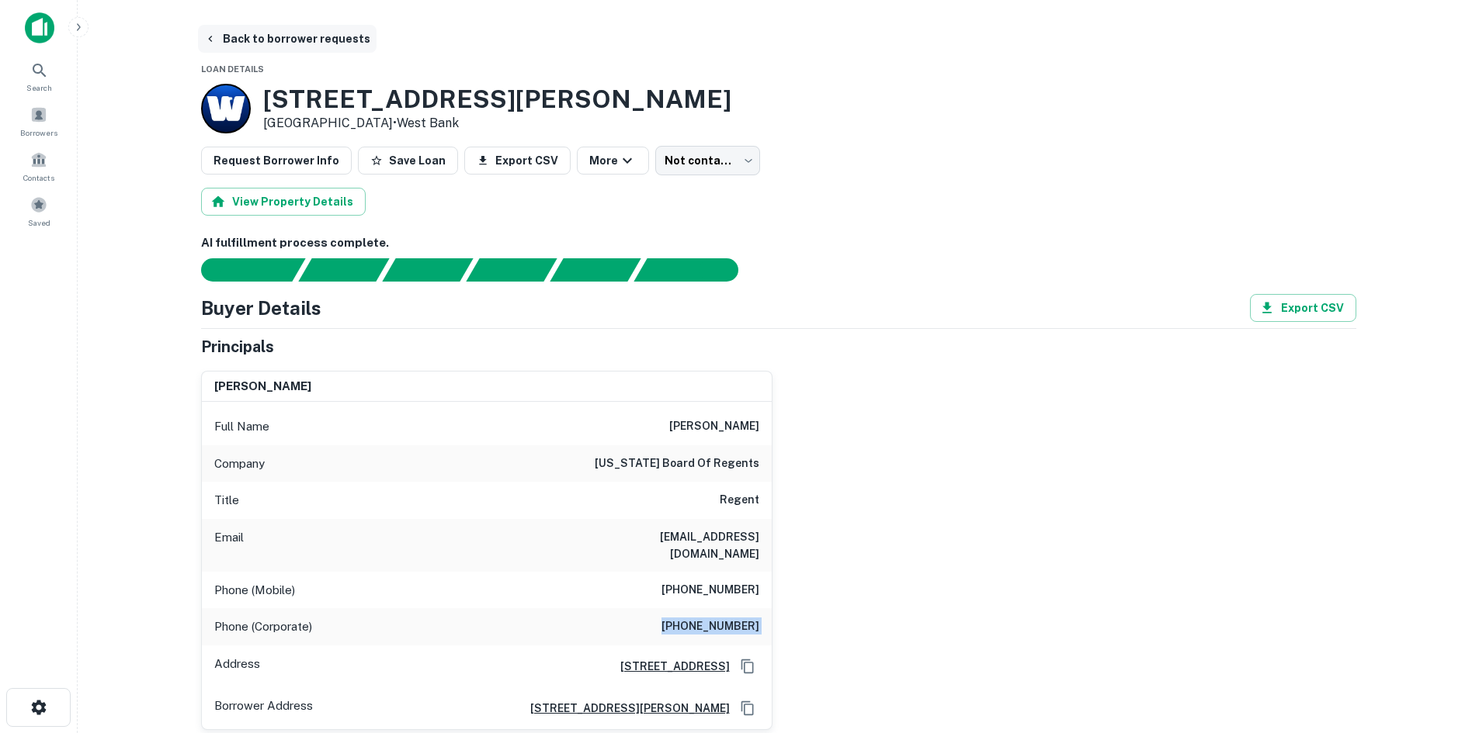
click at [284, 47] on button "Back to borrower requests" at bounding box center [287, 39] width 179 height 28
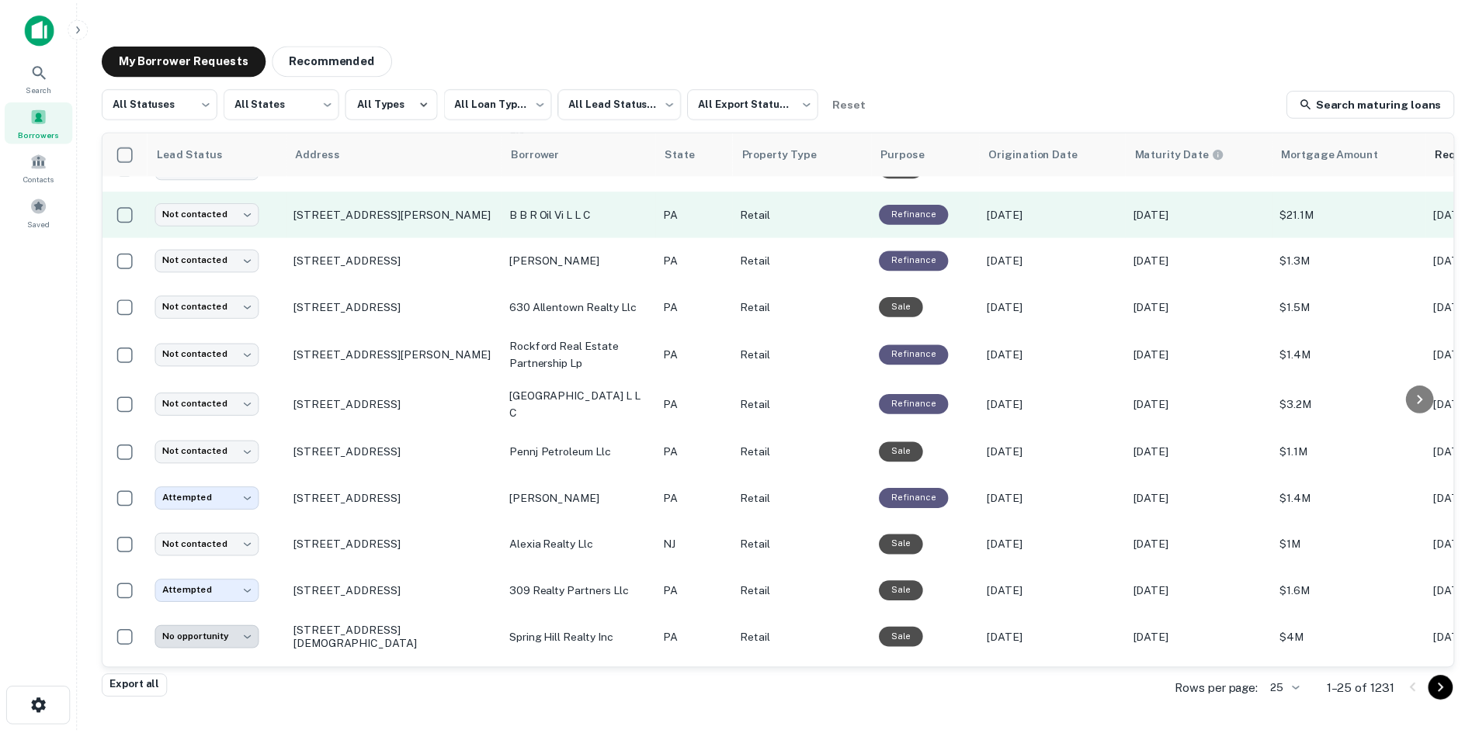
scroll to position [695, 0]
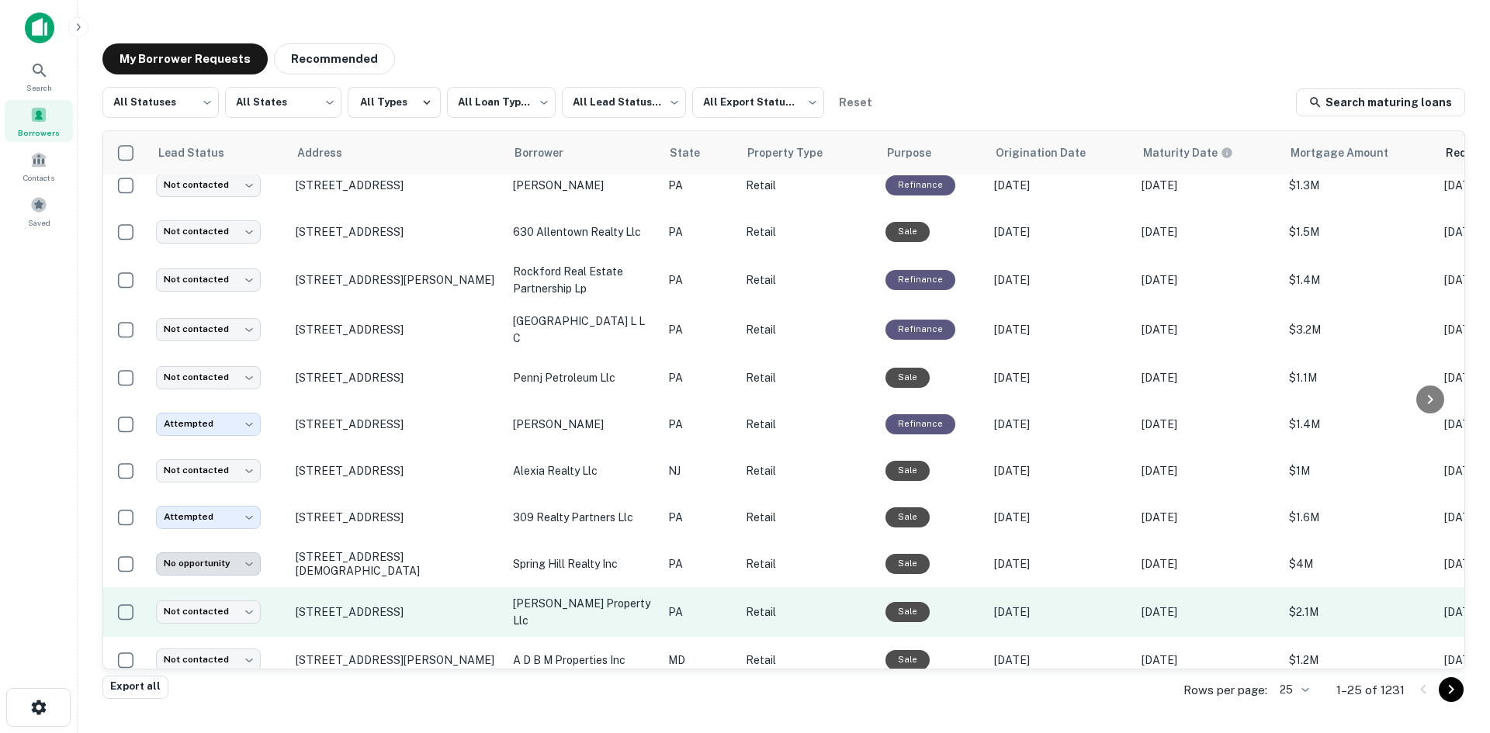
click at [445, 595] on td "[STREET_ADDRESS]" at bounding box center [396, 613] width 217 height 50
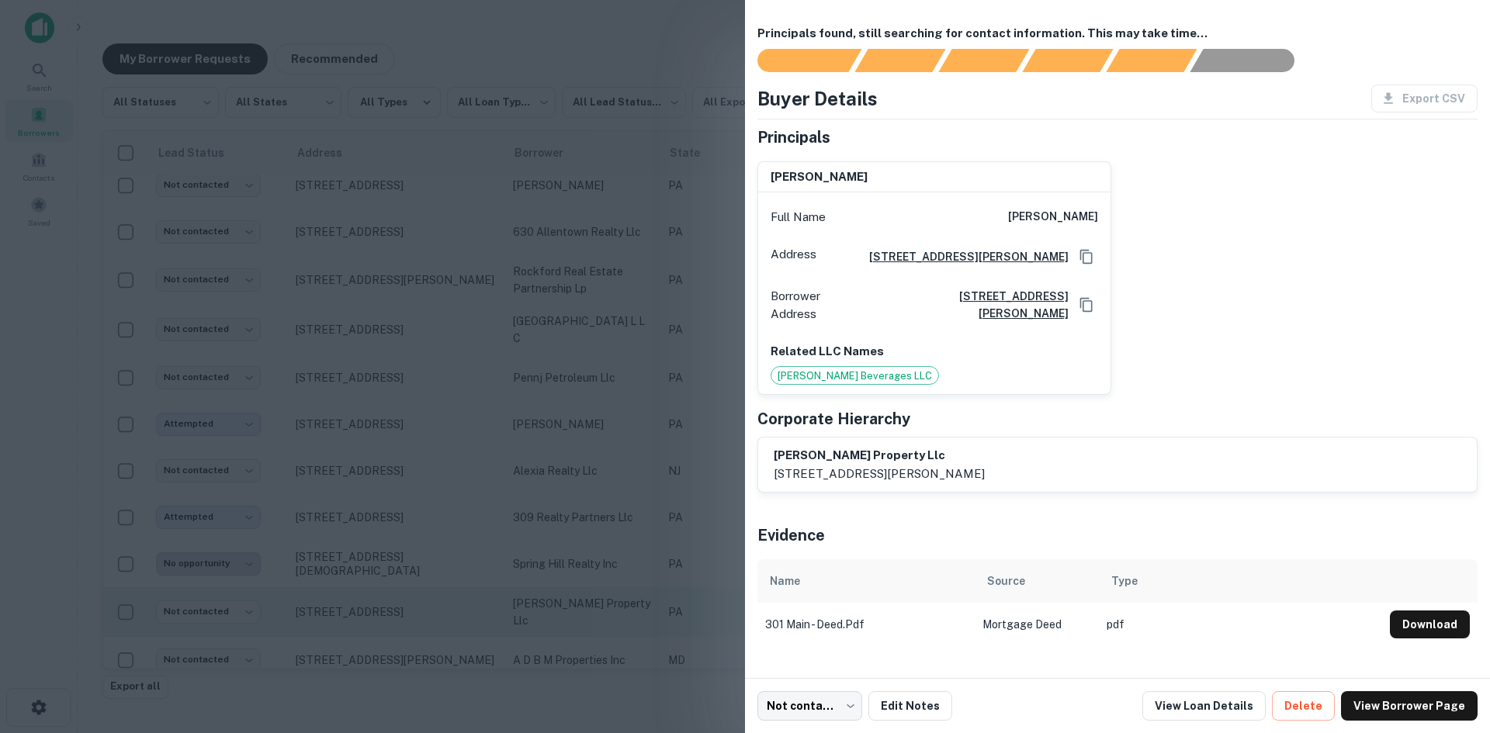
click at [445, 595] on div at bounding box center [745, 366] width 1490 height 733
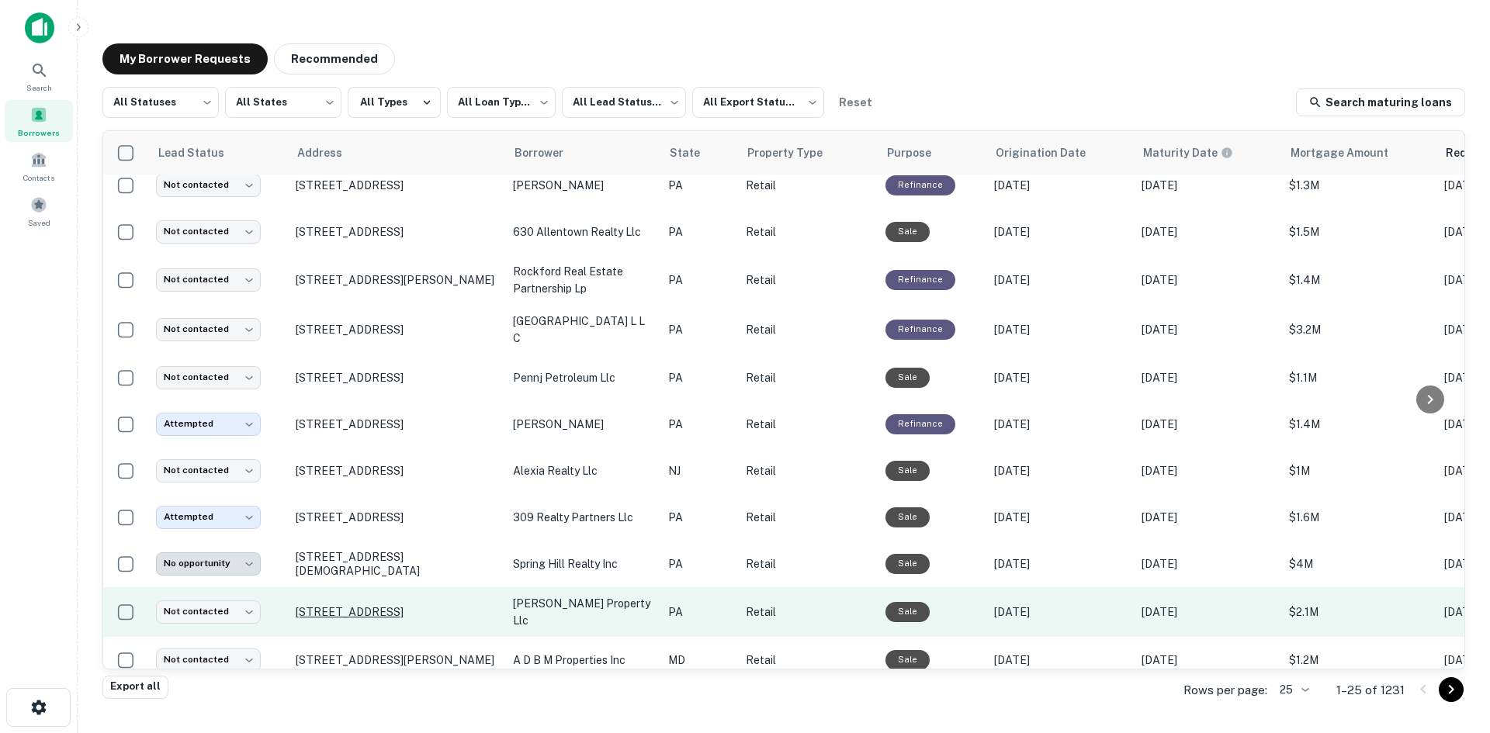
click at [445, 605] on p "[STREET_ADDRESS]" at bounding box center [397, 612] width 202 height 14
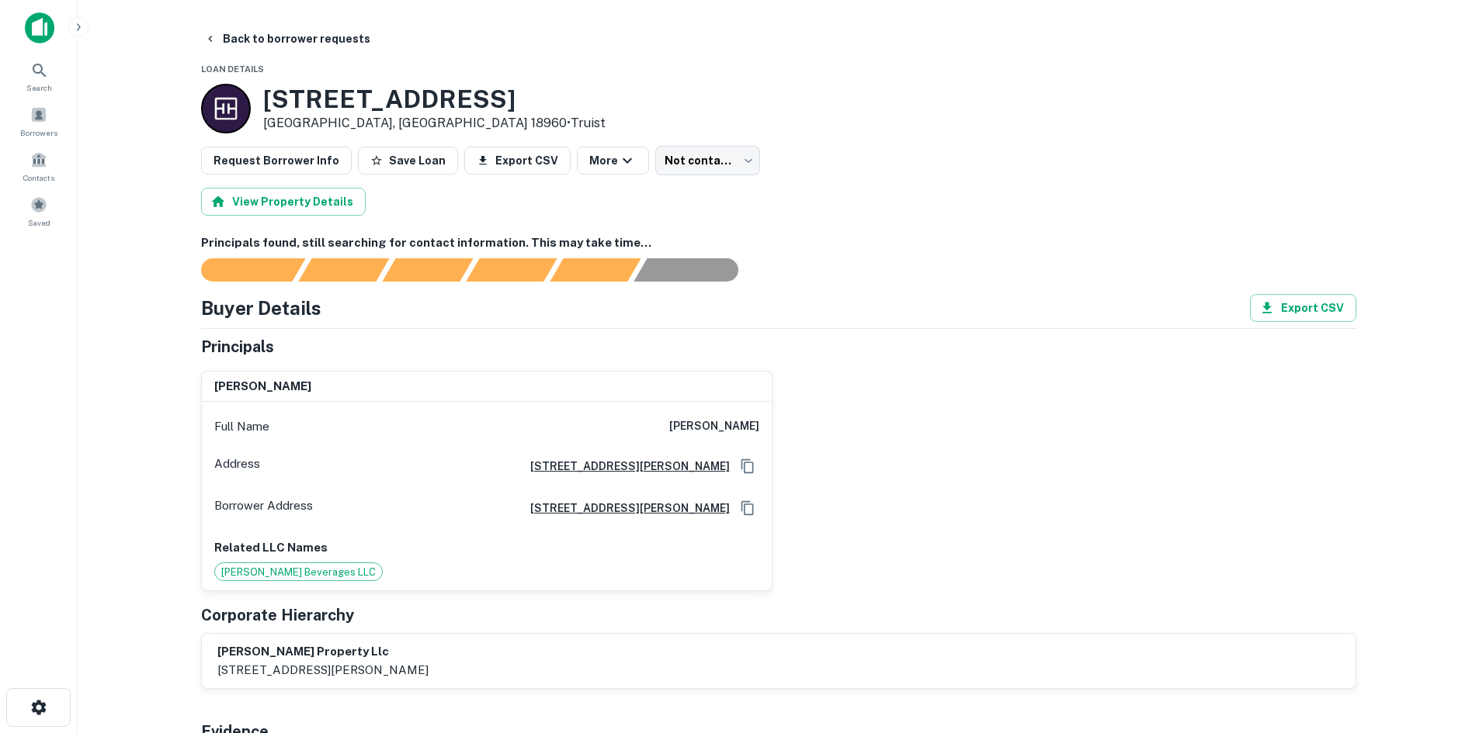
click at [703, 422] on h6 "[PERSON_NAME]" at bounding box center [714, 427] width 90 height 19
copy h6 "[PERSON_NAME]"
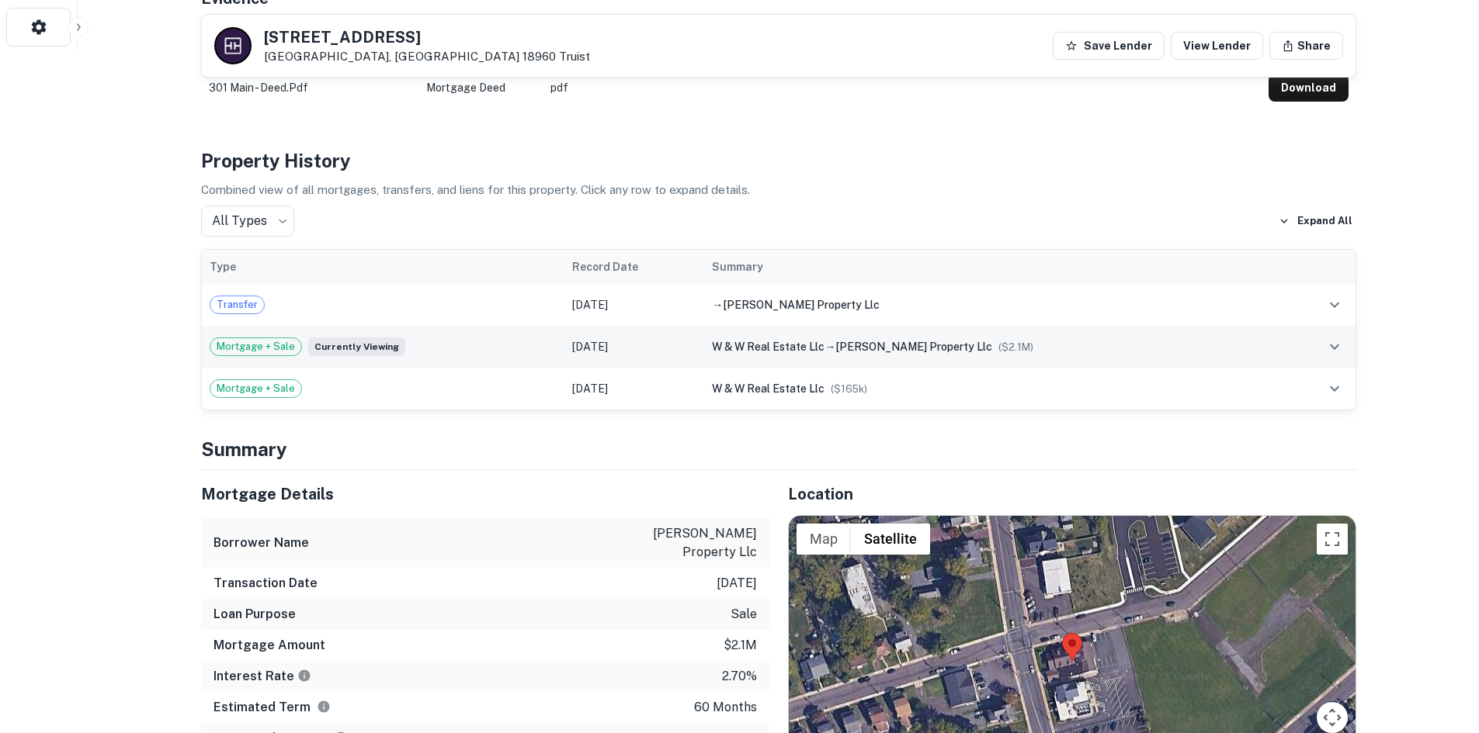
scroll to position [931, 0]
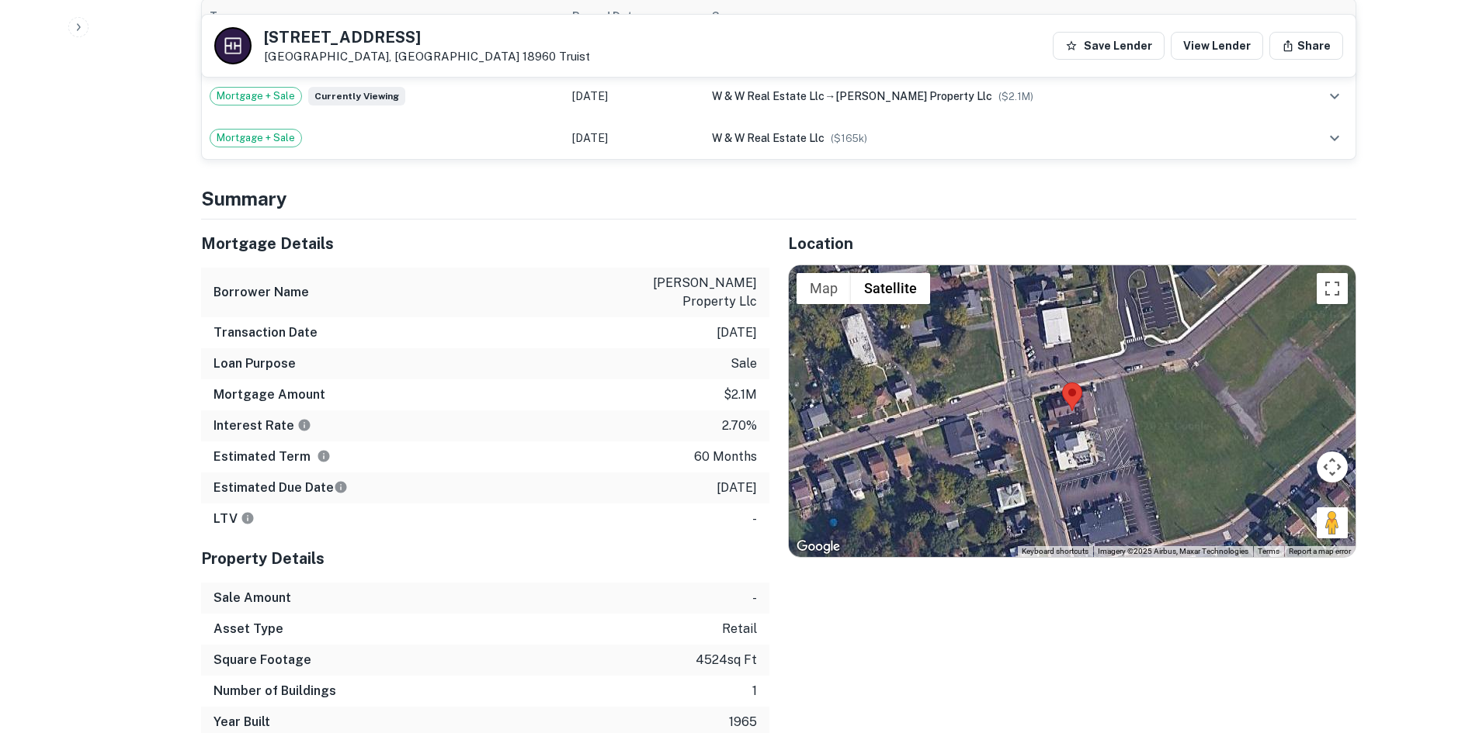
drag, startPoint x: 1318, startPoint y: 530, endPoint x: 1096, endPoint y: 401, distance: 257.1
click at [1096, 401] on div "Map Terrain Satellite Labels Keyboard shortcuts Map Data Imagery ©2025 Airbus, …" at bounding box center [1072, 411] width 567 height 292
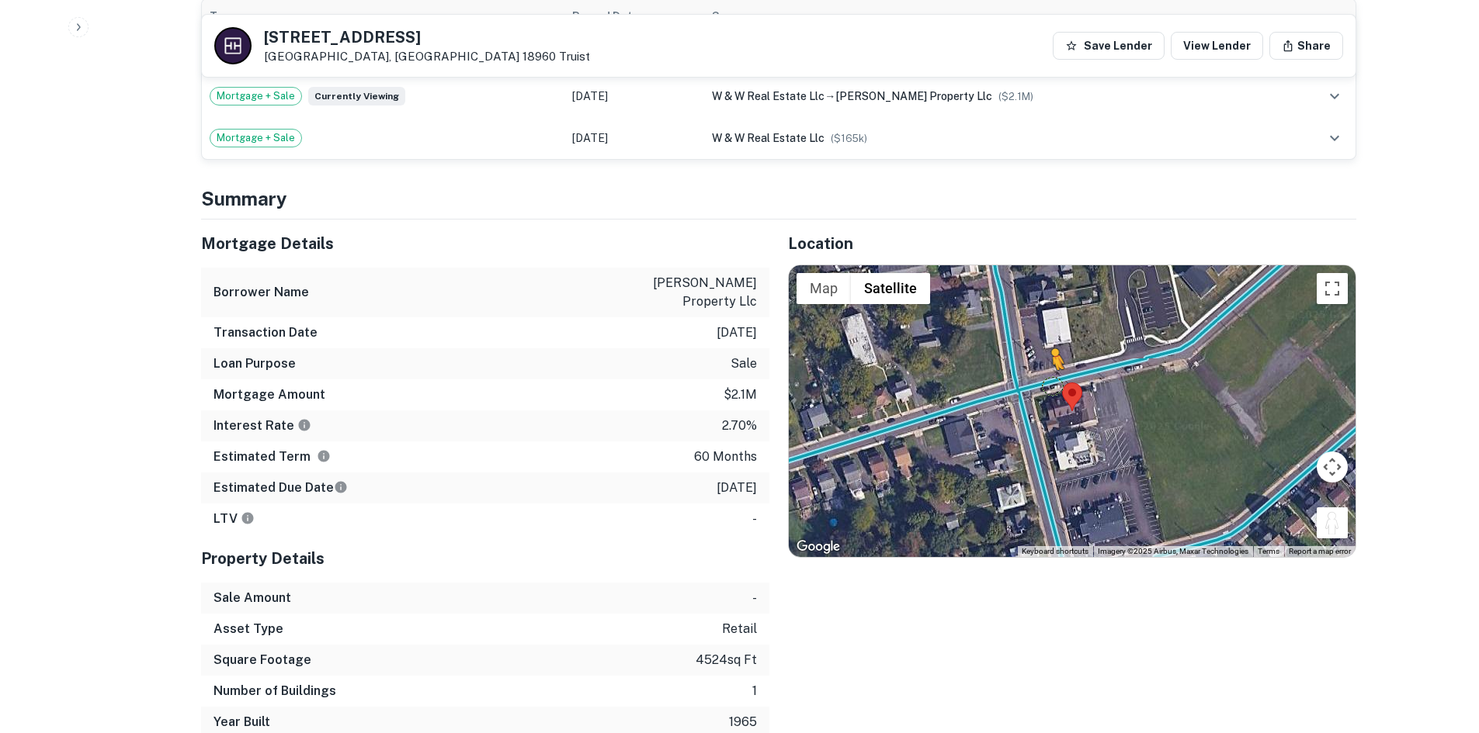
drag, startPoint x: 1325, startPoint y: 528, endPoint x: 1052, endPoint y: 384, distance: 308.7
click at [1052, 384] on div "To activate drag with keyboard, press Alt + Enter. Once in keyboard drag state,…" at bounding box center [1072, 411] width 567 height 292
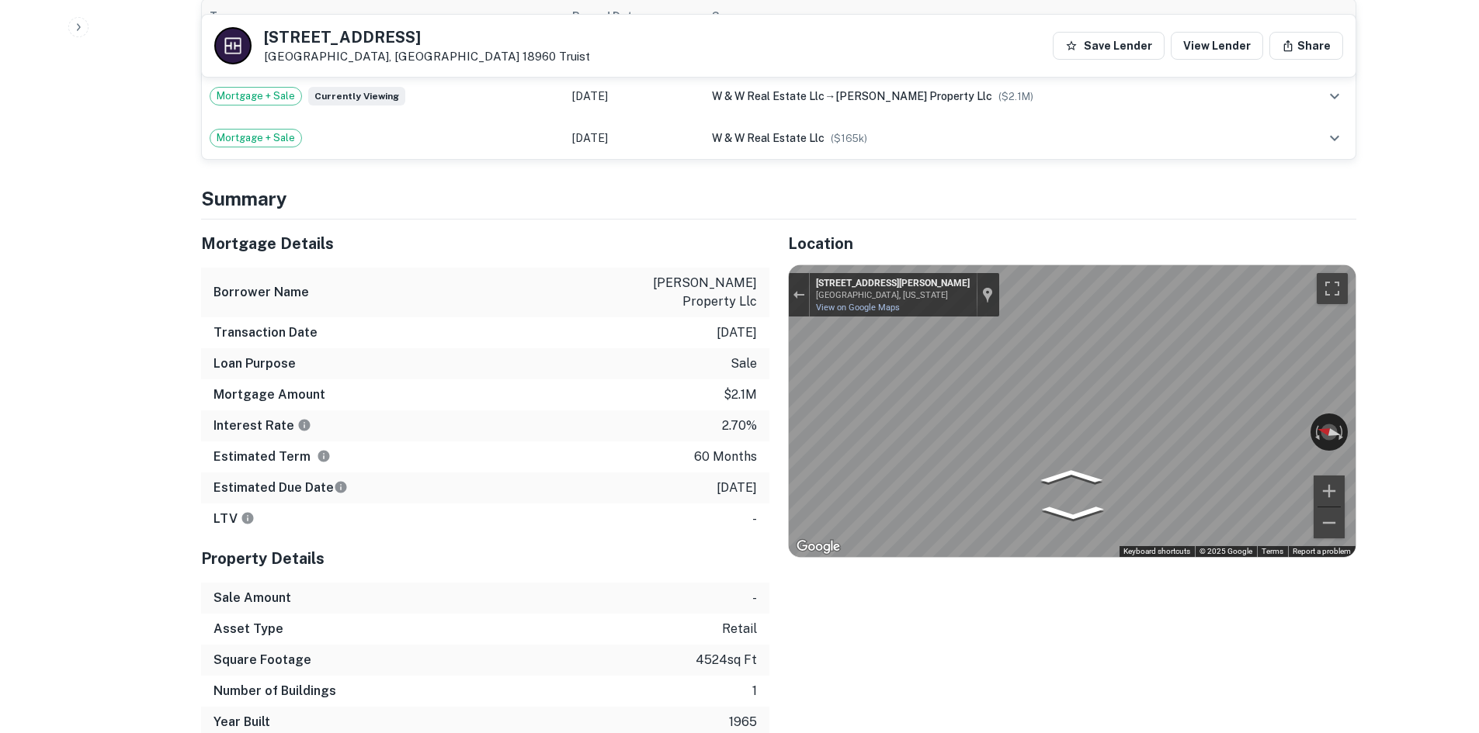
click at [717, 388] on div "Mortgage Details Borrower Name [PERSON_NAME] property llc Transaction Date [DAT…" at bounding box center [769, 479] width 1174 height 518
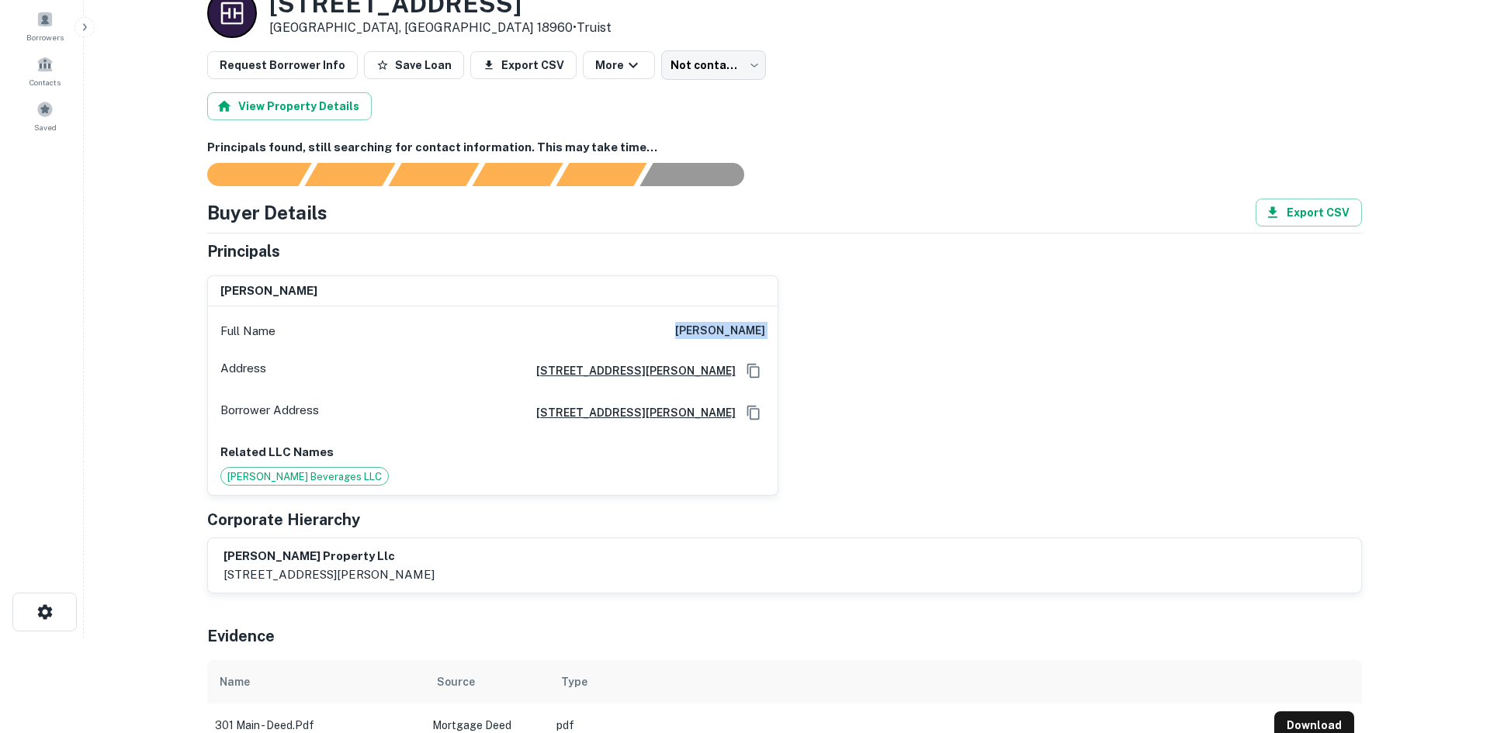
scroll to position [0, 0]
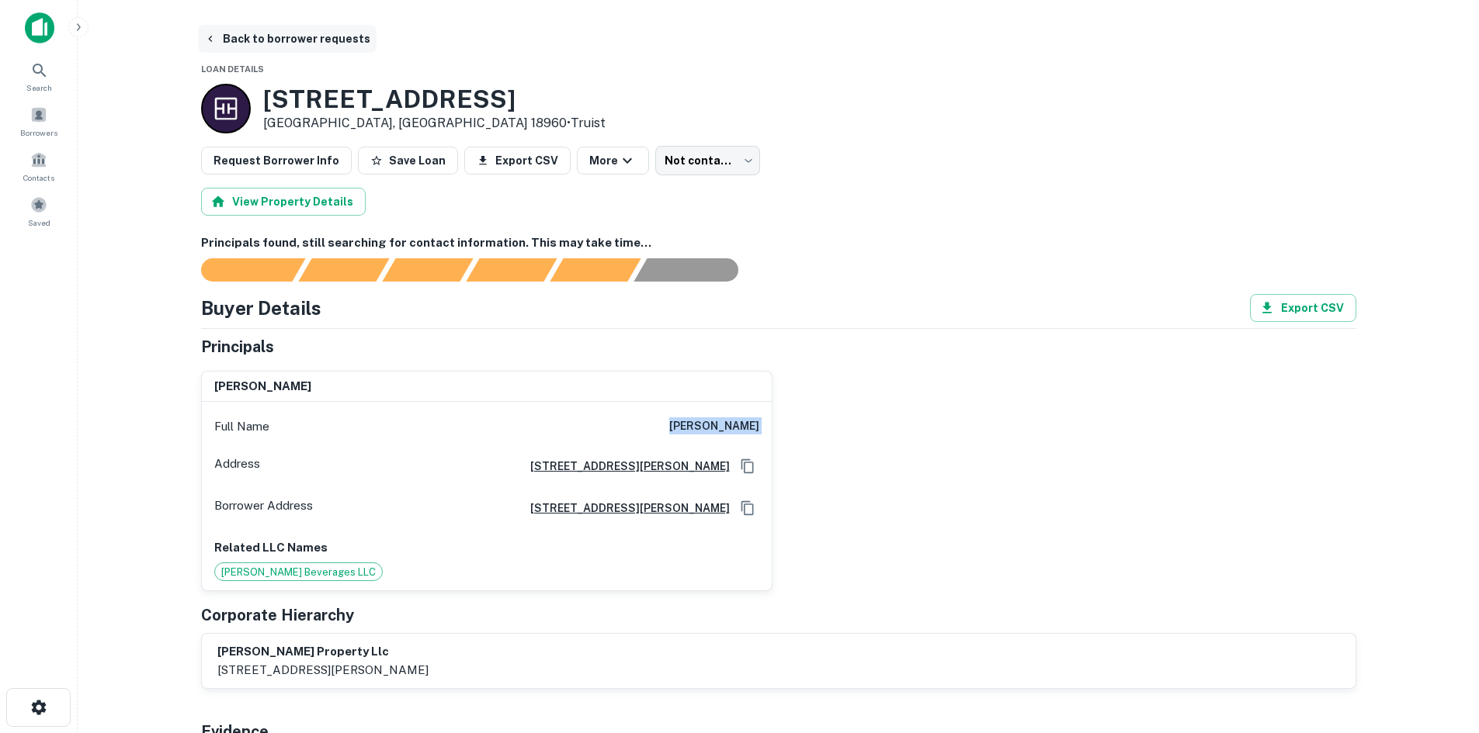
click at [284, 46] on button "Back to borrower requests" at bounding box center [287, 39] width 179 height 28
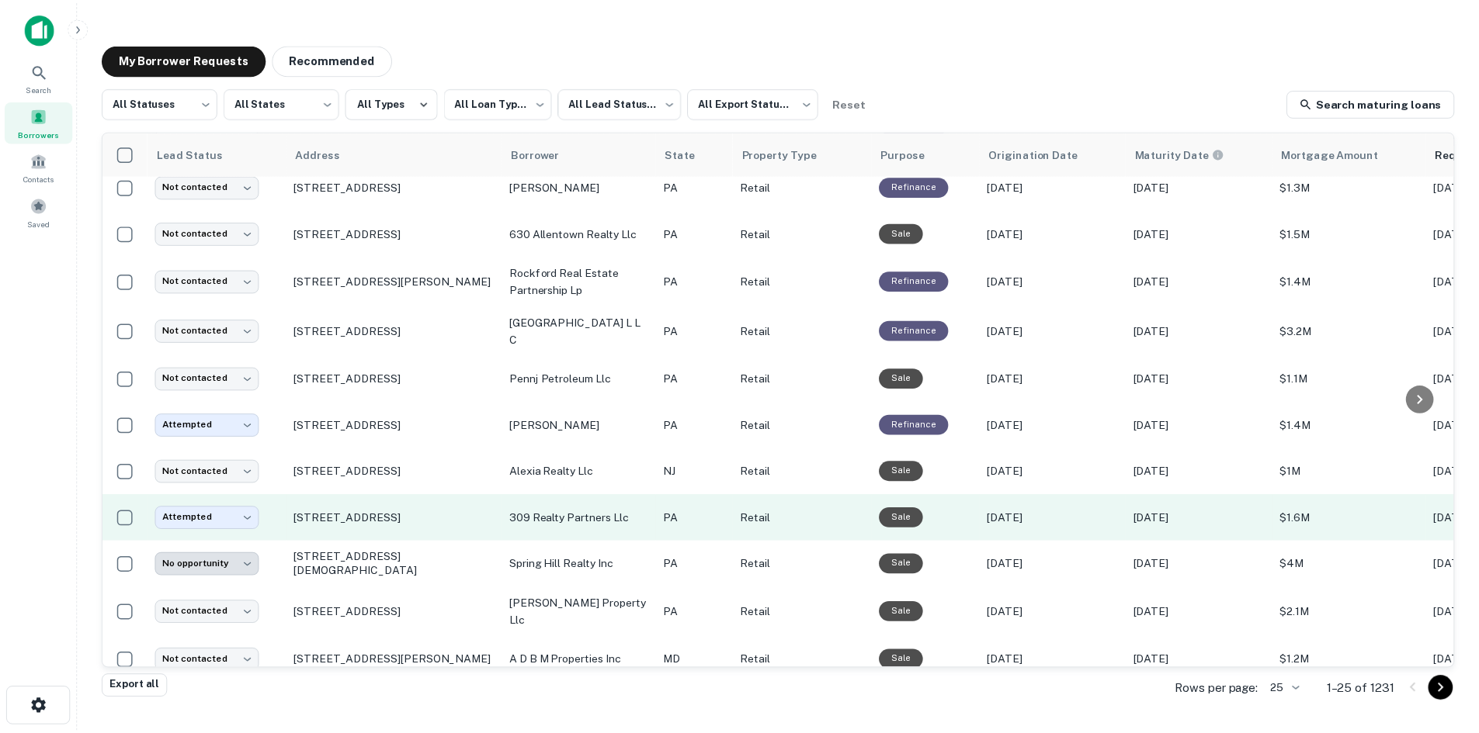
scroll to position [695, 0]
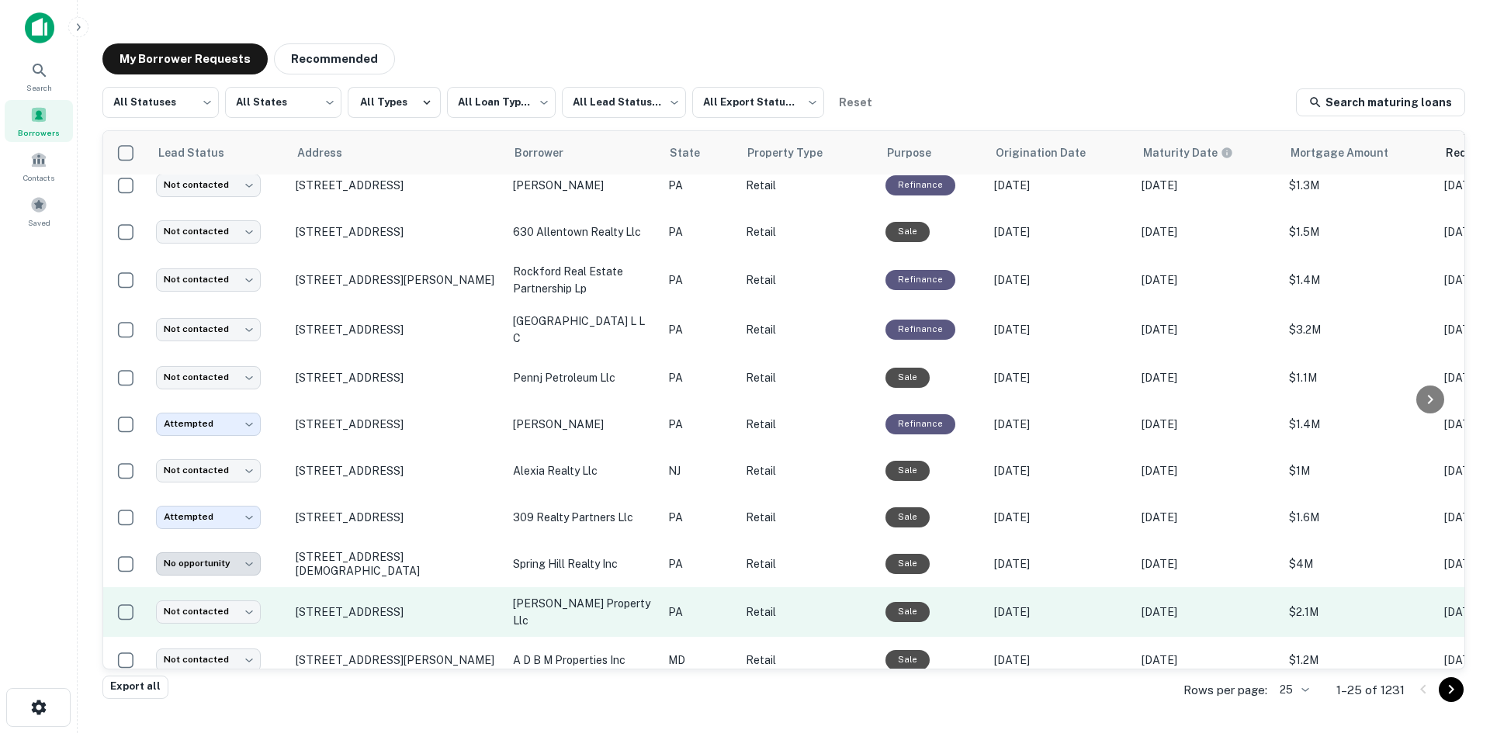
click at [373, 597] on td "[STREET_ADDRESS]" at bounding box center [396, 613] width 217 height 50
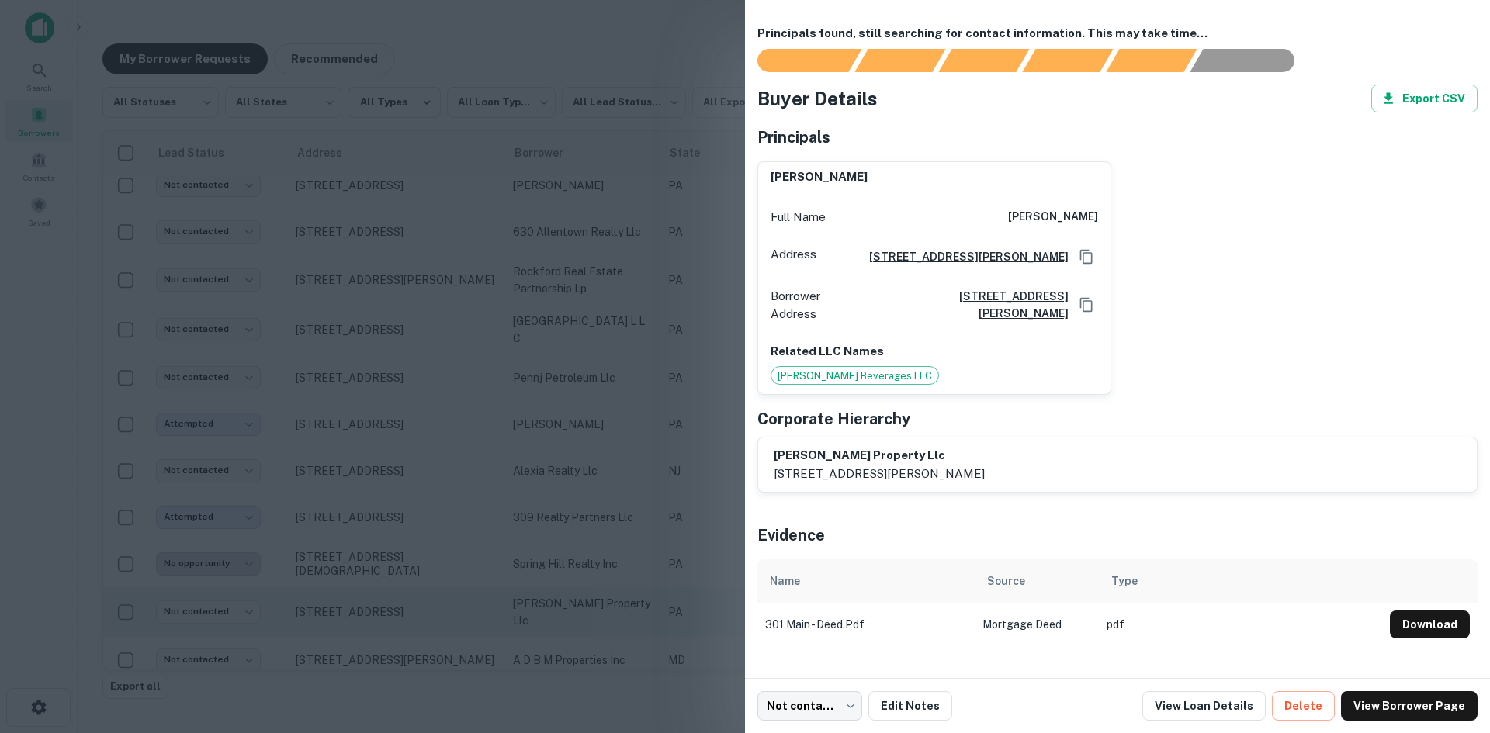
click at [373, 597] on div at bounding box center [745, 366] width 1490 height 733
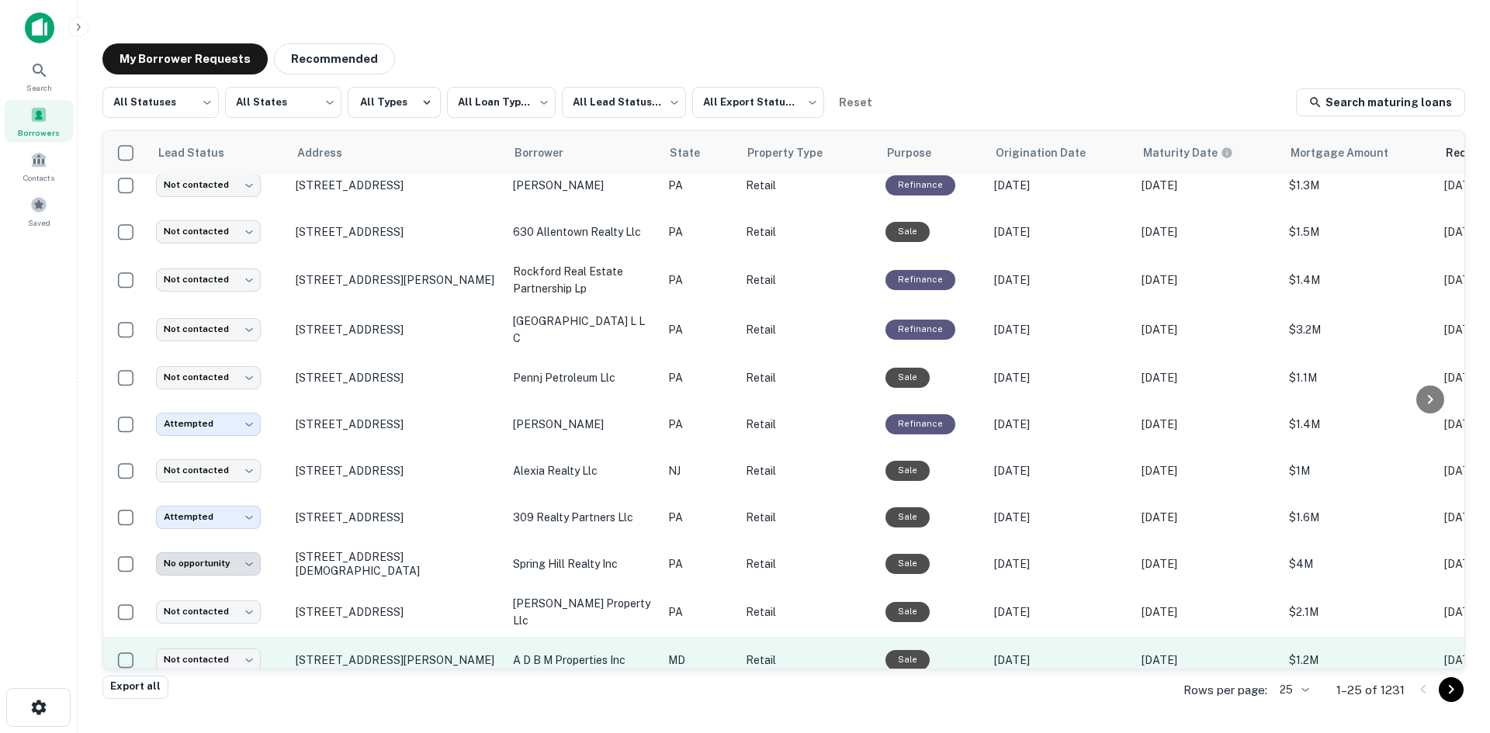
click at [366, 643] on td "[STREET_ADDRESS][PERSON_NAME]" at bounding box center [396, 660] width 217 height 47
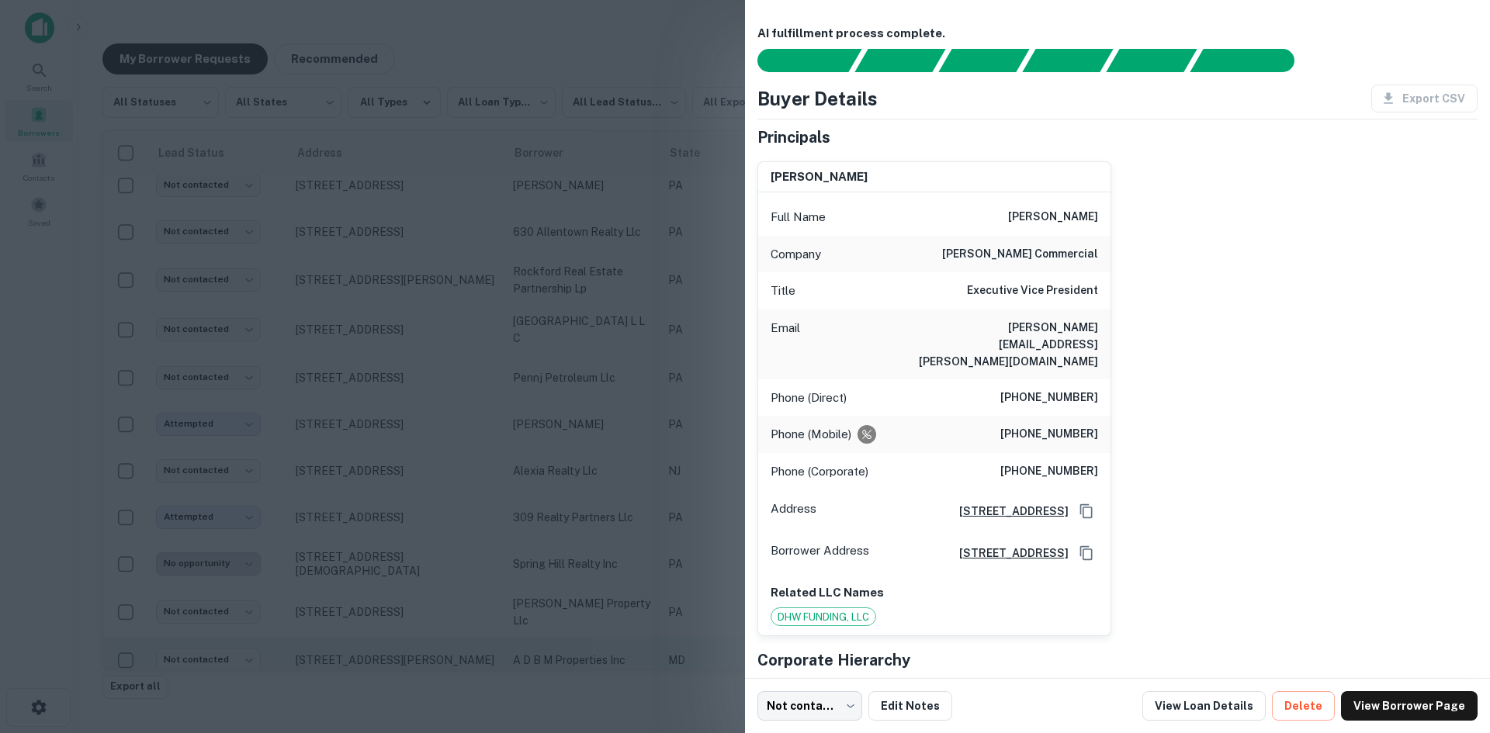
click at [366, 643] on div at bounding box center [745, 366] width 1490 height 733
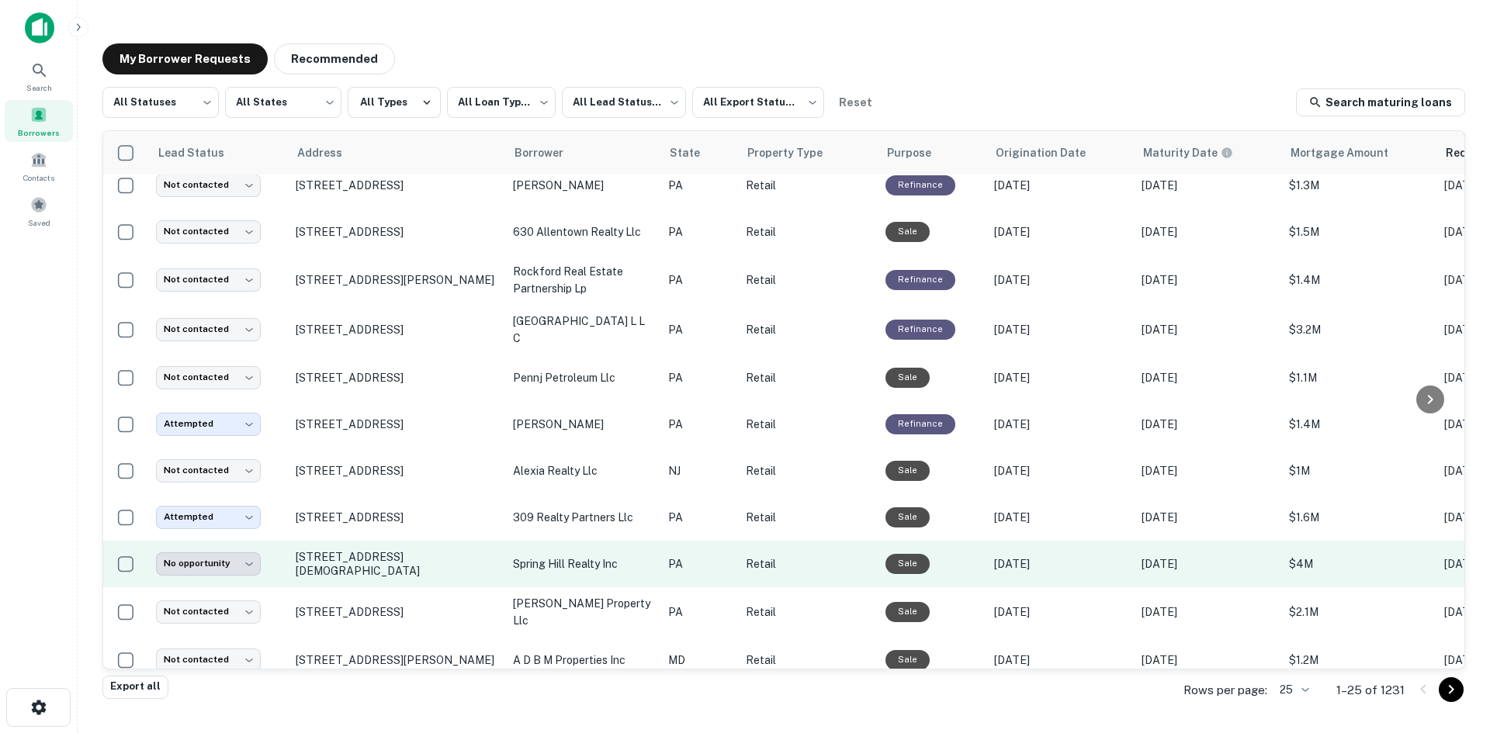
click at [375, 560] on td "[STREET_ADDRESS][DEMOGRAPHIC_DATA]" at bounding box center [396, 564] width 217 height 47
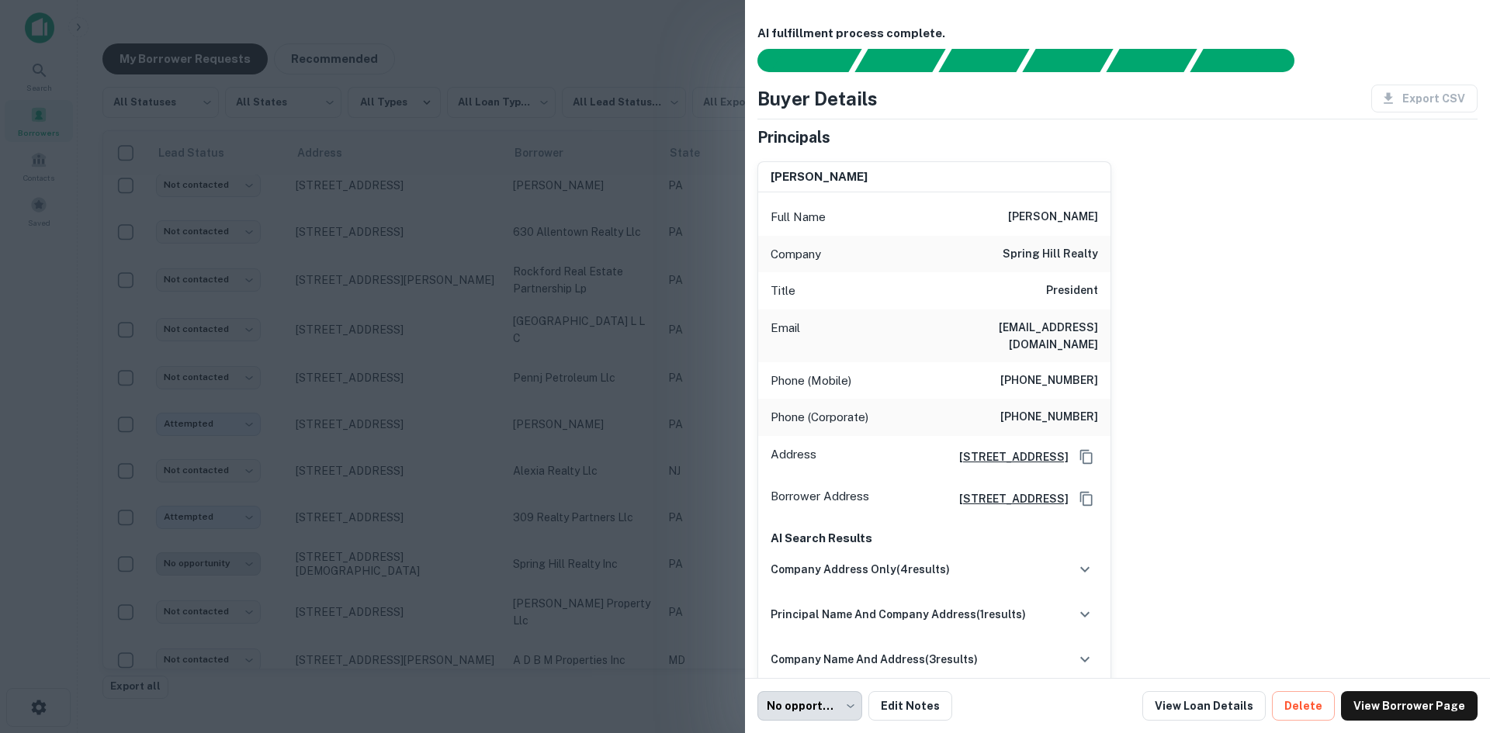
click at [391, 558] on div at bounding box center [745, 366] width 1490 height 733
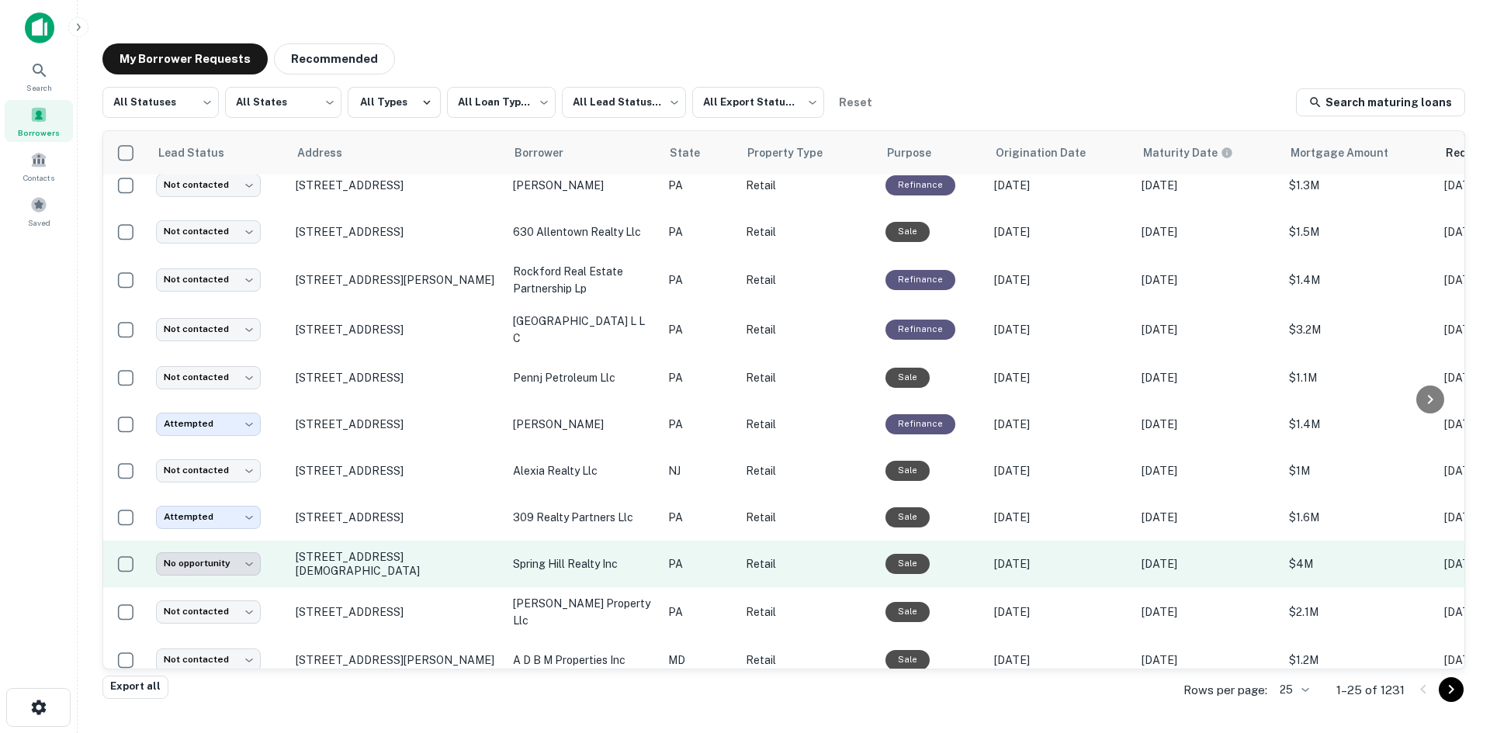
click at [378, 564] on td "[STREET_ADDRESS][DEMOGRAPHIC_DATA]" at bounding box center [396, 564] width 217 height 47
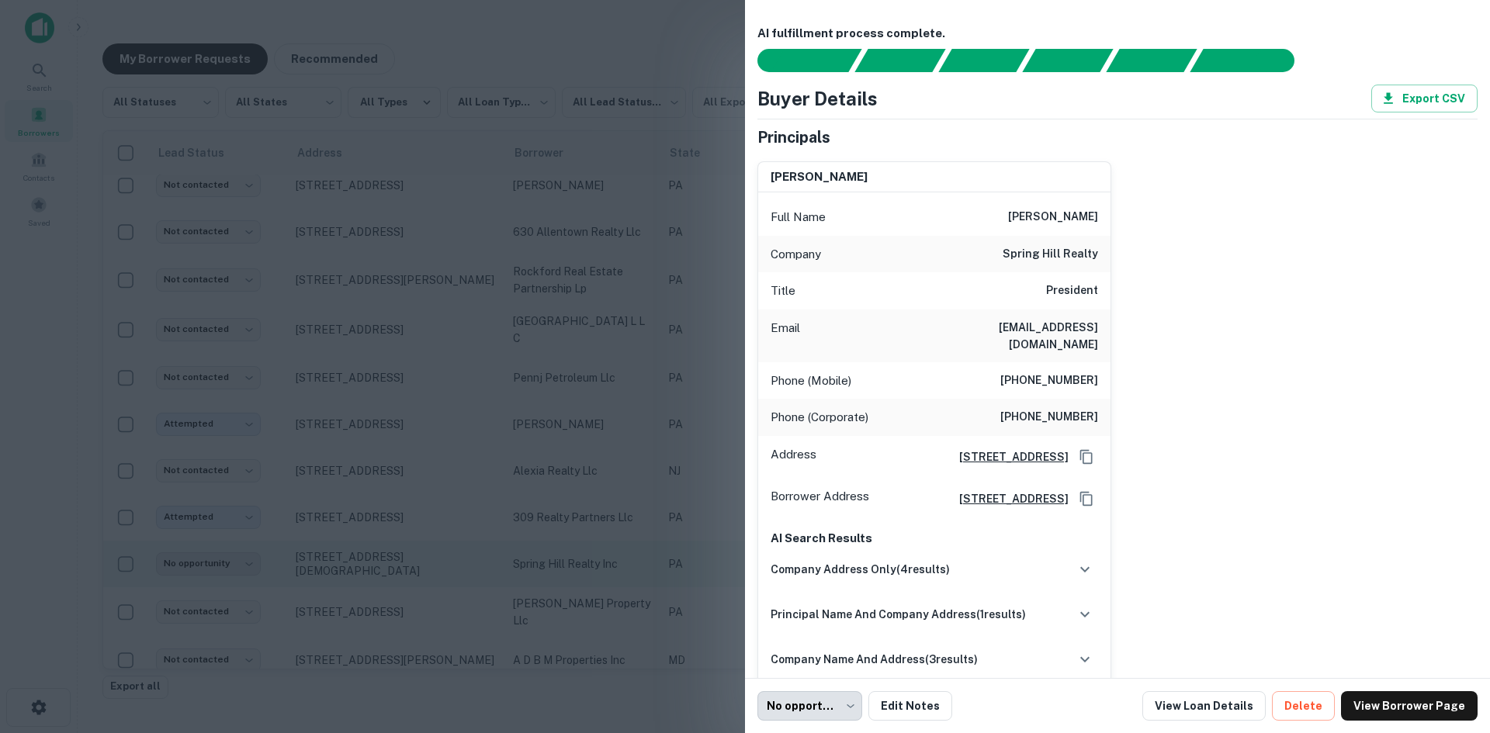
click at [378, 564] on div at bounding box center [745, 366] width 1490 height 733
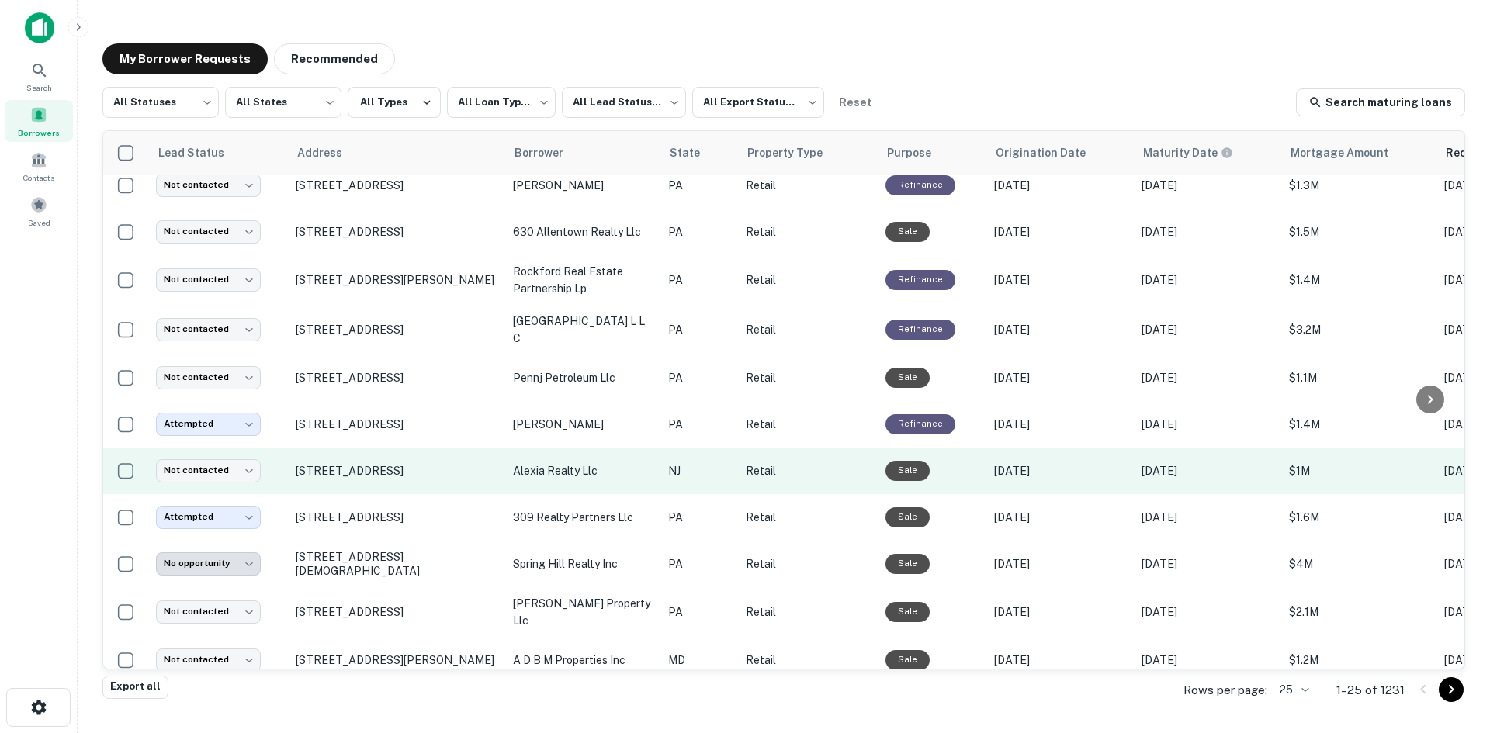
click at [379, 467] on td "[STREET_ADDRESS]" at bounding box center [396, 471] width 217 height 47
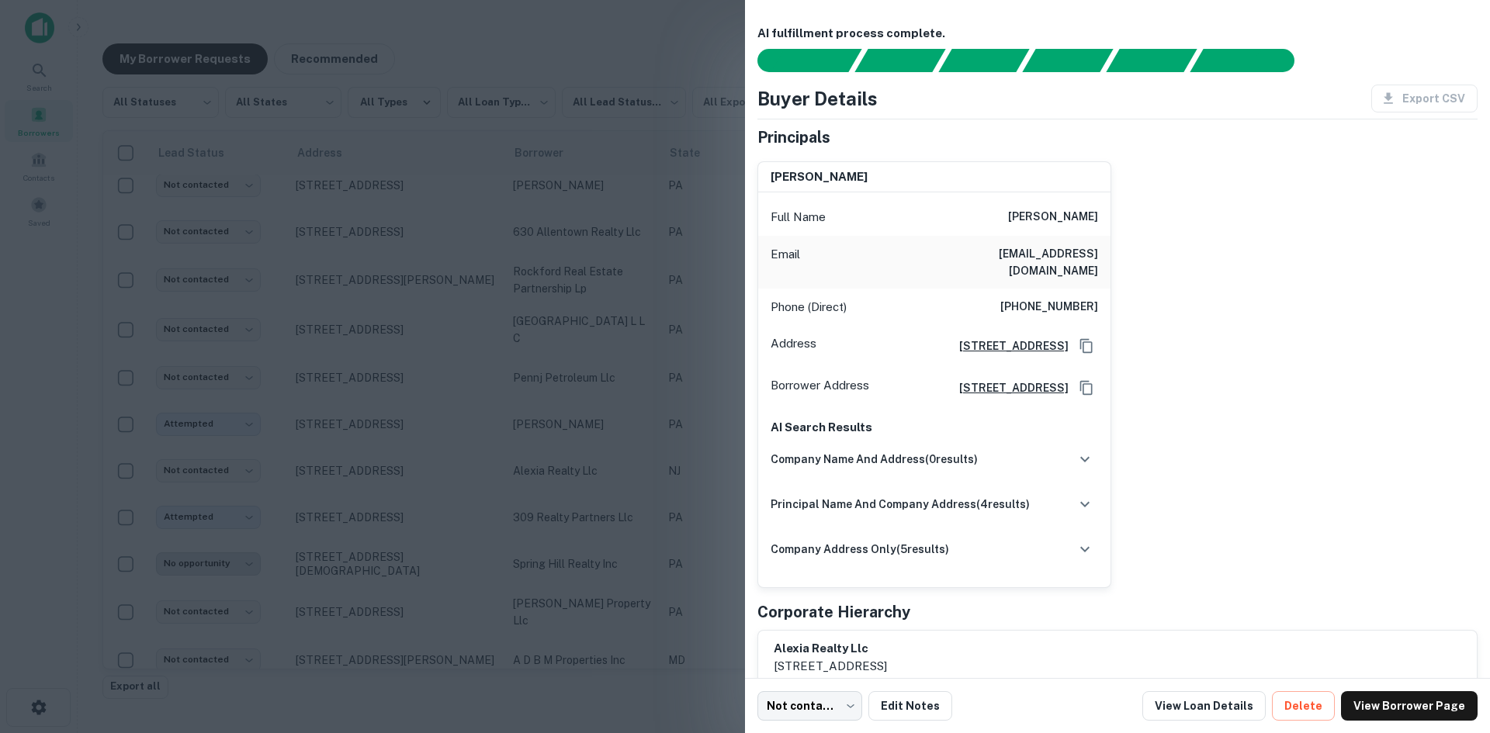
click at [419, 482] on div at bounding box center [745, 366] width 1490 height 733
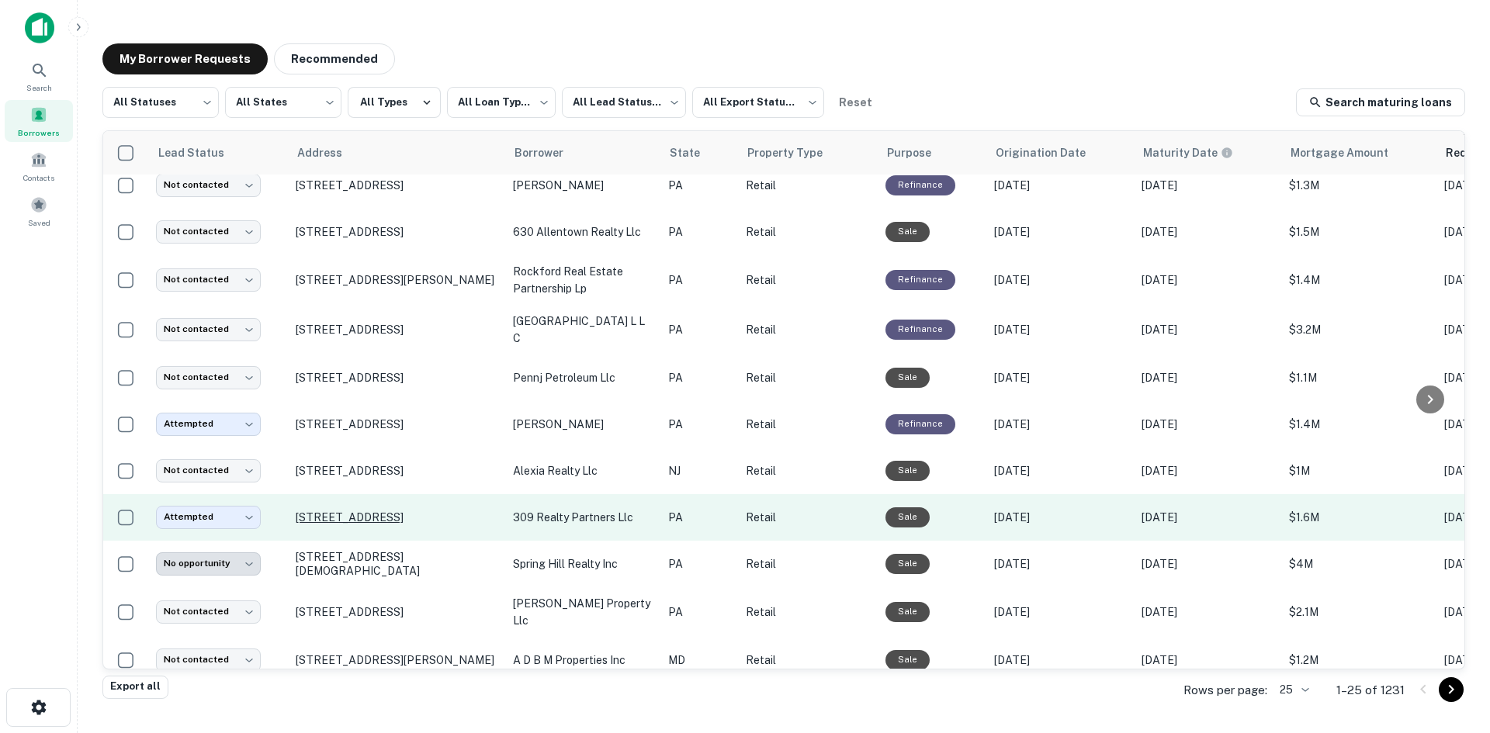
click at [390, 511] on p "[STREET_ADDRESS]" at bounding box center [397, 518] width 202 height 14
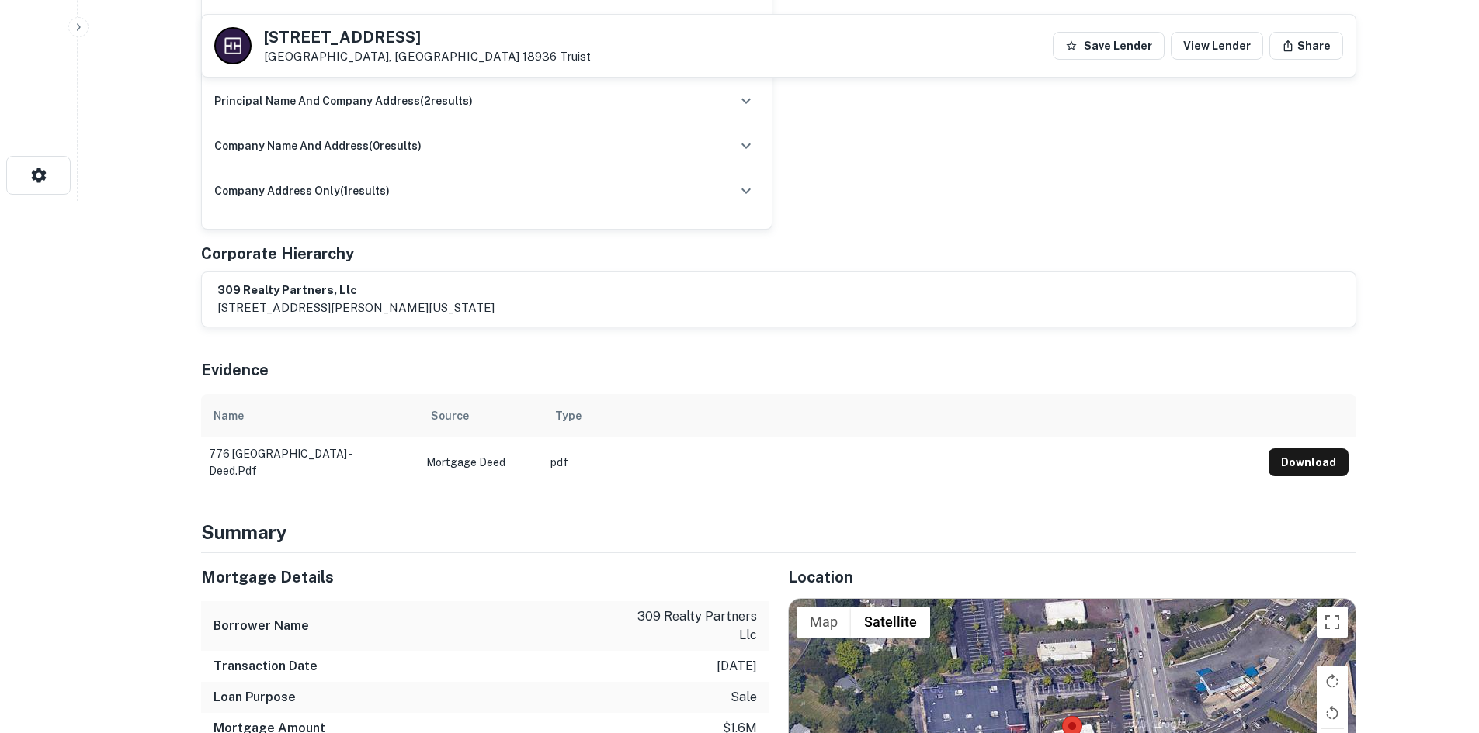
scroll to position [776, 0]
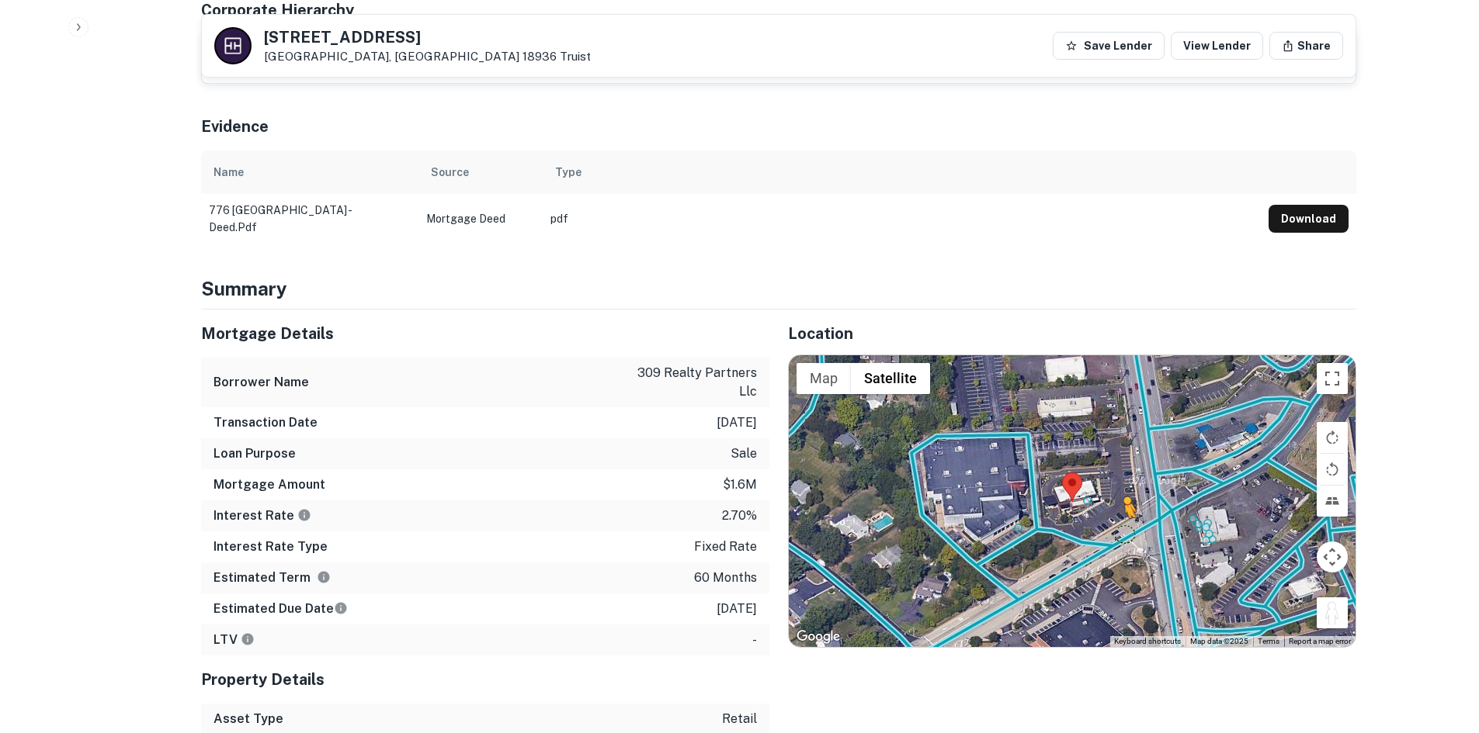
drag, startPoint x: 1323, startPoint y: 581, endPoint x: 1122, endPoint y: 498, distance: 217.1
click at [1122, 498] on div "To activate drag with keyboard, press Alt + Enter. Once in keyboard drag state,…" at bounding box center [1072, 501] width 567 height 292
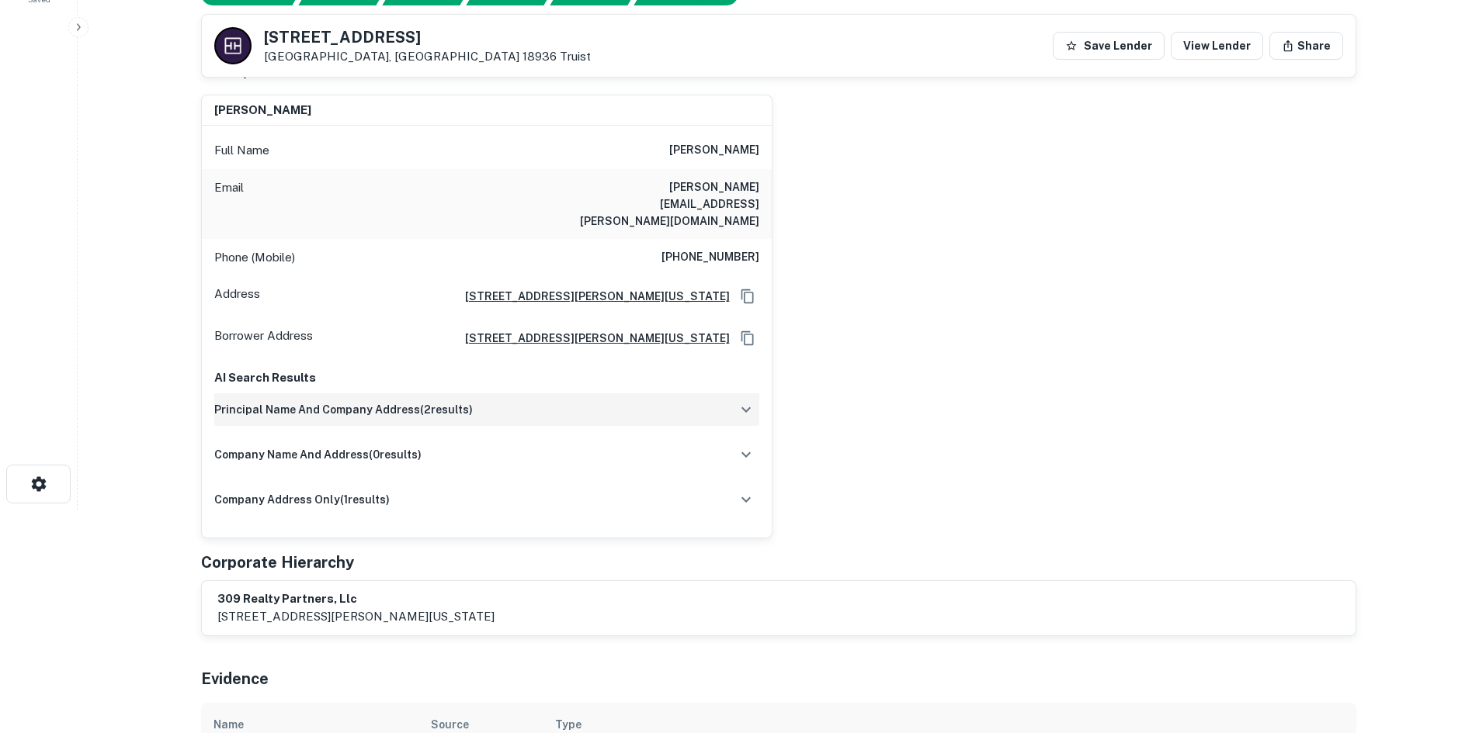
scroll to position [78, 0]
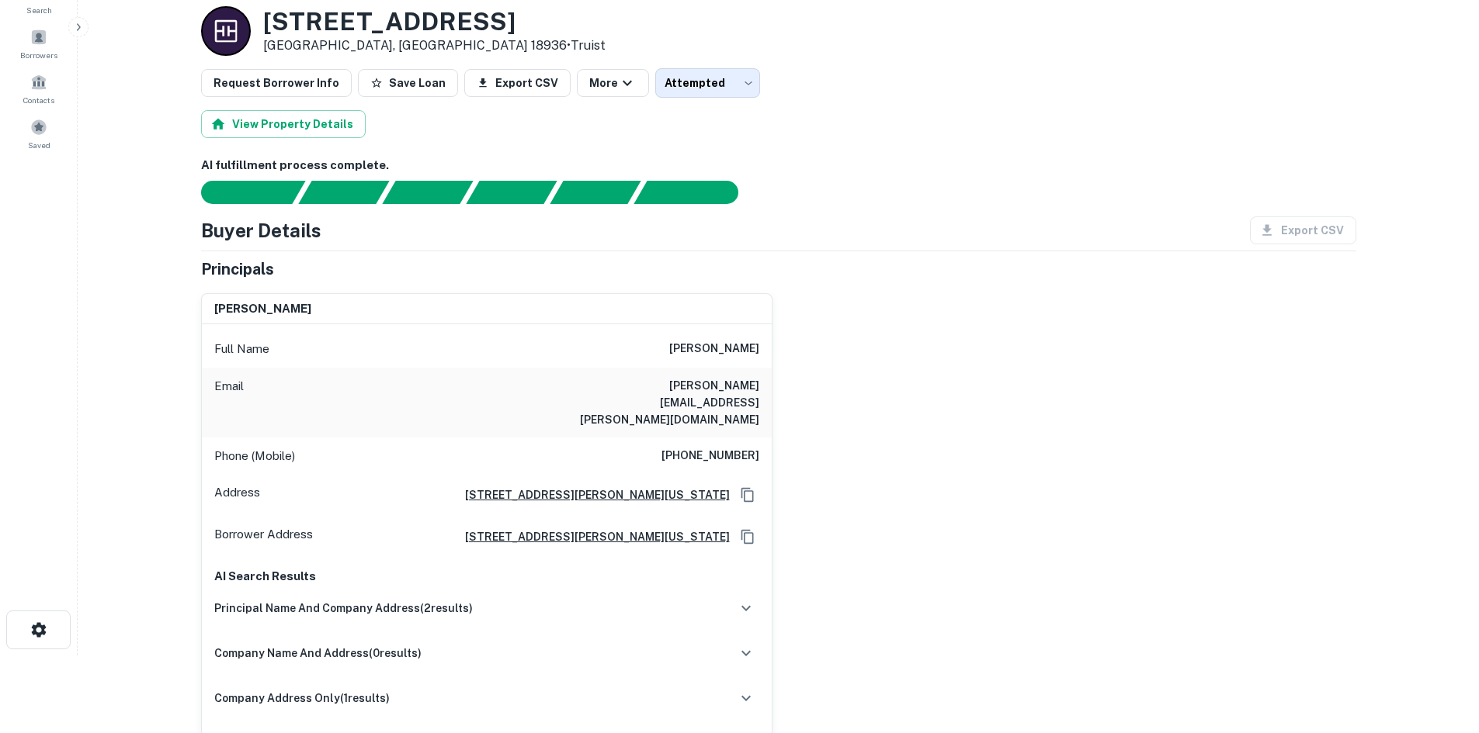
click at [723, 438] on div "Phone (Mobile) [PHONE_NUMBER]" at bounding box center [487, 456] width 570 height 37
click at [724, 447] on h6 "[PHONE_NUMBER]" at bounding box center [710, 456] width 98 height 19
copy h6 "[PHONE_NUMBER]"
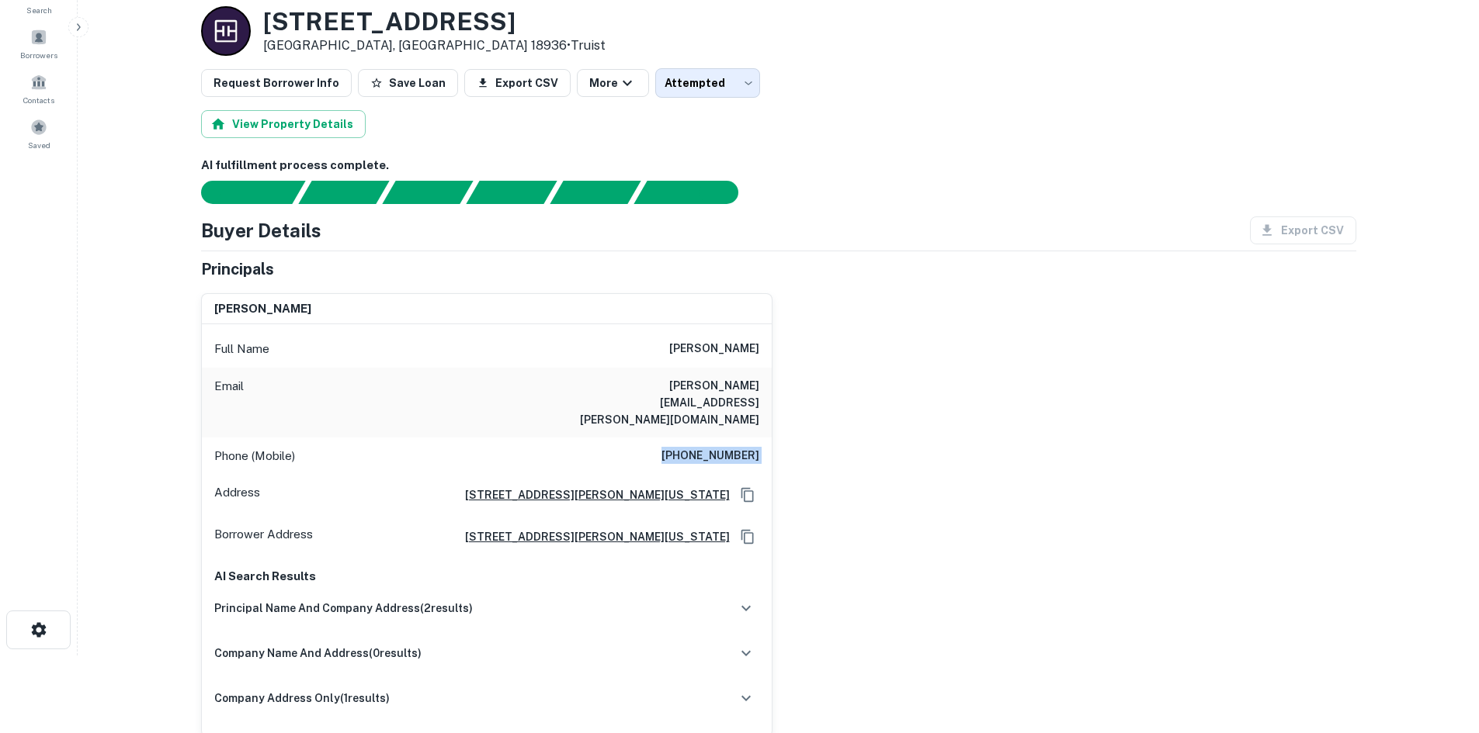
click at [723, 447] on h6 "[PHONE_NUMBER]" at bounding box center [710, 456] width 98 height 19
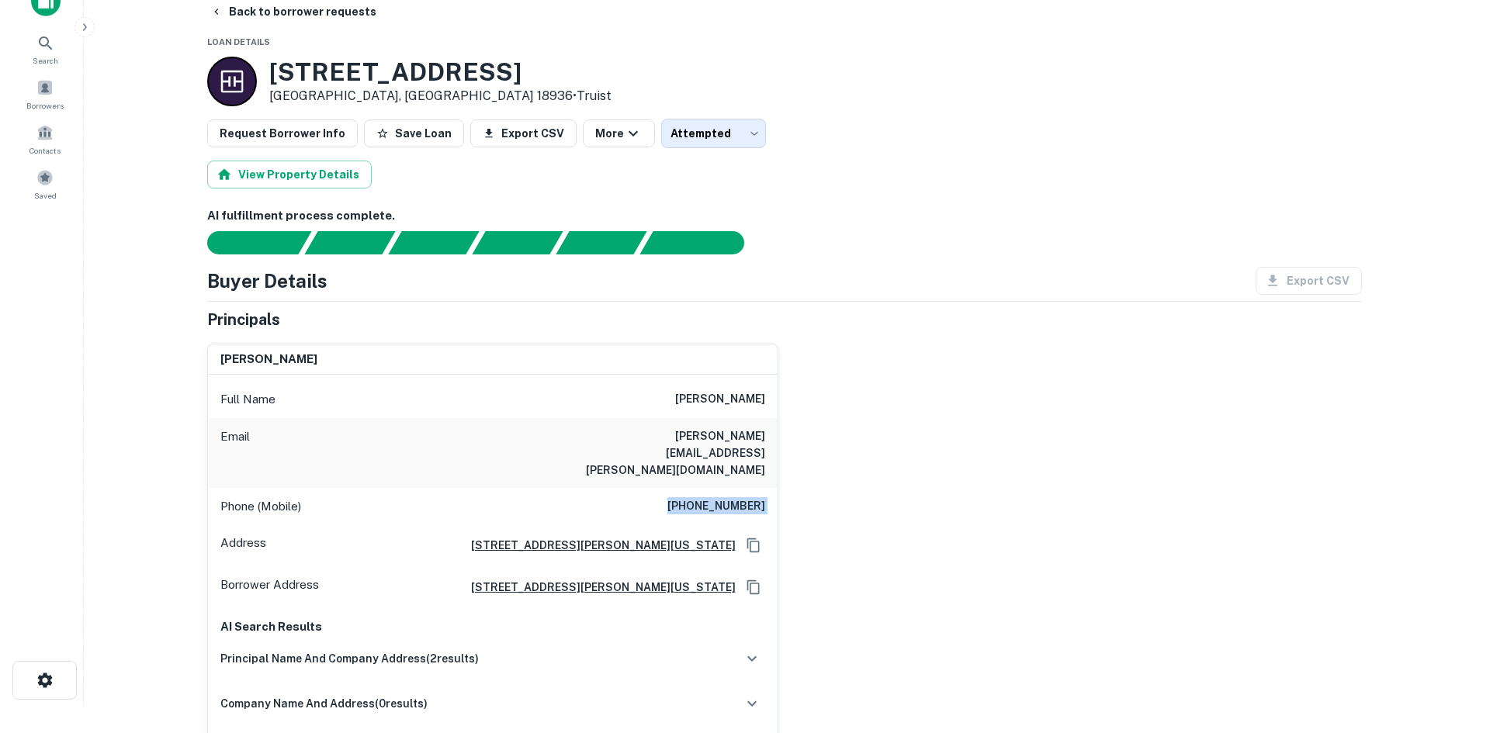
scroll to position [0, 0]
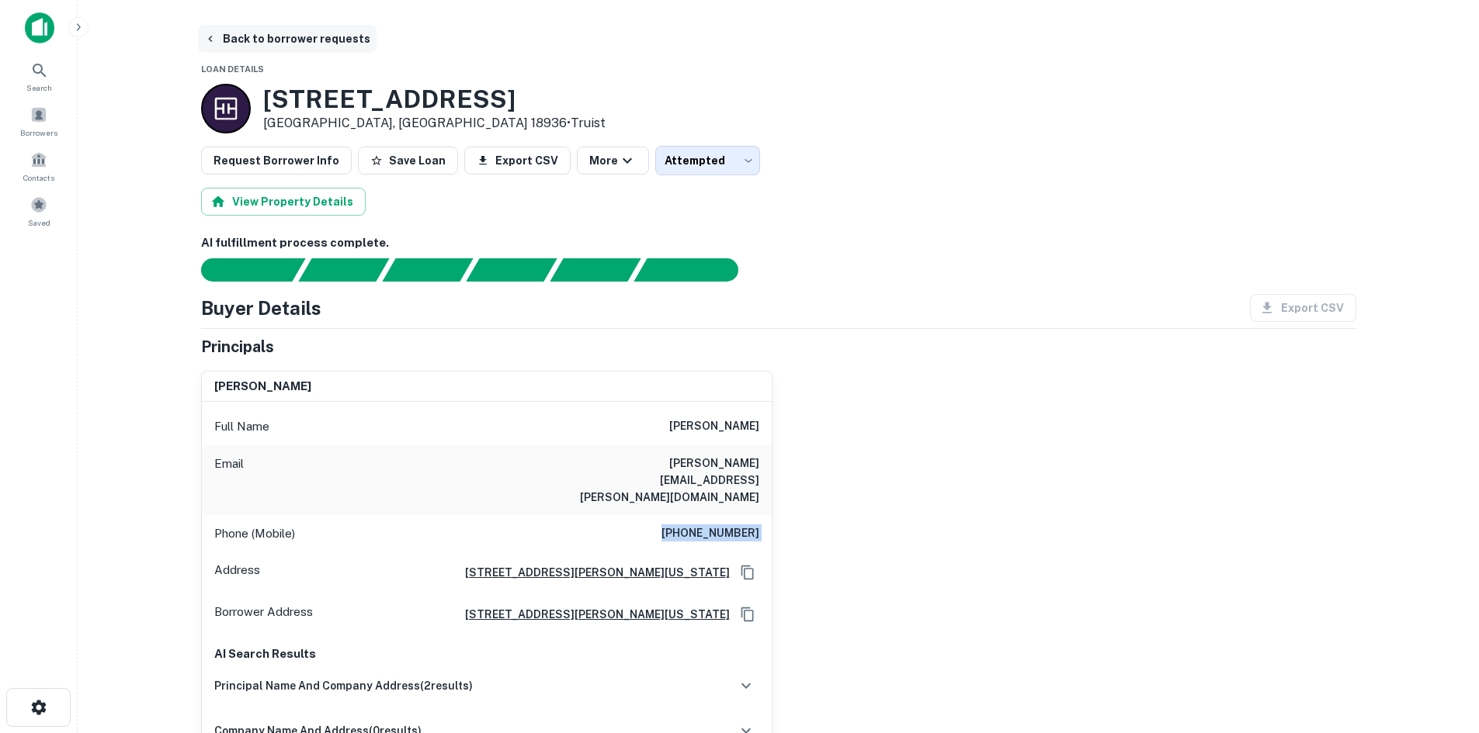
click at [296, 48] on button "Back to borrower requests" at bounding box center [287, 39] width 179 height 28
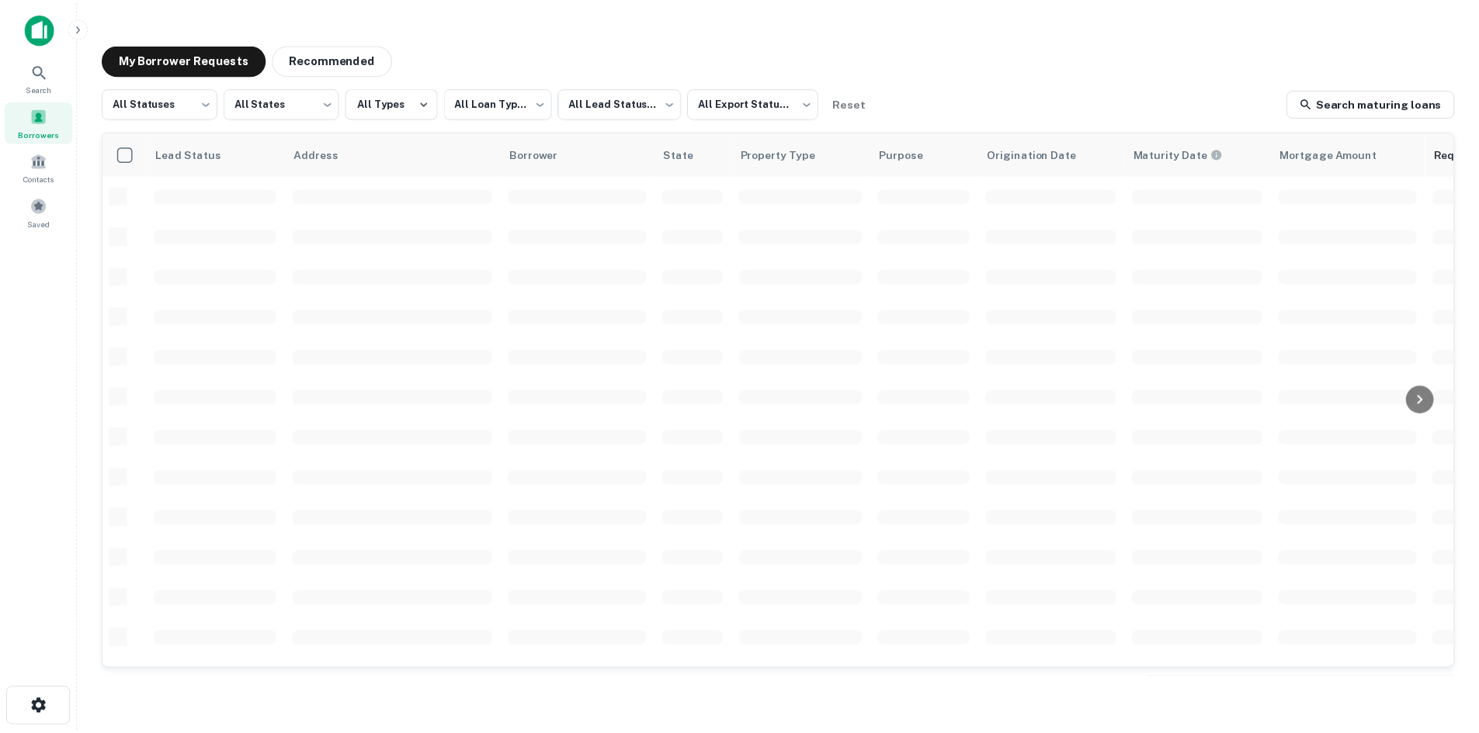
scroll to position [526, 0]
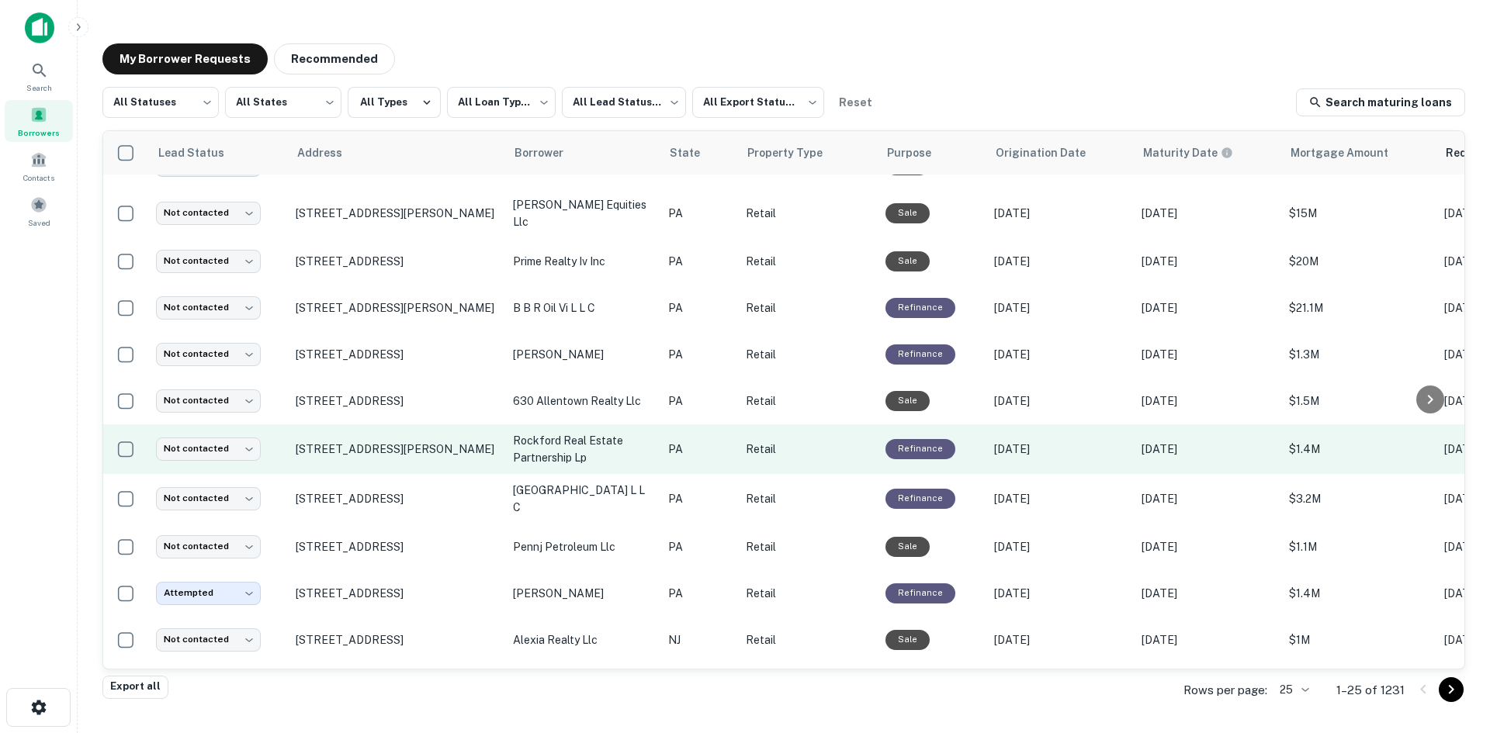
click at [369, 449] on td "[STREET_ADDRESS][PERSON_NAME]" at bounding box center [396, 450] width 217 height 50
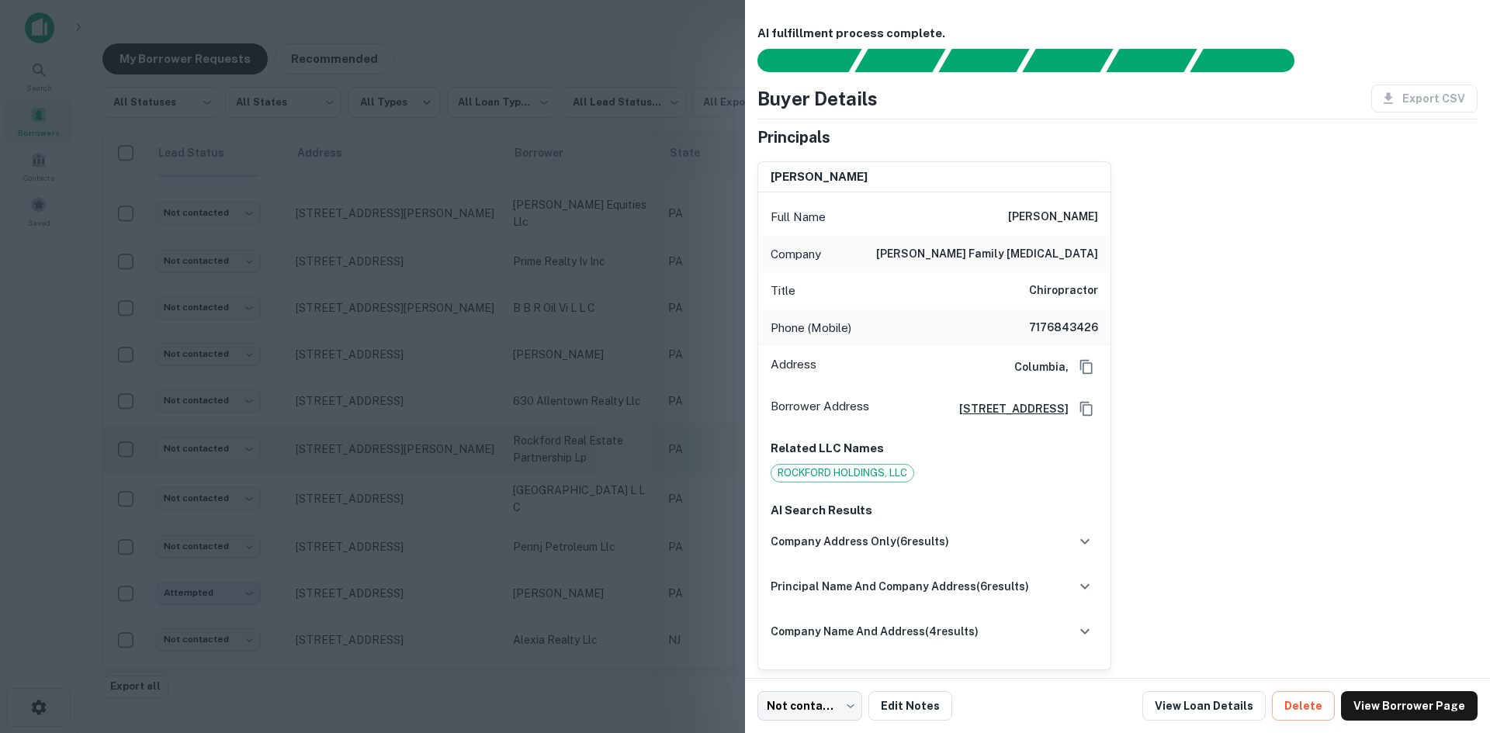
click at [369, 449] on div at bounding box center [745, 366] width 1490 height 733
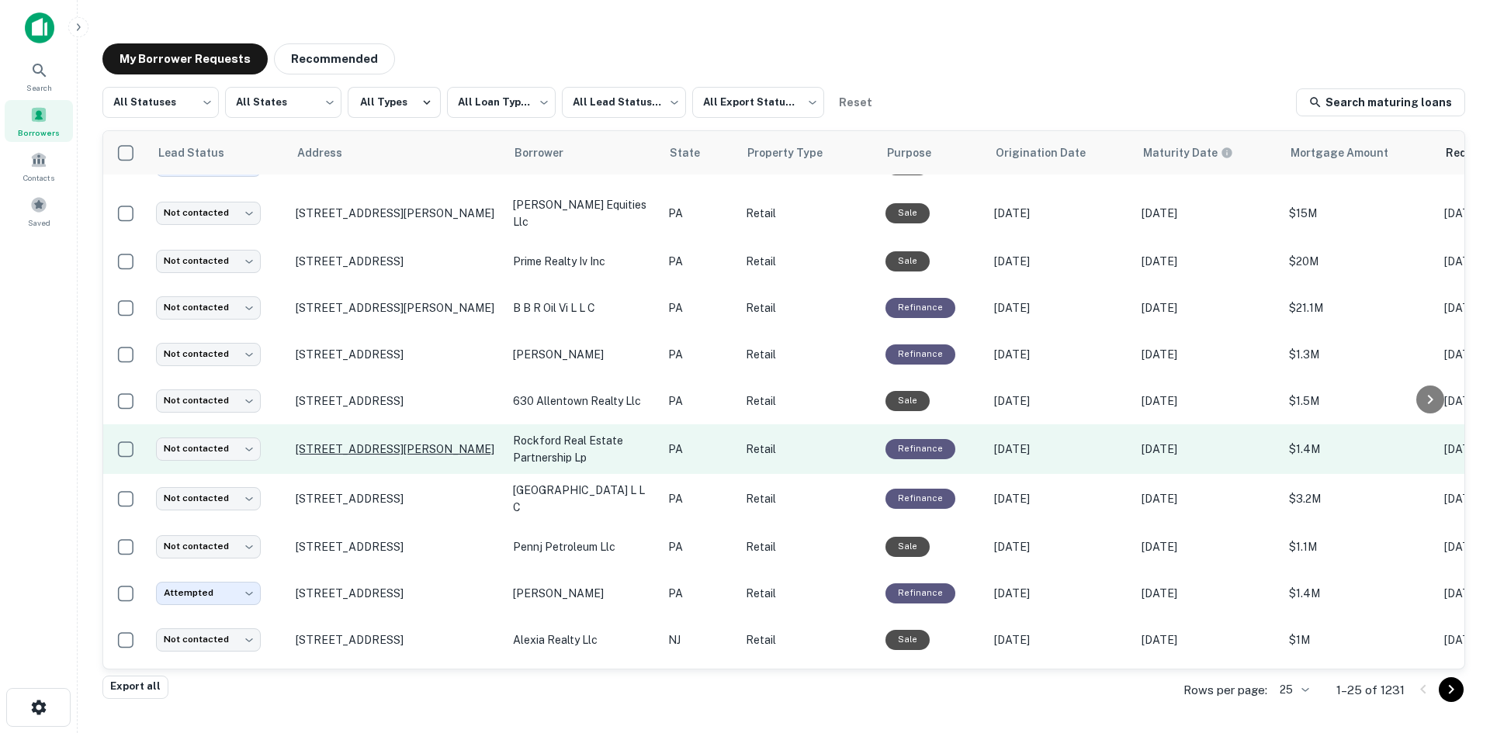
click at [378, 442] on p "[STREET_ADDRESS][PERSON_NAME]" at bounding box center [397, 449] width 202 height 14
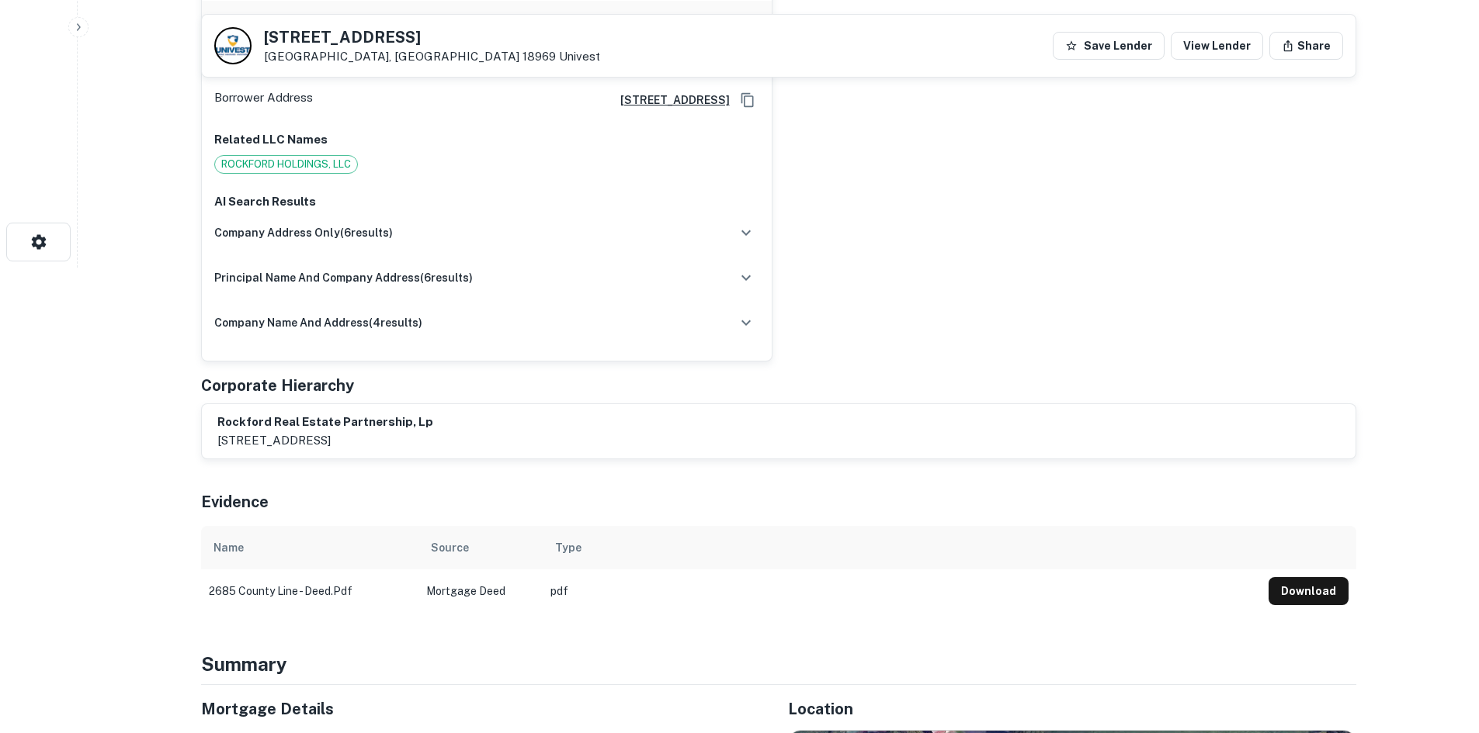
scroll to position [1009, 0]
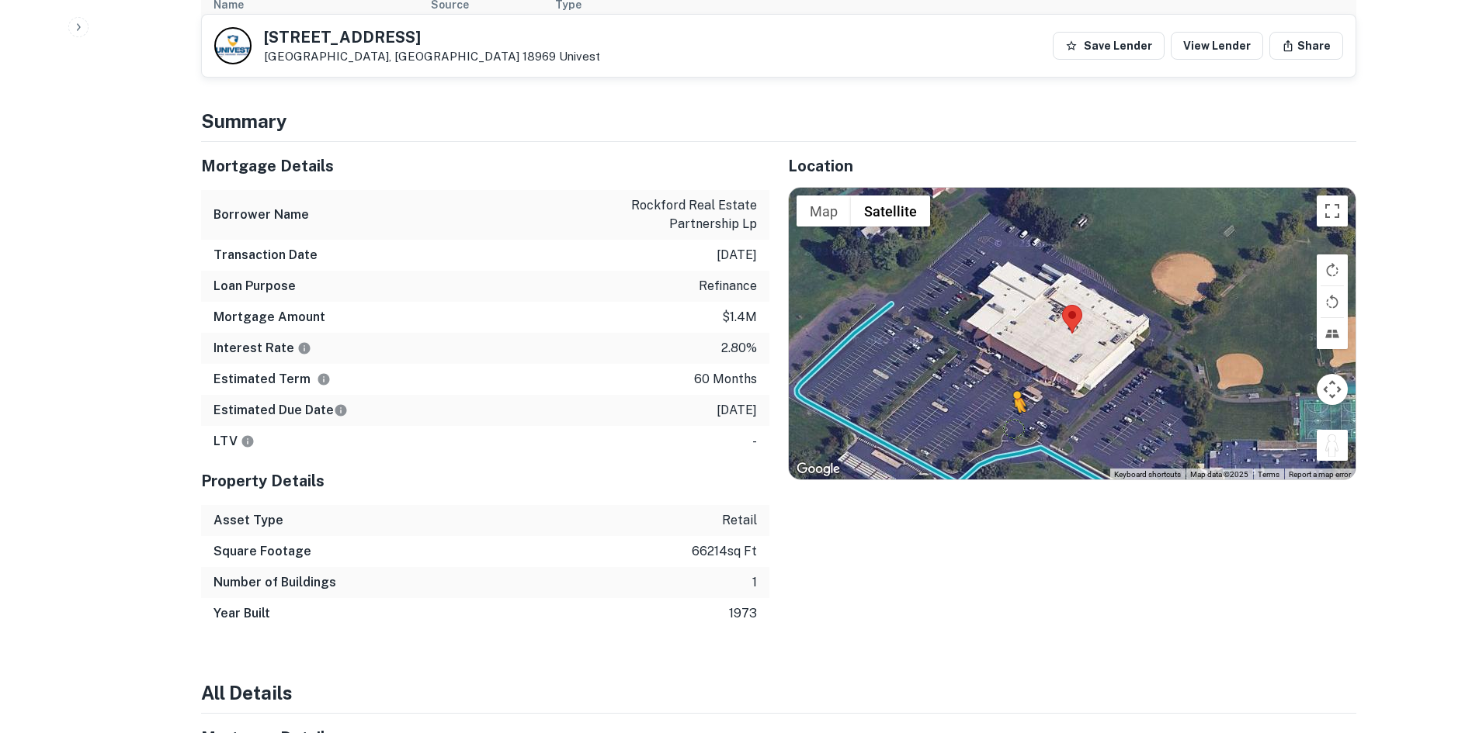
drag, startPoint x: 1333, startPoint y: 453, endPoint x: 1003, endPoint y: 427, distance: 330.9
click at [1003, 427] on div "To activate drag with keyboard, press Alt + Enter. Once in keyboard drag state,…" at bounding box center [1072, 334] width 567 height 292
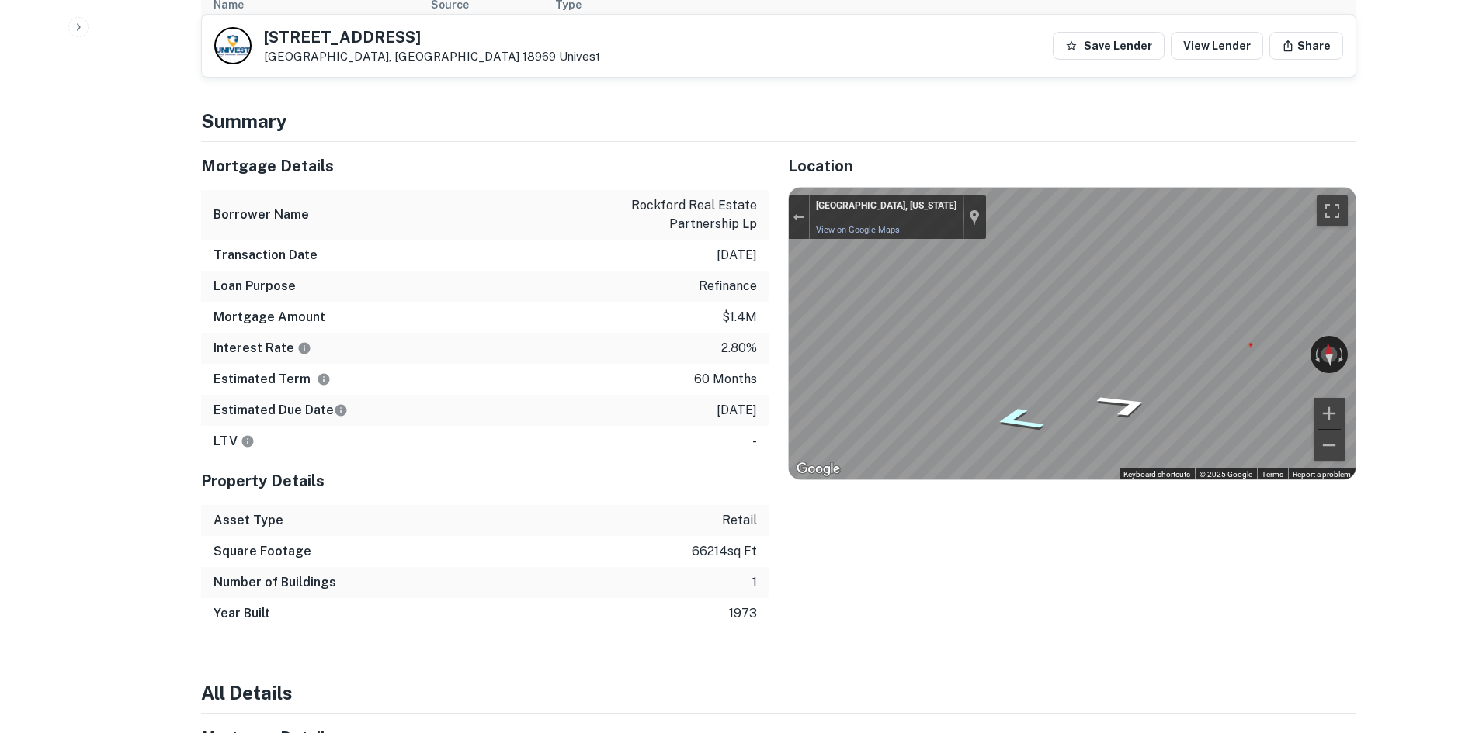
click at [1023, 416] on div "Map" at bounding box center [1072, 334] width 567 height 292
drag, startPoint x: 258, startPoint y: 33, endPoint x: 358, endPoint y: 62, distance: 103.4
click at [358, 62] on div "[STREET_ADDRESS][PERSON_NAME] Univest" at bounding box center [407, 45] width 386 height 37
copy div "[STREET_ADDRESS][PERSON_NAME]"
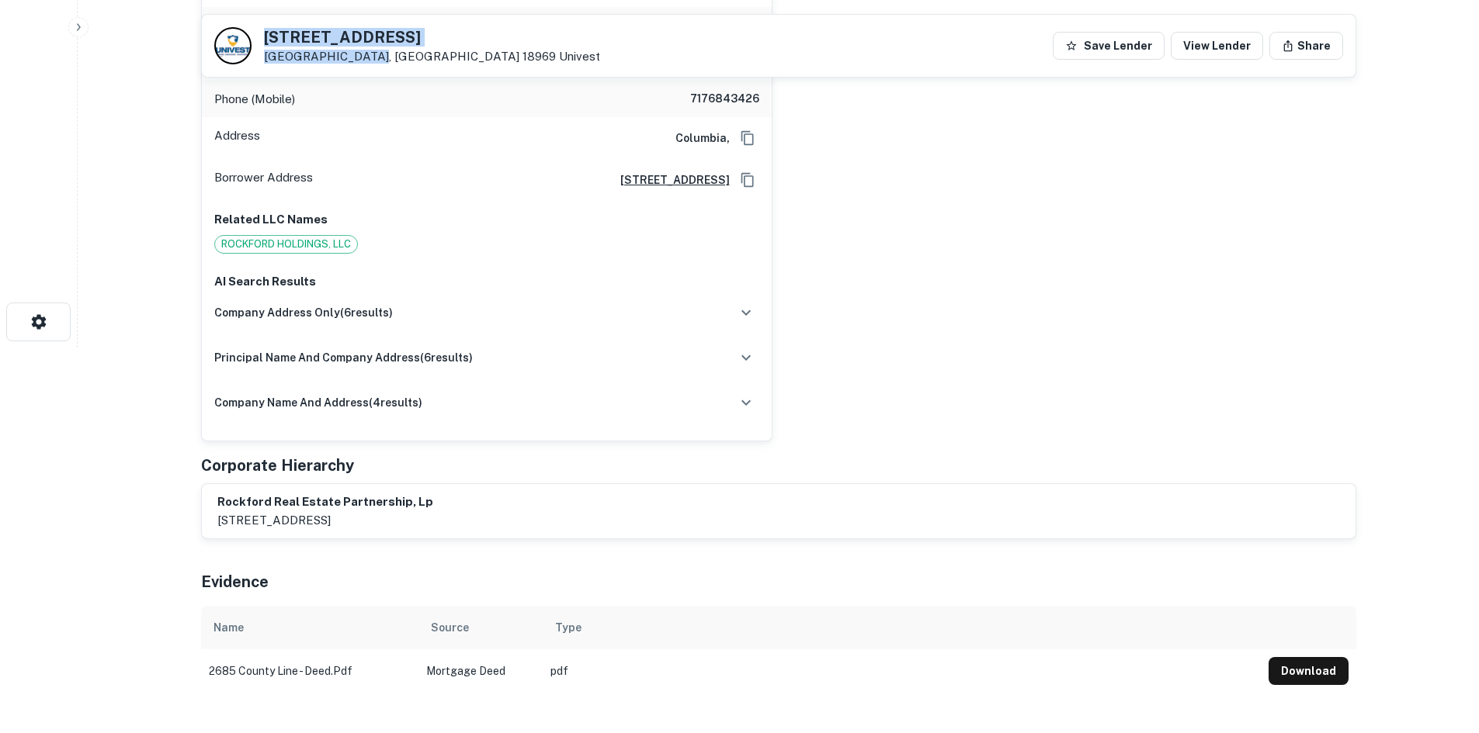
scroll to position [310, 0]
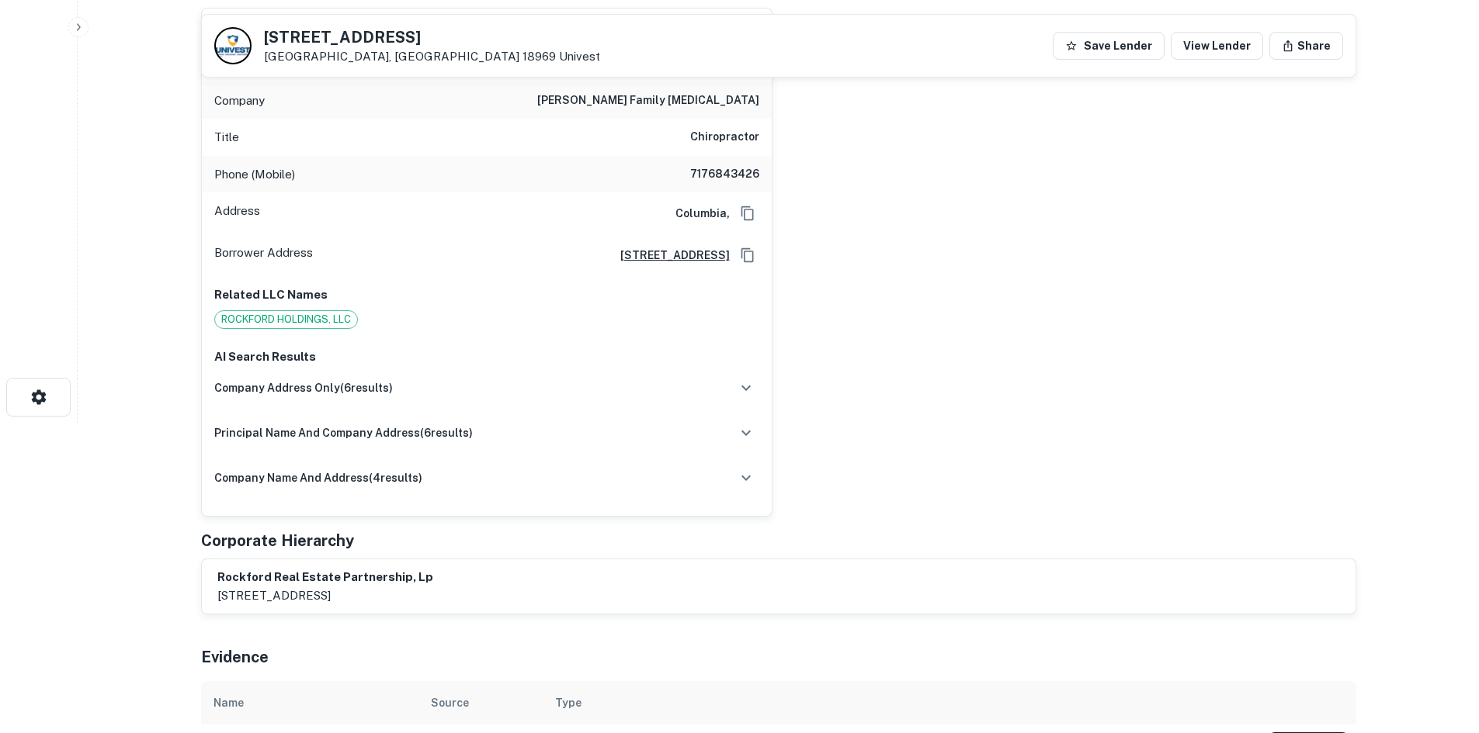
click at [728, 177] on h6 "7176843426" at bounding box center [712, 174] width 93 height 19
click at [727, 180] on h6 "7176843426" at bounding box center [712, 174] width 93 height 19
copy h6 "7176843426"
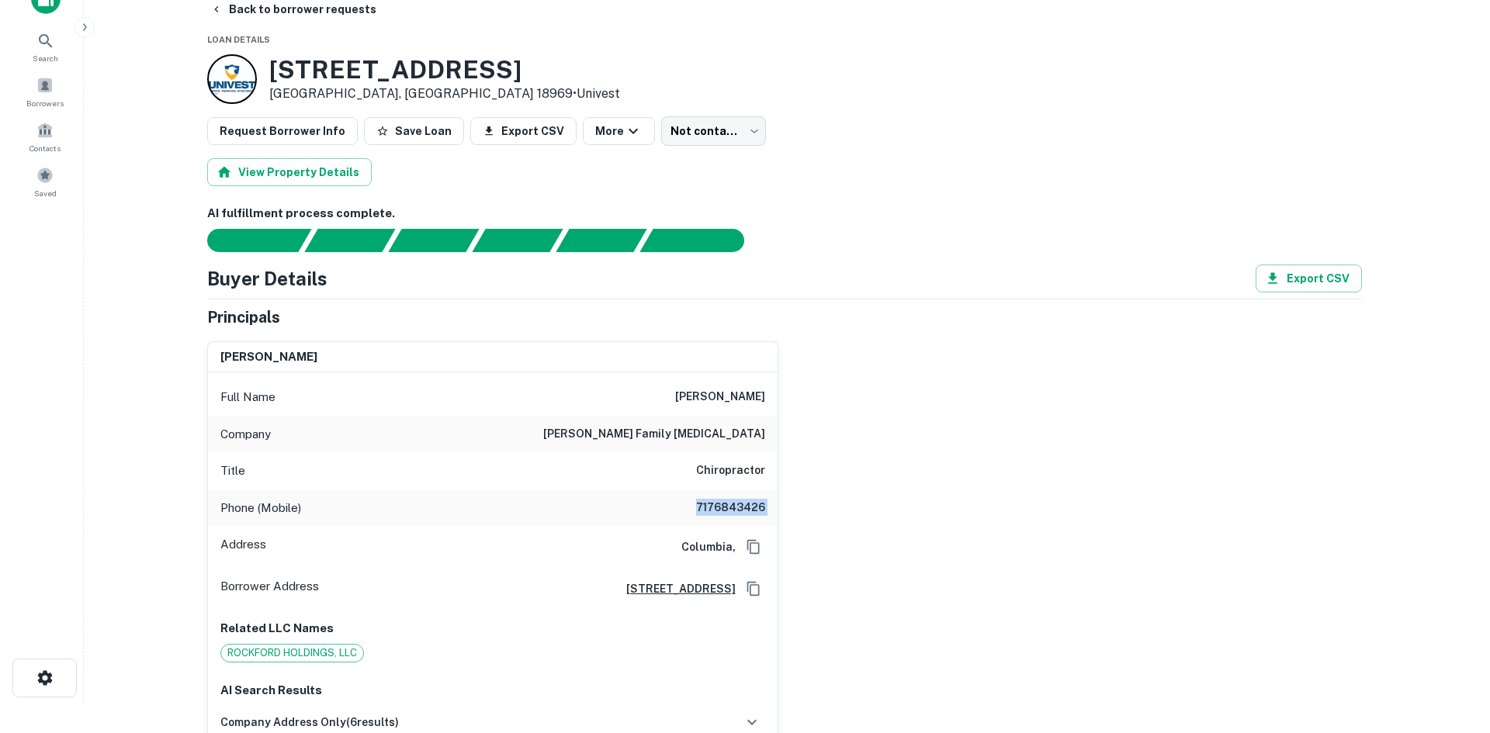
scroll to position [0, 0]
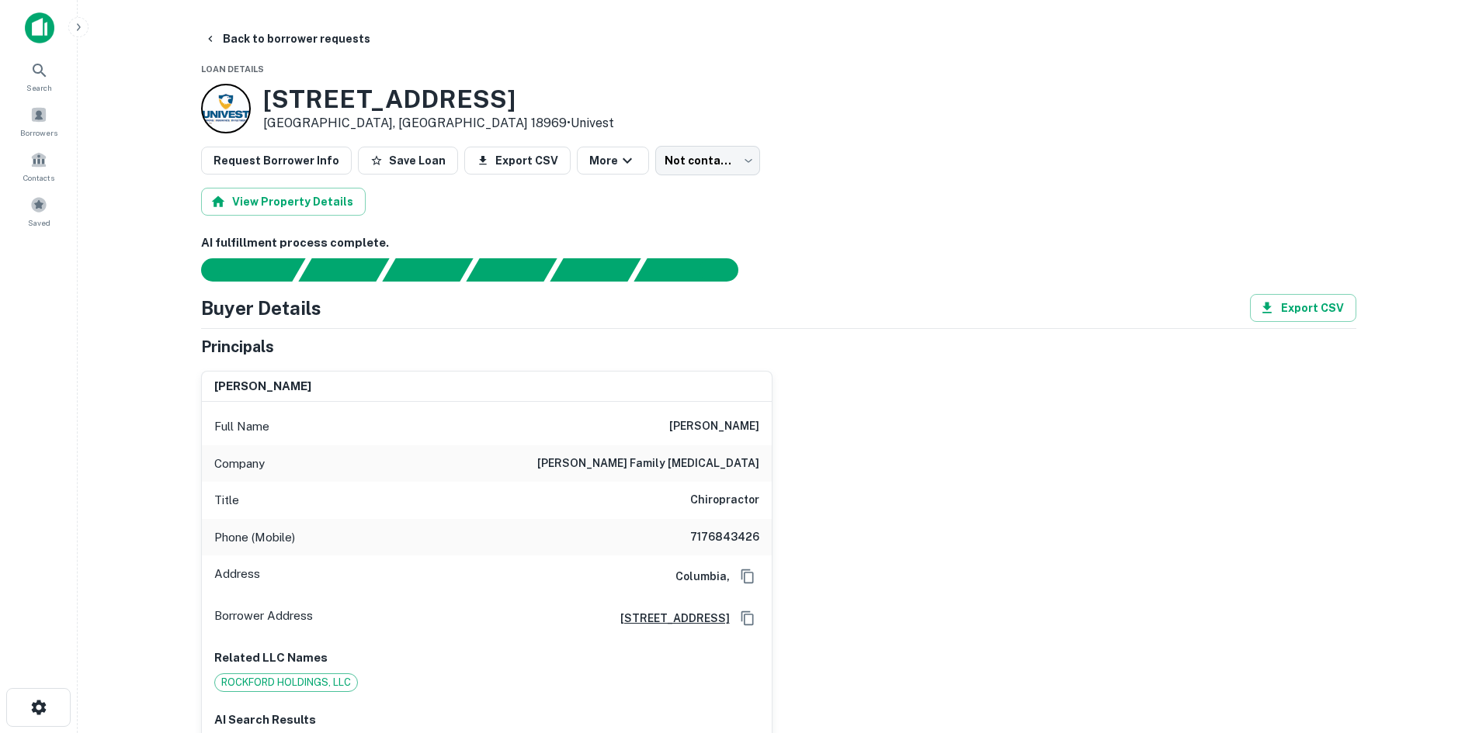
click at [696, 175] on body "Search Borrowers Contacts Saved Back to borrower requests Loan Details [STREET_…" at bounding box center [739, 366] width 1479 height 733
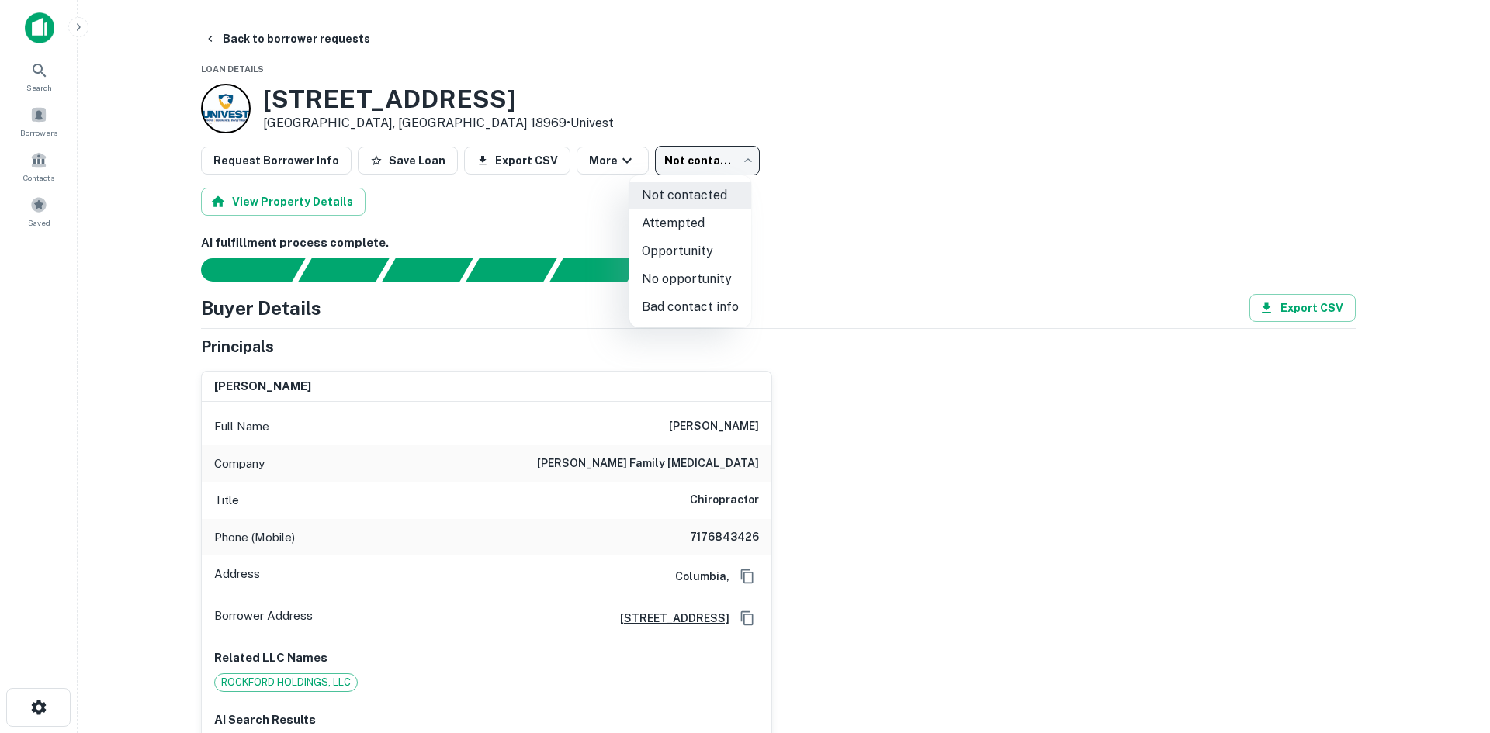
click at [691, 244] on li "Opportunity" at bounding box center [690, 252] width 122 height 28
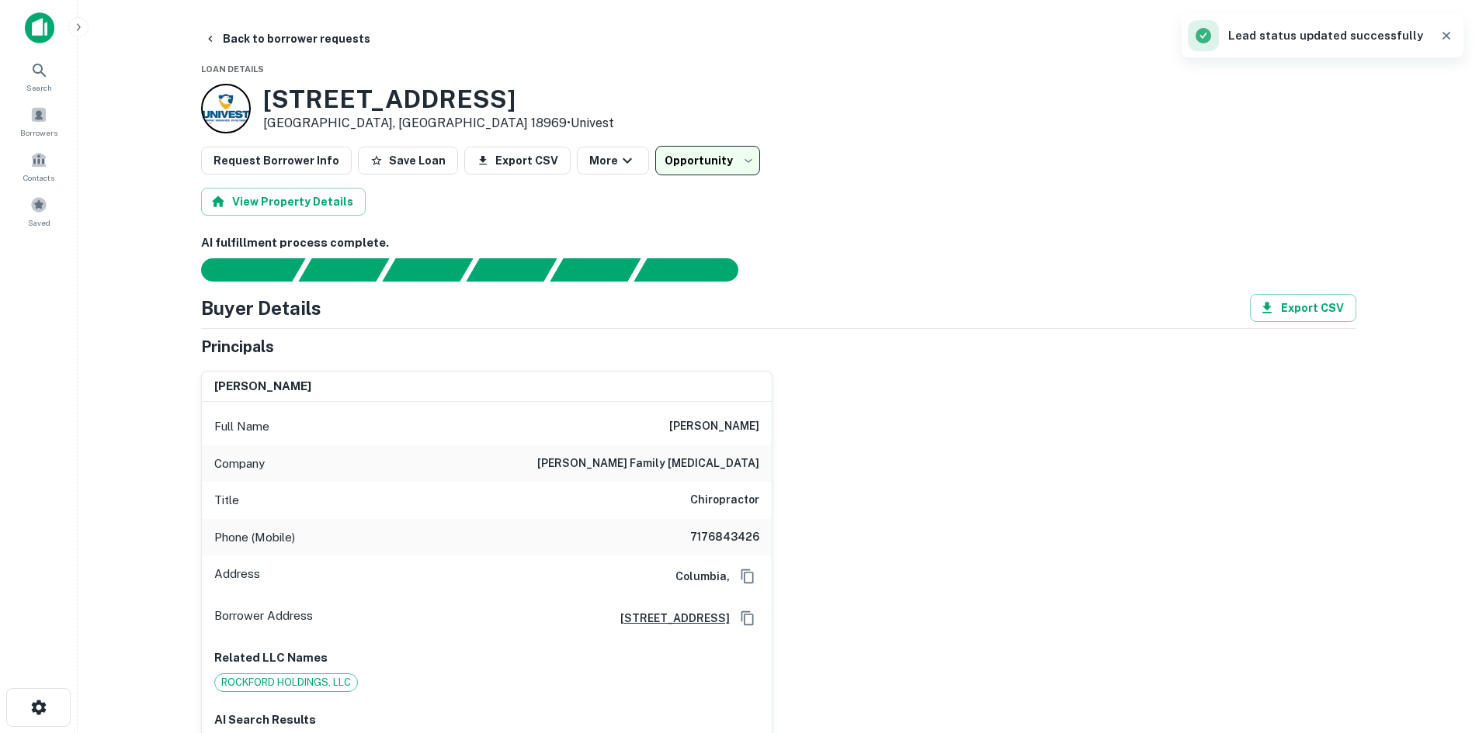
click at [697, 175] on body "**********" at bounding box center [739, 366] width 1479 height 733
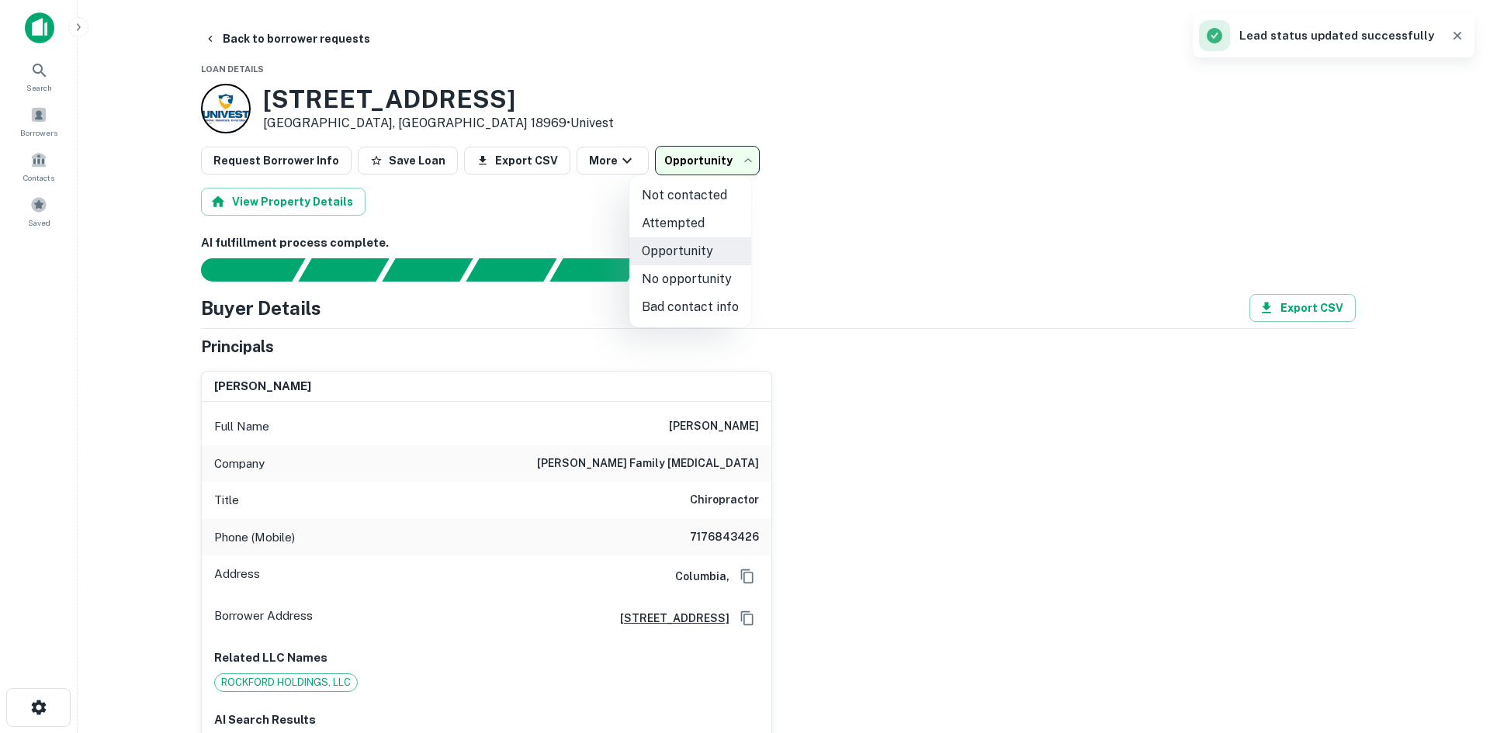
click at [678, 214] on li "Attempted" at bounding box center [690, 224] width 122 height 28
type input "*********"
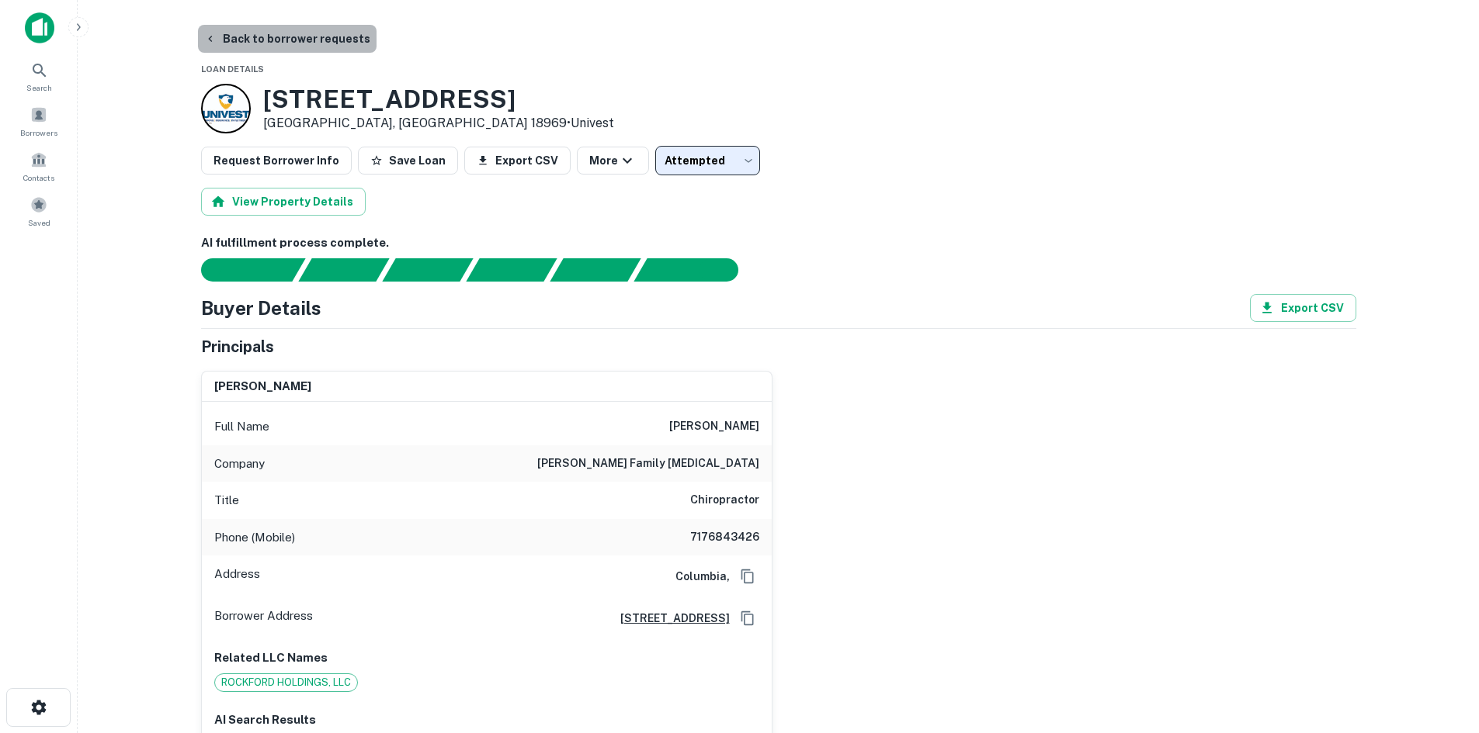
click at [320, 36] on button "Back to borrower requests" at bounding box center [287, 39] width 179 height 28
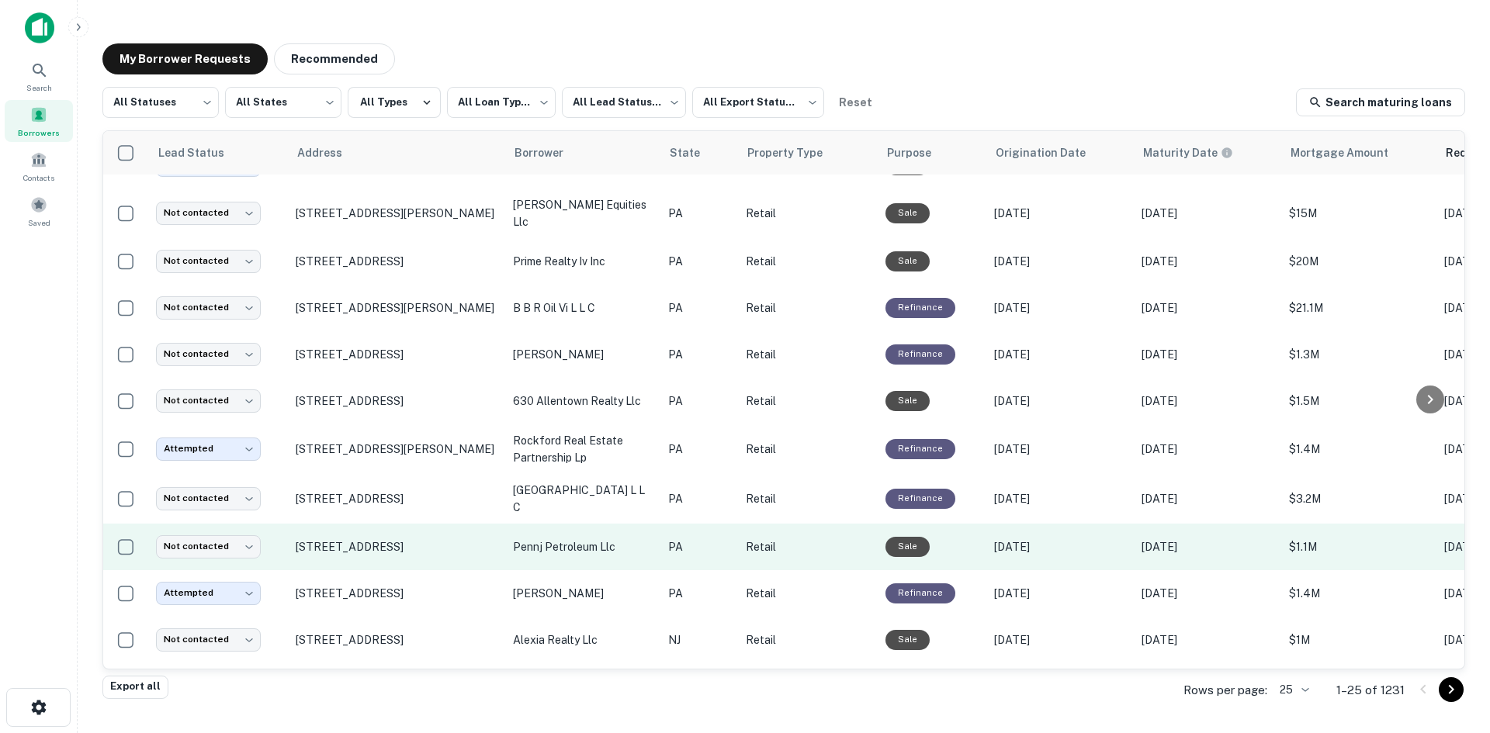
scroll to position [695, 0]
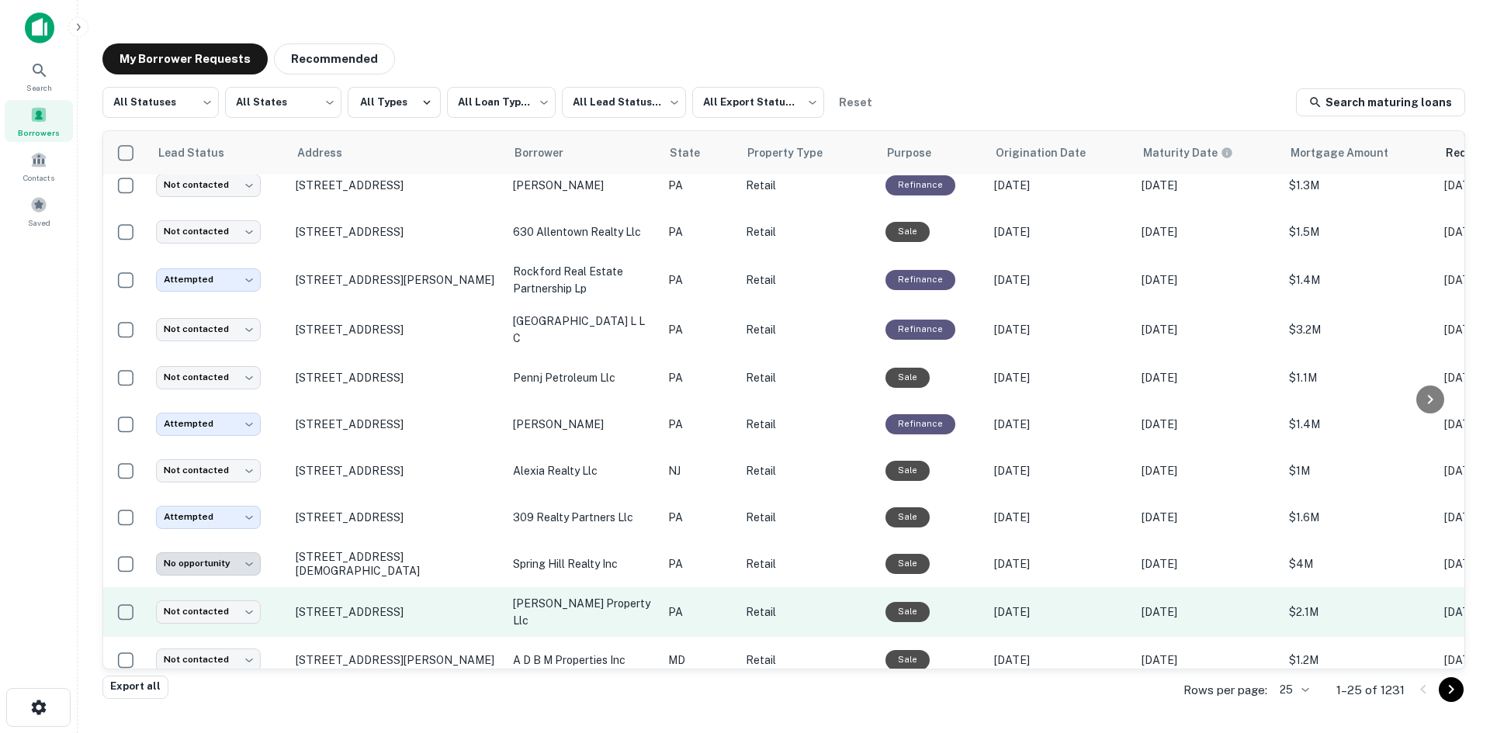
click at [416, 595] on td "[STREET_ADDRESS]" at bounding box center [396, 613] width 217 height 50
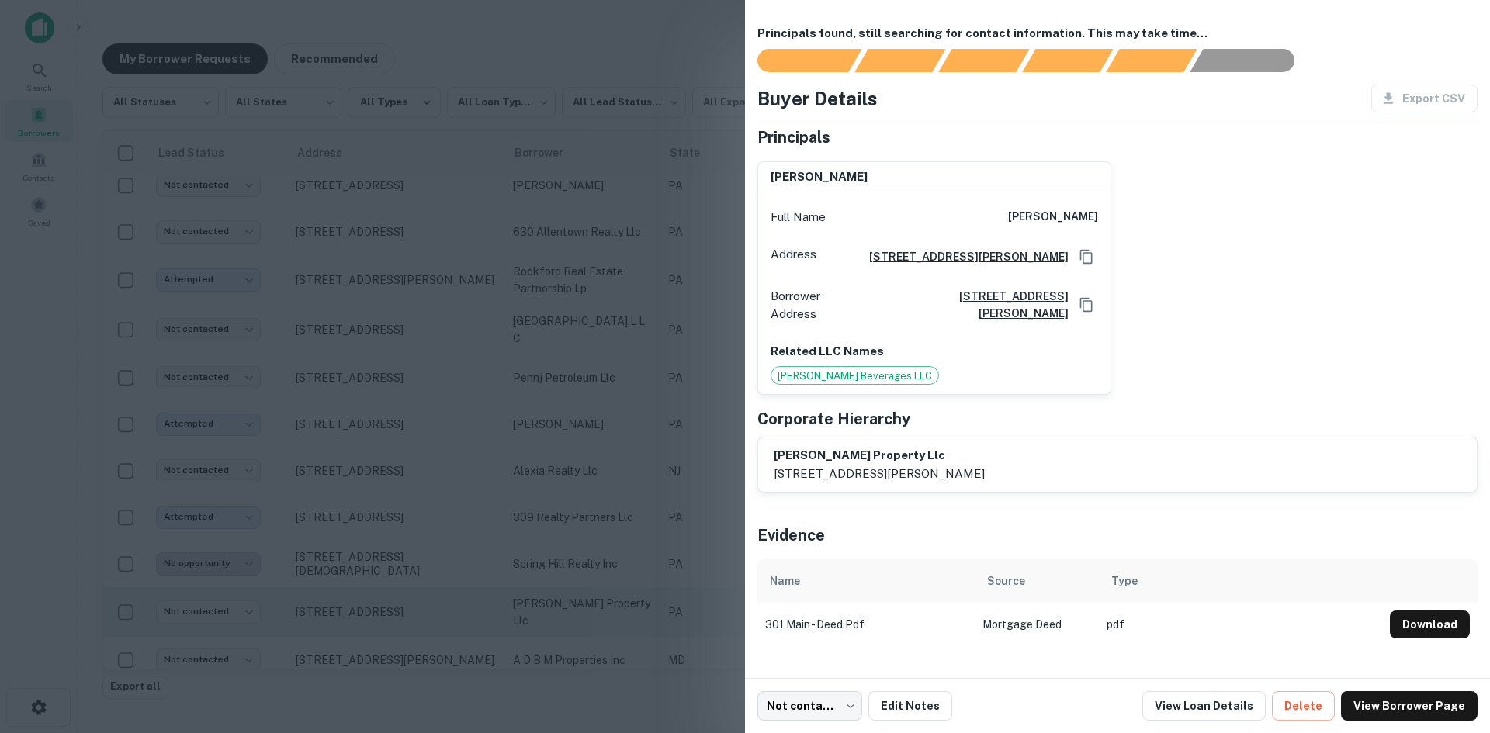
click at [416, 595] on div at bounding box center [745, 366] width 1490 height 733
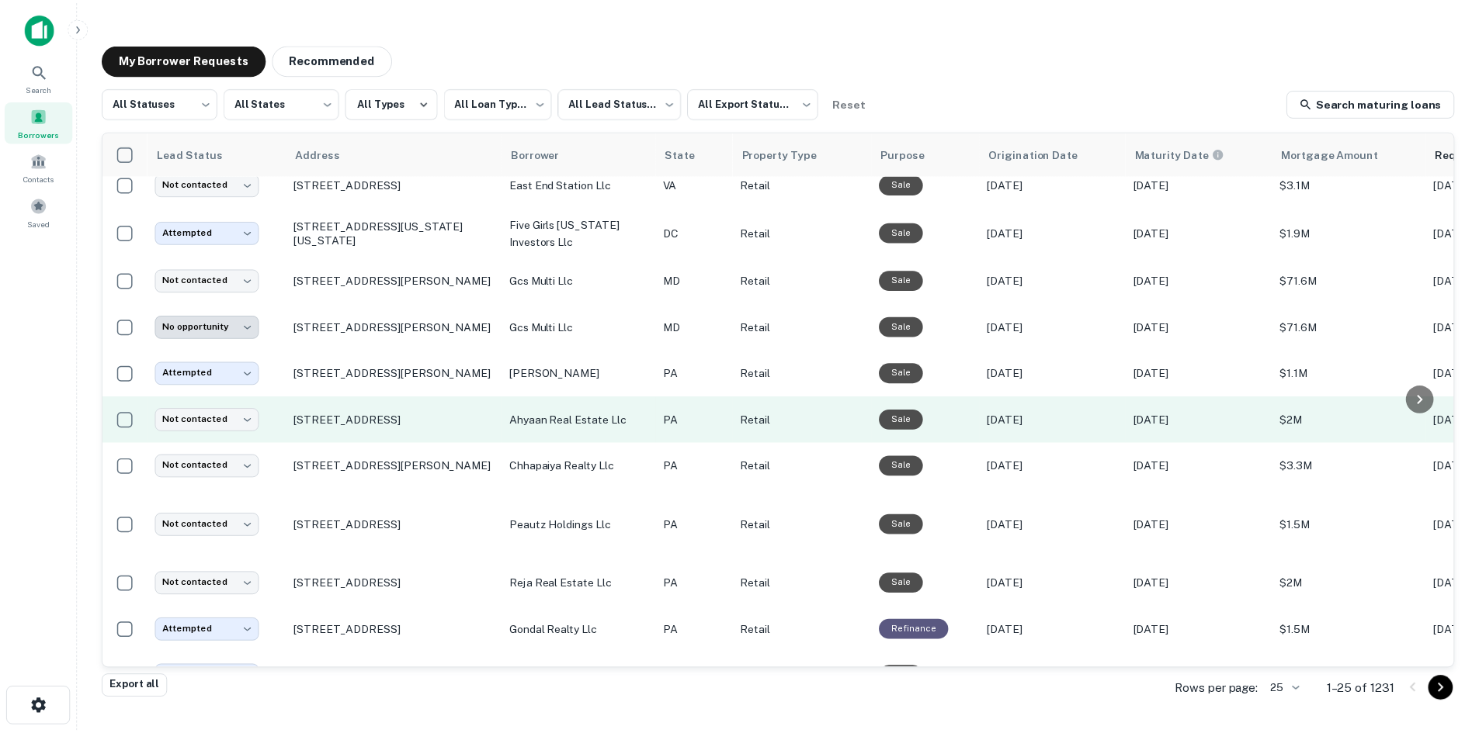
scroll to position [0, 0]
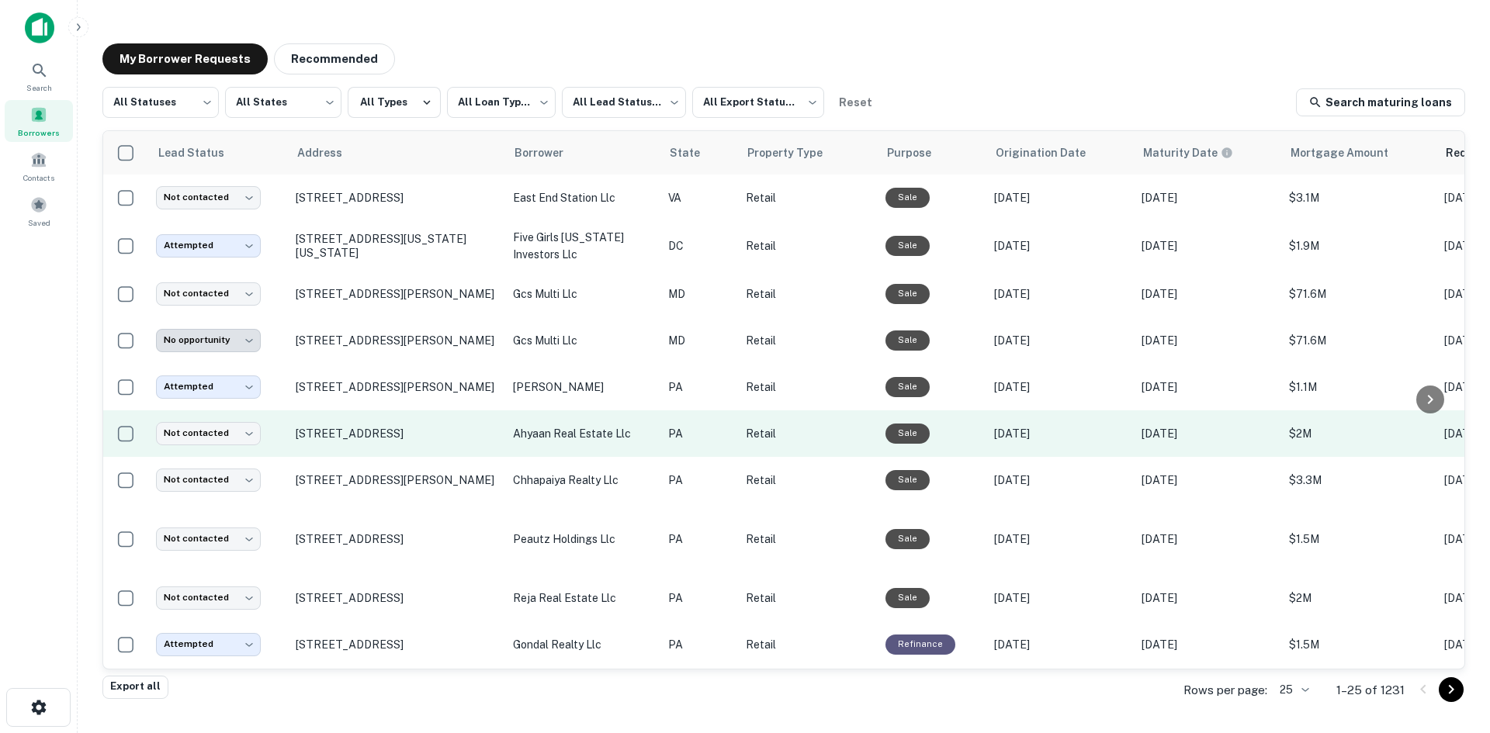
click at [380, 454] on td "[STREET_ADDRESS]" at bounding box center [396, 434] width 217 height 47
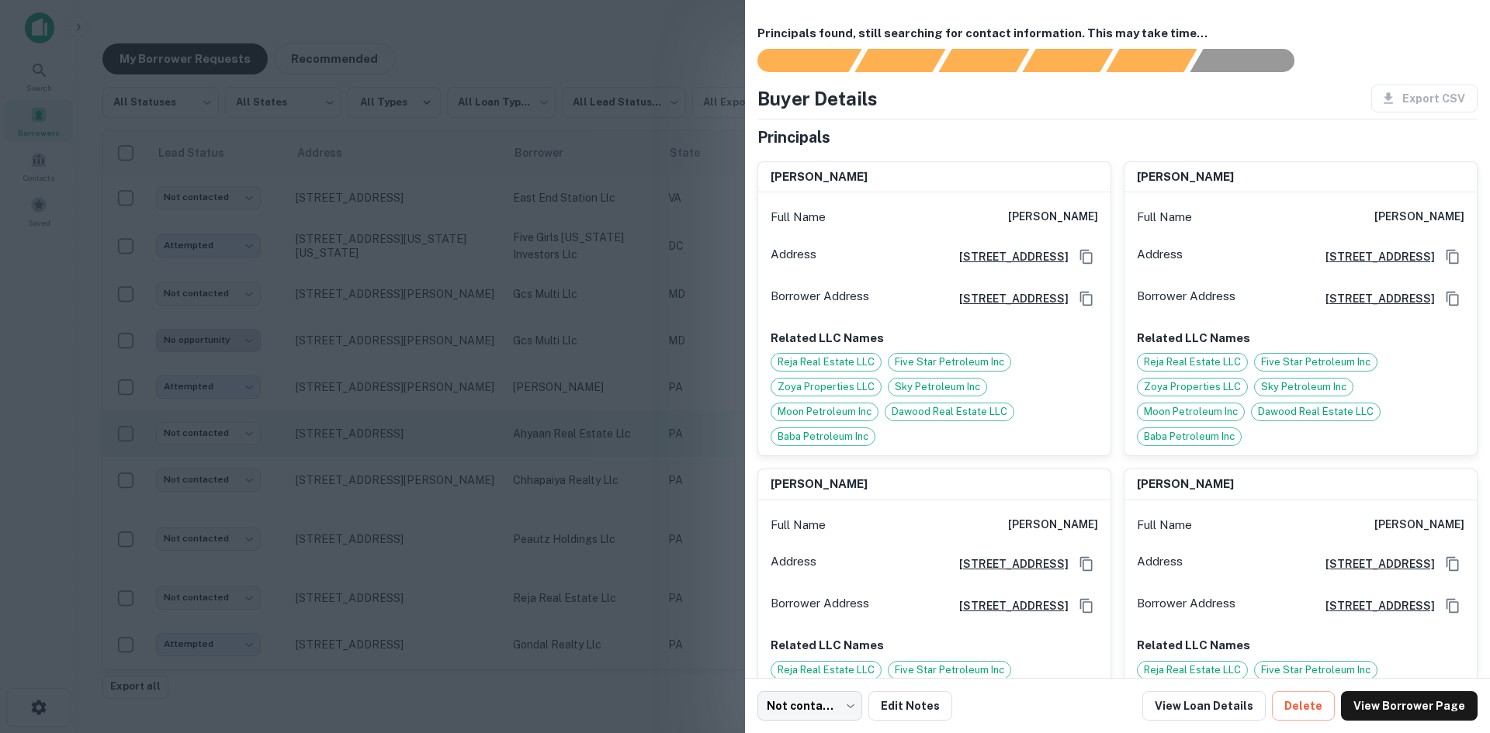
click at [380, 454] on div at bounding box center [745, 366] width 1490 height 733
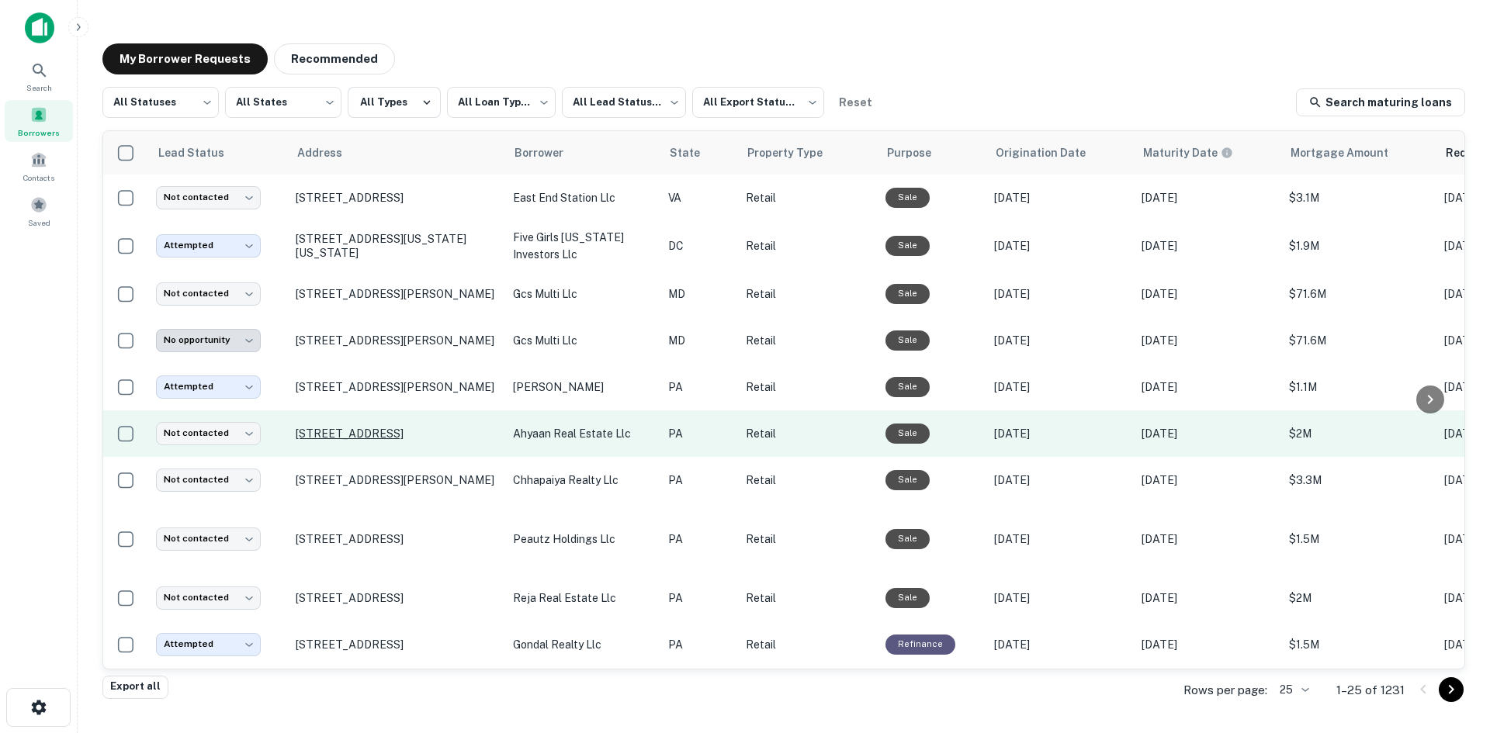
click at [380, 434] on p "[STREET_ADDRESS]" at bounding box center [397, 434] width 202 height 14
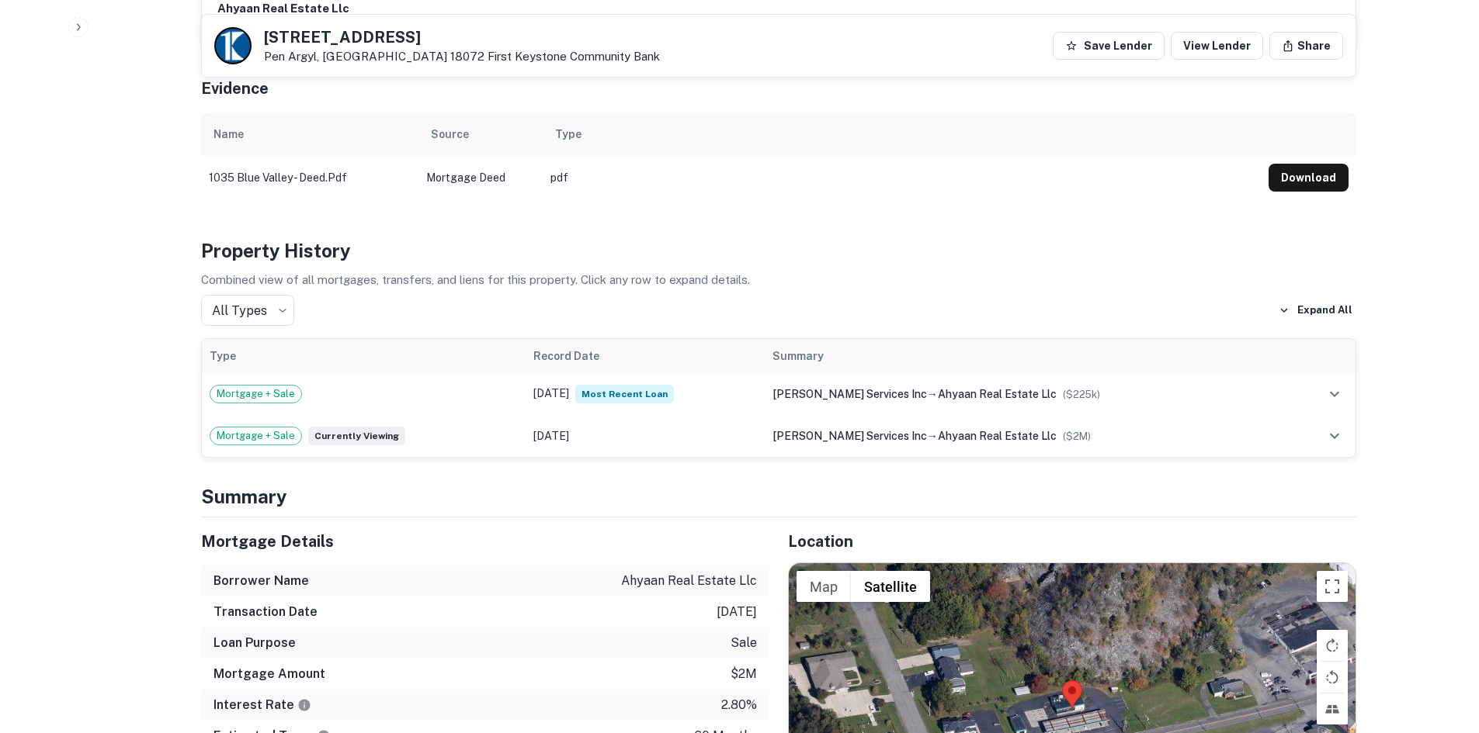
scroll to position [1009, 0]
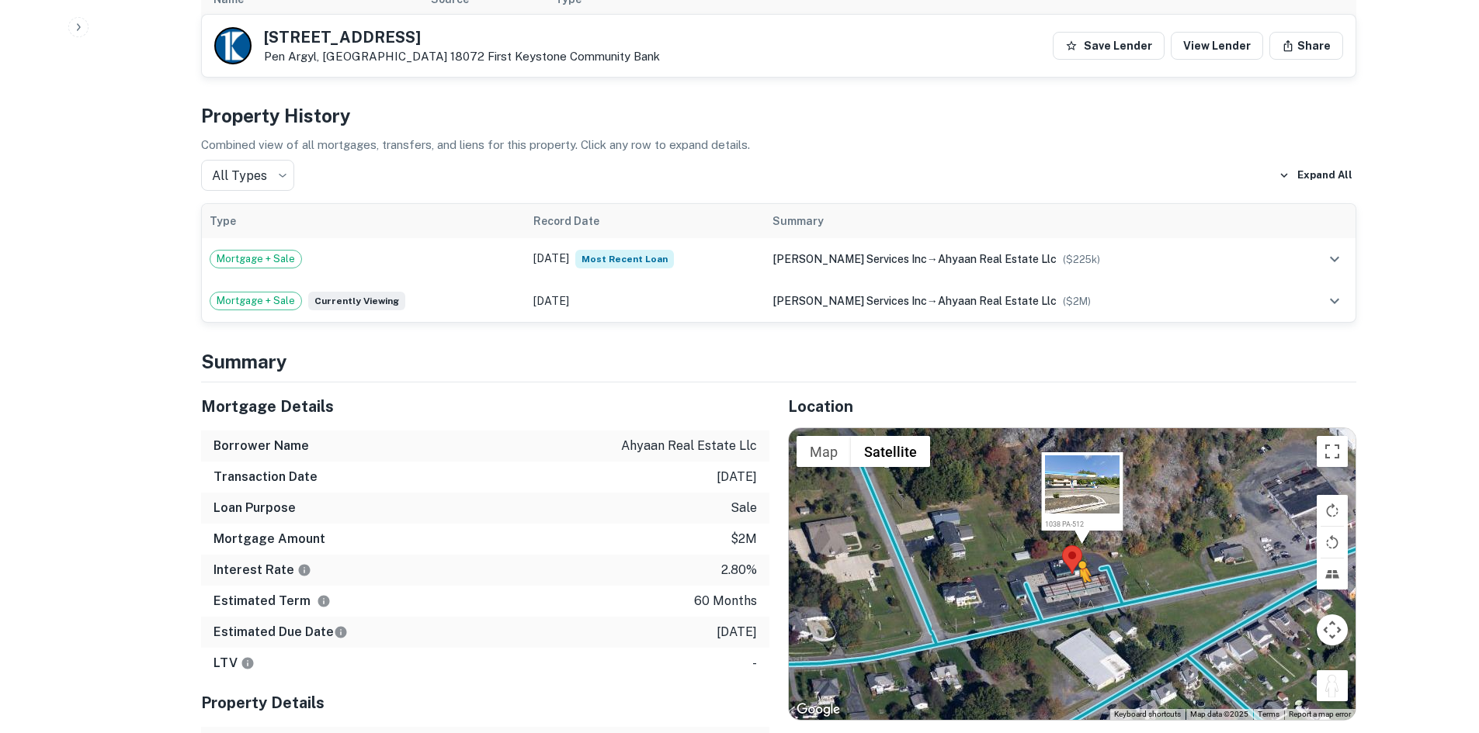
drag, startPoint x: 1323, startPoint y: 678, endPoint x: 1080, endPoint y: 603, distance: 254.9
click at [1080, 603] on div "To activate drag with keyboard, press Alt + Enter. Once in keyboard drag state,…" at bounding box center [1072, 574] width 567 height 292
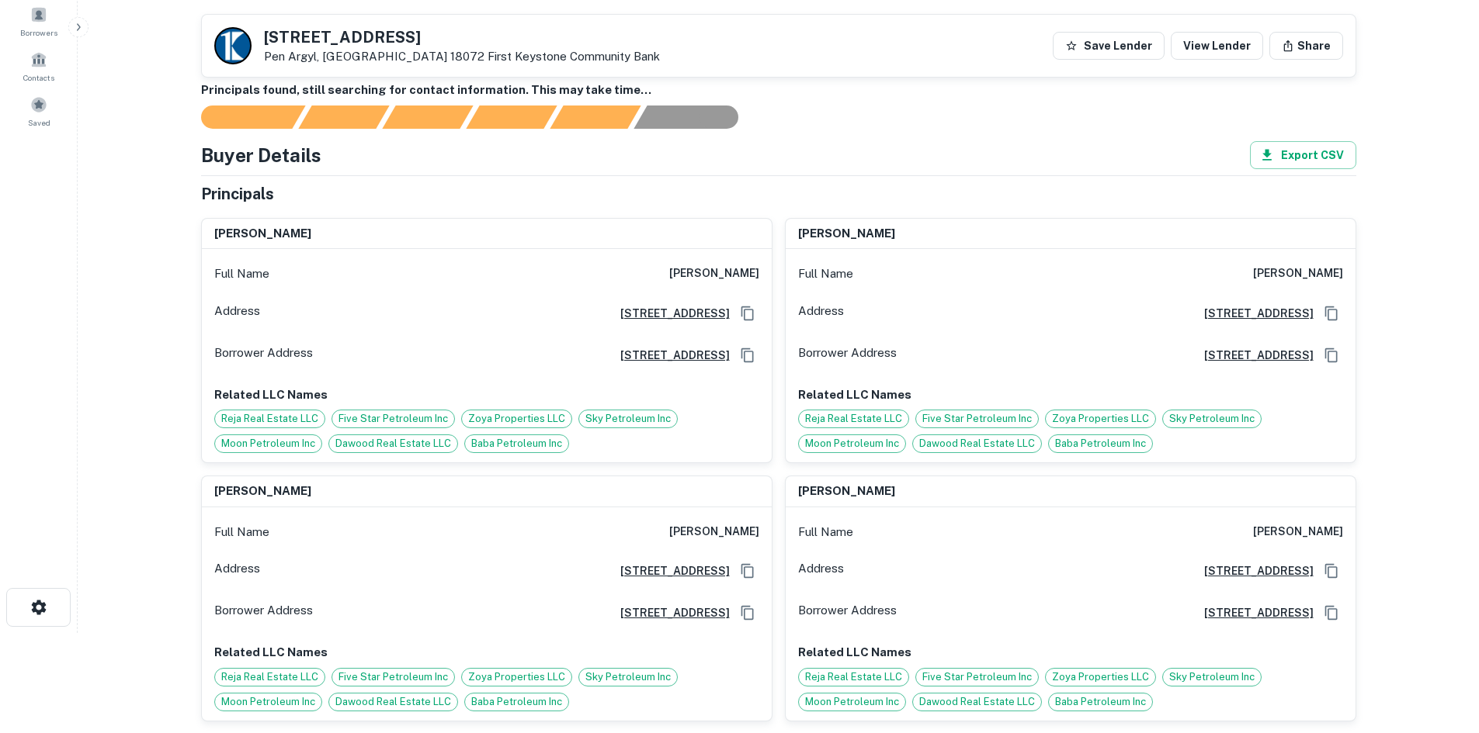
scroll to position [0, 0]
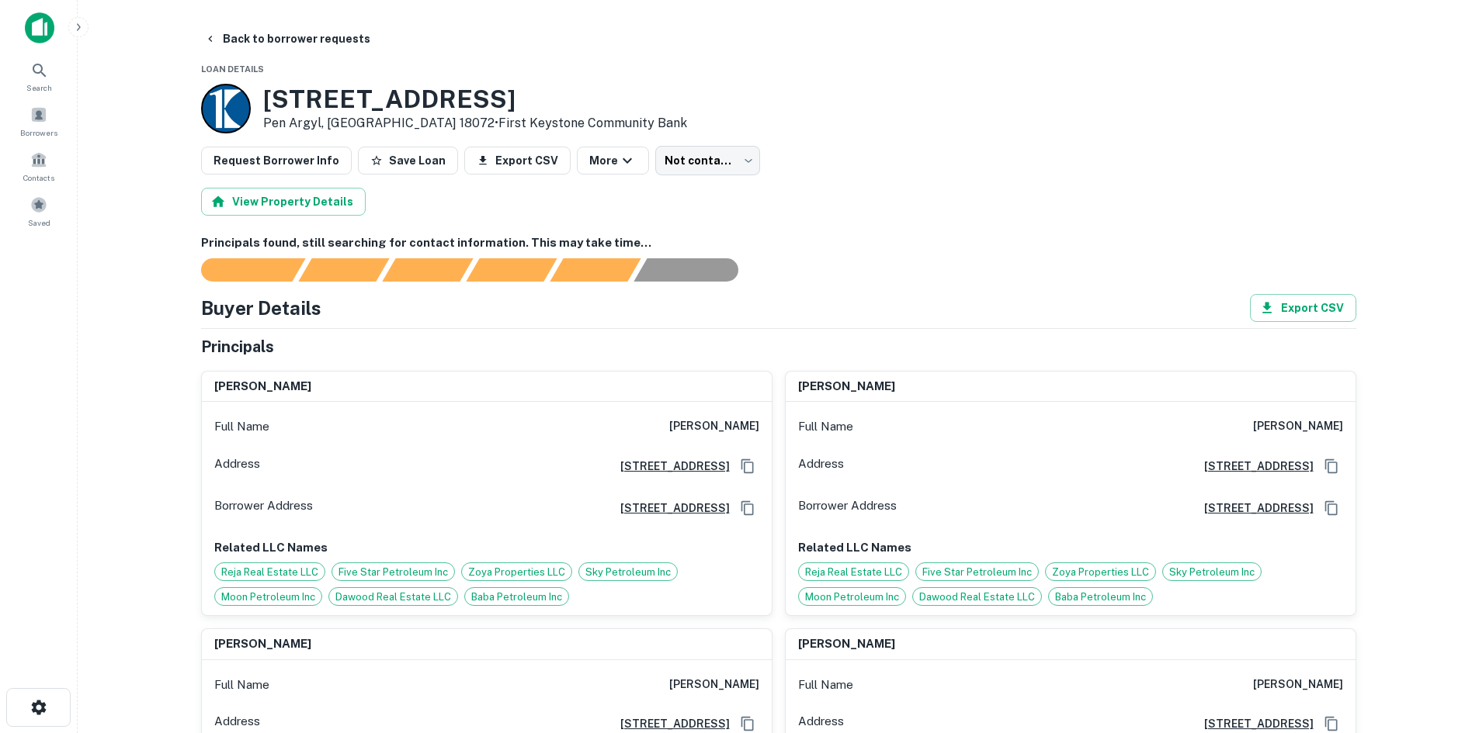
click at [681, 425] on div "Full Name [PERSON_NAME]" at bounding box center [487, 426] width 570 height 37
copy h6 "[PERSON_NAME]"
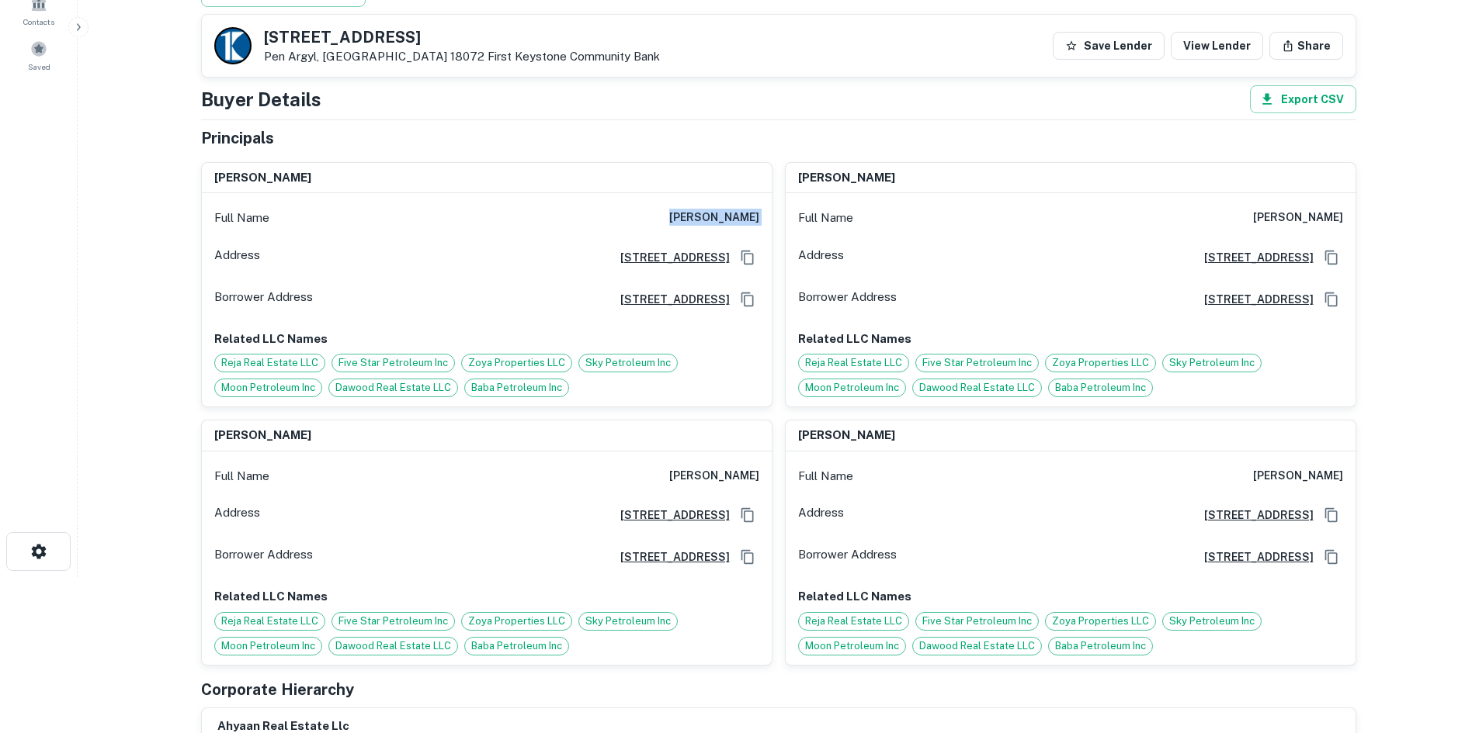
scroll to position [155, 0]
click at [740, 482] on h6 "[PERSON_NAME]" at bounding box center [714, 477] width 90 height 19
copy h6 "[PERSON_NAME]"
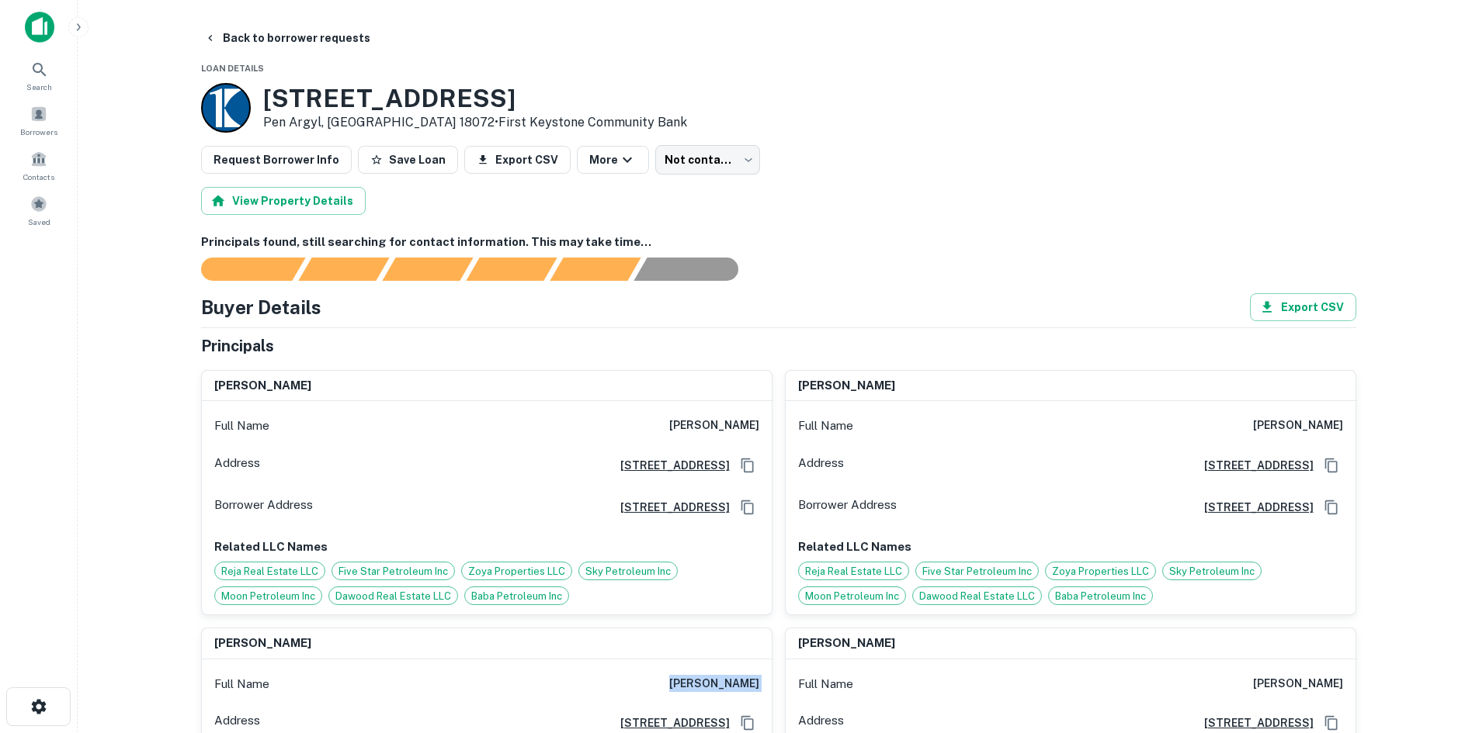
scroll to position [0, 0]
click at [648, 154] on body "Search Borrowers Contacts Saved Back to borrower requests Loan Details [STREET_…" at bounding box center [739, 366] width 1479 height 733
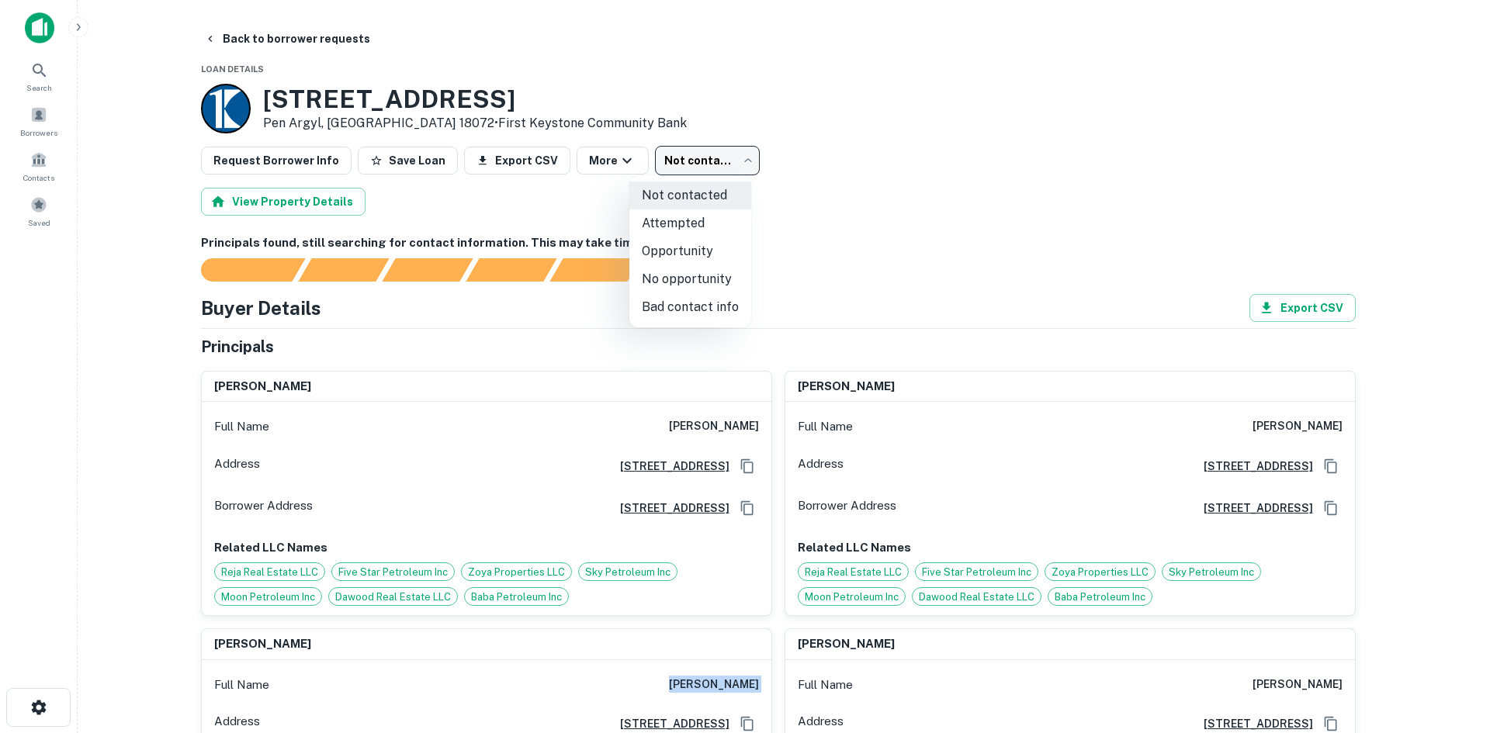
click at [647, 260] on li "Opportunity" at bounding box center [690, 252] width 122 height 28
type input "**********"
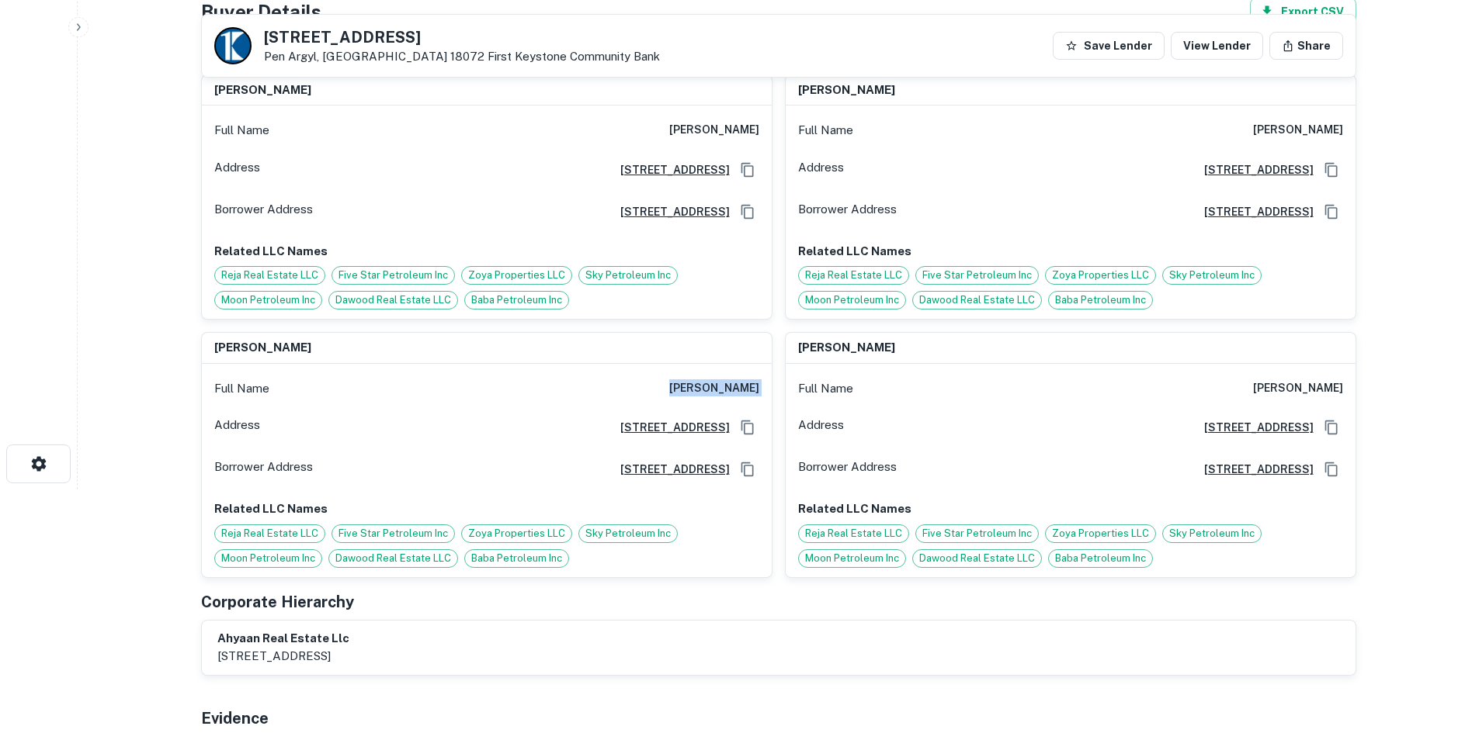
scroll to position [155, 0]
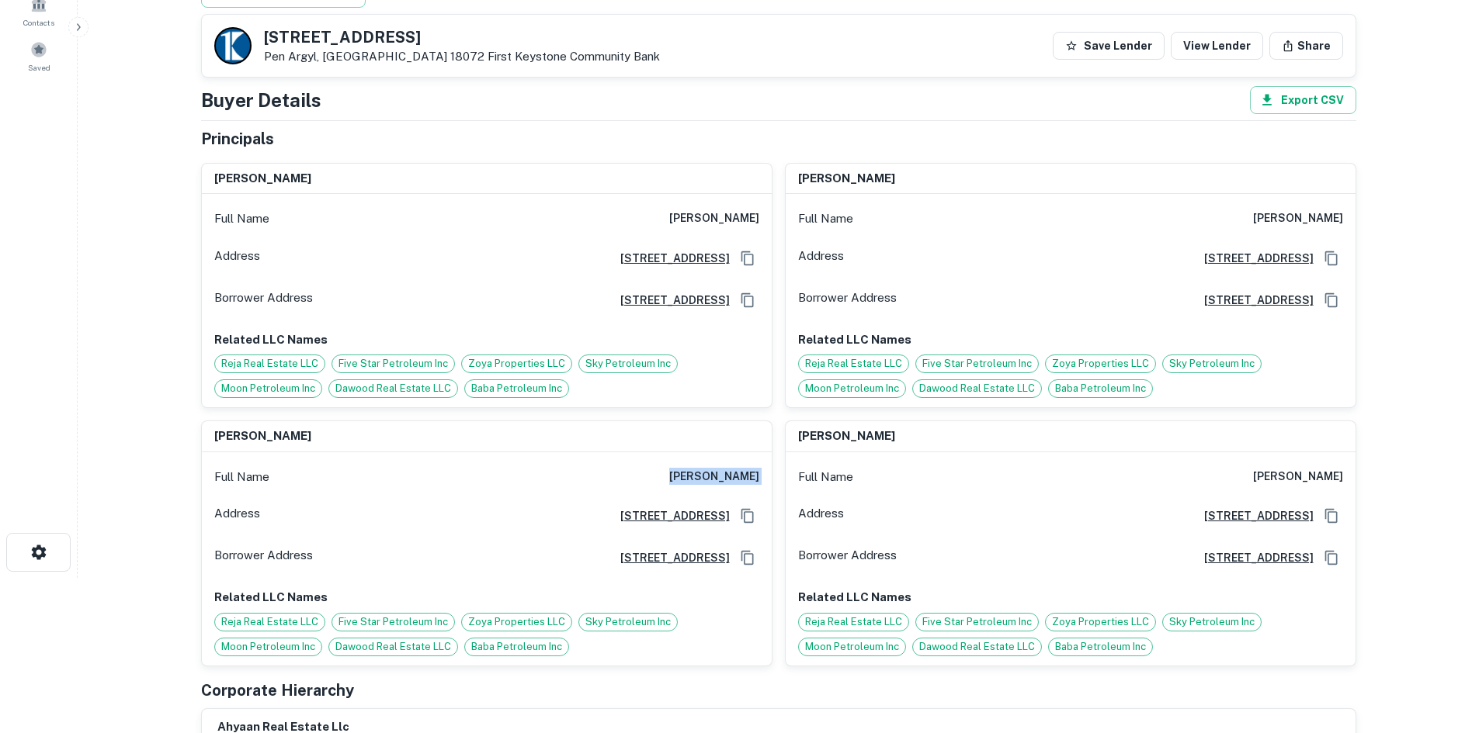
click at [689, 198] on div "Full Name [PERSON_NAME] Address [STREET_ADDRESS] Borrower Address [STREET_ADDRE…" at bounding box center [487, 300] width 570 height 213
click at [701, 213] on h6 "[PERSON_NAME]" at bounding box center [714, 219] width 90 height 19
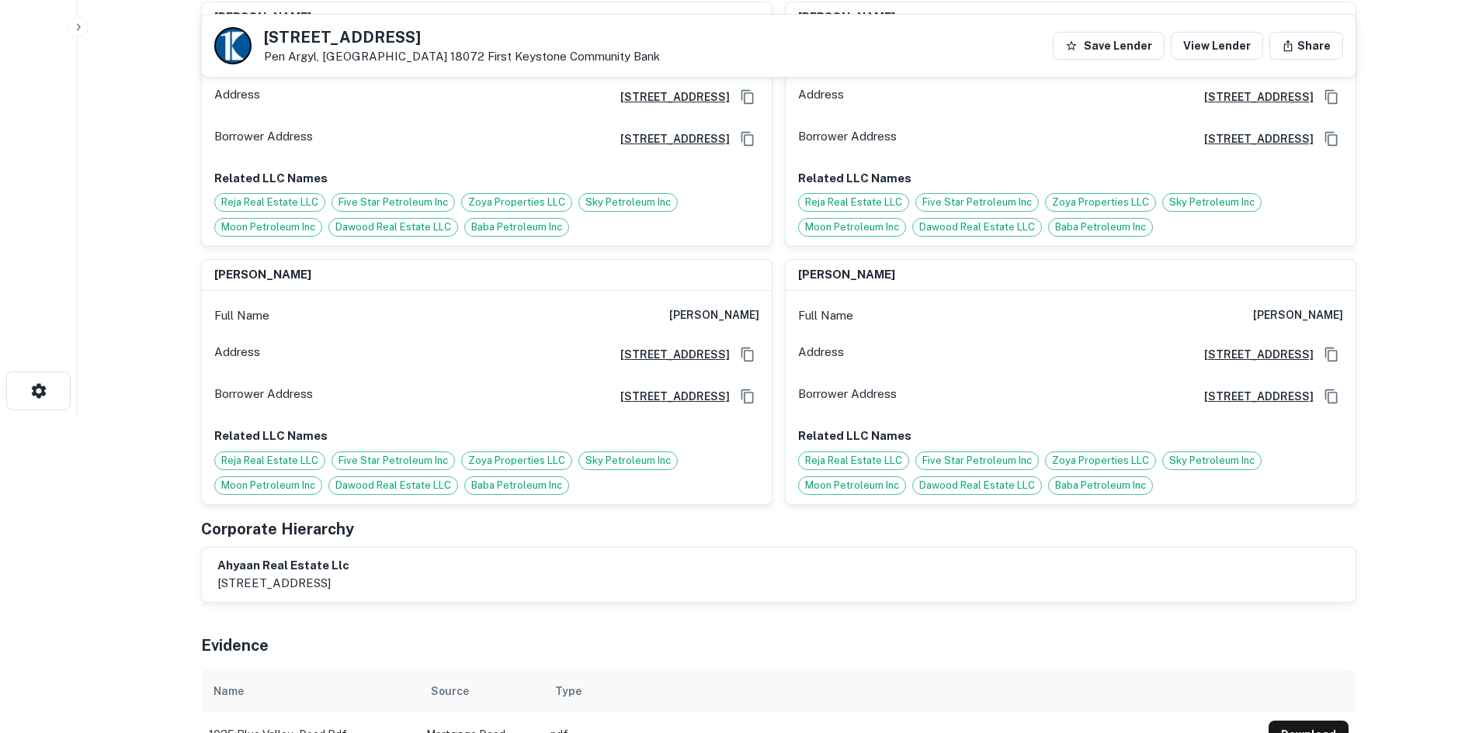
scroll to position [310, 0]
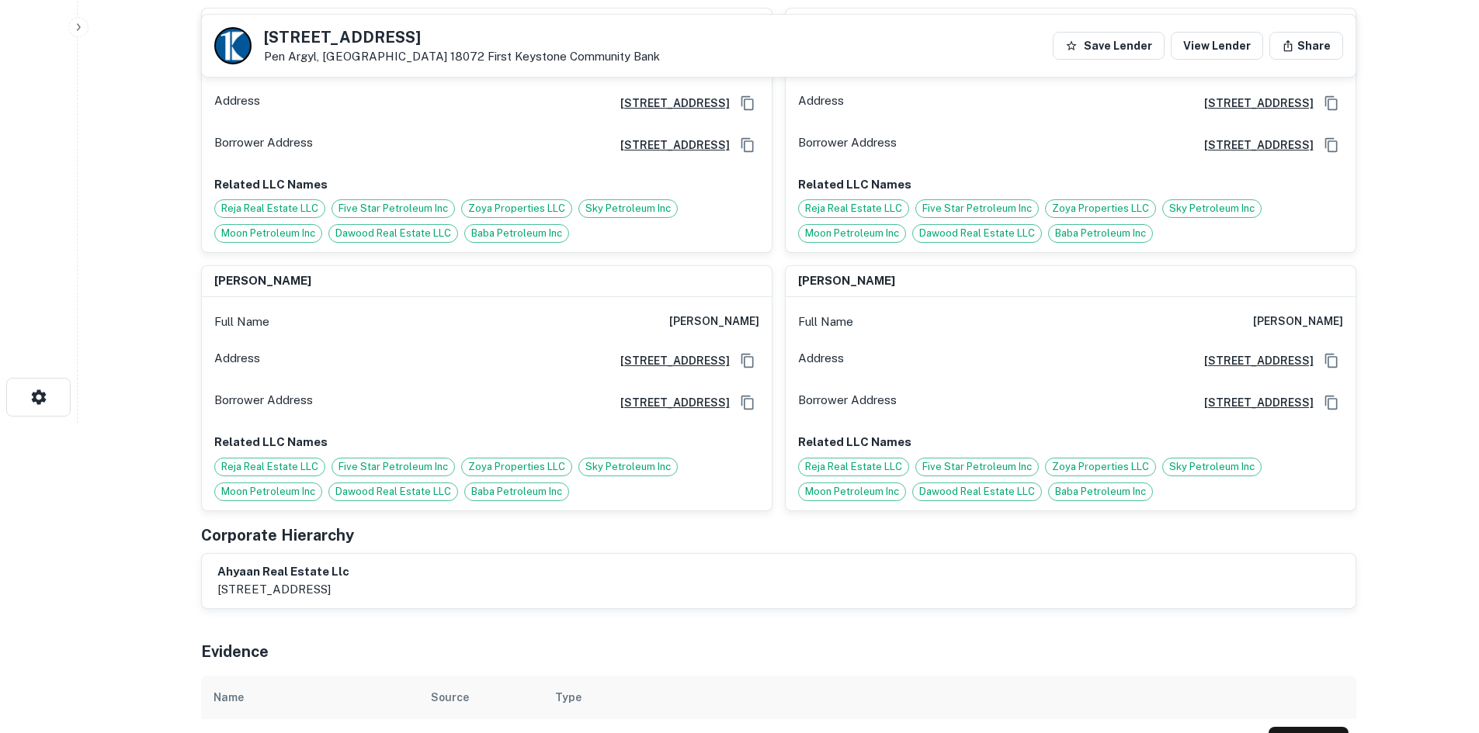
drag, startPoint x: 265, startPoint y: 34, endPoint x: 428, endPoint y: 30, distance: 163.8
click at [428, 30] on h5 "[STREET_ADDRESS]" at bounding box center [462, 37] width 396 height 16
click at [299, 40] on h5 "[STREET_ADDRESS]" at bounding box center [462, 37] width 396 height 16
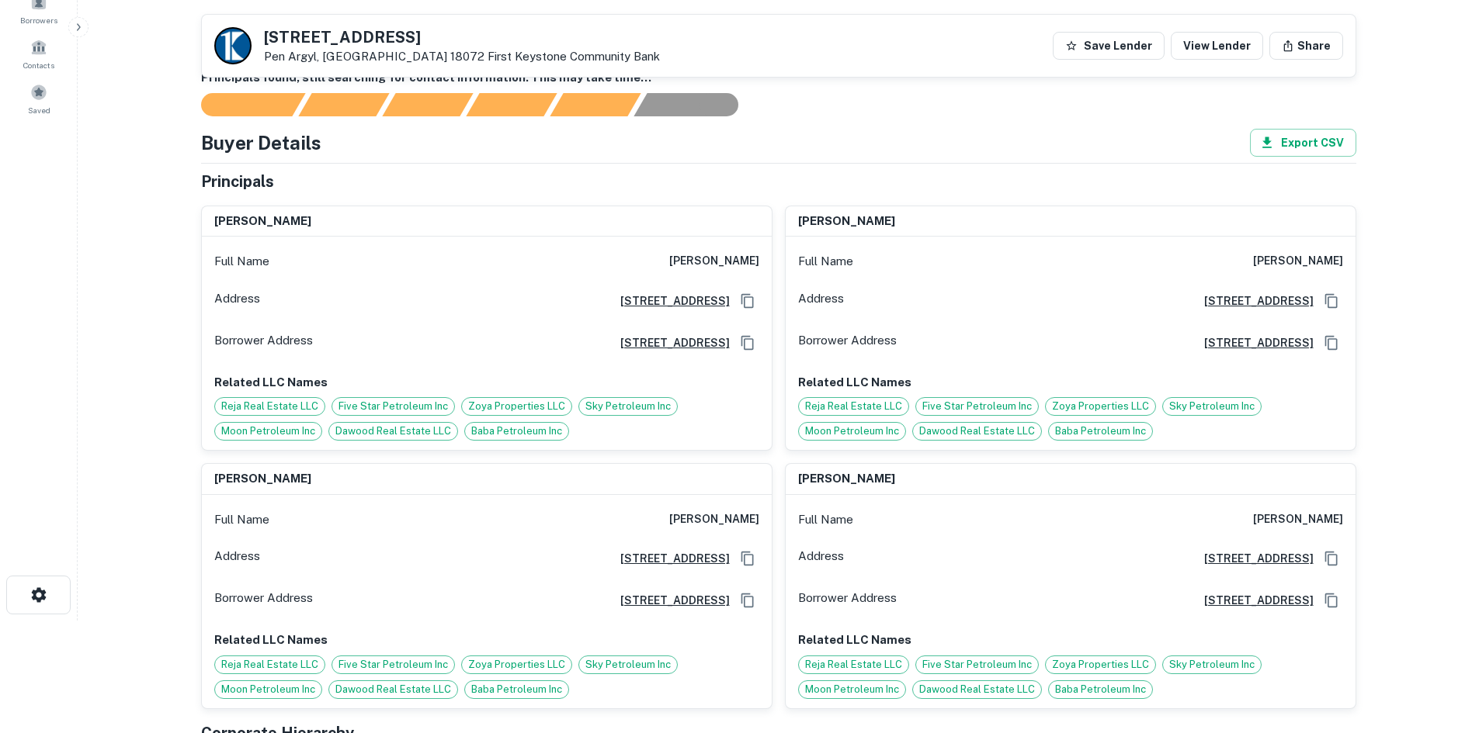
scroll to position [78, 0]
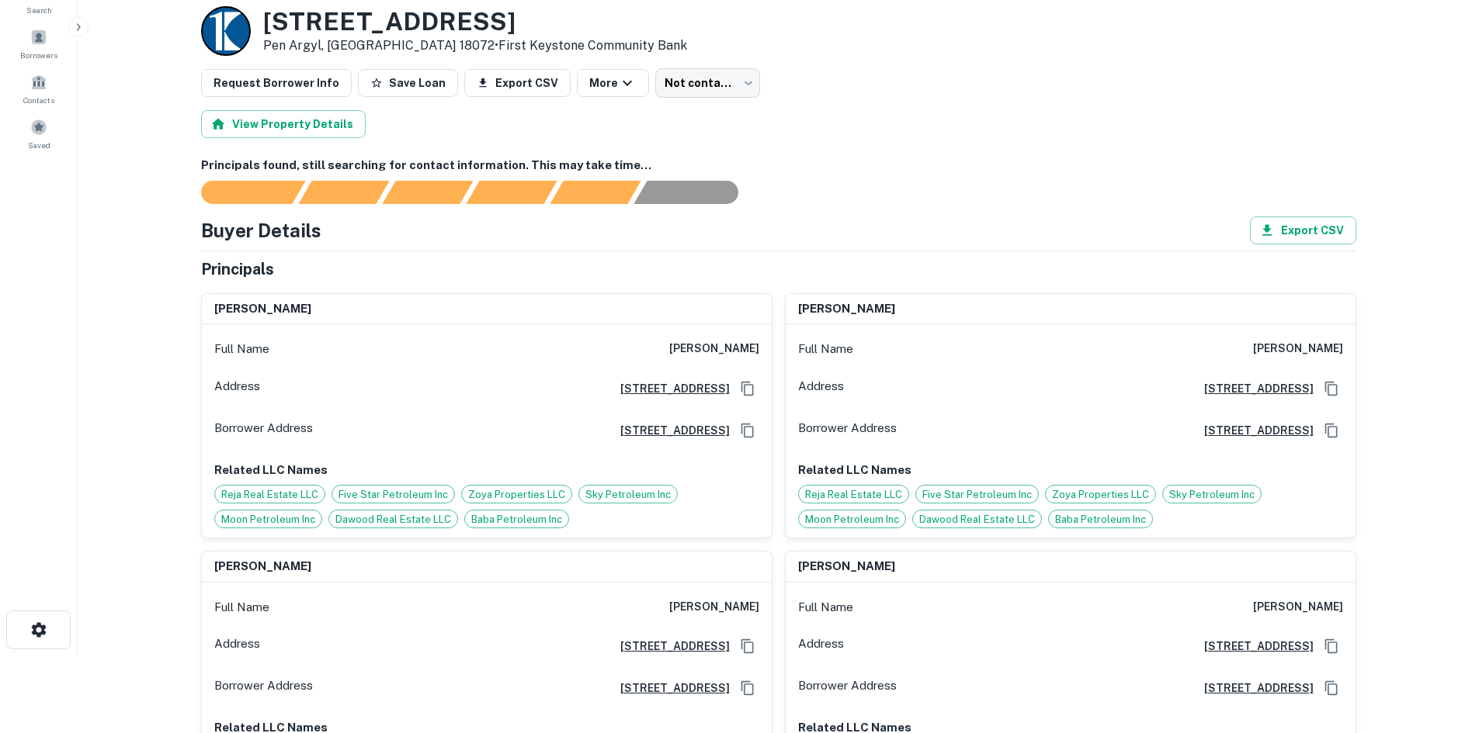
click at [723, 353] on h6 "[PERSON_NAME]" at bounding box center [714, 349] width 90 height 19
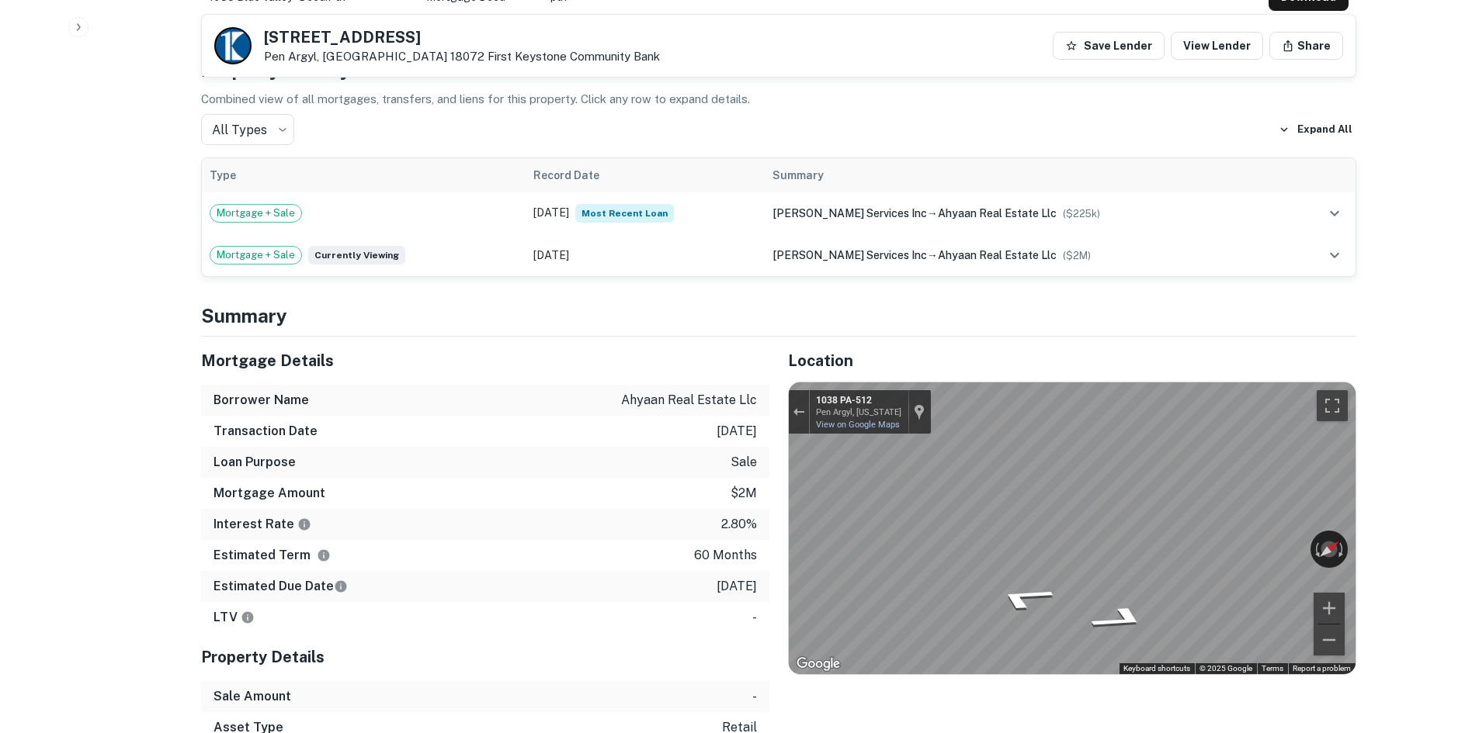
scroll to position [1087, 0]
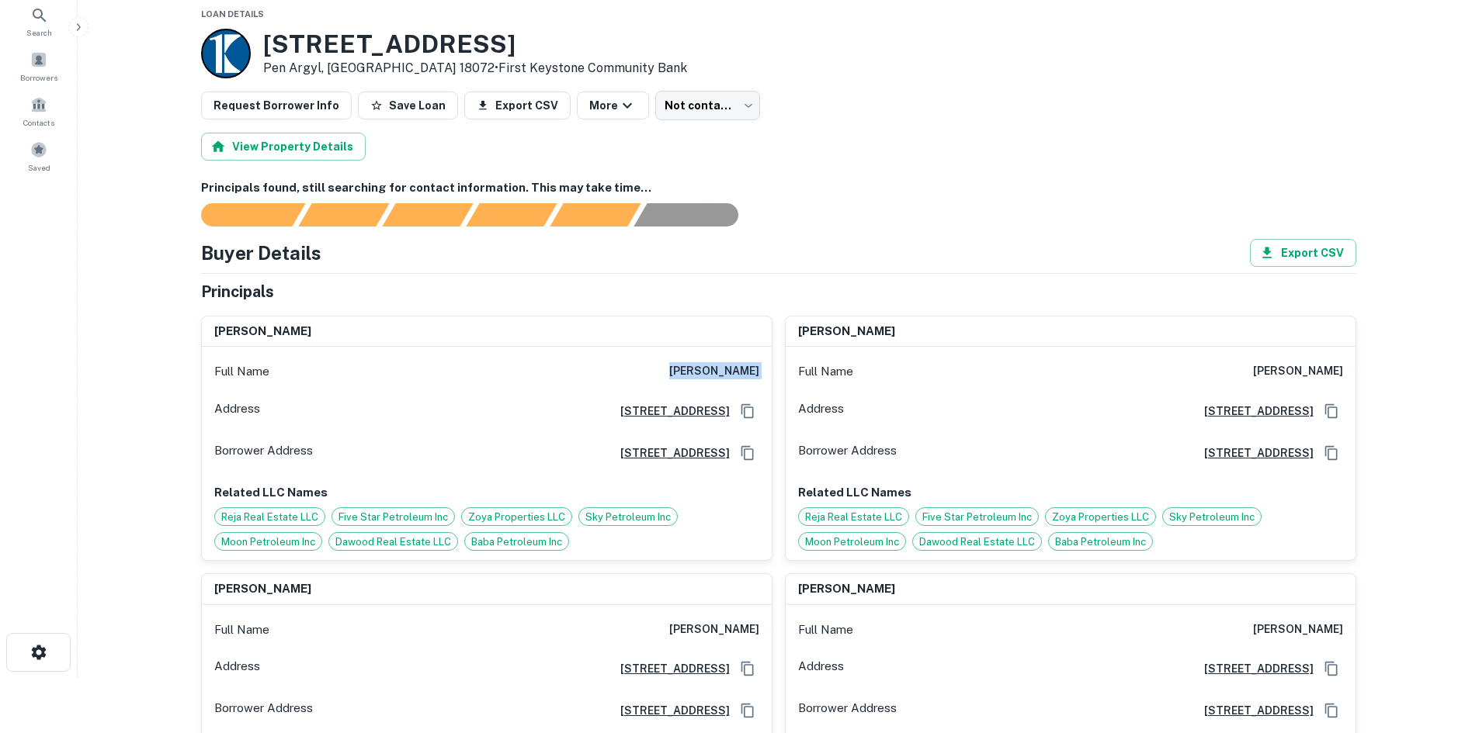
scroll to position [0, 0]
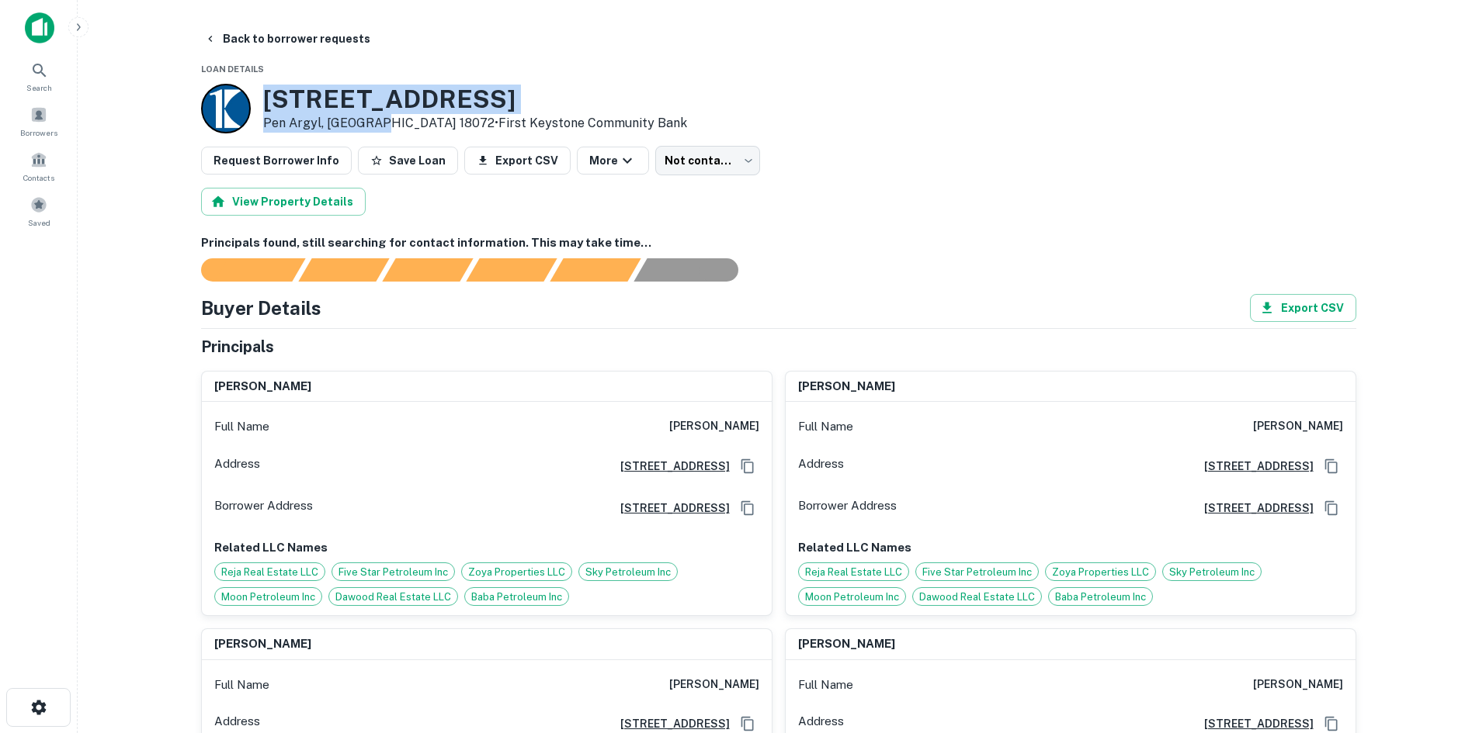
drag, startPoint x: 258, startPoint y: 91, endPoint x: 381, endPoint y: 127, distance: 128.7
click at [381, 127] on div "[STREET_ADDRESS][PERSON_NAME] • First Keystone Community Bank" at bounding box center [444, 109] width 486 height 50
click at [35, 72] on icon at bounding box center [39, 70] width 13 height 13
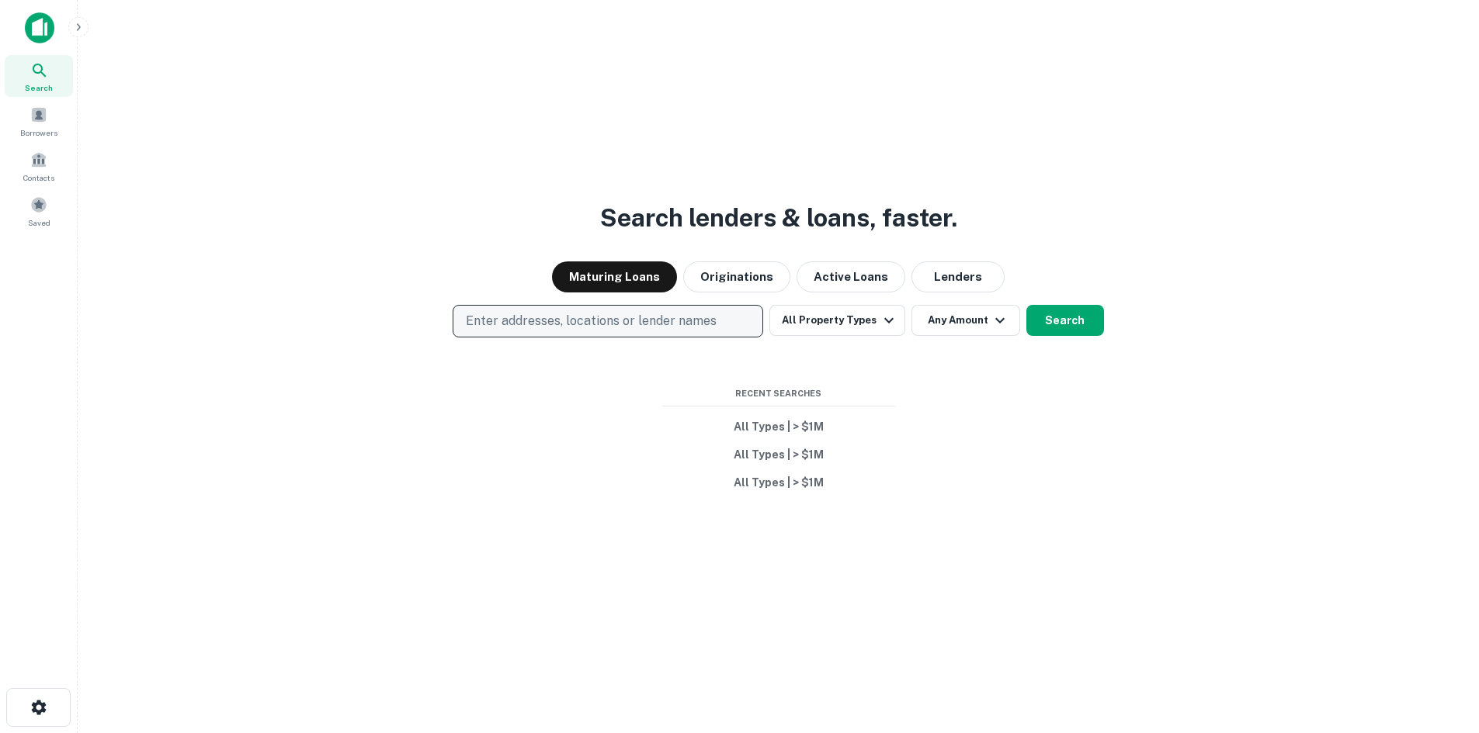
click at [614, 328] on p "Enter addresses, locations or lender names" at bounding box center [591, 321] width 251 height 19
type input "**********"
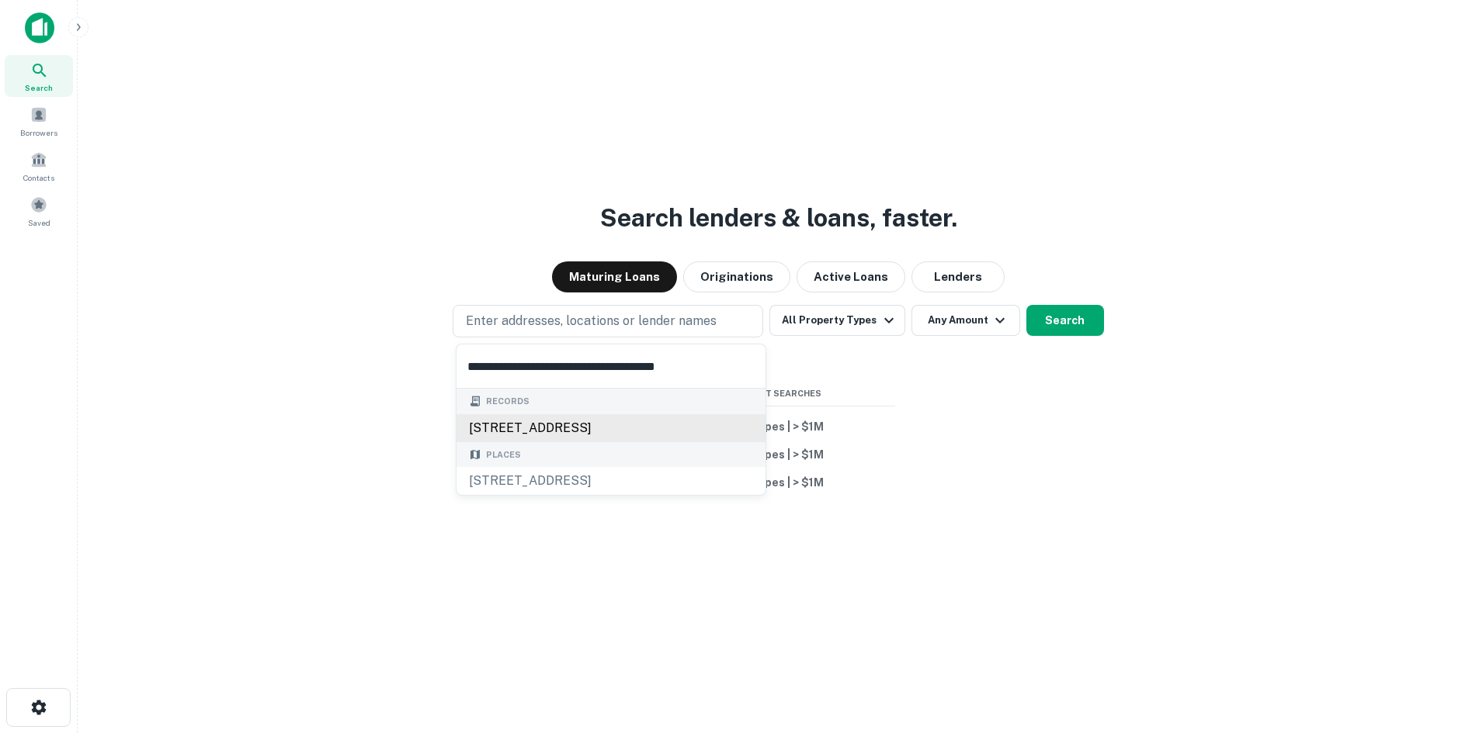
click at [636, 427] on div "[STREET_ADDRESS]" at bounding box center [610, 428] width 309 height 28
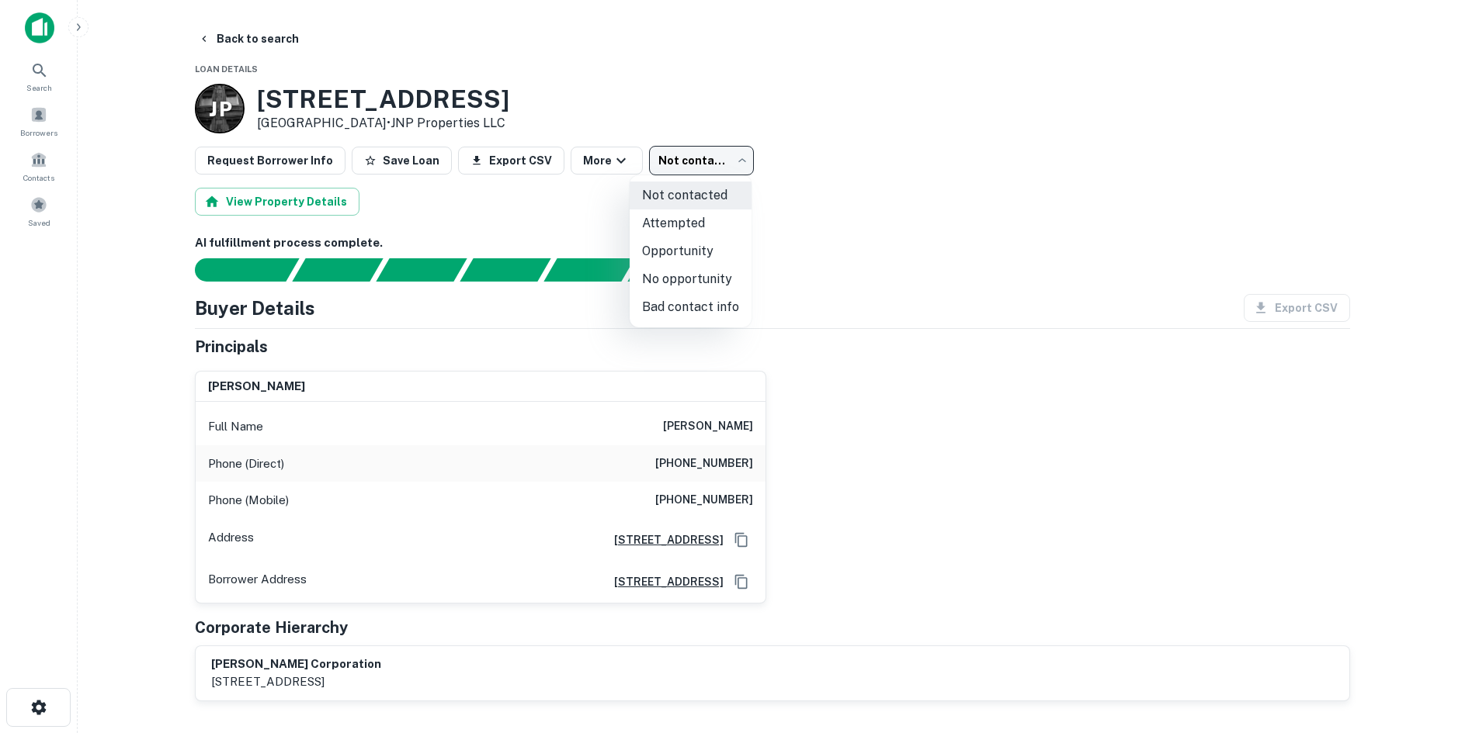
click at [648, 174] on body "Search Borrowers Contacts Saved Back to search Loan Details J P [STREET_ADDRESS…" at bounding box center [739, 366] width 1479 height 733
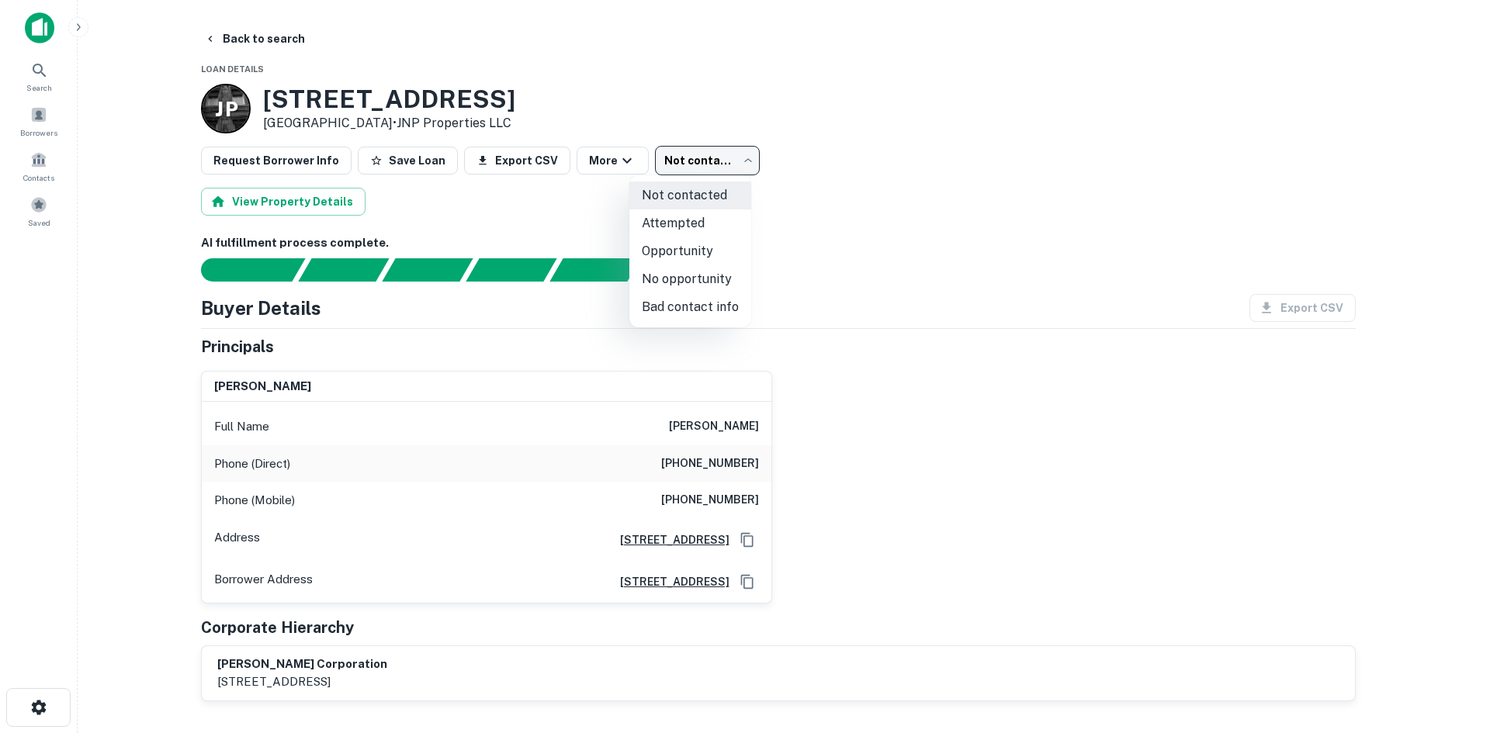
click at [656, 262] on li "Opportunity" at bounding box center [690, 252] width 122 height 28
type input "**********"
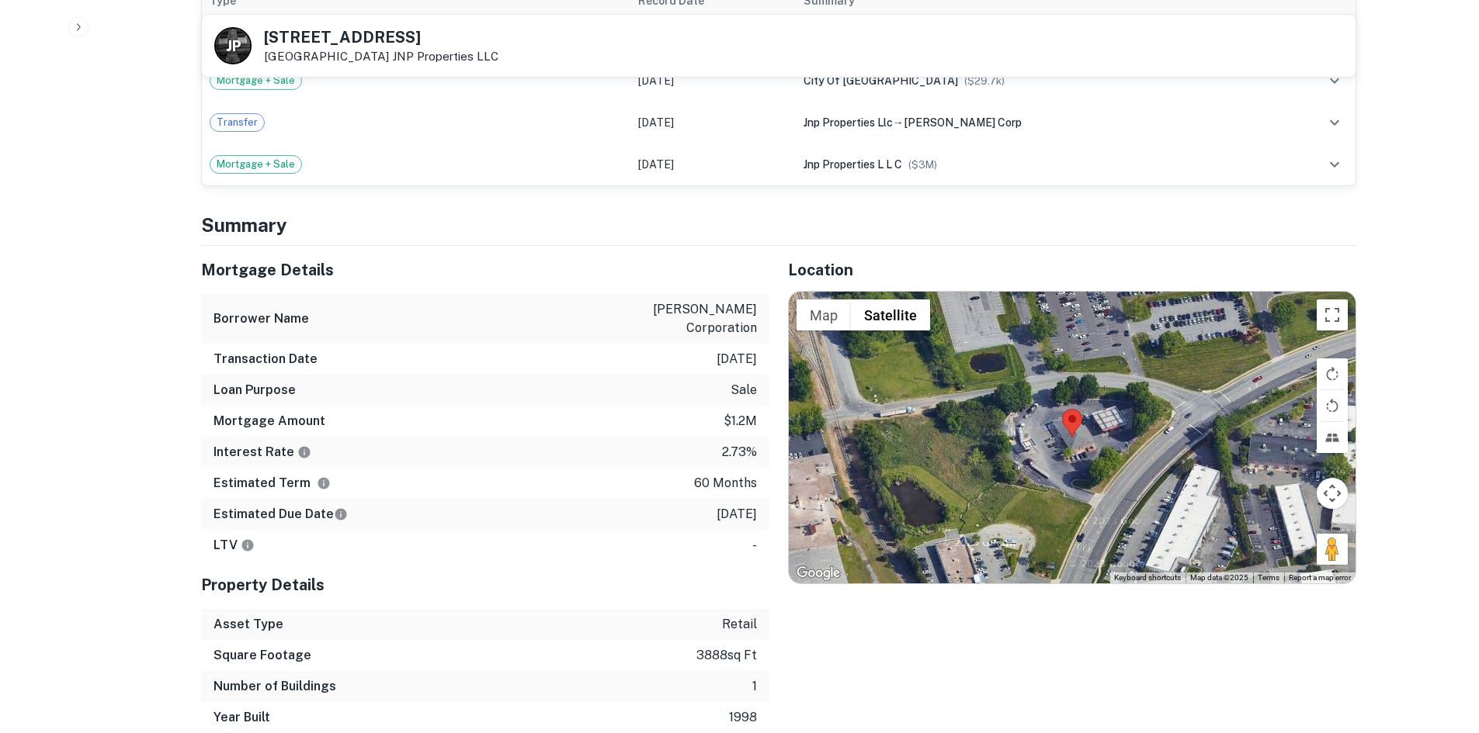
scroll to position [931, 0]
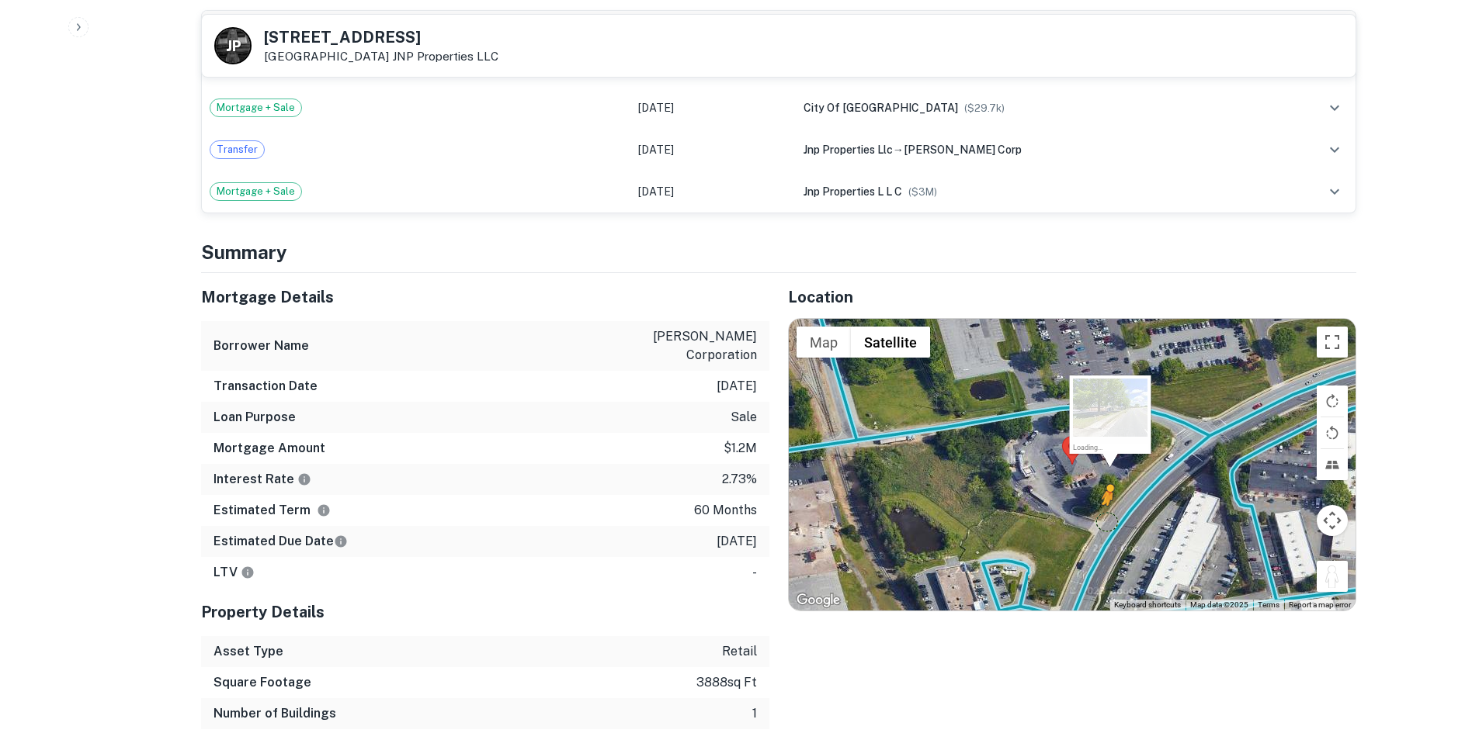
drag, startPoint x: 1344, startPoint y: 581, endPoint x: 1104, endPoint y: 518, distance: 248.9
click at [1104, 518] on div "To activate drag with keyboard, press Alt + Enter. Once in keyboard drag state,…" at bounding box center [1072, 465] width 567 height 292
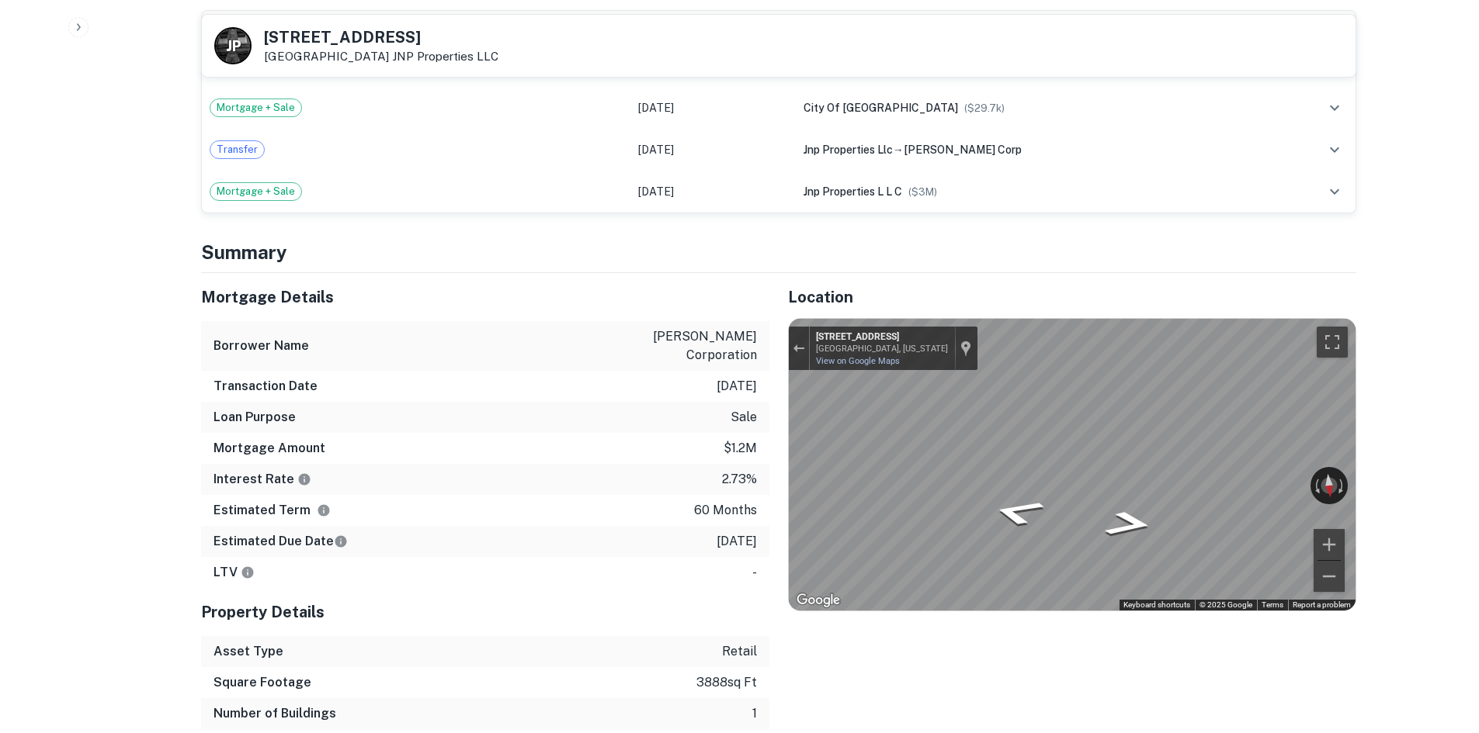
click at [501, 622] on div "Mortgage Details Borrower Name [PERSON_NAME] corporation Transaction Date [DATE…" at bounding box center [769, 516] width 1174 height 487
click at [557, 588] on div "Mortgage Details Borrower Name [PERSON_NAME] corporation Transaction Date [DATE…" at bounding box center [769, 516] width 1174 height 487
click at [662, 505] on div "Mortgage Details Borrower Name [PERSON_NAME] corporation Transaction Date [DATE…" at bounding box center [769, 516] width 1174 height 487
click at [885, 365] on div "← Move left → Move right ↑ Move up ↓ Move down + Zoom in - Zoom out [STREET_ADD…" at bounding box center [1072, 465] width 567 height 292
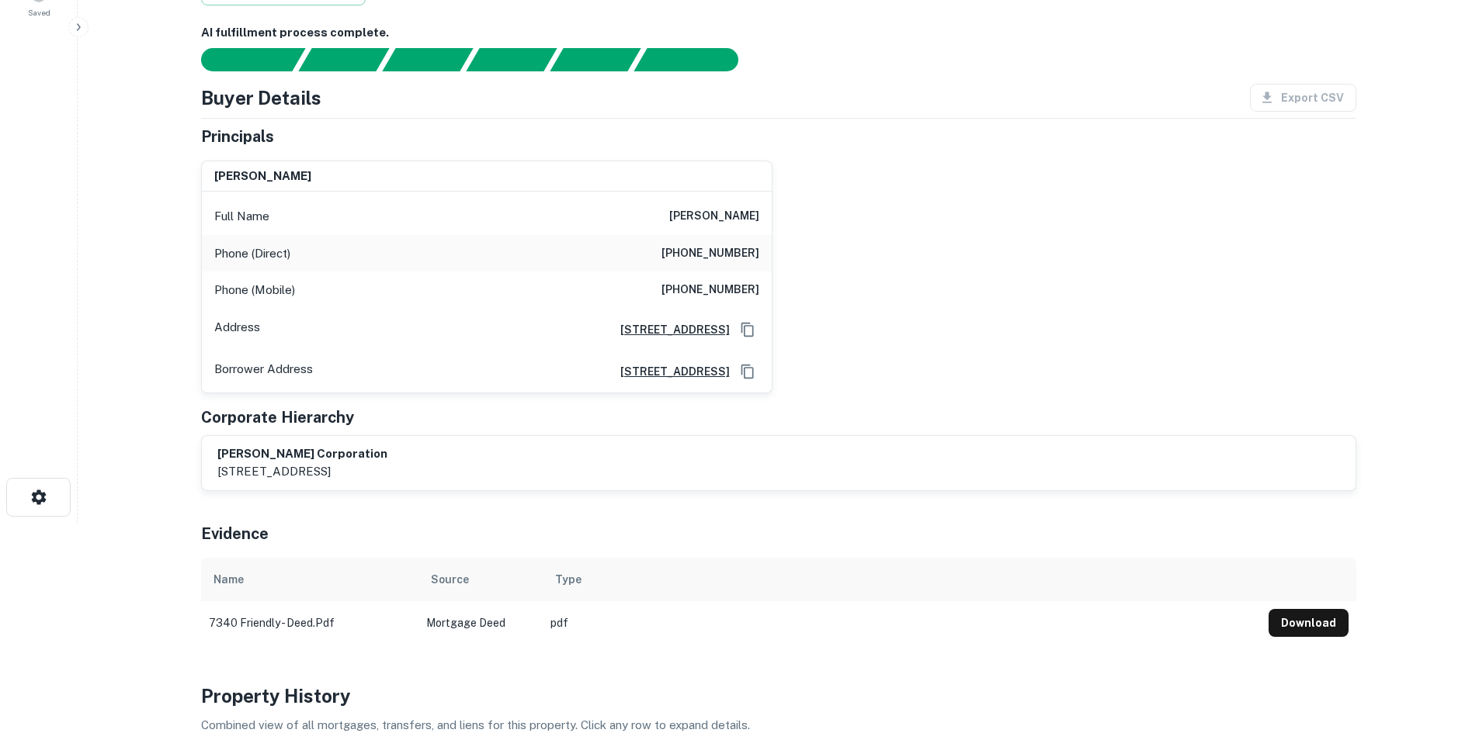
scroll to position [0, 0]
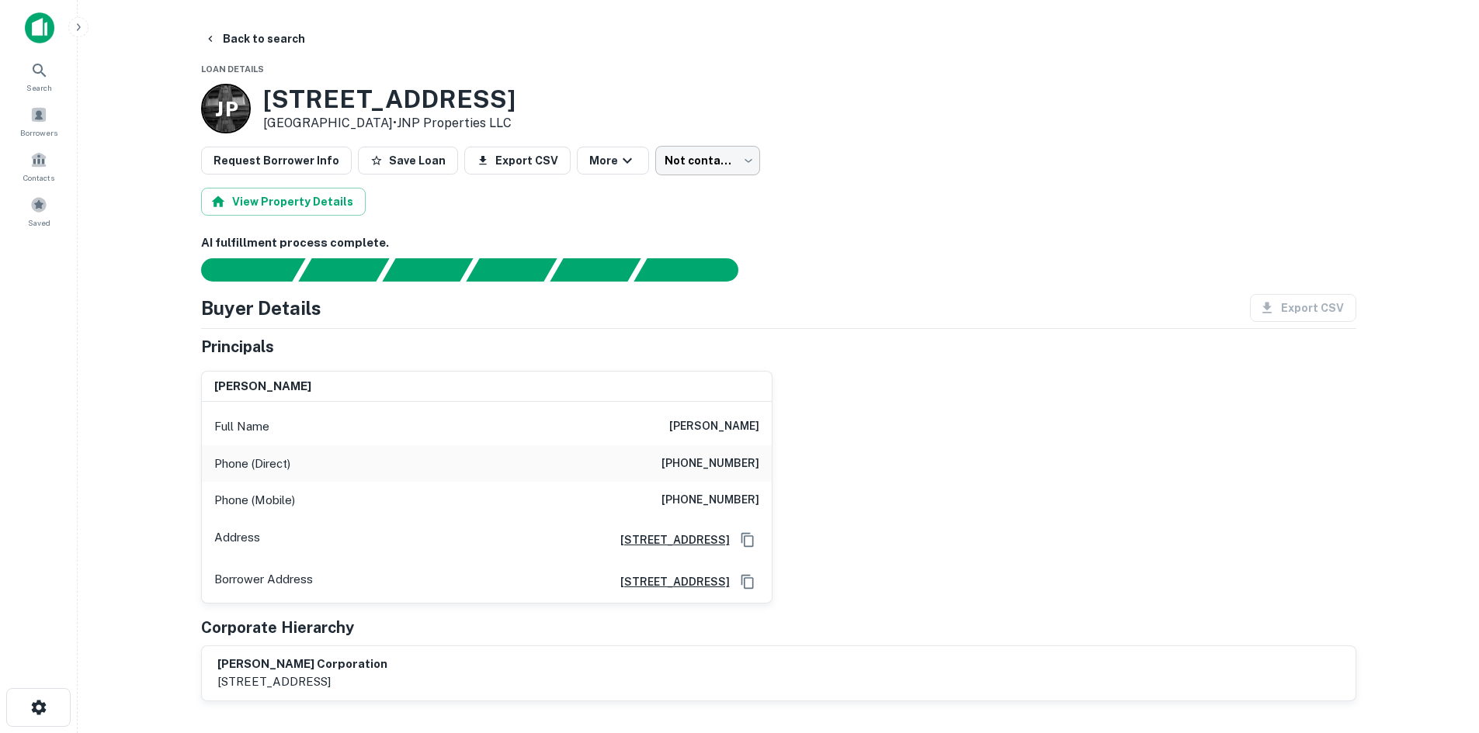
click at [670, 159] on body "Search Borrowers Contacts Saved Back to search Loan Details J P [STREET_ADDRESS…" at bounding box center [739, 366] width 1479 height 733
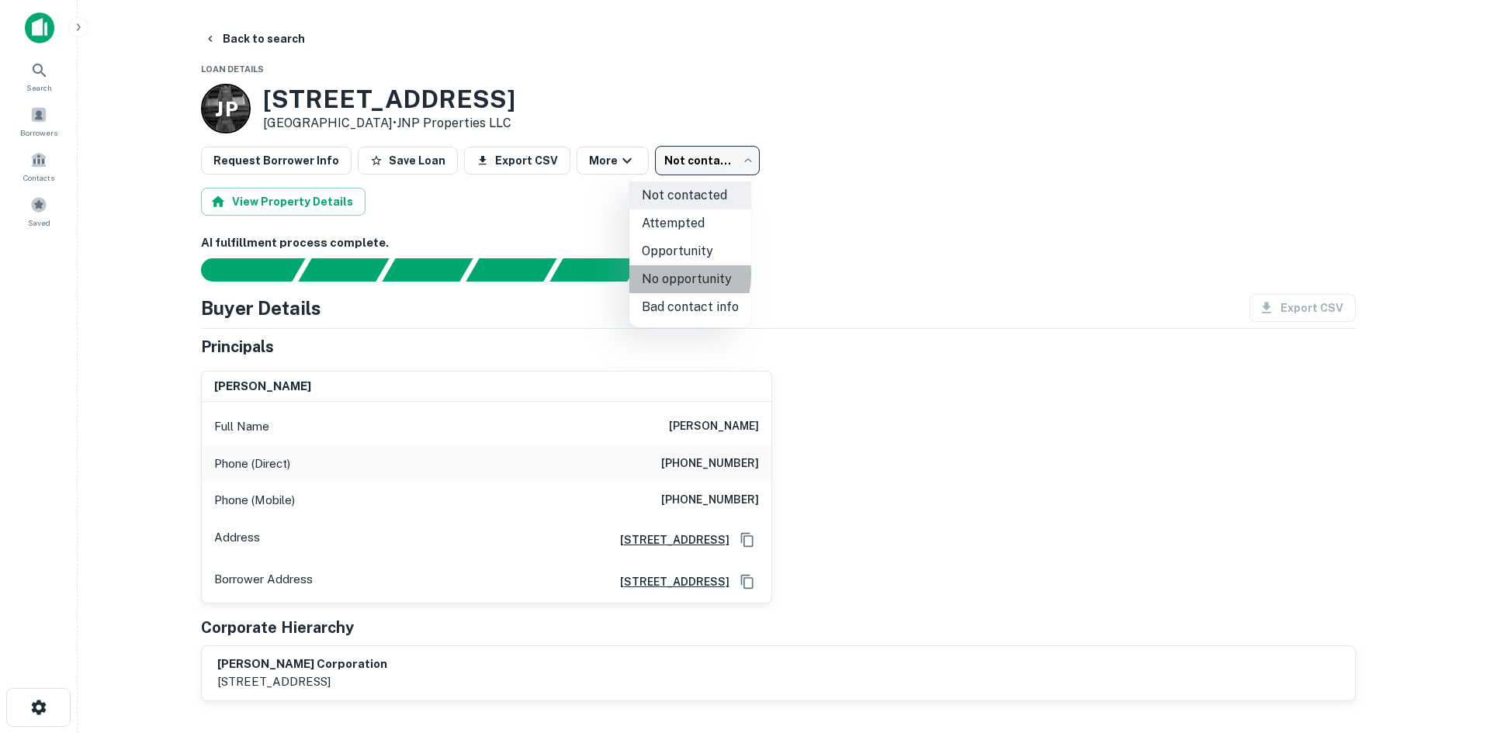
click at [658, 275] on li "No opportunity" at bounding box center [690, 279] width 122 height 28
type input "**********"
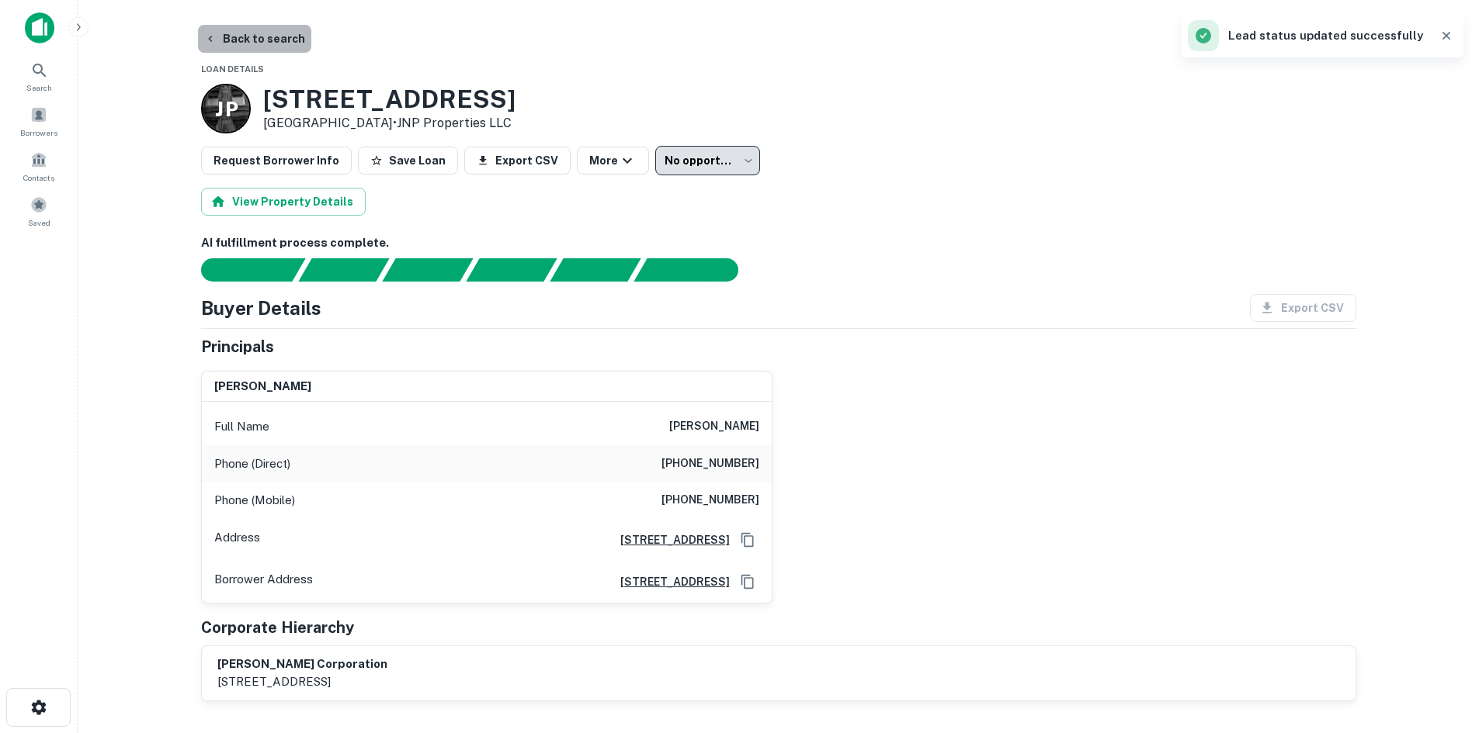
click at [272, 32] on button "Back to search" at bounding box center [254, 39] width 113 height 28
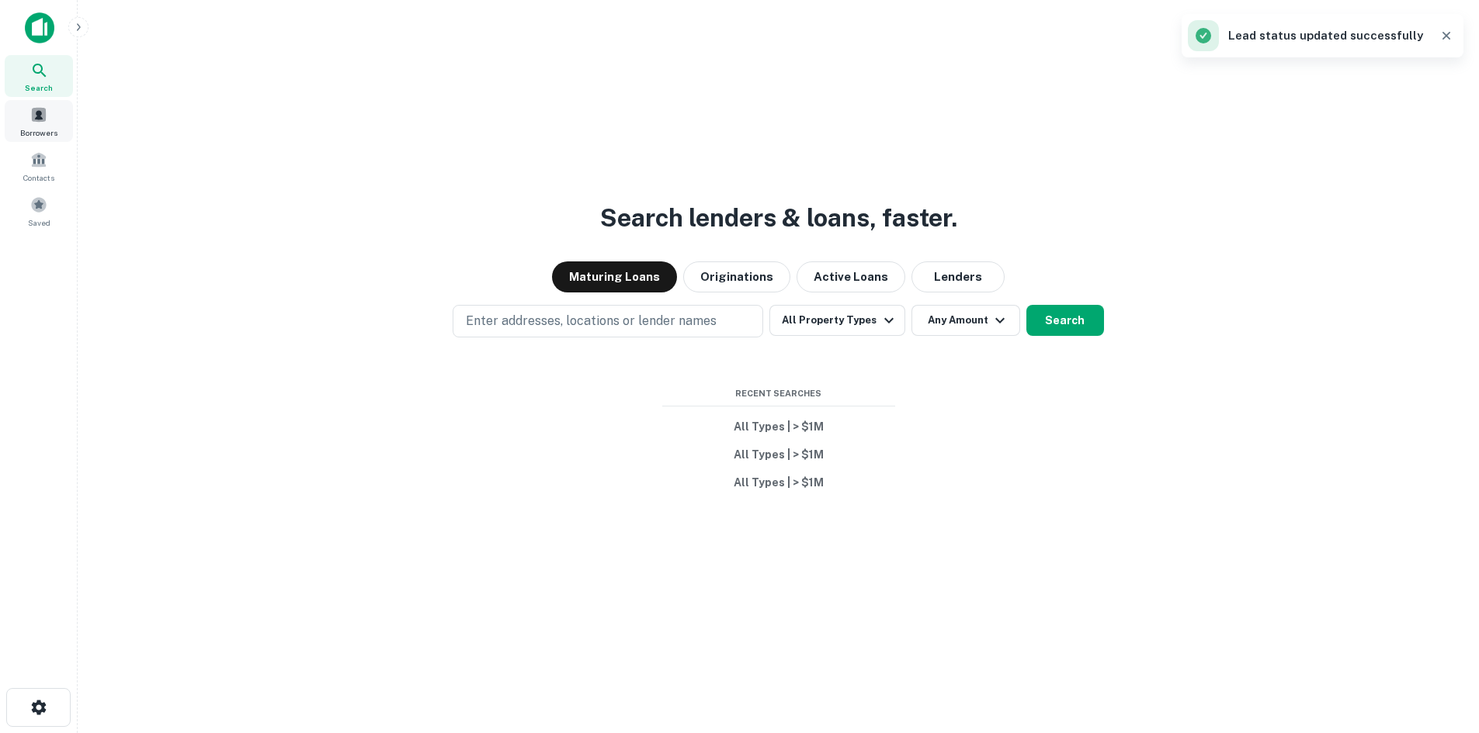
click at [25, 135] on span "Borrowers" at bounding box center [38, 133] width 37 height 12
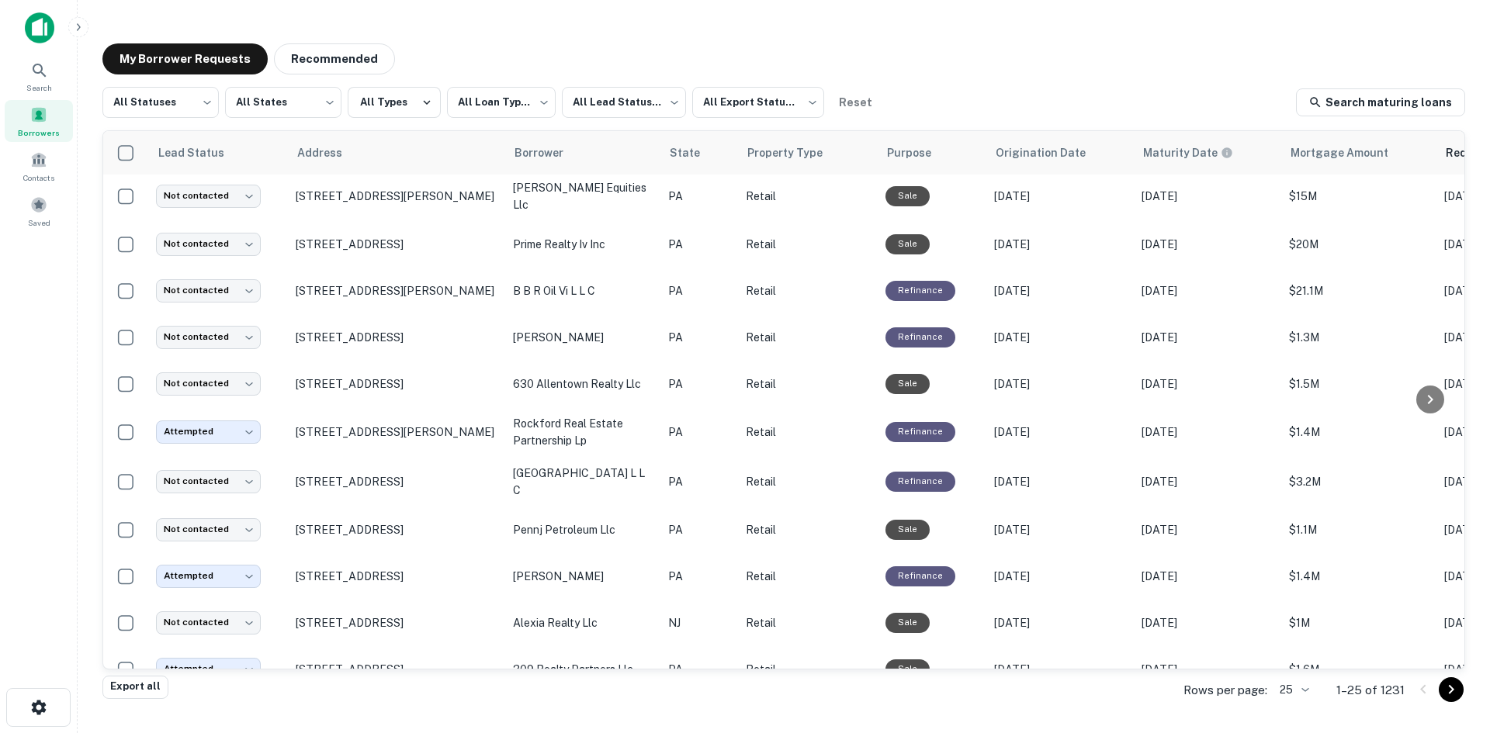
scroll to position [695, 0]
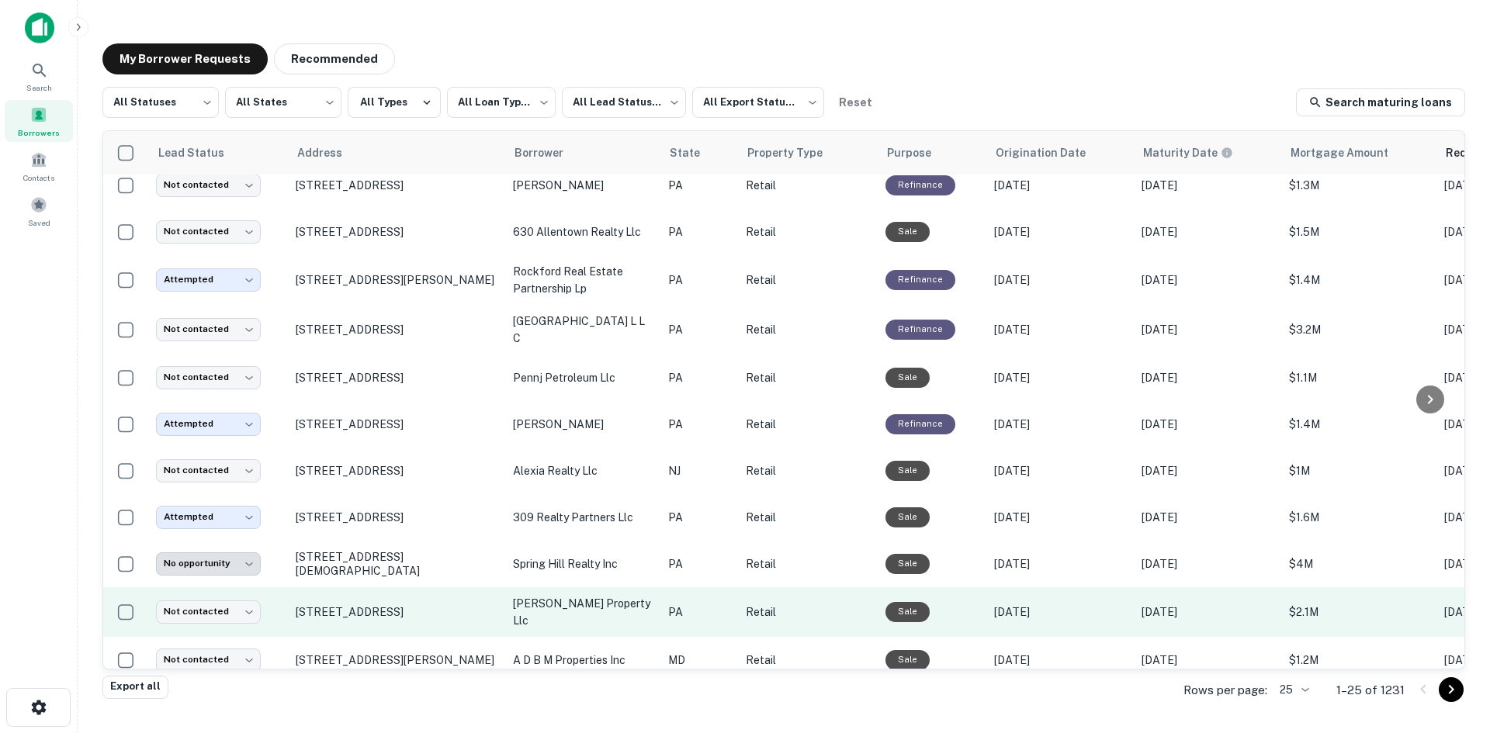
click at [420, 609] on td "[STREET_ADDRESS]" at bounding box center [396, 613] width 217 height 50
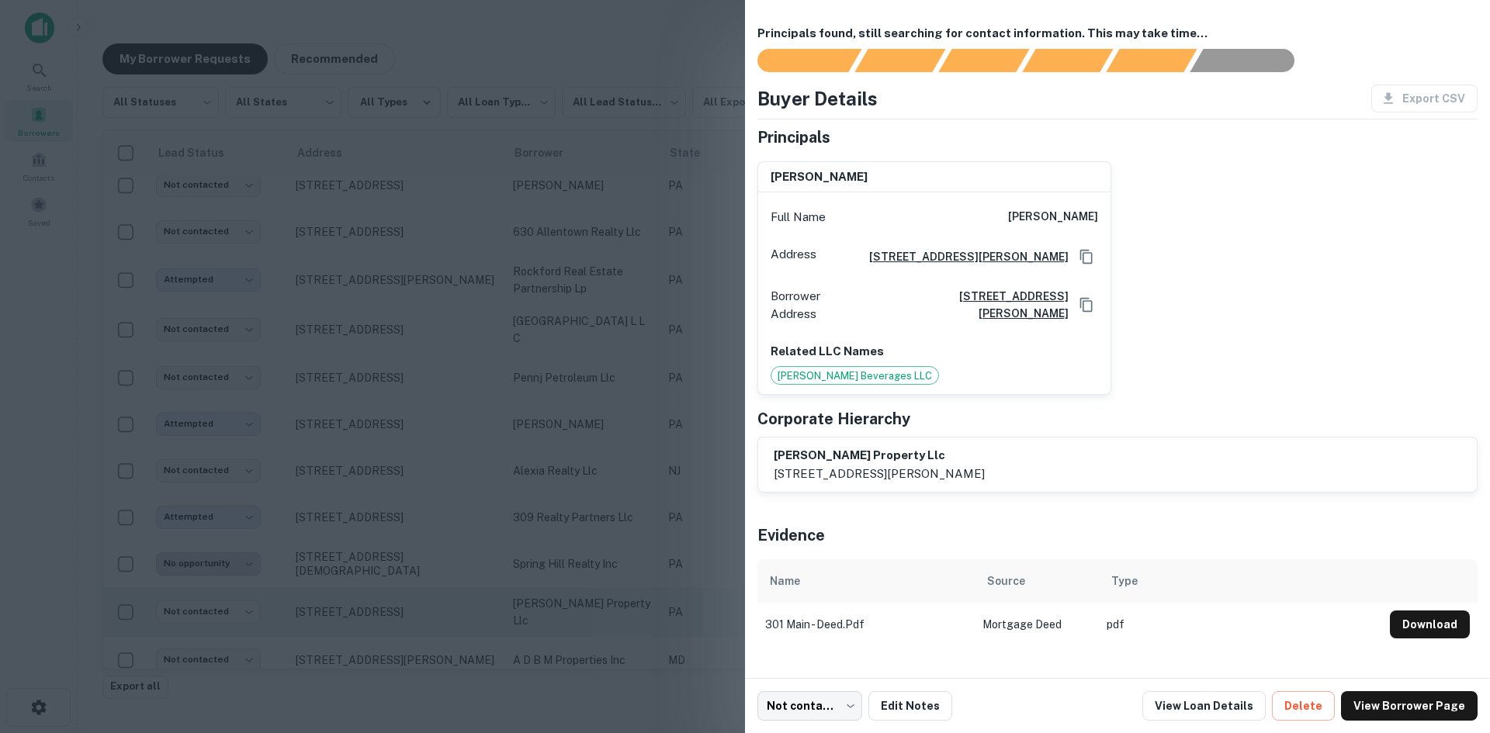
click at [420, 609] on div at bounding box center [745, 366] width 1490 height 733
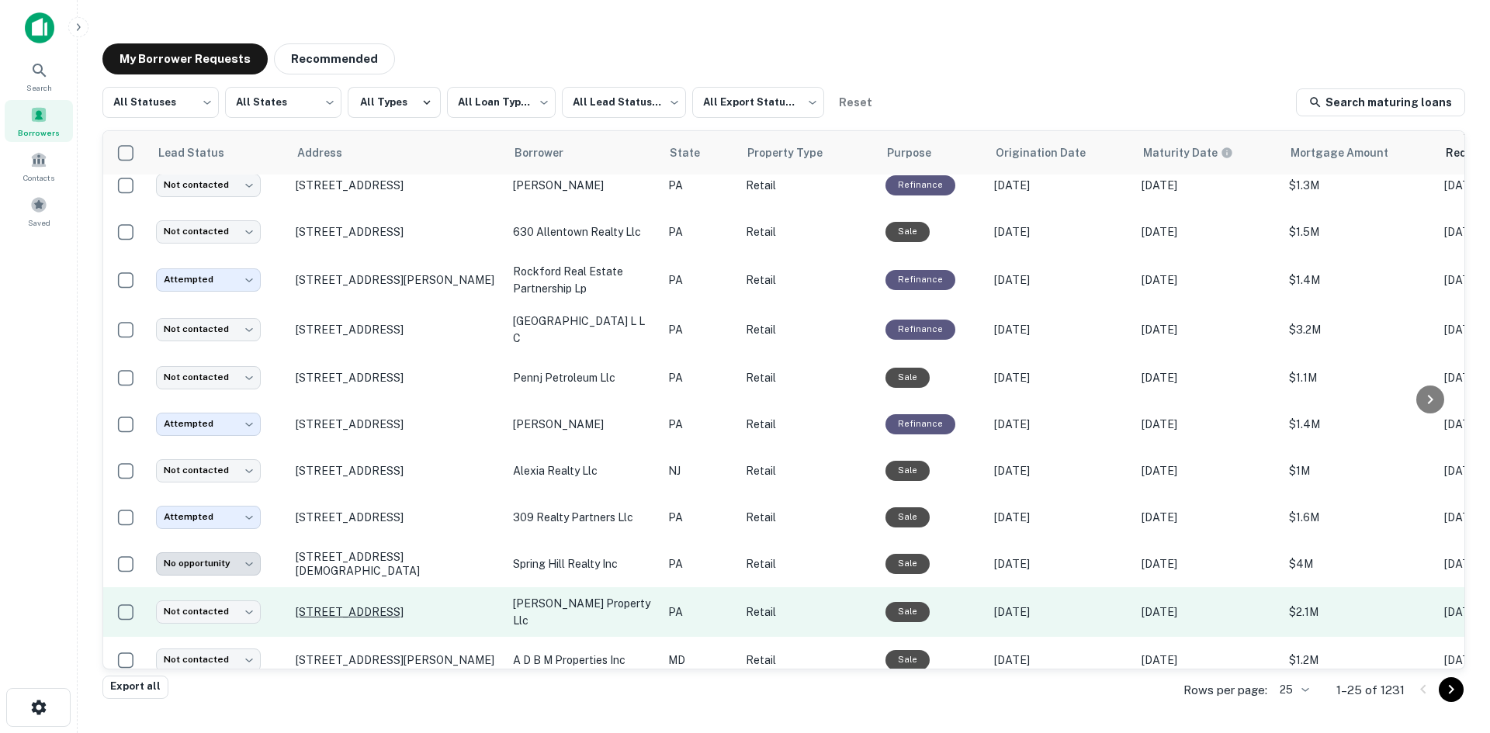
click at [394, 605] on p "[STREET_ADDRESS]" at bounding box center [397, 612] width 202 height 14
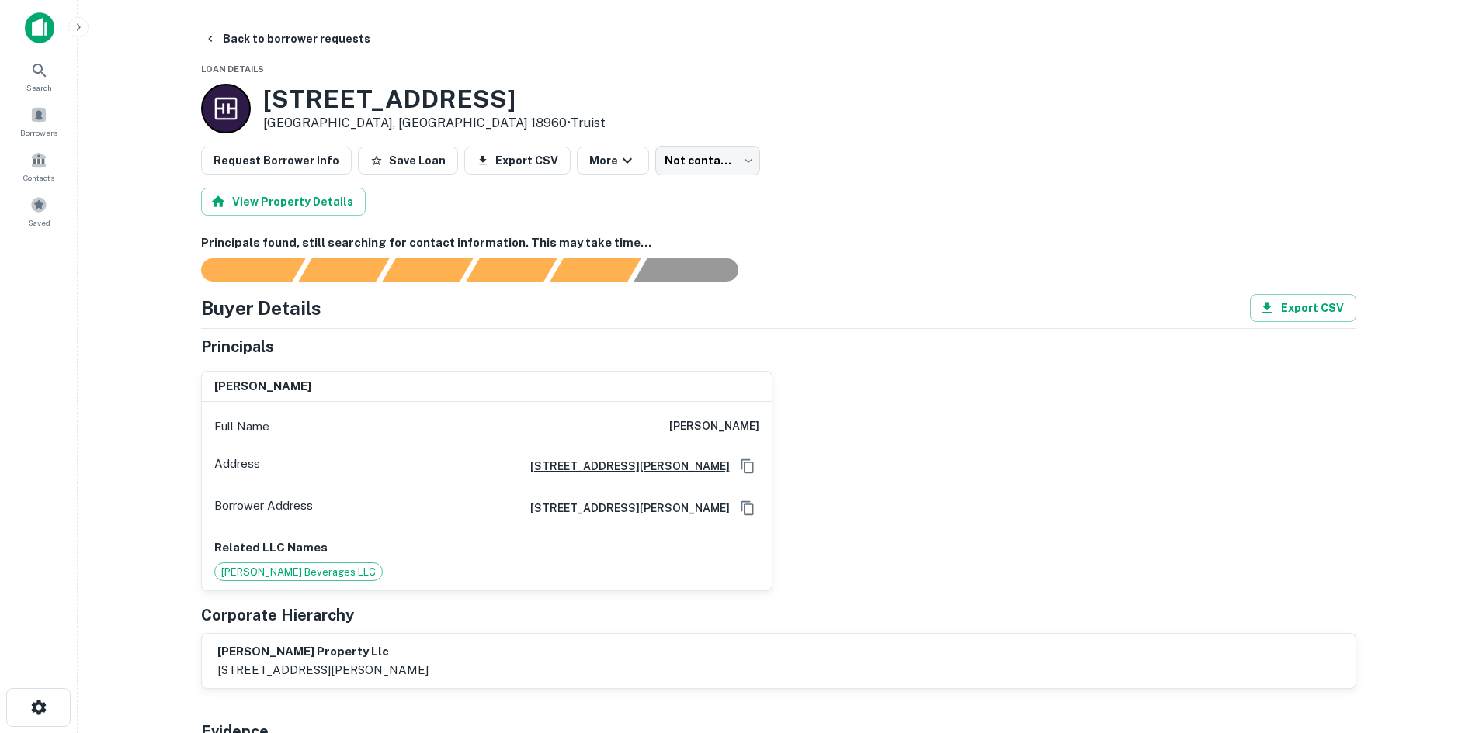
click at [675, 432] on div "Full Name [PERSON_NAME]" at bounding box center [487, 426] width 570 height 37
copy h6 "[PERSON_NAME]"
click at [311, 37] on button "Back to borrower requests" at bounding box center [287, 39] width 179 height 28
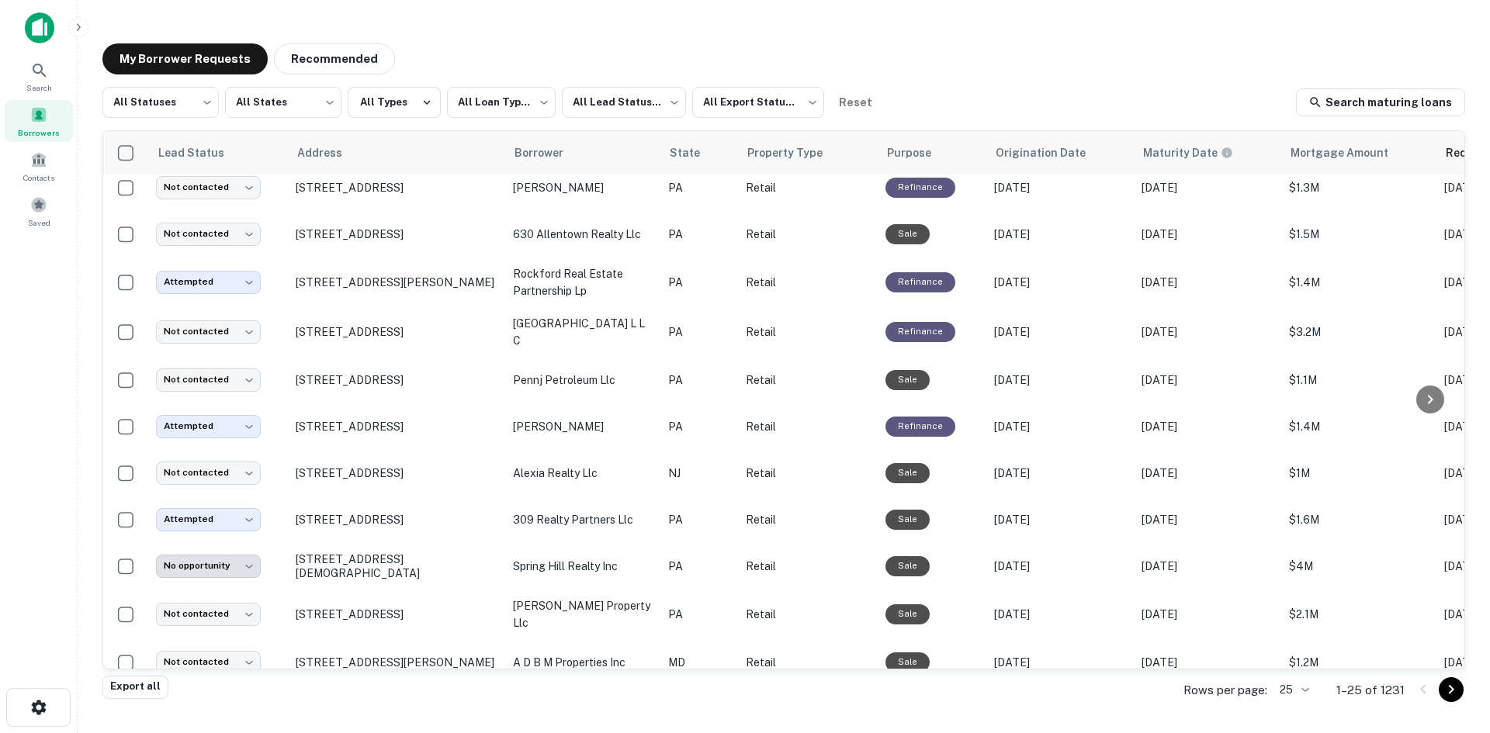
scroll to position [695, 0]
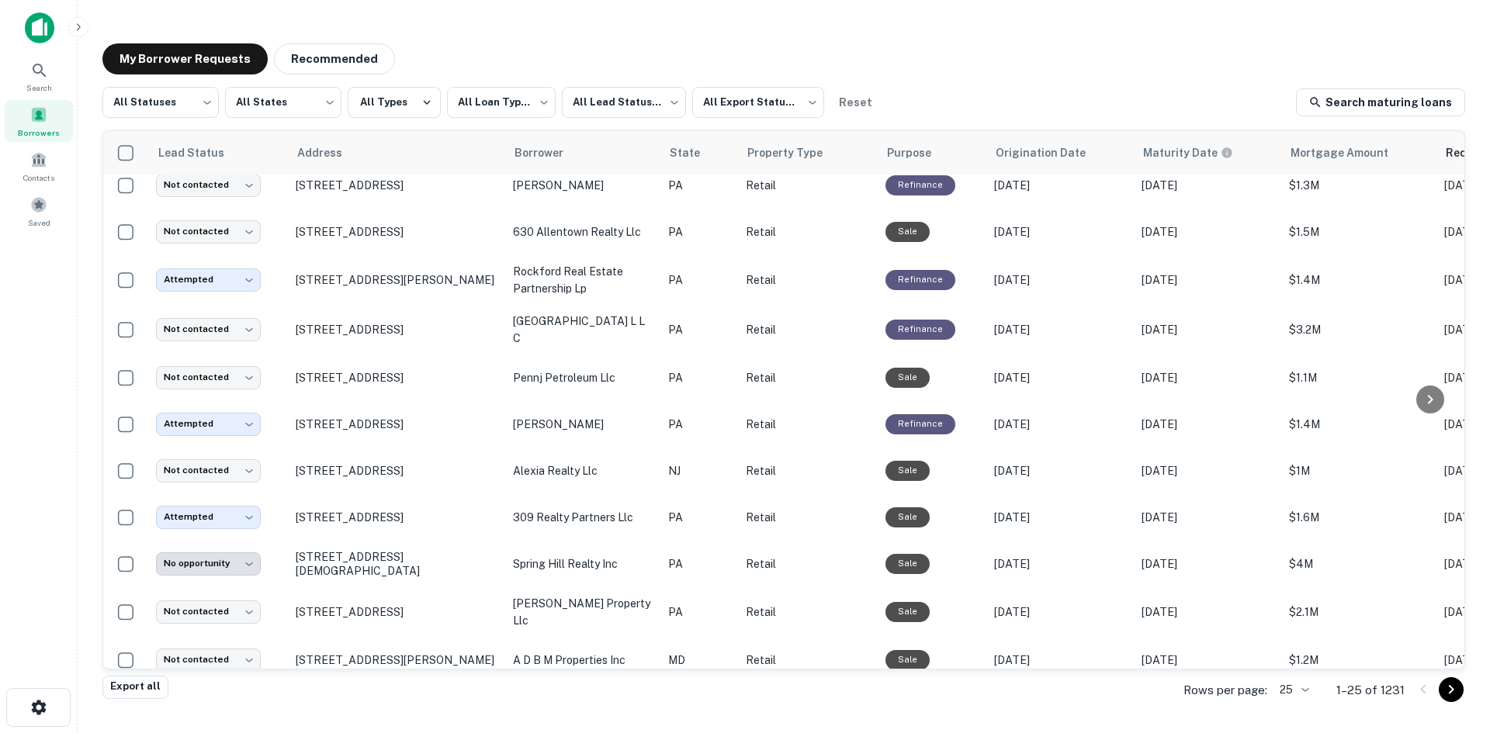
click at [1303, 686] on body "**********" at bounding box center [745, 366] width 1490 height 733
click at [1295, 632] on li "250" at bounding box center [1295, 645] width 53 height 28
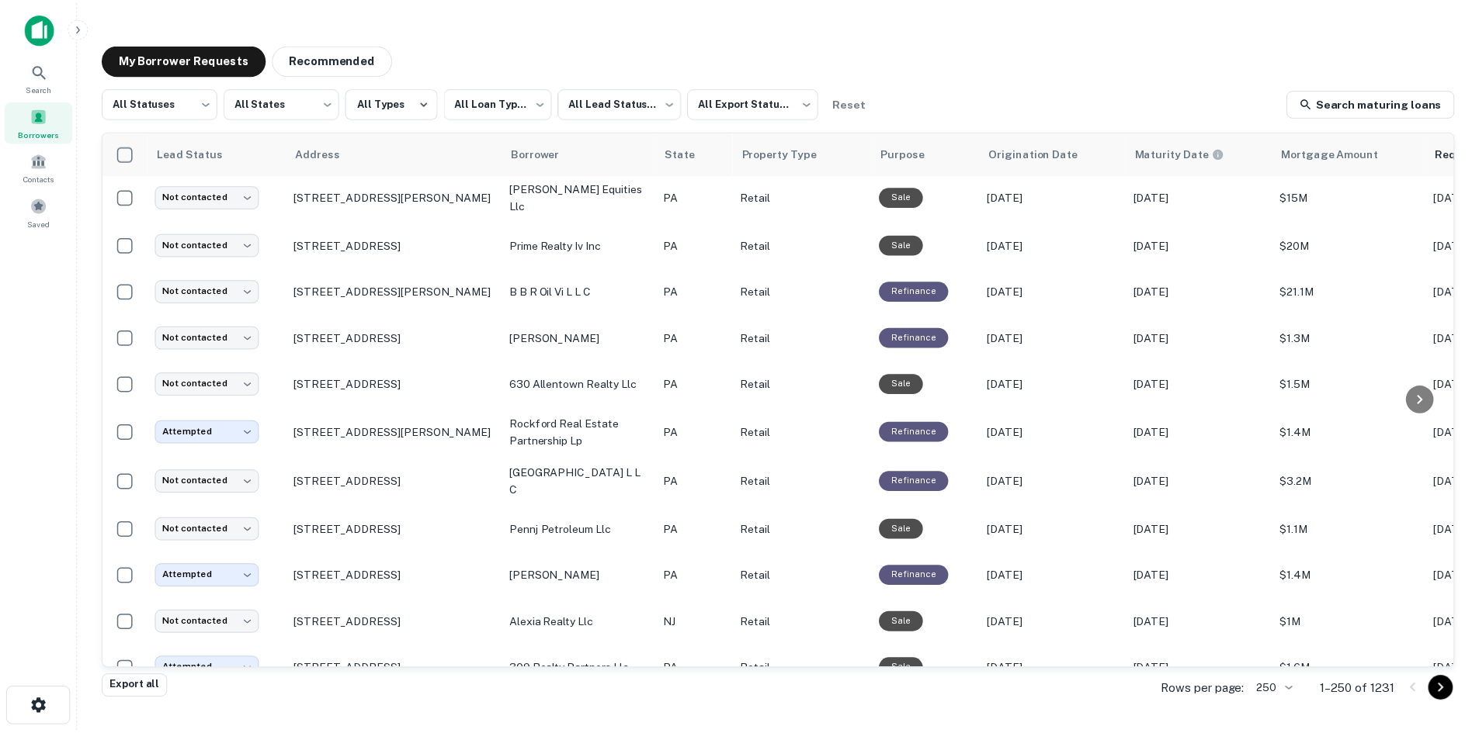
scroll to position [695, 0]
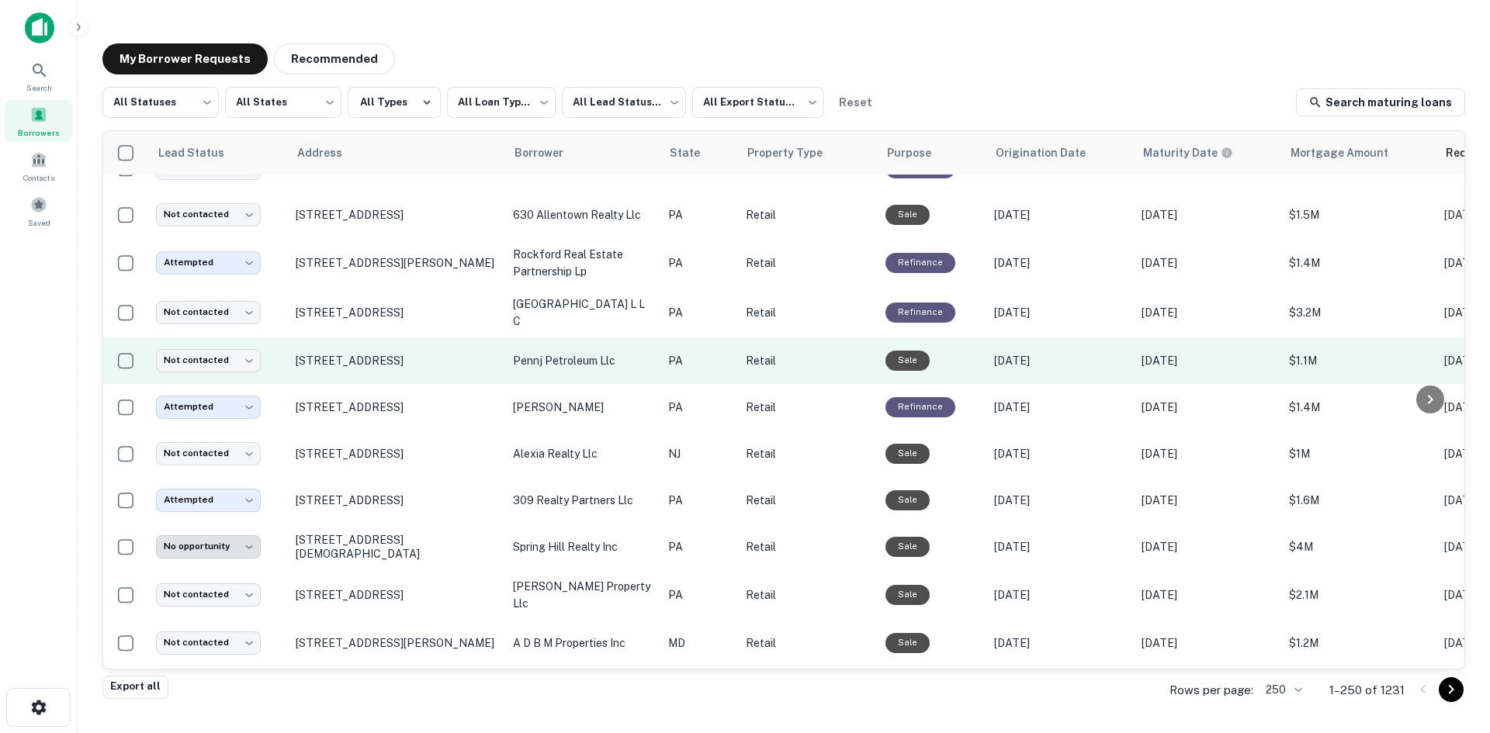
click at [407, 373] on td "[STREET_ADDRESS]" at bounding box center [396, 361] width 217 height 47
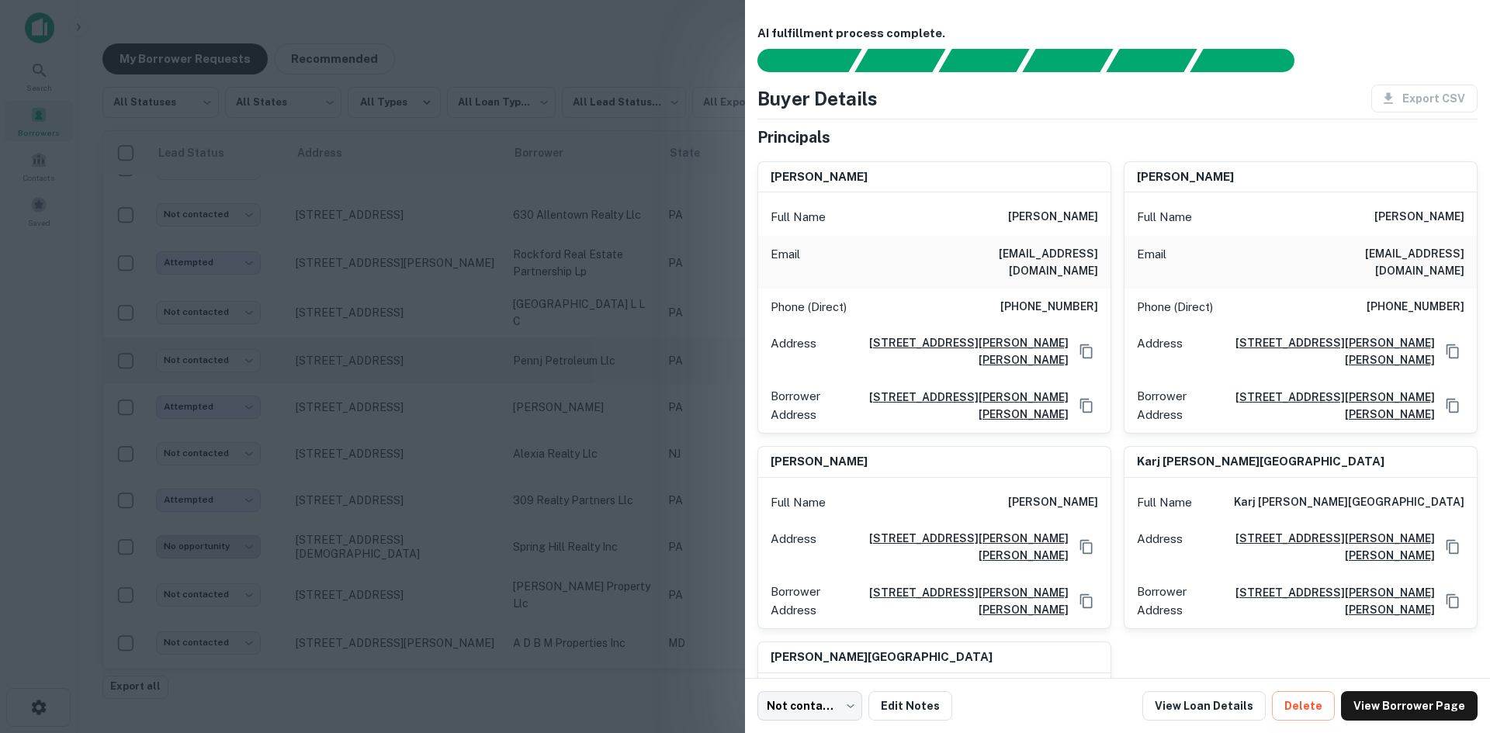
click at [407, 373] on div at bounding box center [745, 366] width 1490 height 733
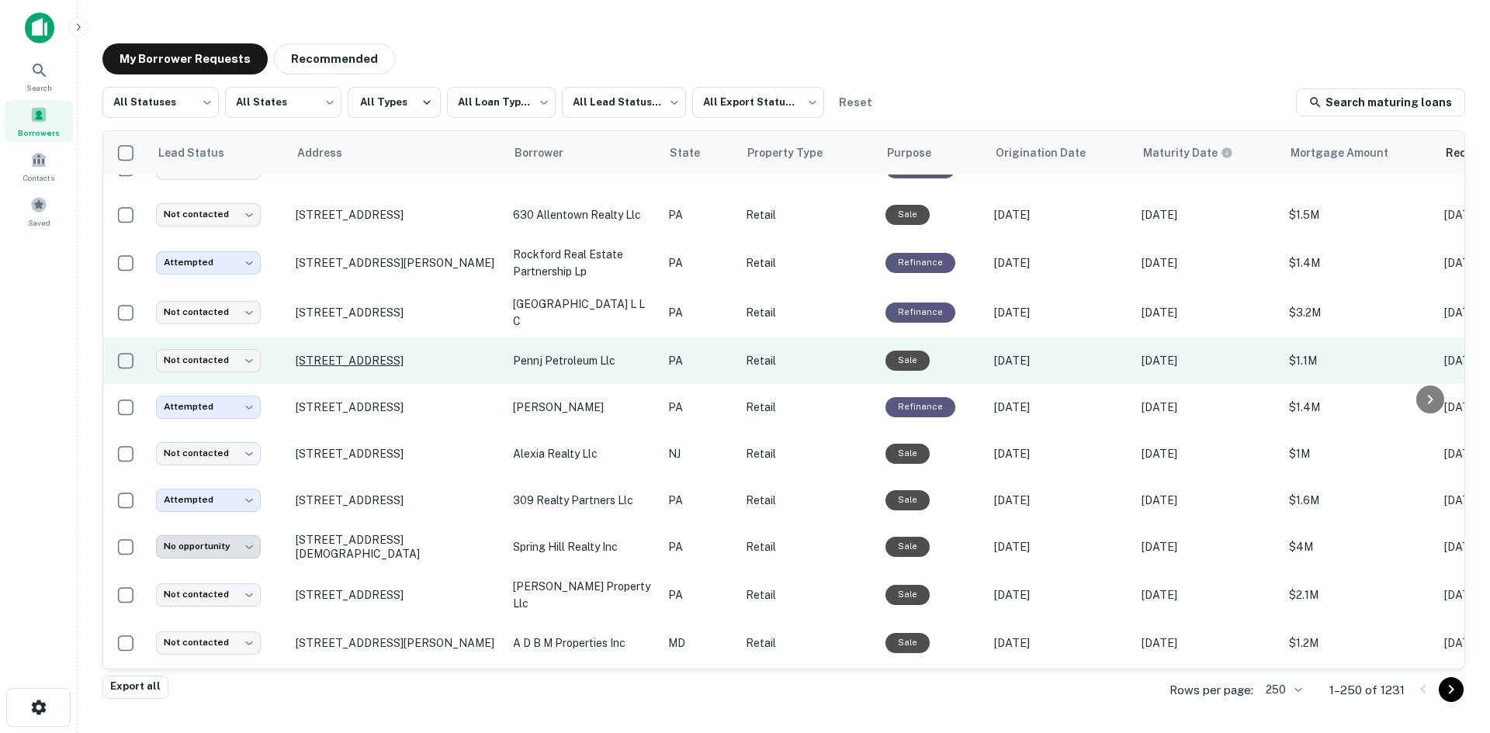
click at [409, 354] on p "[STREET_ADDRESS]" at bounding box center [397, 361] width 202 height 14
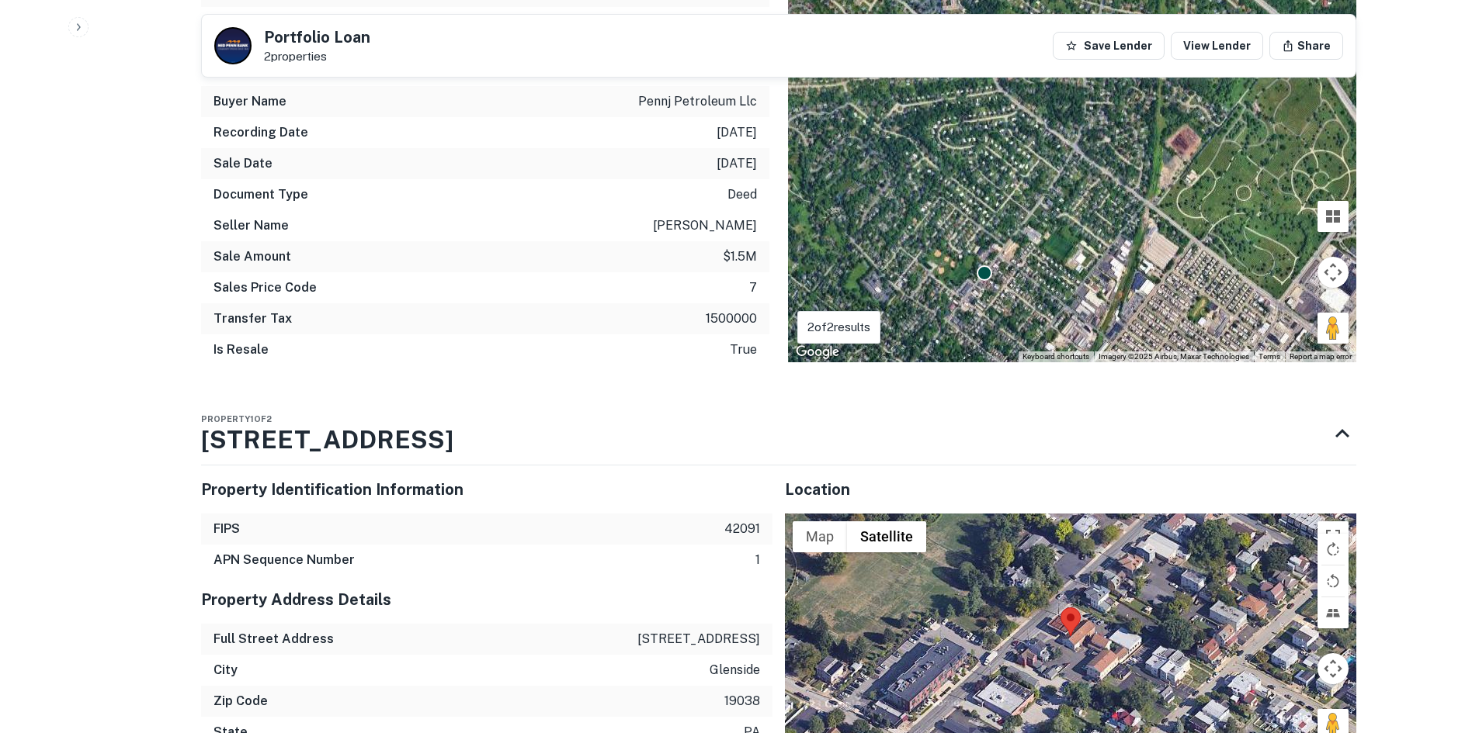
scroll to position [1863, 0]
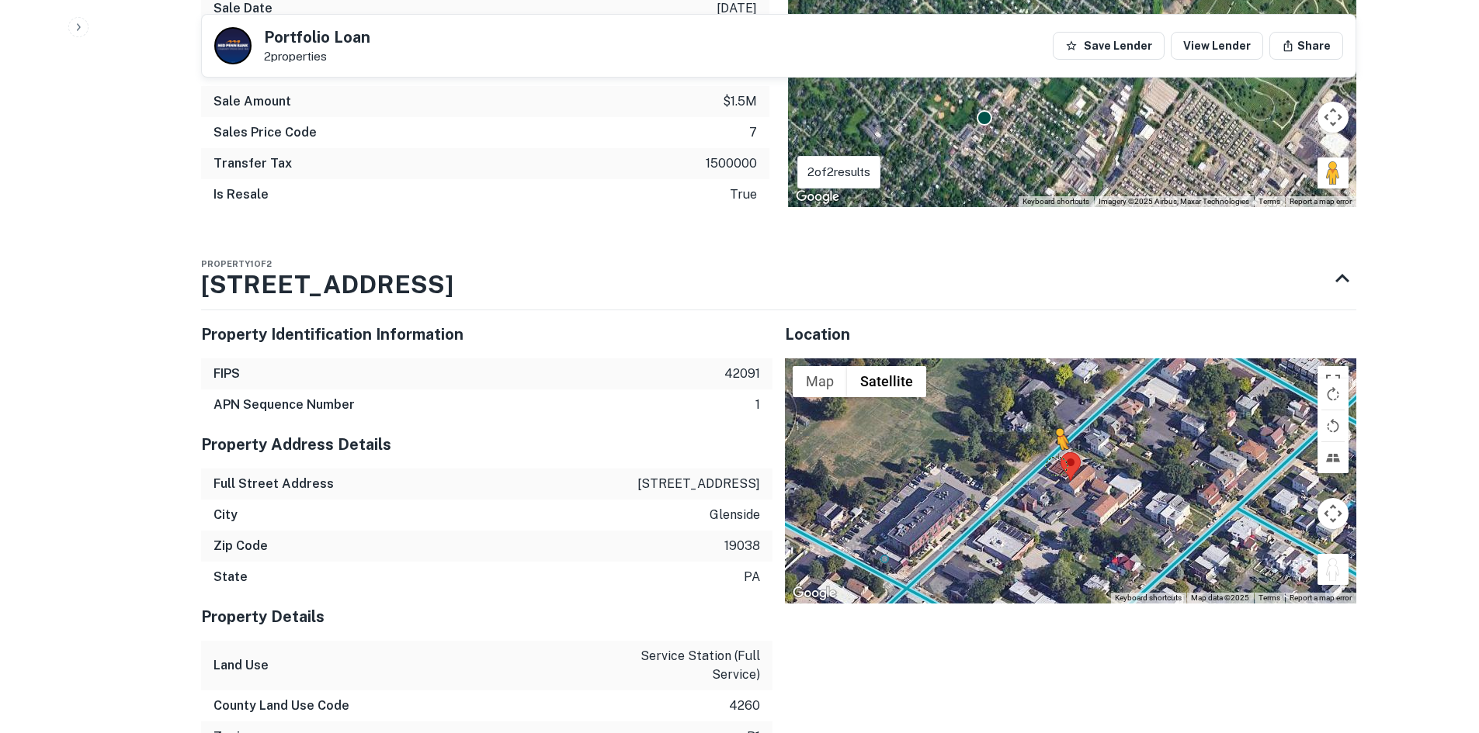
drag, startPoint x: 1317, startPoint y: 538, endPoint x: 1057, endPoint y: 448, distance: 275.2
click at [1057, 448] on div "To activate drag with keyboard, press Alt + Enter. Once in keyboard drag state,…" at bounding box center [1070, 481] width 571 height 245
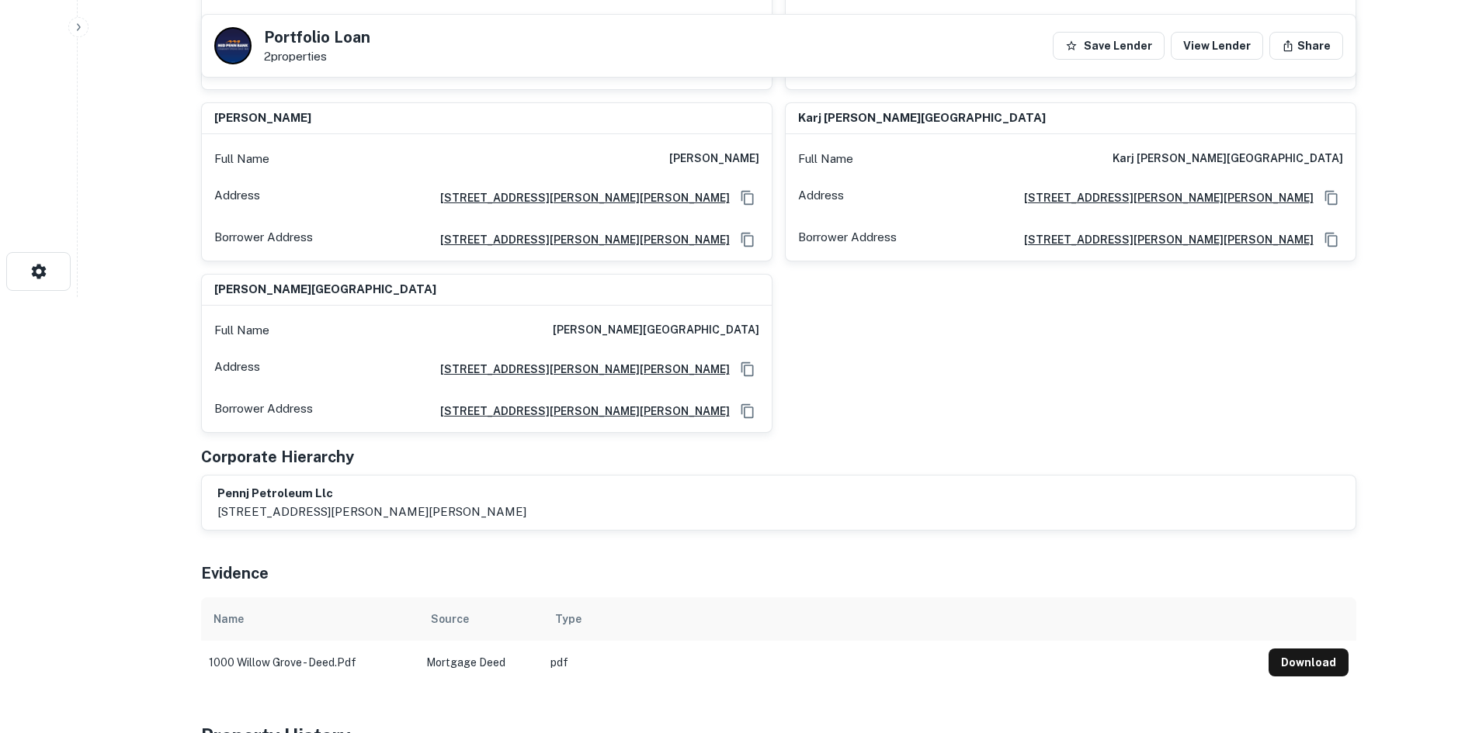
scroll to position [233, 0]
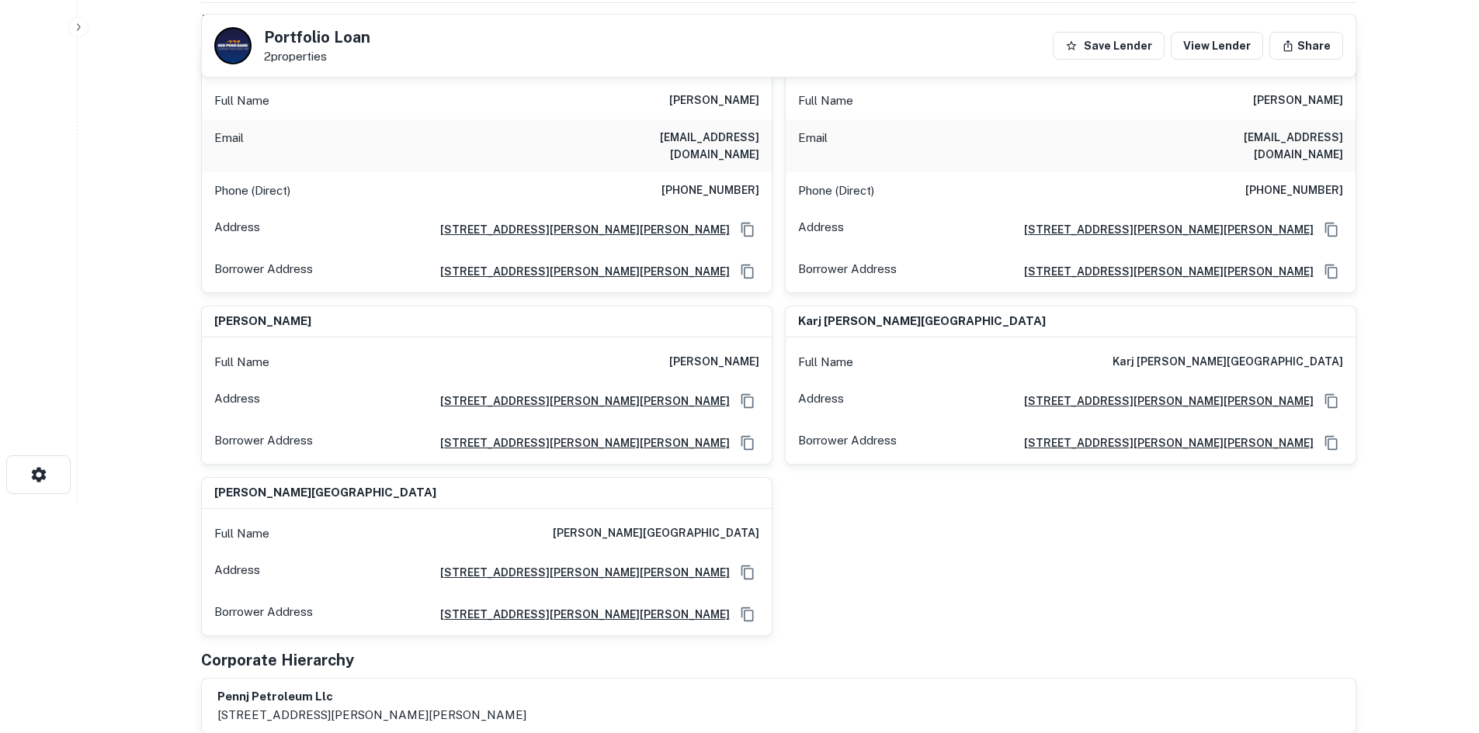
click at [711, 182] on h6 "[PHONE_NUMBER]" at bounding box center [710, 191] width 98 height 19
copy h6 "[PHONE_NUMBER]"
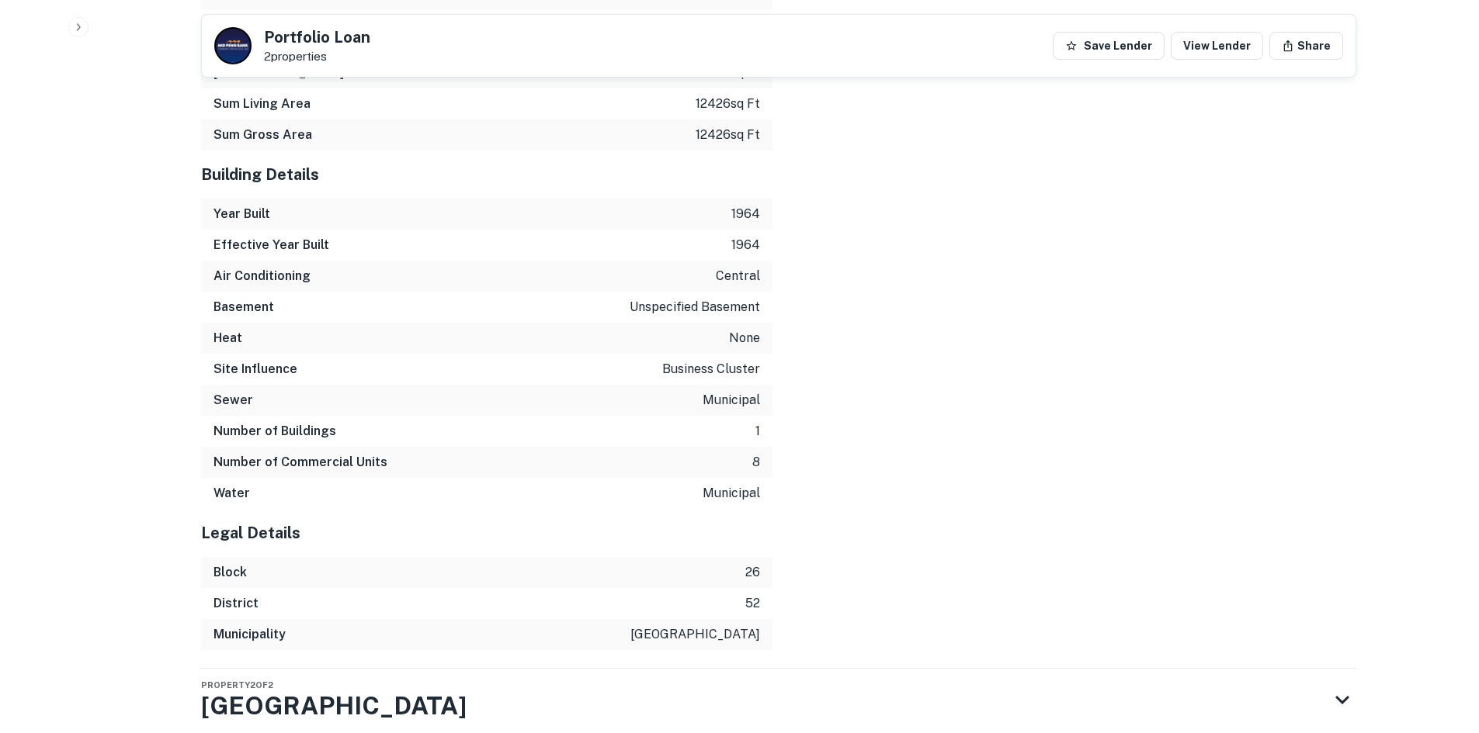
scroll to position [2810, 0]
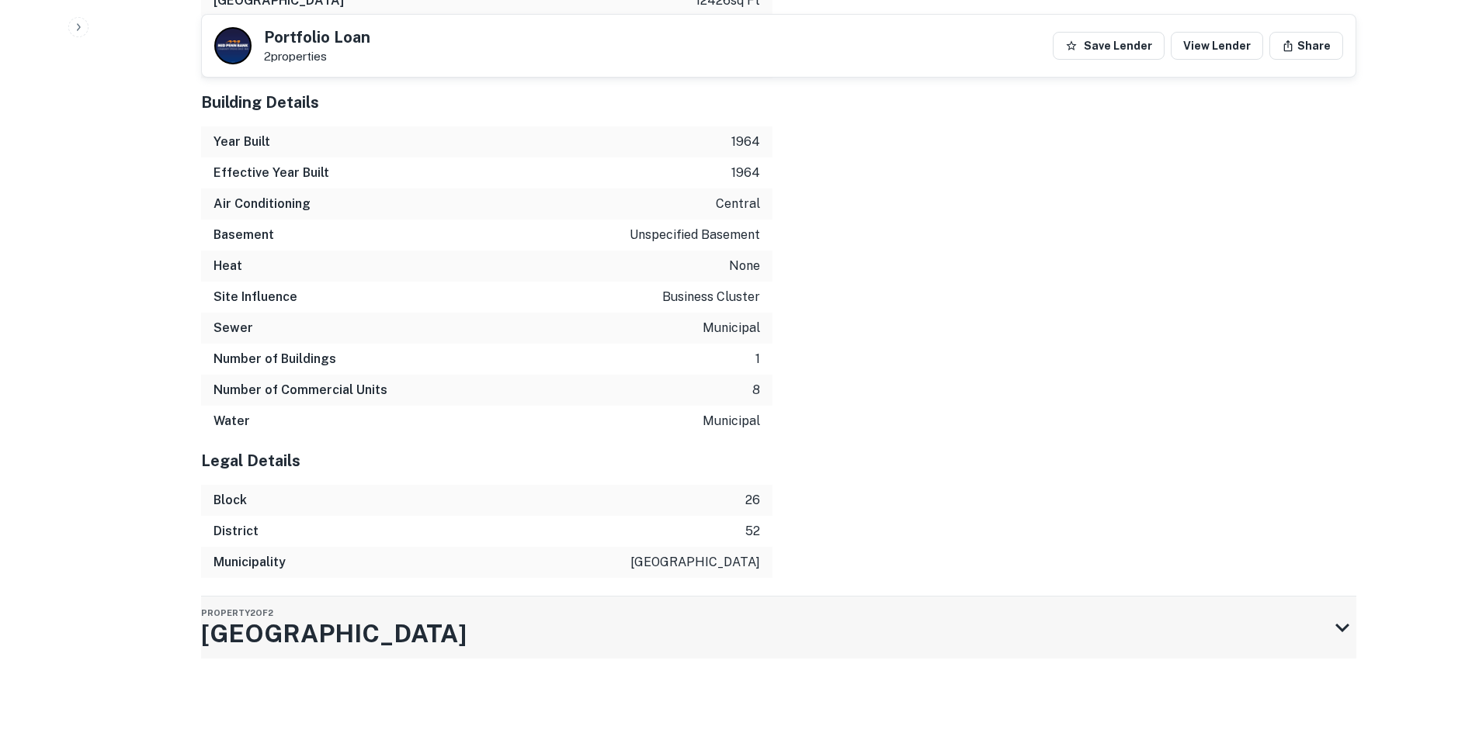
click at [614, 605] on div "Property [GEOGRAPHIC_DATA][STREET_ADDRESS]" at bounding box center [764, 628] width 1127 height 62
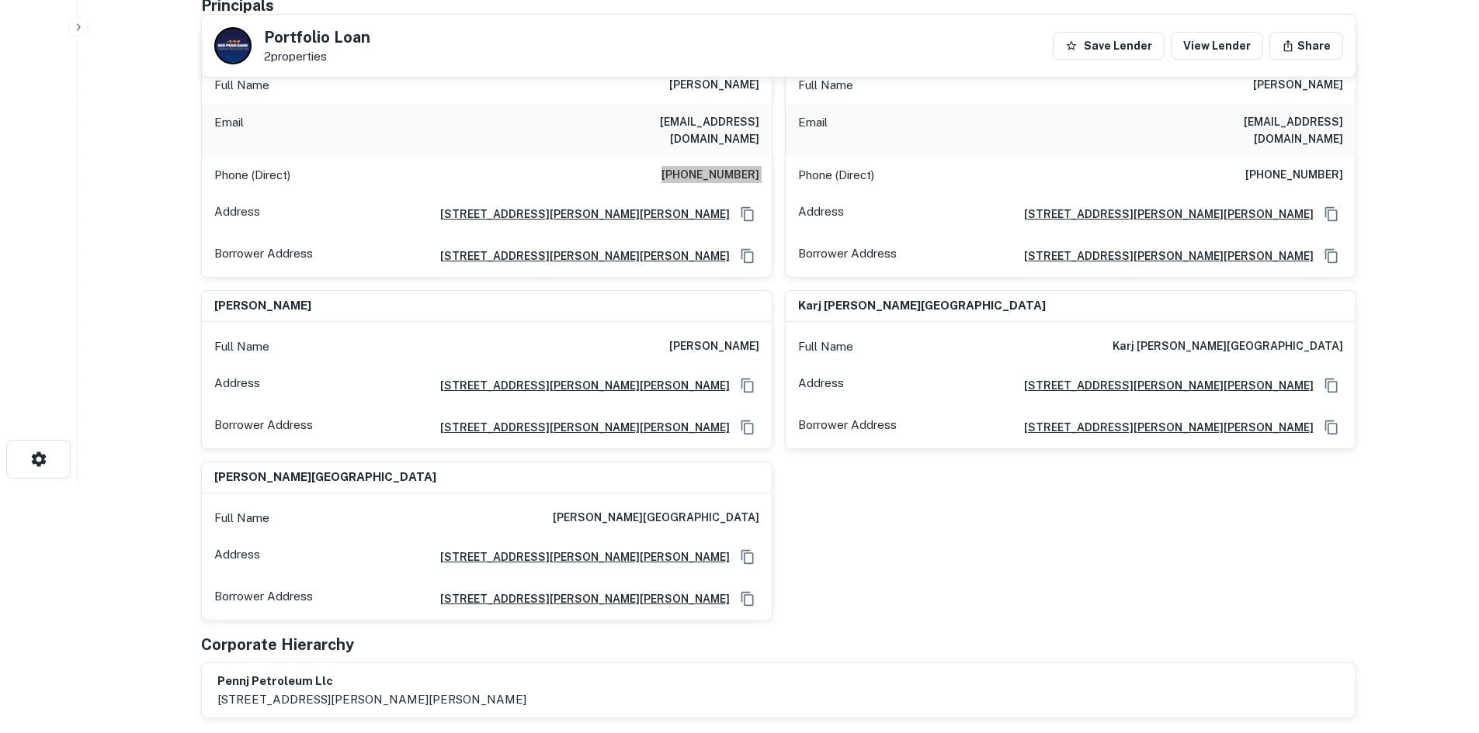
scroll to position [171, 0]
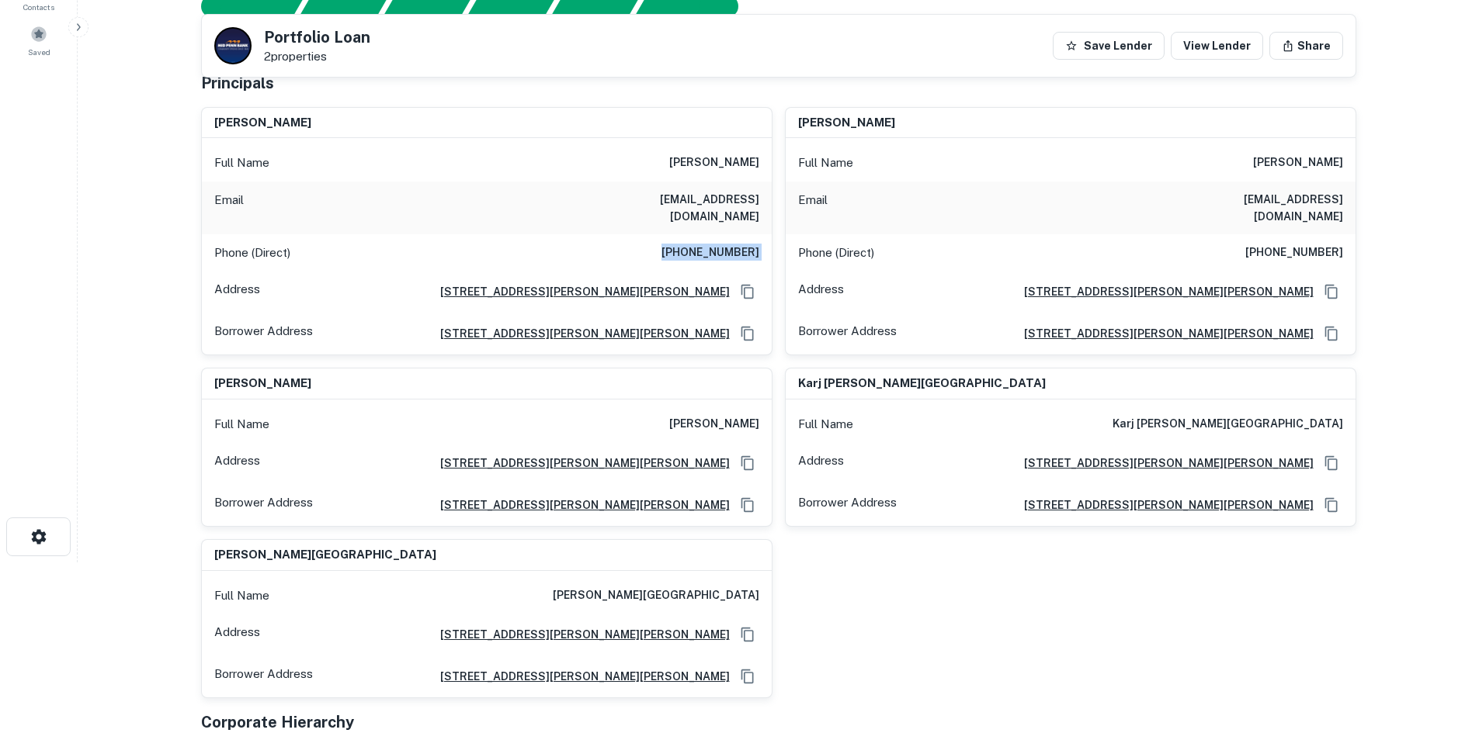
click at [695, 191] on h6 "[EMAIL_ADDRESS][DOMAIN_NAME]" at bounding box center [666, 208] width 186 height 34
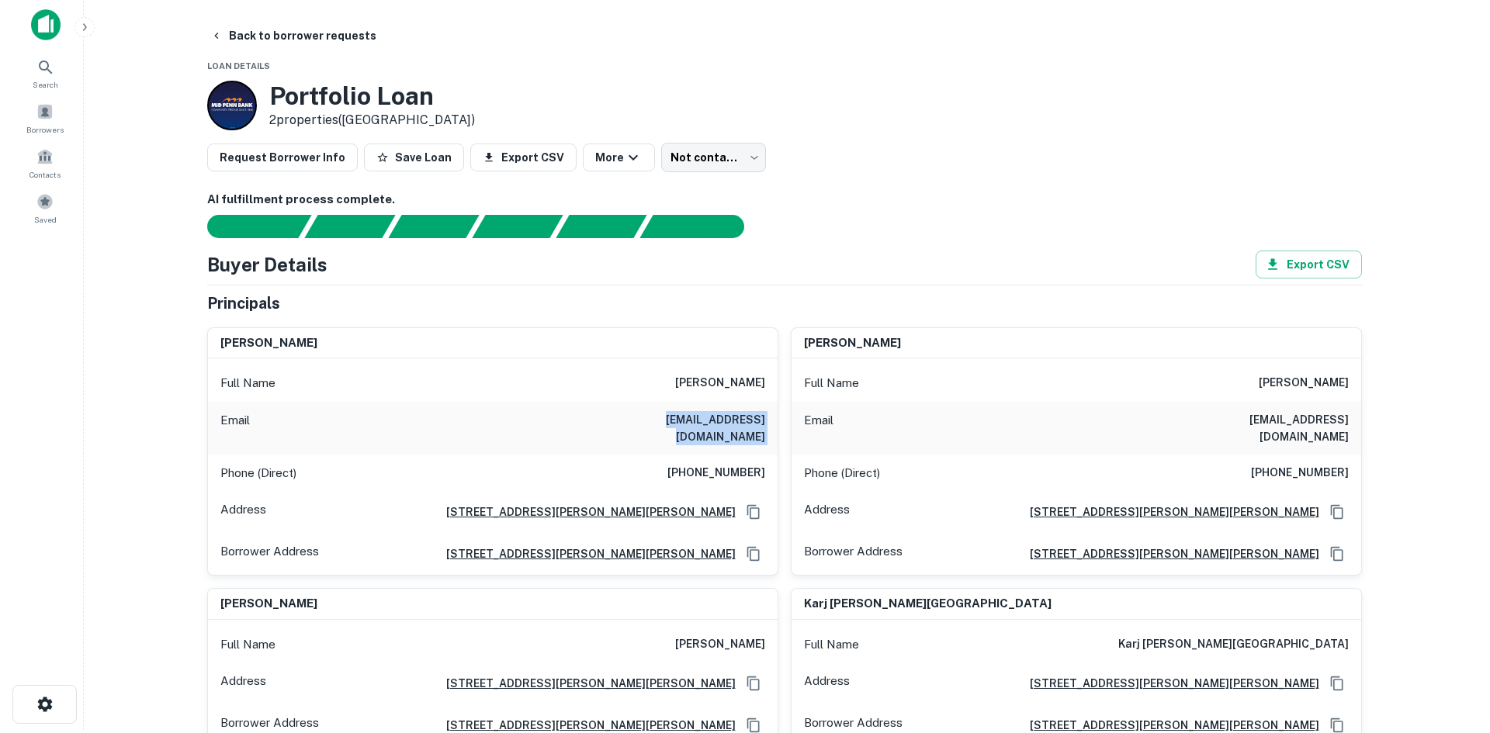
scroll to position [0, 0]
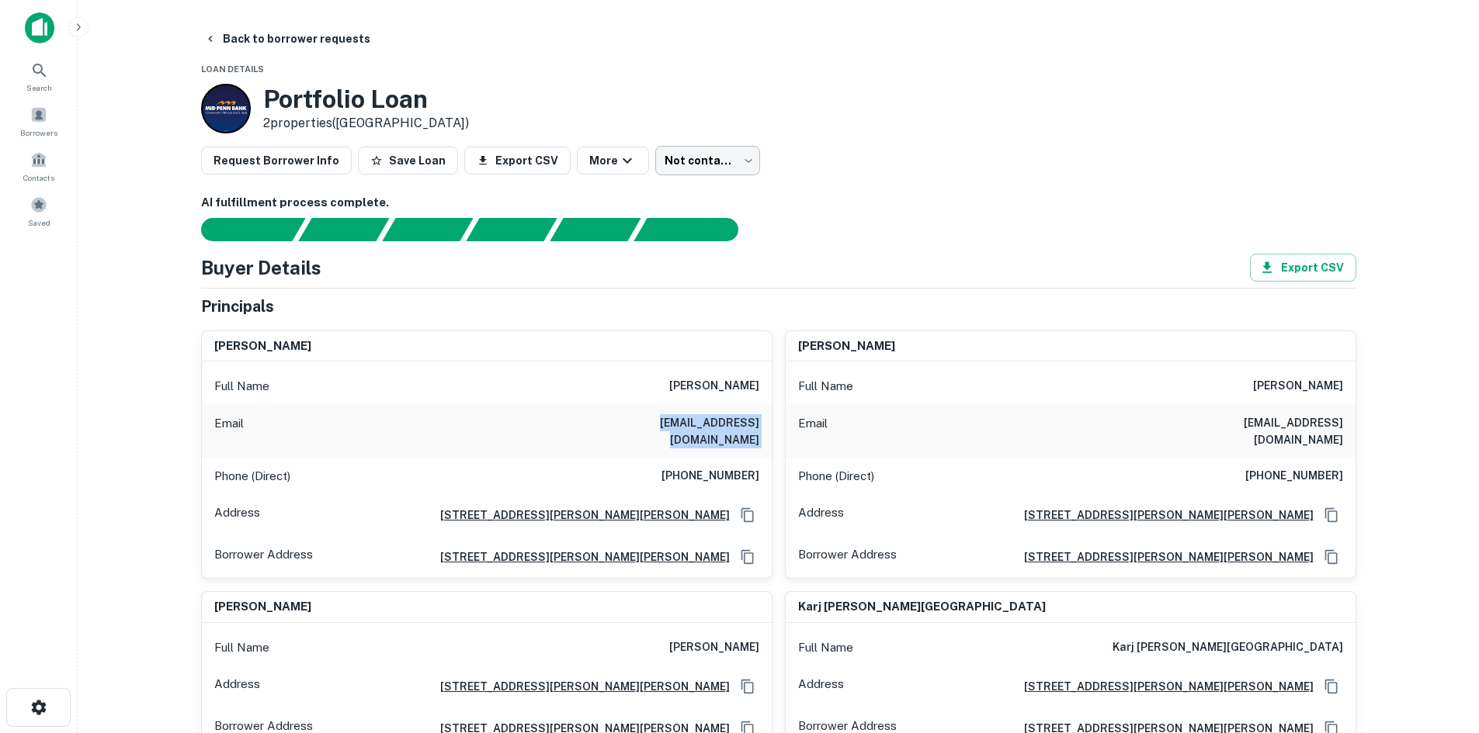
click at [671, 152] on body "Search Borrowers Contacts Saved Back to borrower requests Loan Details Portfoli…" at bounding box center [739, 366] width 1479 height 733
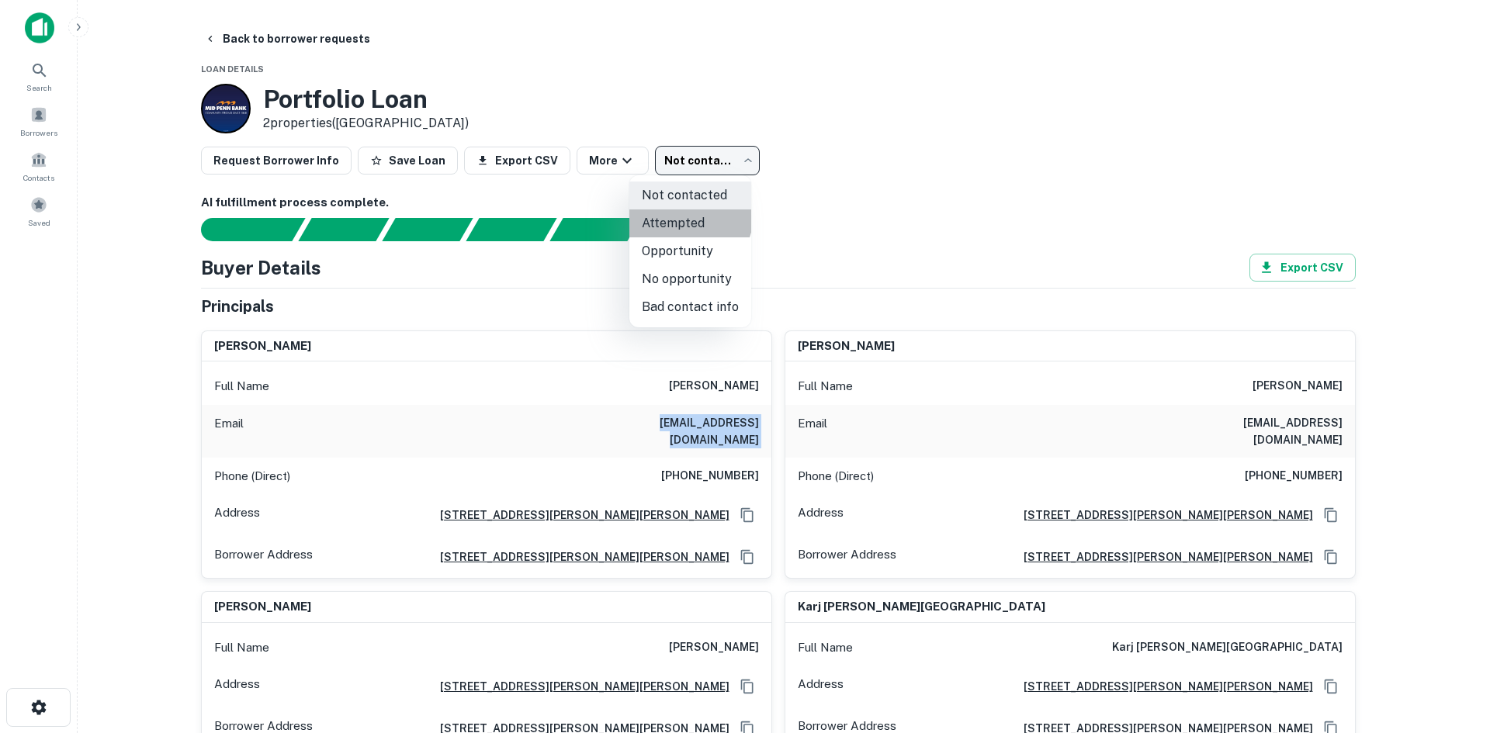
click at [688, 215] on li "Attempted" at bounding box center [690, 224] width 122 height 28
type input "*********"
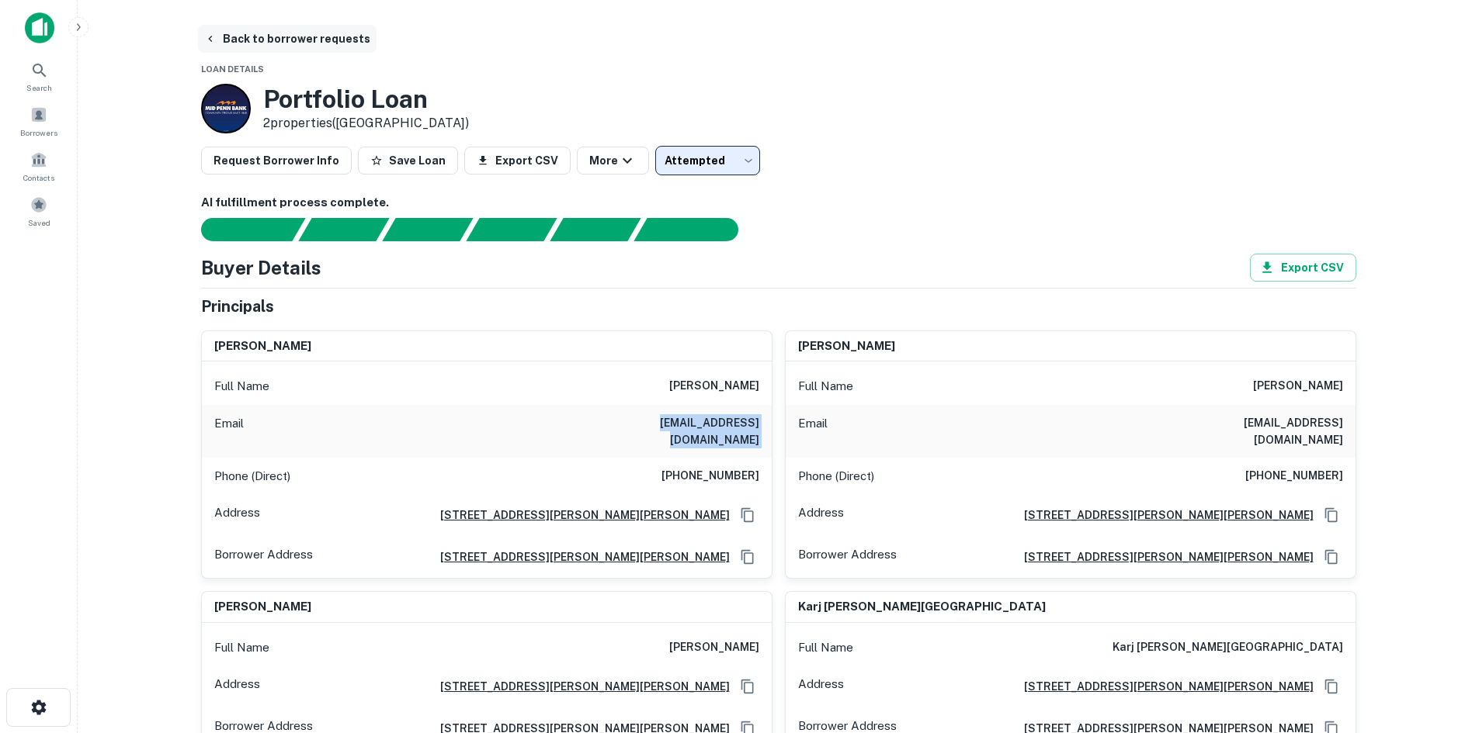
click at [330, 45] on button "Back to borrower requests" at bounding box center [287, 39] width 179 height 28
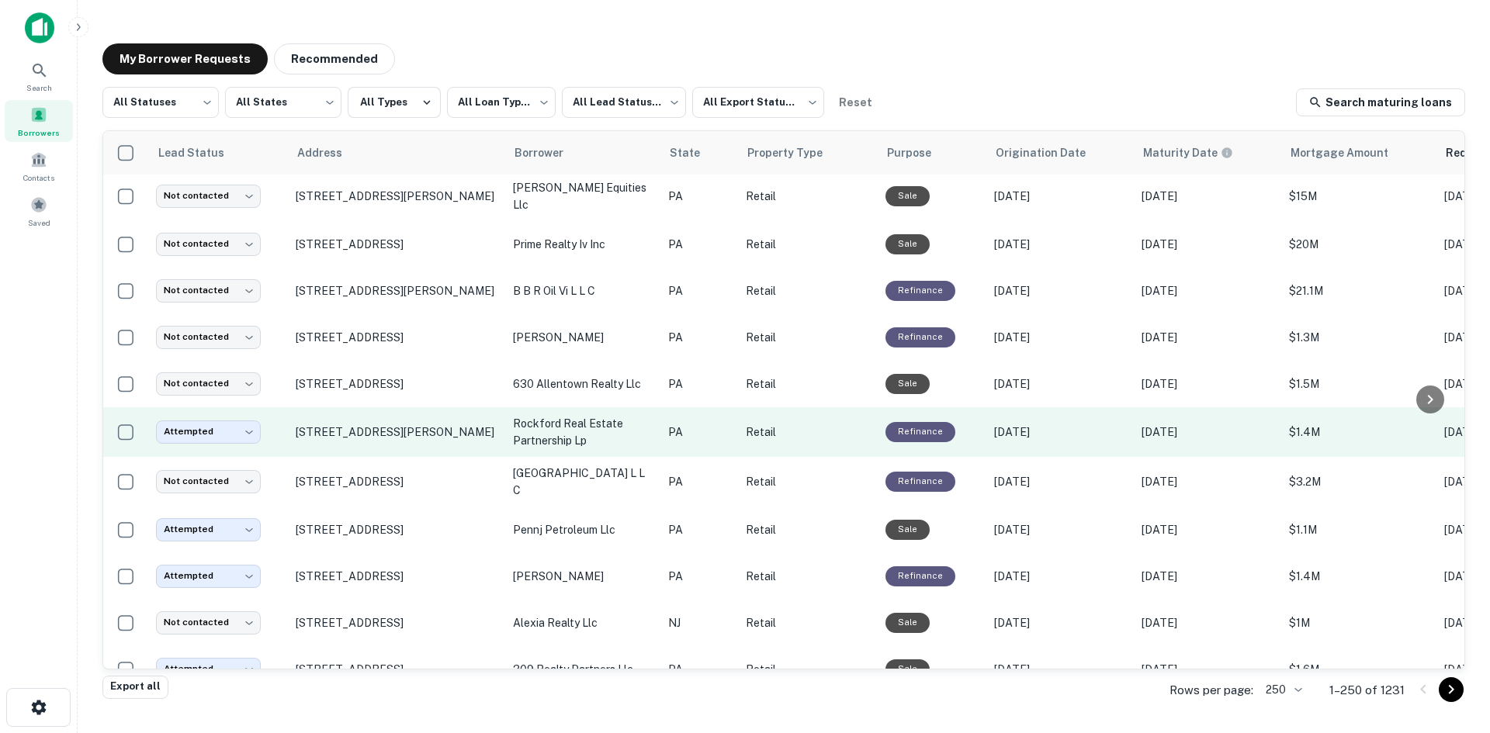
scroll to position [1225, 0]
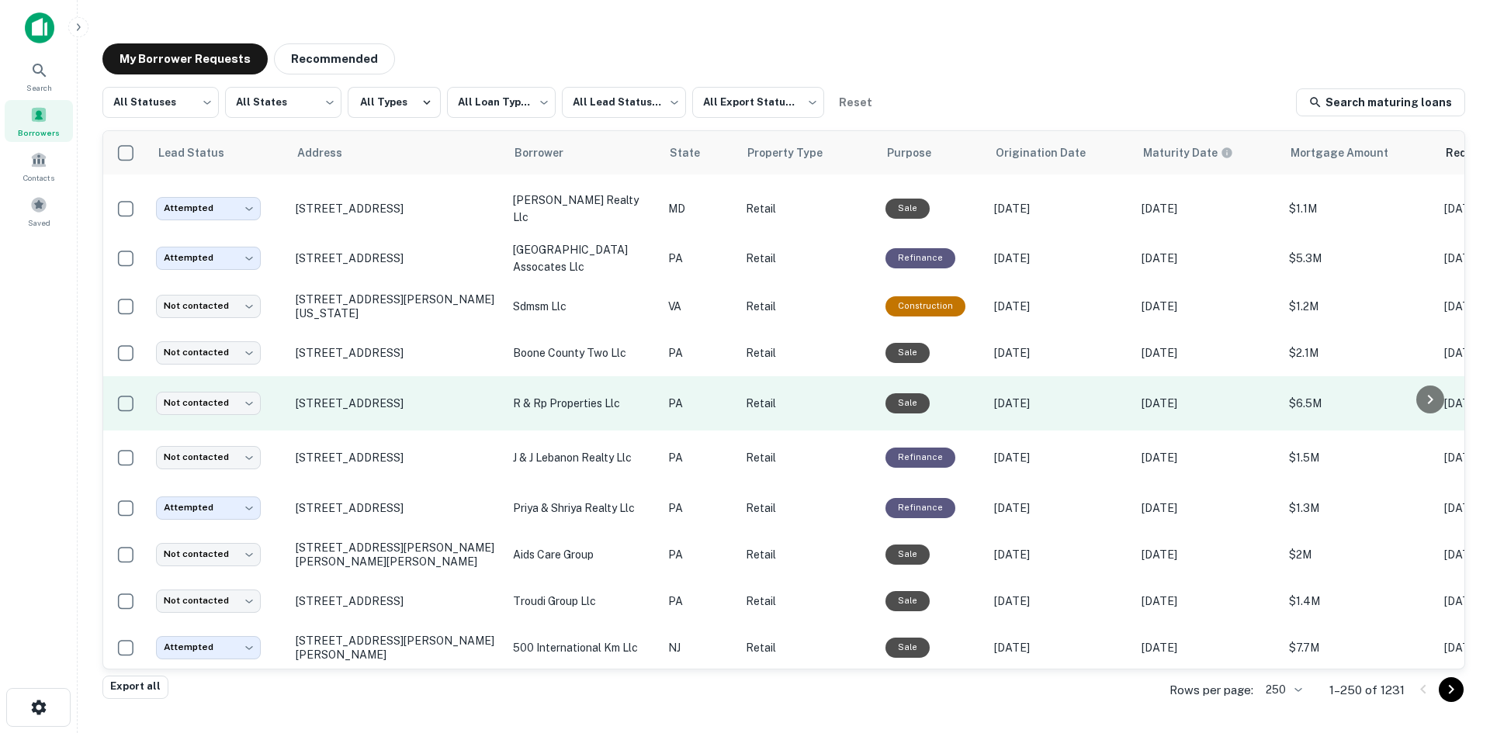
click at [402, 431] on td "[STREET_ADDRESS]" at bounding box center [396, 403] width 217 height 54
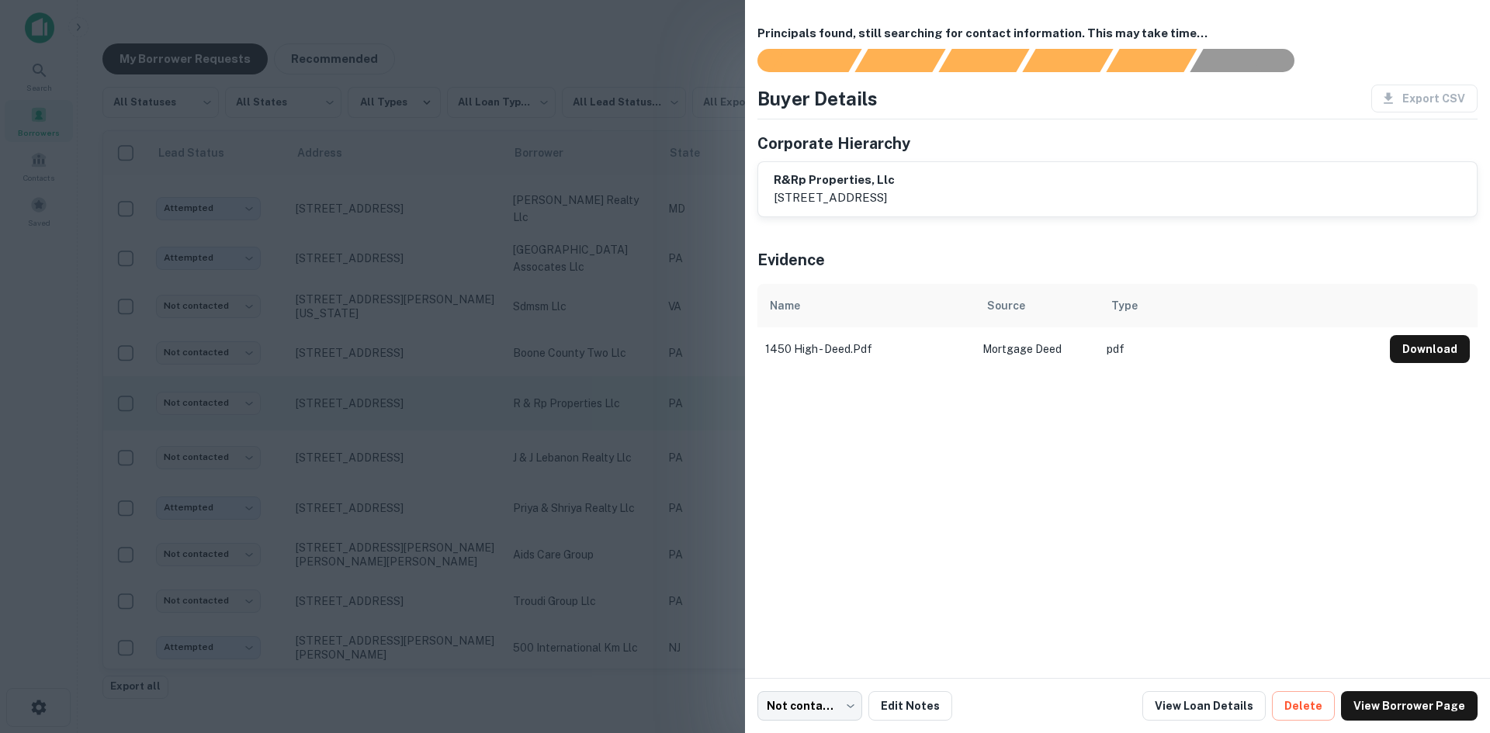
click at [402, 433] on div at bounding box center [745, 366] width 1490 height 733
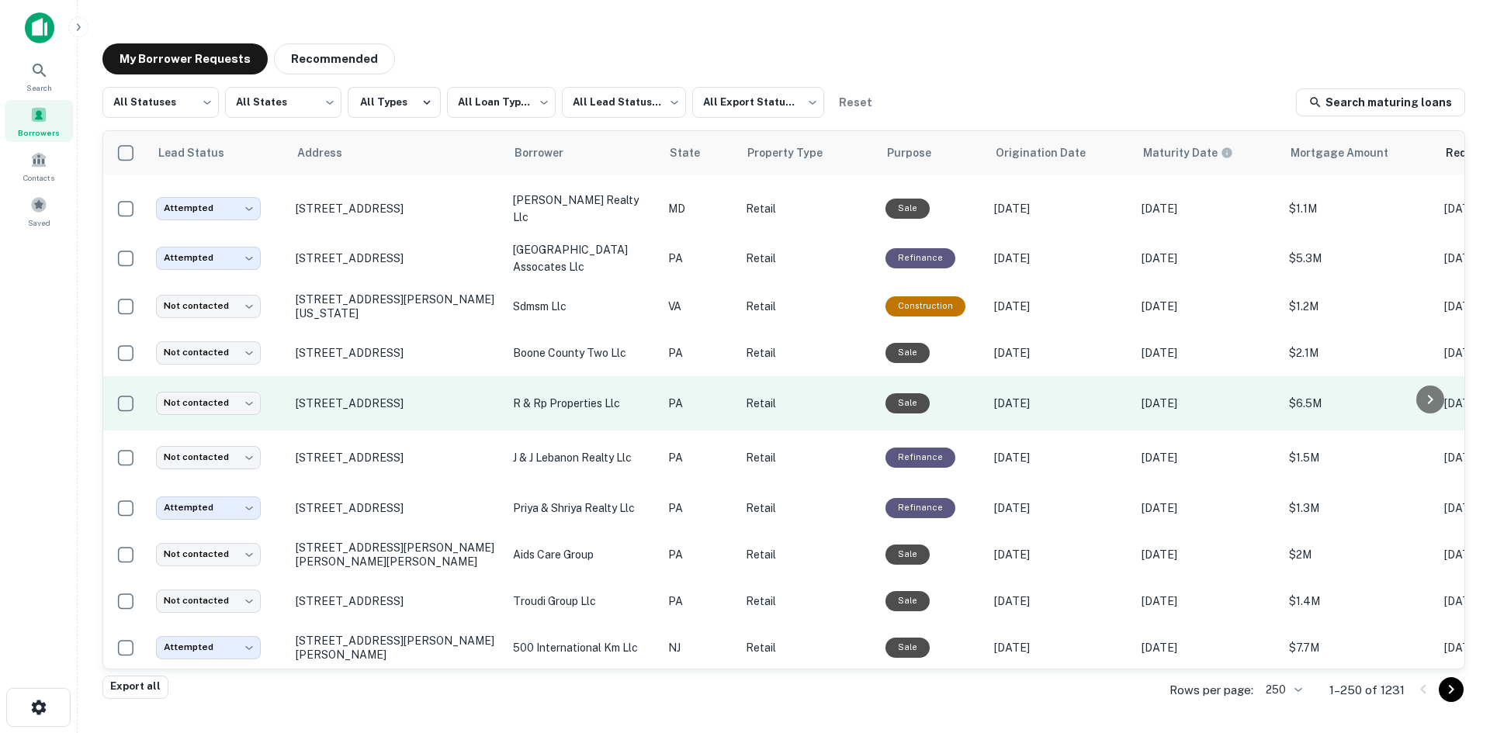
click at [402, 431] on td "[STREET_ADDRESS]" at bounding box center [396, 403] width 217 height 54
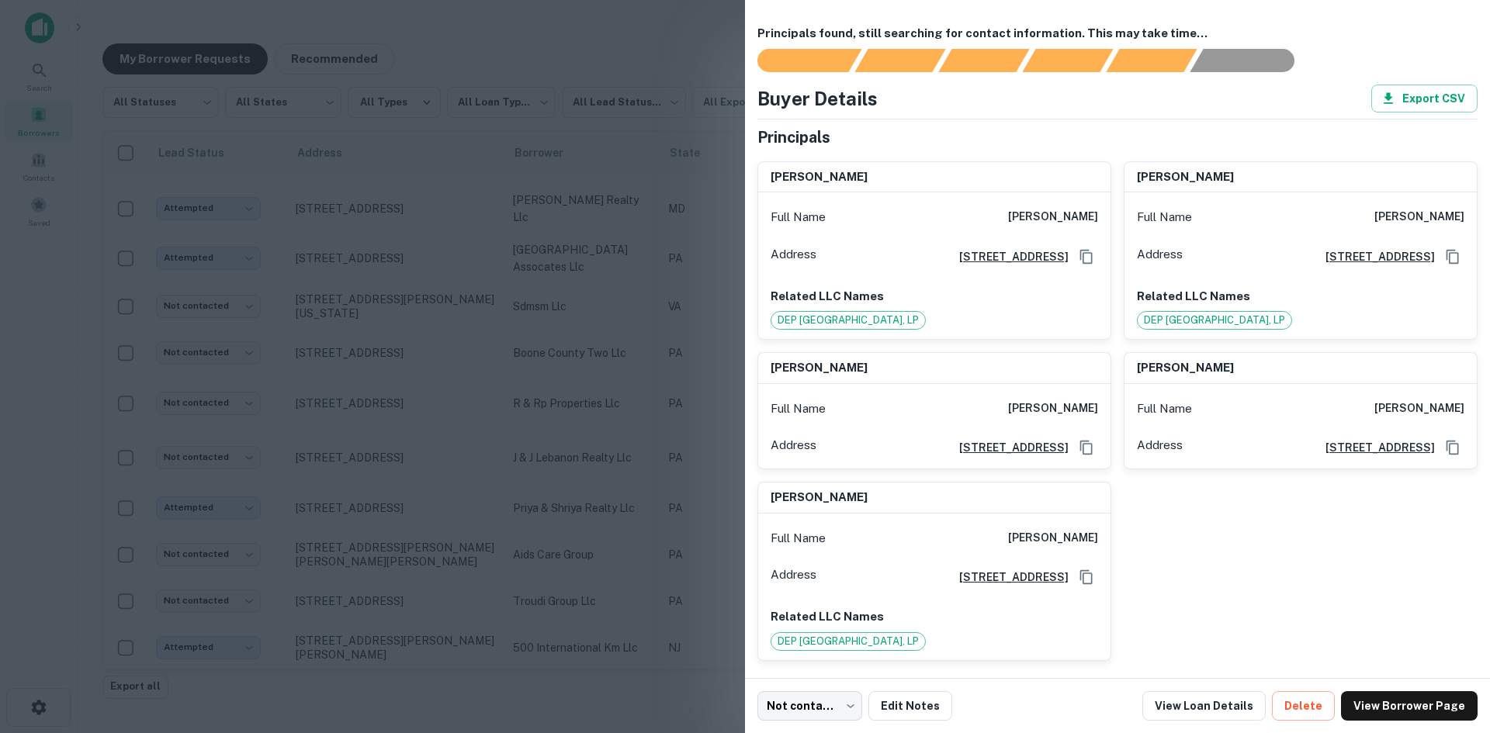
click at [410, 264] on div at bounding box center [745, 366] width 1490 height 733
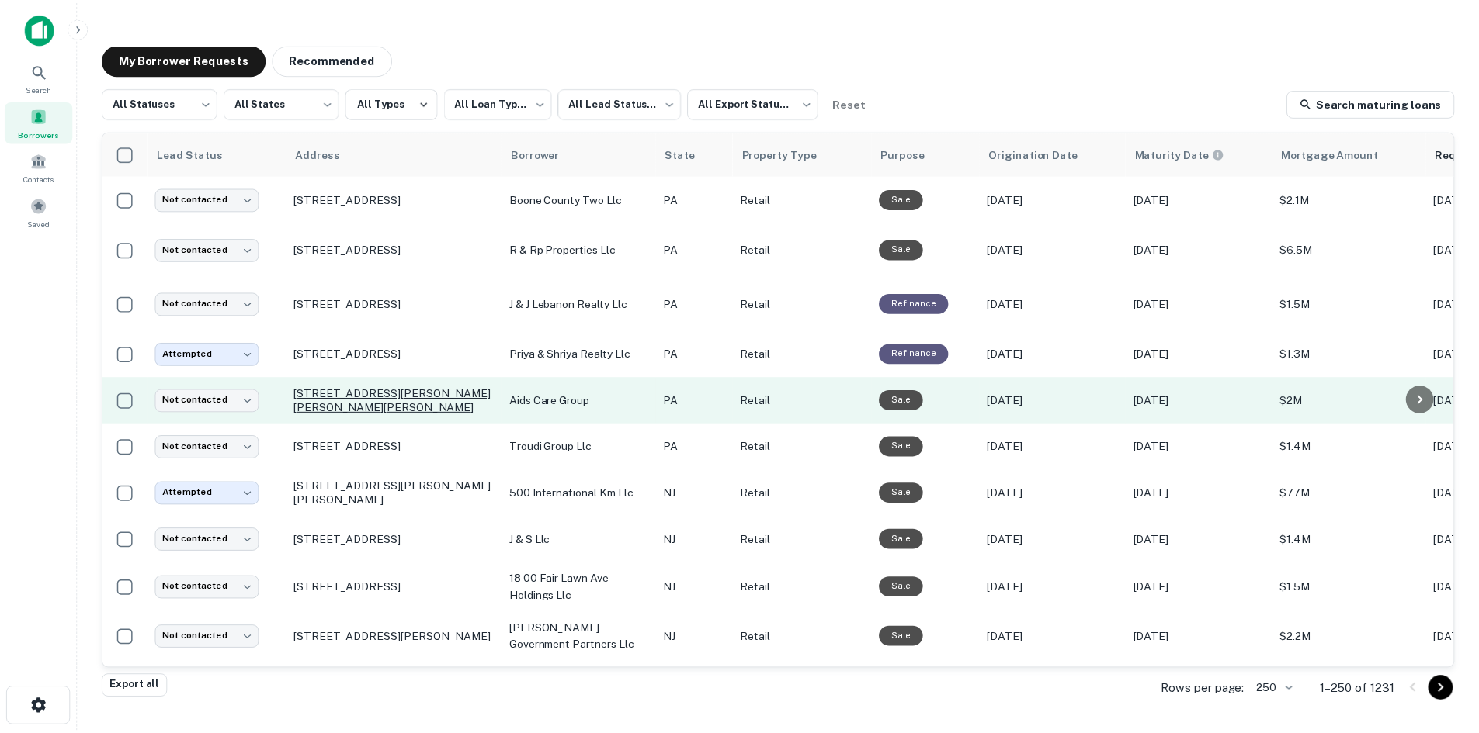
scroll to position [1380, 0]
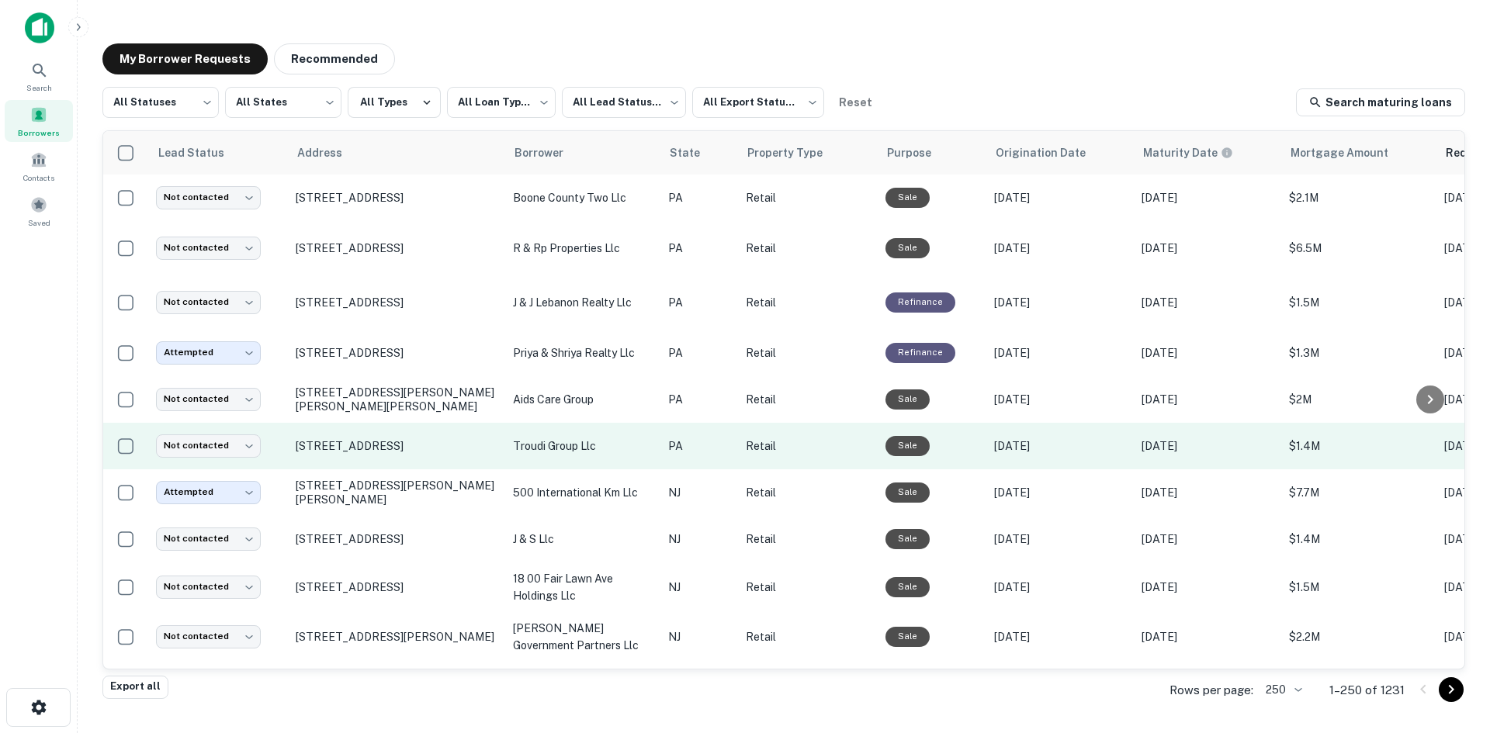
click at [418, 470] on td "602 Skippack Pike Blue Bell, PA 19422" at bounding box center [396, 446] width 217 height 47
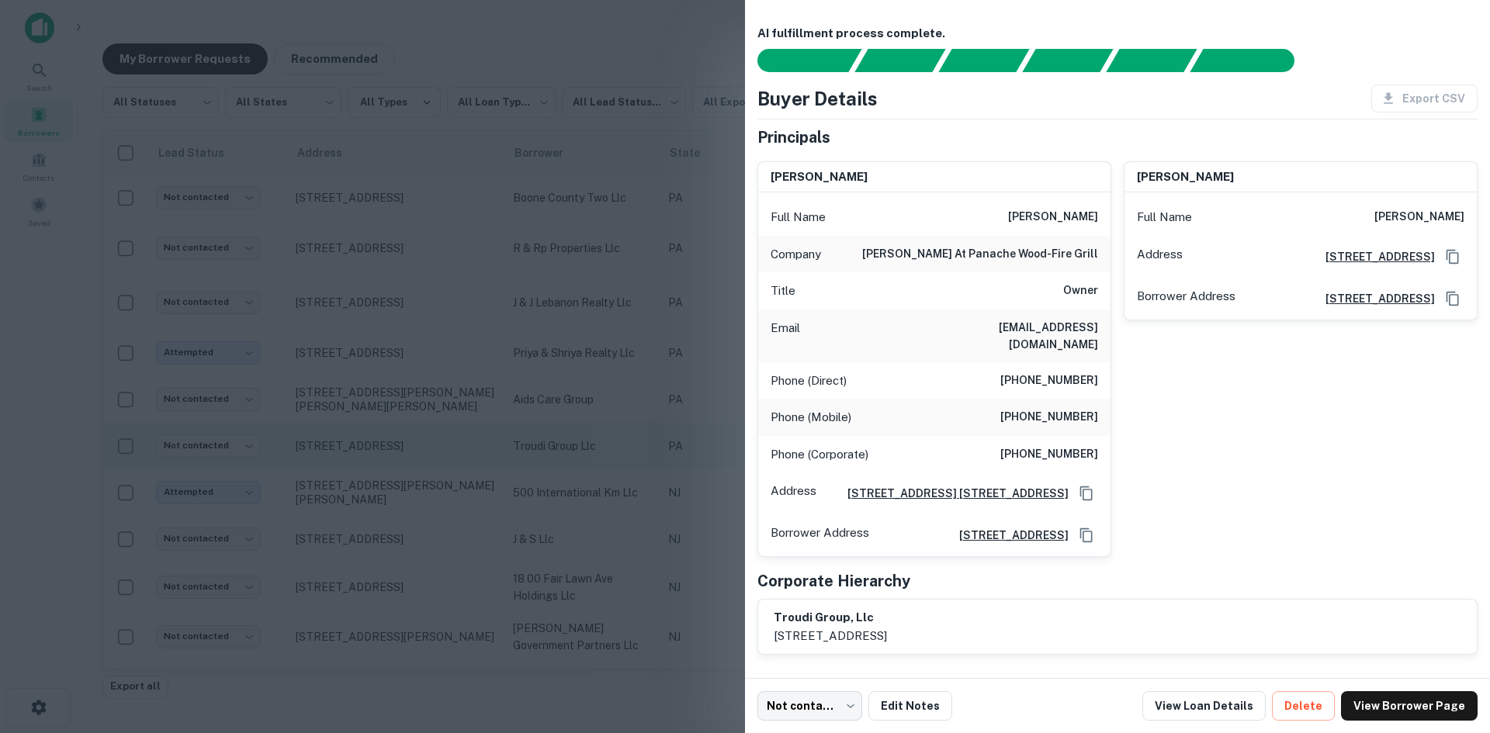
click at [418, 488] on div at bounding box center [745, 366] width 1490 height 733
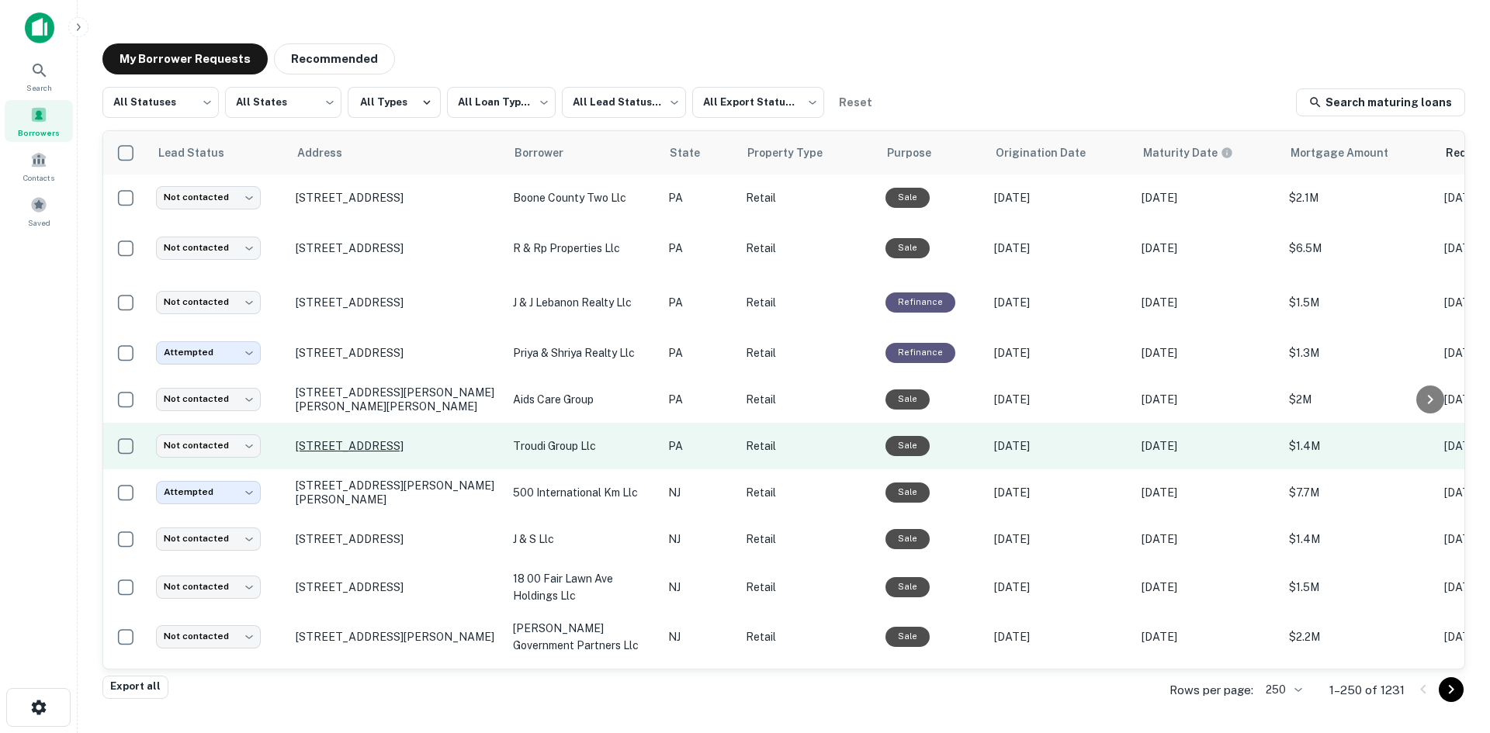
click at [425, 453] on p "602 Skippack Pike Blue Bell, PA 19422" at bounding box center [397, 446] width 202 height 14
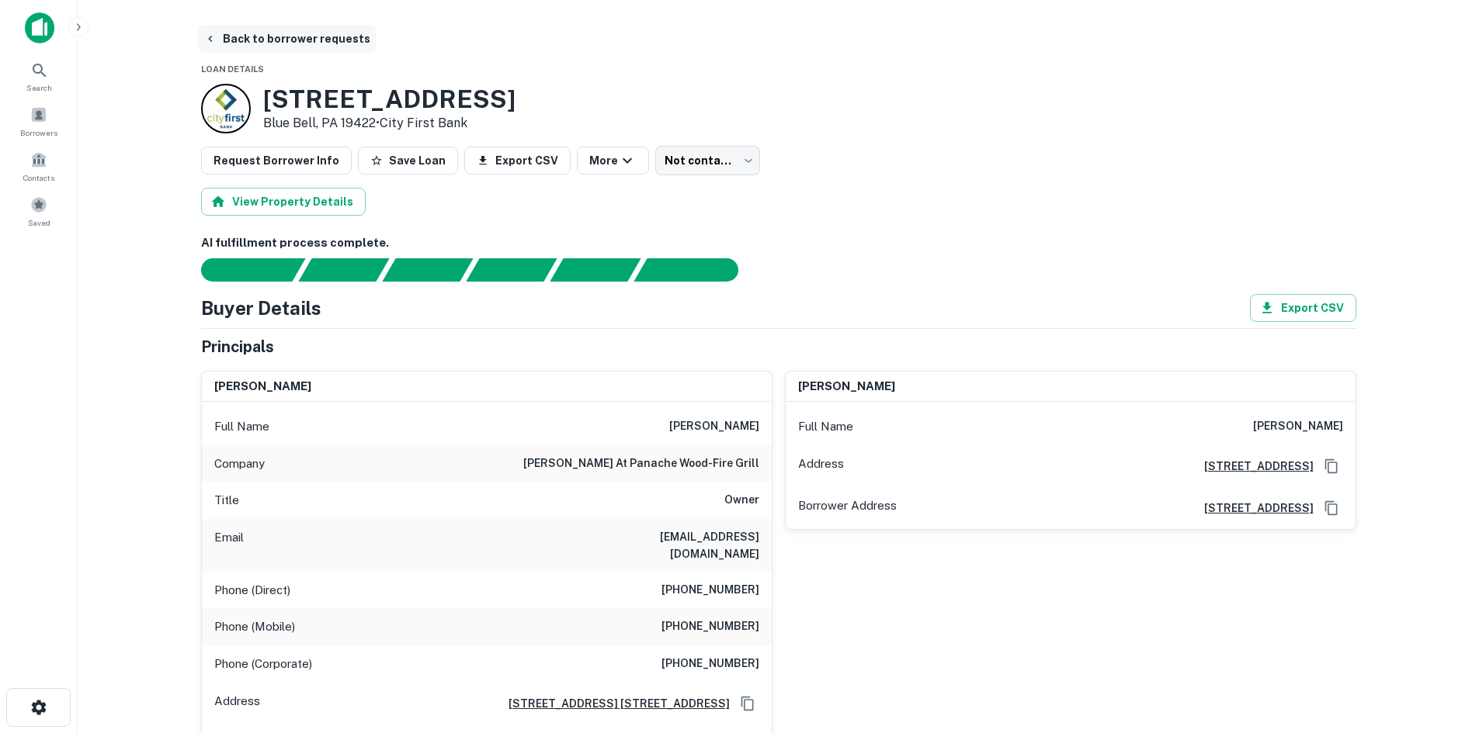
click at [252, 35] on button "Back to borrower requests" at bounding box center [287, 39] width 179 height 28
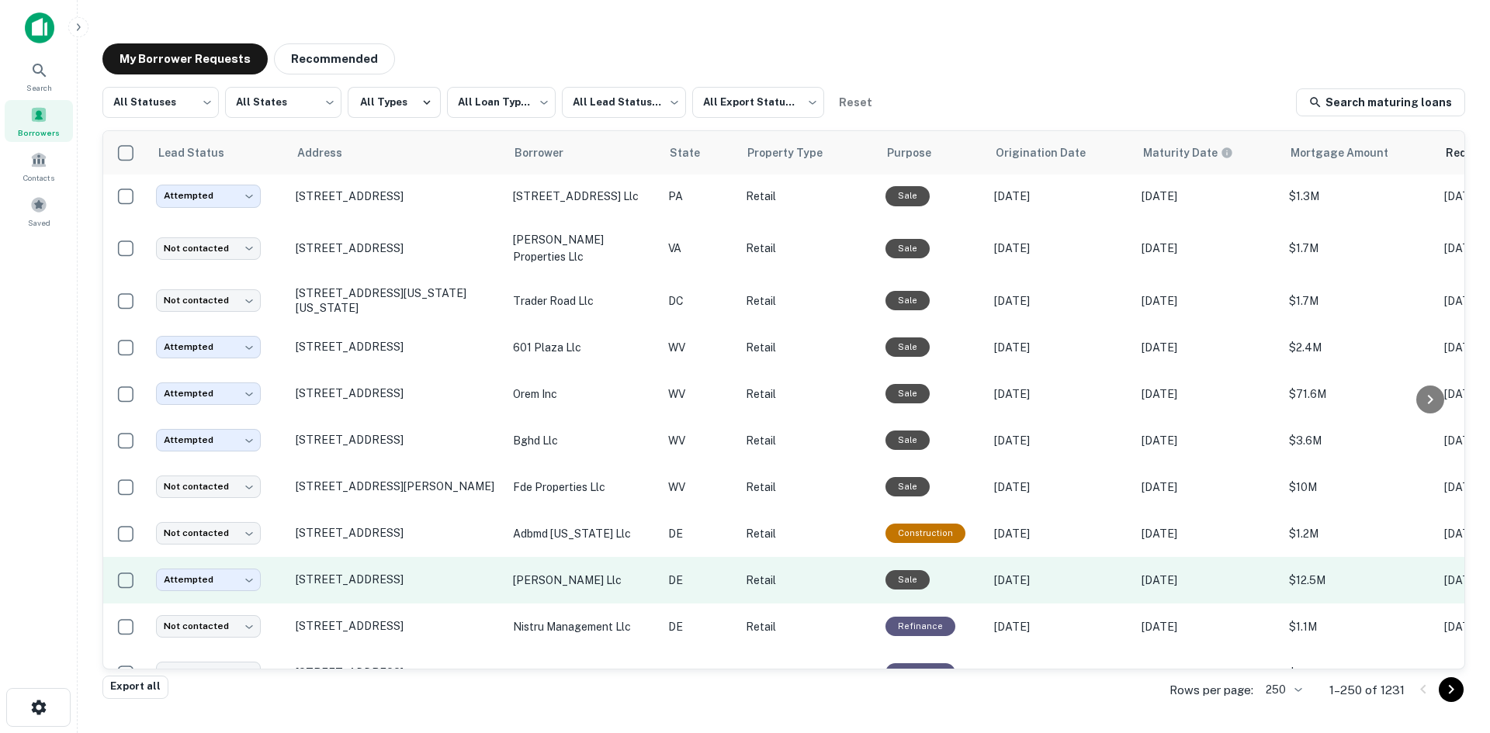
scroll to position [2777, 0]
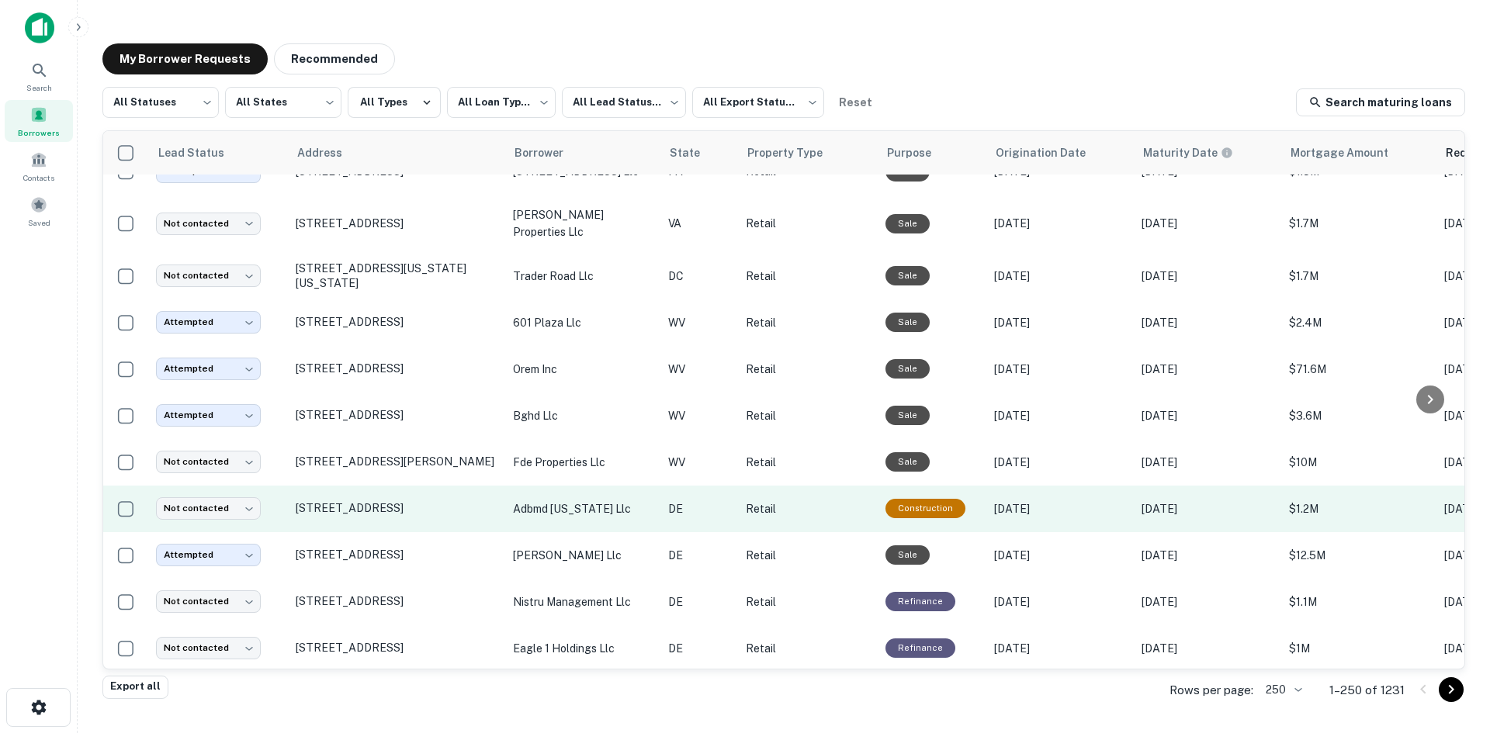
click at [425, 532] on td "18421 Coastal Hwy Lewes, DE 19958" at bounding box center [396, 509] width 217 height 47
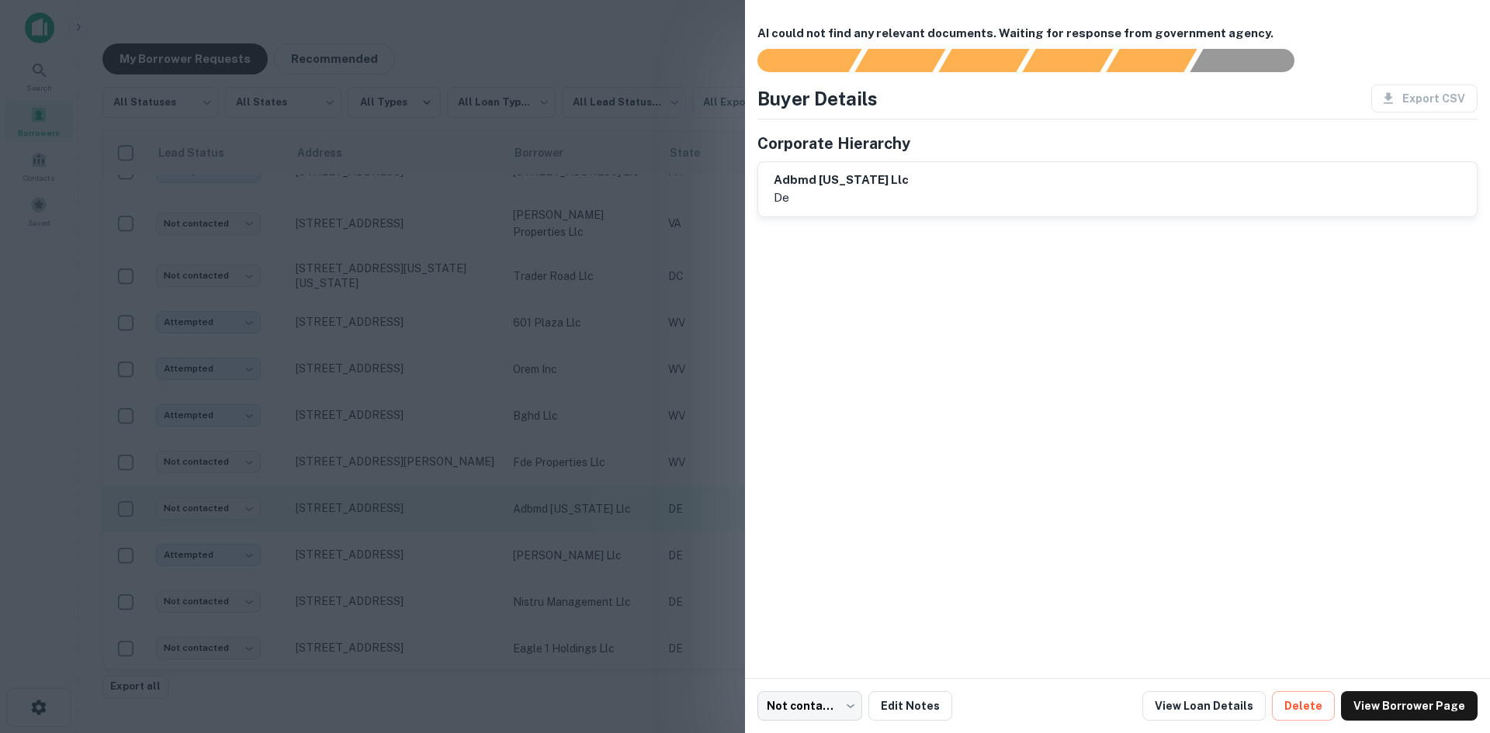
click at [425, 539] on div at bounding box center [745, 366] width 1490 height 733
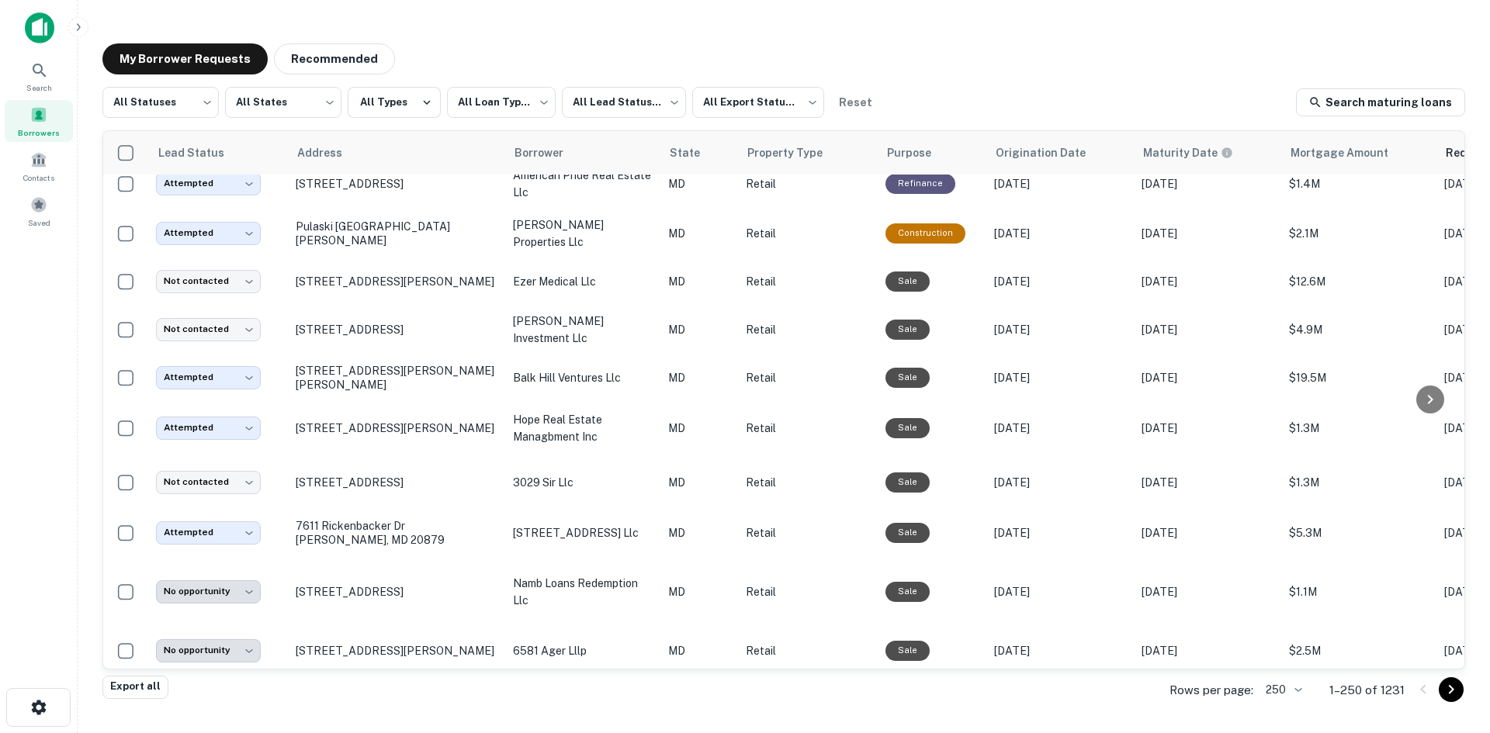
scroll to position [3864, 0]
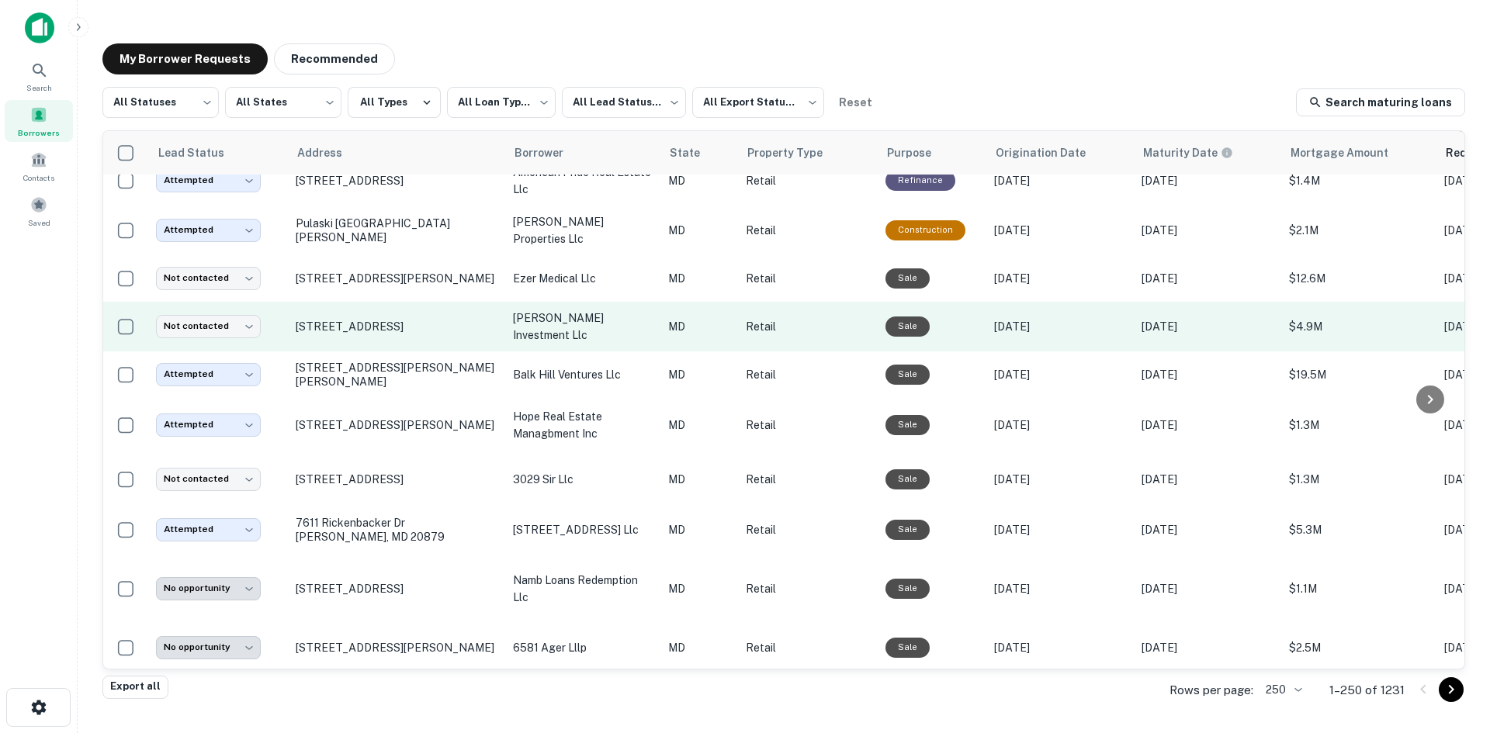
click at [393, 352] on td "1565 Hyde Park Rd Essex, MD 21221" at bounding box center [396, 327] width 217 height 50
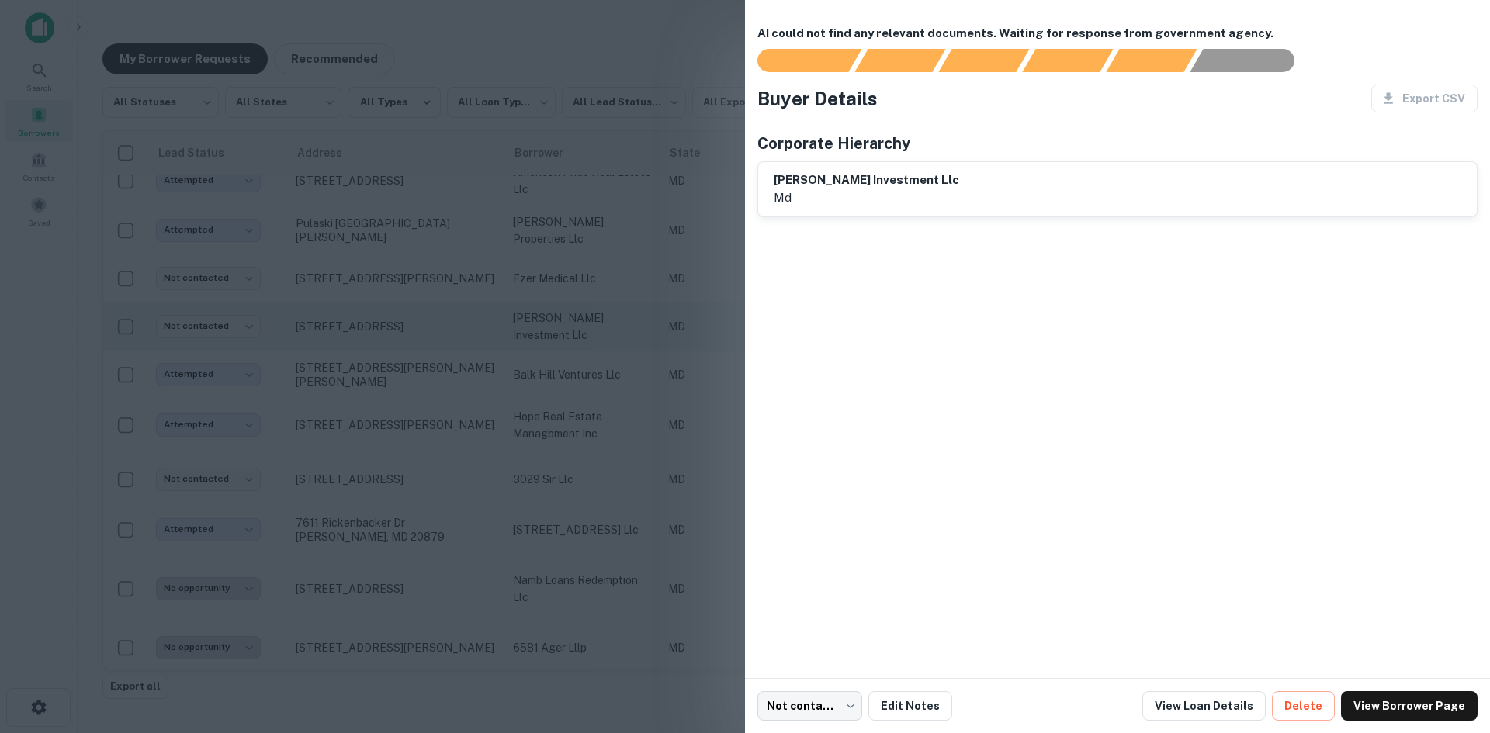
click at [393, 359] on div at bounding box center [745, 366] width 1490 height 733
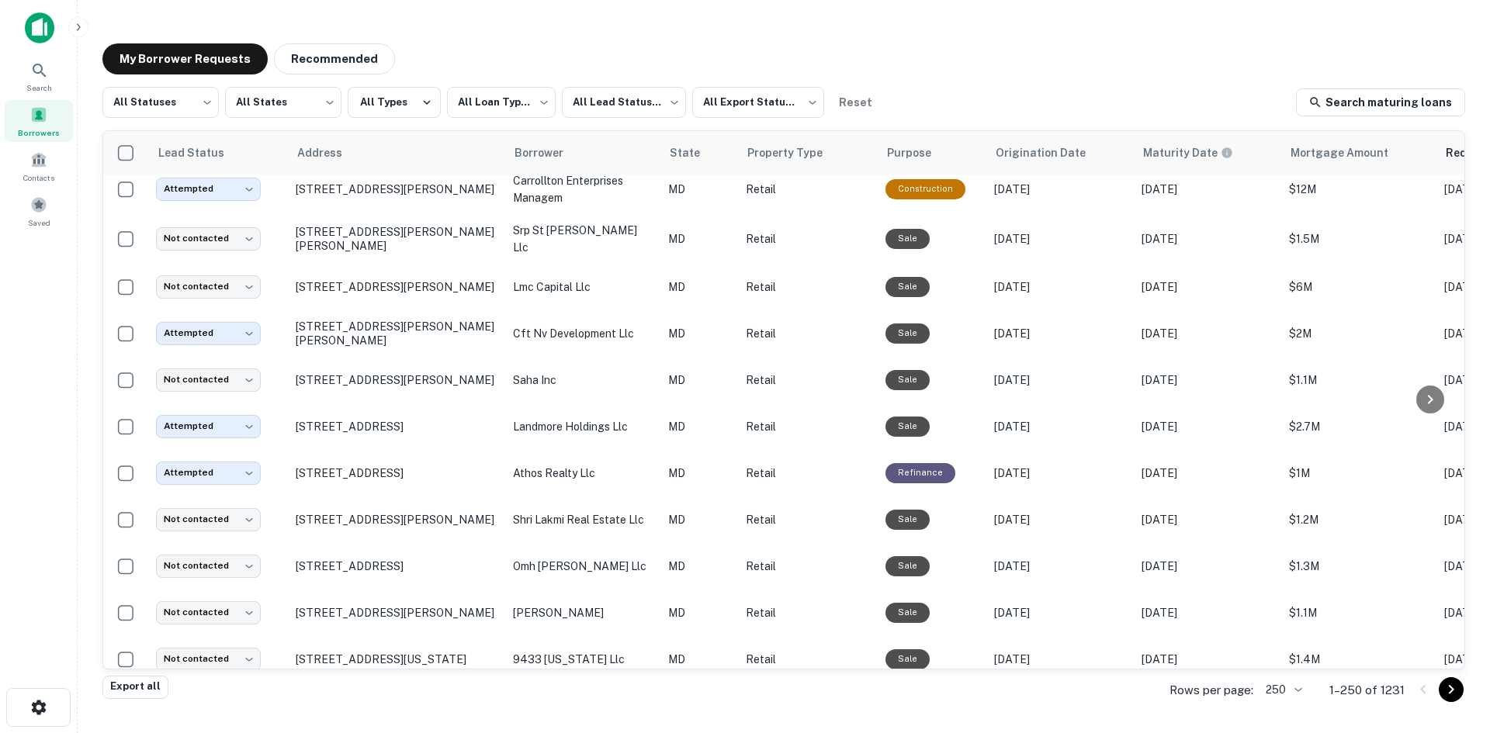
scroll to position [4407, 0]
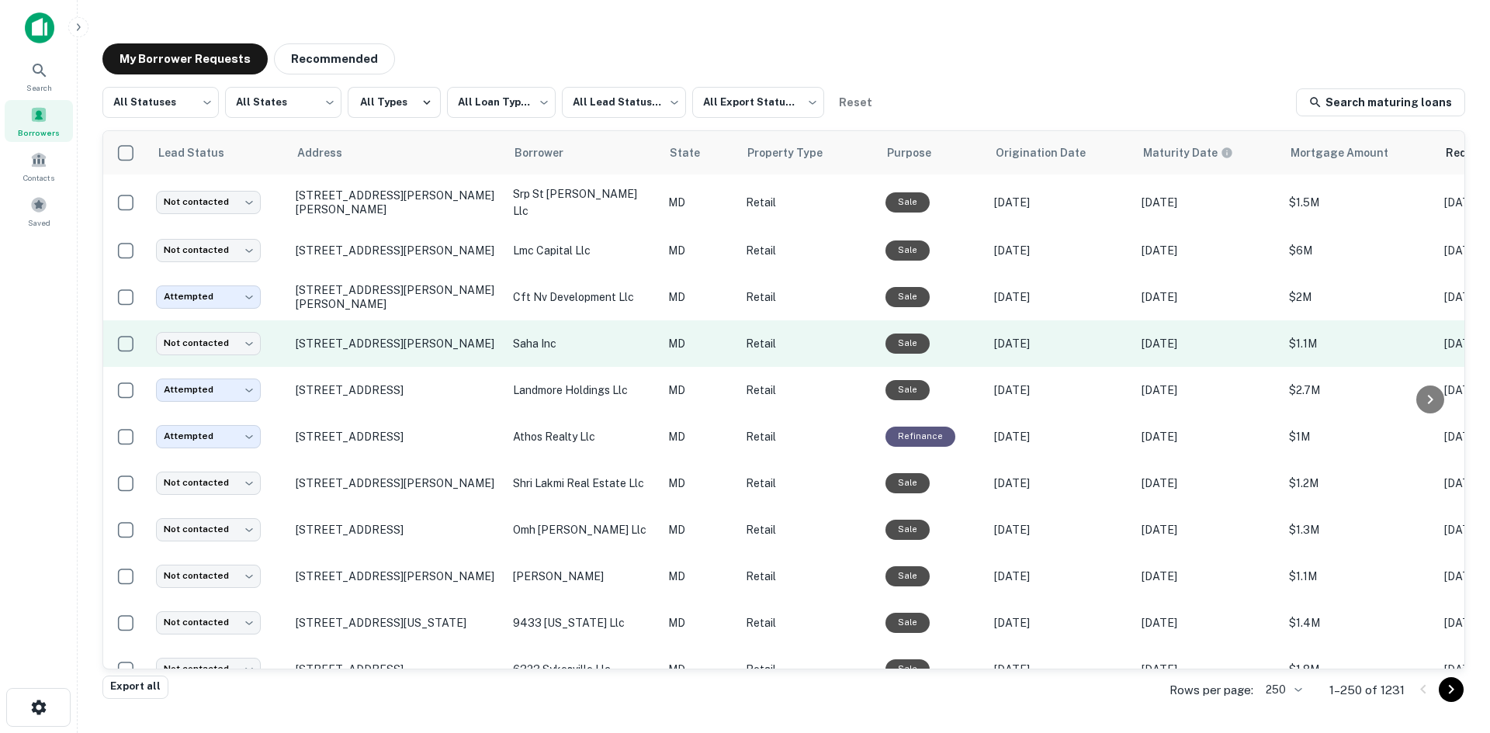
click at [397, 367] on td "4917 Cordell Ave Bethesda, MD 20814" at bounding box center [396, 344] width 217 height 47
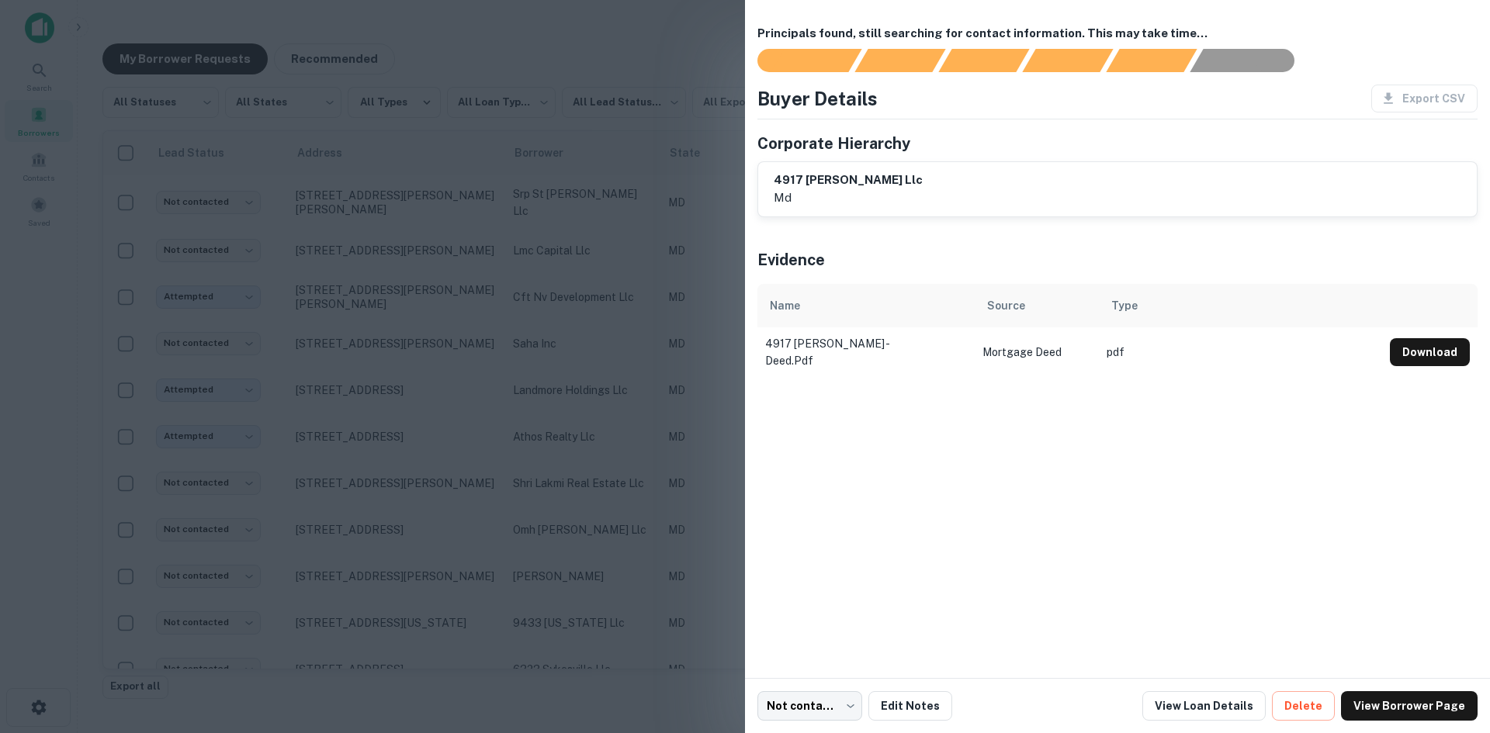
click at [390, 379] on div at bounding box center [745, 366] width 1490 height 733
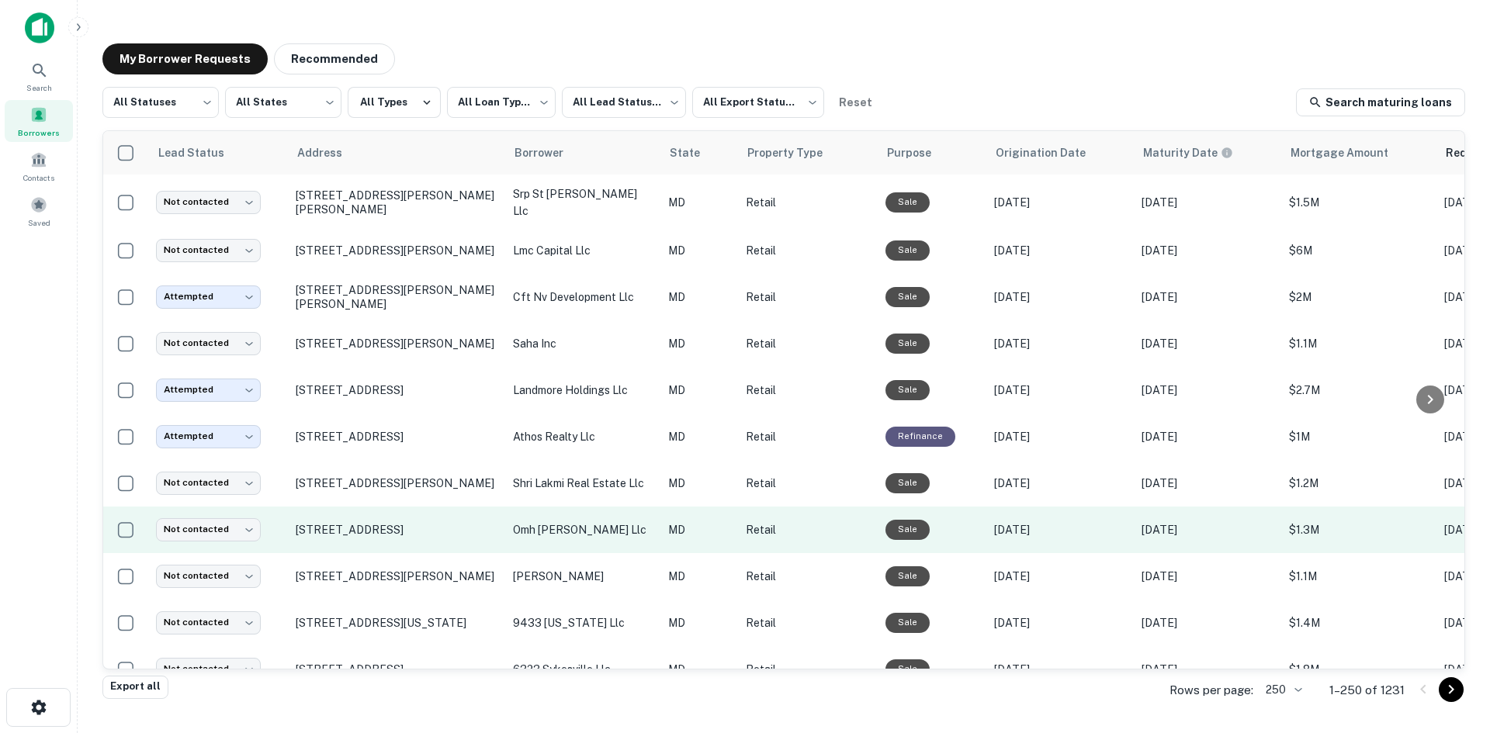
click at [369, 553] on td "1407 Sulphur Spring Rd Halethorpe, MD 21227" at bounding box center [396, 530] width 217 height 47
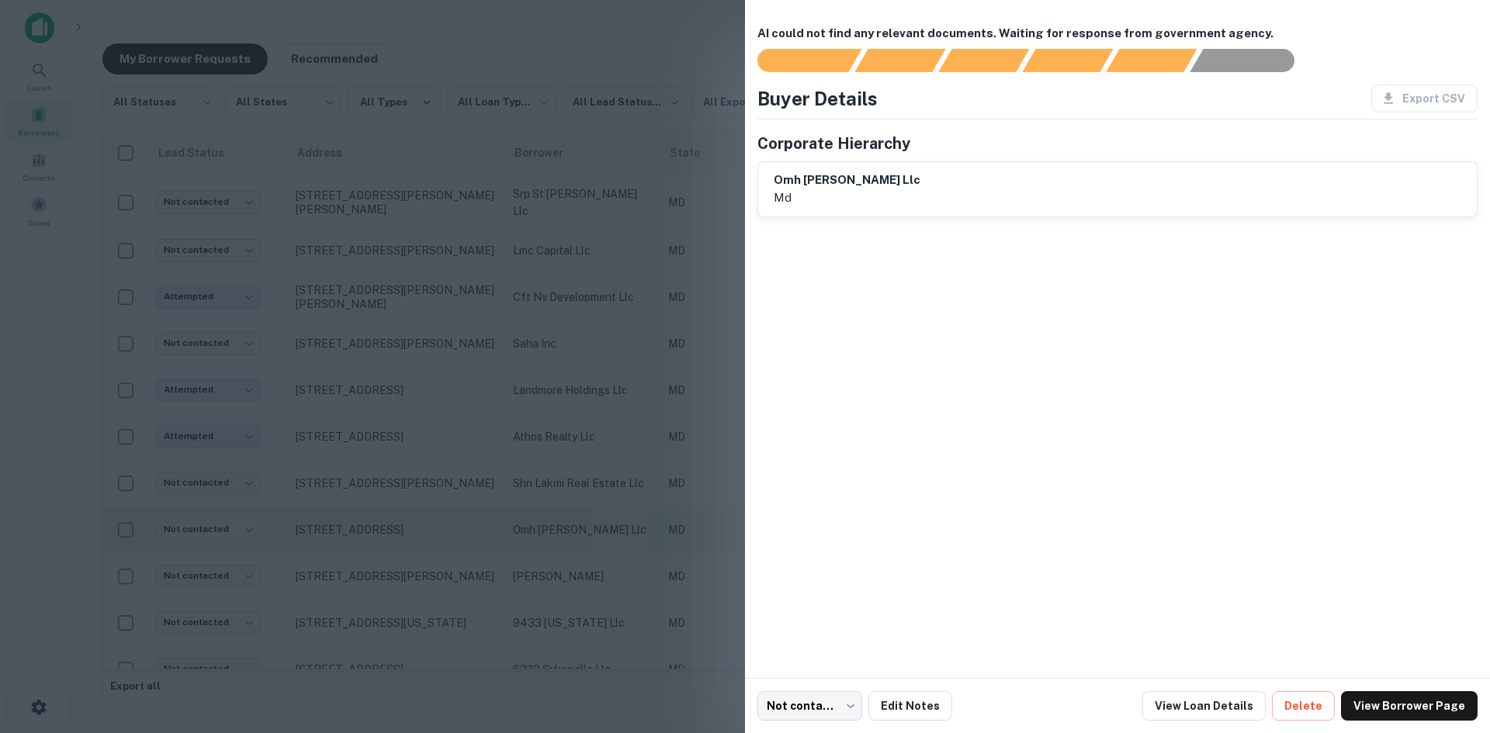
click at [366, 557] on div at bounding box center [745, 366] width 1490 height 733
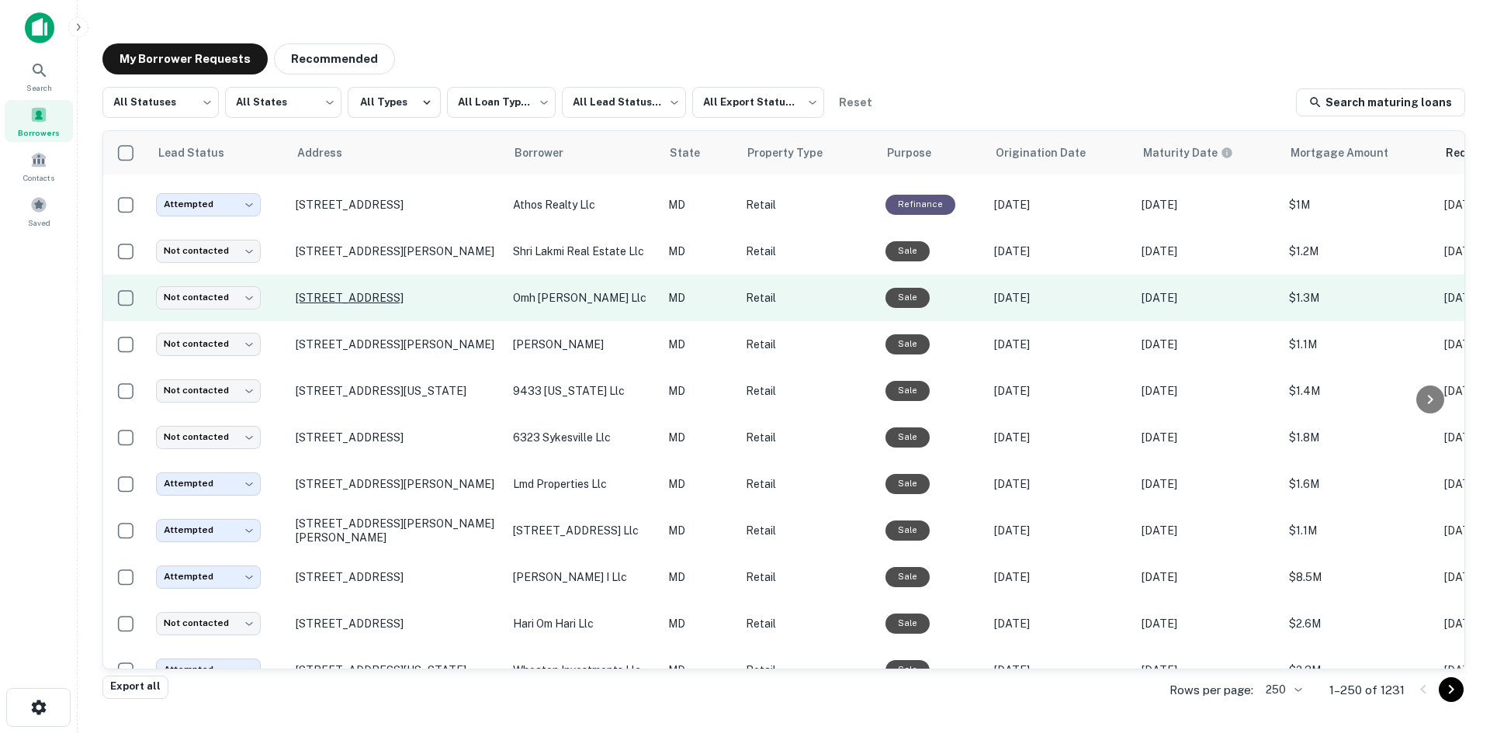
scroll to position [4640, 0]
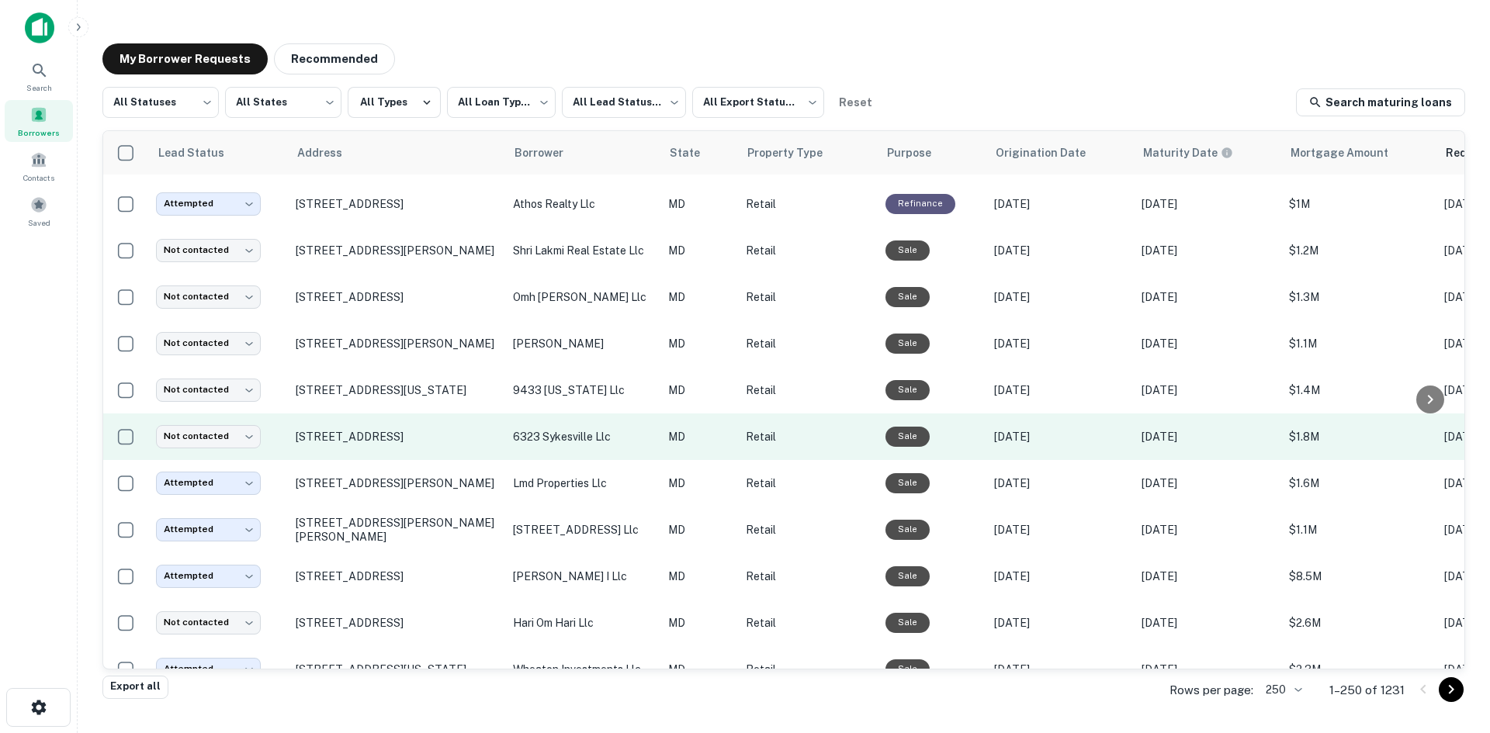
click at [422, 460] on td "6323 Sykesville Rd Sykesville, MD 21784" at bounding box center [396, 437] width 217 height 47
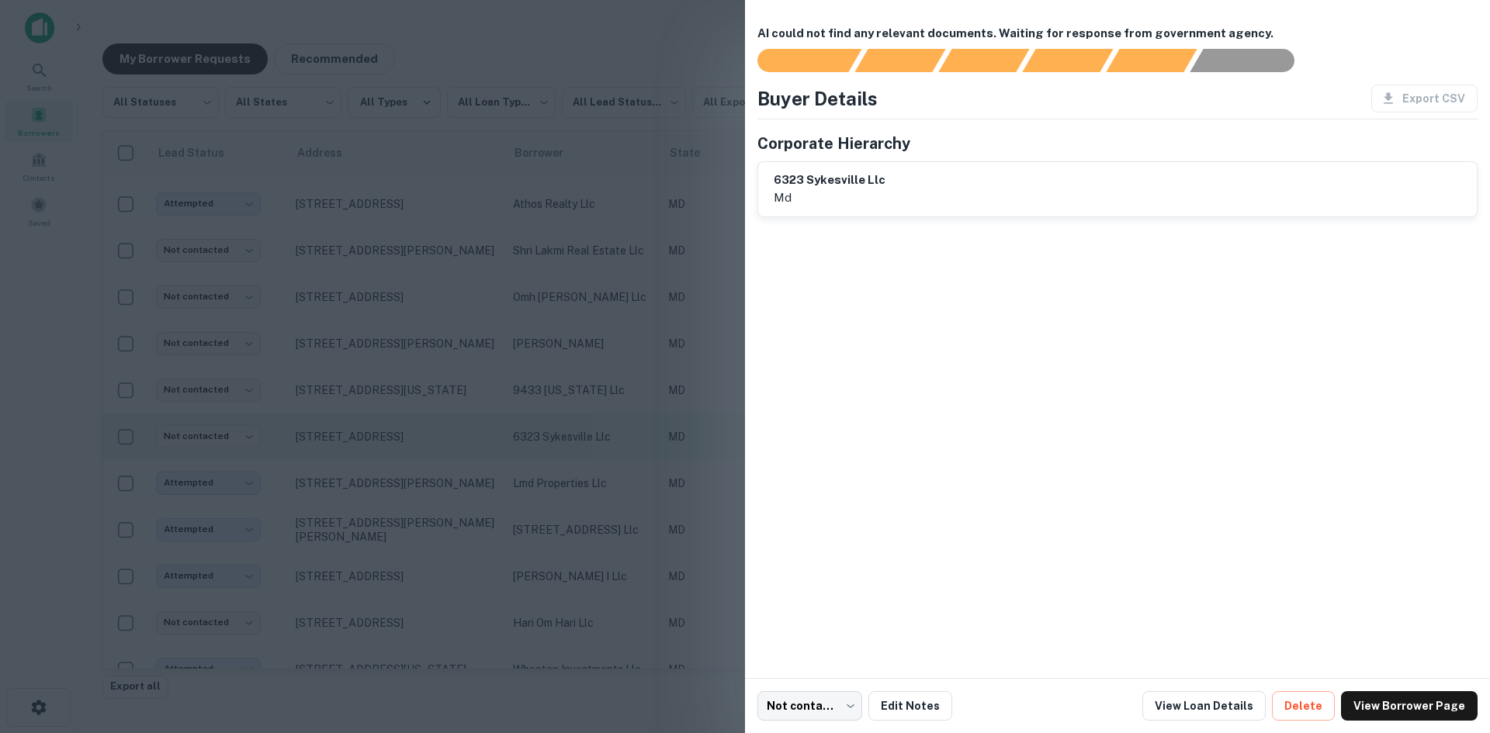
click at [422, 487] on div at bounding box center [745, 366] width 1490 height 733
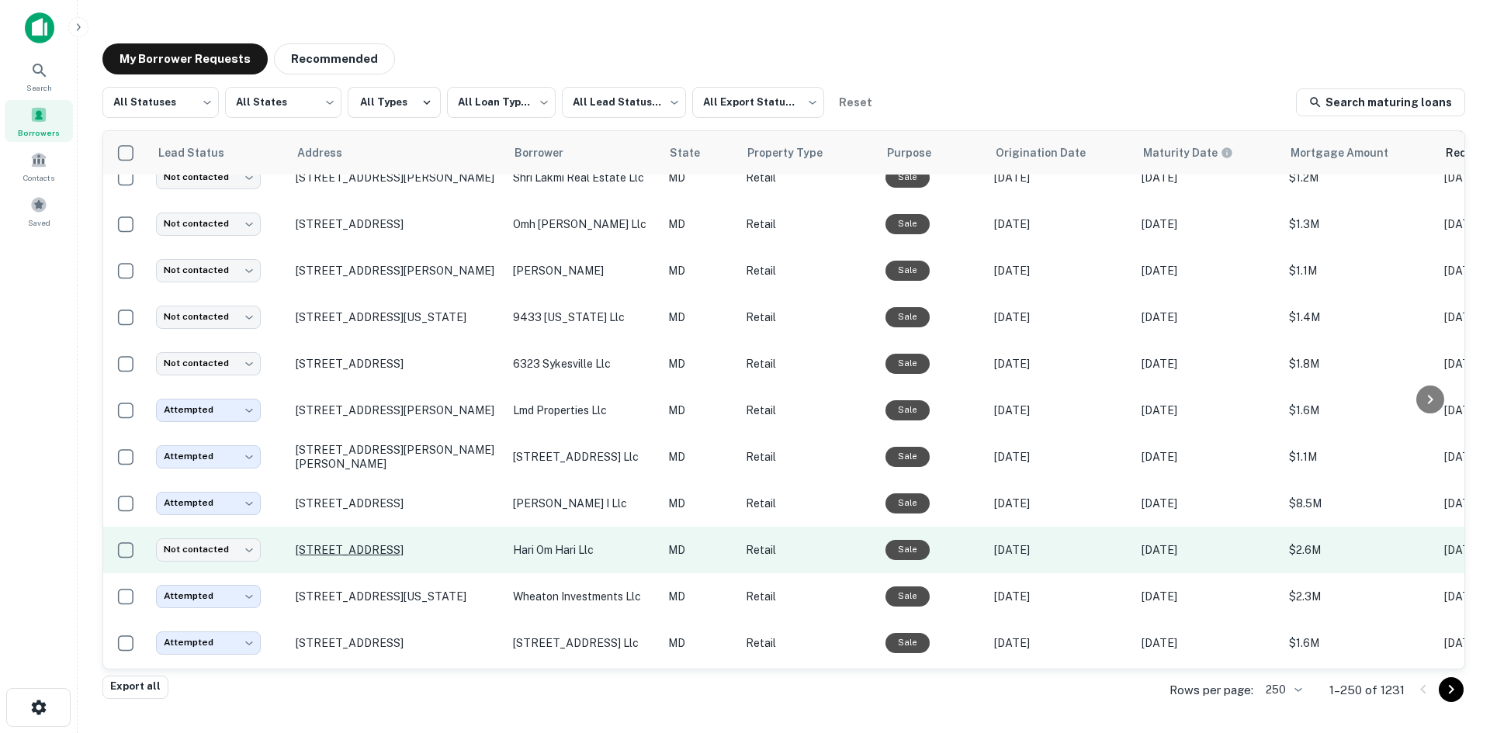
scroll to position [4795, 0]
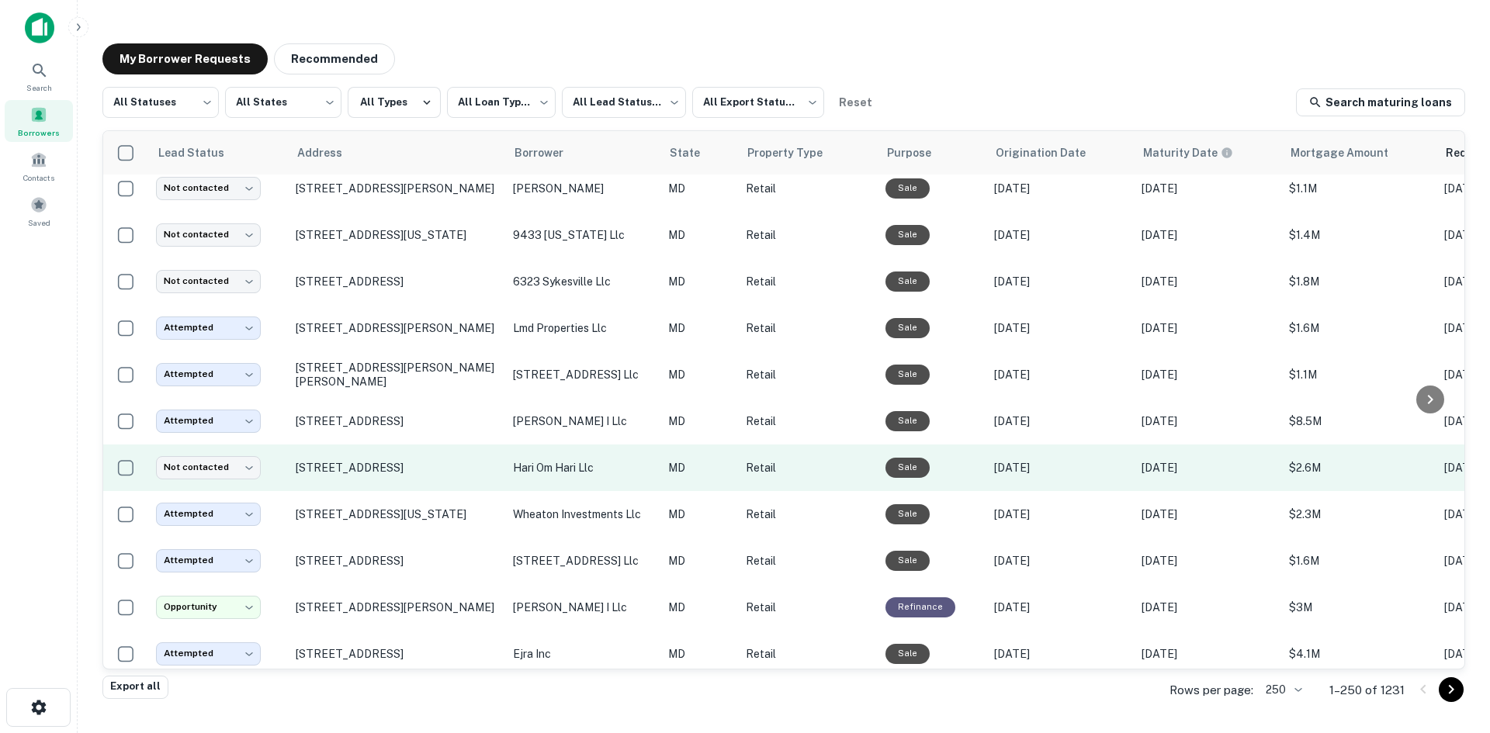
click at [393, 491] on td "3700 Donnell Dr District Heights, MD 20747" at bounding box center [396, 468] width 217 height 47
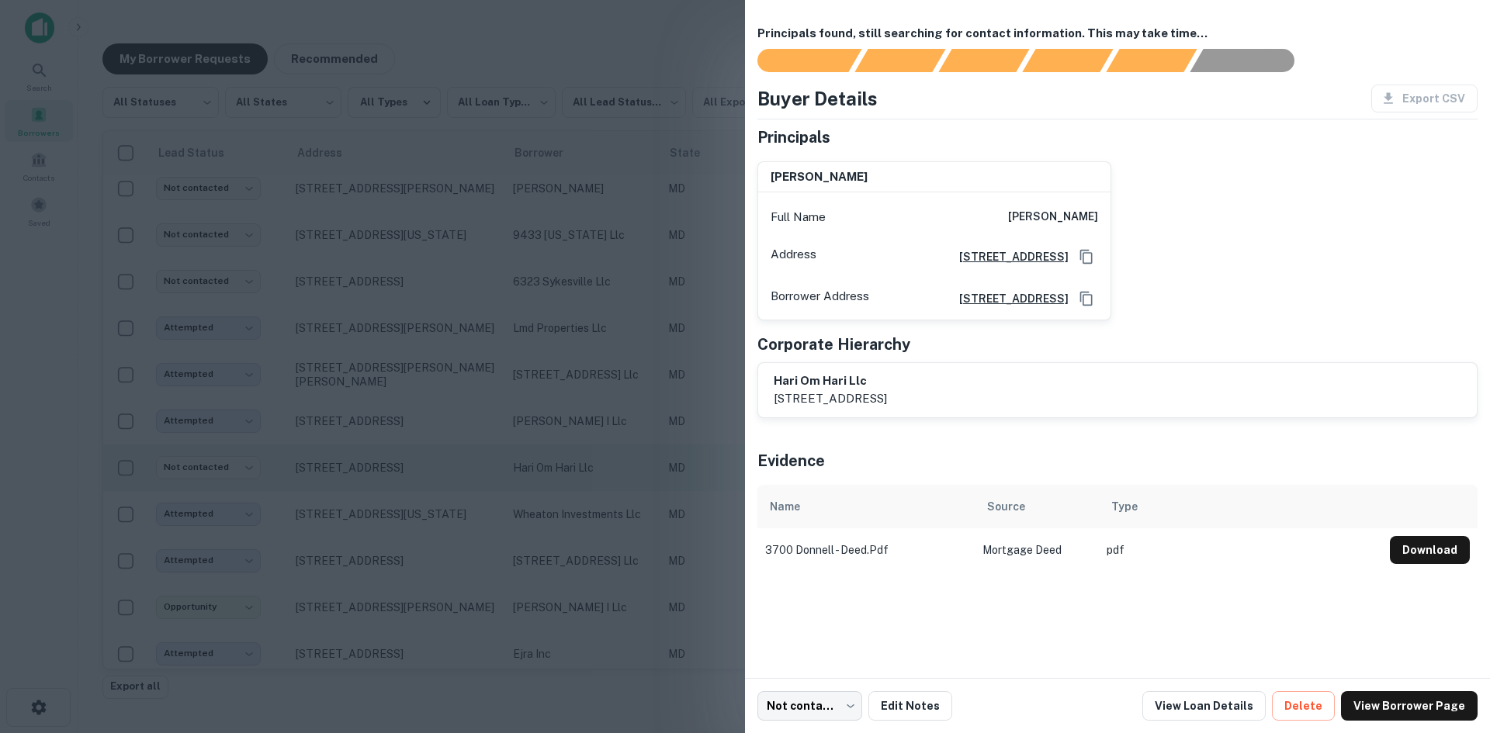
click at [393, 517] on div at bounding box center [745, 366] width 1490 height 733
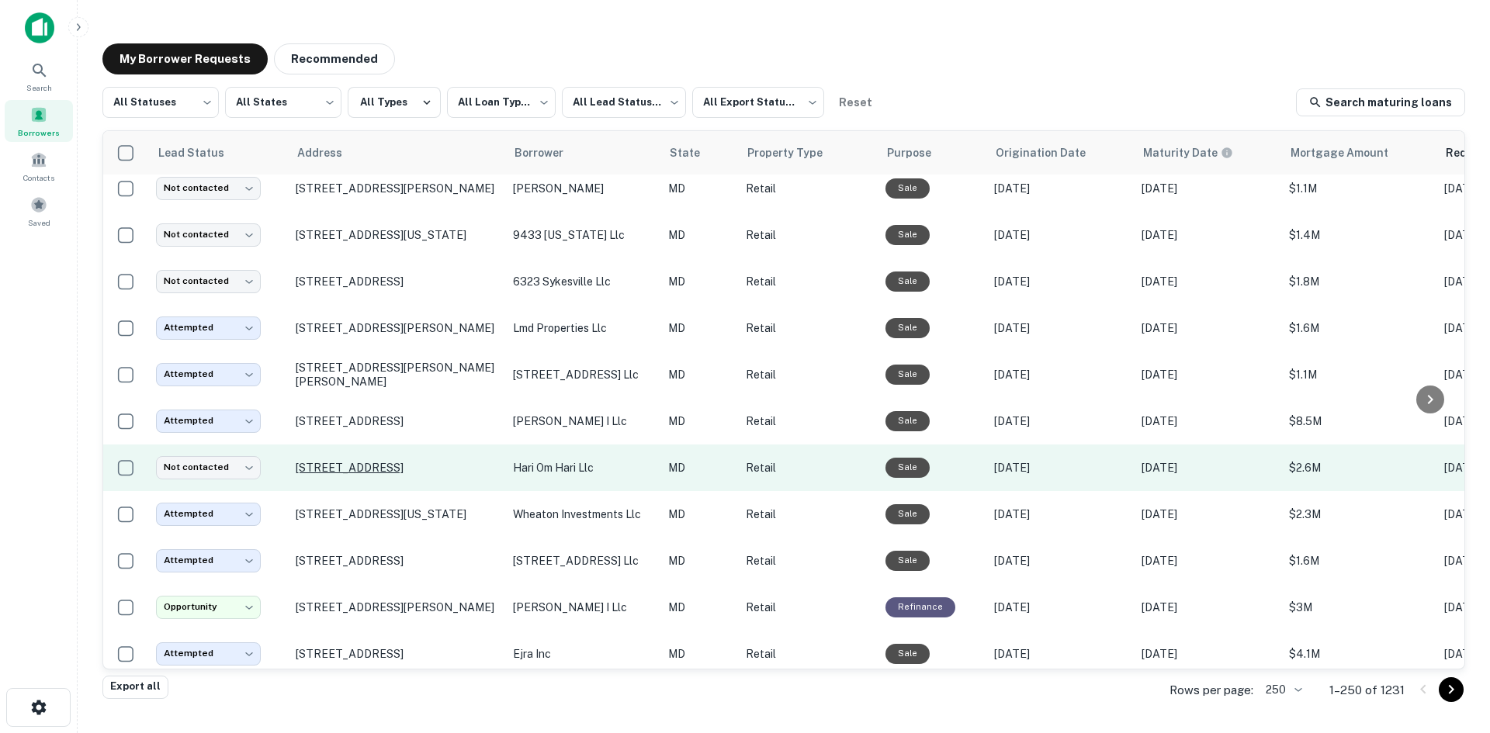
click at [393, 475] on p "3700 Donnell Dr District Heights, MD 20747" at bounding box center [397, 468] width 202 height 14
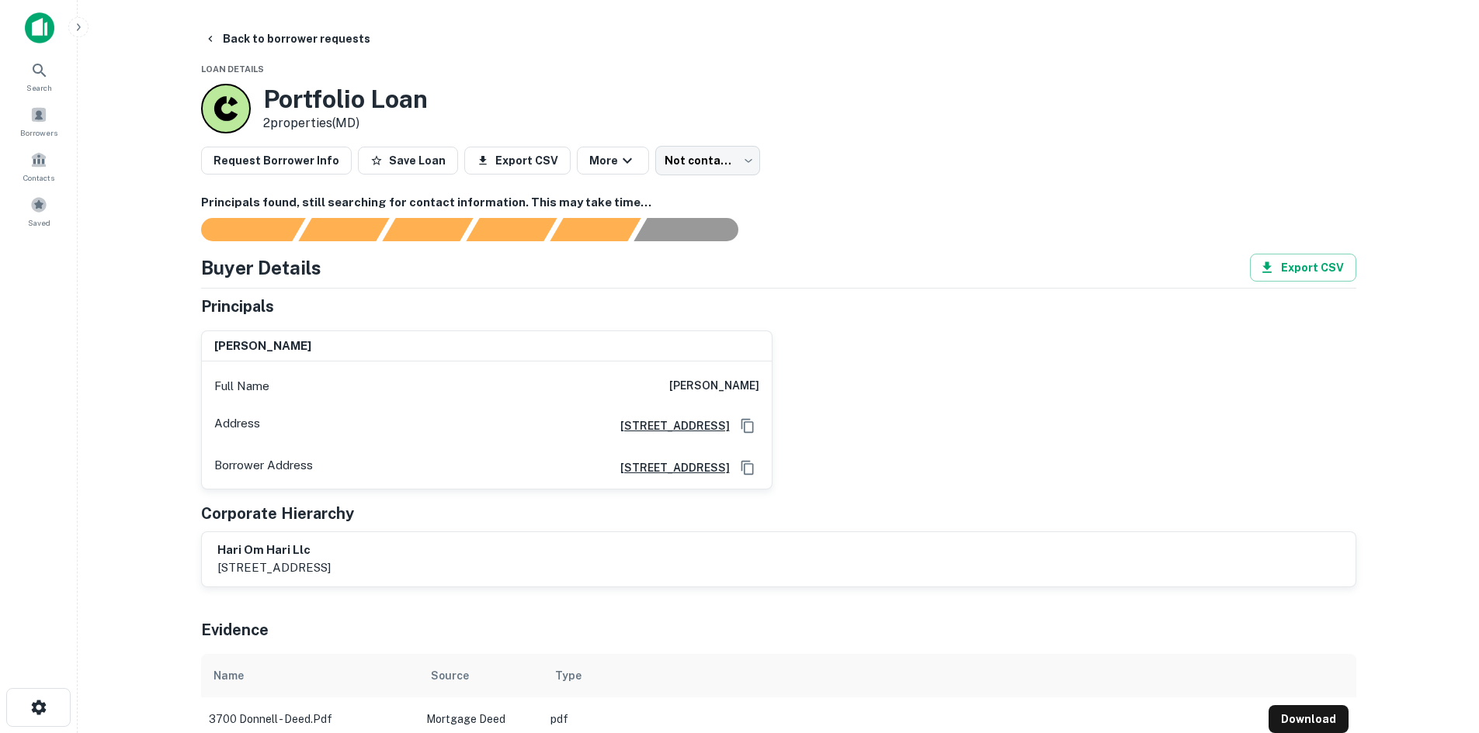
click at [733, 389] on h6 "nipun patel" at bounding box center [714, 386] width 90 height 19
copy h6 "nipun patel"
click at [255, 40] on button "Back to borrower requests" at bounding box center [287, 39] width 179 height 28
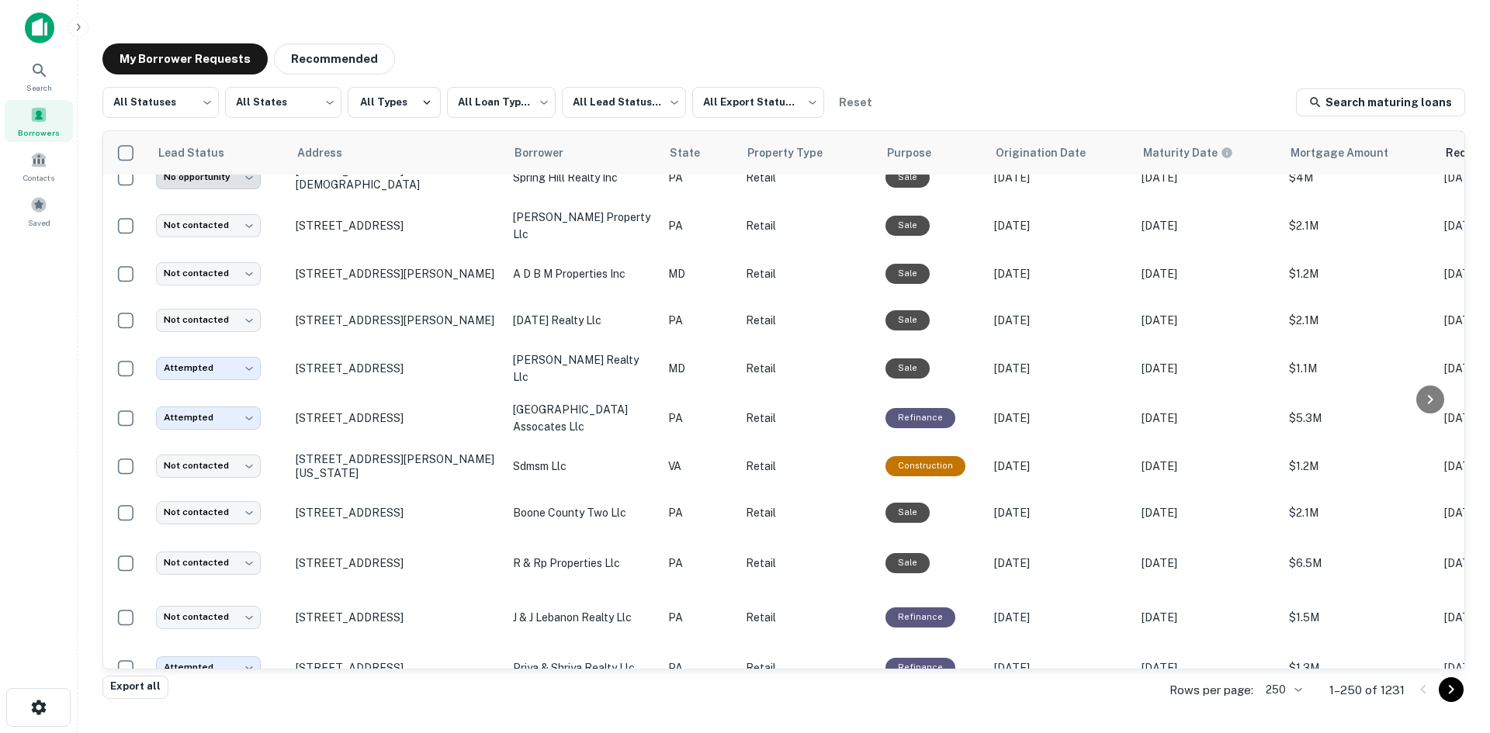
scroll to position [1087, 0]
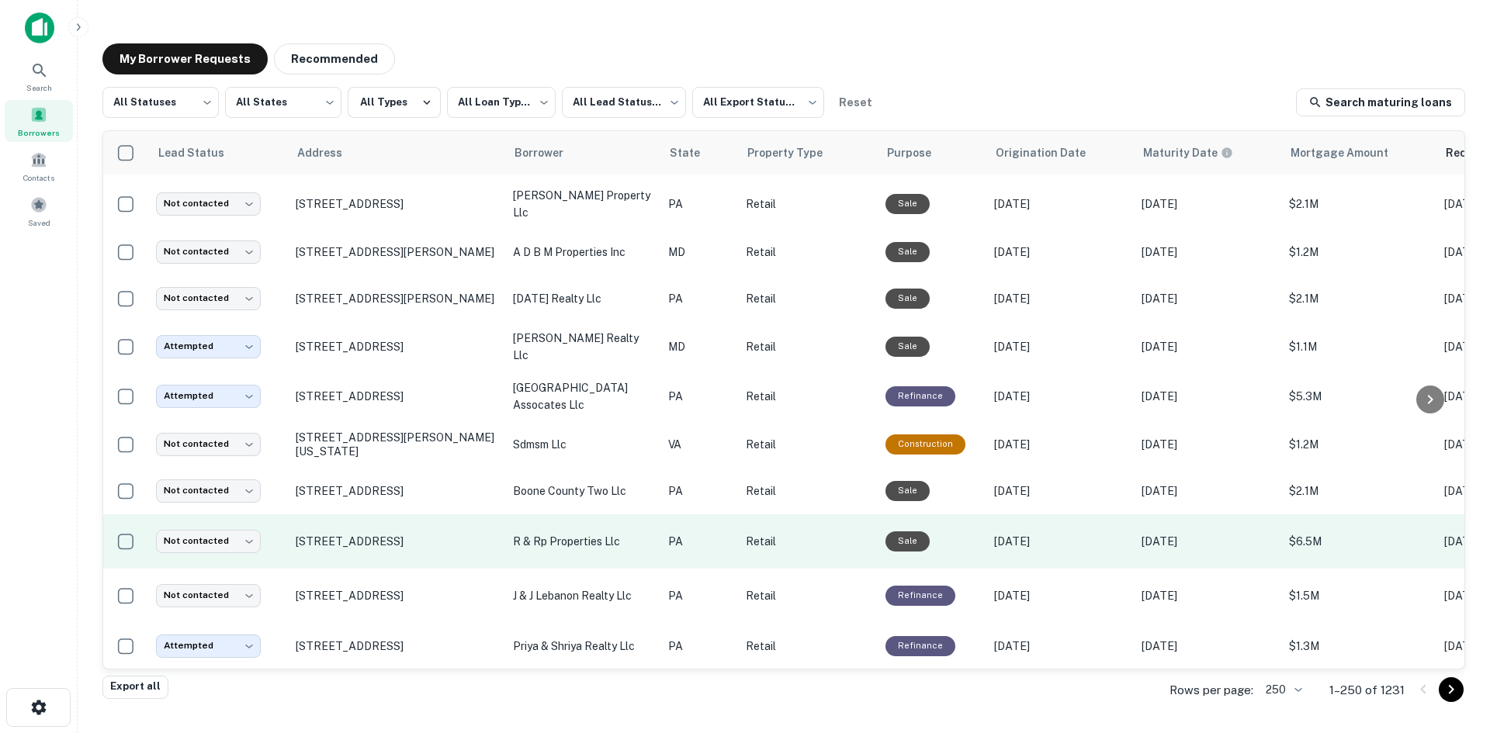
click at [462, 560] on td "[STREET_ADDRESS]" at bounding box center [396, 542] width 217 height 54
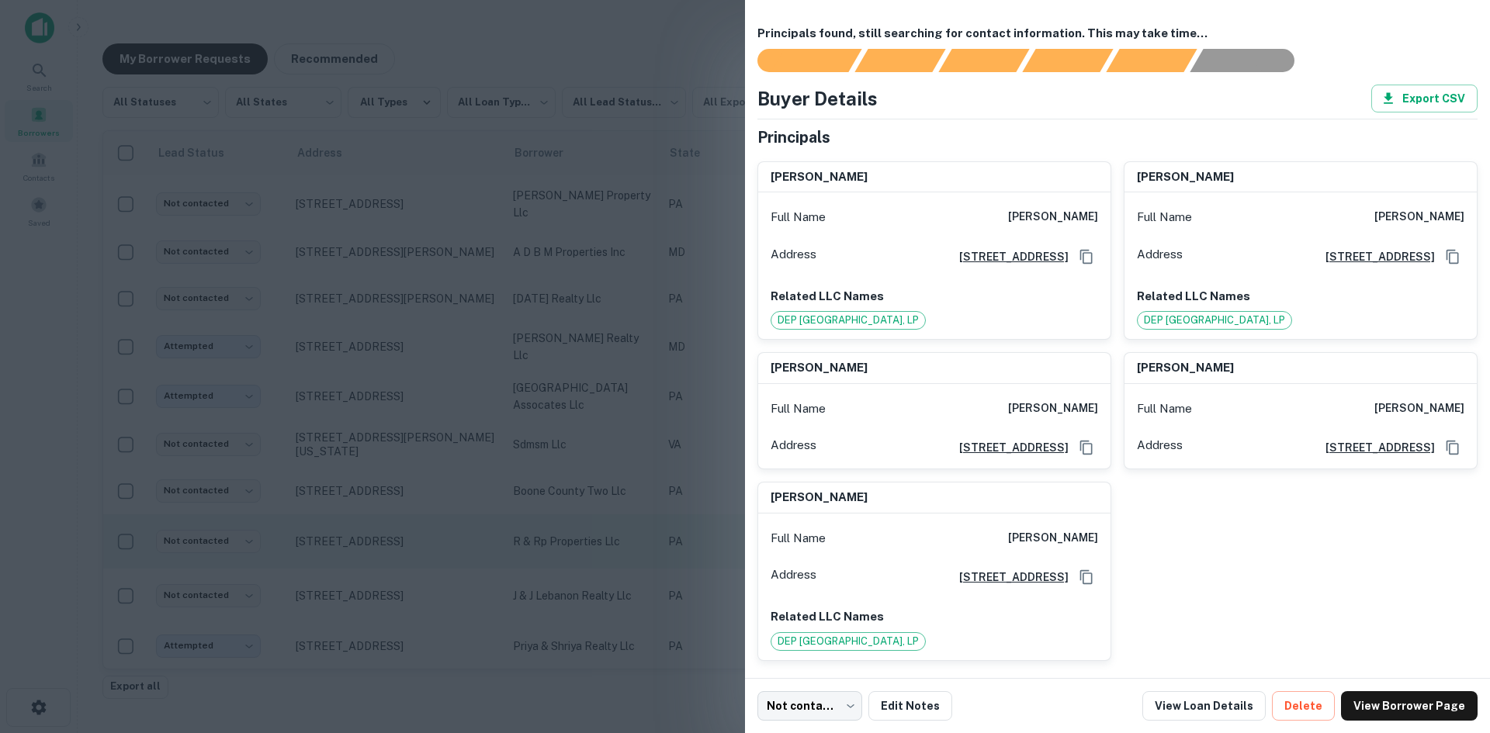
click at [457, 560] on div at bounding box center [745, 366] width 1490 height 733
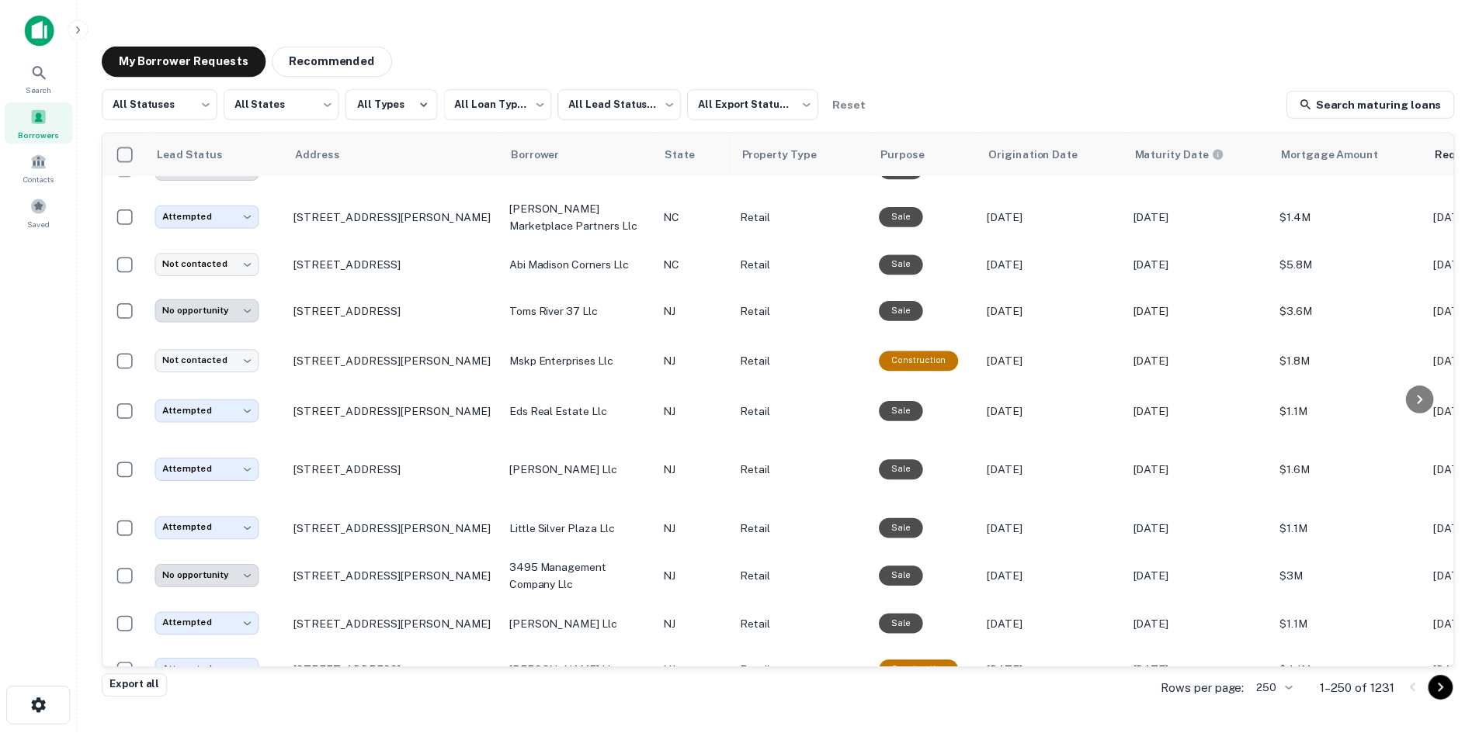
scroll to position [2096, 0]
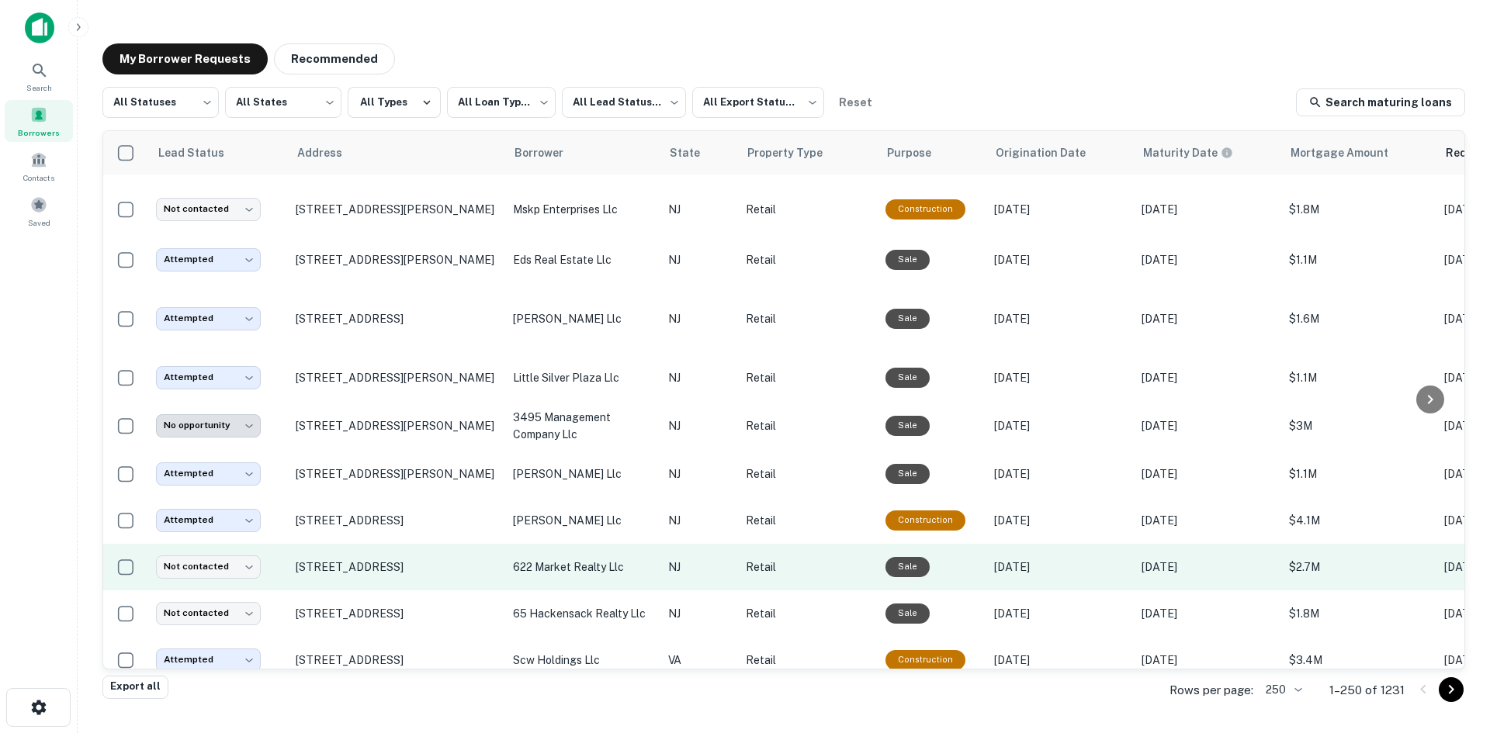
click at [424, 591] on td "[STREET_ADDRESS]" at bounding box center [396, 567] width 217 height 47
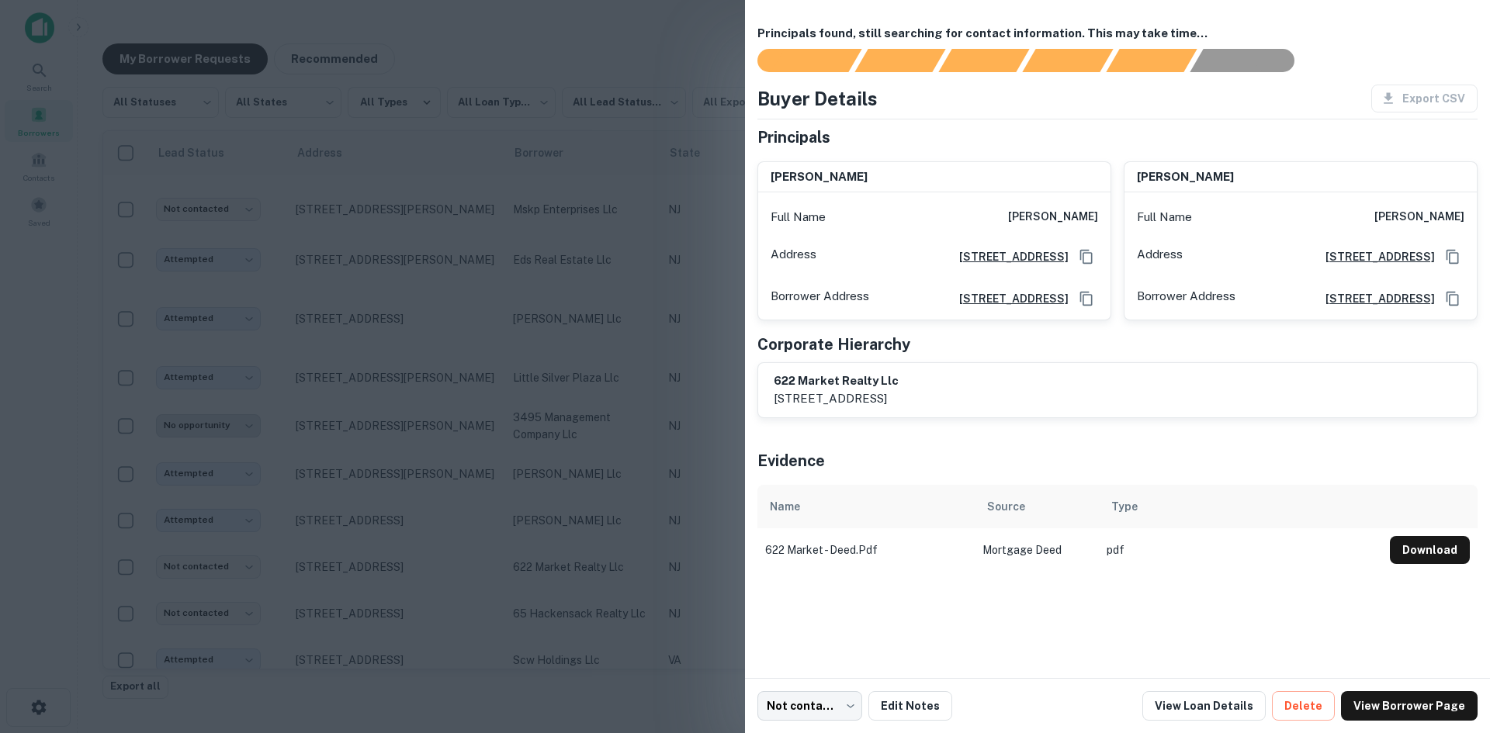
click at [409, 559] on div at bounding box center [745, 366] width 1490 height 733
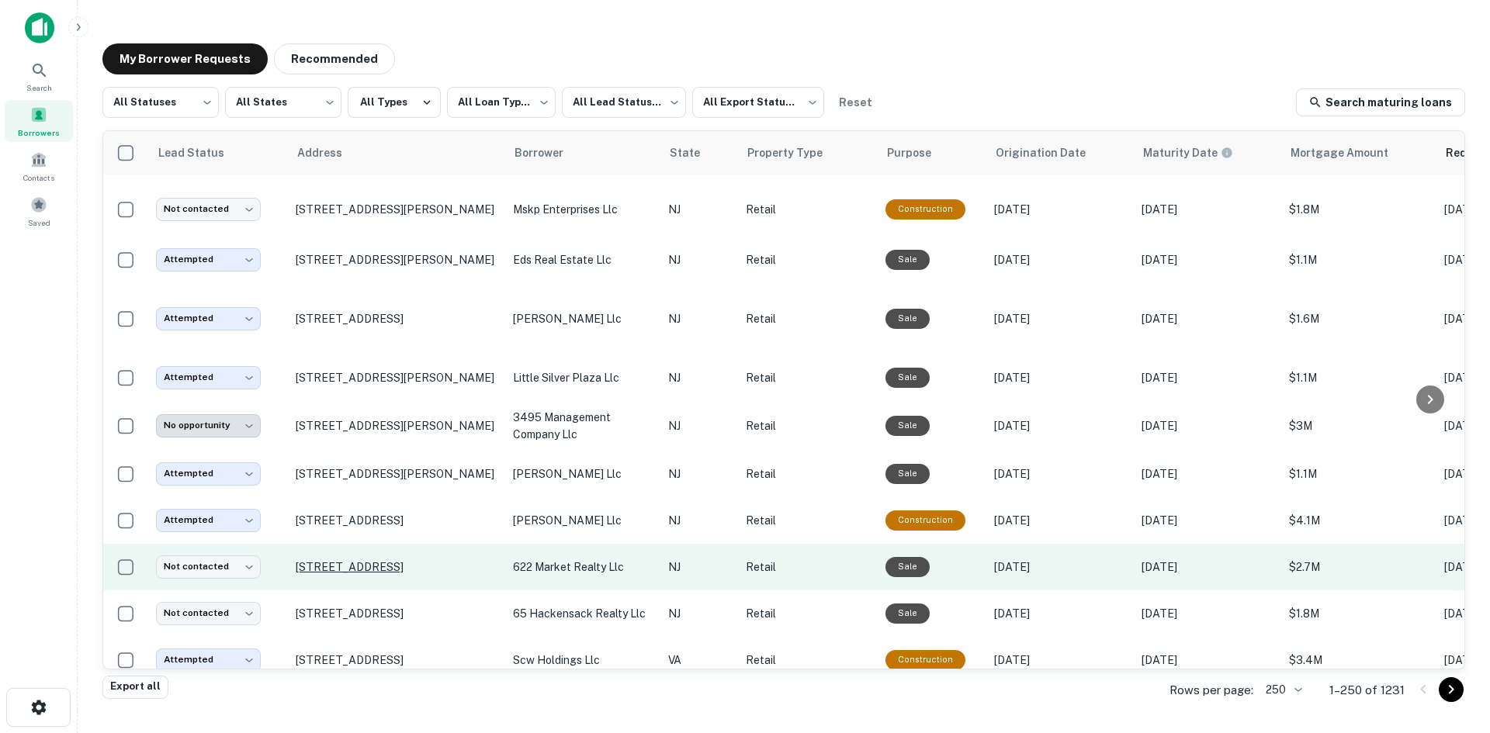
click at [408, 573] on p "[STREET_ADDRESS]" at bounding box center [397, 567] width 202 height 14
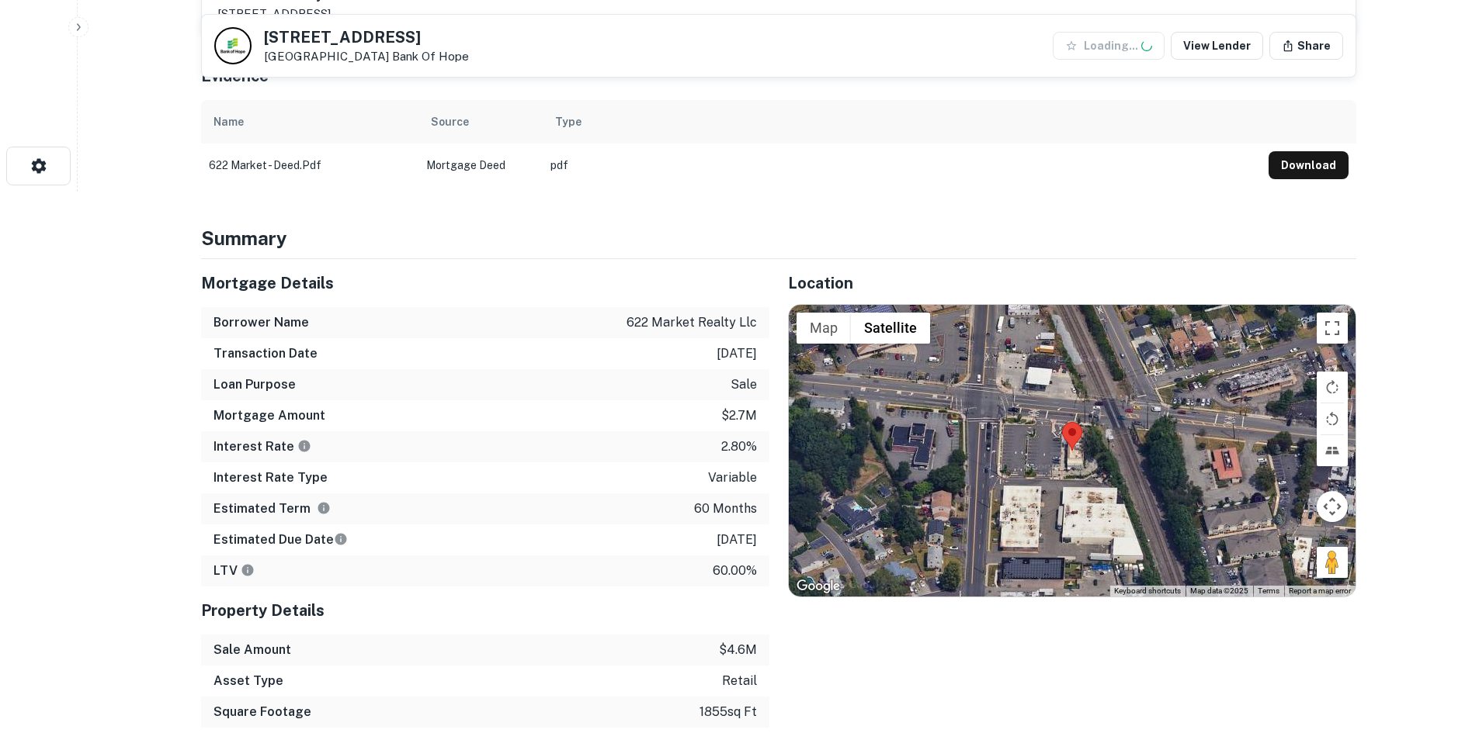
scroll to position [543, 0]
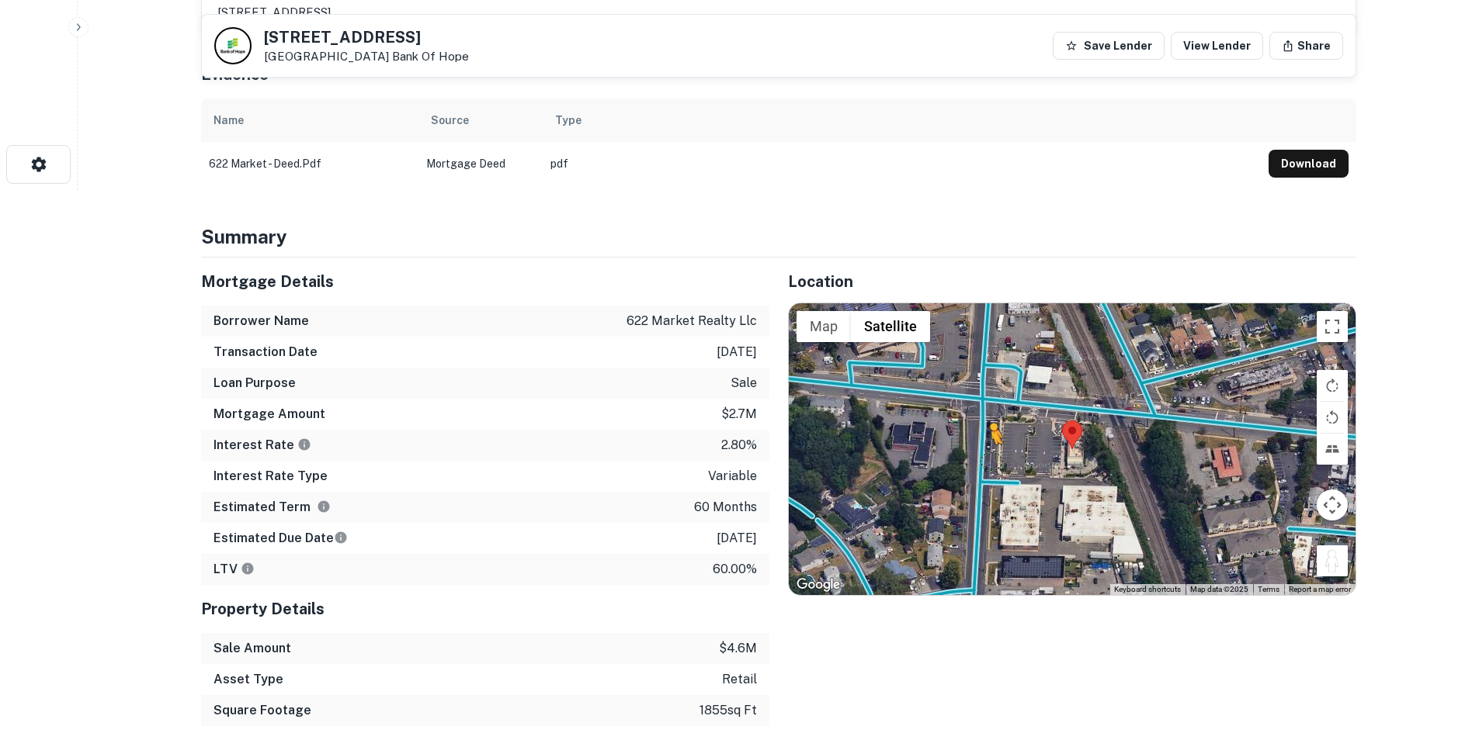
drag, startPoint x: 1334, startPoint y: 565, endPoint x: 990, endPoint y: 460, distance: 359.5
click at [990, 460] on div "To activate drag with keyboard, press Alt + Enter. Once in keyboard drag state,…" at bounding box center [1072, 449] width 567 height 292
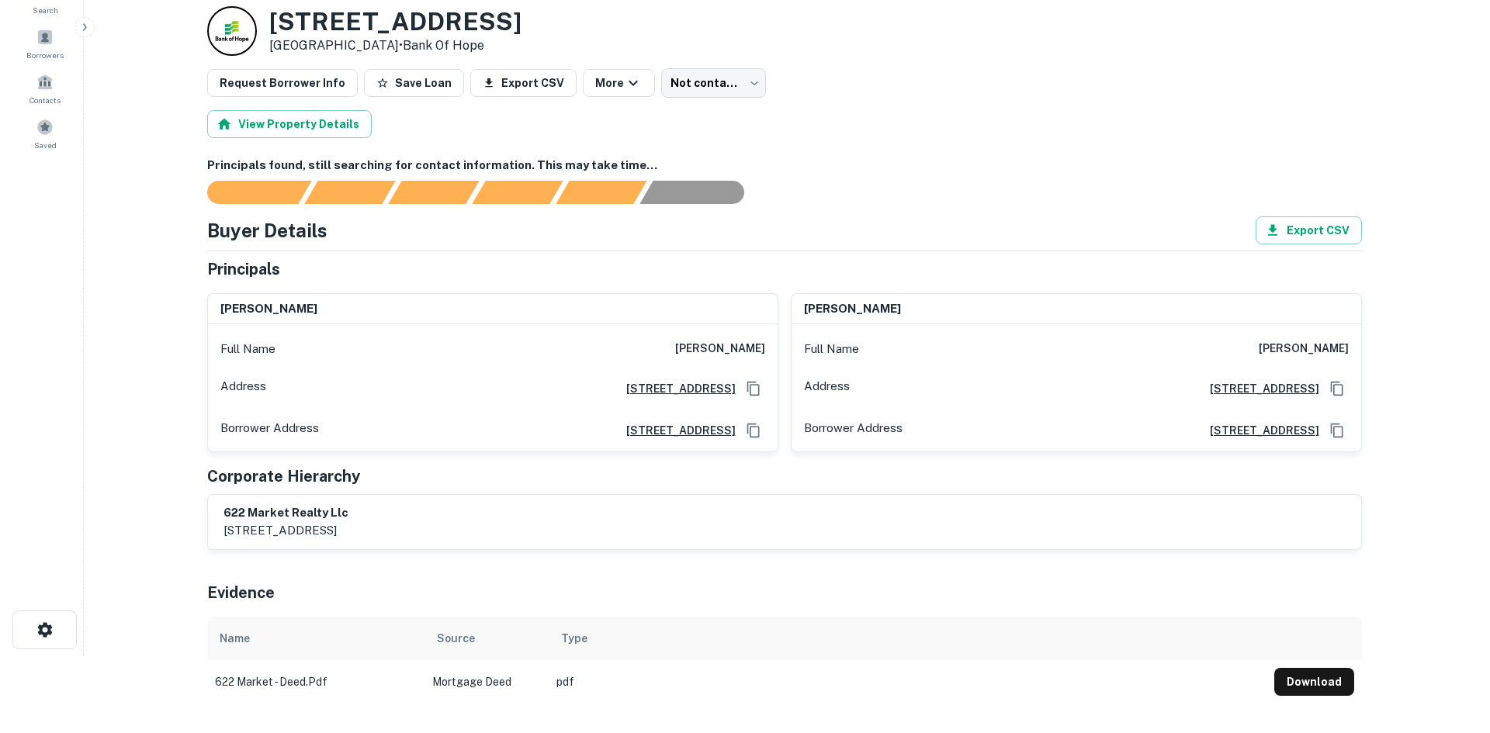
scroll to position [0, 0]
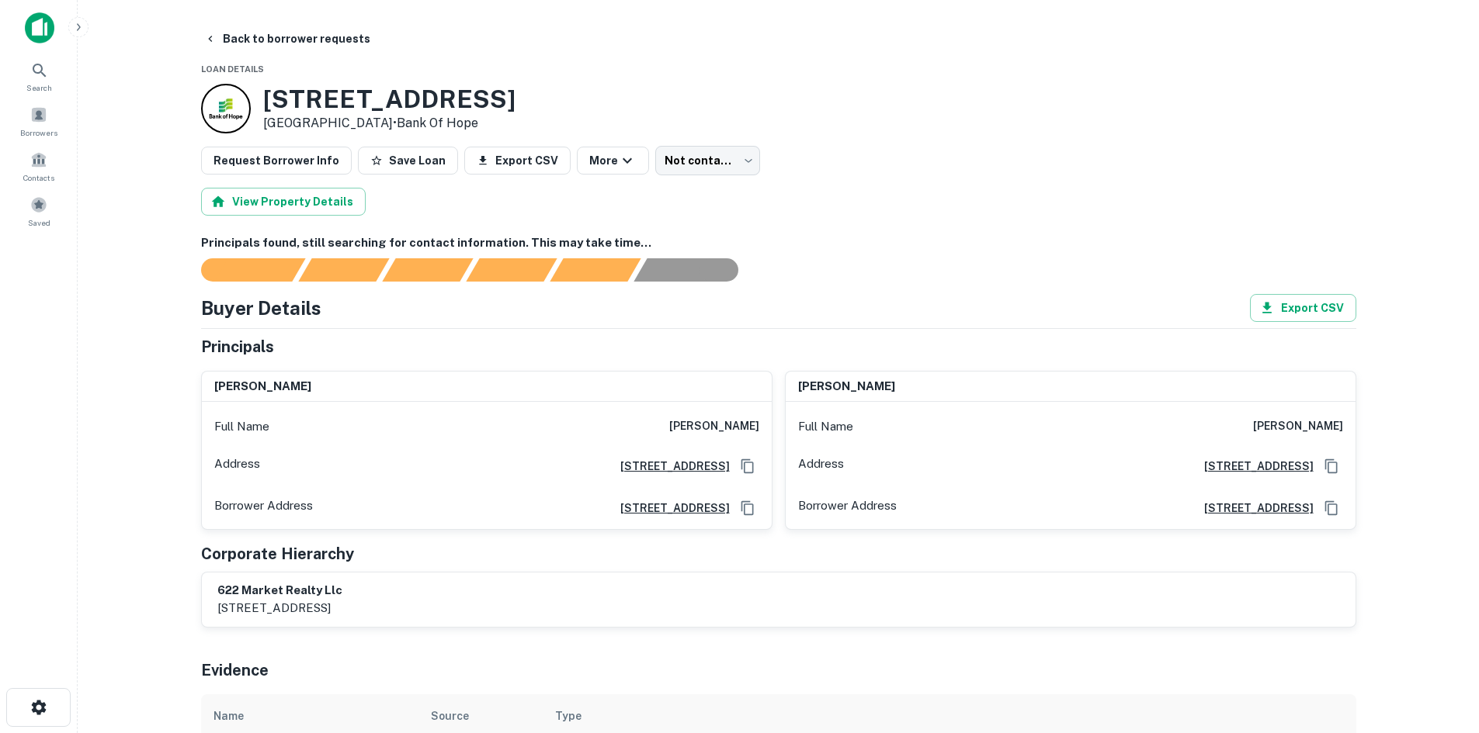
click at [713, 411] on div "Full Name miguel luna" at bounding box center [487, 426] width 570 height 37
click at [711, 415] on div "Full Name miguel luna" at bounding box center [487, 426] width 570 height 37
copy h6 "miguel luna"
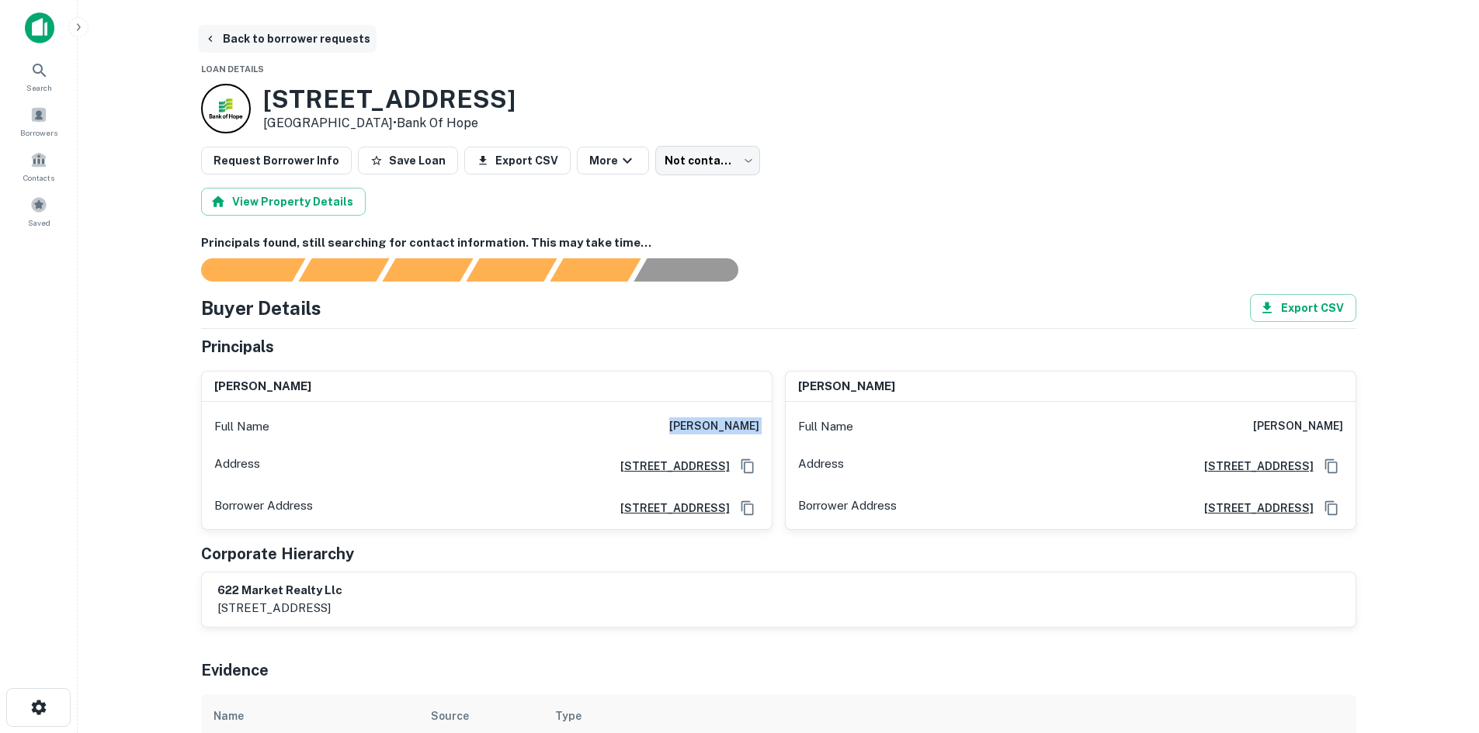
click at [314, 26] on button "Back to borrower requests" at bounding box center [287, 39] width 179 height 28
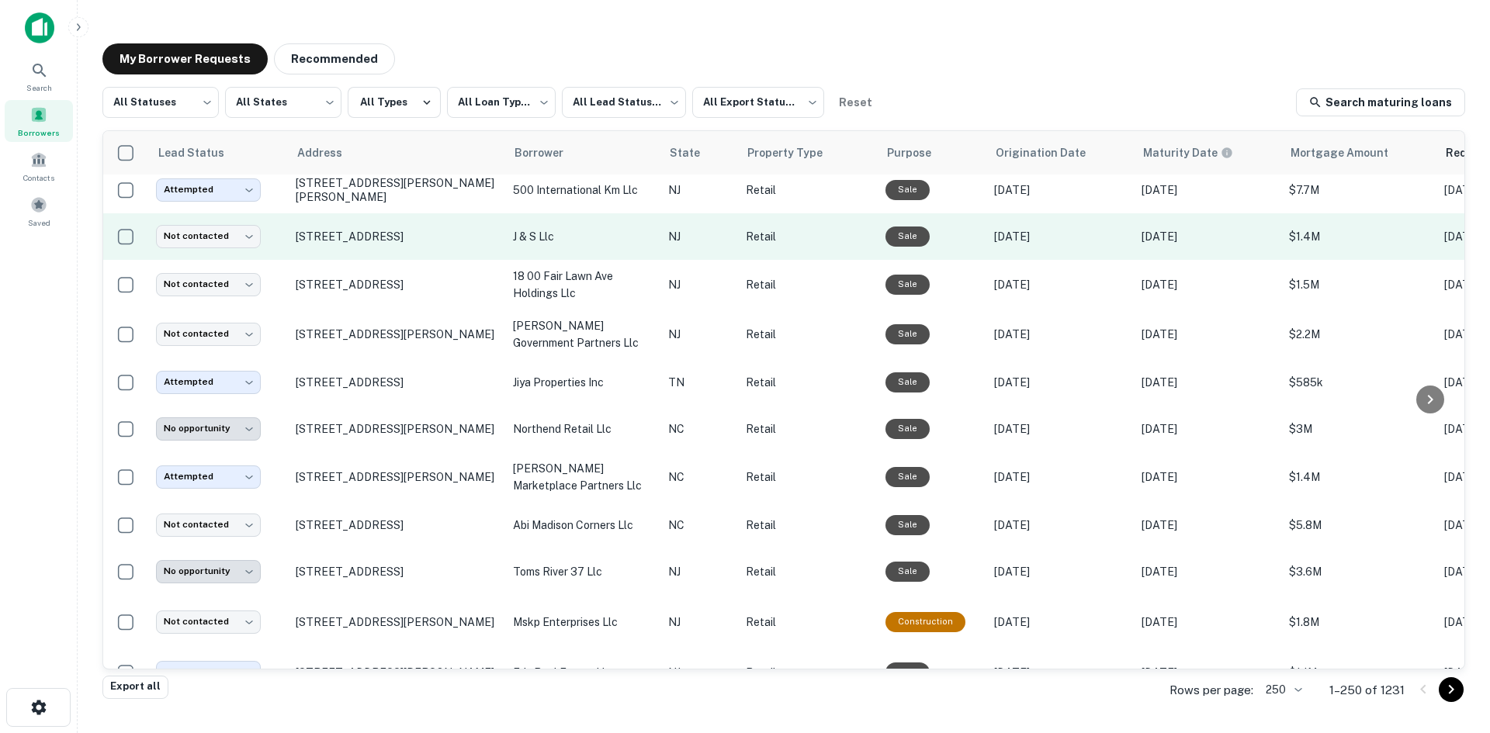
scroll to position [1768, 0]
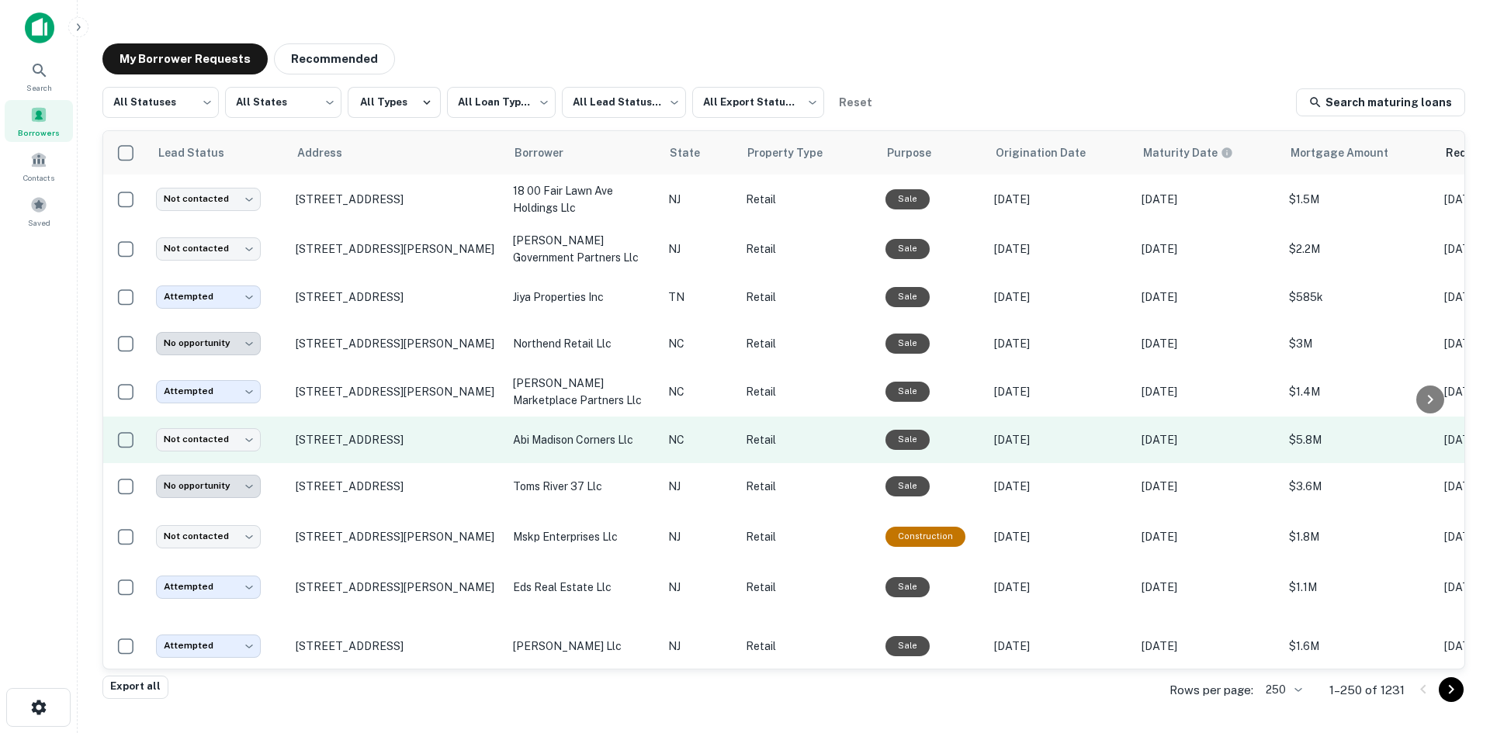
click at [442, 463] on td "[STREET_ADDRESS]" at bounding box center [396, 440] width 217 height 47
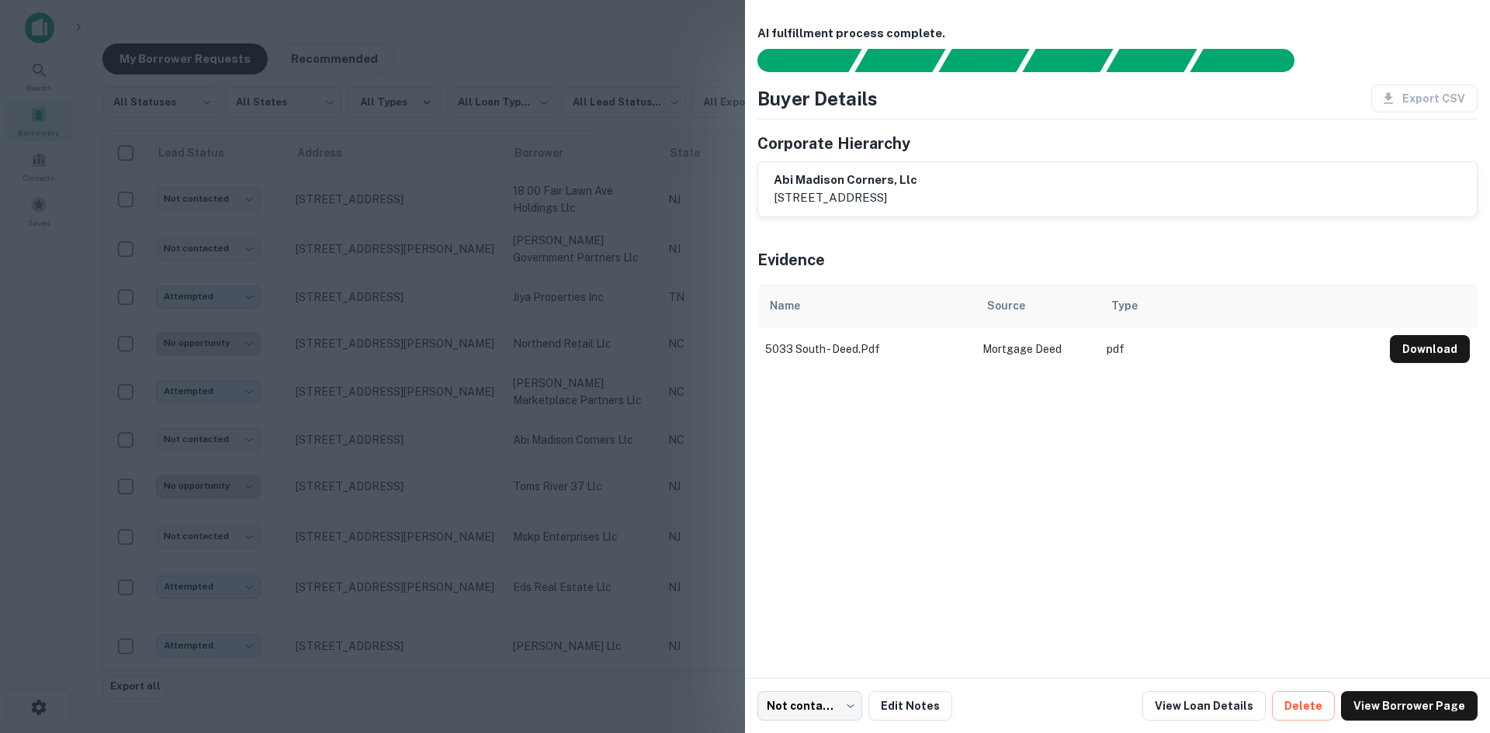
click at [331, 447] on div at bounding box center [745, 366] width 1490 height 733
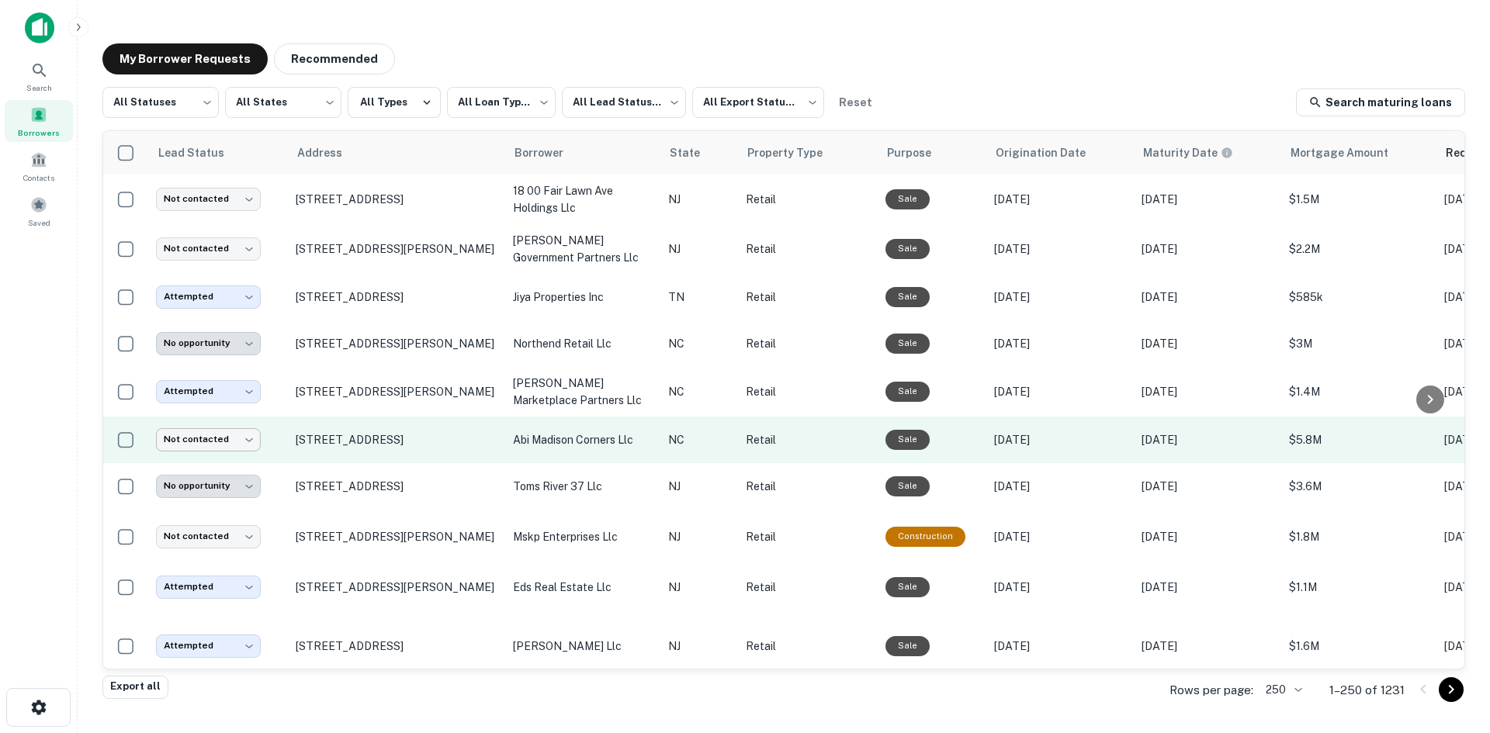
click at [239, 460] on body "**********" at bounding box center [745, 366] width 1490 height 733
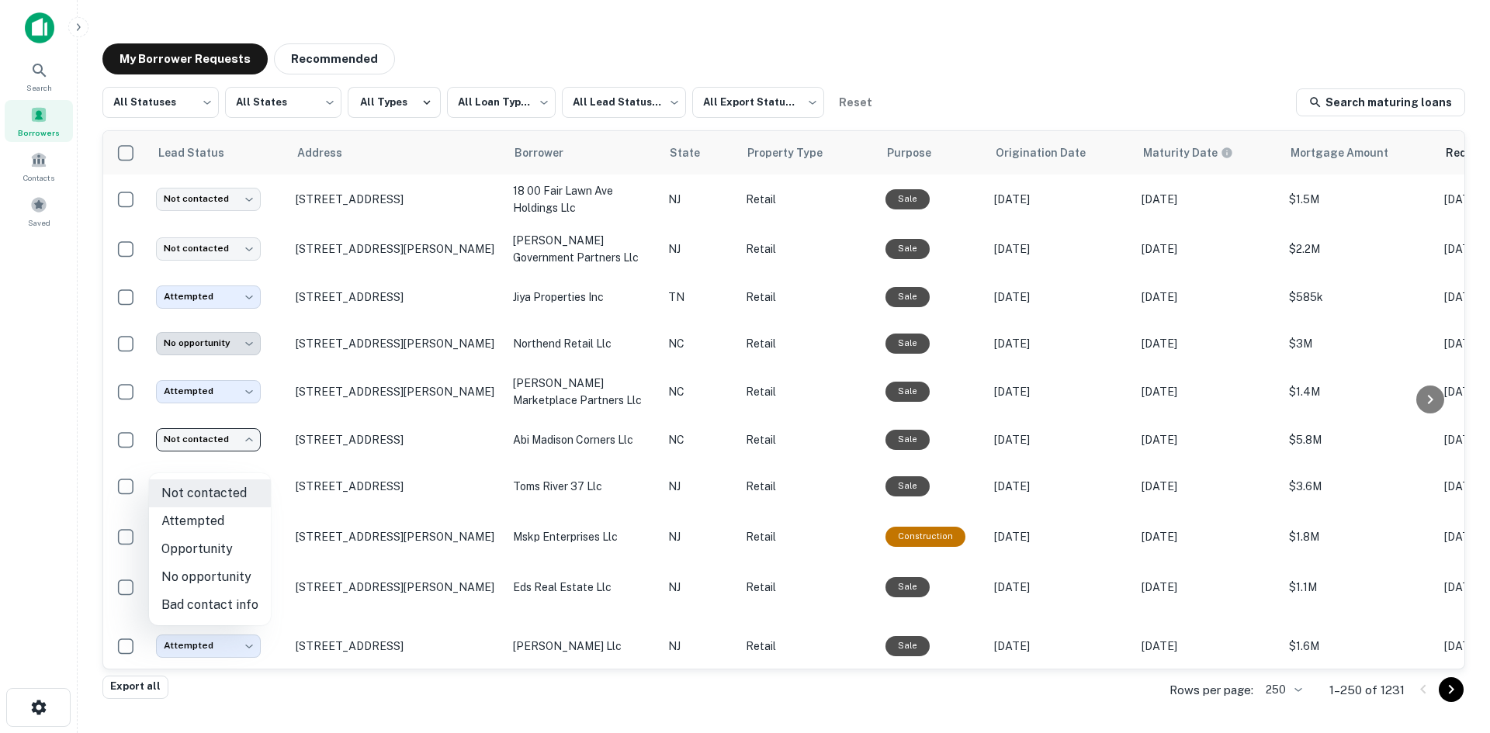
click at [209, 576] on li "No opportunity" at bounding box center [210, 578] width 122 height 28
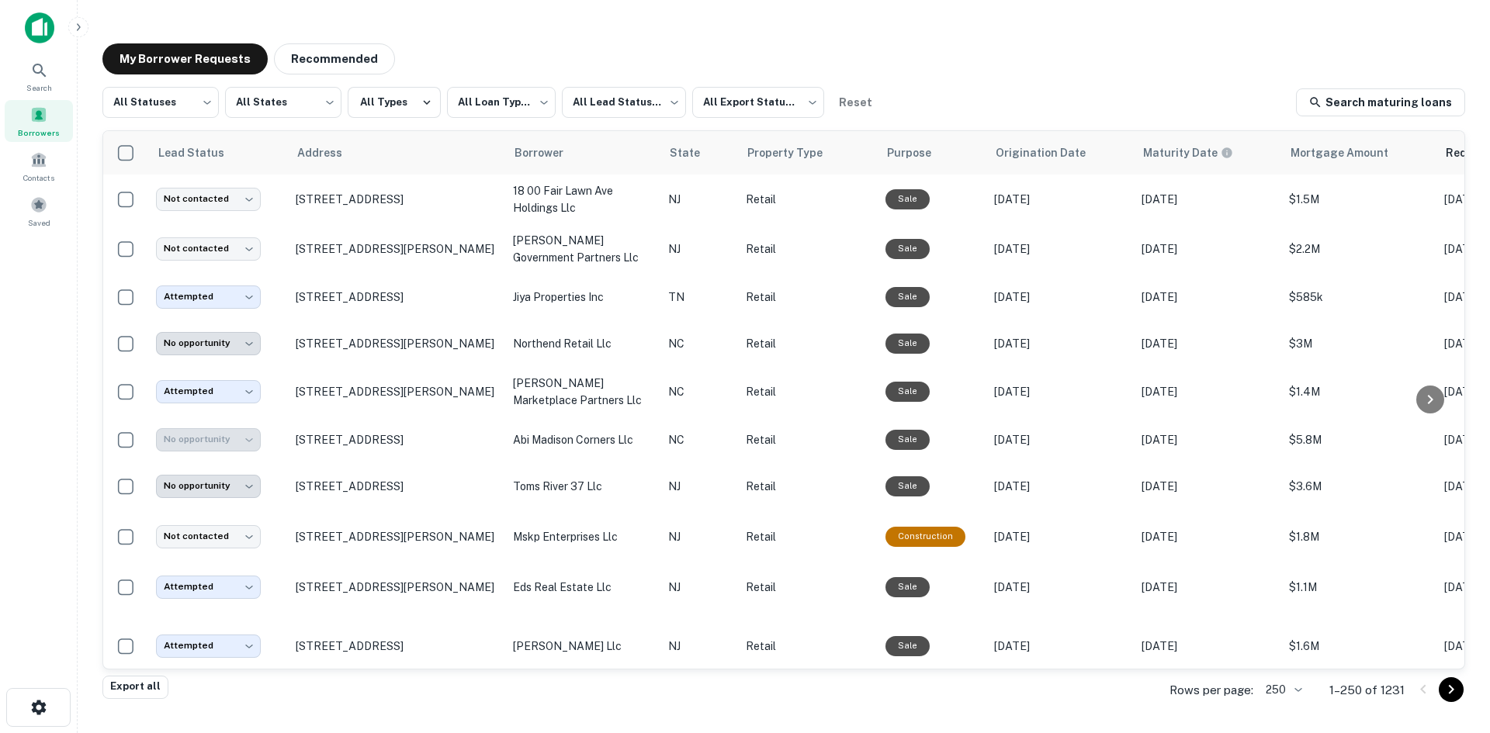
type input "**********"
click at [604, 99] on body "**********" at bounding box center [745, 366] width 1490 height 733
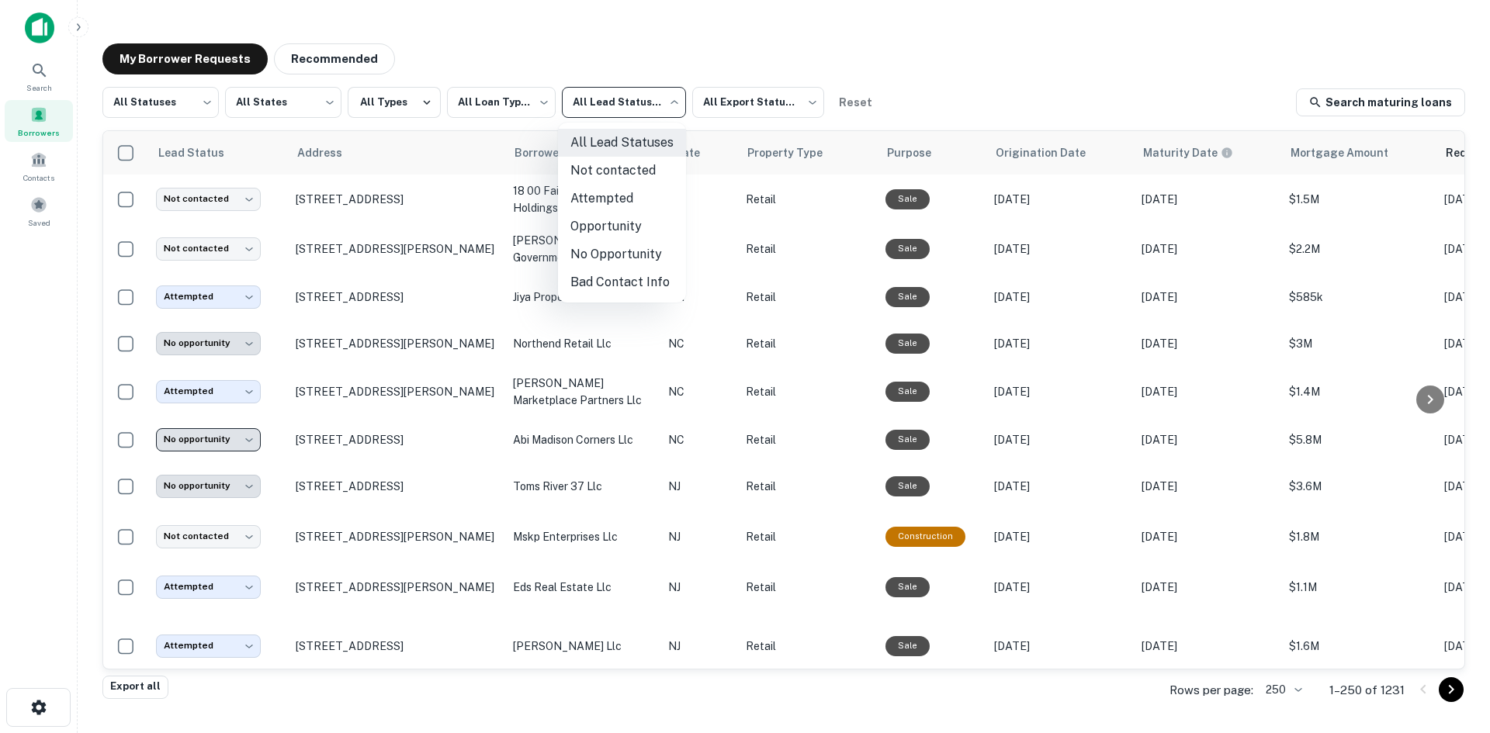
click at [600, 220] on li "Opportunity" at bounding box center [622, 227] width 128 height 28
type input "**********"
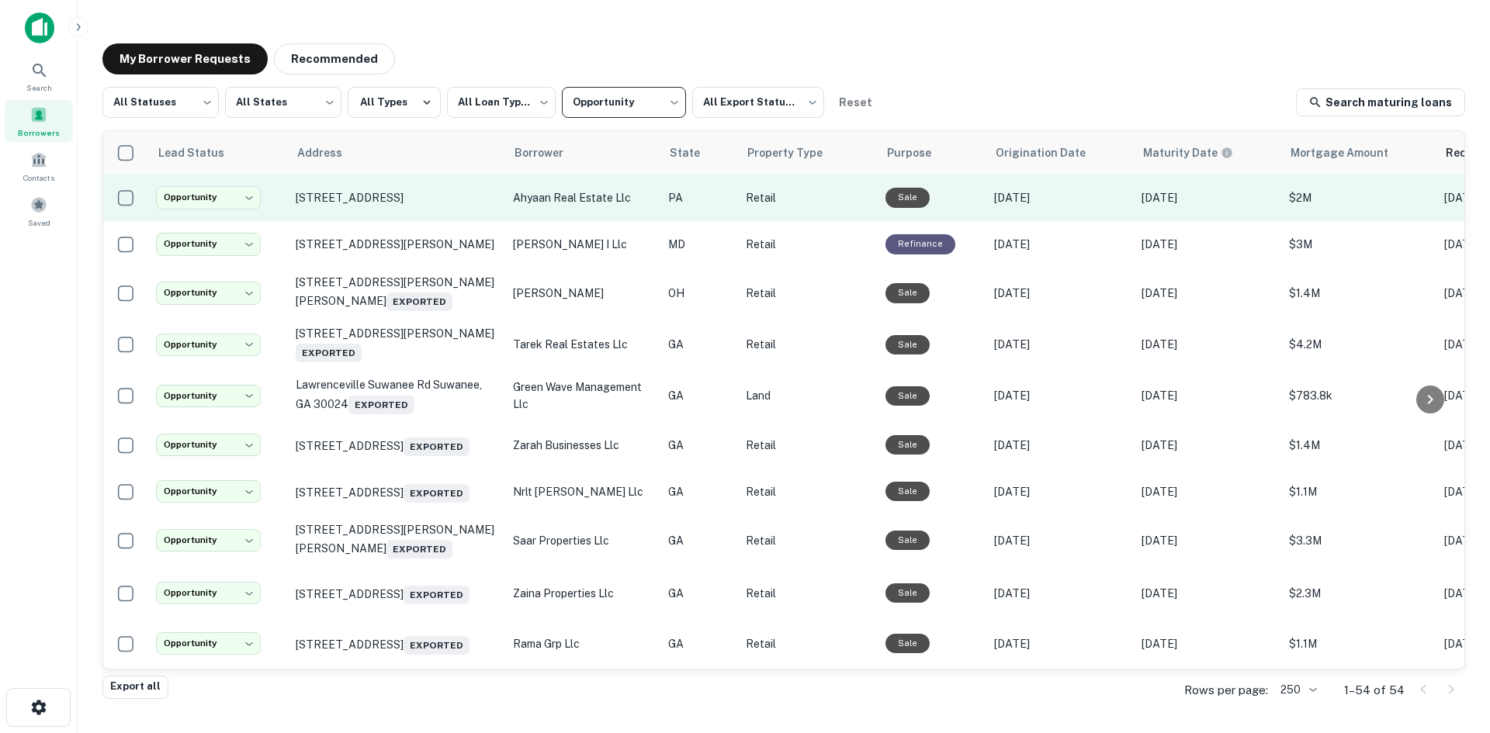
click at [338, 215] on td "[STREET_ADDRESS]" at bounding box center [396, 198] width 217 height 47
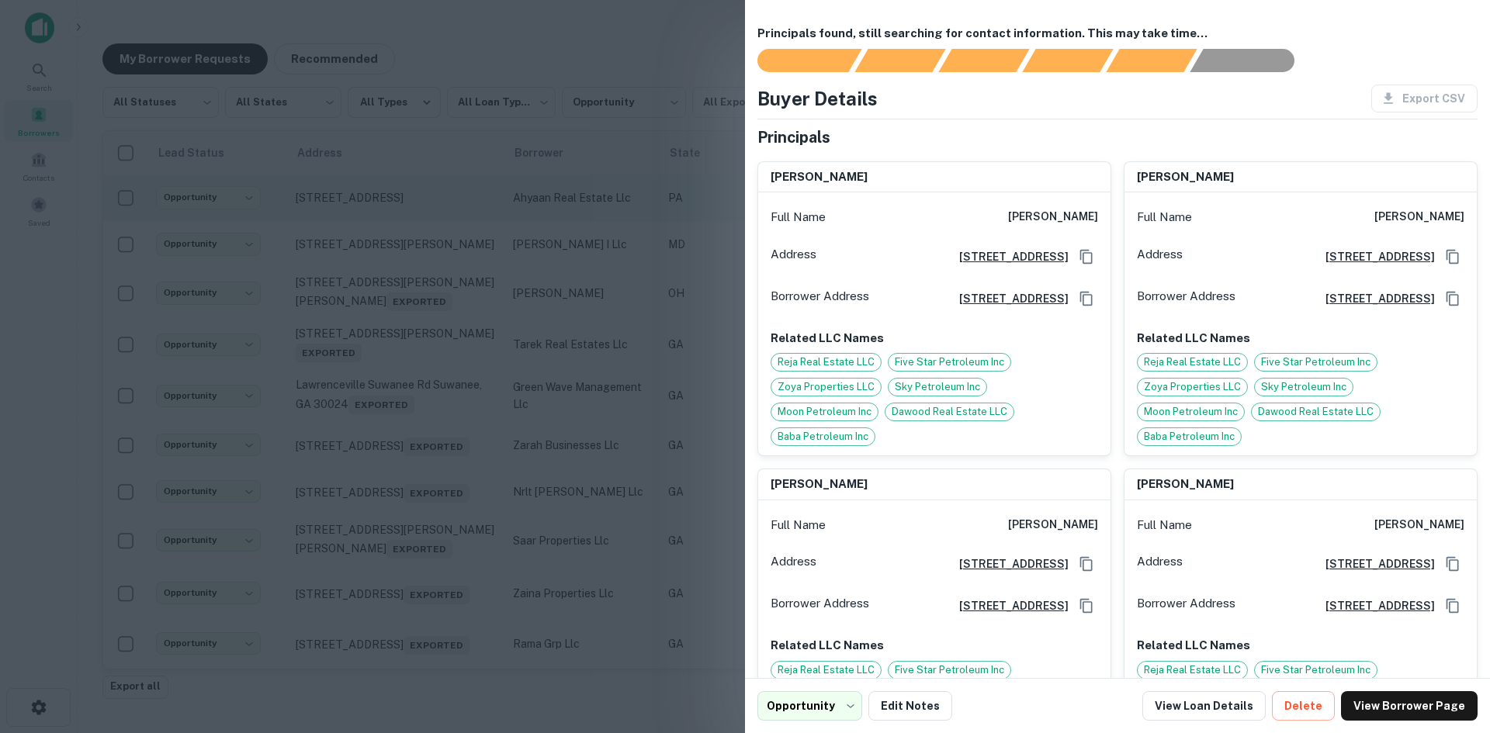
click at [338, 215] on div at bounding box center [745, 366] width 1490 height 733
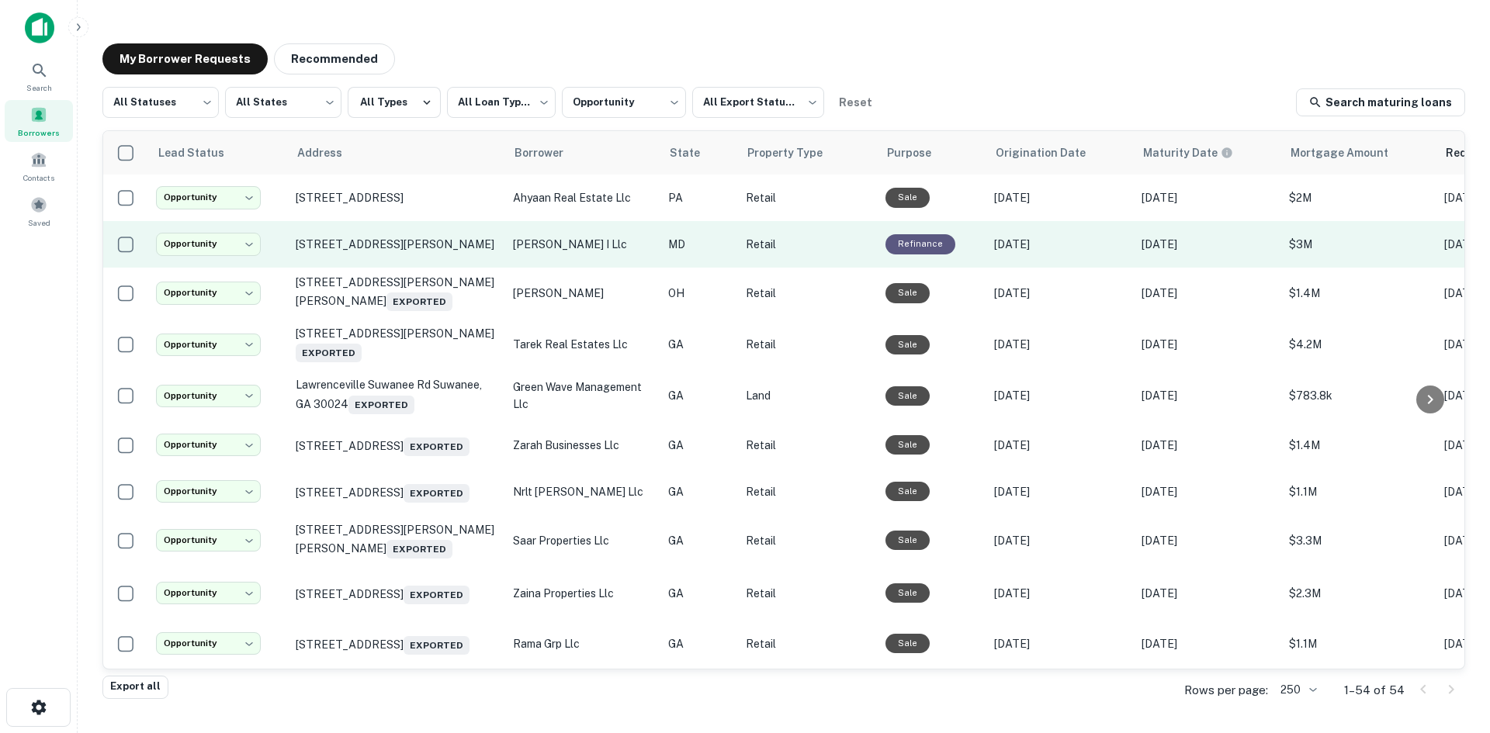
click at [330, 262] on td "[STREET_ADDRESS][PERSON_NAME]" at bounding box center [396, 244] width 217 height 47
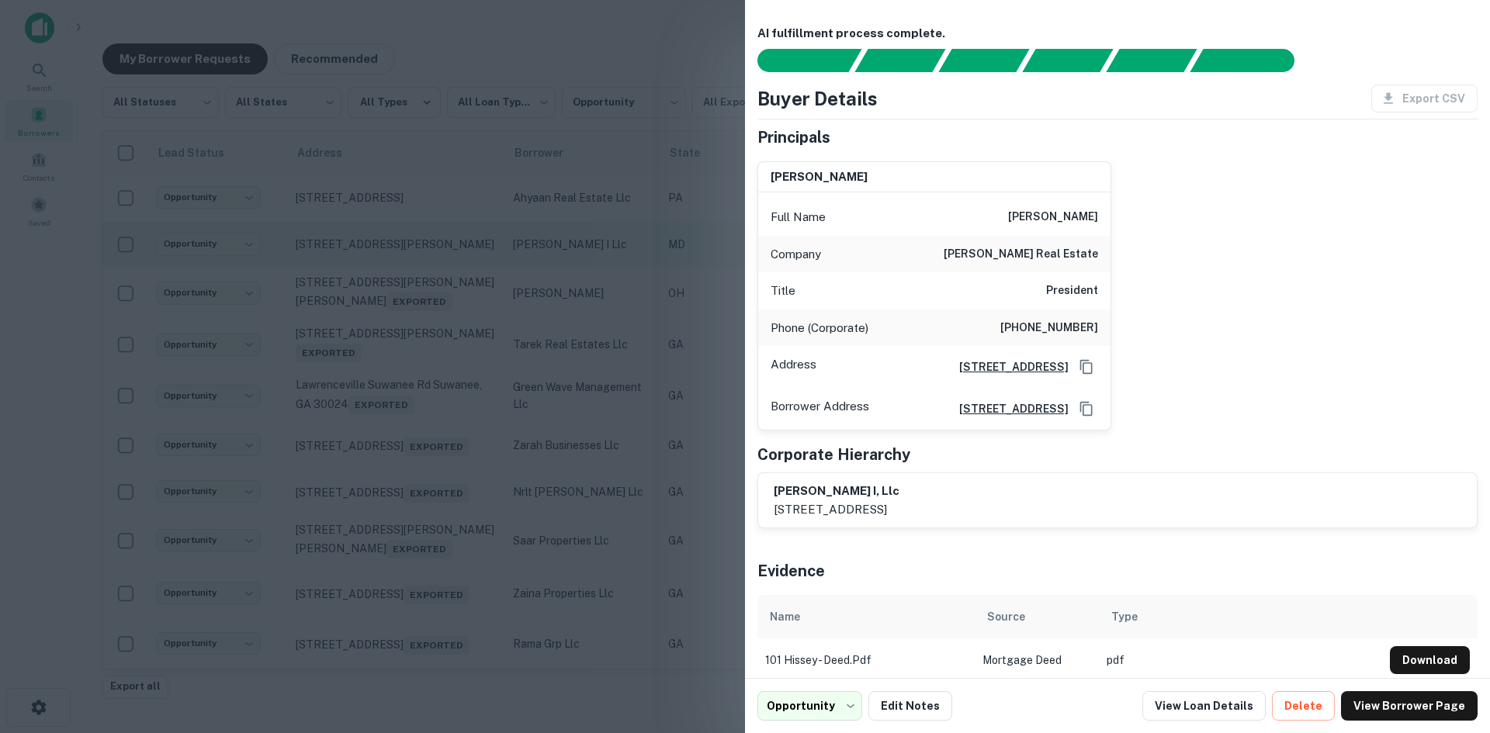
click at [330, 262] on div at bounding box center [745, 366] width 1490 height 733
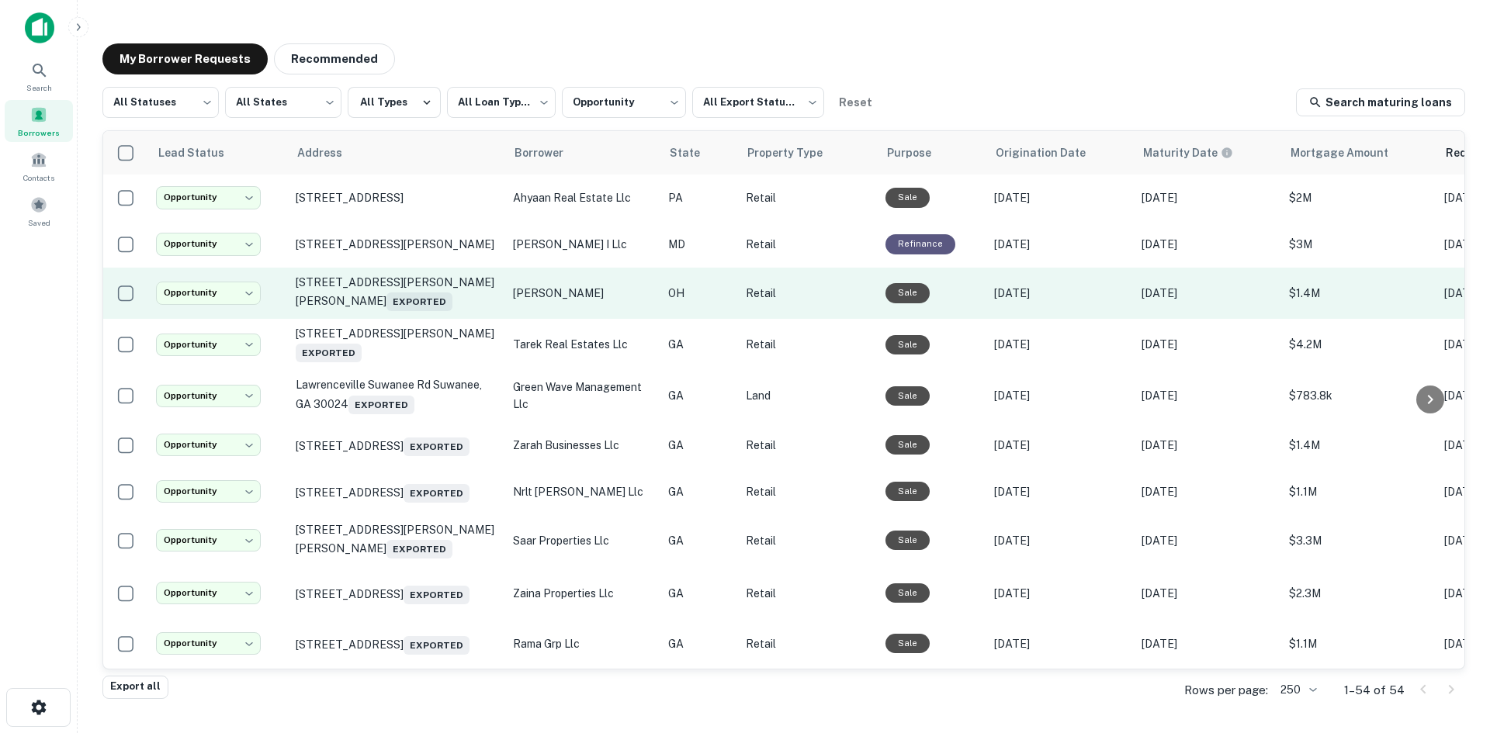
click at [380, 312] on td "1129 Jackson Pike Gallipolis, OH 45631 Exported" at bounding box center [396, 293] width 217 height 51
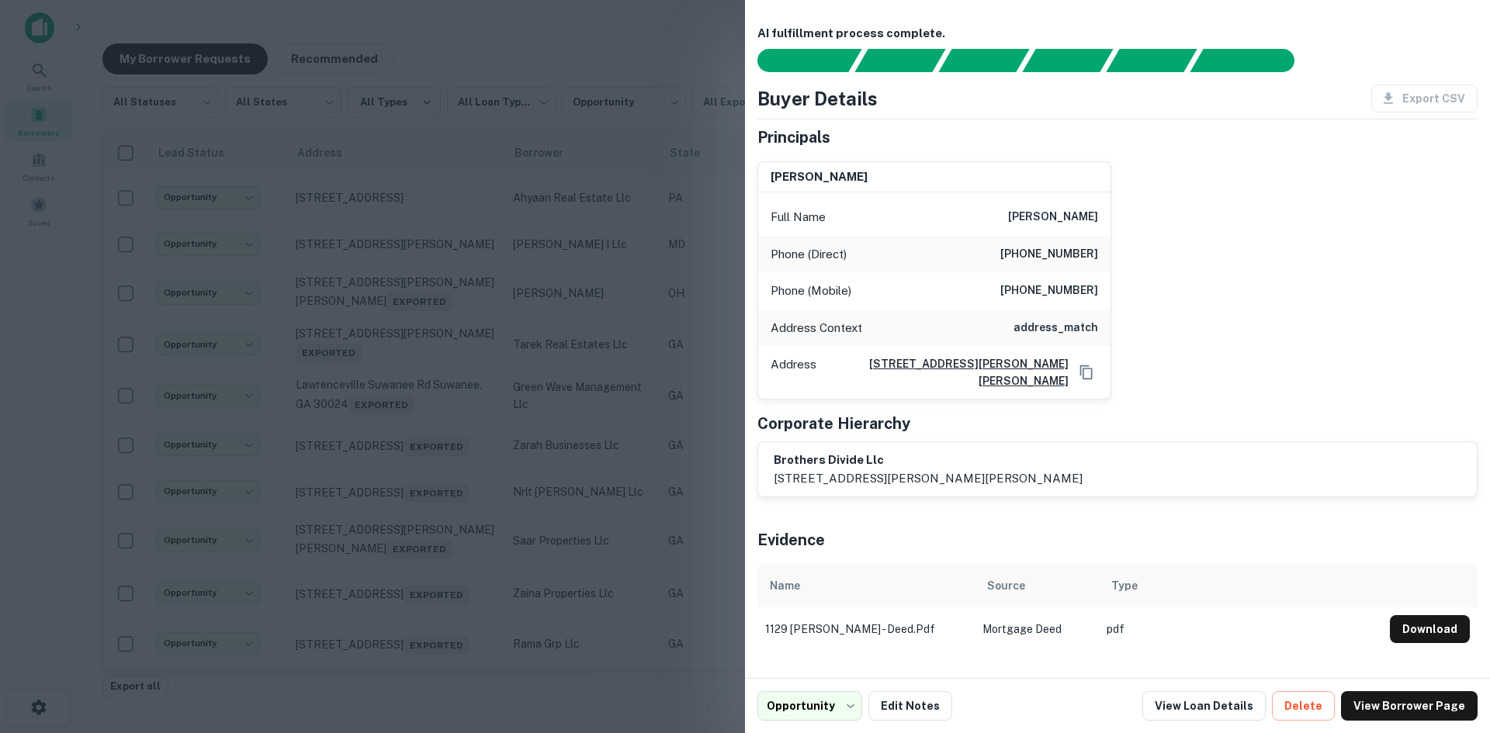
click at [382, 310] on div at bounding box center [745, 366] width 1490 height 733
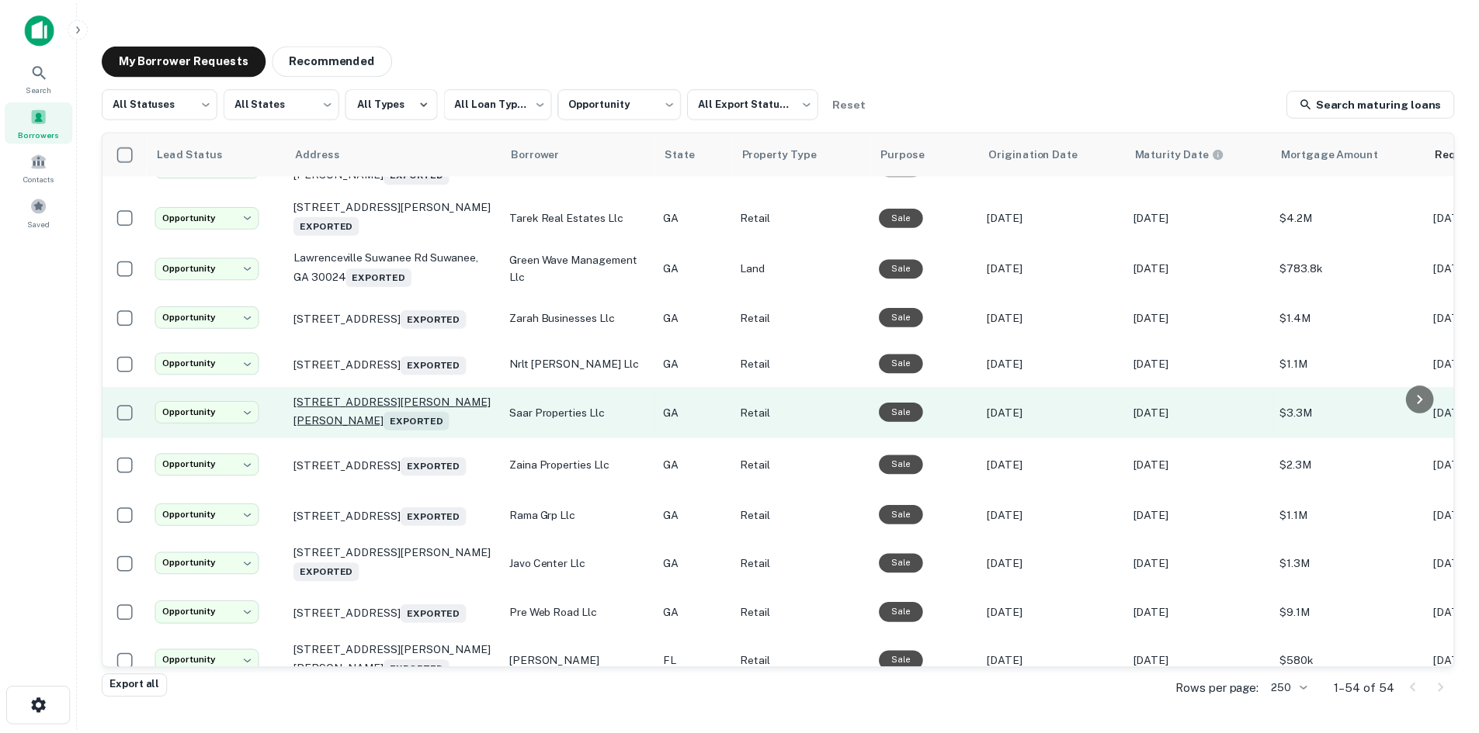
scroll to position [155, 0]
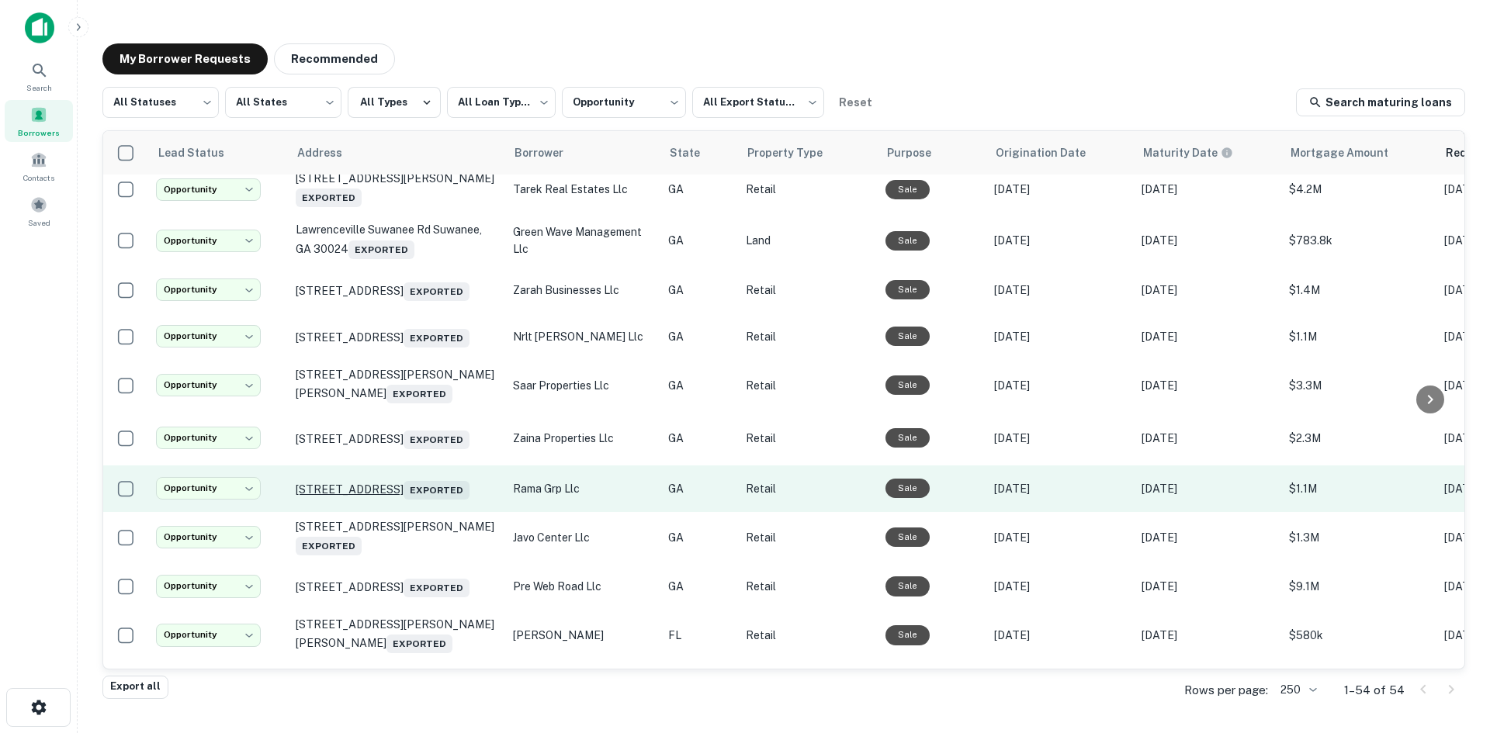
click at [401, 500] on p "990 Bear Creek Blvd Hampton, GA 30228 Exported" at bounding box center [397, 489] width 202 height 22
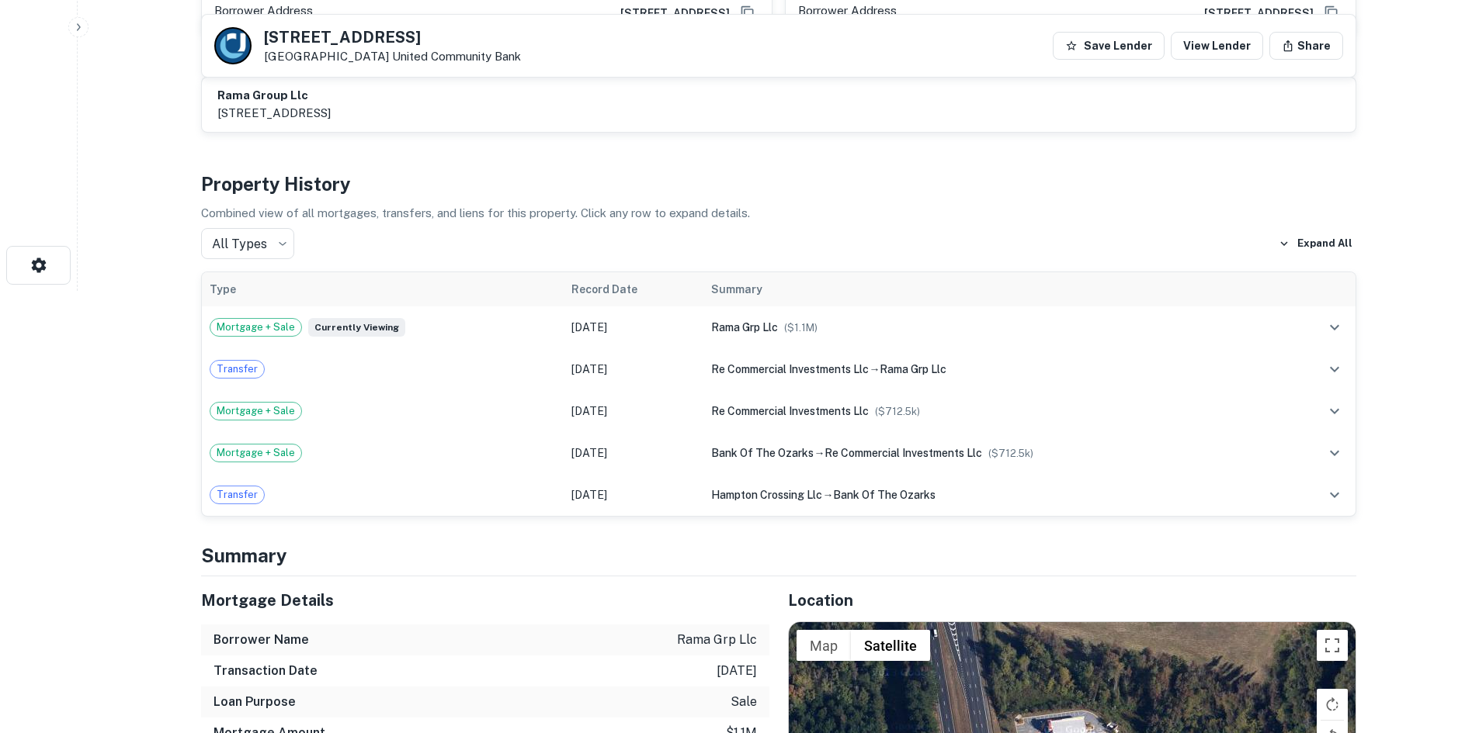
scroll to position [854, 0]
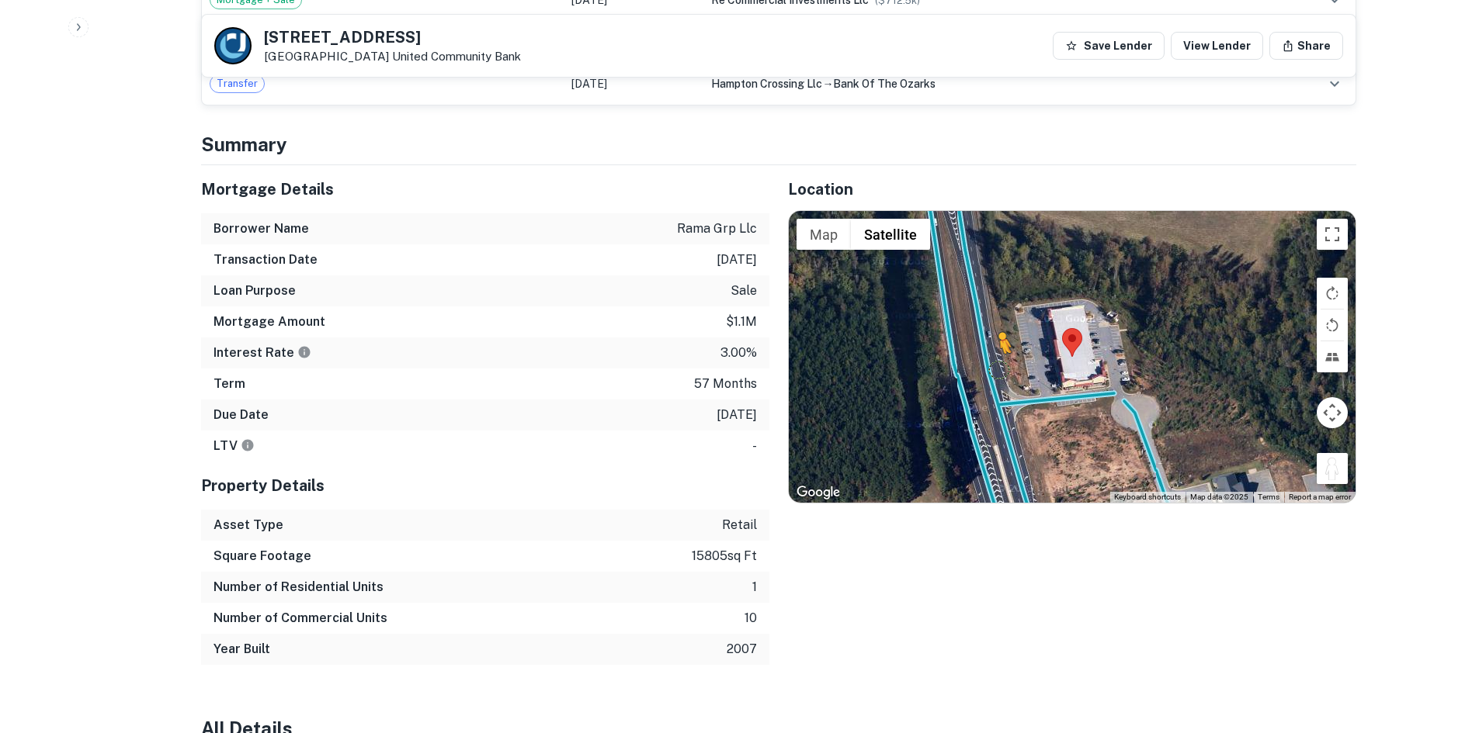
drag, startPoint x: 1332, startPoint y: 464, endPoint x: 988, endPoint y: 355, distance: 360.8
click at [988, 355] on div "To activate drag with keyboard, press Alt + Enter. Once in keyboard drag state,…" at bounding box center [1072, 357] width 567 height 292
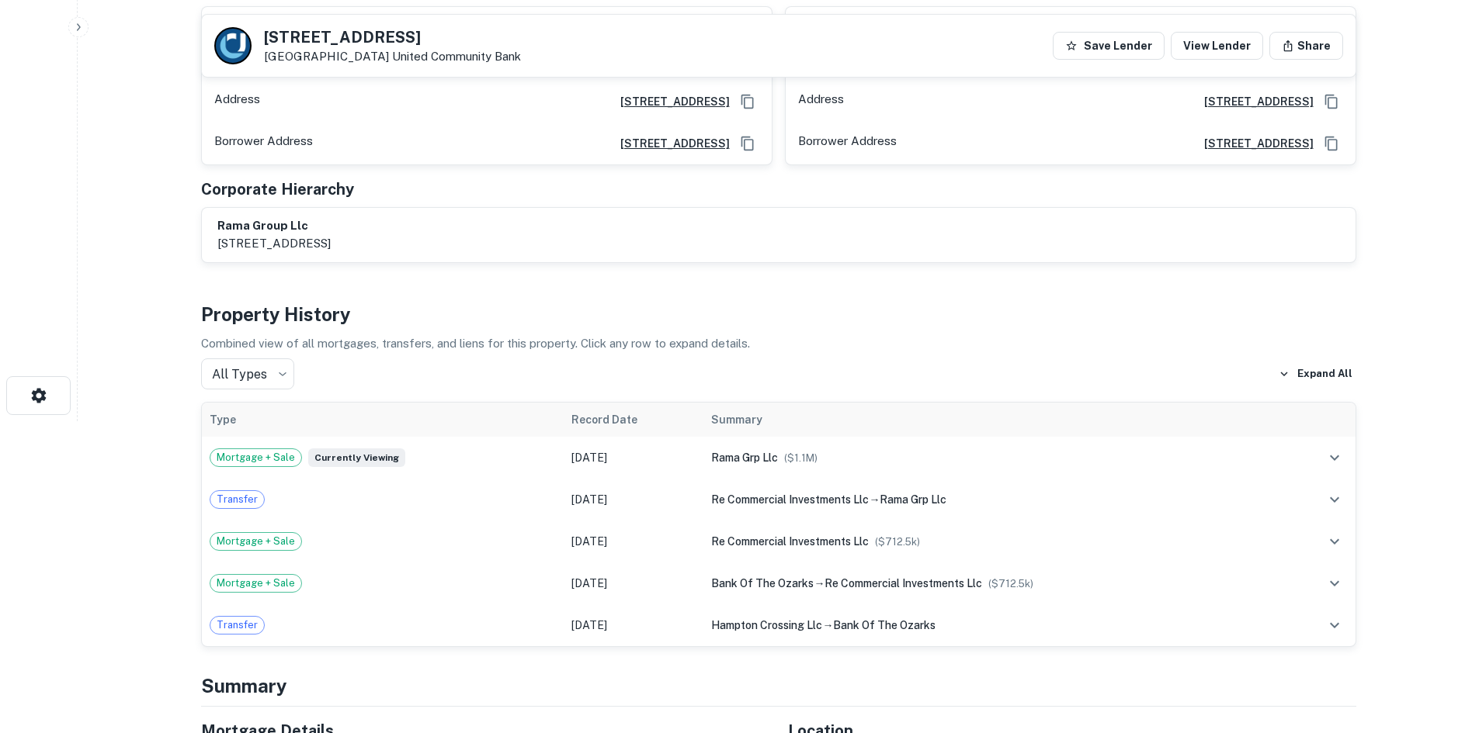
scroll to position [155, 0]
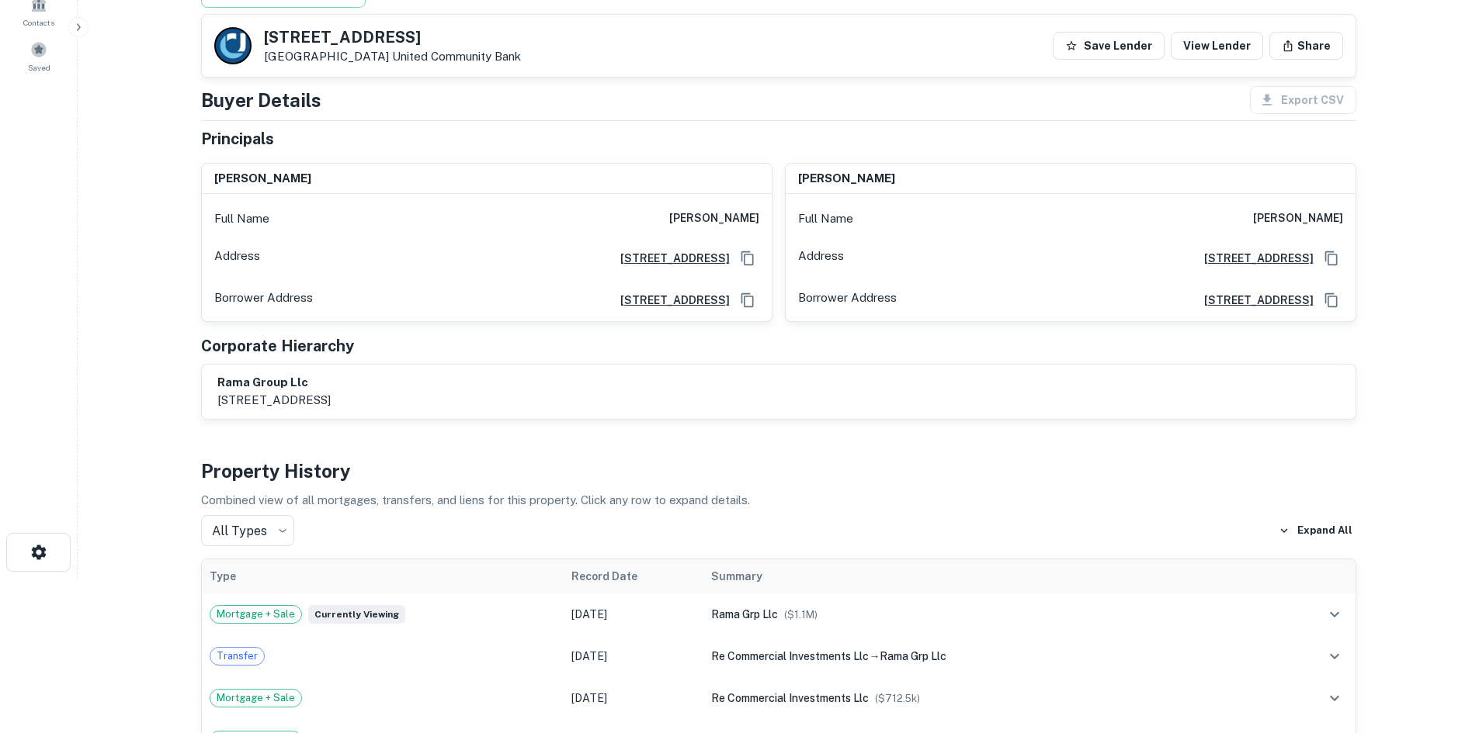
click at [1320, 209] on div "Full Name kunal nanavati" at bounding box center [1070, 218] width 570 height 37
copy h6 "kunal nanavati"
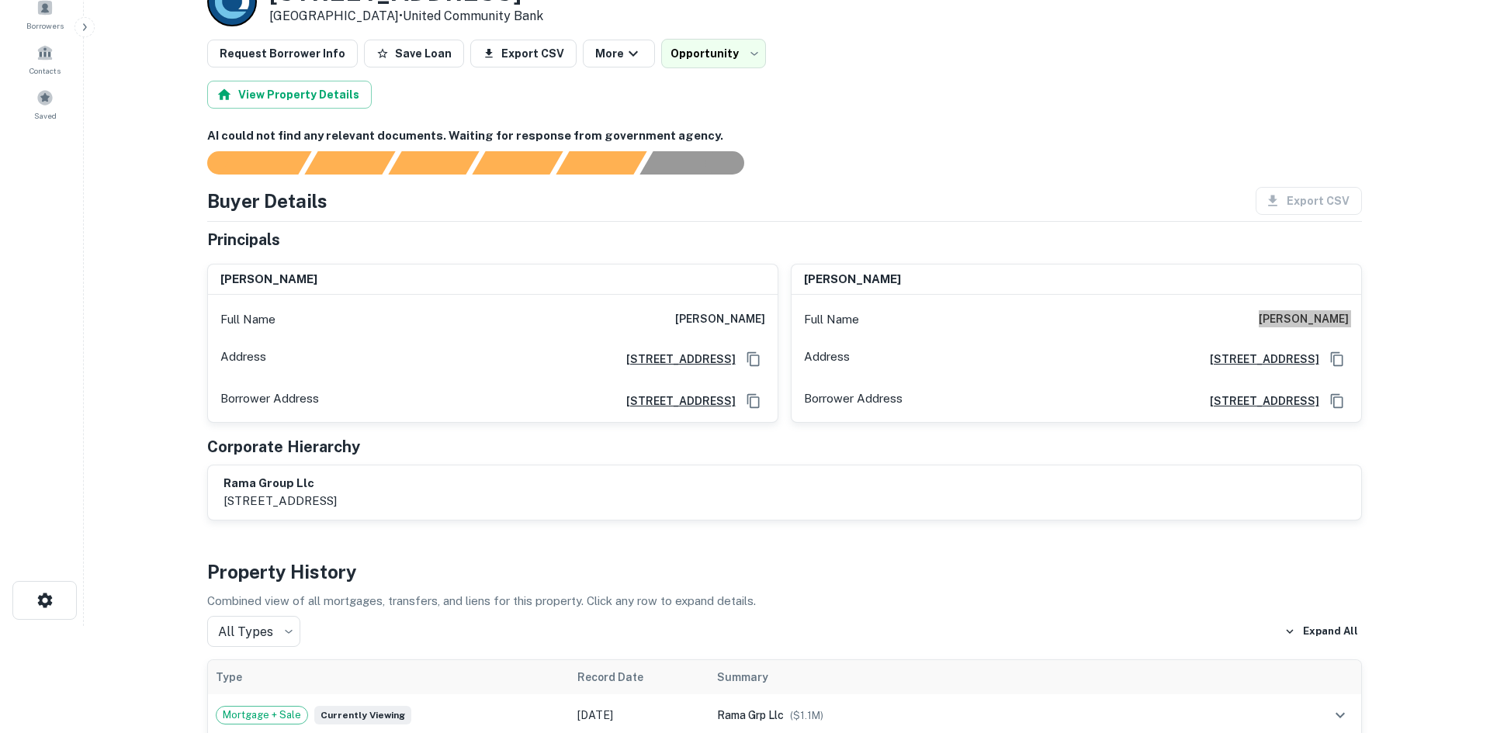
scroll to position [0, 0]
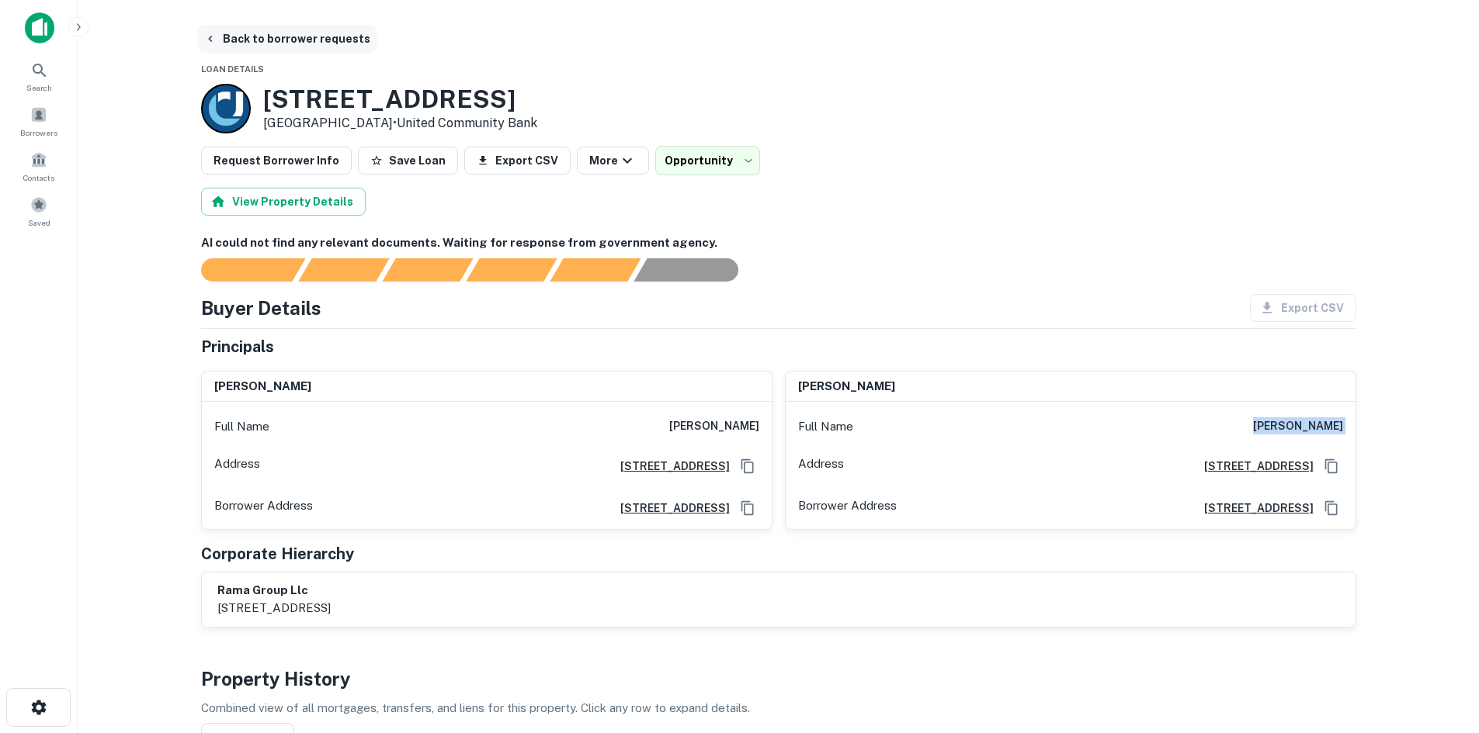
click at [296, 47] on button "Back to borrower requests" at bounding box center [287, 39] width 179 height 28
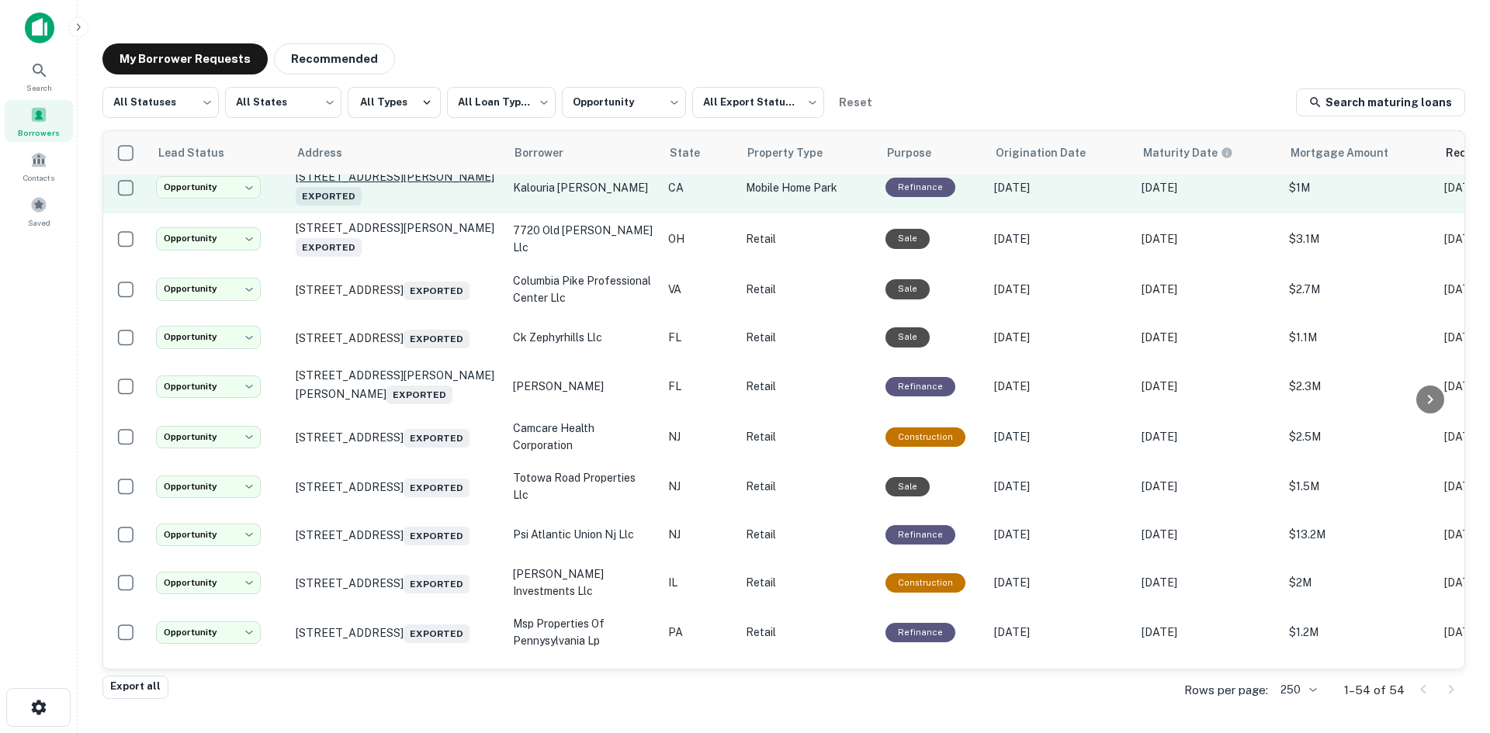
scroll to position [776, 0]
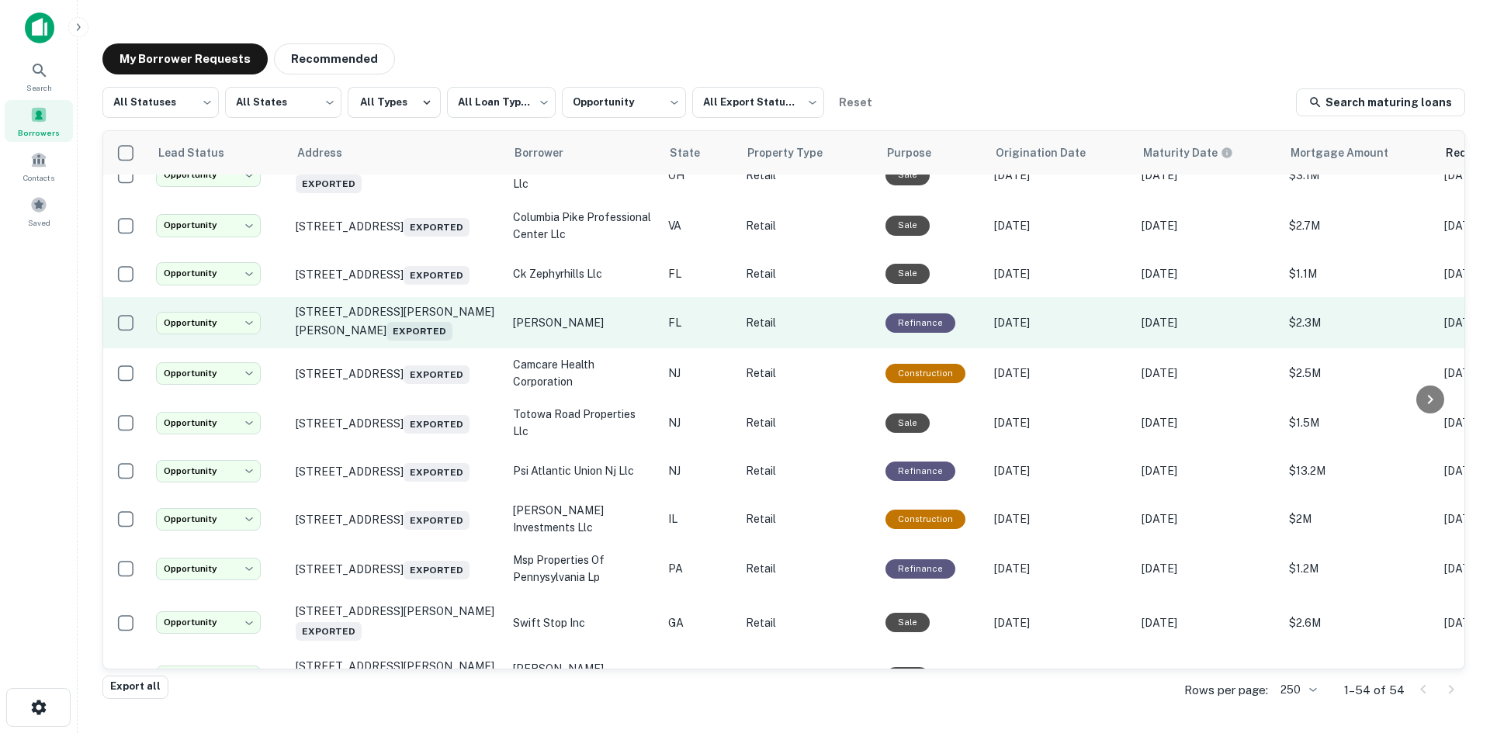
click at [382, 349] on td "3341 Fowler St Fort Myers, FL 33901 Exported" at bounding box center [396, 322] width 217 height 51
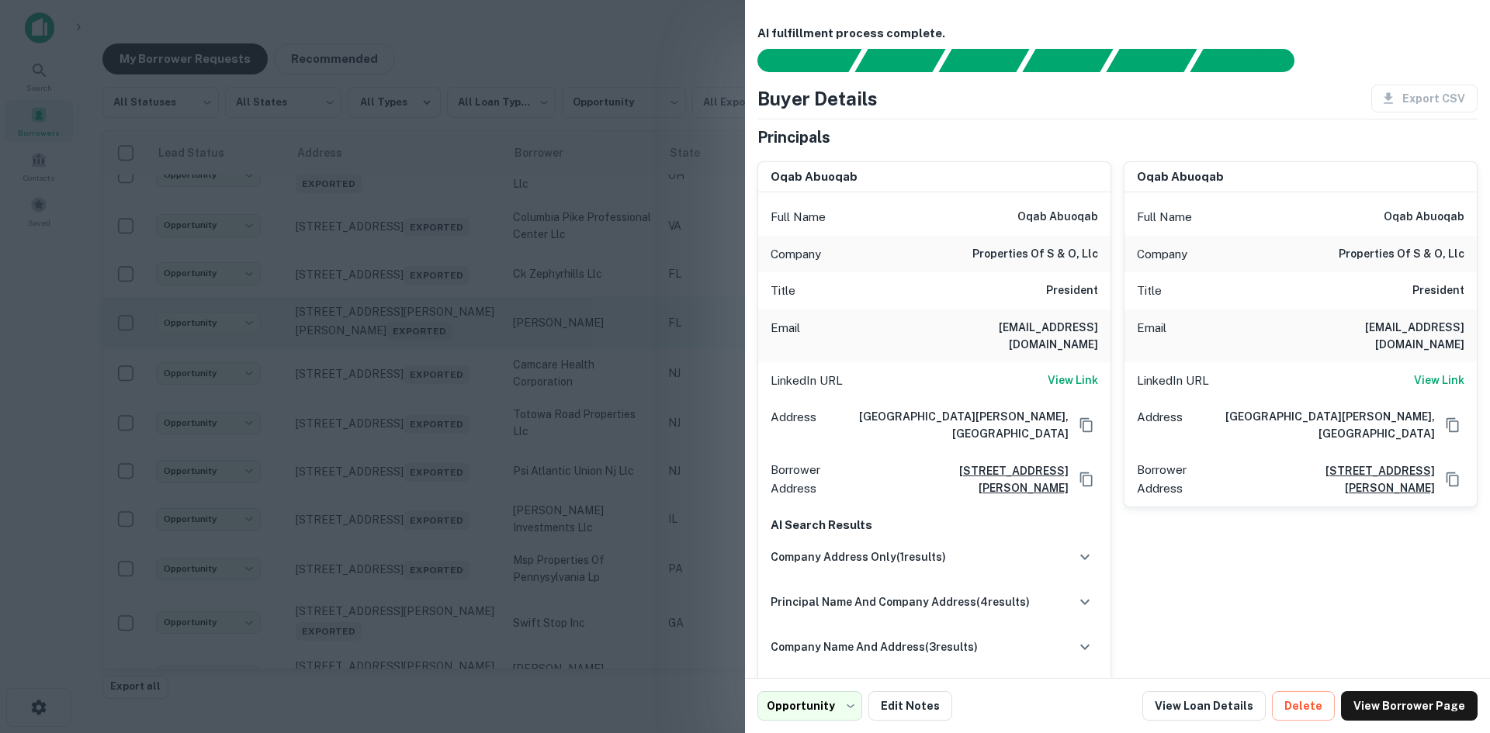
click at [382, 379] on div at bounding box center [745, 366] width 1490 height 733
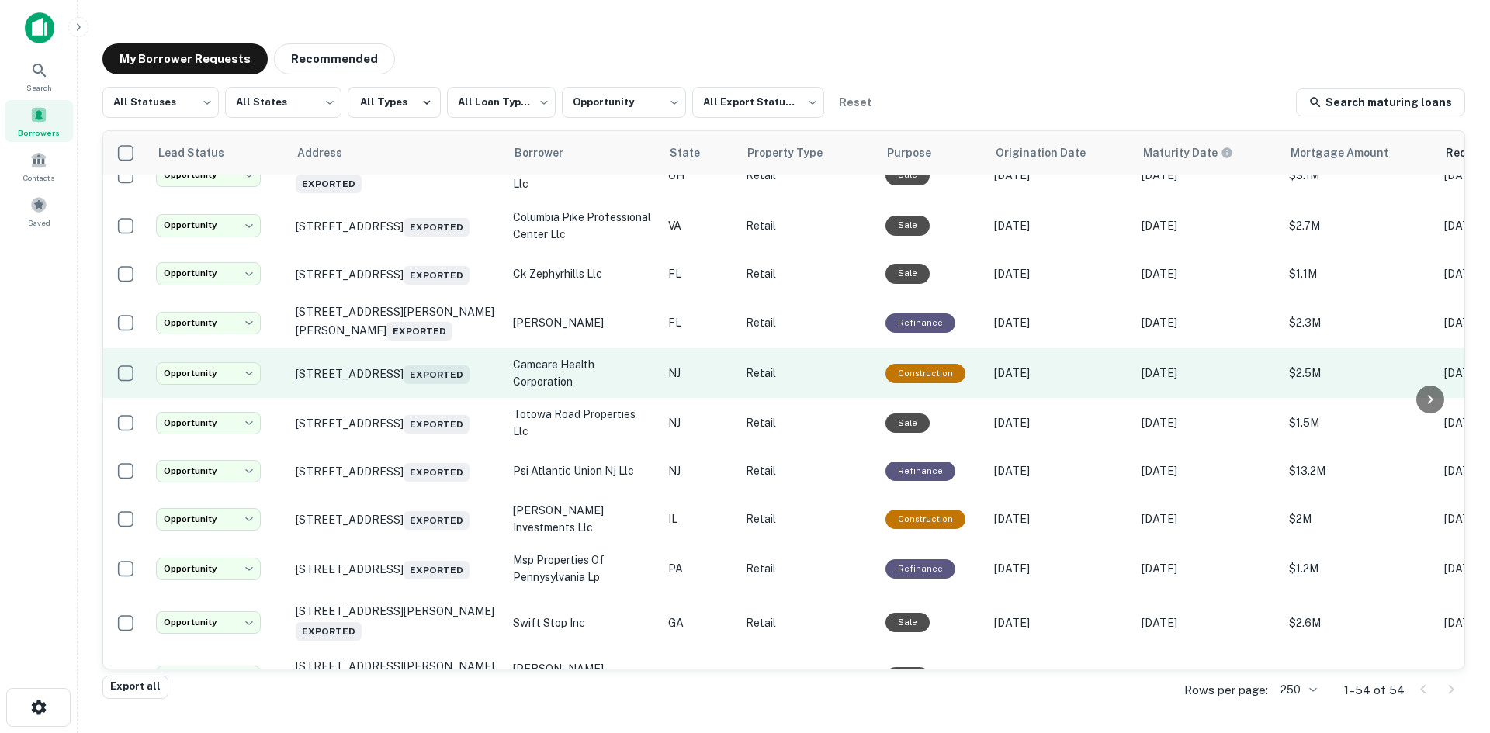
click at [418, 398] on td "121 White Horse Pike Clementon, NJ 08021 Exported" at bounding box center [396, 374] width 217 height 50
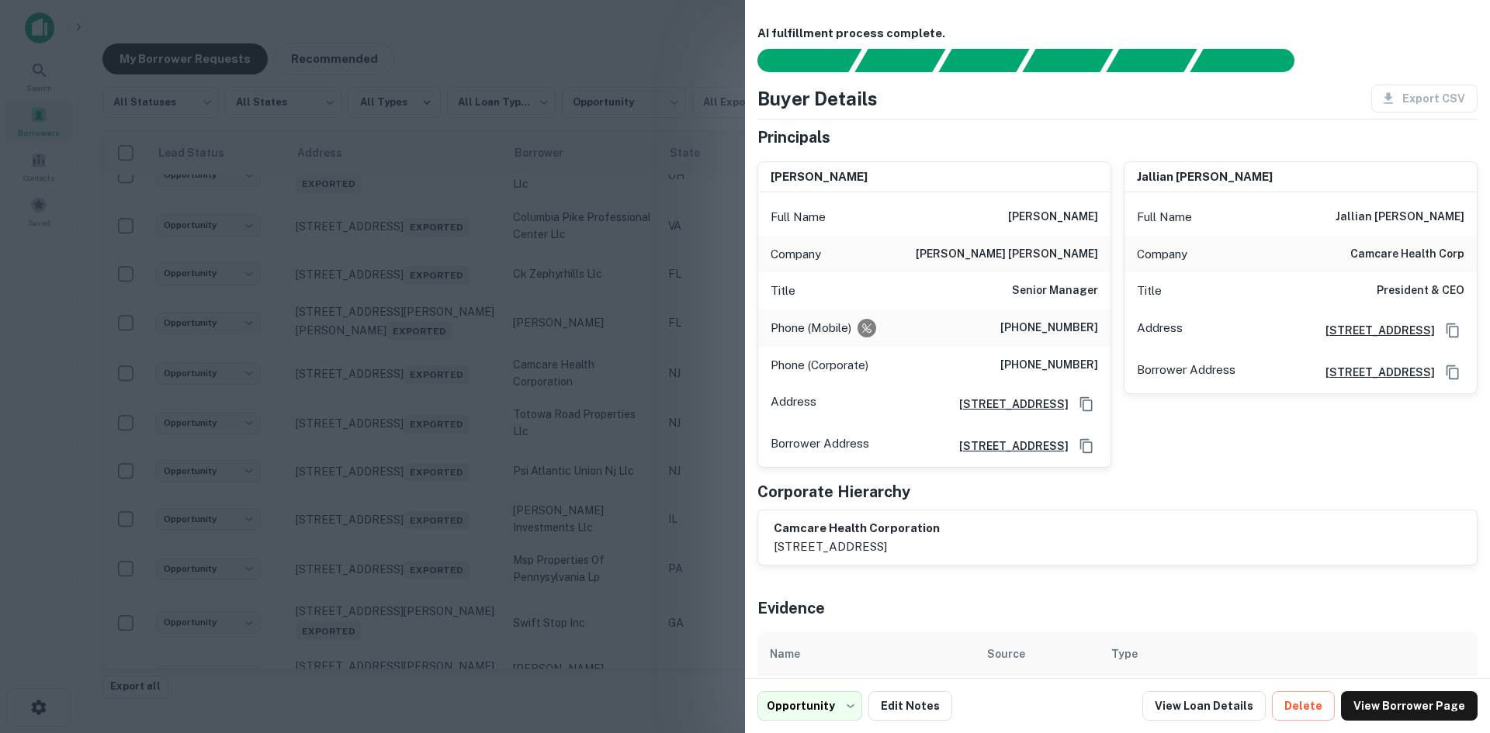
click at [419, 430] on div at bounding box center [745, 366] width 1490 height 733
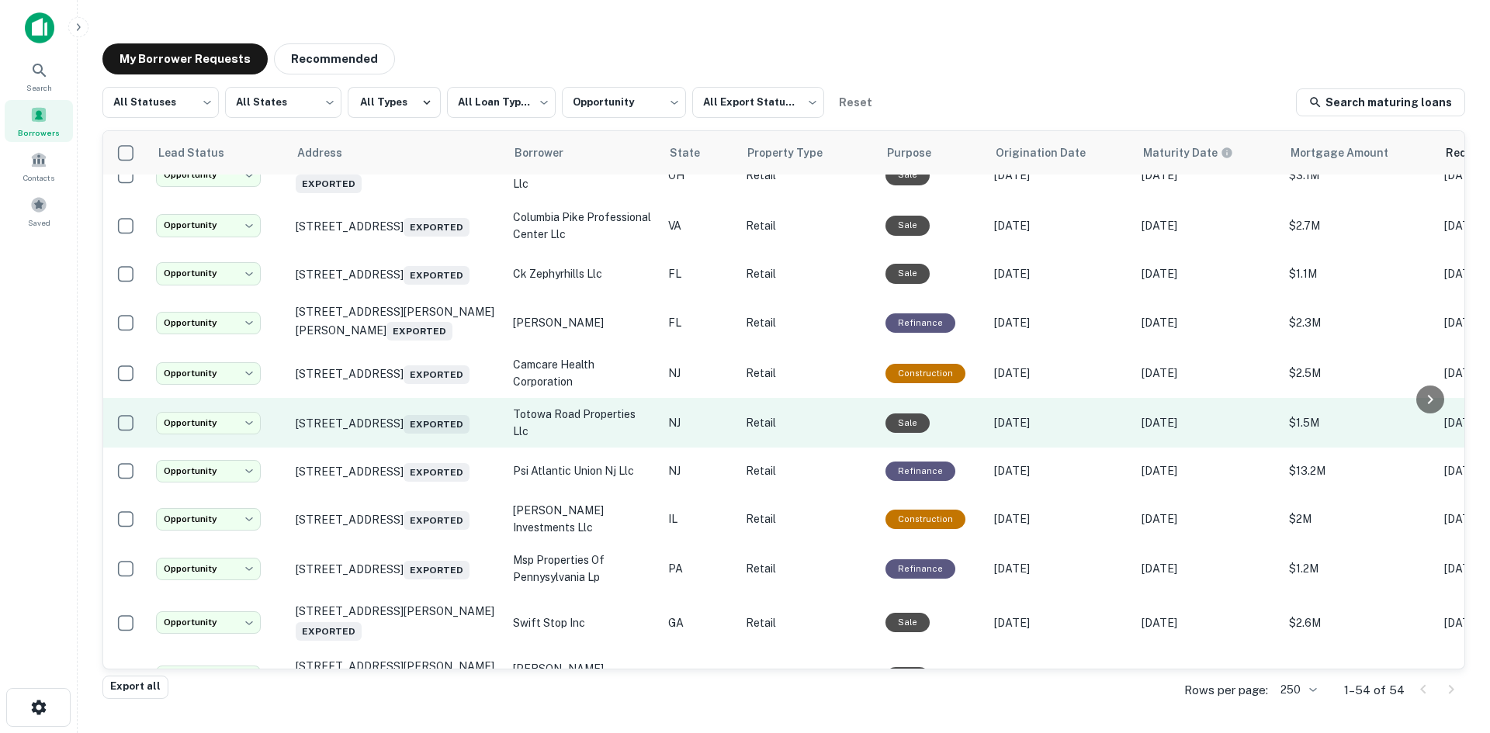
click at [431, 448] on td "384 Totowa Rd Totowa, NJ 07512 Exported" at bounding box center [396, 423] width 217 height 50
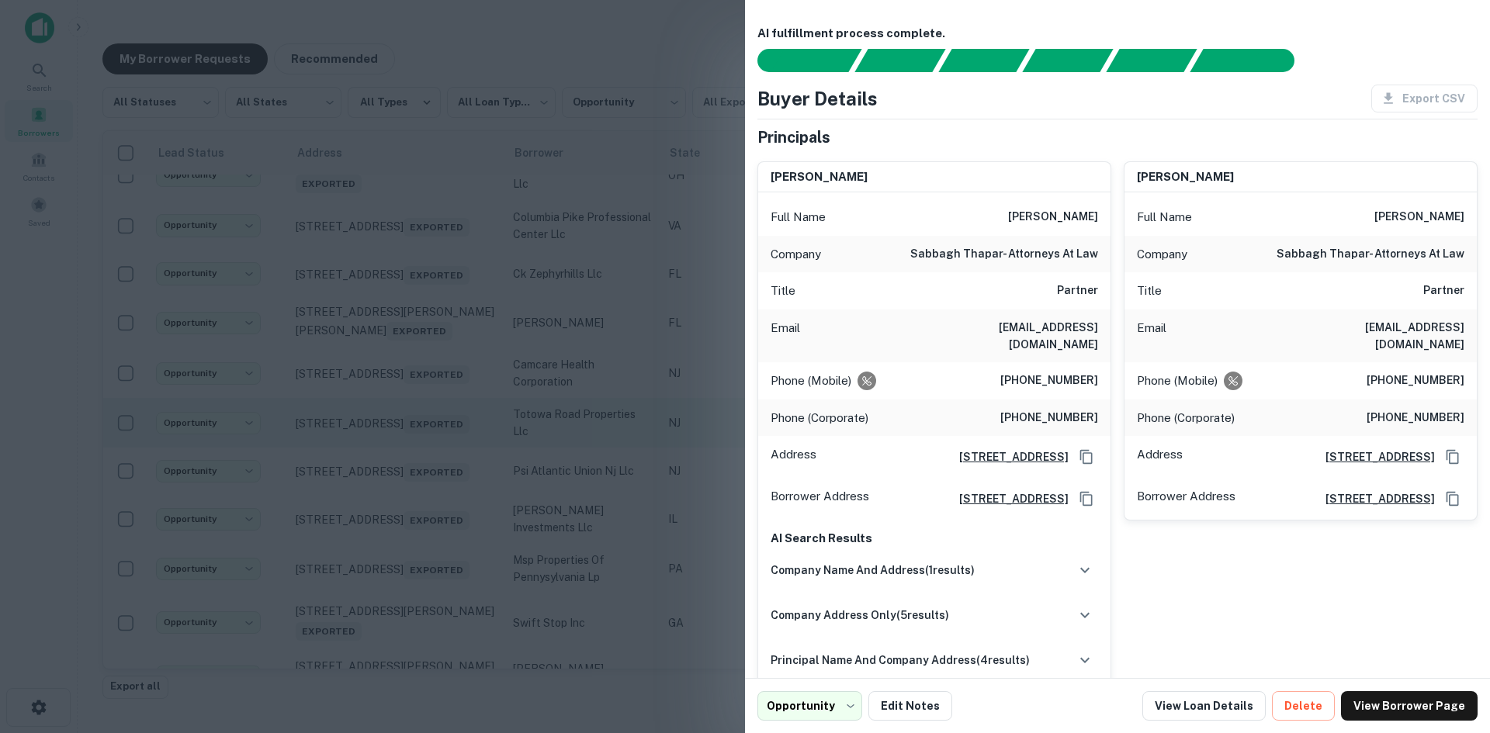
click at [431, 480] on div at bounding box center [745, 366] width 1490 height 733
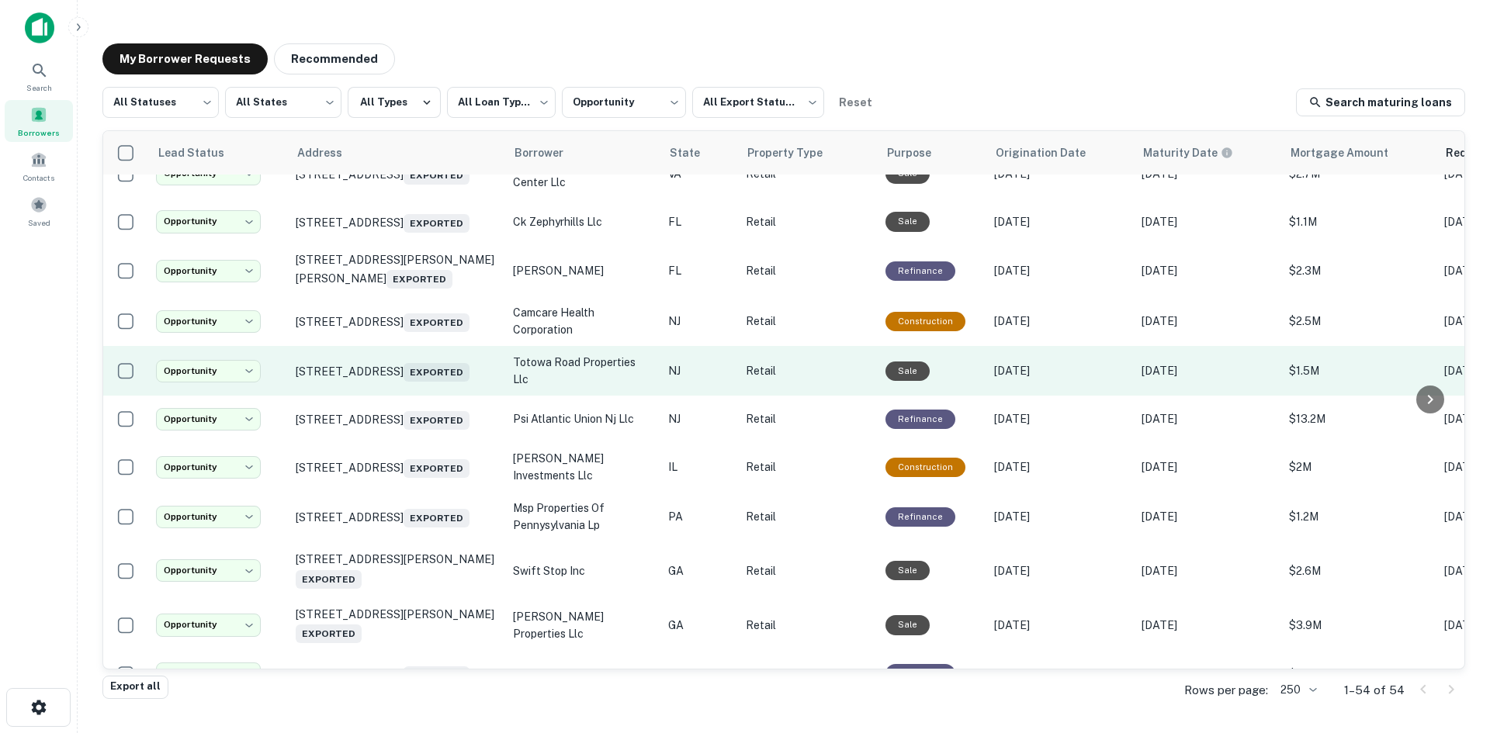
scroll to position [854, 0]
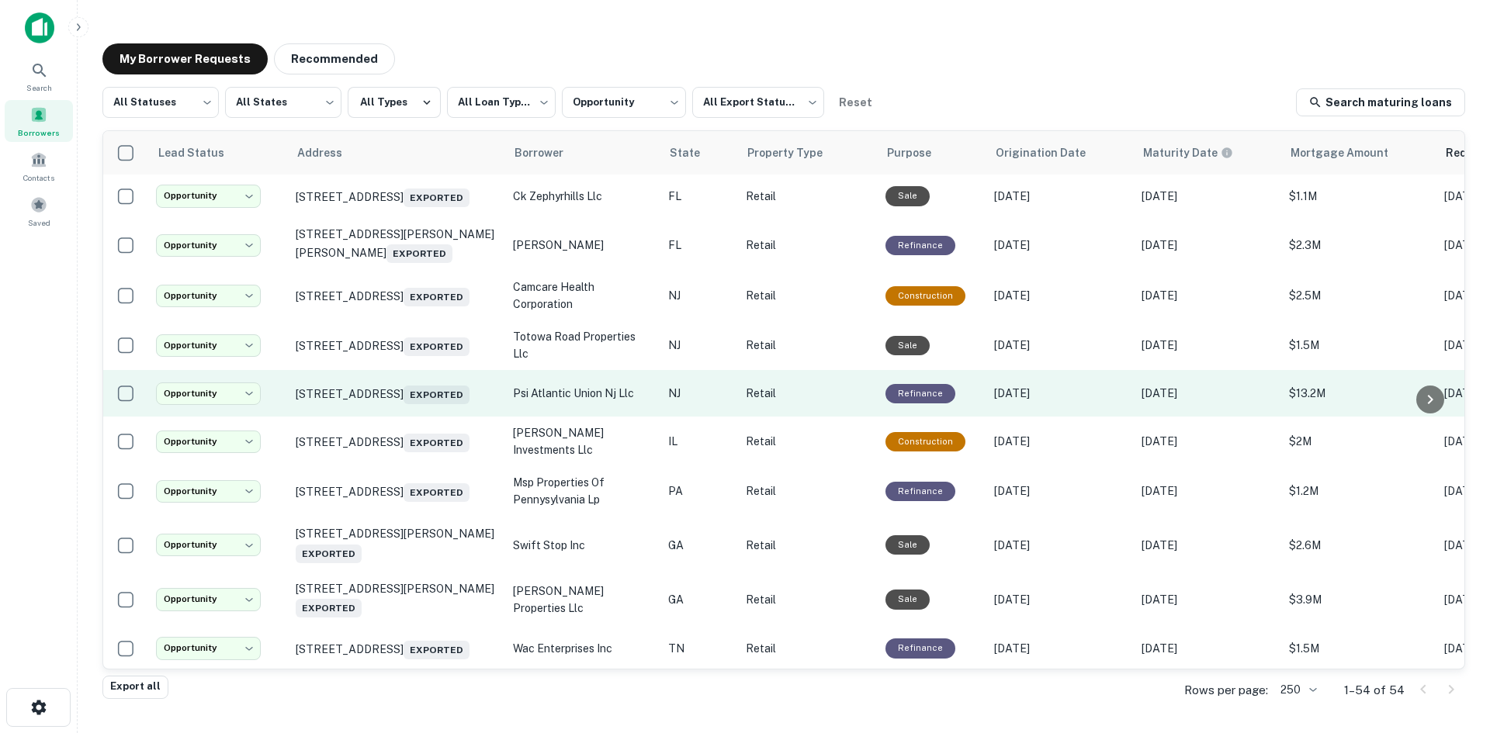
click at [431, 417] on td "2401 Vauxhall Rd Union, NJ 07083 Exported" at bounding box center [396, 393] width 217 height 47
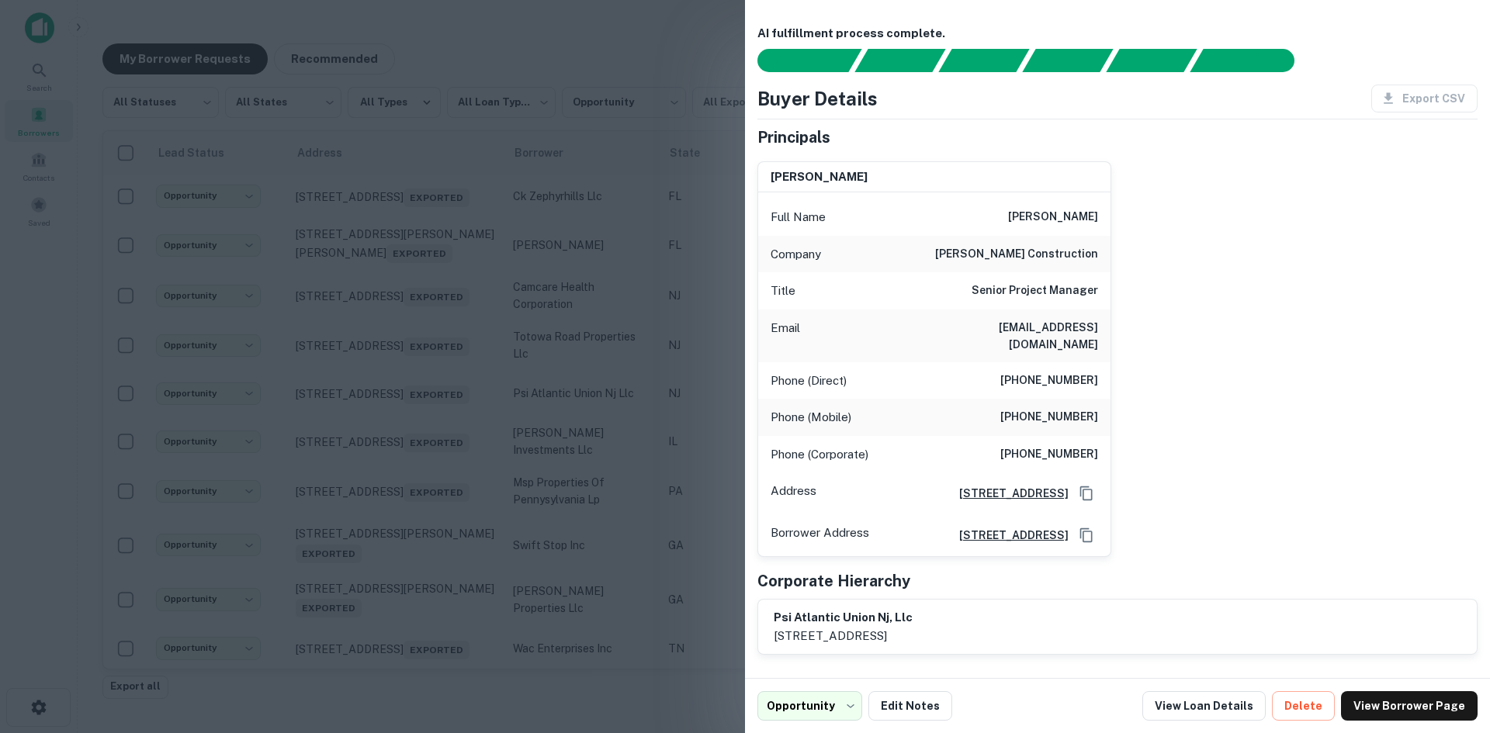
click at [432, 454] on div at bounding box center [745, 366] width 1490 height 733
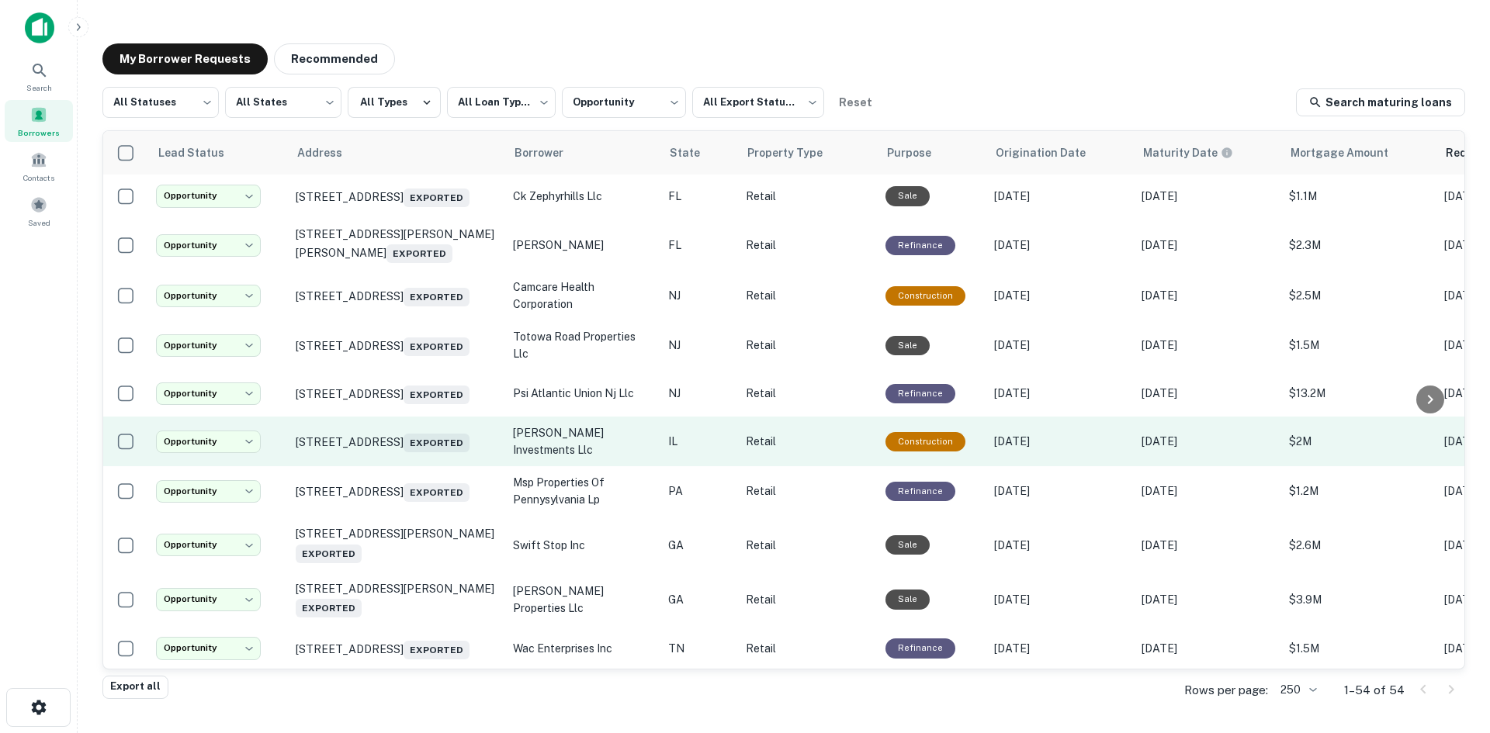
click at [421, 466] on td "1204 N Market St Champaign, IL 61820 Exported" at bounding box center [396, 442] width 217 height 50
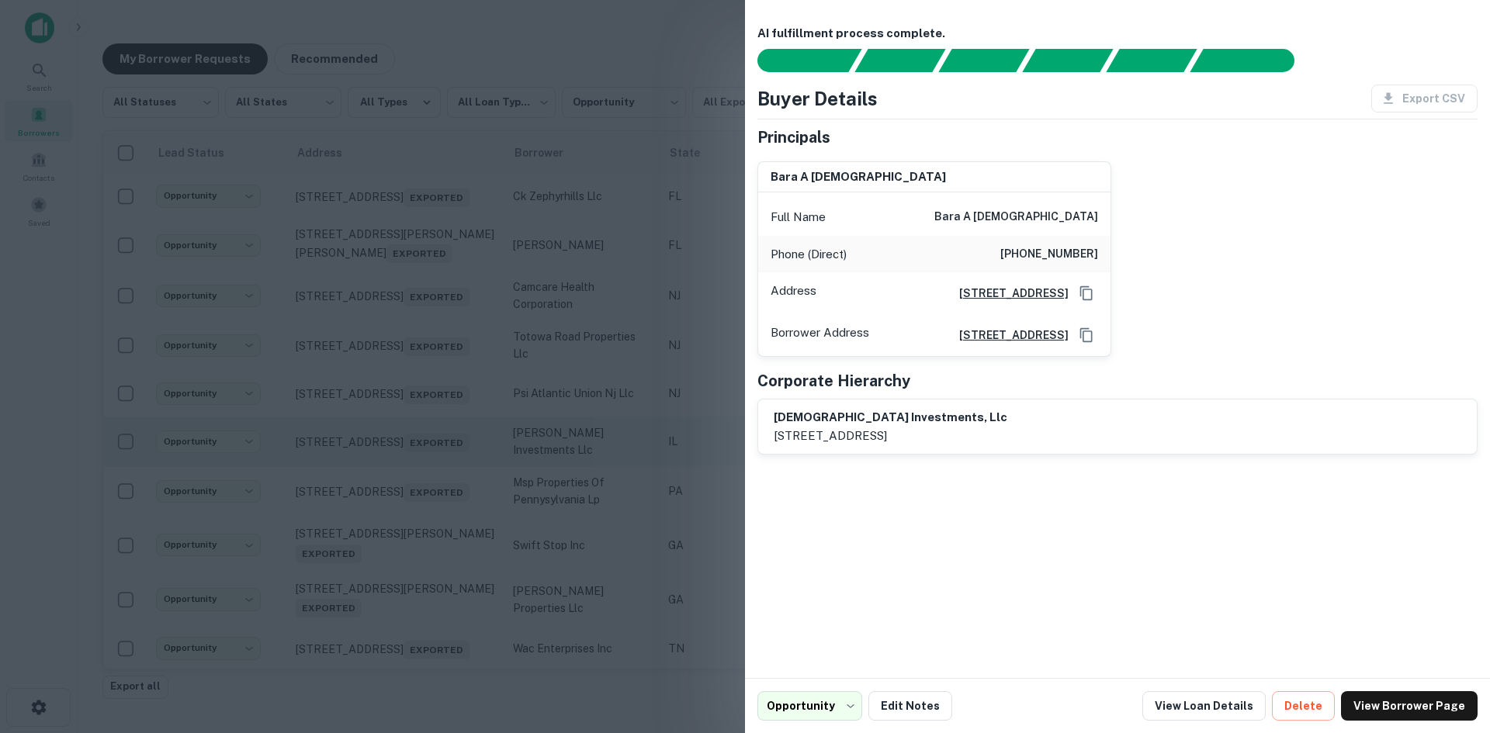
click at [421, 501] on div at bounding box center [745, 366] width 1490 height 733
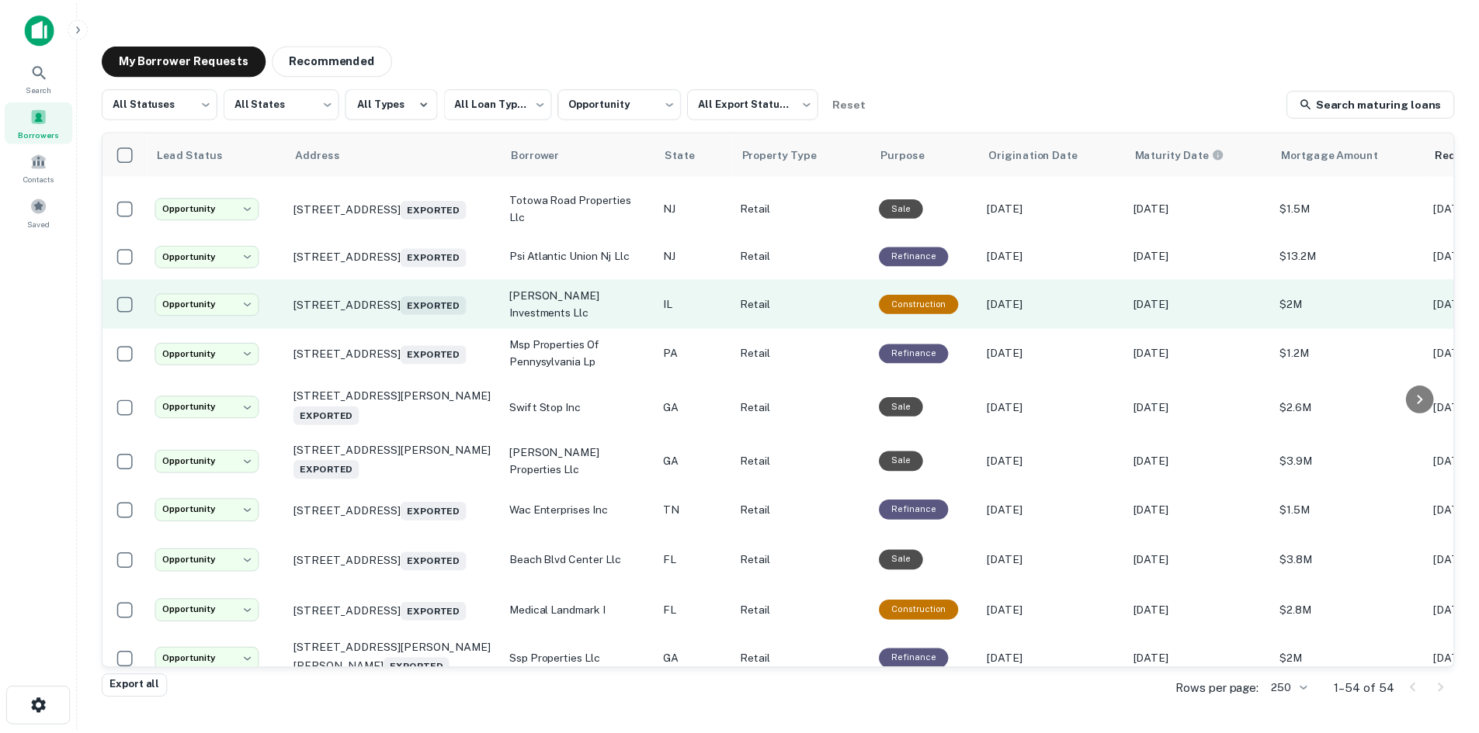
scroll to position [1009, 0]
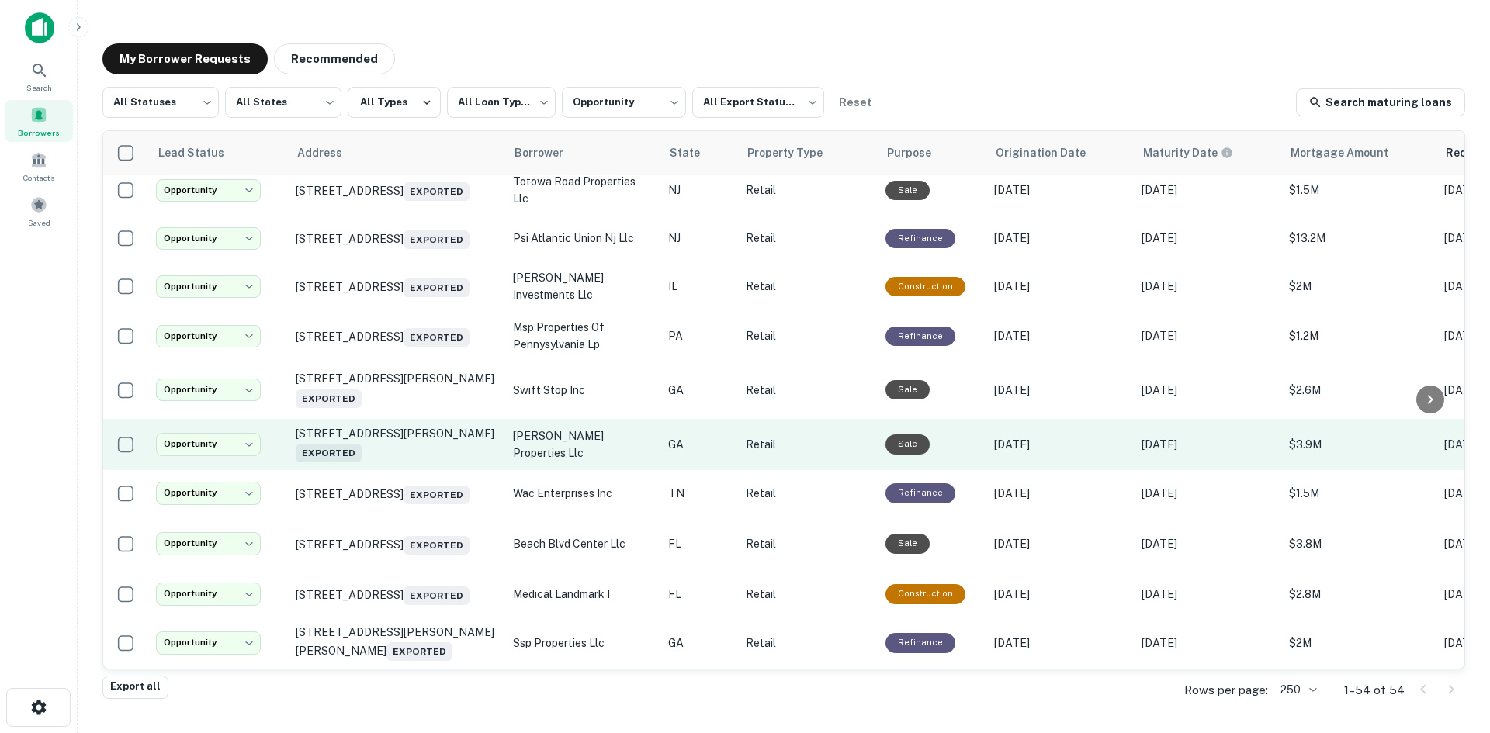
click at [415, 470] on td "2001 Pleasant Hill Rd Duluth, GA 30096 Exported" at bounding box center [396, 444] width 217 height 51
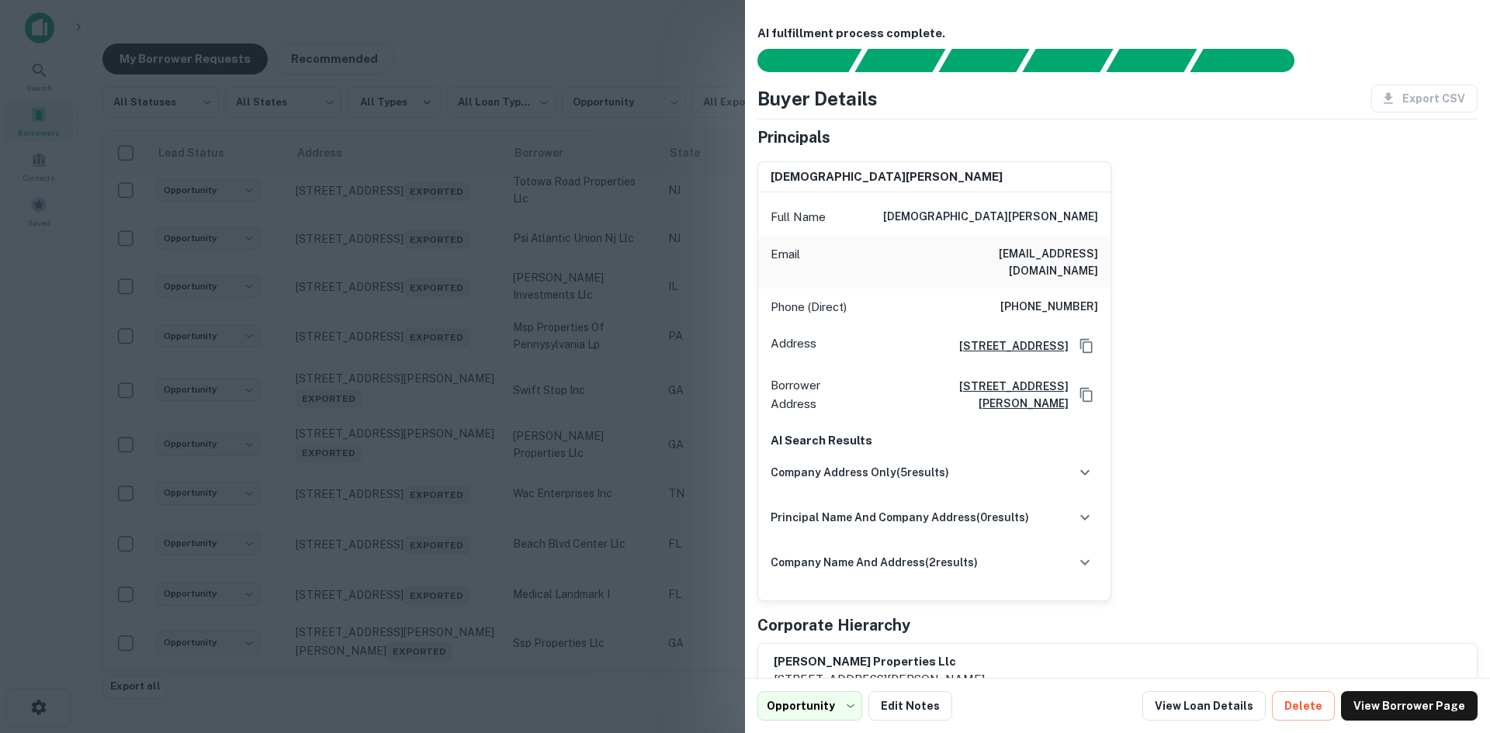
click at [414, 508] on div at bounding box center [745, 366] width 1490 height 733
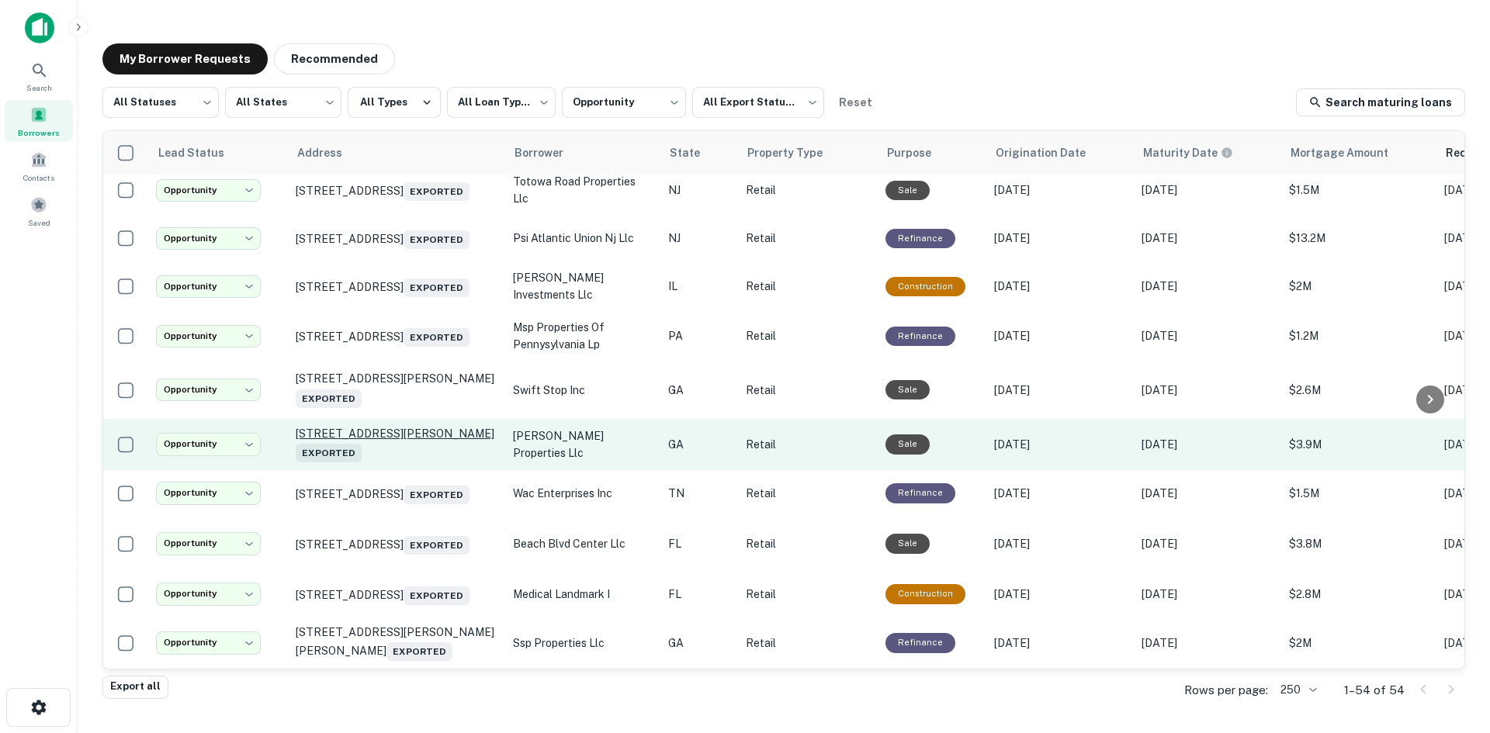
click at [418, 463] on p "2001 Pleasant Hill Rd Duluth, GA 30096 Exported" at bounding box center [397, 445] width 202 height 36
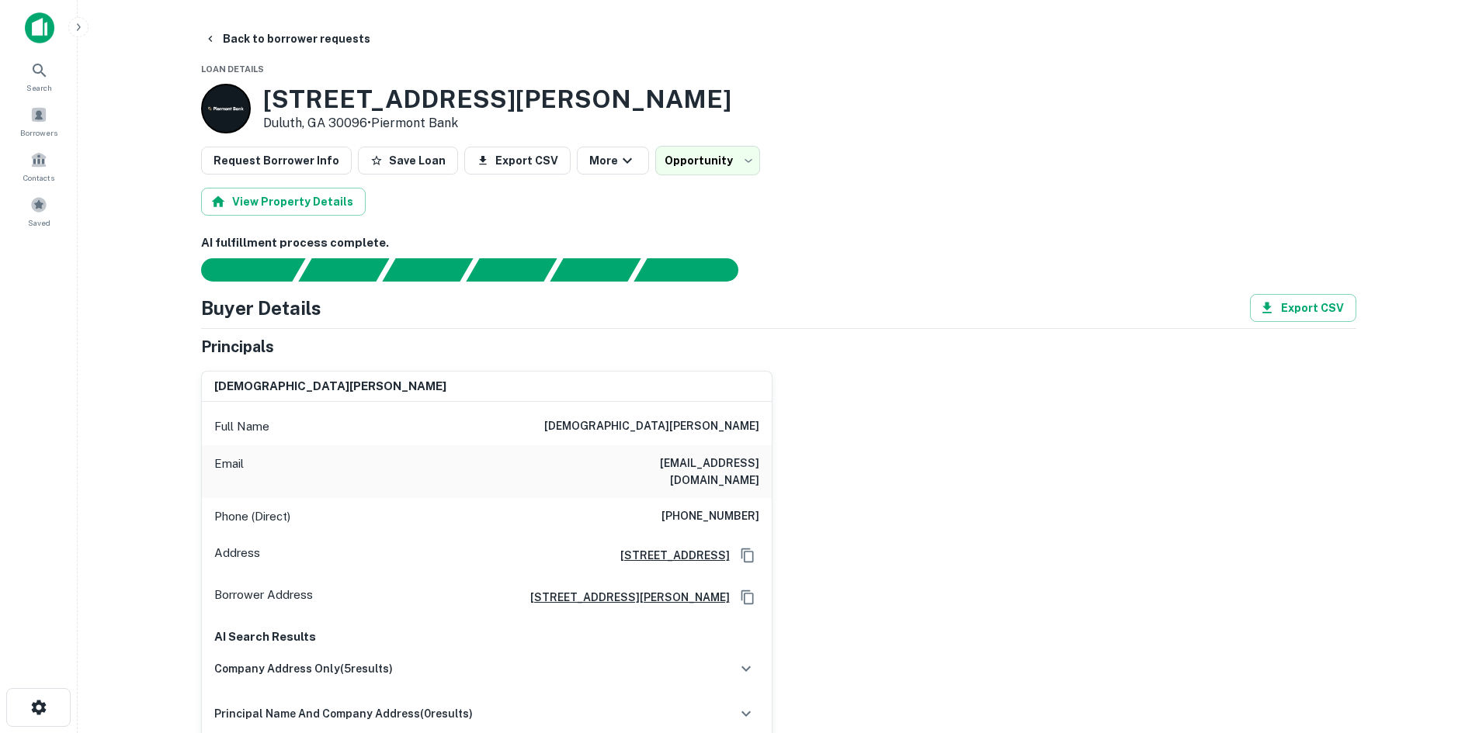
click at [684, 508] on h6 "(207) 450-6905" at bounding box center [710, 517] width 98 height 19
copy h6 "(207) 450-6905"
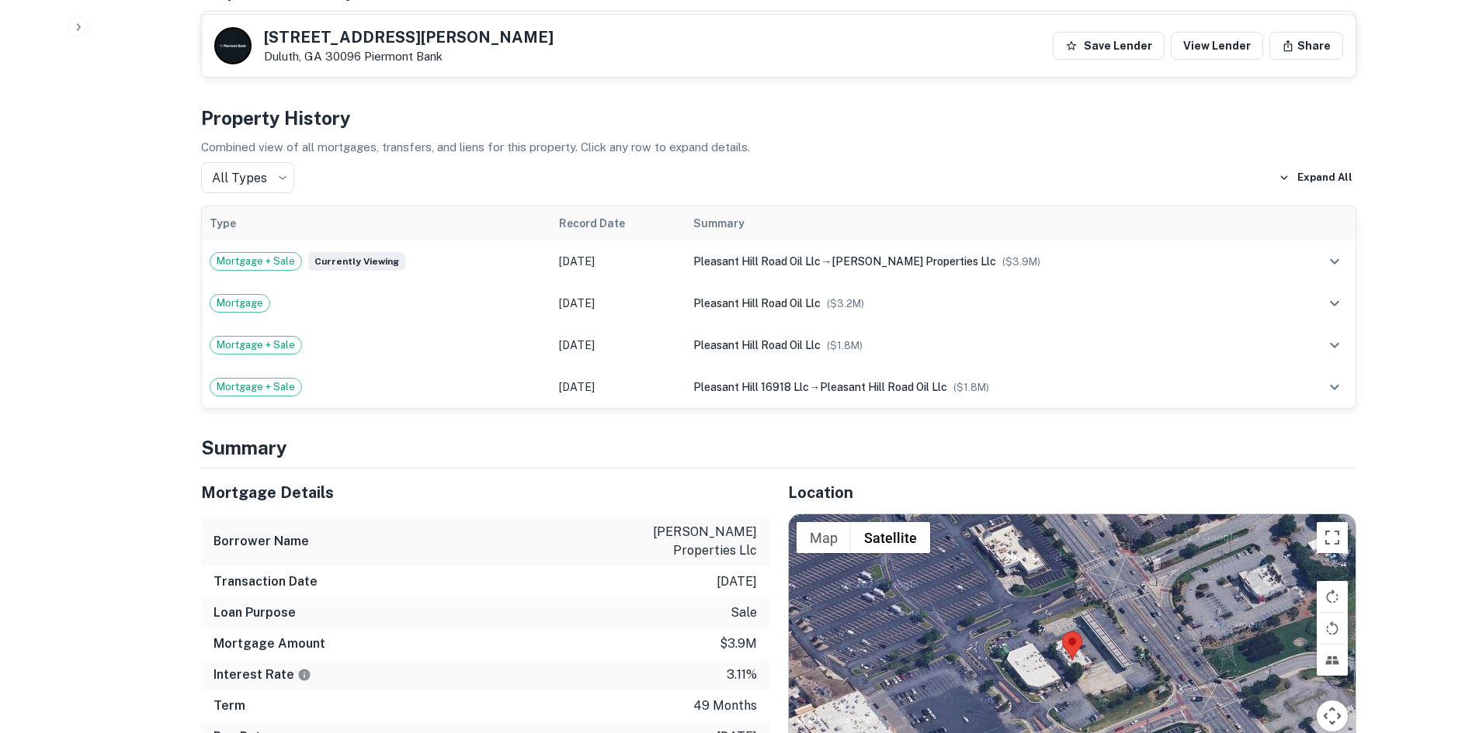
scroll to position [1164, 0]
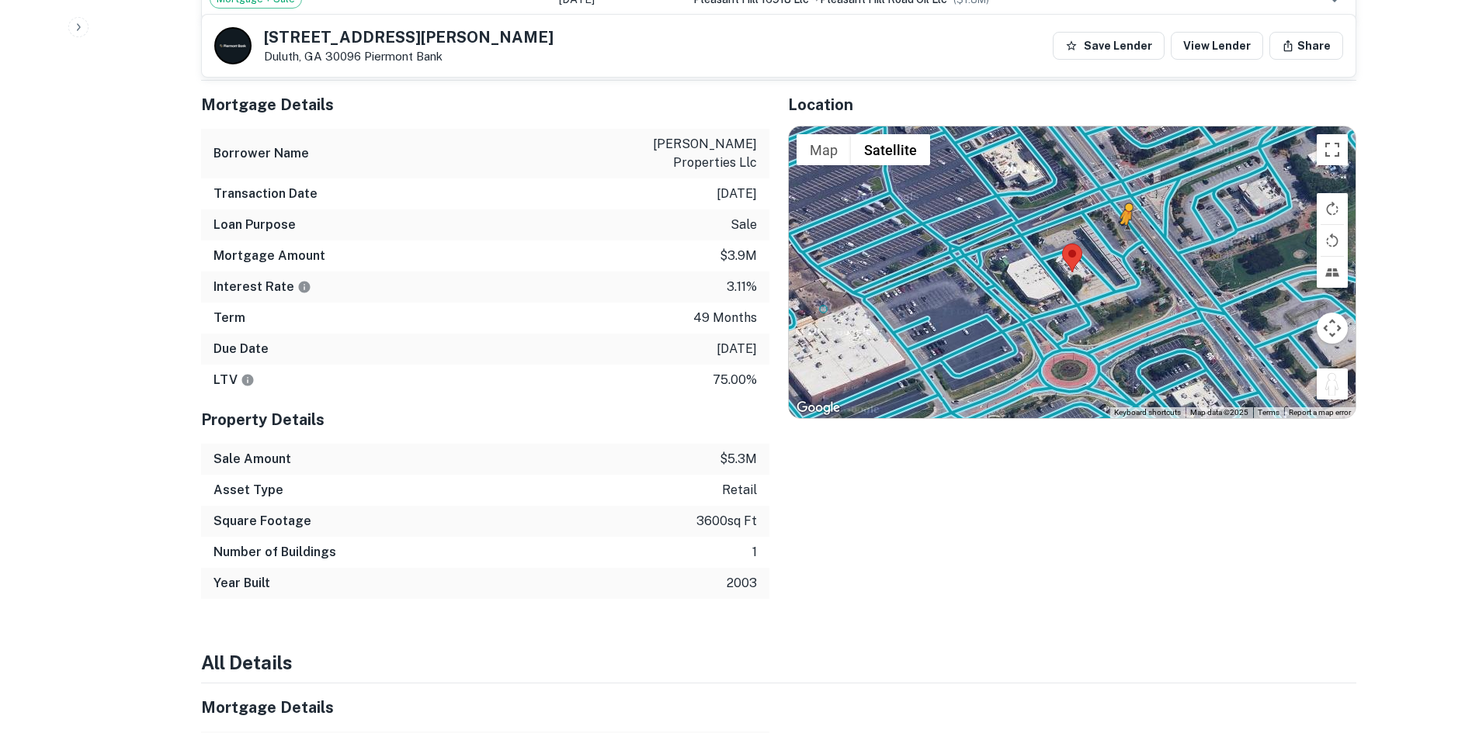
drag, startPoint x: 1329, startPoint y: 359, endPoint x: 1122, endPoint y: 225, distance: 246.9
click at [1122, 225] on div "To activate drag with keyboard, press Alt + Enter. Once in keyboard drag state,…" at bounding box center [1072, 273] width 567 height 292
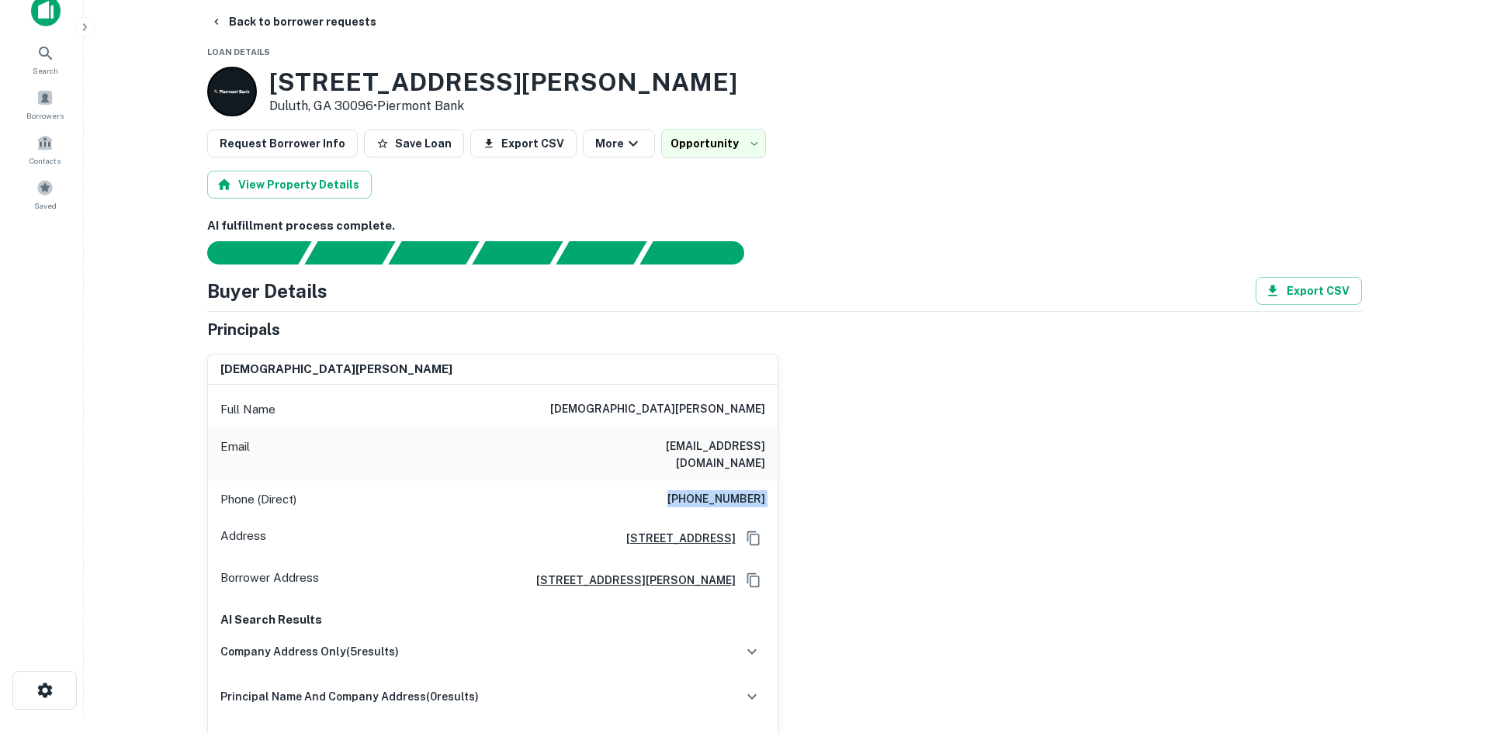
scroll to position [0, 0]
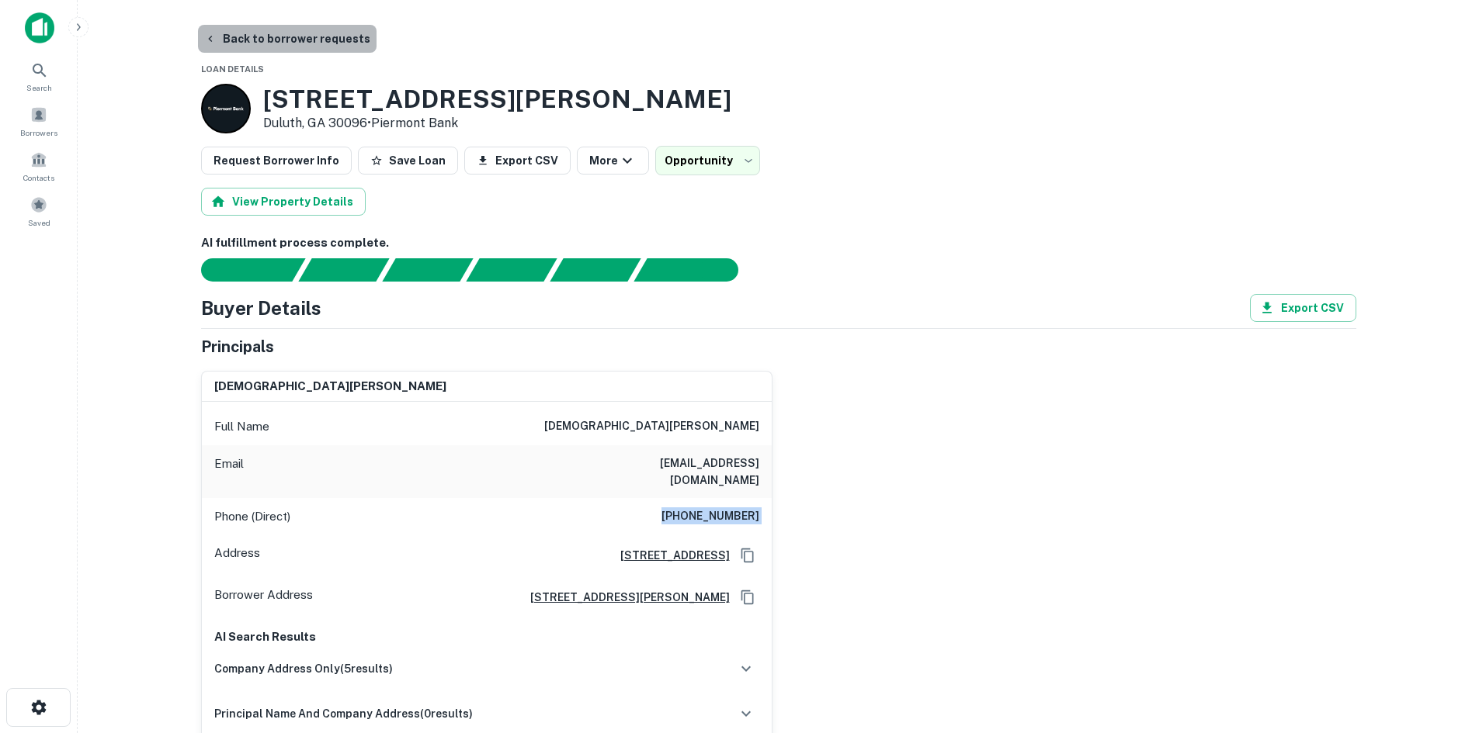
click at [345, 47] on button "Back to borrower requests" at bounding box center [287, 39] width 179 height 28
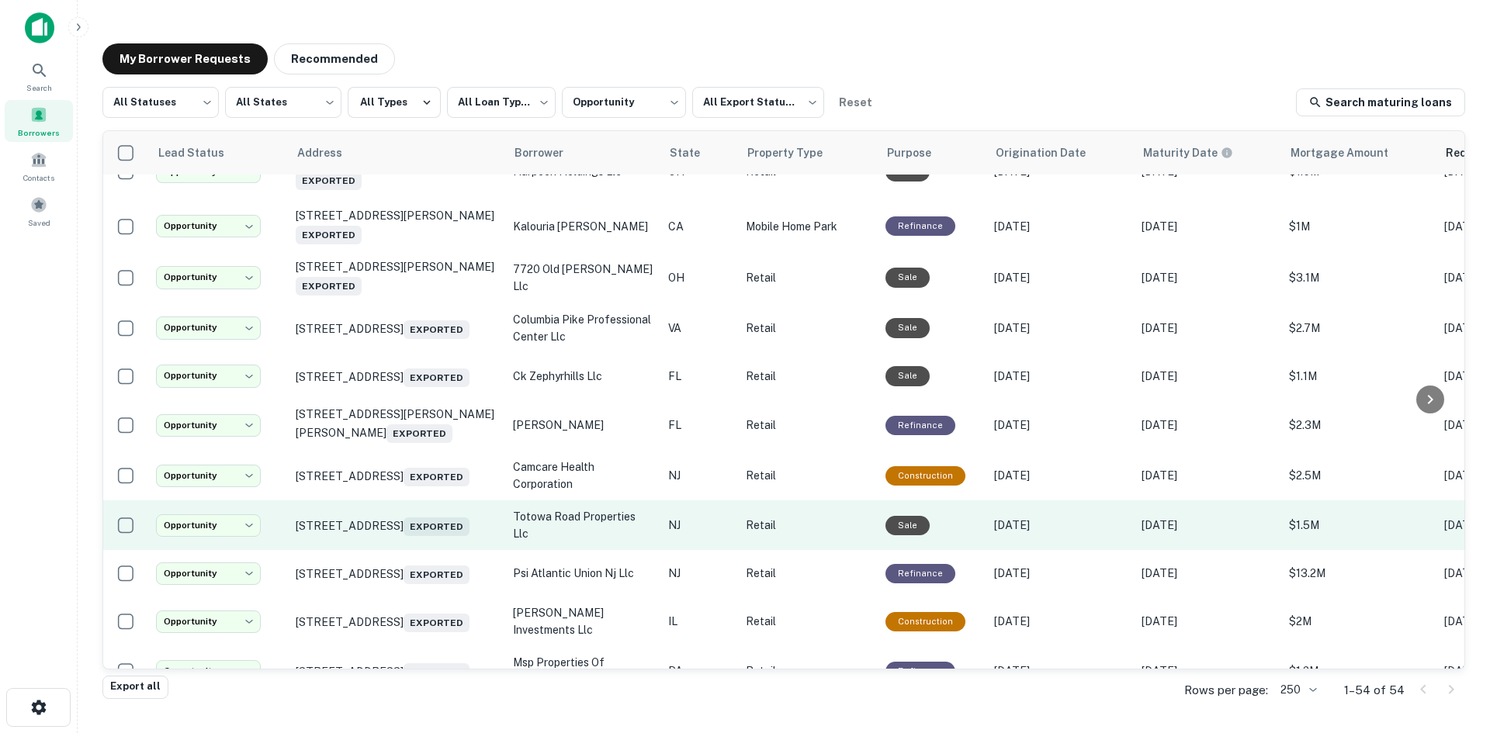
scroll to position [699, 0]
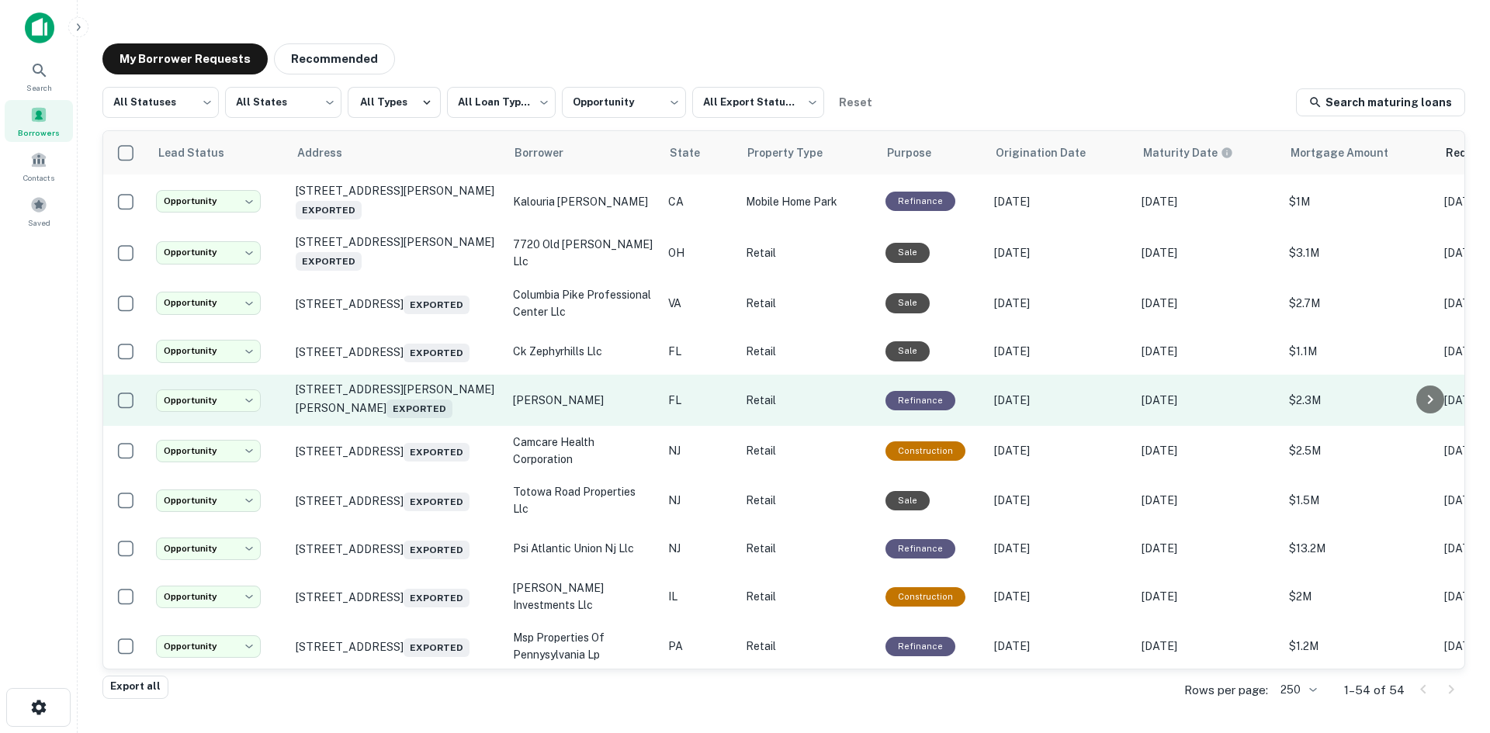
click at [439, 426] on td "3341 Fowler St Fort Myers, FL 33901 Exported" at bounding box center [396, 400] width 217 height 51
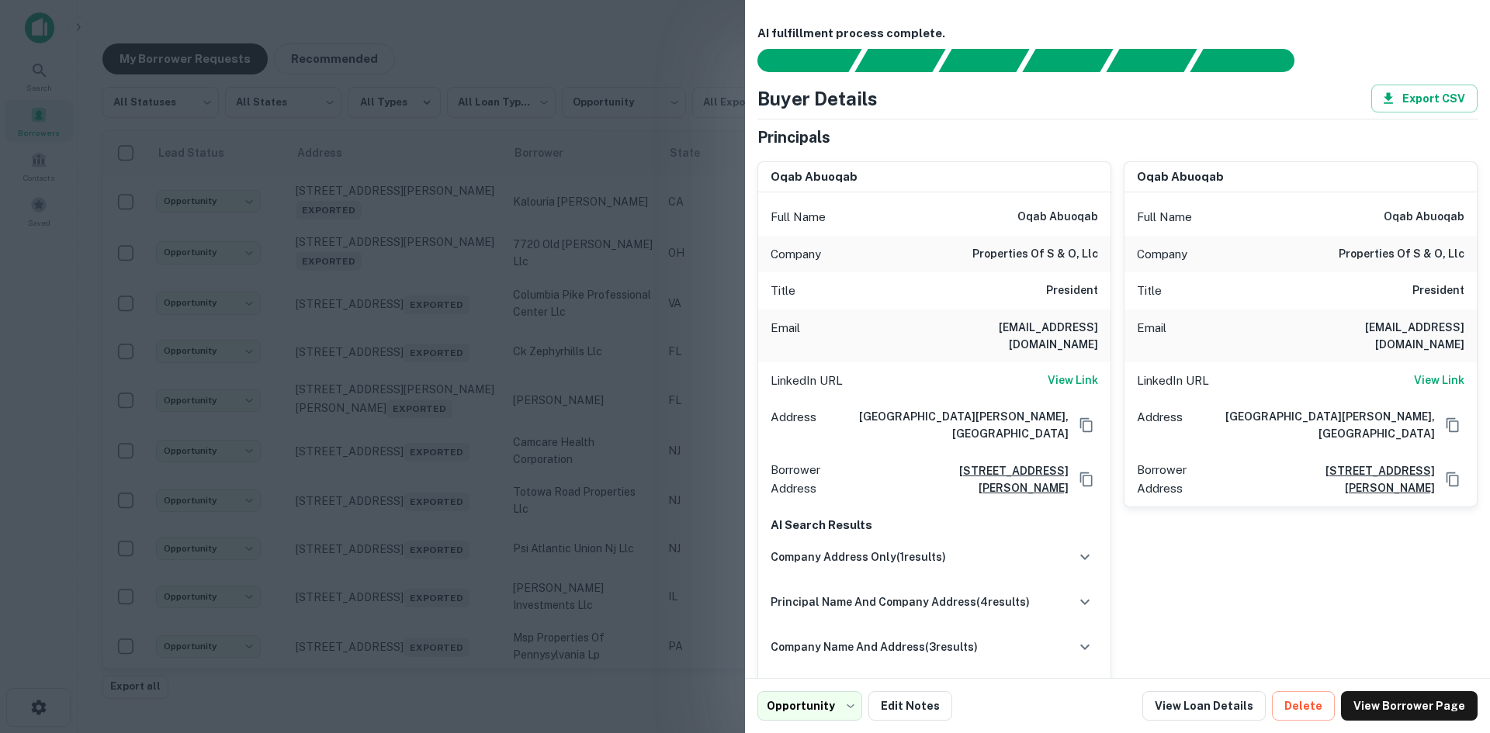
click at [371, 232] on div at bounding box center [745, 366] width 1490 height 733
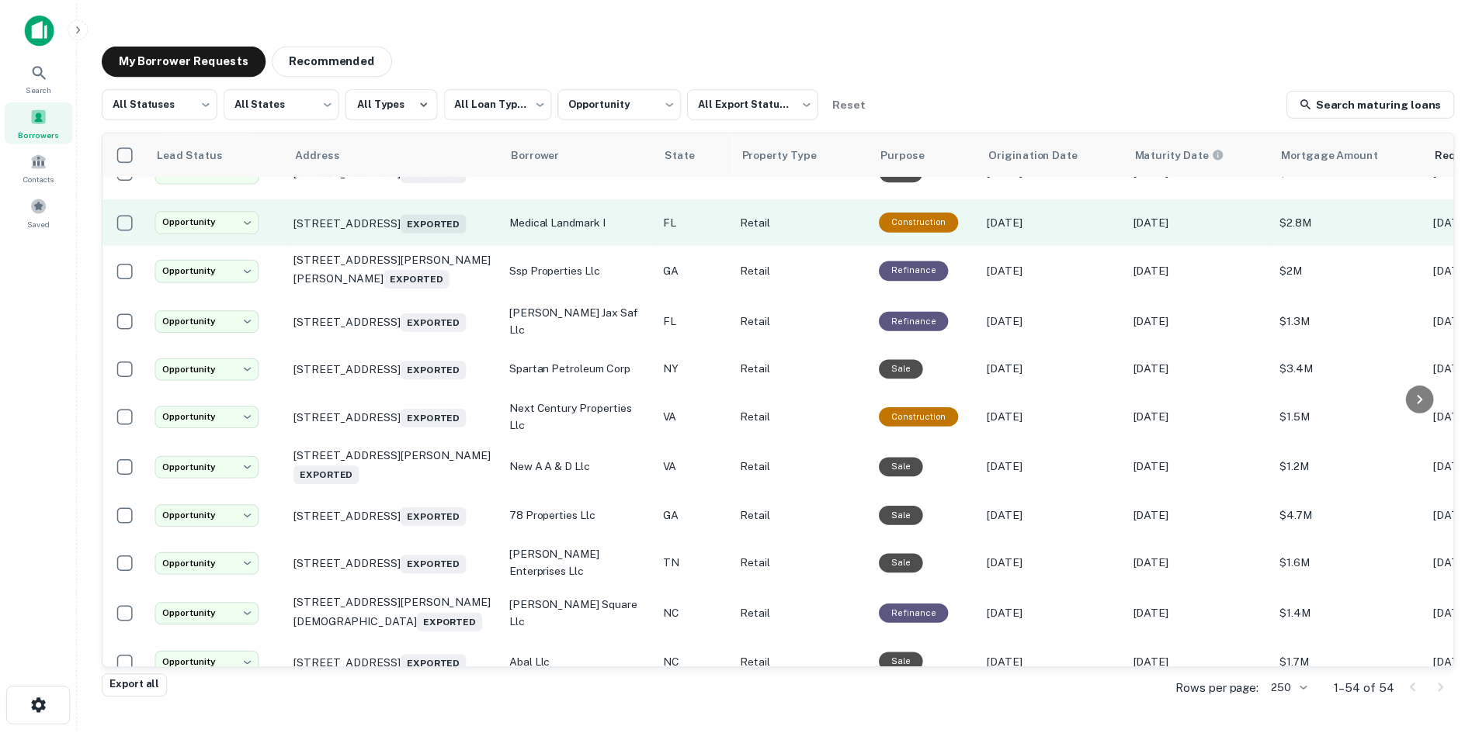
scroll to position [1397, 0]
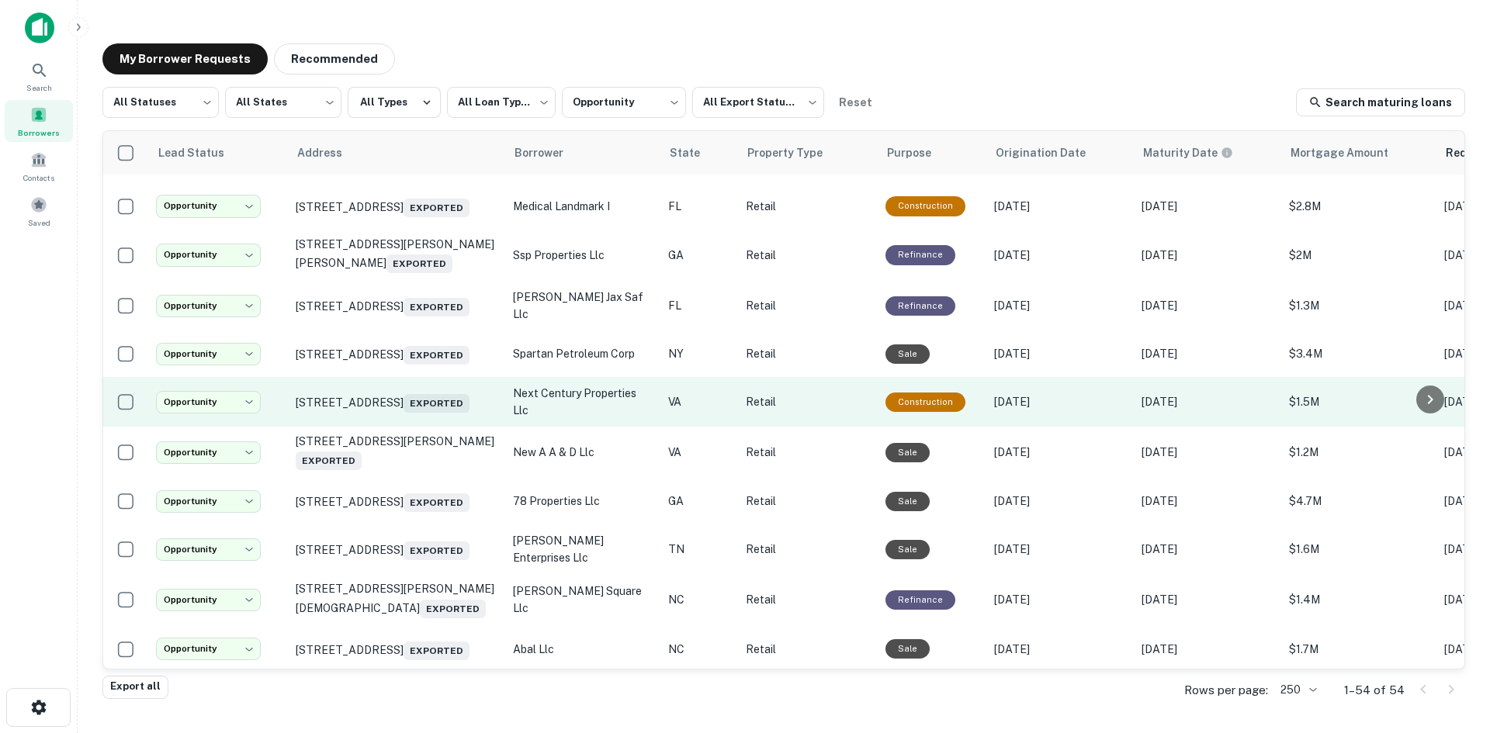
click at [476, 427] on td "730 Thimble Shoals Blvd Newport News, VA 23606 Exported" at bounding box center [396, 402] width 217 height 50
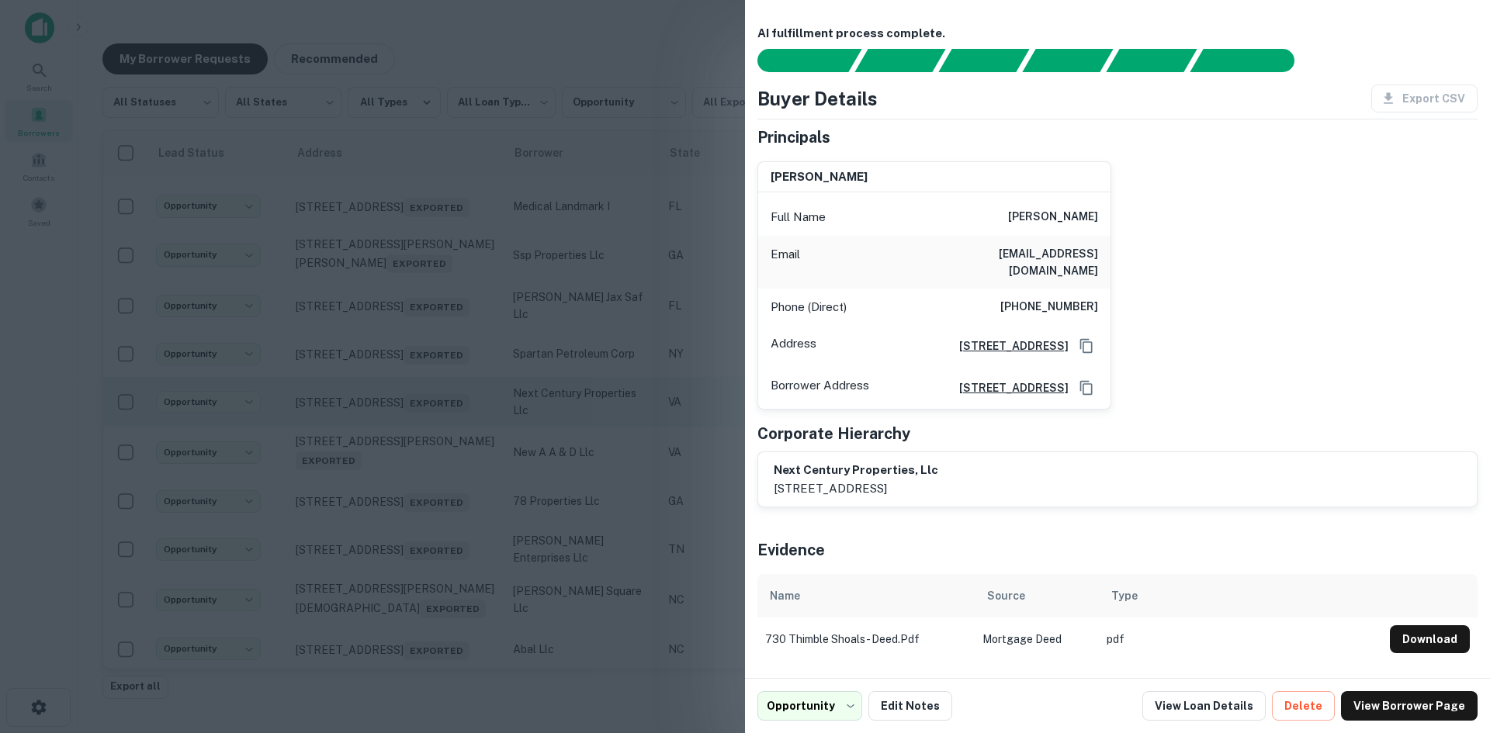
click at [476, 503] on div at bounding box center [745, 366] width 1490 height 733
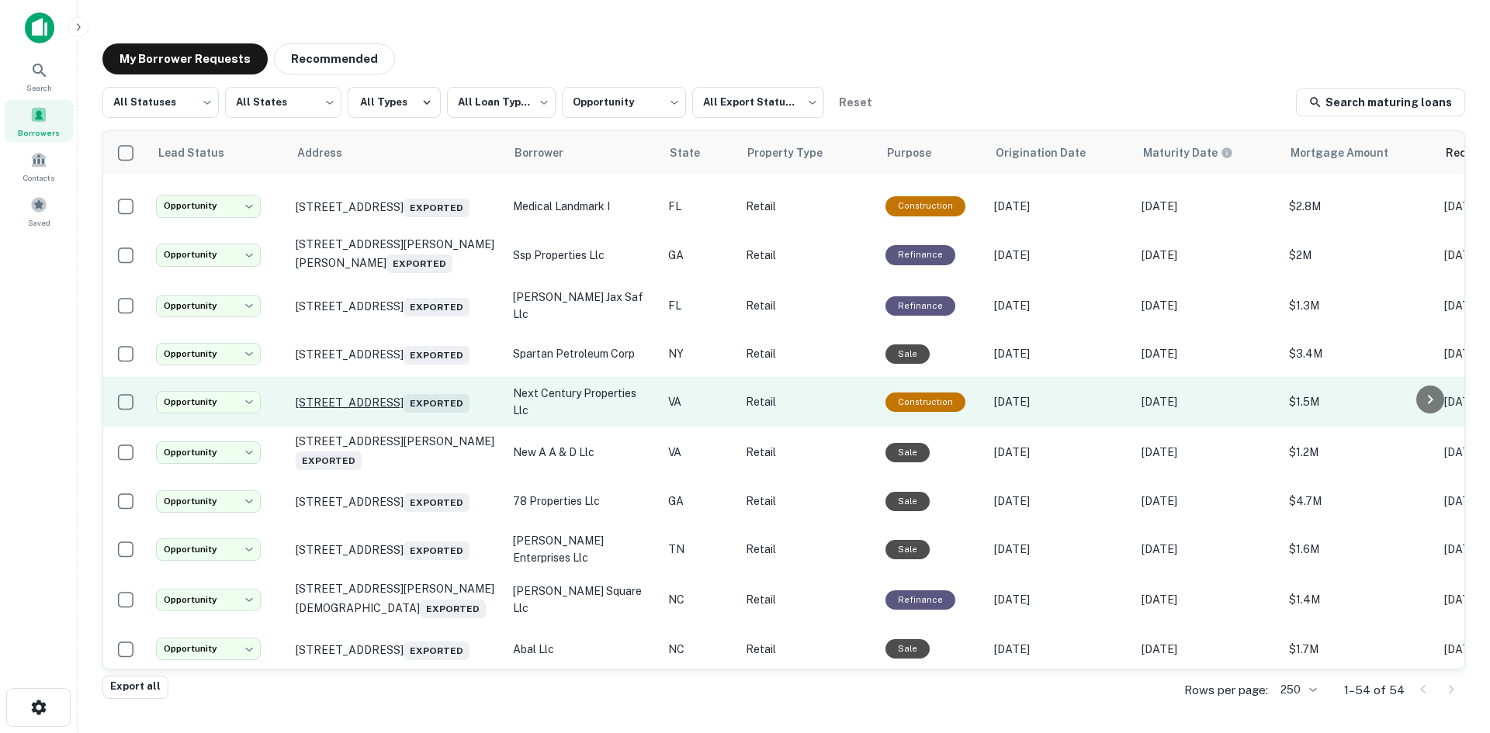
click at [448, 413] on p "730 Thimble Shoals Blvd Newport News, VA 23606 Exported" at bounding box center [397, 402] width 202 height 22
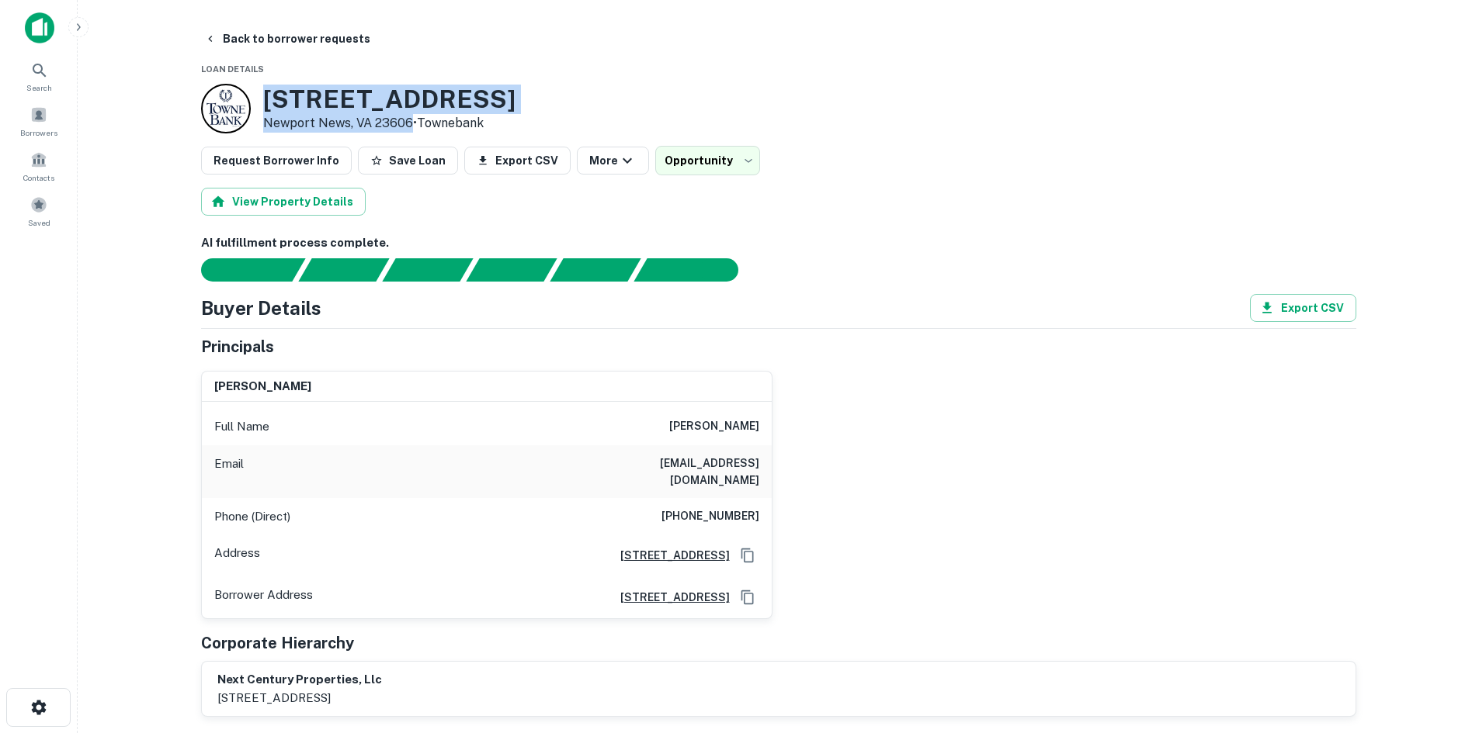
drag, startPoint x: 262, startPoint y: 92, endPoint x: 410, endPoint y: 123, distance: 151.6
click at [410, 123] on div "730 Thimble Shoals Blvd Newport News, VA 23606 • Townebank" at bounding box center [358, 109] width 314 height 50
copy div "730 Thimble Shoals Blvd Newport News, VA 23606"
click at [710, 508] on h6 "(757) 817-1940" at bounding box center [710, 517] width 98 height 19
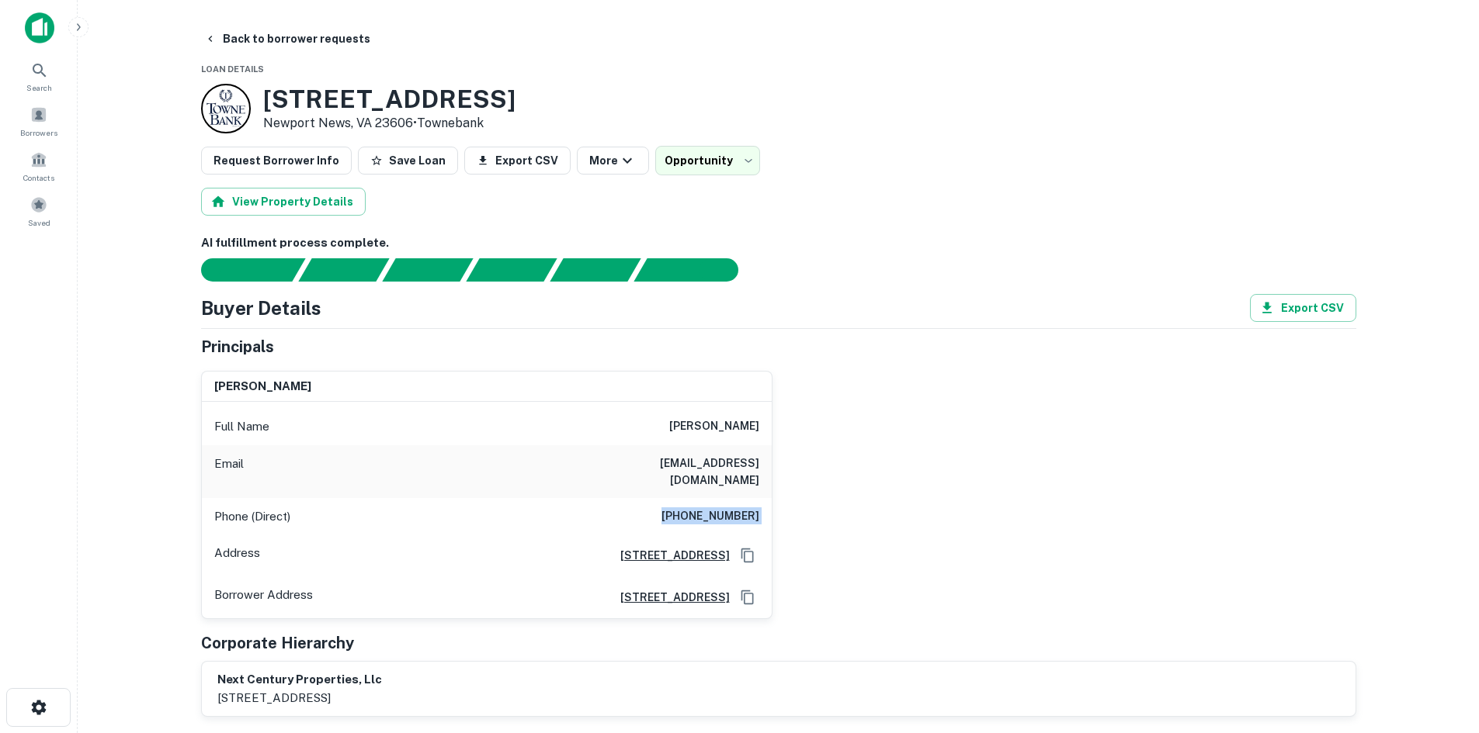
click at [710, 508] on h6 "(757) 817-1940" at bounding box center [710, 517] width 98 height 19
copy h6 "(757) 817-1940"
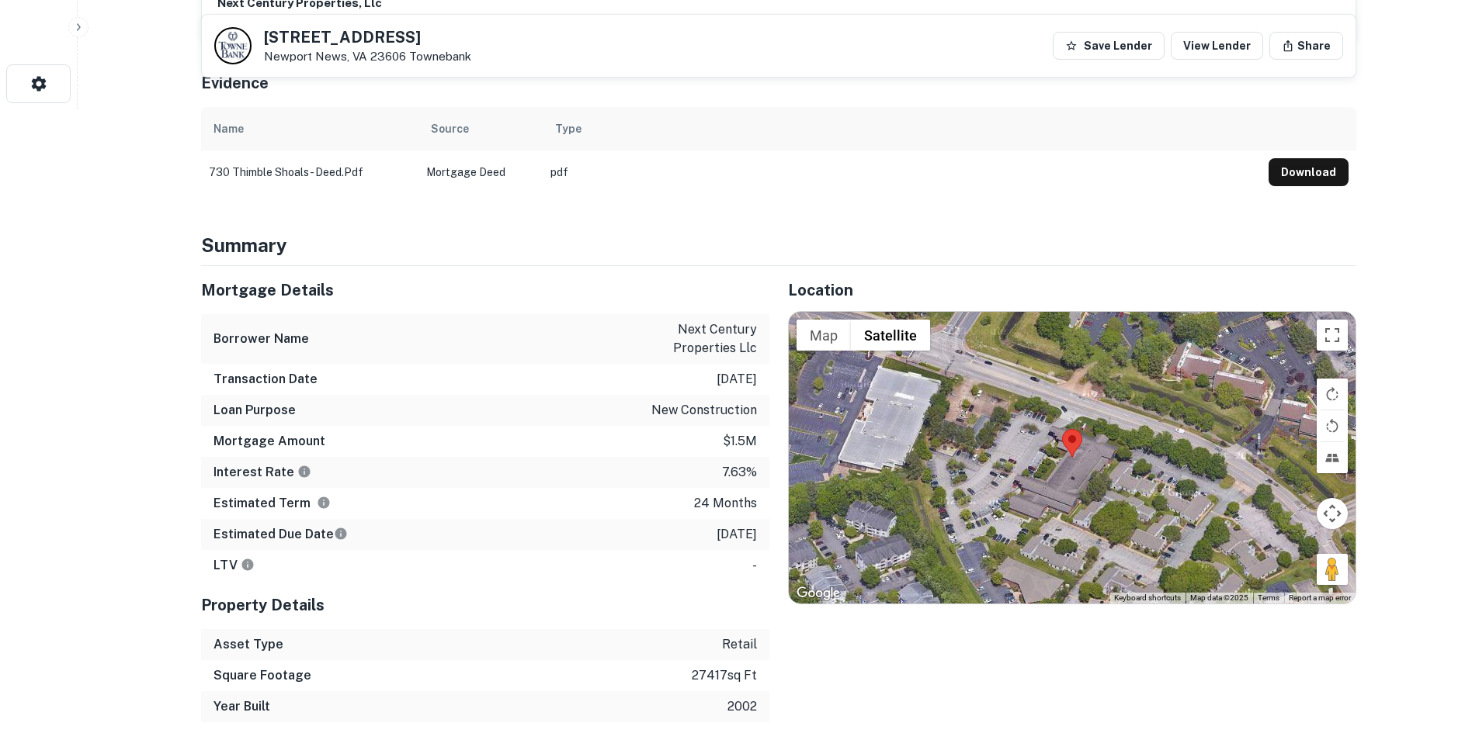
scroll to position [699, 0]
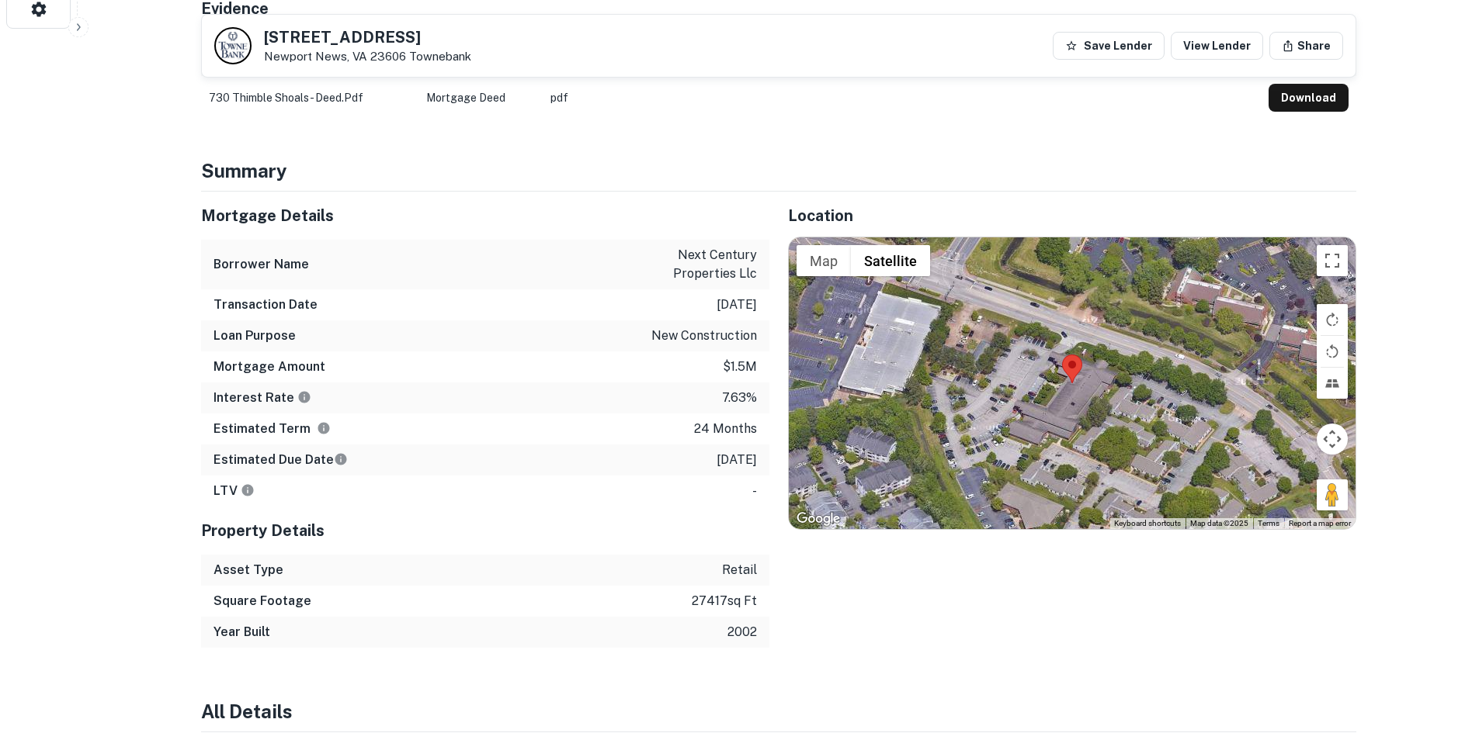
drag, startPoint x: 1323, startPoint y: 487, endPoint x: 1101, endPoint y: 357, distance: 257.7
click at [1101, 357] on div "Map Terrain Satellite Labels Keyboard shortcuts Map Data Map data ©2025 Map dat…" at bounding box center [1072, 384] width 567 height 292
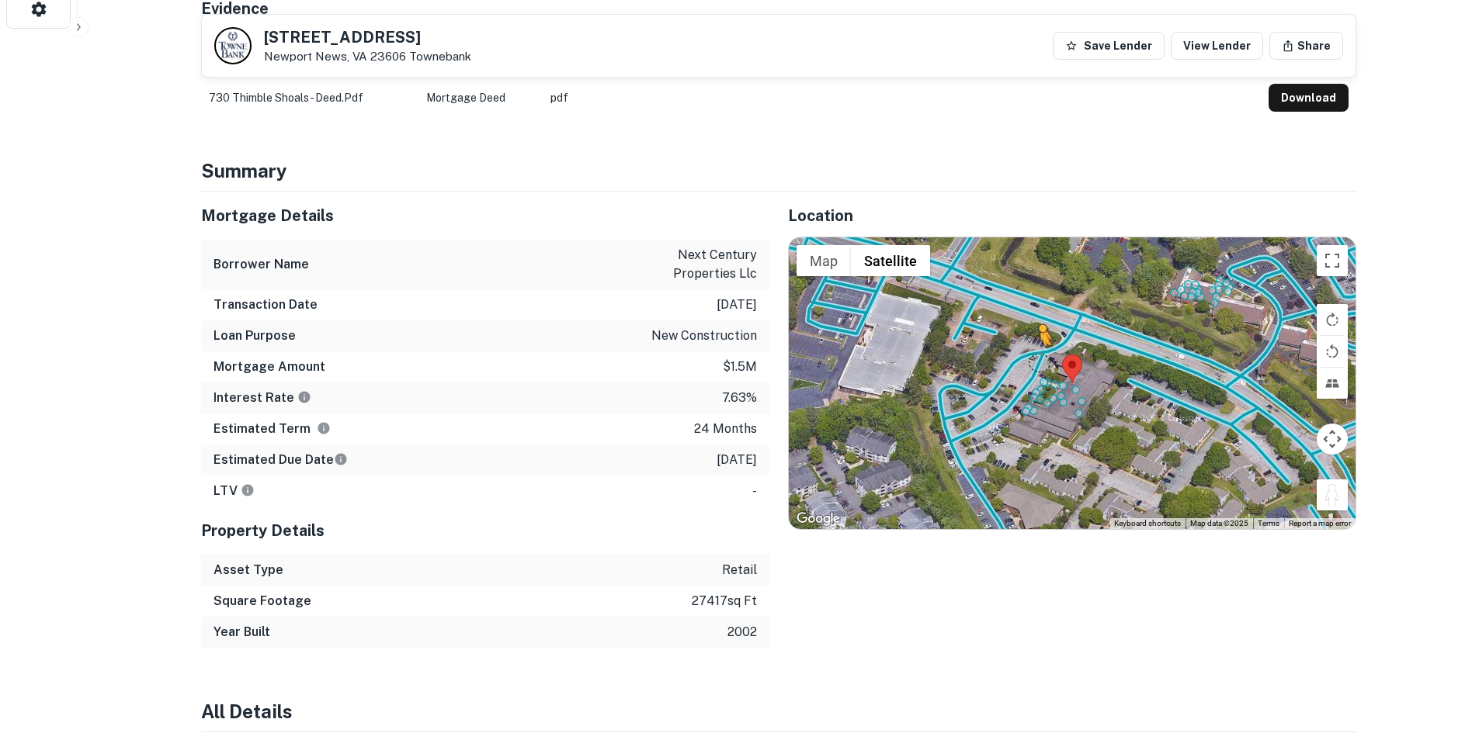
drag, startPoint x: 1319, startPoint y: 478, endPoint x: 1035, endPoint y: 343, distance: 313.9
click at [1035, 343] on div "To activate drag with keyboard, press Alt + Enter. Once in keyboard drag state,…" at bounding box center [1072, 384] width 567 height 292
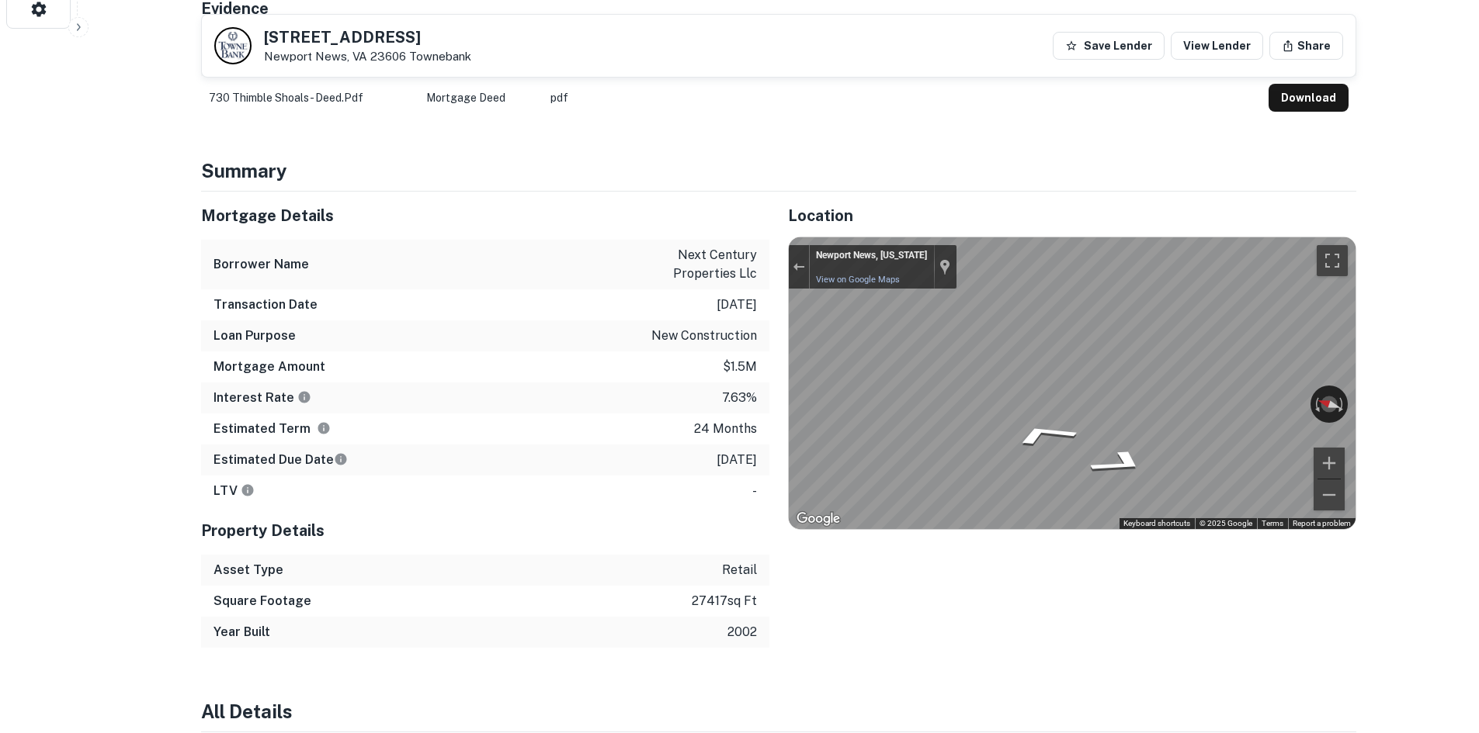
click at [636, 328] on div "Mortgage Details Borrower Name next century properties llc Transaction Date 12/…" at bounding box center [769, 420] width 1174 height 456
drag, startPoint x: 261, startPoint y: 27, endPoint x: 399, endPoint y: 59, distance: 141.8
click at [399, 59] on div "730 Thimble Shoals Blvd Newport News, VA 23606 Townebank" at bounding box center [342, 45] width 257 height 37
copy div "730 Thimble Shoals Blvd Newport News, VA 23606"
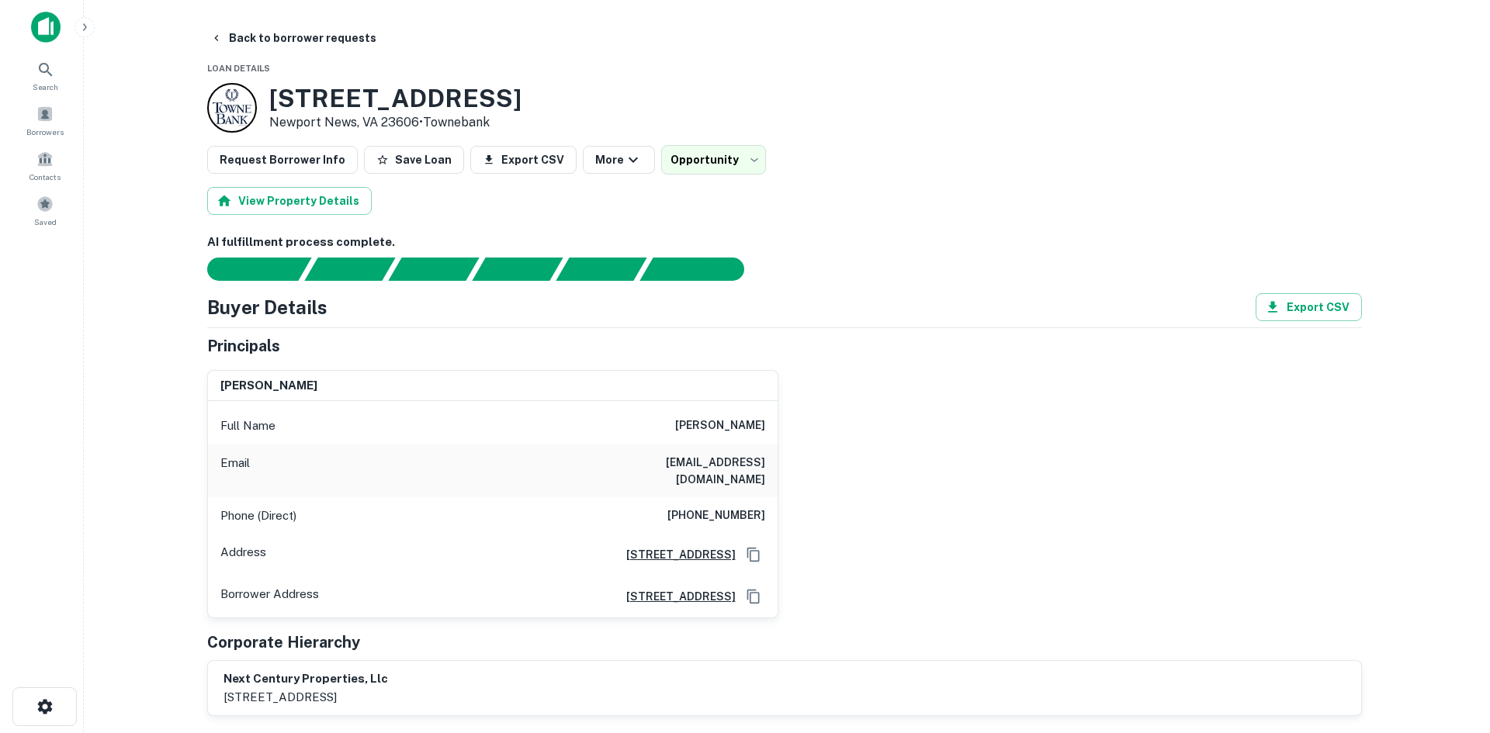
scroll to position [0, 0]
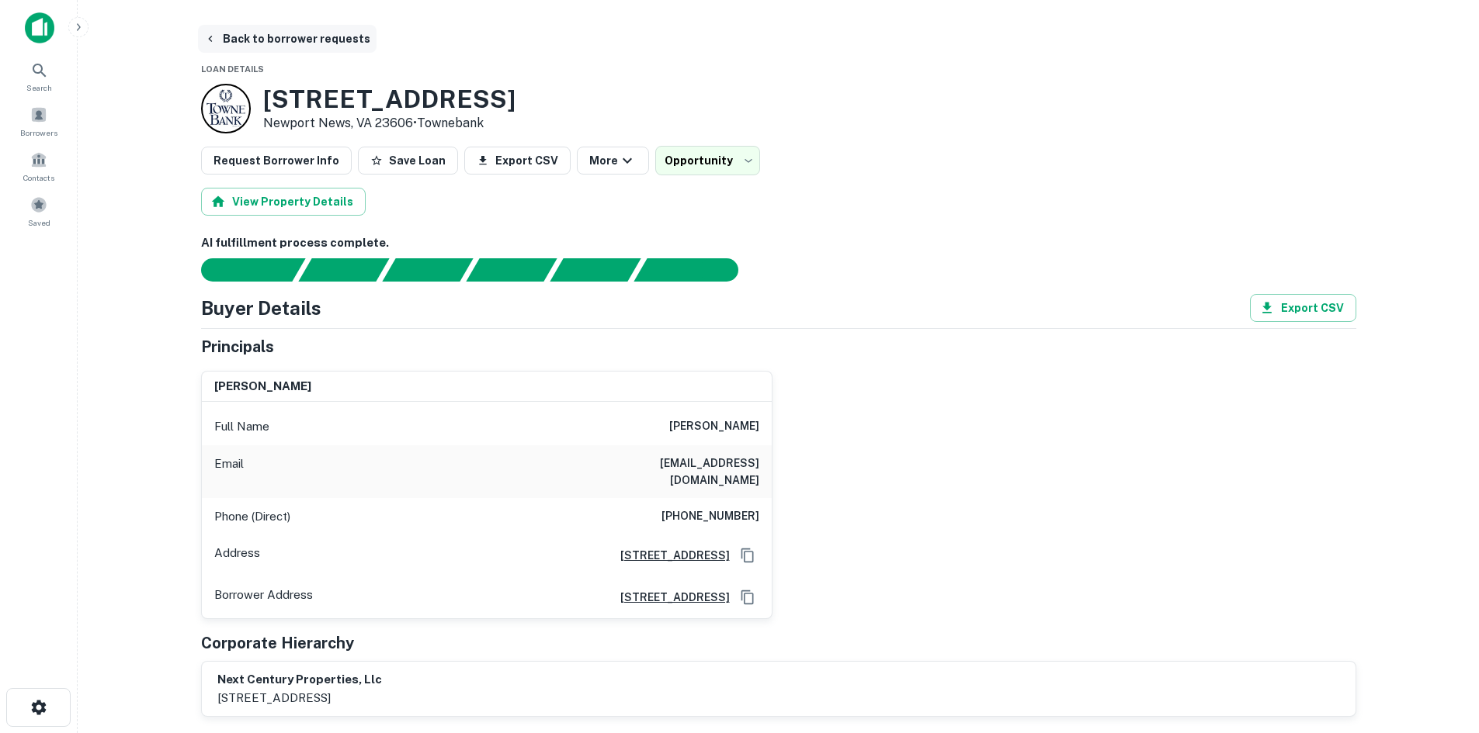
click at [296, 49] on button "Back to borrower requests" at bounding box center [287, 39] width 179 height 28
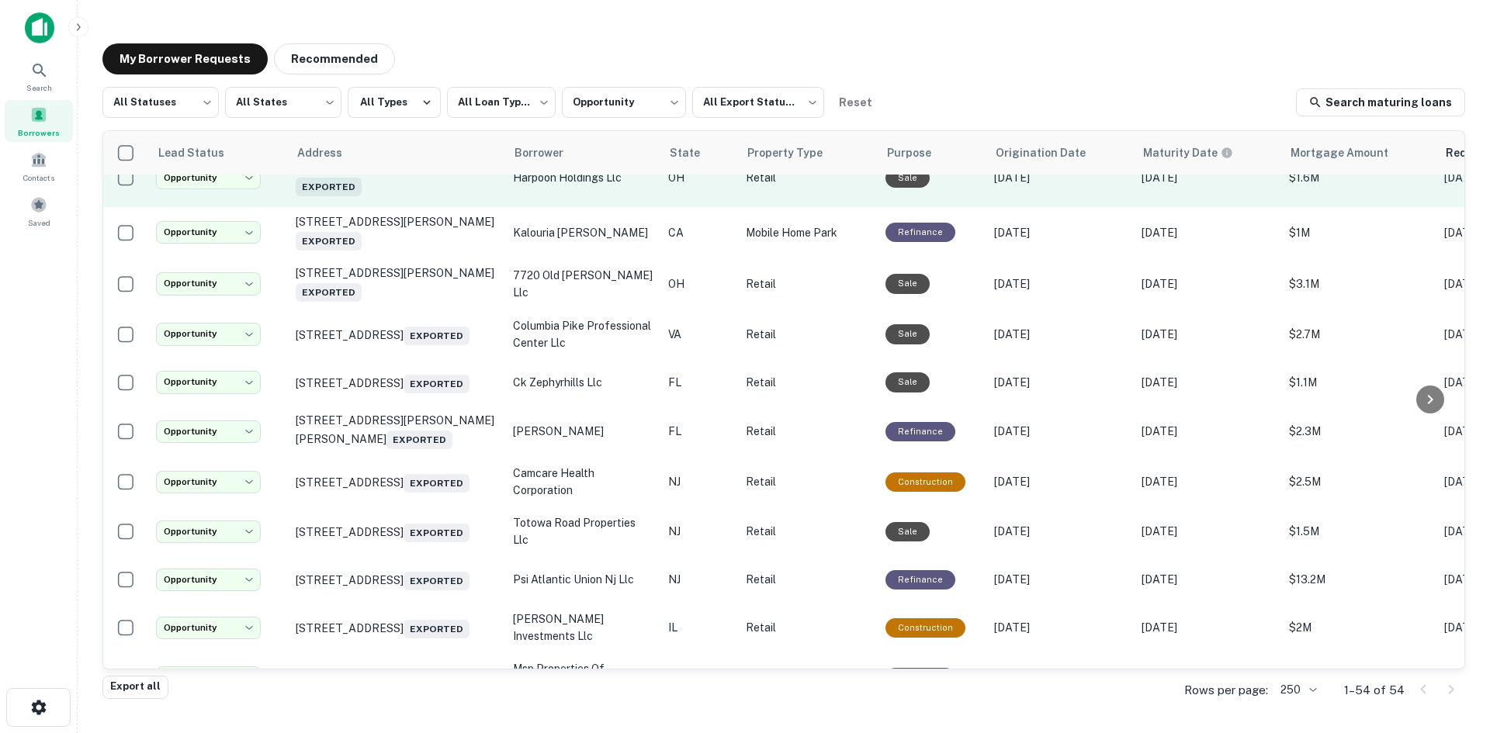
scroll to position [759, 0]
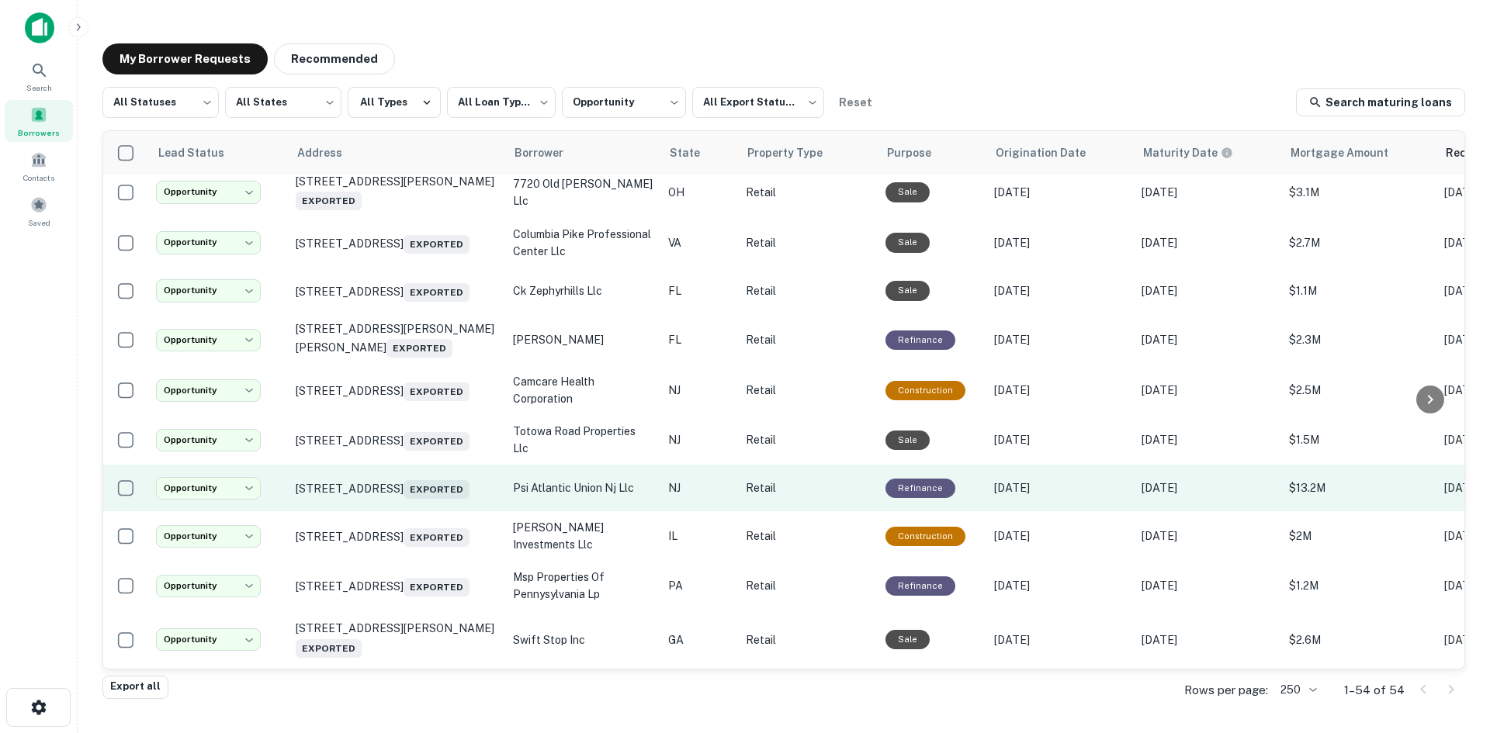
click at [378, 512] on td "2401 Vauxhall Rd Union, NJ 07083 Exported" at bounding box center [396, 488] width 217 height 47
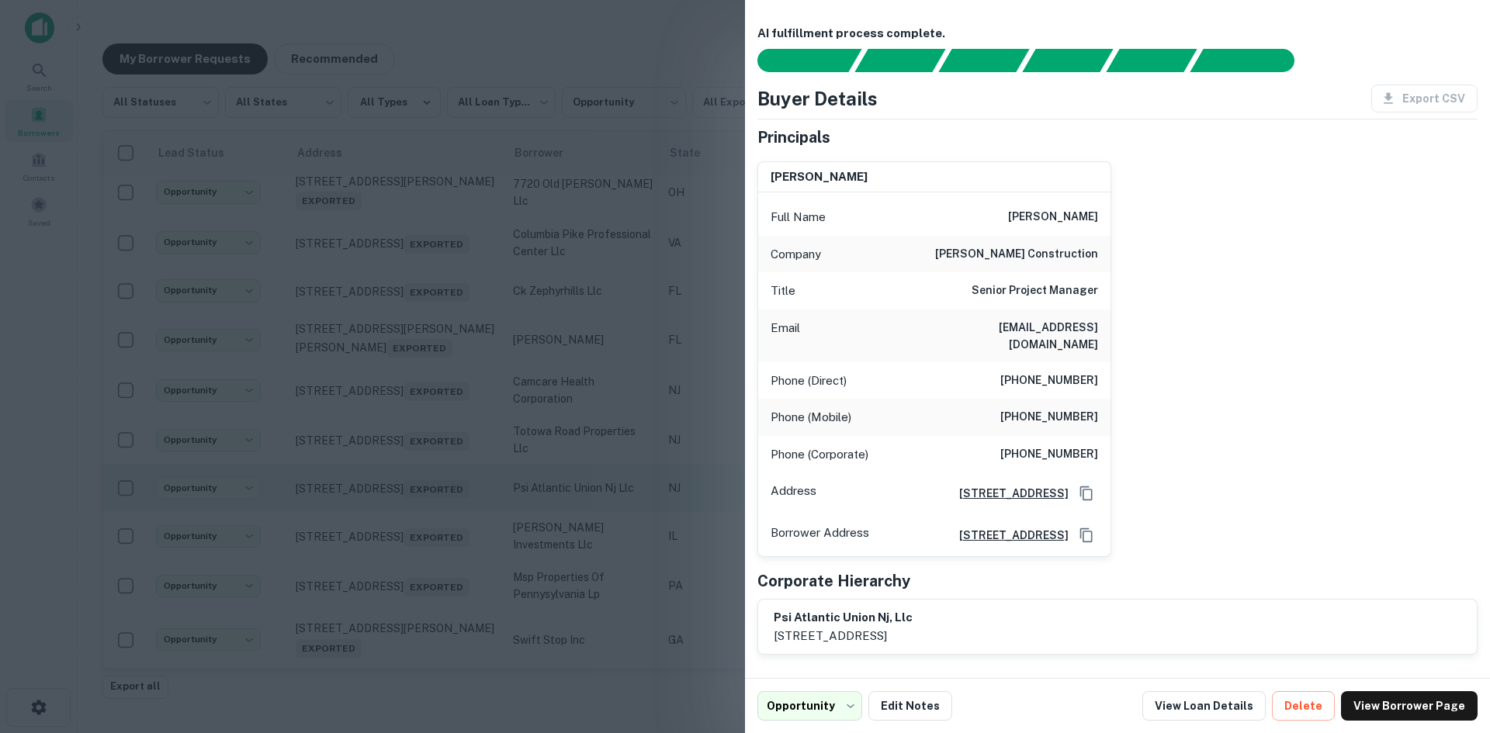
click at [378, 547] on div at bounding box center [745, 366] width 1490 height 733
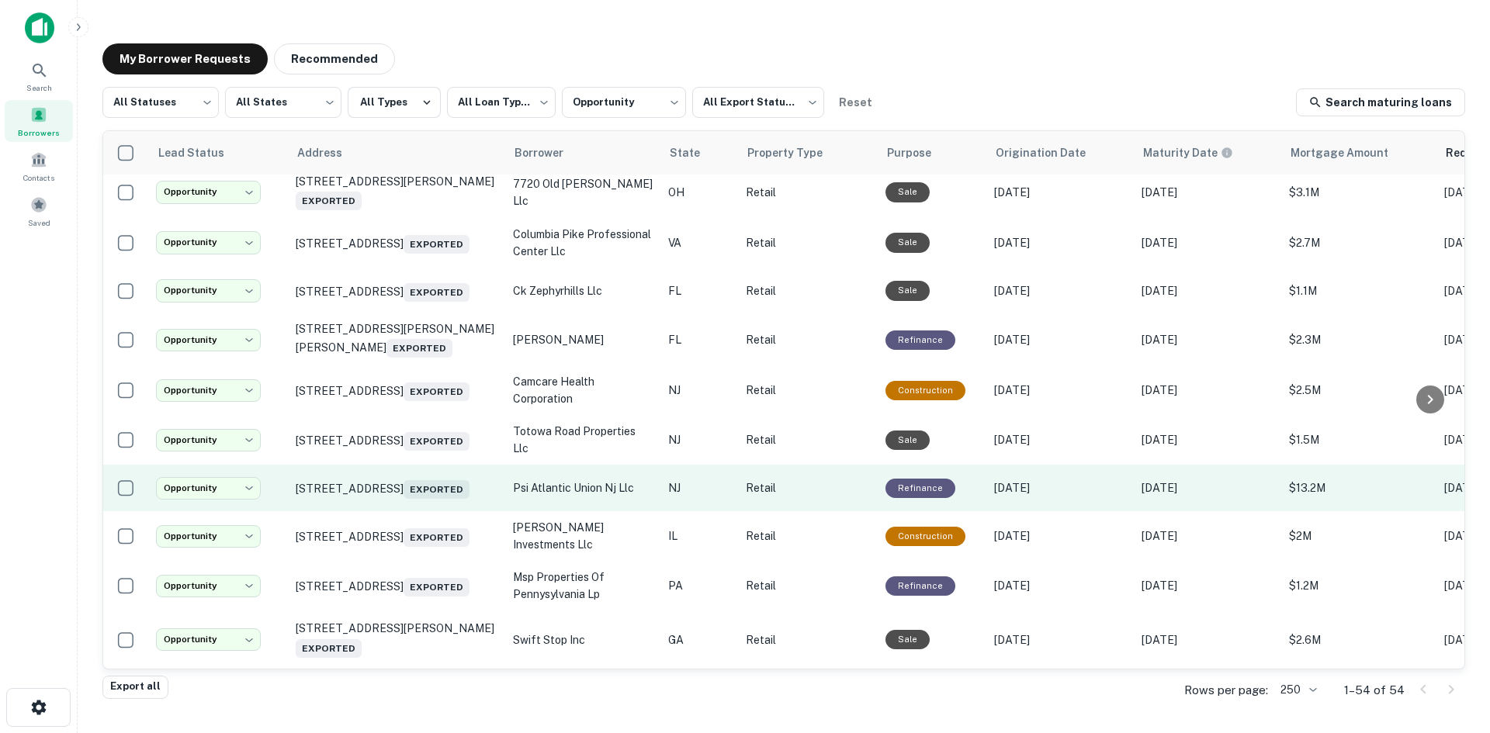
click at [378, 512] on td "2401 Vauxhall Rd Union, NJ 07083 Exported" at bounding box center [396, 488] width 217 height 47
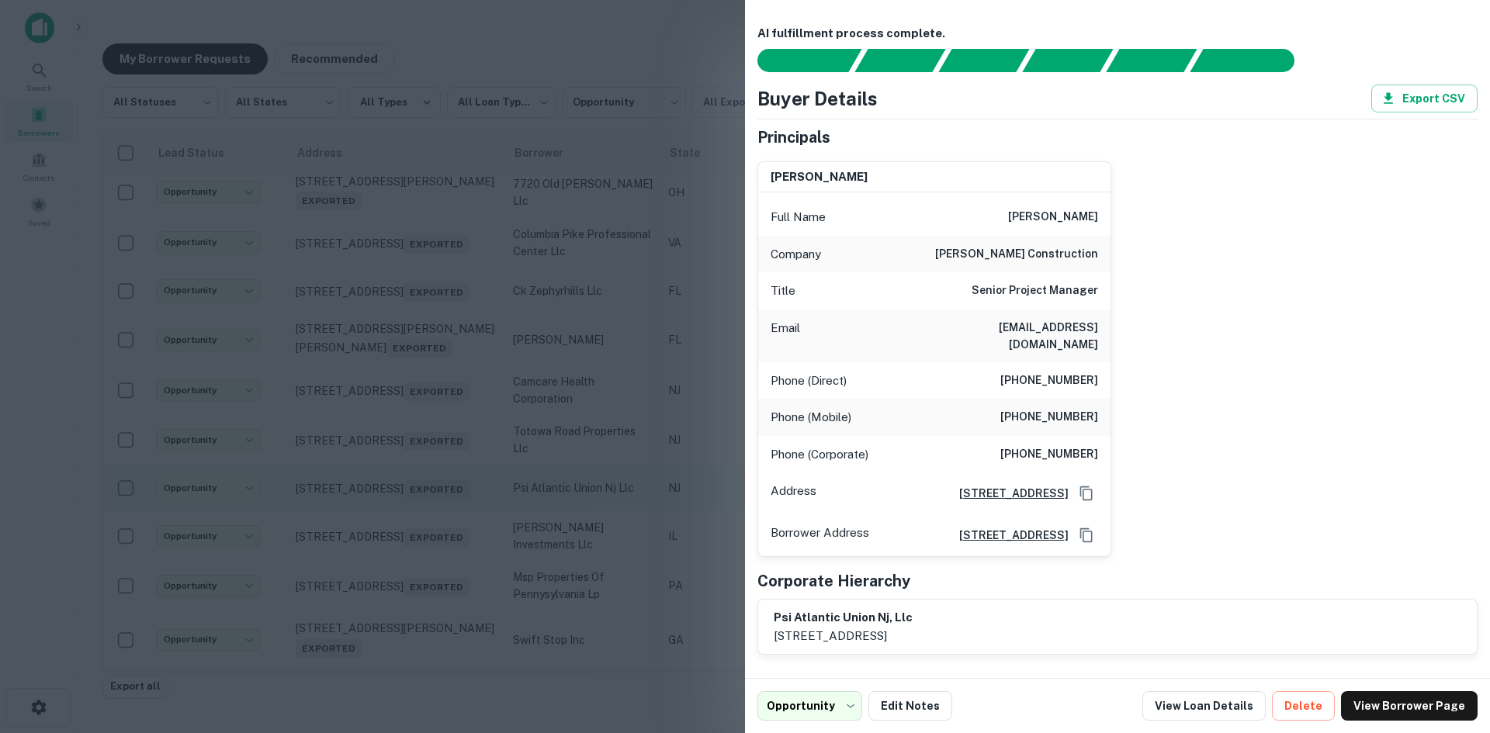
click at [378, 547] on div at bounding box center [745, 366] width 1490 height 733
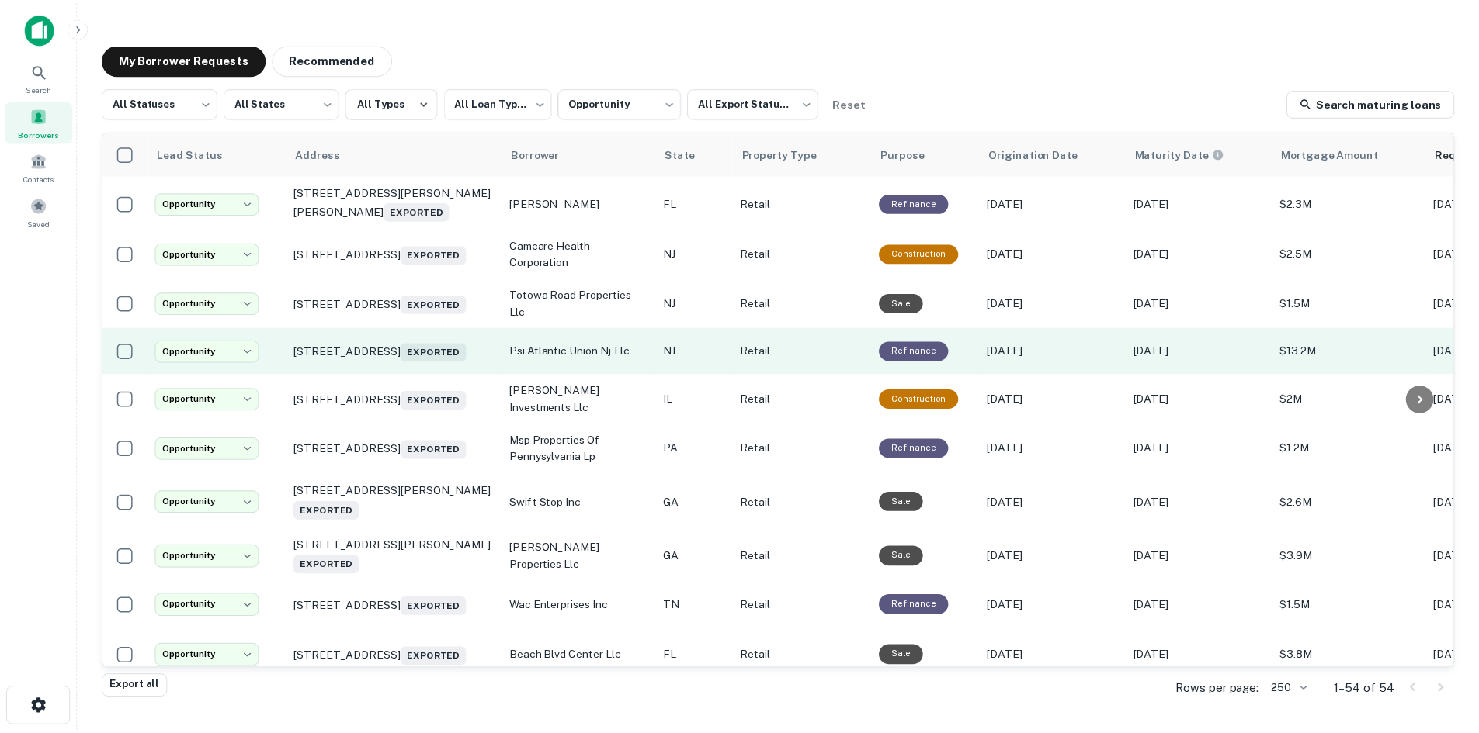
scroll to position [914, 0]
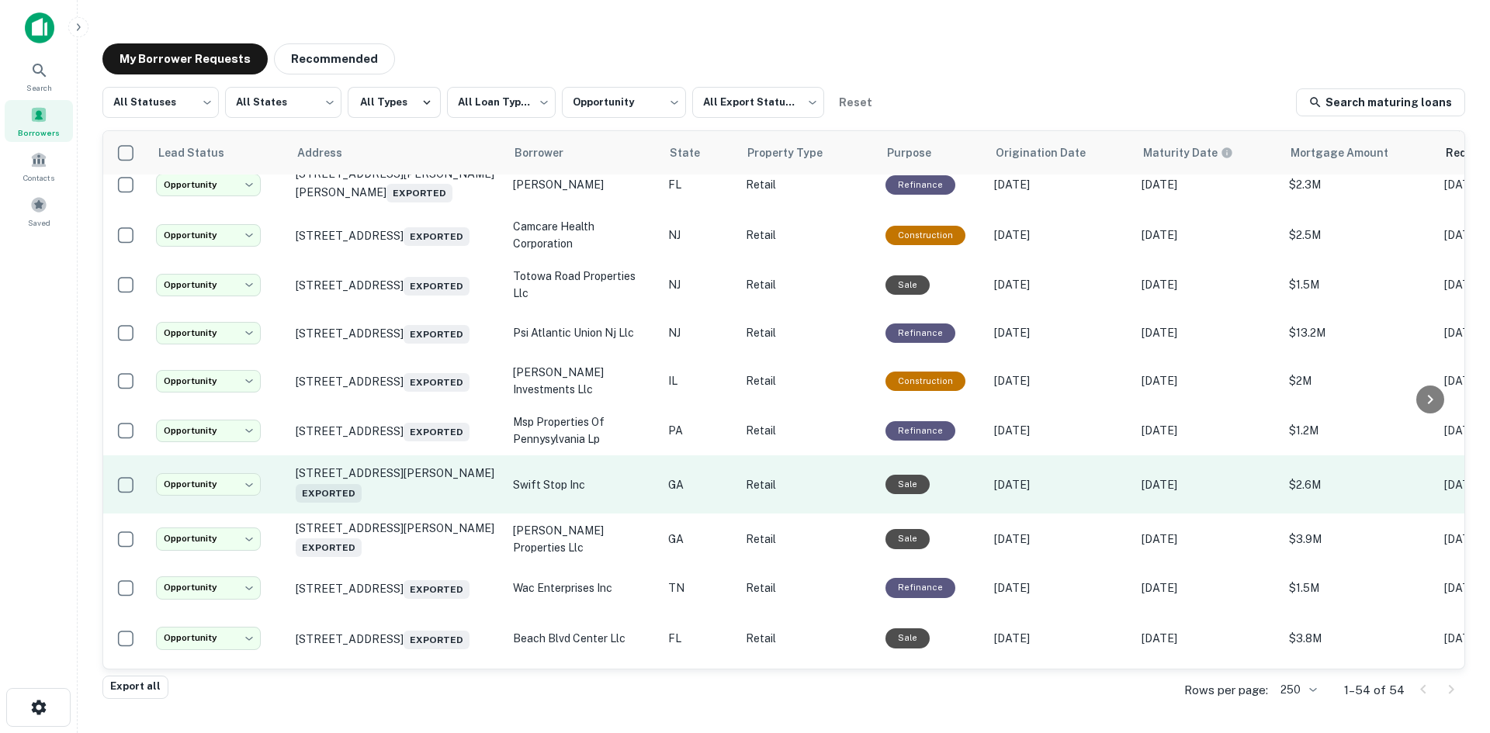
click at [388, 514] on td "1486 Scott Blvd Decatur, GA 30030 Exported" at bounding box center [396, 485] width 217 height 58
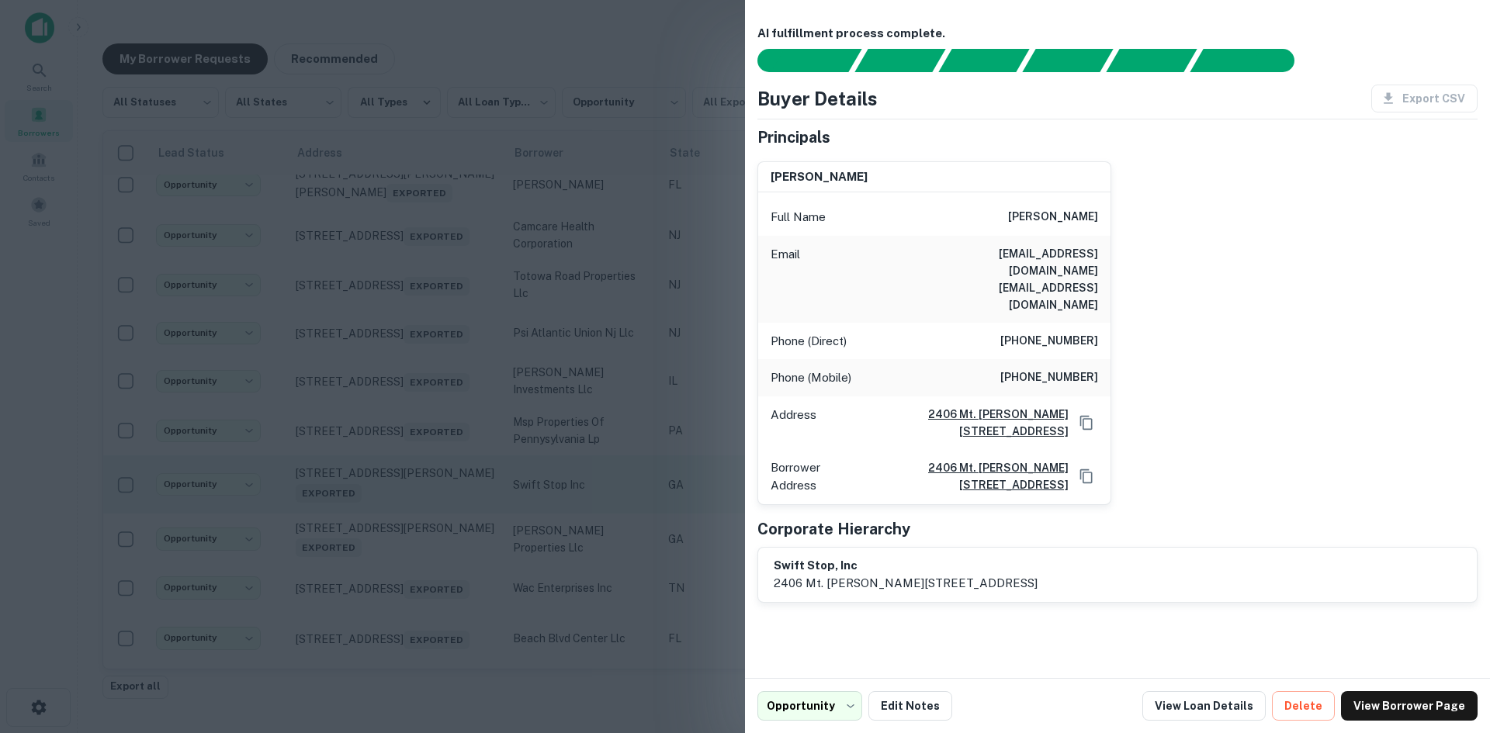
click at [388, 547] on div at bounding box center [745, 366] width 1490 height 733
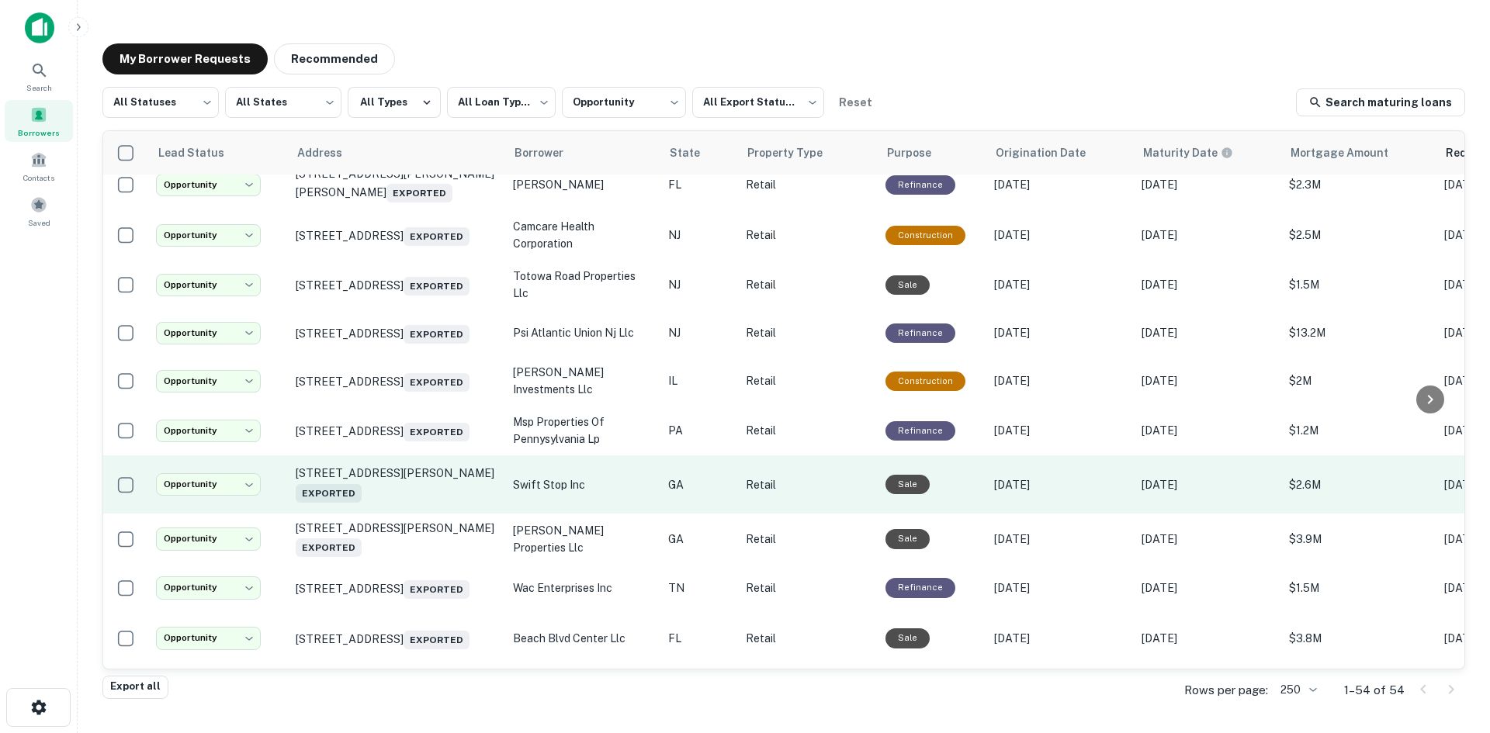
click at [388, 514] on td "1486 Scott Blvd Decatur, GA 30030 Exported" at bounding box center [396, 485] width 217 height 58
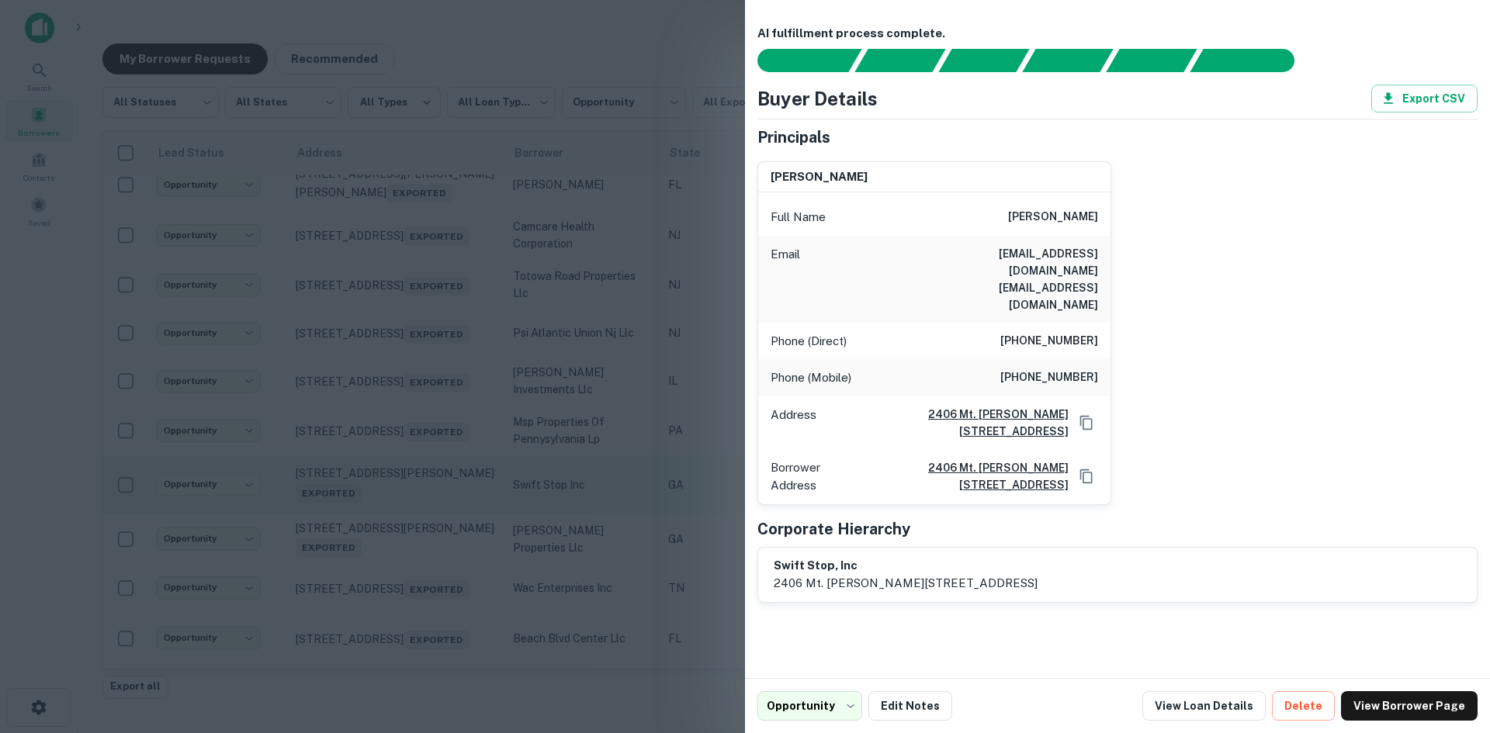
click at [388, 547] on div at bounding box center [745, 366] width 1490 height 733
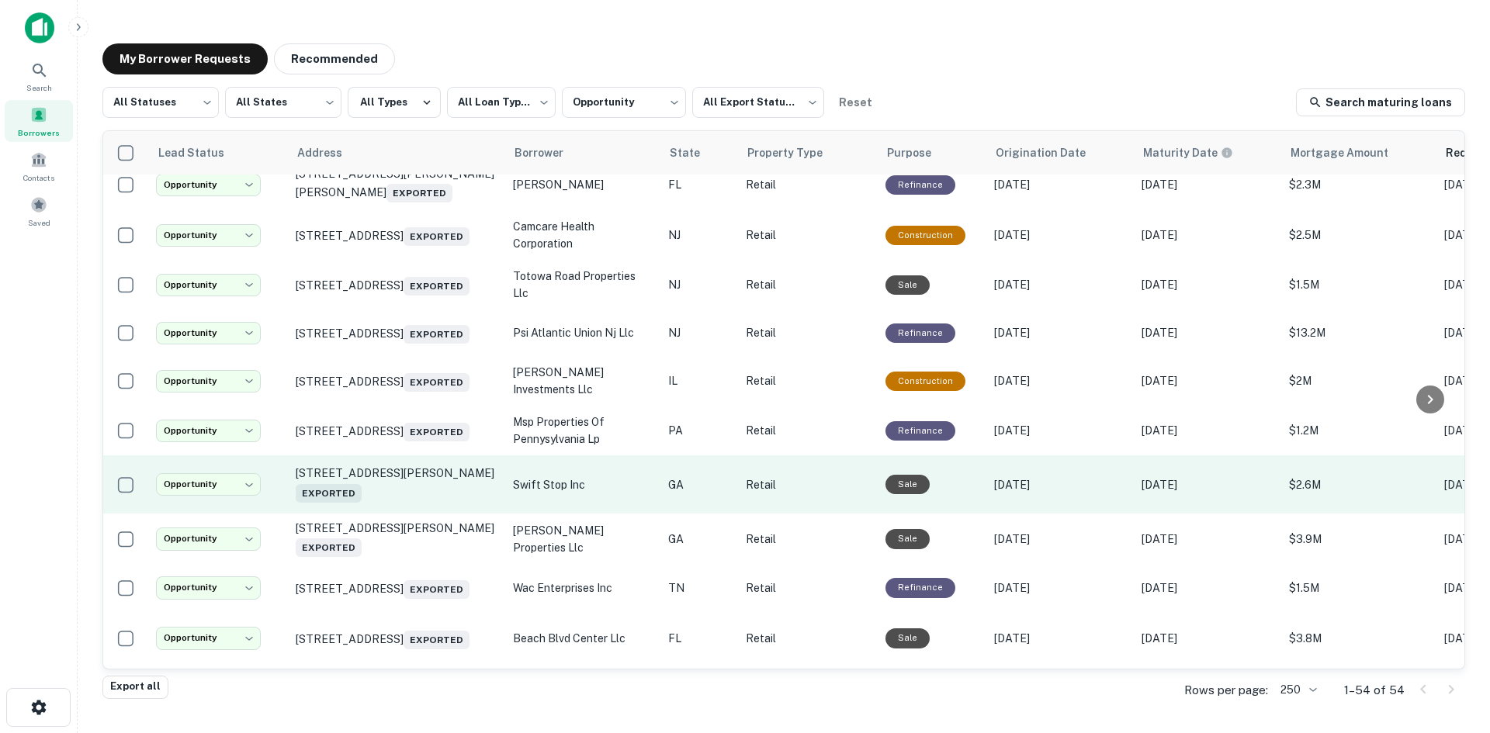
click at [388, 514] on td "1486 Scott Blvd Decatur, GA 30030 Exported" at bounding box center [396, 485] width 217 height 58
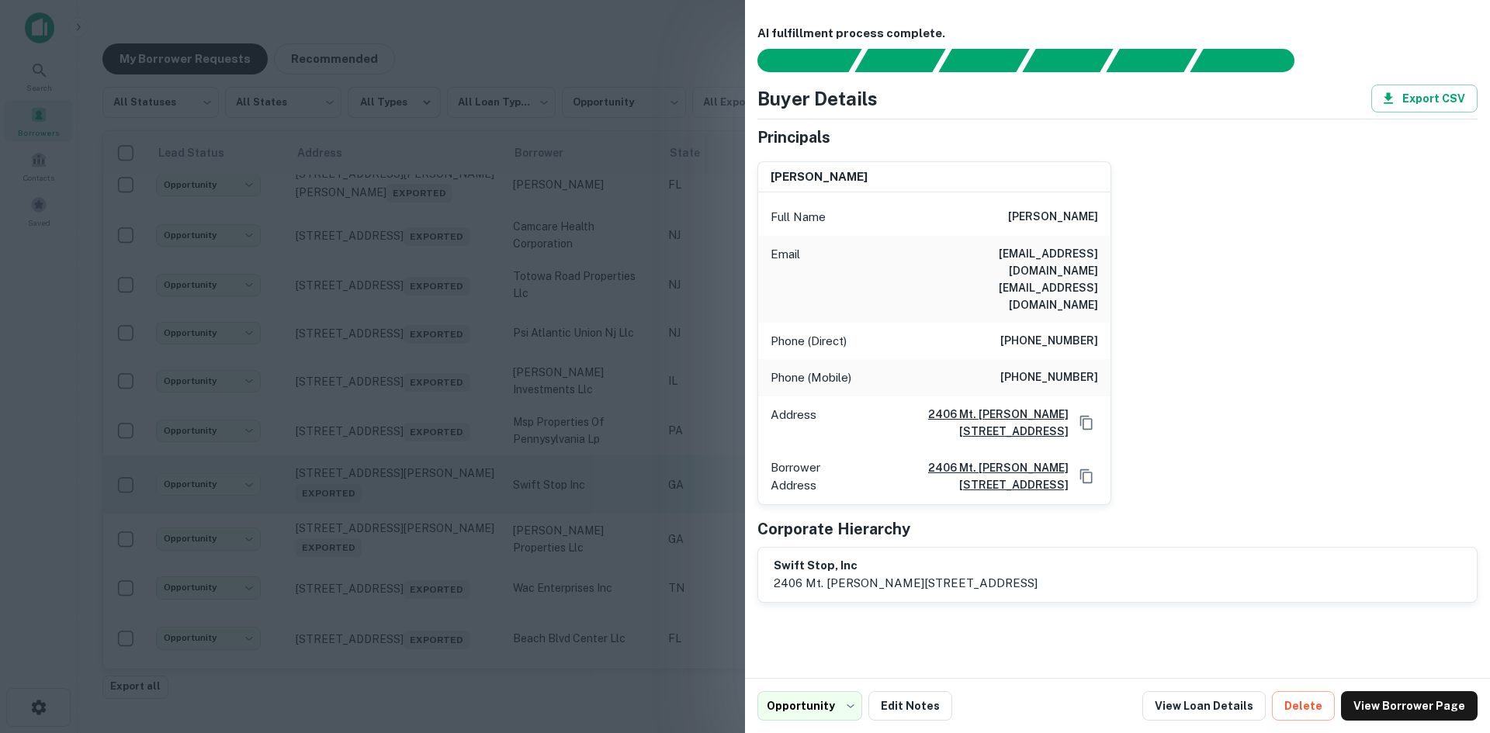
click at [388, 547] on div at bounding box center [745, 366] width 1490 height 733
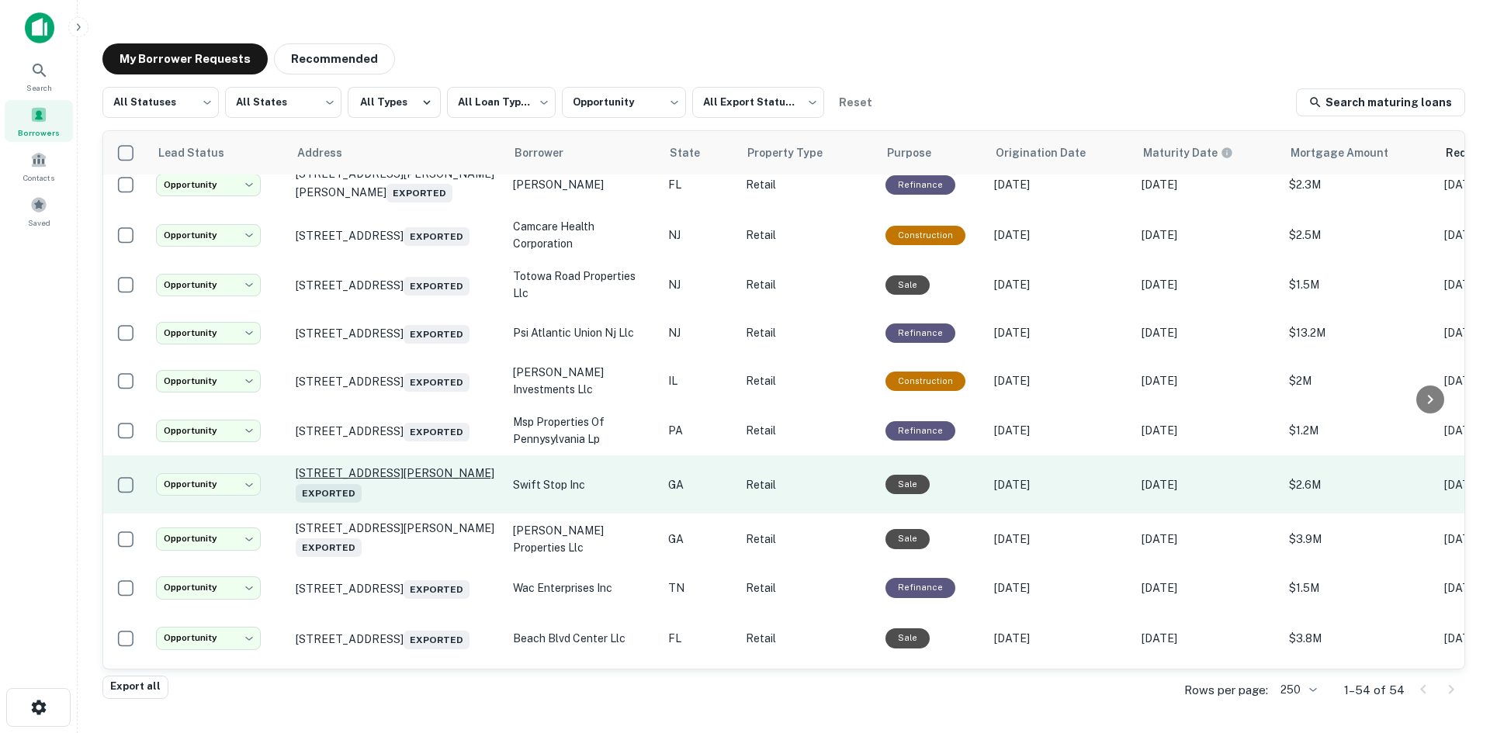
click at [379, 502] on p "1486 Scott Blvd Decatur, GA 30030 Exported" at bounding box center [397, 484] width 202 height 36
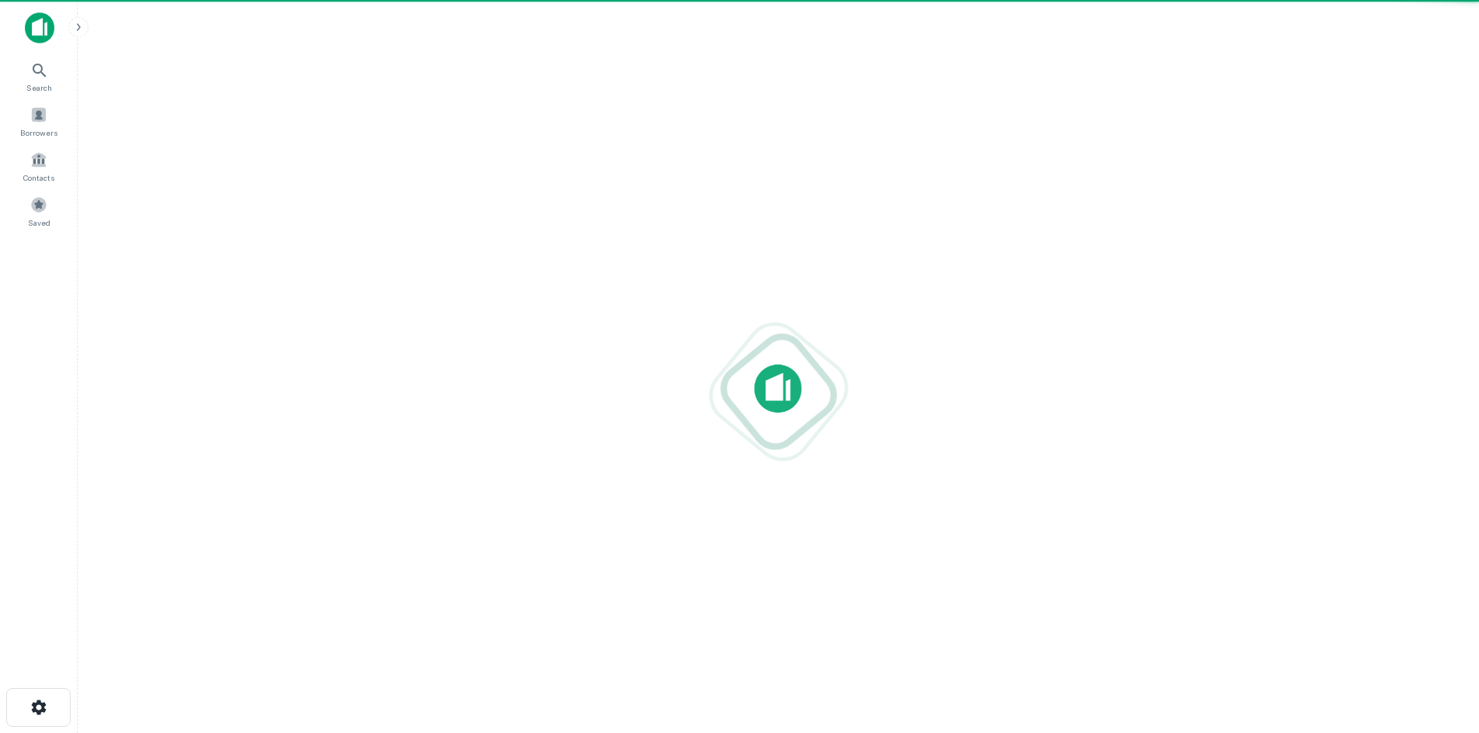
click at [379, 529] on div at bounding box center [778, 391] width 1376 height 485
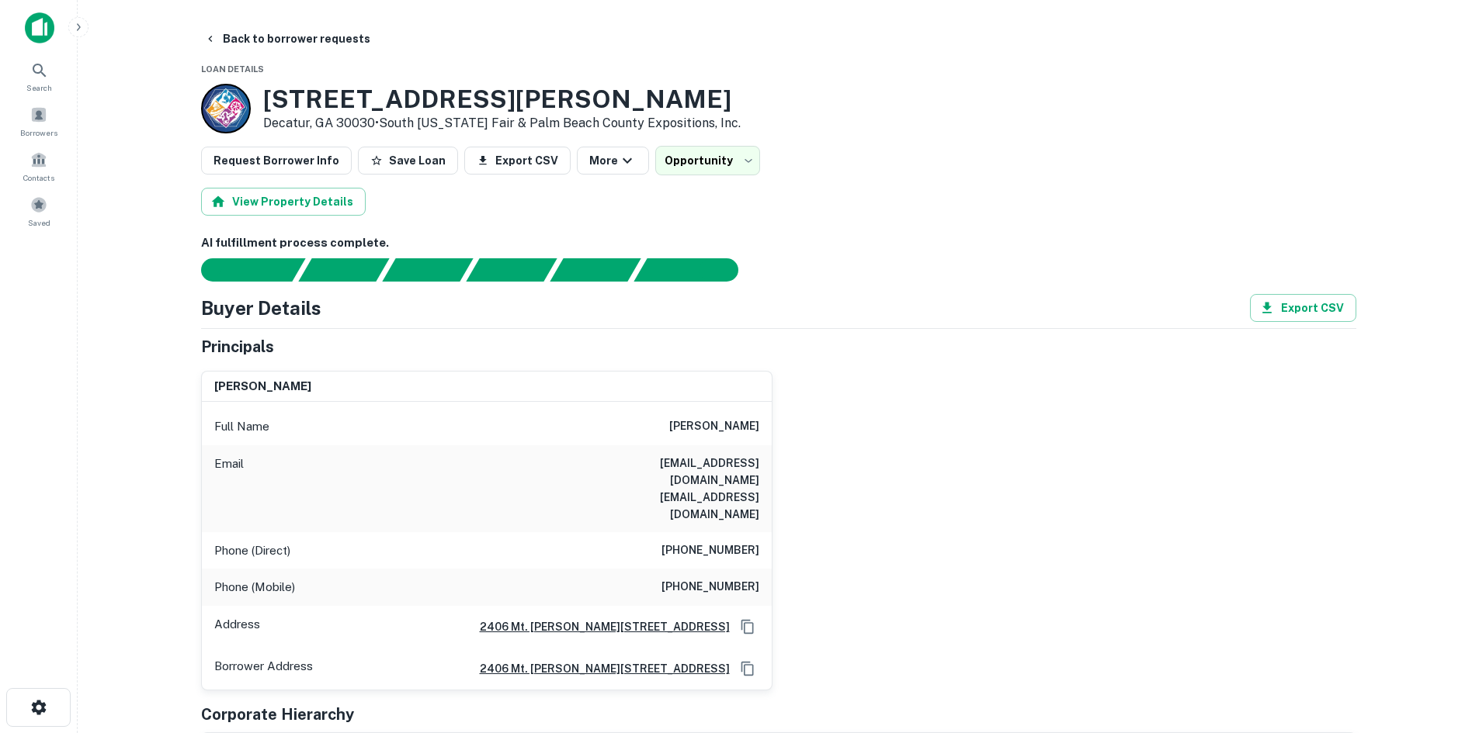
click at [720, 542] on h6 "(770) 394-8778" at bounding box center [710, 551] width 98 height 19
copy h6 "(770) 394-8778"
click at [675, 578] on h6 "(770) 329-9622" at bounding box center [710, 587] width 98 height 19
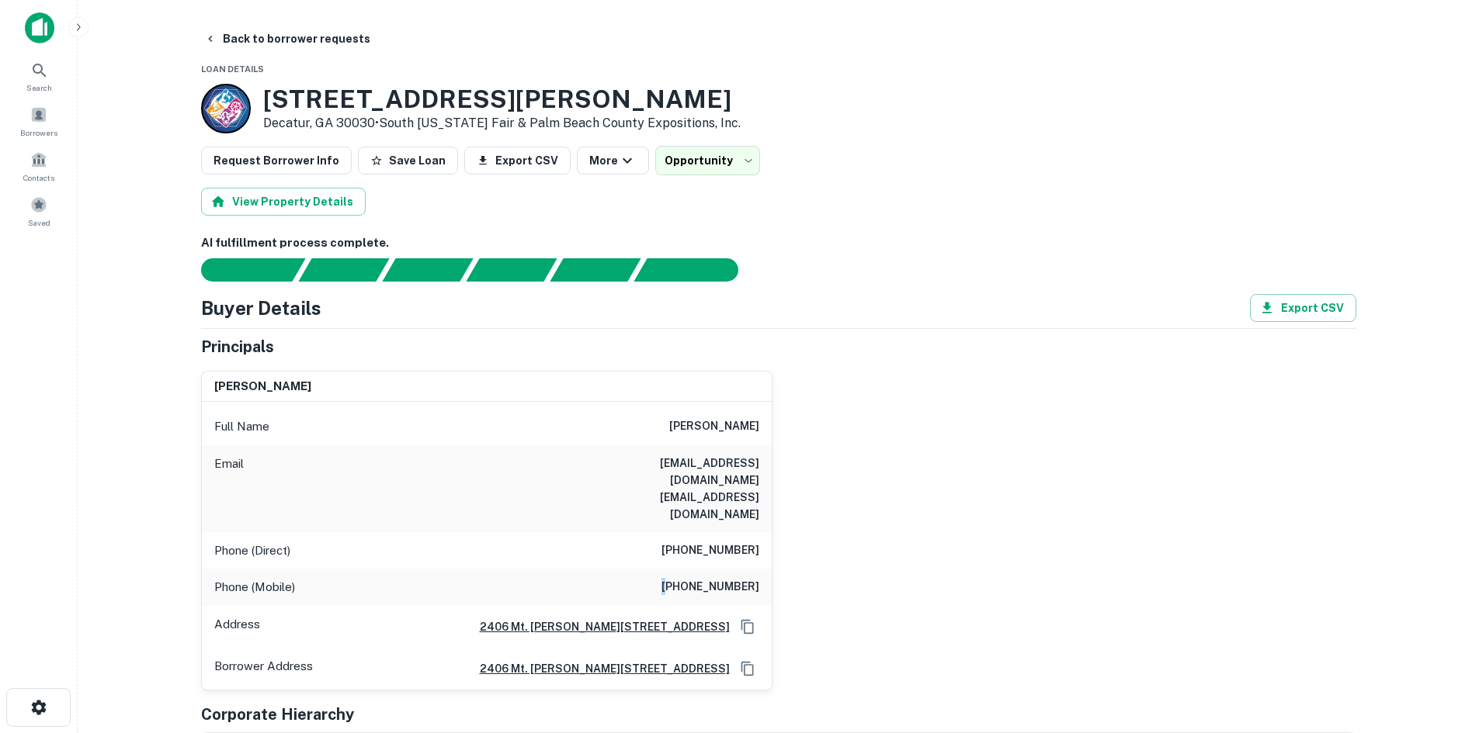
click at [675, 578] on h6 "(770) 329-9622" at bounding box center [710, 587] width 98 height 19
click at [692, 532] on div "Phone (Direct) (770) 394-8778" at bounding box center [487, 550] width 570 height 37
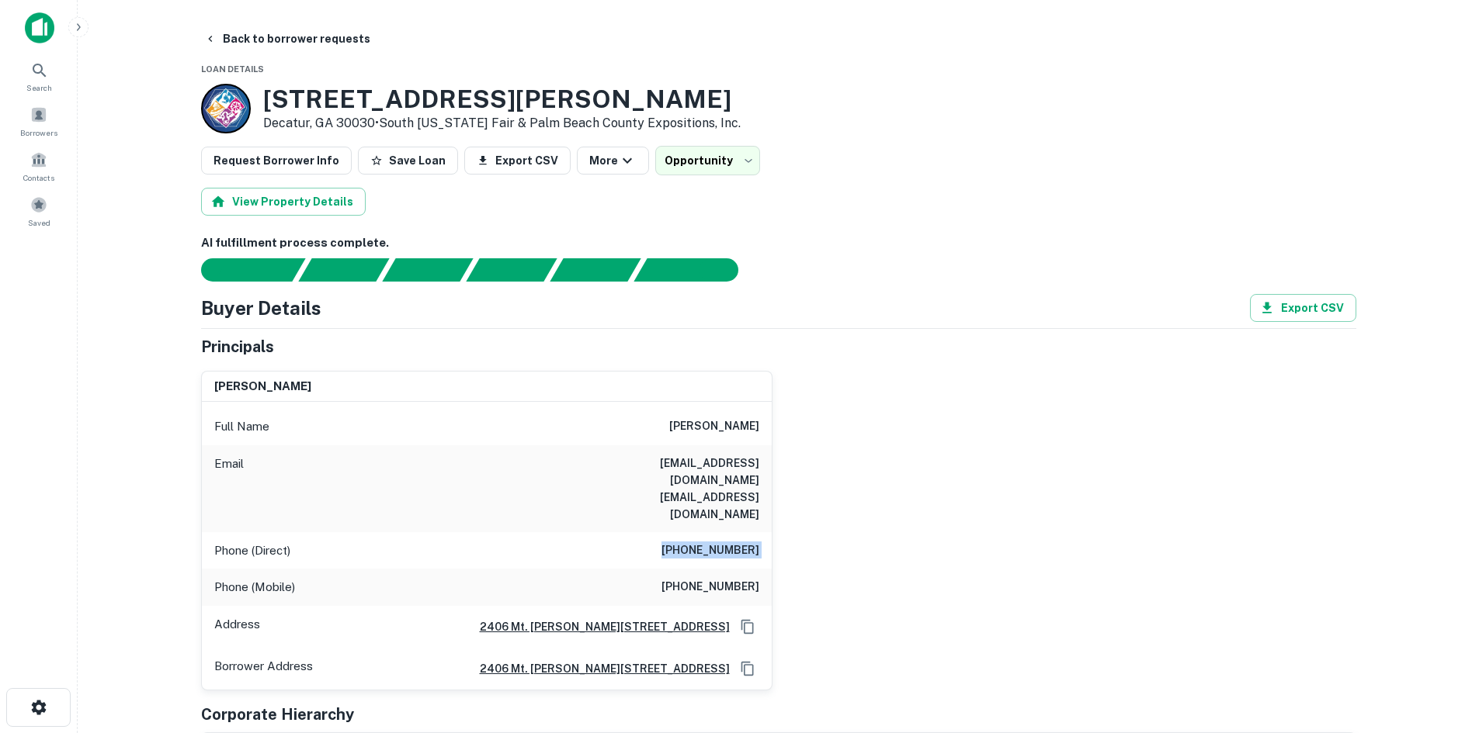
click at [692, 532] on div "Phone (Direct) (770) 394-8778" at bounding box center [487, 550] width 570 height 37
click at [351, 43] on button "Back to borrower requests" at bounding box center [287, 39] width 179 height 28
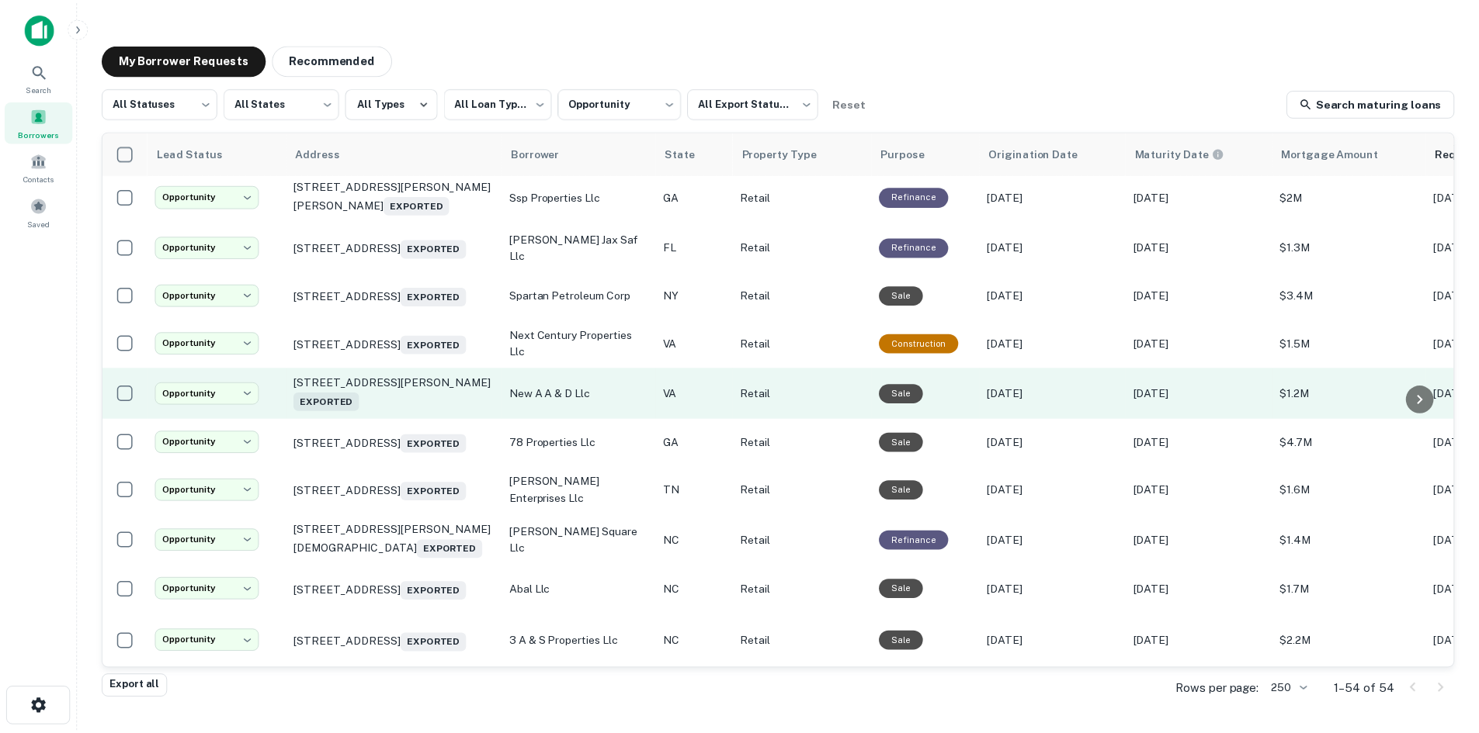
scroll to position [1458, 0]
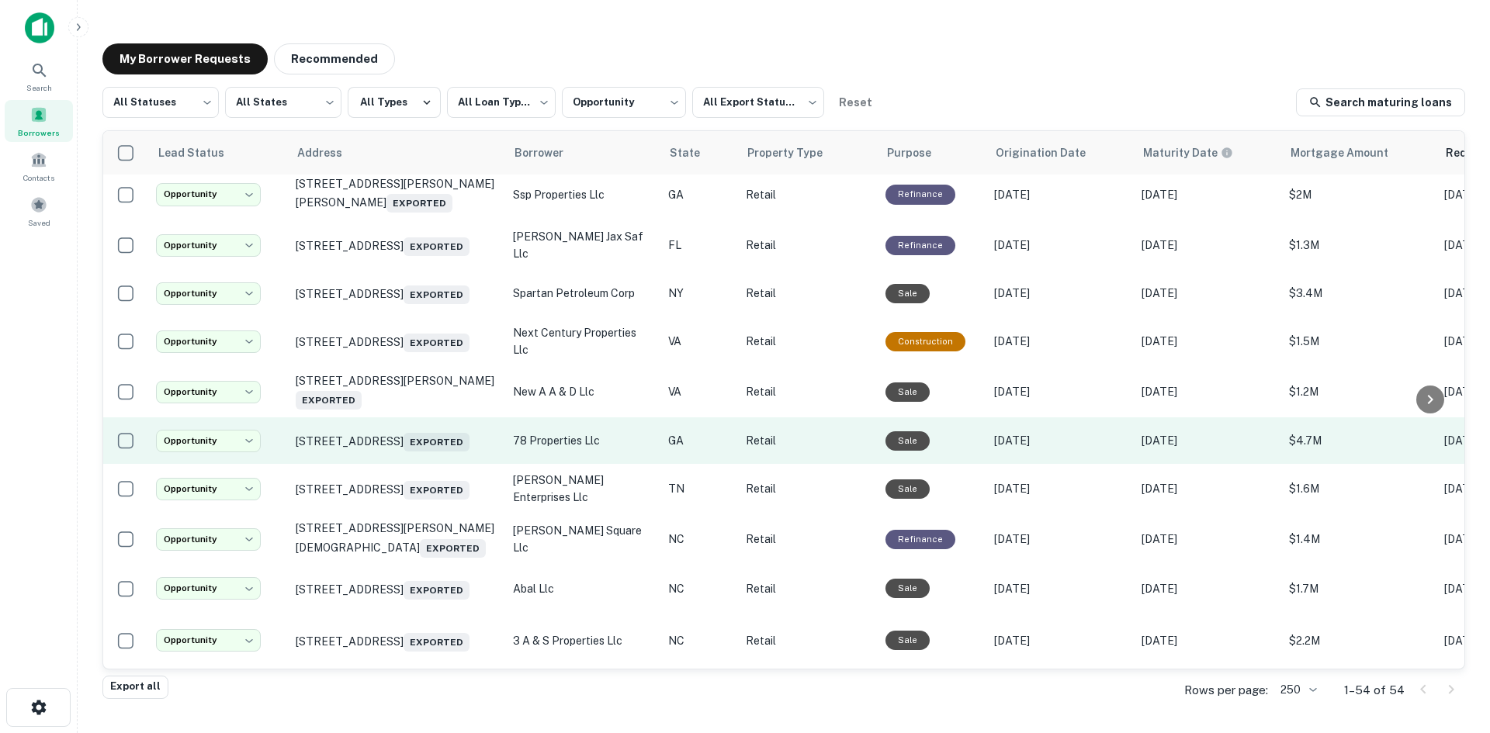
click at [430, 464] on td "3800 Highway 78 W Snellville, GA 30039 Exported" at bounding box center [396, 441] width 217 height 47
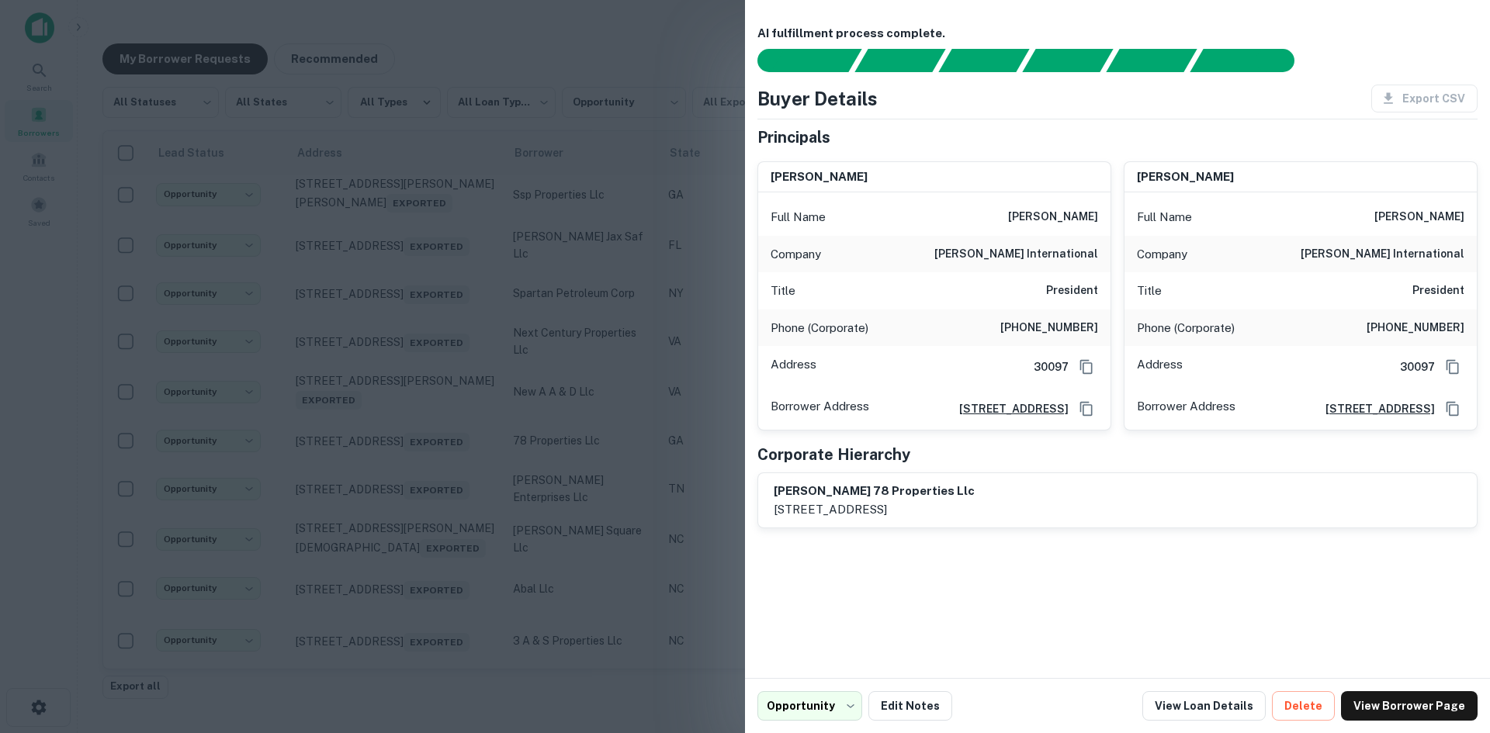
click at [422, 537] on div at bounding box center [745, 366] width 1490 height 733
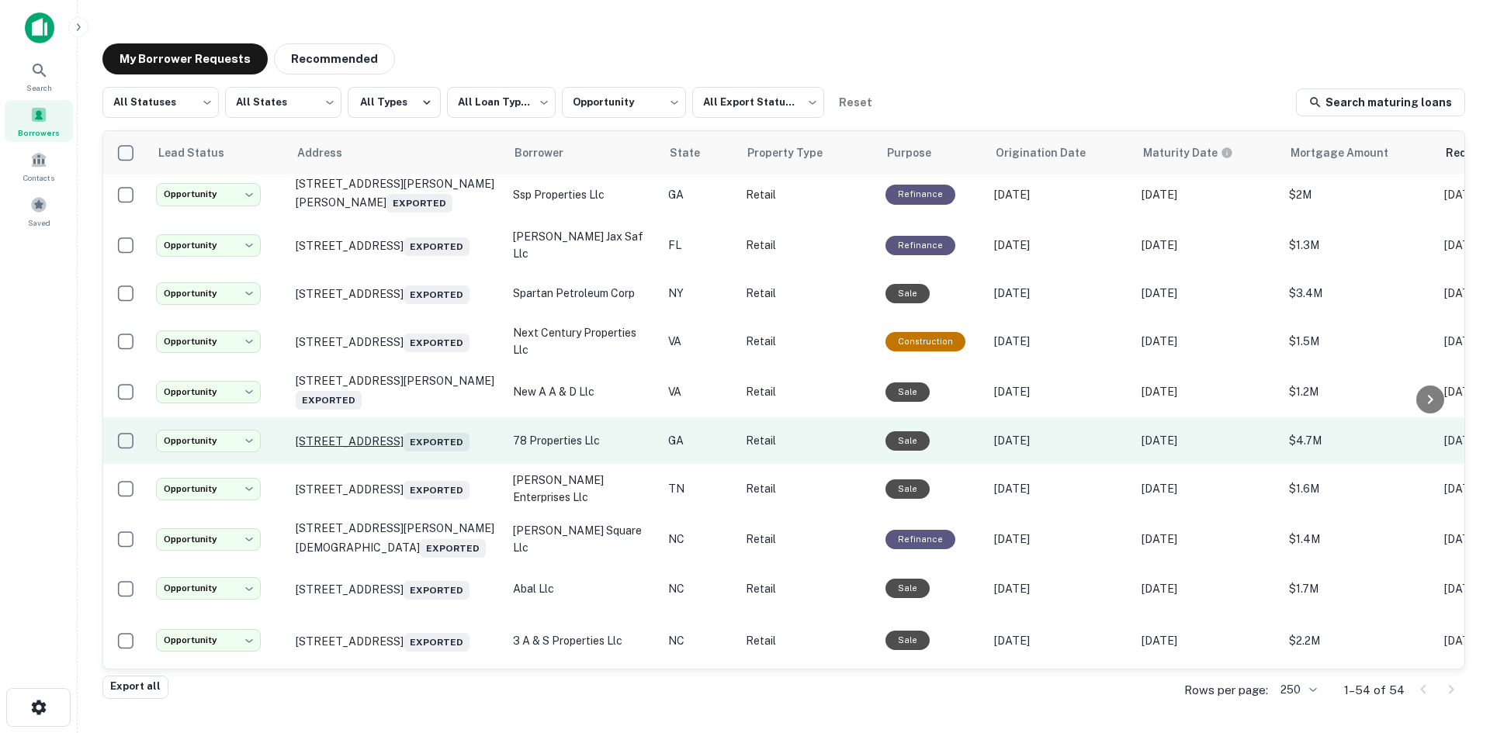
click at [422, 452] on p "3800 Highway 78 W Snellville, GA 30039 Exported" at bounding box center [397, 441] width 202 height 22
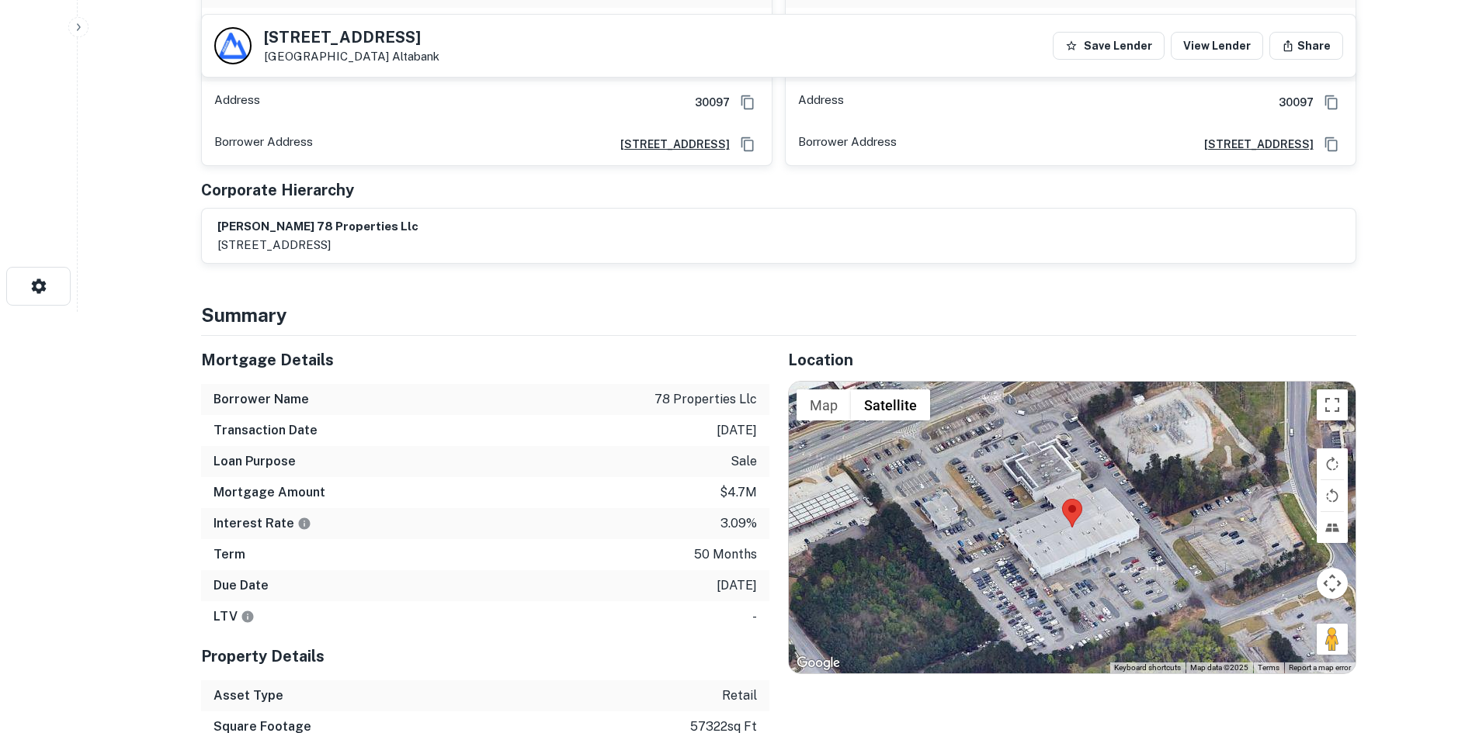
scroll to position [543, 0]
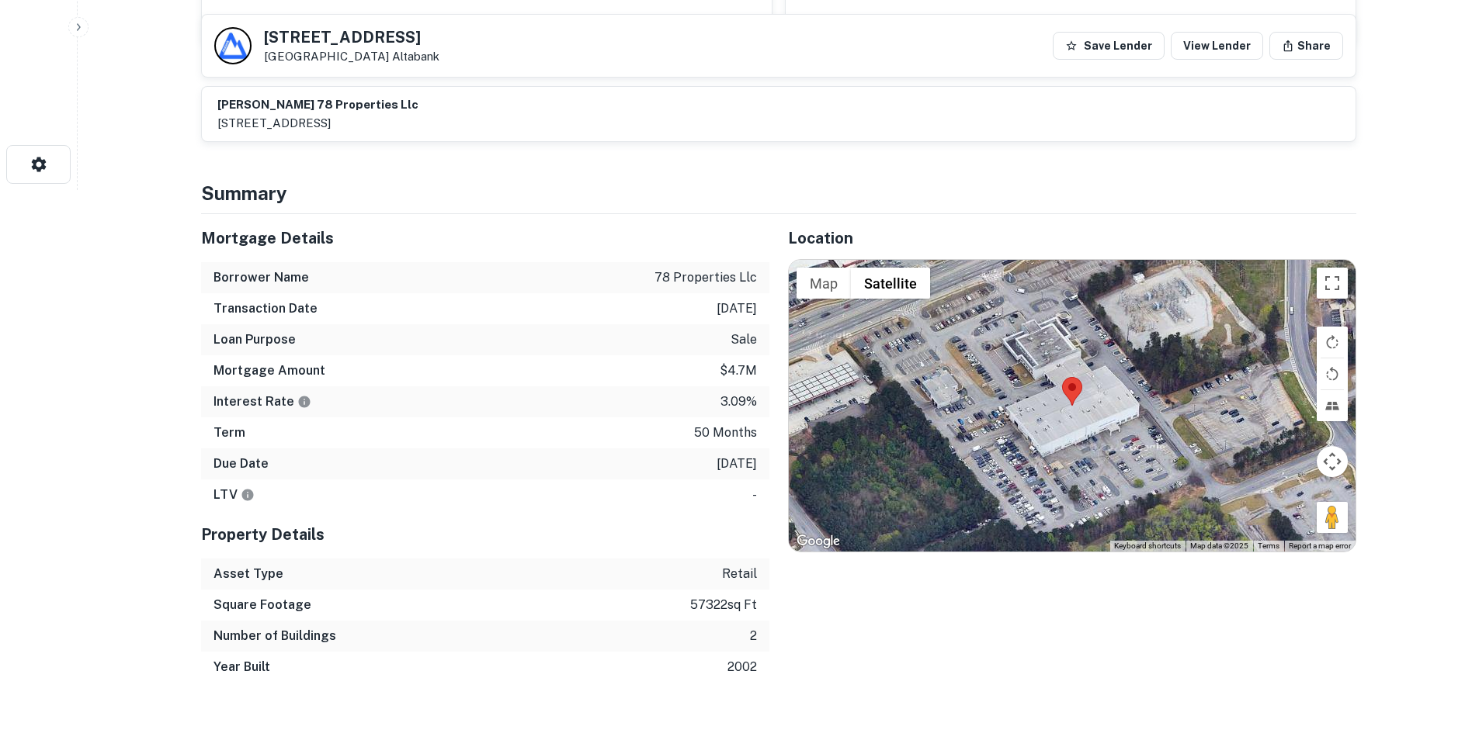
drag, startPoint x: 1337, startPoint y: 517, endPoint x: 1148, endPoint y: 433, distance: 206.4
click at [1148, 433] on div "Map Terrain Satellite Labels Keyboard shortcuts Map Data Map data ©2025 Map dat…" at bounding box center [1072, 406] width 567 height 292
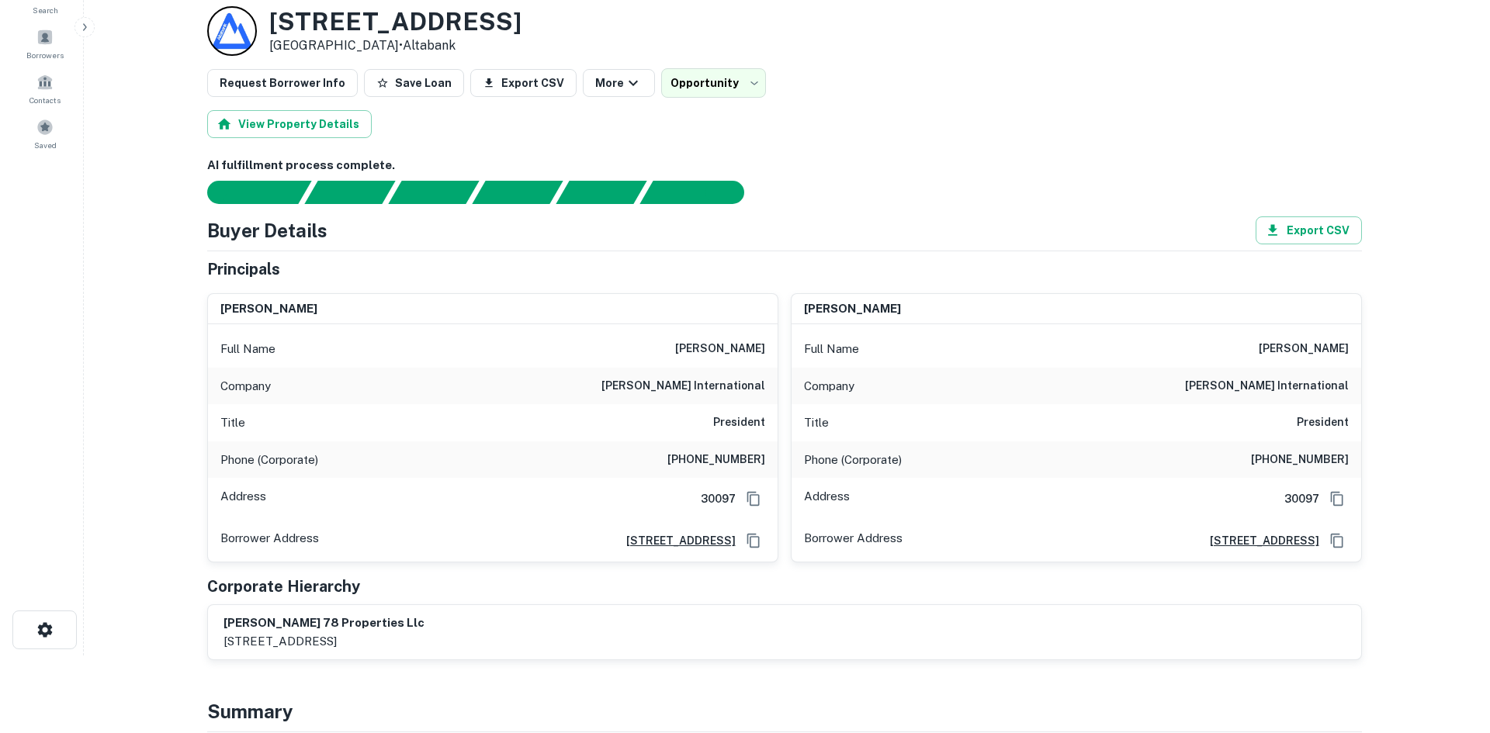
scroll to position [0, 0]
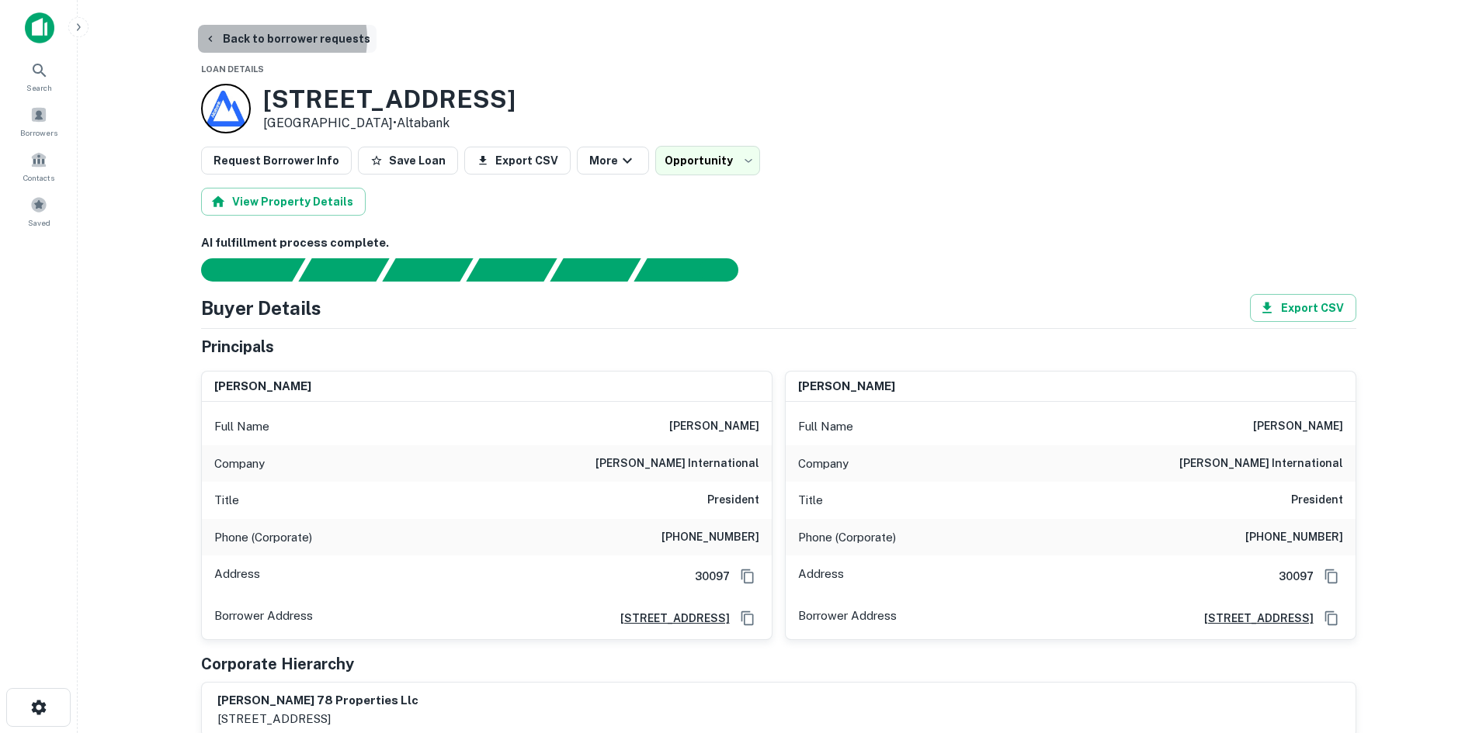
click at [277, 39] on button "Back to borrower requests" at bounding box center [287, 39] width 179 height 28
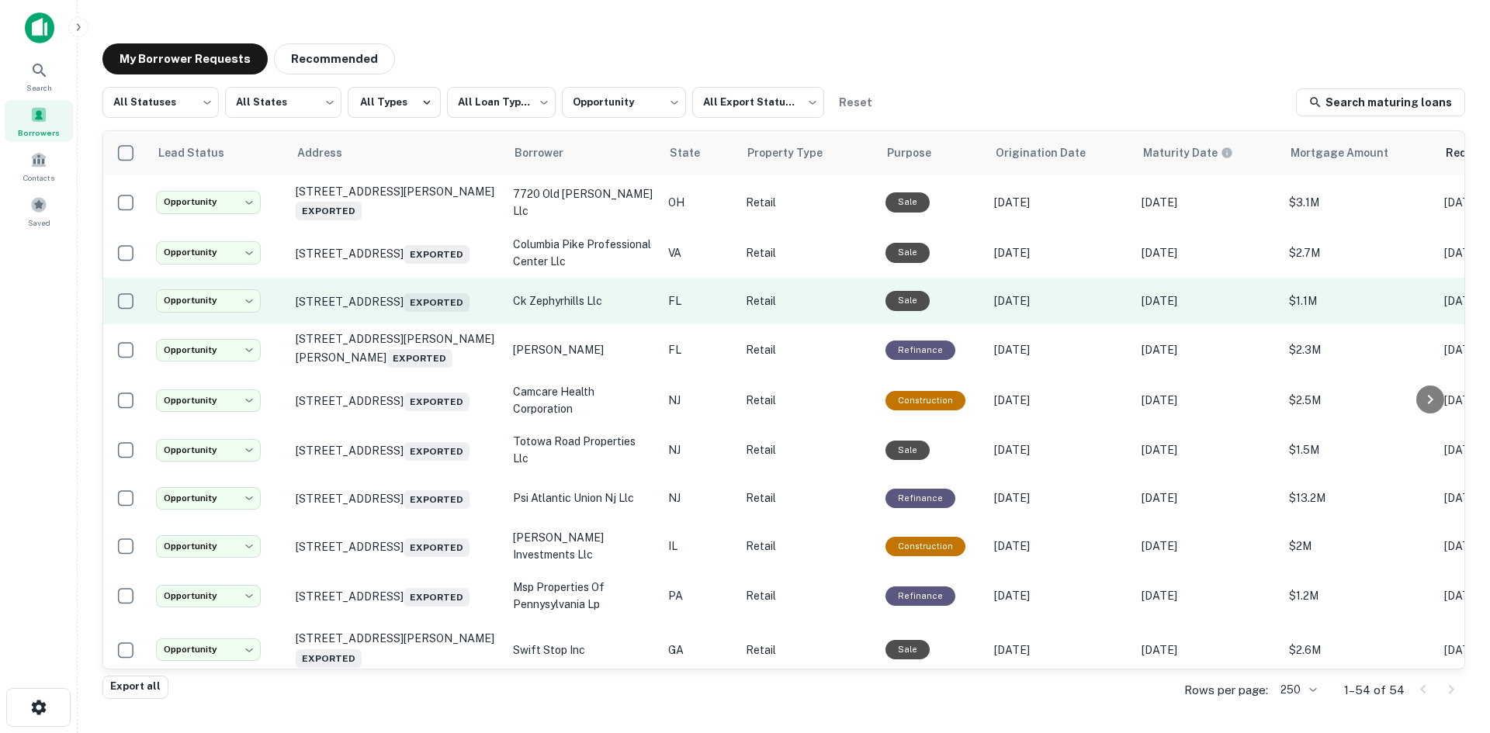
scroll to position [759, 0]
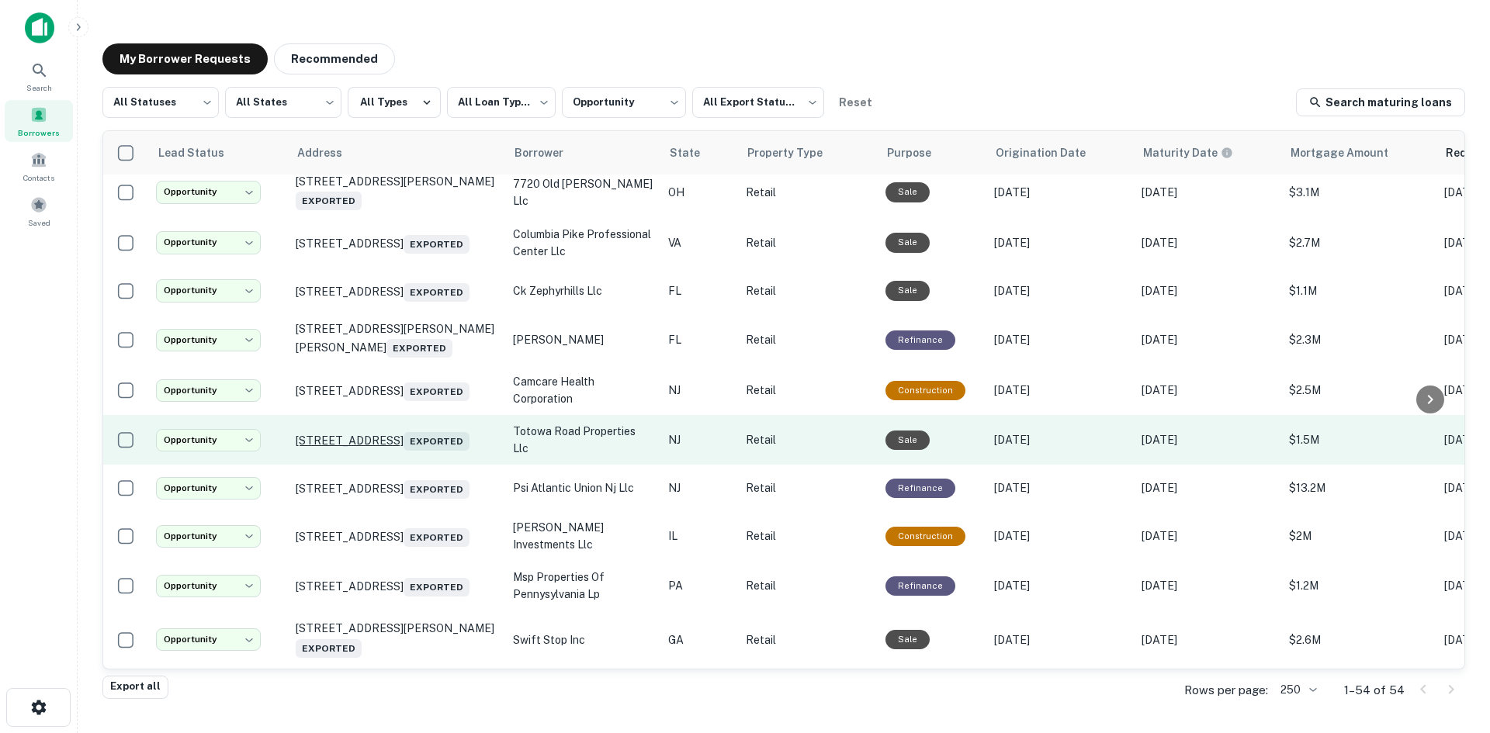
click at [439, 451] on p "384 Totowa Rd Totowa, NJ 07512 Exported" at bounding box center [397, 440] width 202 height 22
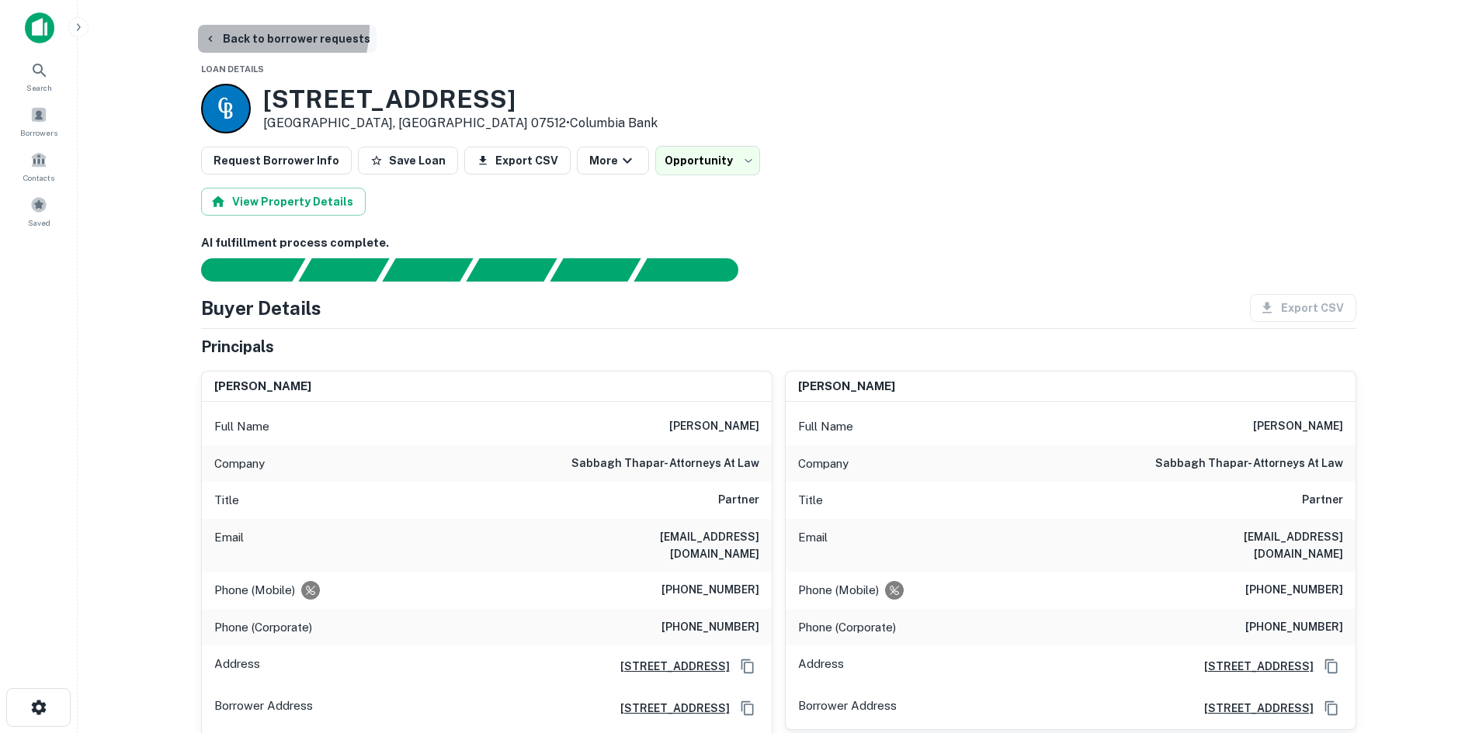
click at [264, 28] on button "Back to borrower requests" at bounding box center [287, 39] width 179 height 28
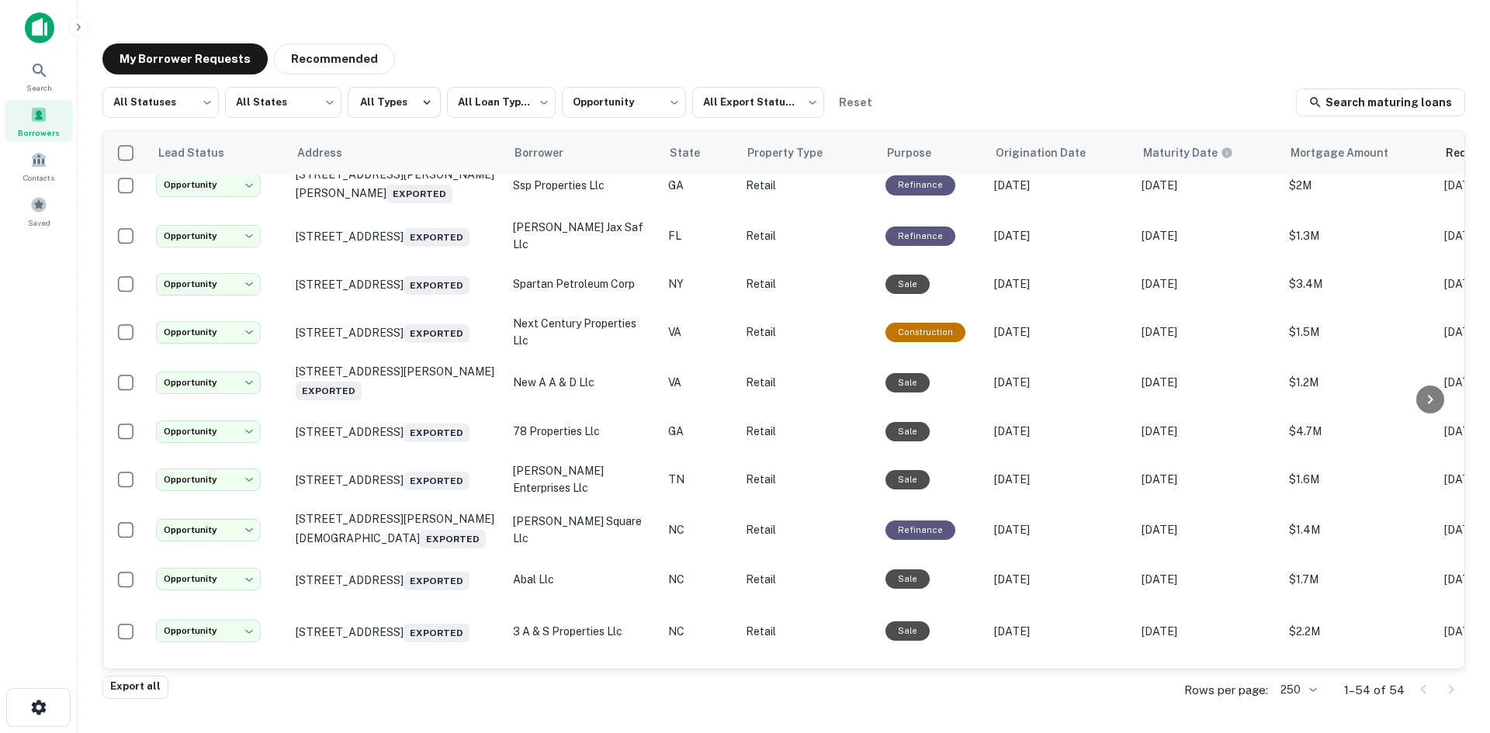
scroll to position [1768, 0]
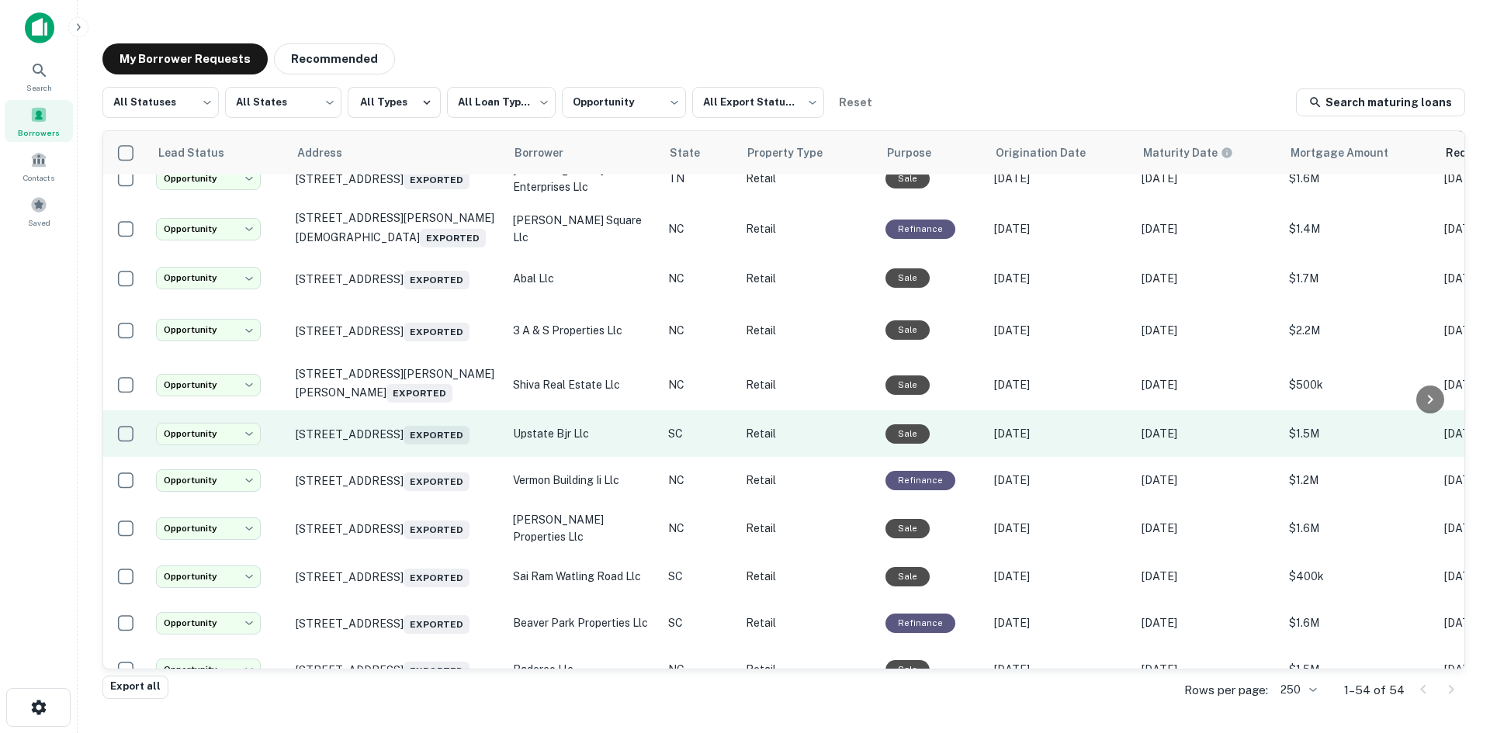
click at [401, 457] on td "615 Ne Main St Simpsonville, SC 29681 Exported" at bounding box center [396, 434] width 217 height 47
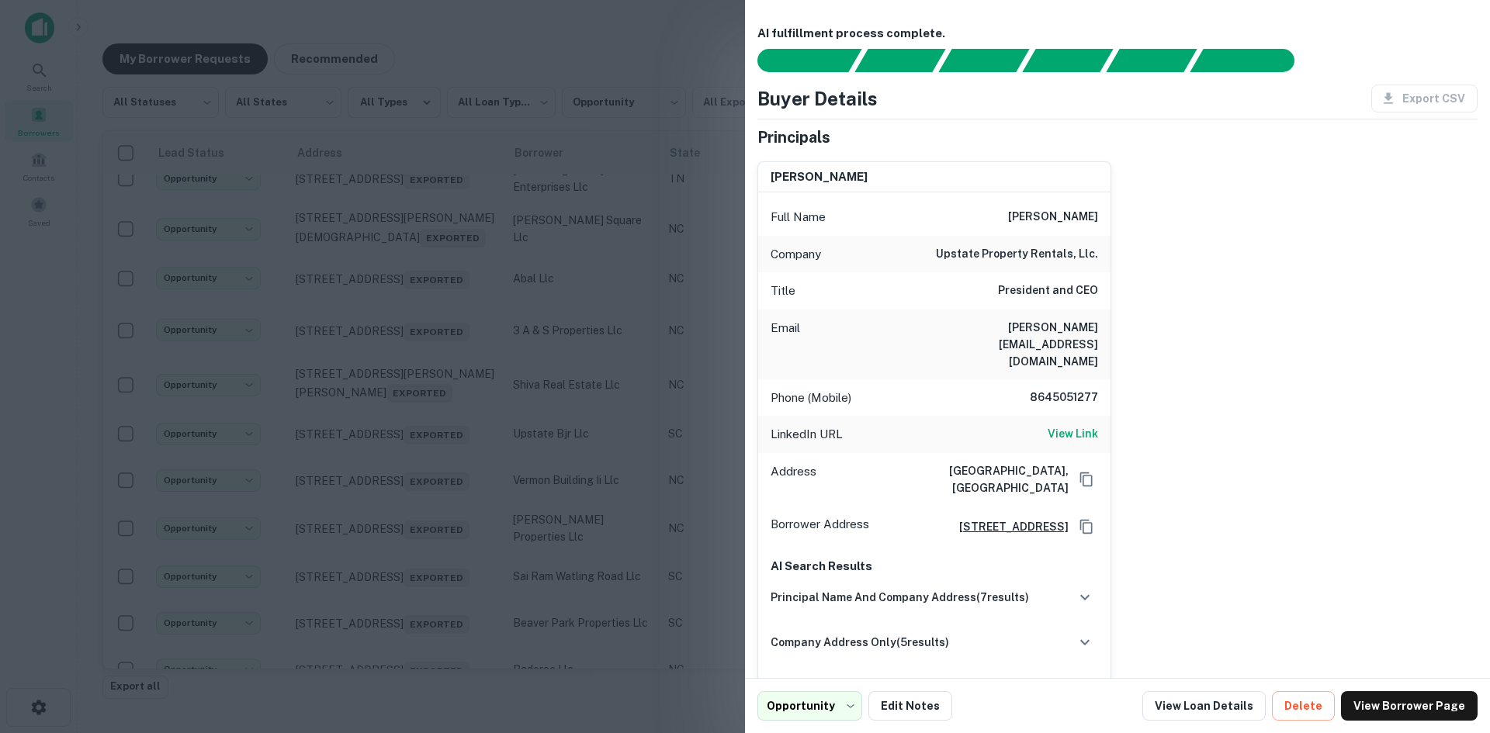
click at [402, 515] on div at bounding box center [745, 366] width 1490 height 733
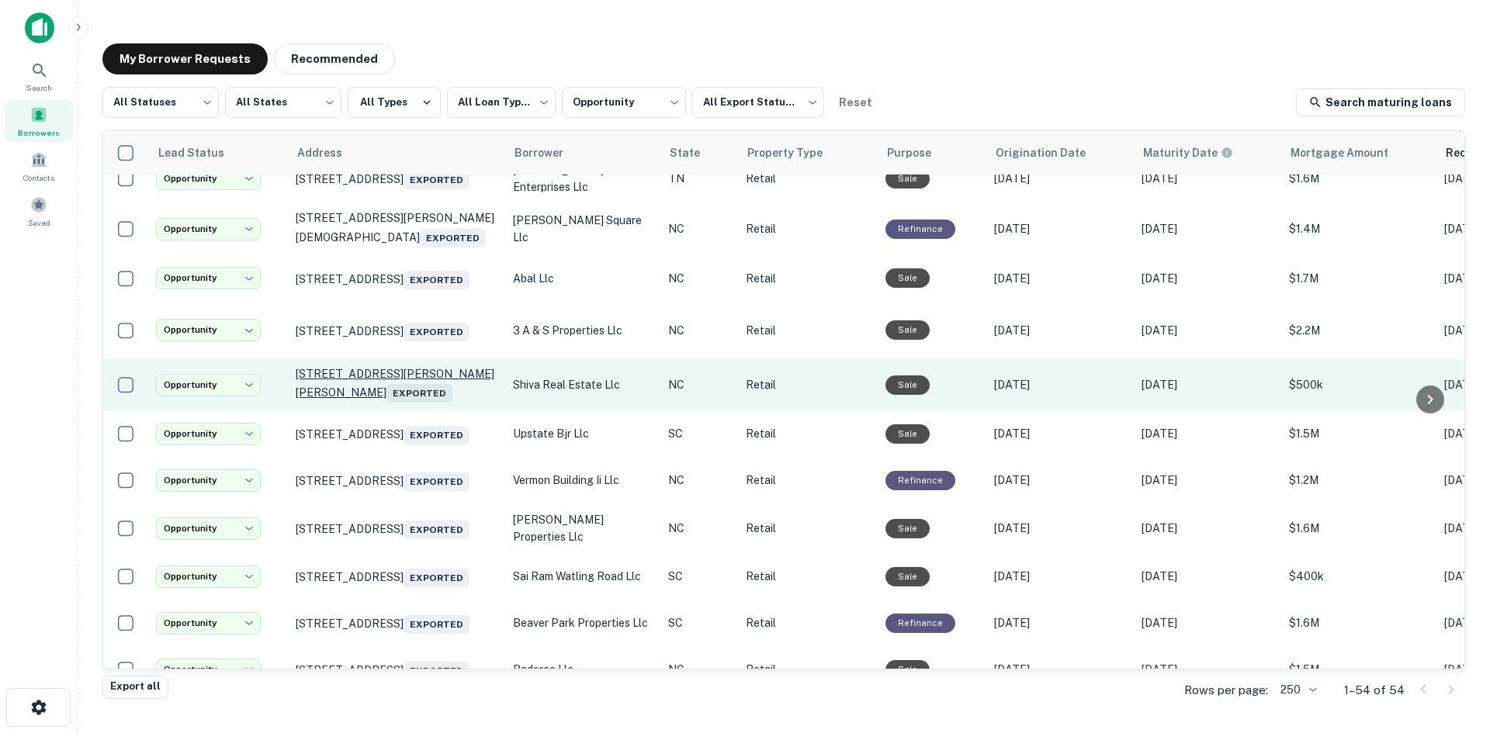
scroll to position [2156, 0]
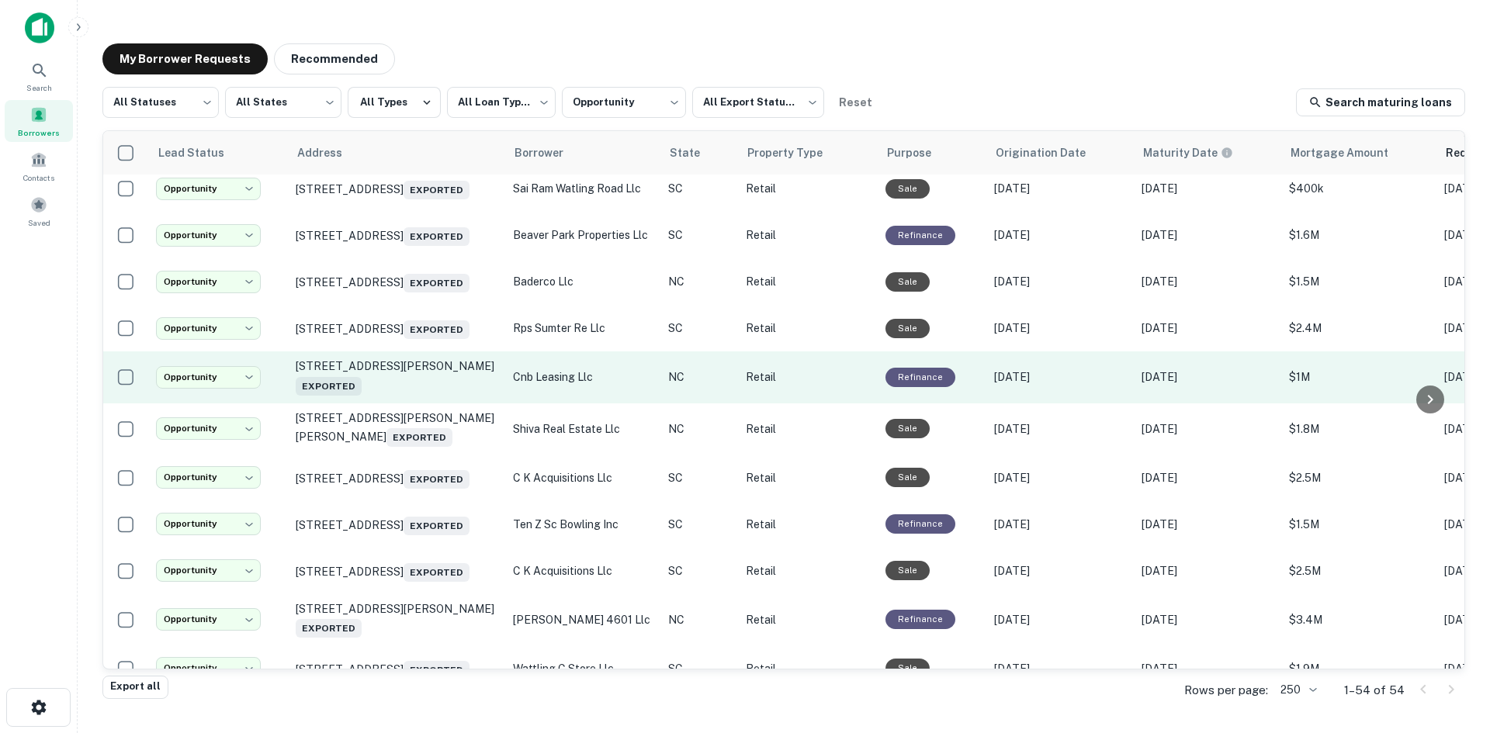
click at [414, 403] on td "2203 Roxie St Ne Kannapolis, NC 28083 Exported" at bounding box center [396, 377] width 217 height 51
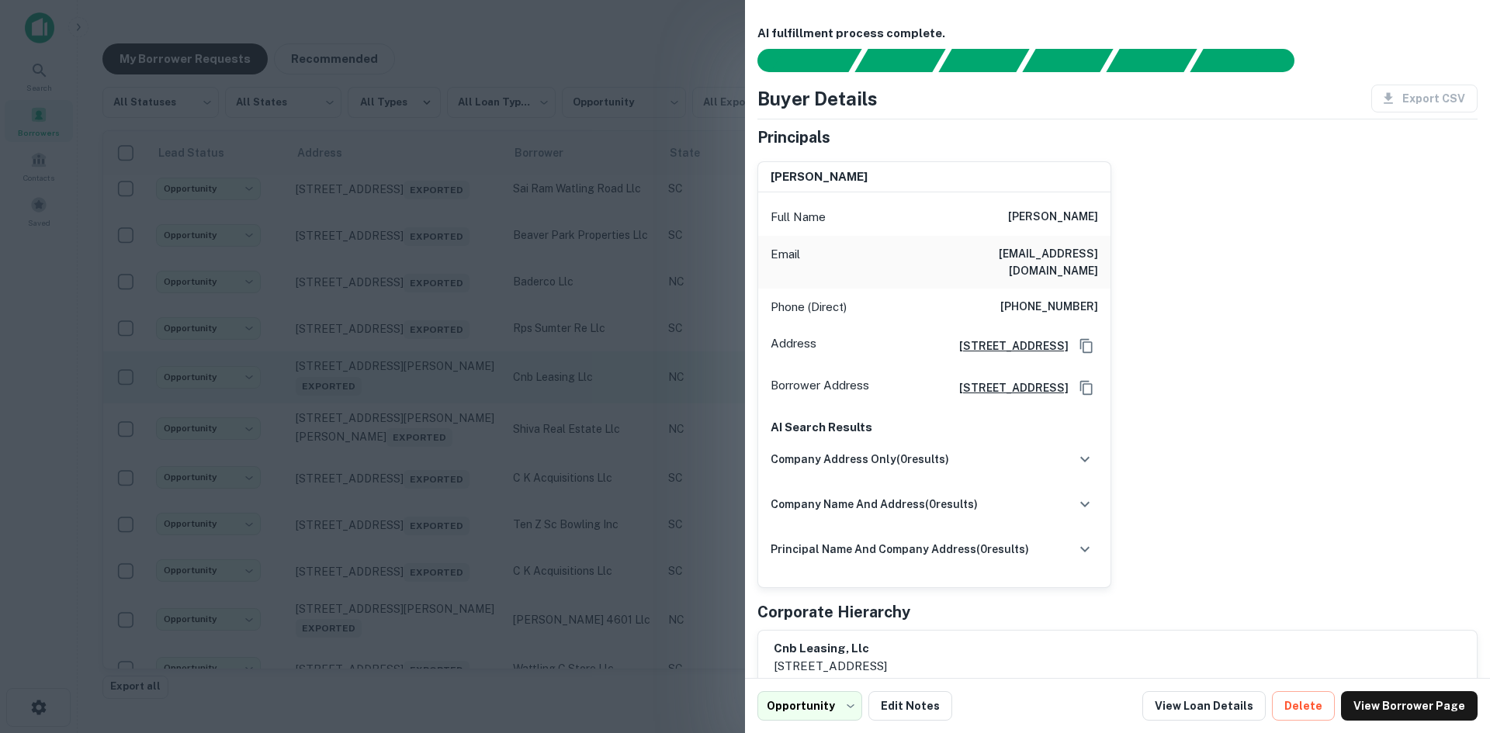
click at [414, 510] on div at bounding box center [745, 366] width 1490 height 733
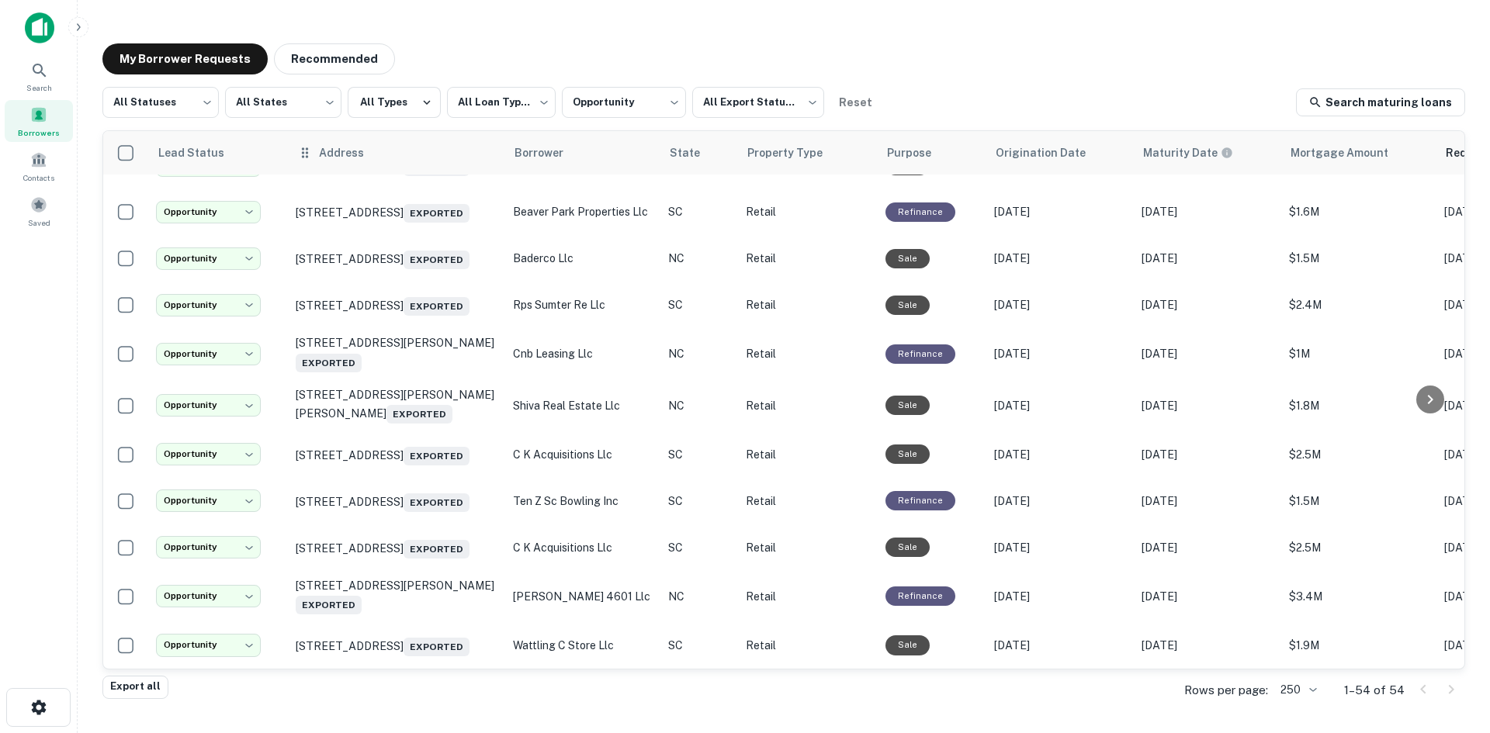
scroll to position [2325, 0]
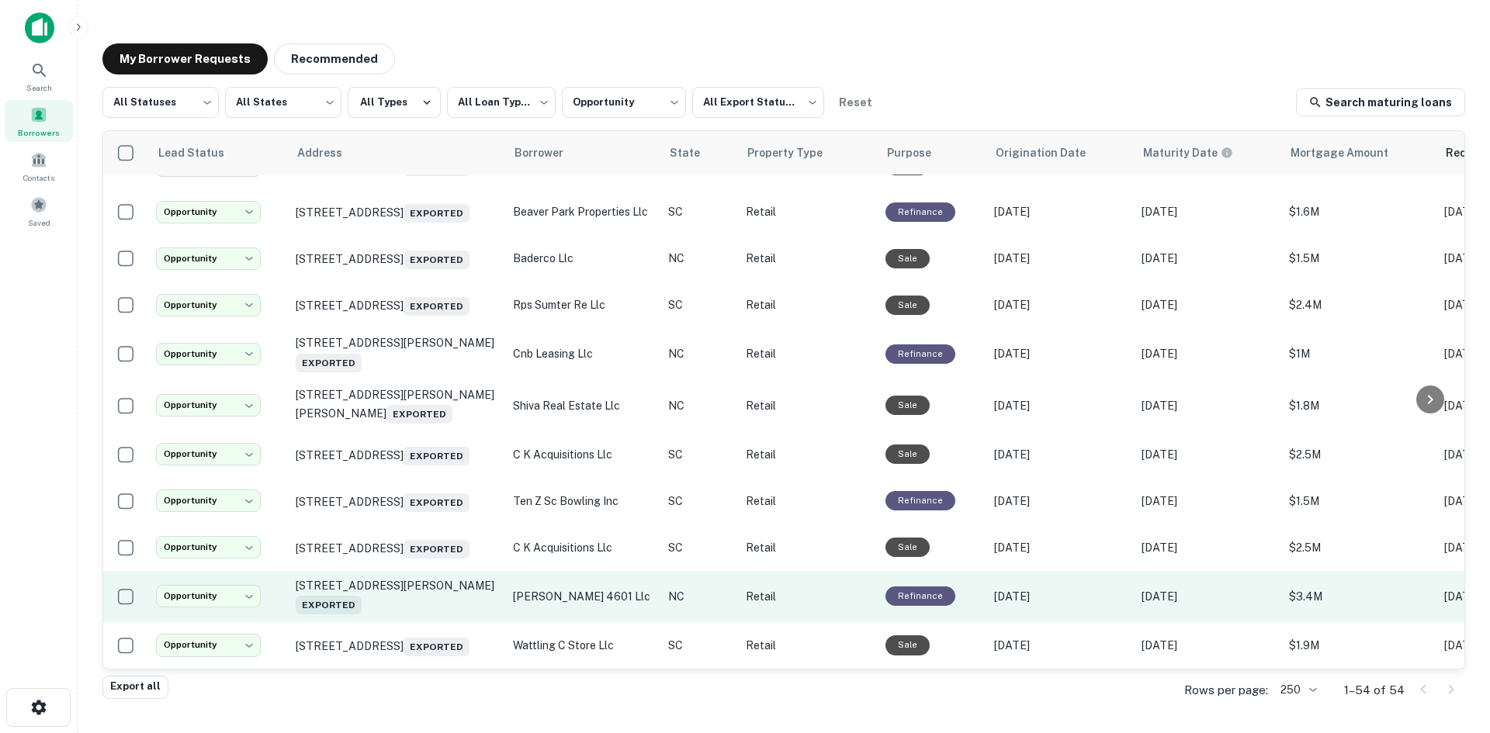
click at [425, 605] on td "4601 Gordon Rd Wilmington, NC 28411 Exported" at bounding box center [396, 596] width 217 height 51
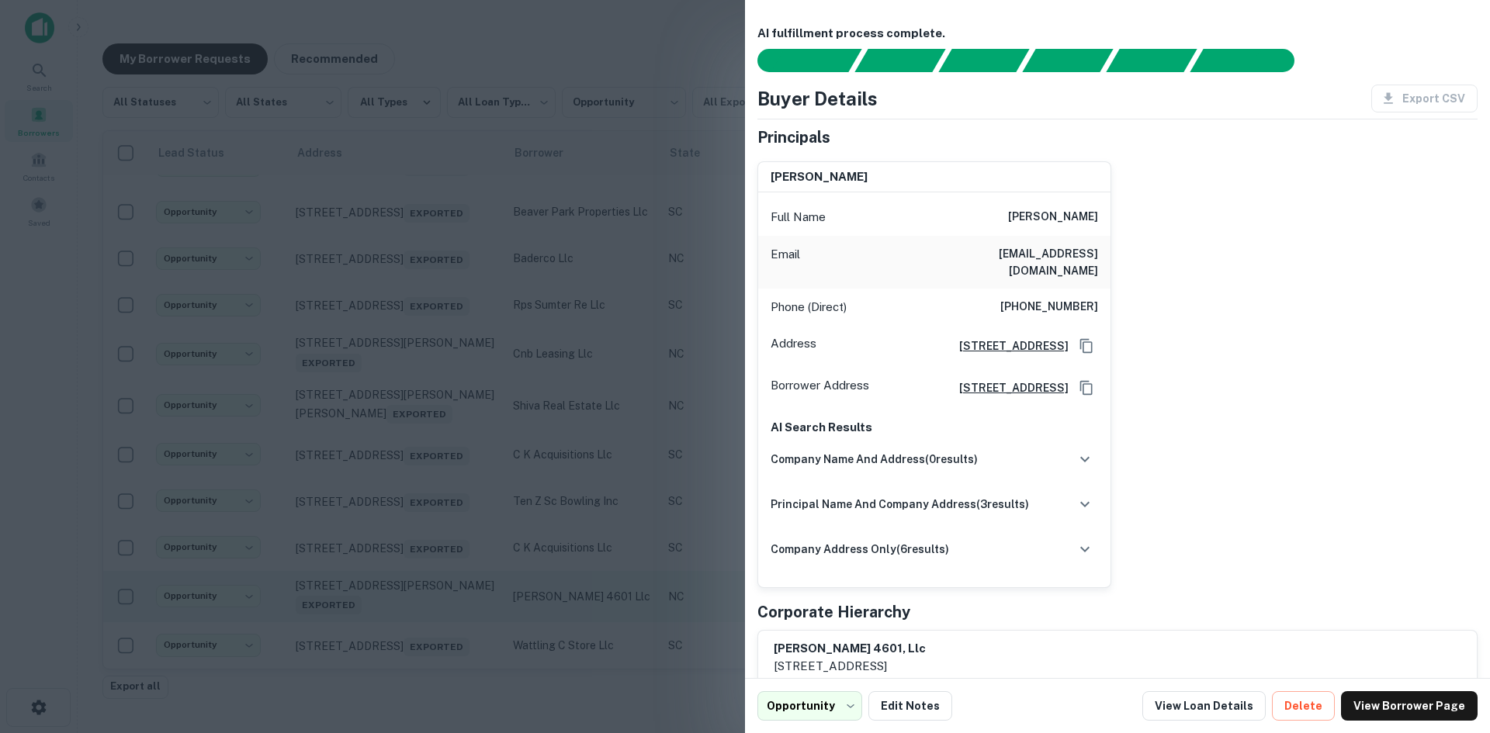
click at [425, 605] on div at bounding box center [745, 366] width 1490 height 733
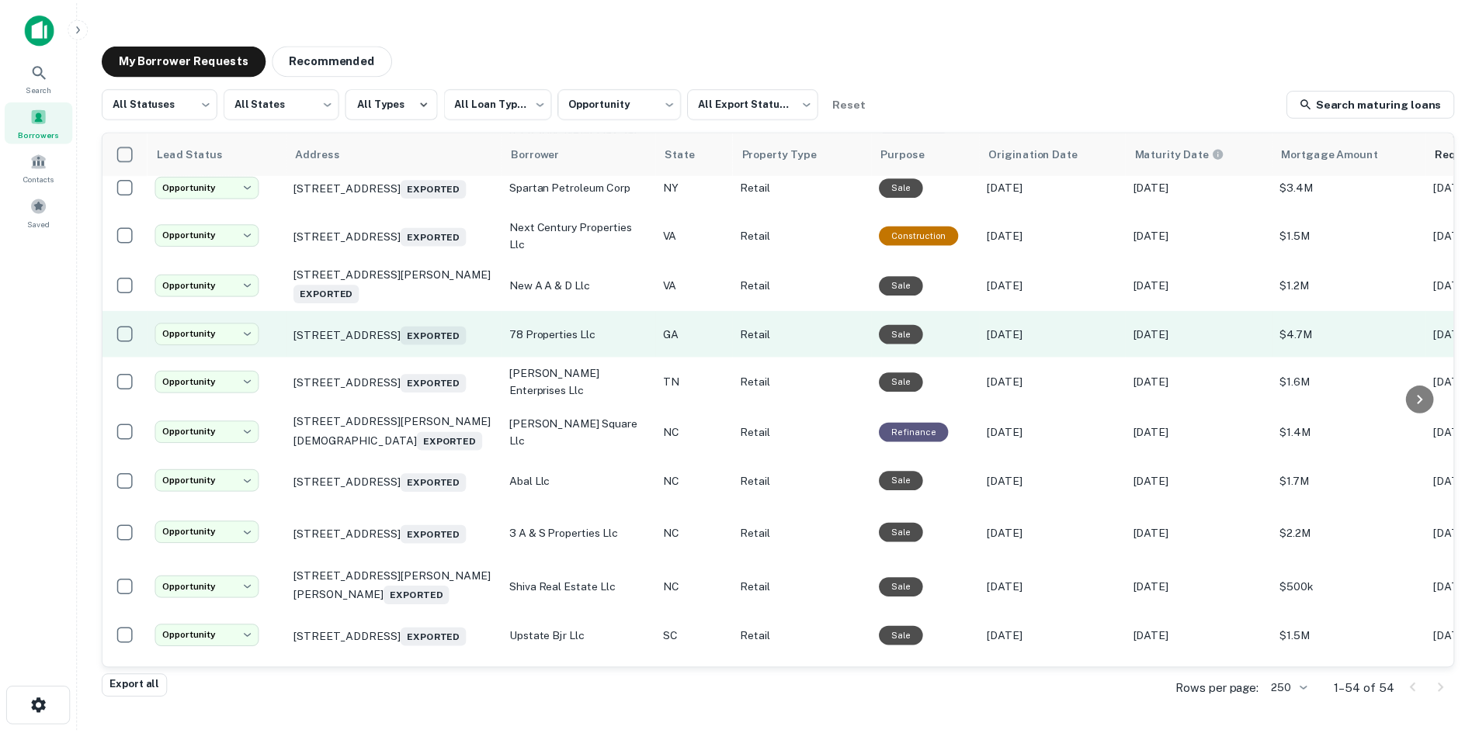
scroll to position [1548, 0]
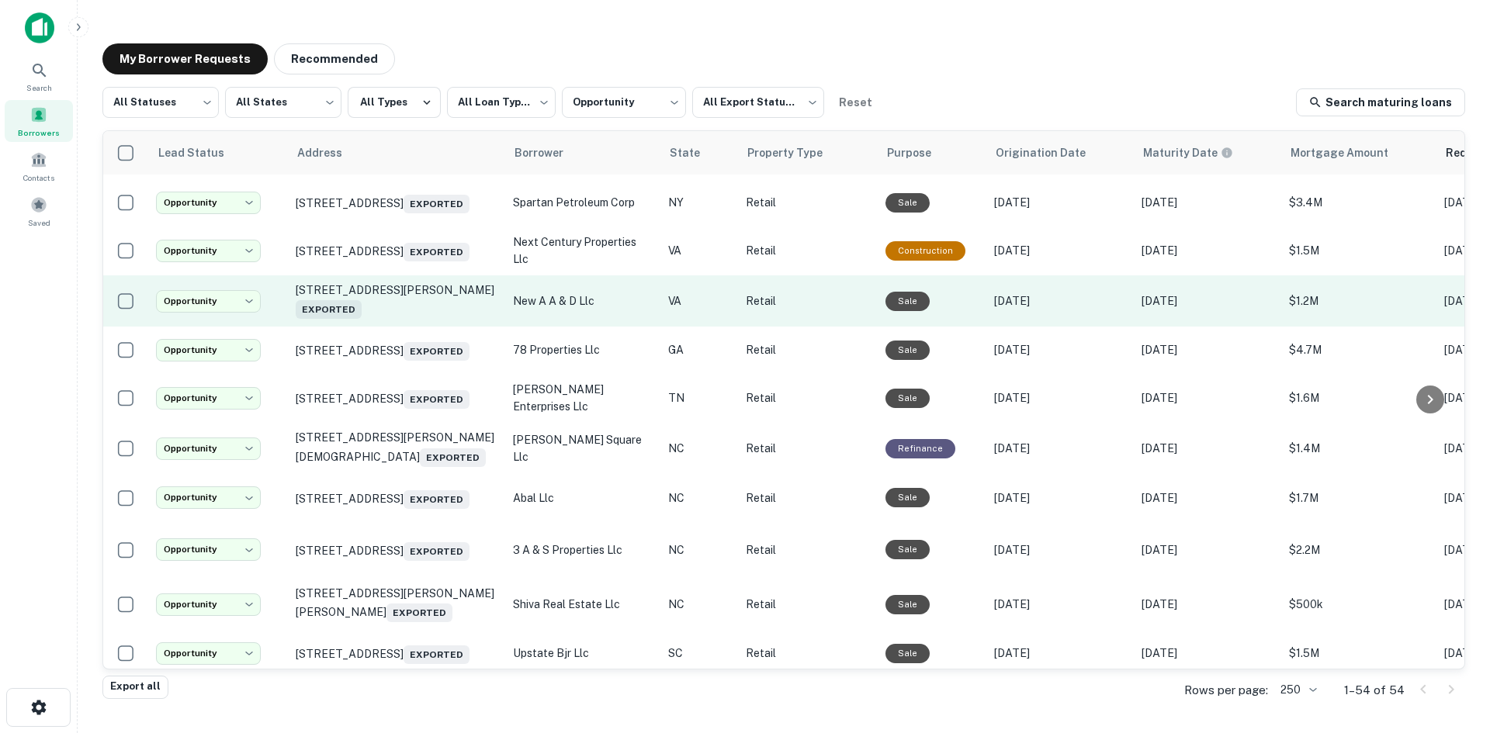
click at [432, 327] on td "139 W Craig St Craigsville, VA 24430 Exported" at bounding box center [396, 301] width 217 height 51
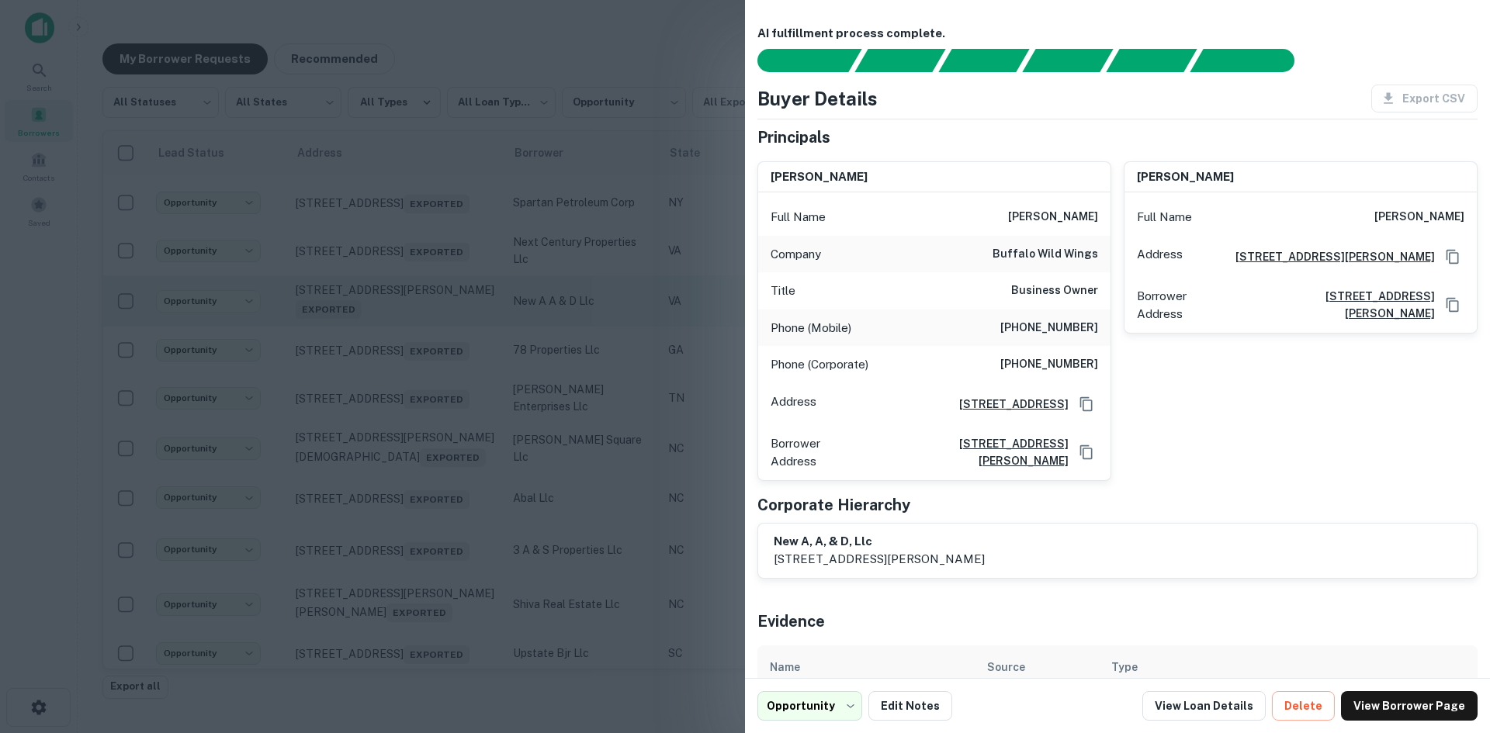
click at [432, 400] on div at bounding box center [745, 366] width 1490 height 733
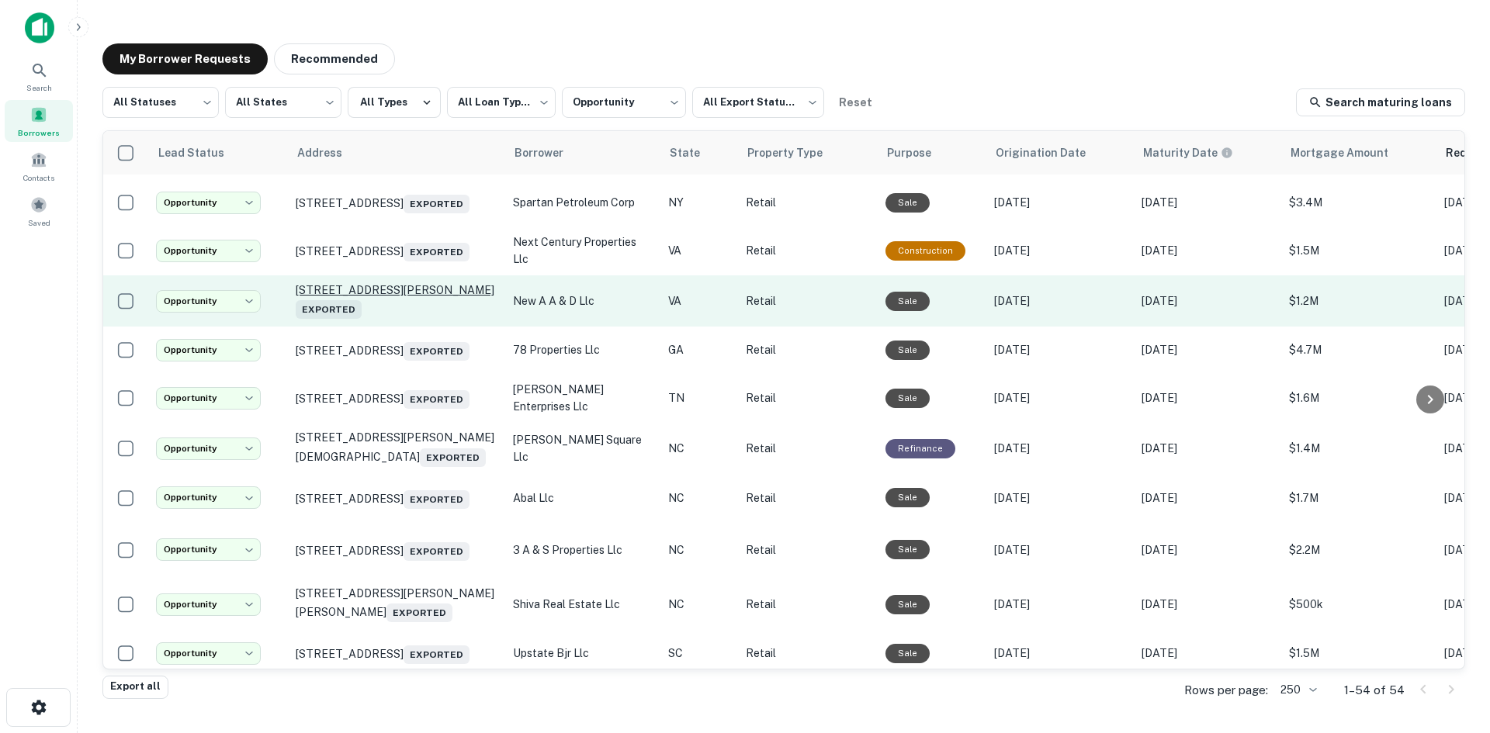
click at [425, 319] on p "139 W Craig St Craigsville, VA 24430 Exported" at bounding box center [397, 301] width 202 height 36
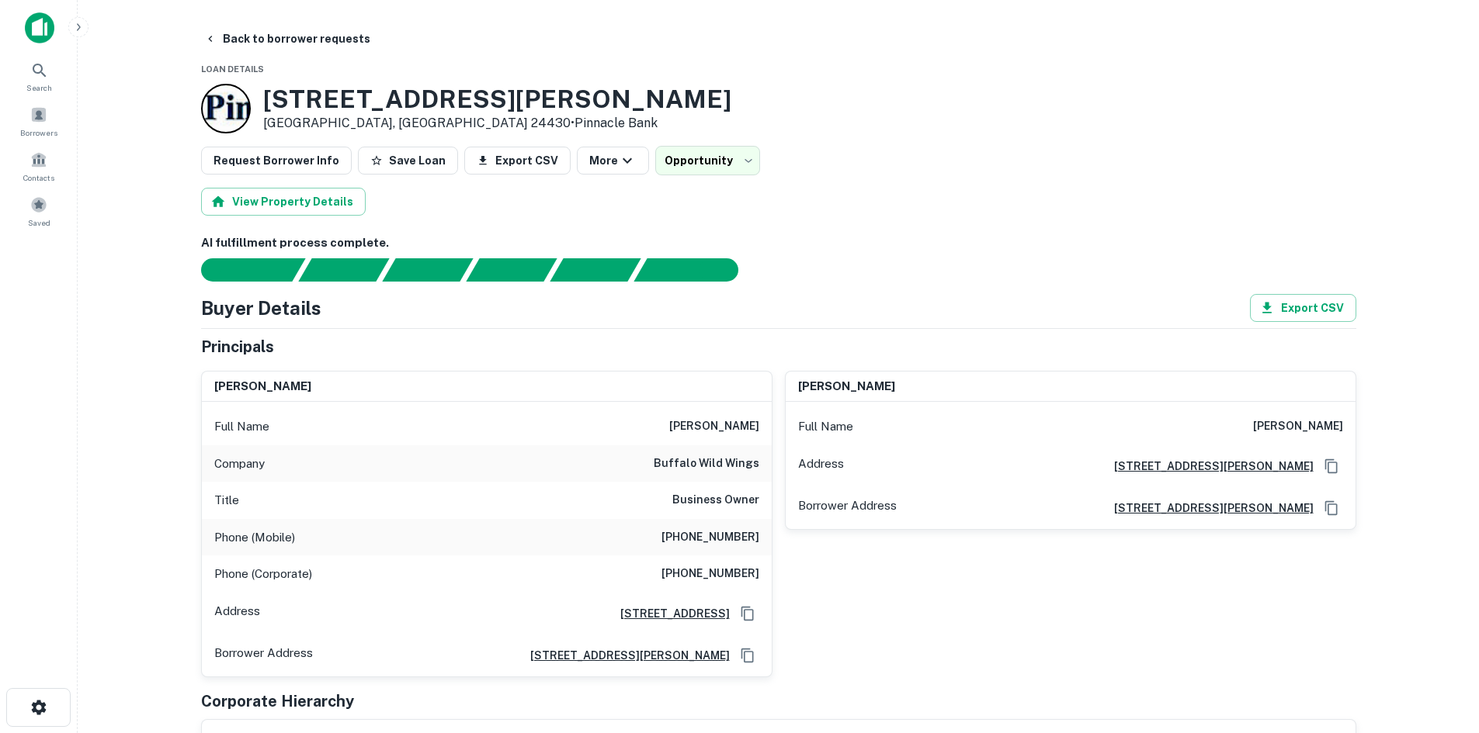
click at [703, 550] on div "Phone (Mobile) (617) 899-9451" at bounding box center [487, 537] width 570 height 37
click at [702, 550] on div "Phone (Mobile) (617) 899-9451" at bounding box center [487, 537] width 570 height 37
click at [741, 570] on h6 "(678) 514-4100" at bounding box center [710, 574] width 98 height 19
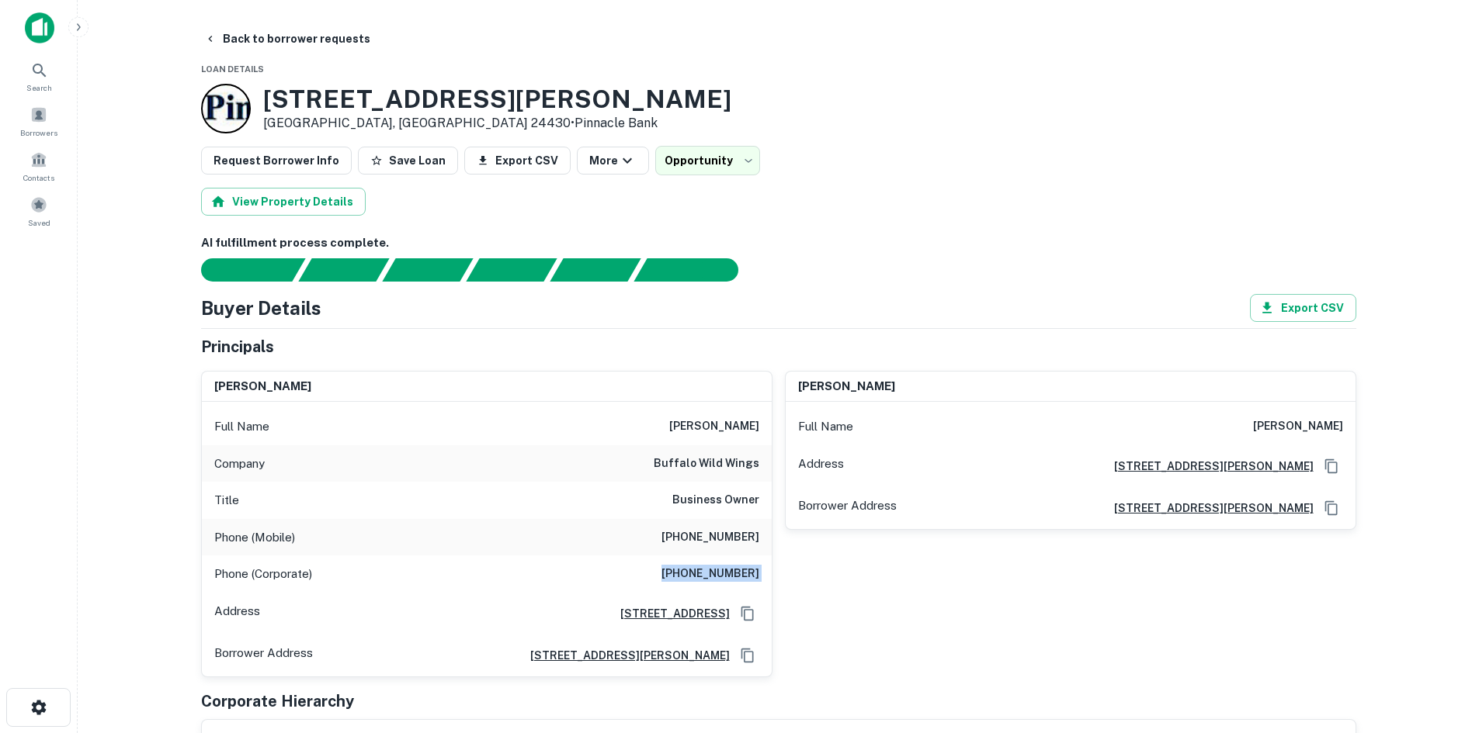
click at [741, 570] on h6 "(678) 514-4100" at bounding box center [710, 574] width 98 height 19
click at [754, 570] on h6 "(678) 514-4100" at bounding box center [710, 574] width 98 height 19
click at [742, 551] on div "Phone (Mobile) (617) 899-9451" at bounding box center [487, 537] width 570 height 37
click at [741, 551] on div "Phone (Mobile) (617) 899-9451" at bounding box center [487, 537] width 570 height 37
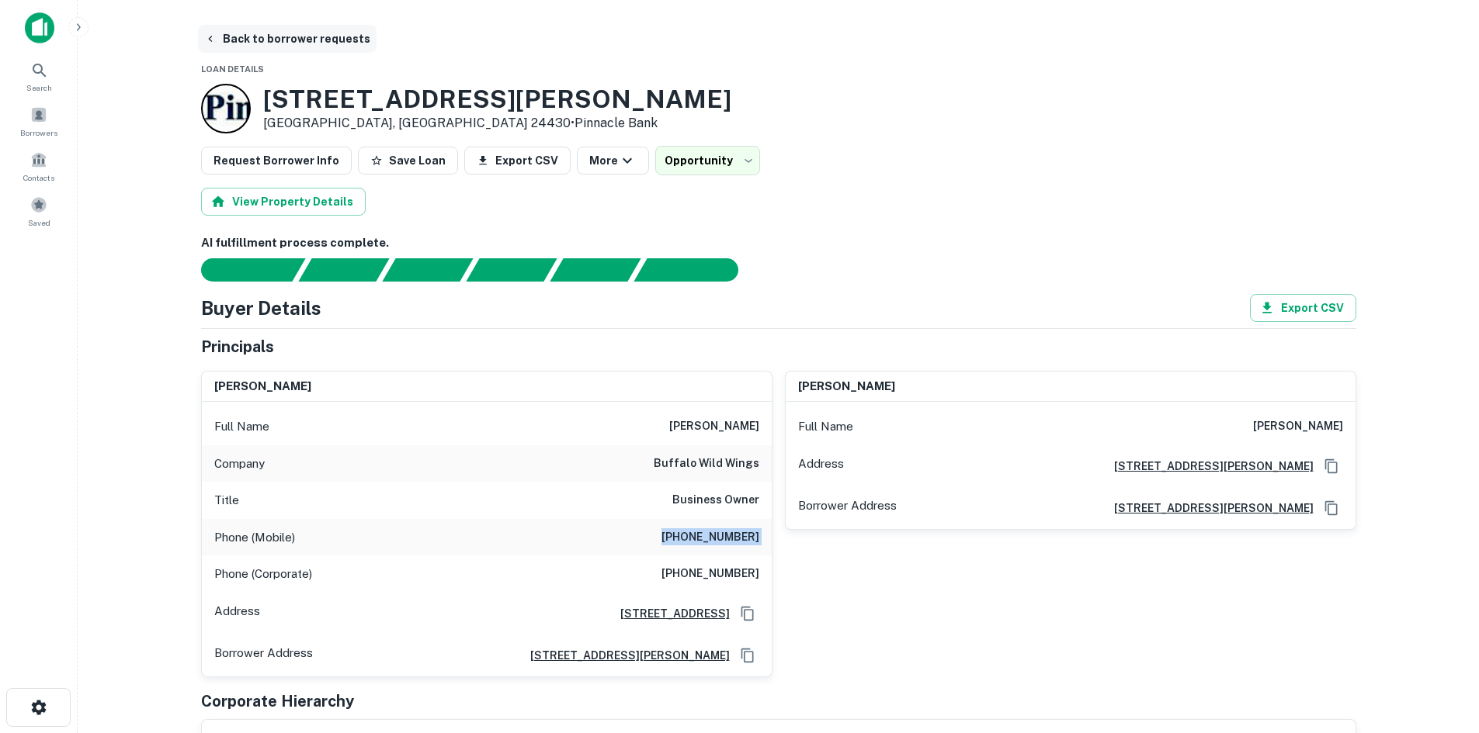
click at [246, 39] on button "Back to borrower requests" at bounding box center [287, 39] width 179 height 28
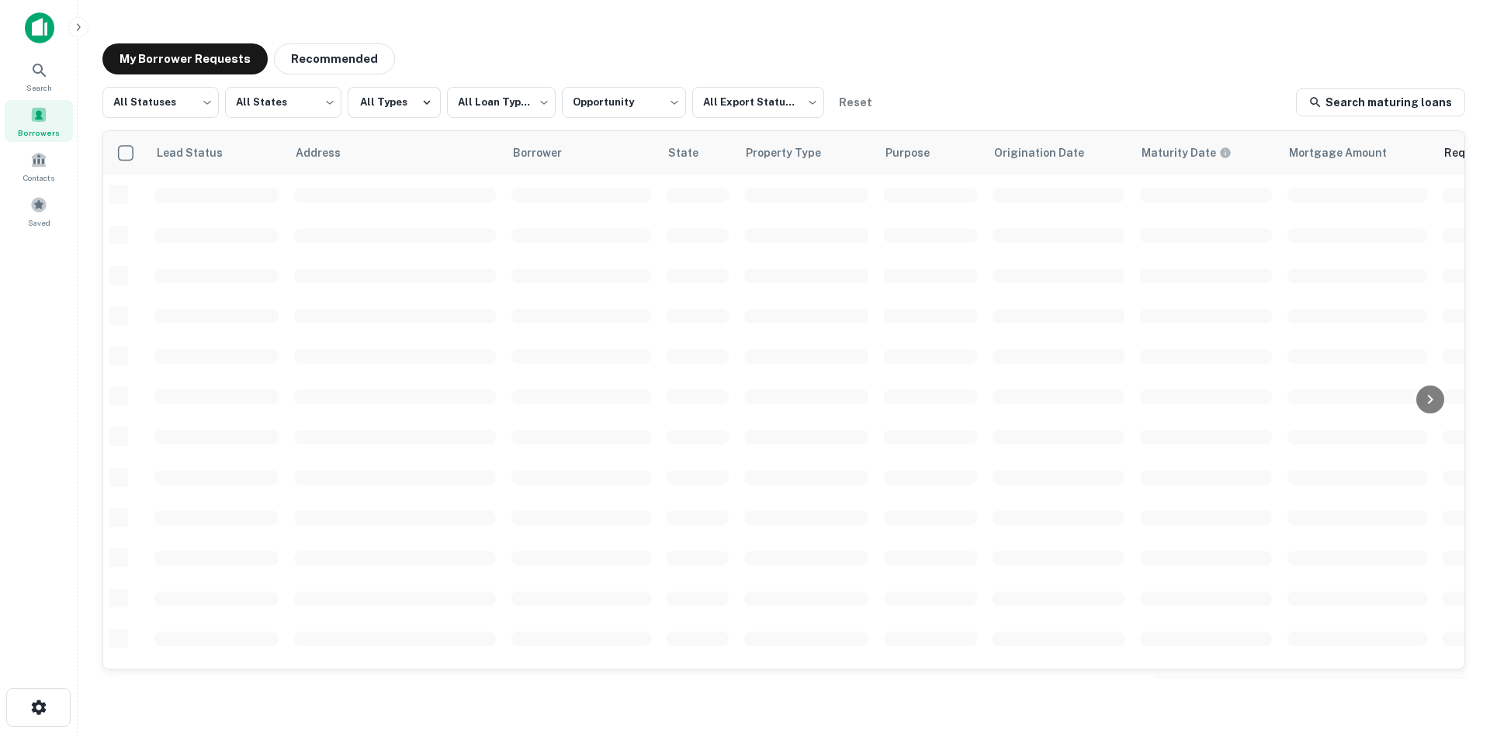
scroll to position [526, 0]
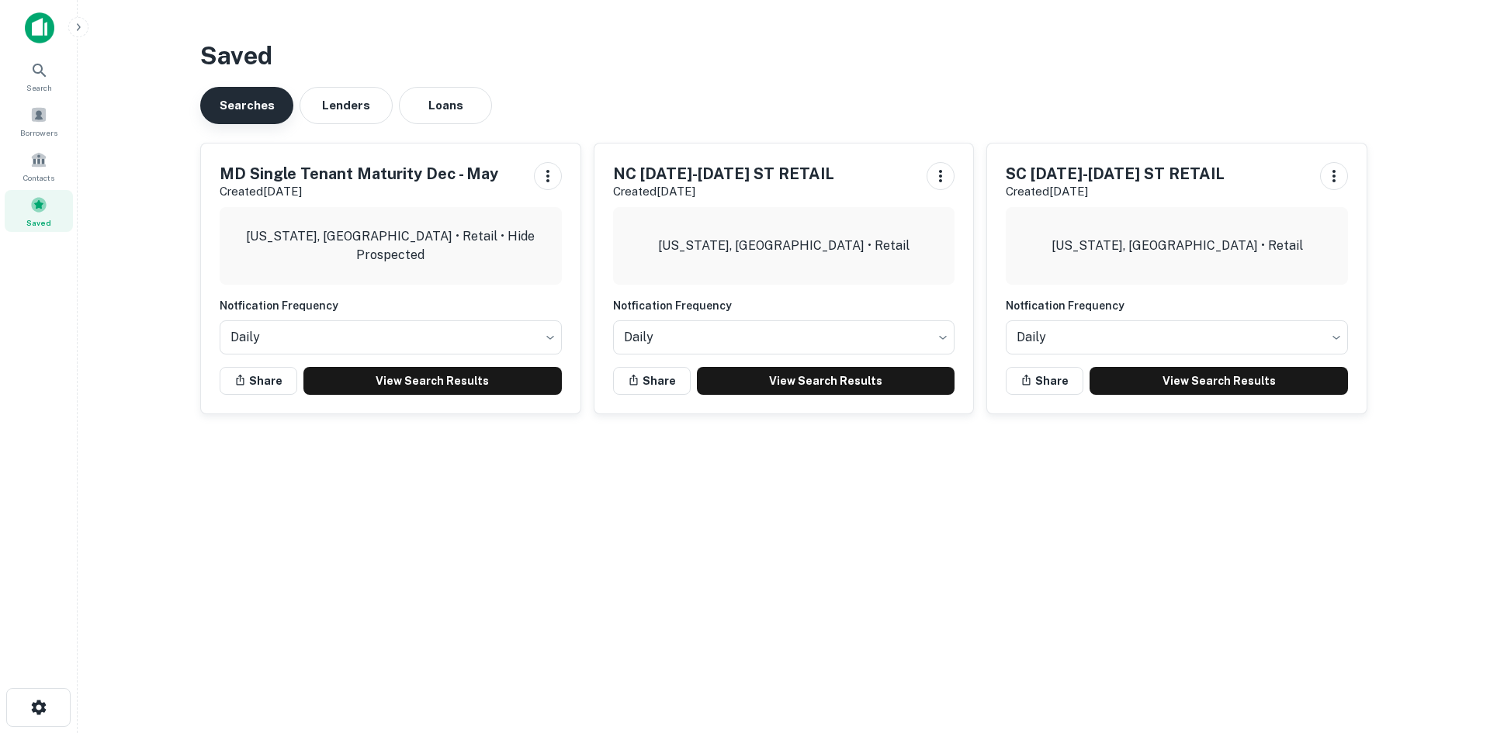
click at [242, 297] on h6 "Notfication Frequency" at bounding box center [391, 305] width 342 height 17
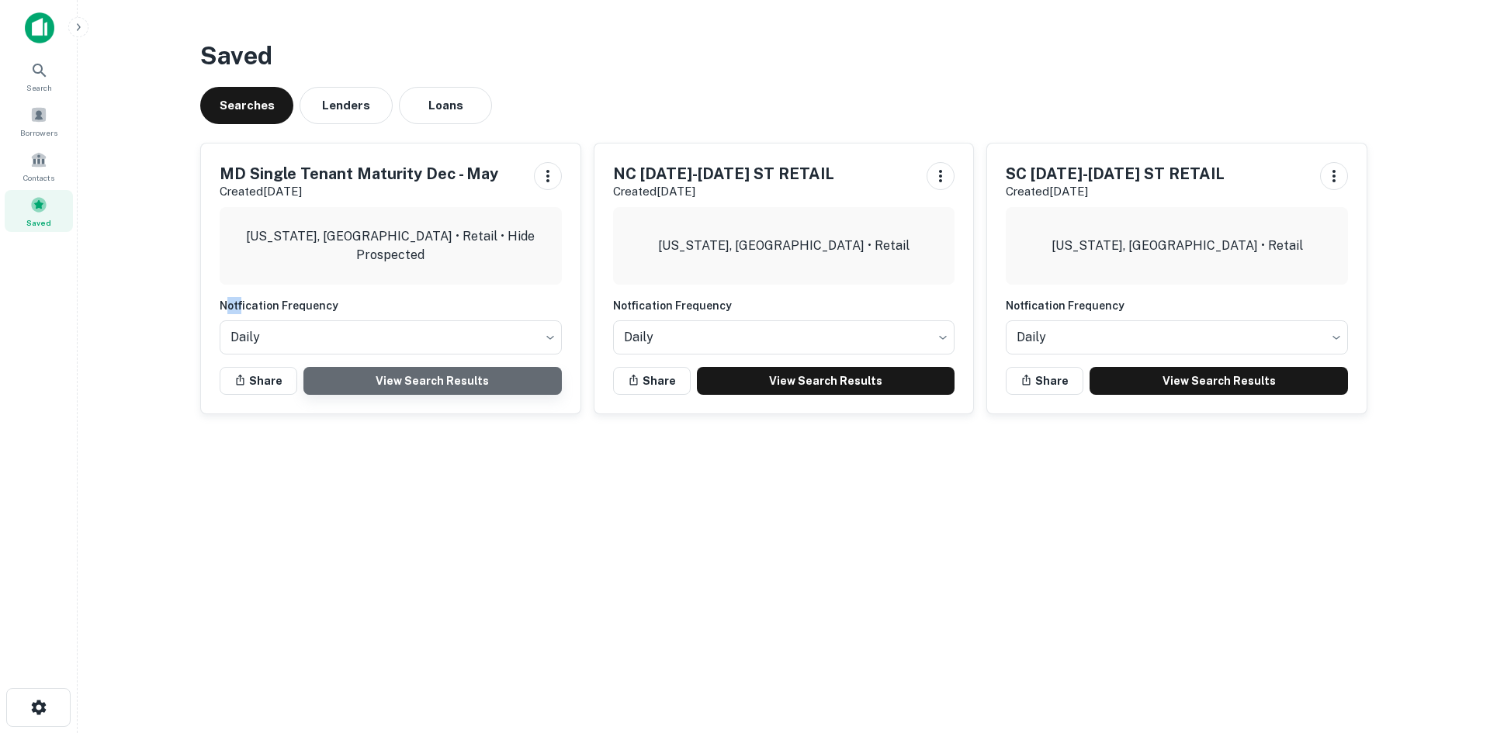
click at [507, 381] on link "View Search Results" at bounding box center [432, 381] width 258 height 28
click at [71, 78] on div "Search" at bounding box center [39, 76] width 68 height 42
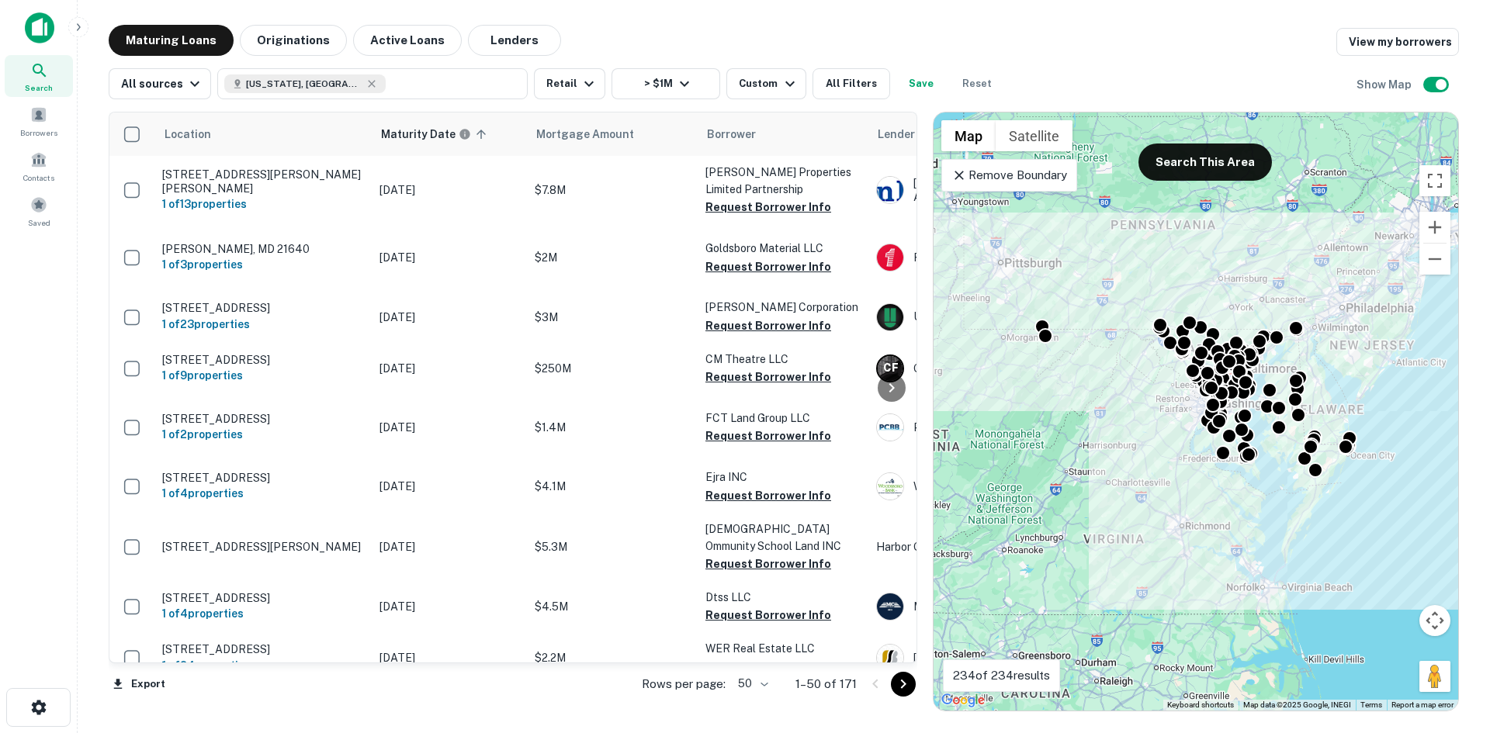
drag, startPoint x: 1021, startPoint y: 188, endPoint x: 1432, endPoint y: 576, distance: 565.0
click at [1021, 188] on div "Remove Boundary" at bounding box center [1010, 175] width 136 height 33
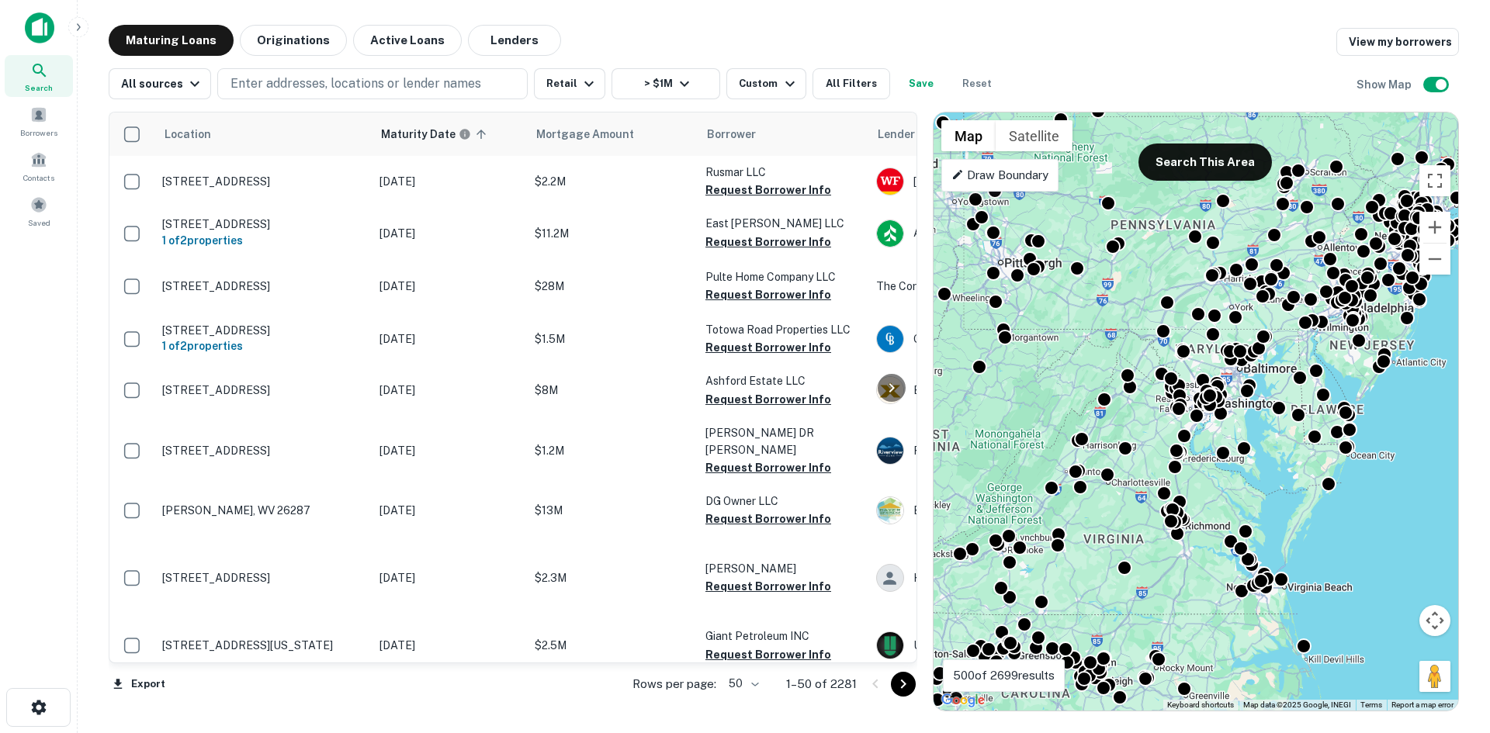
click at [747, 686] on body "Search Borrowers Contacts Saved Maturing Loans Originations Active Loans Lender…" at bounding box center [745, 366] width 1490 height 733
click at [747, 705] on li "100" at bounding box center [745, 701] width 45 height 28
click at [741, 706] on li "100" at bounding box center [745, 701] width 45 height 28
type input "***"
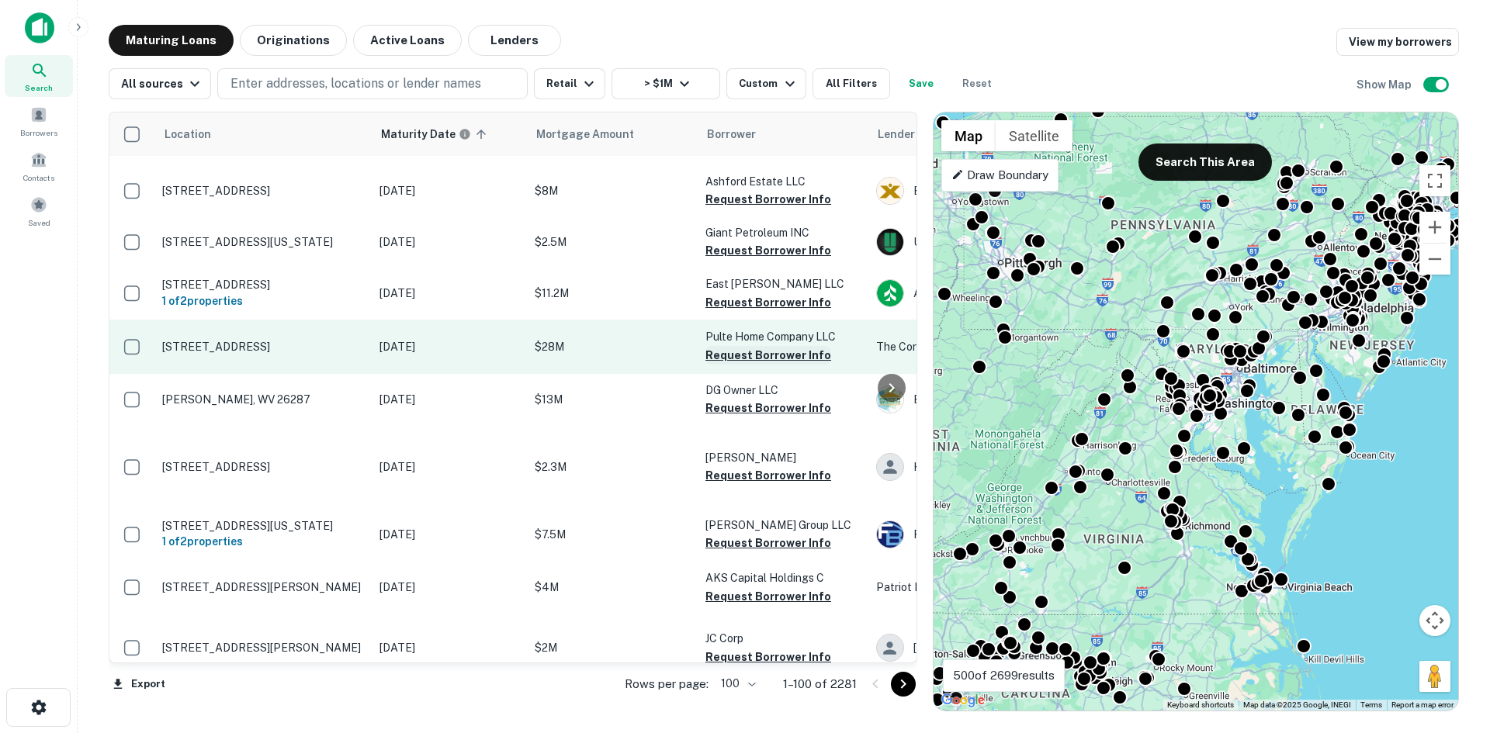
scroll to position [233, 0]
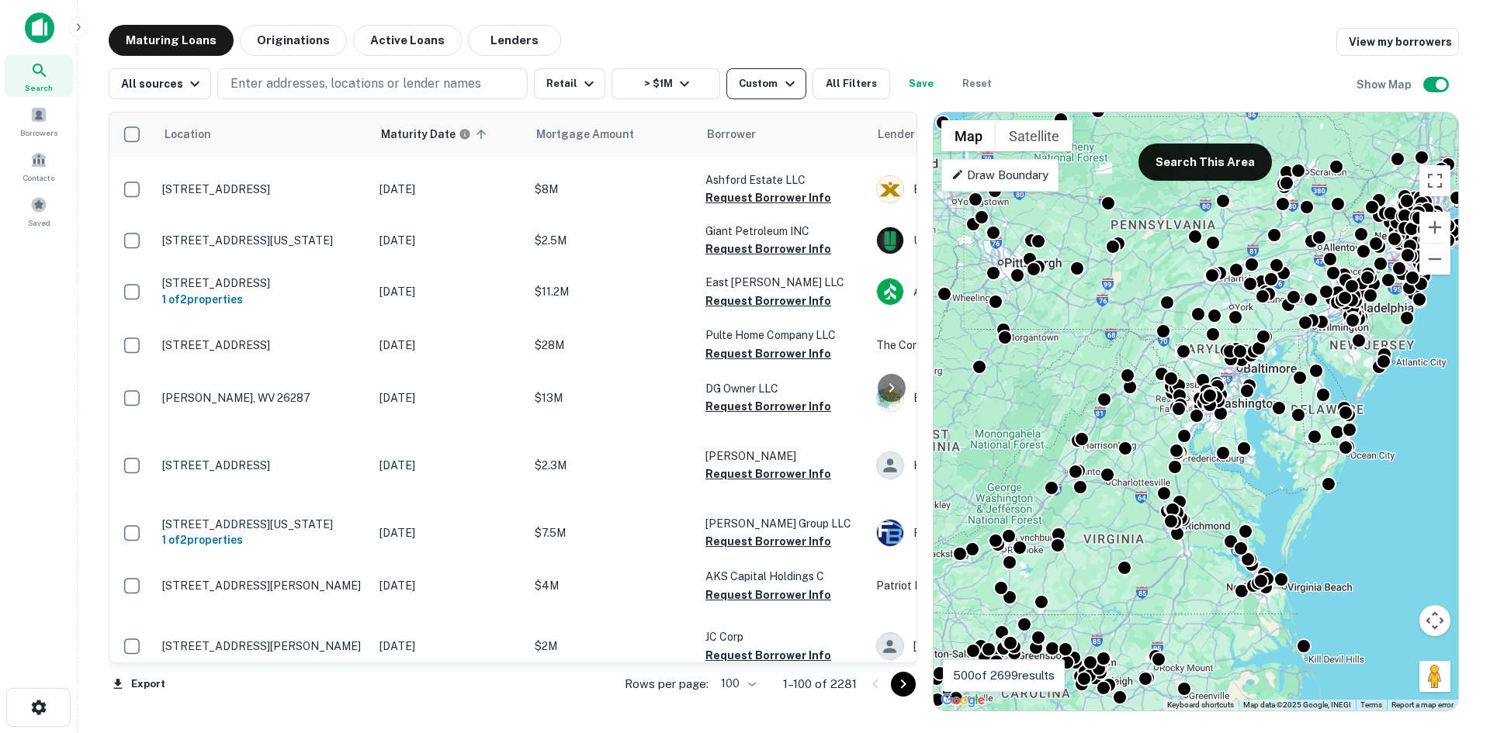
click at [761, 93] on button "Custom" at bounding box center [766, 83] width 79 height 31
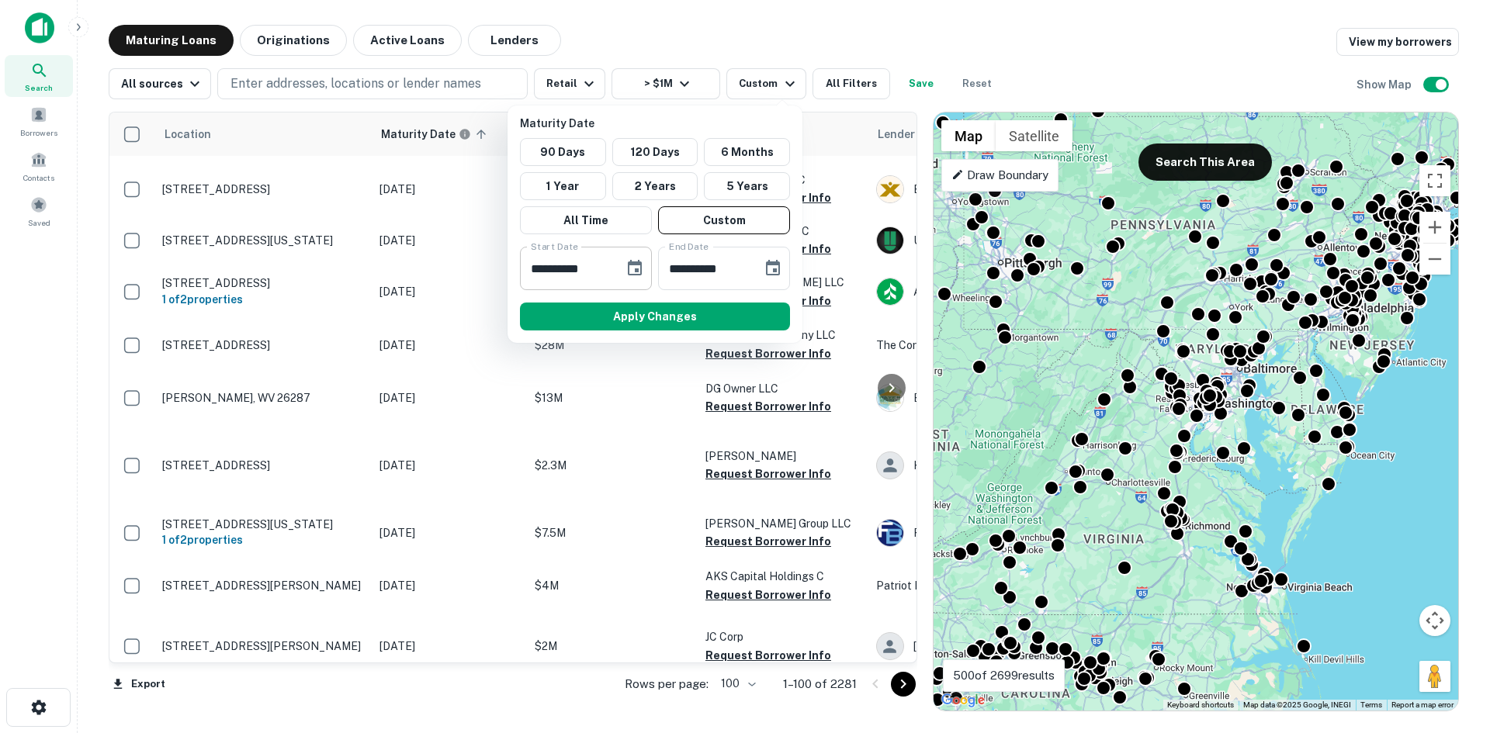
click at [641, 266] on icon "Choose date, selected date is Nov 30, 2025" at bounding box center [635, 268] width 14 height 16
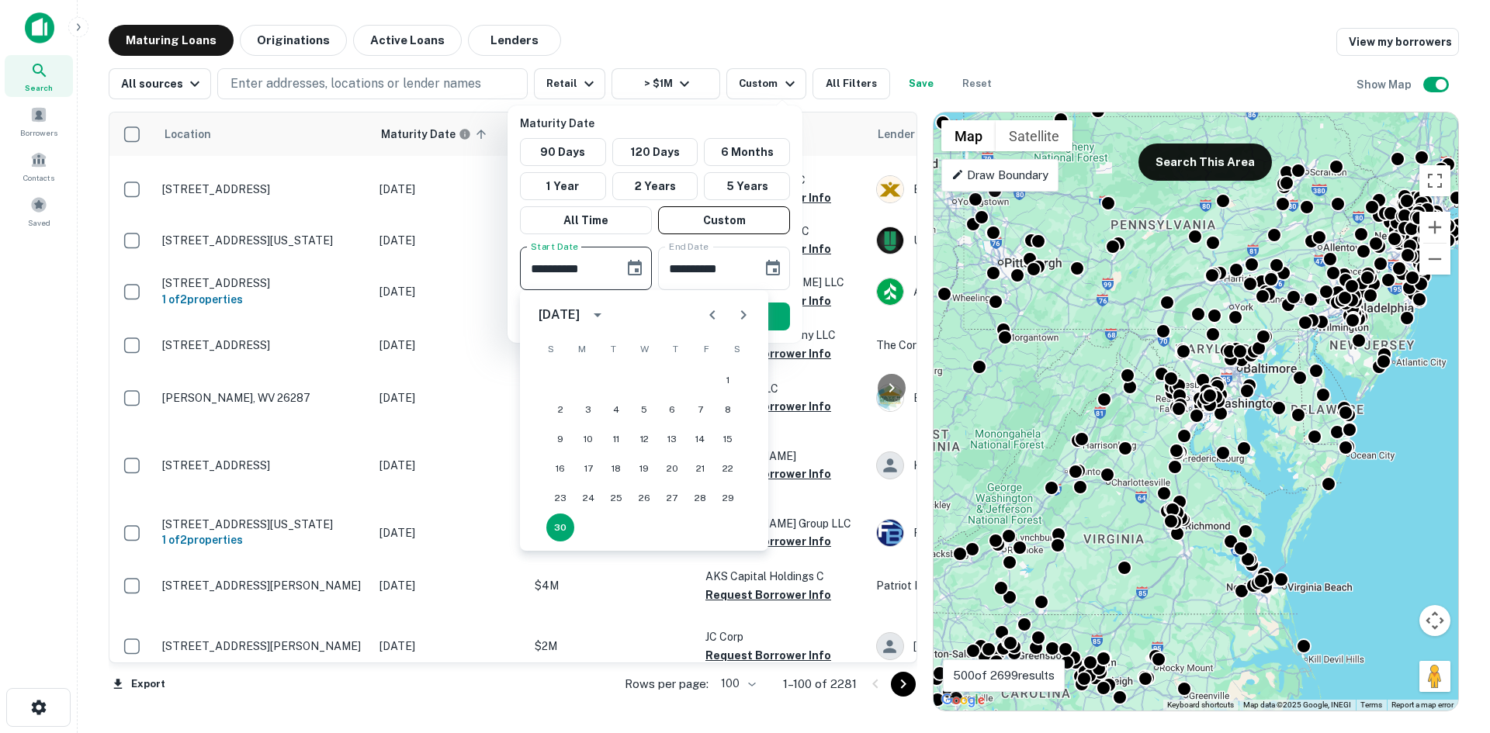
click at [745, 317] on icon "Next month" at bounding box center [743, 315] width 19 height 19
click at [642, 491] on button "31" at bounding box center [644, 498] width 28 height 28
type input "**********"
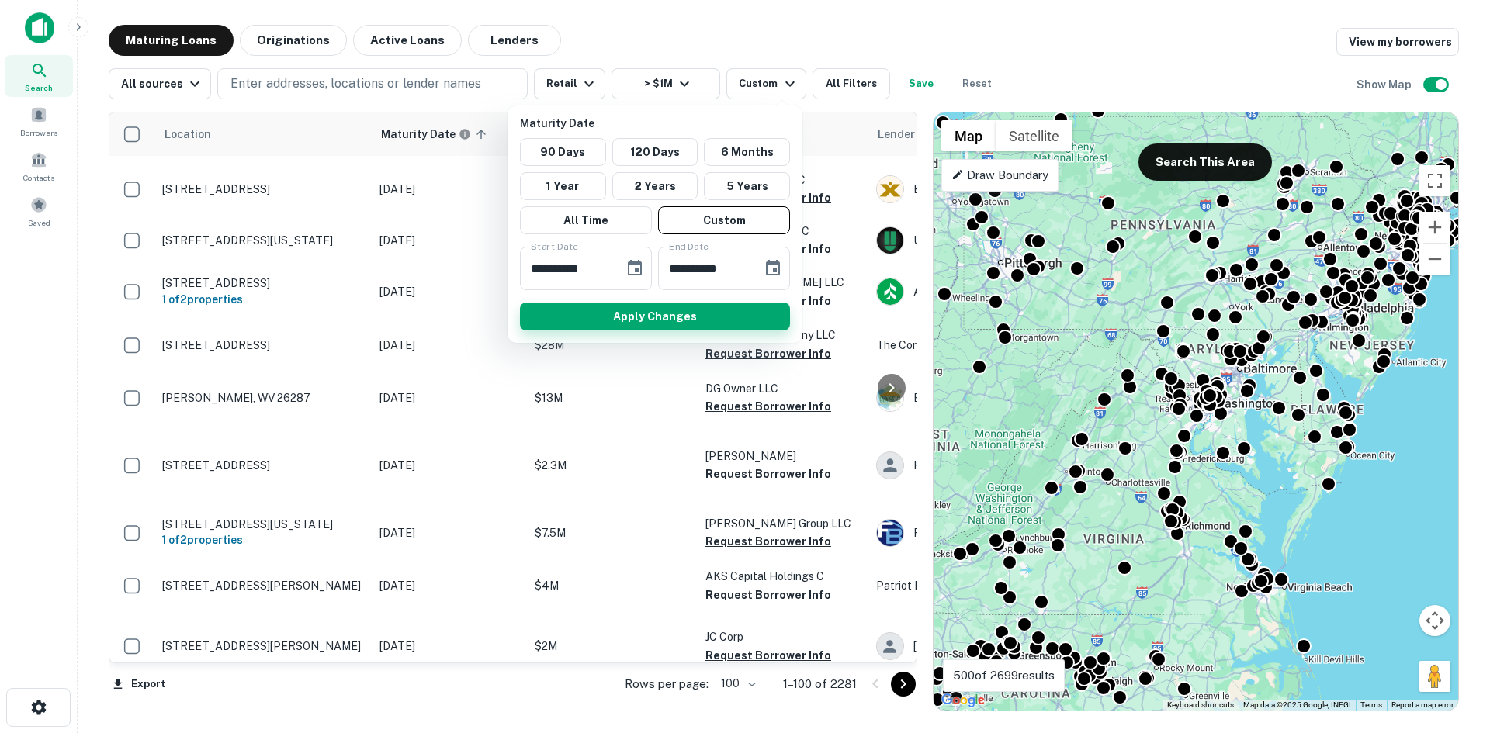
click at [702, 322] on button "Apply Changes" at bounding box center [655, 317] width 270 height 28
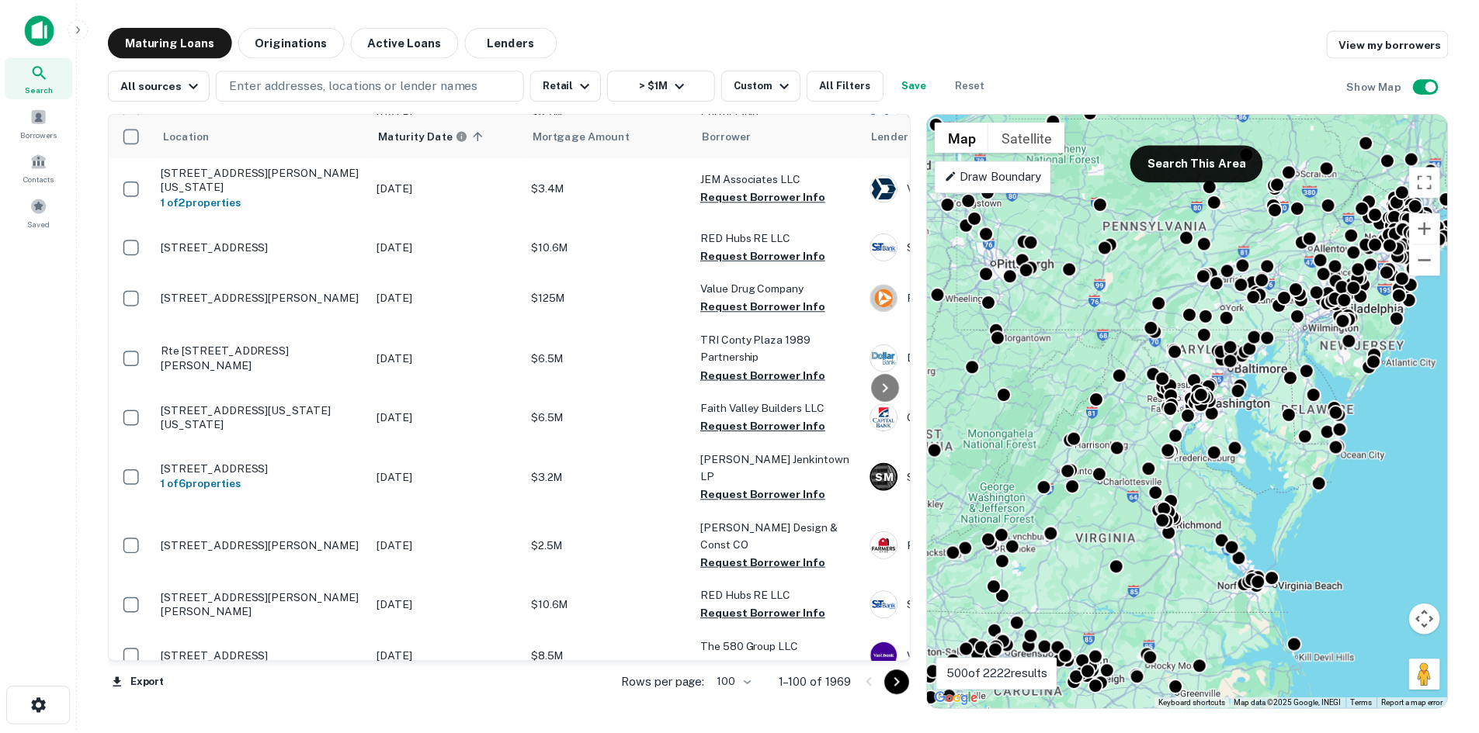
scroll to position [1940, 0]
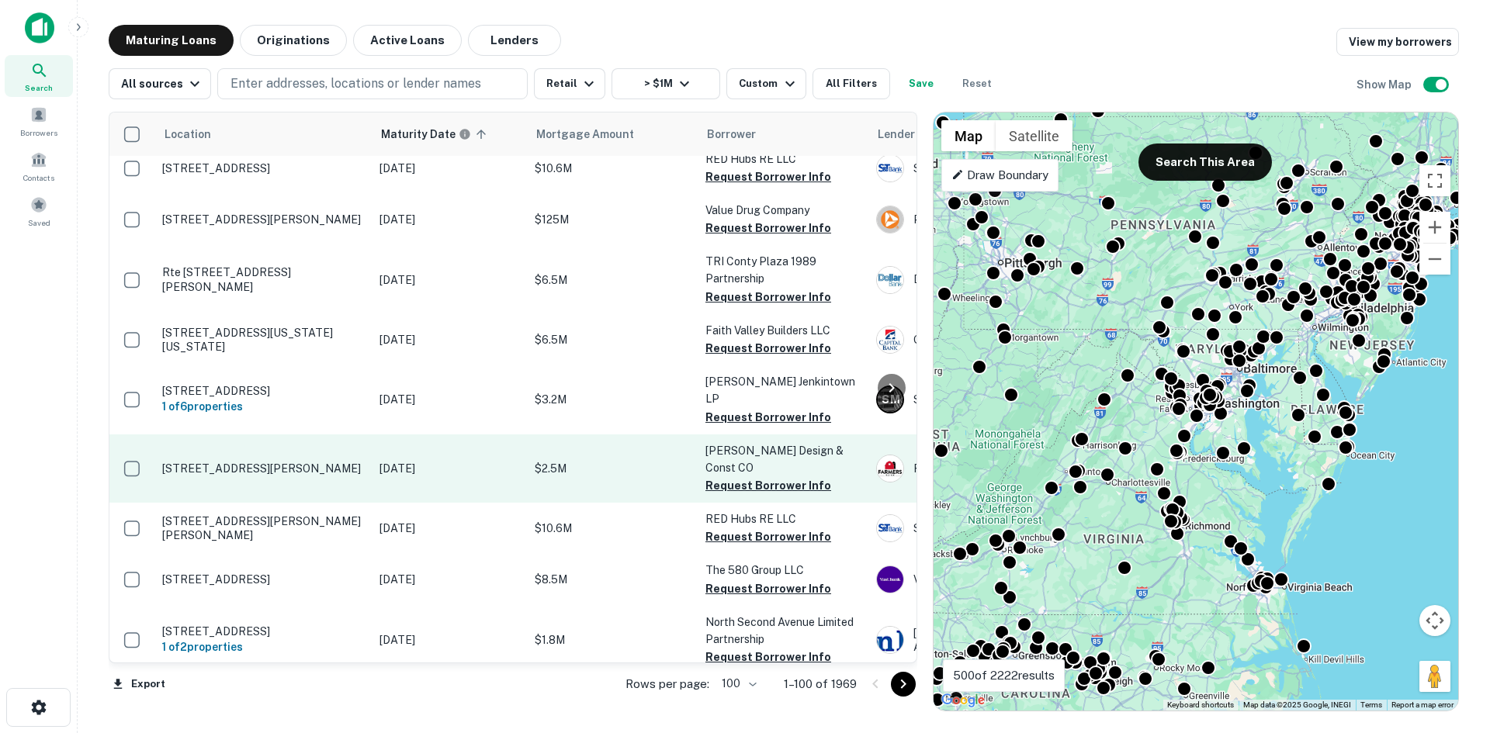
click at [307, 503] on td "[STREET_ADDRESS][PERSON_NAME]" at bounding box center [262, 469] width 217 height 68
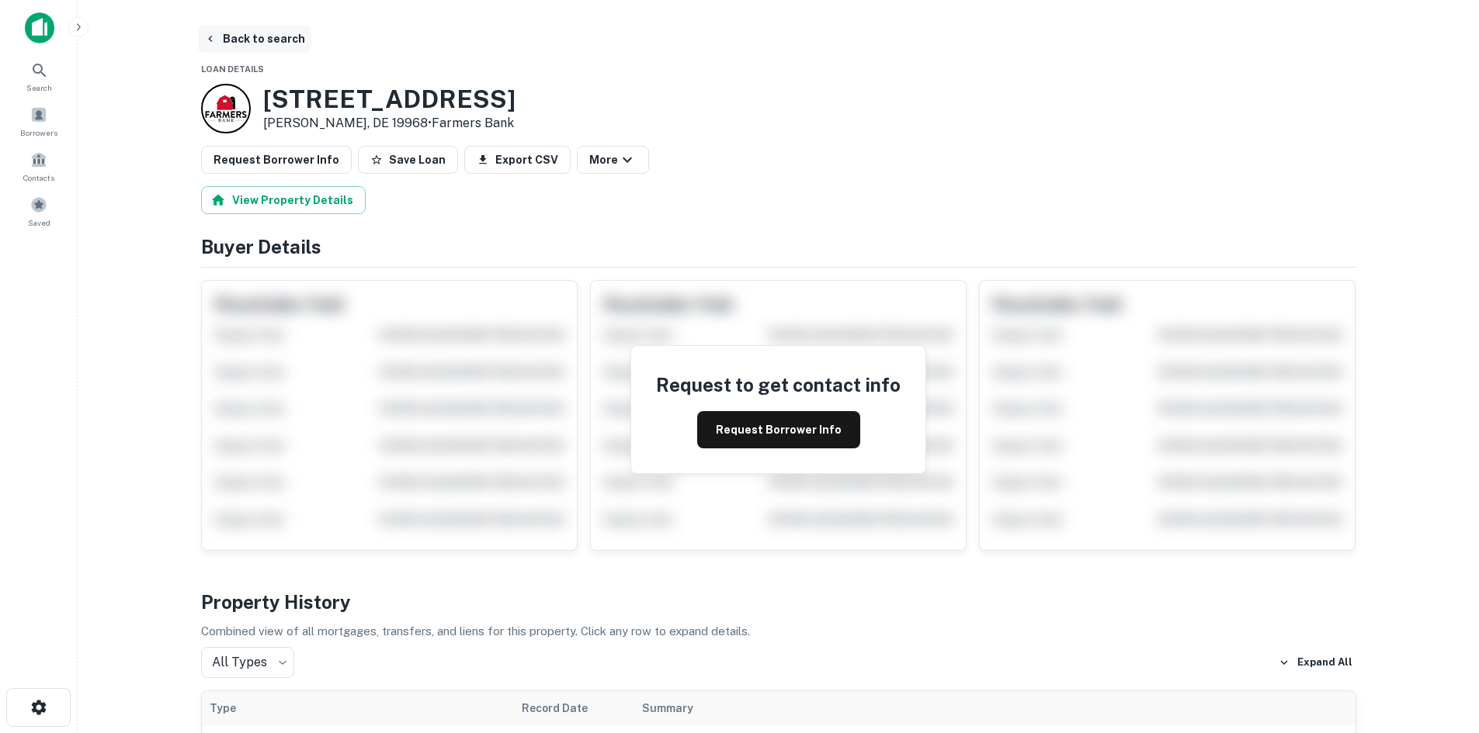
click at [262, 40] on button "Back to search" at bounding box center [254, 39] width 113 height 28
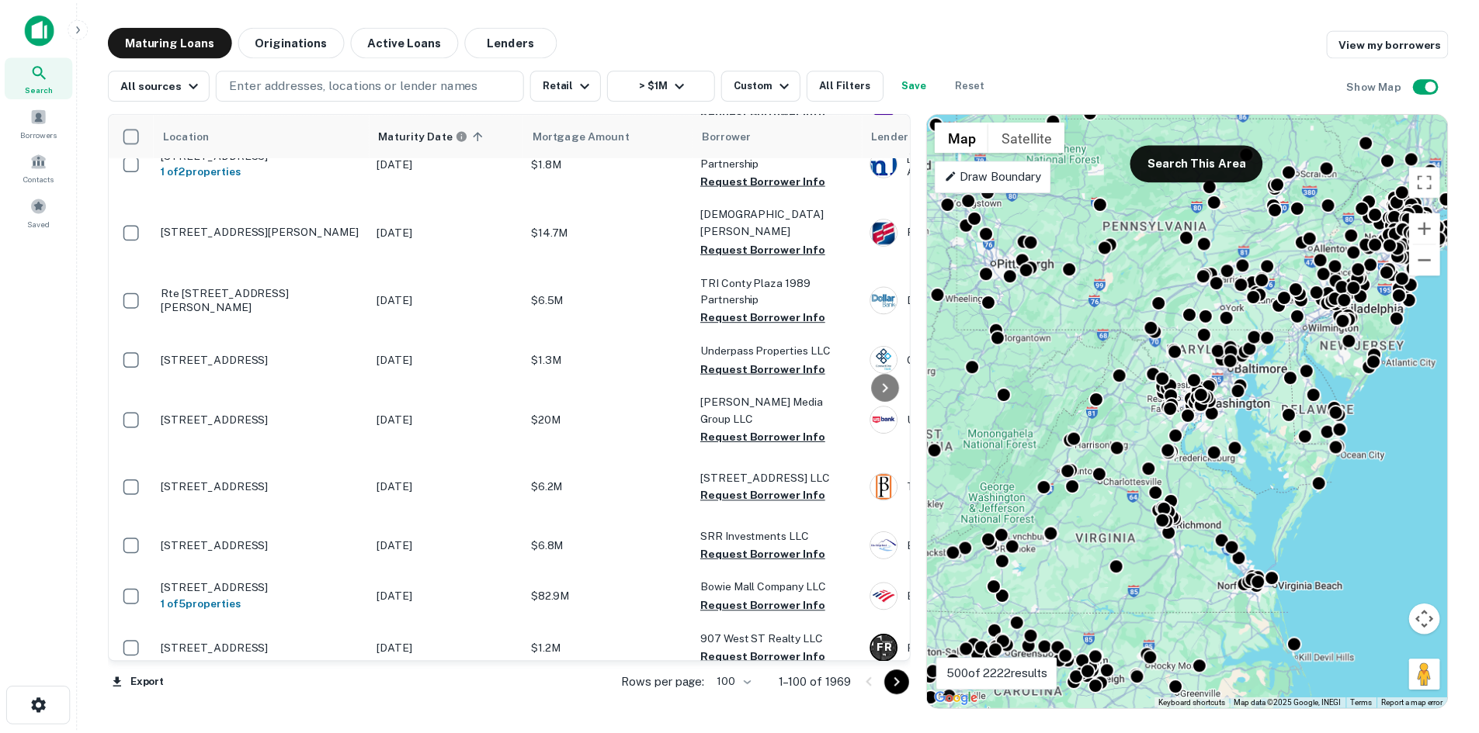
scroll to position [2557, 0]
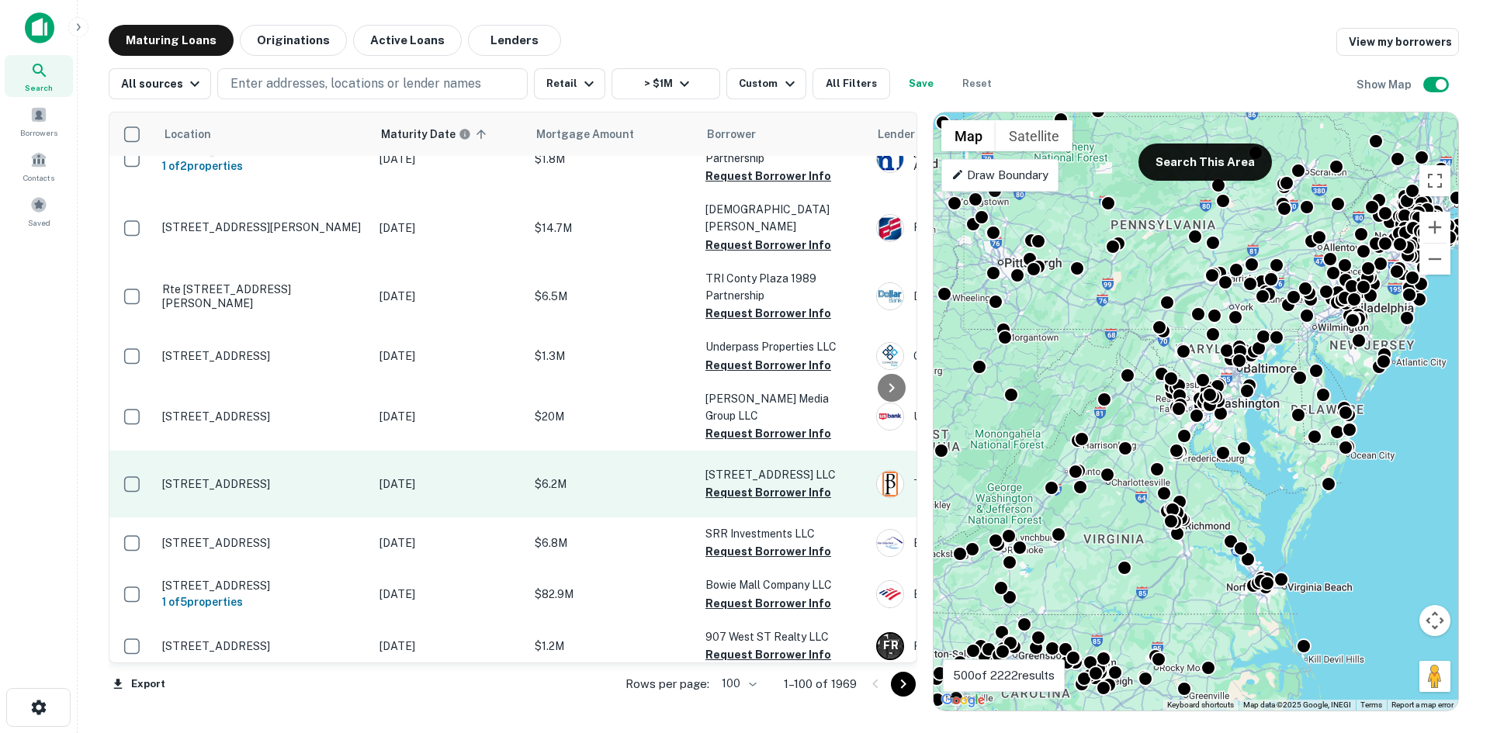
click at [297, 518] on td "[STREET_ADDRESS]" at bounding box center [262, 484] width 217 height 67
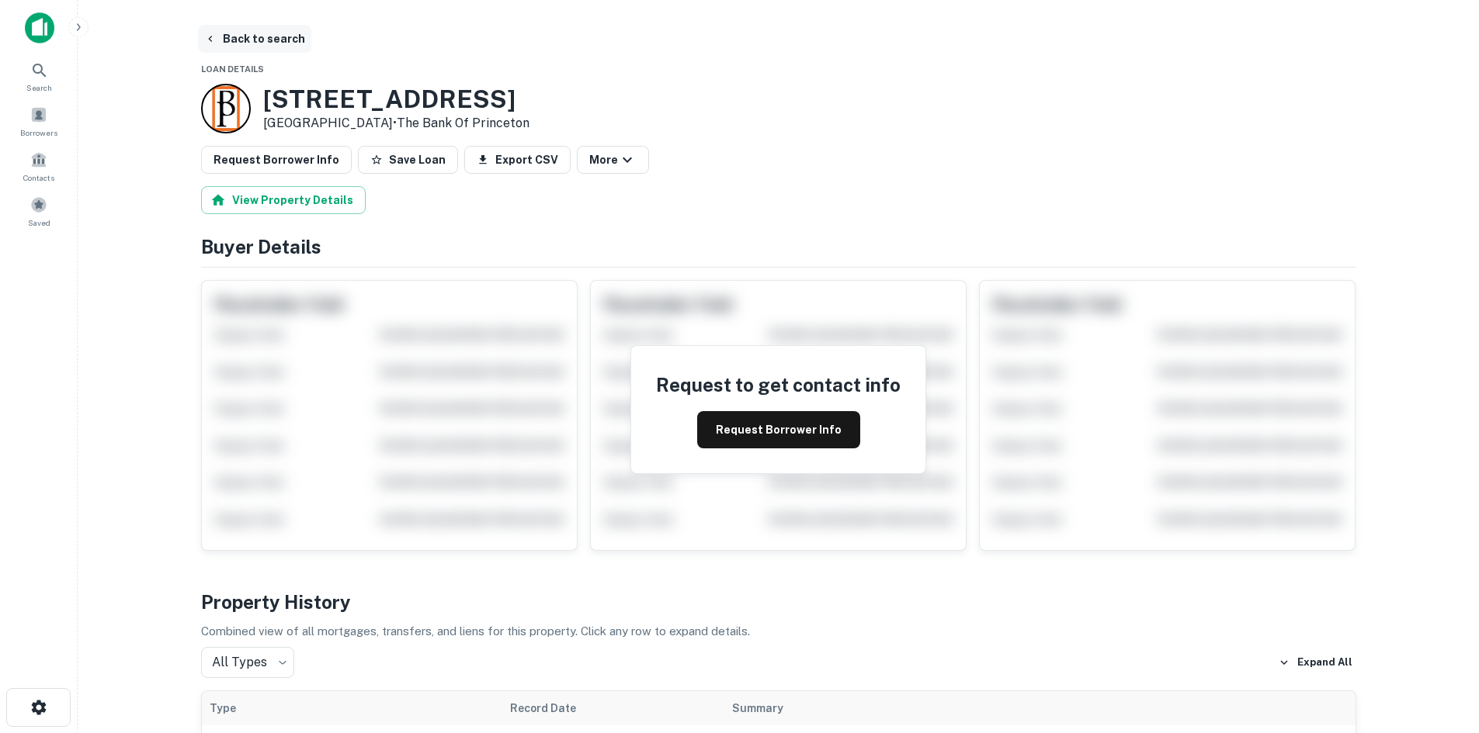
click at [277, 51] on button "Back to search" at bounding box center [254, 39] width 113 height 28
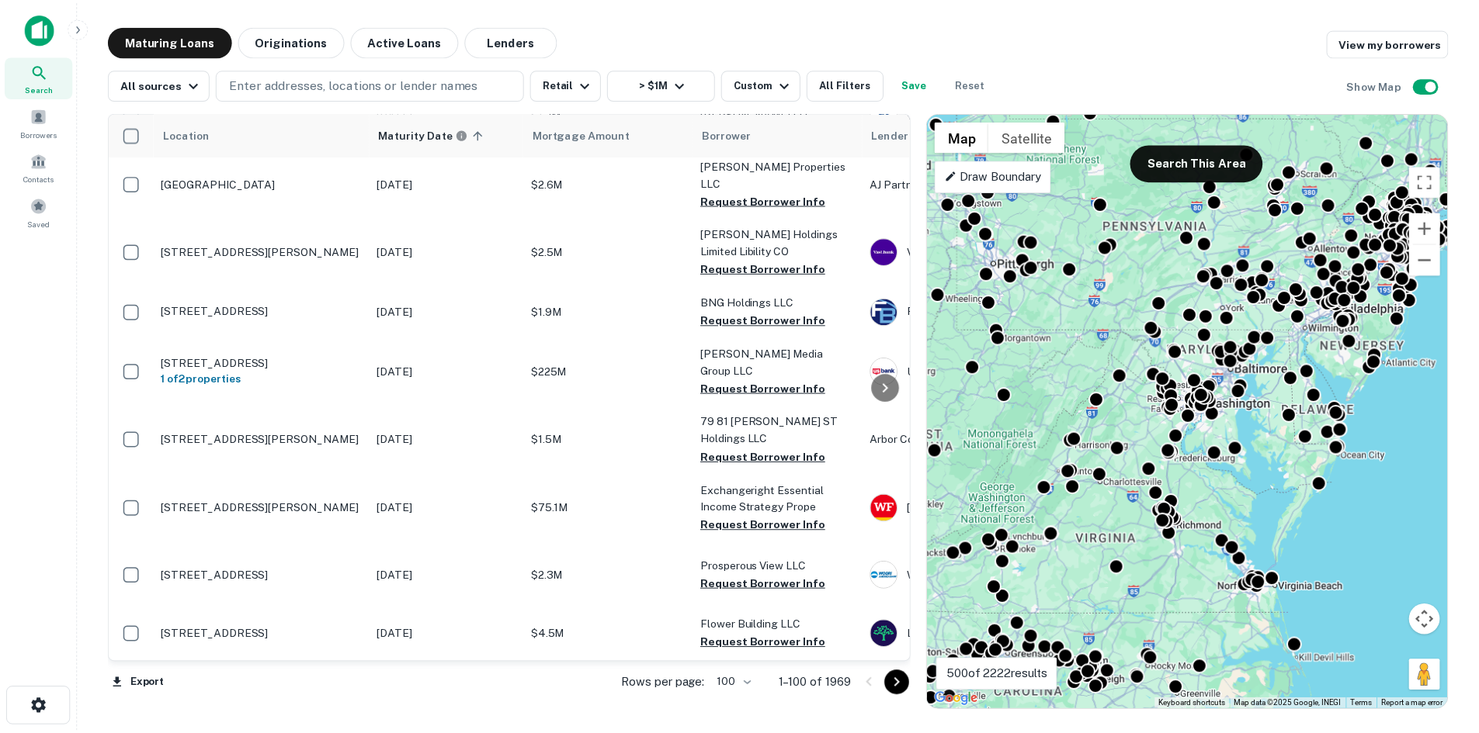
scroll to position [4347, 0]
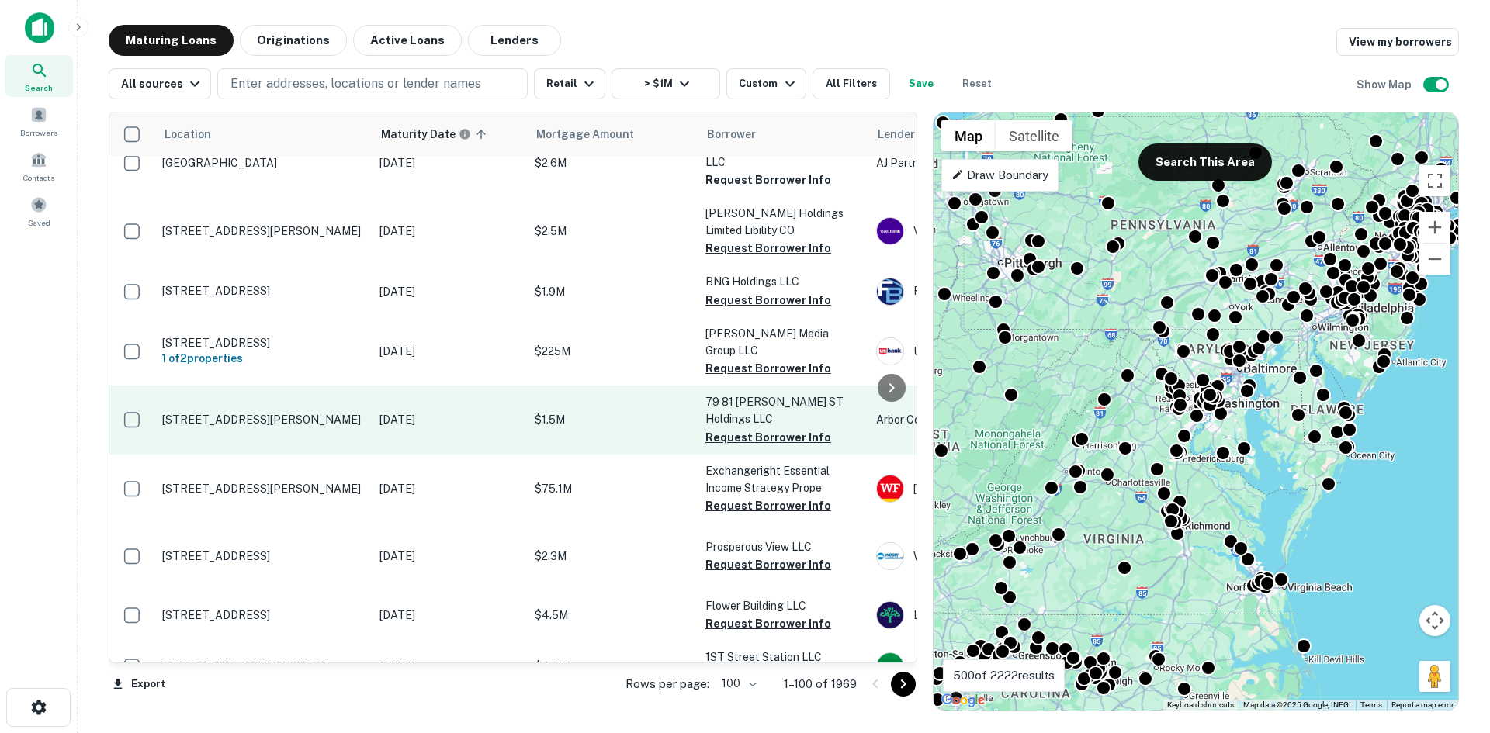
click at [356, 454] on td "[STREET_ADDRESS][PERSON_NAME]" at bounding box center [262, 420] width 217 height 68
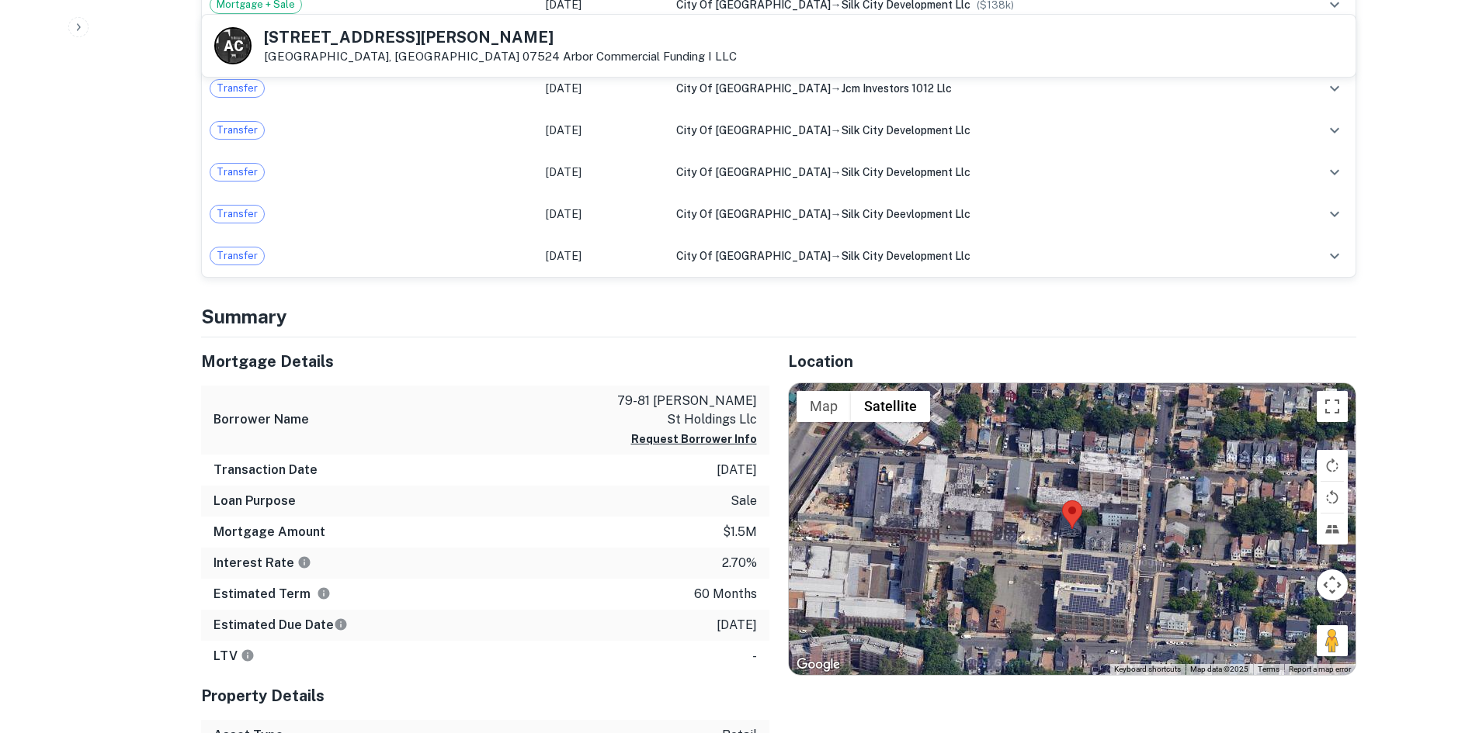
scroll to position [931, 0]
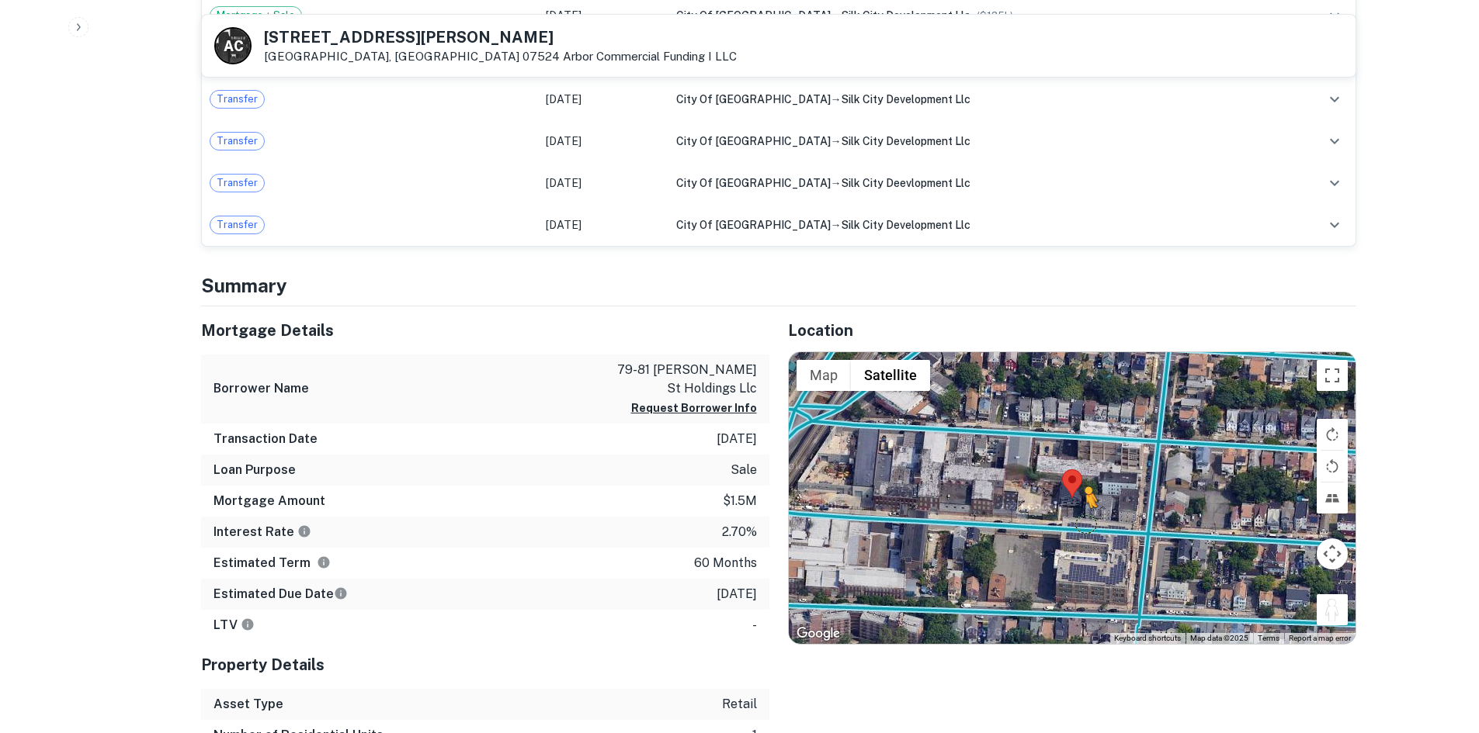
drag, startPoint x: 1330, startPoint y: 606, endPoint x: 1072, endPoint y: 521, distance: 271.5
click at [1072, 521] on div "To activate drag with keyboard, press Alt + Enter. Once in keyboard drag state,…" at bounding box center [1072, 498] width 567 height 292
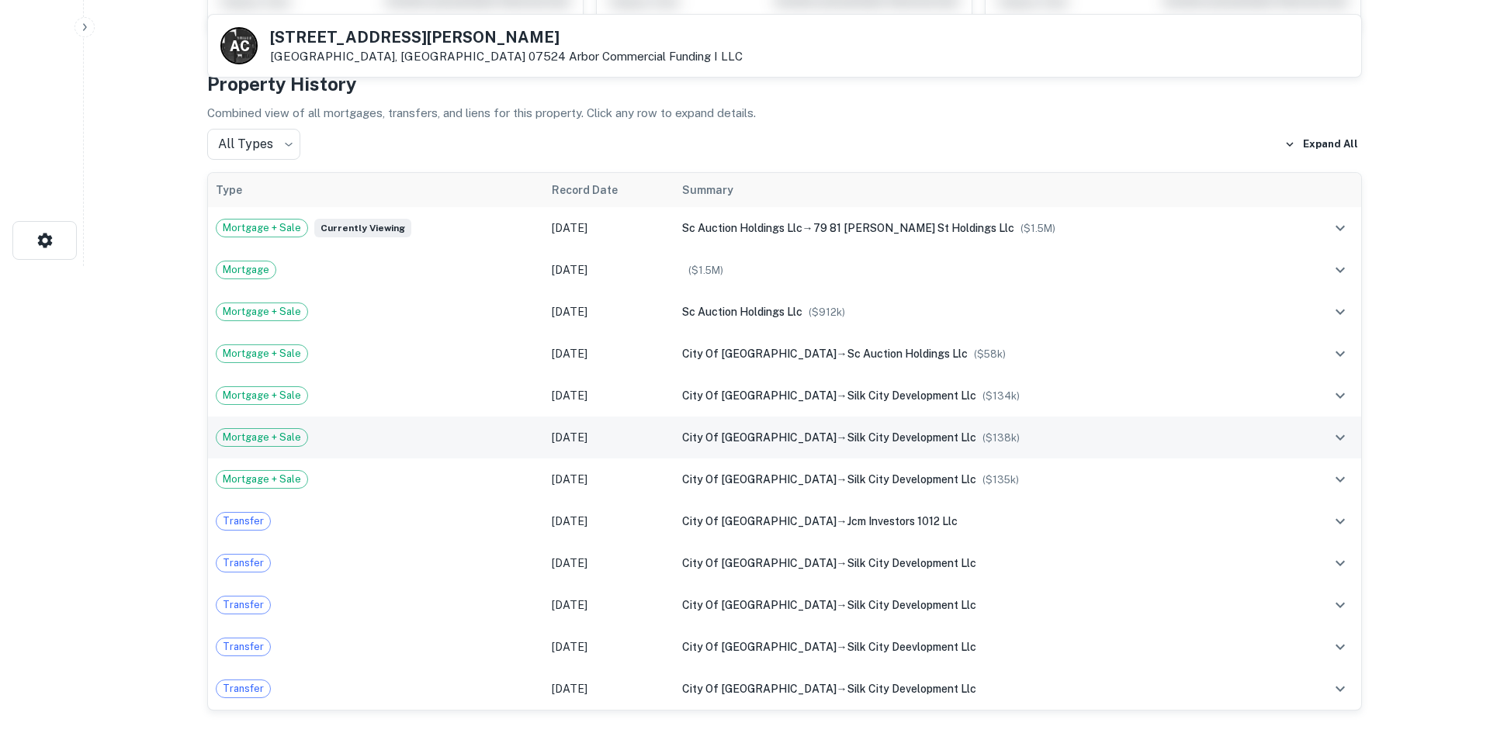
scroll to position [0, 0]
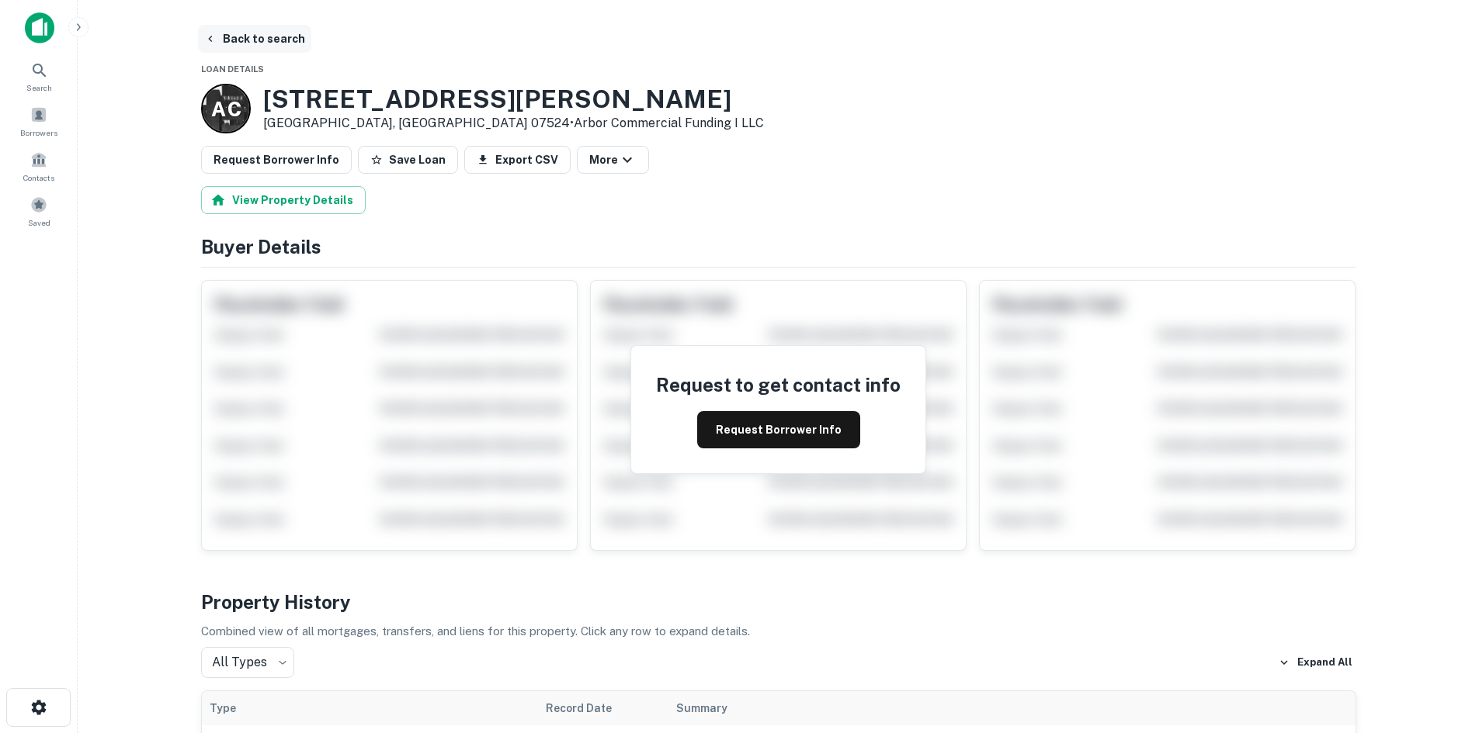
click at [290, 48] on button "Back to search" at bounding box center [254, 39] width 113 height 28
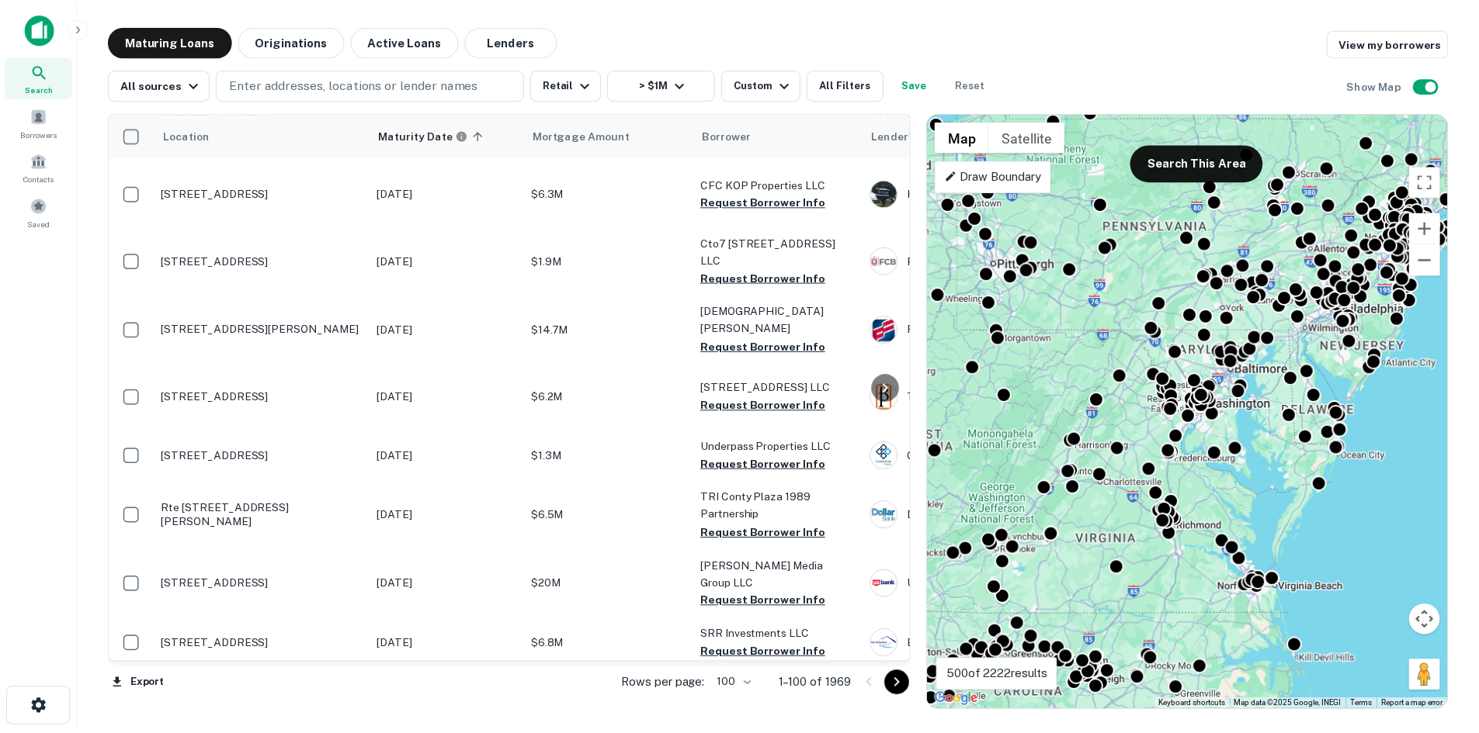
scroll to position [2484, 0]
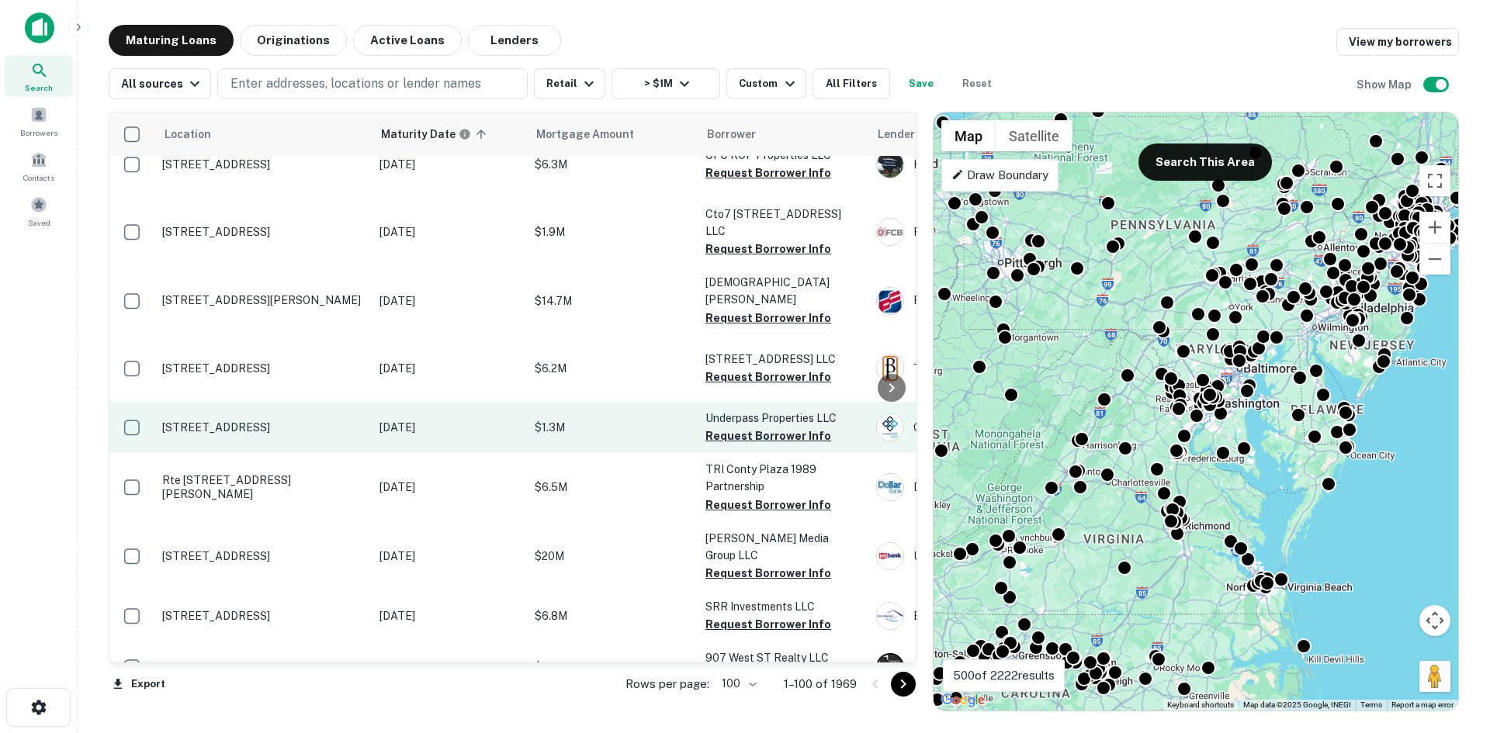
click at [192, 453] on td "[STREET_ADDRESS]" at bounding box center [262, 427] width 217 height 51
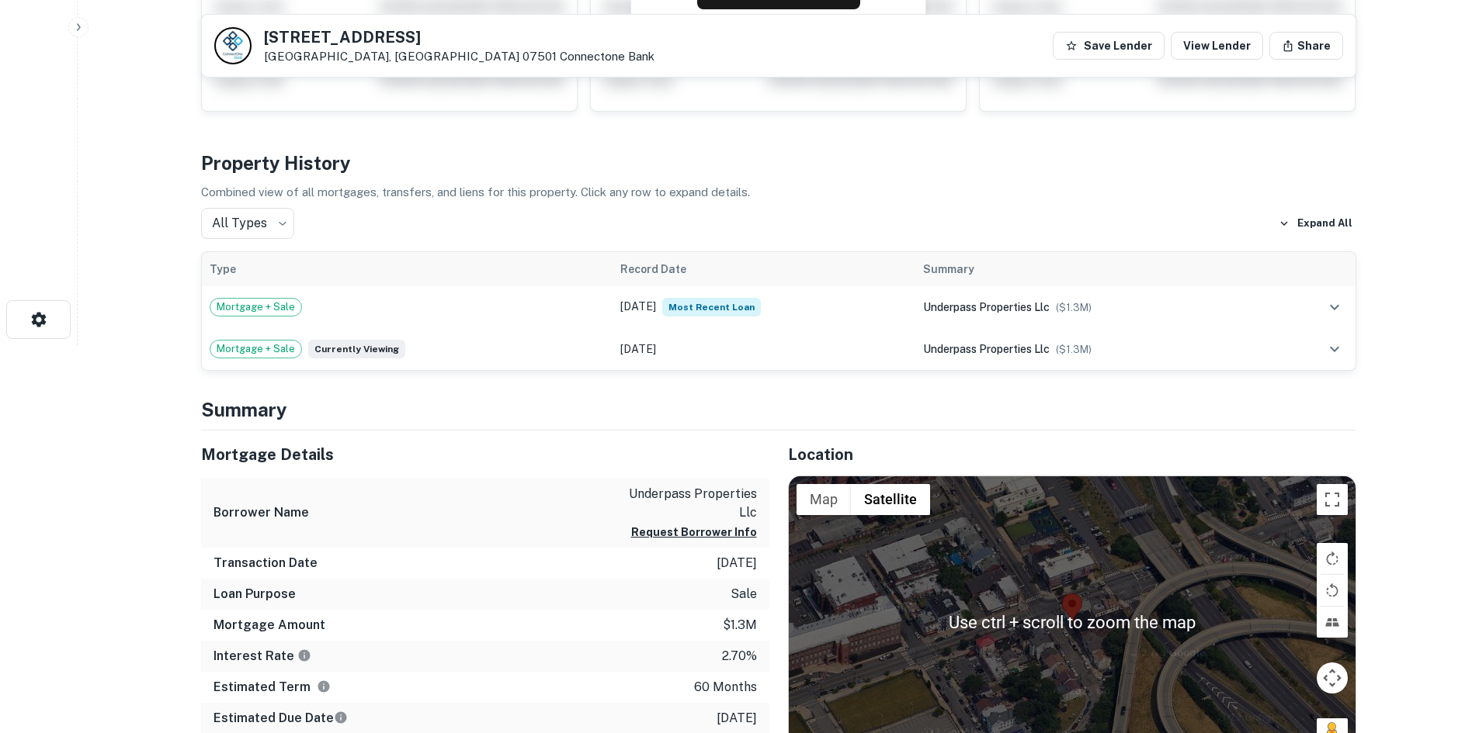
scroll to position [466, 0]
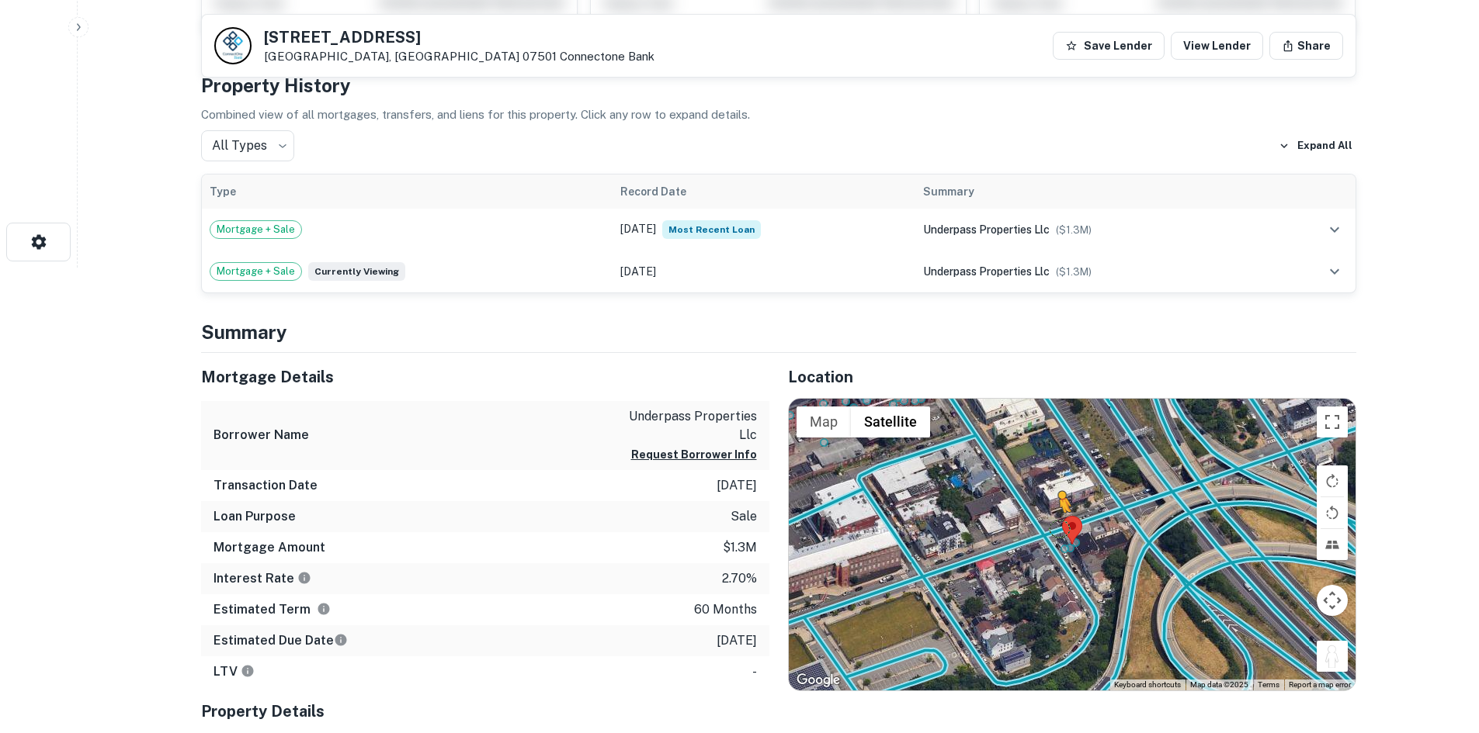
drag, startPoint x: 1337, startPoint y: 662, endPoint x: 1058, endPoint y: 528, distance: 310.0
click at [1058, 528] on div "To activate drag with keyboard, press Alt + Enter. Once in keyboard drag state,…" at bounding box center [1072, 545] width 567 height 292
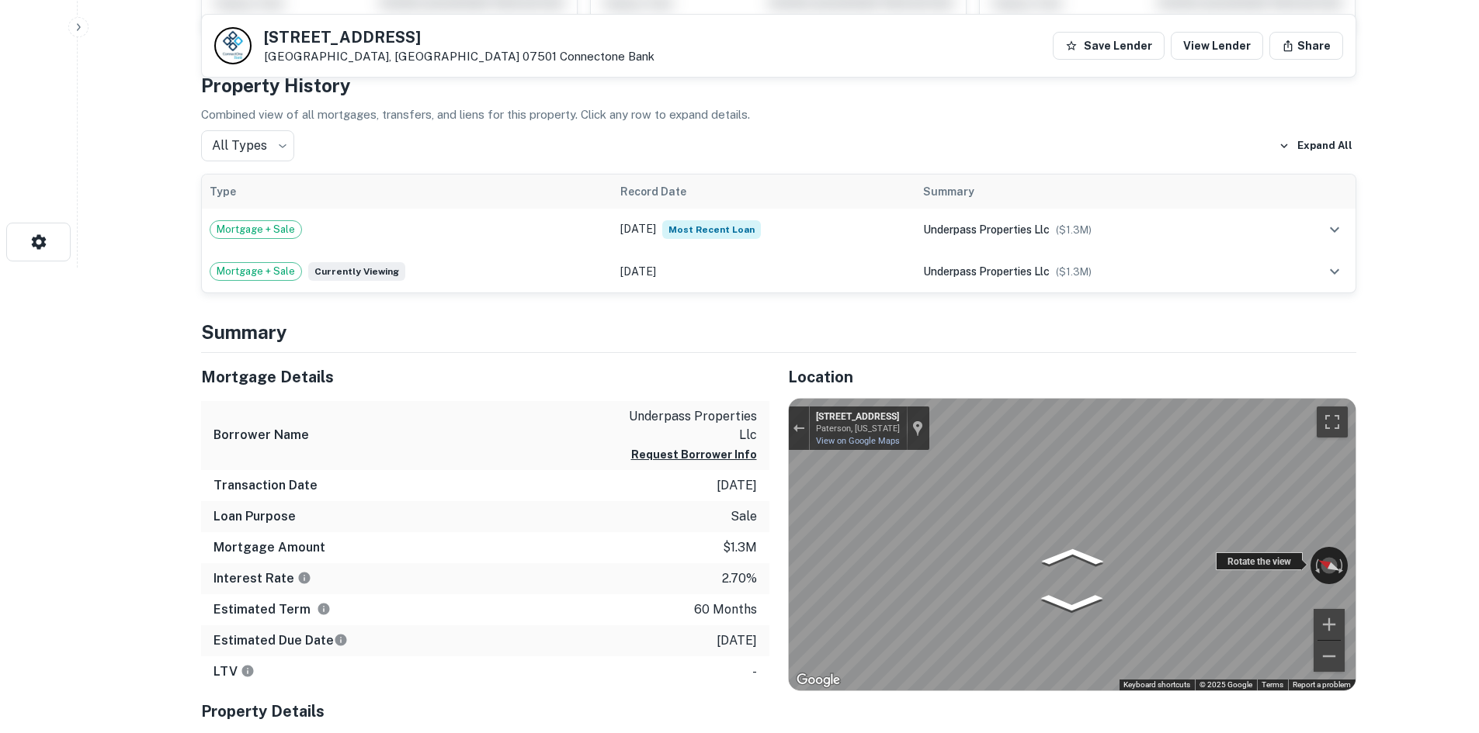
click at [820, 530] on div "← Move left → Move right ↑ Move up ↓ Move down + Zoom in - Zoom out [STREET_ADD…" at bounding box center [1072, 545] width 567 height 292
click at [802, 583] on div "← Move left → Move right ↑ Move up ↓ Move down + Zoom in - Zoom out [STREET_ADD…" at bounding box center [1072, 545] width 567 height 292
drag, startPoint x: 1230, startPoint y: 561, endPoint x: 591, endPoint y: 589, distance: 640.2
click at [591, 591] on div "Mortgage Details Borrower Name underpass properties llc Request Borrower Info T…" at bounding box center [769, 575] width 1174 height 445
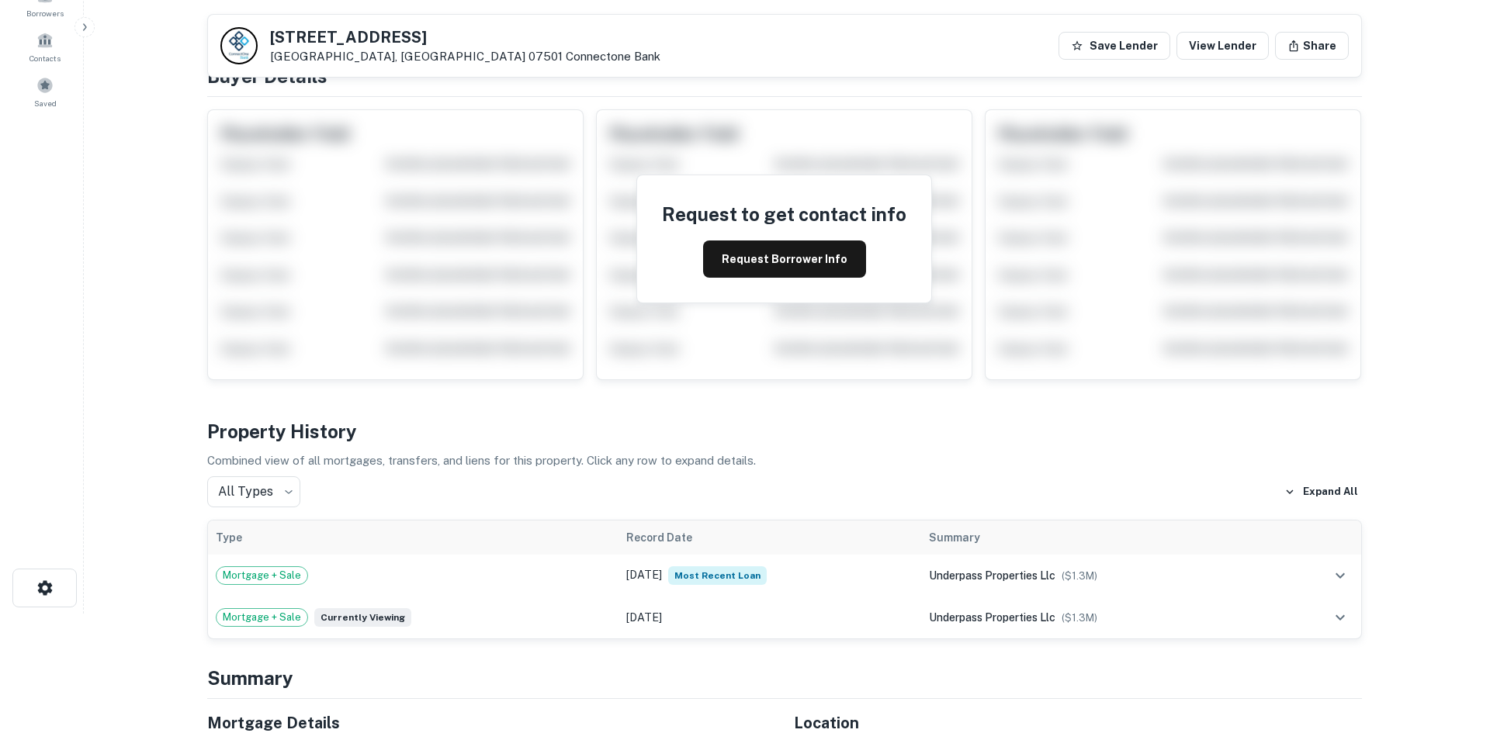
scroll to position [0, 0]
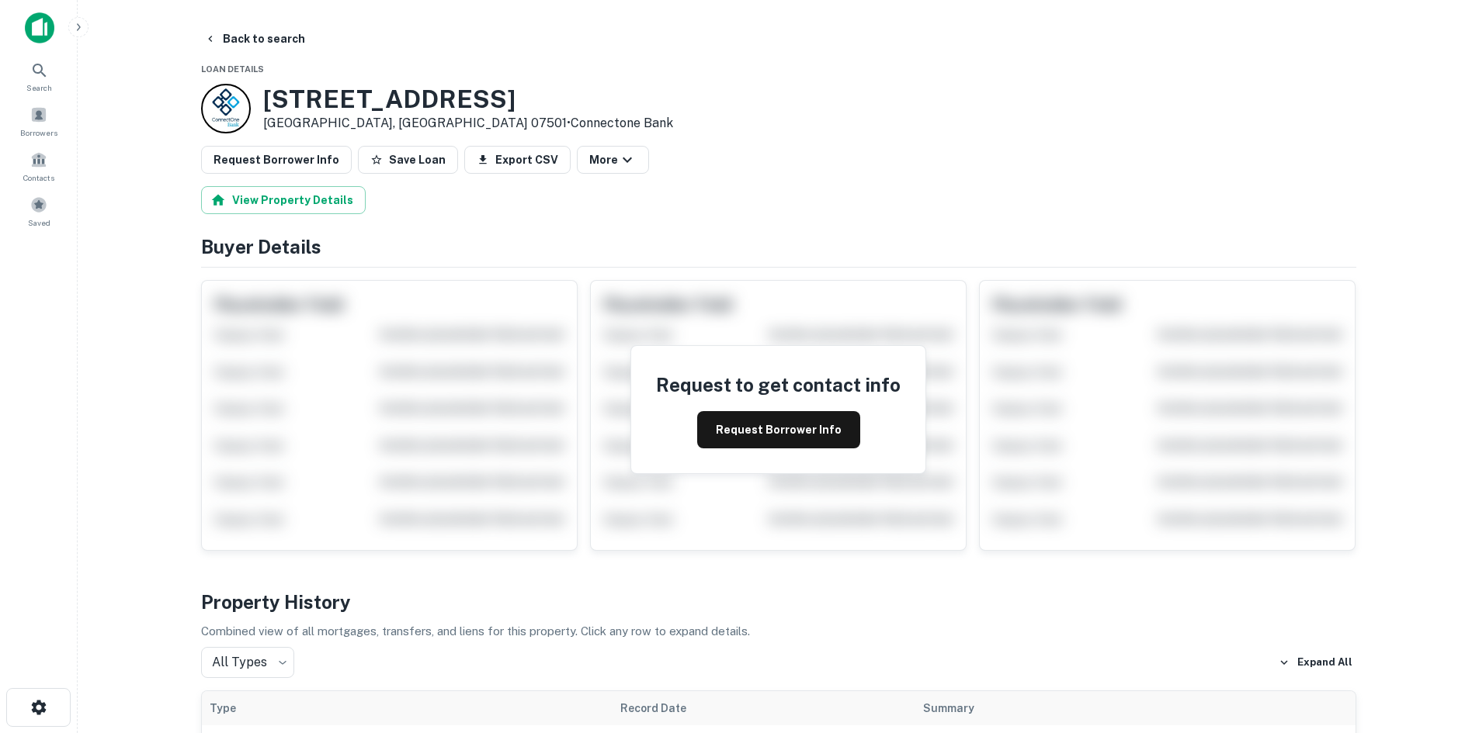
click at [757, 450] on div "Request to get contact info Request Borrower Info" at bounding box center [778, 409] width 294 height 127
click at [758, 445] on button "Request Borrower Info" at bounding box center [778, 429] width 163 height 37
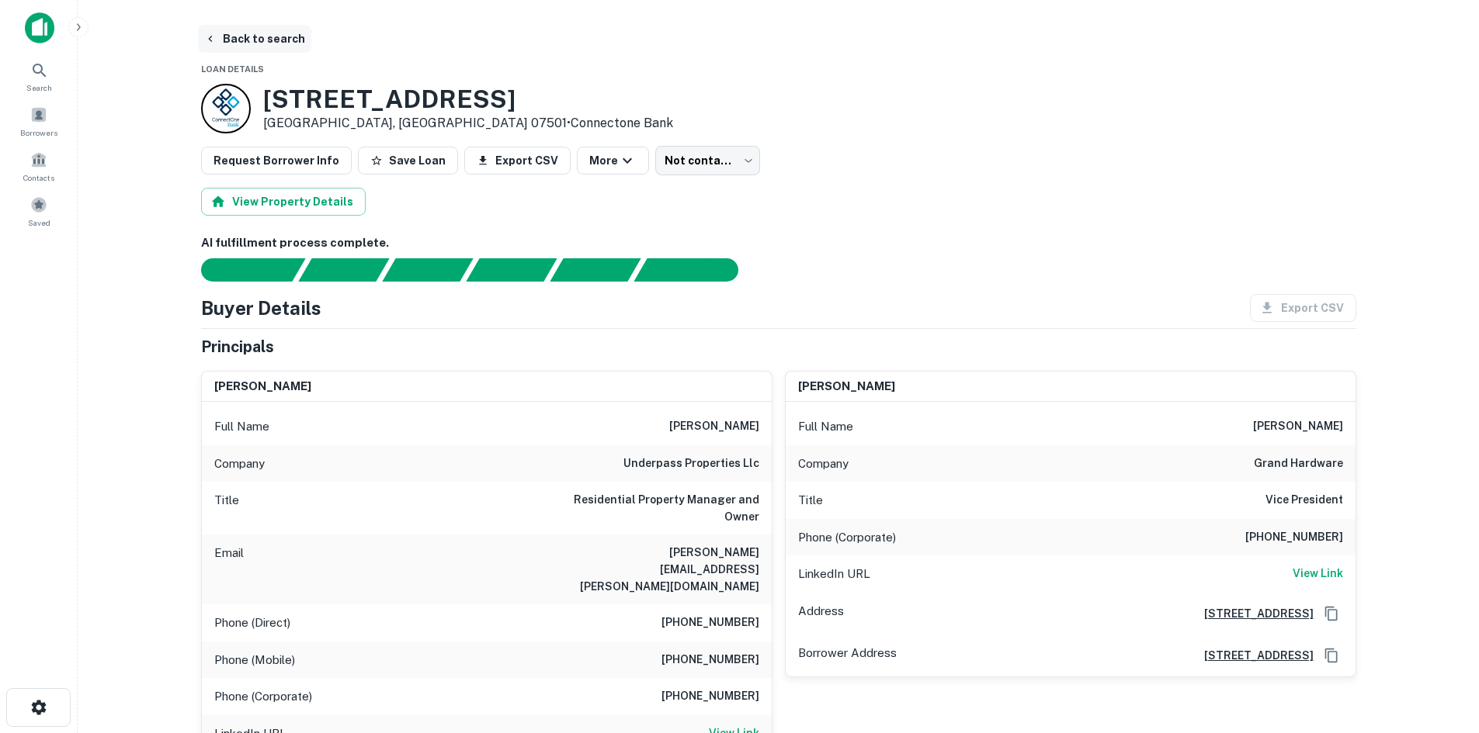
click at [235, 38] on button "Back to search" at bounding box center [254, 39] width 113 height 28
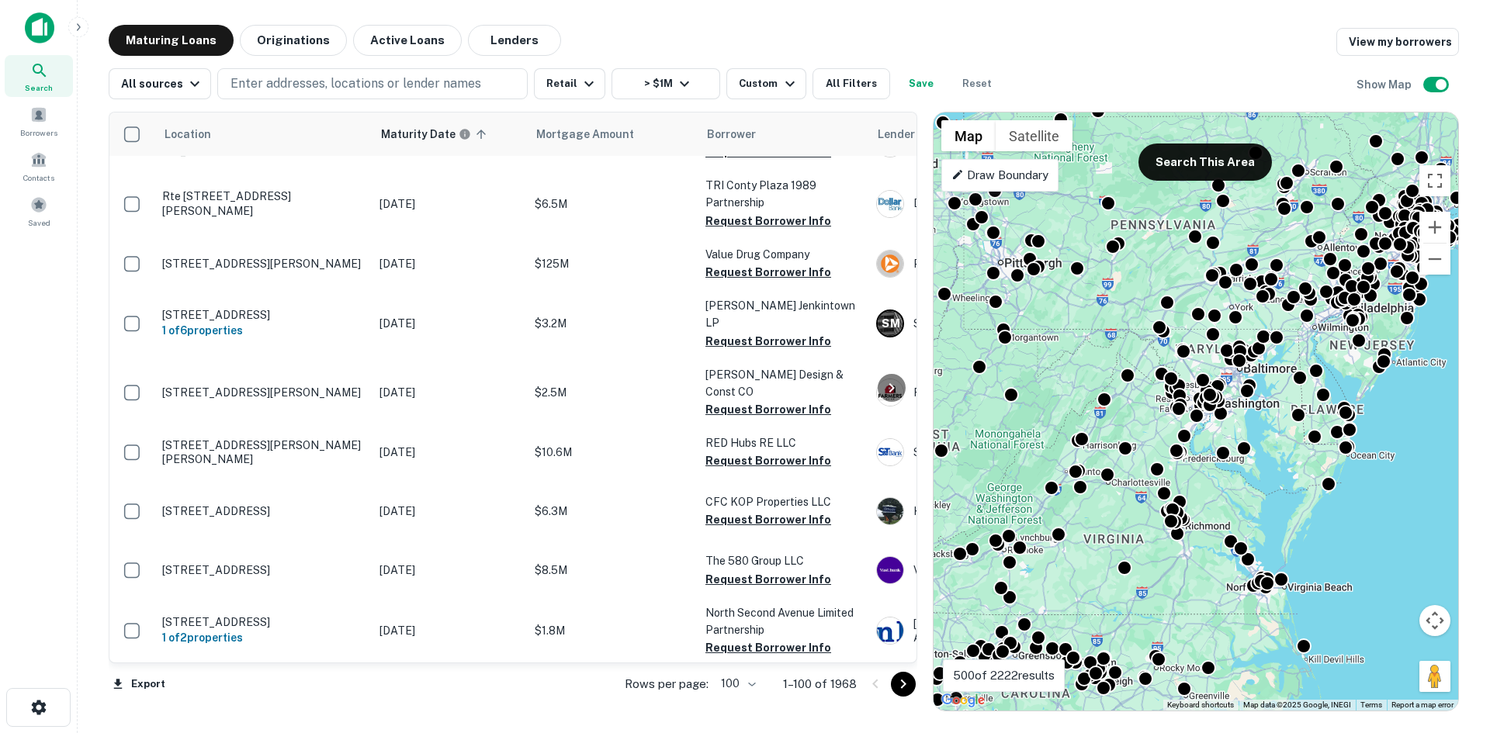
scroll to position [2018, 0]
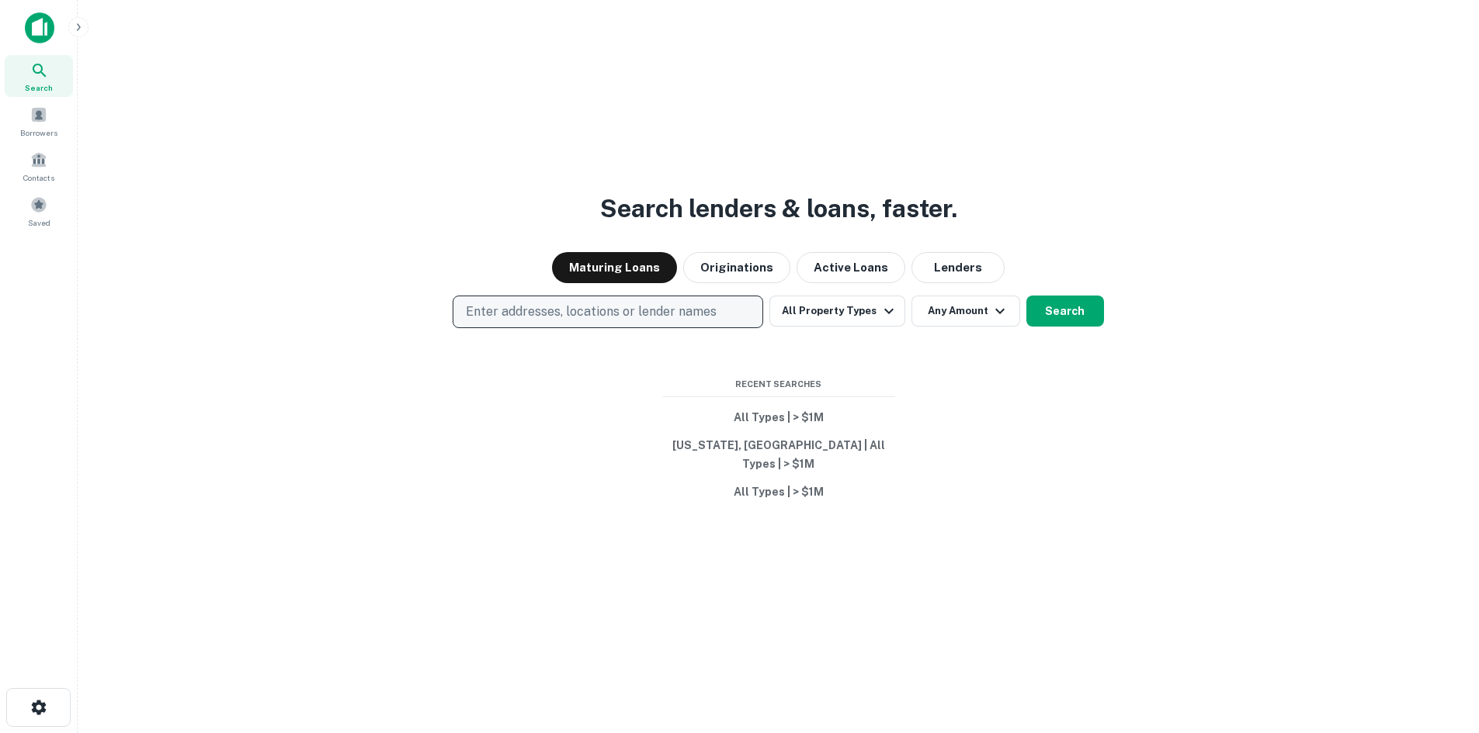
click at [586, 307] on button "Enter addresses, locations or lender names" at bounding box center [608, 312] width 310 height 33
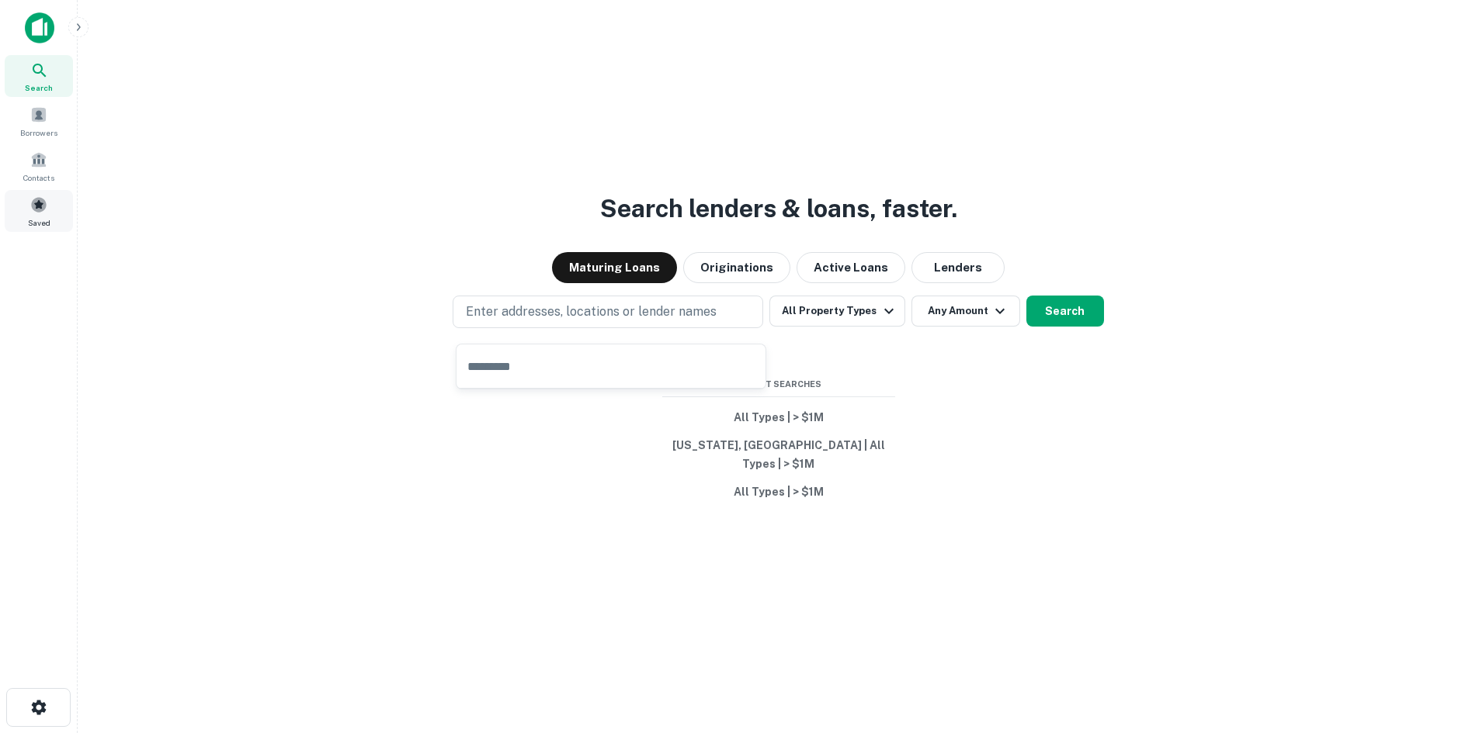
click at [54, 202] on div "Saved" at bounding box center [39, 211] width 68 height 42
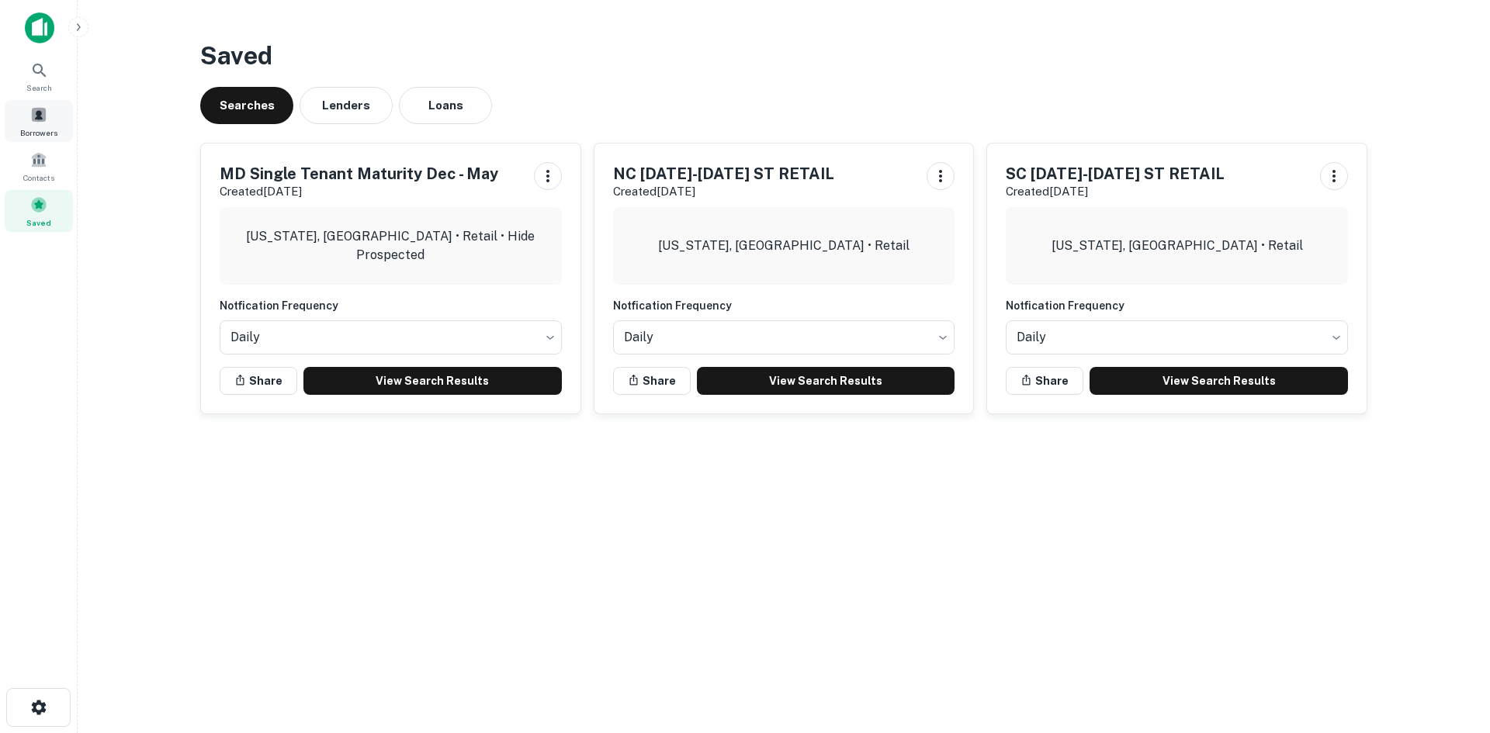
click at [36, 133] on span "Borrowers" at bounding box center [38, 133] width 37 height 12
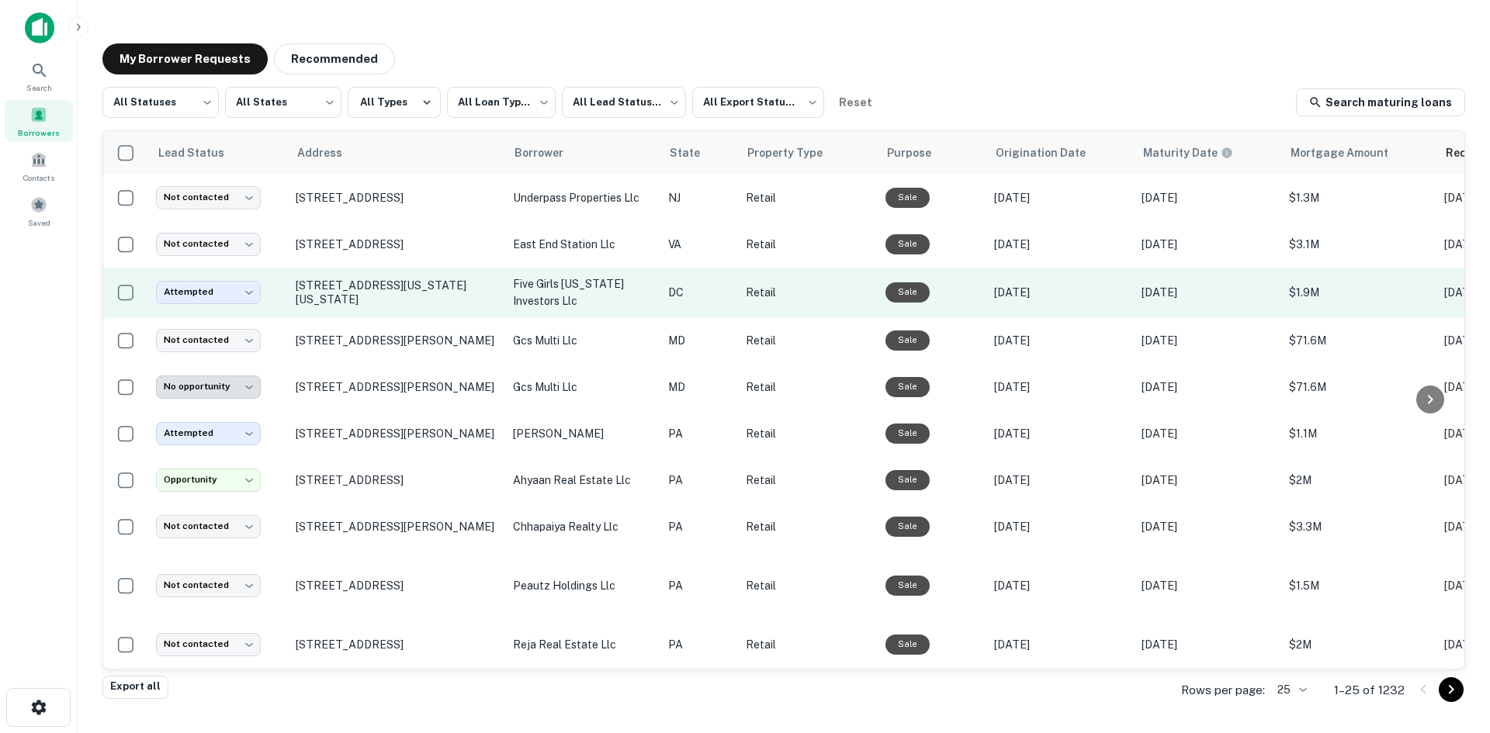
scroll to position [155, 0]
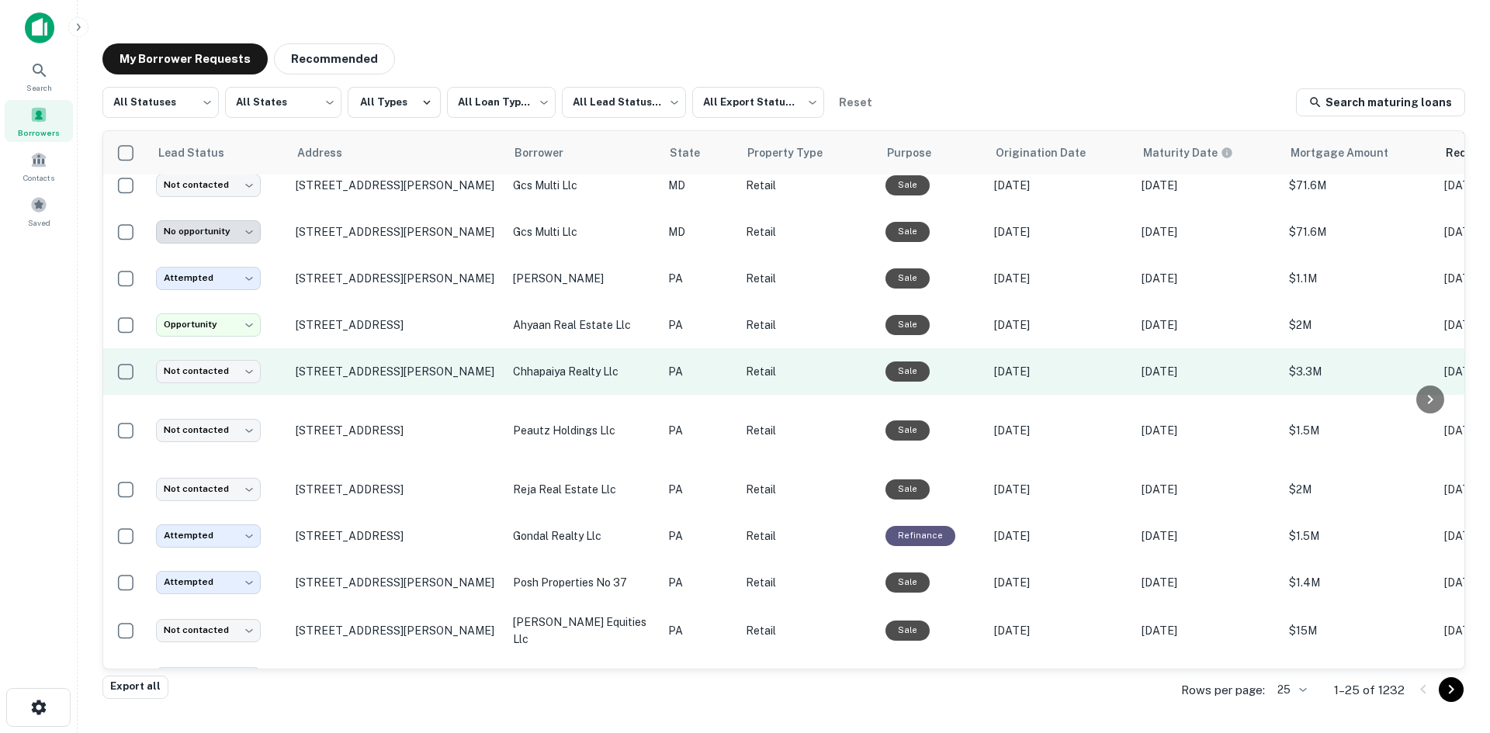
click at [411, 394] on td "[STREET_ADDRESS][PERSON_NAME]" at bounding box center [396, 372] width 217 height 47
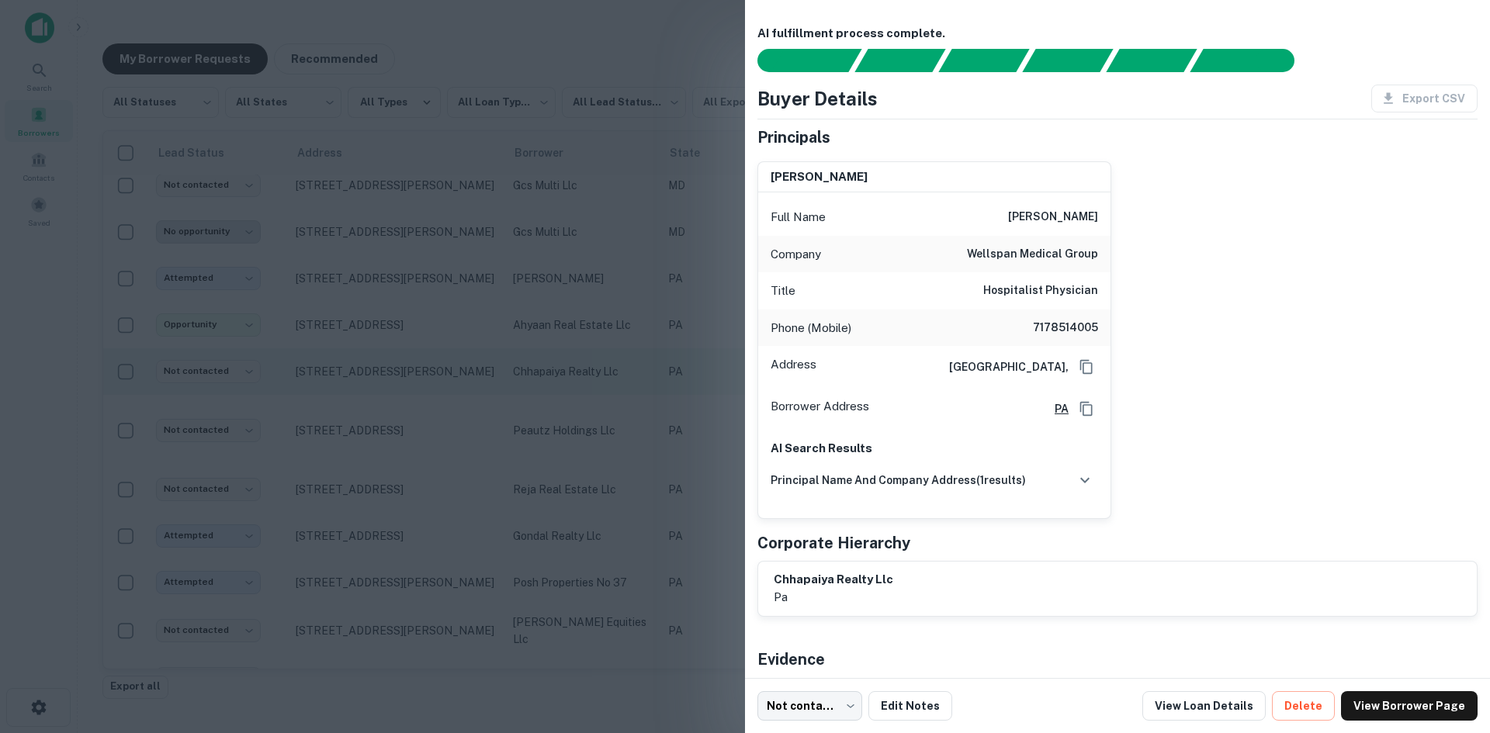
click at [411, 394] on div at bounding box center [745, 366] width 1490 height 733
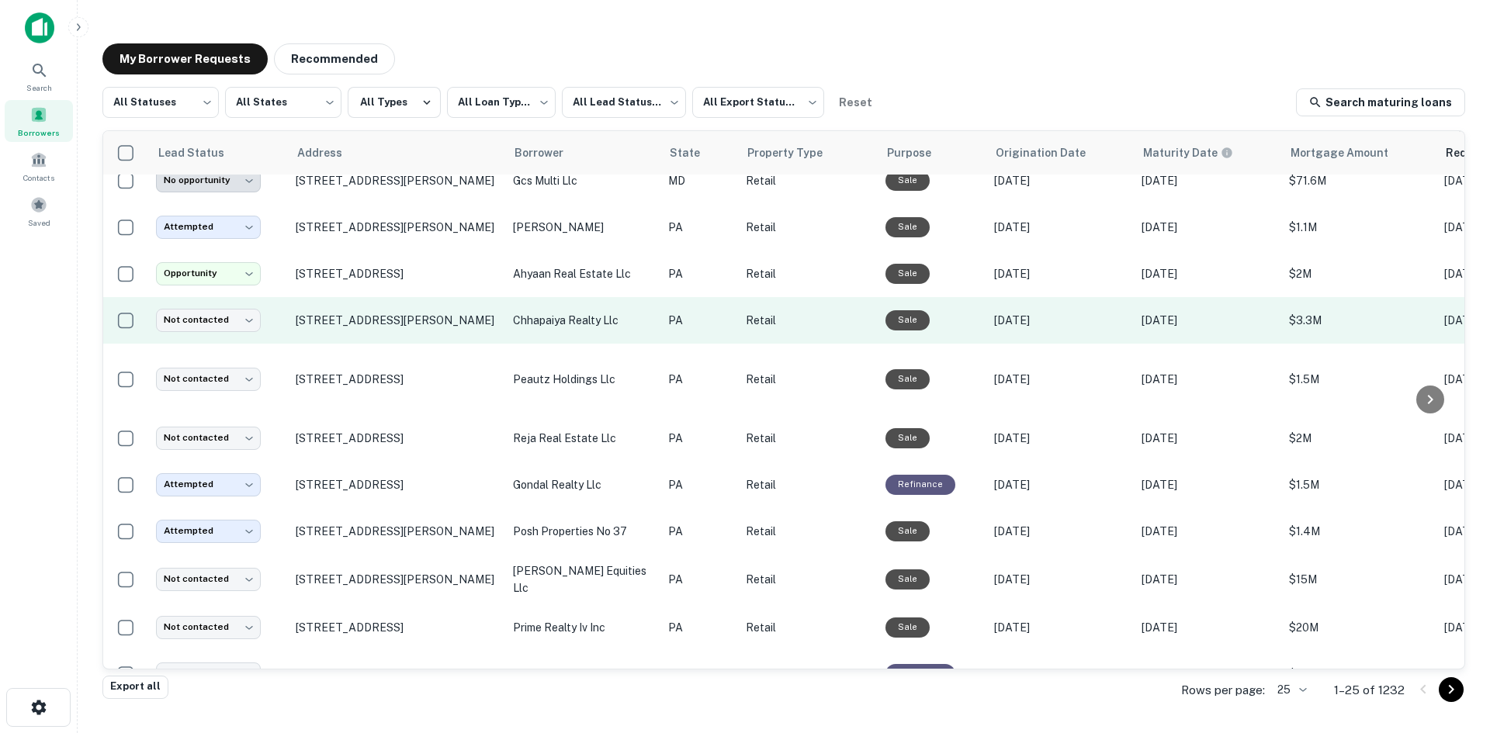
scroll to position [233, 0]
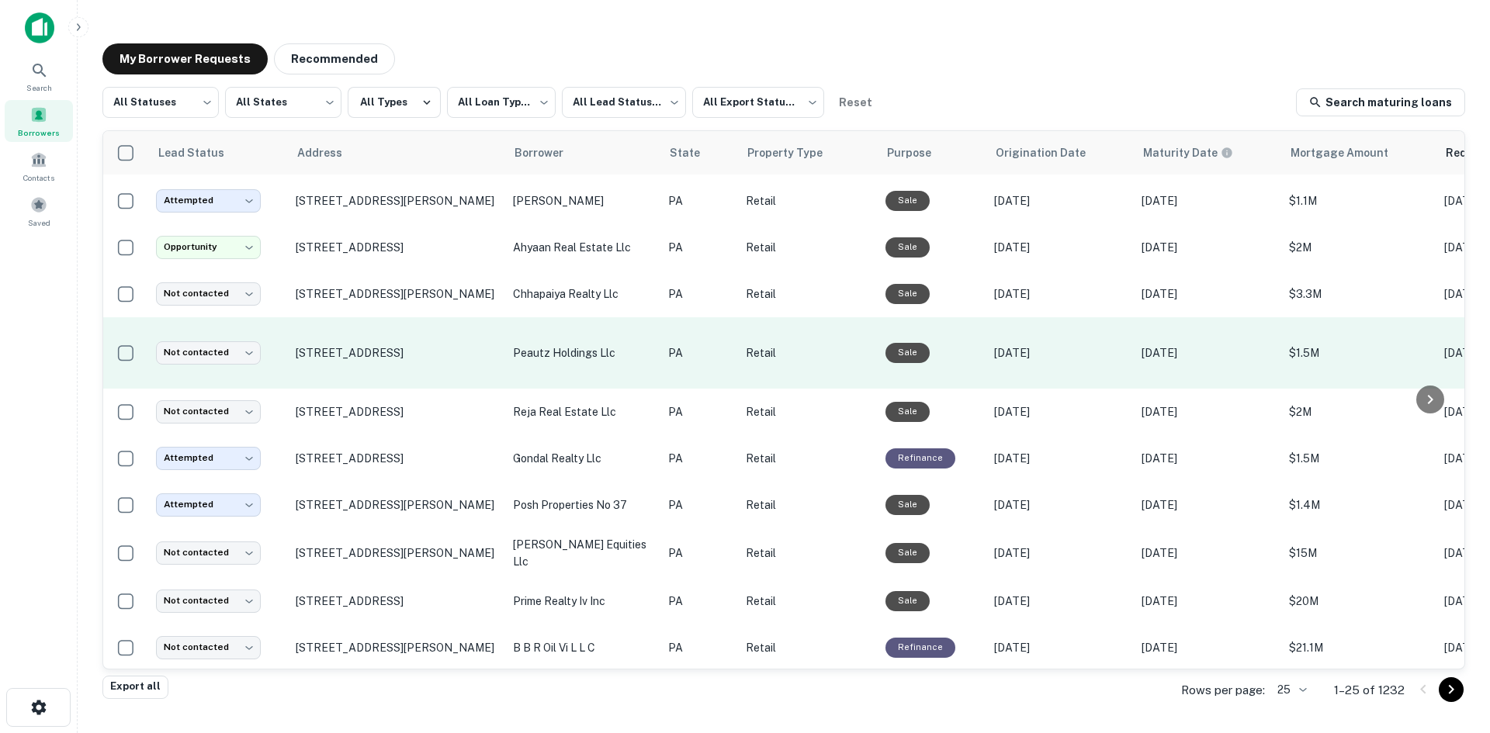
click at [421, 368] on td "1739 W Main St Ephrata, PA 17522" at bounding box center [396, 352] width 217 height 71
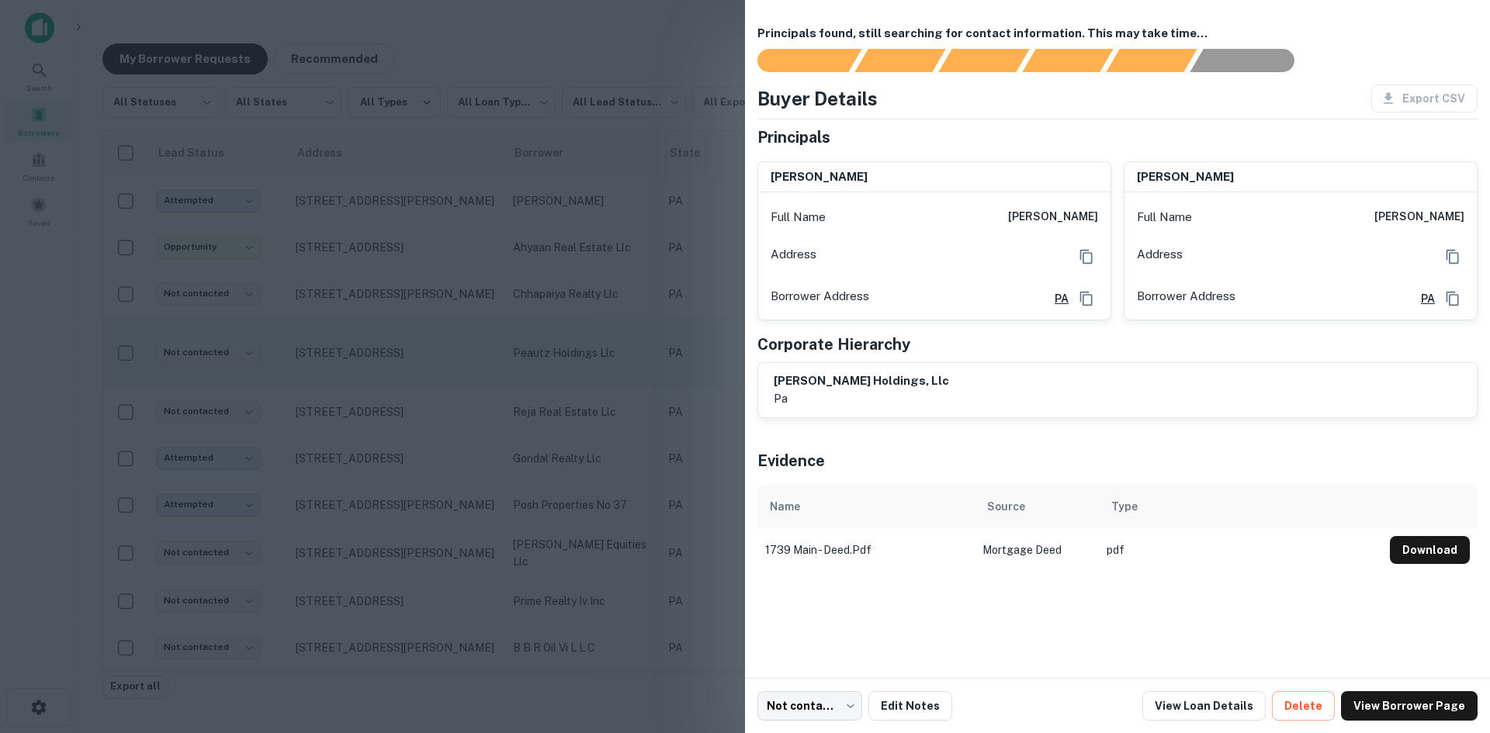
click at [421, 368] on div at bounding box center [745, 366] width 1490 height 733
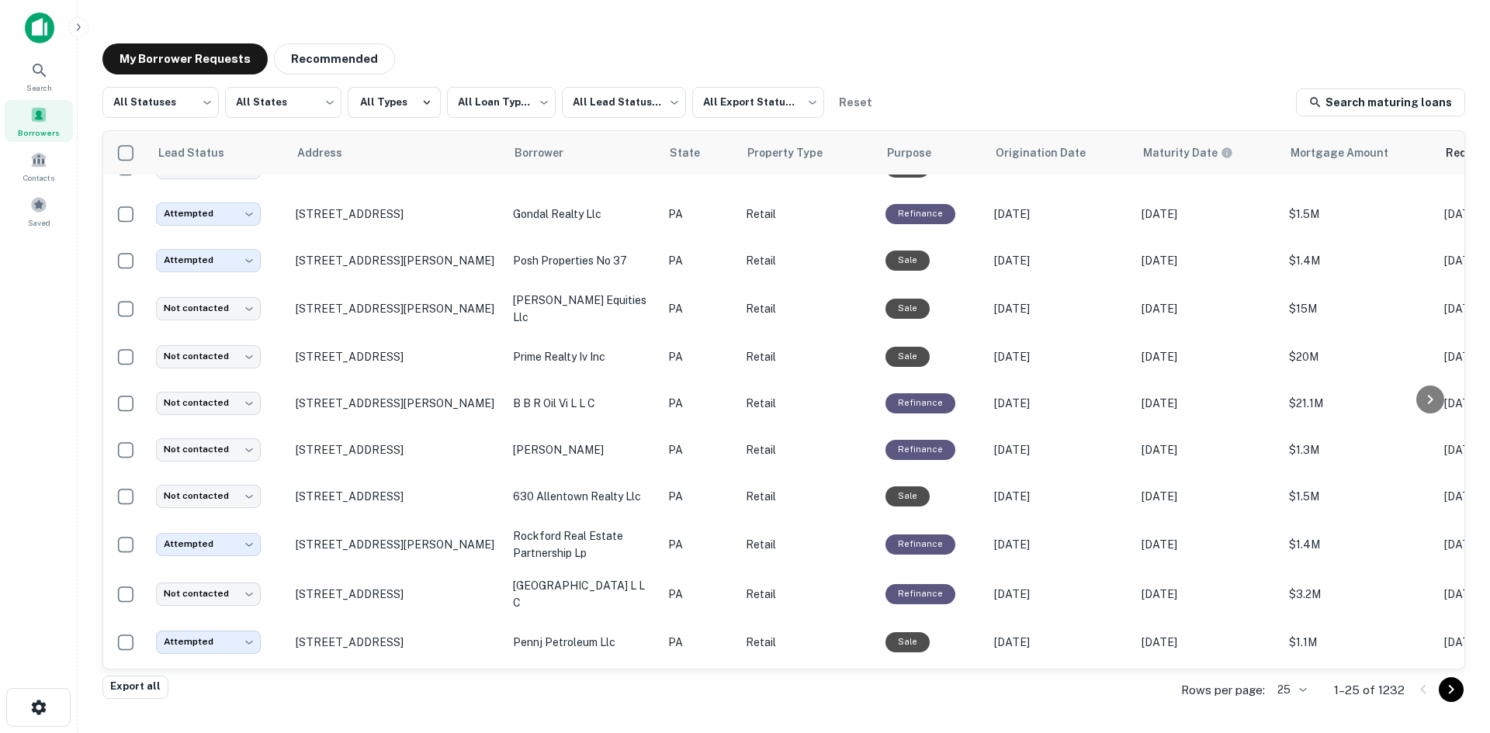
scroll to position [543, 0]
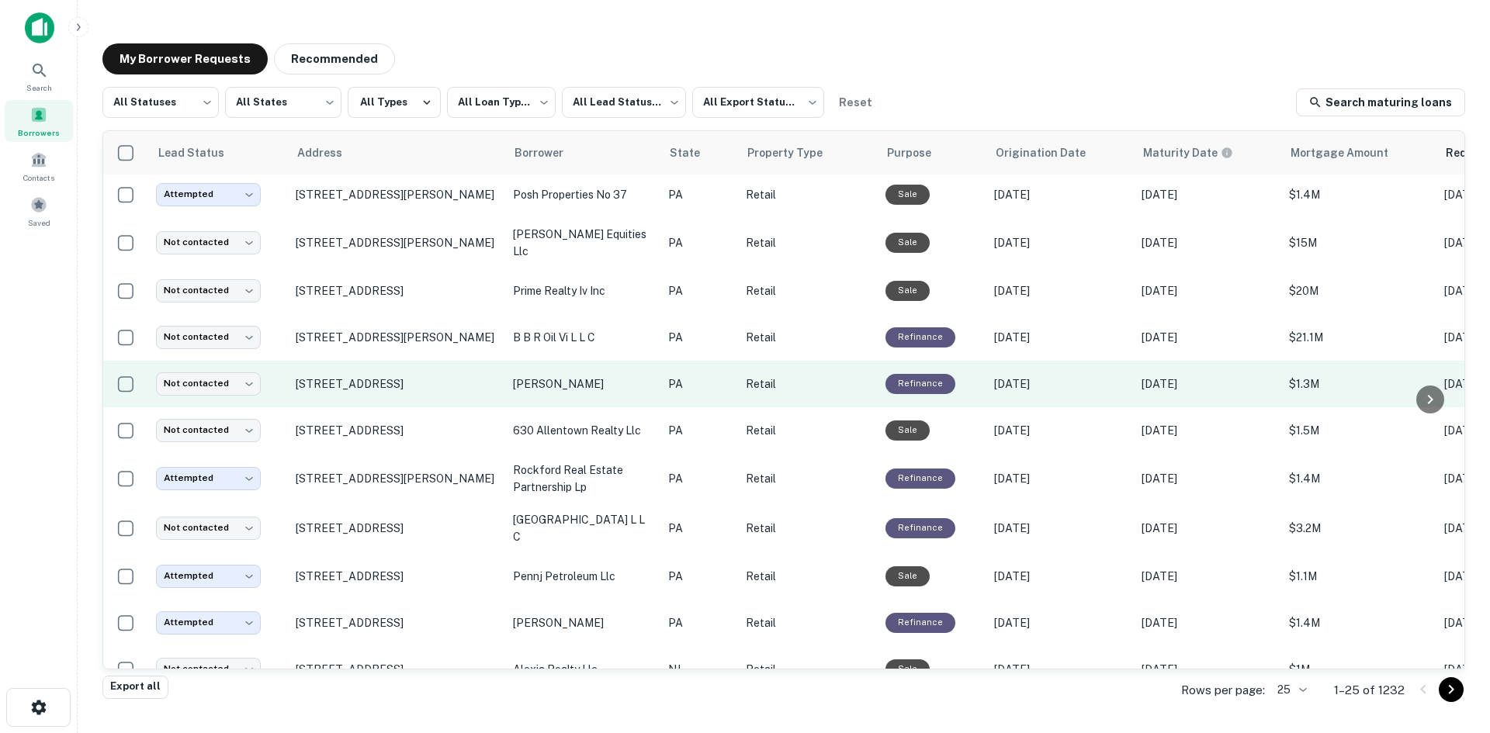
click at [425, 385] on td "15 Ogleview Rd Cranberry Township, PA 16066" at bounding box center [396, 384] width 217 height 47
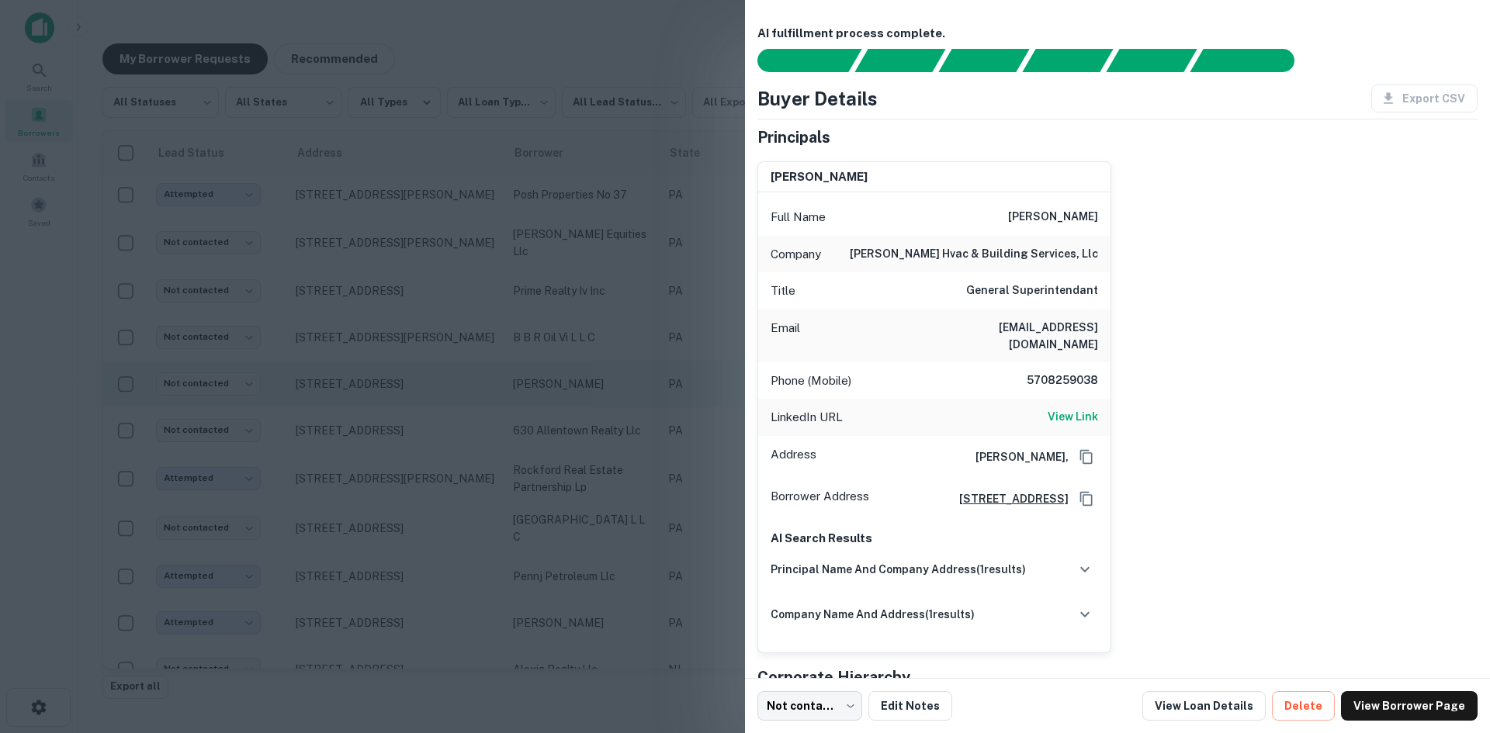
click at [425, 385] on div at bounding box center [745, 366] width 1490 height 733
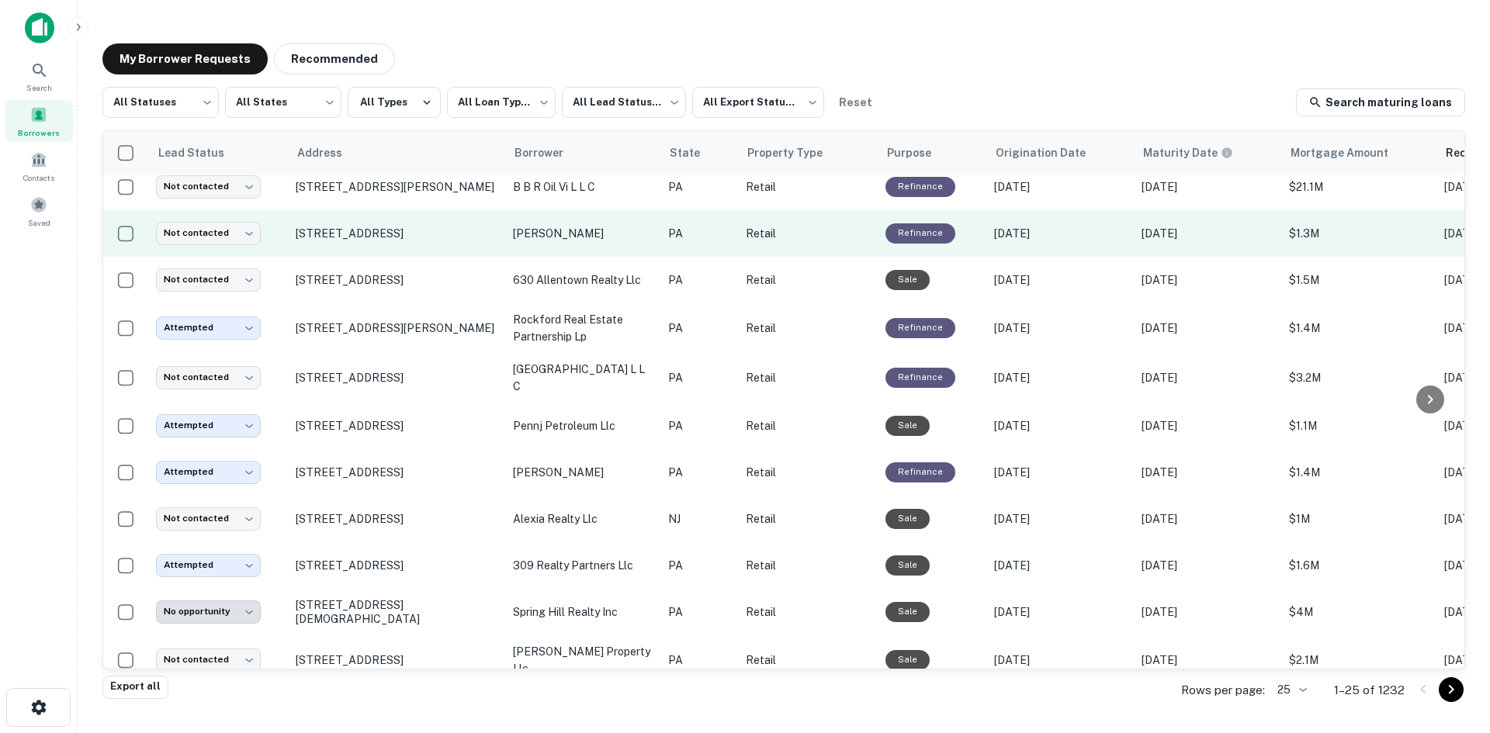
scroll to position [695, 0]
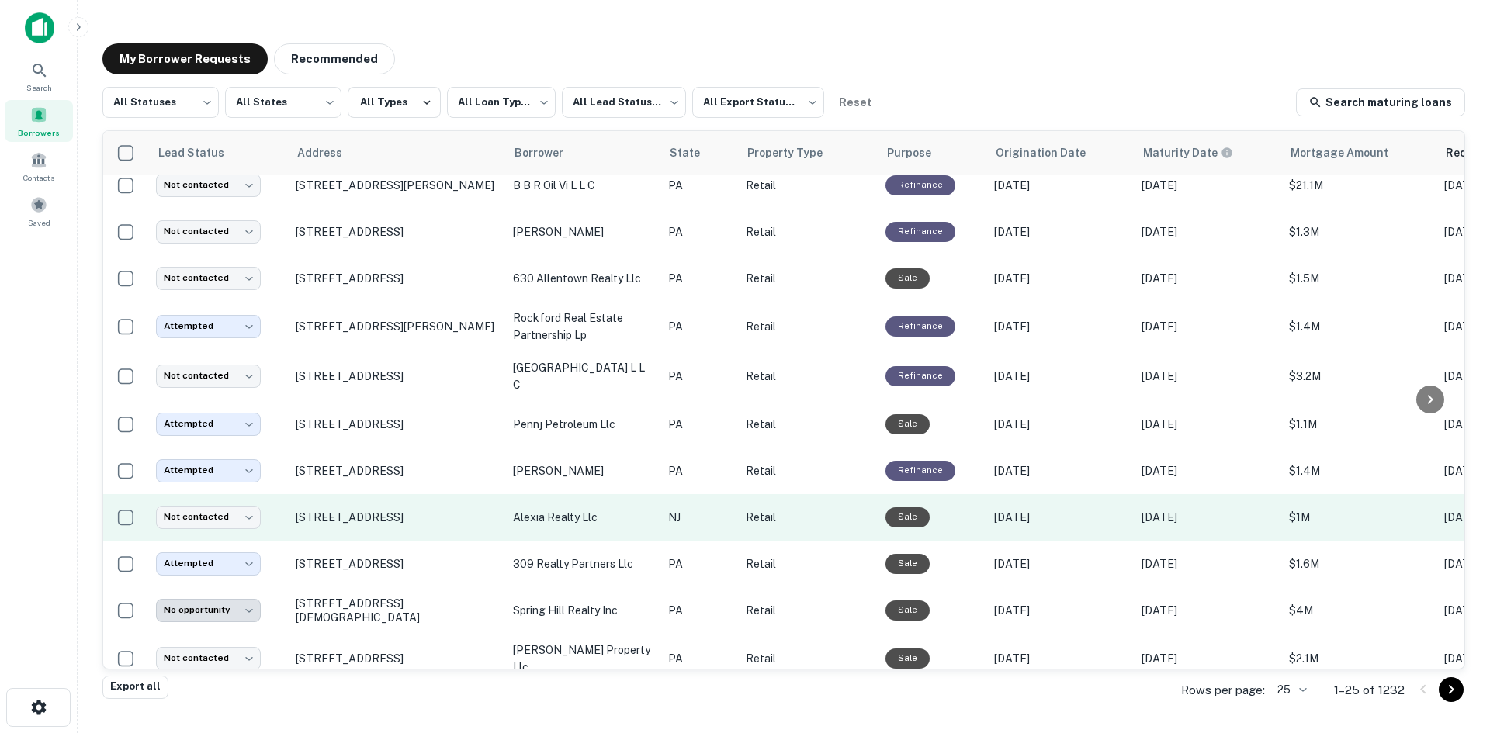
click at [446, 515] on td "[STREET_ADDRESS]" at bounding box center [396, 517] width 217 height 47
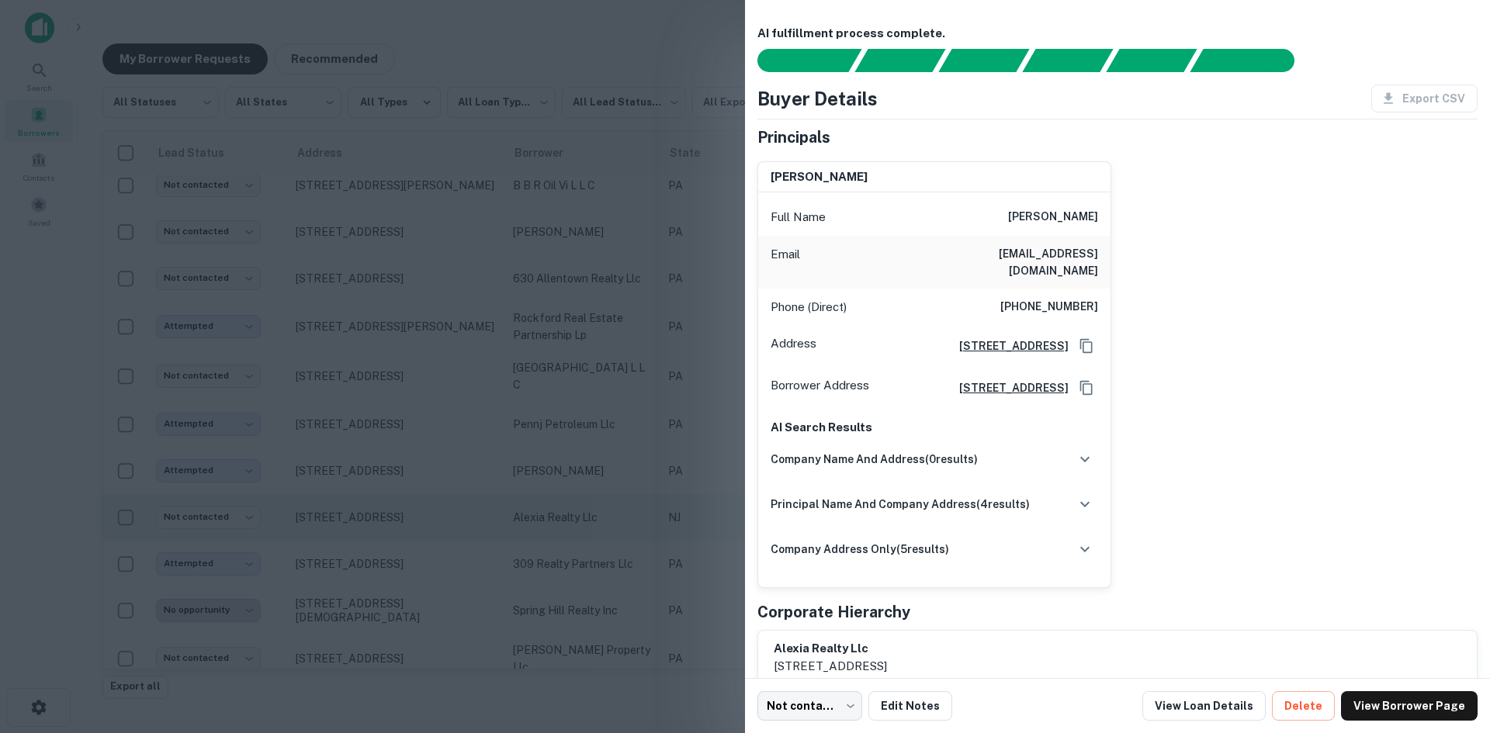
click at [446, 515] on div at bounding box center [745, 366] width 1490 height 733
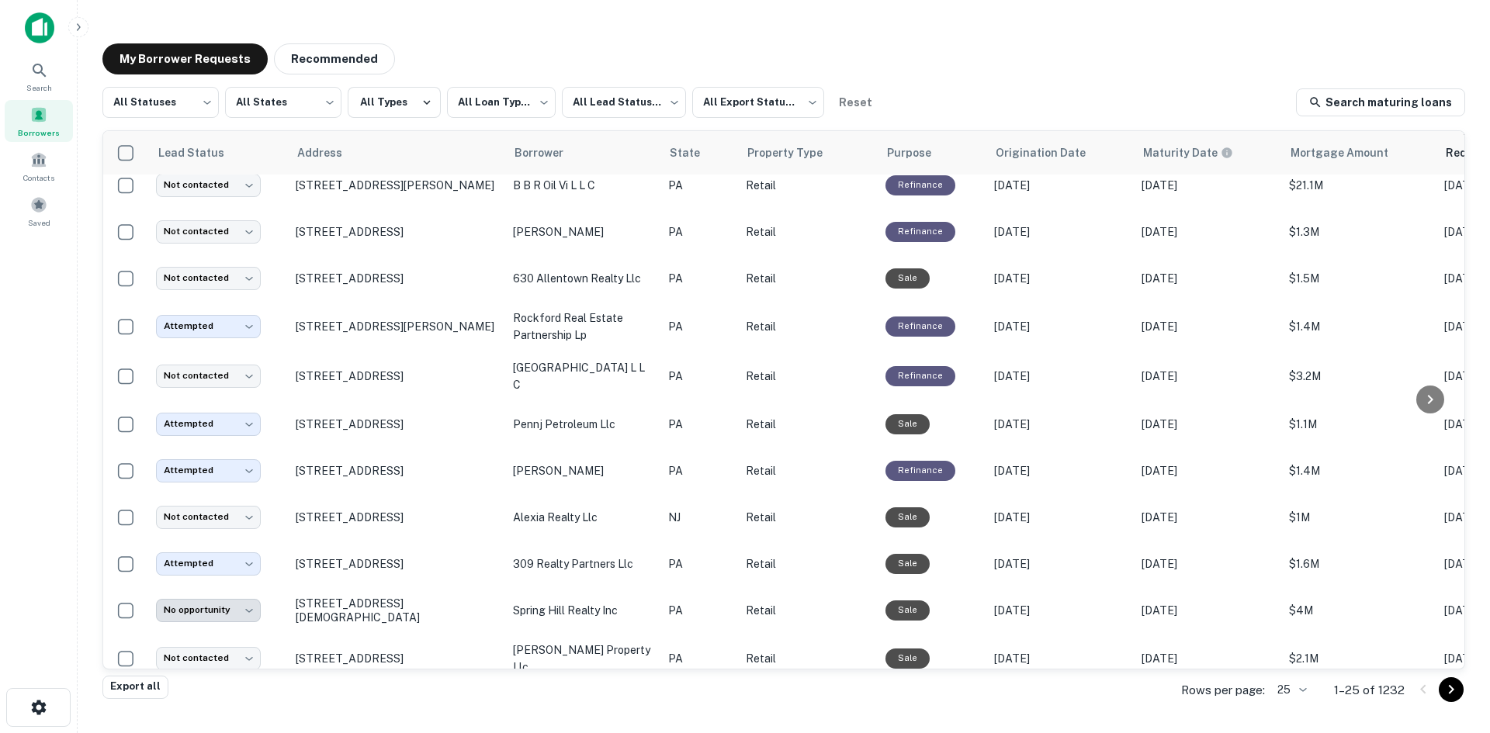
click at [1281, 691] on body "**********" at bounding box center [745, 366] width 1490 height 733
click at [1291, 625] on li "100" at bounding box center [1293, 617] width 53 height 28
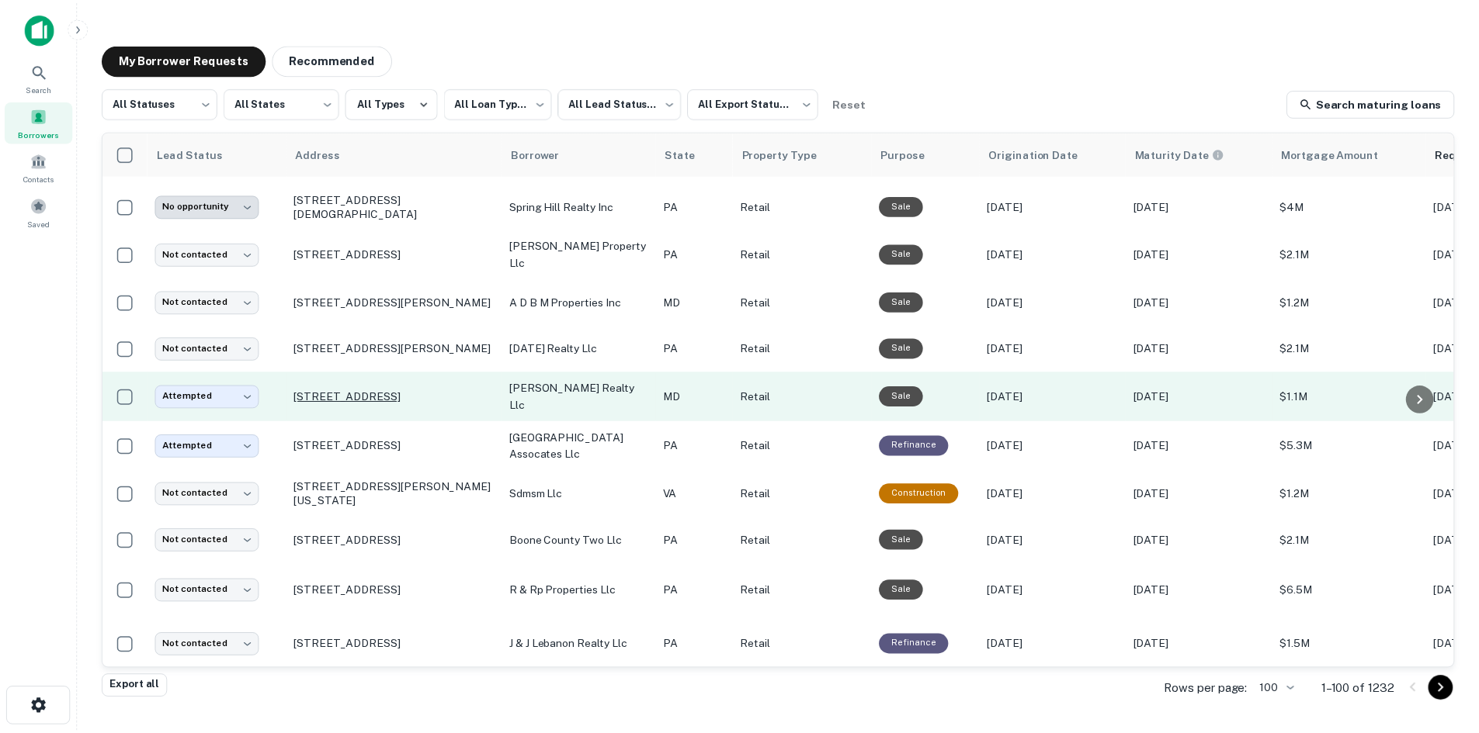
scroll to position [1161, 0]
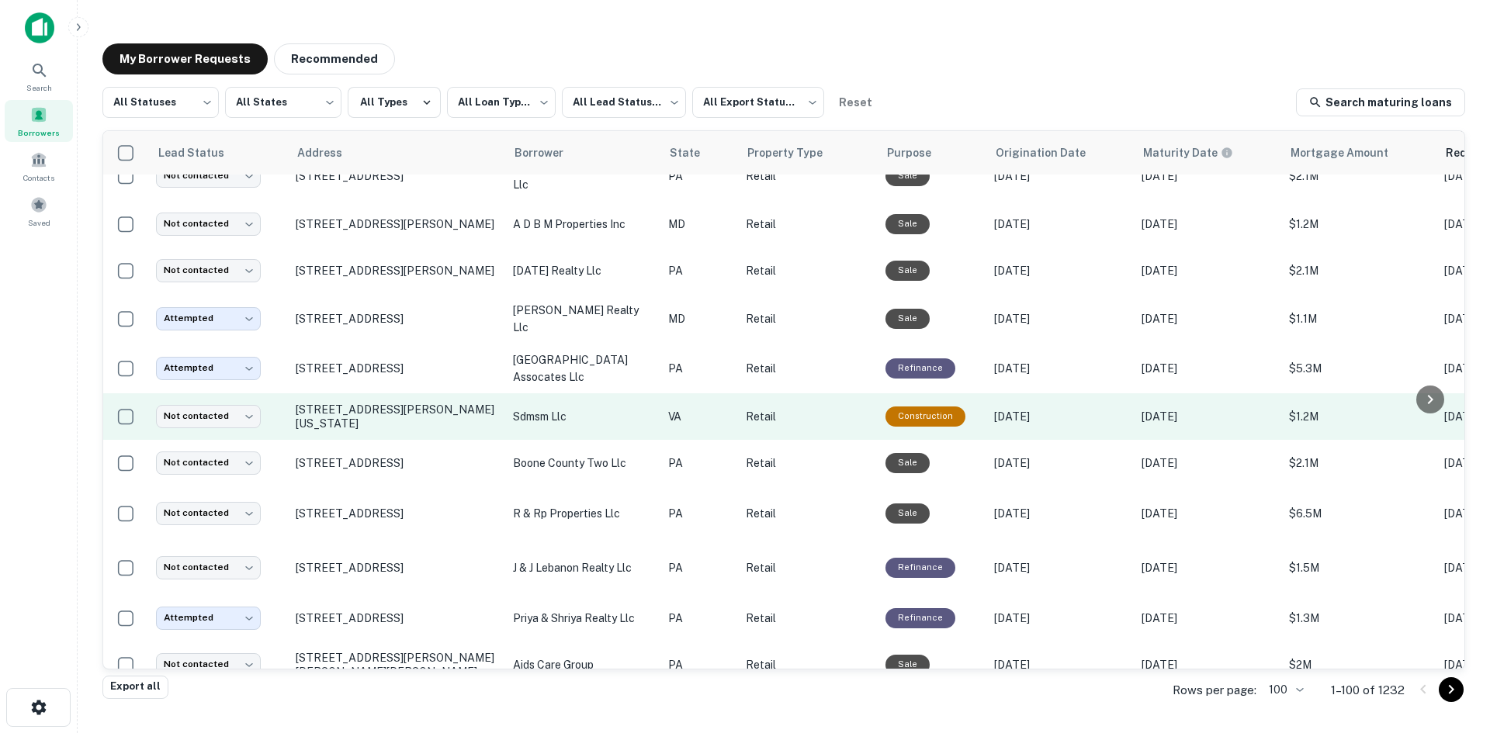
click at [450, 421] on td "[STREET_ADDRESS][PERSON_NAME][US_STATE]" at bounding box center [396, 417] width 217 height 47
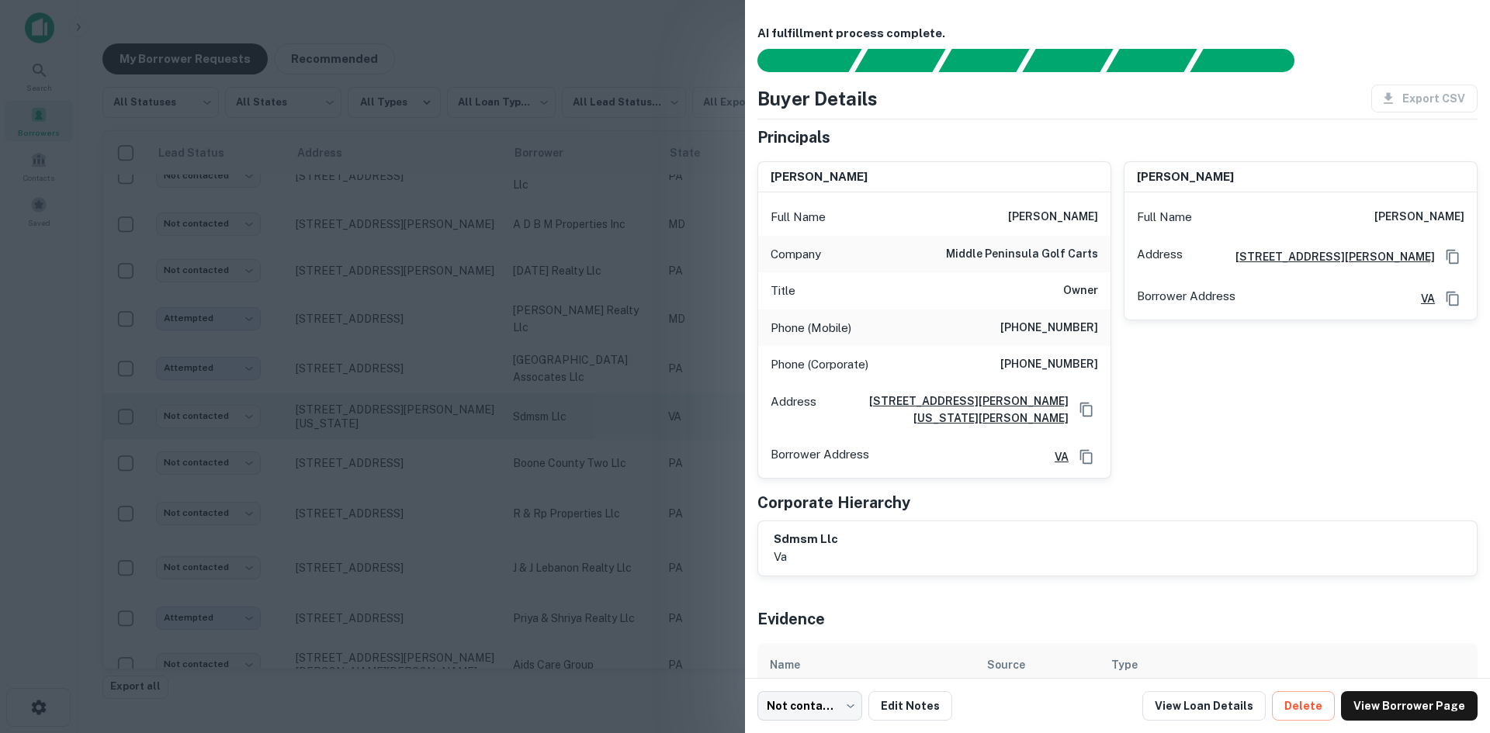
click at [450, 421] on div at bounding box center [745, 366] width 1490 height 733
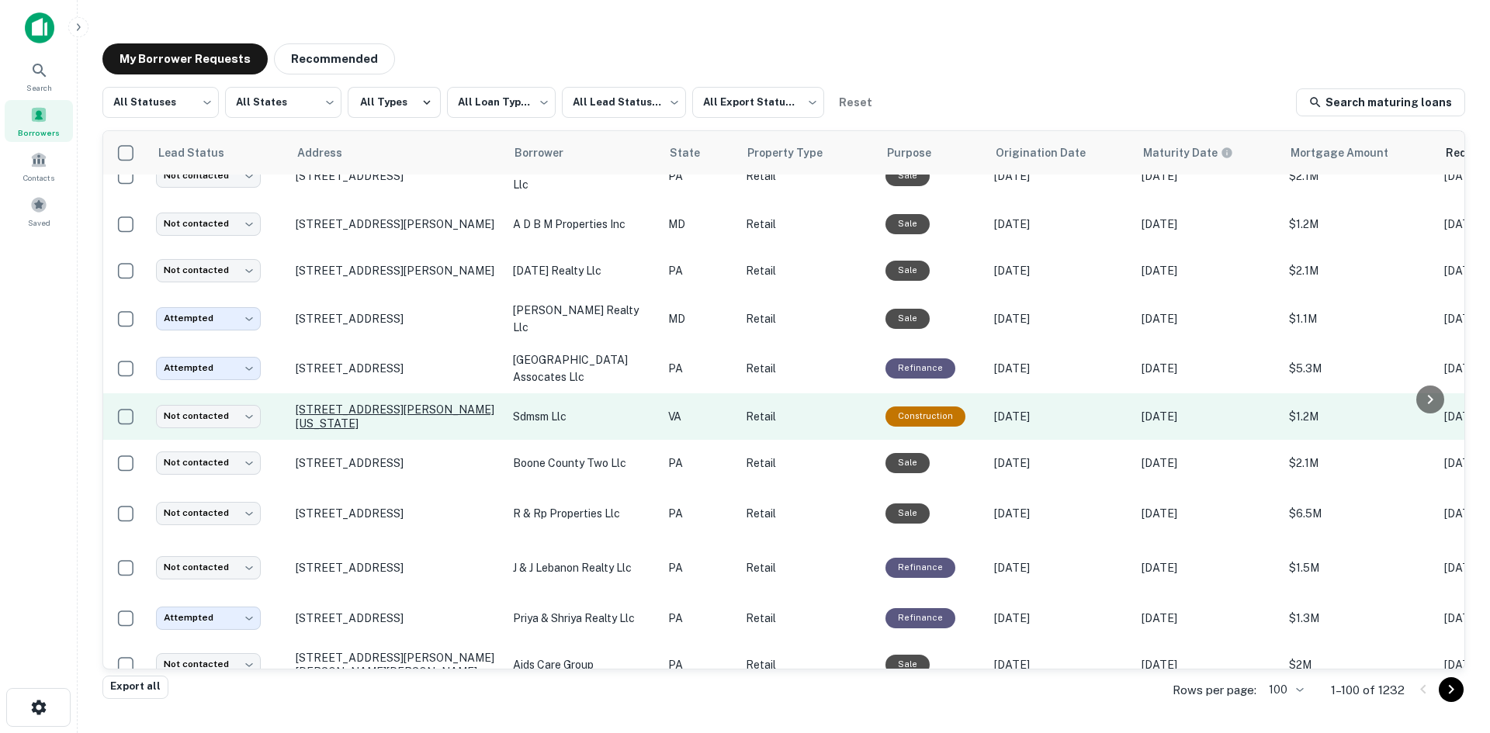
click at [441, 403] on p "[STREET_ADDRESS][PERSON_NAME][US_STATE]" at bounding box center [397, 417] width 202 height 28
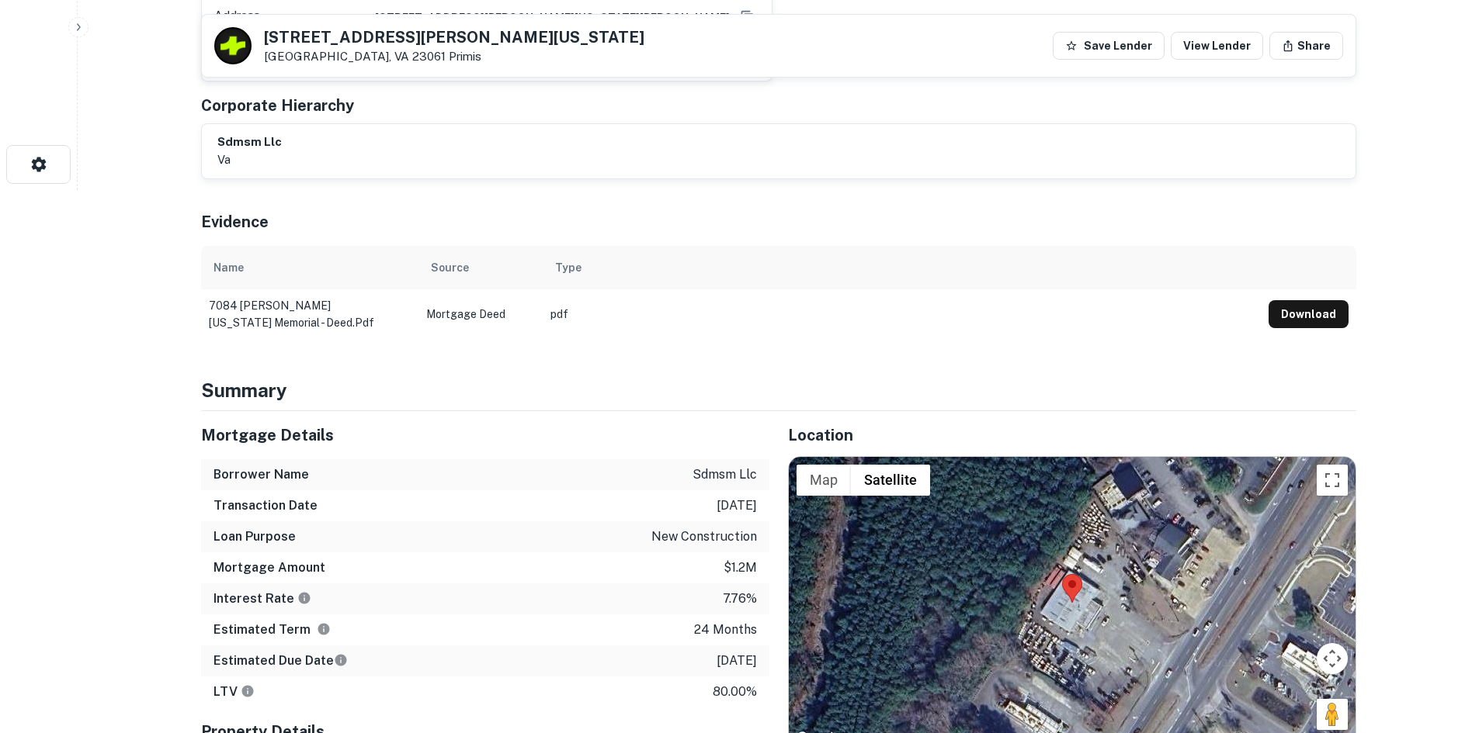
scroll to position [699, 0]
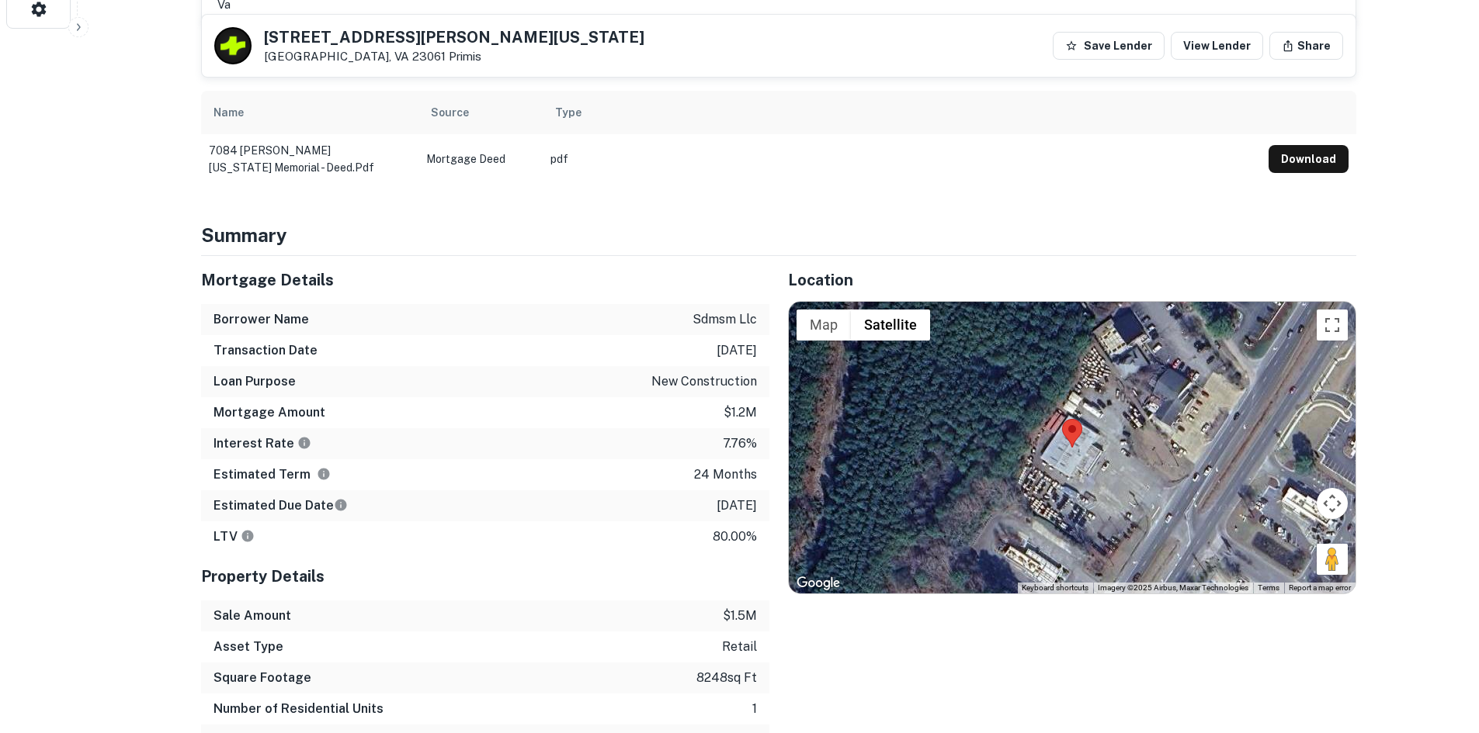
drag, startPoint x: 1329, startPoint y: 560, endPoint x: 1264, endPoint y: 541, distance: 67.3
click at [1184, 509] on div "Map Terrain Satellite Labels Keyboard shortcuts Map Data Imagery ©2025 Airbus, …" at bounding box center [1072, 448] width 567 height 292
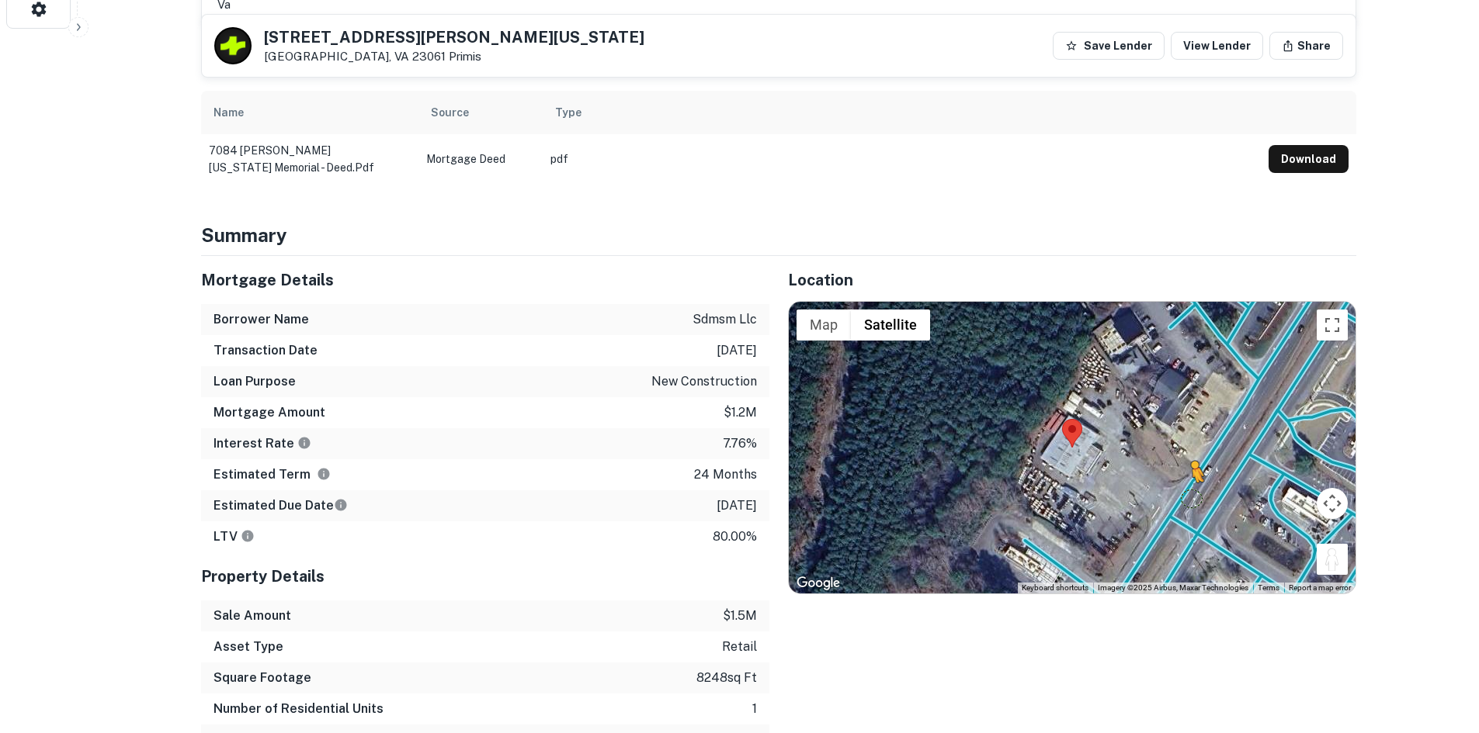
drag, startPoint x: 1325, startPoint y: 558, endPoint x: 1183, endPoint y: 500, distance: 153.5
click at [1183, 500] on div "To activate drag with keyboard, press Alt + Enter. Once in keyboard drag state,…" at bounding box center [1072, 448] width 567 height 292
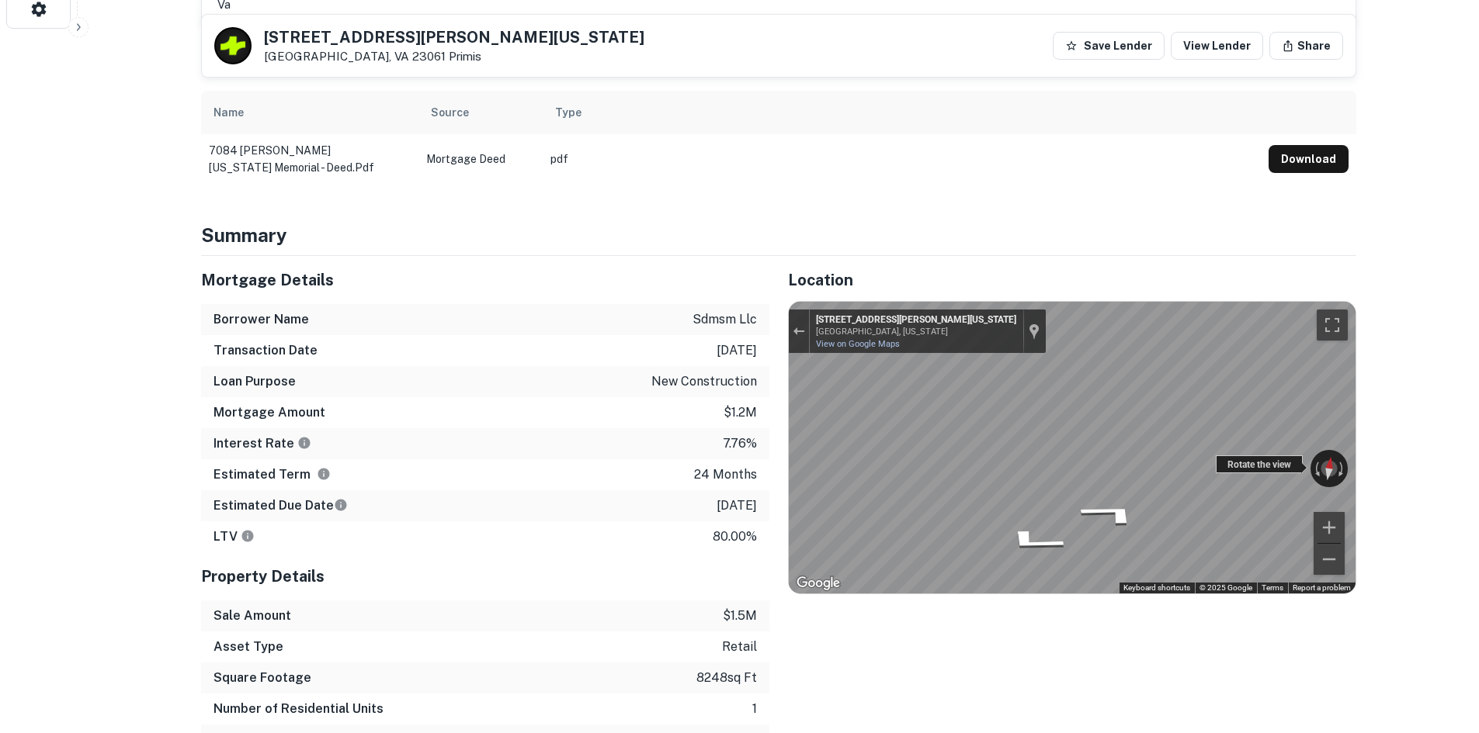
click at [1279, 468] on div "← Move left → Move right ↑ Move up ↓ Move down + Zoom in - Zoom out 7084 George…" at bounding box center [1072, 448] width 567 height 292
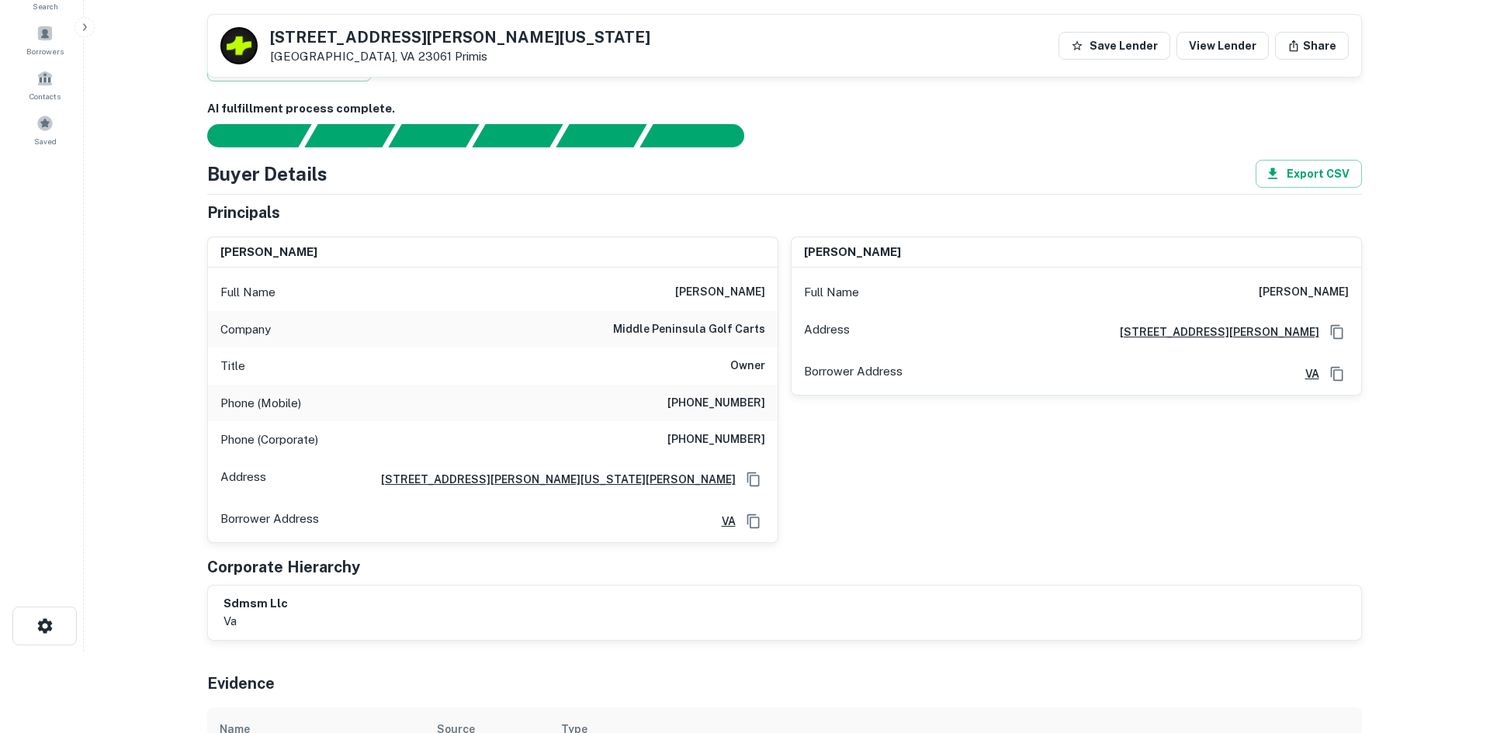
scroll to position [0, 0]
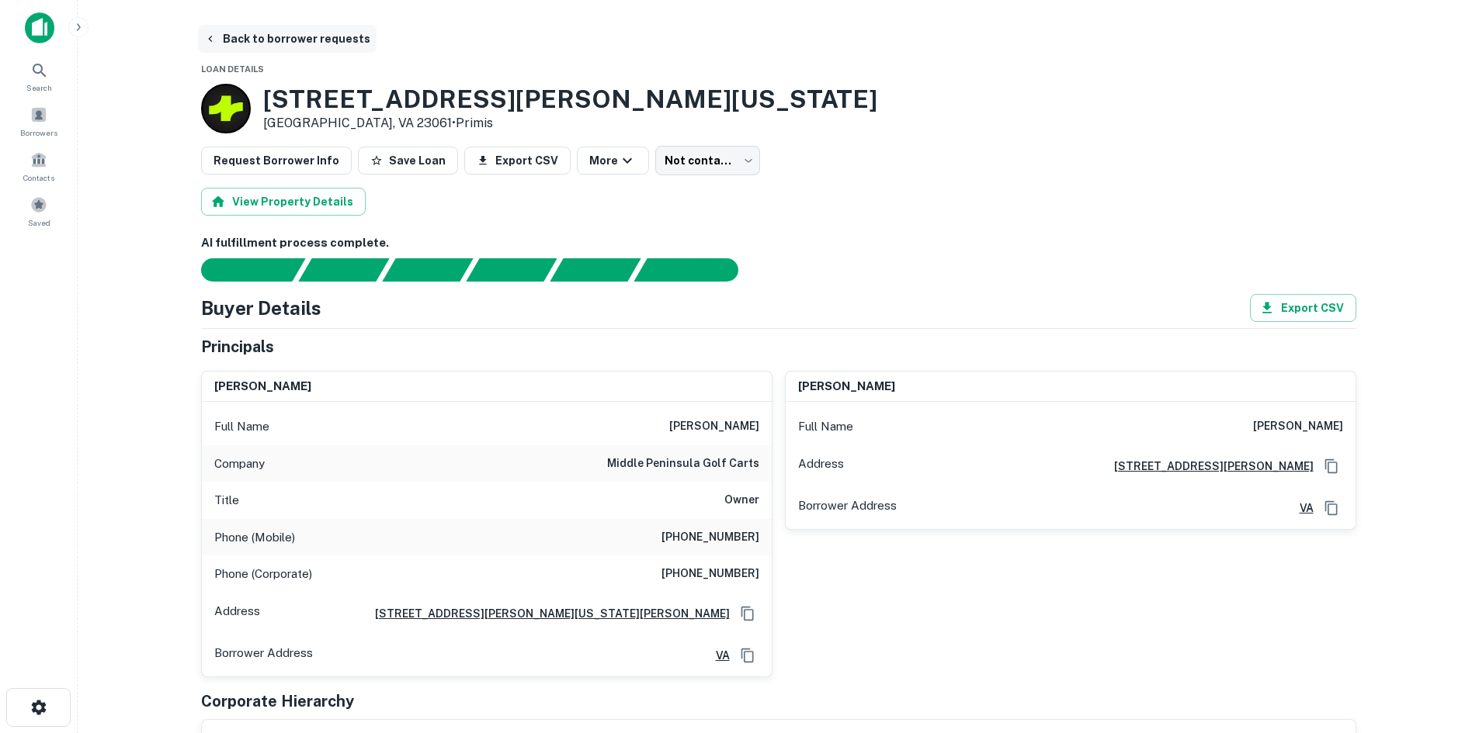
click at [342, 47] on button "Back to borrower requests" at bounding box center [287, 39] width 179 height 28
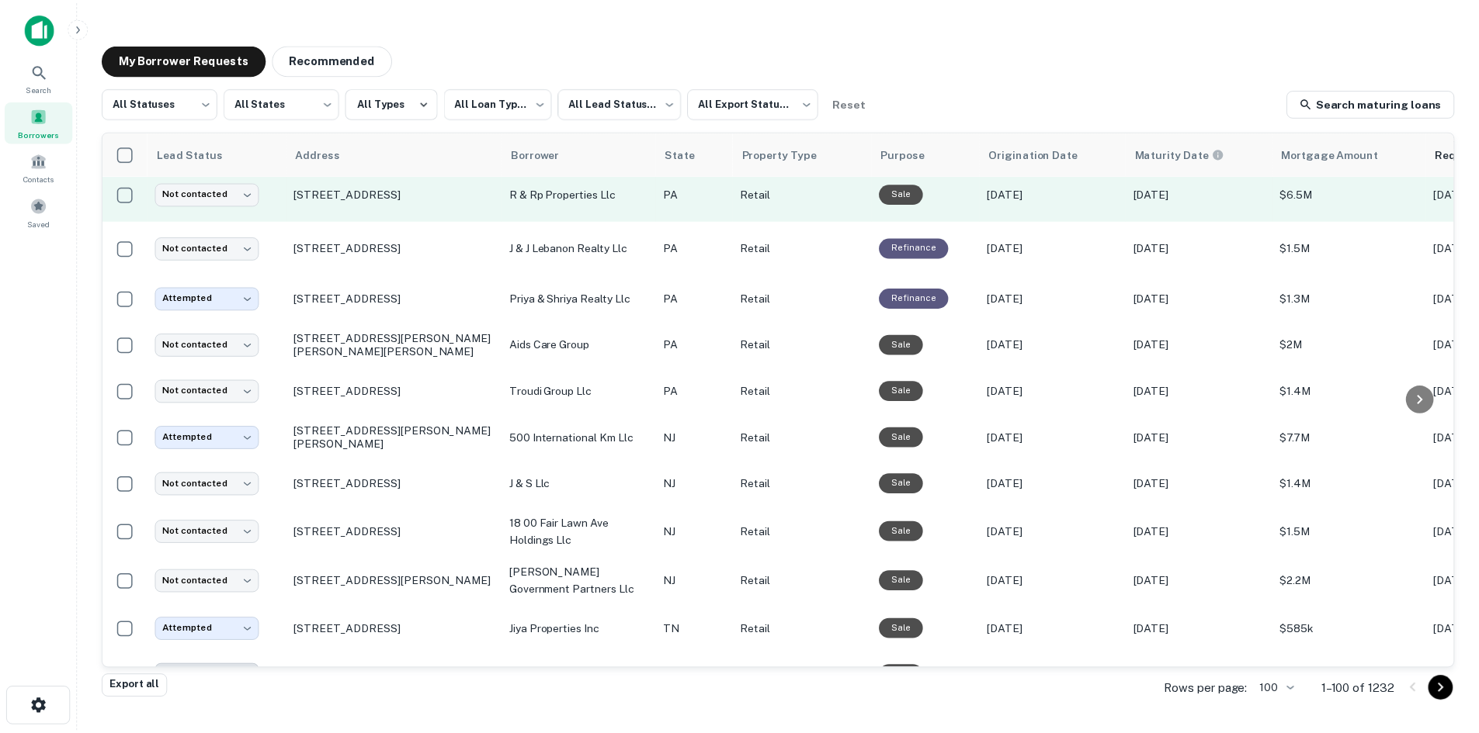
scroll to position [1535, 0]
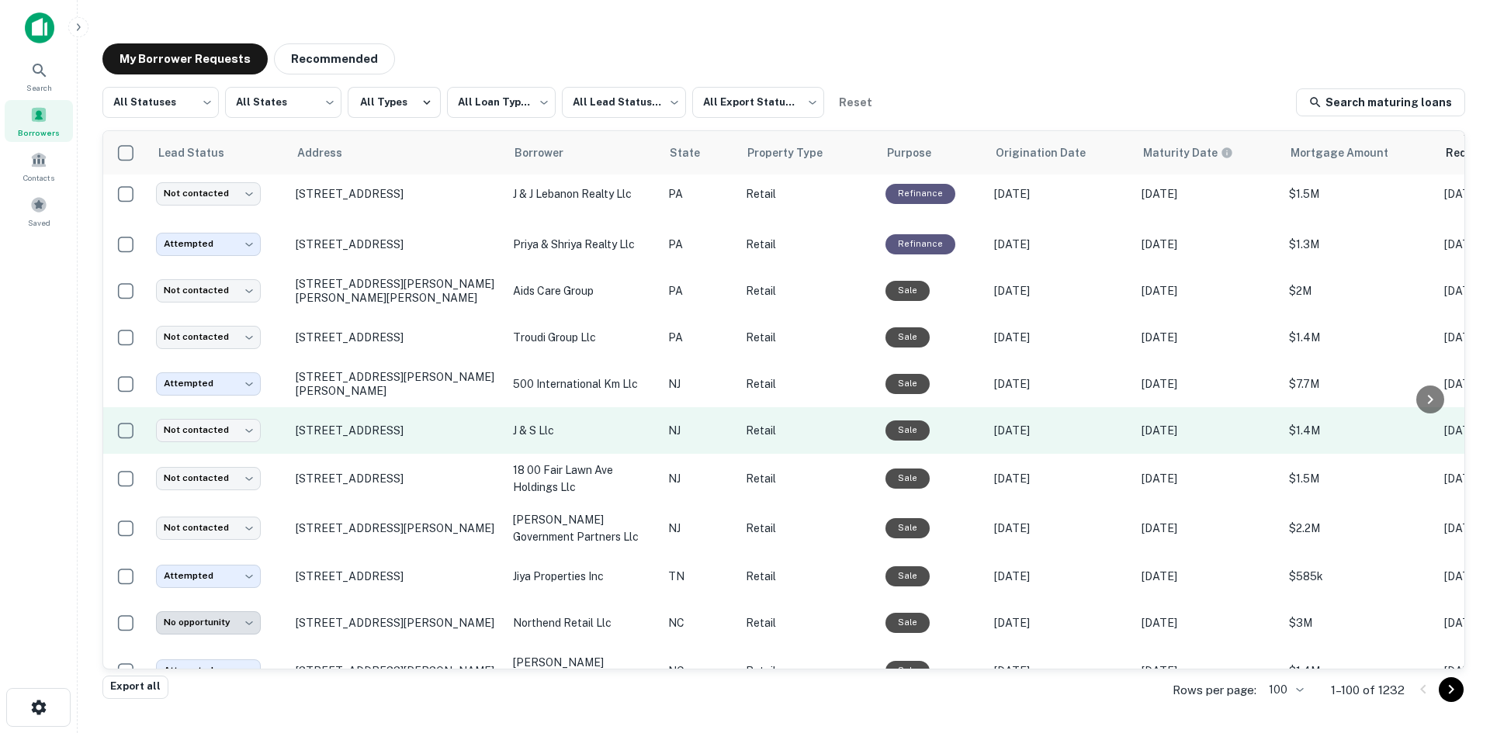
click at [400, 454] on td "[STREET_ADDRESS]" at bounding box center [396, 430] width 217 height 47
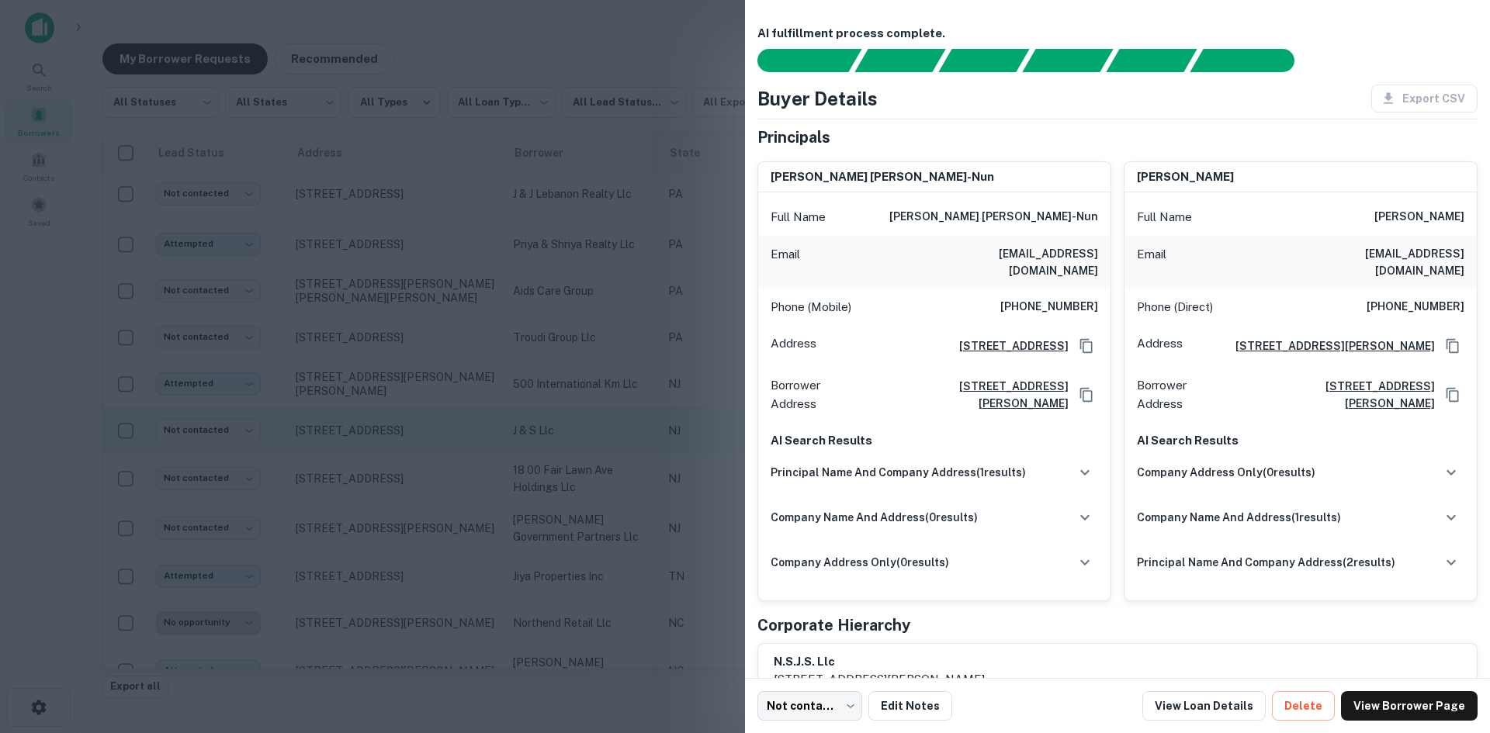
click at [400, 474] on div at bounding box center [745, 366] width 1490 height 733
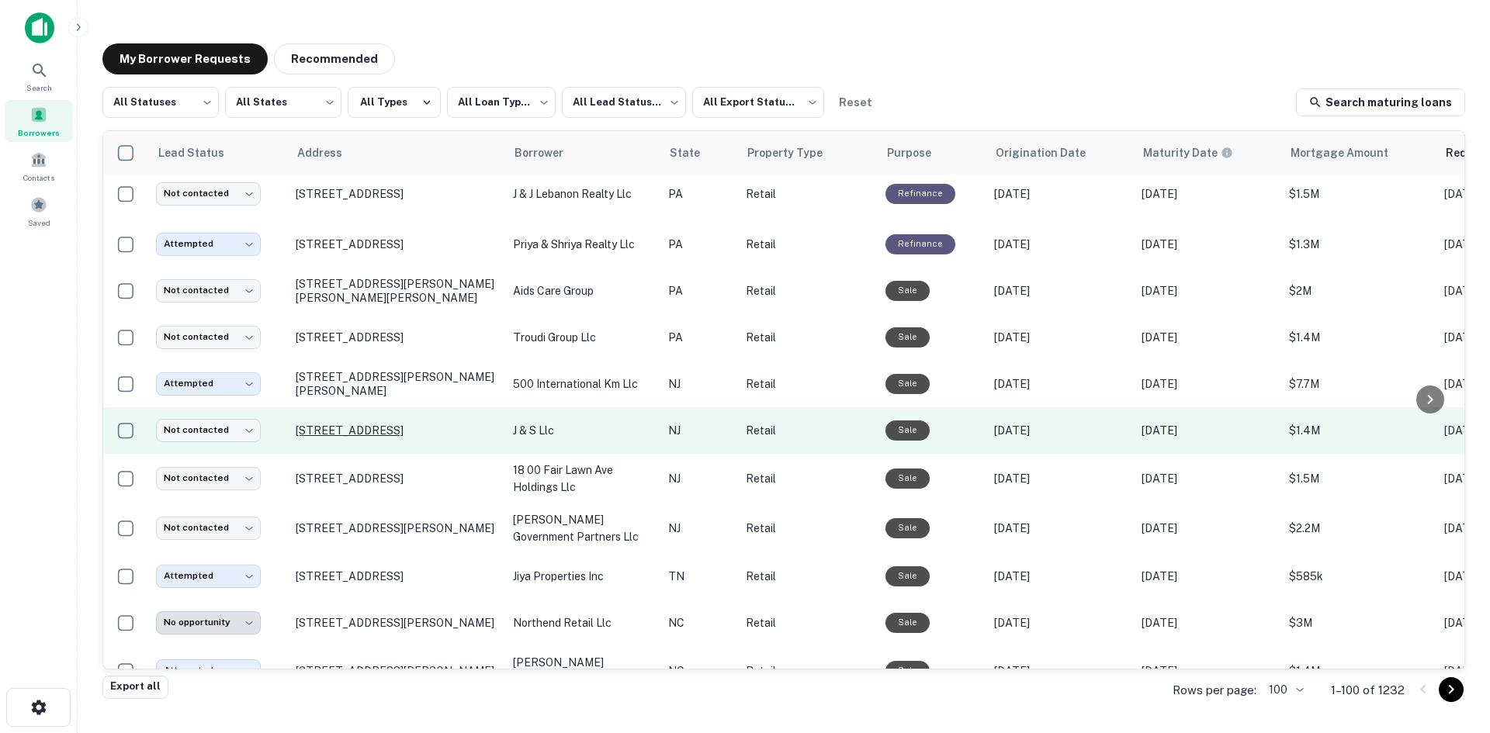
click at [419, 438] on p "[STREET_ADDRESS]" at bounding box center [397, 431] width 202 height 14
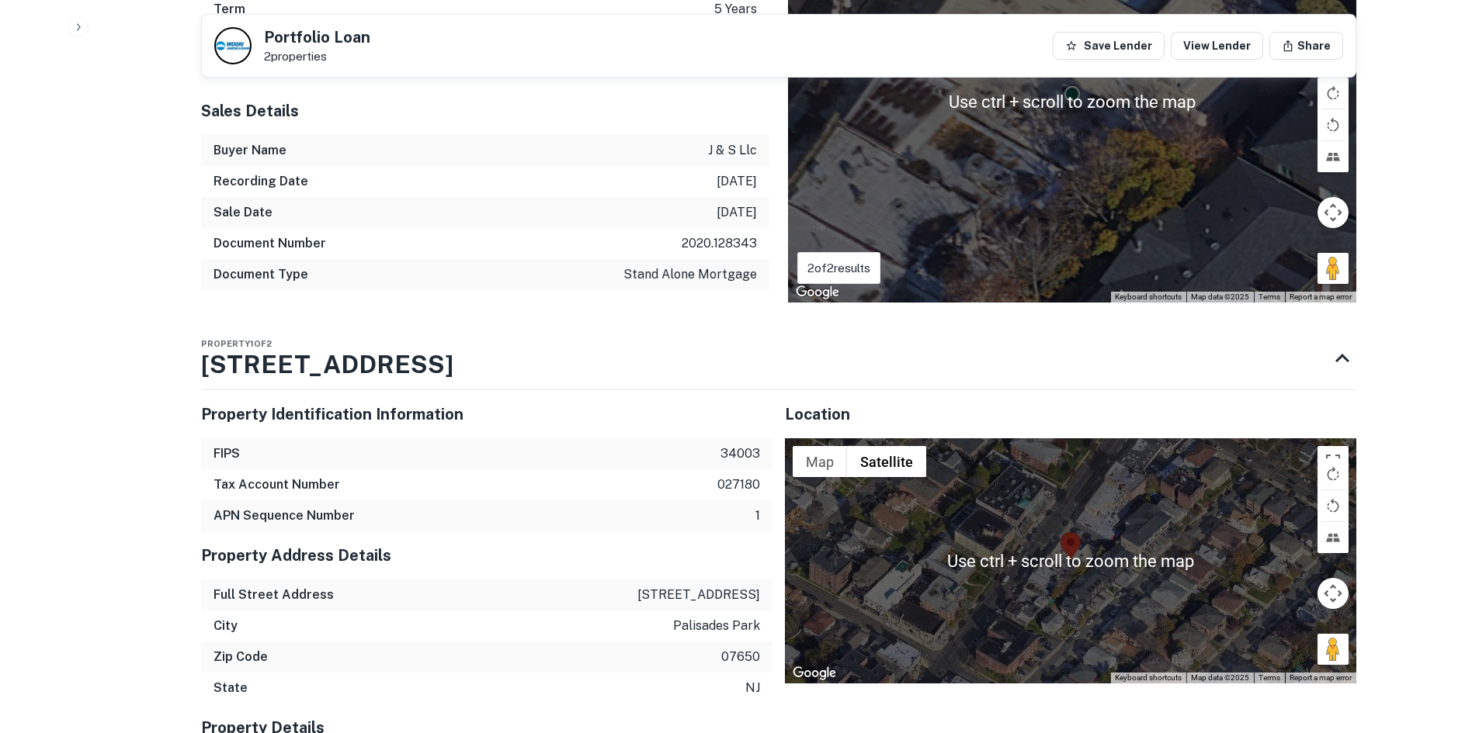
scroll to position [1552, 0]
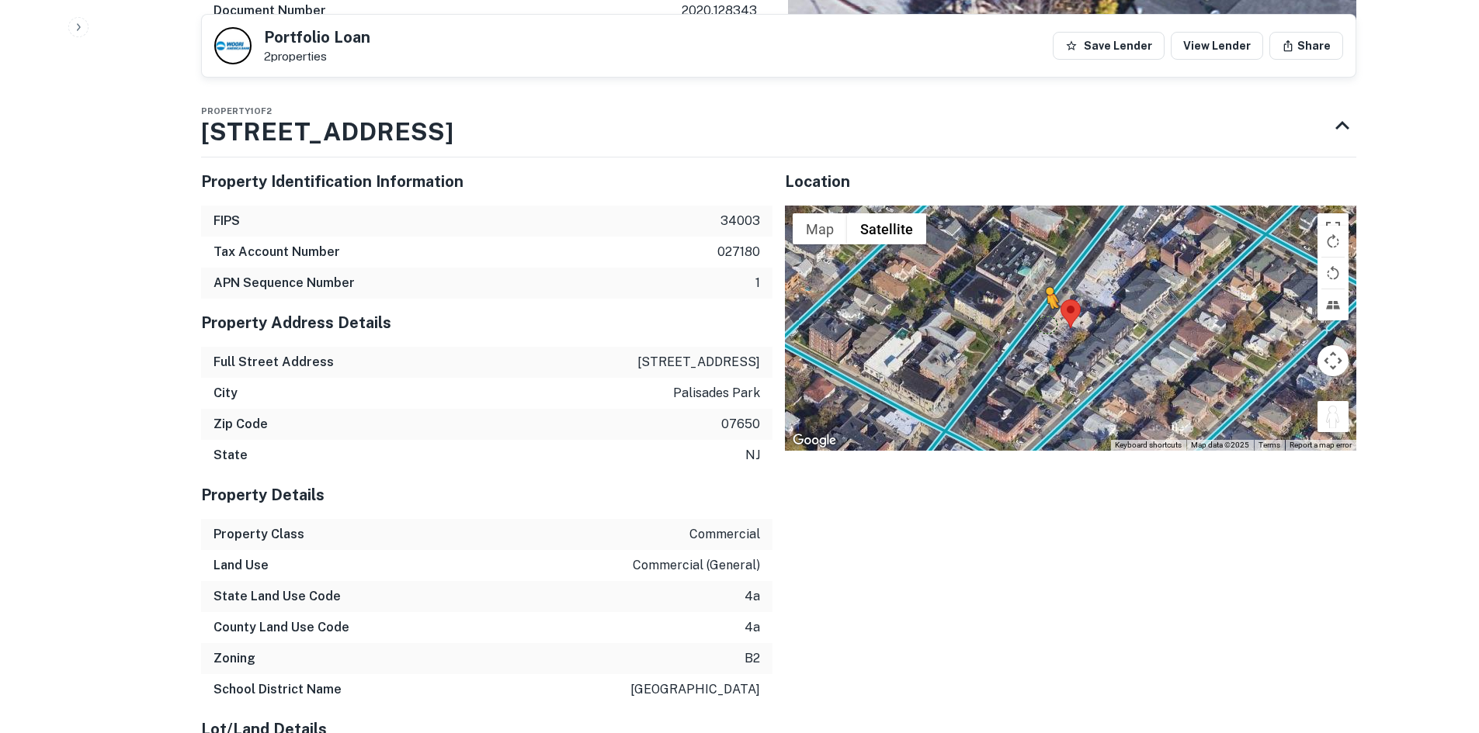
drag, startPoint x: 1325, startPoint y: 406, endPoint x: 1041, endPoint y: 302, distance: 302.5
click at [1041, 302] on div "To activate drag with keyboard, press Alt + Enter. Once in keyboard drag state,…" at bounding box center [1070, 328] width 571 height 245
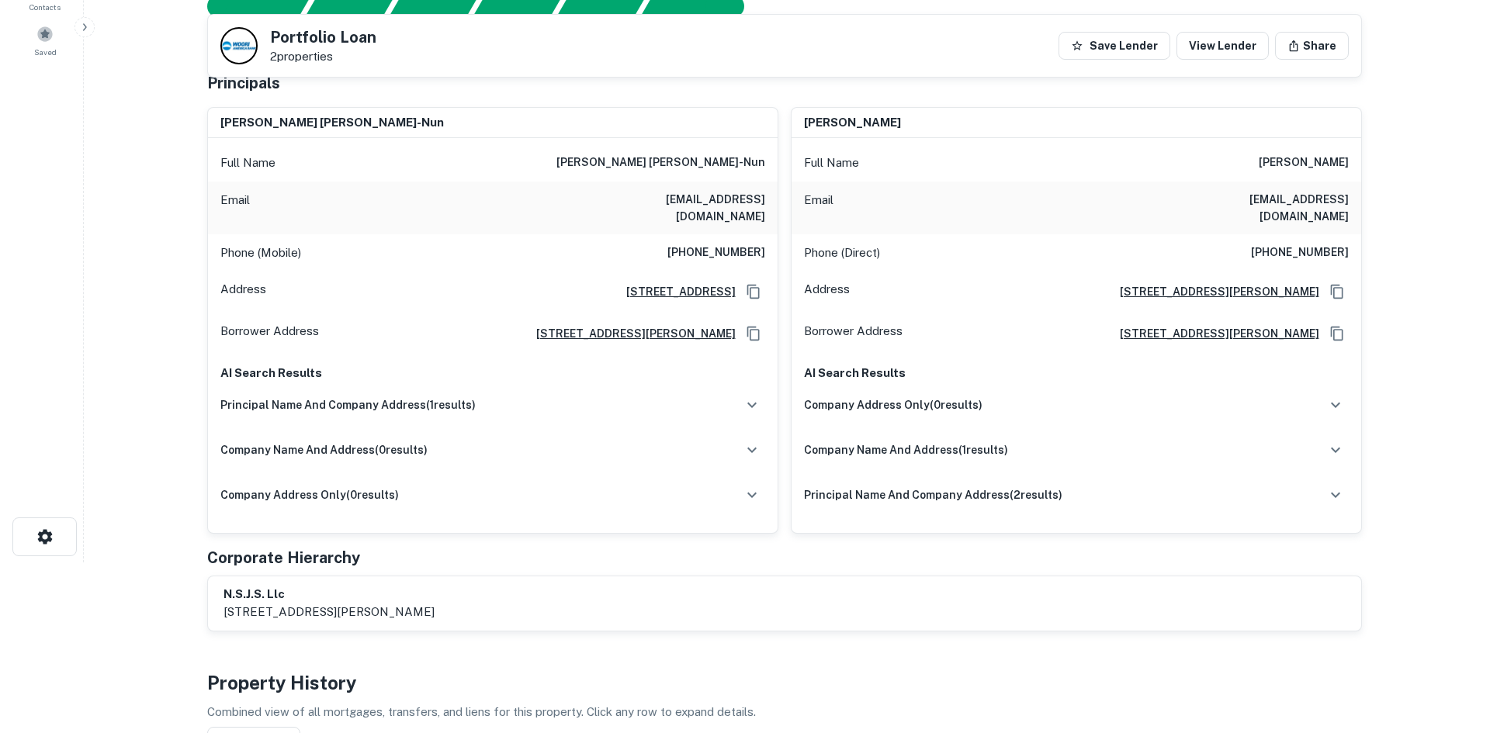
scroll to position [0, 0]
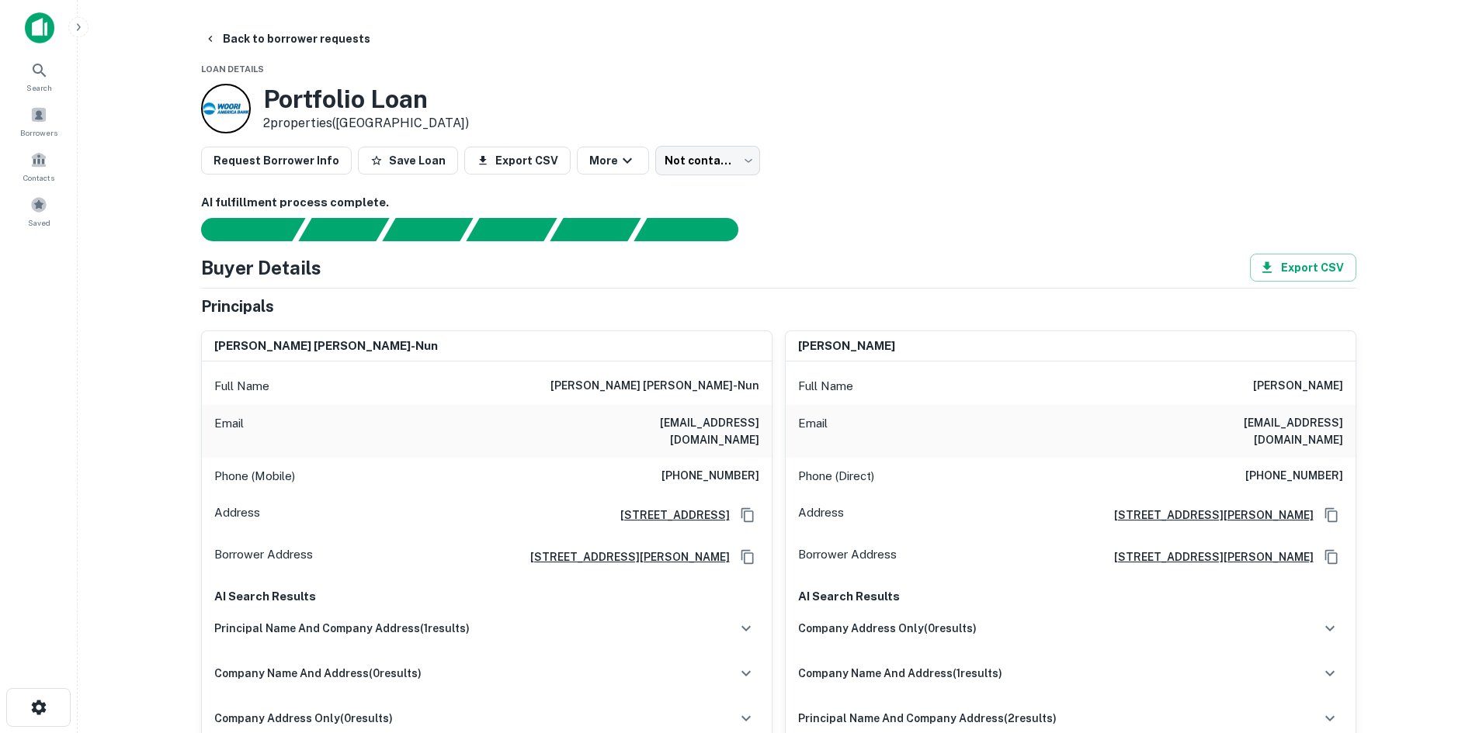
click at [720, 467] on h6 "(845) 548-7255" at bounding box center [710, 476] width 98 height 19
copy h6 "(845) 548-7255"
click at [284, 37] on button "Back to borrower requests" at bounding box center [287, 39] width 179 height 28
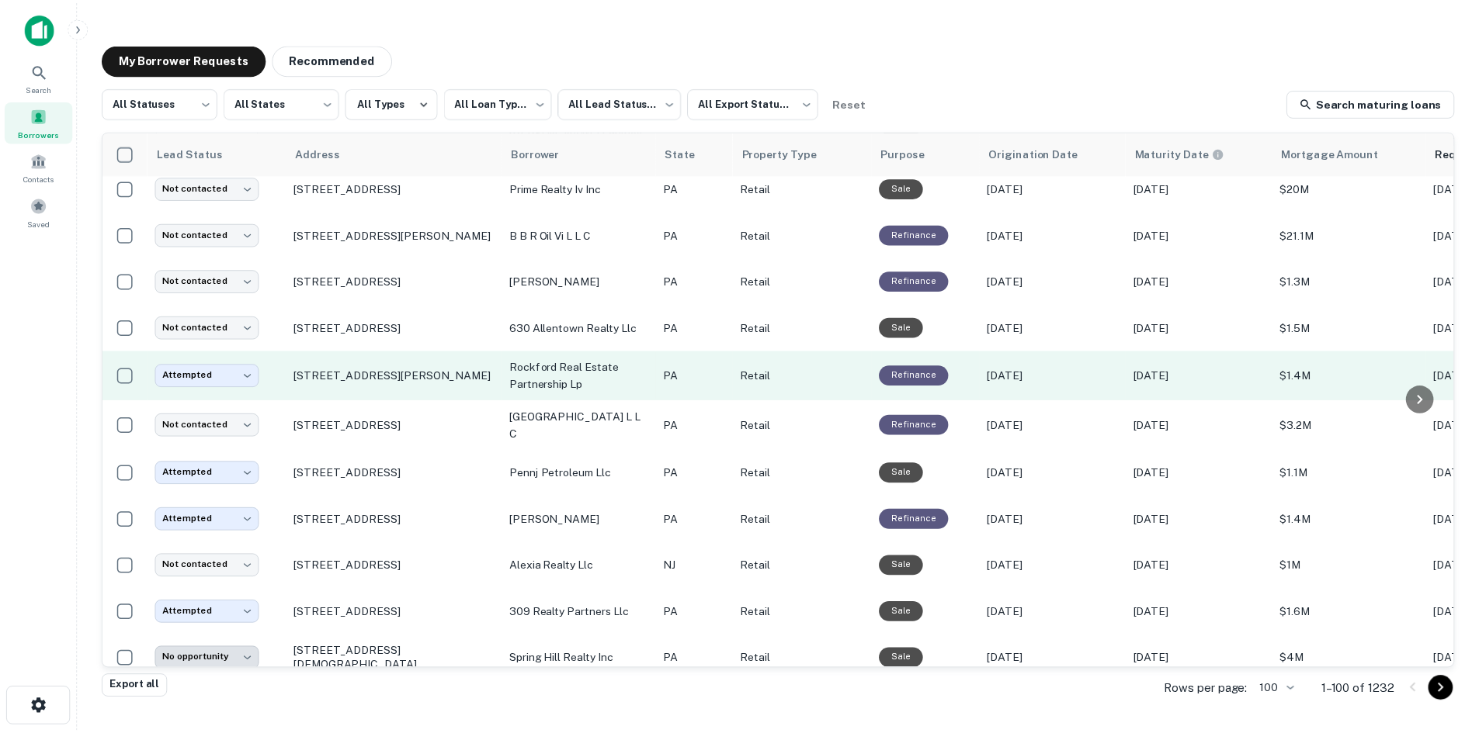
scroll to position [681, 0]
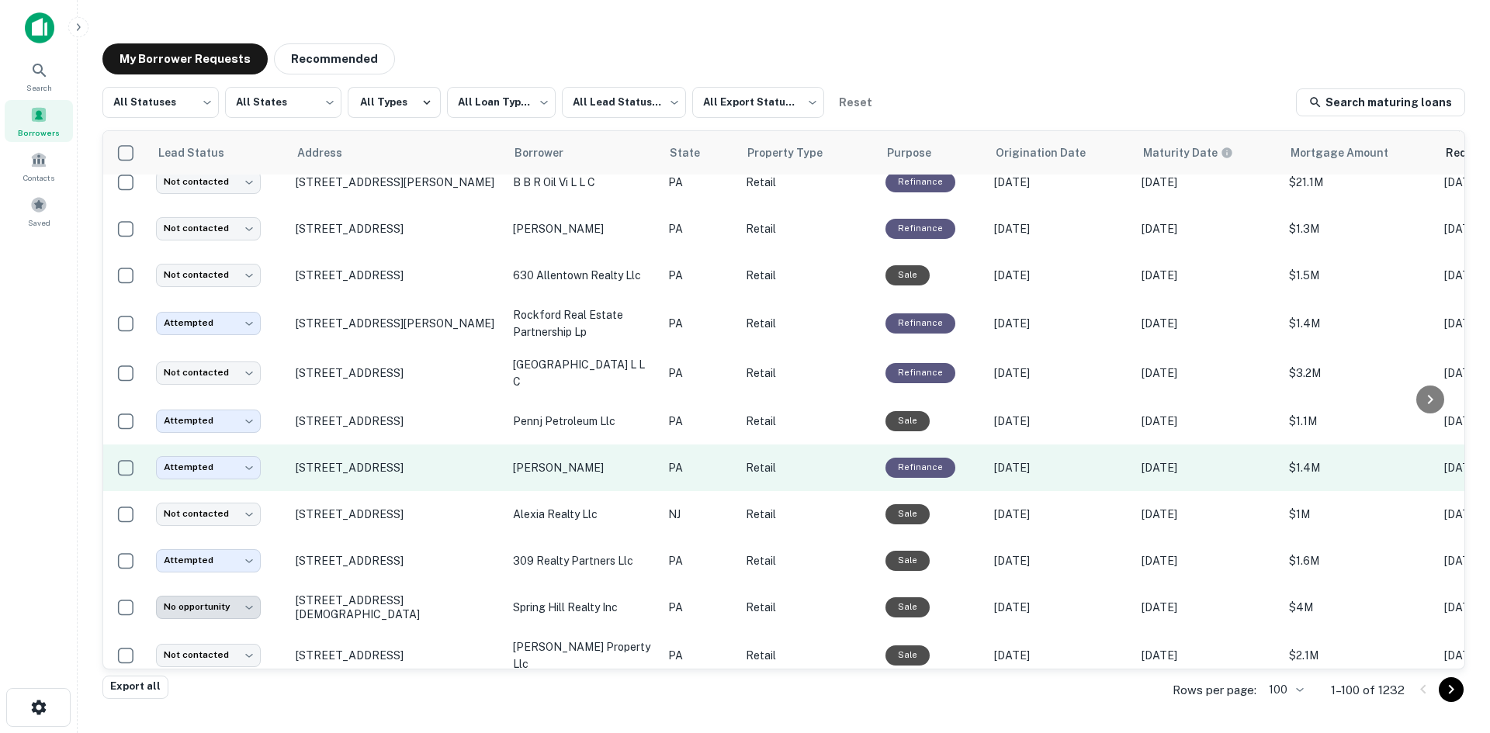
click at [431, 477] on td "[STREET_ADDRESS]" at bounding box center [396, 468] width 217 height 47
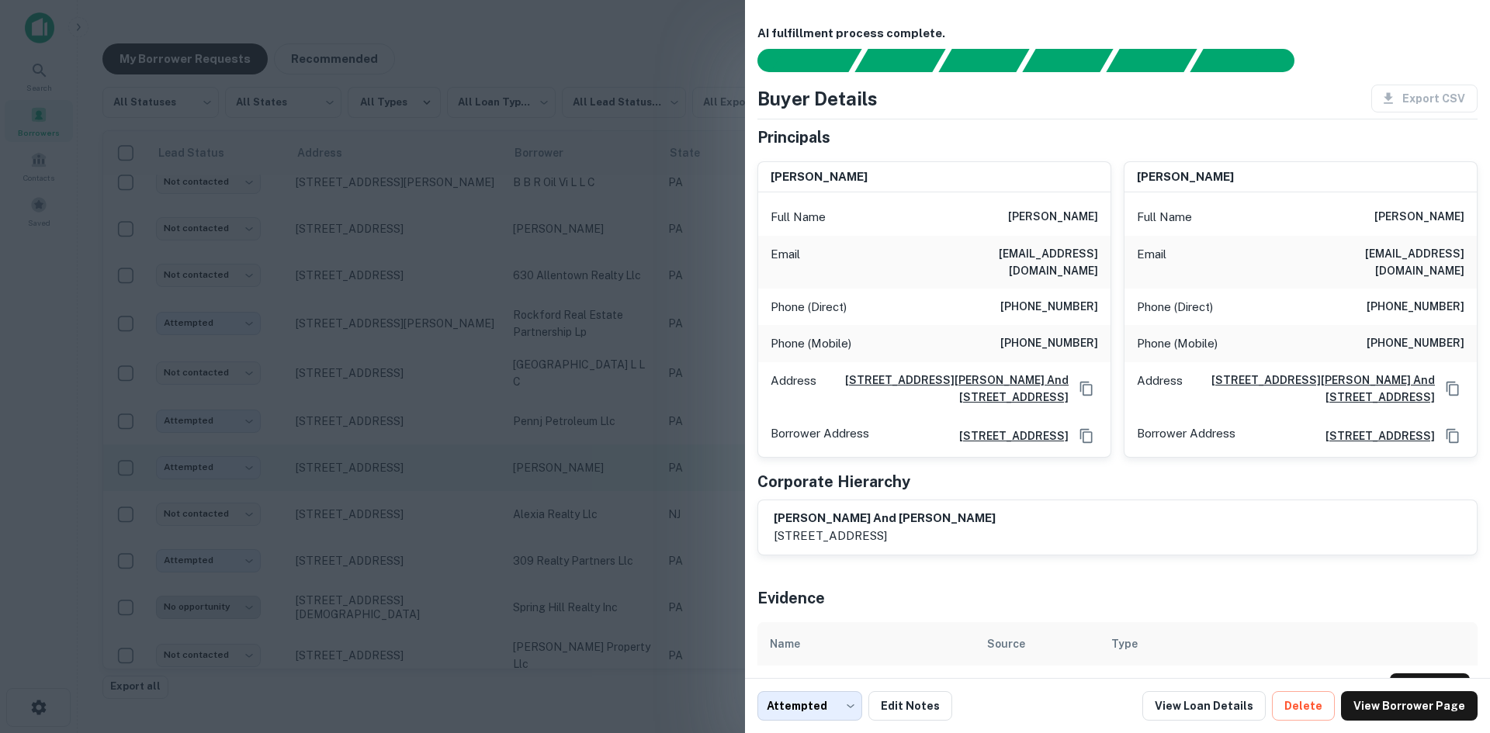
click at [431, 477] on div at bounding box center [745, 366] width 1490 height 733
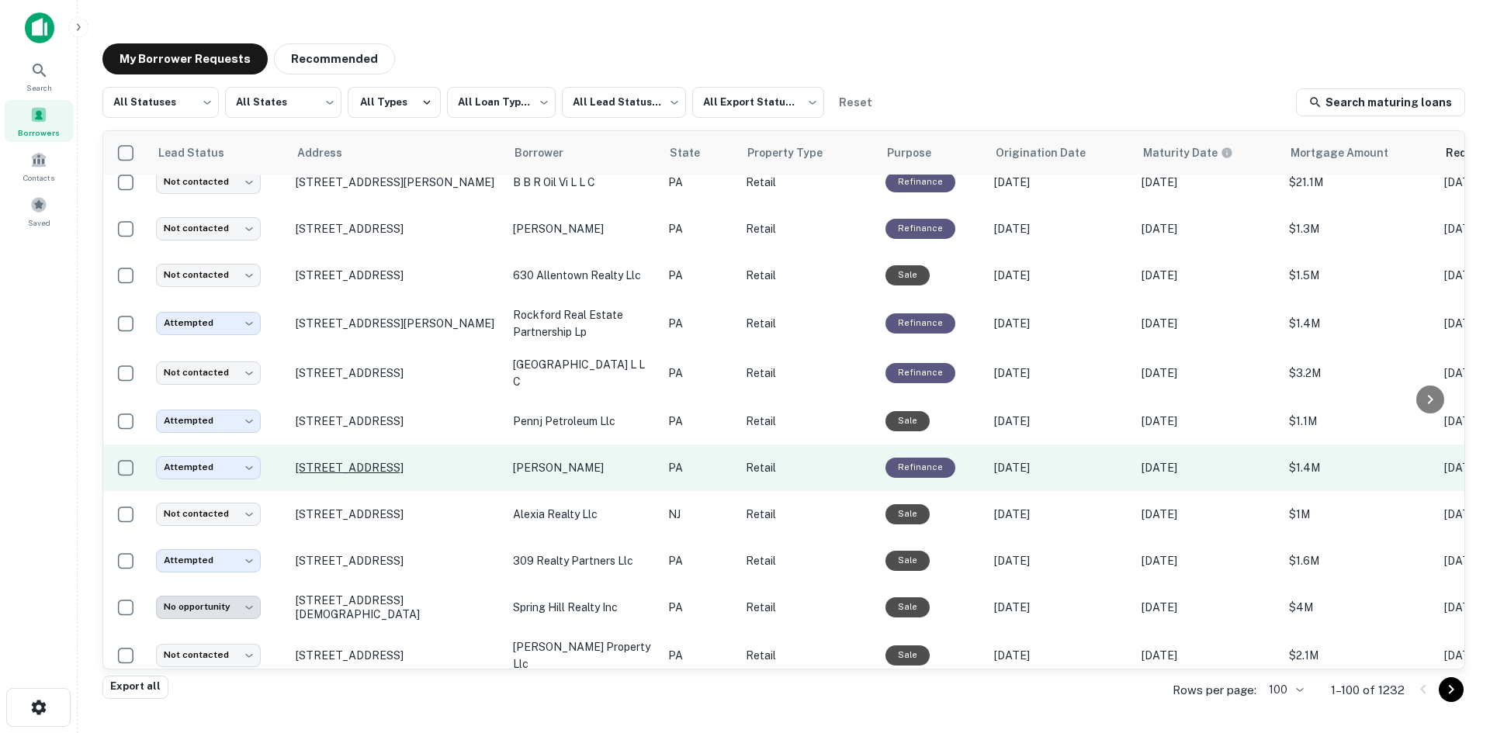
click at [422, 463] on p "[STREET_ADDRESS]" at bounding box center [397, 468] width 202 height 14
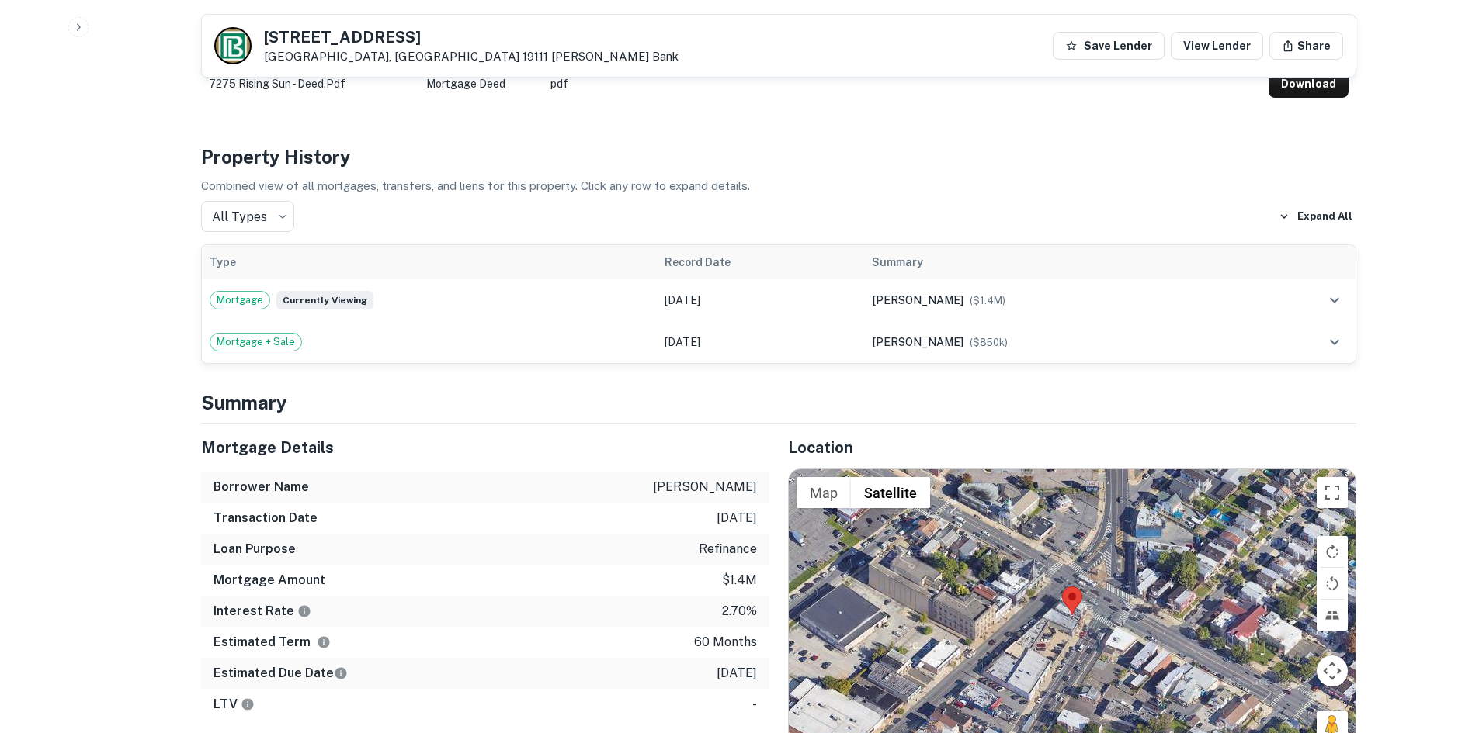
scroll to position [776, 0]
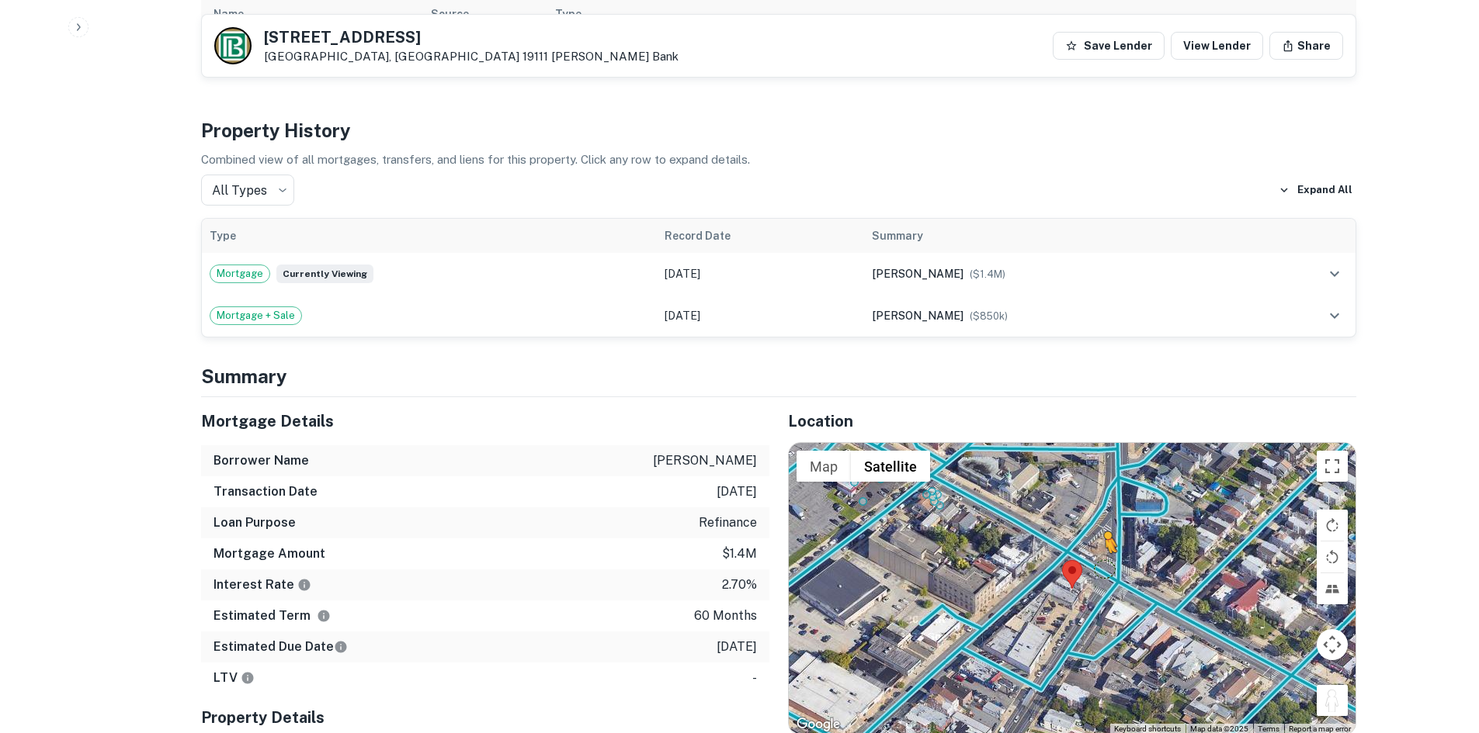
drag, startPoint x: 1340, startPoint y: 686, endPoint x: 1100, endPoint y: 550, distance: 276.3
click at [1101, 552] on div "To activate drag with keyboard, press Alt + Enter. Once in keyboard drag state,…" at bounding box center [1072, 589] width 567 height 292
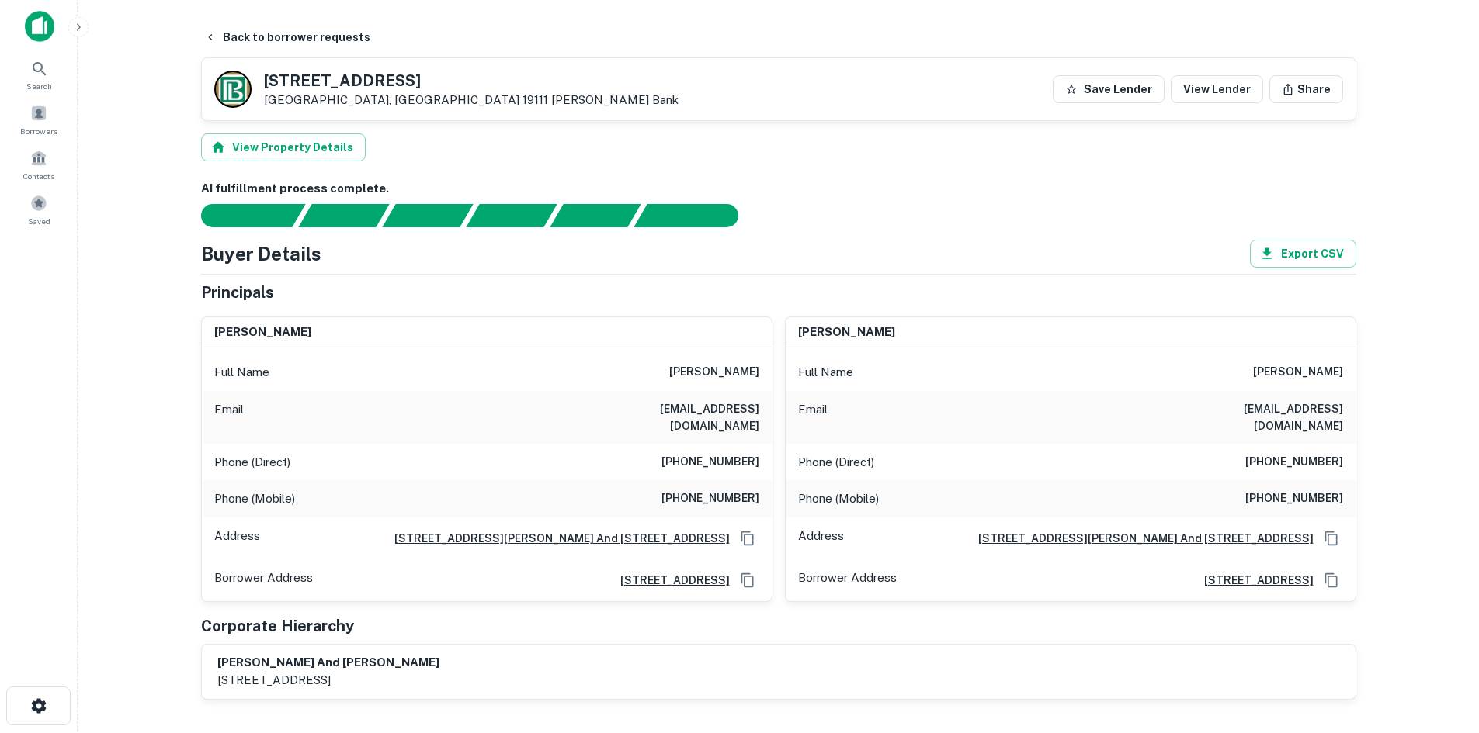
scroll to position [0, 0]
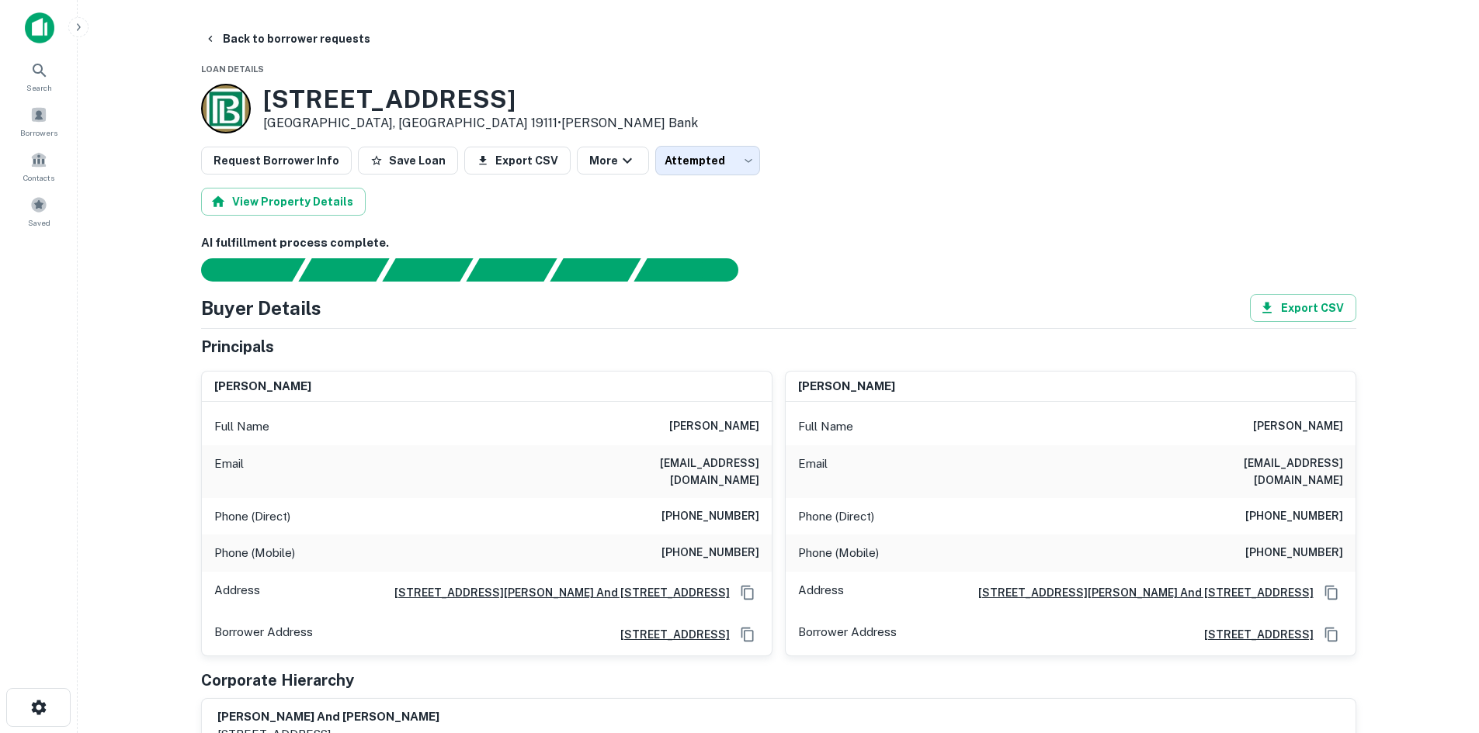
click at [713, 508] on h6 "(215) 453-9460" at bounding box center [710, 517] width 98 height 19
copy h6 "(215) 453-9460"
click at [300, 36] on button "Back to borrower requests" at bounding box center [287, 39] width 179 height 28
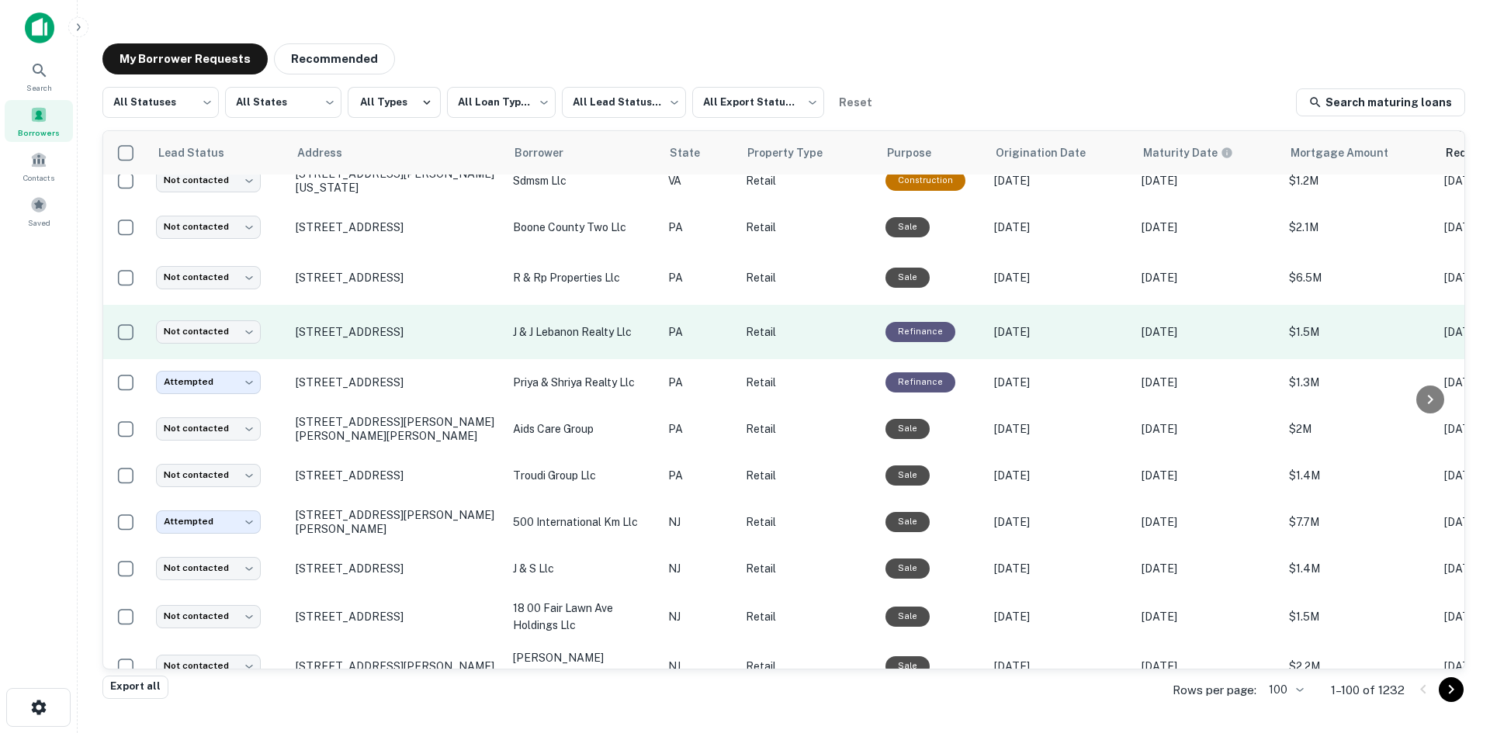
scroll to position [1613, 0]
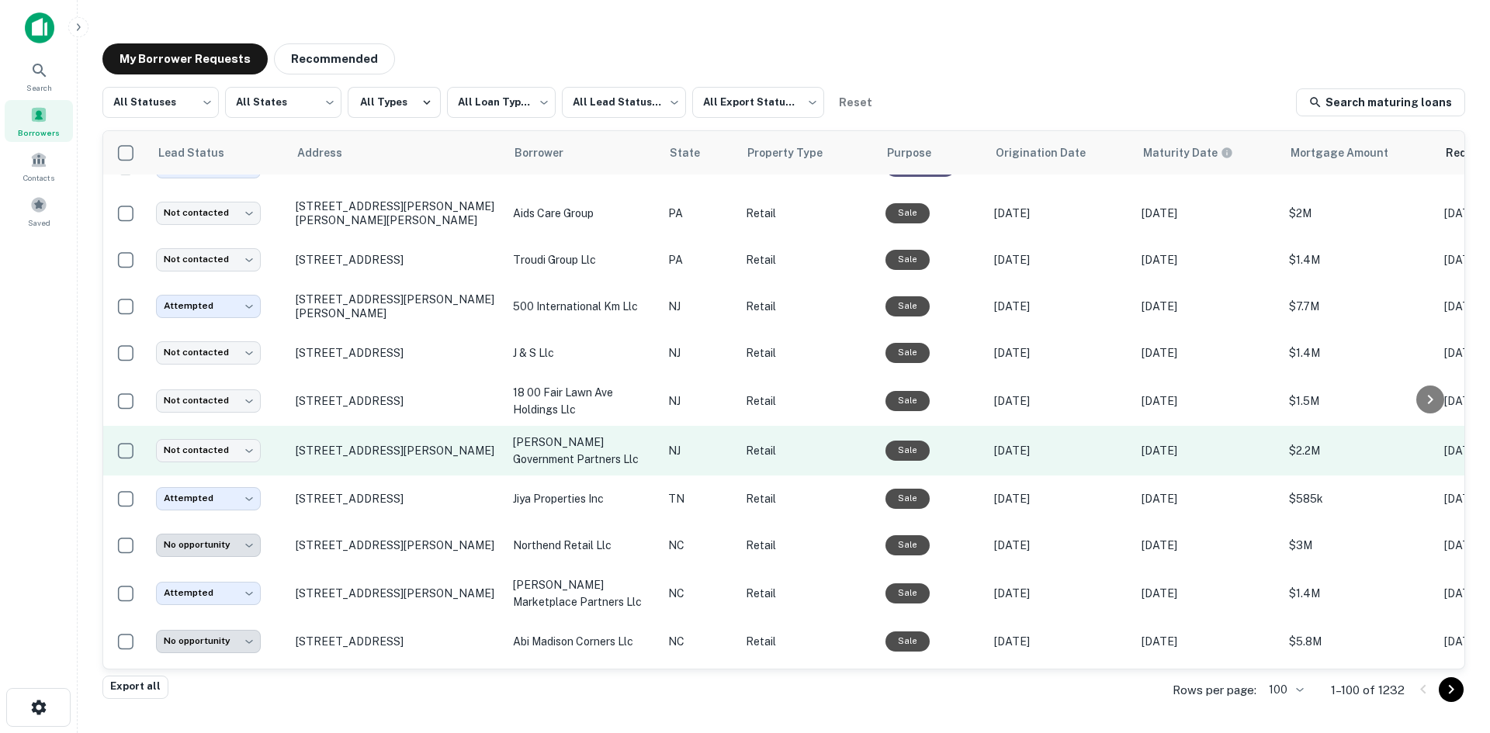
click at [349, 476] on td "[STREET_ADDRESS][PERSON_NAME]" at bounding box center [396, 451] width 217 height 50
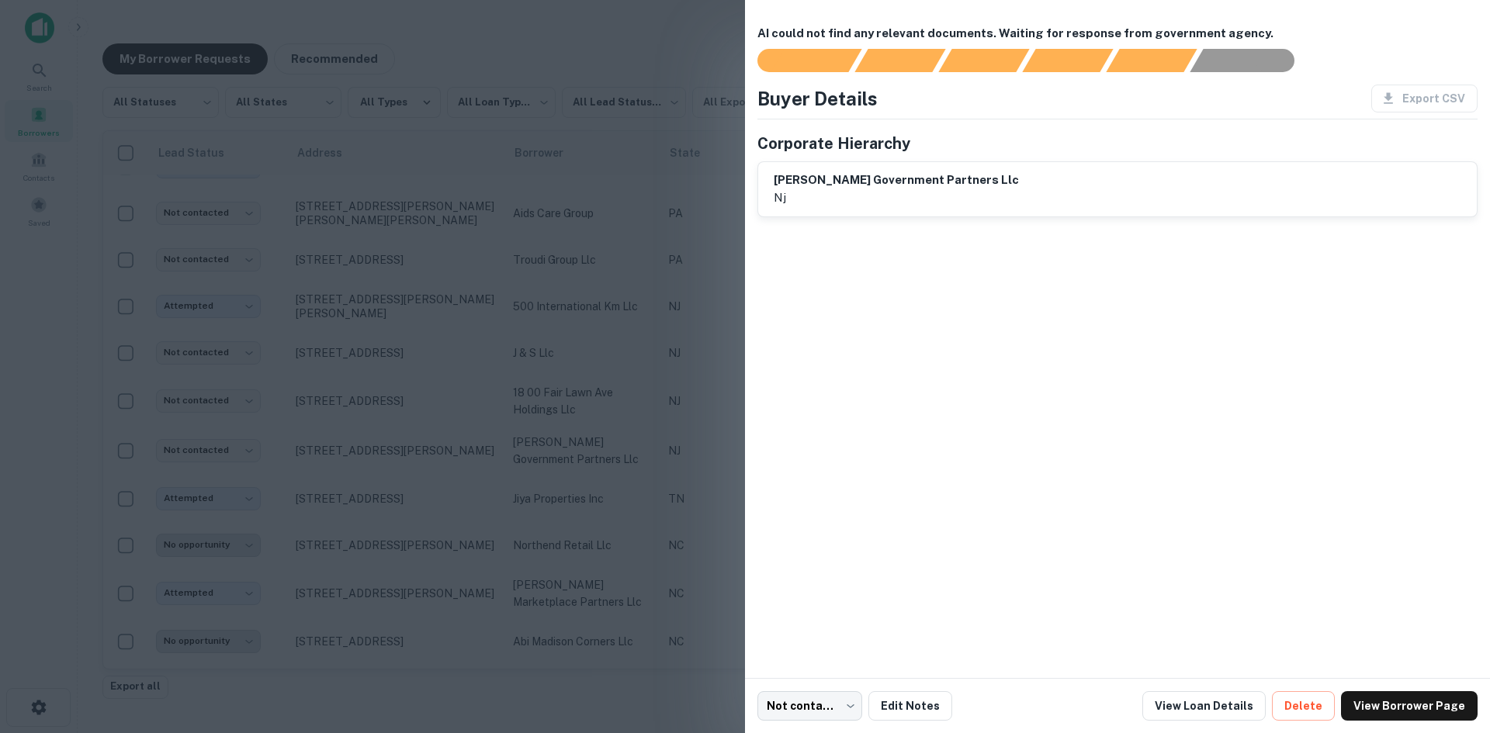
click at [458, 421] on div at bounding box center [745, 366] width 1490 height 733
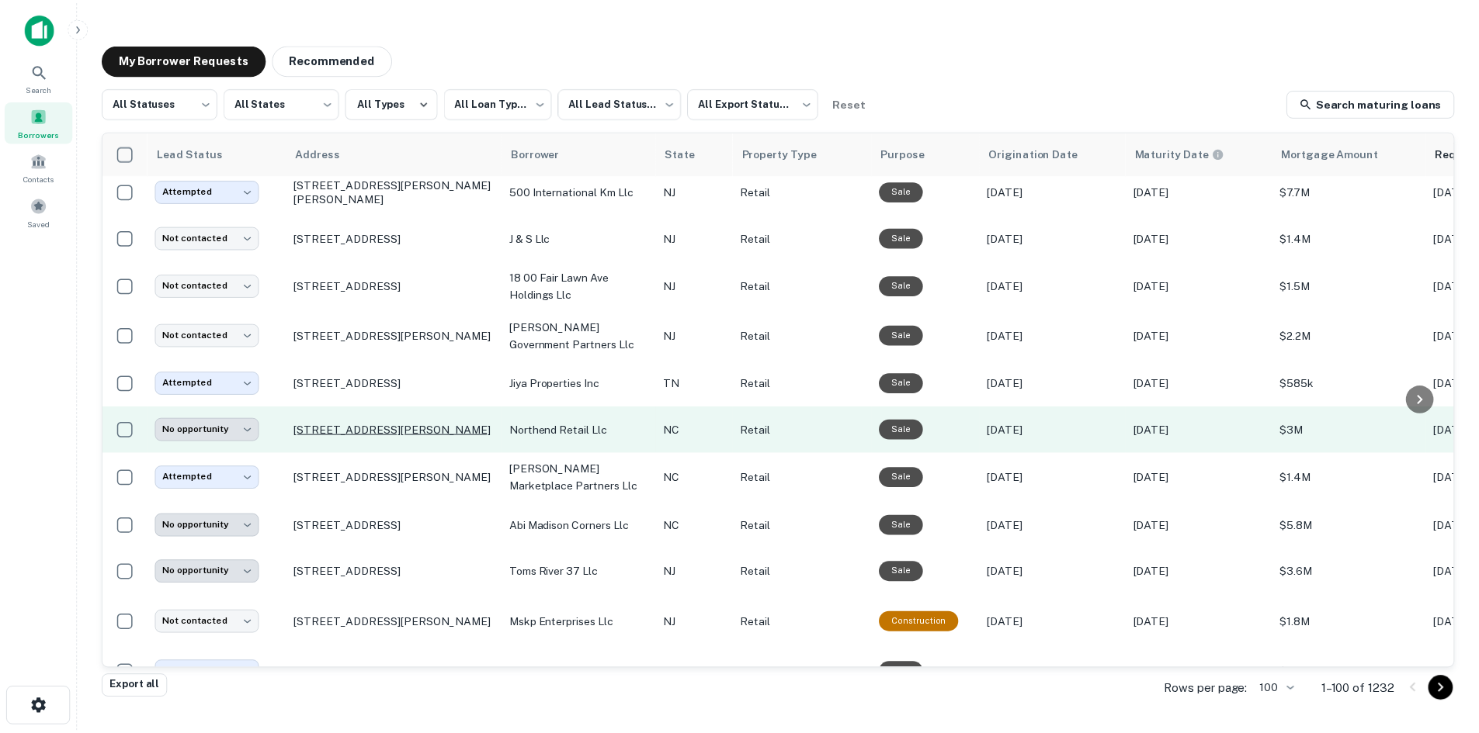
scroll to position [1923, 0]
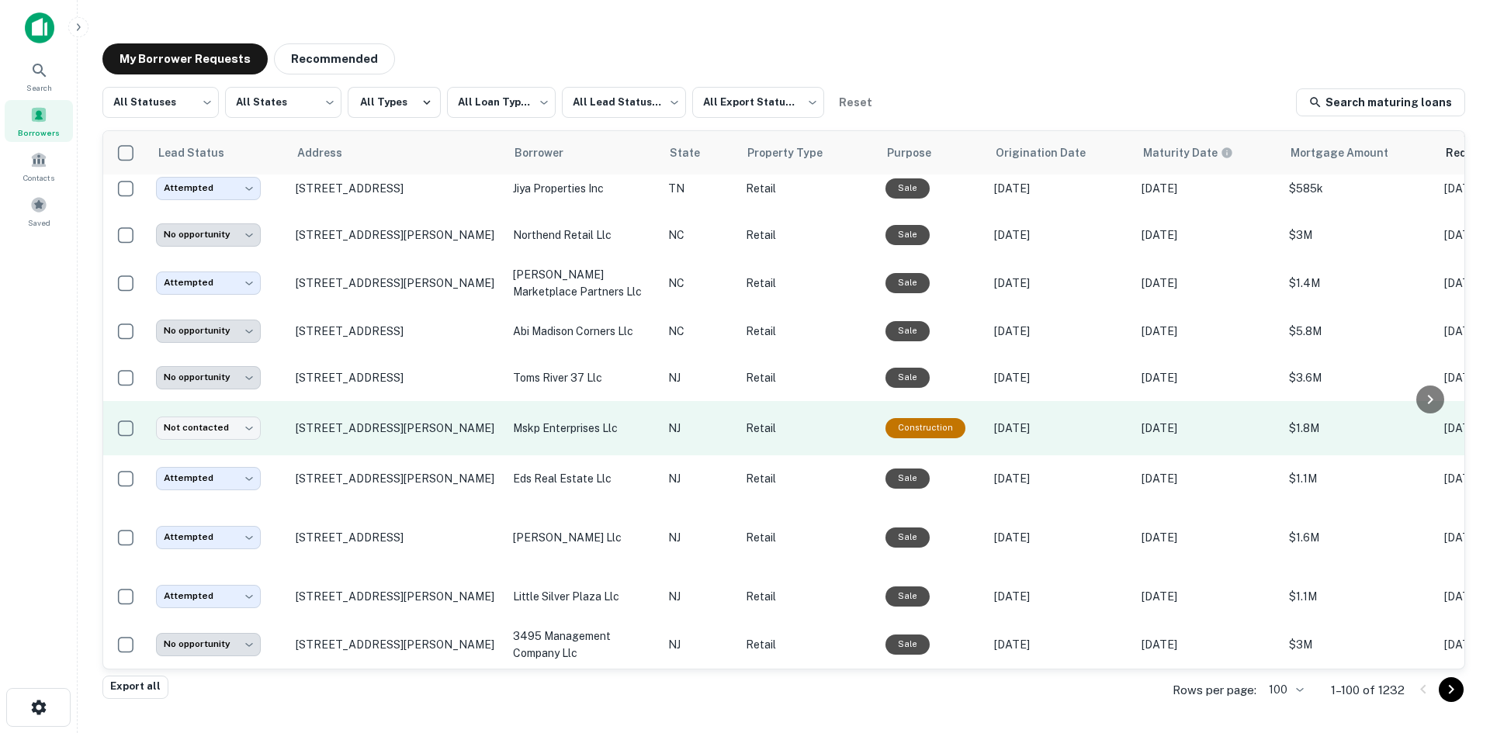
click at [423, 456] on td "[STREET_ADDRESS][PERSON_NAME]" at bounding box center [396, 428] width 217 height 54
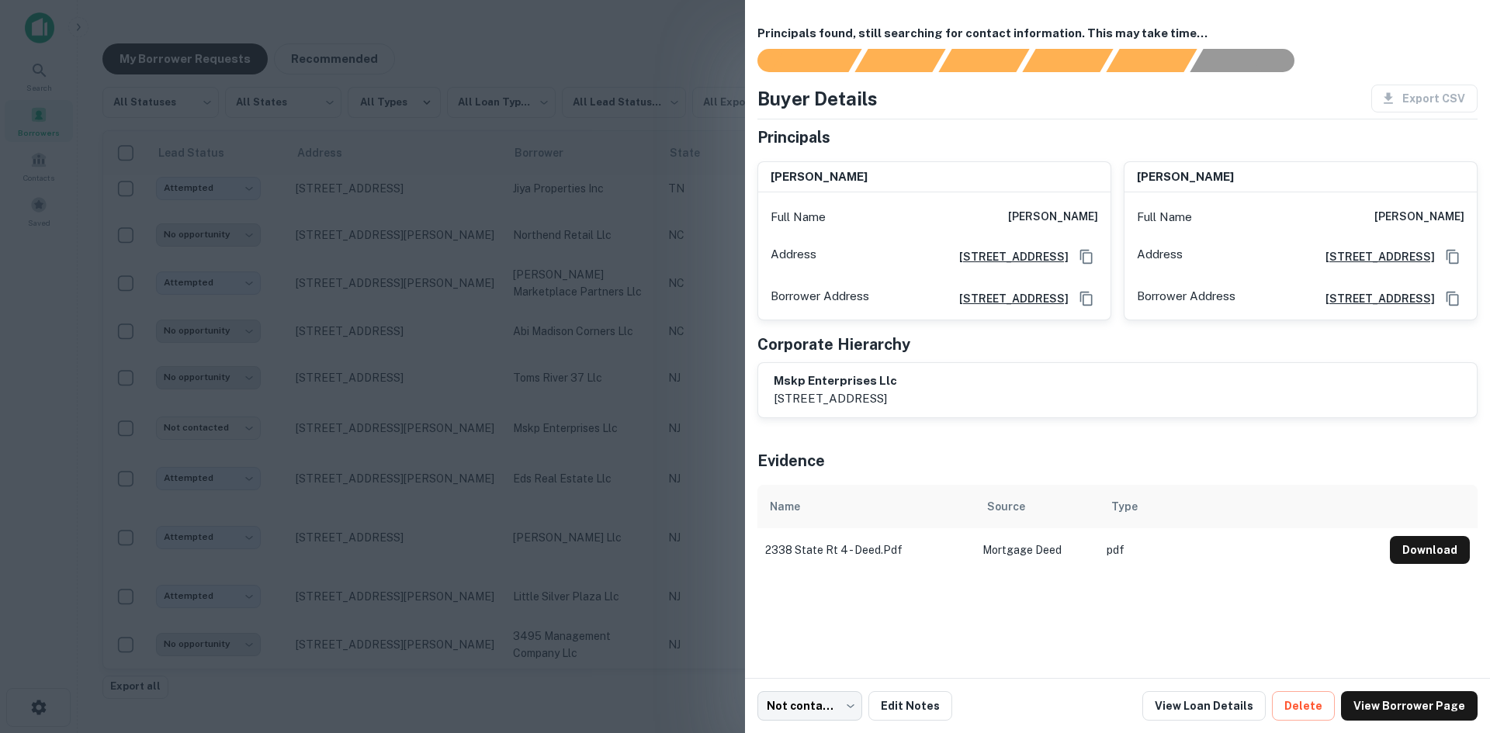
click at [426, 455] on div at bounding box center [745, 366] width 1490 height 733
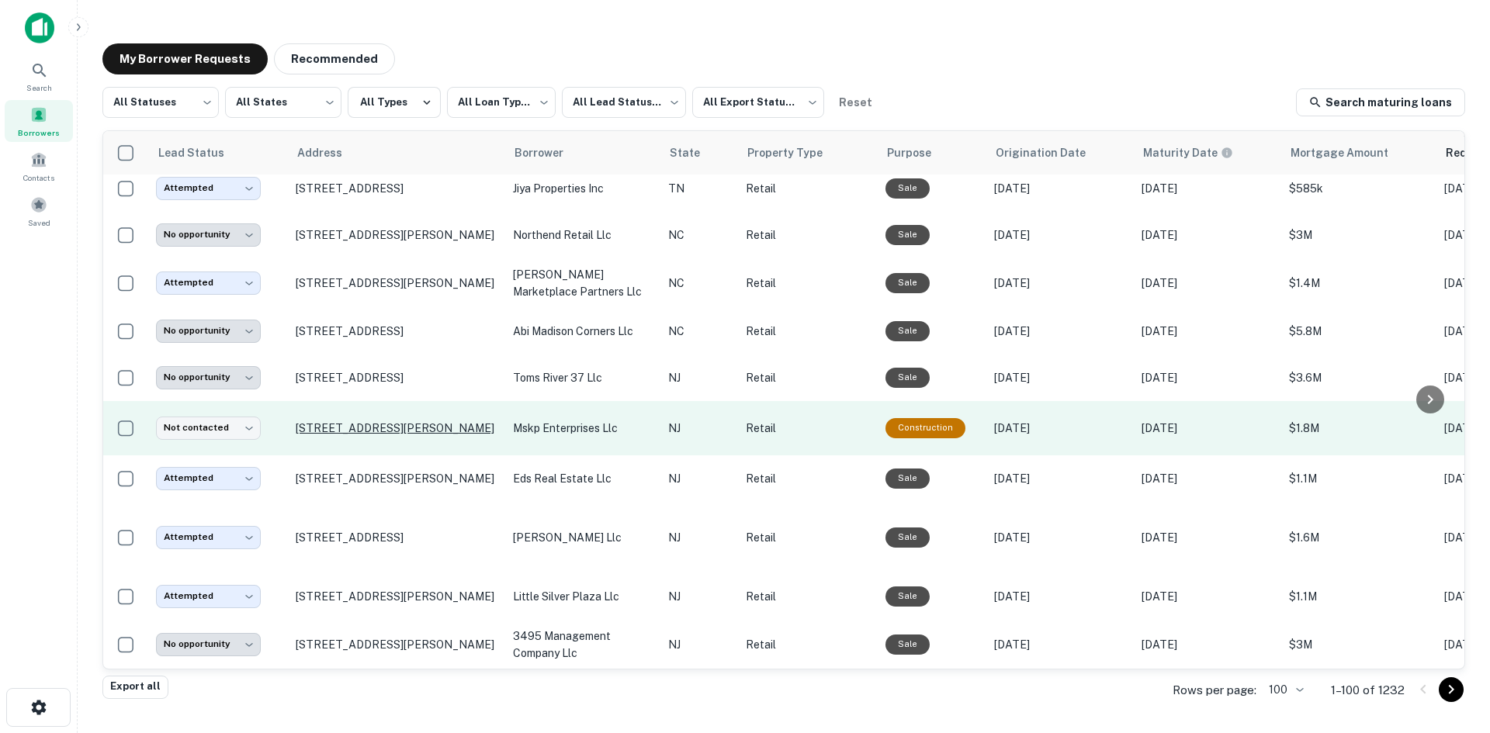
click at [425, 435] on p "[STREET_ADDRESS][PERSON_NAME]" at bounding box center [397, 428] width 202 height 14
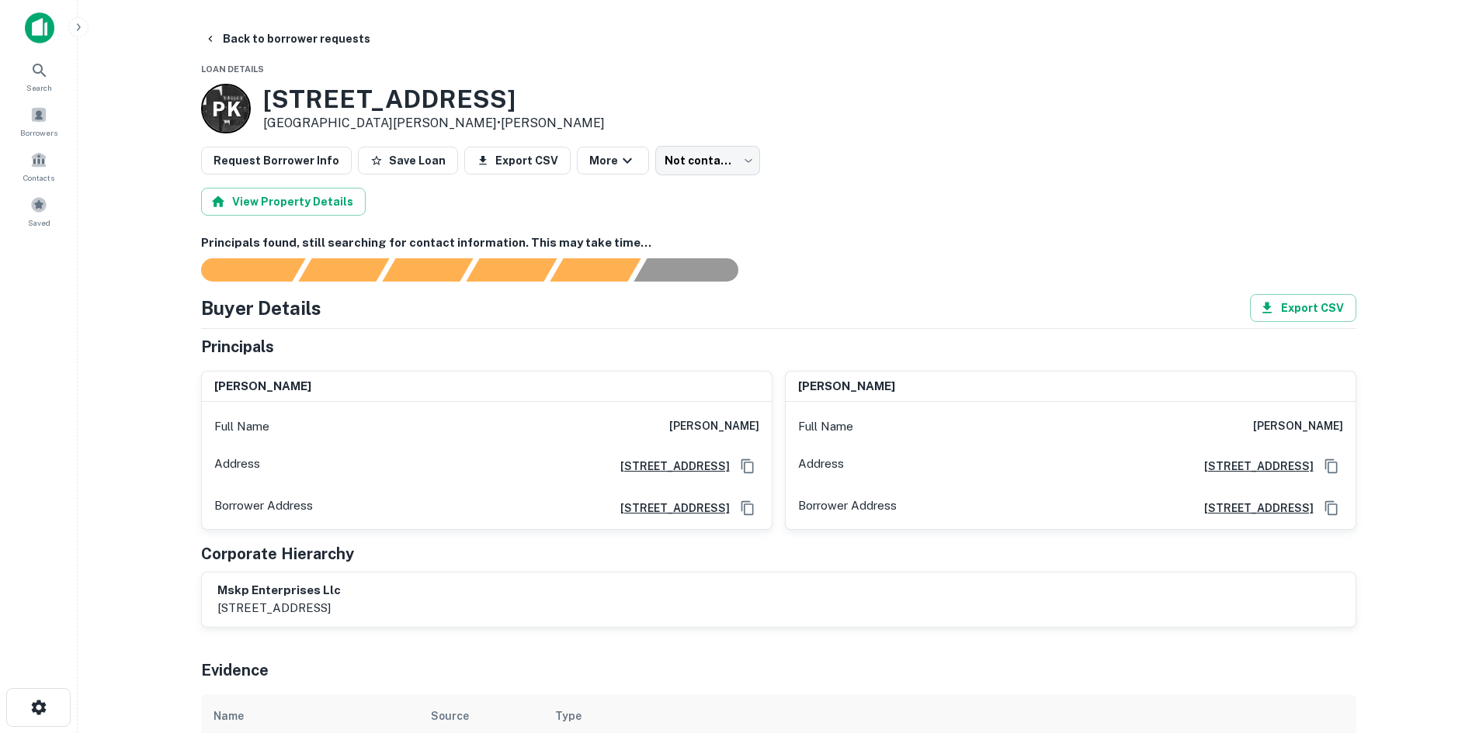
drag, startPoint x: 731, startPoint y: 411, endPoint x: 725, endPoint y: 417, distance: 8.3
click at [729, 414] on div "Full Name kuldip patwalia" at bounding box center [487, 426] width 570 height 37
click at [723, 417] on div "Full Name kuldip patwalia" at bounding box center [487, 426] width 570 height 37
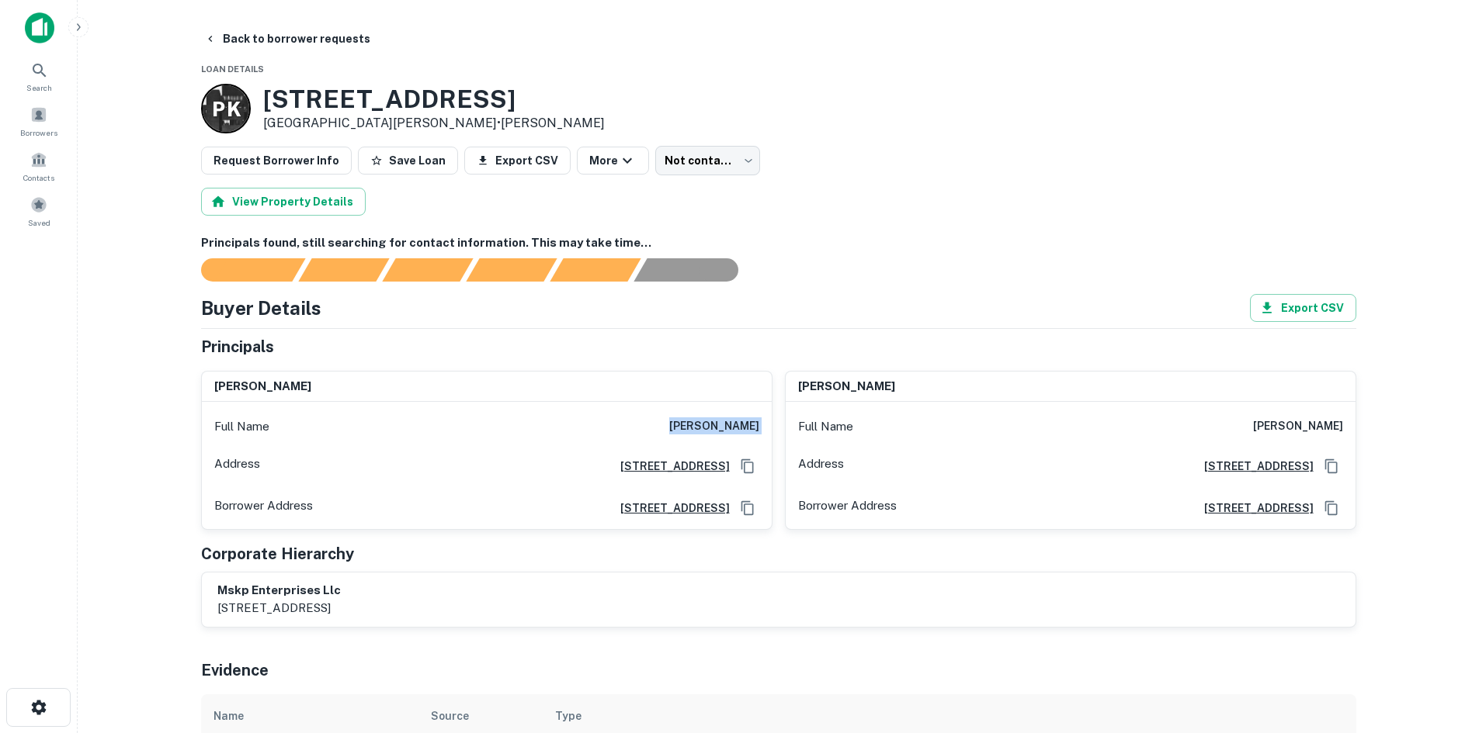
copy h6 "kuldip patwalia"
click at [699, 431] on h6 "kuldip patwalia" at bounding box center [714, 427] width 90 height 19
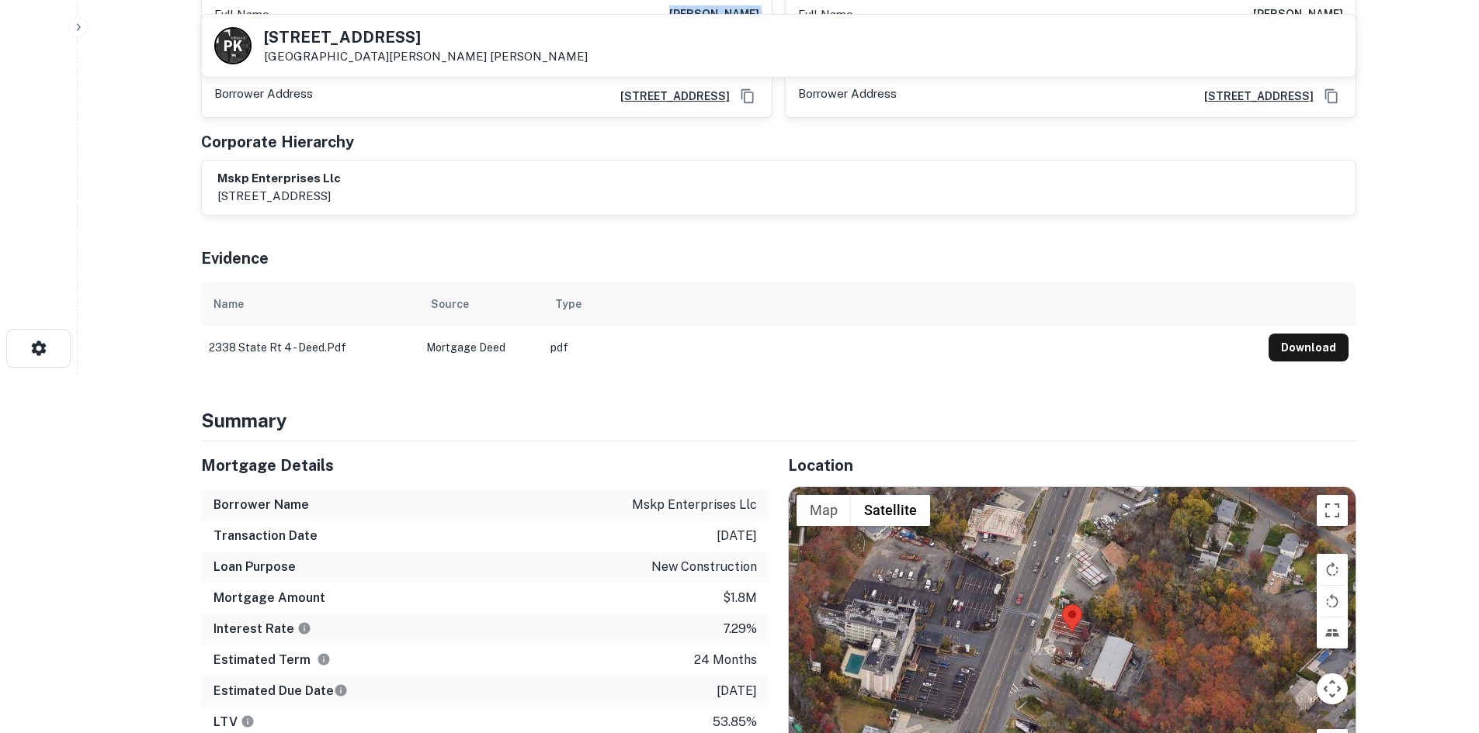
scroll to position [388, 0]
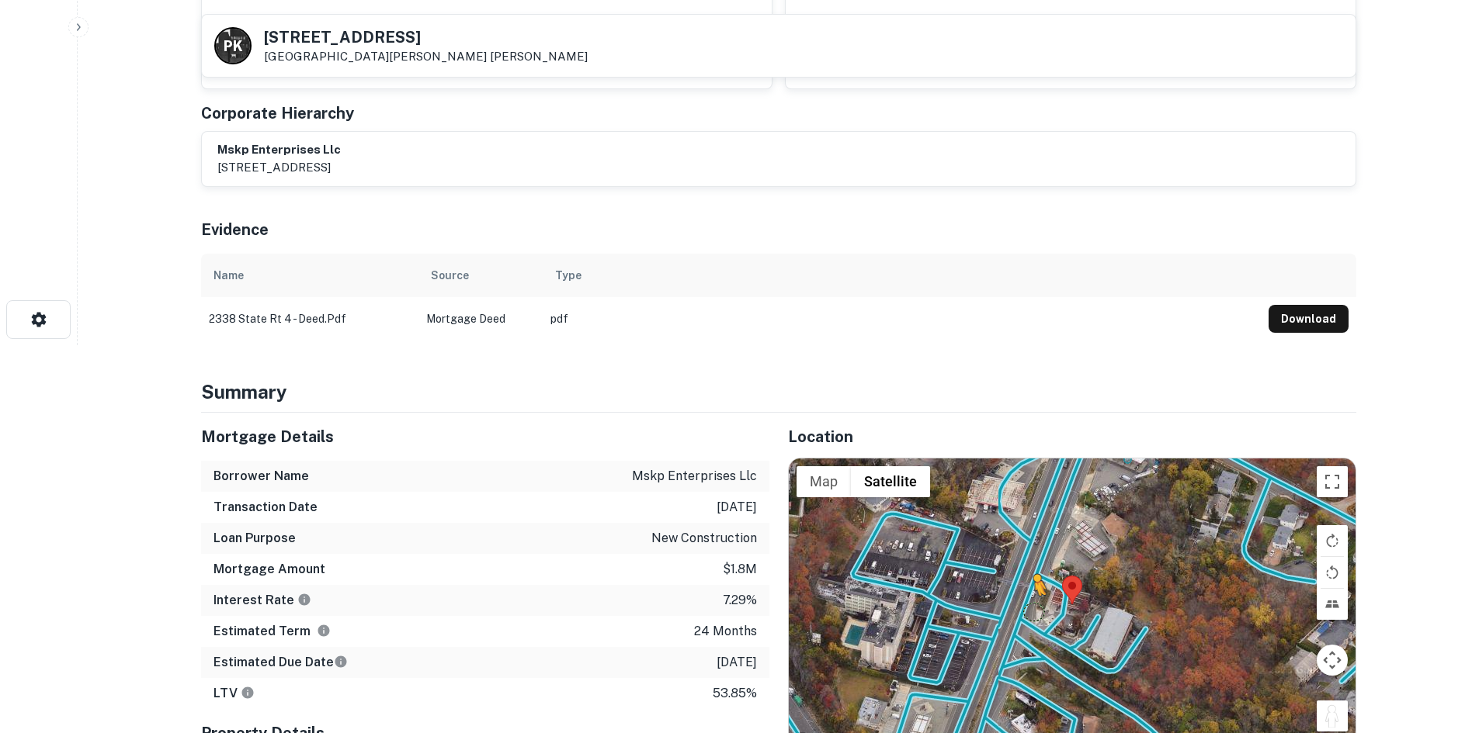
drag, startPoint x: 1326, startPoint y: 709, endPoint x: 1030, endPoint y: 612, distance: 312.0
click at [1030, 612] on div "To activate drag with keyboard, press Alt + Enter. Once in keyboard drag state,…" at bounding box center [1072, 605] width 567 height 292
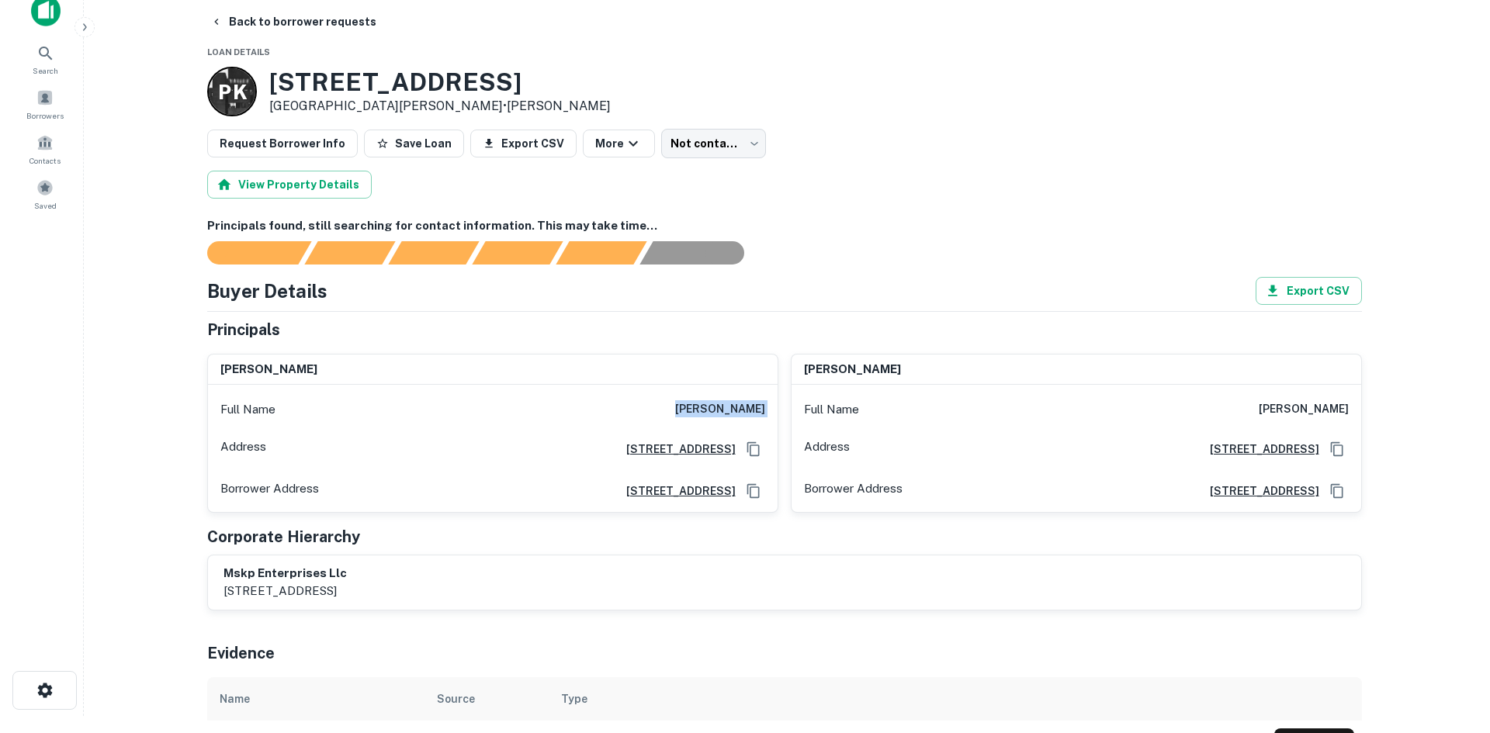
scroll to position [0, 0]
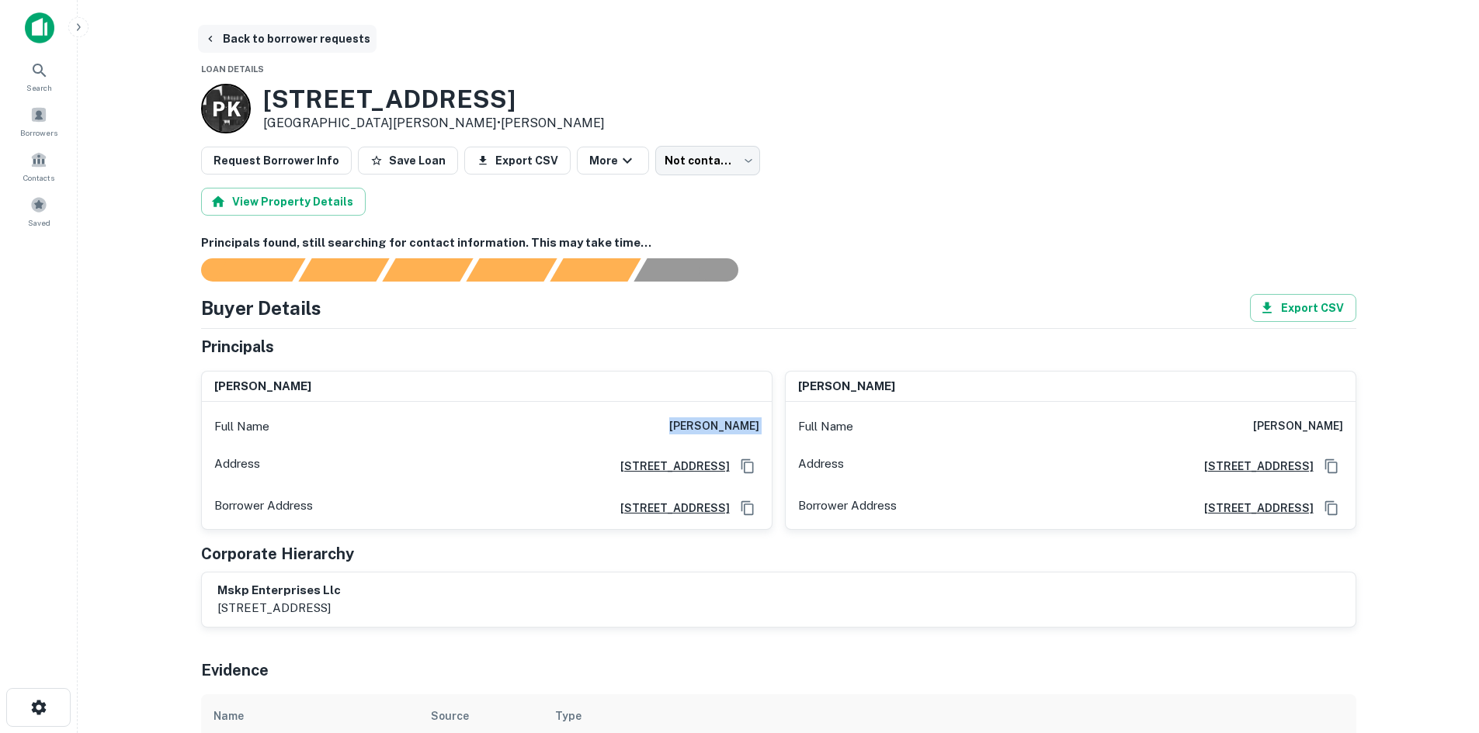
click at [290, 33] on button "Back to borrower requests" at bounding box center [287, 39] width 179 height 28
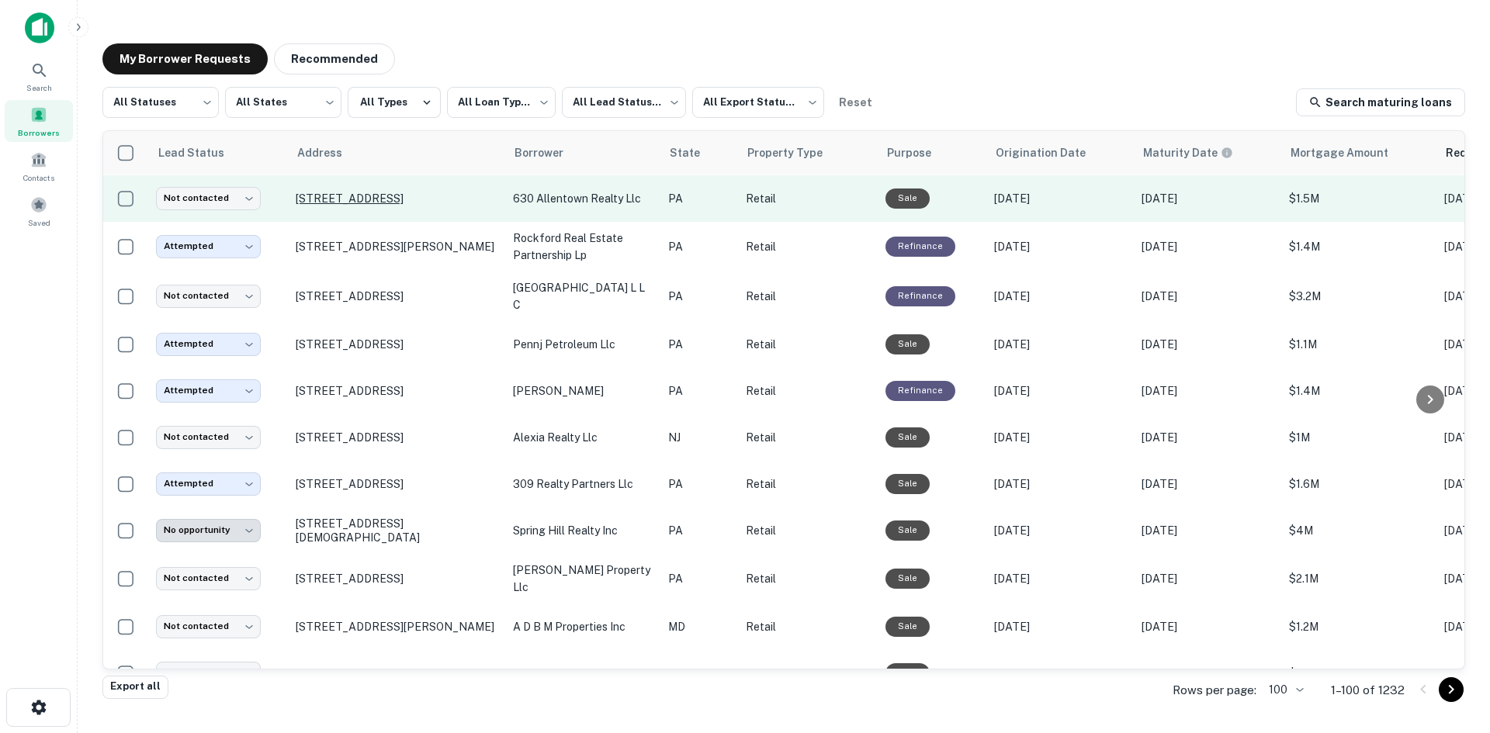
scroll to position [759, 0]
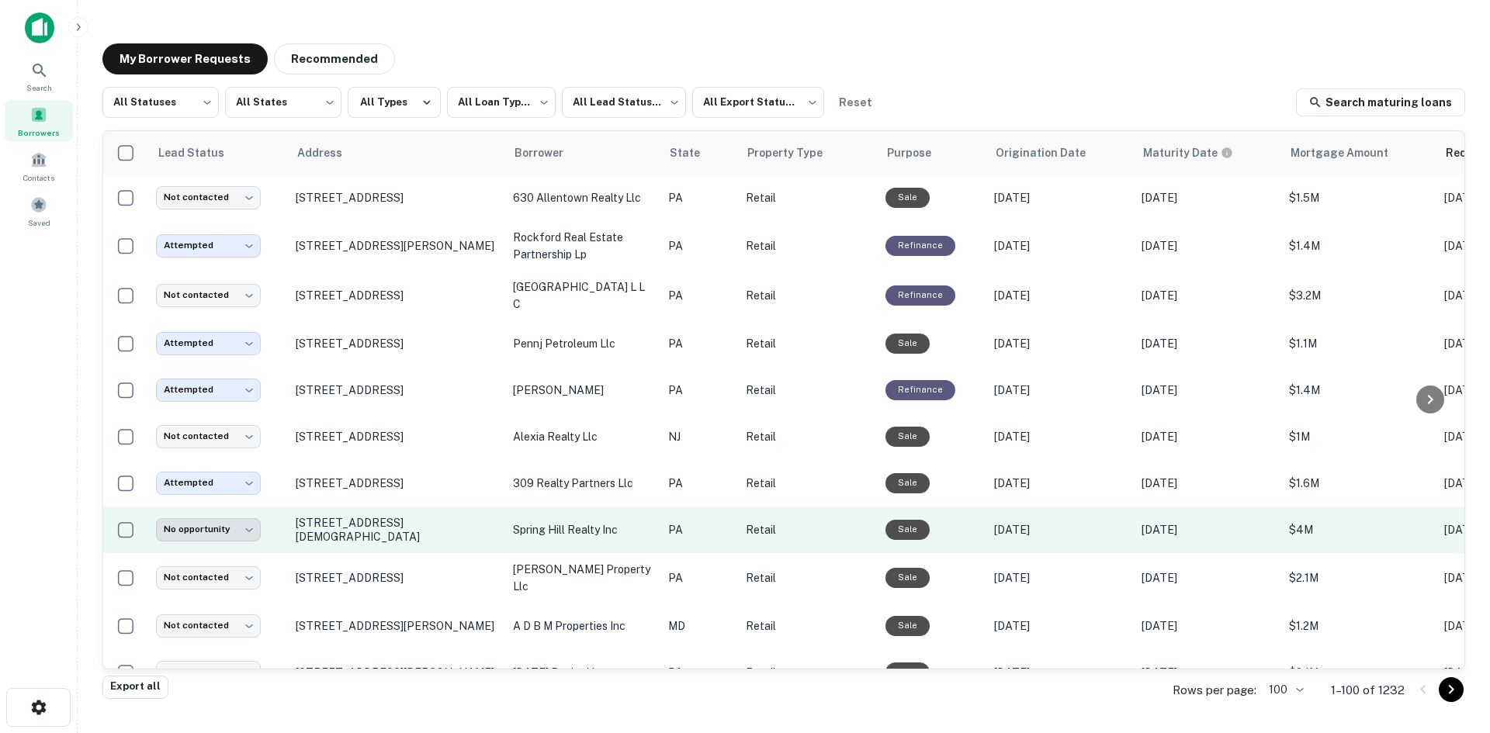
click at [355, 537] on td "[STREET_ADDRESS][DEMOGRAPHIC_DATA]" at bounding box center [396, 530] width 217 height 47
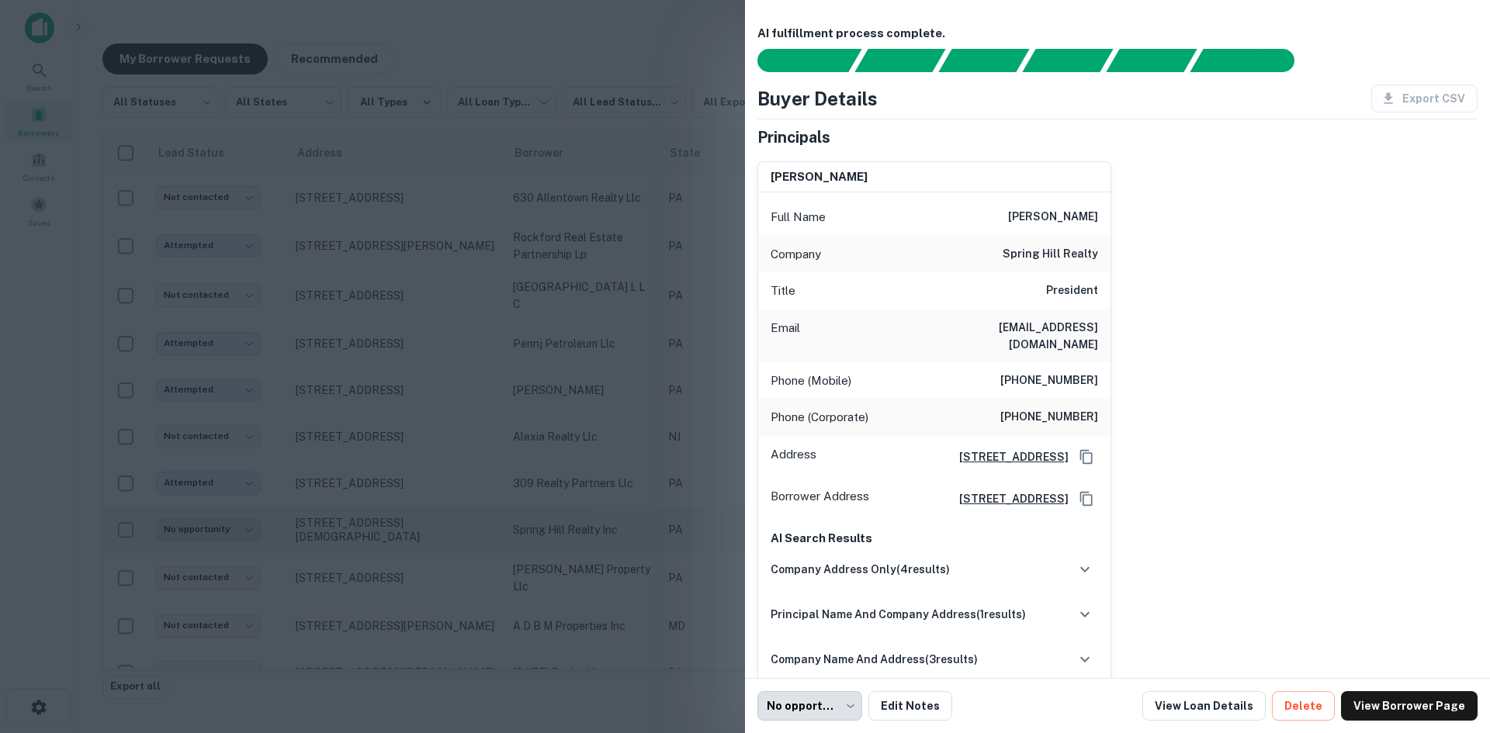
click at [355, 537] on div at bounding box center [745, 366] width 1490 height 733
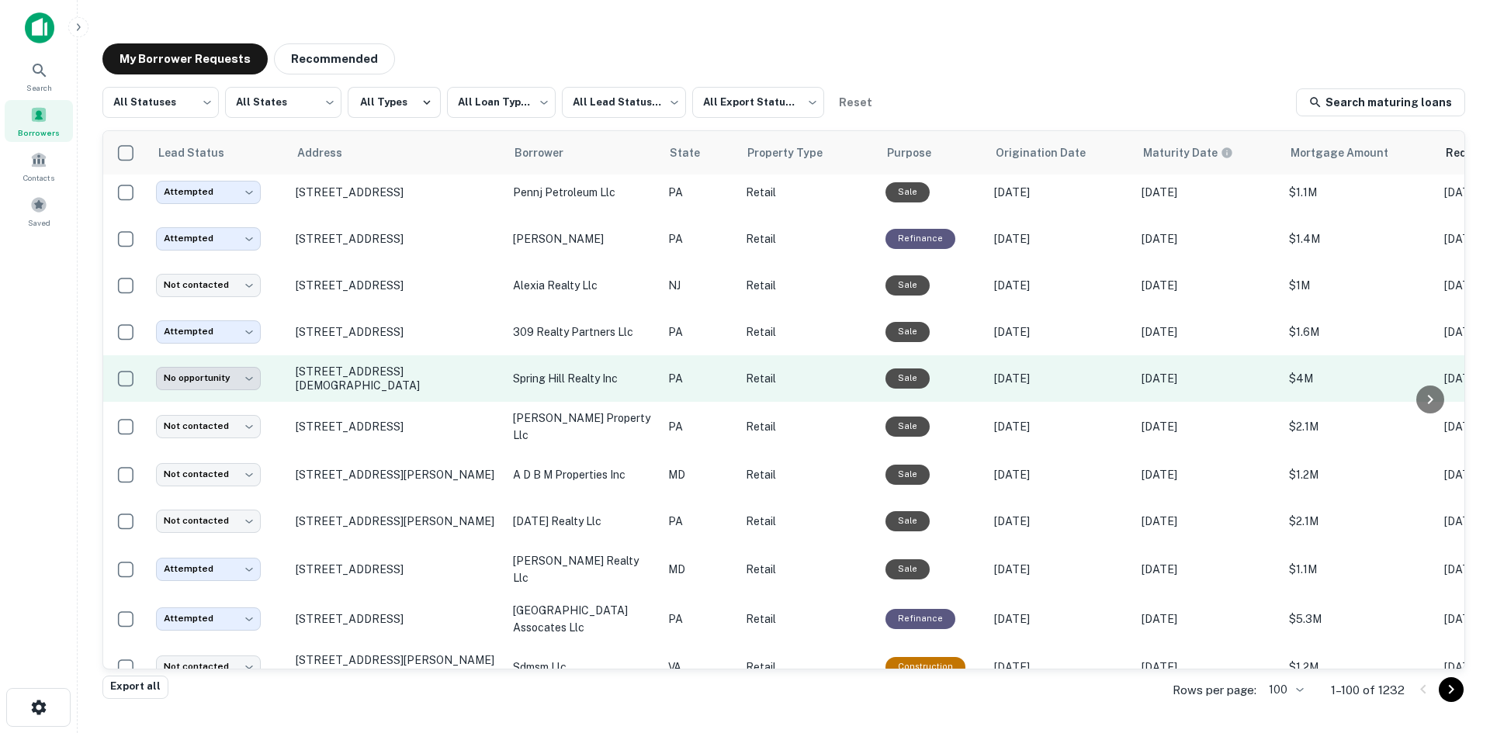
scroll to position [914, 0]
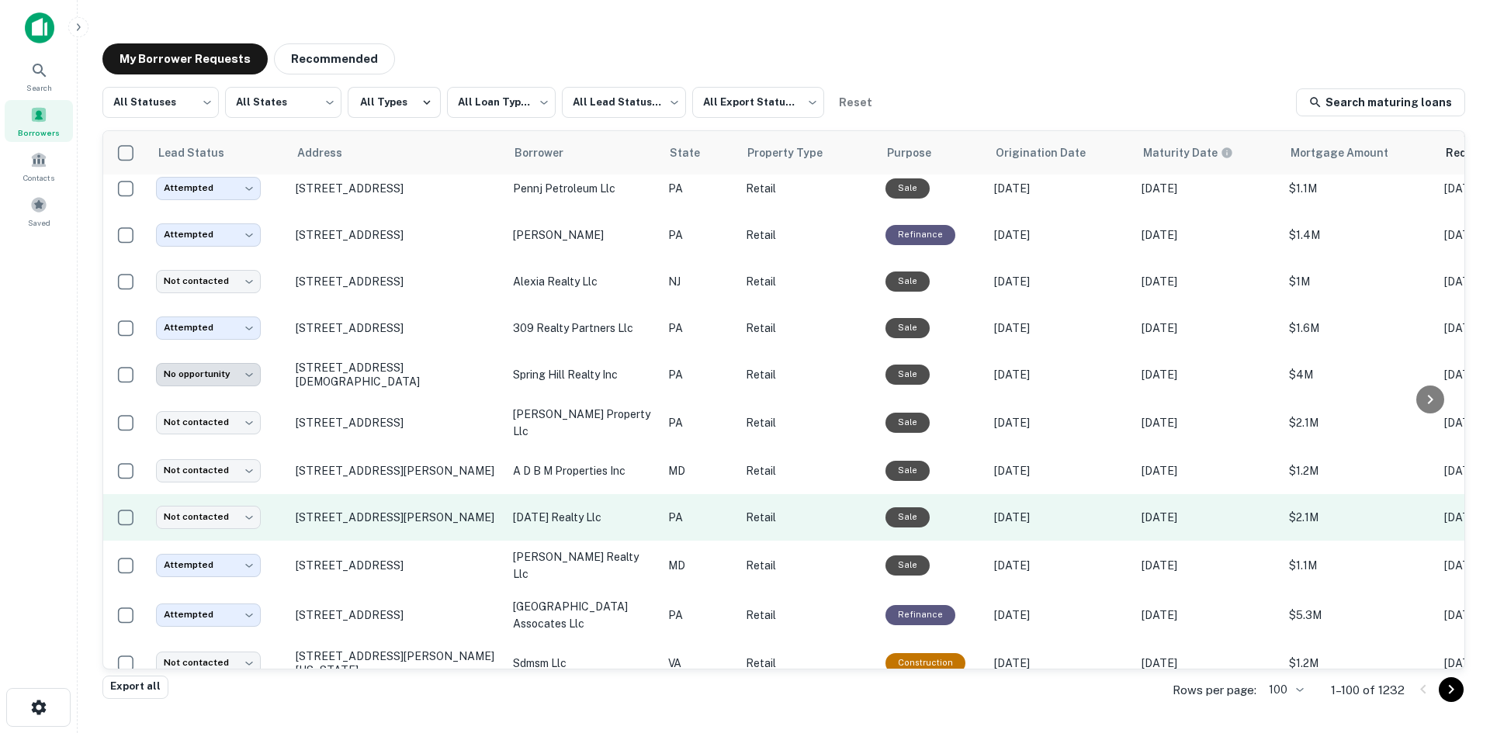
click at [355, 531] on td "[STREET_ADDRESS][PERSON_NAME]" at bounding box center [396, 517] width 217 height 47
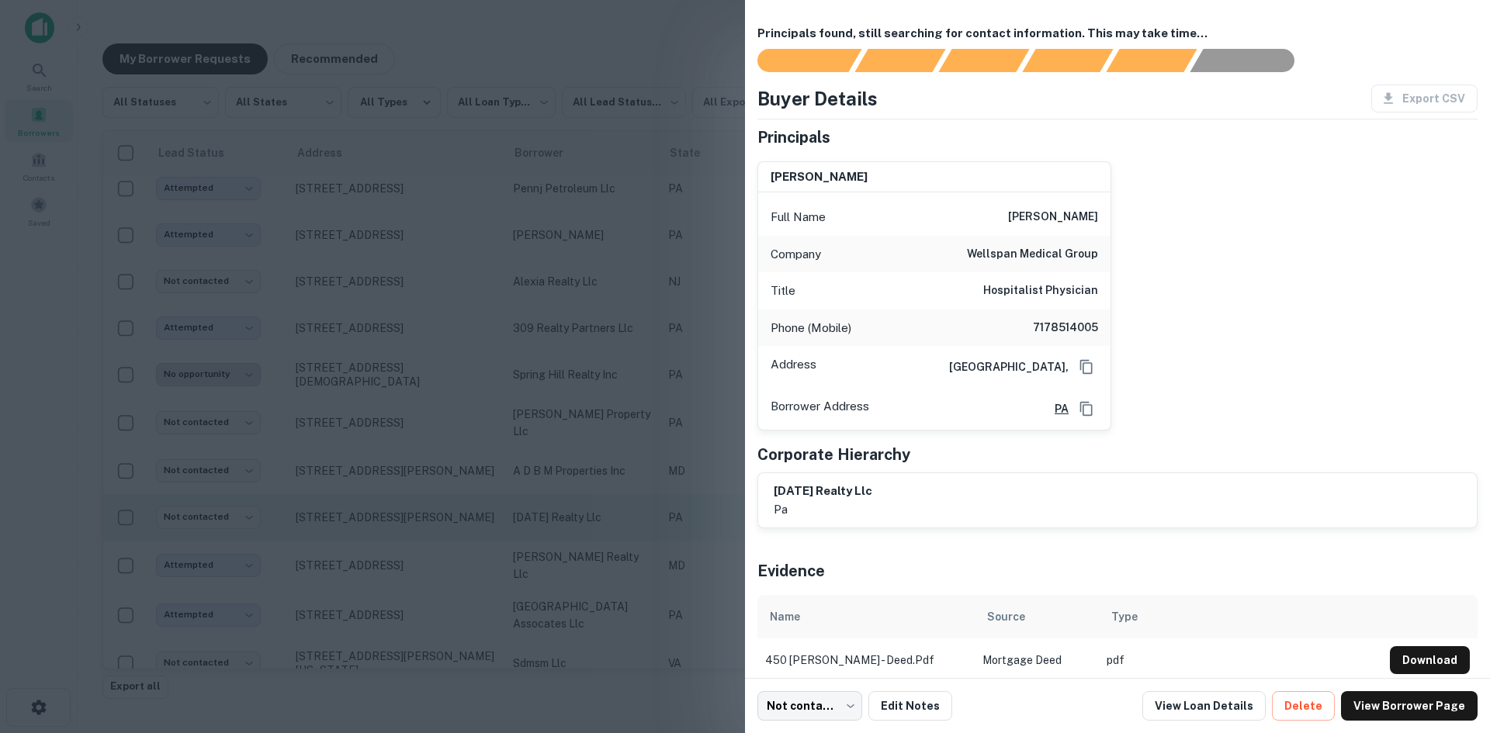
click at [355, 531] on div at bounding box center [745, 366] width 1490 height 733
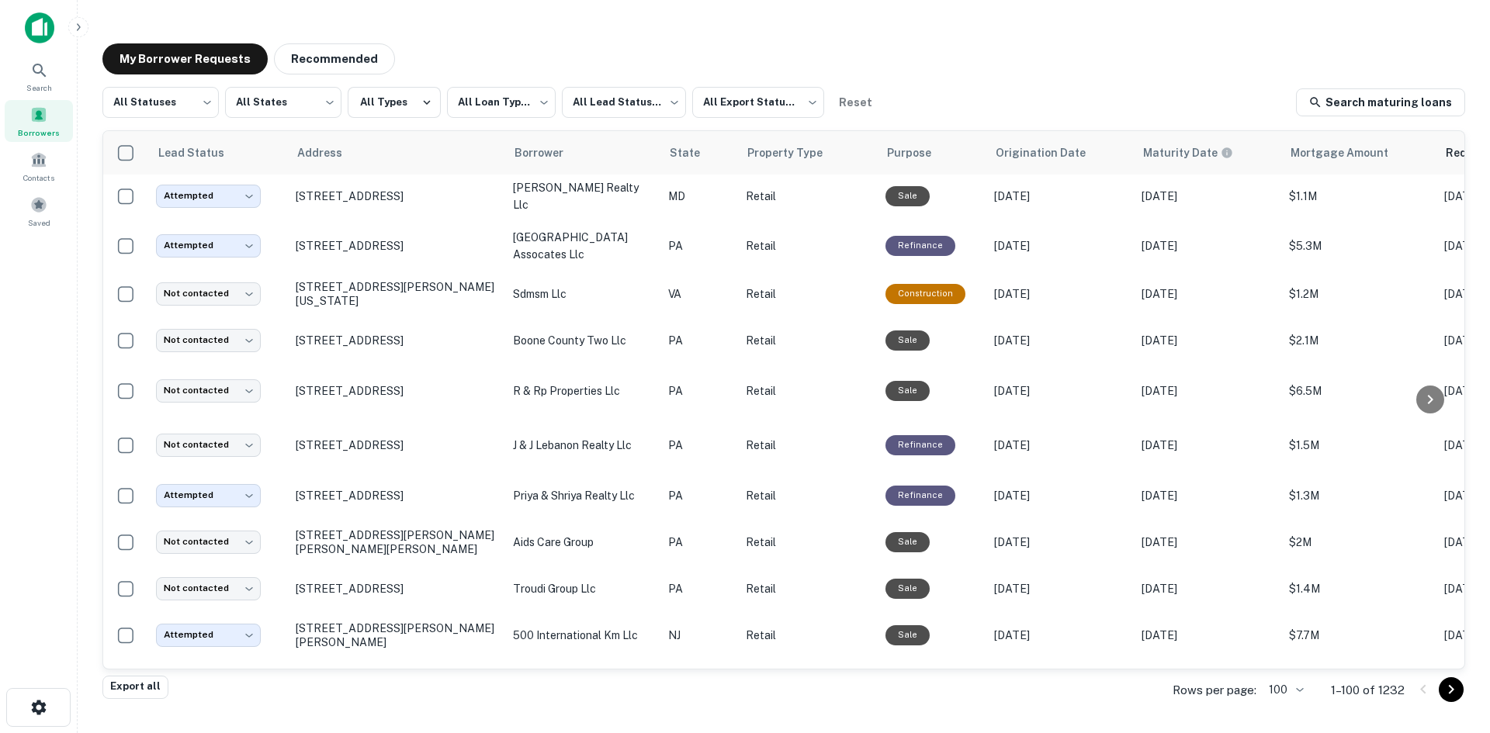
scroll to position [1302, 0]
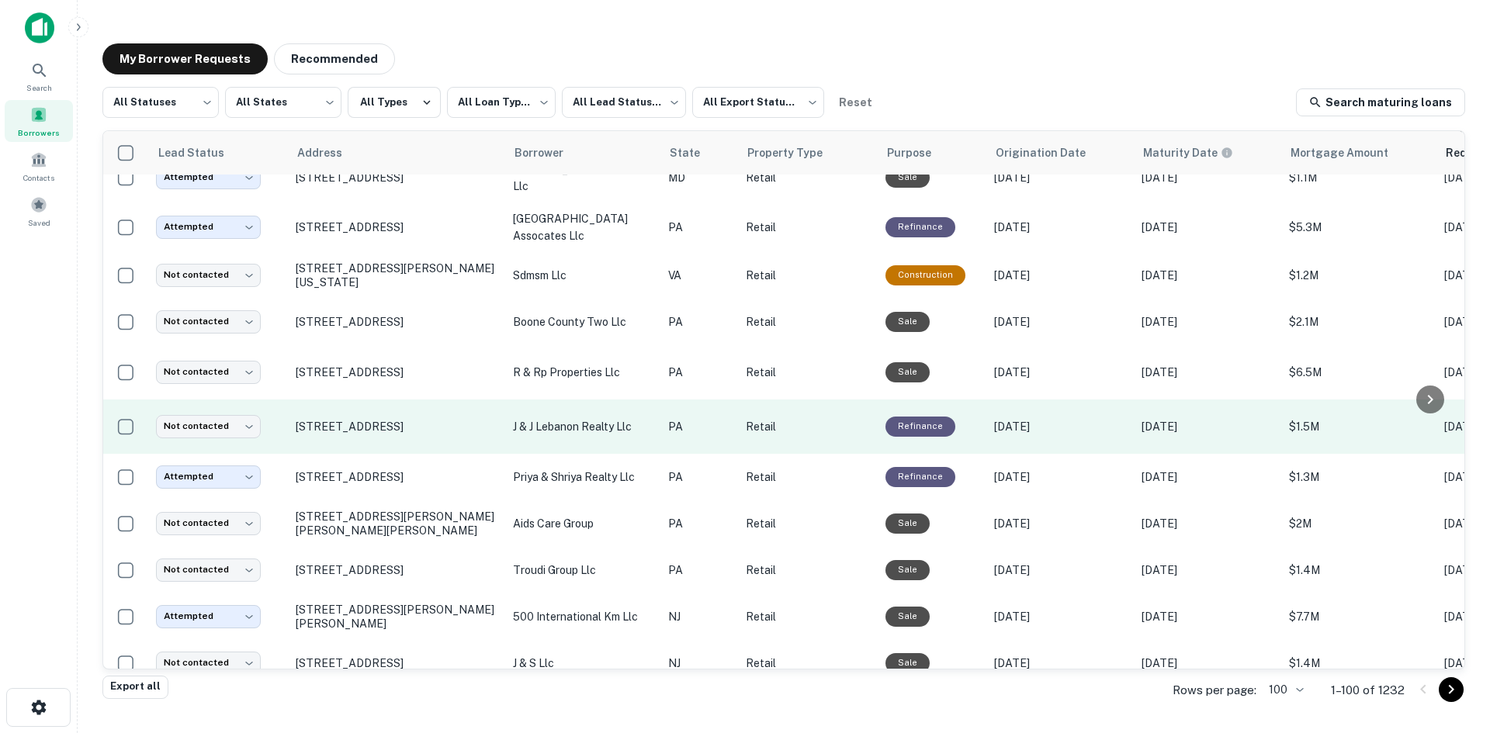
click at [356, 454] on td "[STREET_ADDRESS]" at bounding box center [396, 427] width 217 height 54
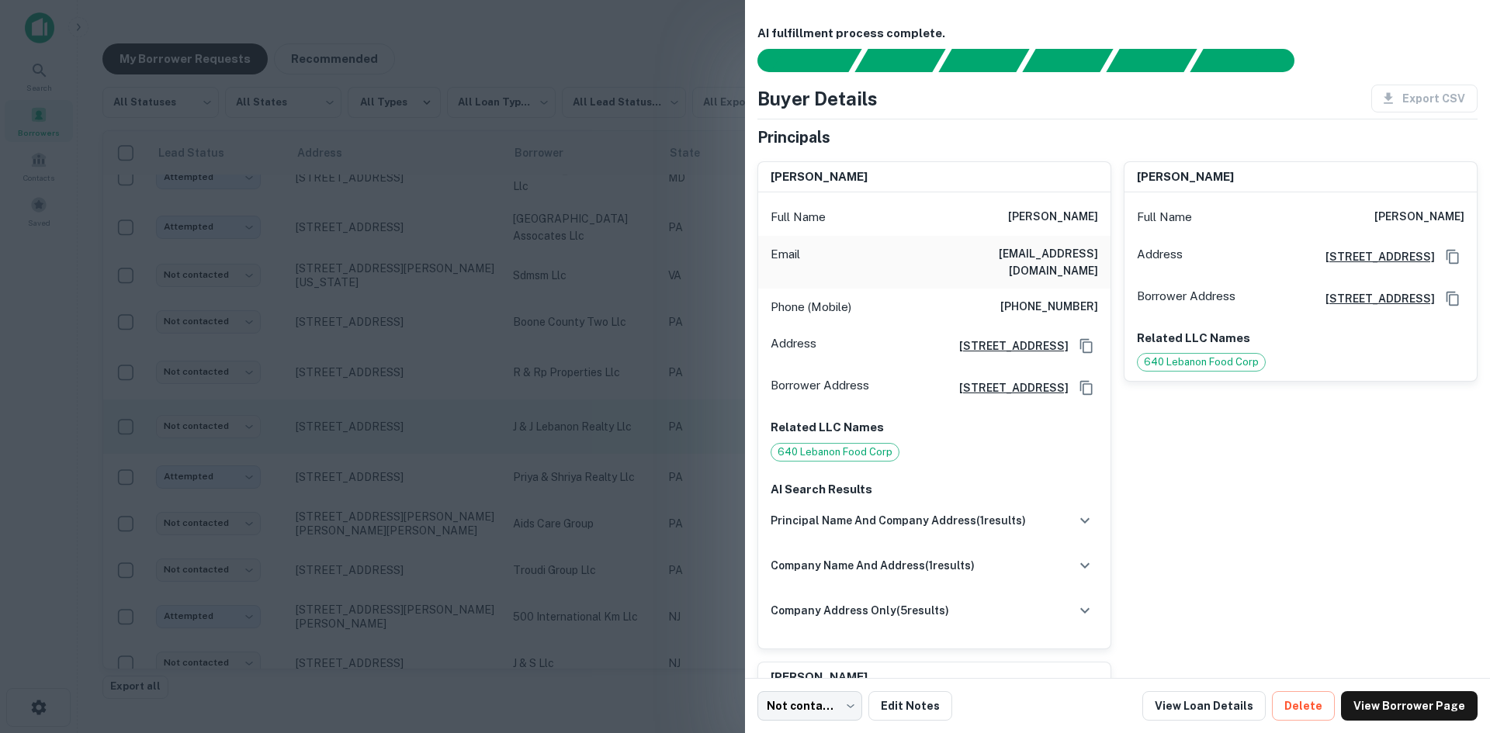
click at [356, 463] on div at bounding box center [745, 366] width 1490 height 733
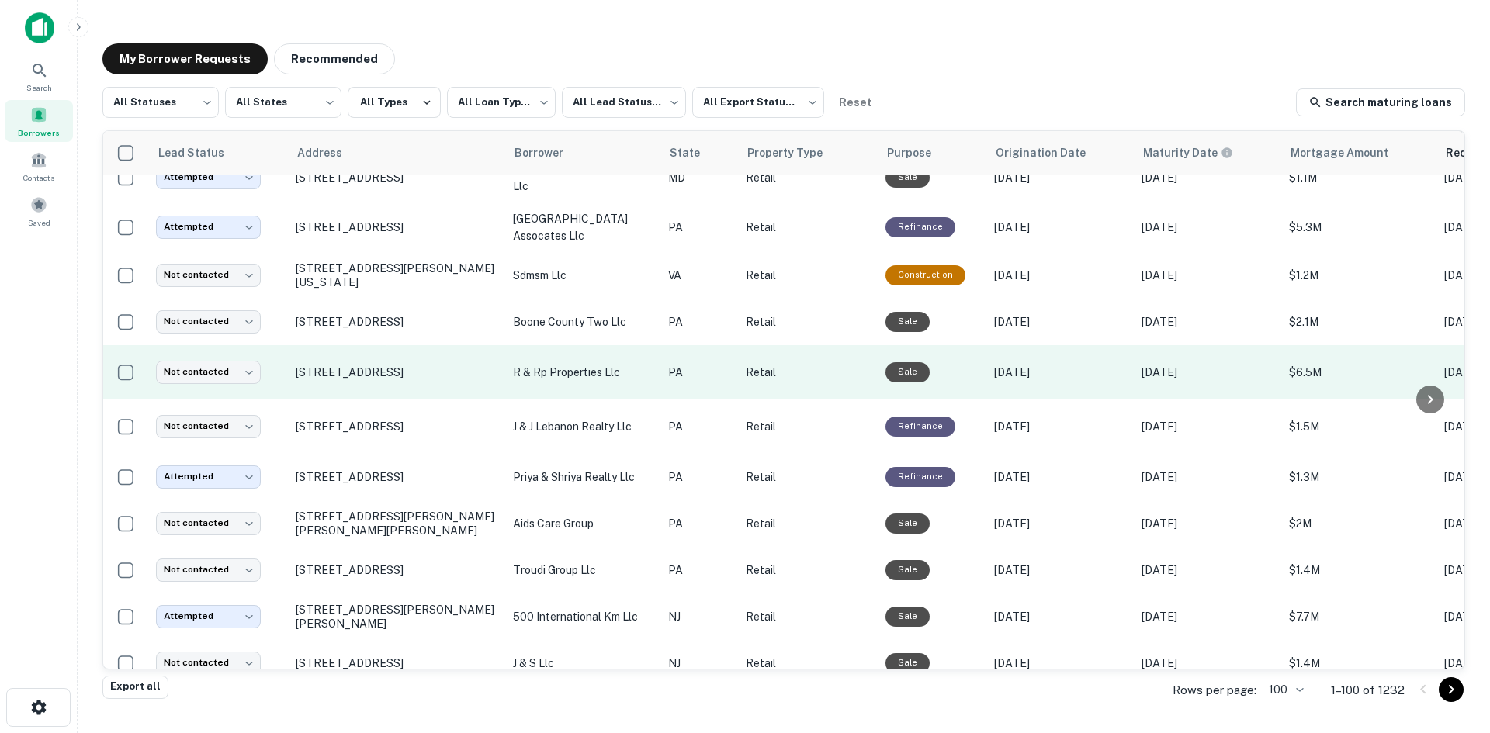
click at [373, 397] on td "[STREET_ADDRESS]" at bounding box center [396, 372] width 217 height 54
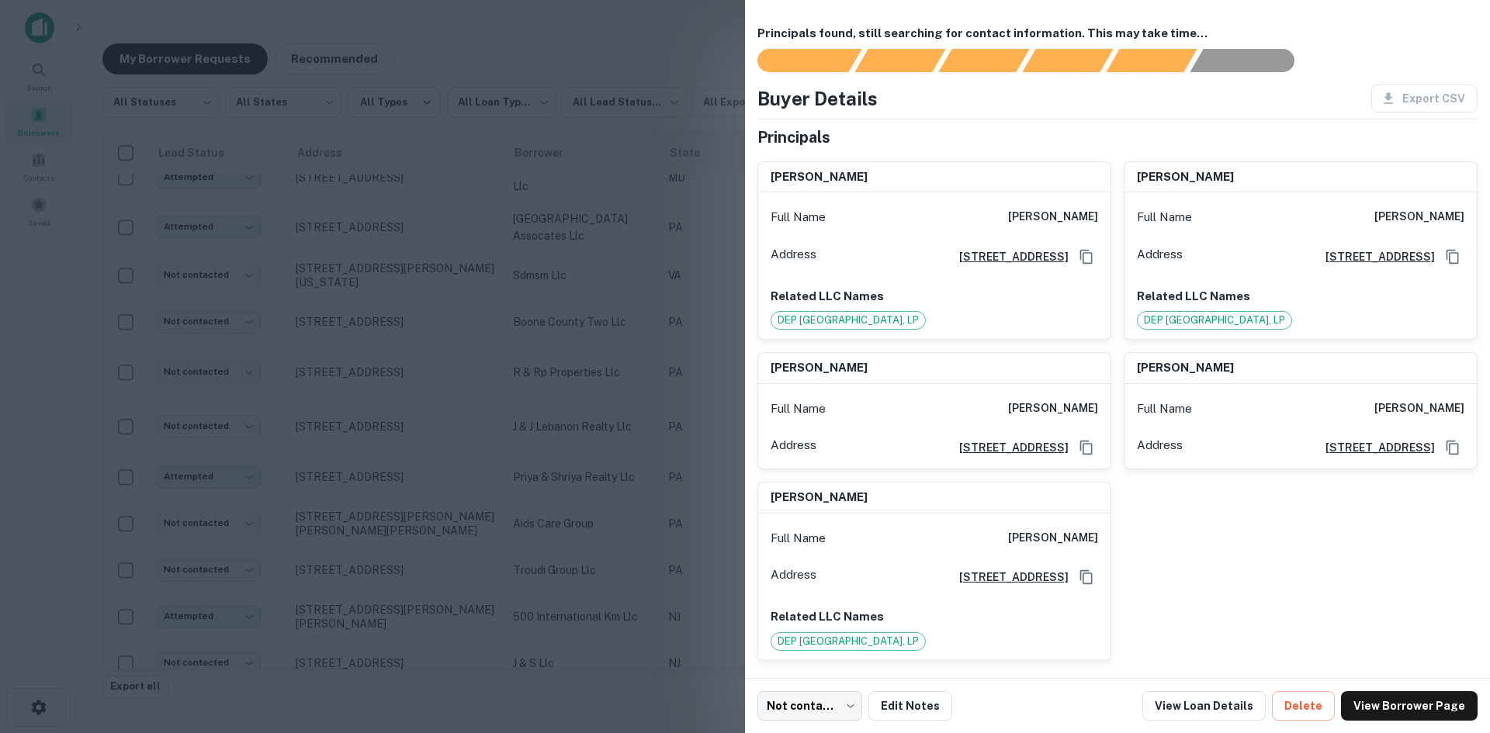
click at [358, 404] on div at bounding box center [745, 366] width 1490 height 733
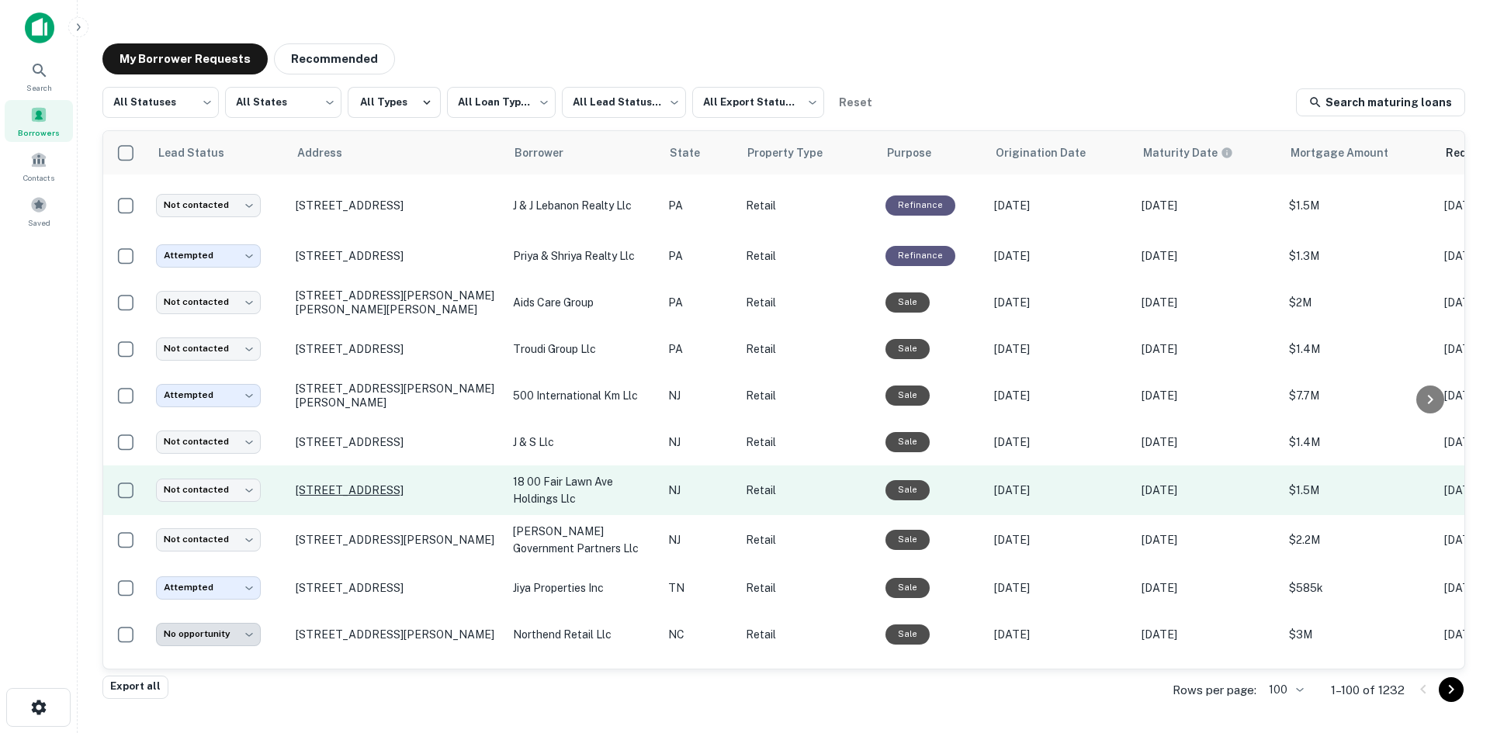
scroll to position [1846, 0]
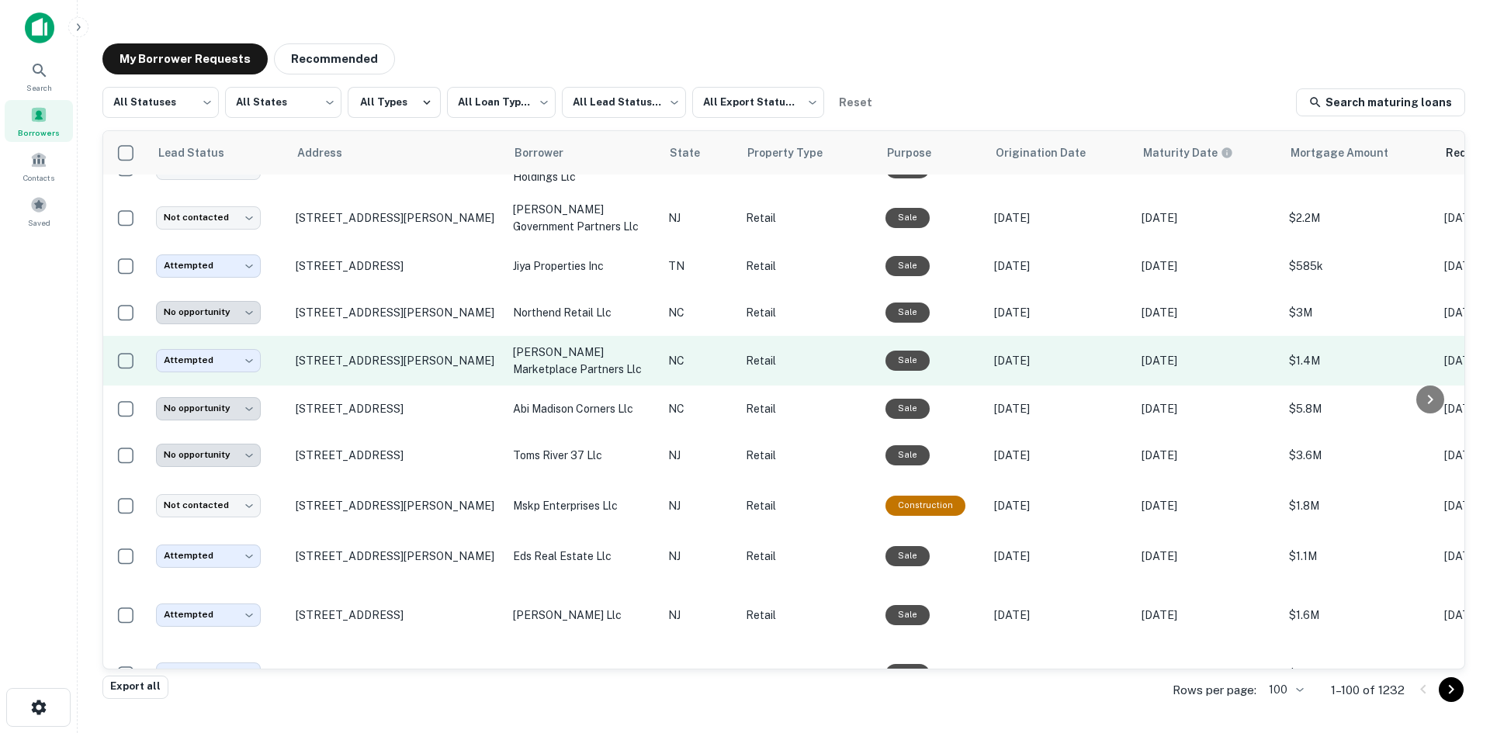
click at [352, 386] on td "[STREET_ADDRESS][PERSON_NAME]" at bounding box center [396, 361] width 217 height 50
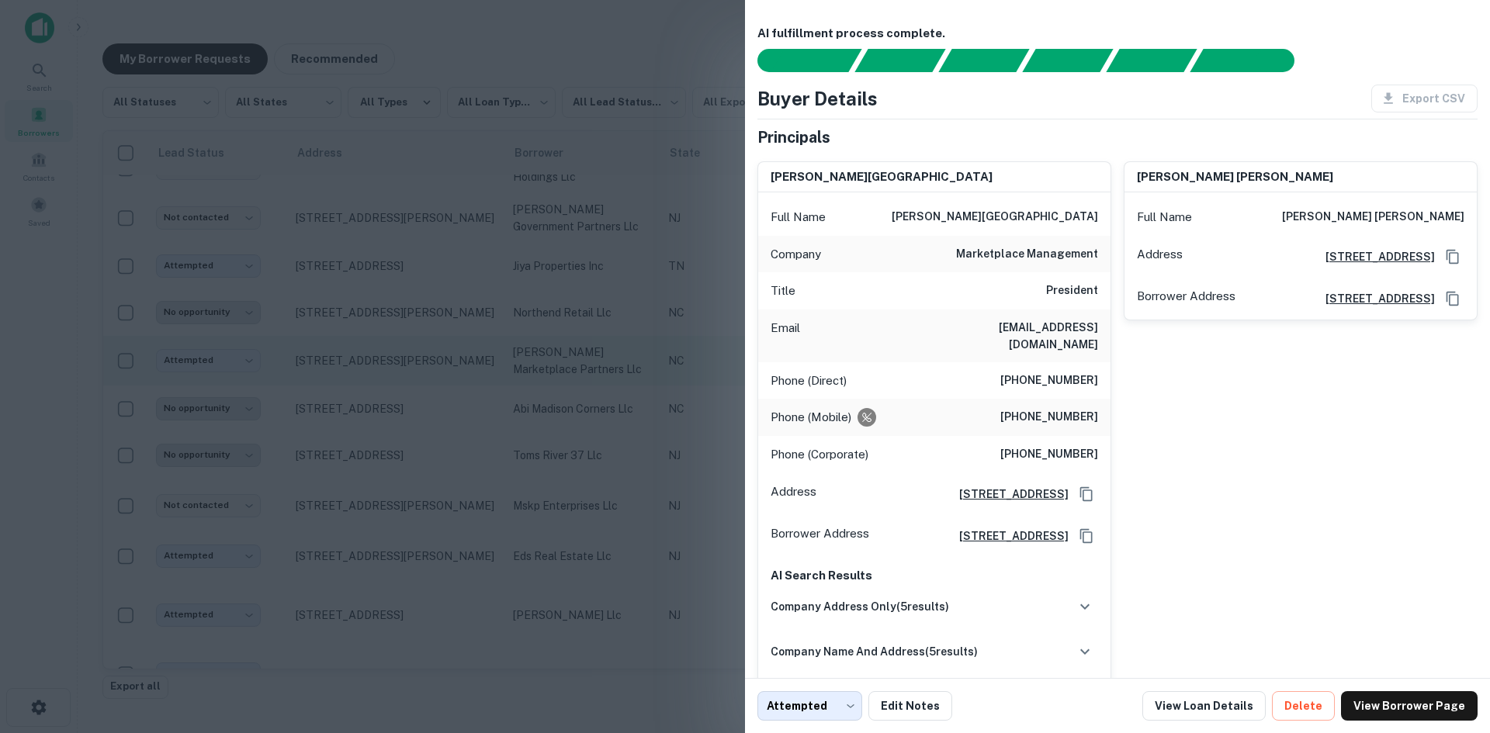
click at [352, 398] on div at bounding box center [745, 366] width 1490 height 733
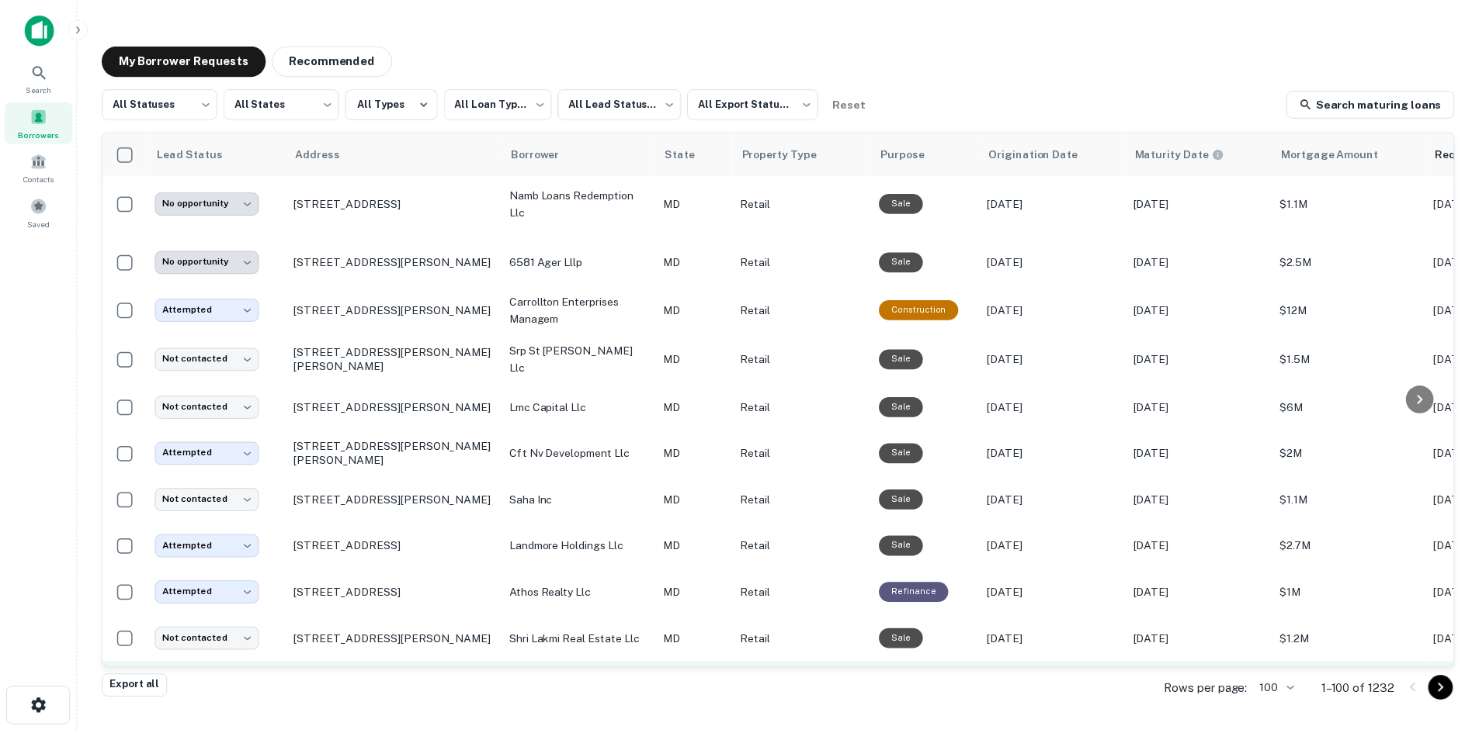
scroll to position [4414, 0]
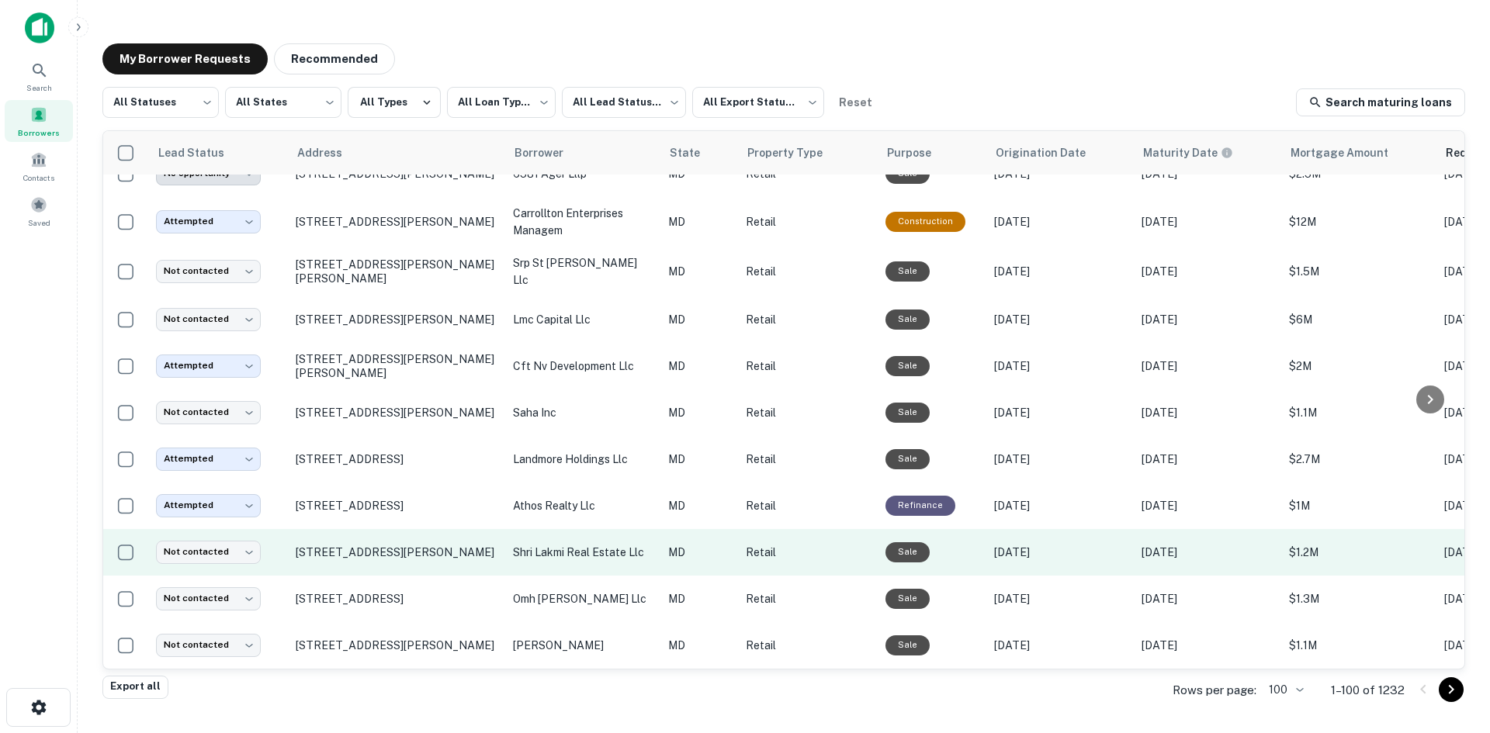
click at [376, 556] on td "[STREET_ADDRESS][PERSON_NAME]" at bounding box center [396, 552] width 217 height 47
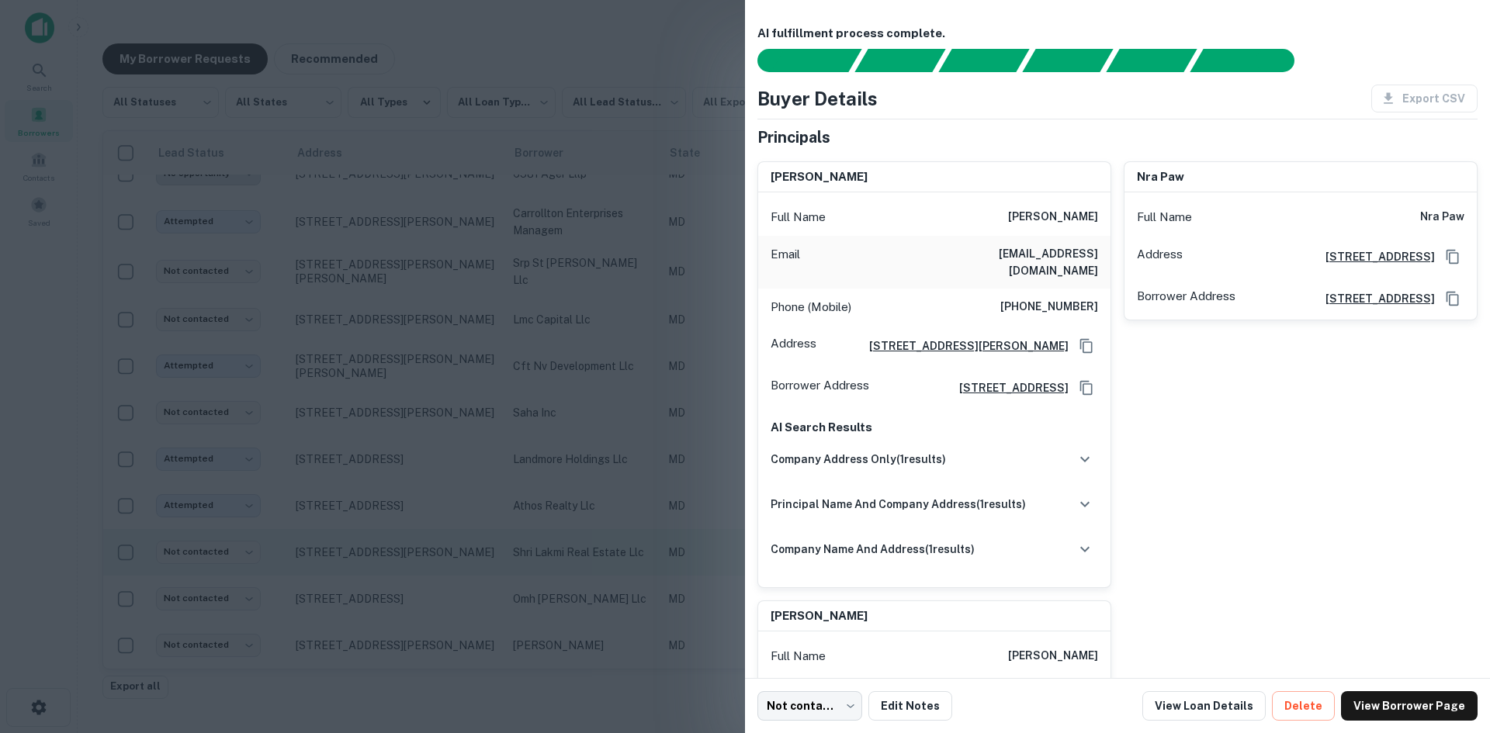
click at [376, 556] on div at bounding box center [745, 366] width 1490 height 733
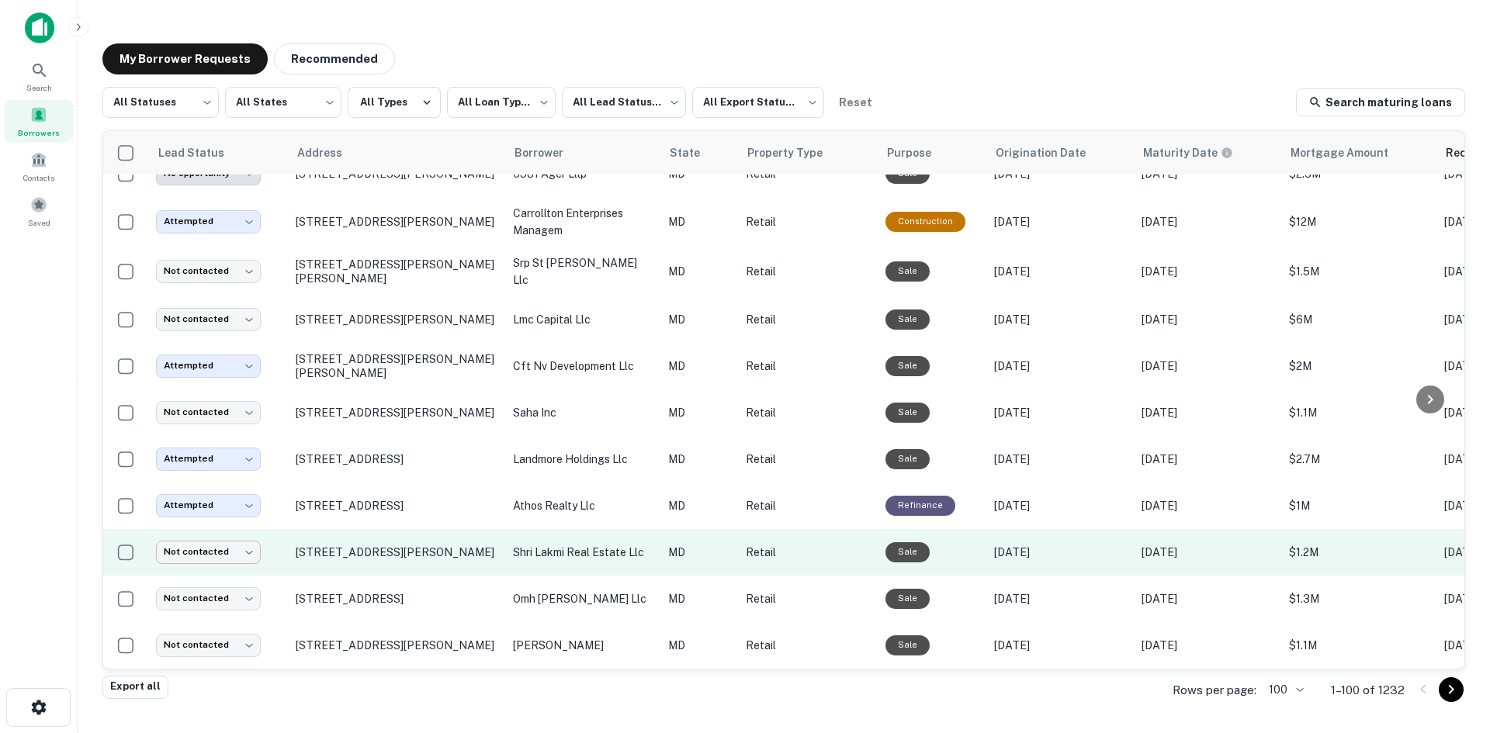
click at [212, 544] on body "**********" at bounding box center [745, 366] width 1490 height 733
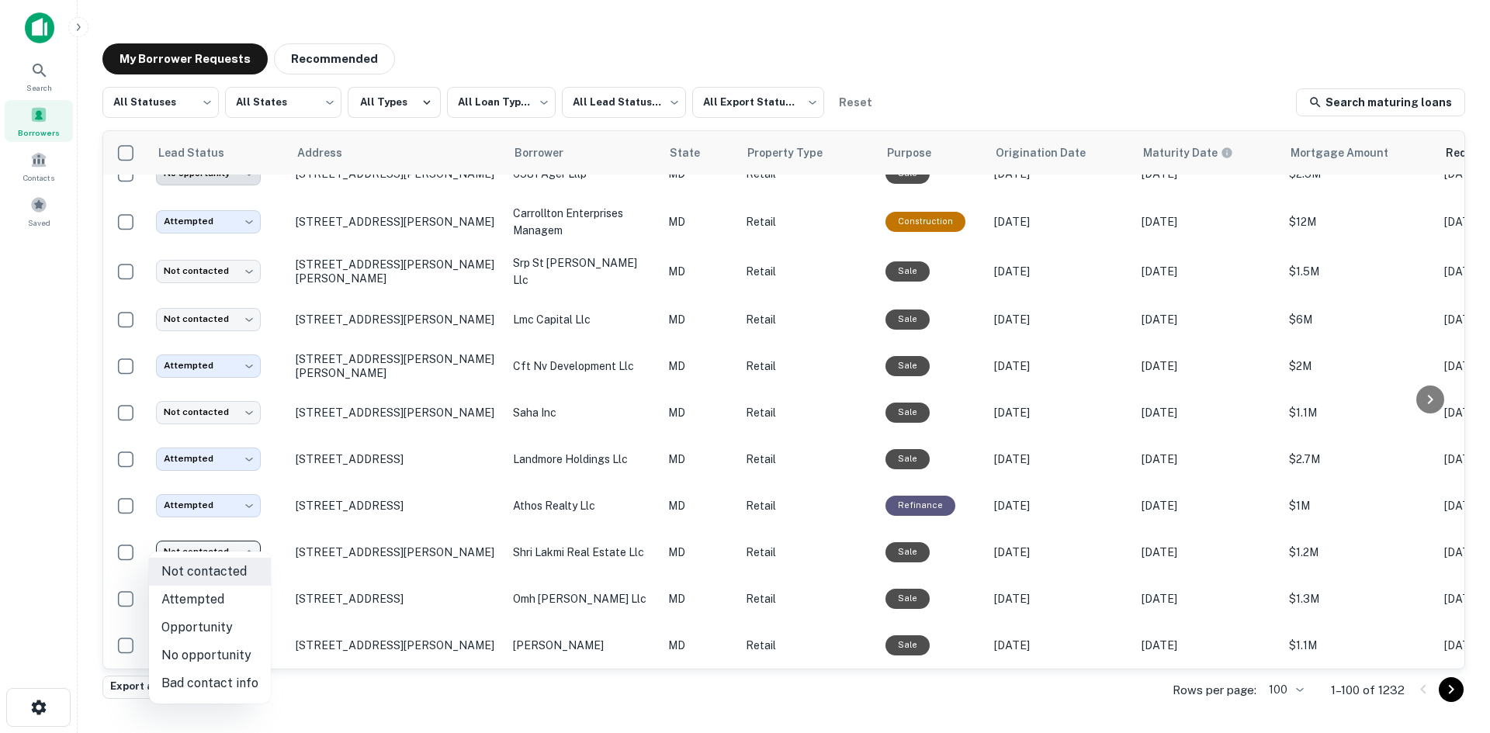
click at [239, 657] on li "No opportunity" at bounding box center [210, 656] width 122 height 28
type input "**********"
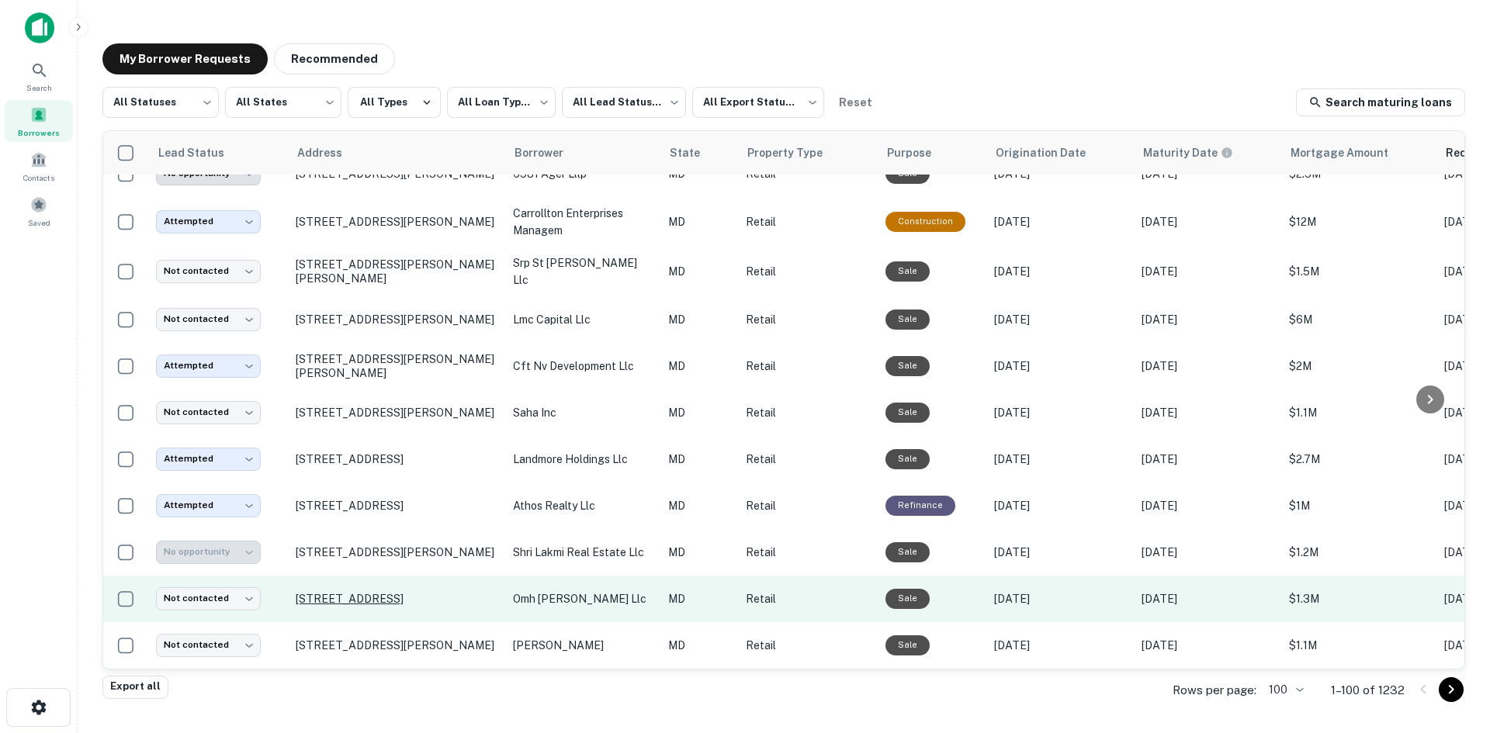
click at [359, 599] on p "[STREET_ADDRESS]" at bounding box center [397, 599] width 202 height 14
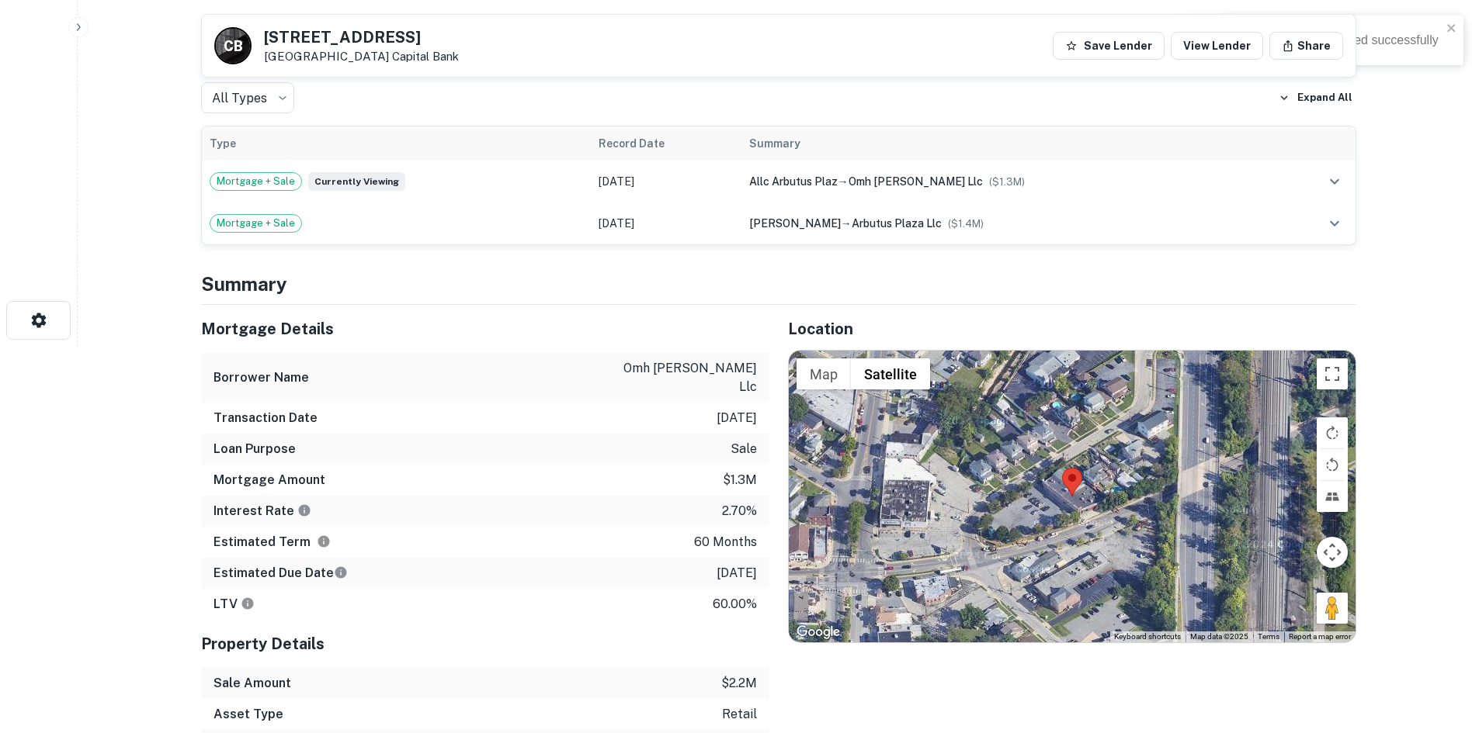
scroll to position [388, 0]
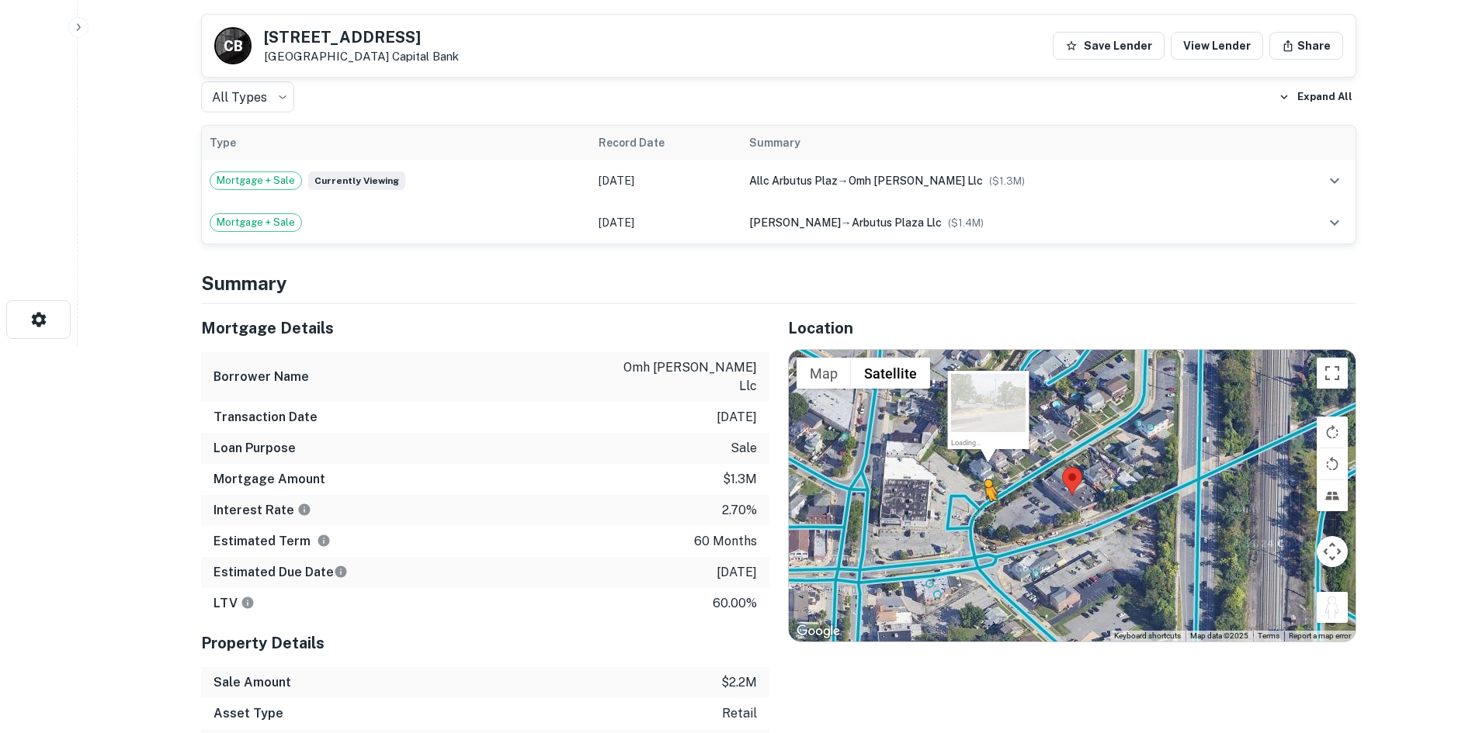
drag, startPoint x: 1326, startPoint y: 607, endPoint x: 979, endPoint y: 512, distance: 360.4
click at [979, 512] on div "To activate drag with keyboard, press Alt + Enter. Once in keyboard drag state,…" at bounding box center [1072, 496] width 567 height 292
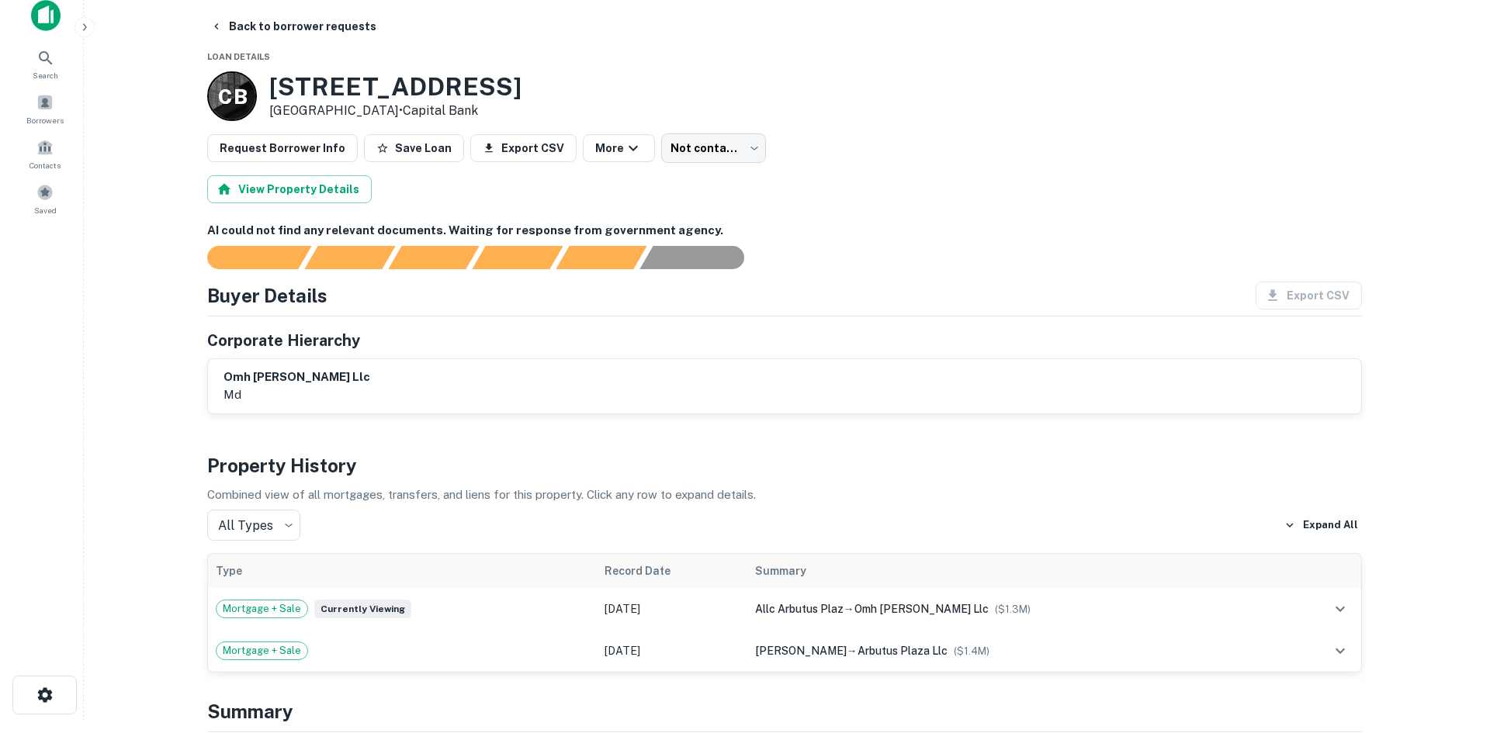
scroll to position [0, 0]
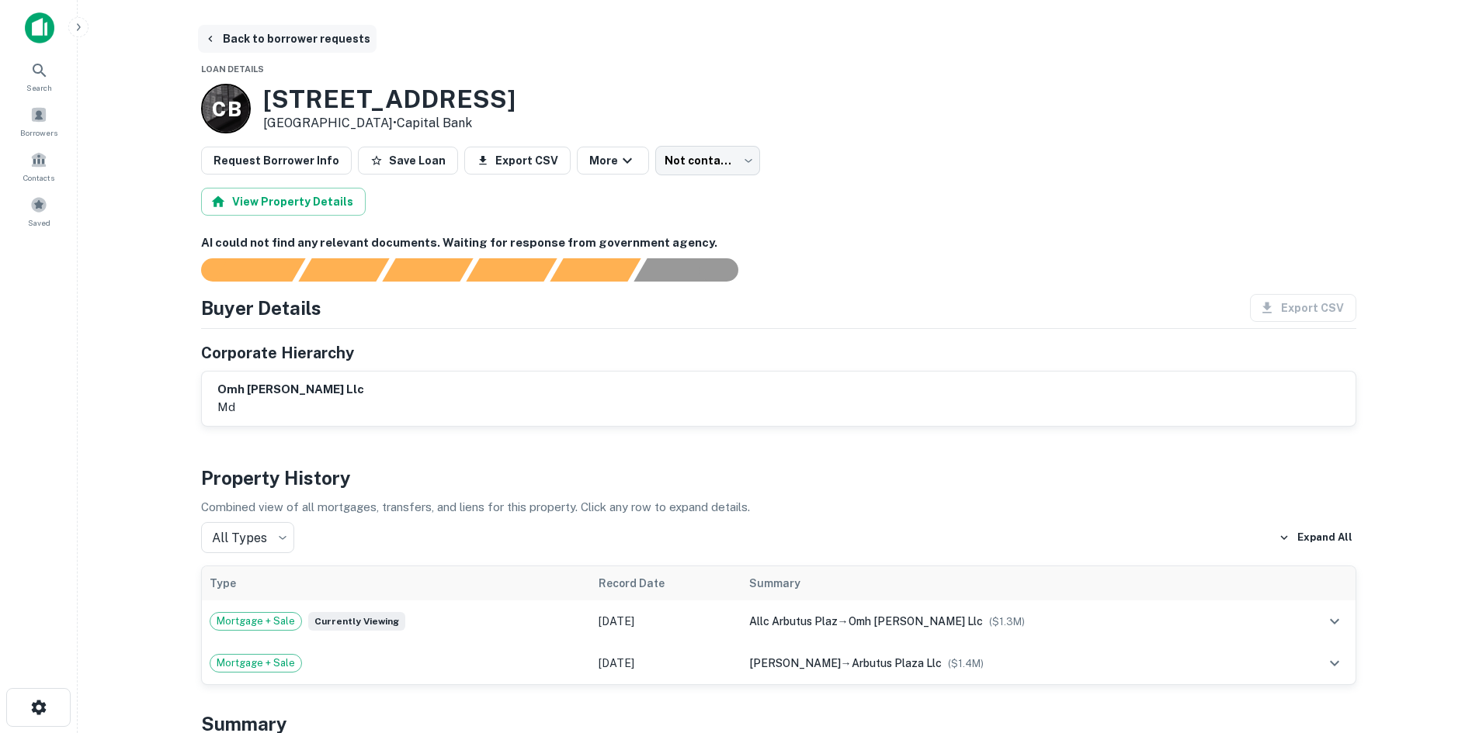
click at [343, 39] on button "Back to borrower requests" at bounding box center [287, 39] width 179 height 28
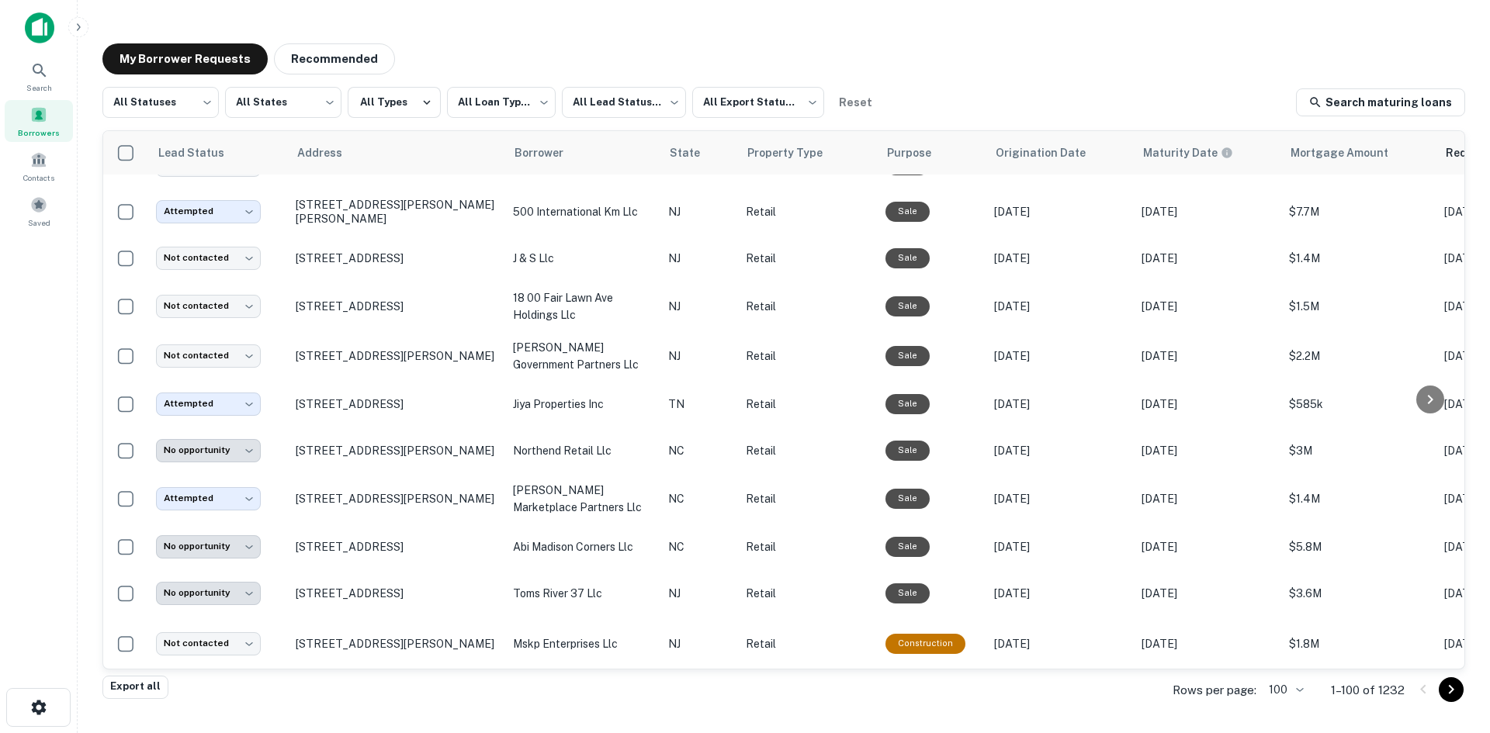
scroll to position [1768, 0]
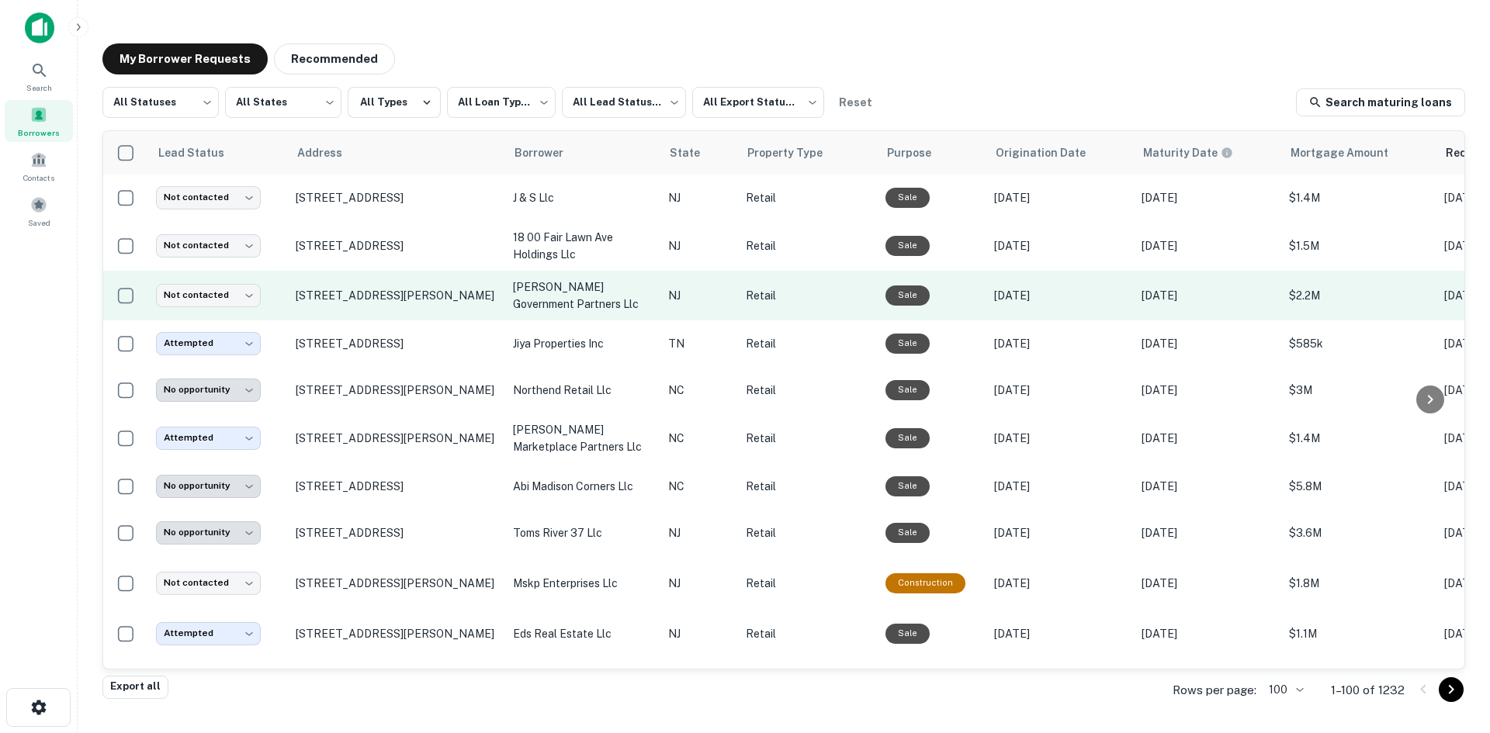
click at [371, 321] on td "[STREET_ADDRESS][PERSON_NAME]" at bounding box center [396, 296] width 217 height 50
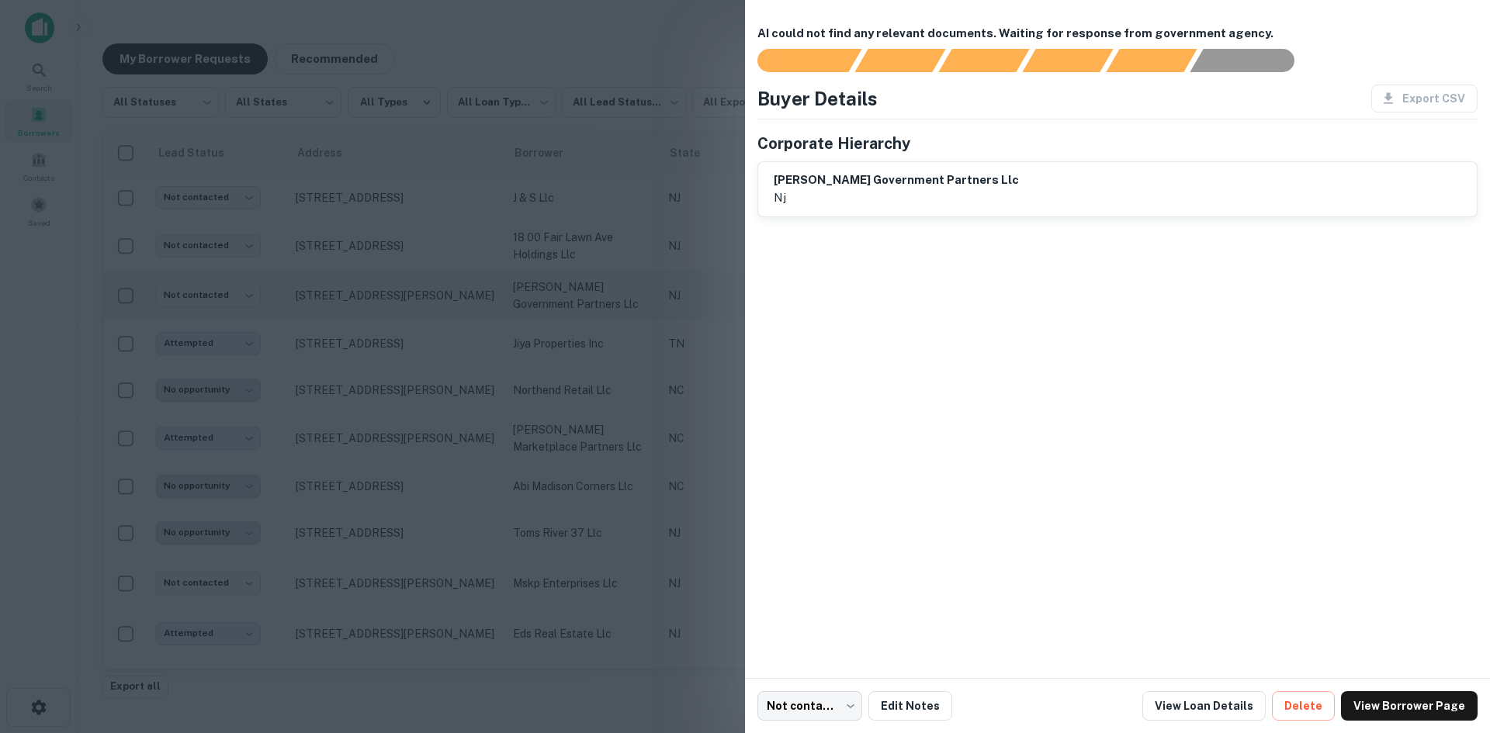
click at [371, 336] on div at bounding box center [745, 366] width 1490 height 733
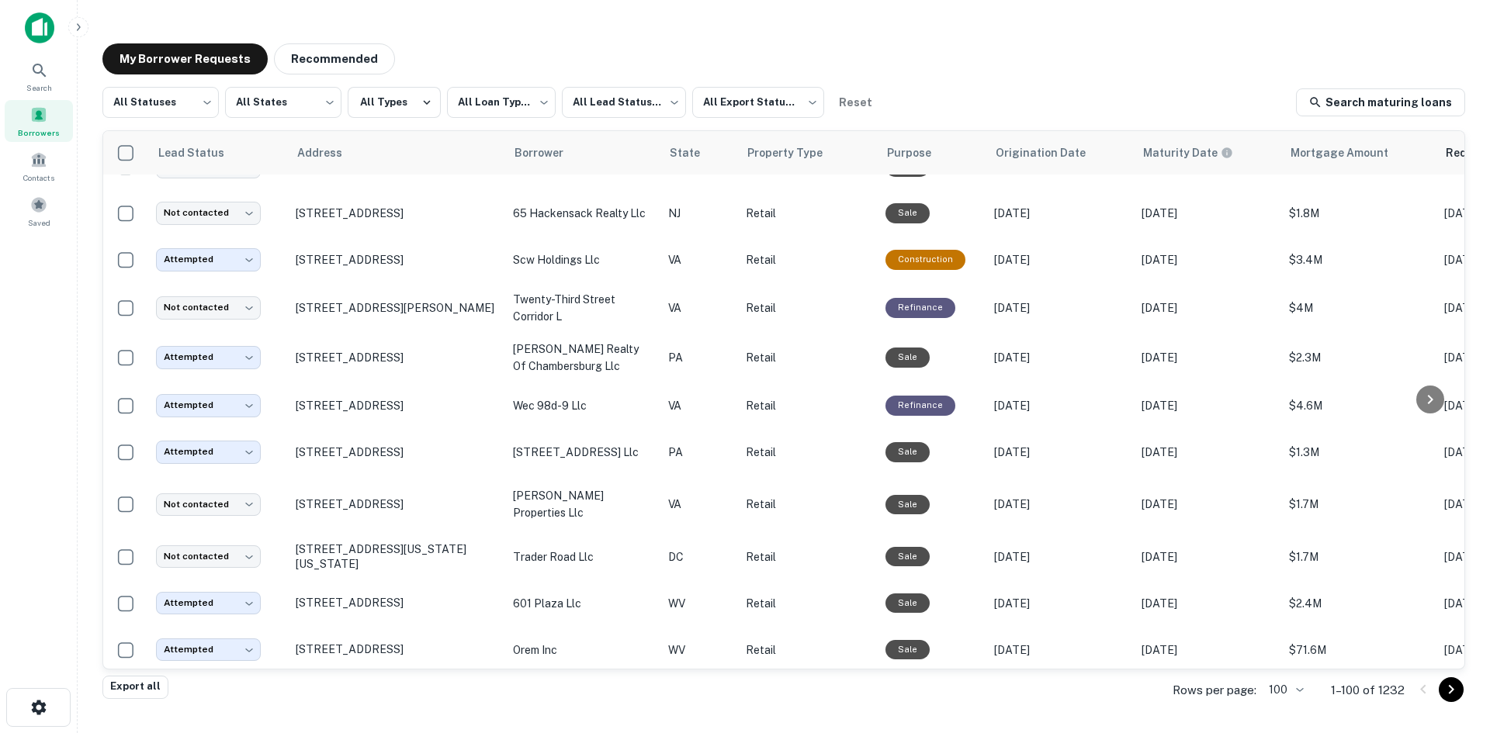
scroll to position [2544, 0]
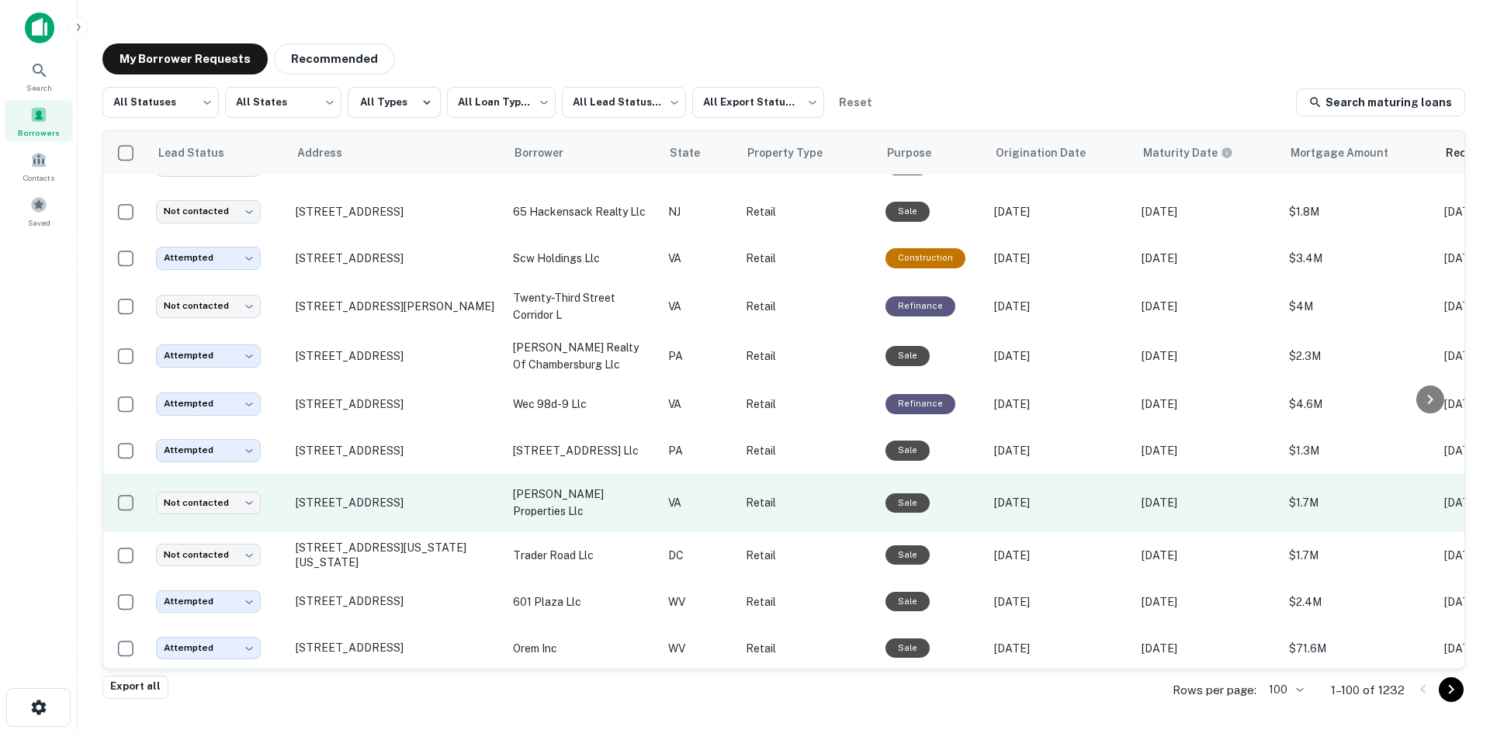
click at [418, 532] on td "[STREET_ADDRESS]" at bounding box center [396, 503] width 217 height 58
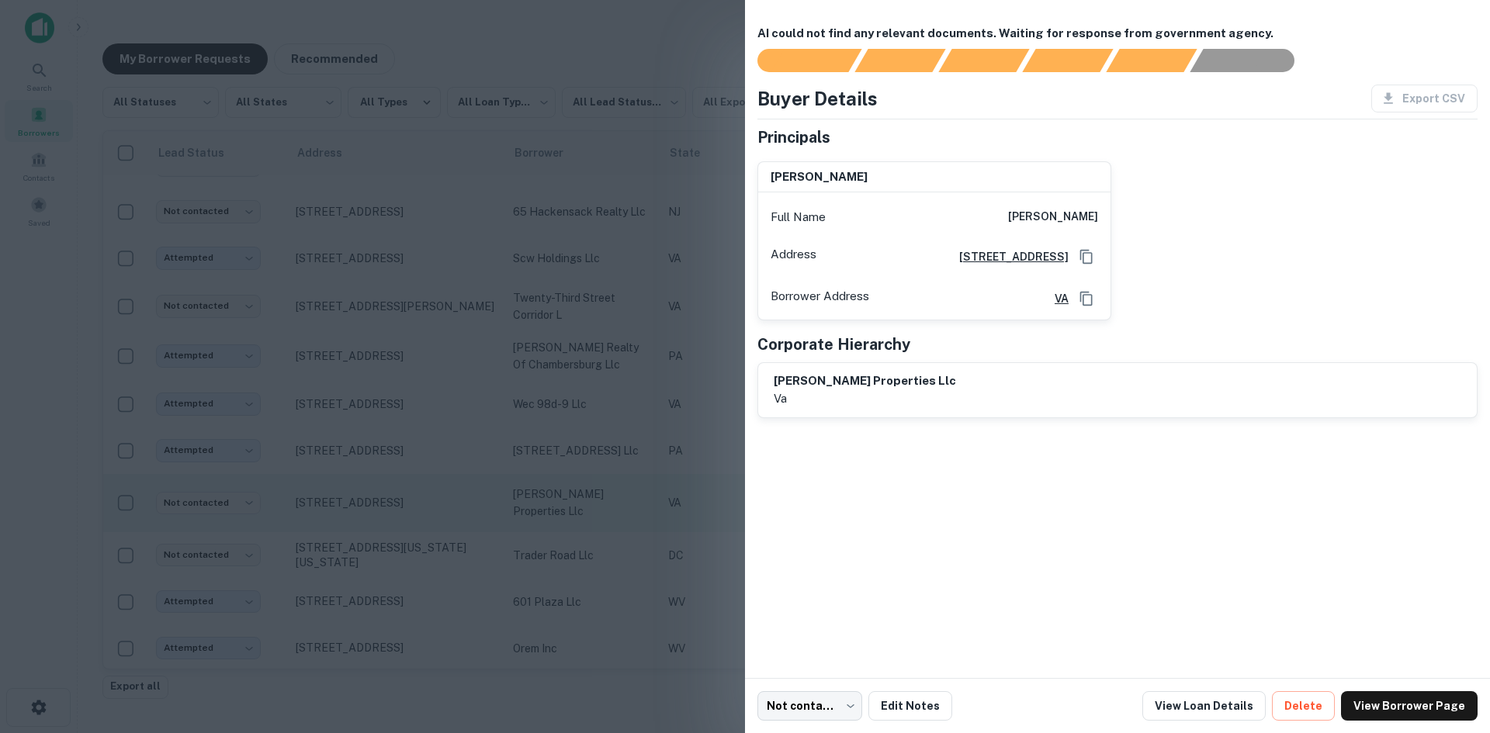
click at [418, 542] on div at bounding box center [745, 366] width 1490 height 733
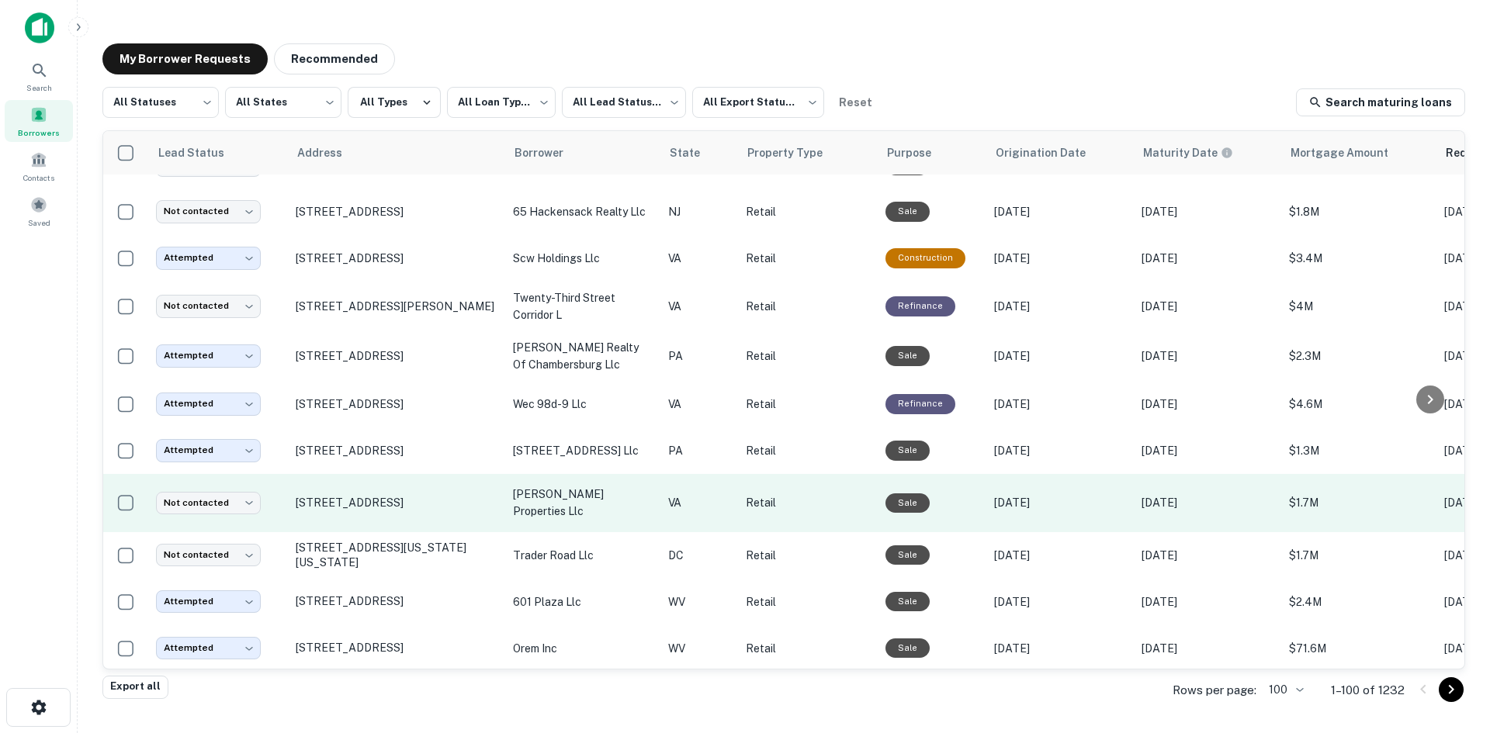
scroll to position [3010, 0]
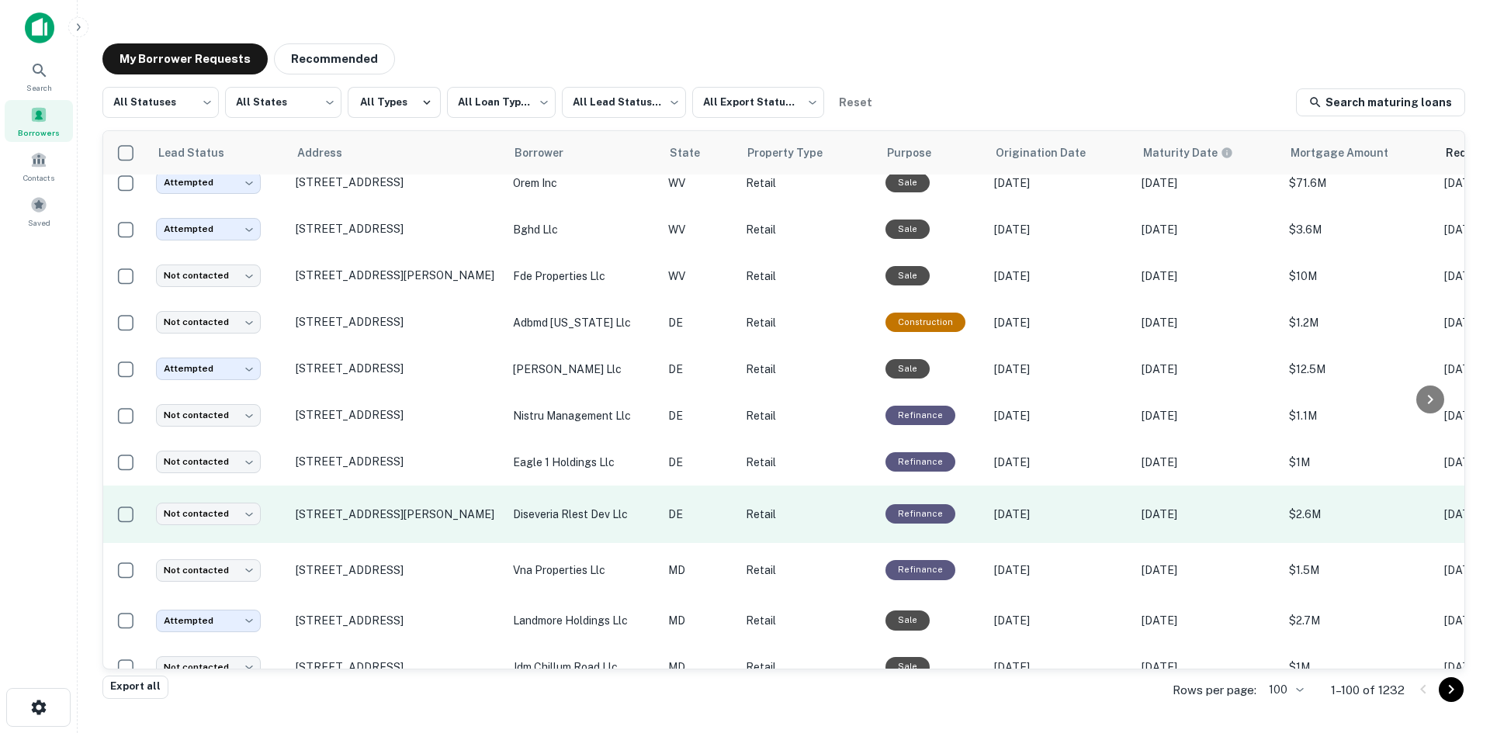
click at [417, 544] on td "[STREET_ADDRESS][PERSON_NAME]" at bounding box center [396, 515] width 217 height 58
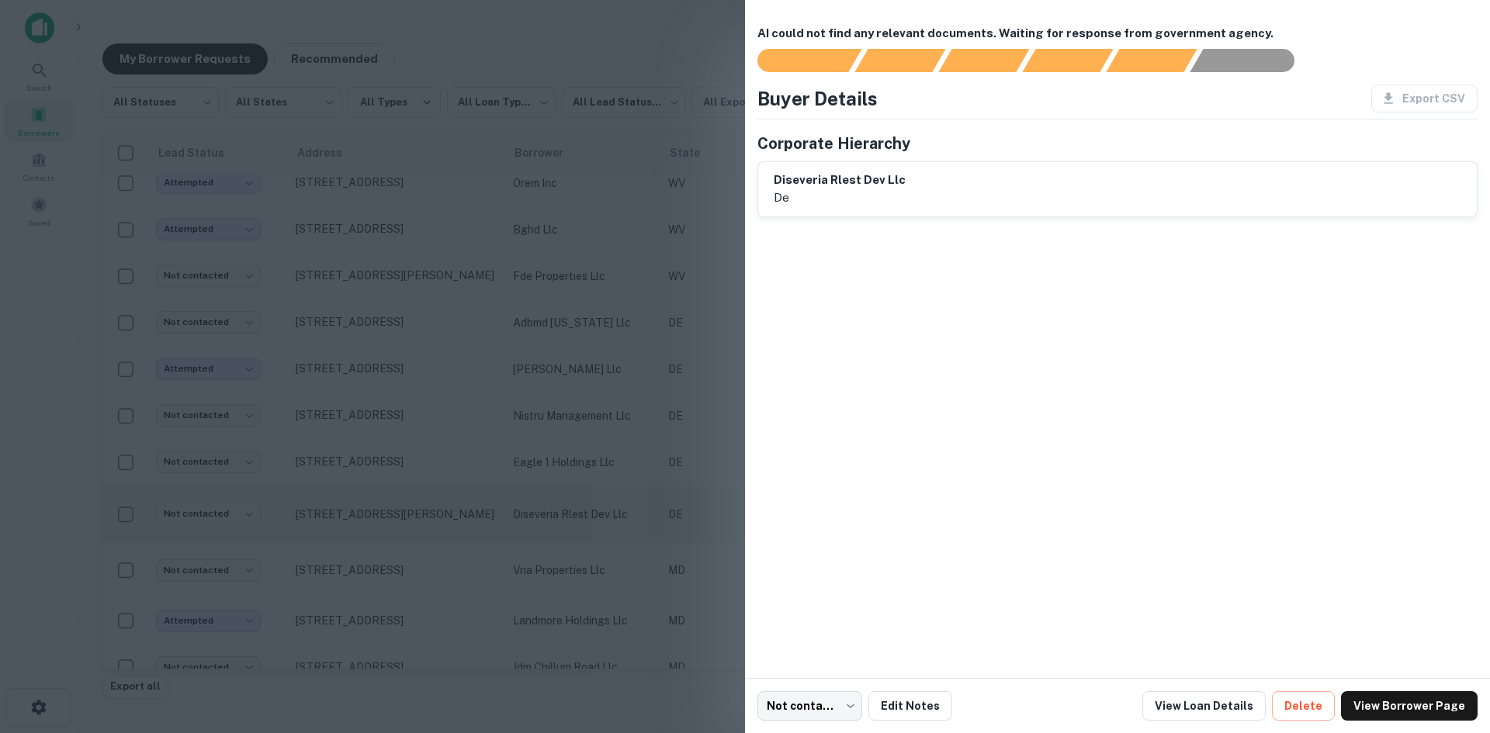
click at [417, 549] on div at bounding box center [745, 366] width 1490 height 733
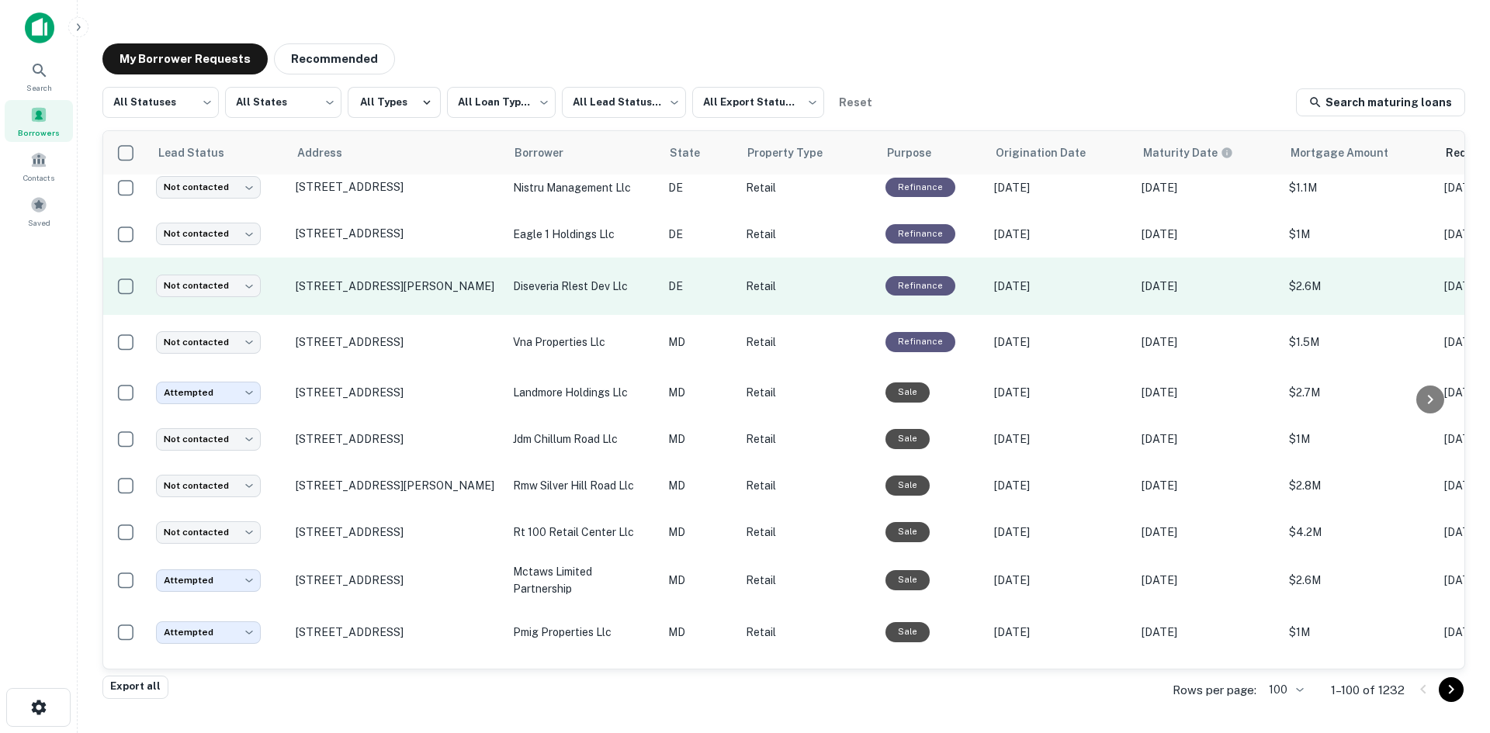
scroll to position [3243, 0]
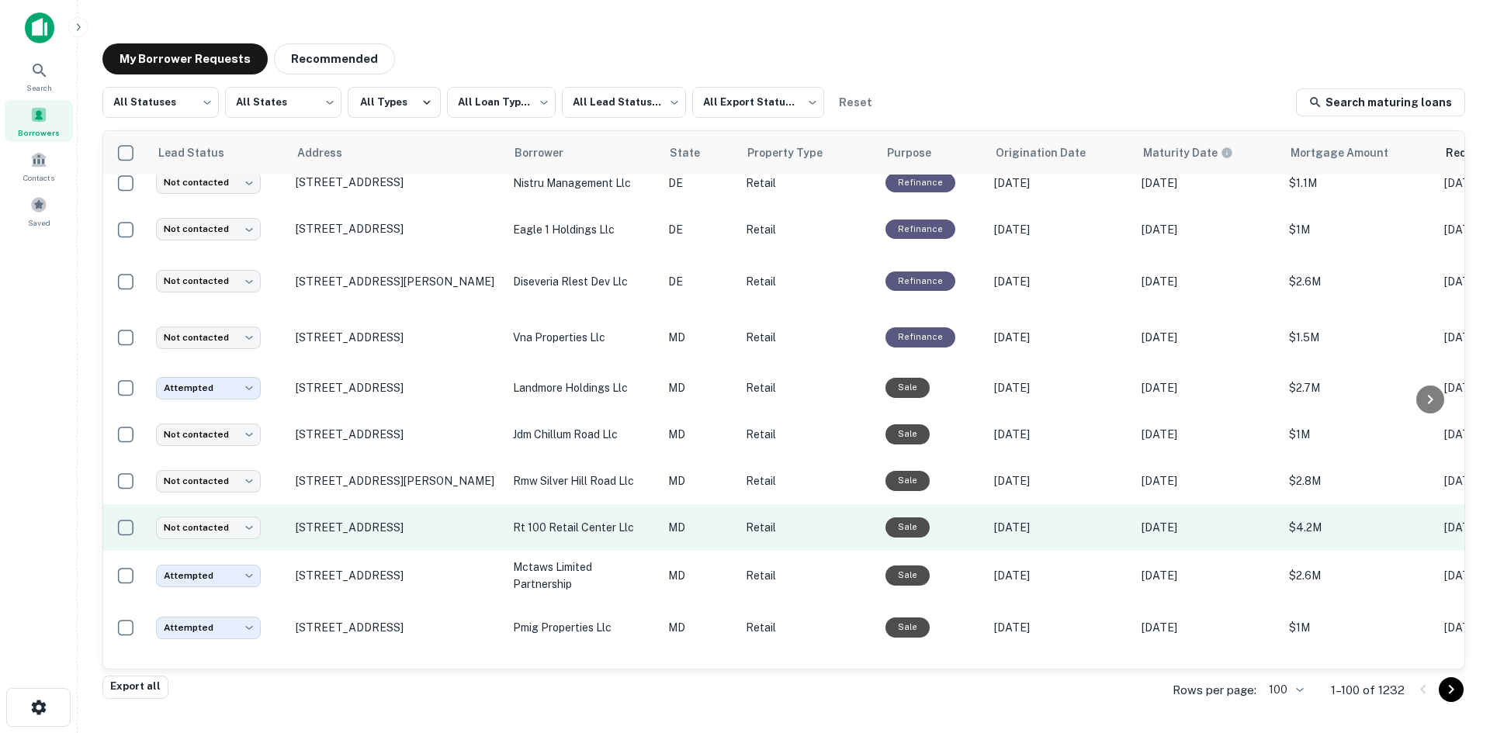
click at [411, 551] on td "[STREET_ADDRESS]" at bounding box center [396, 528] width 217 height 47
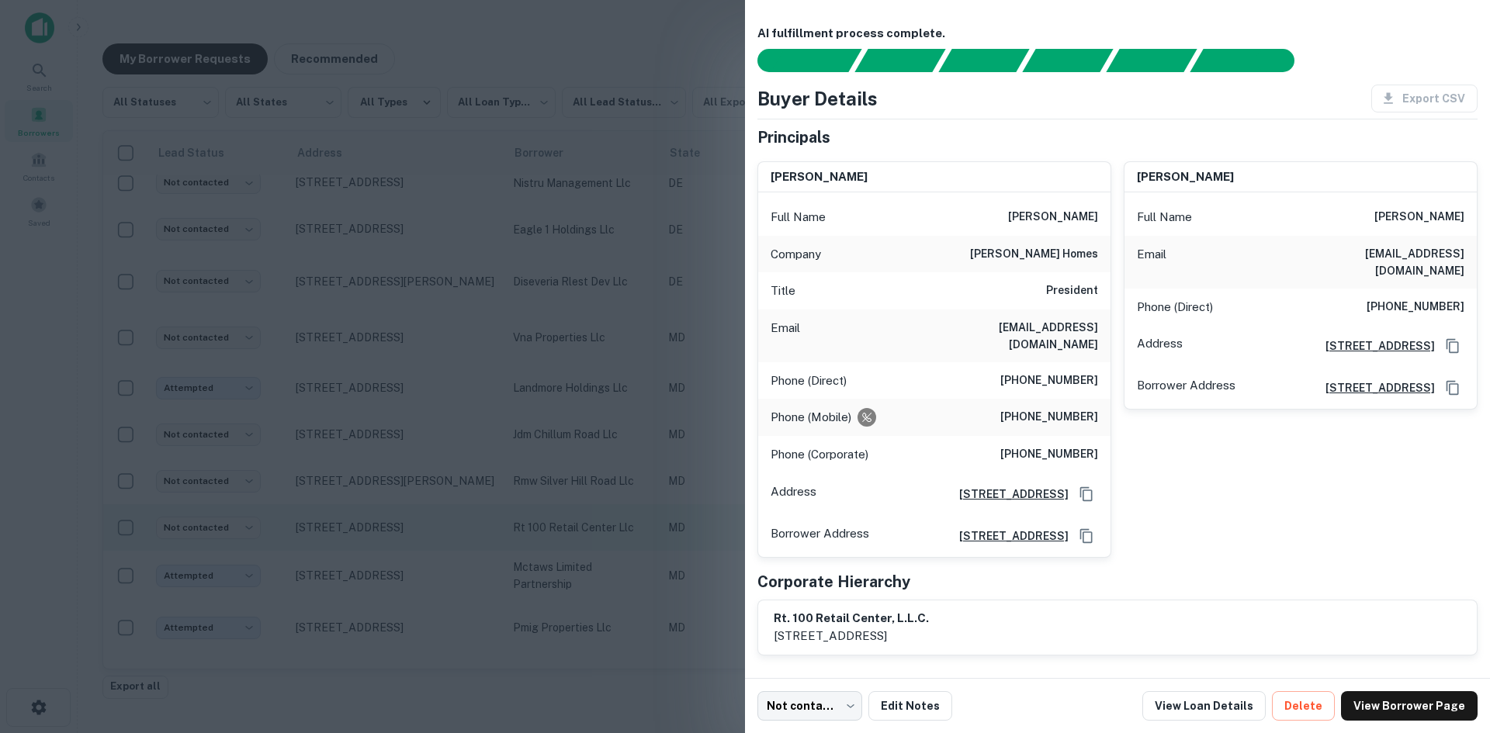
click at [411, 581] on div at bounding box center [745, 366] width 1490 height 733
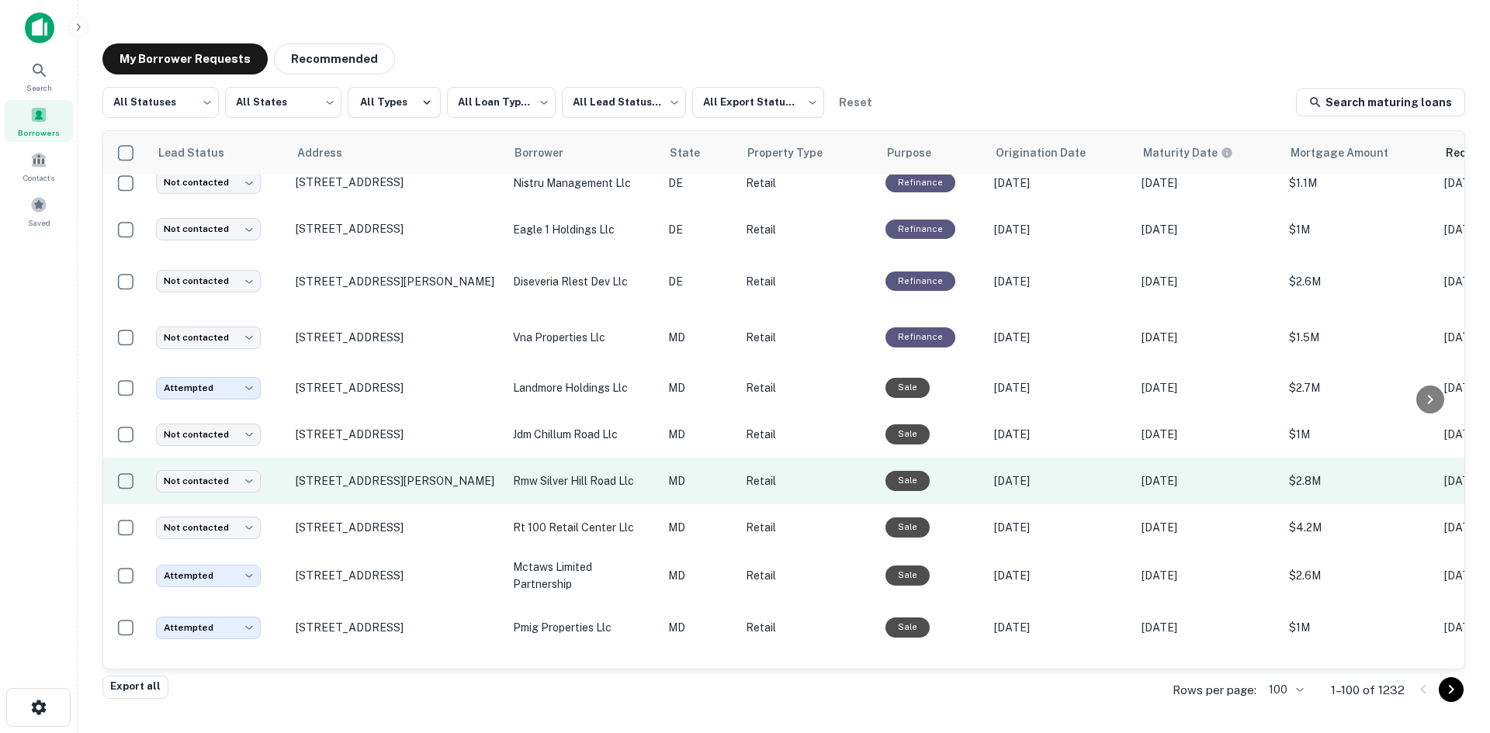
click at [400, 505] on td "[STREET_ADDRESS][PERSON_NAME]" at bounding box center [396, 481] width 217 height 47
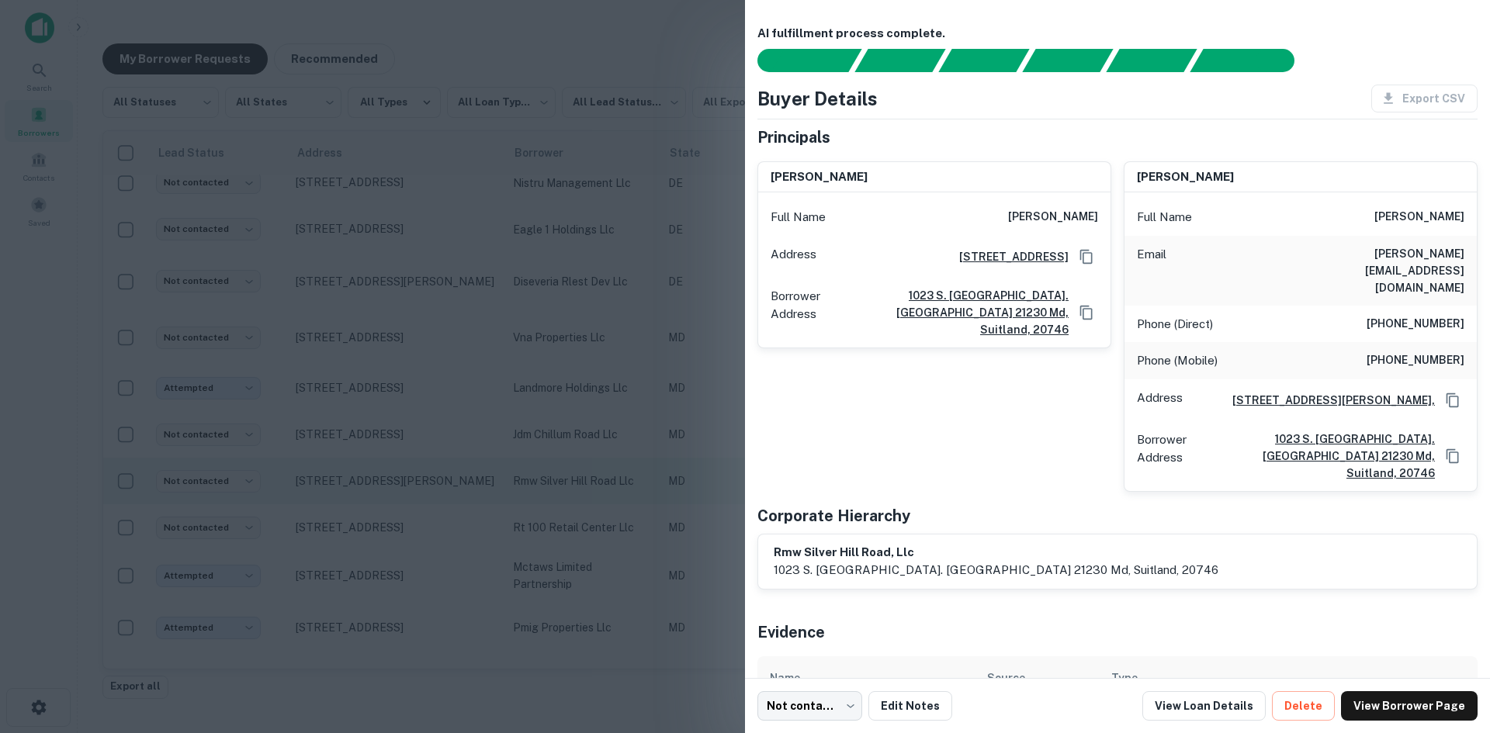
click at [400, 529] on div at bounding box center [745, 366] width 1490 height 733
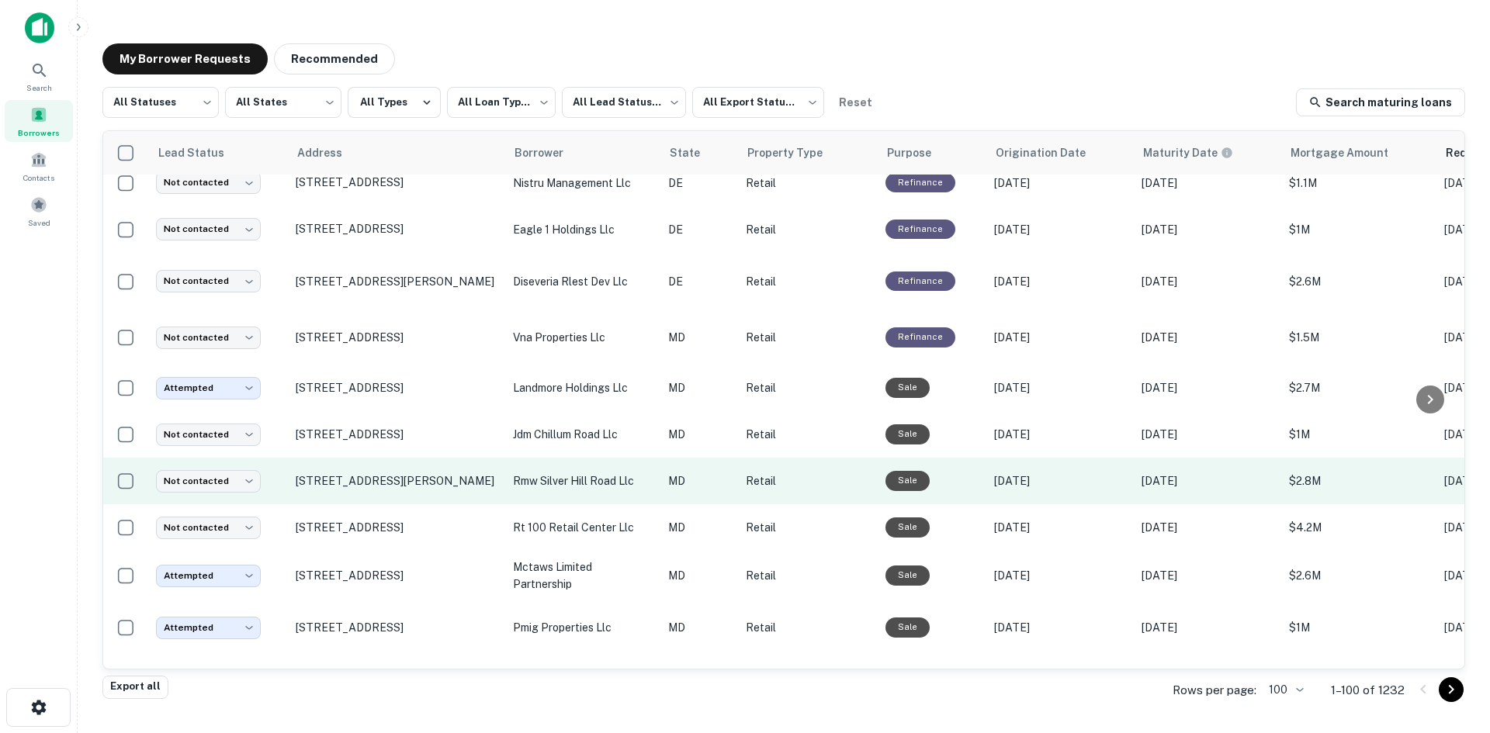
scroll to position [3709, 0]
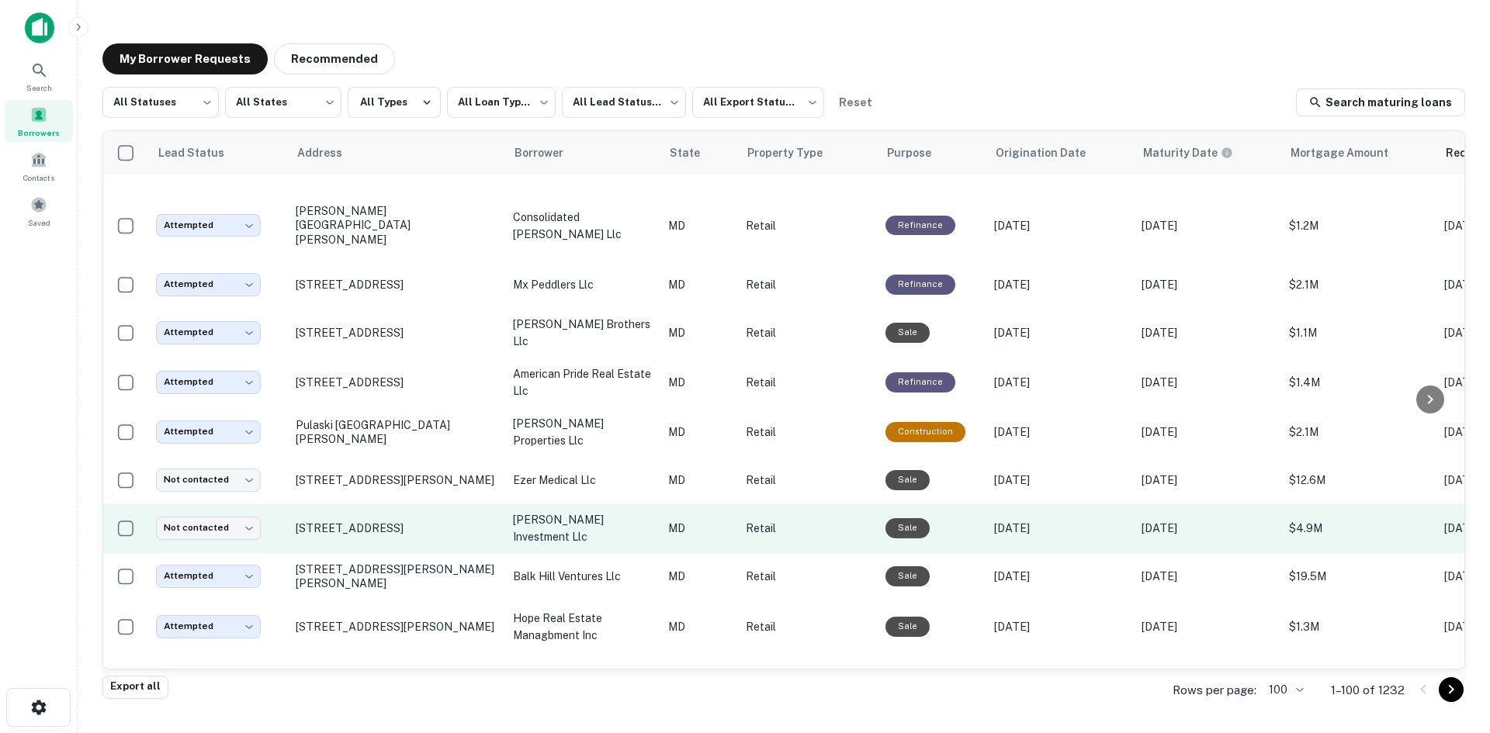
click at [394, 551] on td "[STREET_ADDRESS]" at bounding box center [396, 529] width 217 height 50
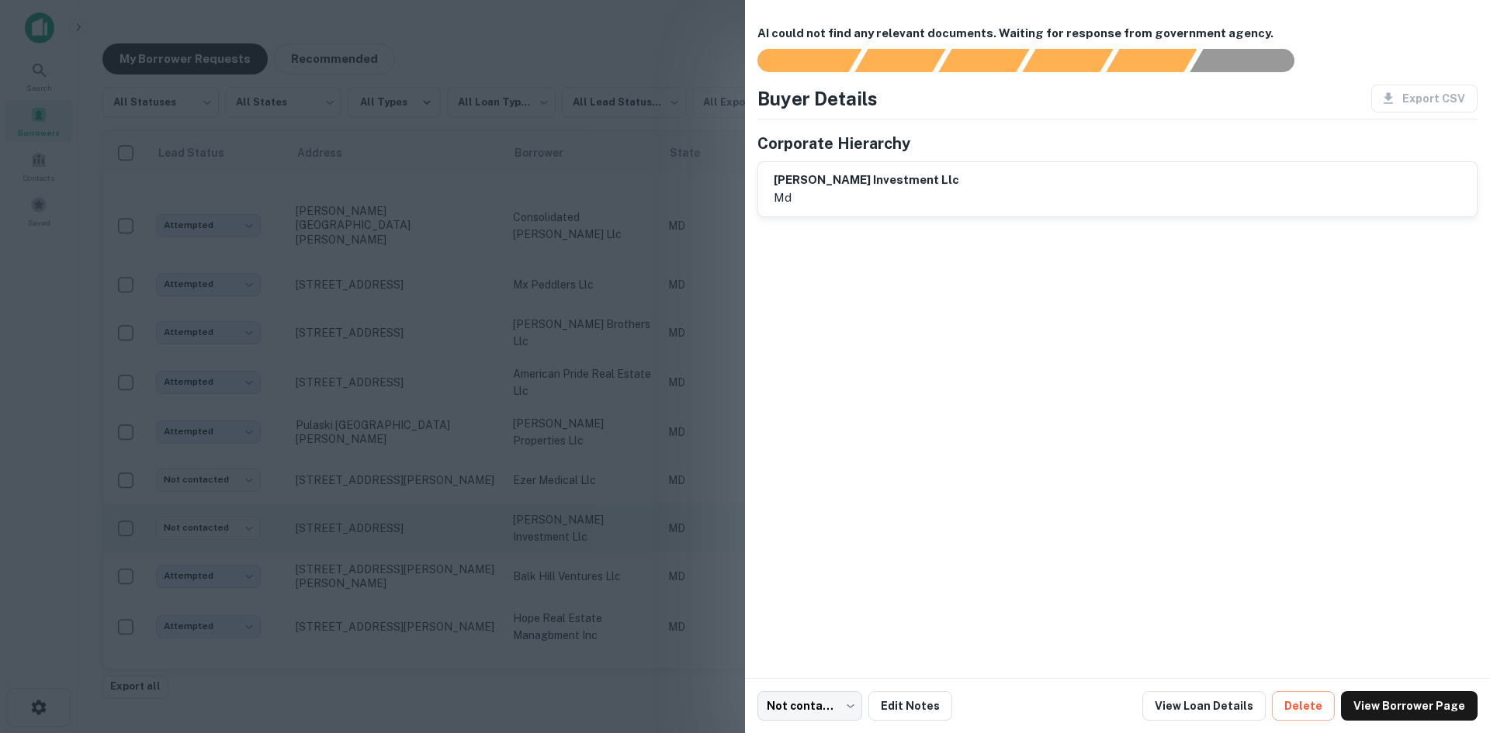
click at [394, 551] on div at bounding box center [745, 366] width 1490 height 733
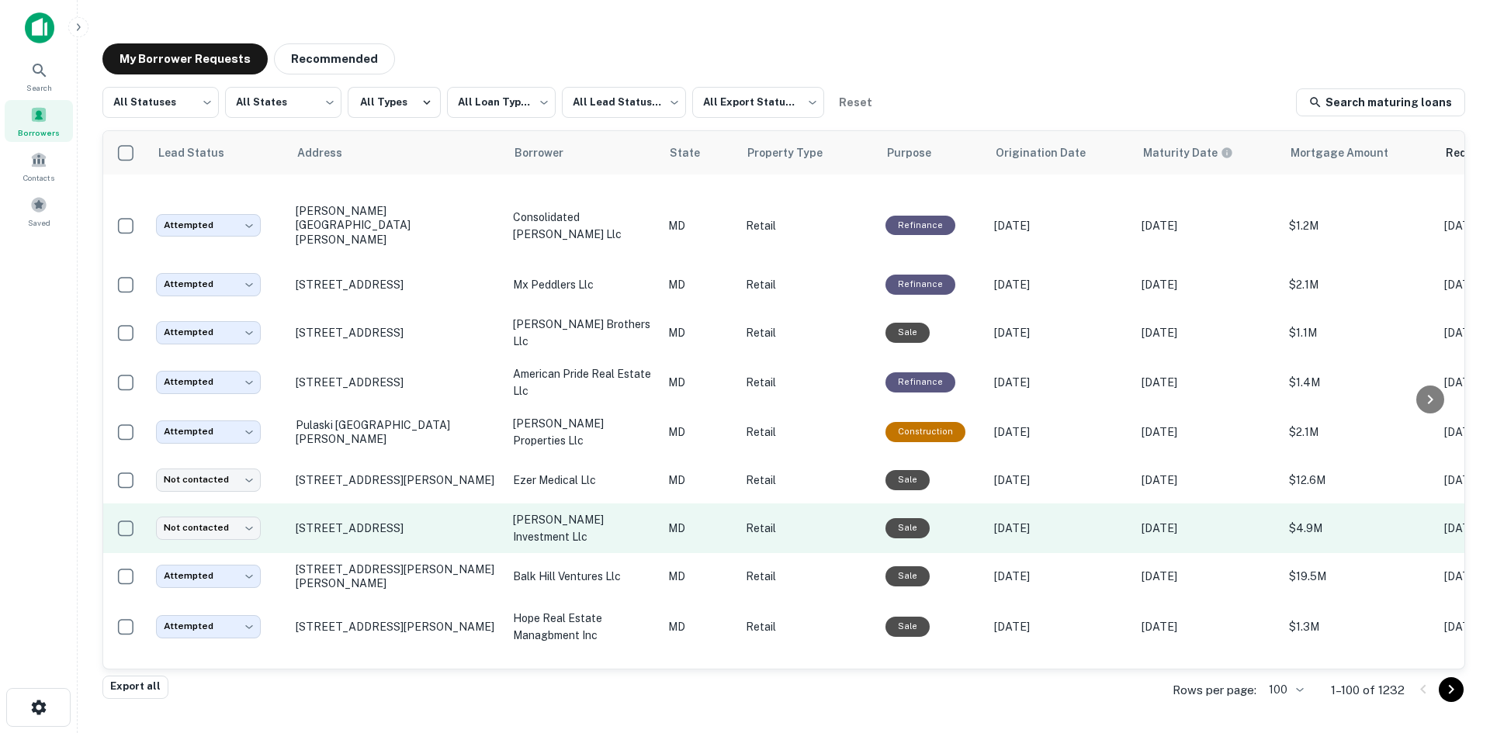
scroll to position [4174, 0]
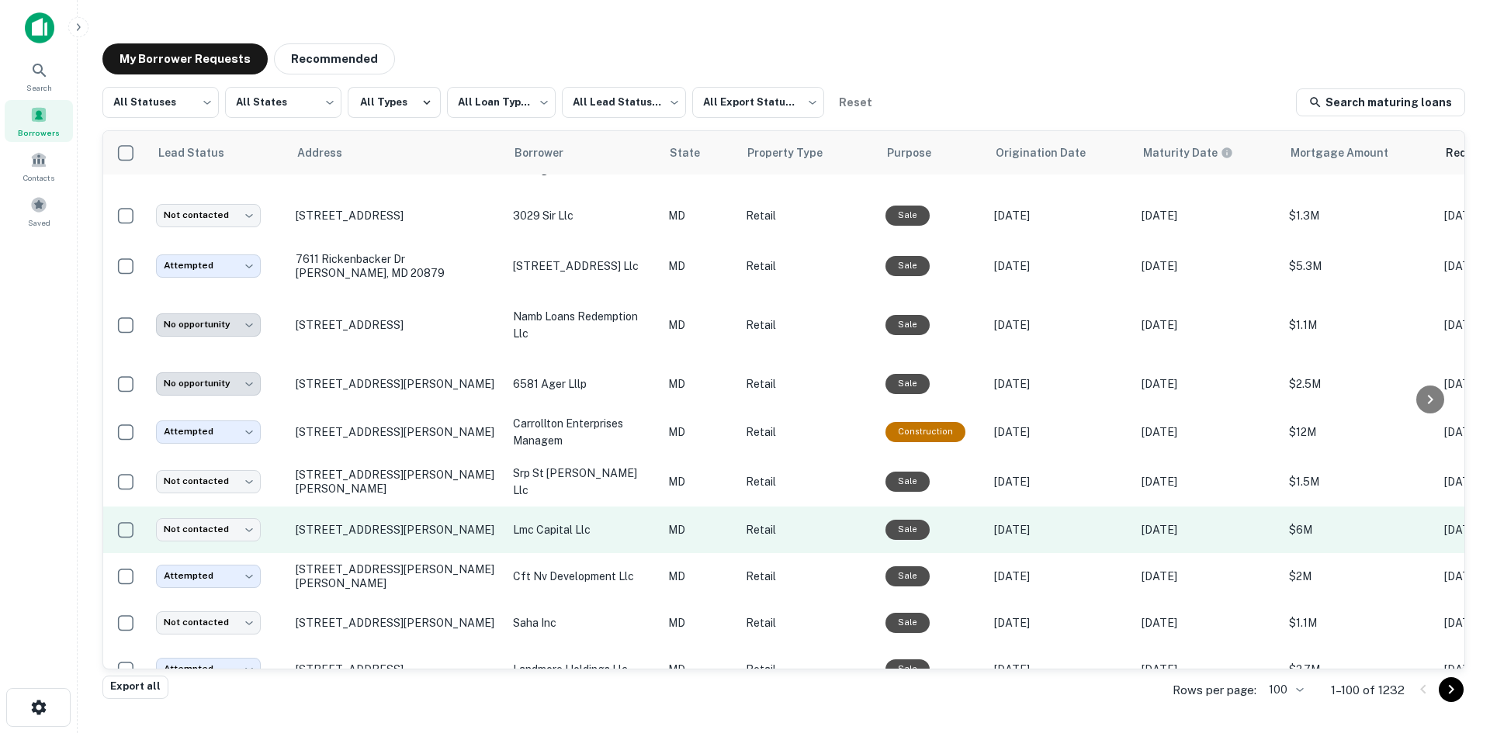
click at [387, 553] on td "[STREET_ADDRESS][PERSON_NAME]" at bounding box center [396, 530] width 217 height 47
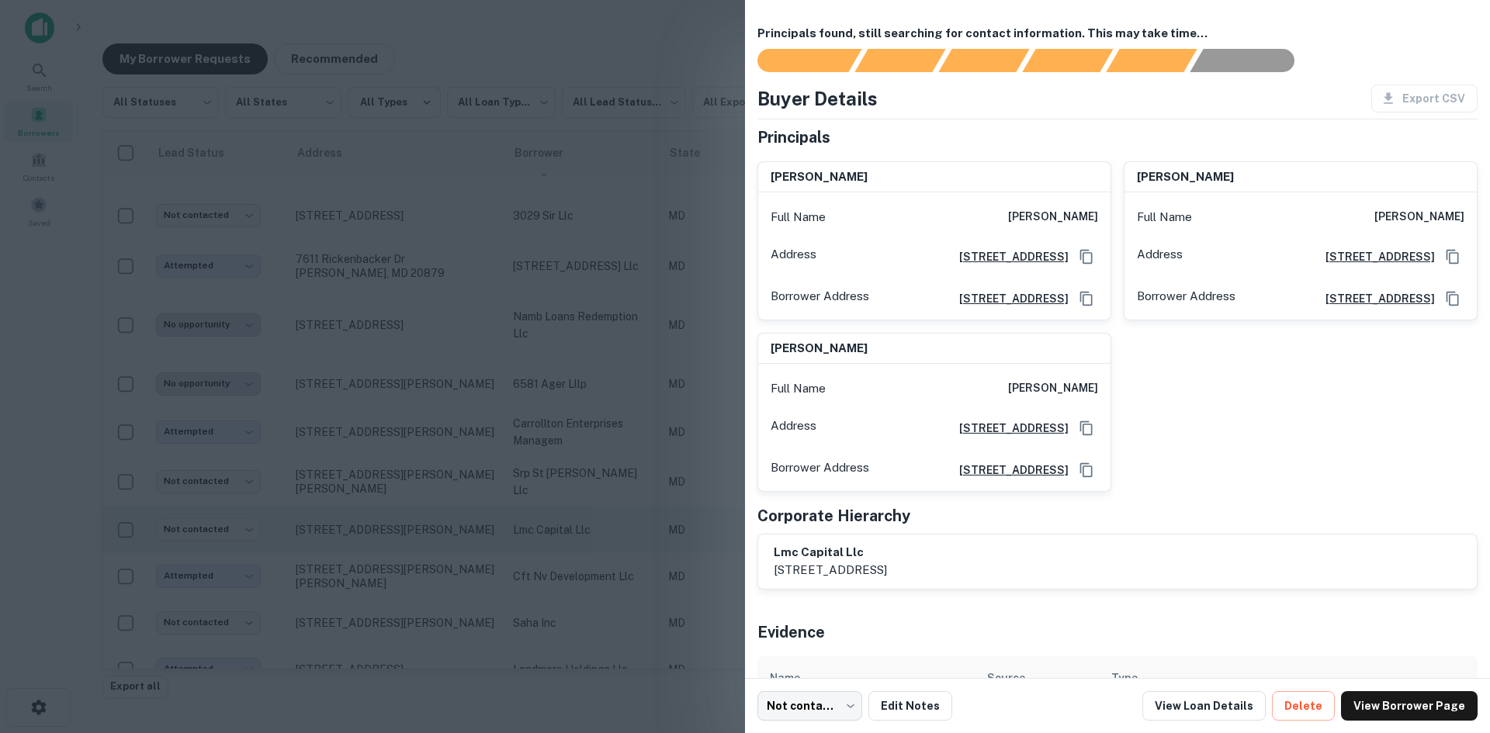
click at [387, 557] on div at bounding box center [745, 366] width 1490 height 733
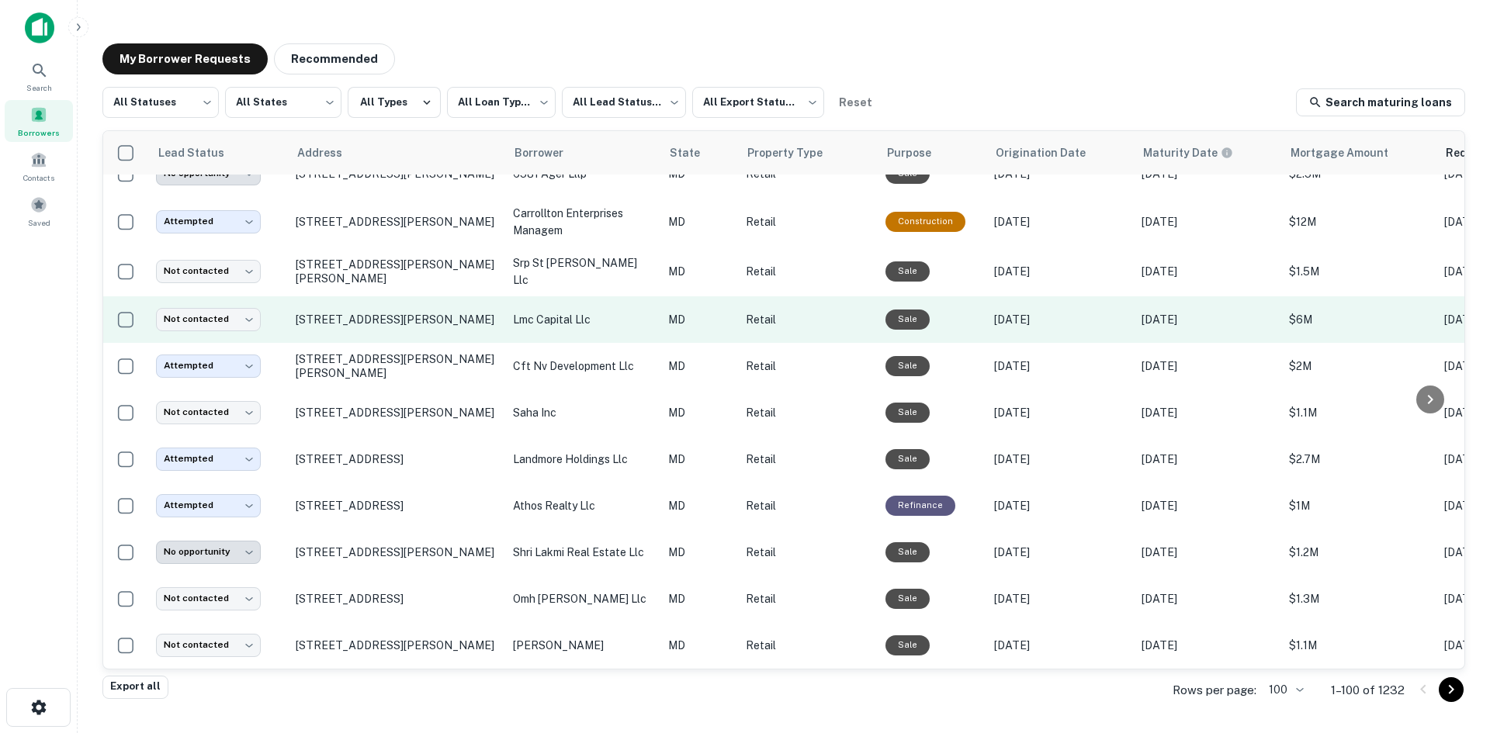
scroll to position [4414, 0]
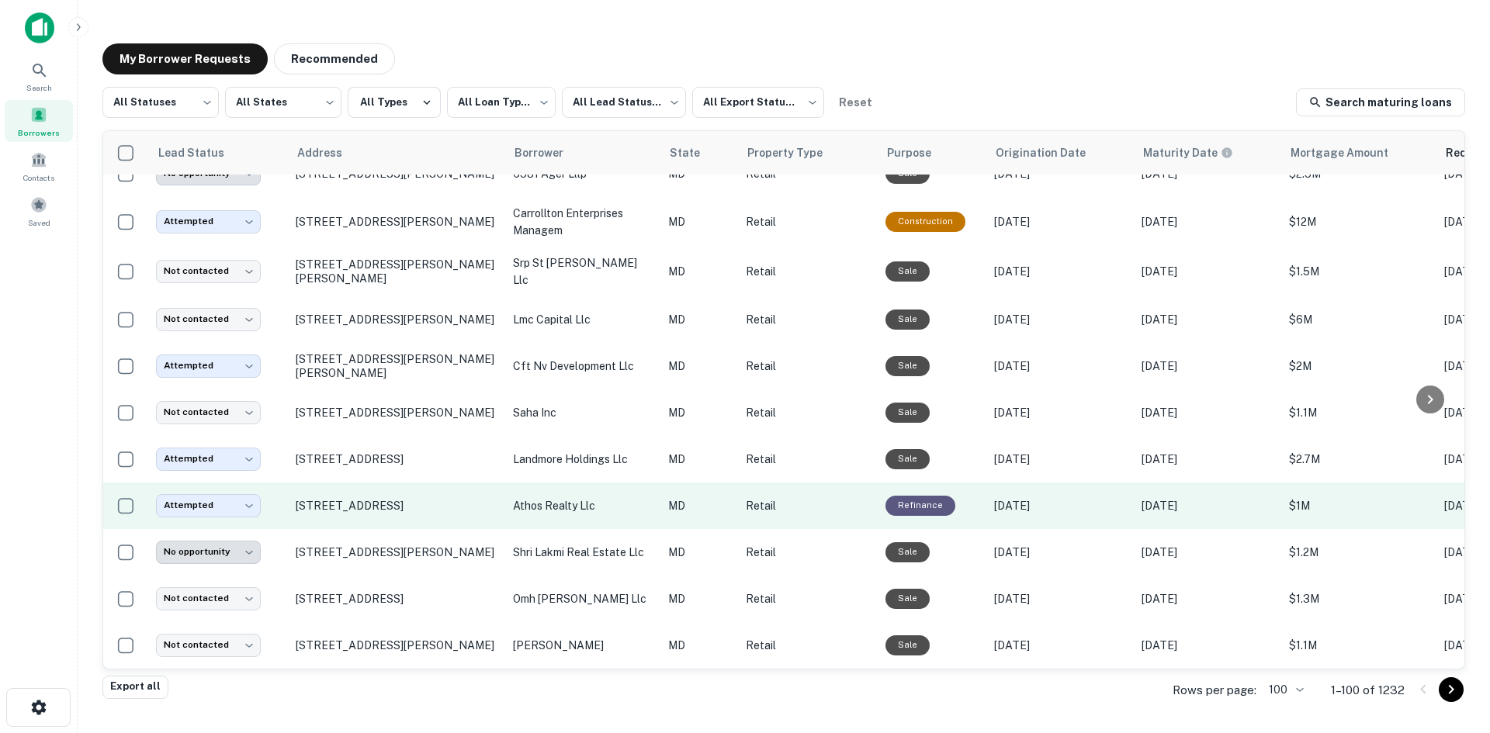
click at [367, 512] on td "[STREET_ADDRESS]" at bounding box center [396, 506] width 217 height 47
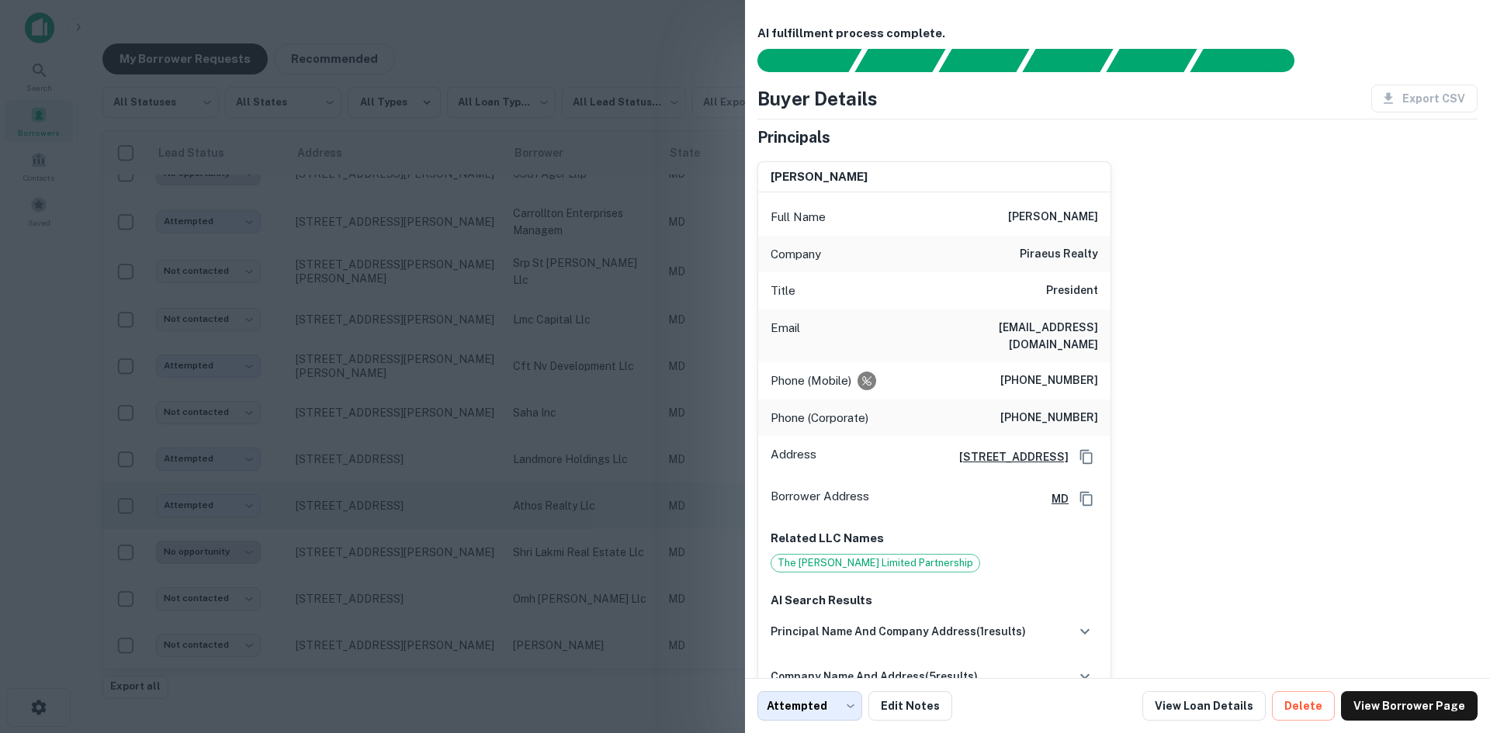
click at [367, 512] on div at bounding box center [745, 366] width 1490 height 733
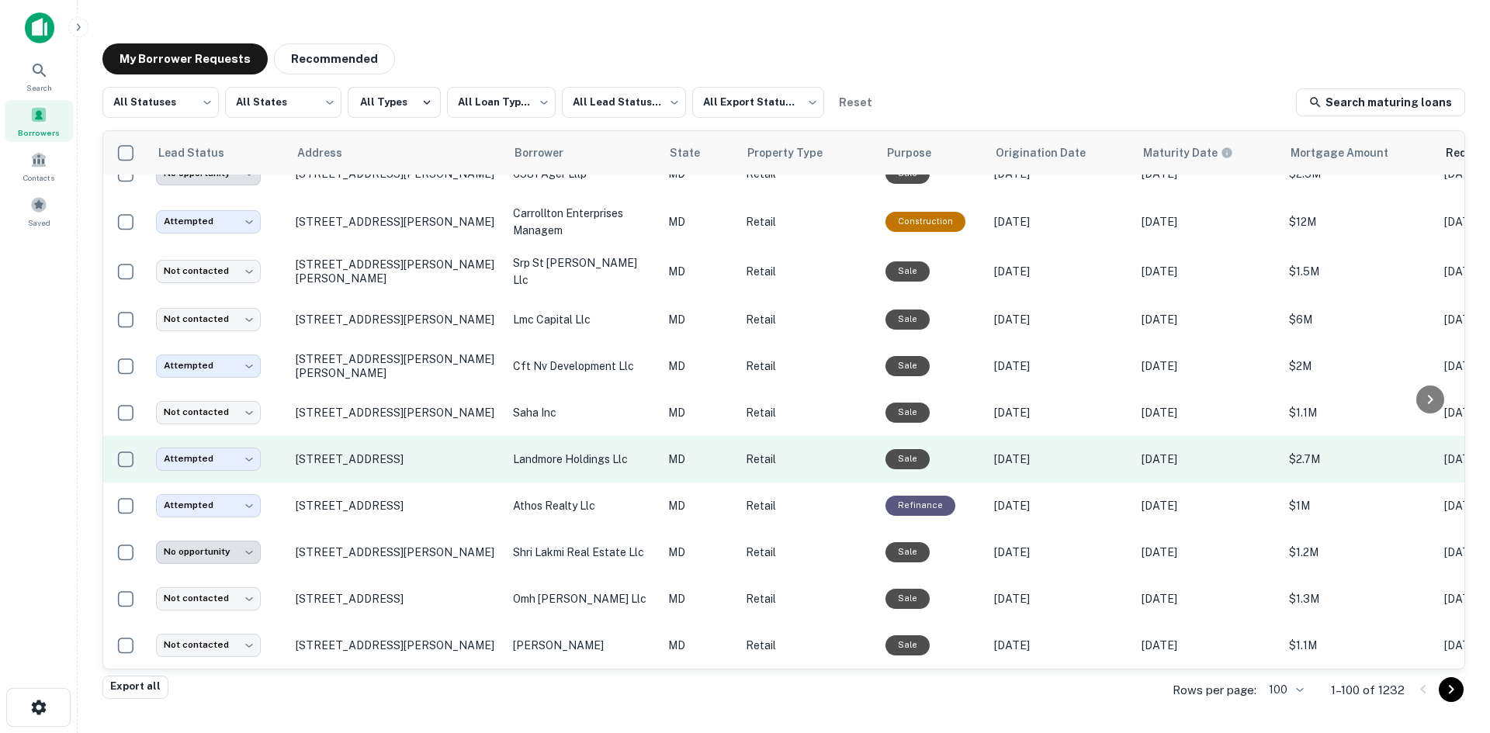
click at [352, 468] on td "[STREET_ADDRESS]" at bounding box center [396, 459] width 217 height 47
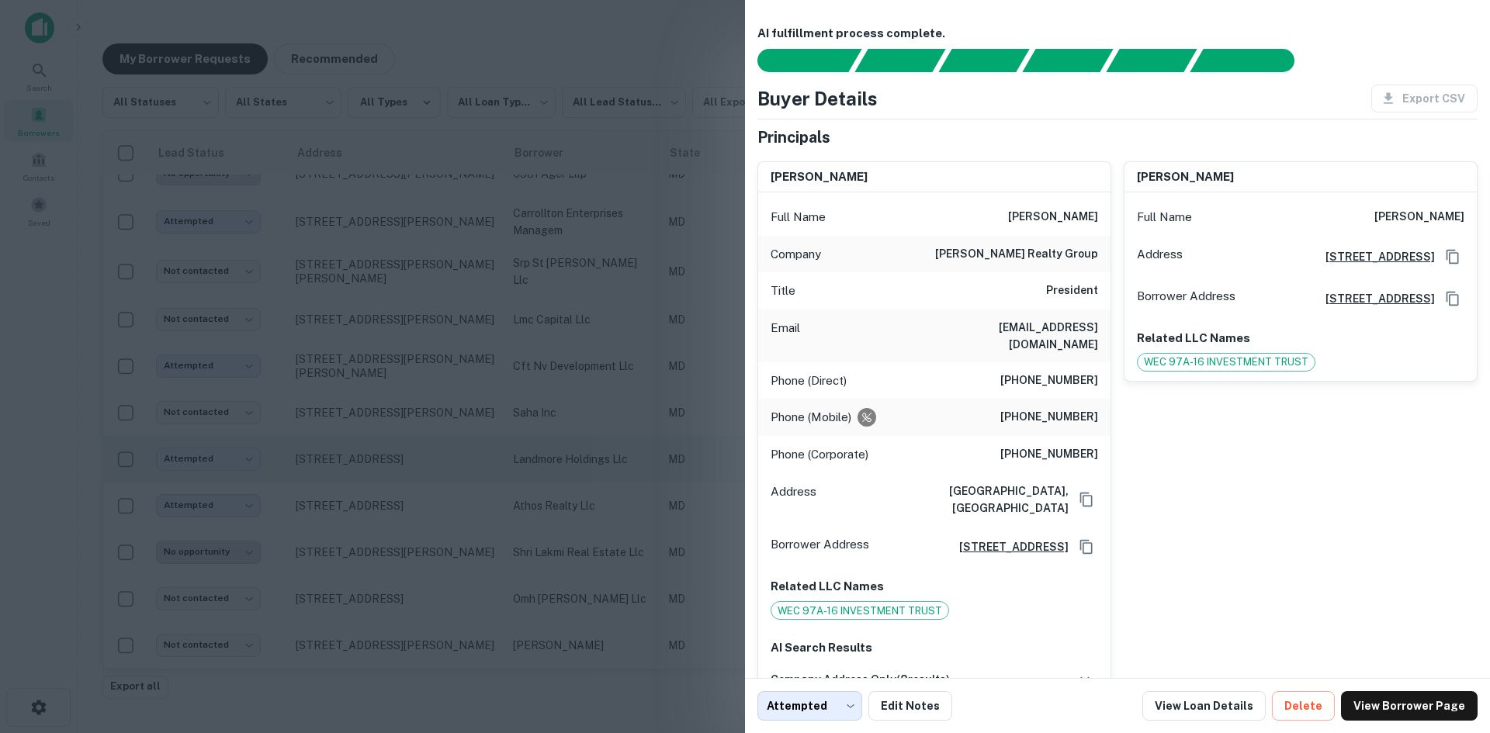
click at [352, 468] on div at bounding box center [745, 366] width 1490 height 733
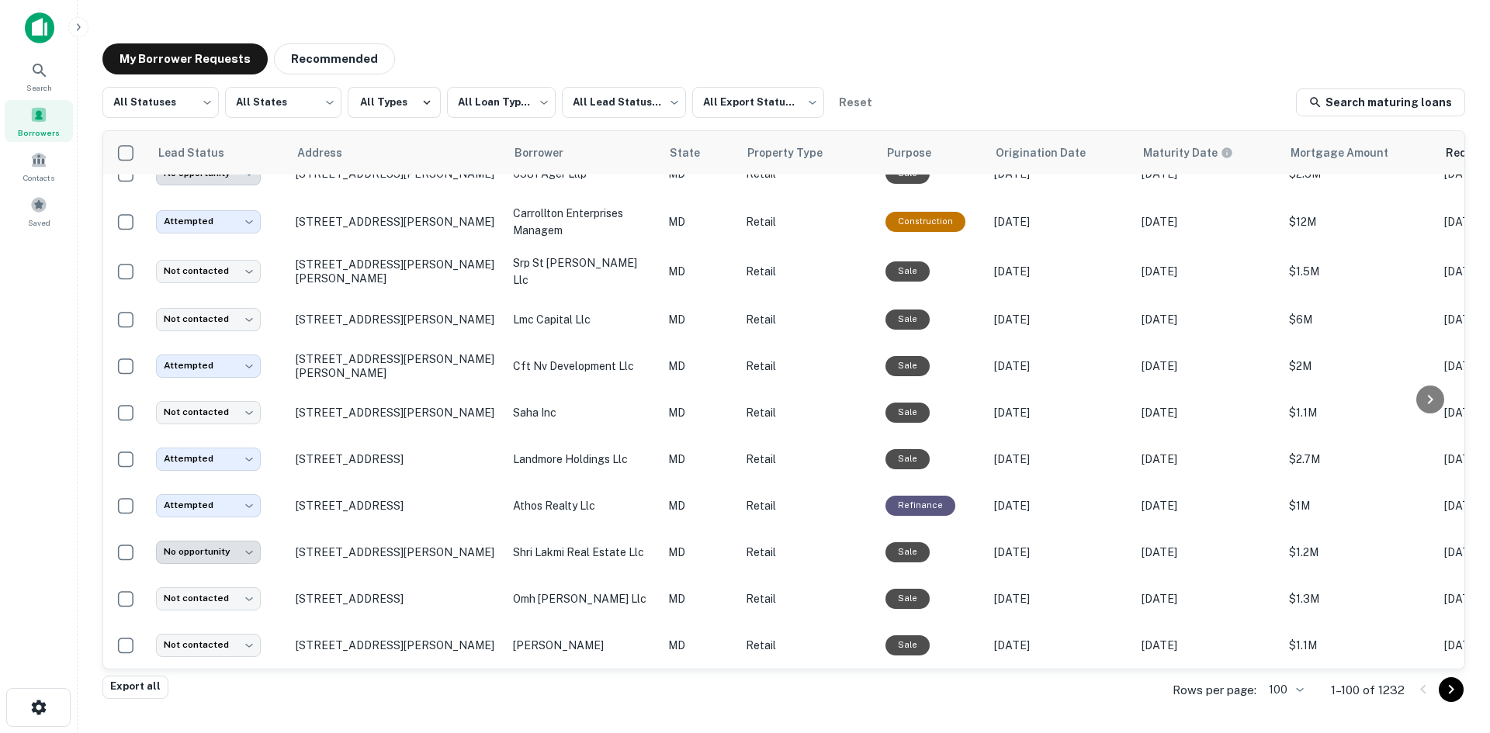
click at [1445, 692] on icon "Go to next page" at bounding box center [1451, 690] width 19 height 19
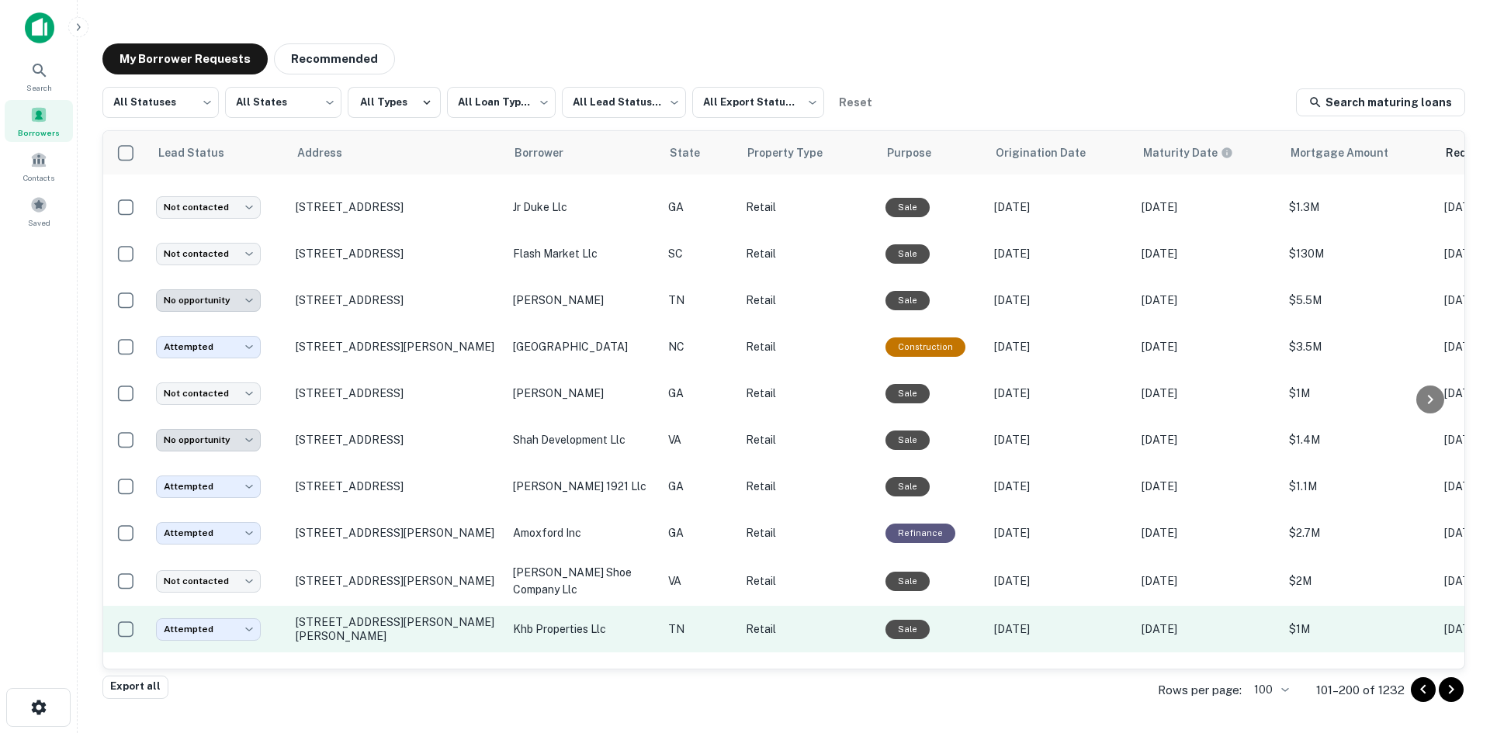
scroll to position [3563, 0]
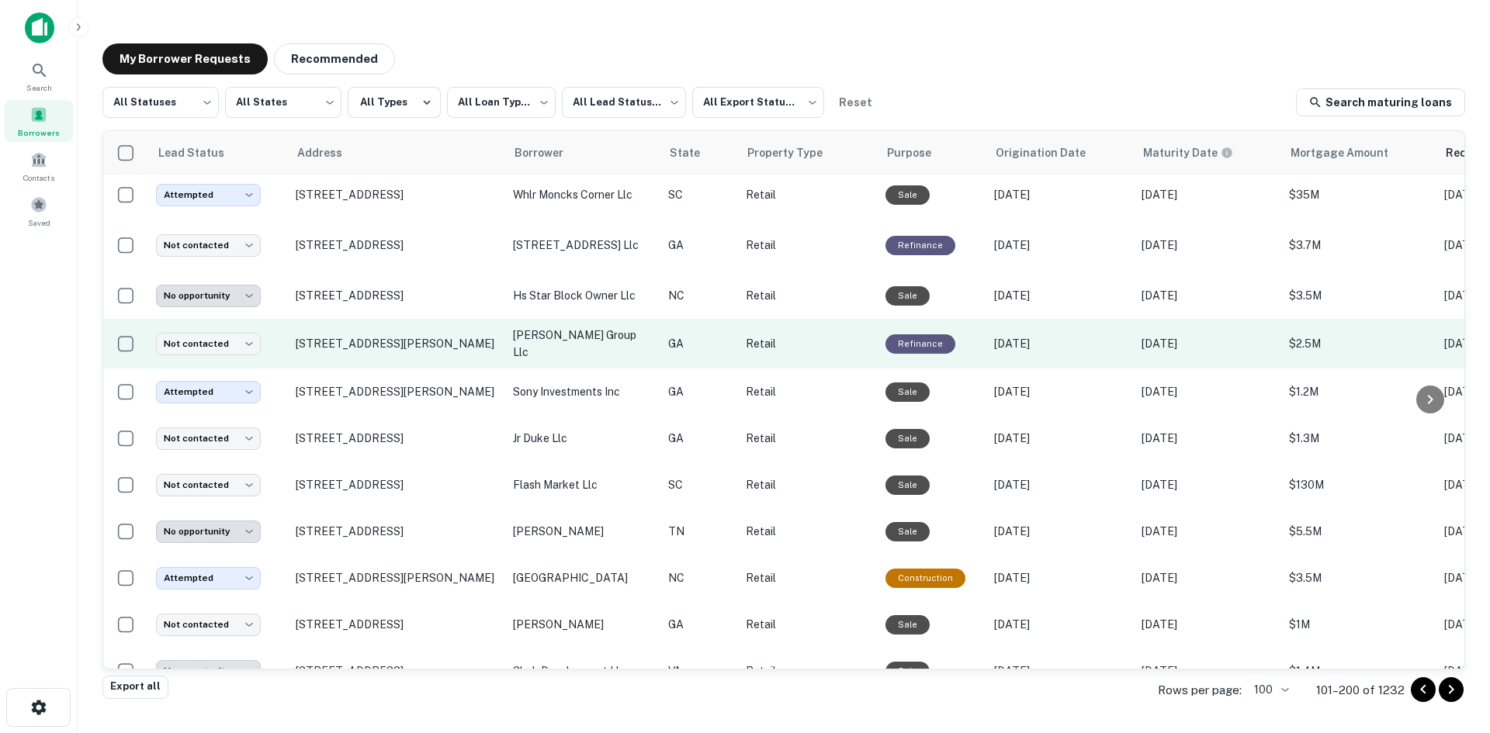
click at [331, 365] on td "[STREET_ADDRESS][PERSON_NAME]" at bounding box center [396, 344] width 217 height 50
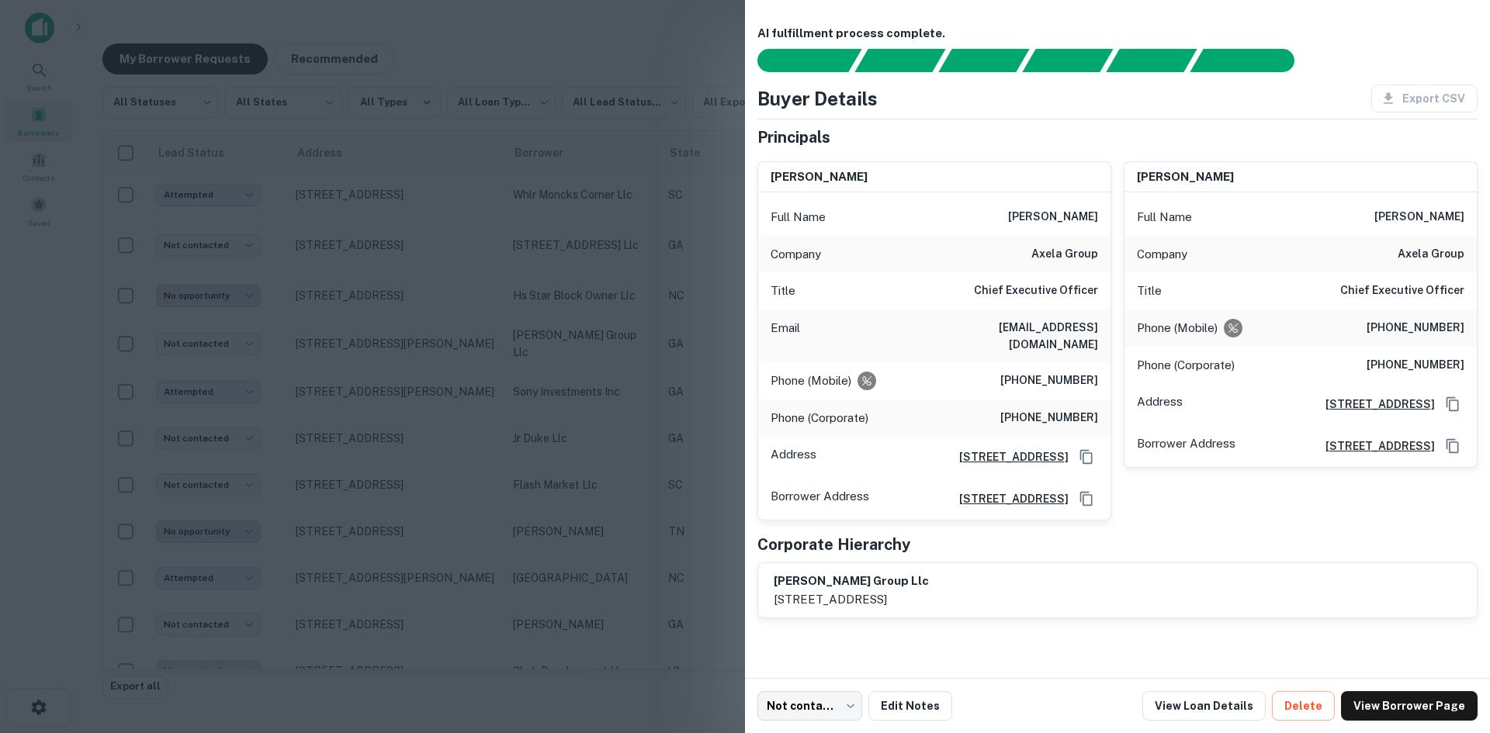
click at [358, 317] on div at bounding box center [745, 366] width 1490 height 733
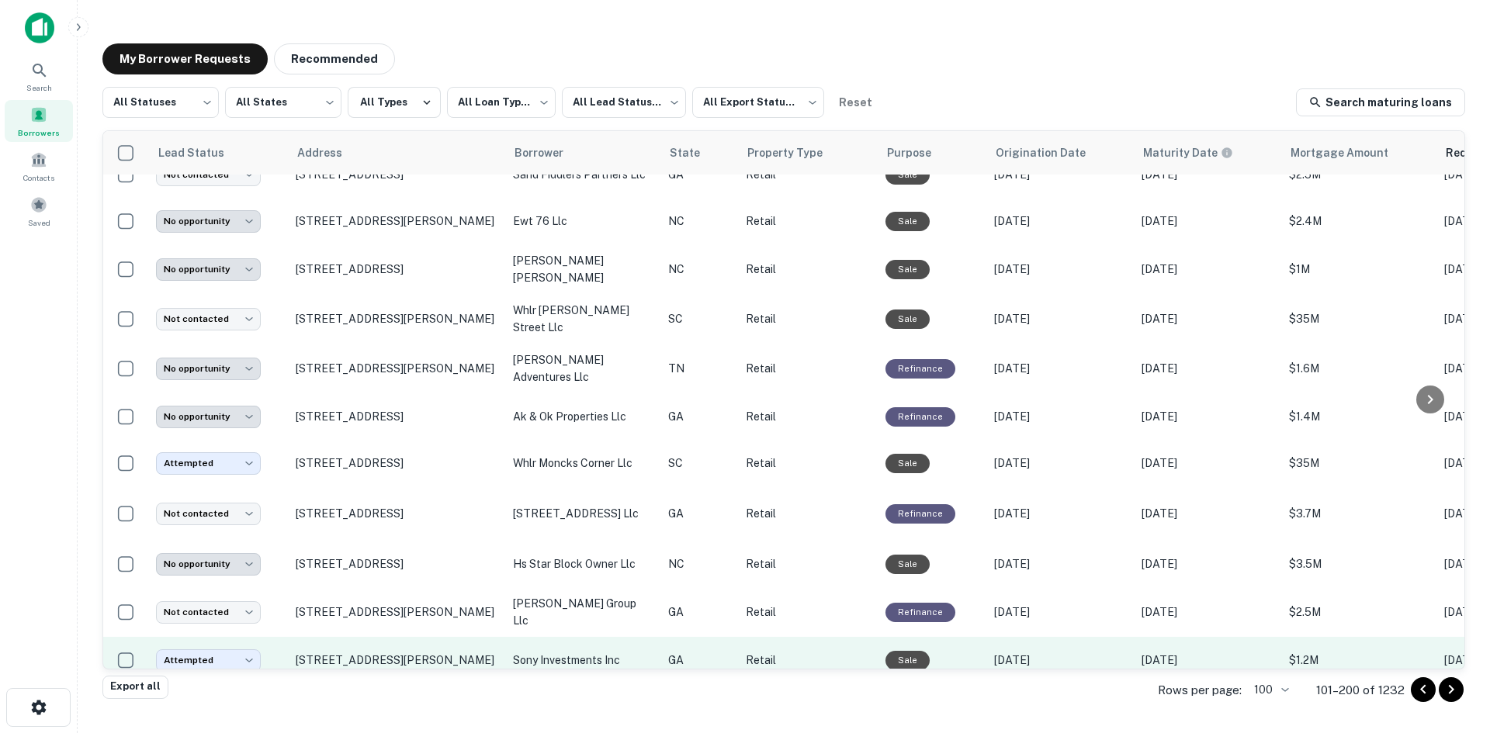
scroll to position [3253, 0]
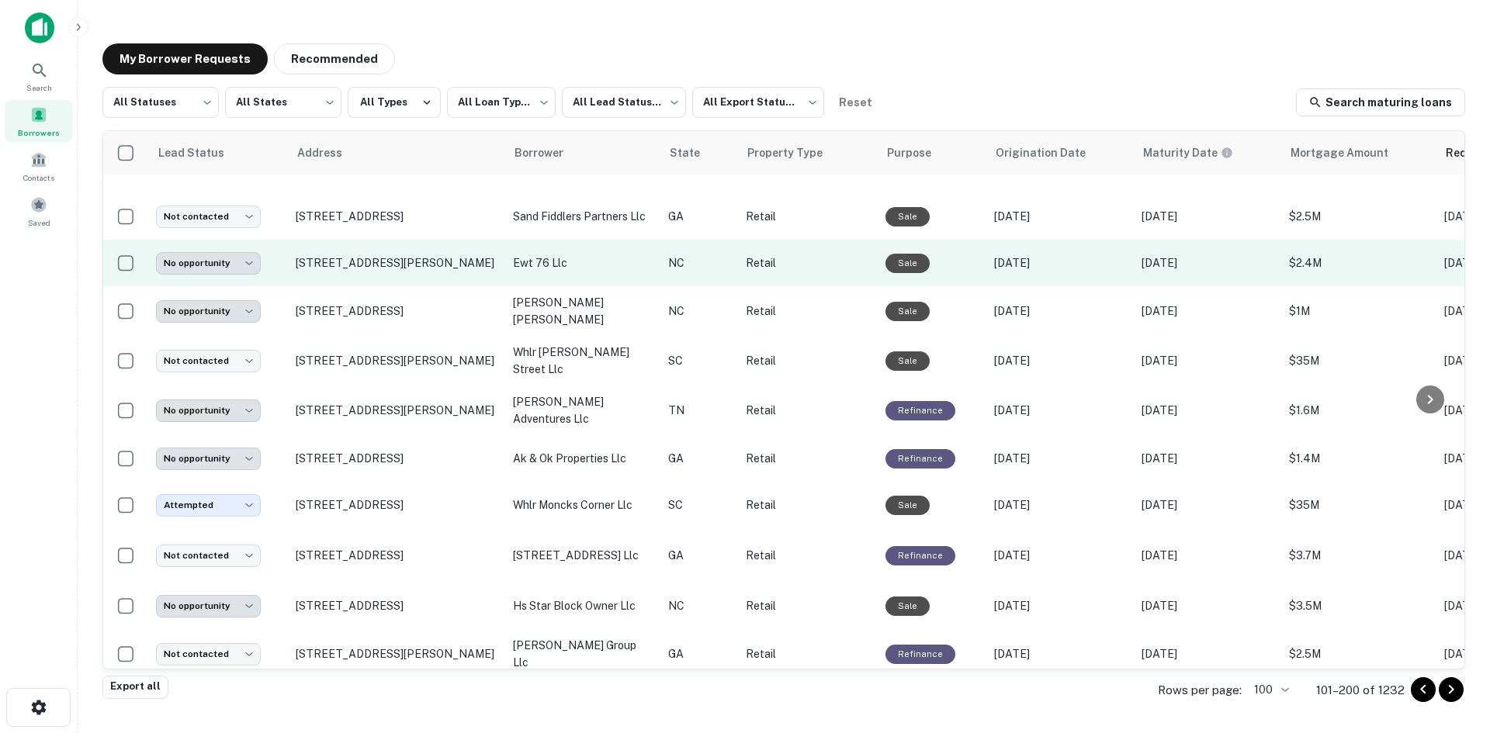
click at [365, 286] on td "[STREET_ADDRESS][PERSON_NAME]" at bounding box center [396, 263] width 217 height 47
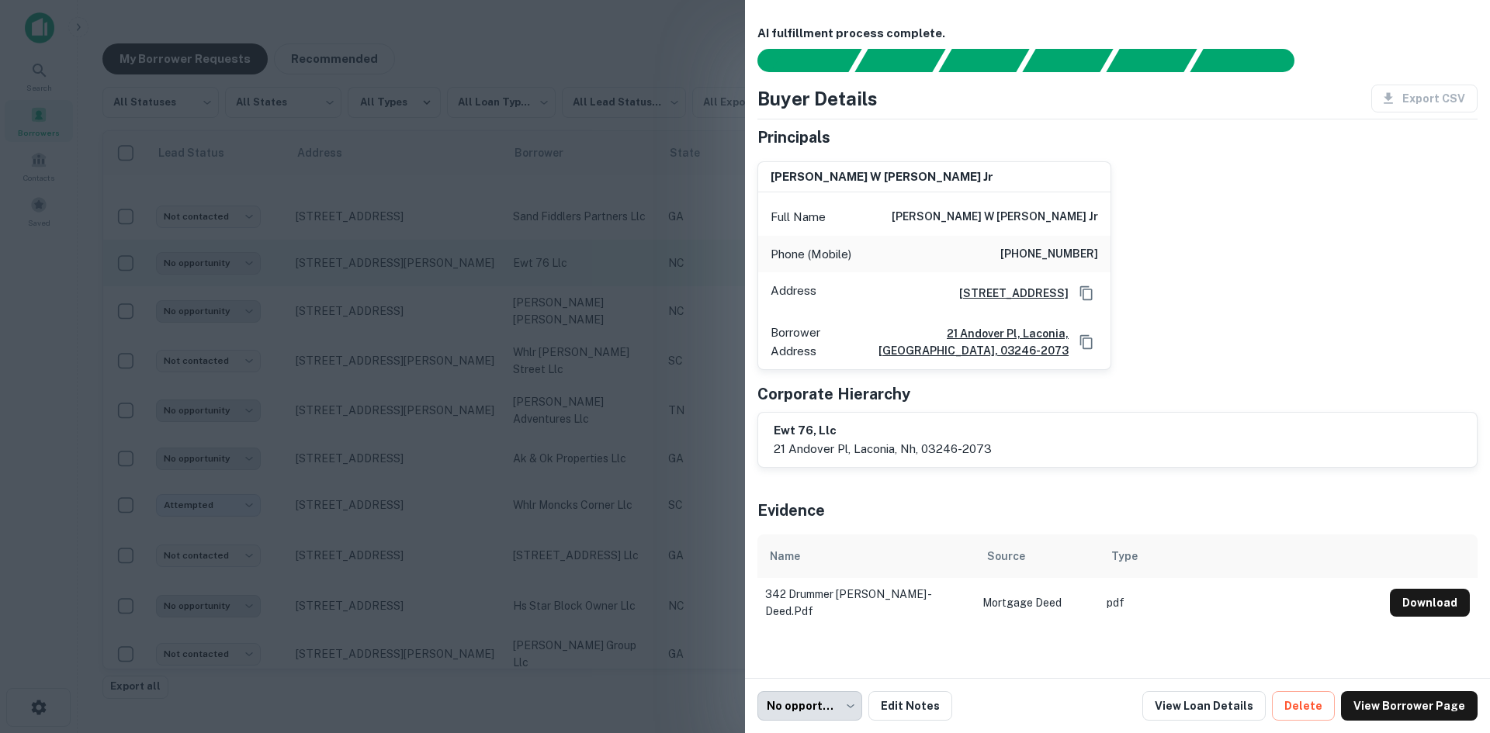
click at [365, 296] on div at bounding box center [745, 366] width 1490 height 733
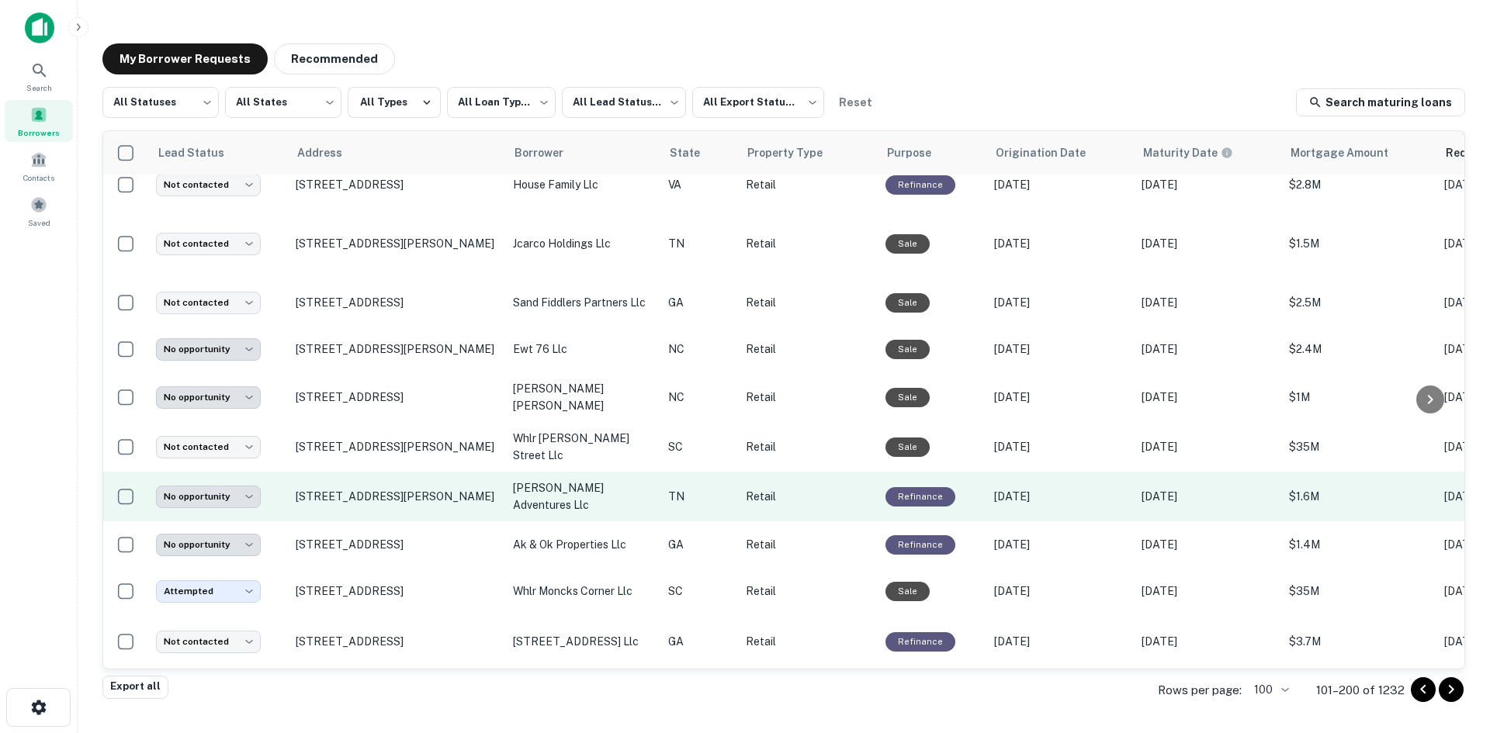
scroll to position [3020, 0]
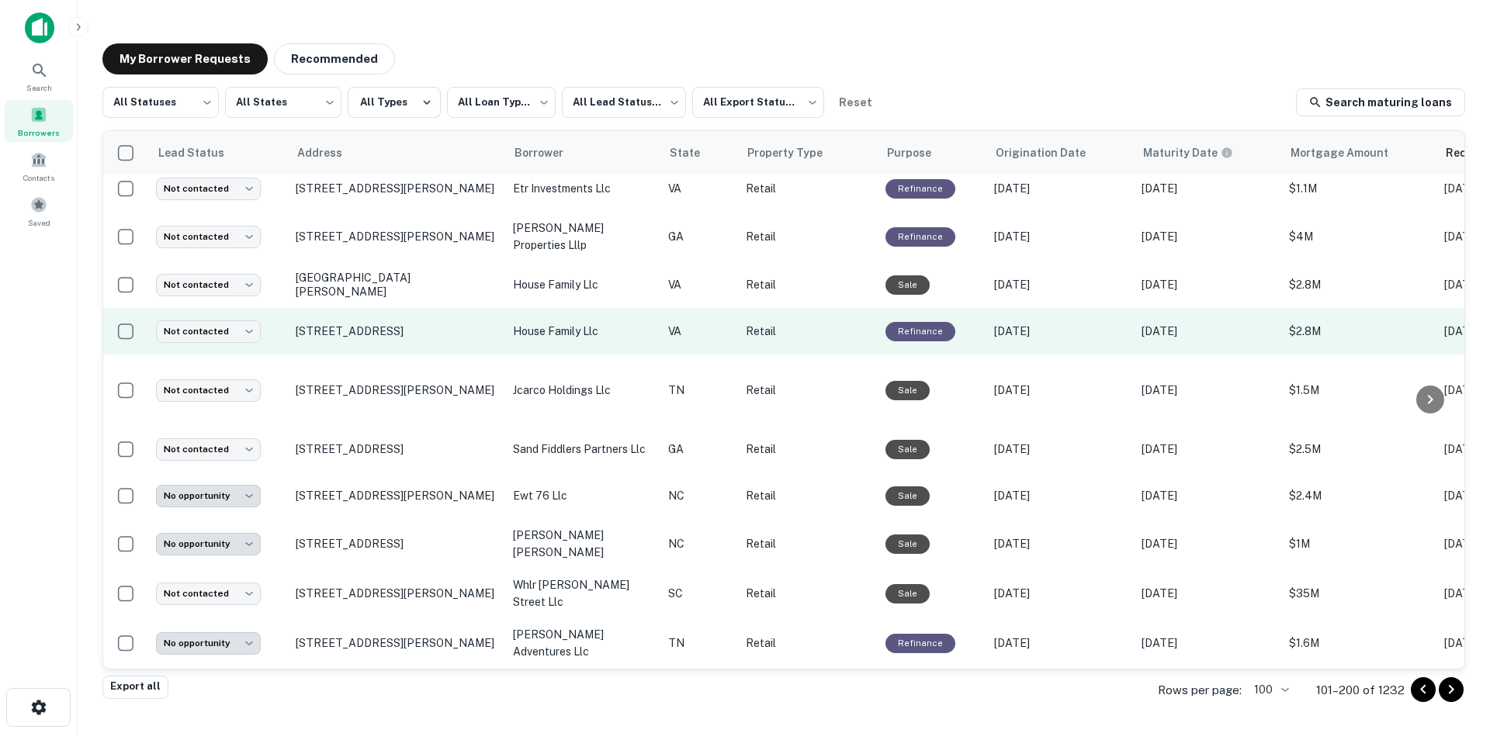
click at [364, 355] on td "[STREET_ADDRESS]" at bounding box center [396, 331] width 217 height 47
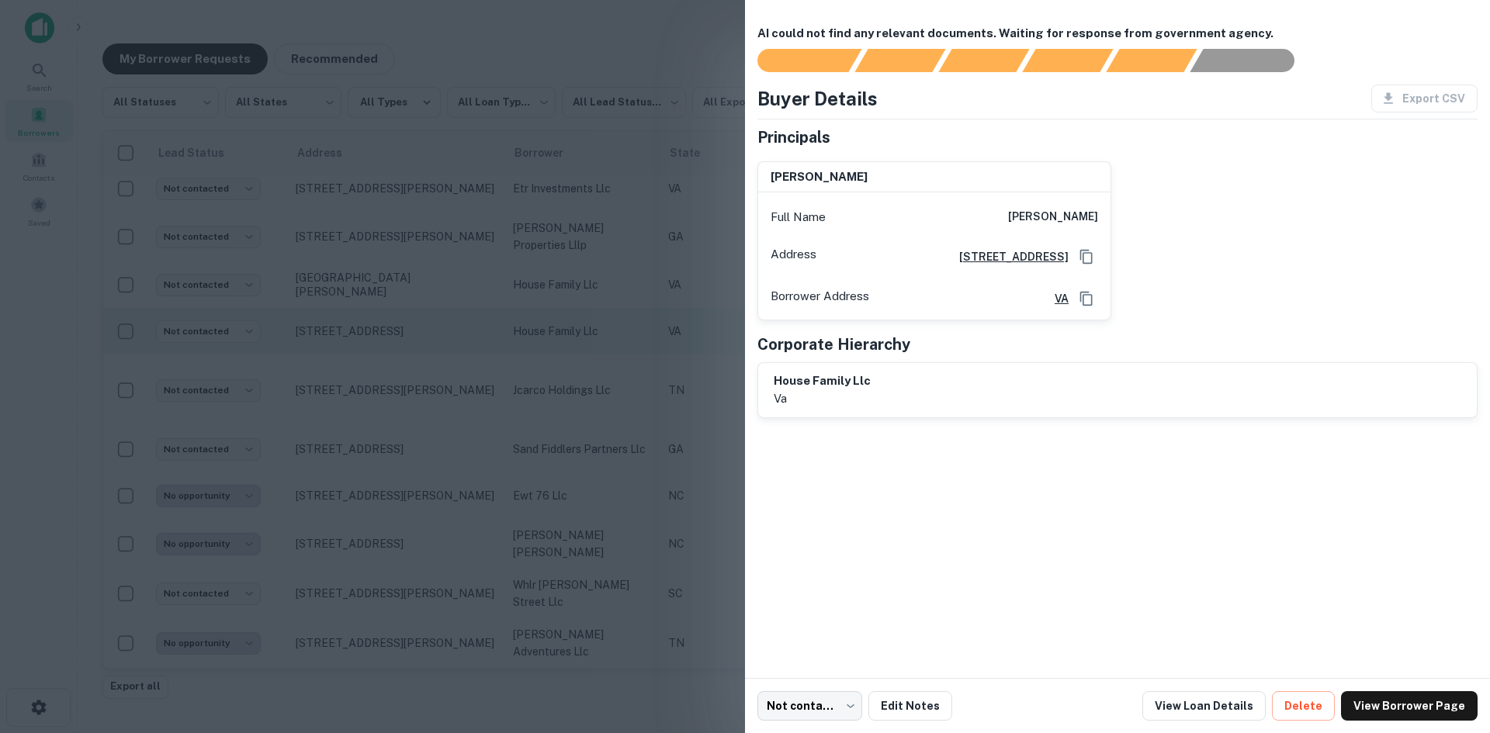
click at [364, 356] on div at bounding box center [745, 366] width 1490 height 733
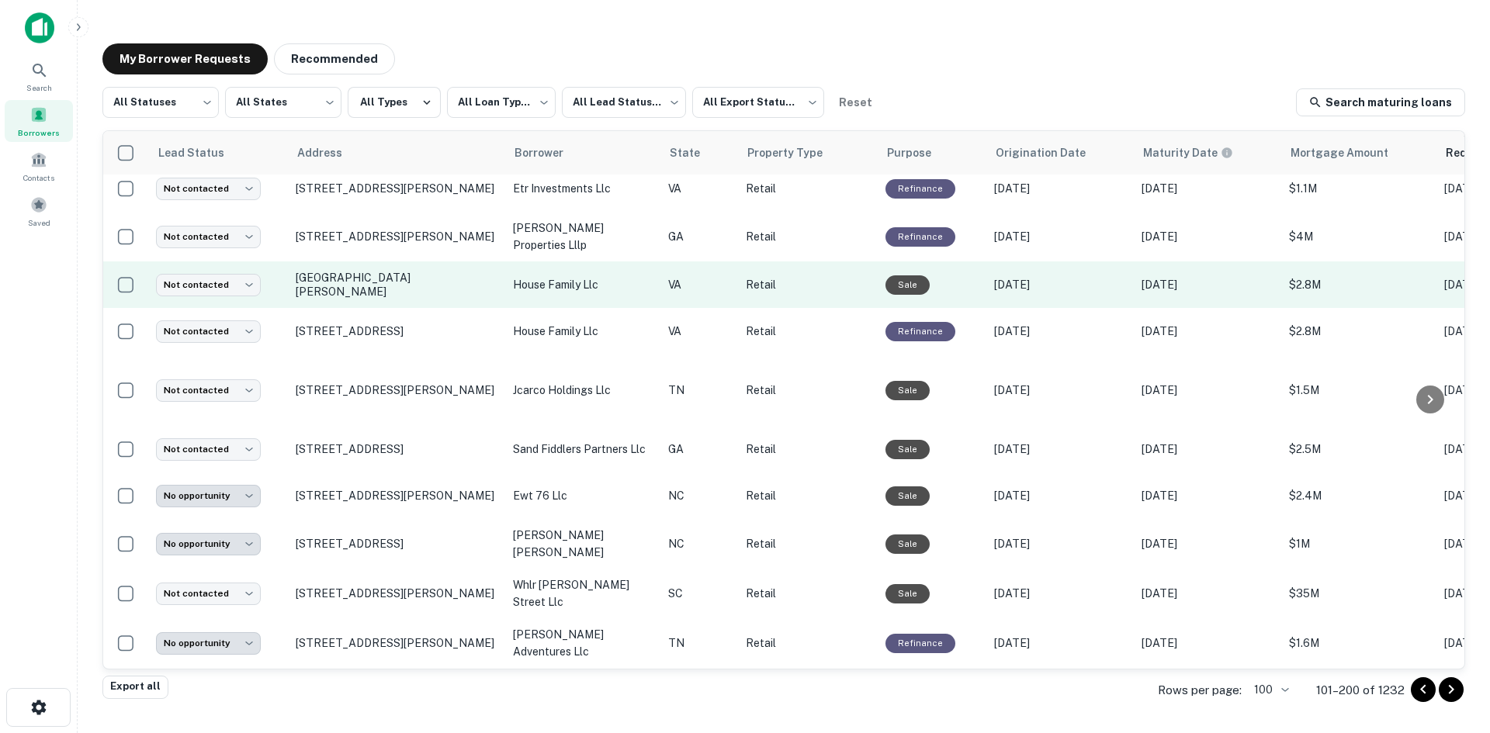
click at [382, 308] on td "[GEOGRAPHIC_DATA][PERSON_NAME]" at bounding box center [396, 285] width 217 height 47
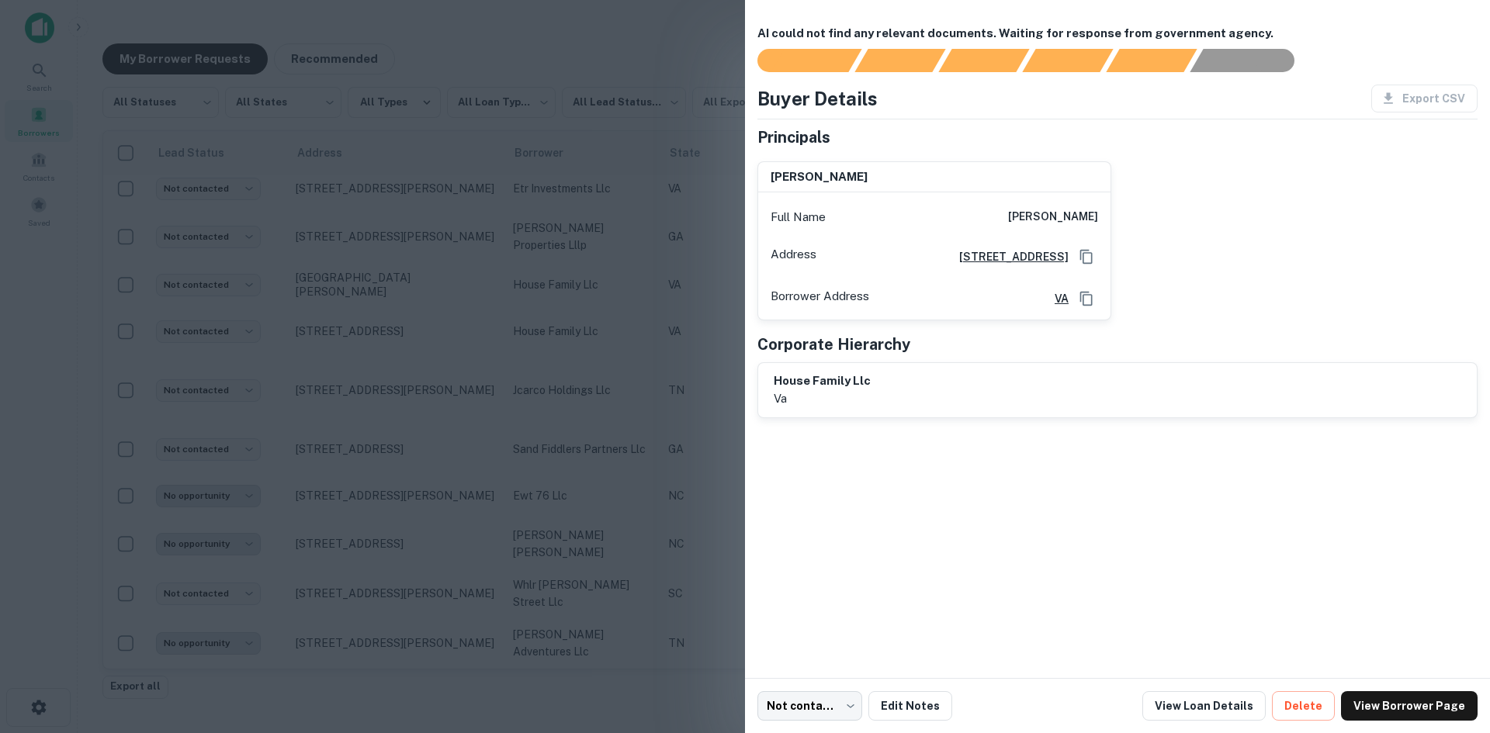
click at [379, 316] on div at bounding box center [745, 366] width 1490 height 733
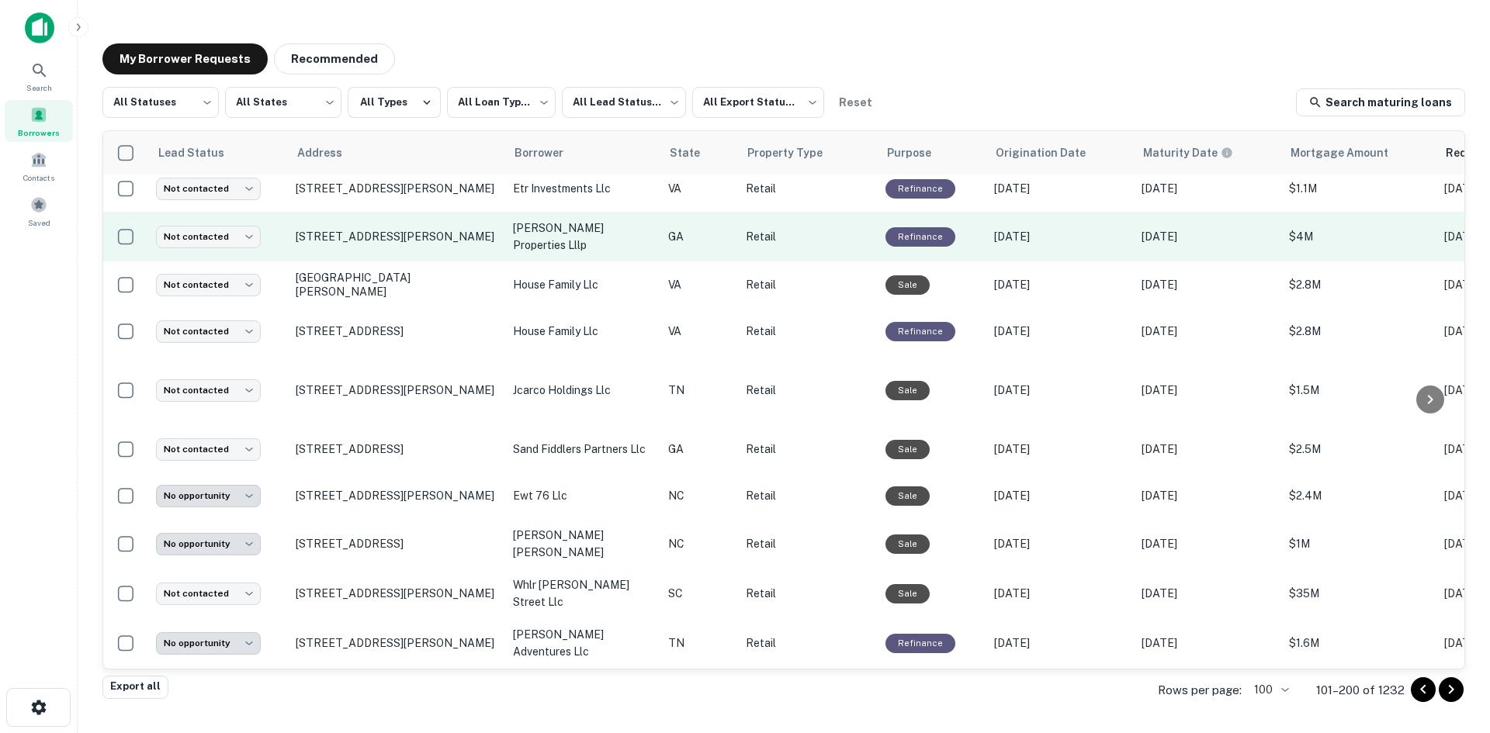
click at [394, 262] on td "[STREET_ADDRESS][PERSON_NAME]" at bounding box center [396, 237] width 217 height 50
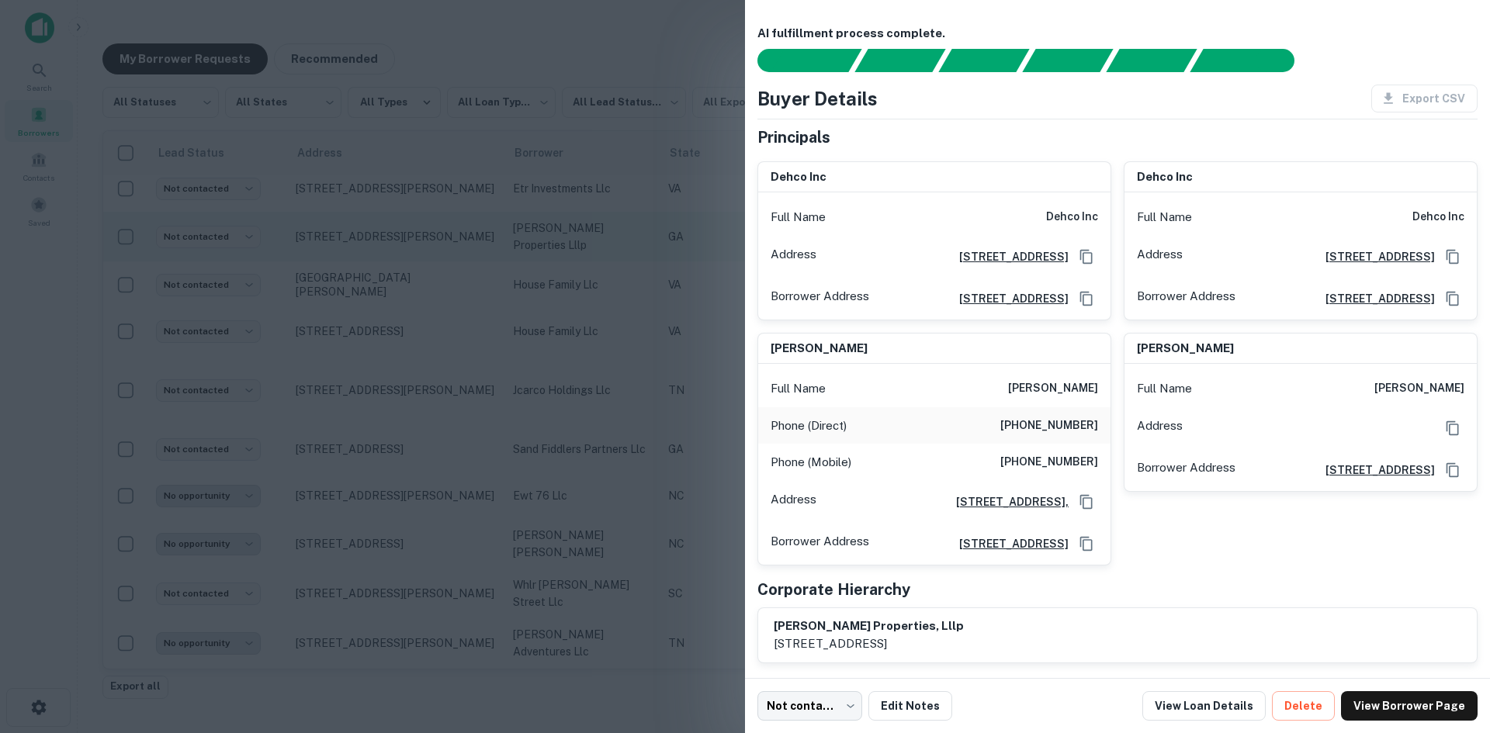
click at [394, 272] on div at bounding box center [745, 366] width 1490 height 733
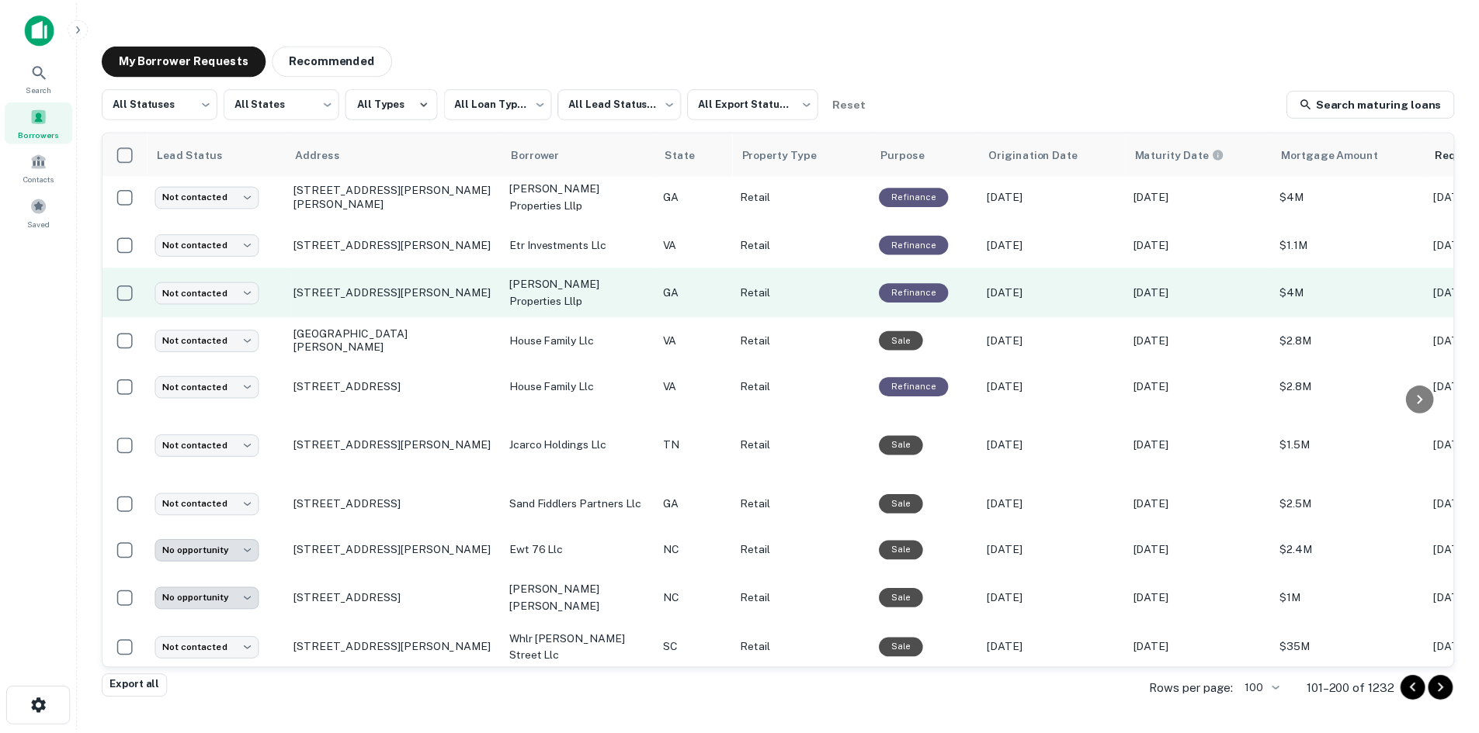
scroll to position [2942, 0]
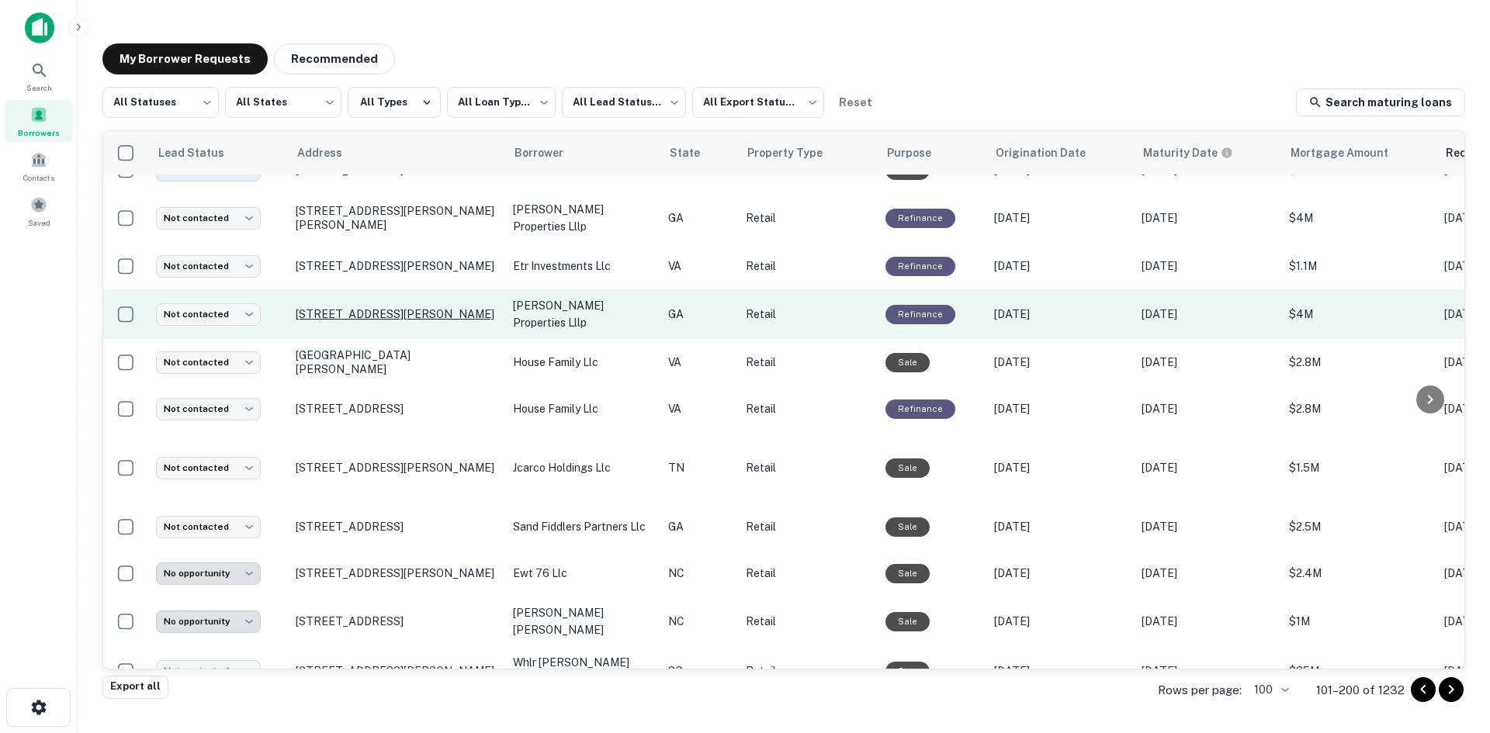
click at [401, 321] on p "[STREET_ADDRESS][PERSON_NAME]" at bounding box center [397, 314] width 202 height 14
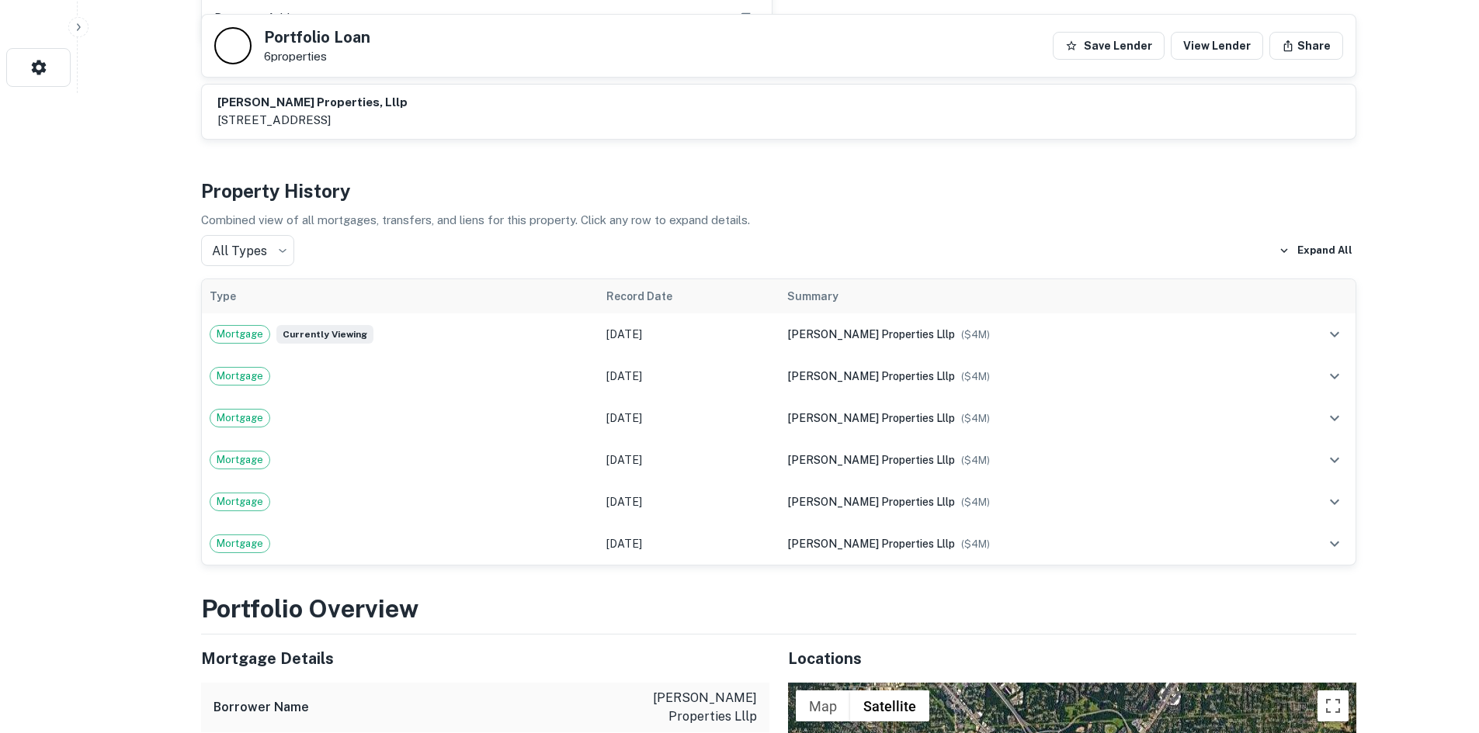
drag, startPoint x: 276, startPoint y: 165, endPoint x: 266, endPoint y: 154, distance: 14.8
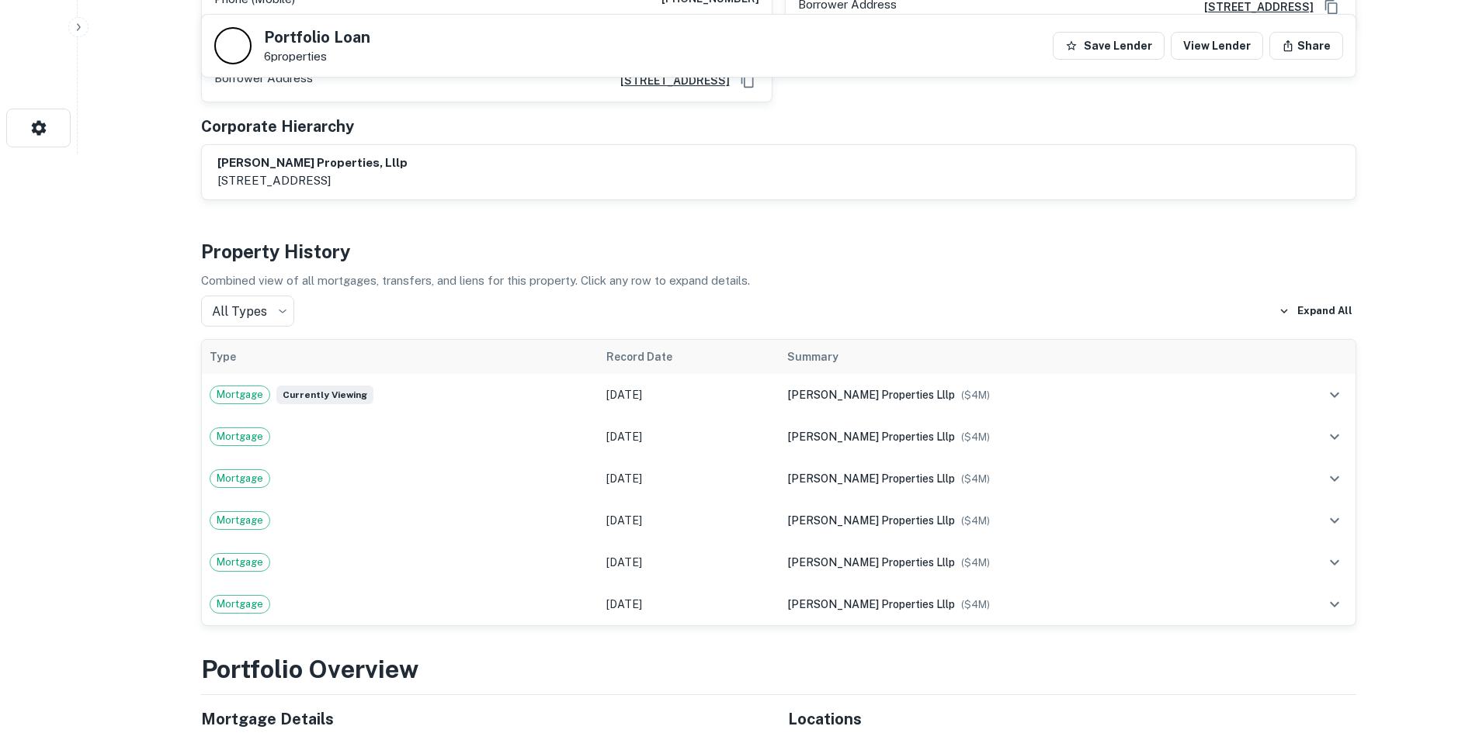
scroll to position [466, 0]
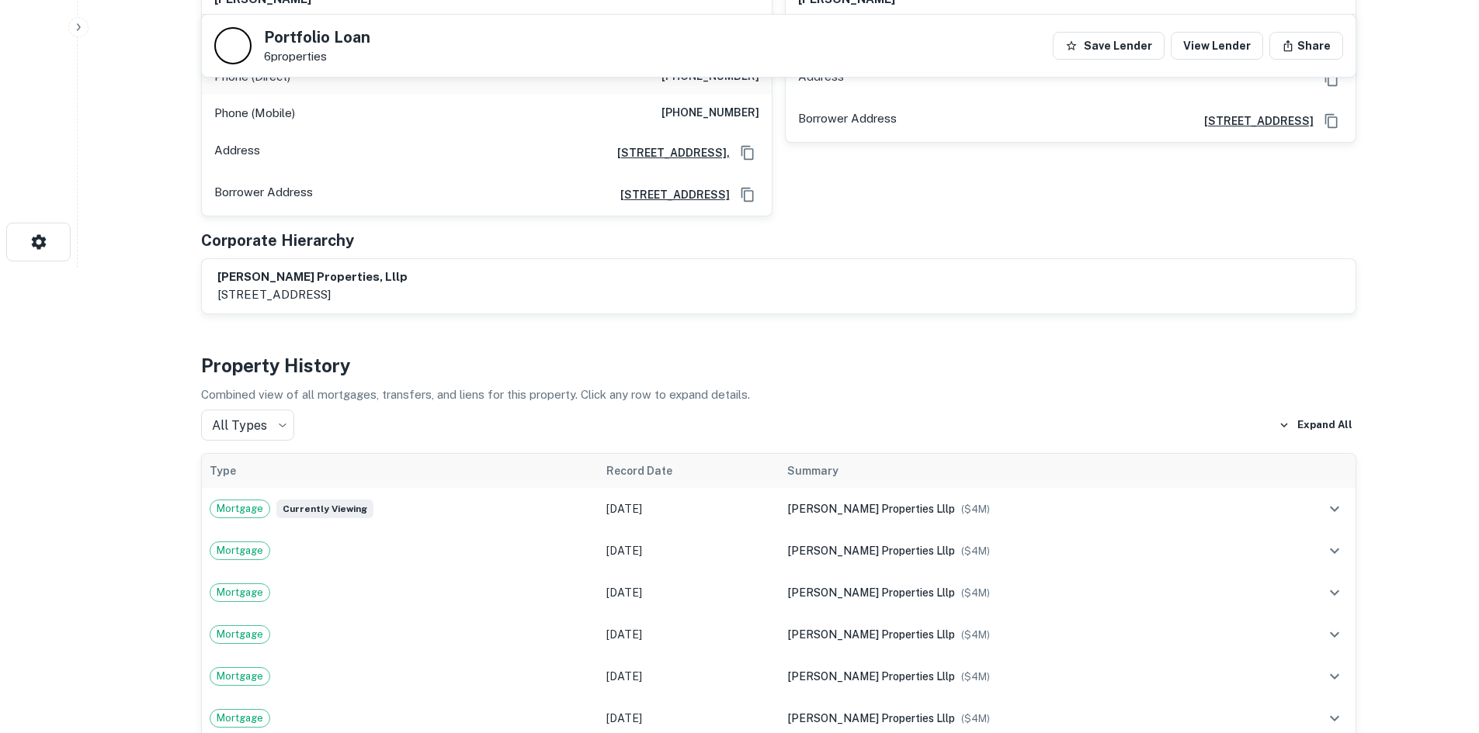
drag, startPoint x: 266, startPoint y: 154, endPoint x: 135, endPoint y: 151, distance: 131.2
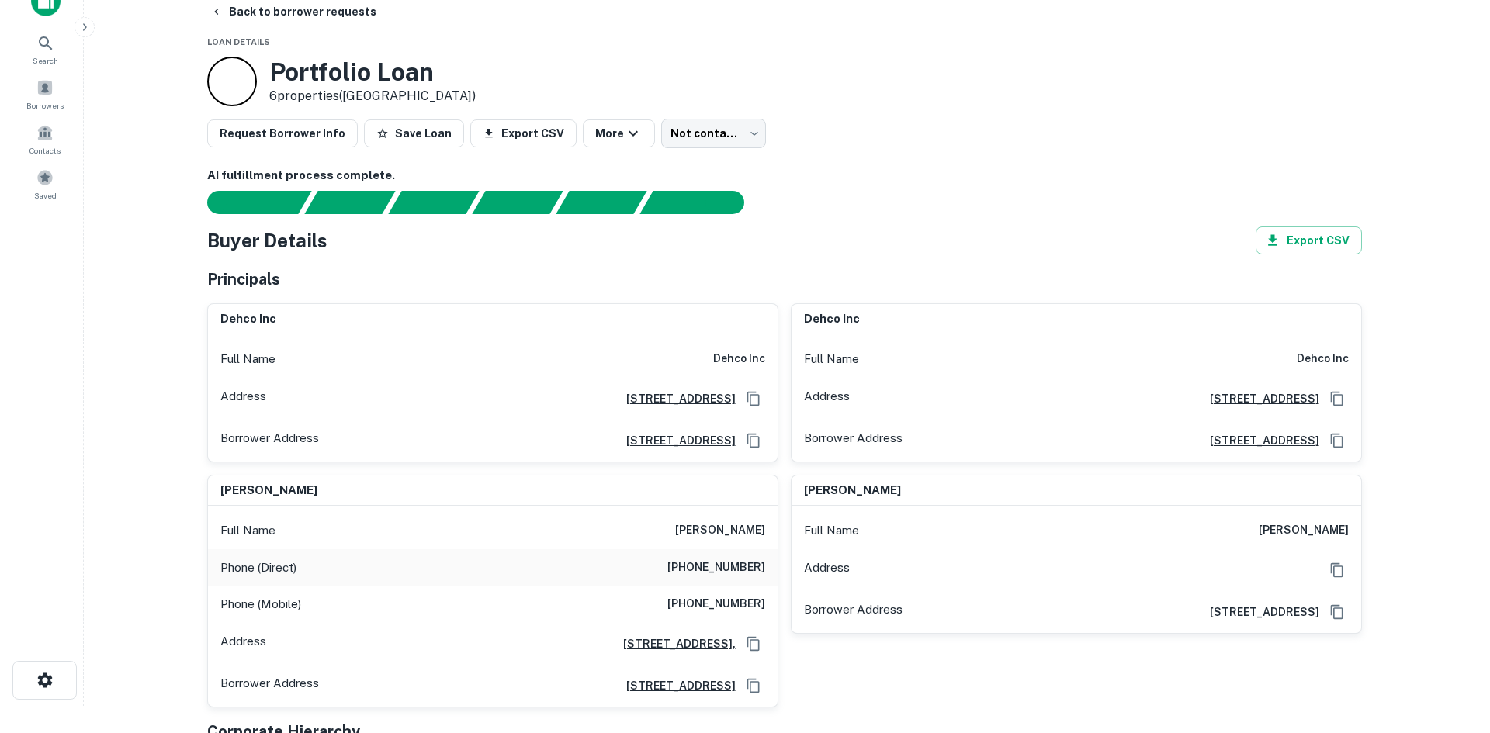
scroll to position [0, 0]
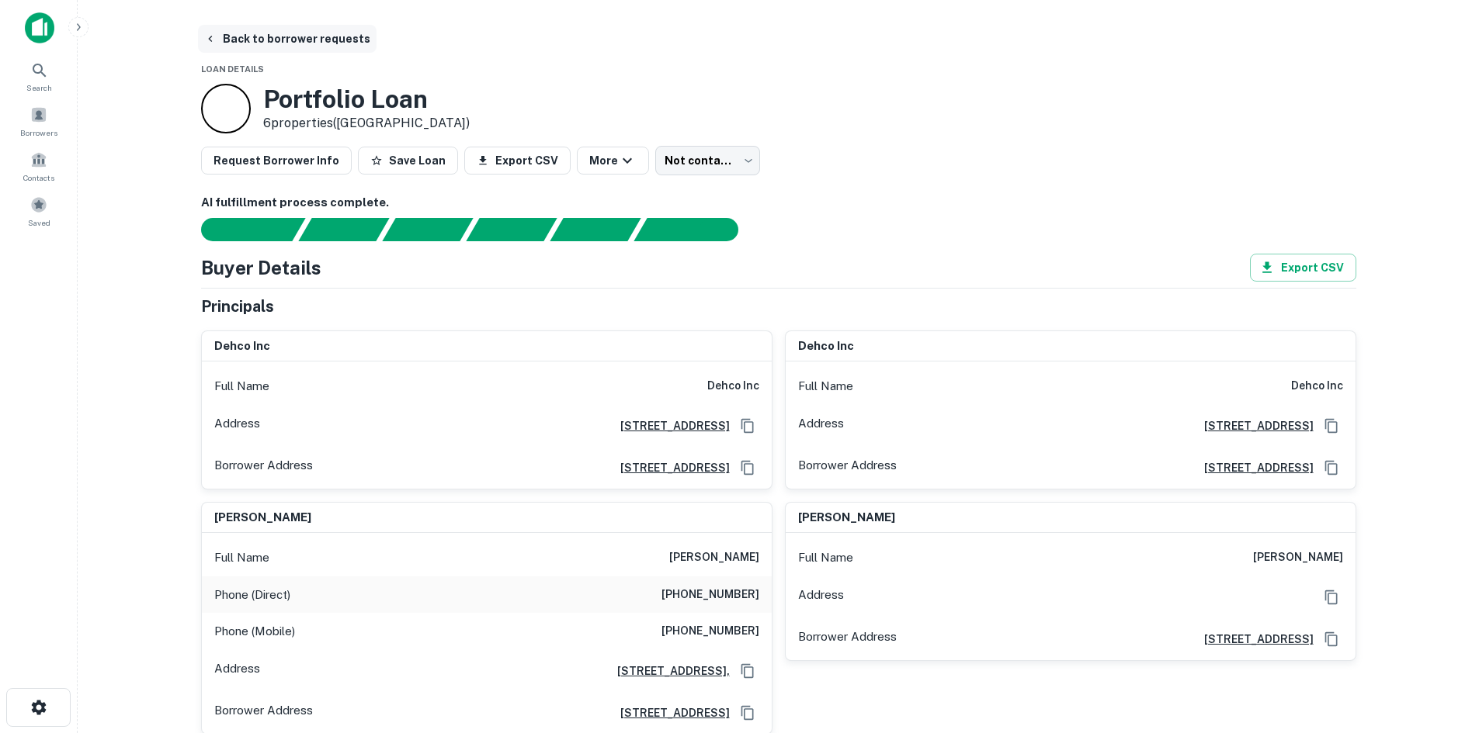
click at [281, 43] on button "Back to borrower requests" at bounding box center [287, 39] width 179 height 28
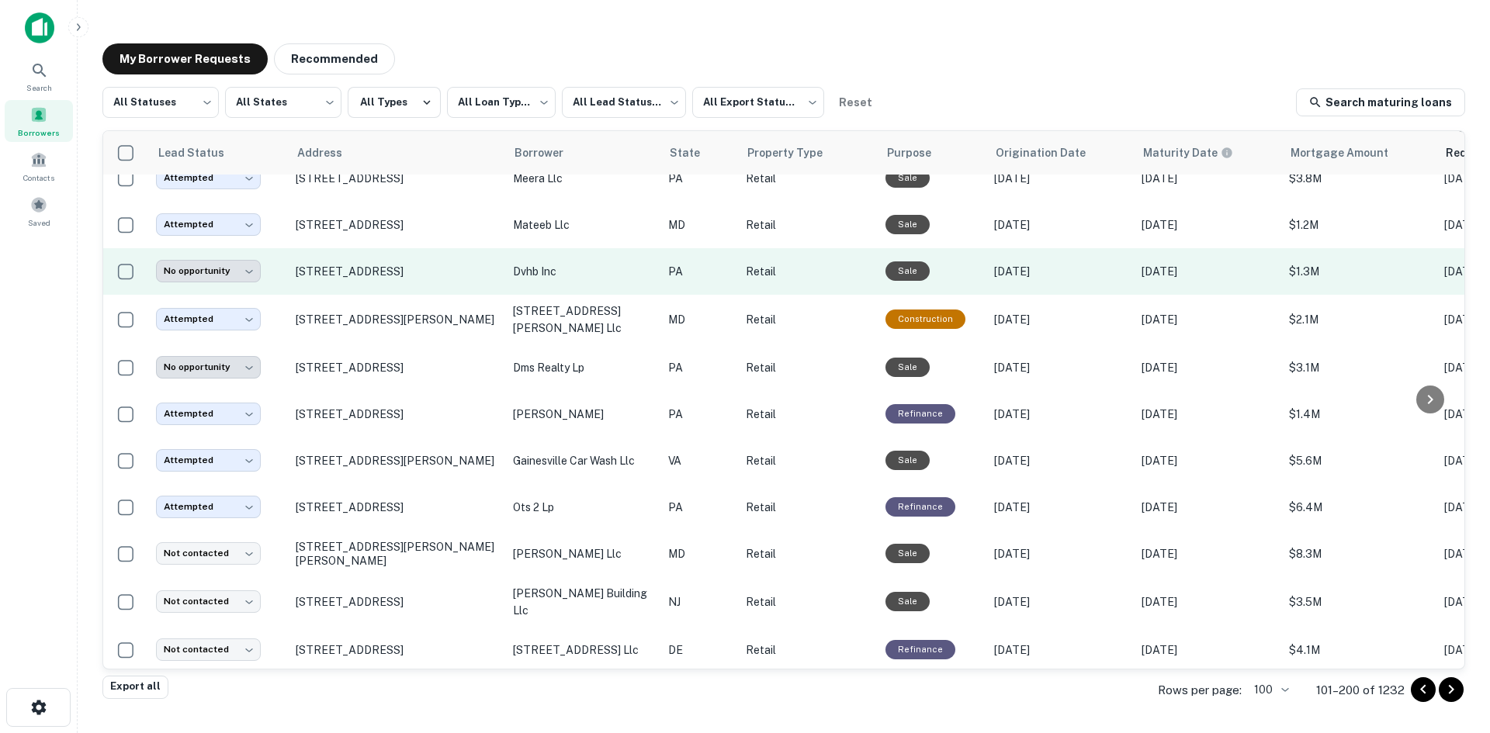
scroll to position [759, 0]
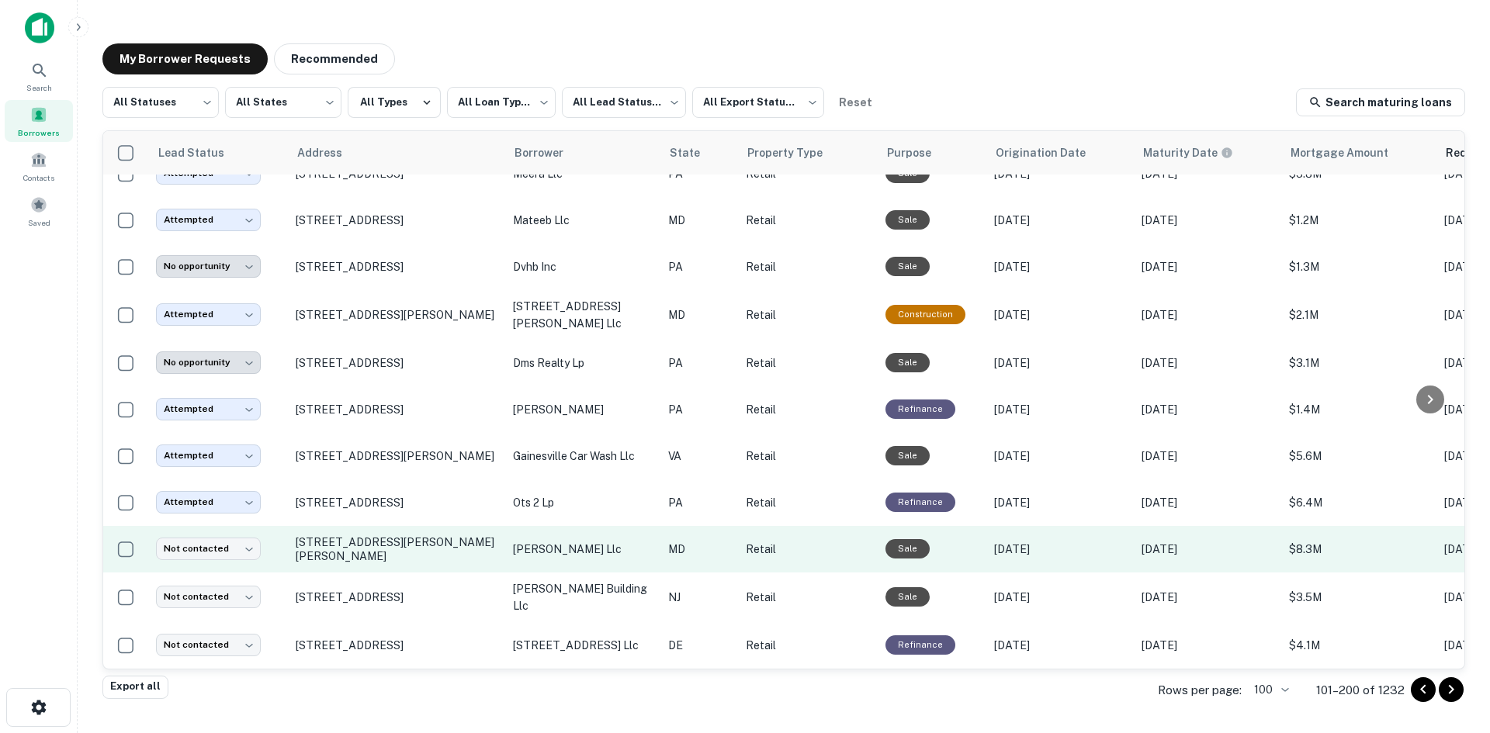
click at [414, 550] on td "[STREET_ADDRESS][PERSON_NAME][PERSON_NAME]" at bounding box center [396, 549] width 217 height 47
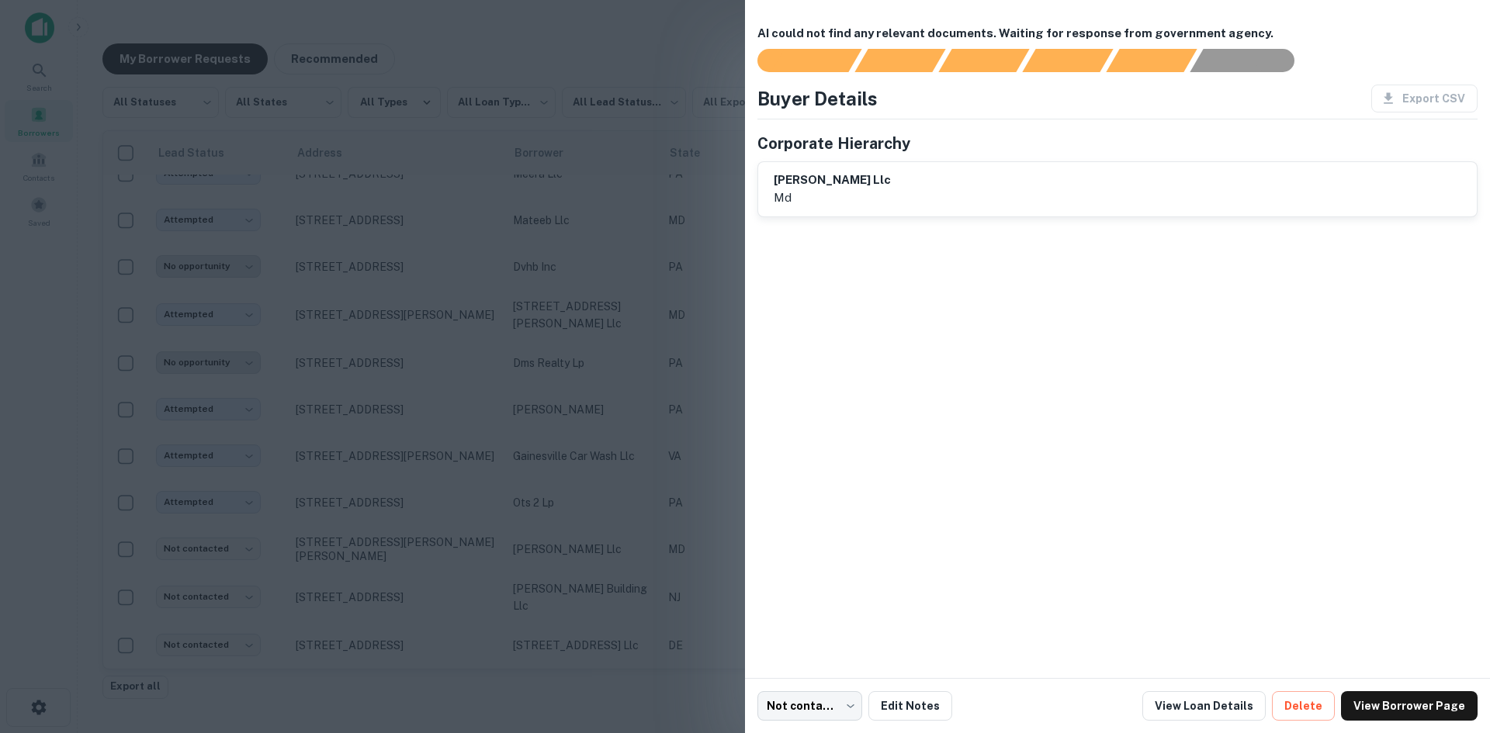
click at [428, 460] on div at bounding box center [745, 366] width 1490 height 733
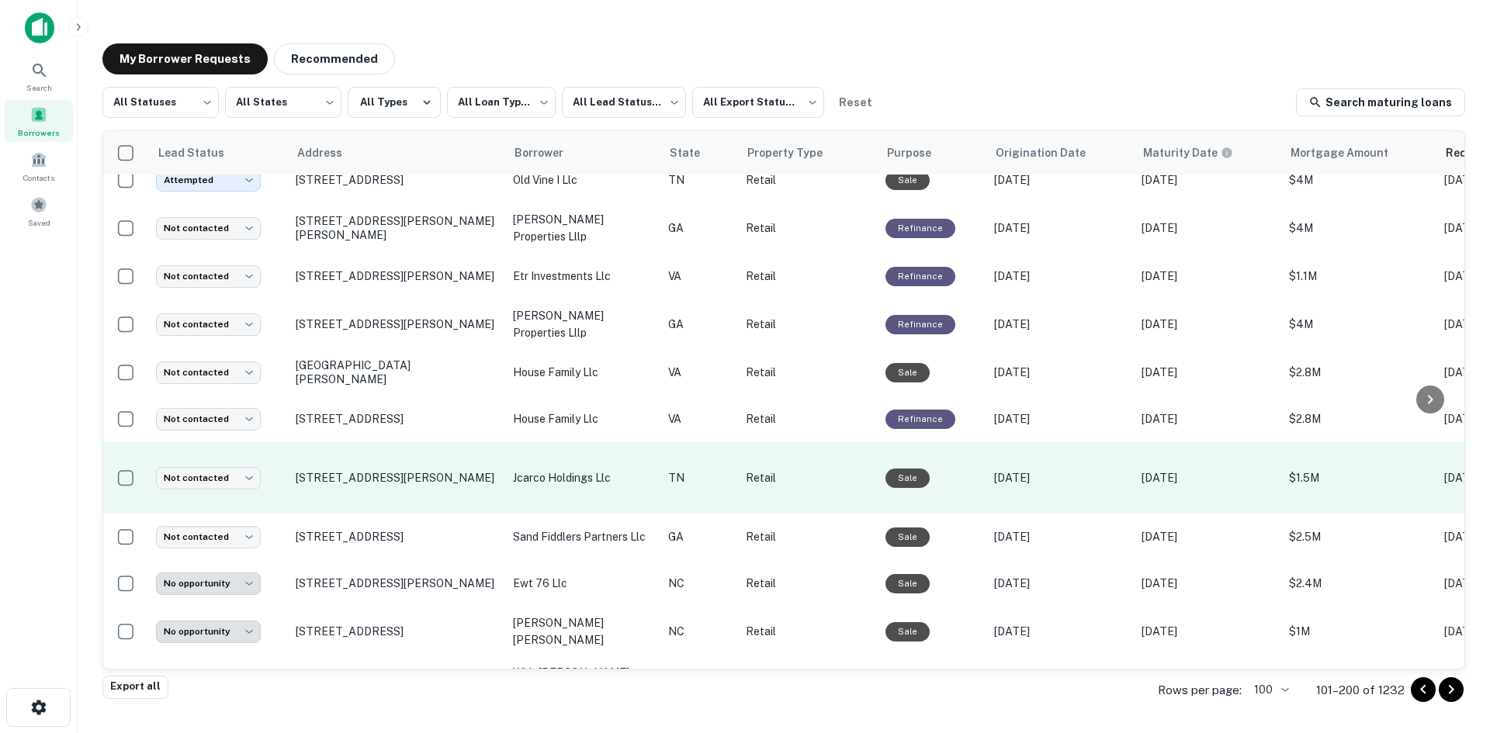
scroll to position [3088, 0]
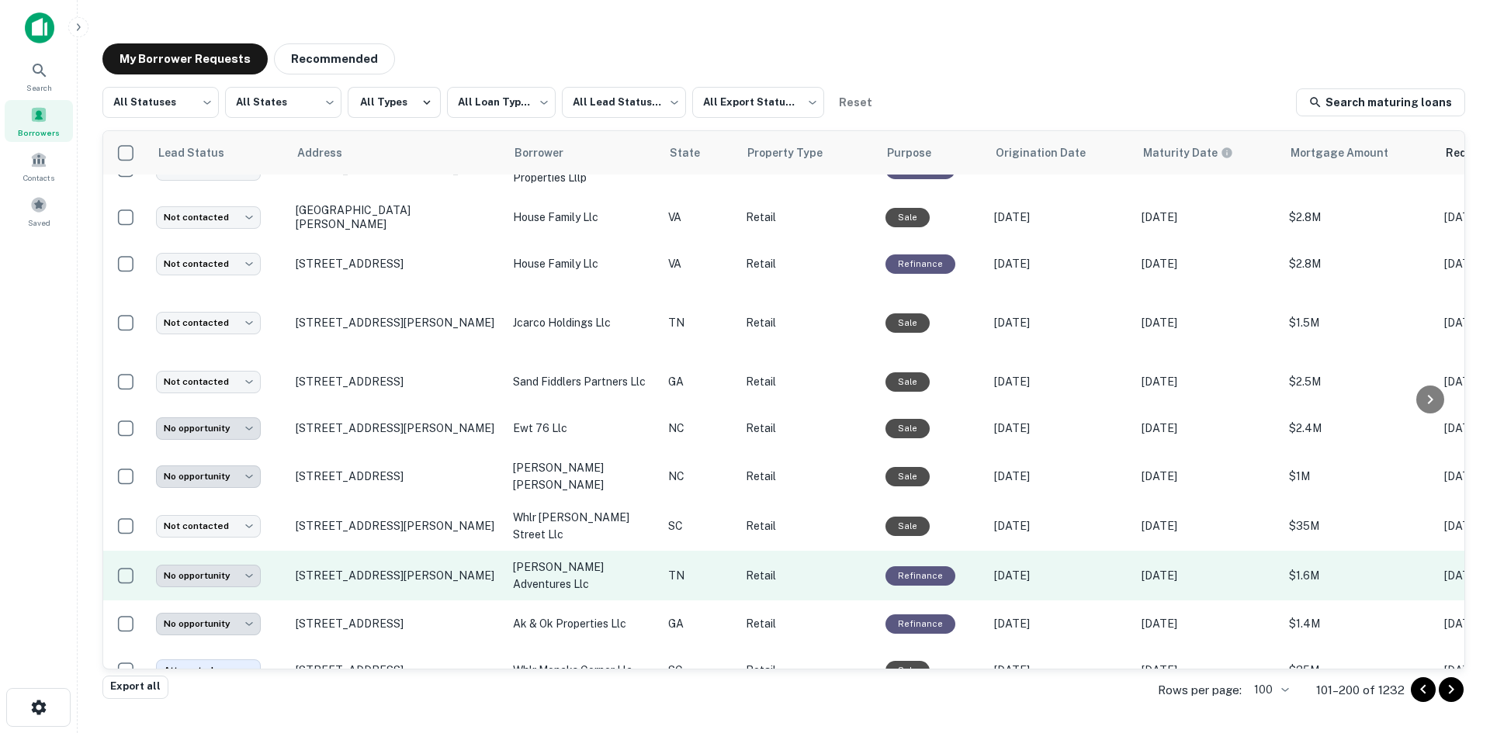
click at [383, 557] on td "[STREET_ADDRESS][PERSON_NAME]" at bounding box center [396, 576] width 217 height 50
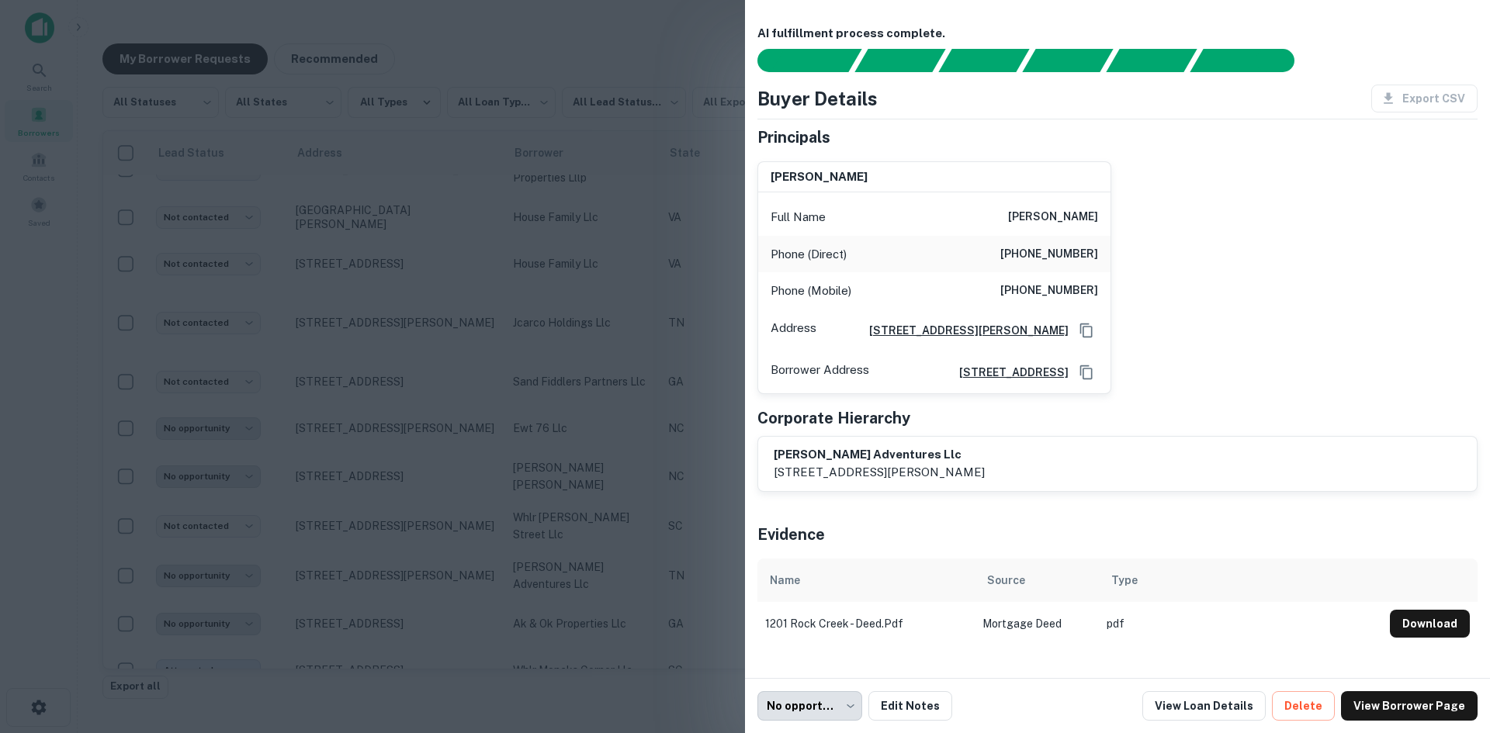
click at [399, 549] on div at bounding box center [745, 366] width 1490 height 733
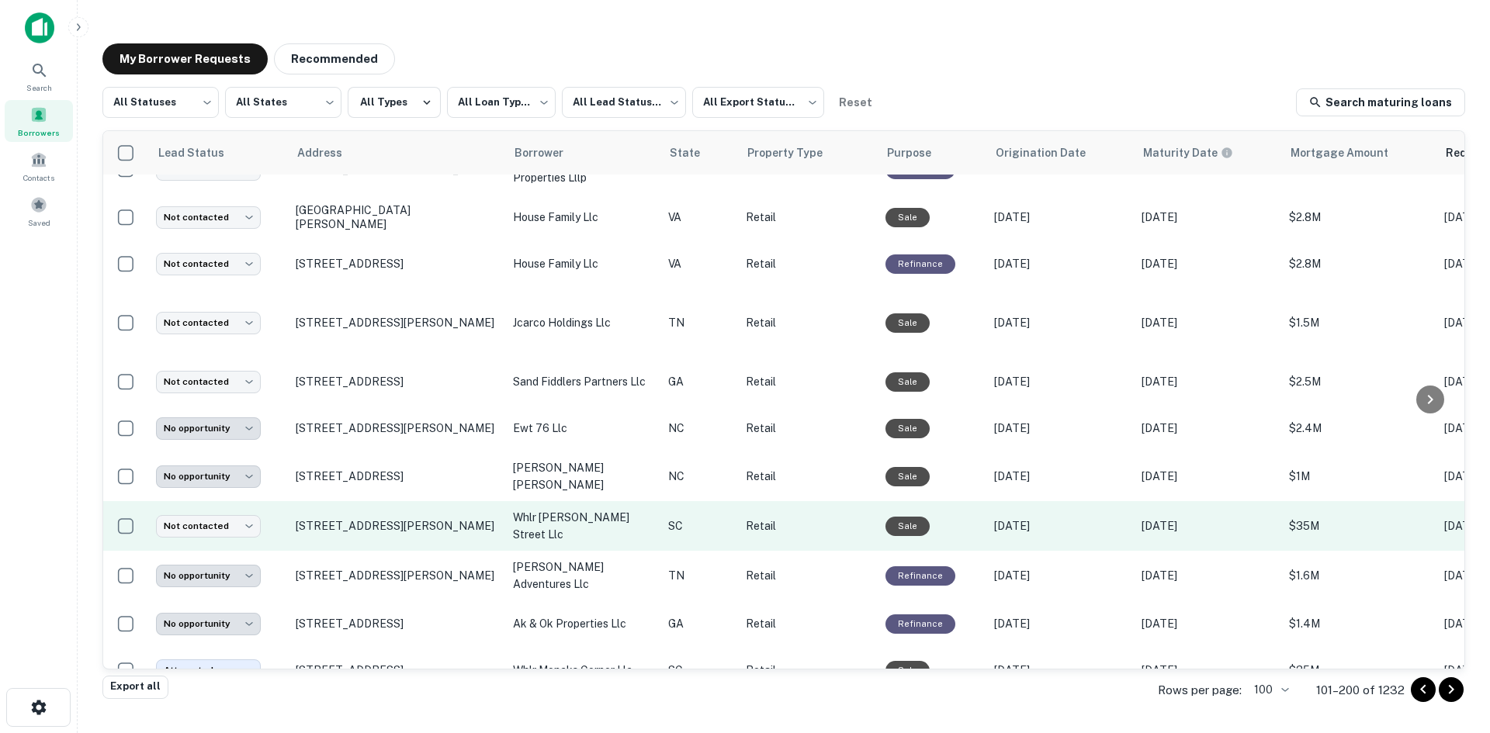
click at [407, 543] on td "[STREET_ADDRESS][PERSON_NAME]" at bounding box center [396, 526] width 217 height 50
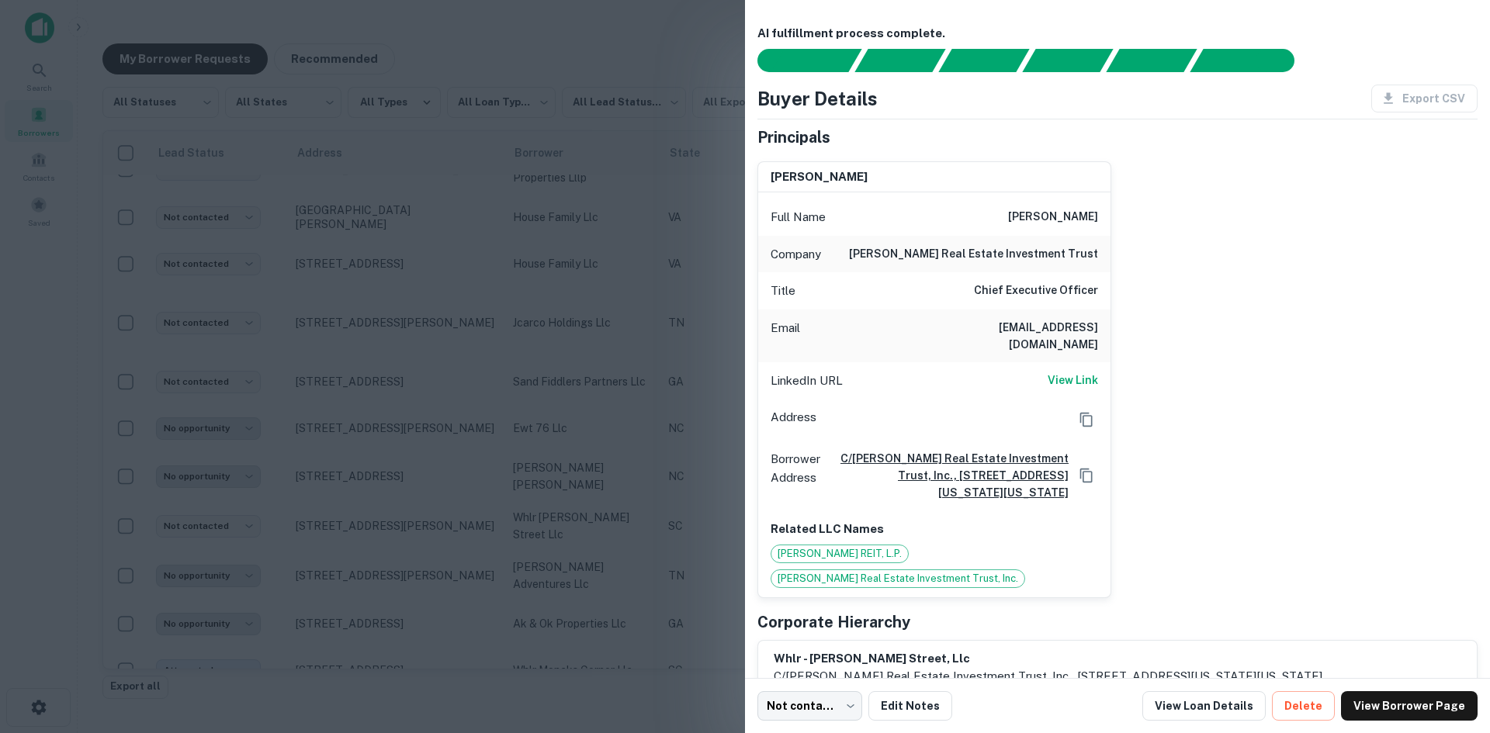
click at [1042, 362] on div "LinkedIn URL View Link" at bounding box center [934, 380] width 352 height 37
click at [1058, 372] on h6 "View Link" at bounding box center [1073, 380] width 50 height 17
click at [503, 154] on div at bounding box center [745, 366] width 1490 height 733
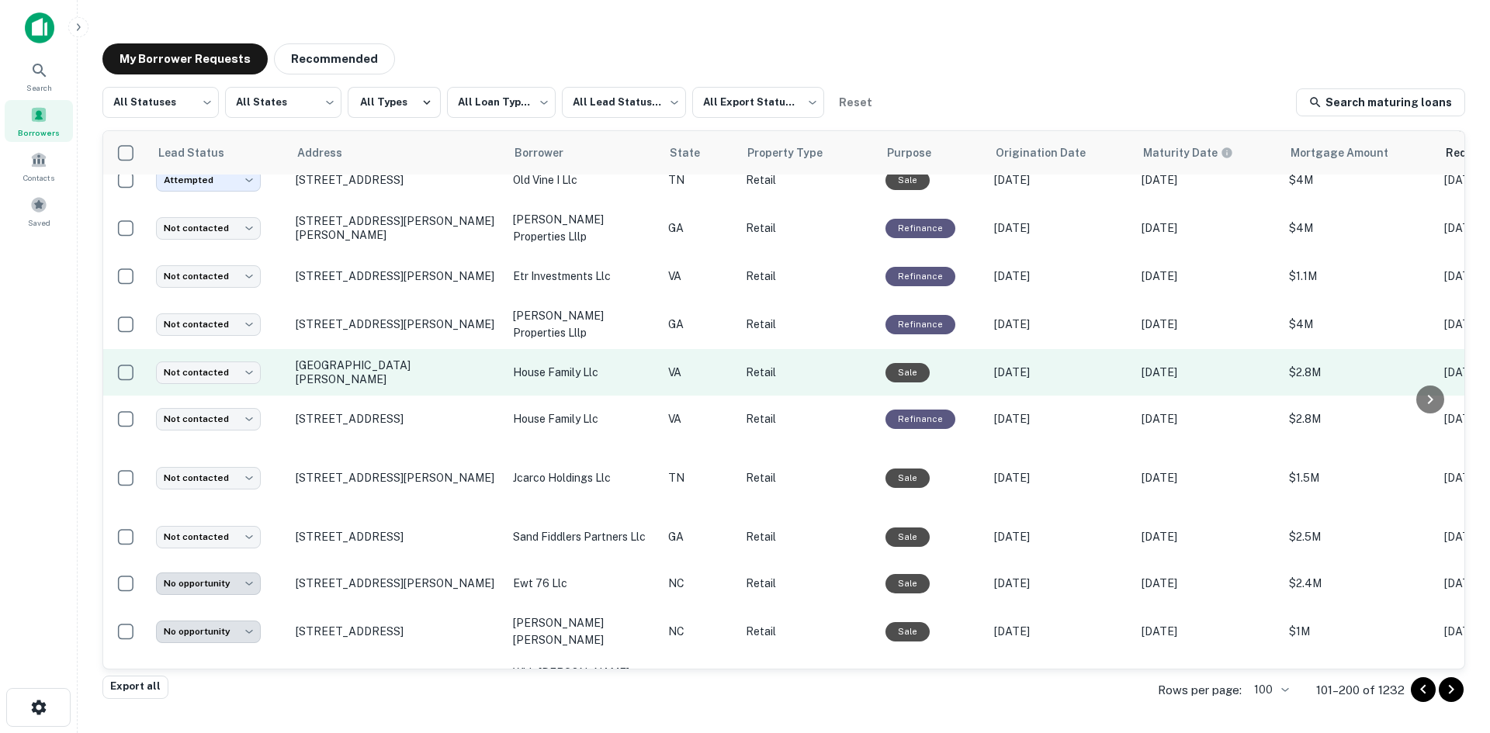
scroll to position [2622, 0]
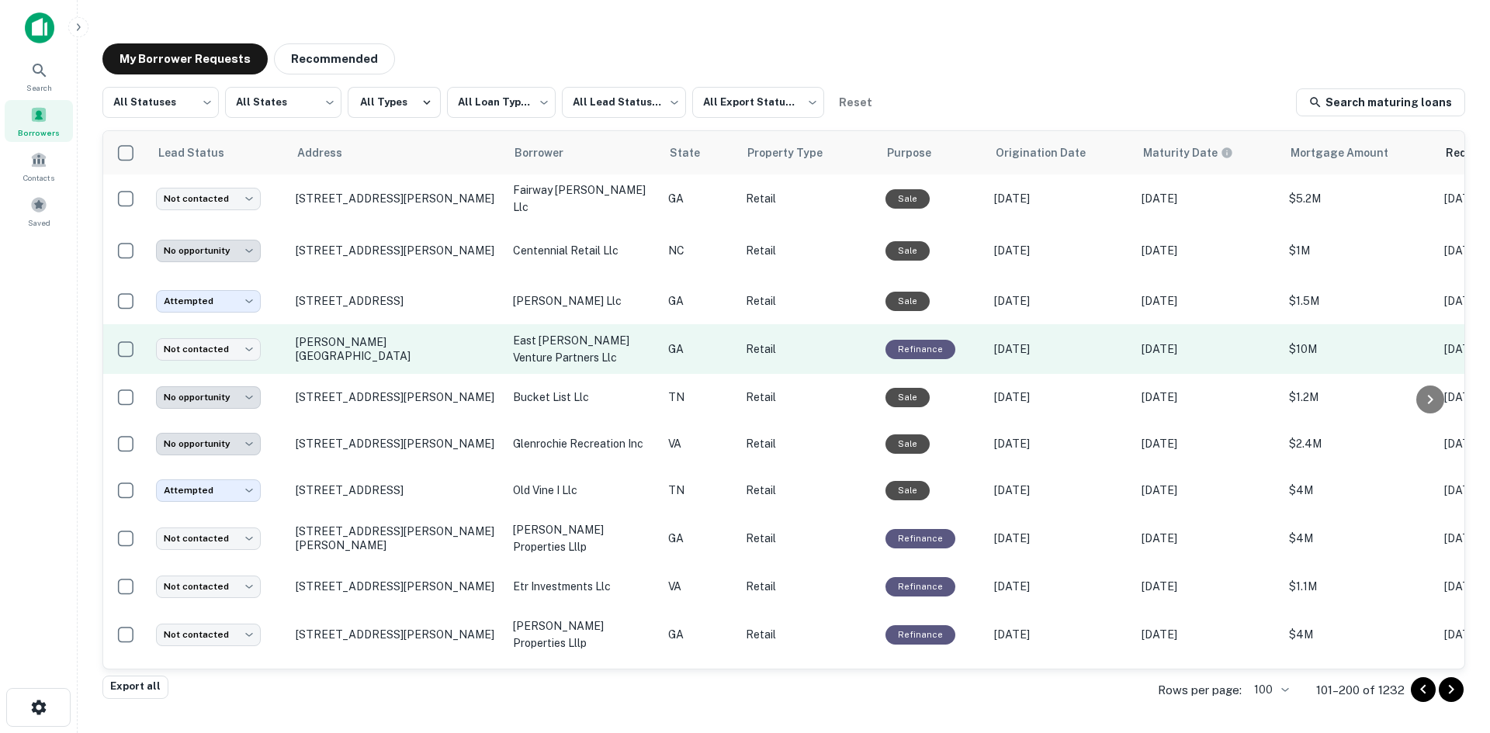
click at [333, 374] on td "[PERSON_NAME][GEOGRAPHIC_DATA]" at bounding box center [396, 349] width 217 height 50
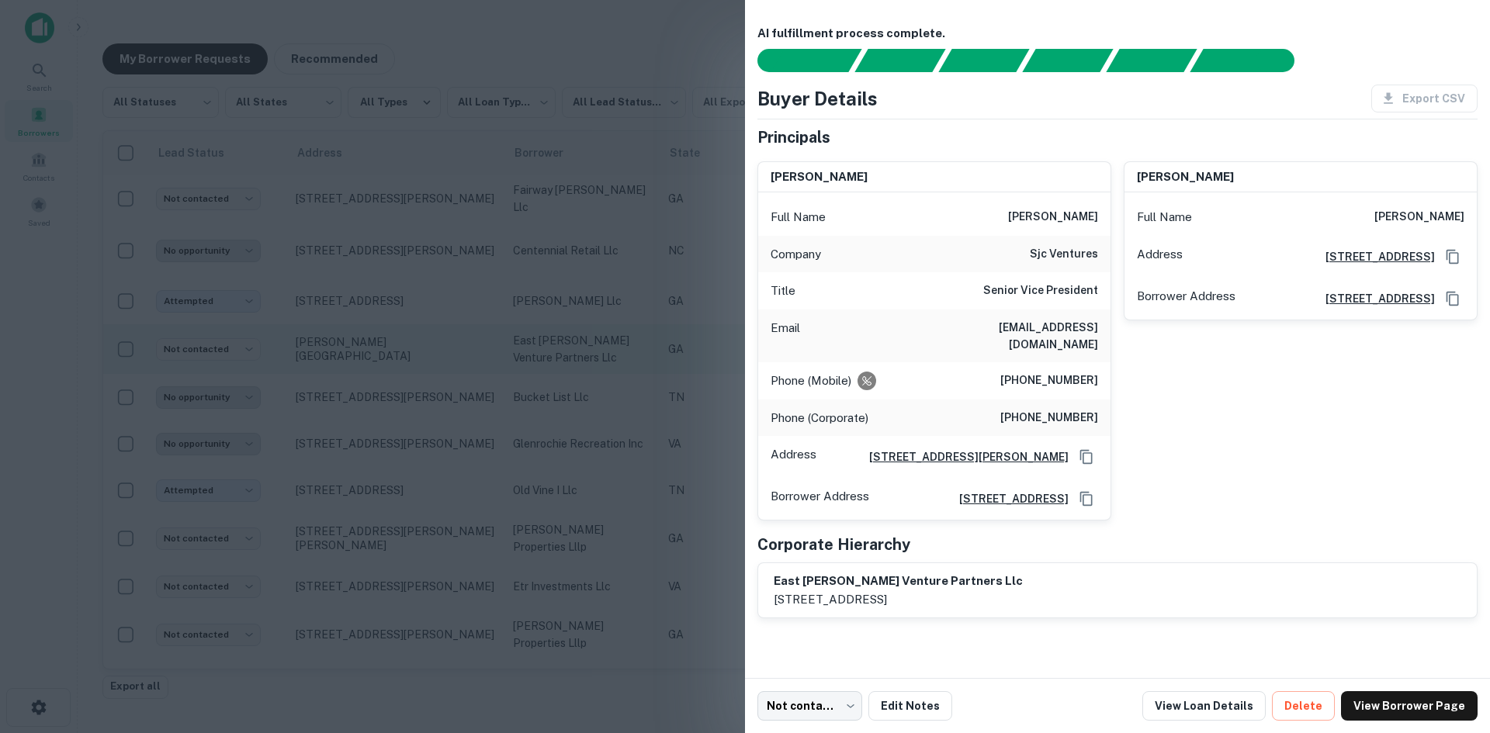
click at [333, 383] on div at bounding box center [745, 366] width 1490 height 733
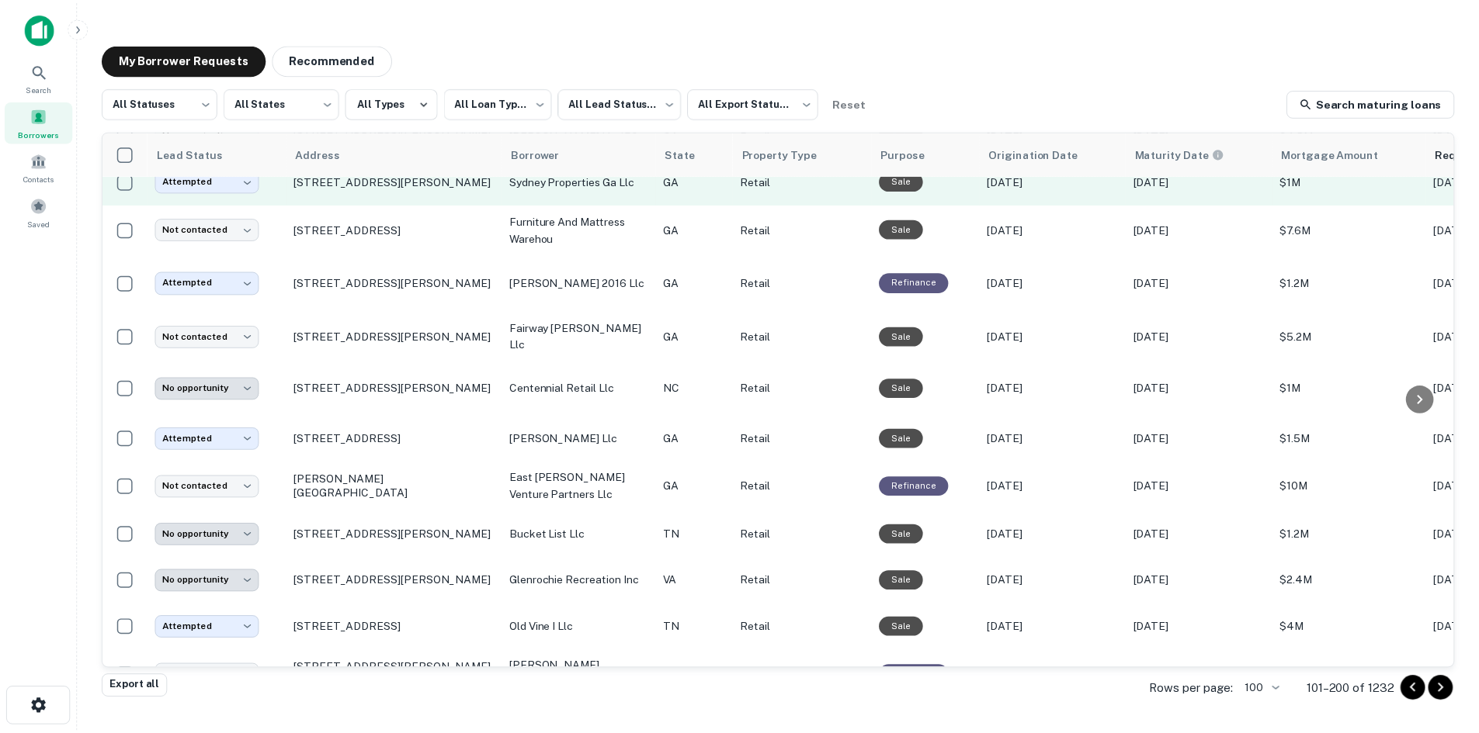
scroll to position [2389, 0]
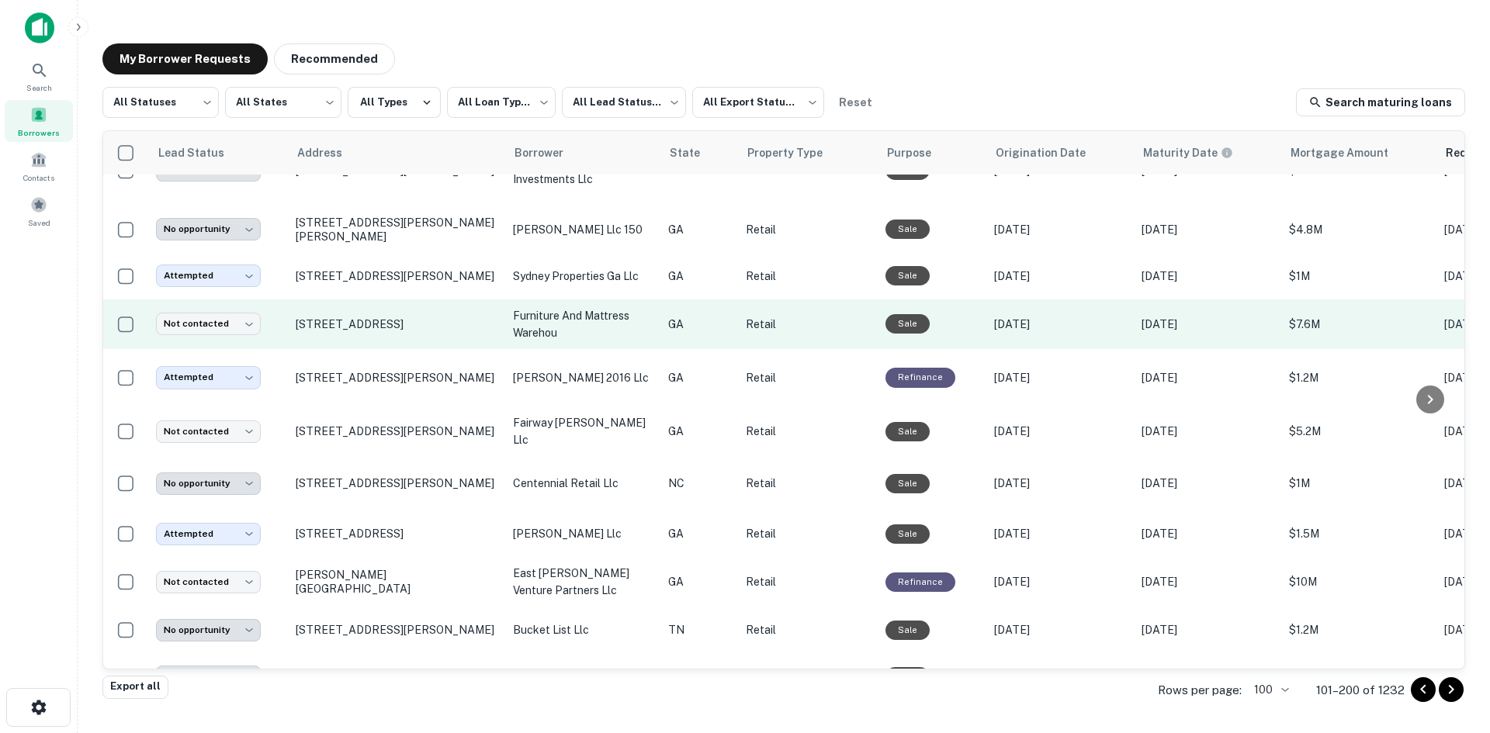
click at [362, 349] on td "[STREET_ADDRESS]" at bounding box center [396, 325] width 217 height 50
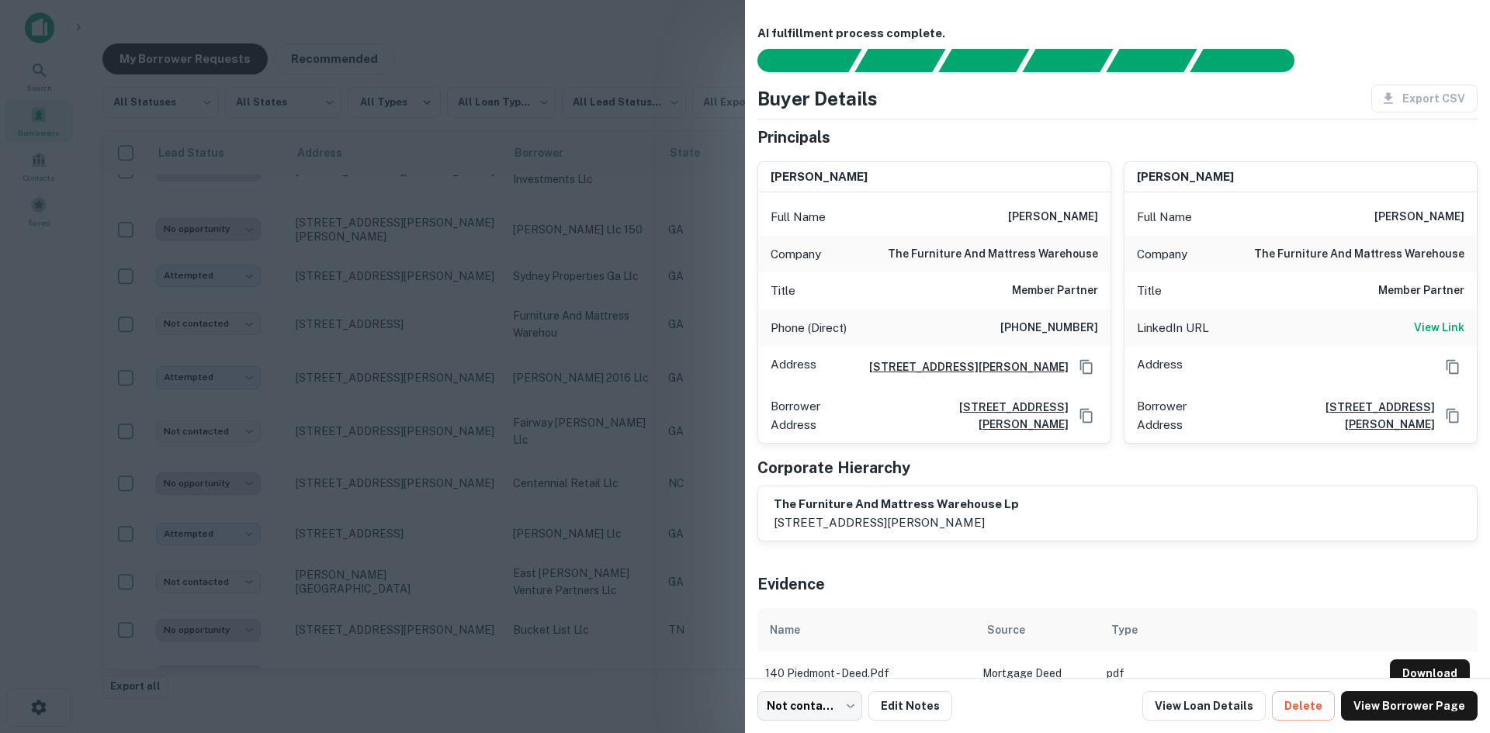
click at [361, 348] on div at bounding box center [745, 366] width 1490 height 733
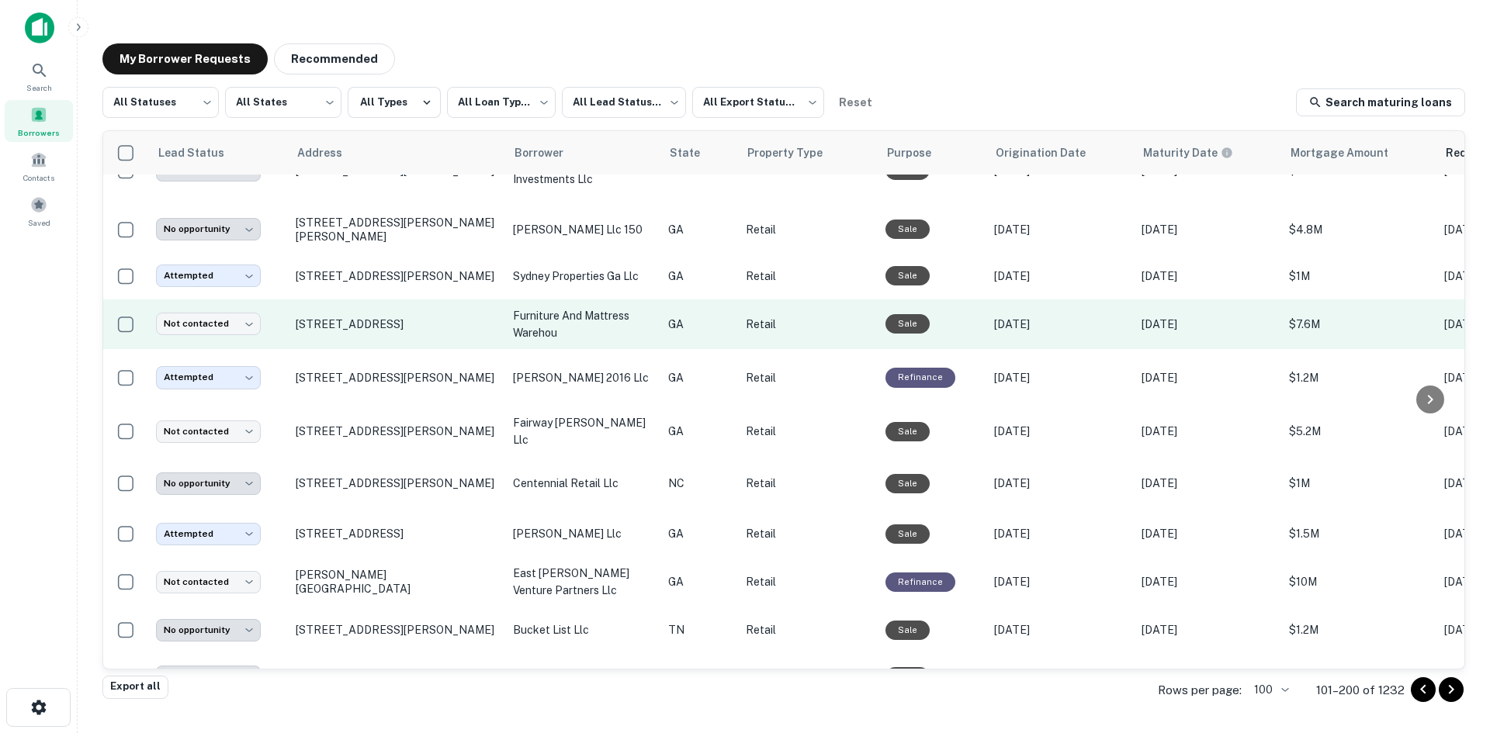
click at [360, 323] on td "[STREET_ADDRESS]" at bounding box center [396, 325] width 217 height 50
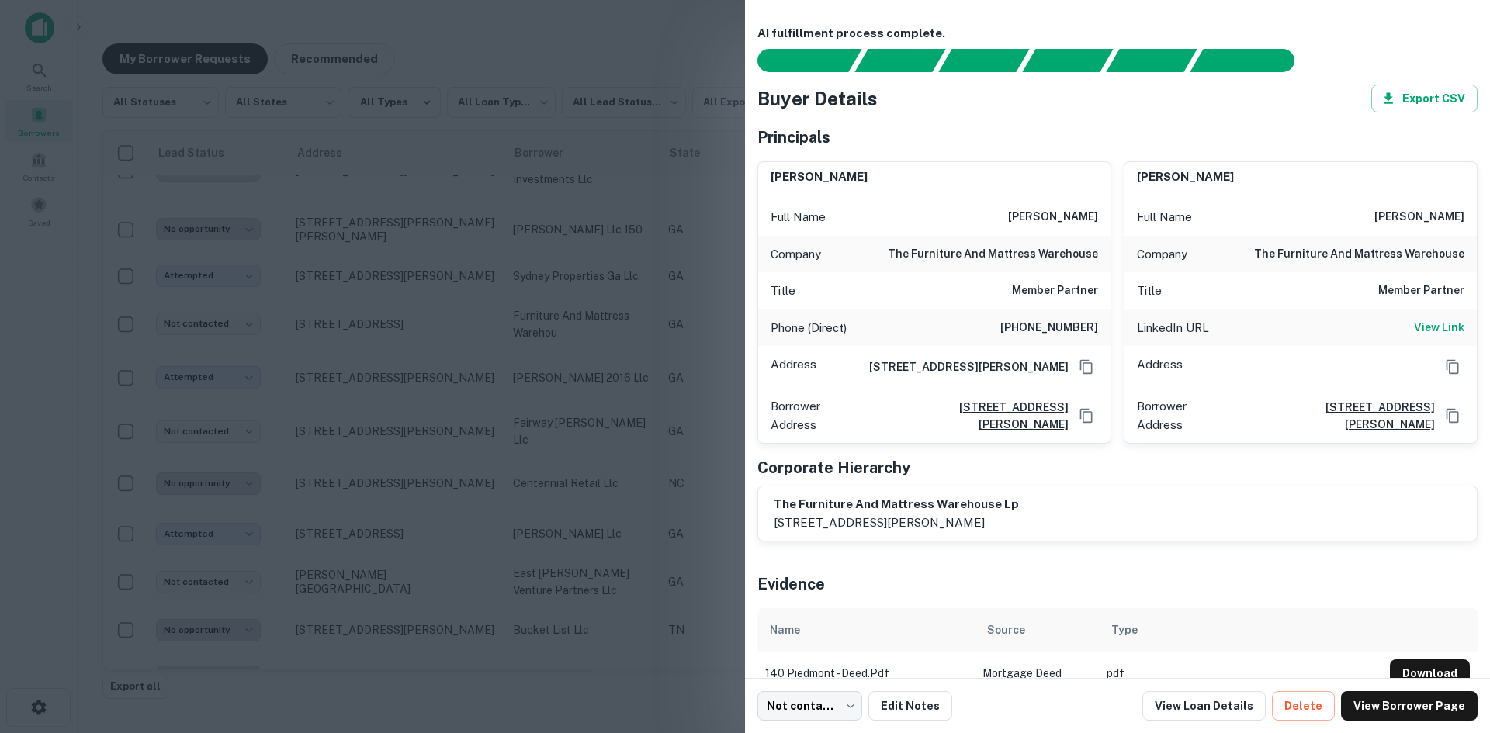
click at [1021, 314] on div "Phone (Direct) (770) 565-9386" at bounding box center [934, 328] width 352 height 37
click at [1024, 328] on h6 "(770) 565-9386" at bounding box center [1049, 328] width 98 height 19
copy h6 "(770) 565-9386"
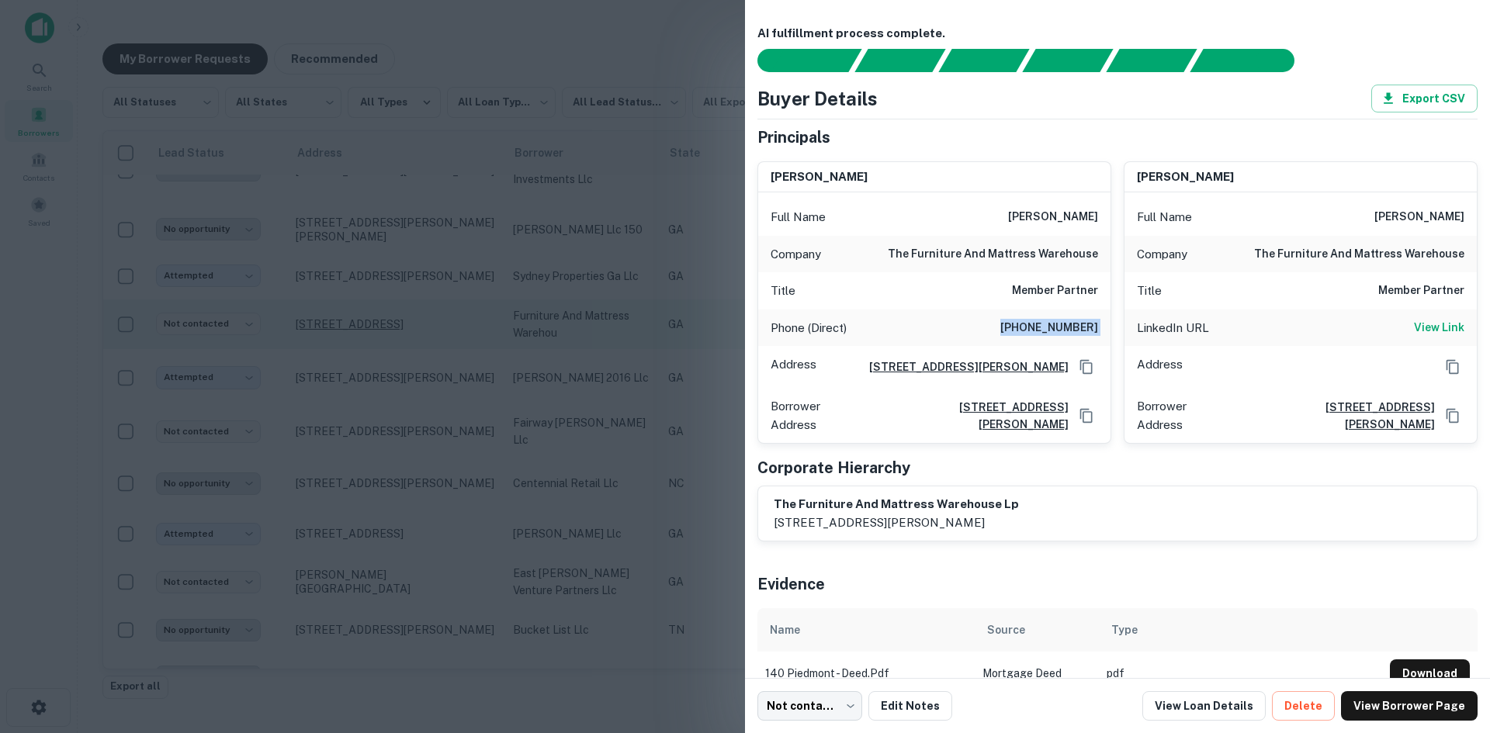
click at [338, 238] on div at bounding box center [745, 366] width 1490 height 733
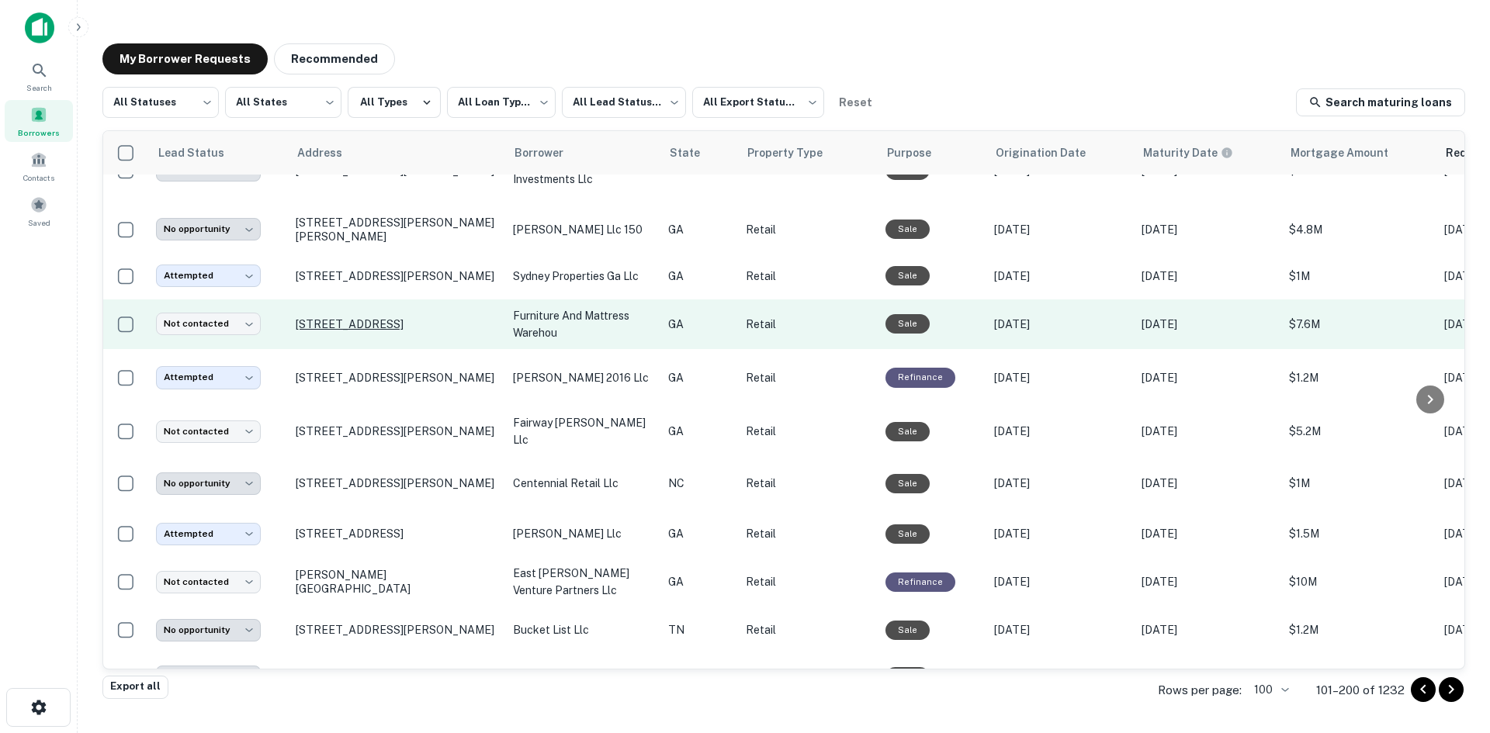
click at [358, 331] on p "[STREET_ADDRESS]" at bounding box center [397, 324] width 202 height 14
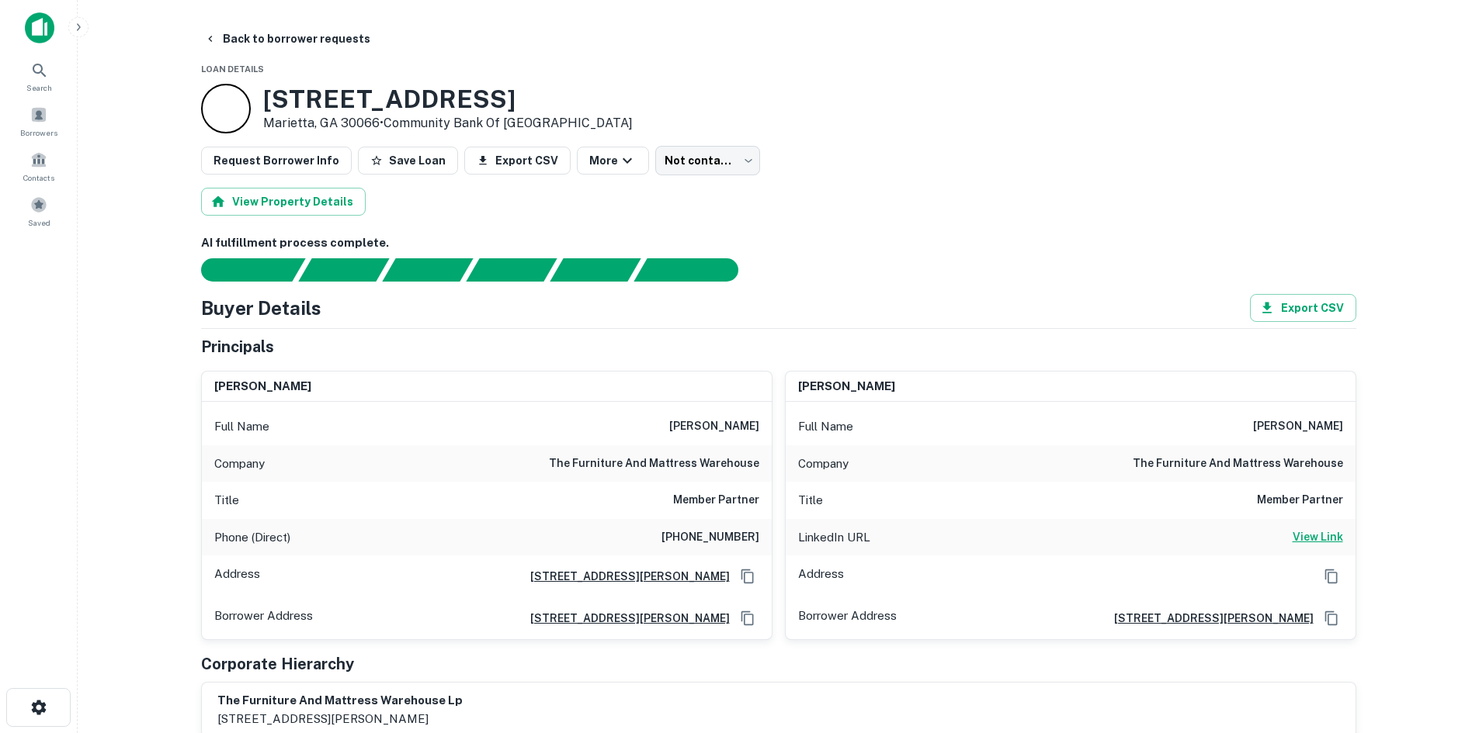
click at [1307, 529] on h6 "View Link" at bounding box center [1317, 537] width 50 height 17
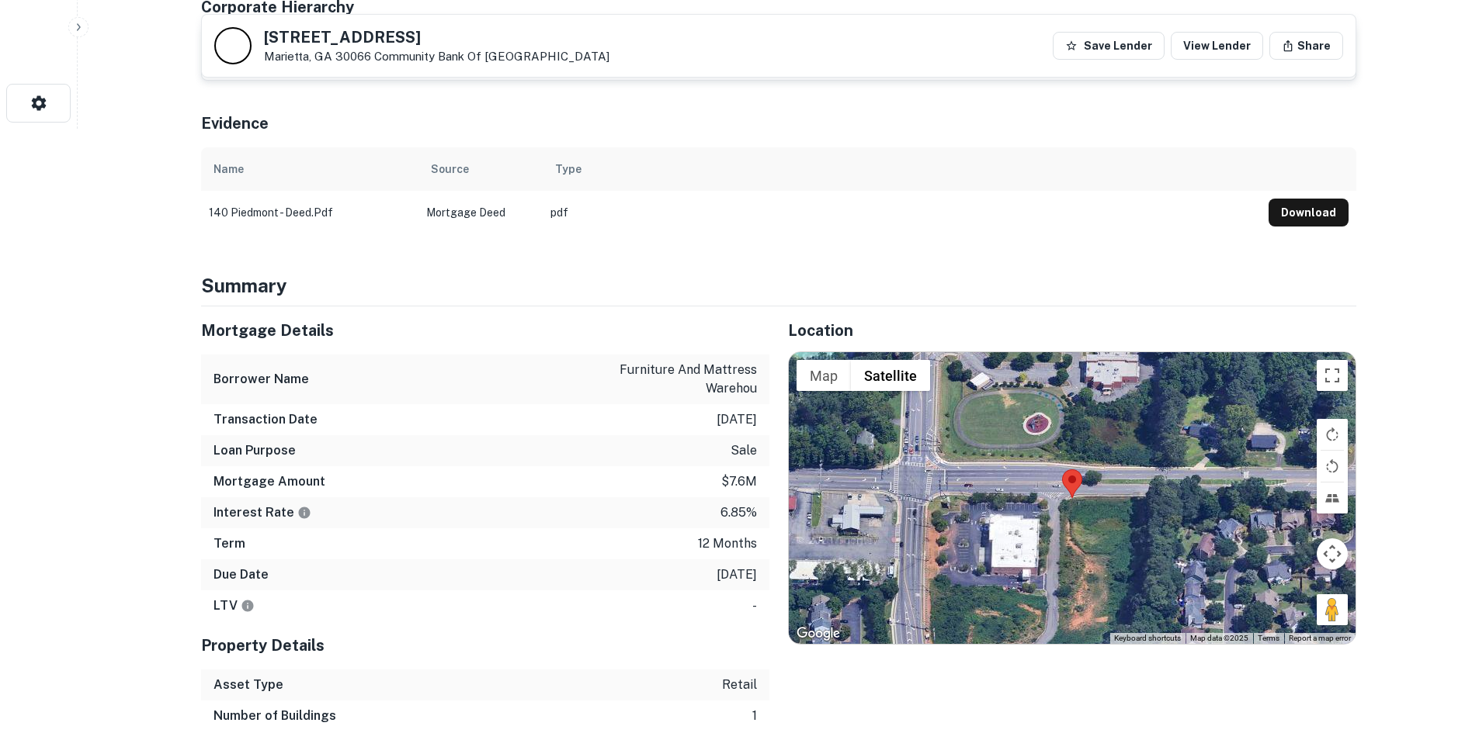
scroll to position [621, 0]
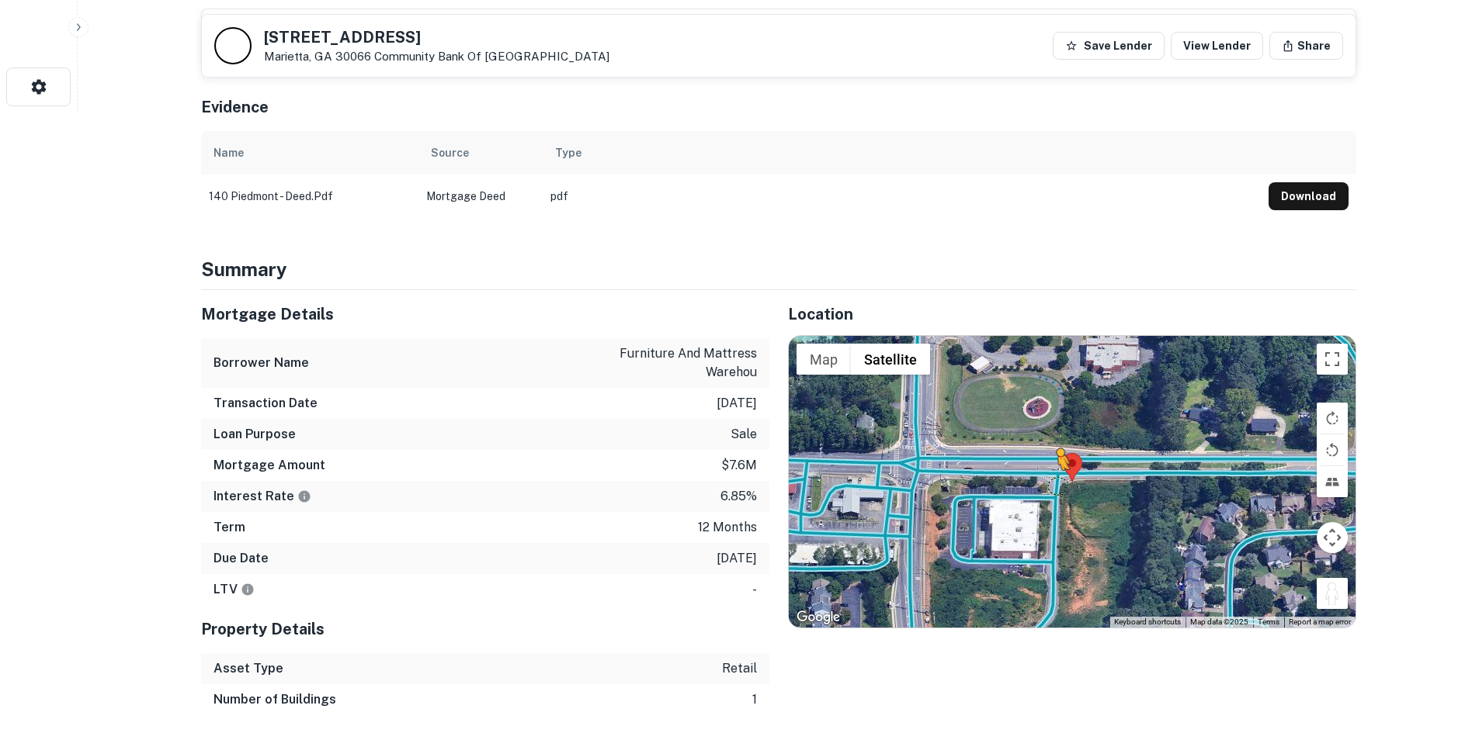
drag, startPoint x: 1320, startPoint y: 592, endPoint x: 1050, endPoint y: 485, distance: 290.6
click at [1050, 485] on div "To activate drag with keyboard, press Alt + Enter. Once in keyboard drag state,…" at bounding box center [1072, 482] width 567 height 292
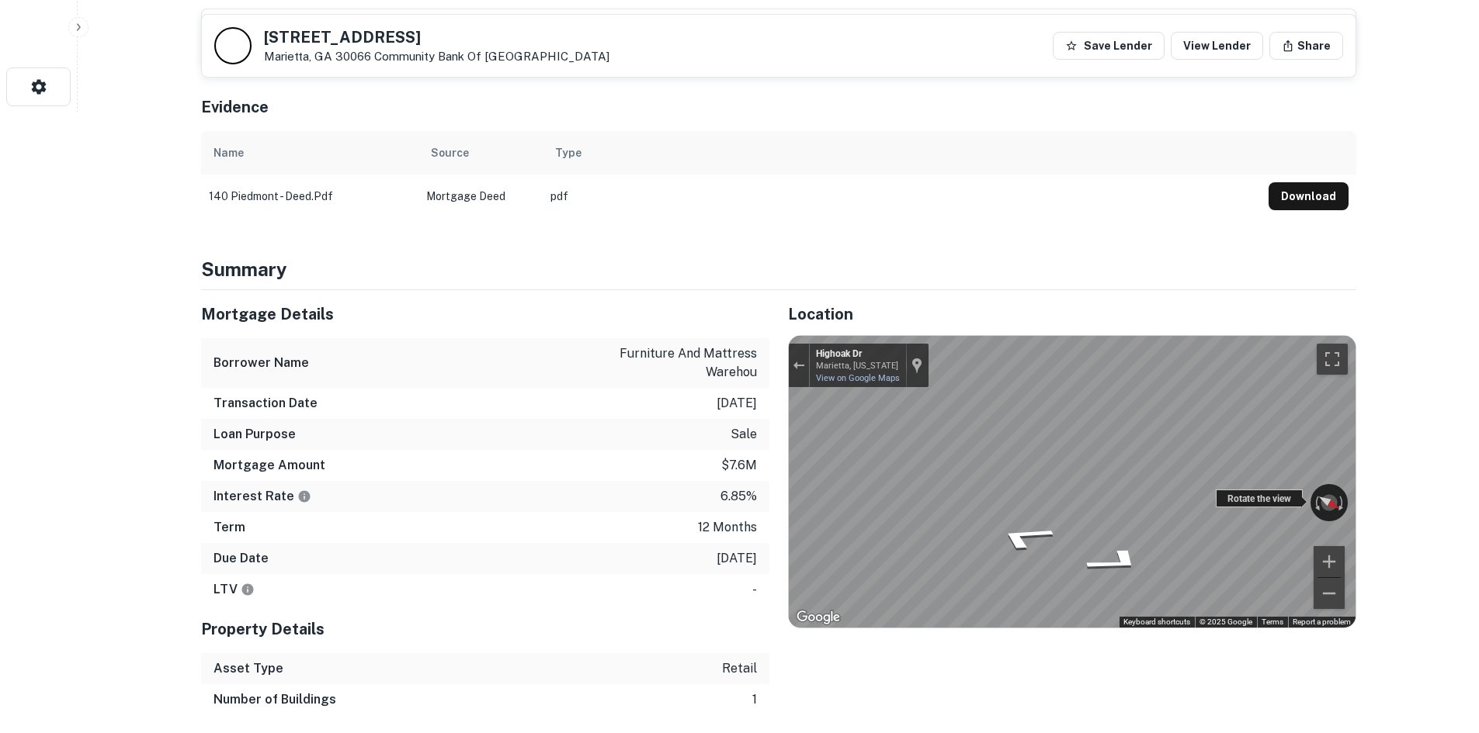
click at [1237, 496] on div "← Move left → Move right ↑ Move up ↓ Move down + Zoom in - Zoom out Highoak Dr …" at bounding box center [1072, 482] width 567 height 292
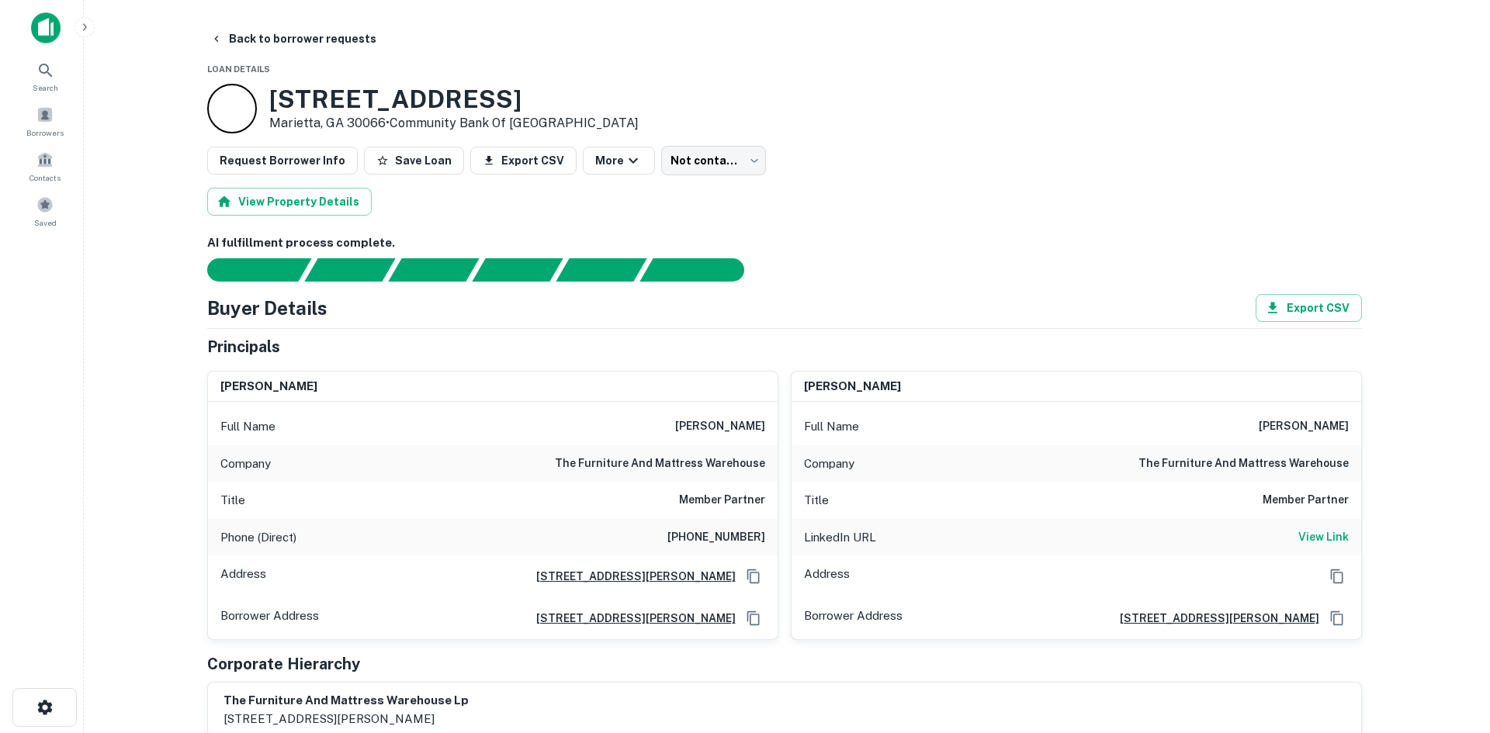
scroll to position [0, 0]
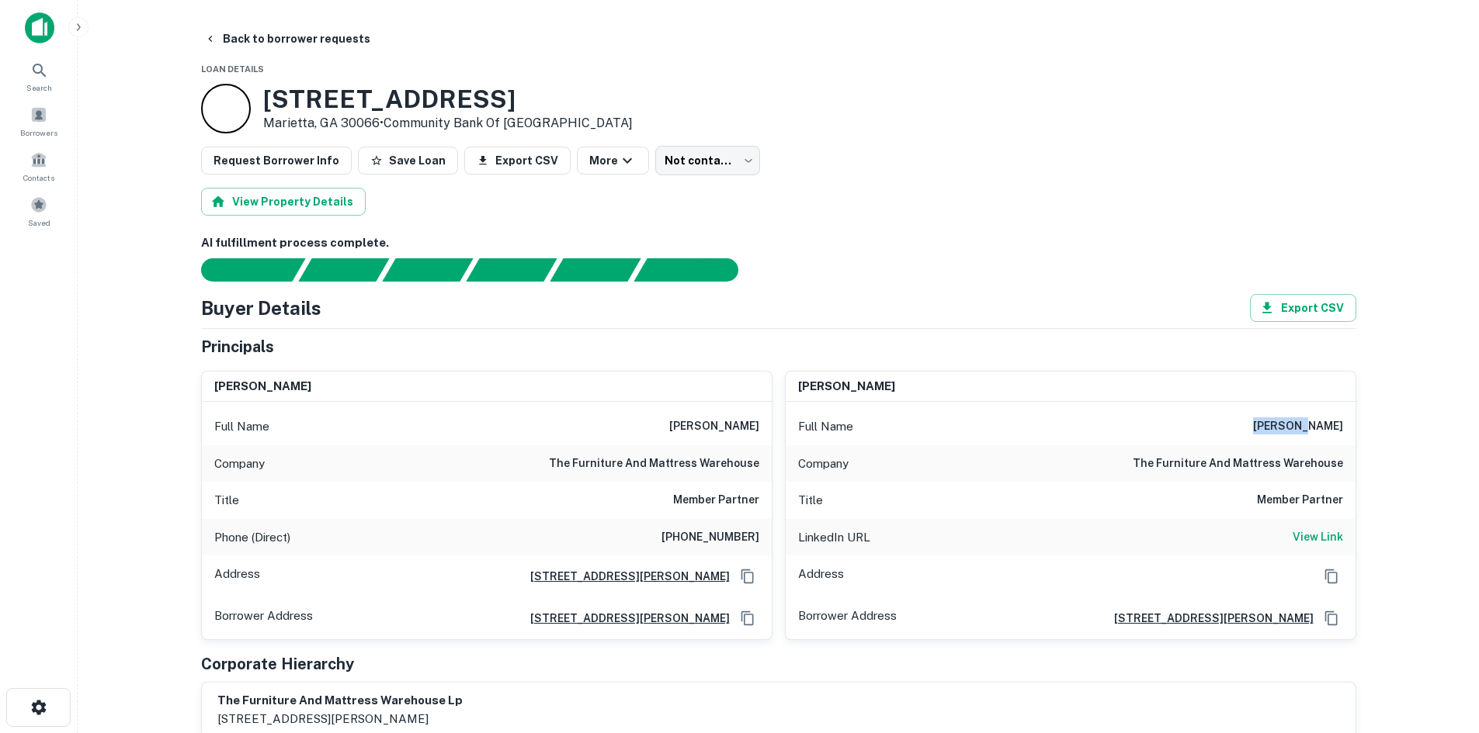
drag, startPoint x: 1271, startPoint y: 434, endPoint x: 1371, endPoint y: 420, distance: 101.1
copy h6 "sam awad"
click at [291, 45] on button "Back to borrower requests" at bounding box center [287, 39] width 179 height 28
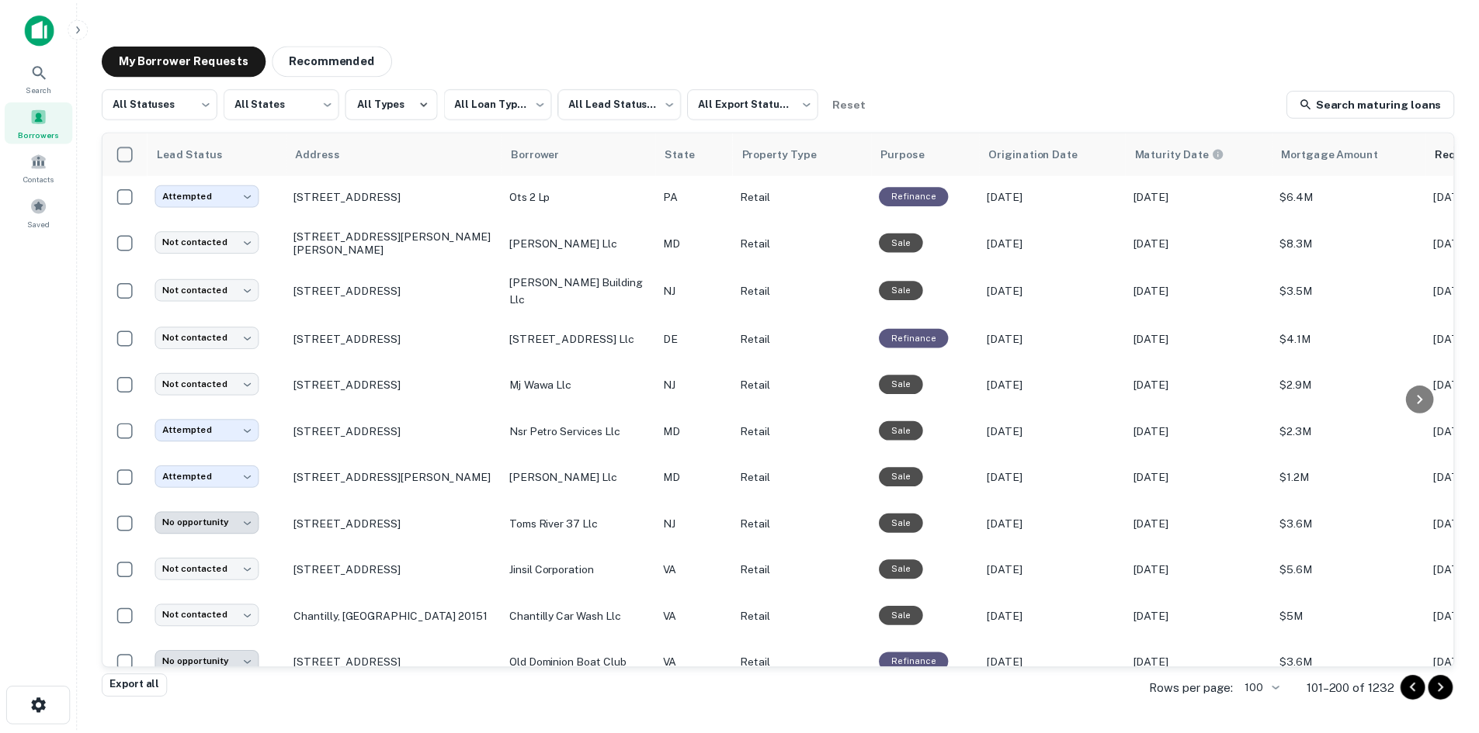
scroll to position [1070, 0]
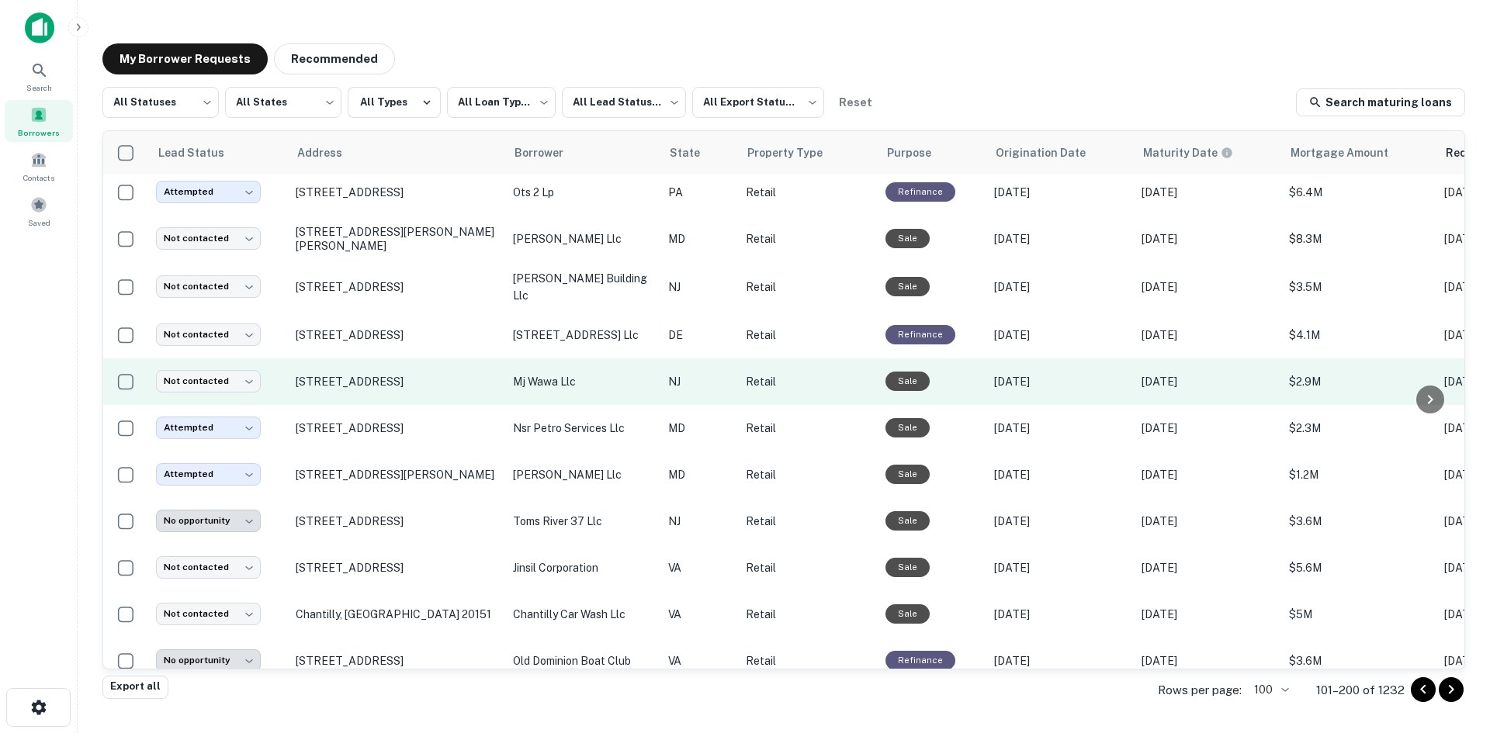
click at [382, 380] on td "[STREET_ADDRESS]" at bounding box center [396, 382] width 217 height 47
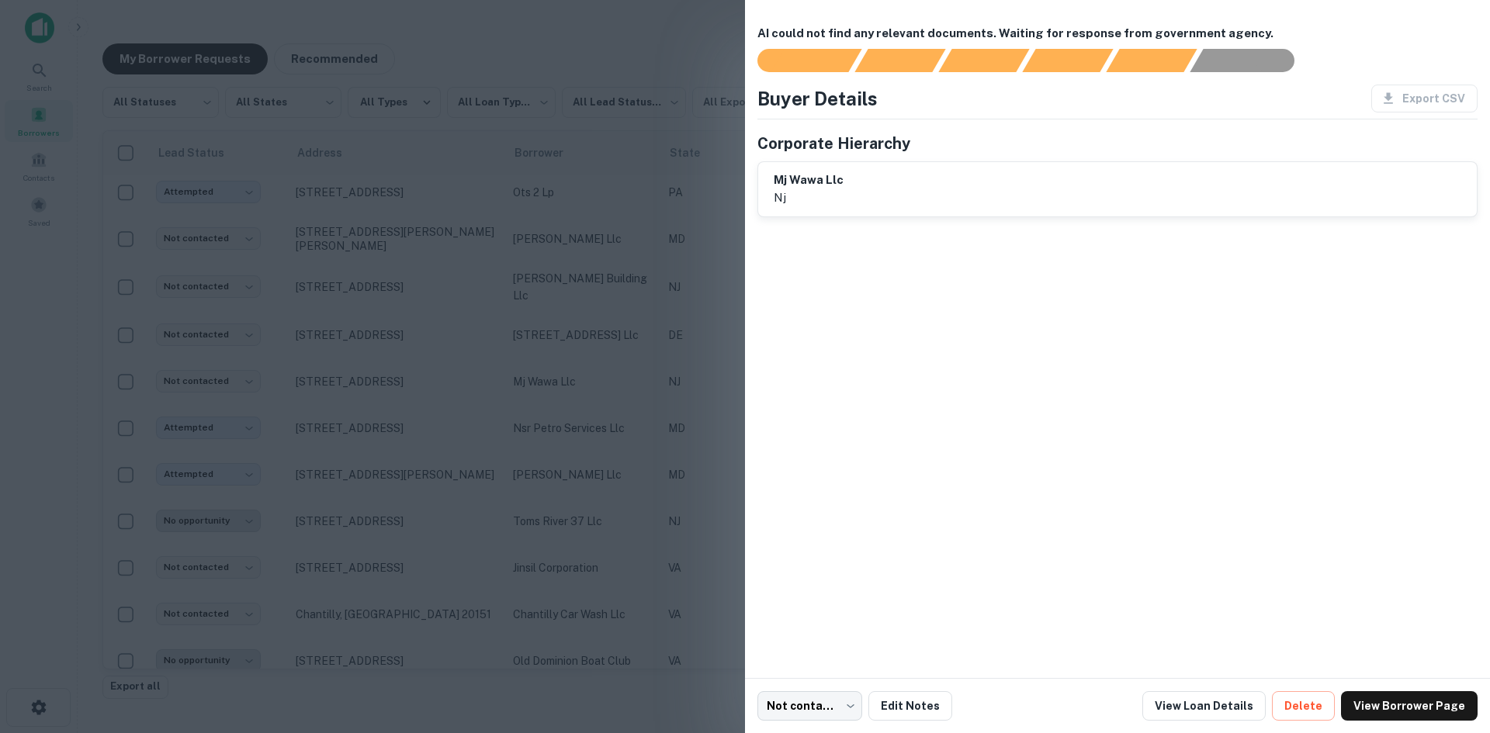
click at [377, 373] on div at bounding box center [745, 366] width 1490 height 733
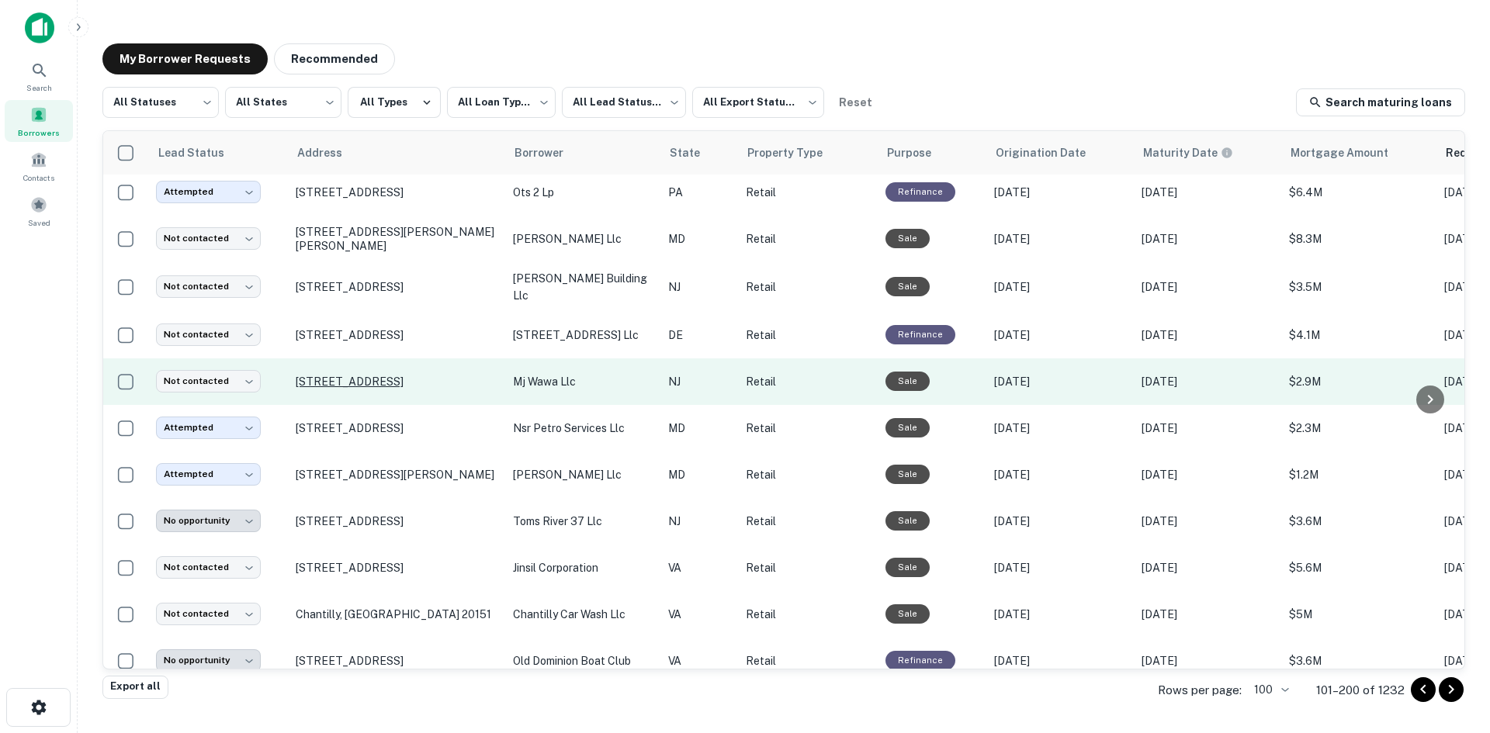
click at [369, 375] on p "[STREET_ADDRESS]" at bounding box center [397, 382] width 202 height 14
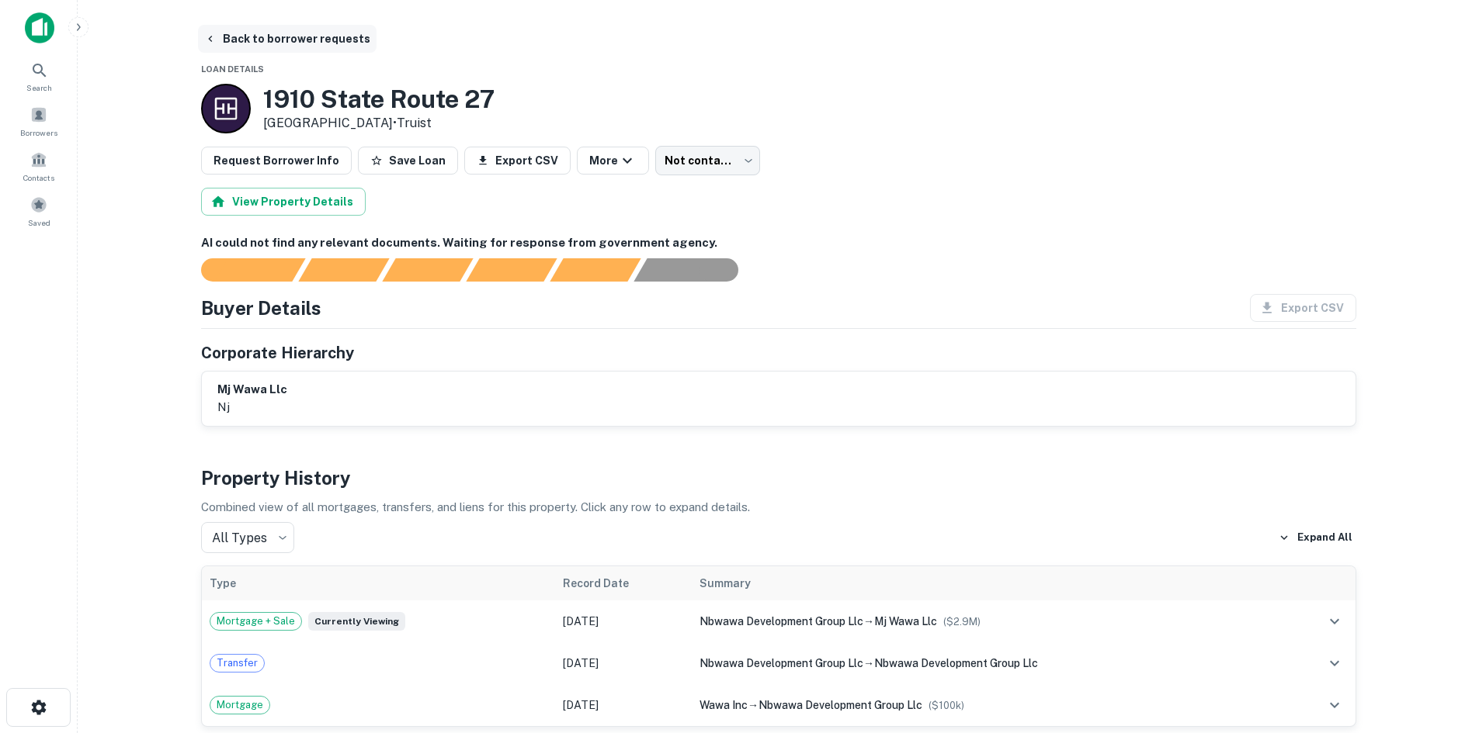
click at [297, 29] on button "Back to borrower requests" at bounding box center [287, 39] width 179 height 28
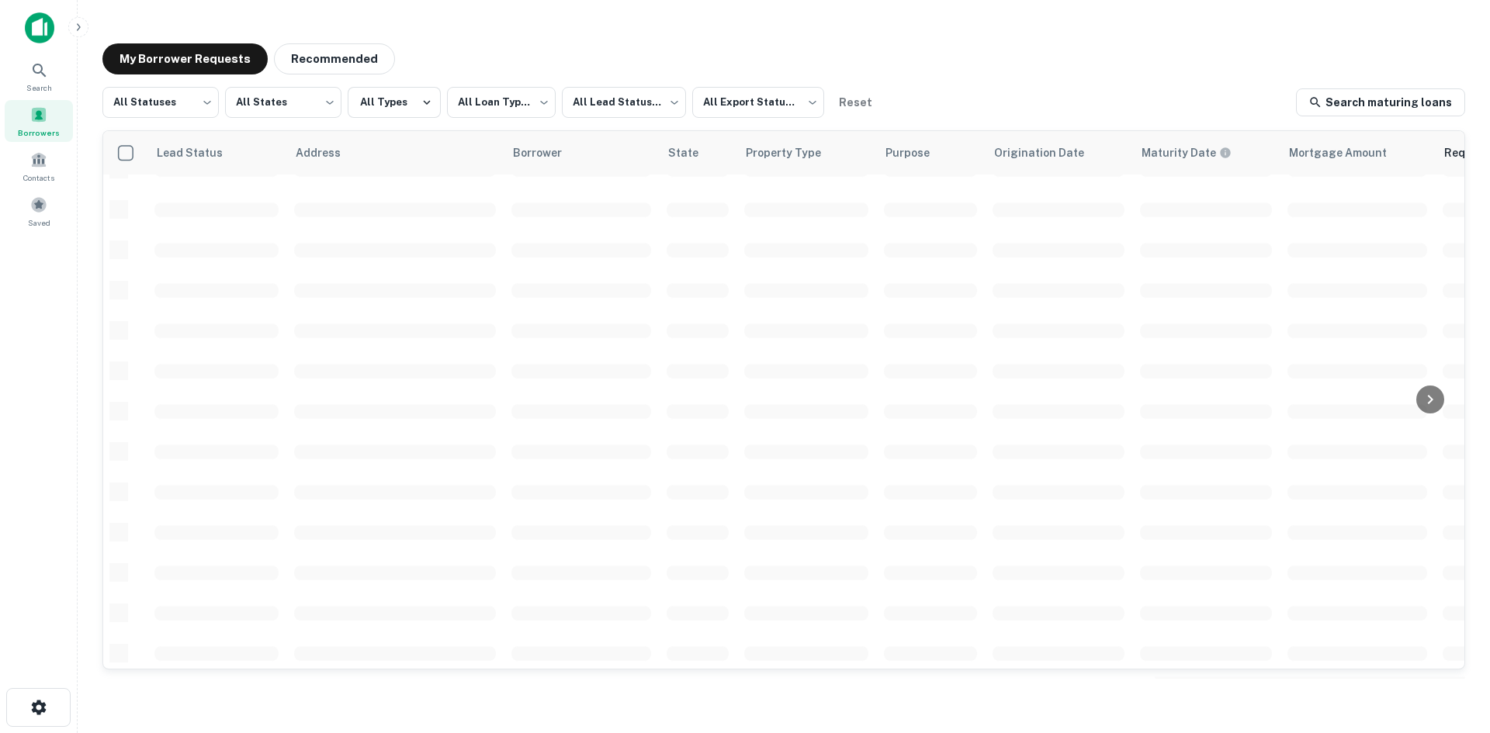
scroll to position [526, 0]
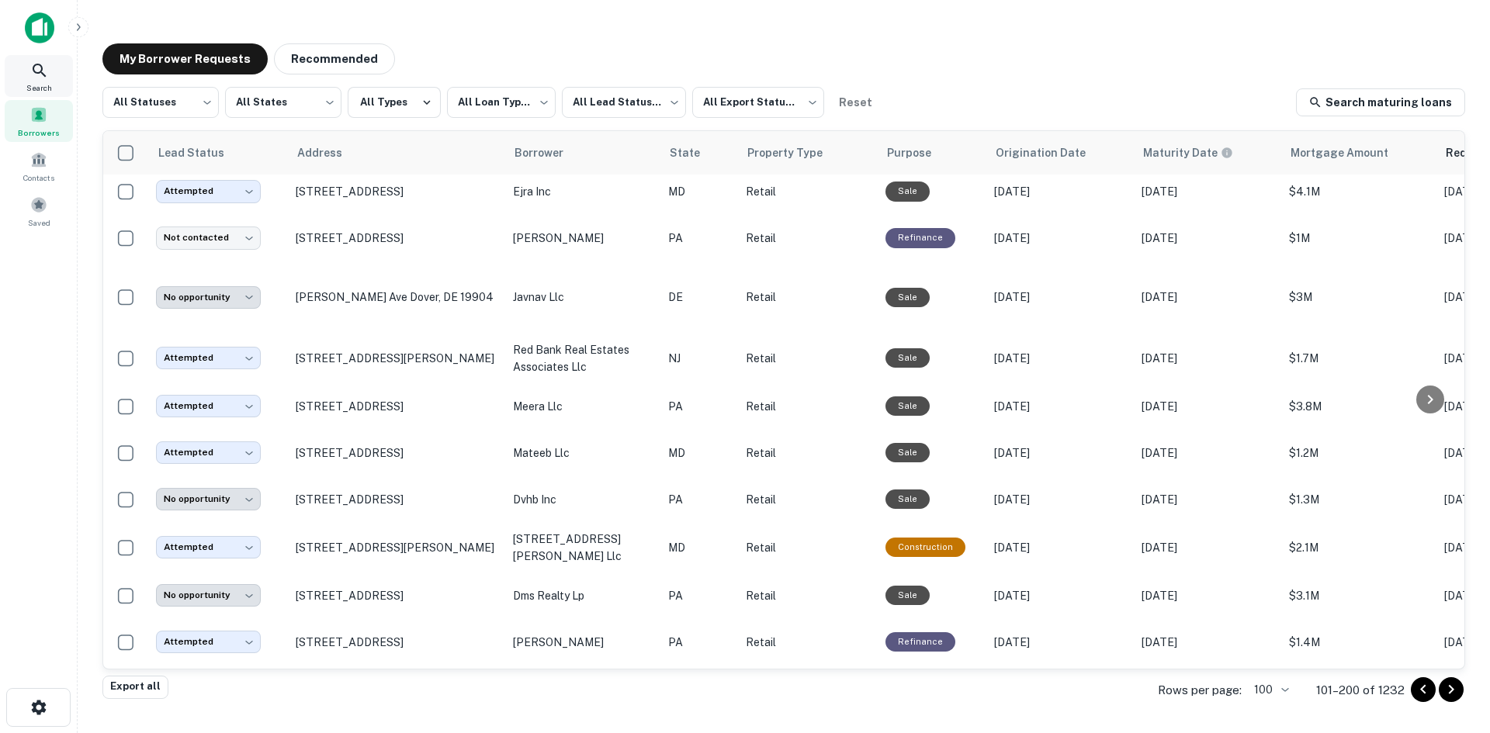
click at [29, 80] on div "Search" at bounding box center [39, 76] width 68 height 42
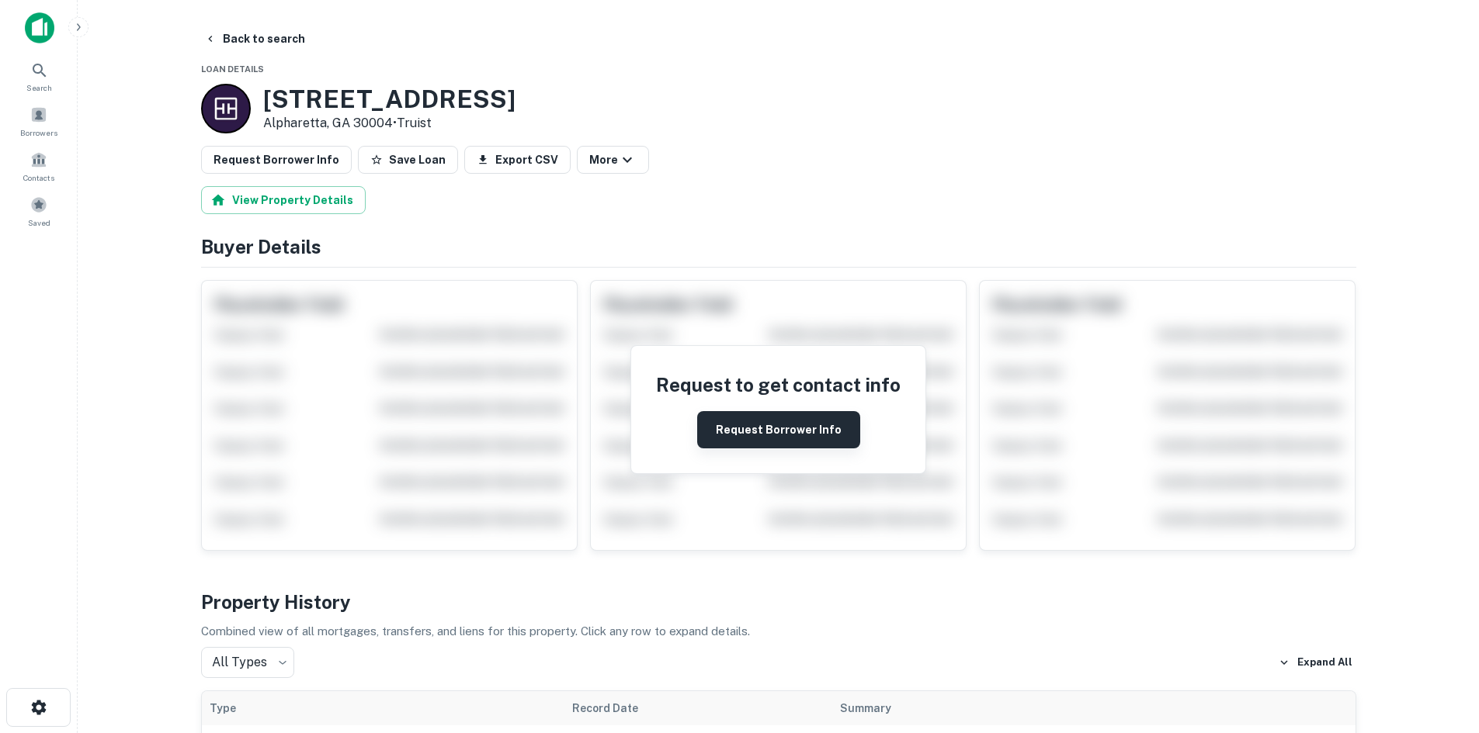
click at [782, 422] on button "Request Borrower Info" at bounding box center [778, 429] width 163 height 37
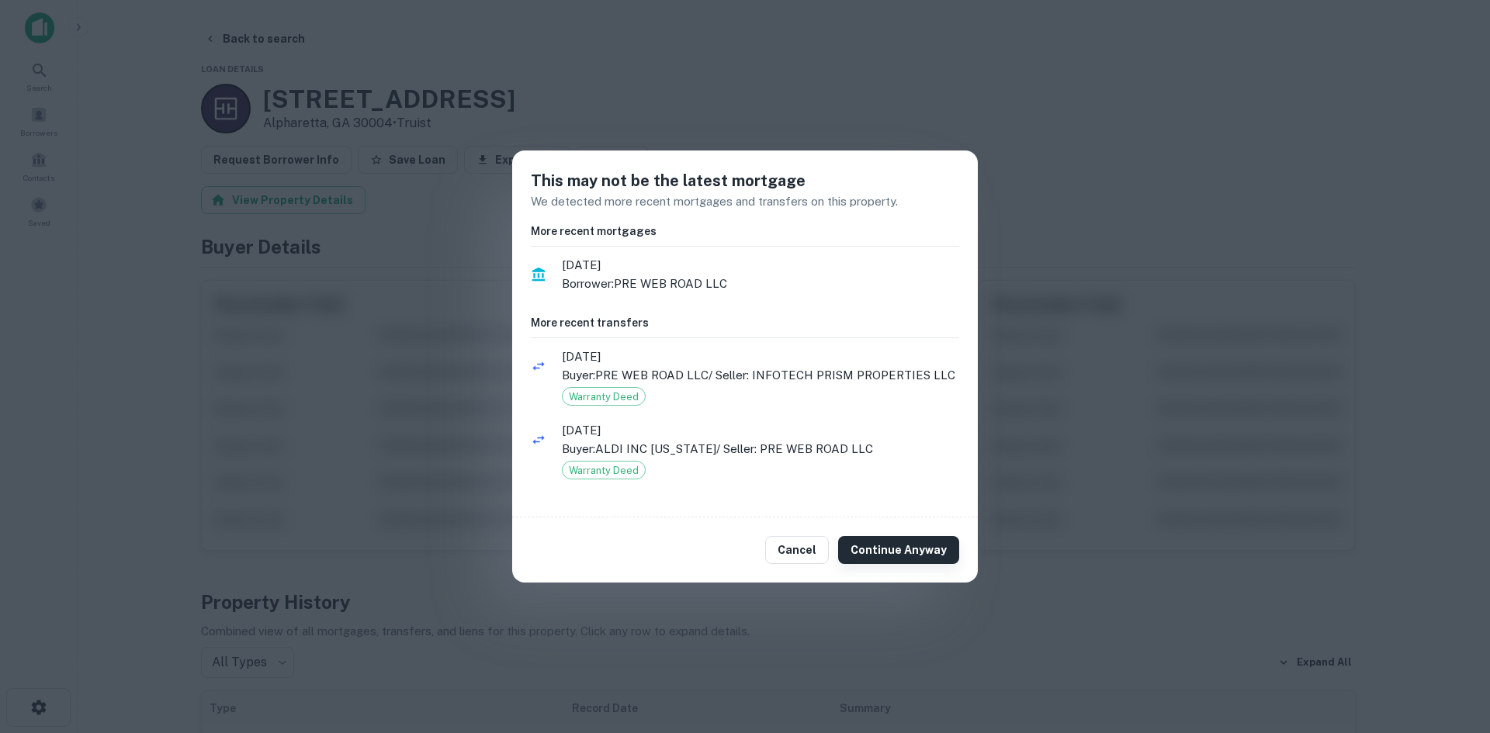
click at [893, 543] on button "Continue Anyway" at bounding box center [898, 550] width 121 height 28
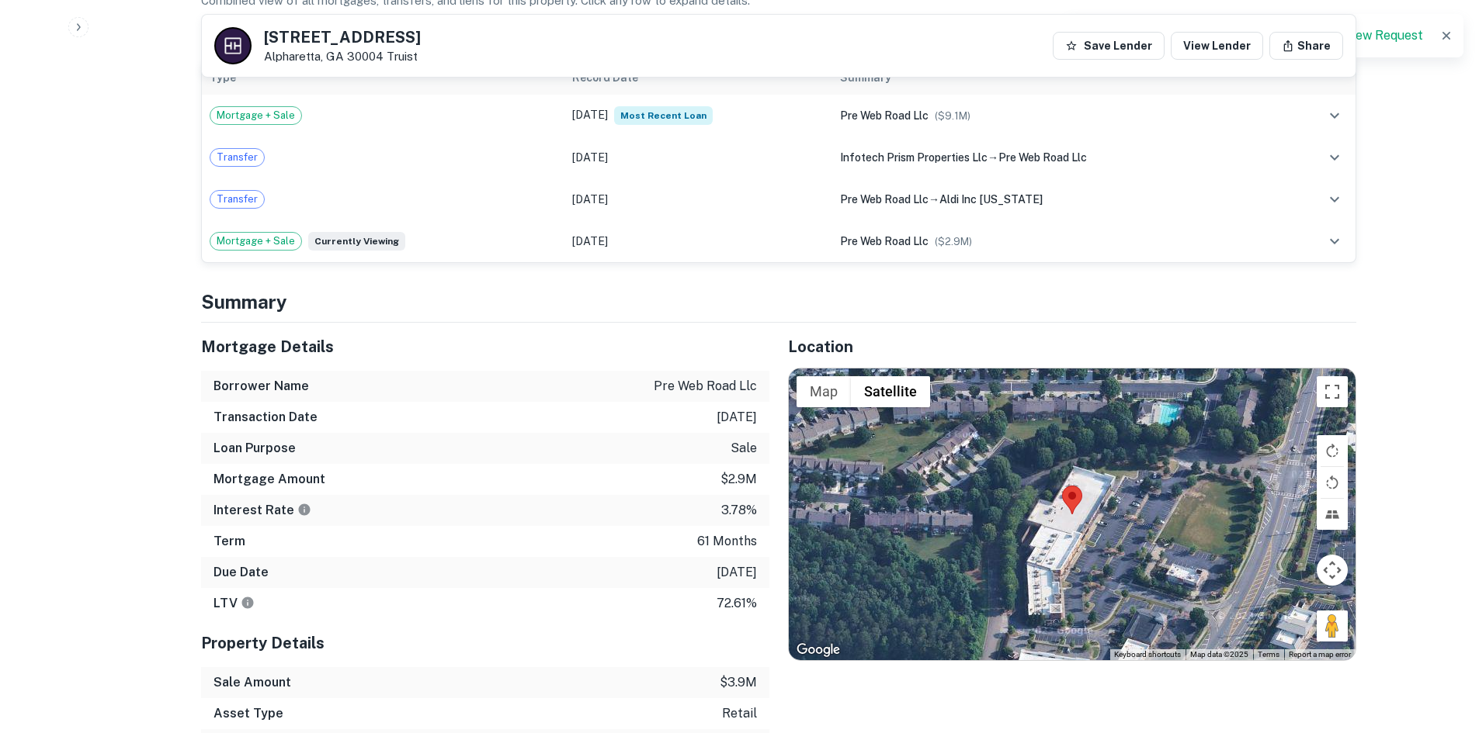
scroll to position [1009, 0]
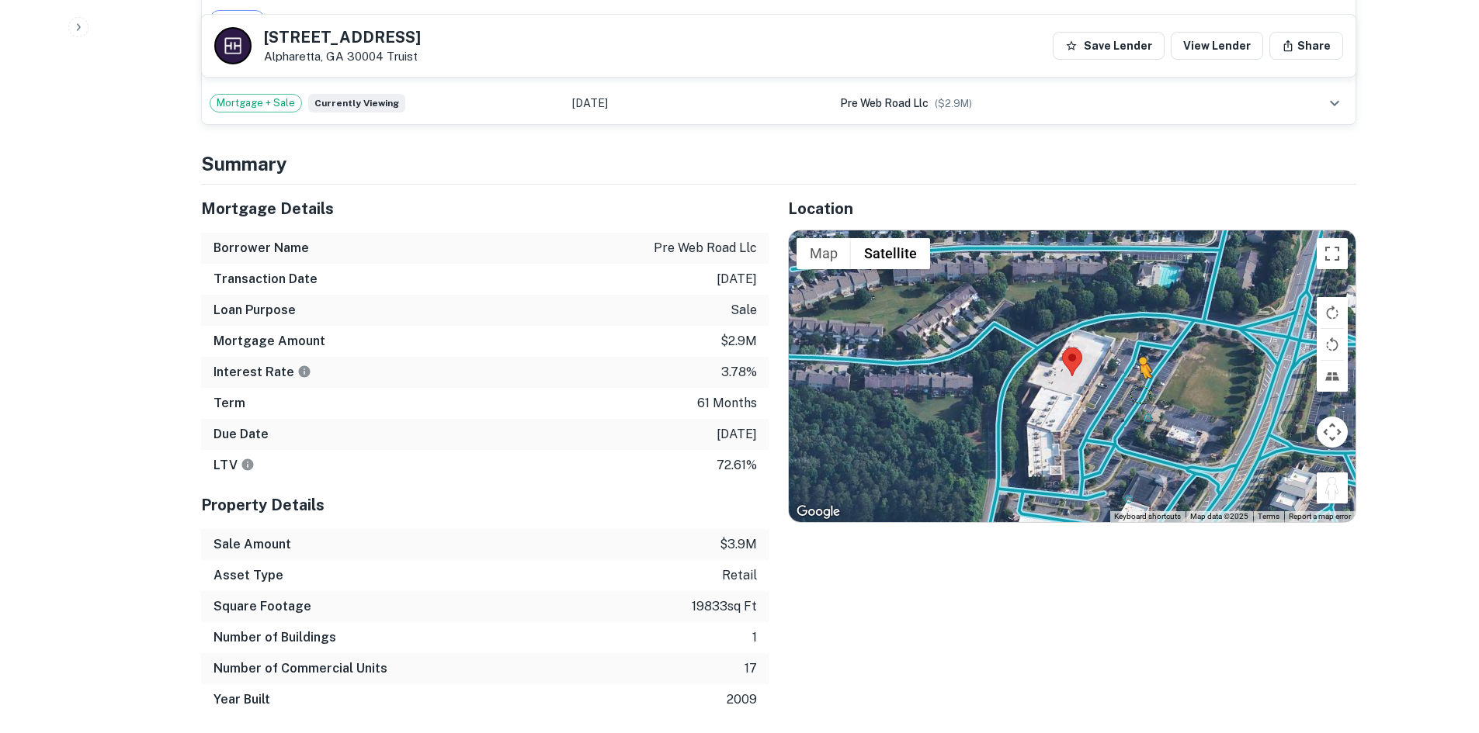
drag, startPoint x: 1329, startPoint y: 480, endPoint x: 1135, endPoint y: 364, distance: 226.3
click at [1135, 364] on div "To activate drag with keyboard, press Alt + Enter. Once in keyboard drag state,…" at bounding box center [1072, 377] width 567 height 292
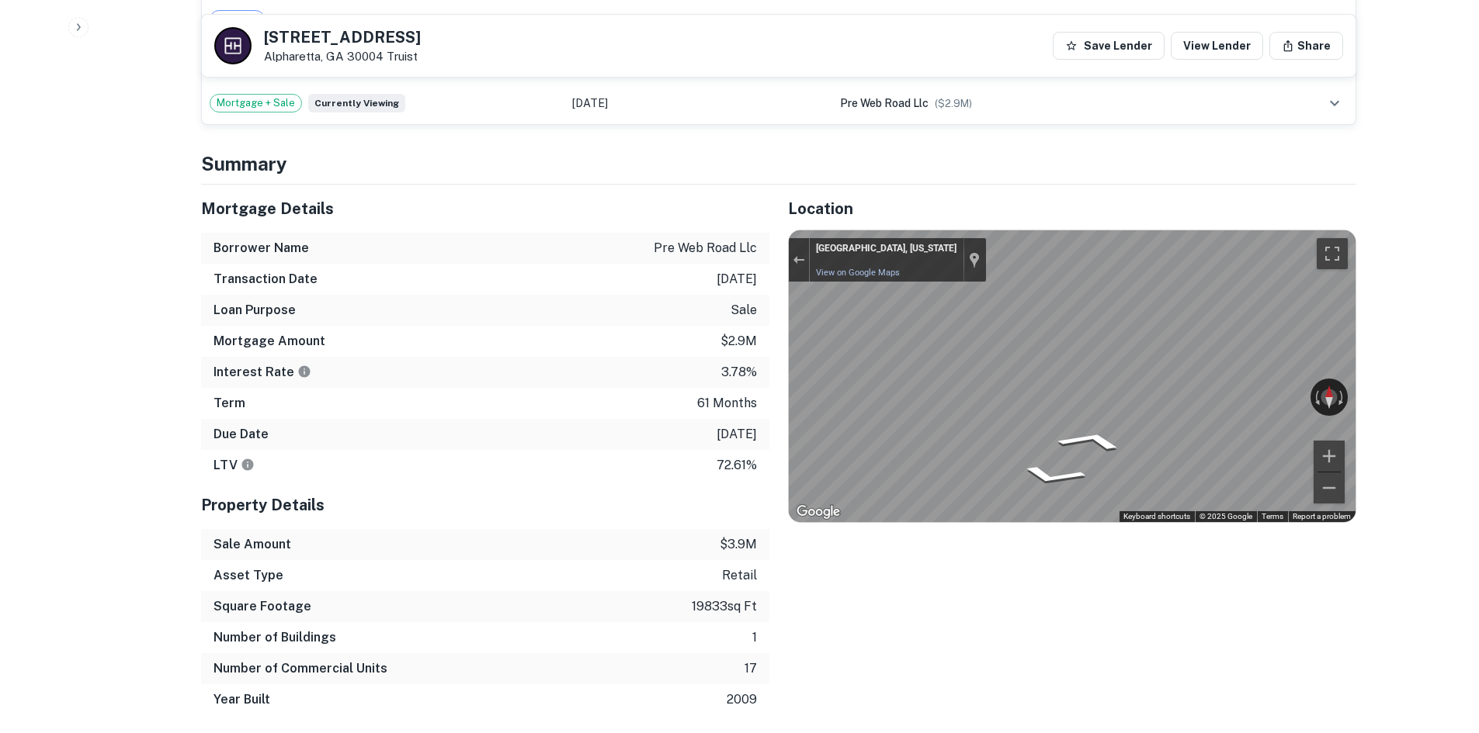
click at [706, 367] on div "Interest Rate 3.78%" at bounding box center [485, 372] width 568 height 31
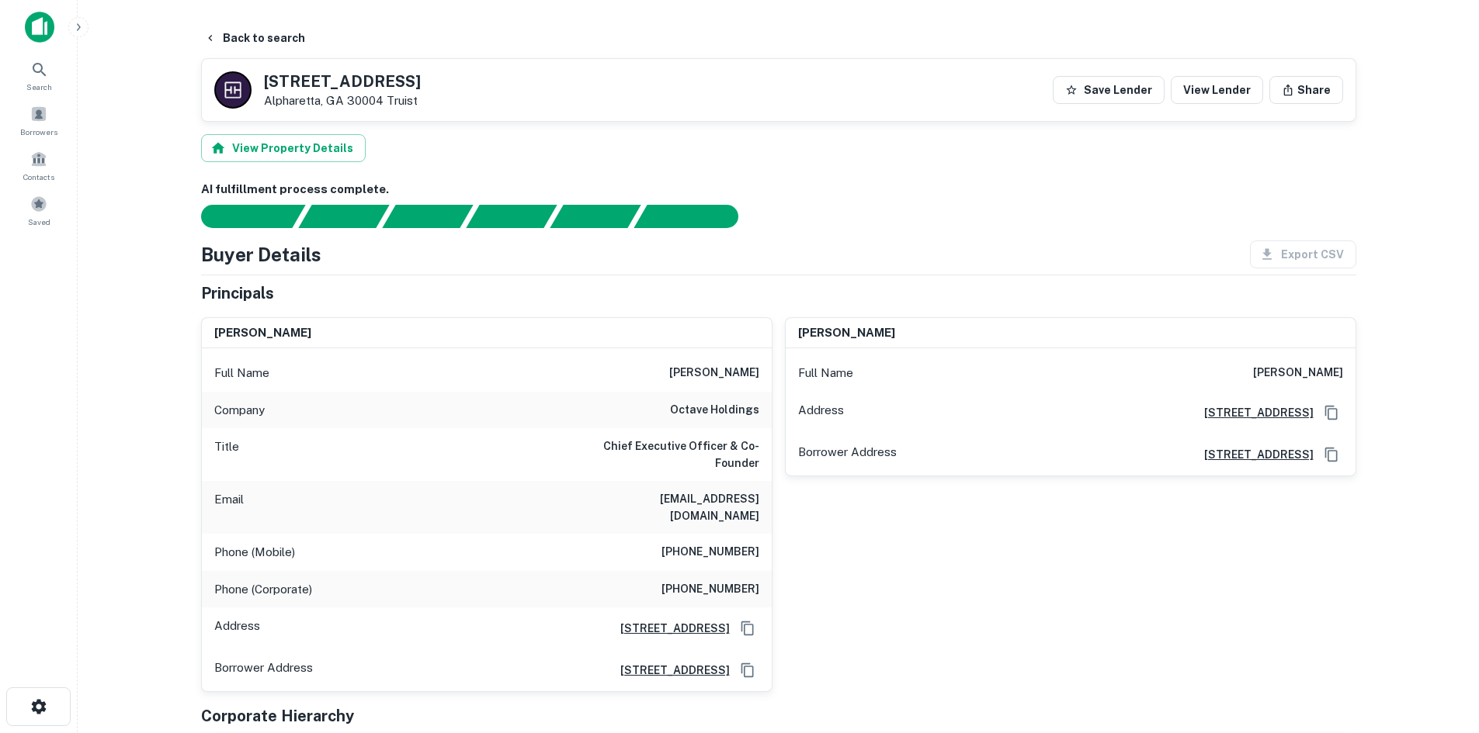
scroll to position [0, 0]
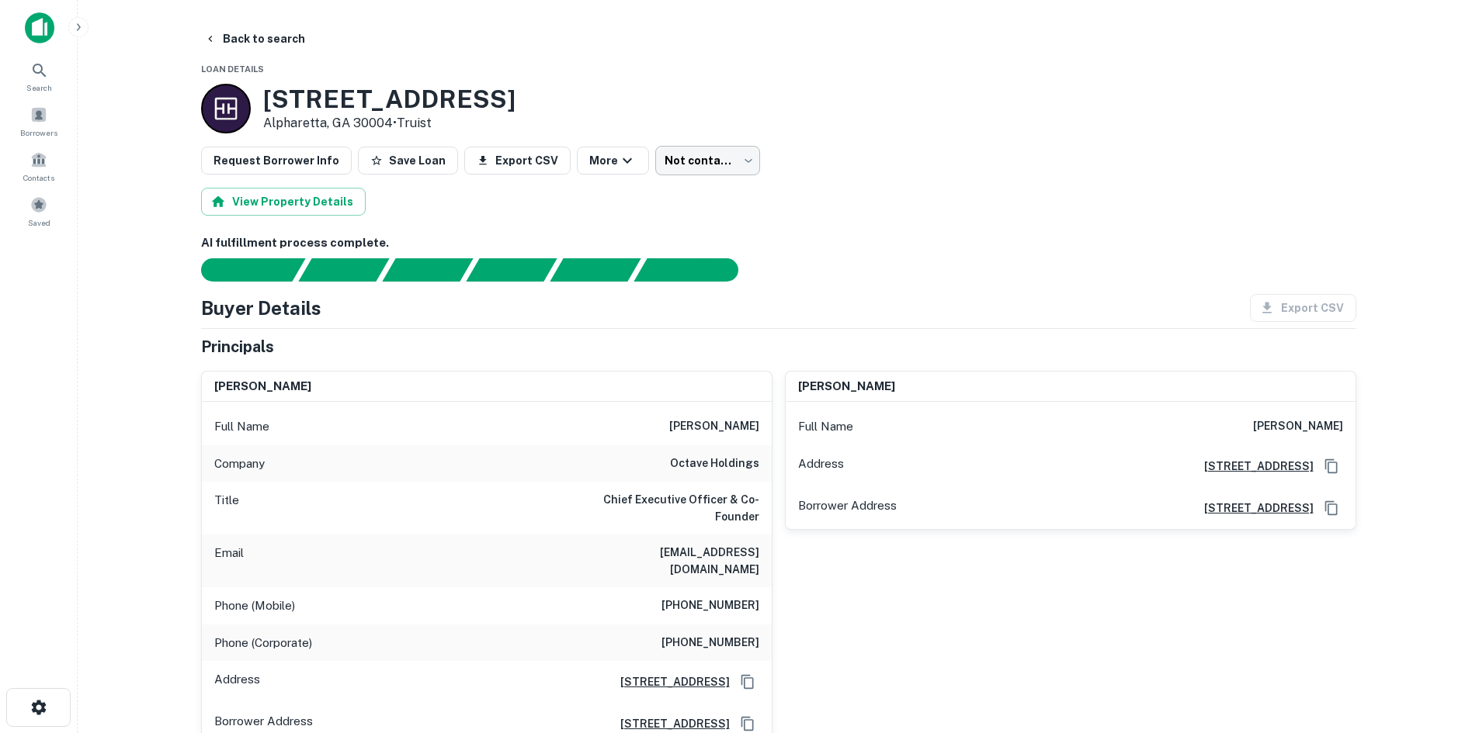
click at [706, 170] on body "Search Borrowers Contacts Saved Back to search Loan Details 12990 ALPHARETTA HW…" at bounding box center [739, 366] width 1479 height 733
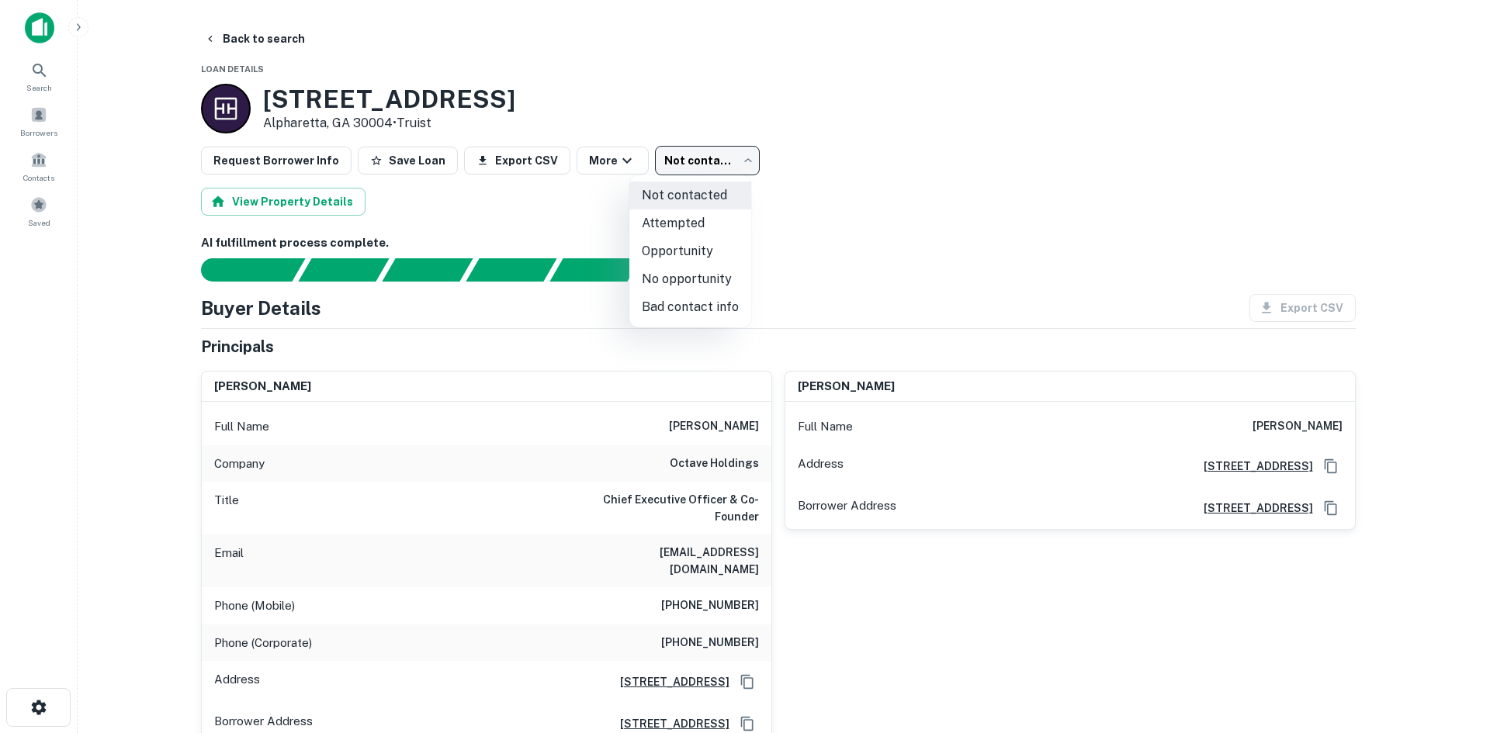
click at [692, 224] on li "Attempted" at bounding box center [690, 224] width 122 height 28
type input "*********"
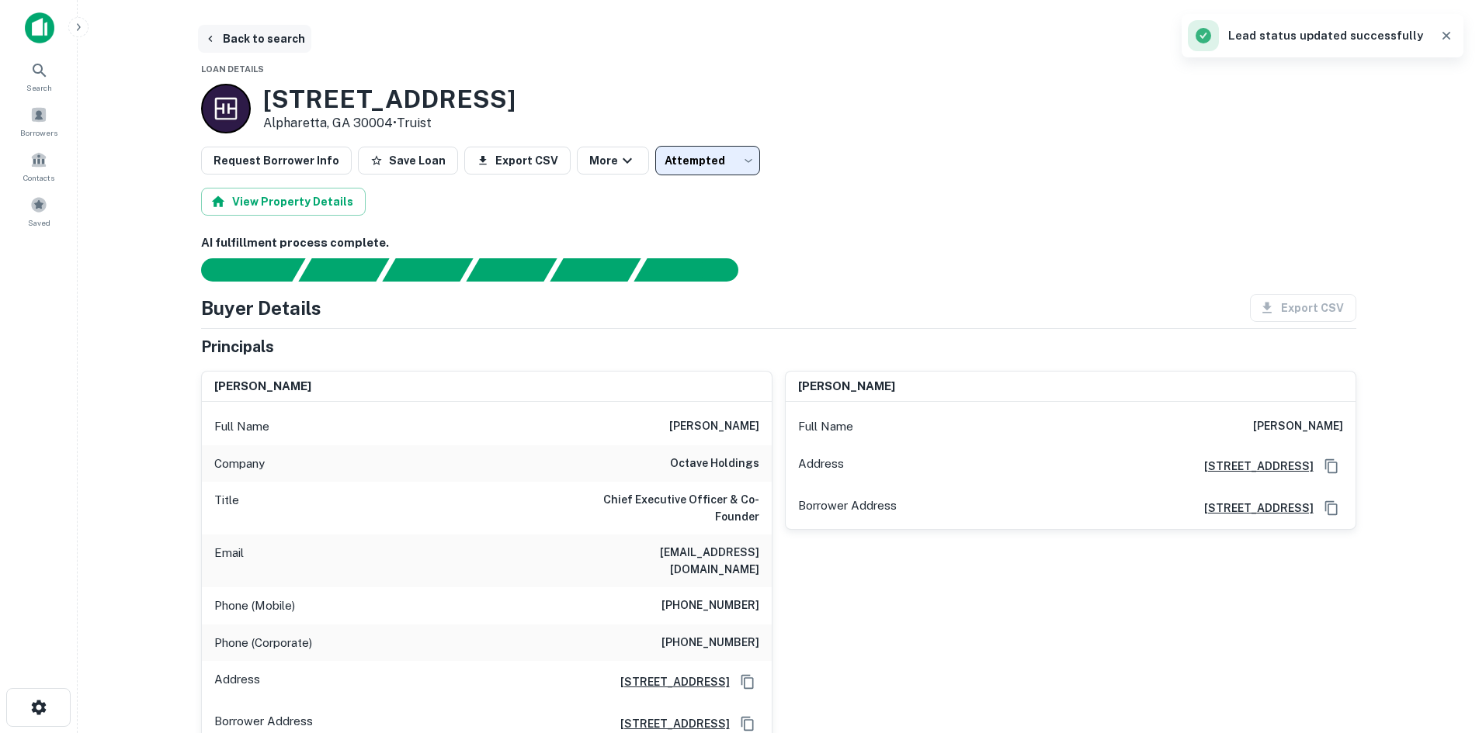
click at [266, 43] on button "Back to search" at bounding box center [254, 39] width 113 height 28
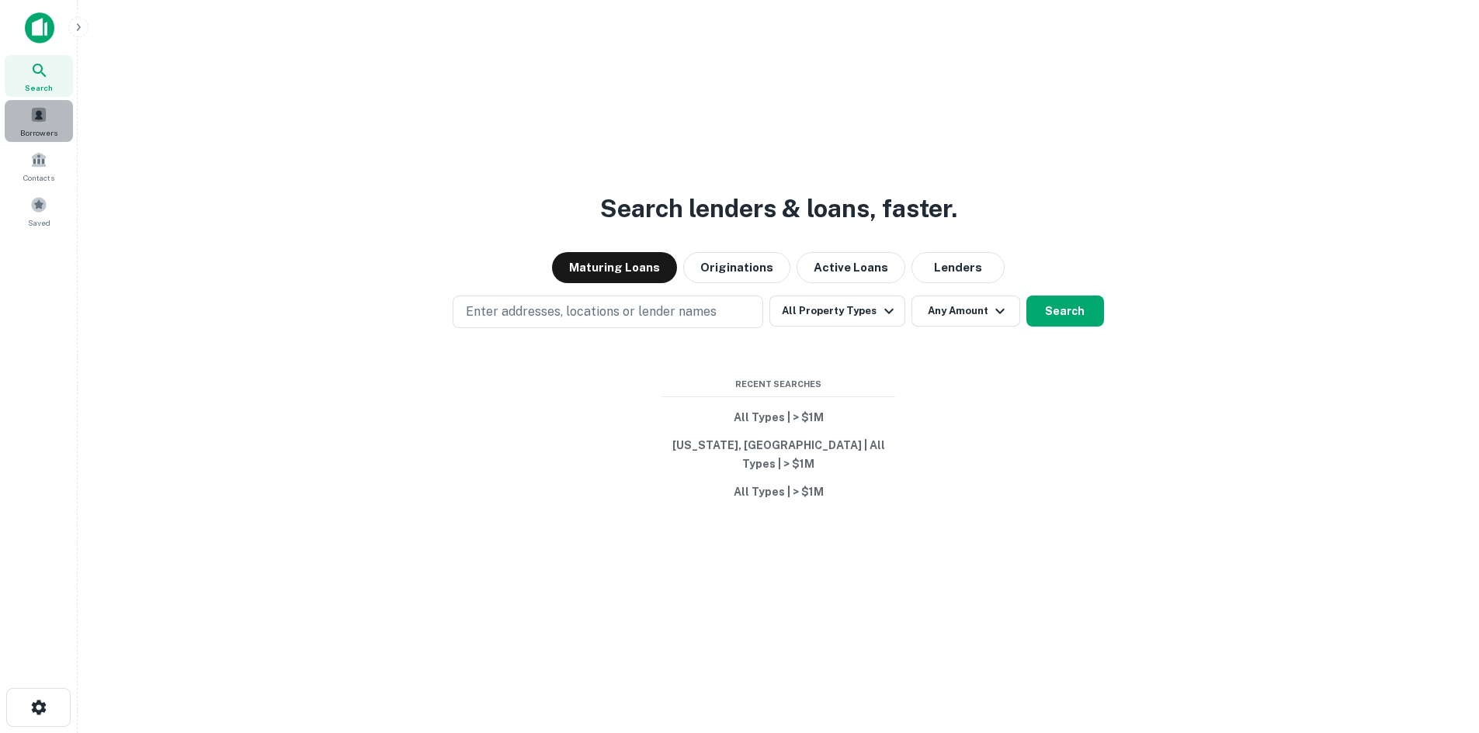
click at [42, 138] on span "Borrowers" at bounding box center [38, 133] width 37 height 12
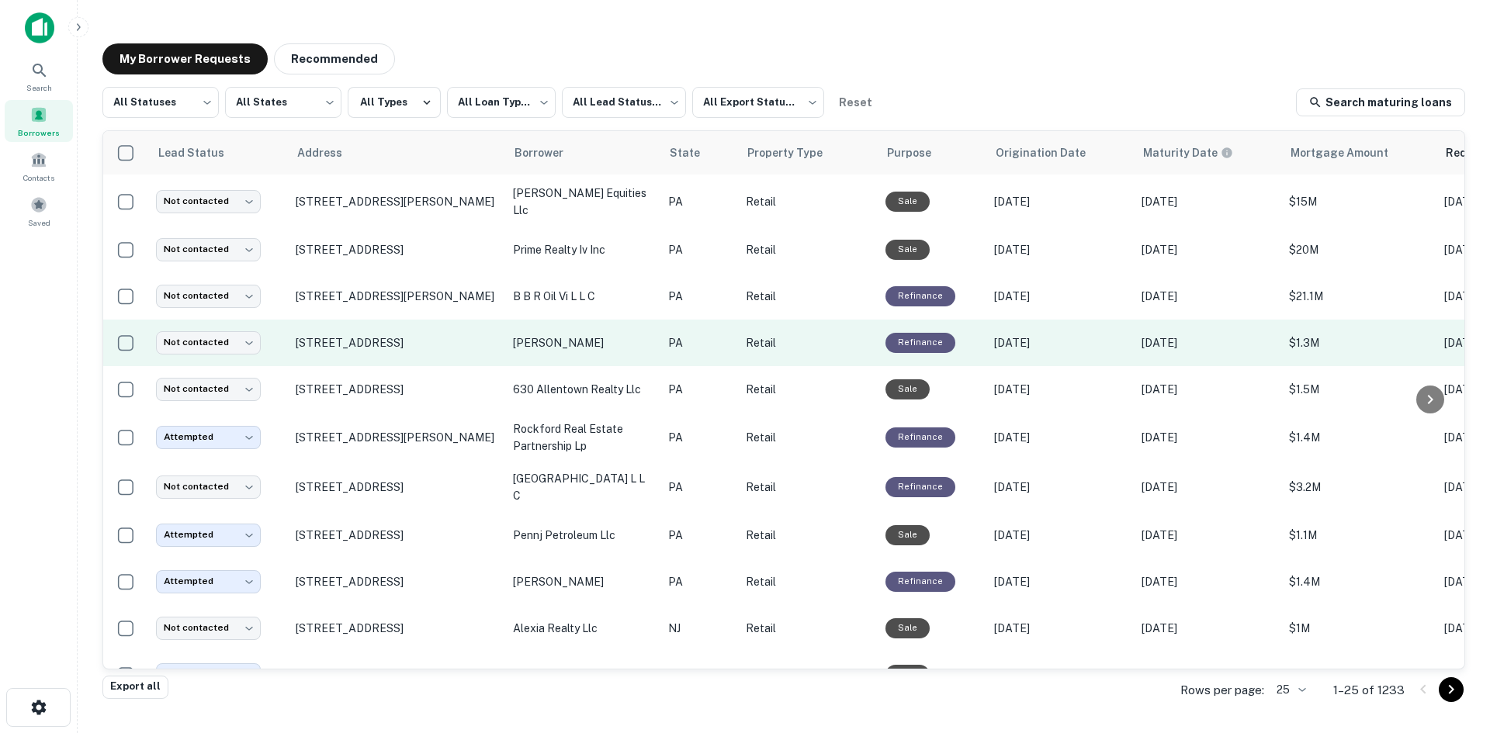
scroll to position [604, 0]
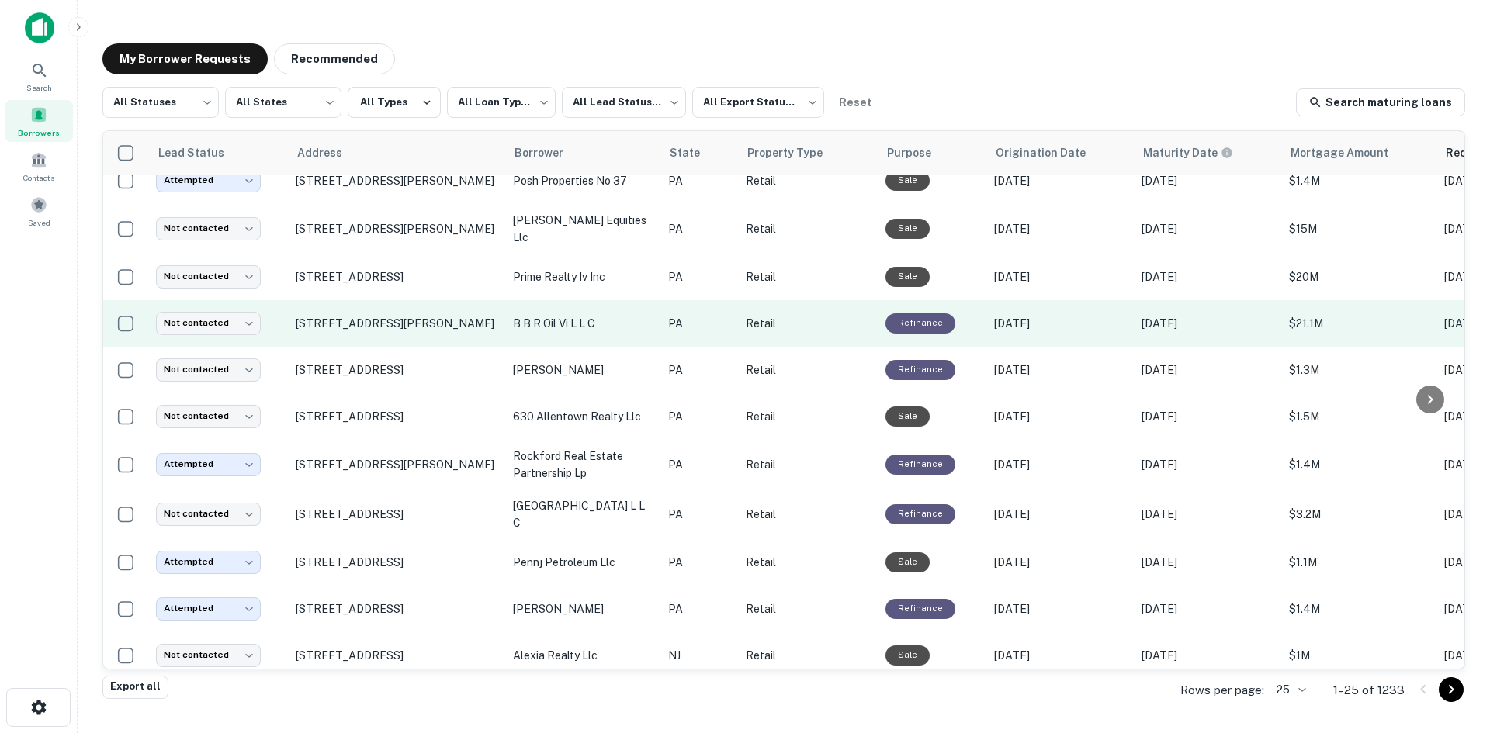
click at [407, 322] on td "[STREET_ADDRESS][PERSON_NAME]" at bounding box center [396, 323] width 217 height 47
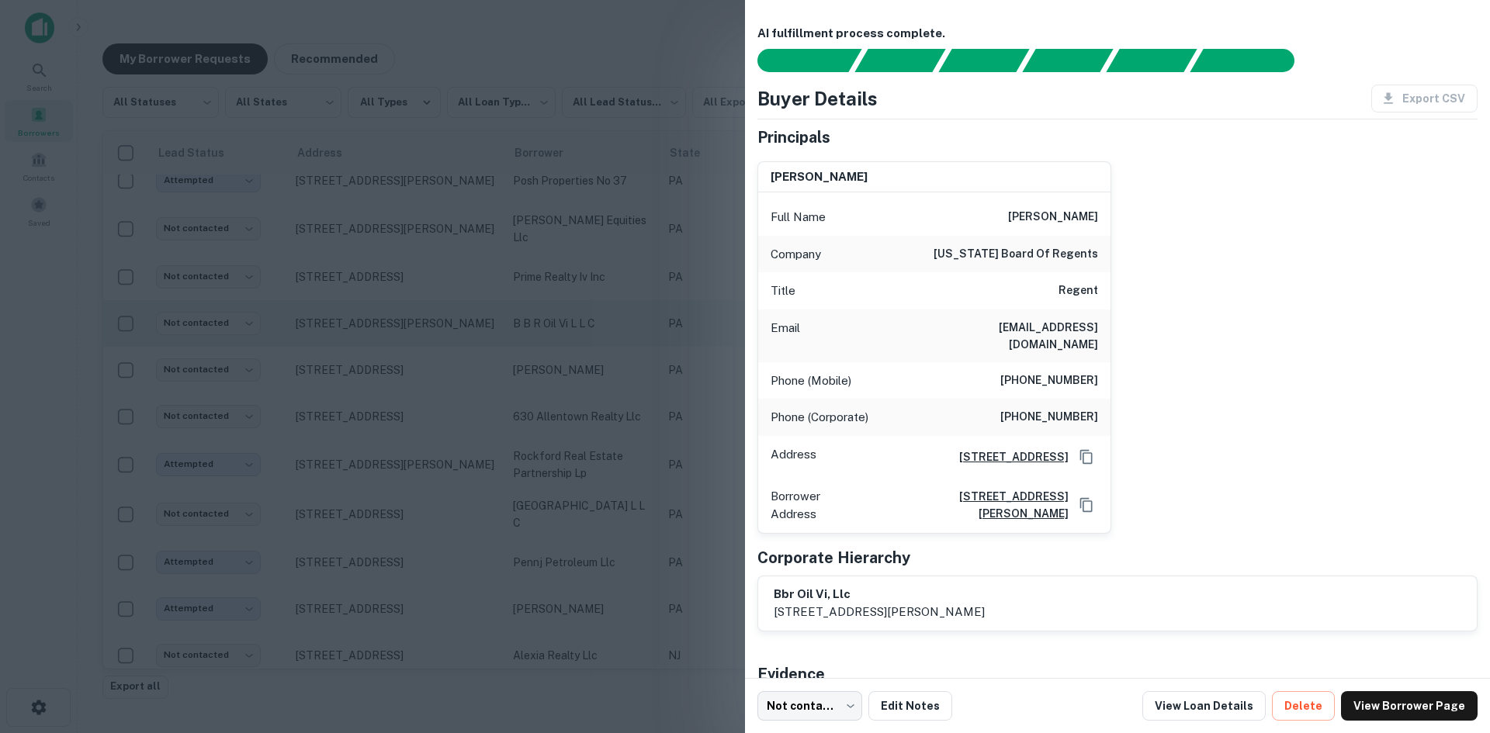
click at [407, 322] on div at bounding box center [745, 366] width 1490 height 733
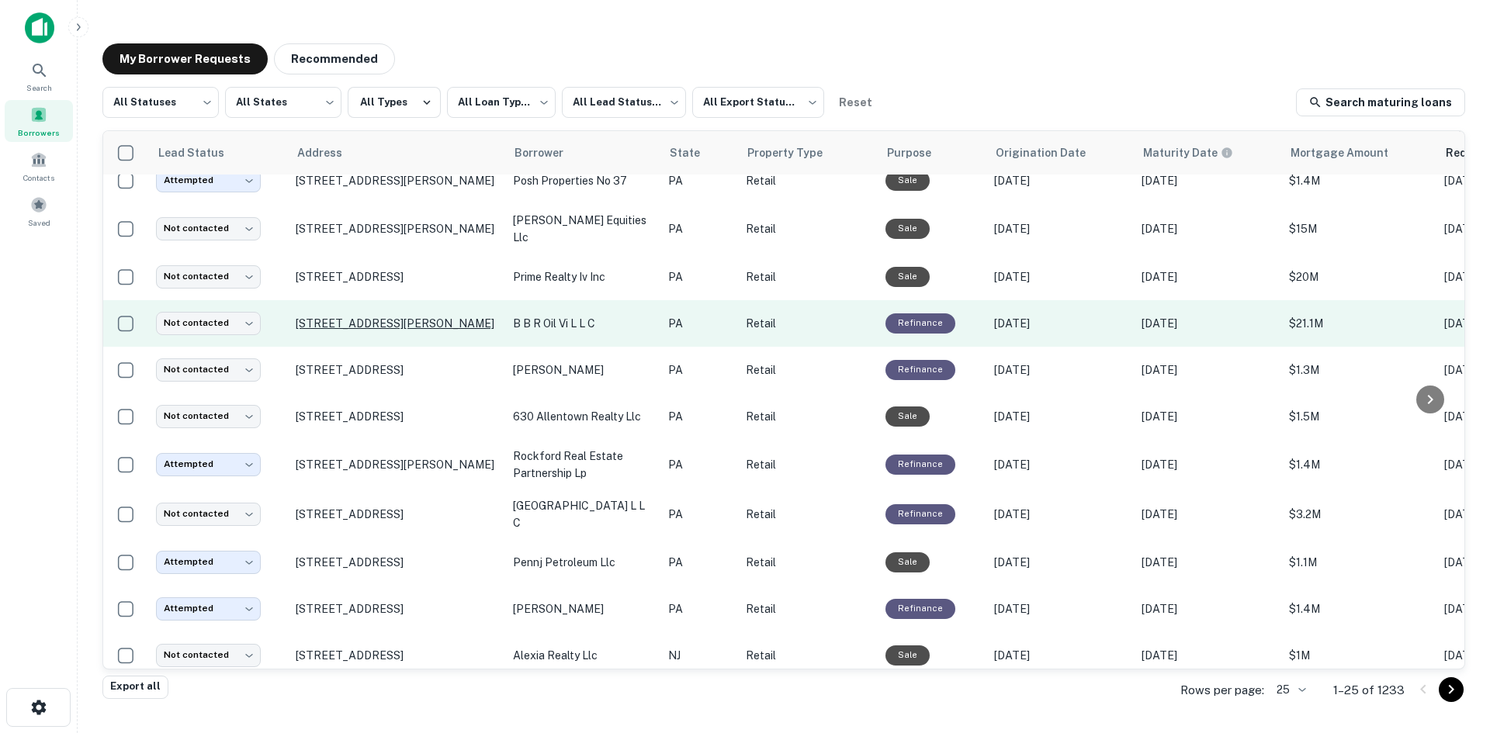
click at [407, 317] on p "[STREET_ADDRESS][PERSON_NAME]" at bounding box center [397, 324] width 202 height 14
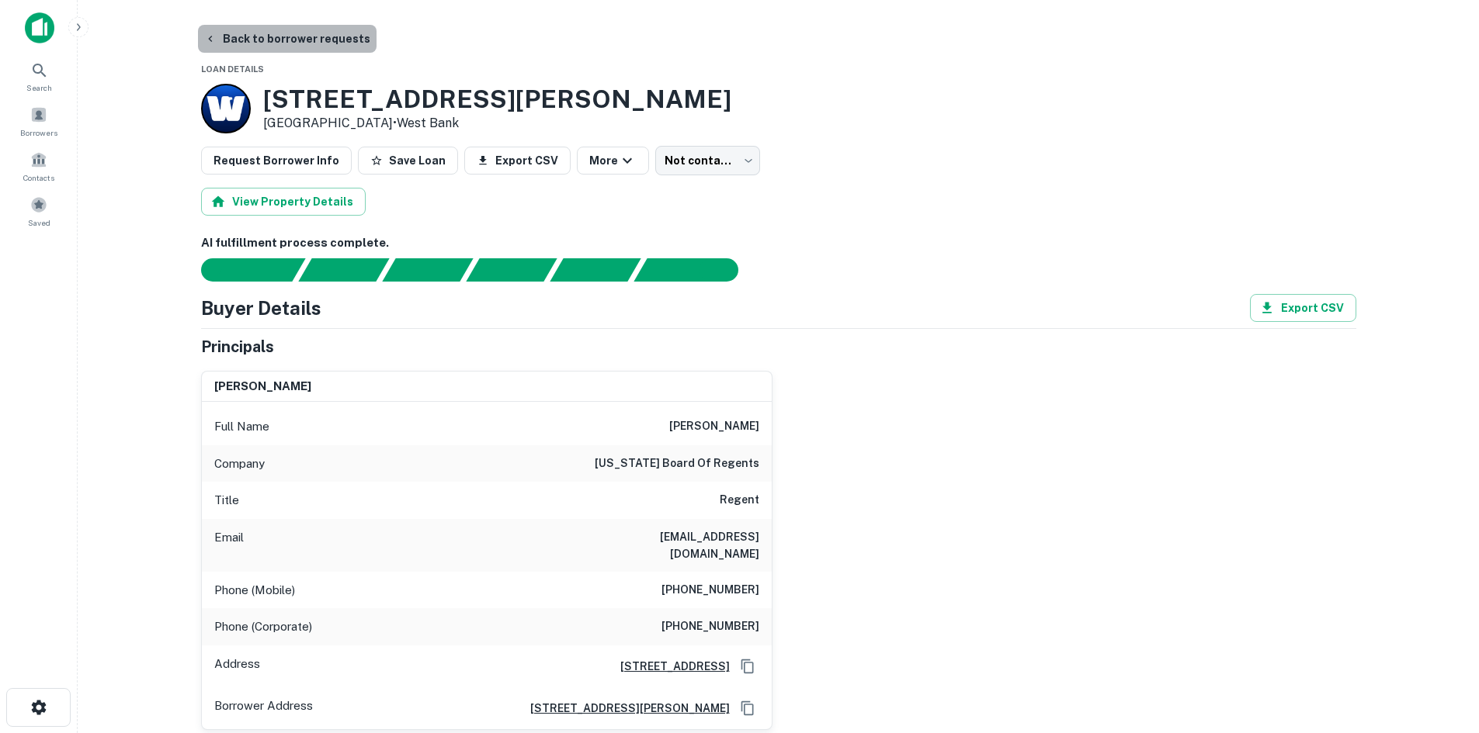
click at [301, 51] on button "Back to borrower requests" at bounding box center [287, 39] width 179 height 28
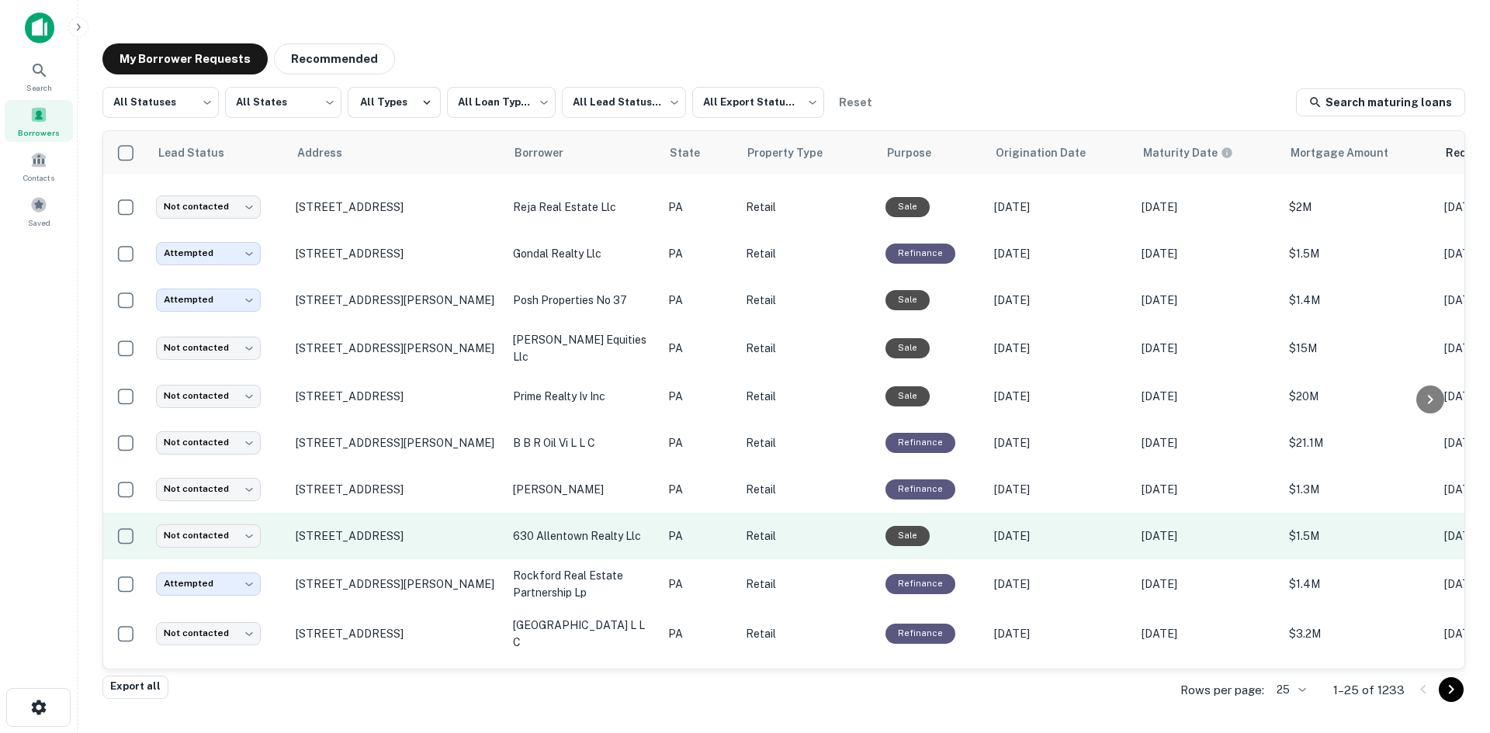
scroll to position [463, 0]
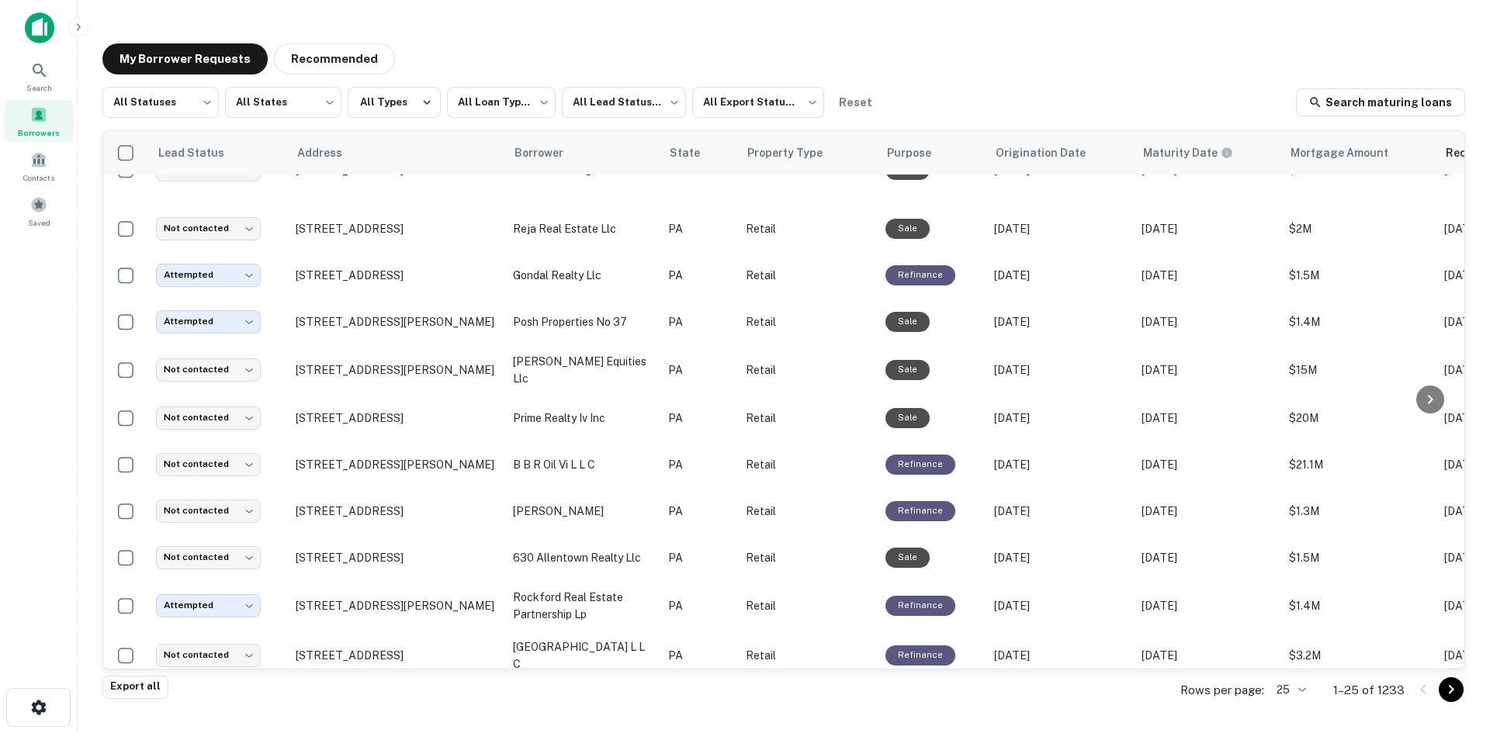
click at [1282, 683] on body "**********" at bounding box center [745, 366] width 1490 height 733
click at [1288, 668] on li "500" at bounding box center [1292, 673] width 53 height 28
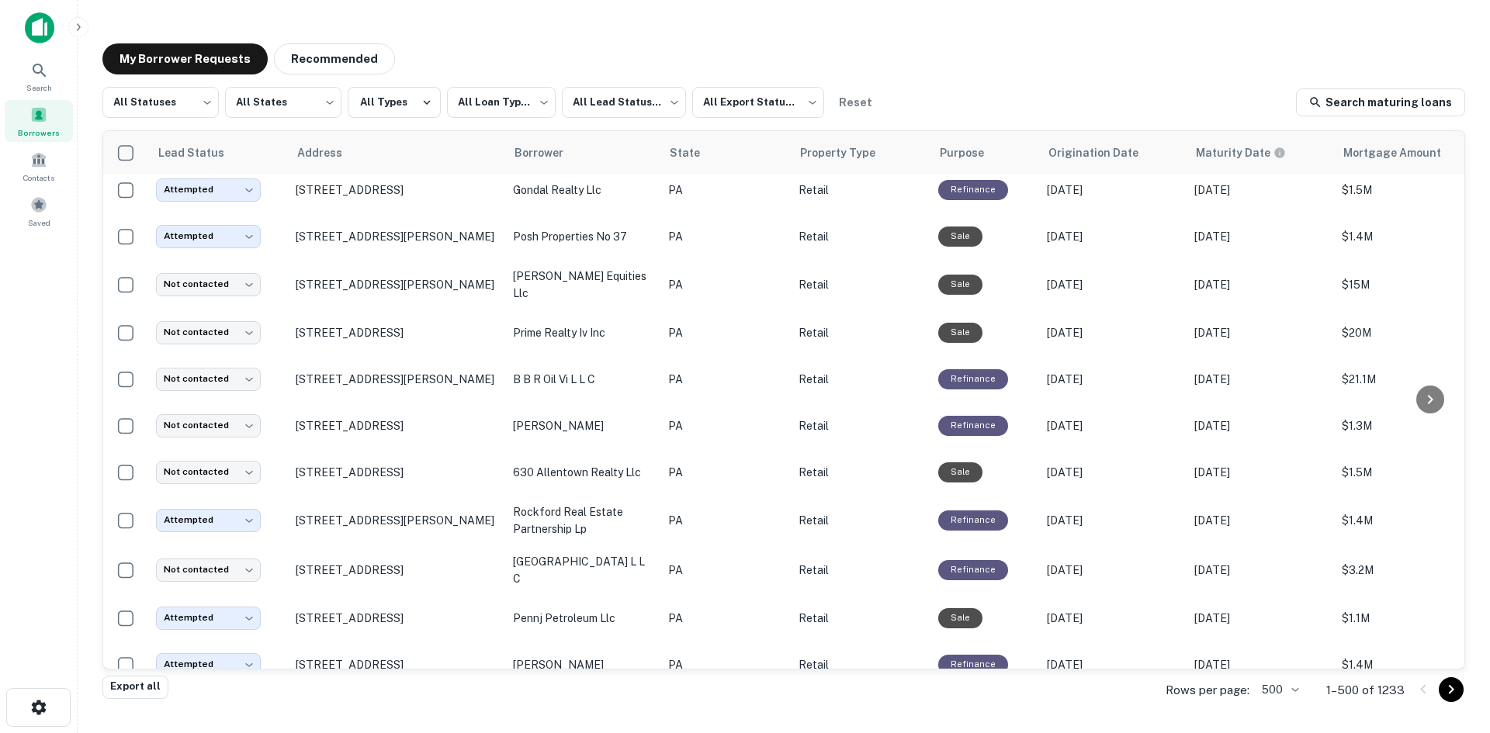
scroll to position [695, 0]
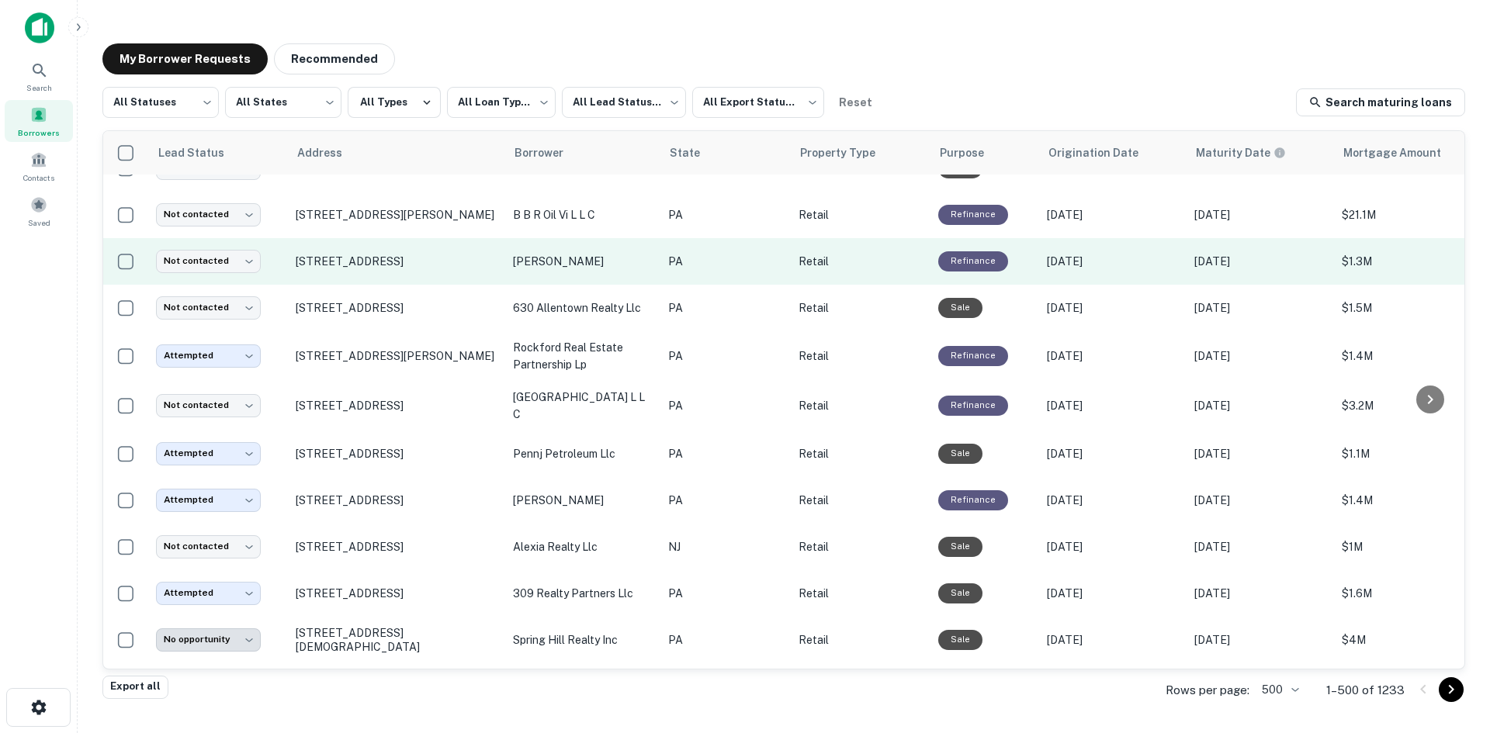
click at [386, 279] on td "[STREET_ADDRESS]" at bounding box center [396, 261] width 217 height 47
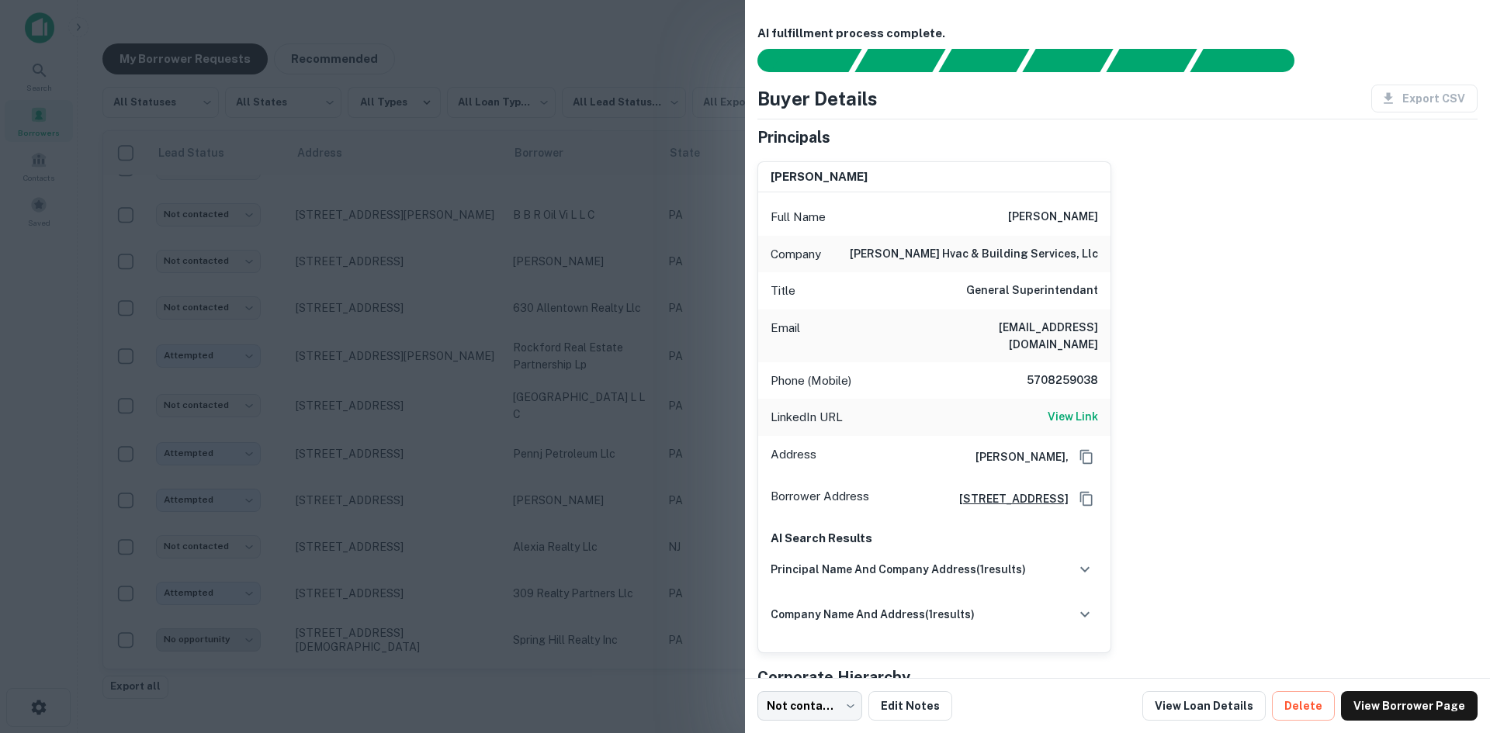
click at [386, 279] on div at bounding box center [745, 366] width 1490 height 733
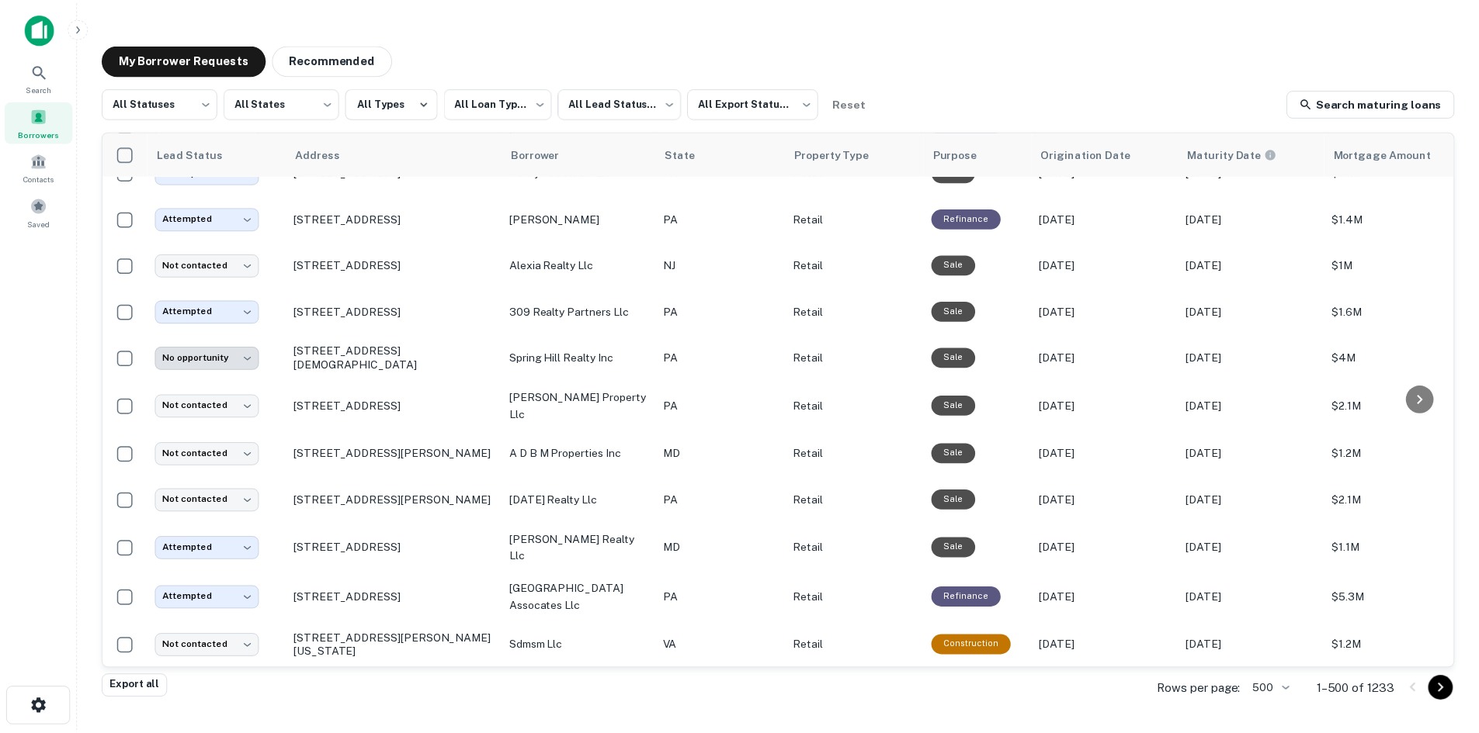
scroll to position [1006, 0]
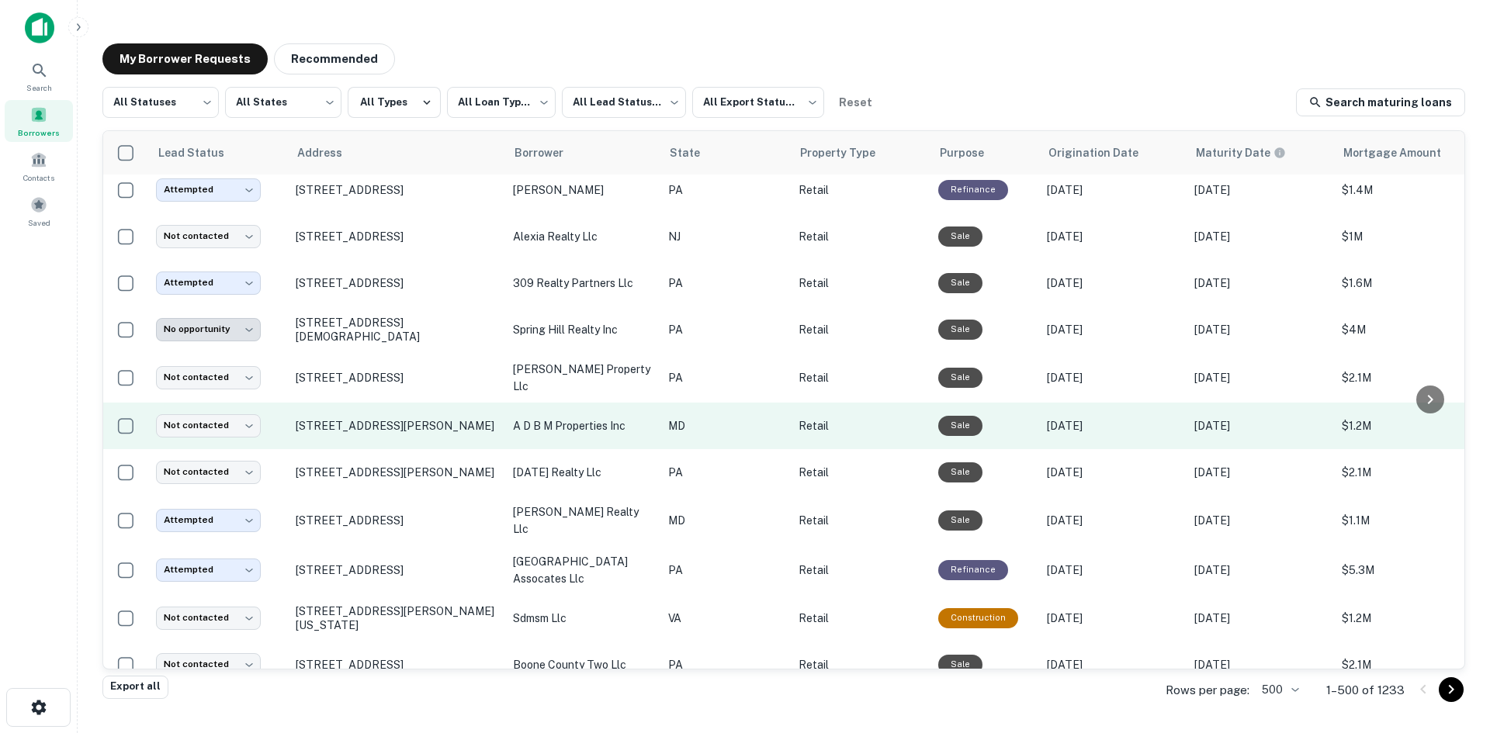
click at [435, 435] on td "[STREET_ADDRESS][PERSON_NAME]" at bounding box center [396, 426] width 217 height 47
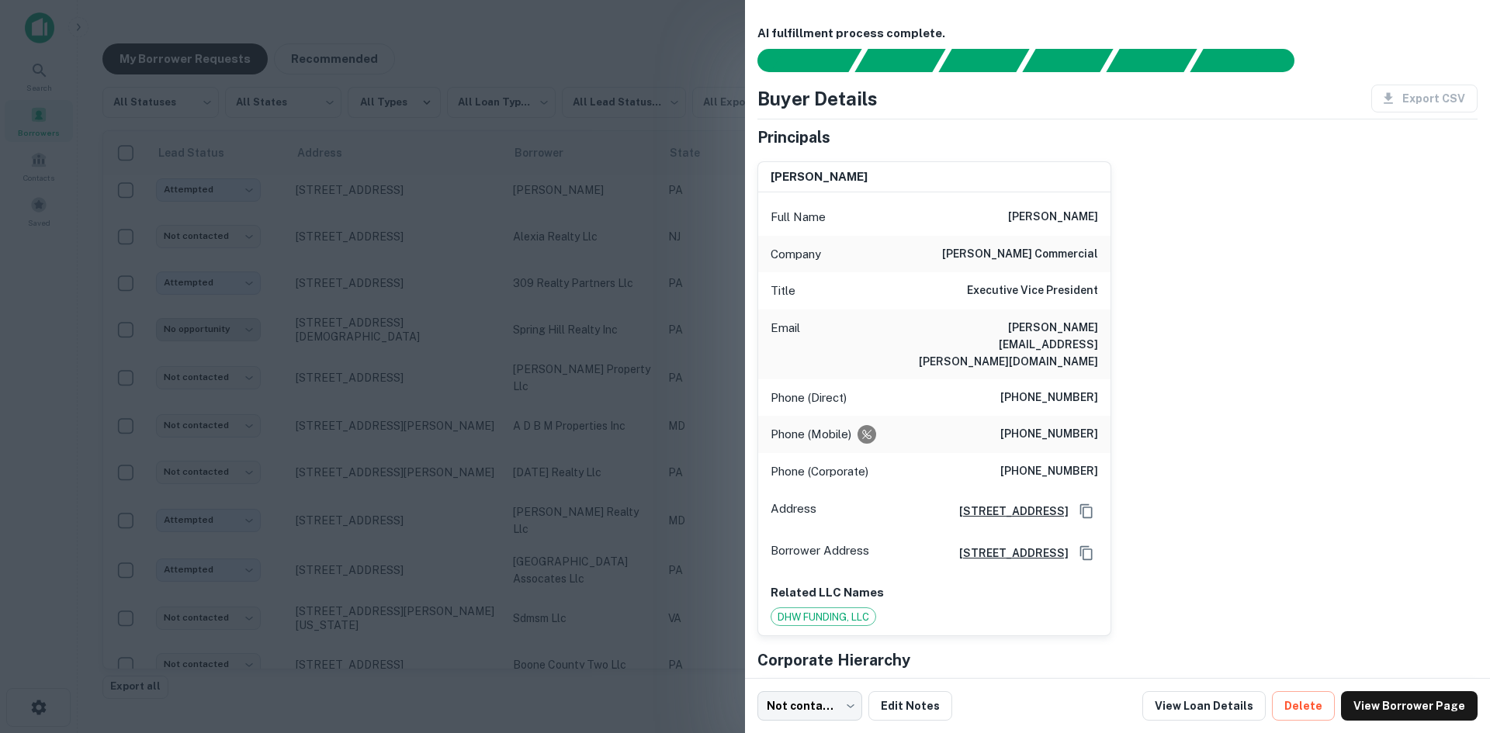
click at [417, 425] on div at bounding box center [745, 366] width 1490 height 733
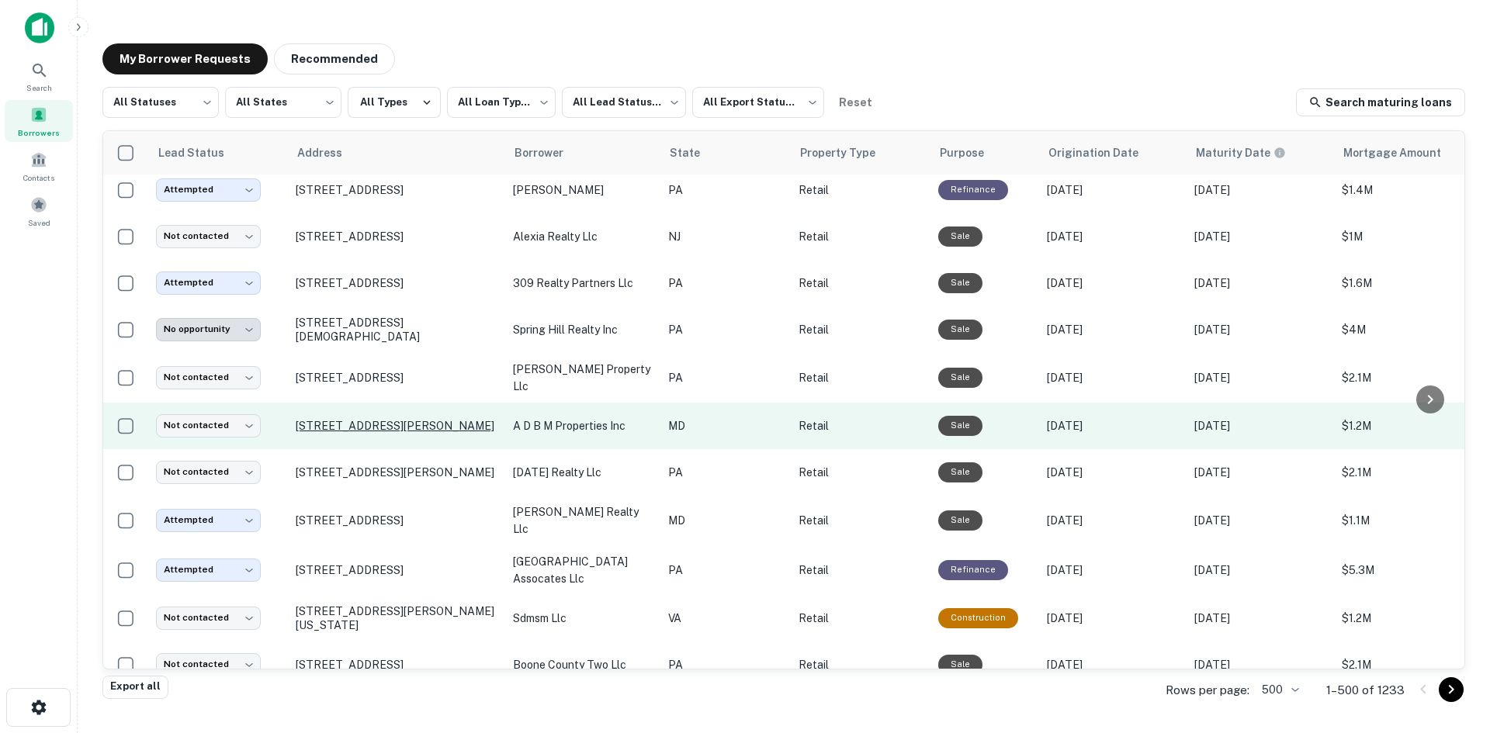
click at [415, 419] on p "[STREET_ADDRESS][PERSON_NAME]" at bounding box center [397, 426] width 202 height 14
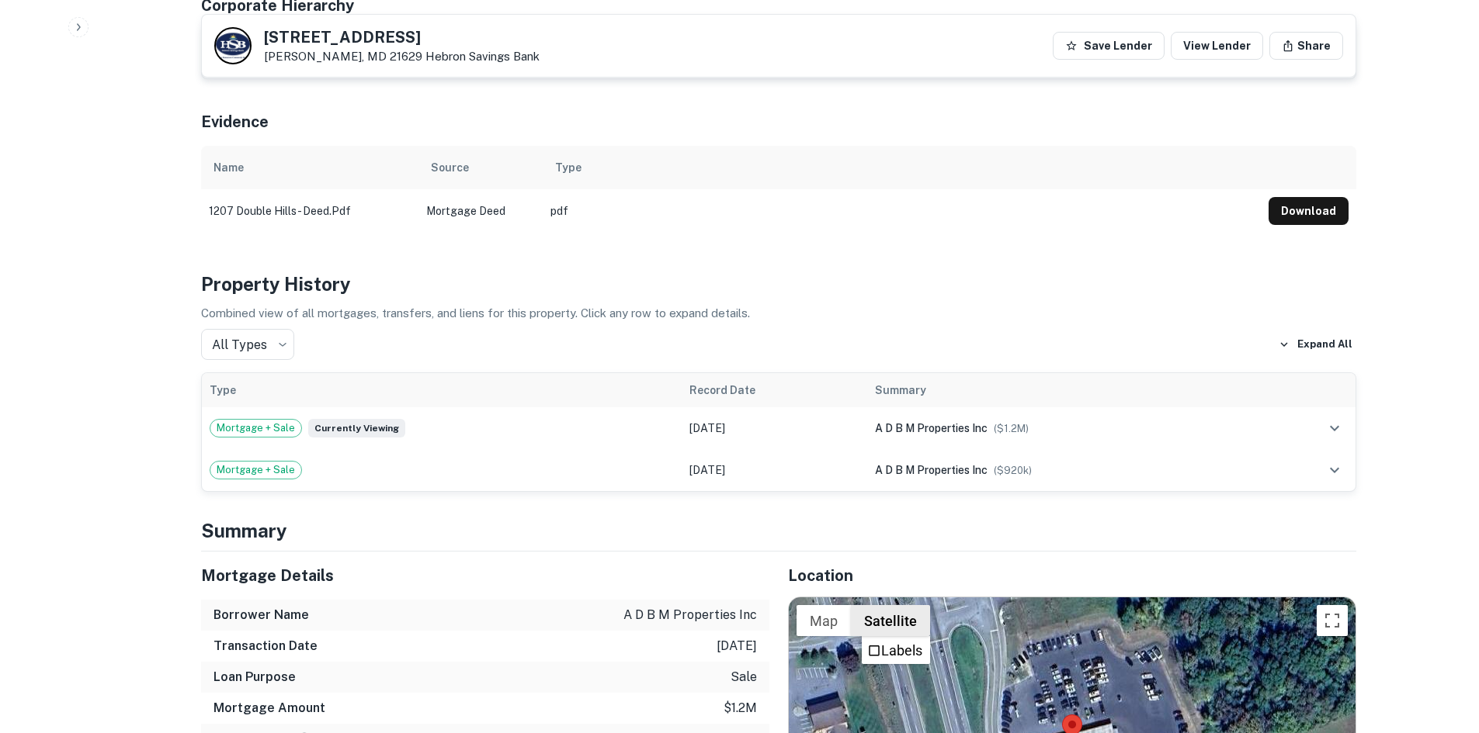
scroll to position [931, 0]
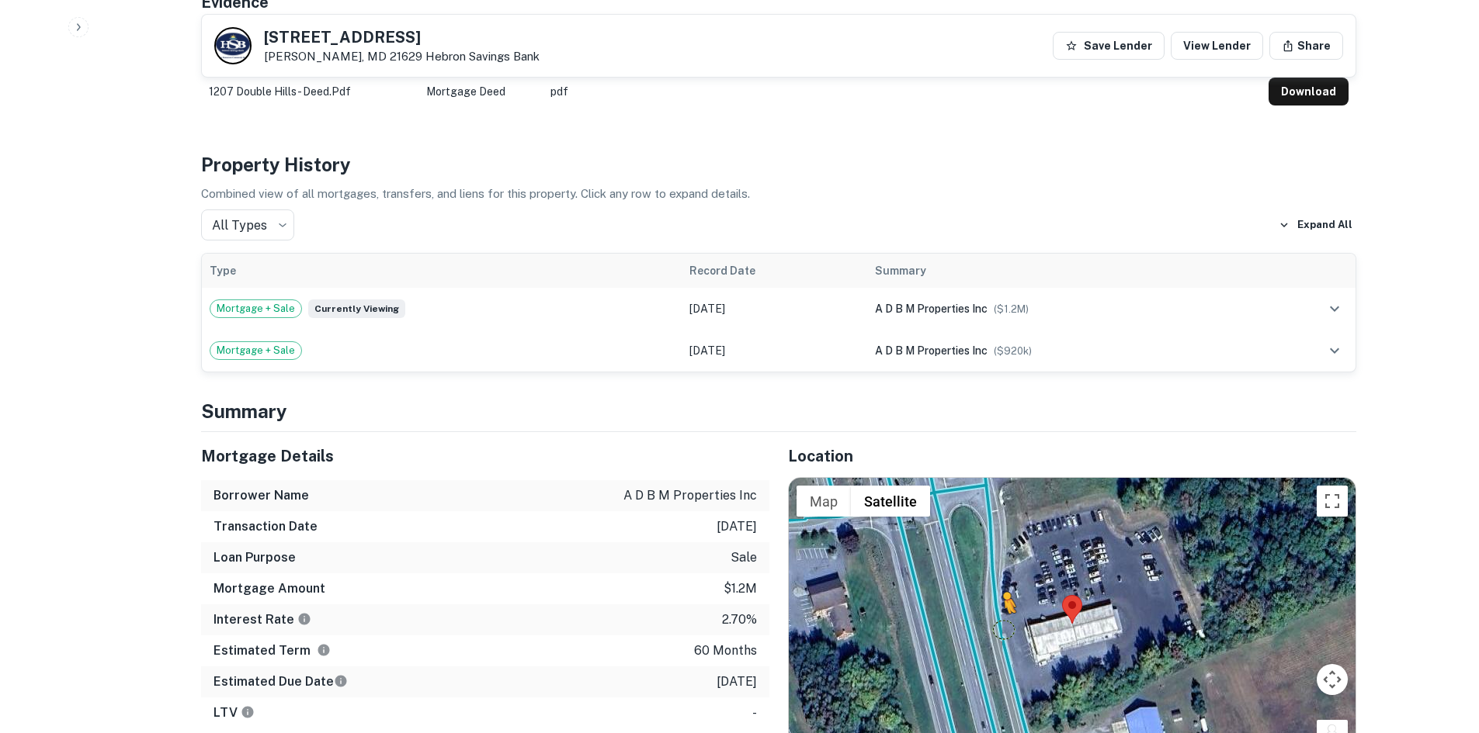
drag, startPoint x: 1344, startPoint y: 706, endPoint x: 990, endPoint y: 590, distance: 372.4
click at [990, 590] on div "To activate drag with keyboard, press Alt + Enter. Once in keyboard drag state,…" at bounding box center [1072, 624] width 567 height 292
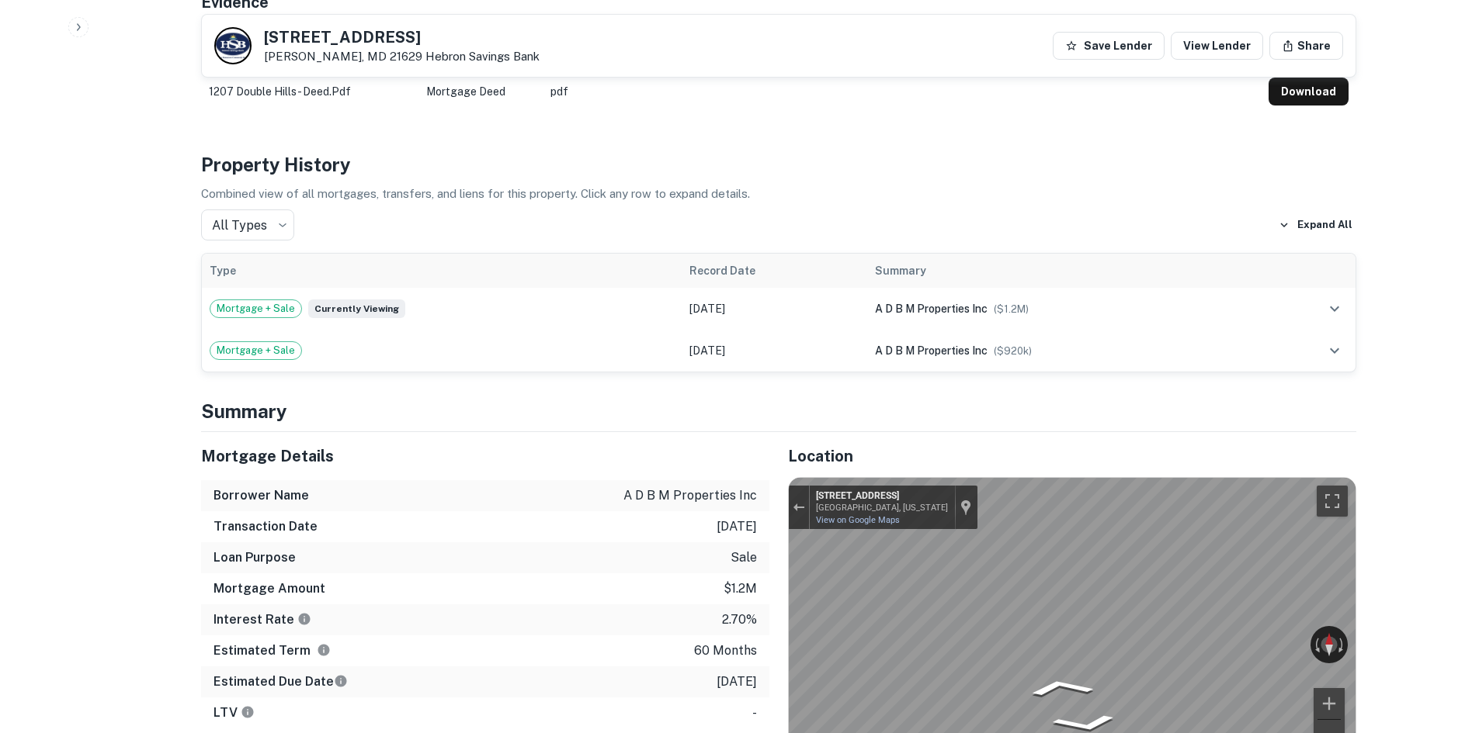
scroll to position [935, 0]
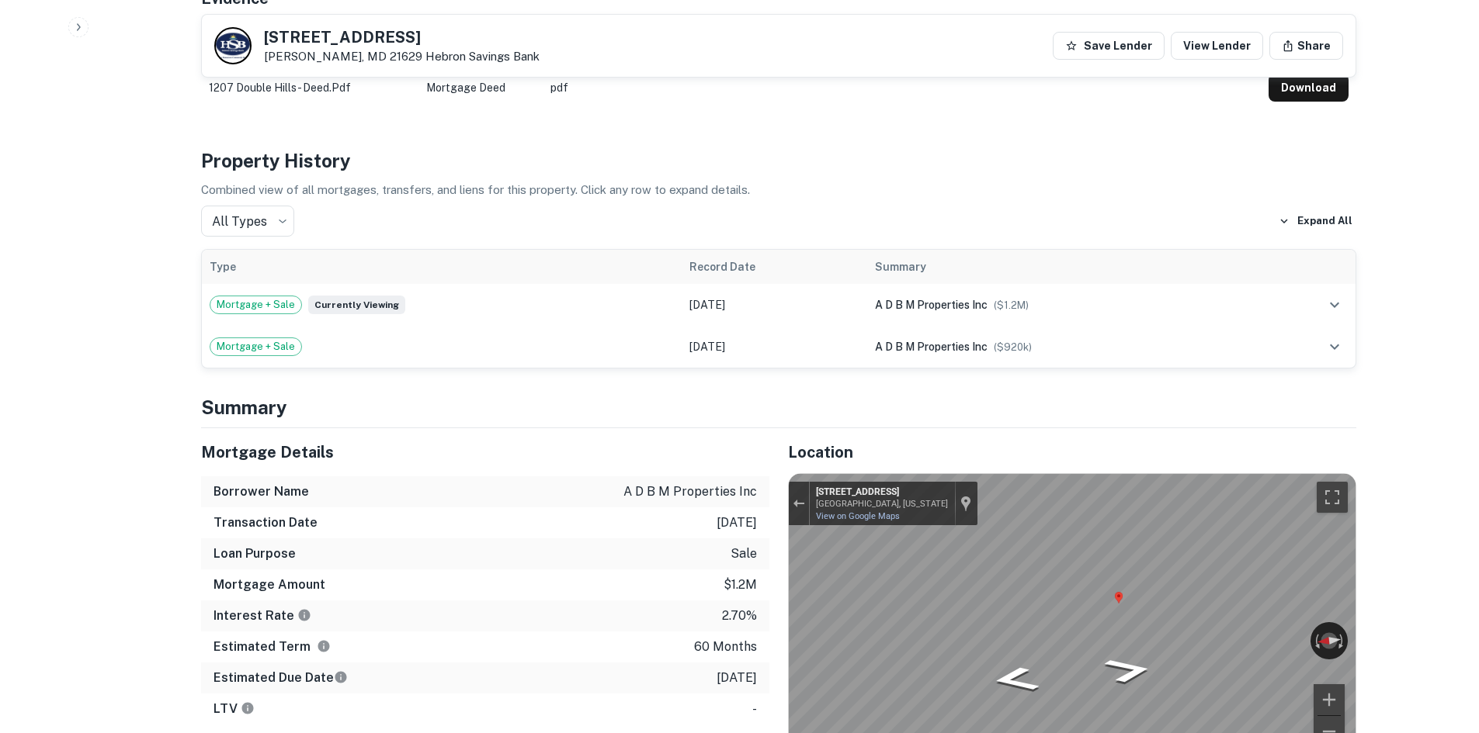
click at [785, 568] on div "Location ← Move left → Move right ↑ Move up ↓ Move down + Zoom in - Zoom out Ho…" at bounding box center [1062, 662] width 587 height 469
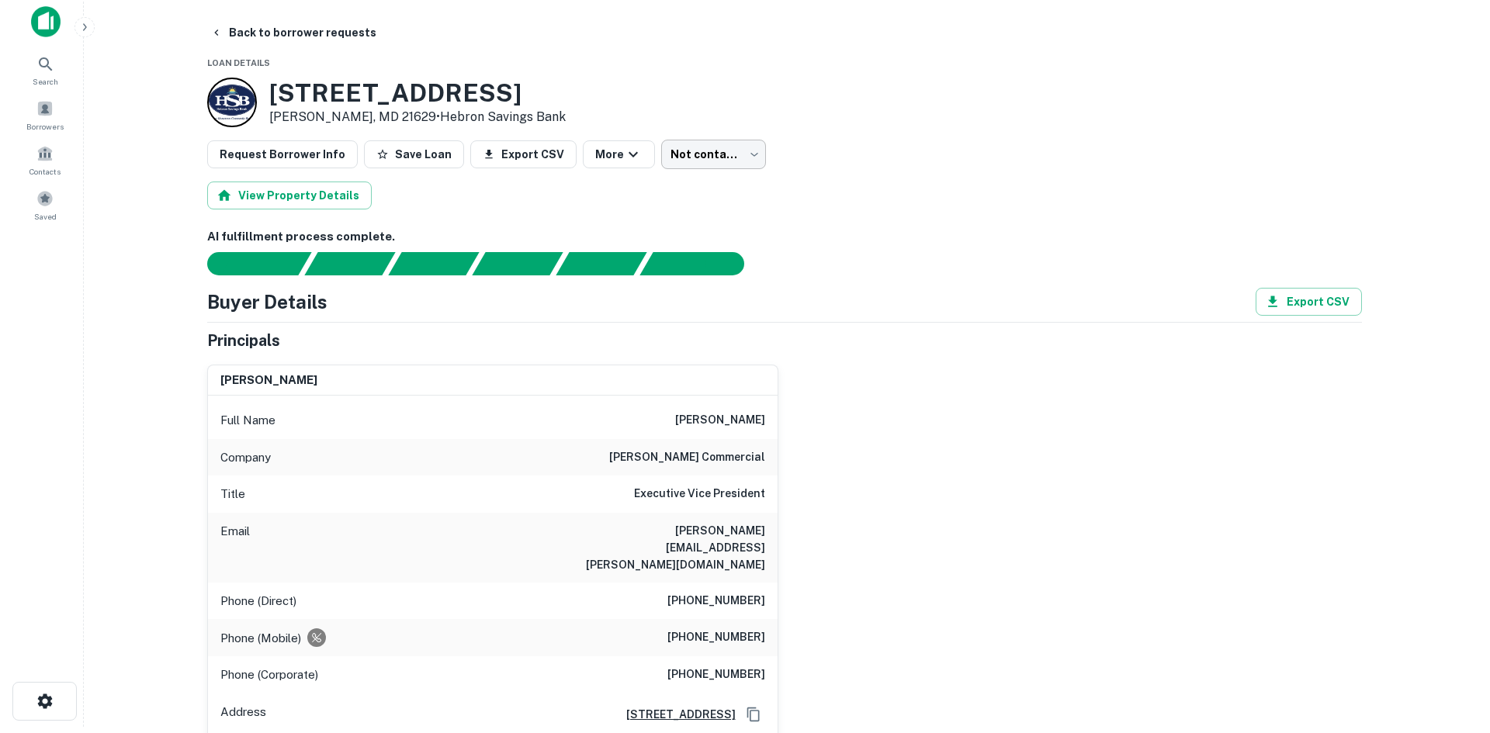
scroll to position [0, 0]
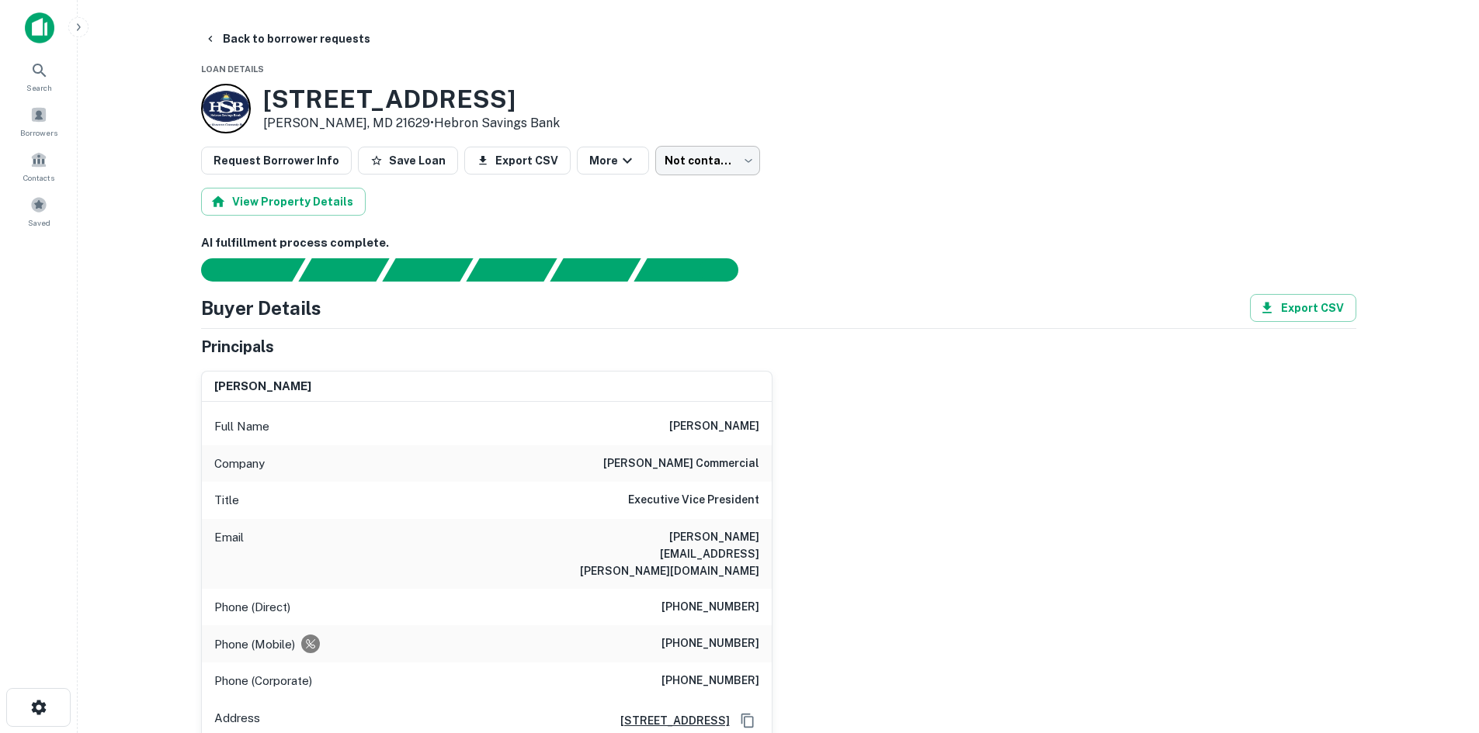
click at [641, 158] on body "Search Borrowers Contacts Saved Back to borrower requests Loan Details [STREET_…" at bounding box center [739, 366] width 1479 height 733
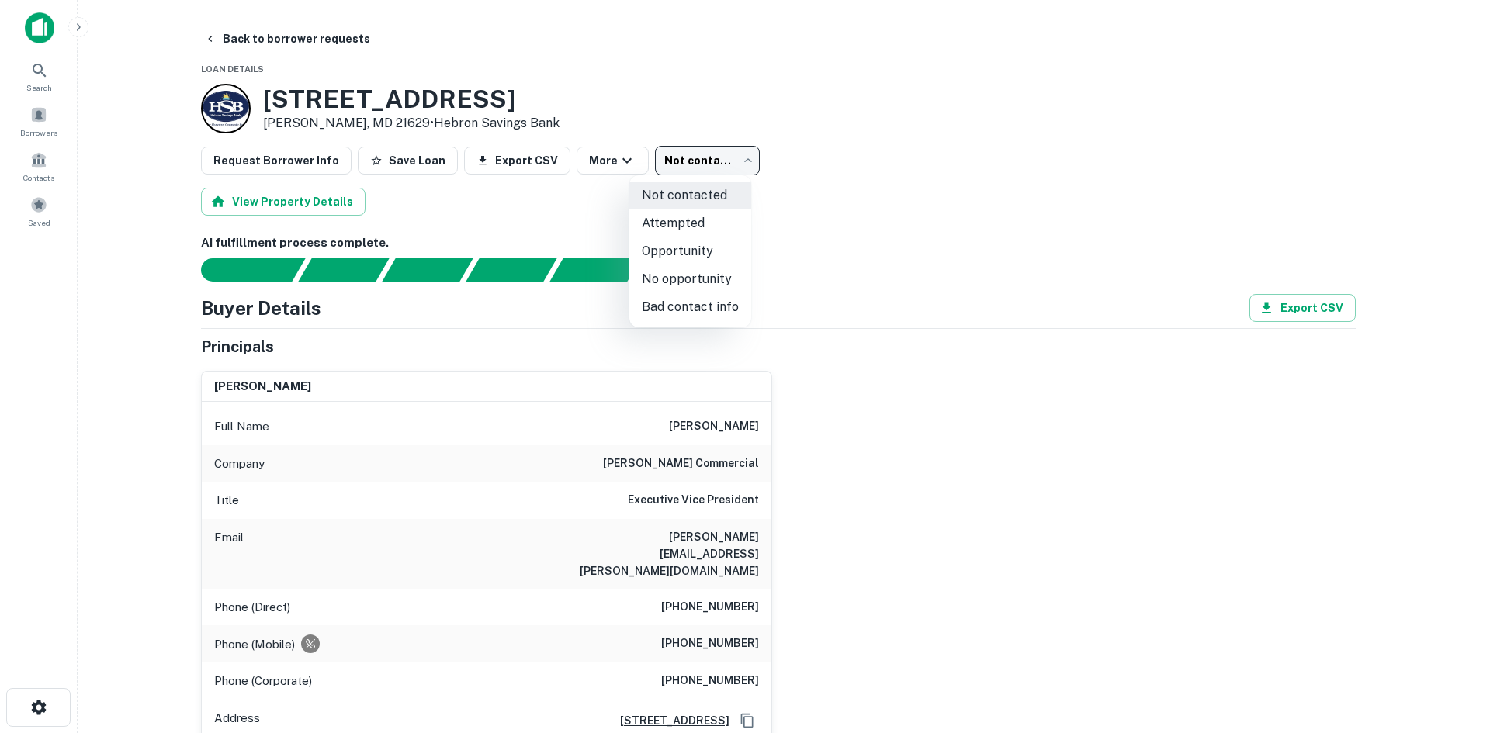
click at [668, 268] on li "No opportunity" at bounding box center [690, 279] width 122 height 28
type input "**********"
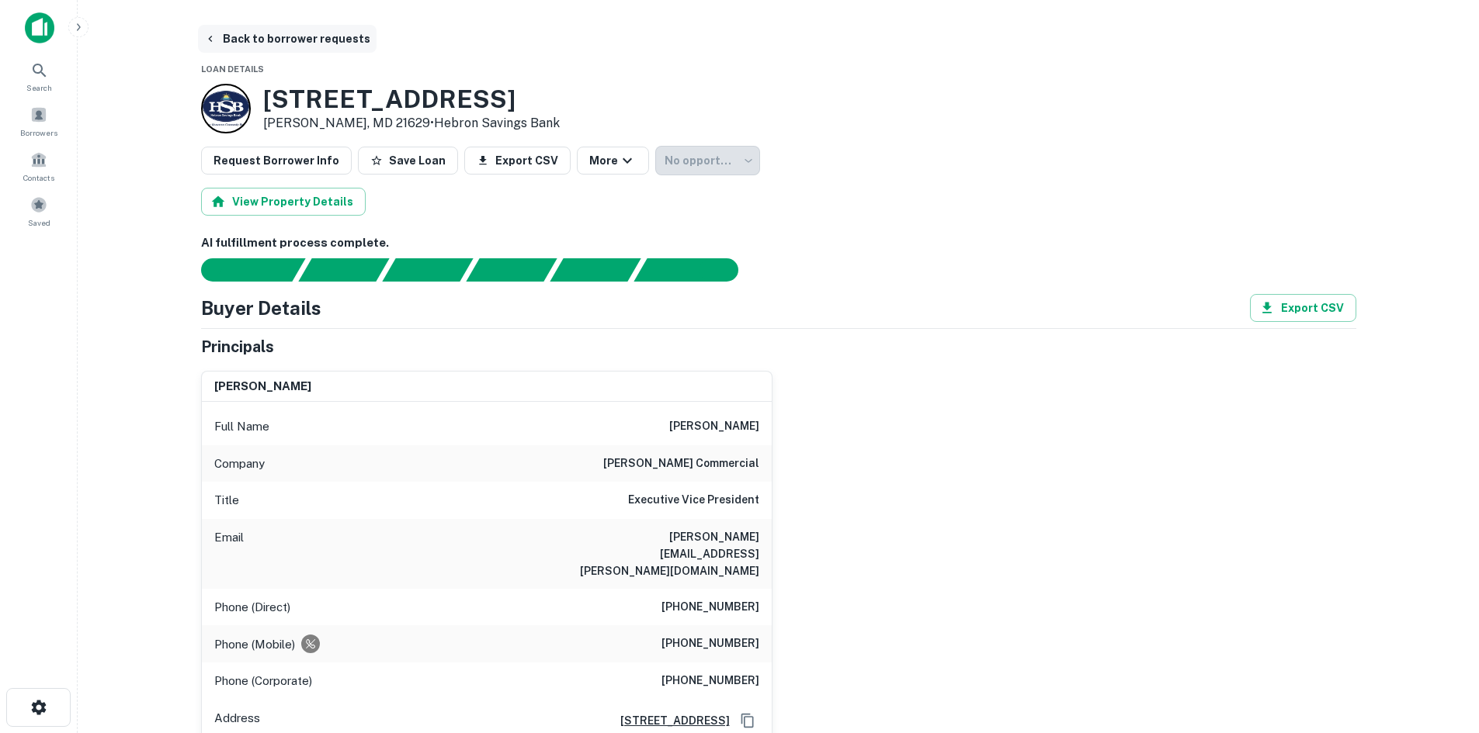
click at [360, 38] on button "Back to borrower requests" at bounding box center [287, 39] width 179 height 28
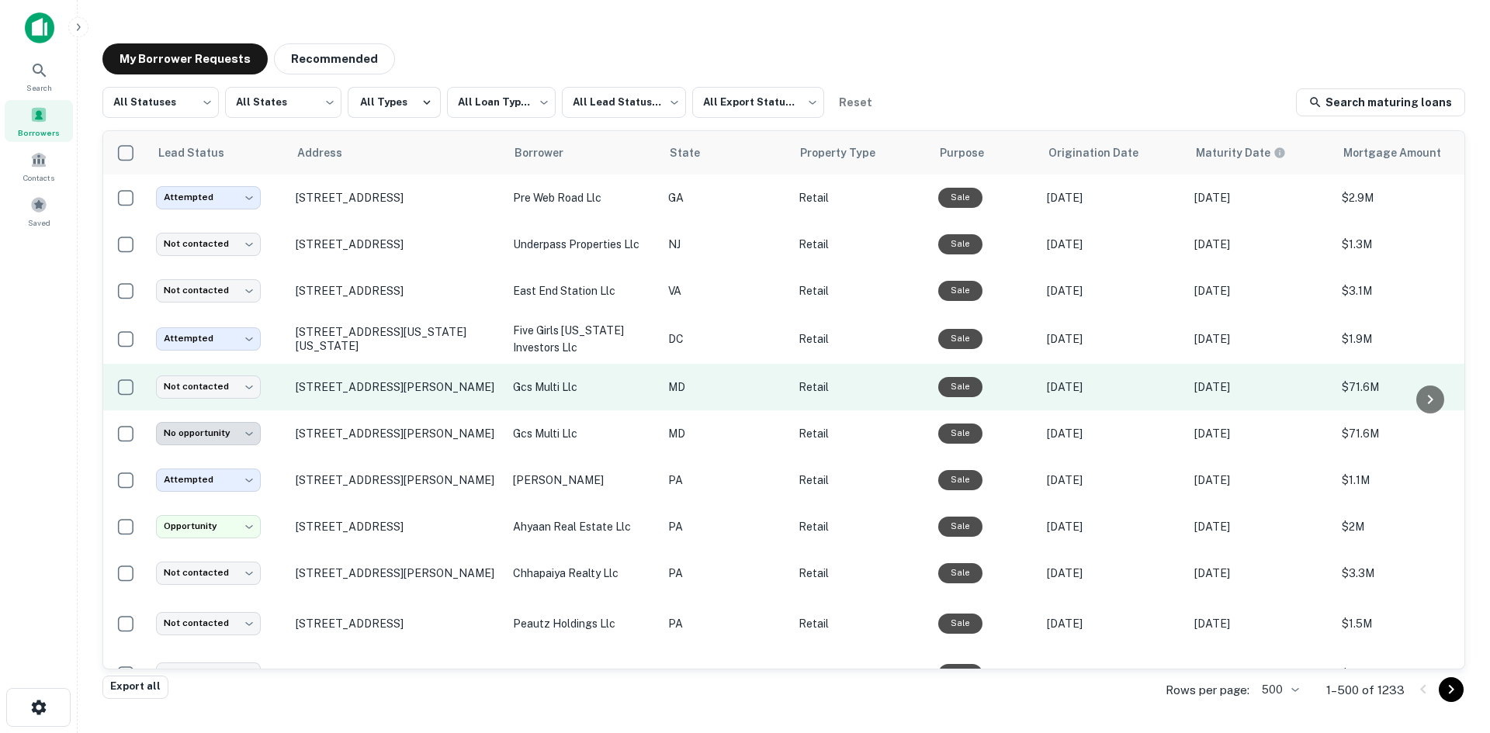
click at [395, 402] on td "[STREET_ADDRESS][PERSON_NAME]" at bounding box center [396, 387] width 217 height 47
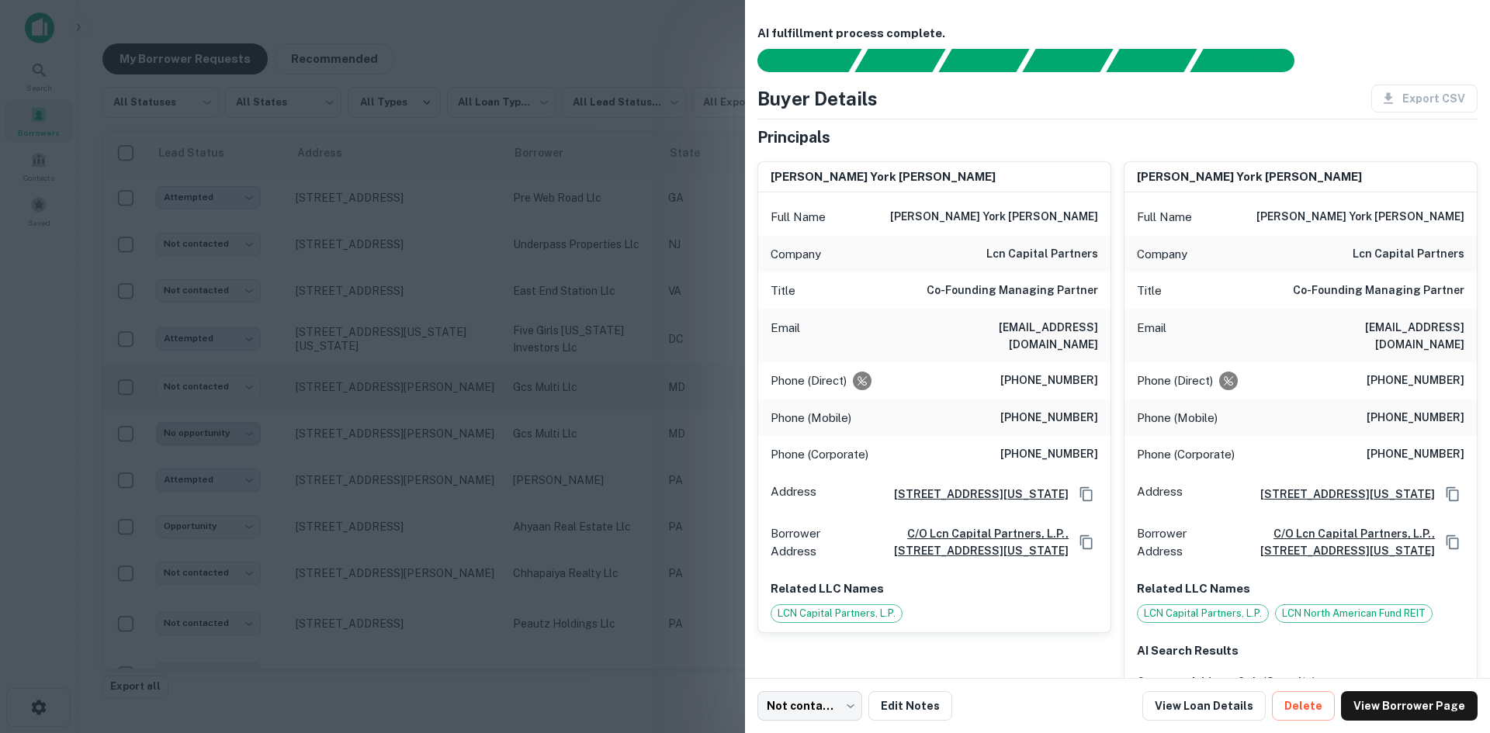
click at [395, 402] on div at bounding box center [745, 366] width 1490 height 733
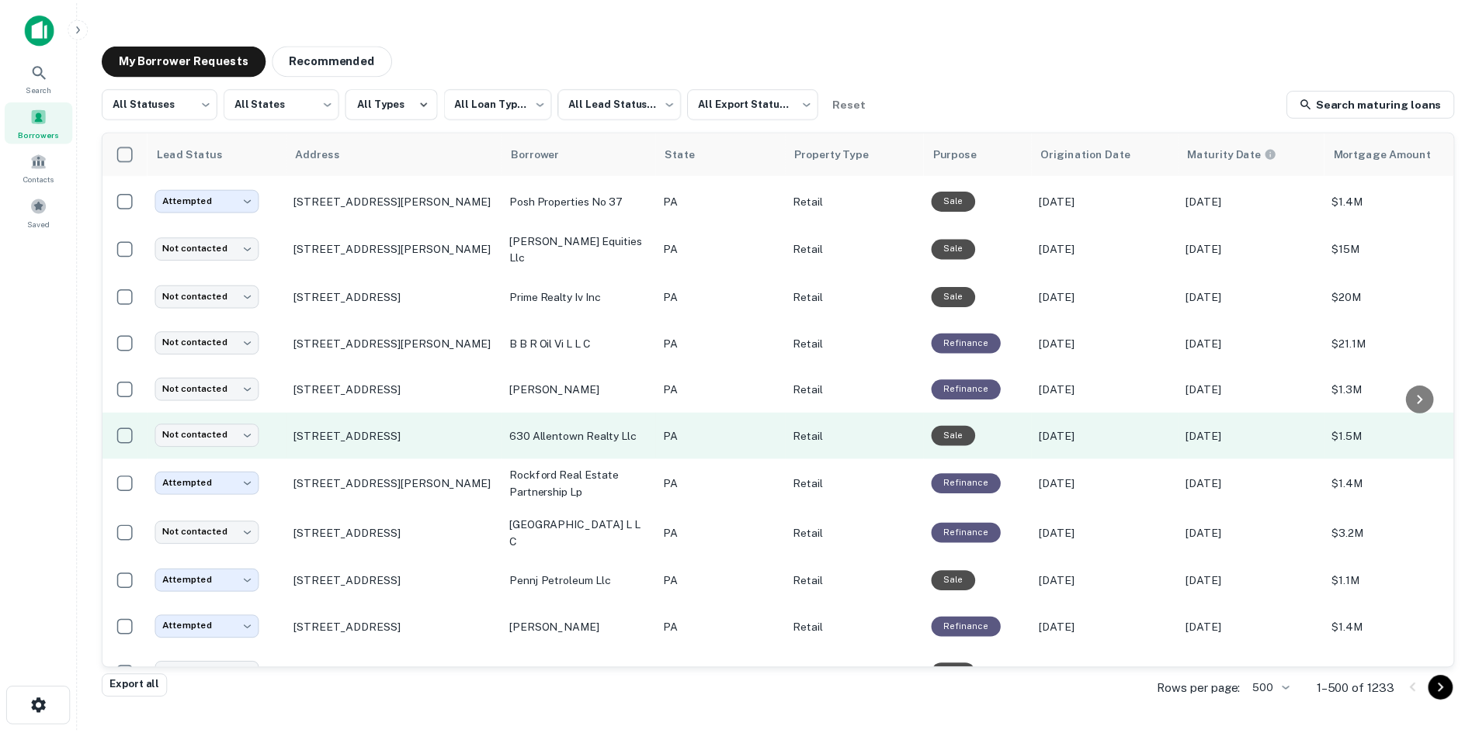
scroll to position [621, 0]
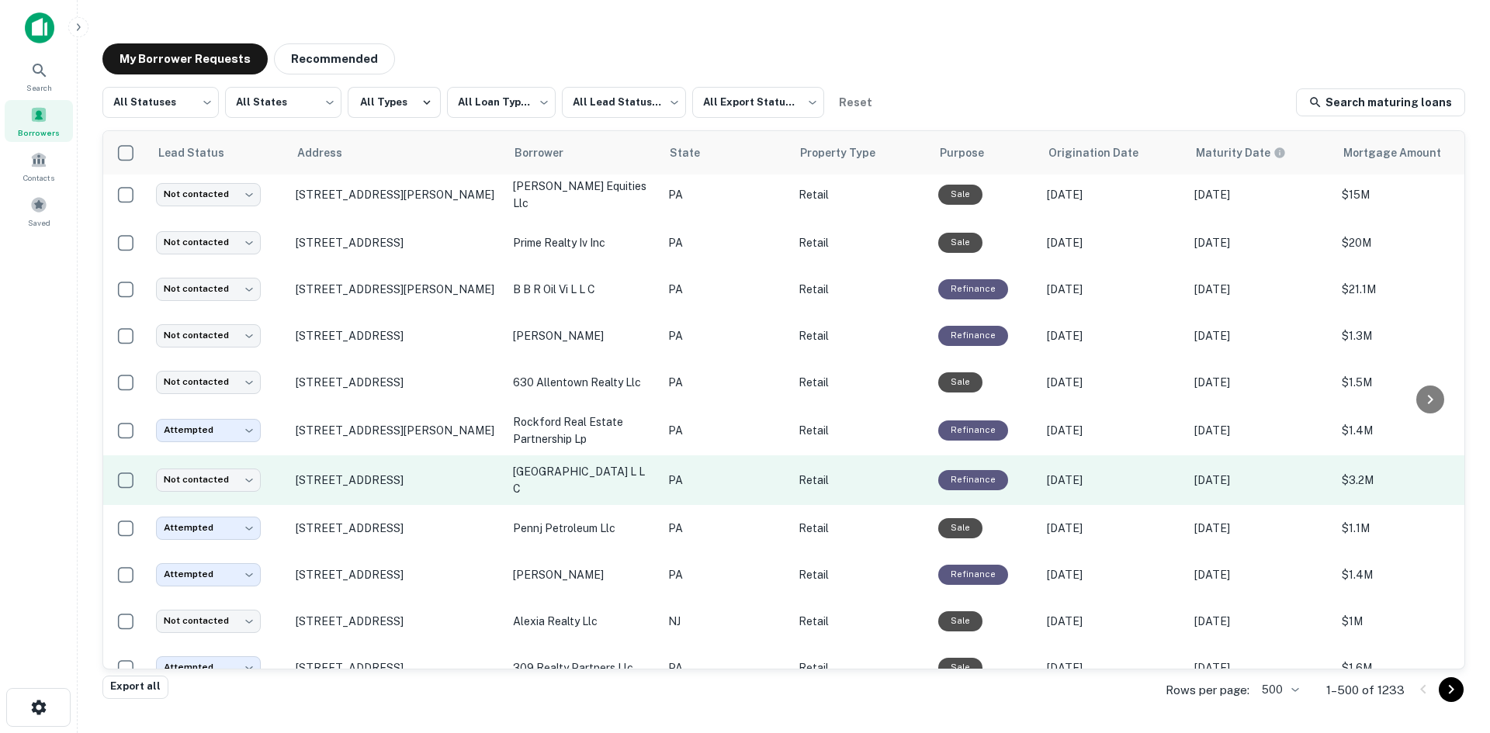
click at [373, 493] on td "[STREET_ADDRESS]" at bounding box center [396, 481] width 217 height 50
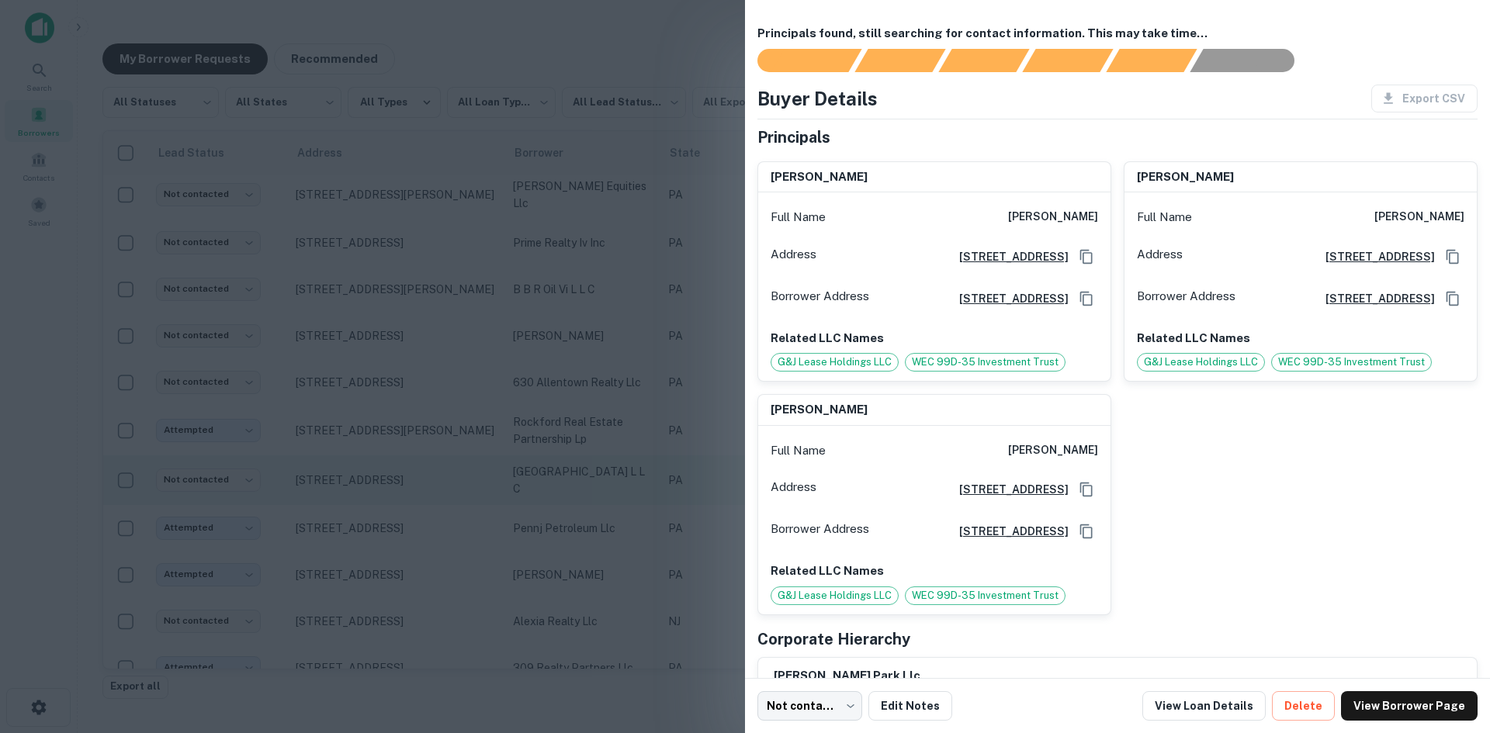
click at [373, 493] on div at bounding box center [745, 366] width 1490 height 733
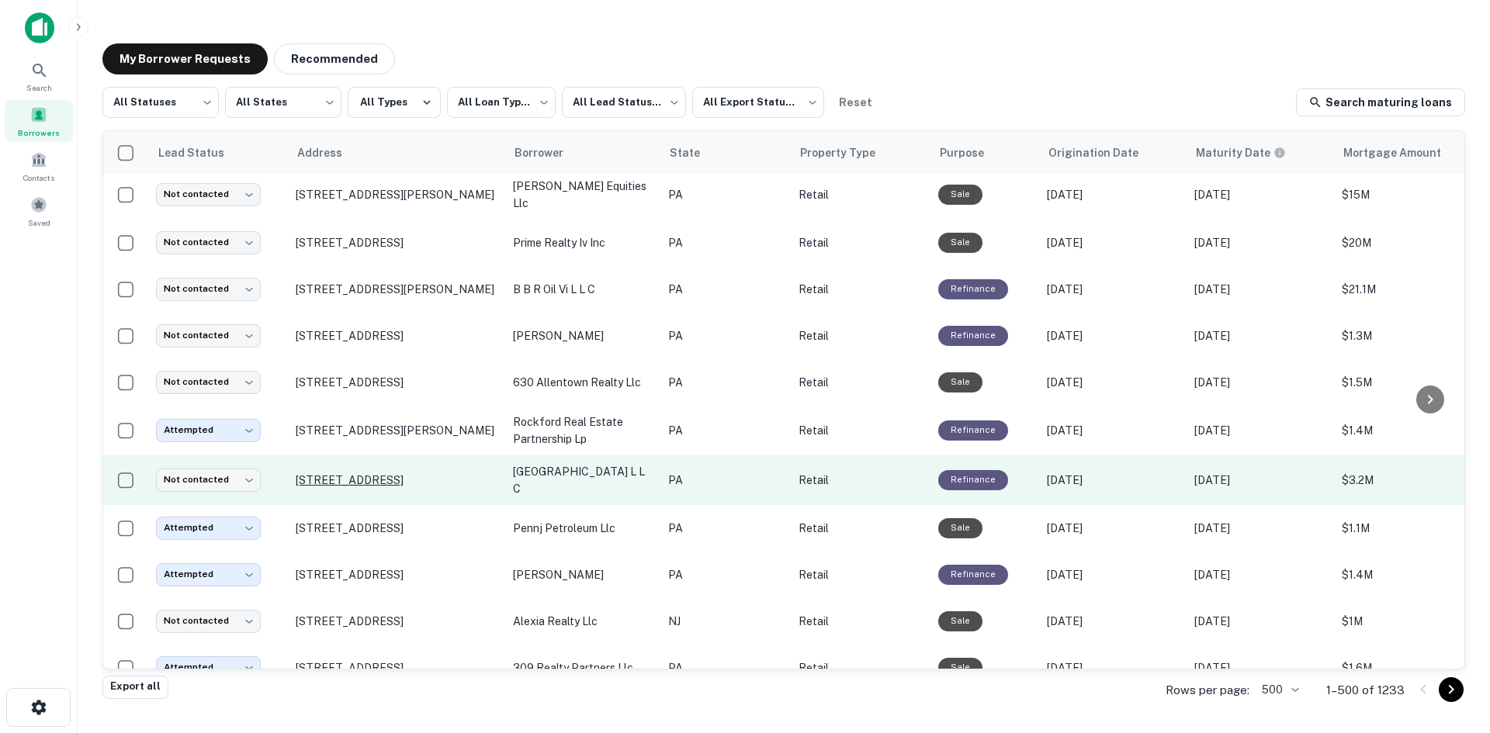
click at [364, 480] on p "[STREET_ADDRESS]" at bounding box center [397, 480] width 202 height 14
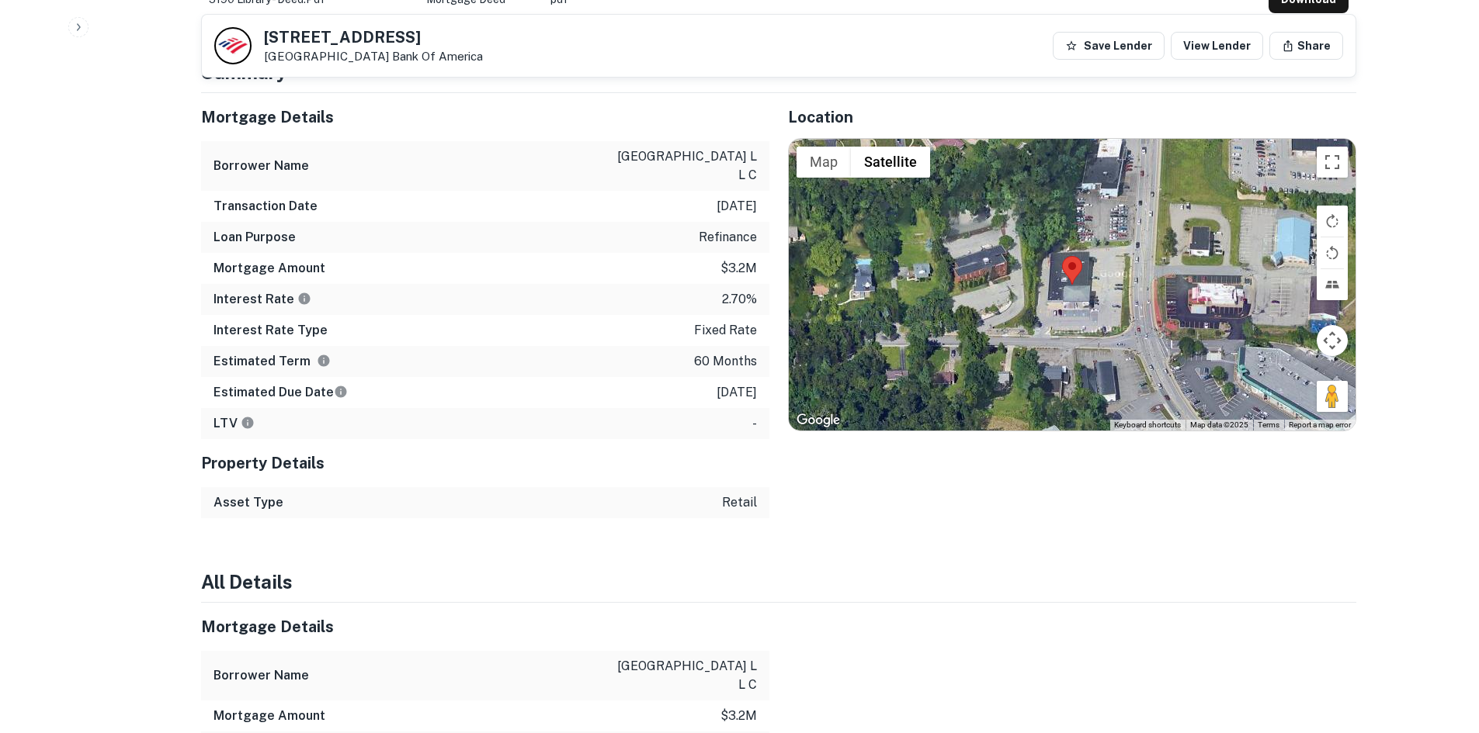
scroll to position [1009, 0]
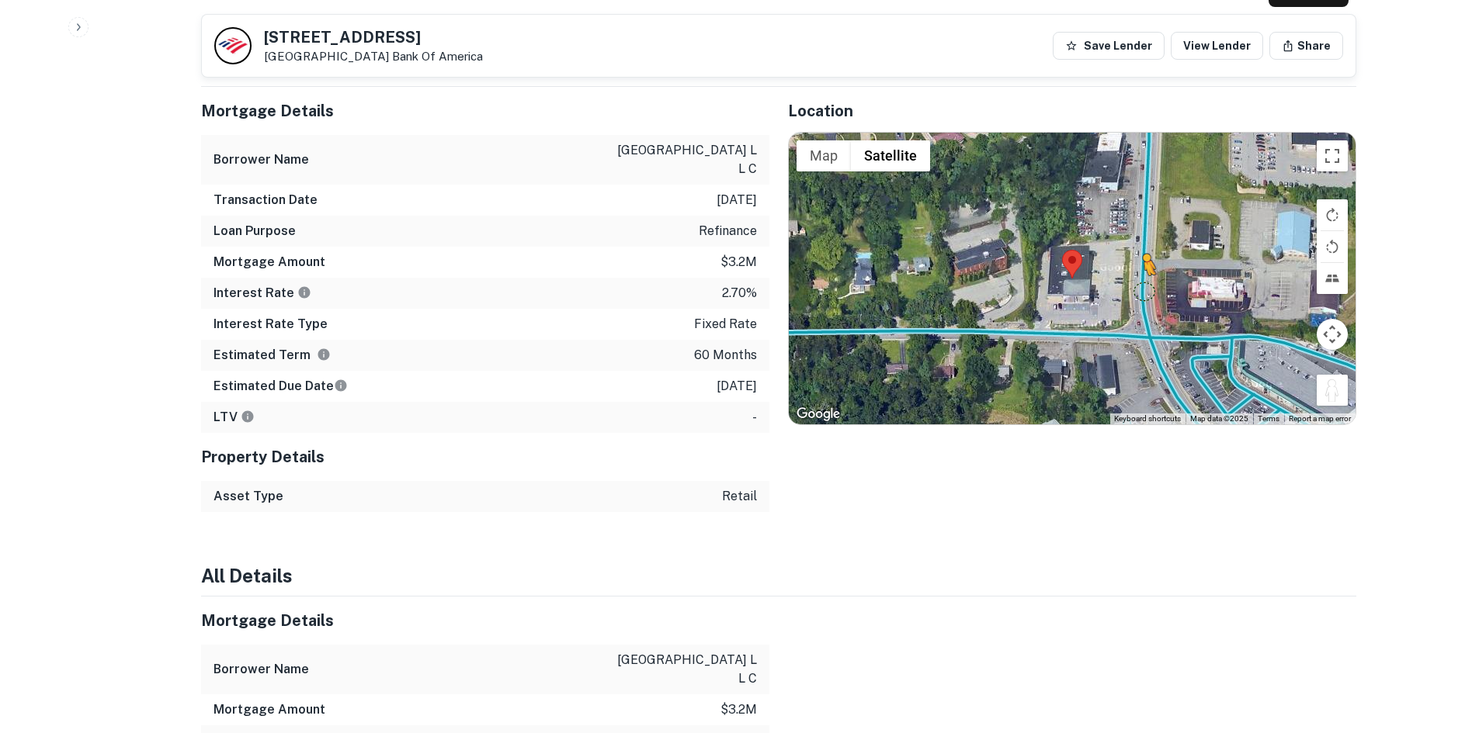
drag, startPoint x: 1335, startPoint y: 394, endPoint x: 1138, endPoint y: 288, distance: 223.6
click at [1138, 288] on div "To activate drag with keyboard, press Alt + Enter. Once in keyboard drag state,…" at bounding box center [1072, 279] width 567 height 292
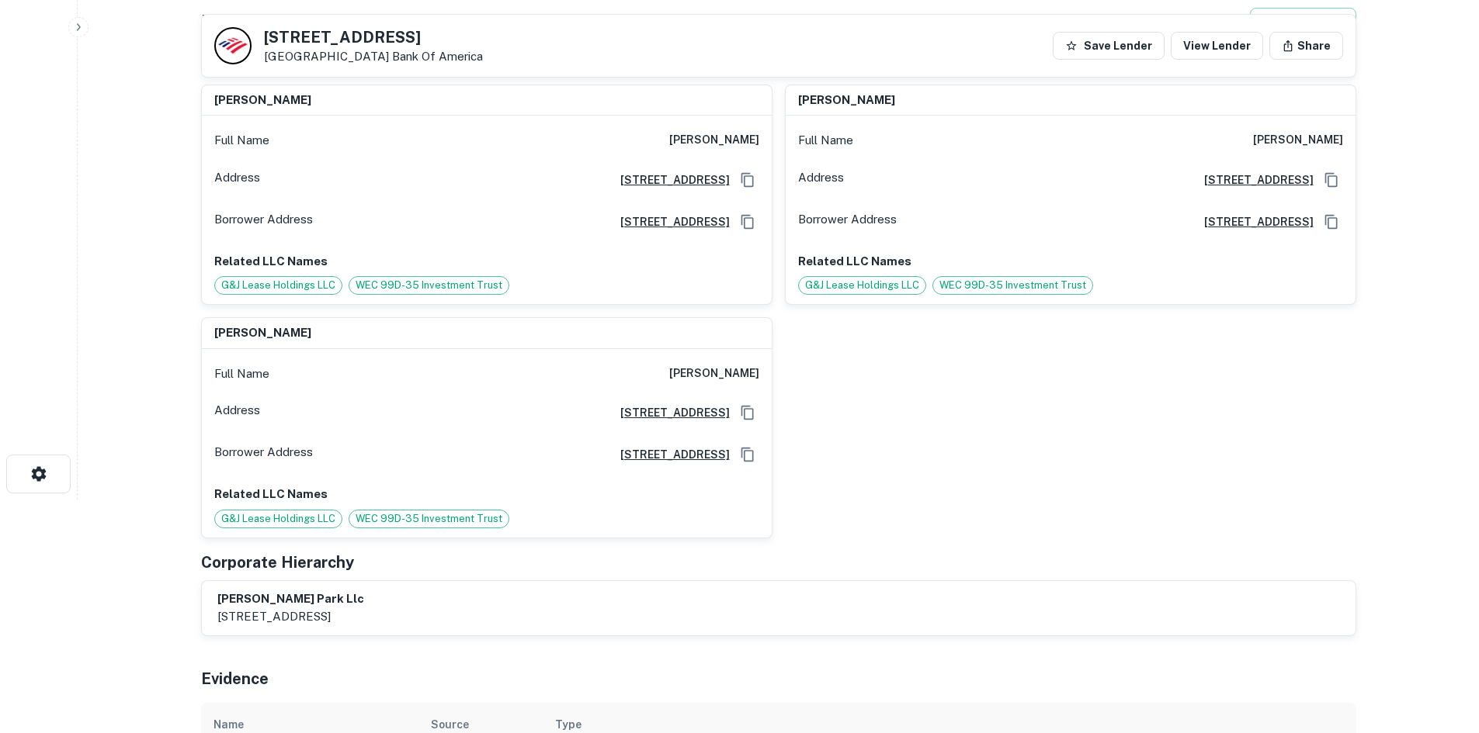
scroll to position [233, 0]
drag, startPoint x: 641, startPoint y: 138, endPoint x: 761, endPoint y: 126, distance: 120.2
click at [761, 126] on div "Full Name [PERSON_NAME]" at bounding box center [487, 141] width 570 height 37
copy h6 "[PERSON_NAME]"
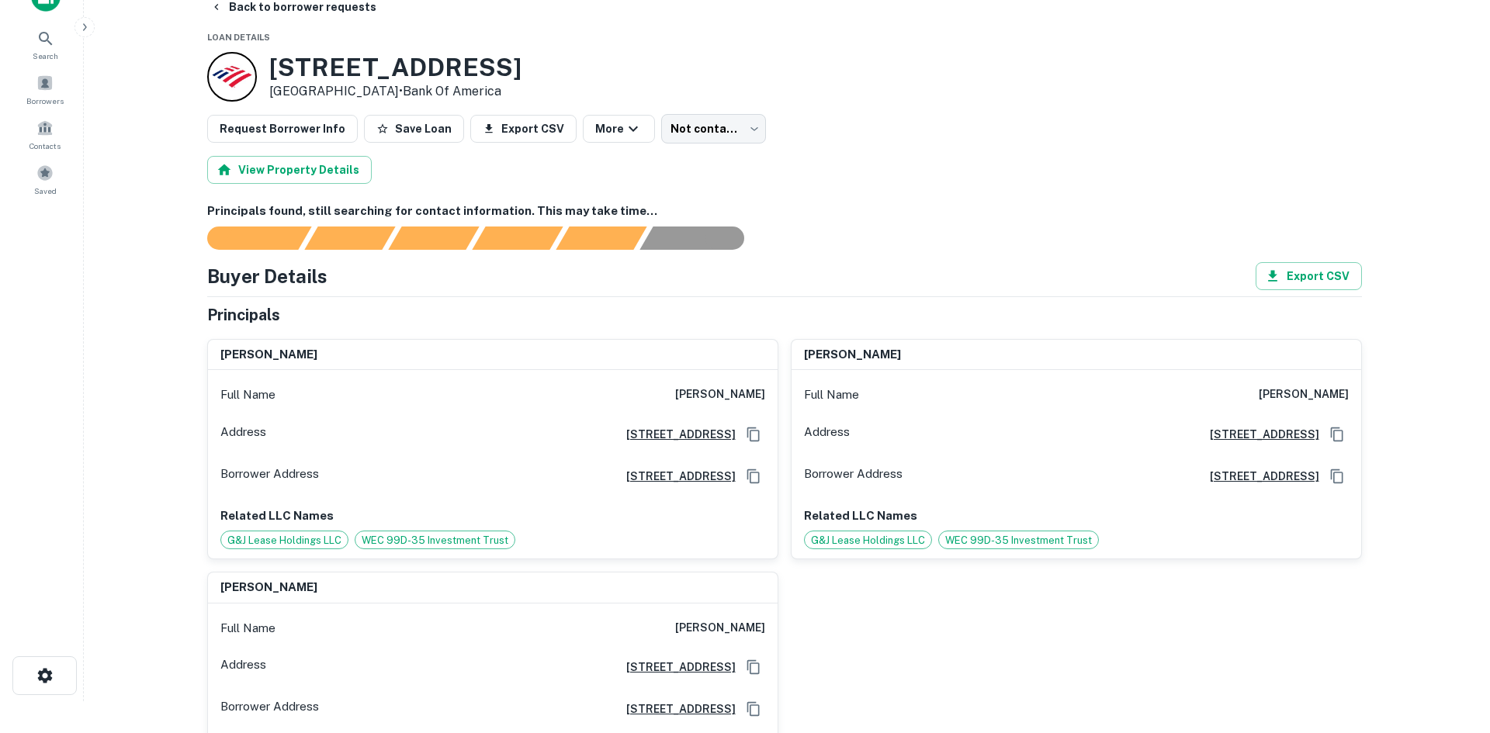
scroll to position [0, 0]
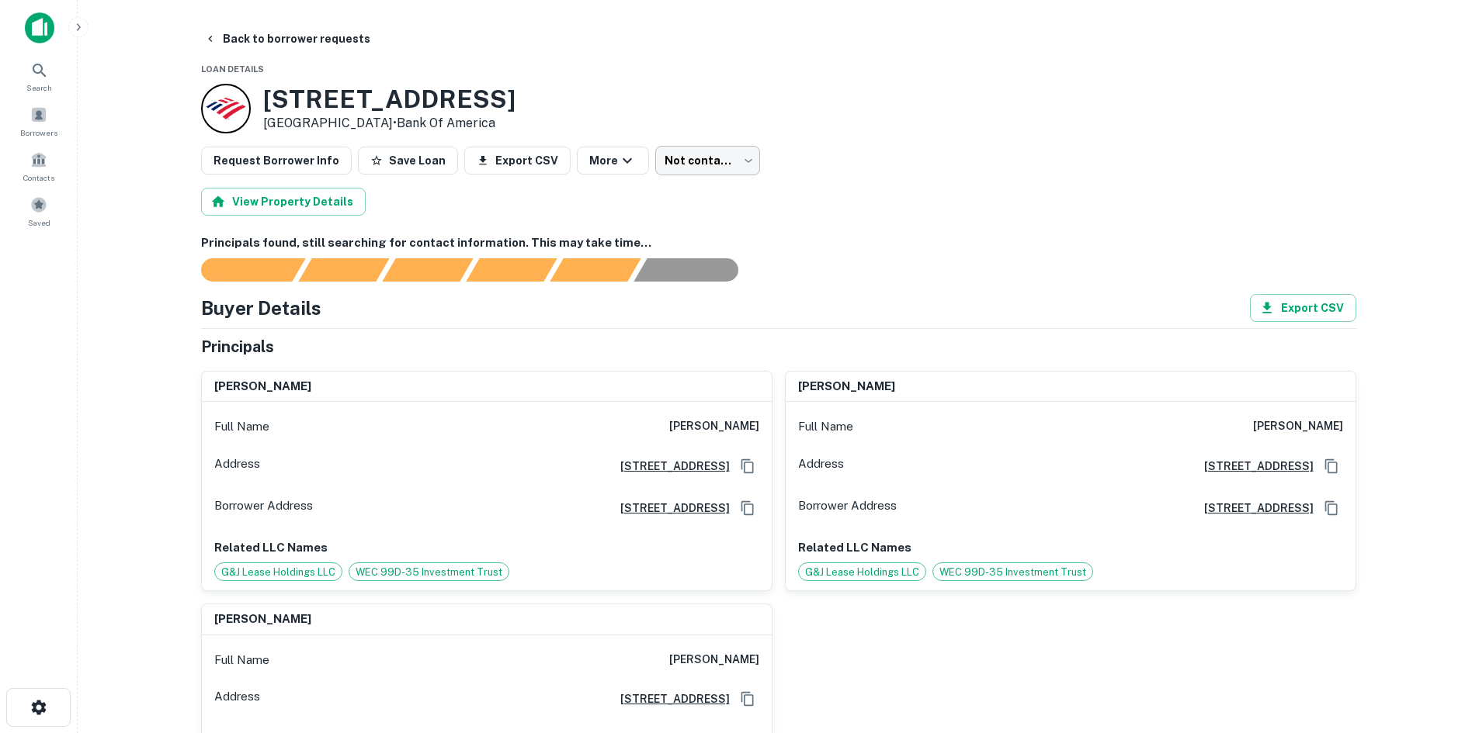
click at [690, 155] on body "Search Borrowers Contacts Saved Back to borrower requests Loan Details [STREET_…" at bounding box center [739, 366] width 1479 height 733
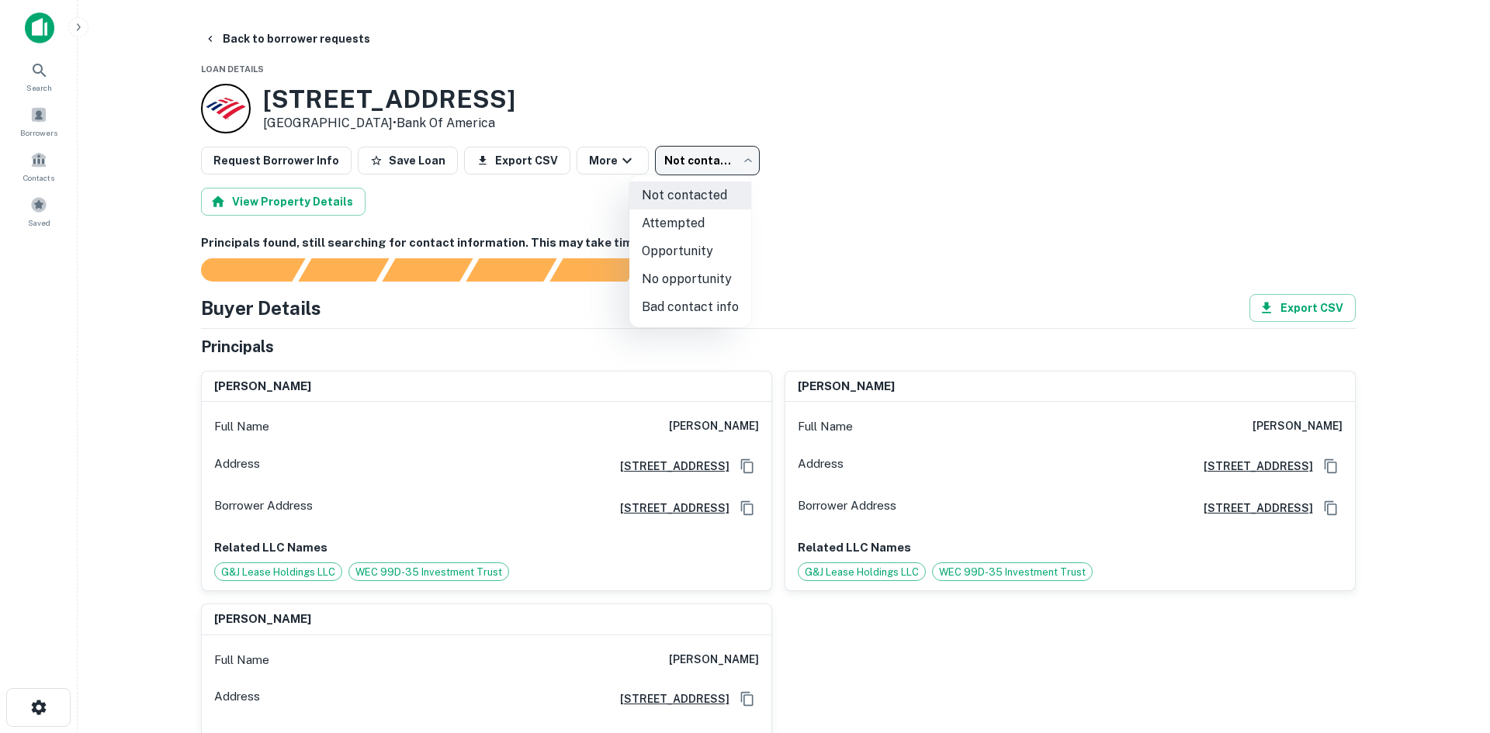
click at [739, 416] on div at bounding box center [745, 366] width 1490 height 733
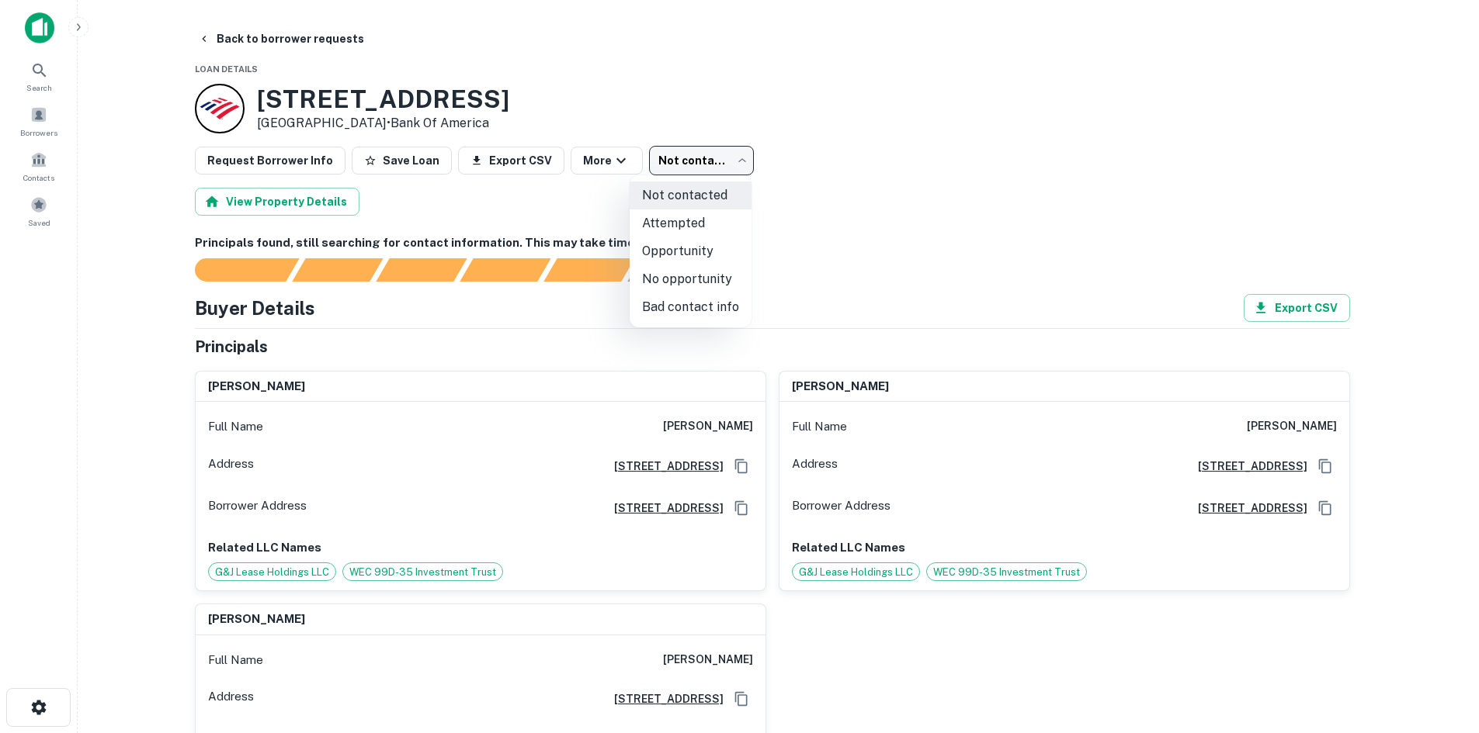
click at [737, 416] on div at bounding box center [739, 366] width 1479 height 733
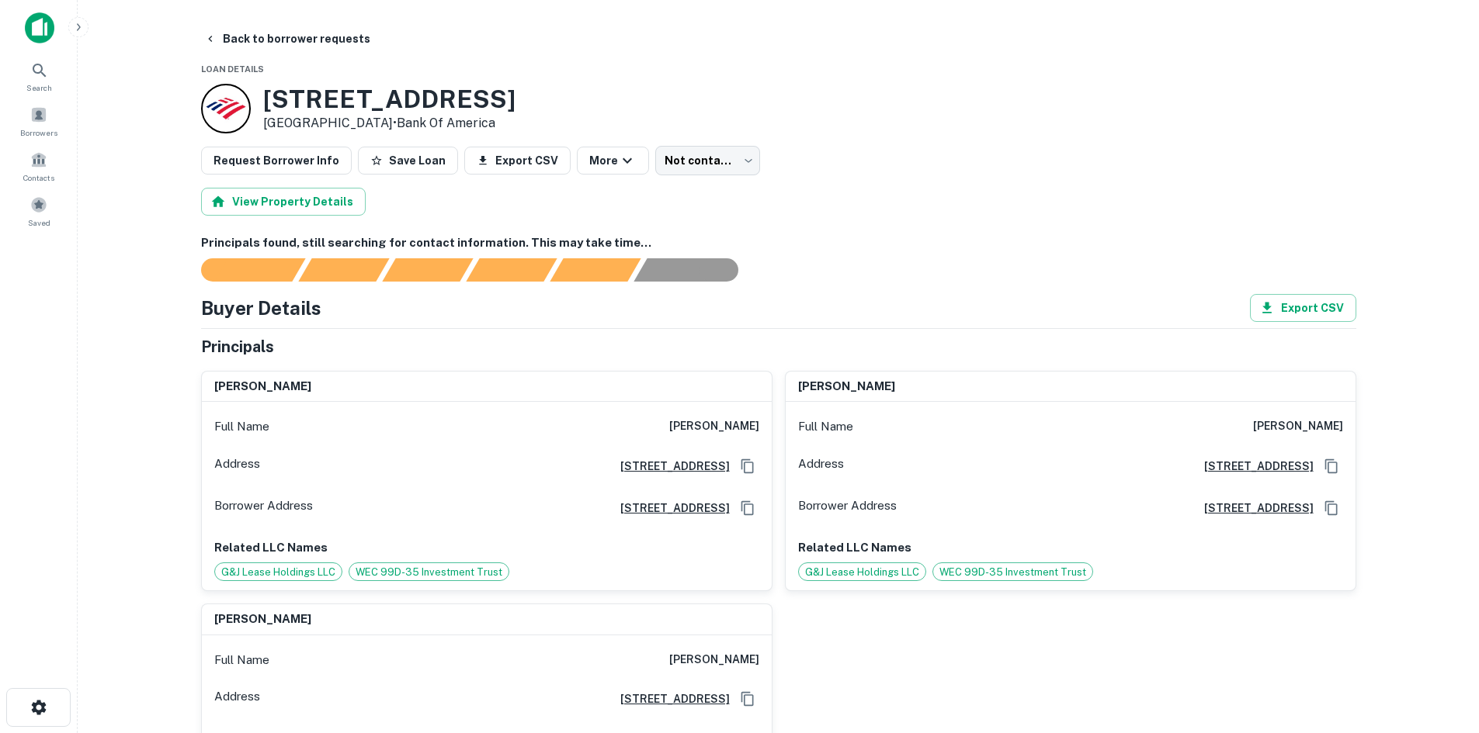
click at [734, 412] on div "Full Name [PERSON_NAME]" at bounding box center [487, 426] width 570 height 37
click at [733, 414] on div "Full Name [PERSON_NAME]" at bounding box center [487, 426] width 570 height 37
copy h6 "[PERSON_NAME]"
click at [251, 31] on button "Back to borrower requests" at bounding box center [287, 39] width 179 height 28
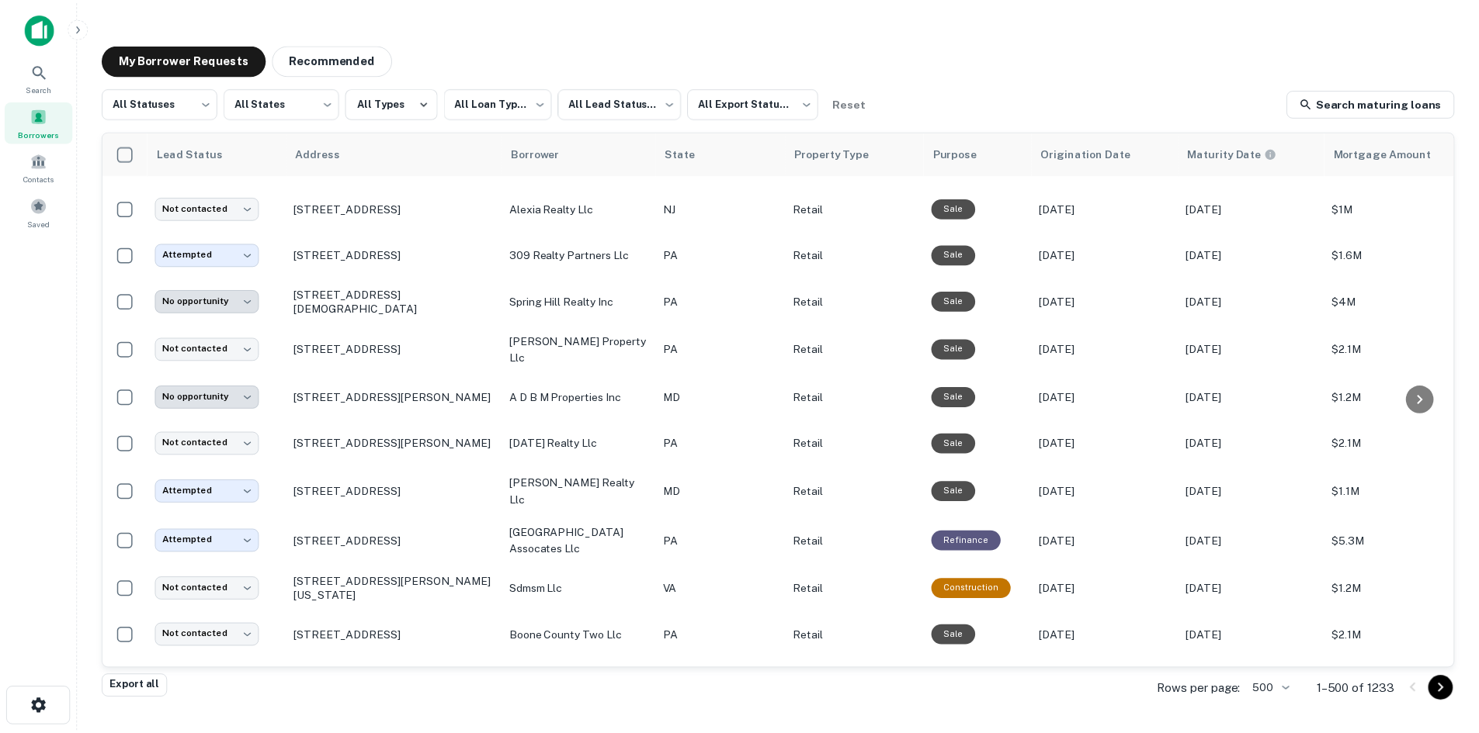
scroll to position [1070, 0]
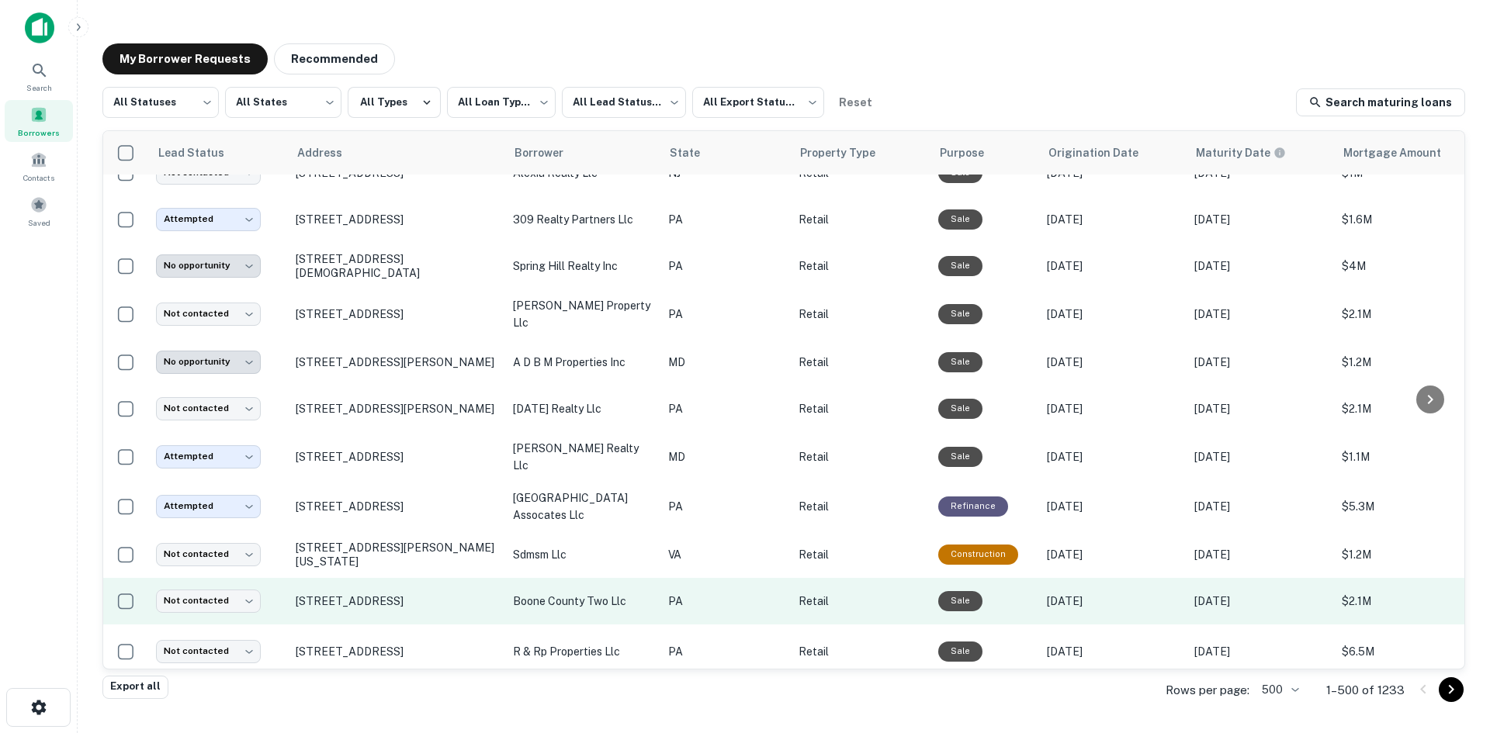
click at [383, 602] on td "[STREET_ADDRESS]" at bounding box center [396, 601] width 217 height 47
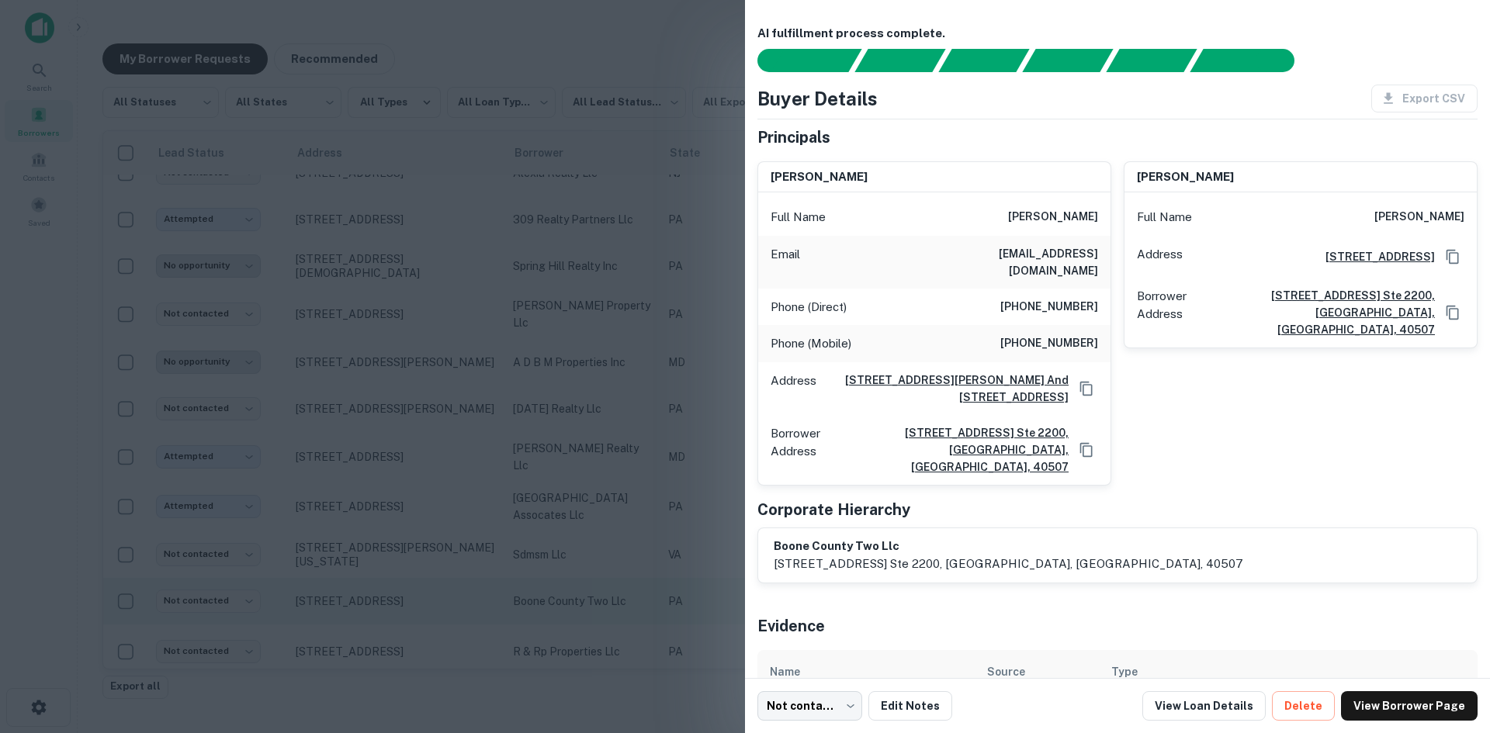
click at [383, 602] on div at bounding box center [745, 366] width 1490 height 733
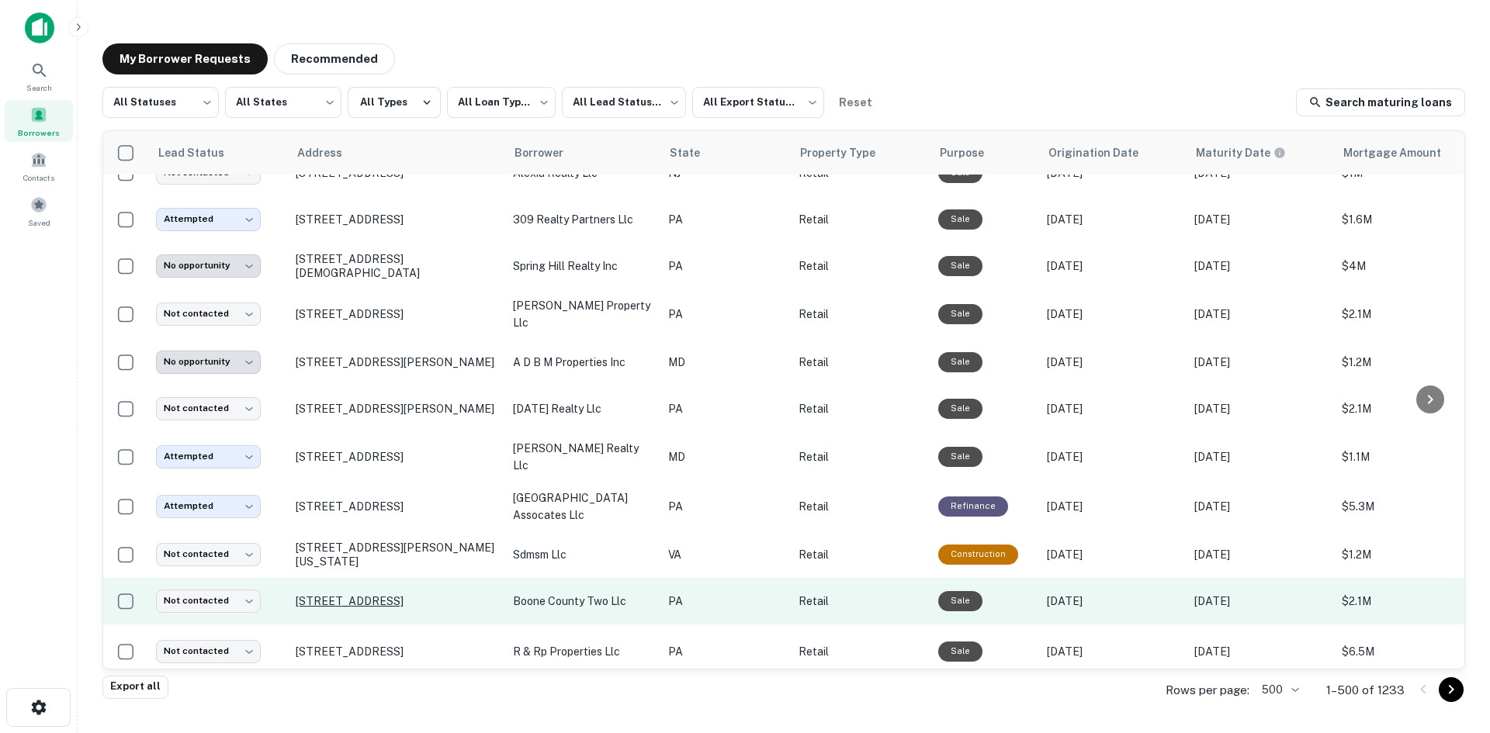
click at [373, 595] on p "[STREET_ADDRESS]" at bounding box center [397, 602] width 202 height 14
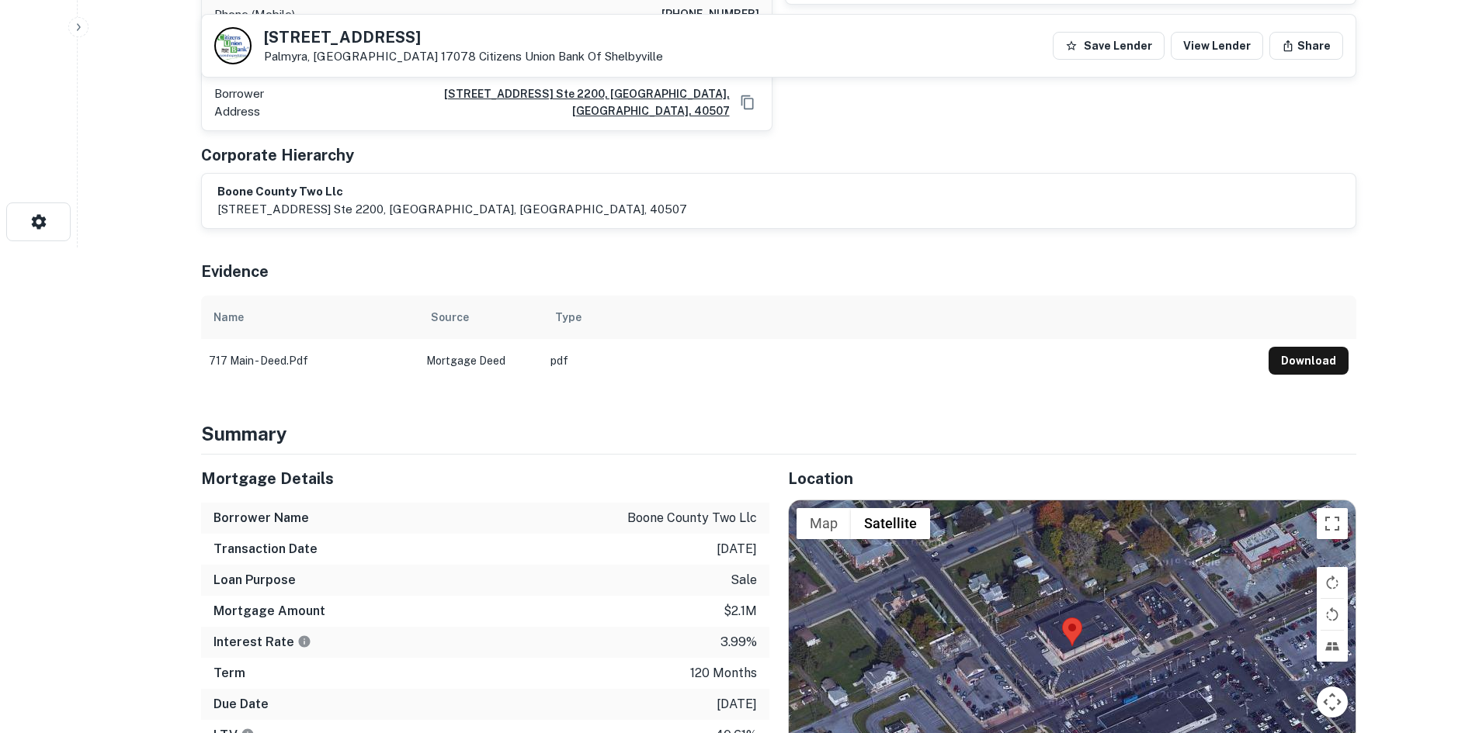
scroll to position [543, 0]
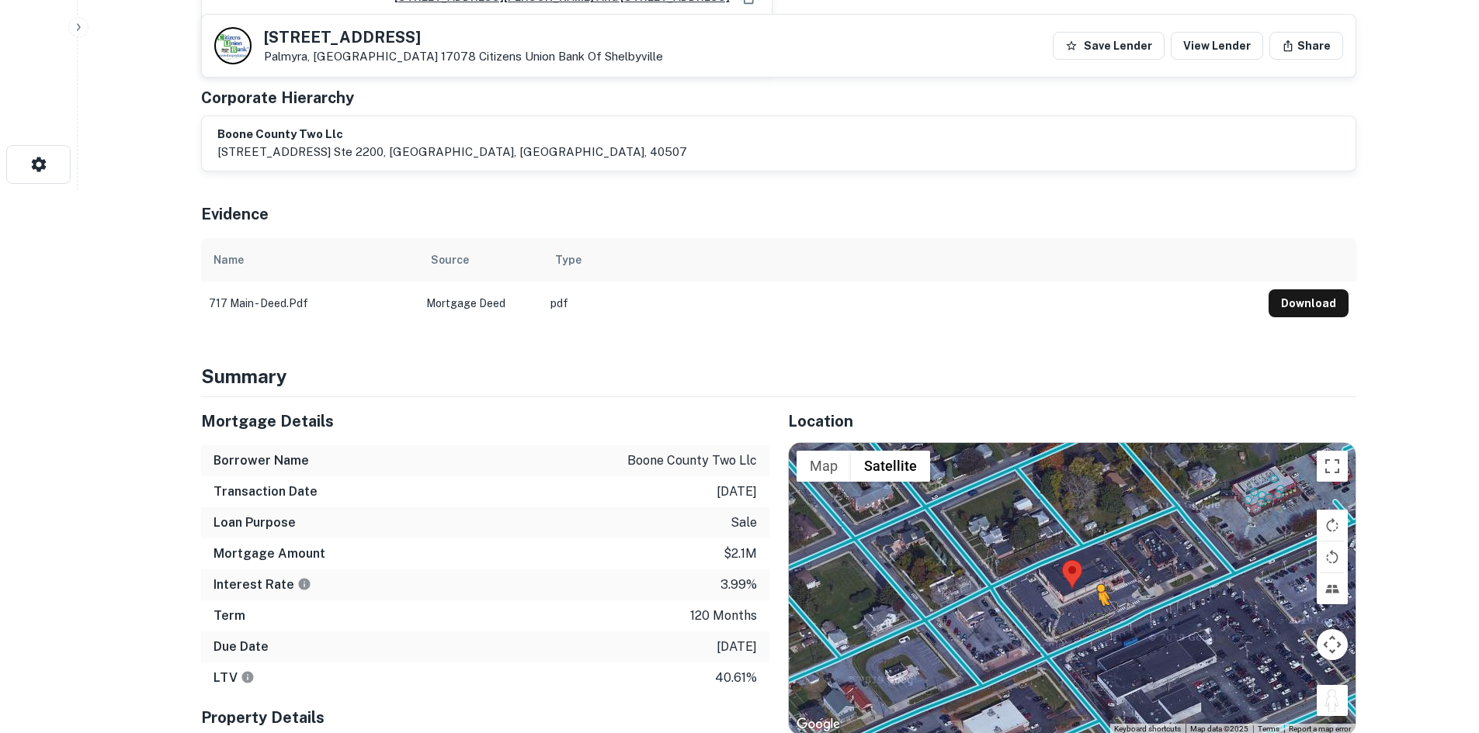
drag, startPoint x: 1323, startPoint y: 676, endPoint x: 1097, endPoint y: 602, distance: 238.3
click at [1097, 602] on div "To activate drag with keyboard, press Alt + Enter. Once in keyboard drag state,…" at bounding box center [1072, 589] width 567 height 292
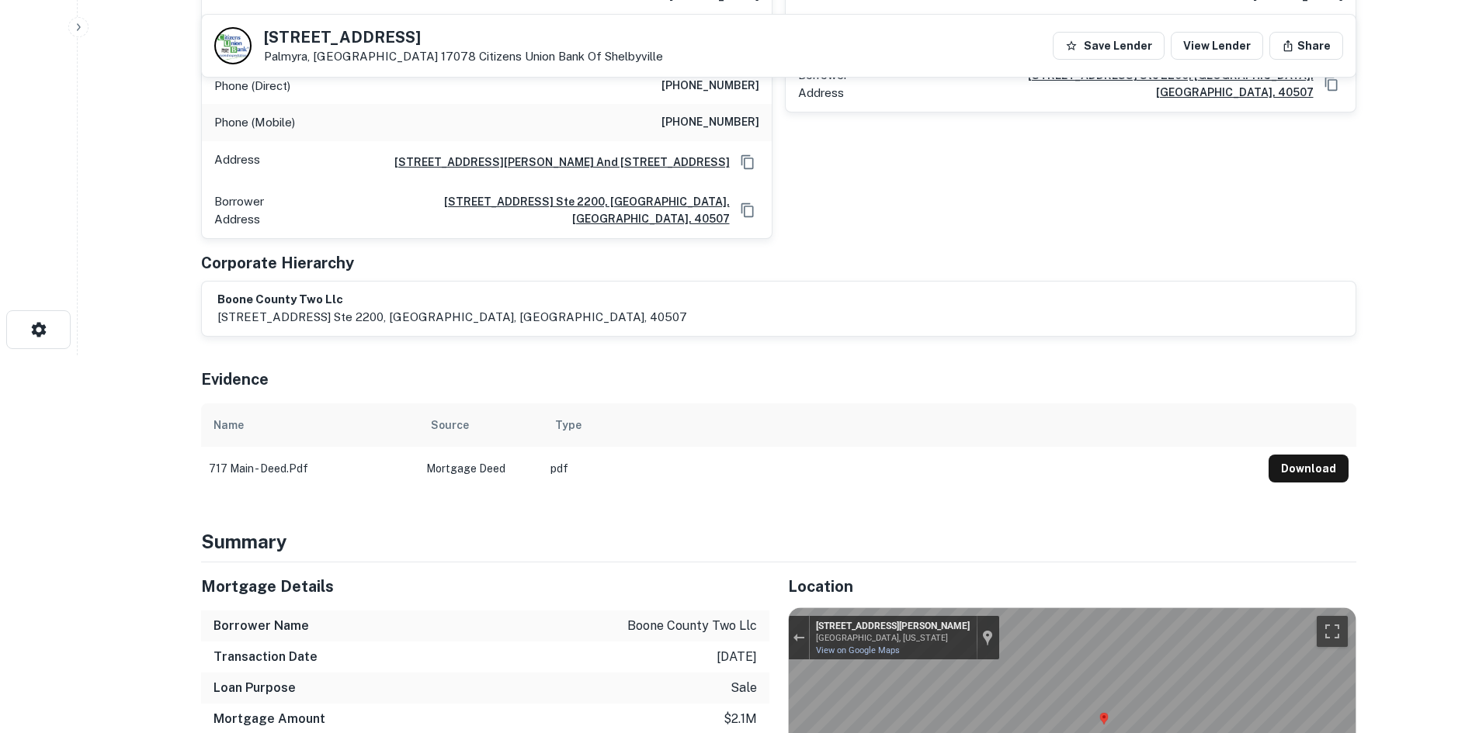
scroll to position [233, 0]
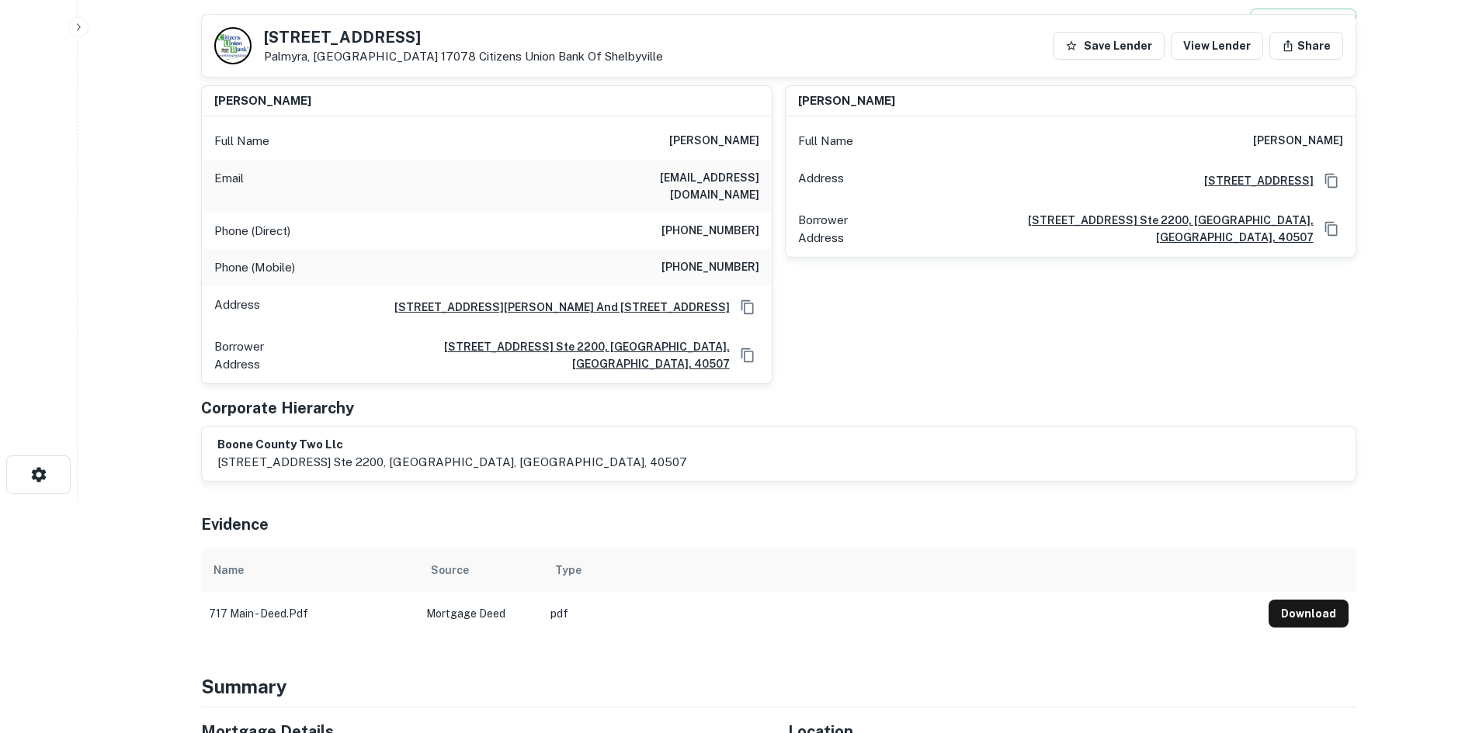
click at [702, 222] on h6 "[PHONE_NUMBER]" at bounding box center [710, 231] width 98 height 19
copy h6 "[PHONE_NUMBER]"
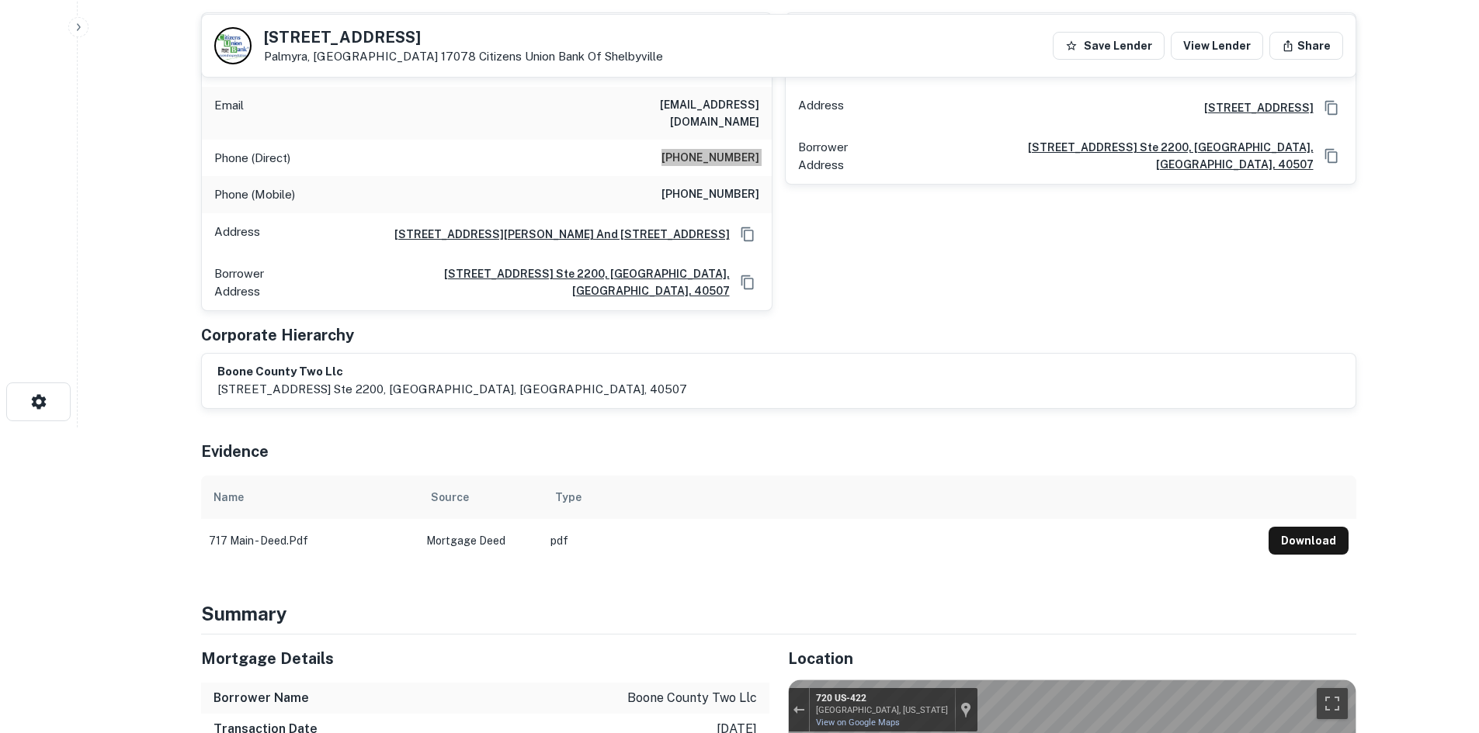
scroll to position [78, 0]
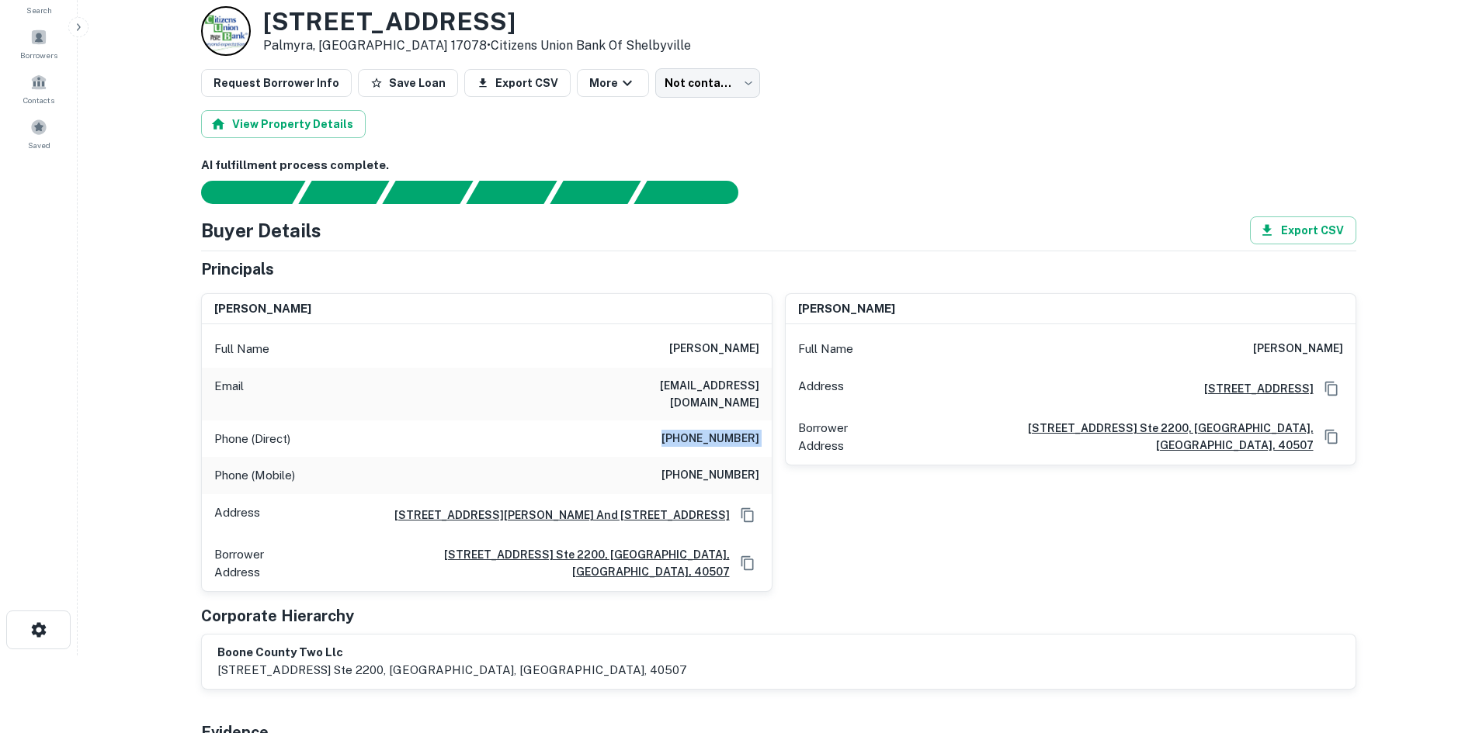
click at [648, 390] on div "Email [EMAIL_ADDRESS][DOMAIN_NAME]" at bounding box center [487, 394] width 570 height 53
copy h6 "[EMAIL_ADDRESS][DOMAIN_NAME]"
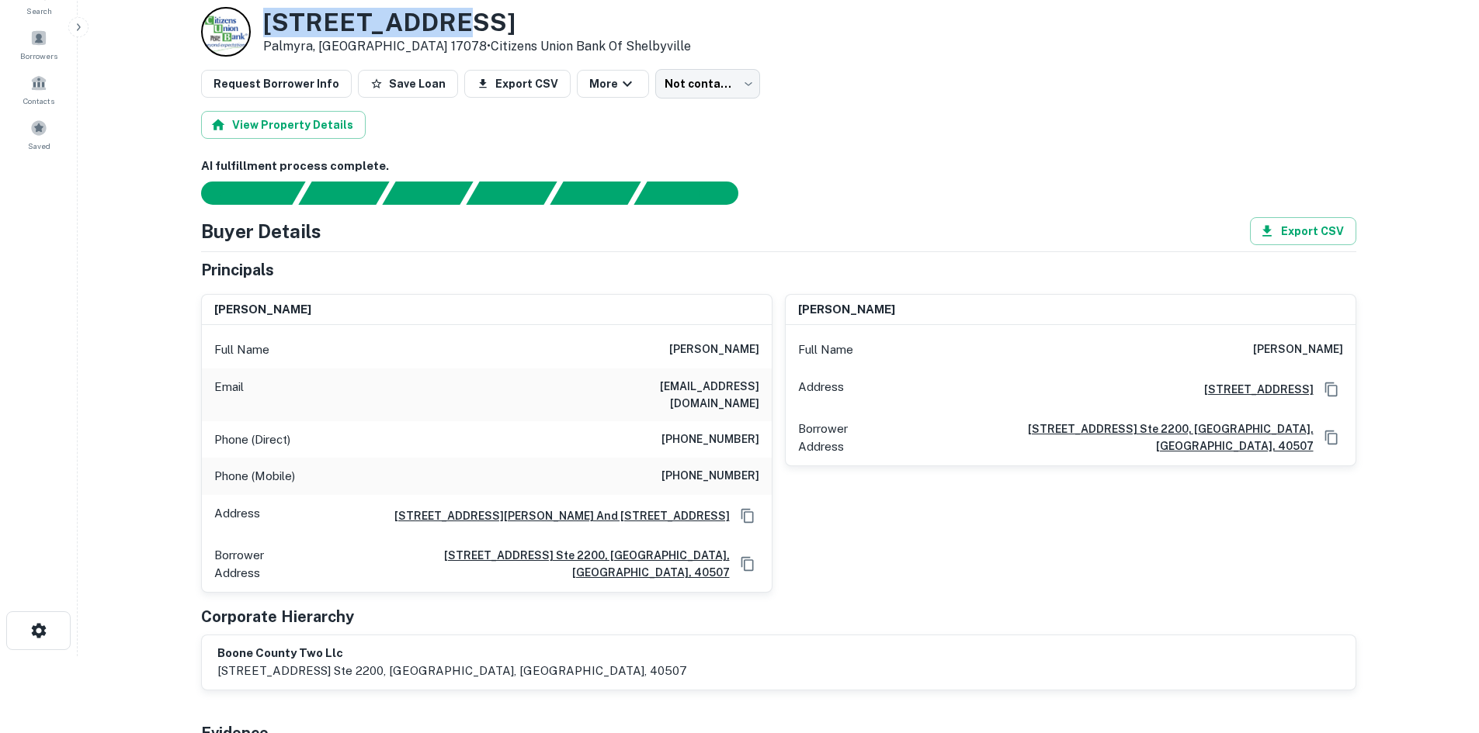
drag, startPoint x: 262, startPoint y: 18, endPoint x: 628, endPoint y: 27, distance: 365.7
click at [628, 27] on div "[STREET_ADDRESS] • Citizens Union Bank Of [GEOGRAPHIC_DATA]" at bounding box center [778, 32] width 1155 height 50
copy h3 "[STREET_ADDRESS]"
